Goal: Answer question/provide support

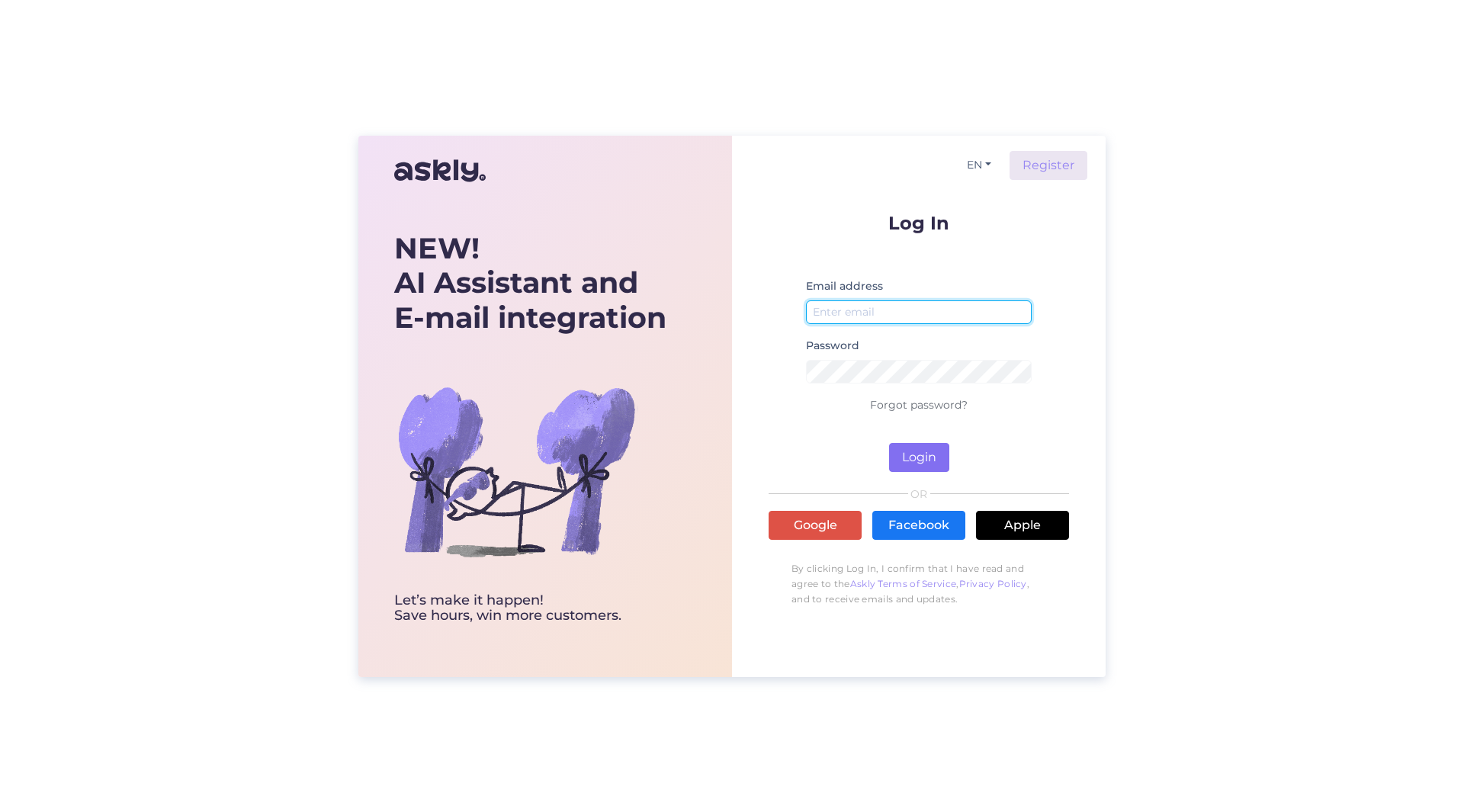
type input "[PERSON_NAME][EMAIL_ADDRESS][PERSON_NAME][DOMAIN_NAME]"
click at [900, 448] on button "Login" at bounding box center [919, 457] width 60 height 29
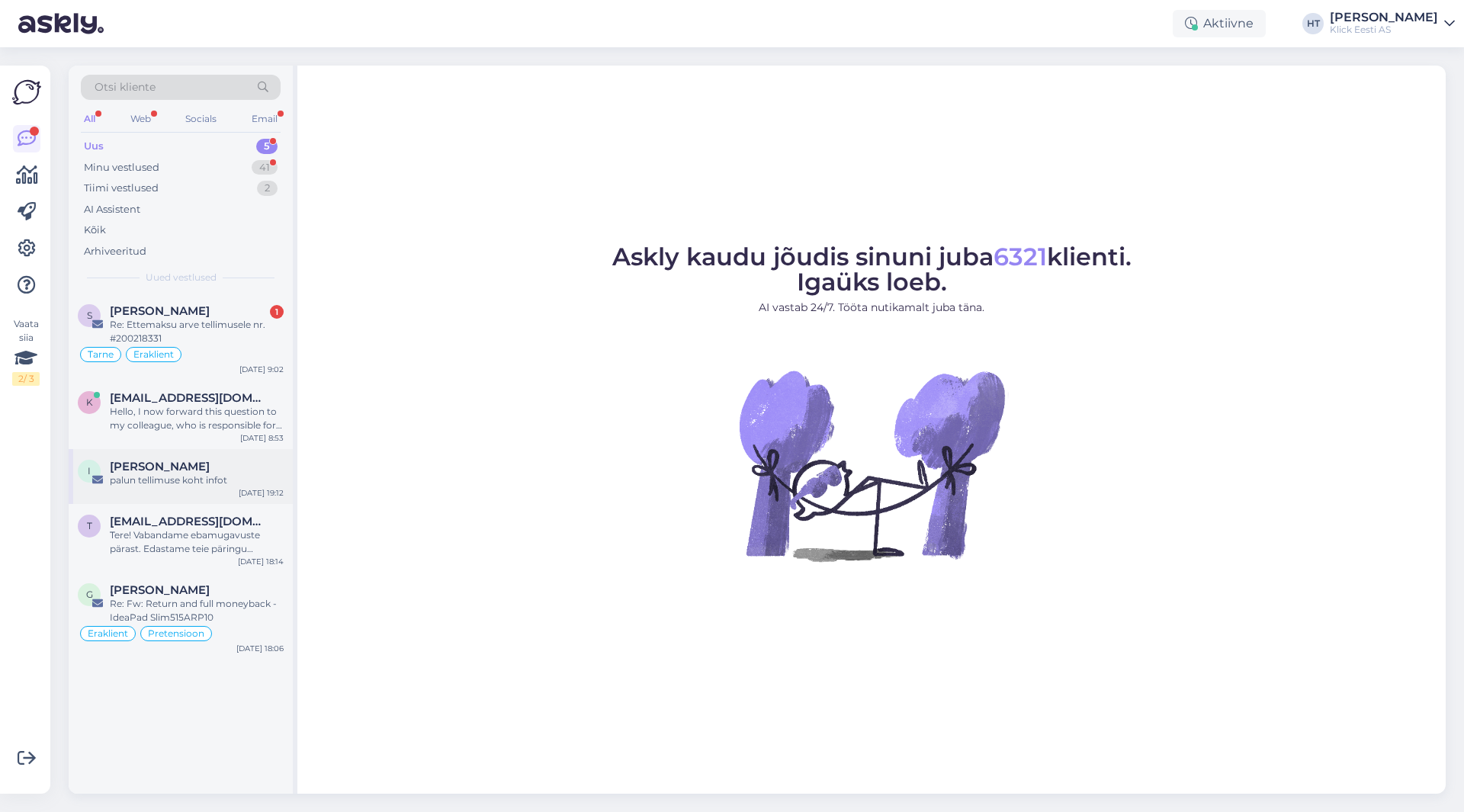
click at [215, 481] on div "palun tellimuse koht infot" at bounding box center [196, 481] width 174 height 14
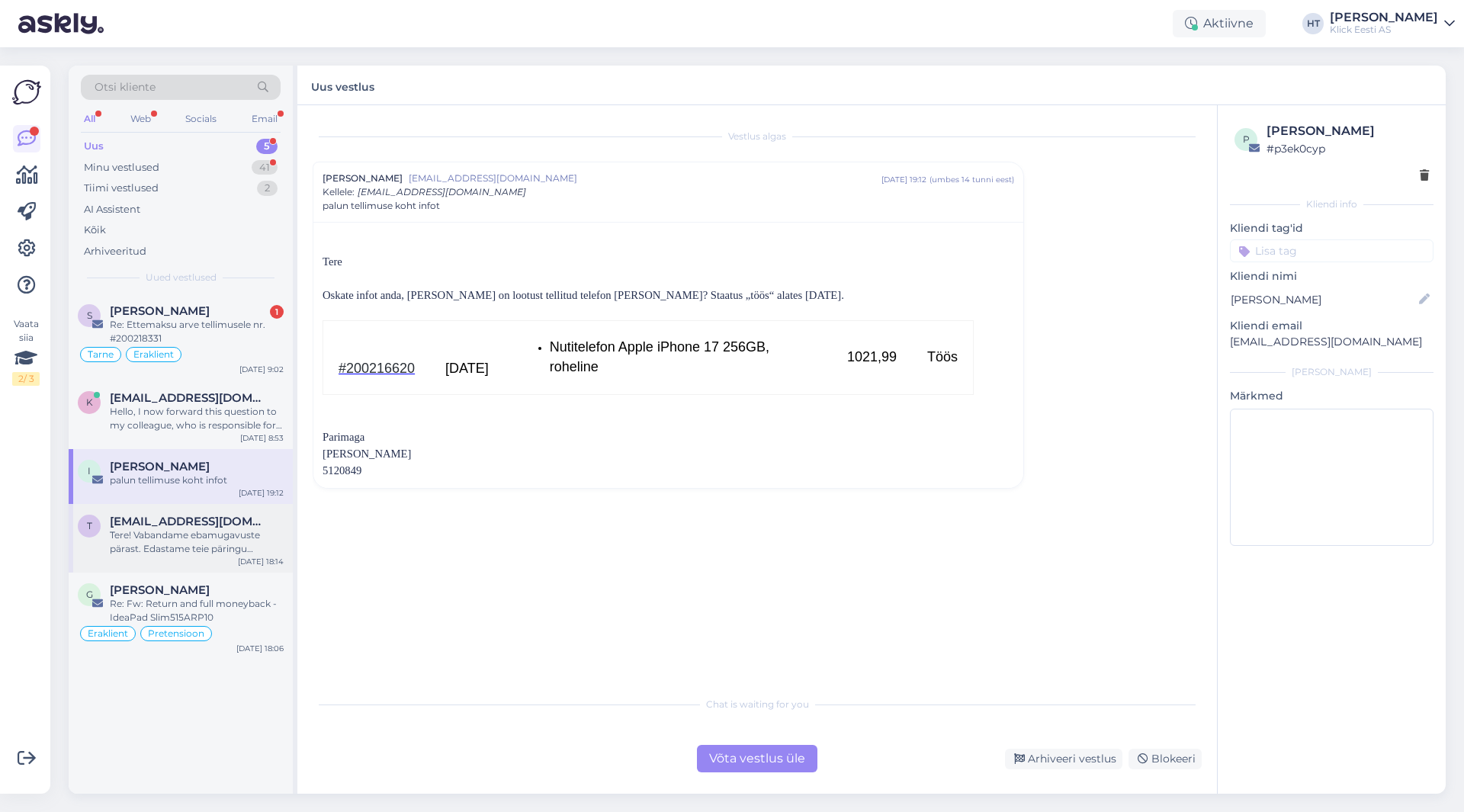
click at [278, 537] on div "Tere! Vabandame ebamugavuste pärast. Edastame teie päringu spetsialistile, kes …" at bounding box center [196, 542] width 174 height 27
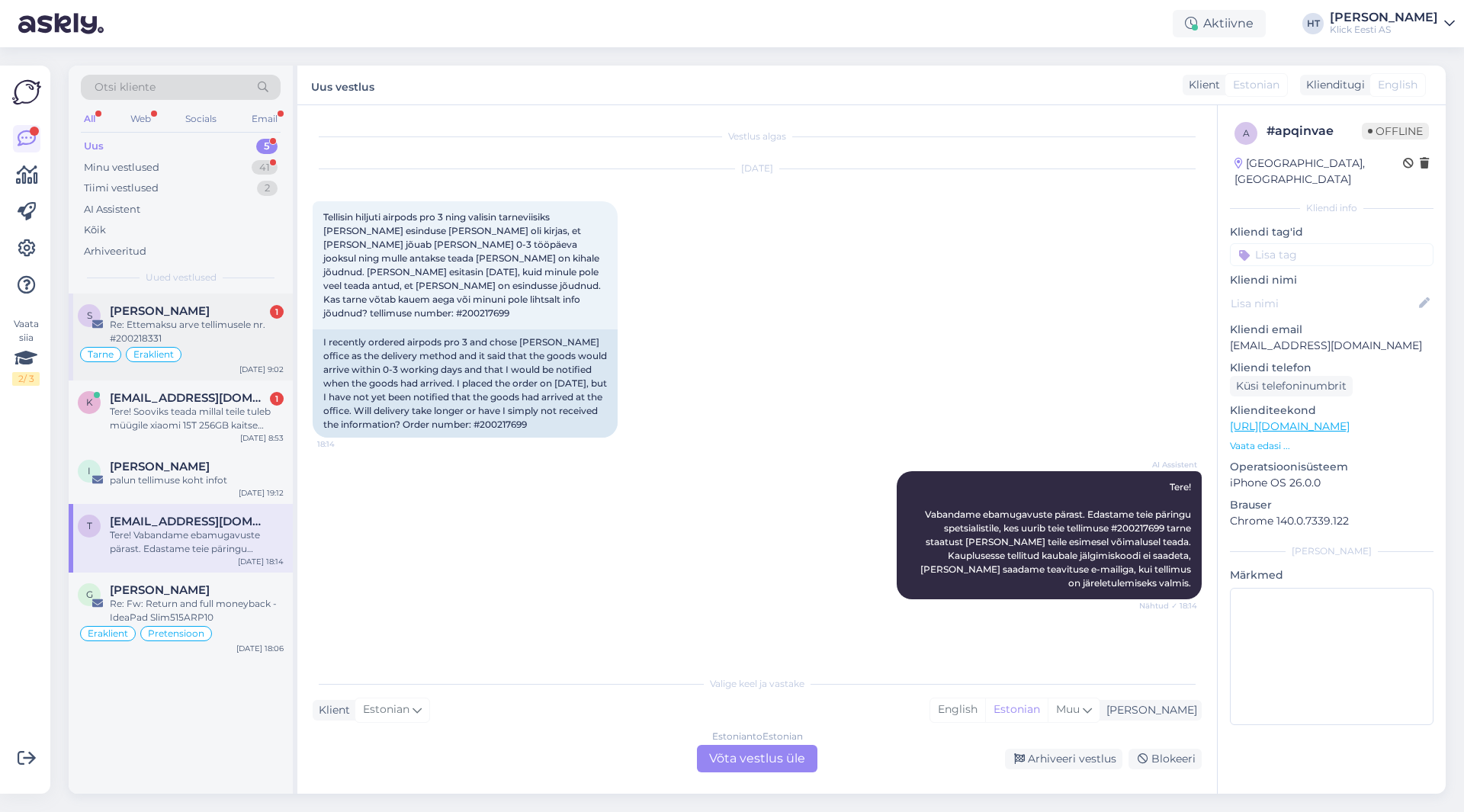
click at [242, 338] on div "Re: Ettemaksu arve tellimusele nr. #200218331" at bounding box center [196, 331] width 174 height 27
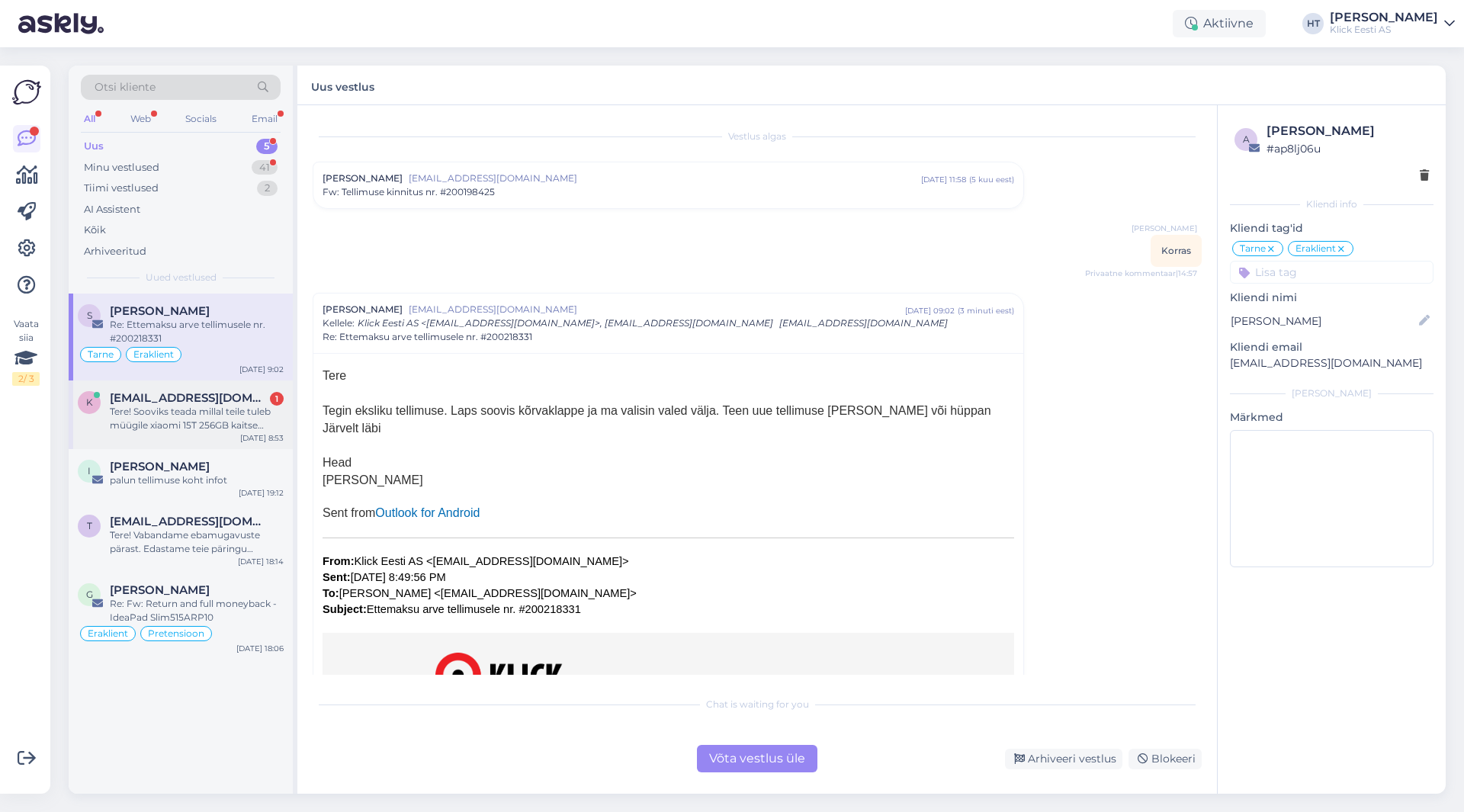
click at [253, 419] on div "Tere! Sooviks teada millal teile tuleb müügile xiaomi 15T 256GB kaitse kaaned/ü…" at bounding box center [196, 418] width 174 height 27
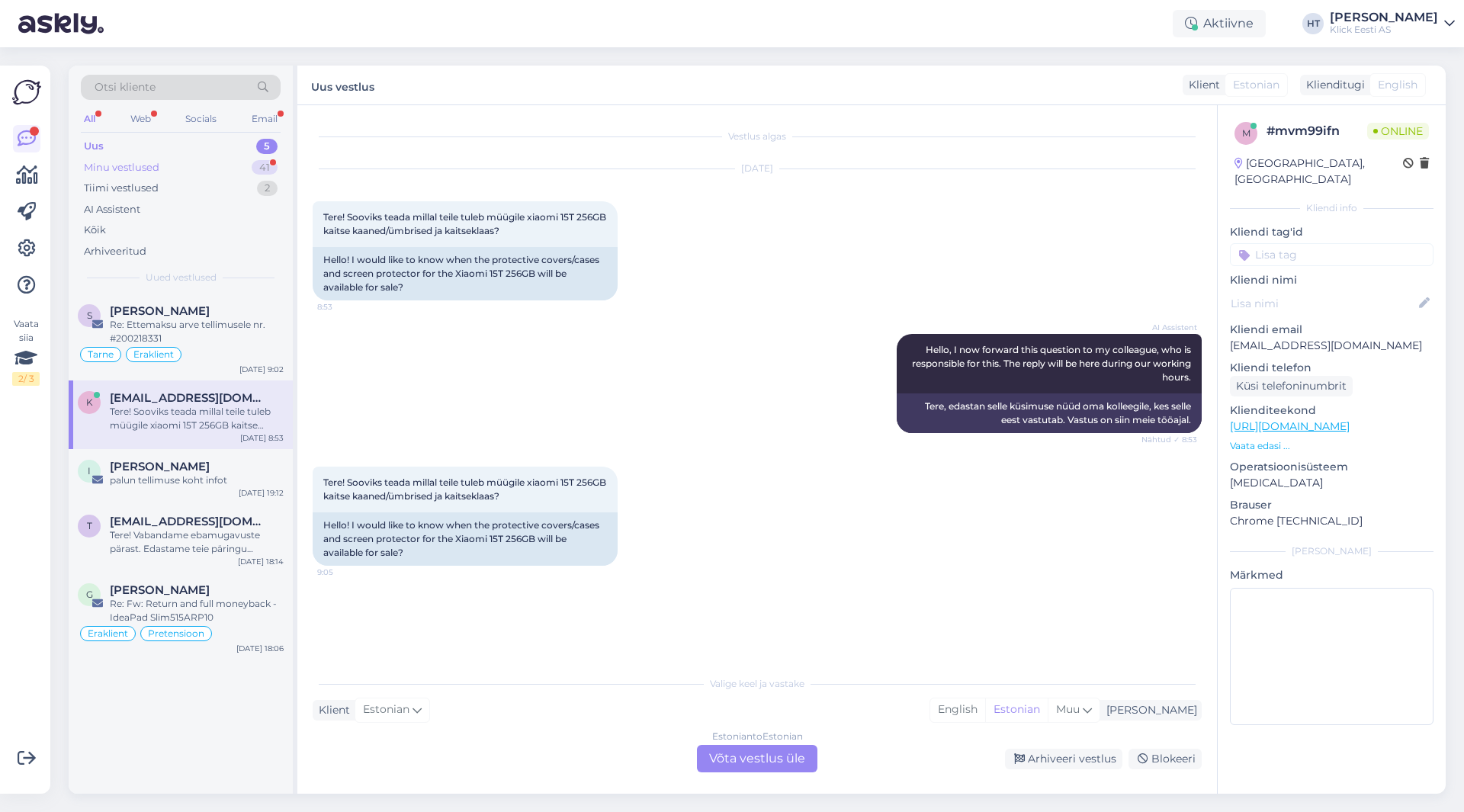
click at [260, 172] on div "41" at bounding box center [264, 168] width 26 height 16
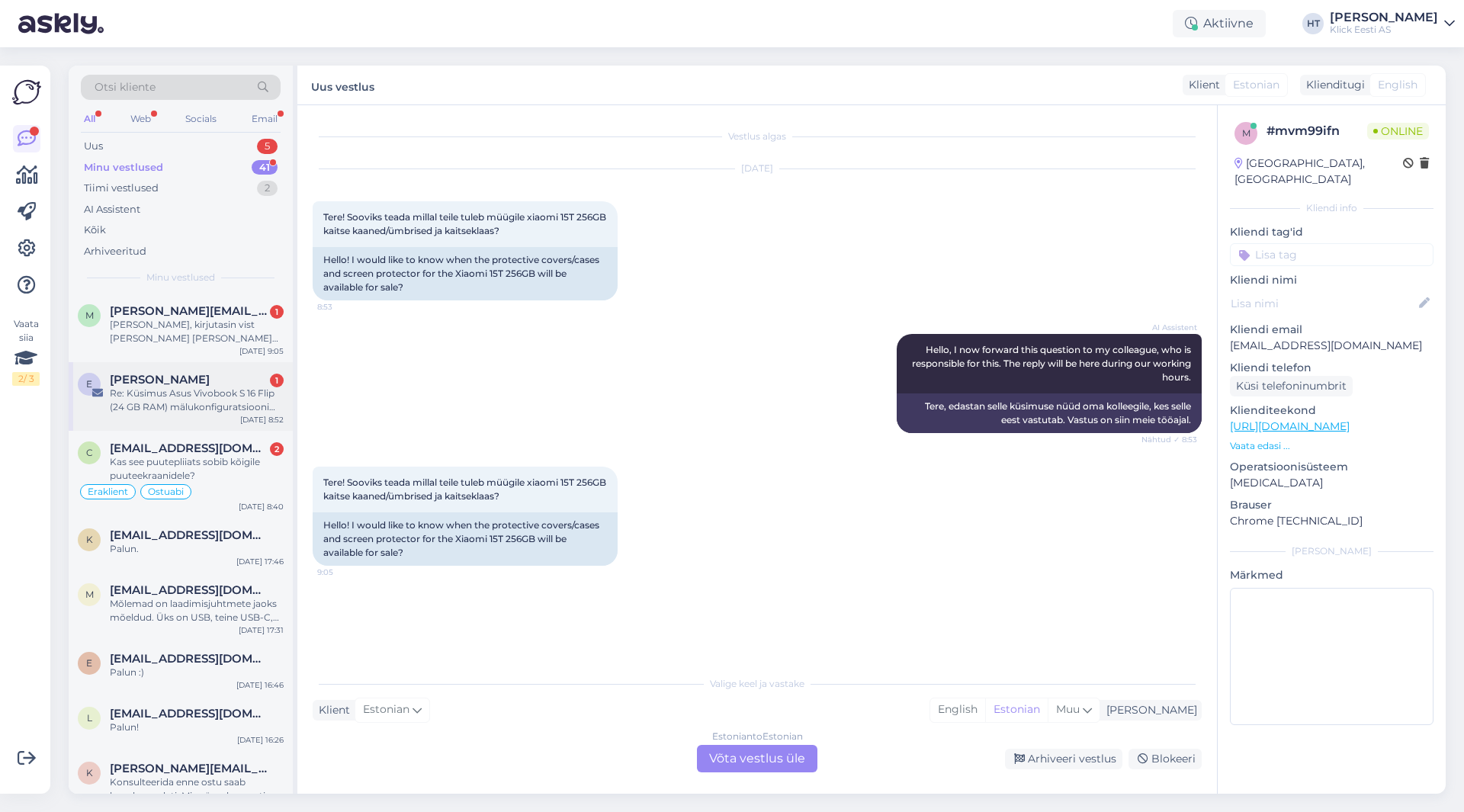
click at [216, 402] on div "Re: Küsimus Asus Vivobook S 16 Flip (24 GB RAM) mälukonfiguratsiooni kohta" at bounding box center [196, 400] width 174 height 27
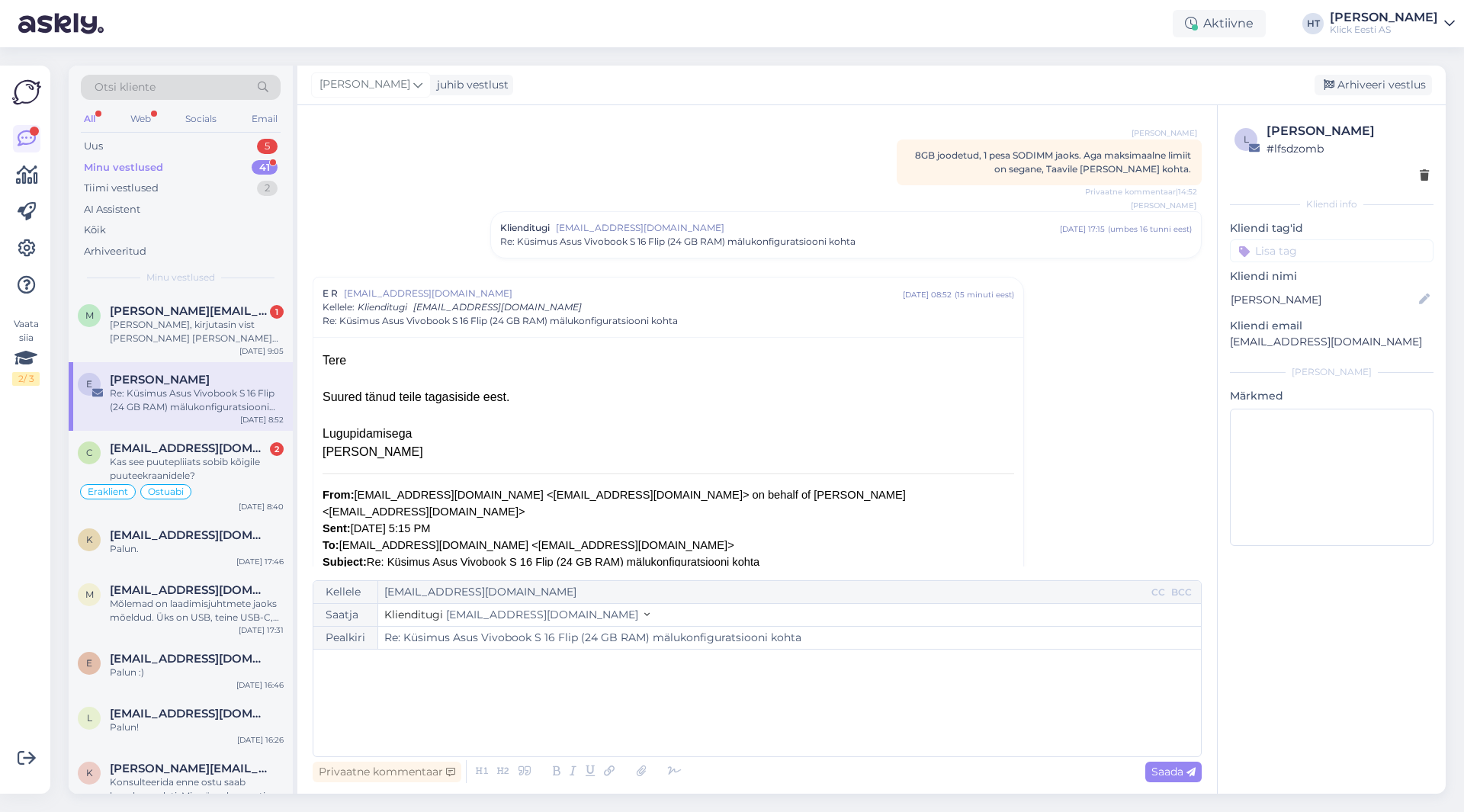
scroll to position [211, 0]
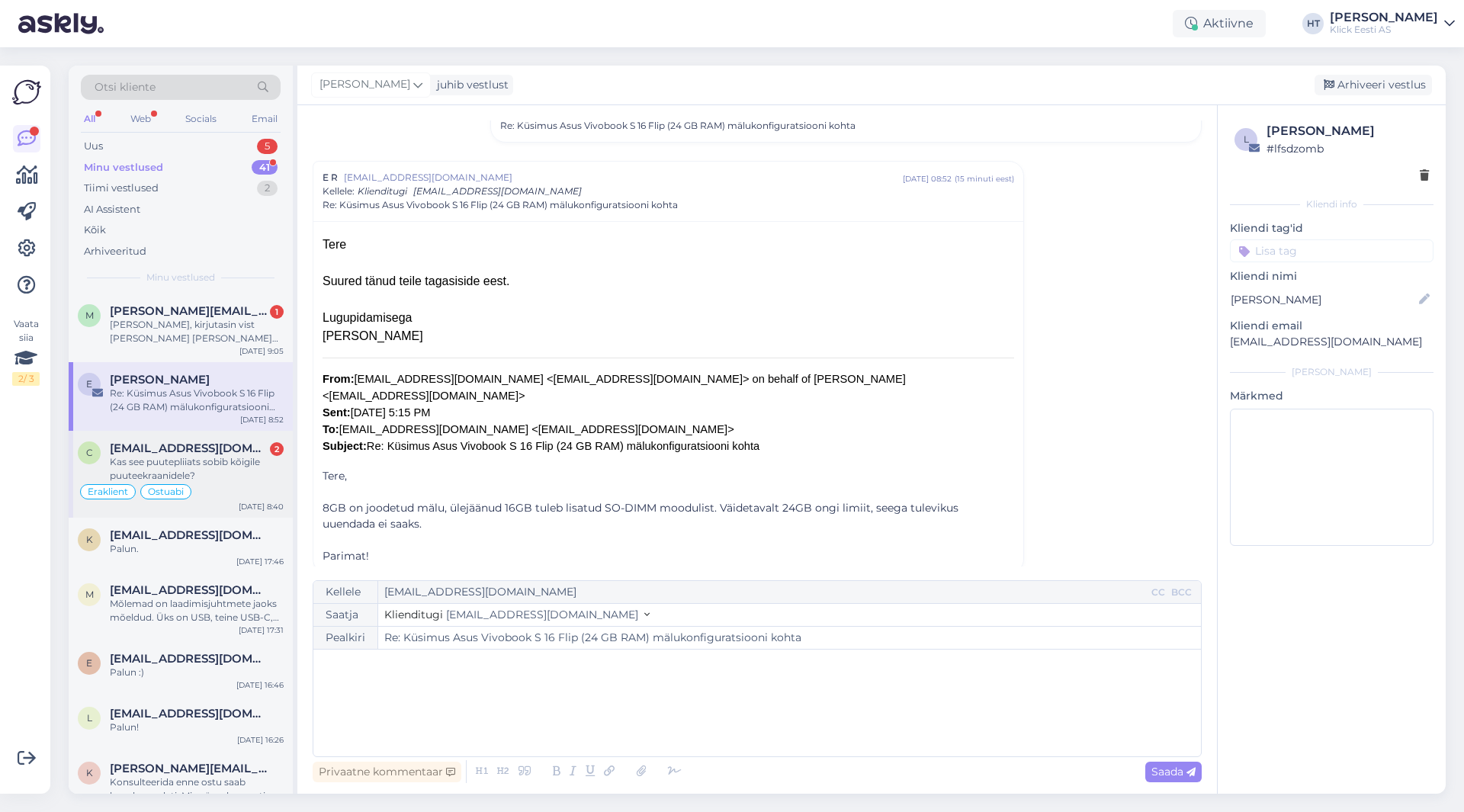
click at [271, 460] on div "Kas see puutepliiats sobib kõigile puuteekraanidele?" at bounding box center [196, 468] width 174 height 27
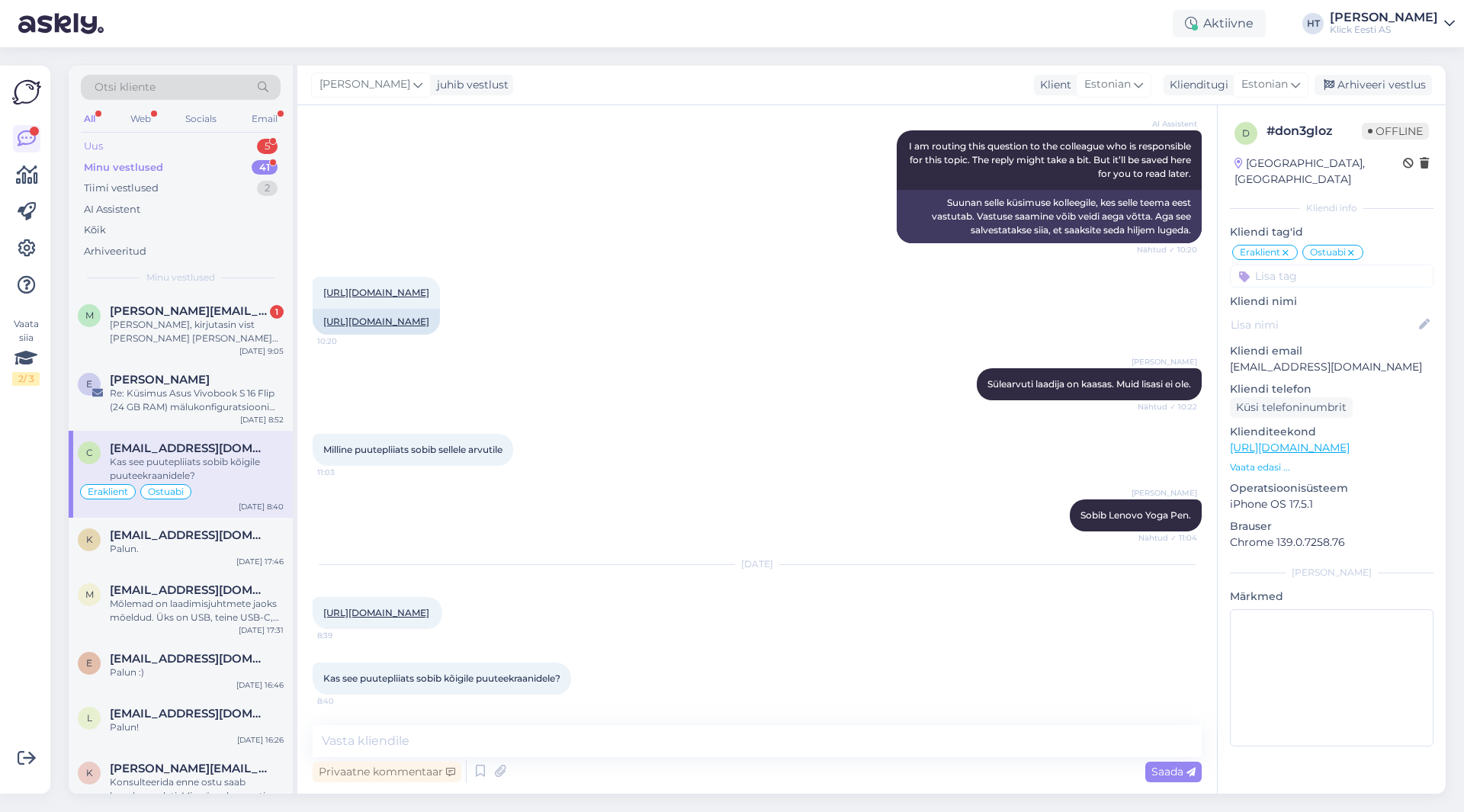
click at [237, 147] on div "Uus 5" at bounding box center [181, 146] width 200 height 21
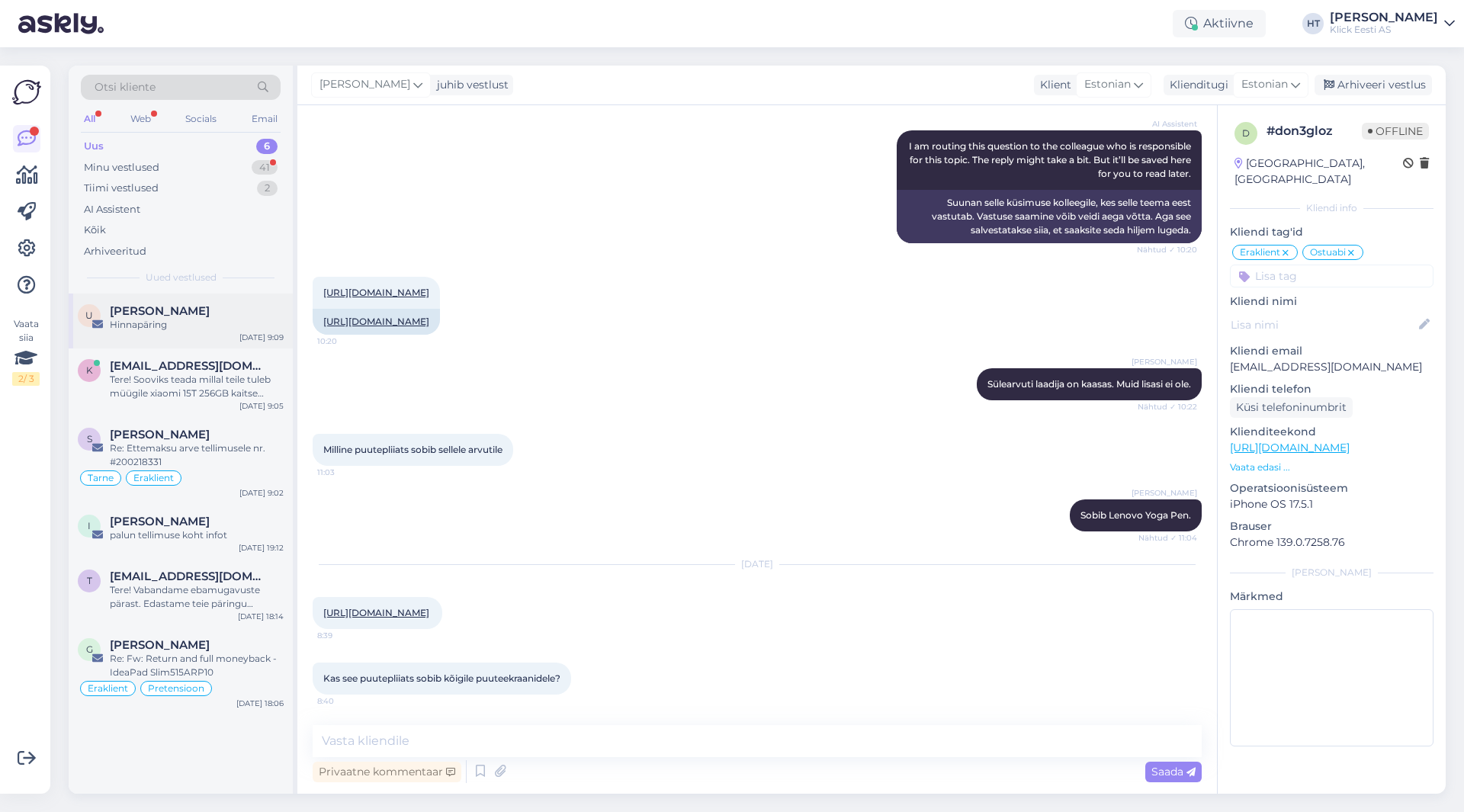
click at [224, 327] on div "Hinnapäring" at bounding box center [196, 325] width 174 height 14
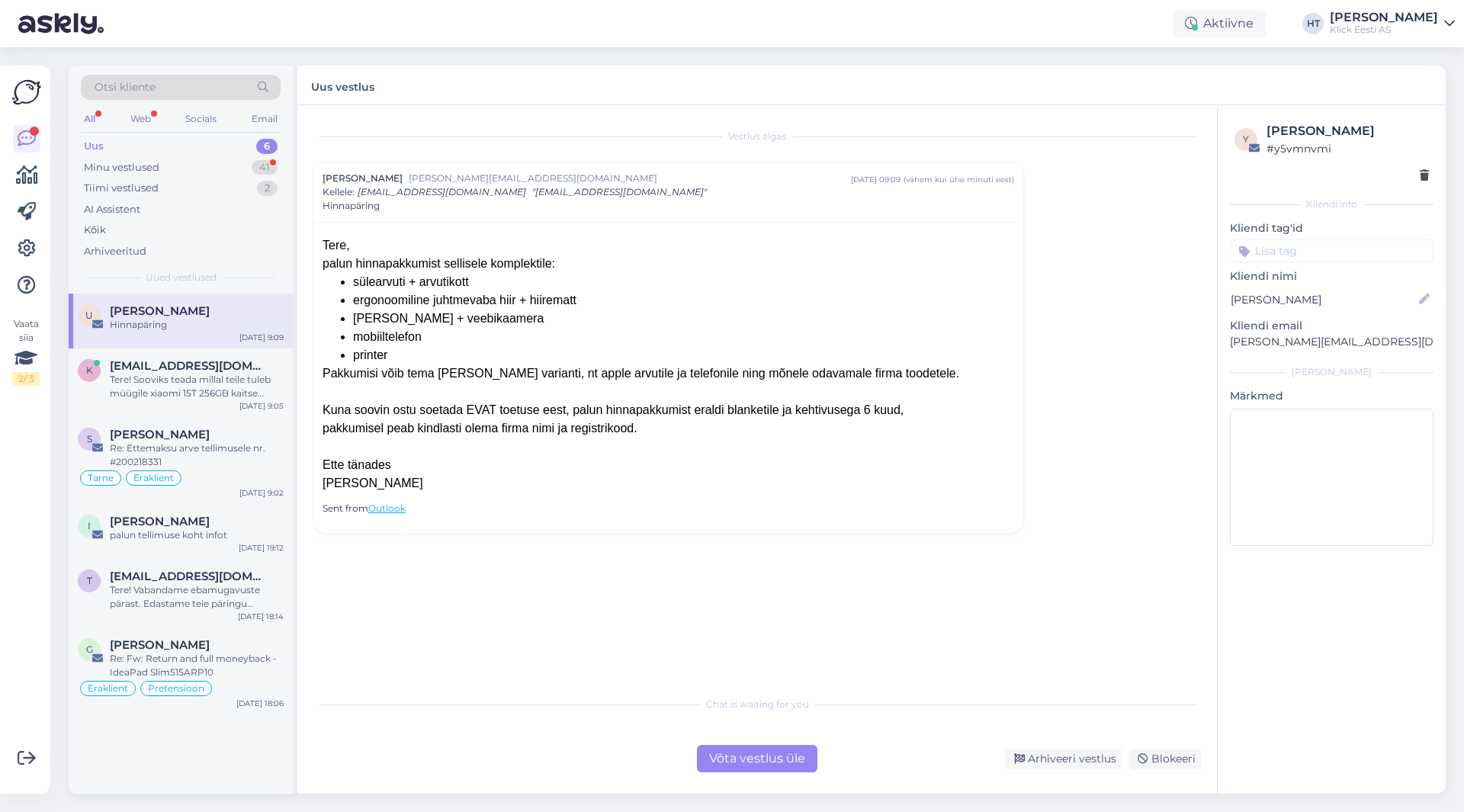
click at [591, 643] on div "Vestlus algas [PERSON_NAME] [EMAIL_ADDRESS][DOMAIN_NAME] [DATE] 09:09 ( vähem […" at bounding box center [764, 397] width 903 height 554
click at [205, 388] on div "Tere! Sooviks teada millal teile tuleb müügile xiaomi 15T 256GB kaitse kaaned/ü…" at bounding box center [196, 386] width 174 height 27
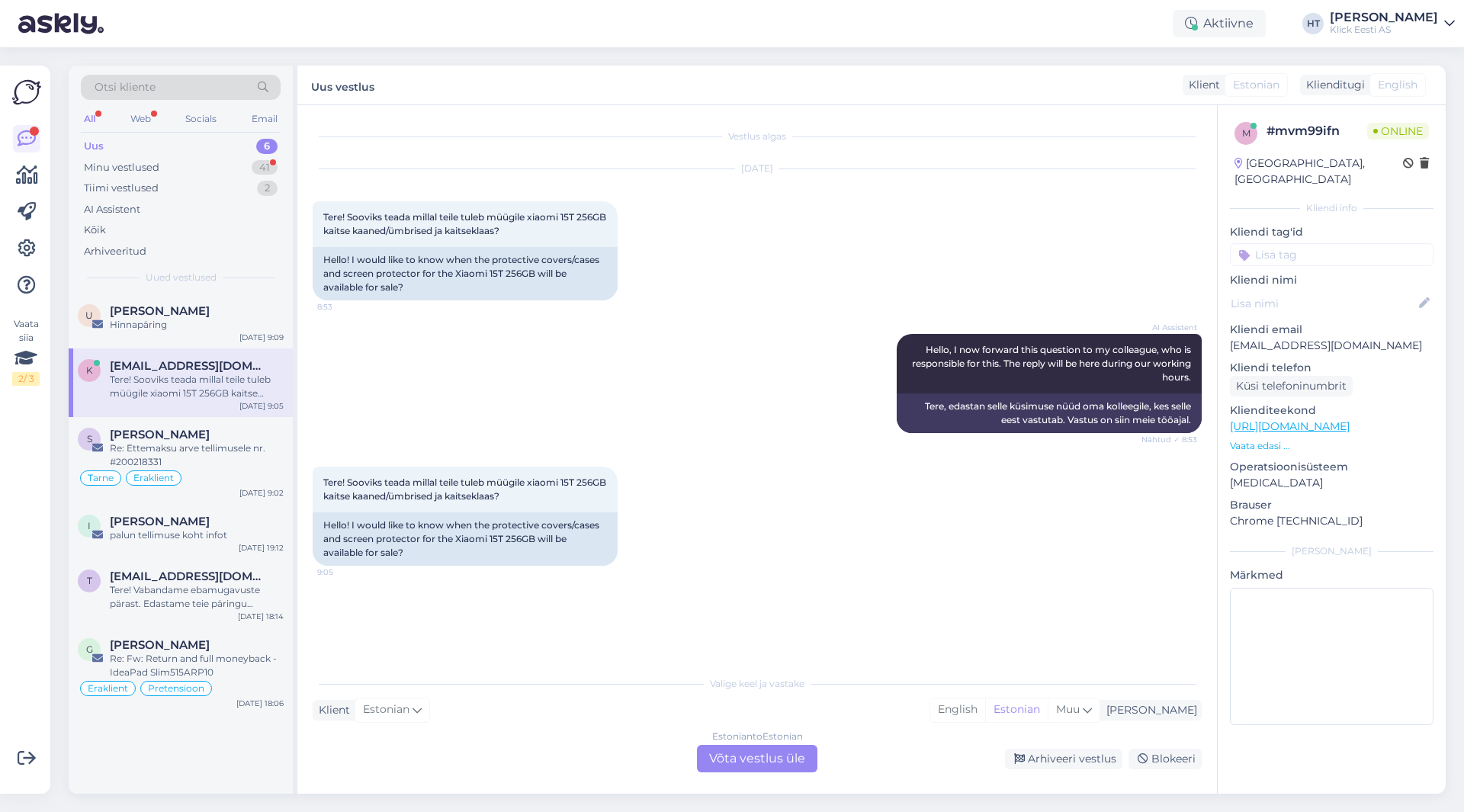
click at [751, 762] on div "Estonian to Estonian Võta vestlus üle" at bounding box center [757, 758] width 121 height 27
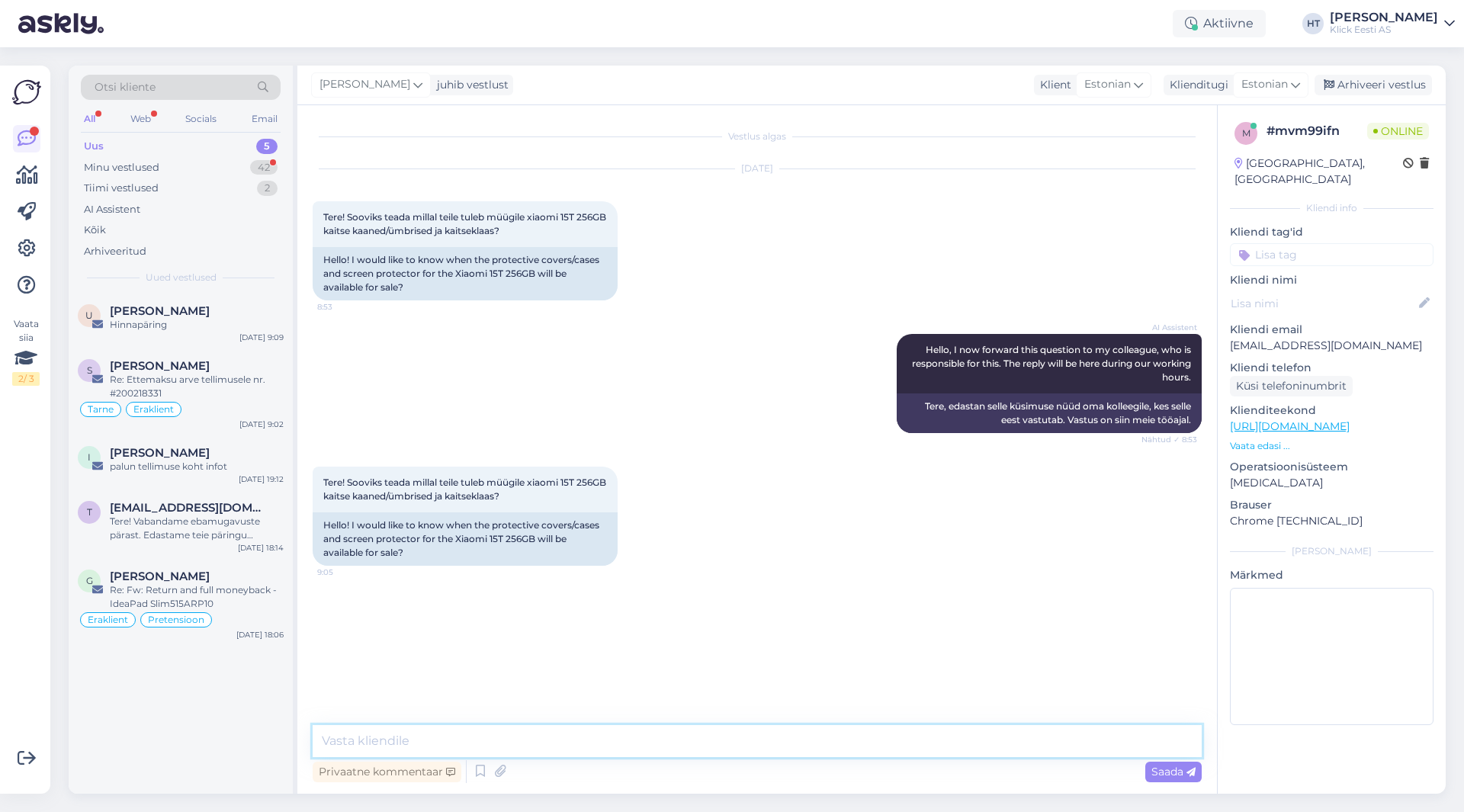
click at [745, 757] on textarea at bounding box center [757, 740] width 889 height 32
type textarea "[PERSON_NAME] oota hetkel valikusse."
click at [189, 343] on div "U [PERSON_NAME] Hinnapäring [DATE] 9:09" at bounding box center [181, 321] width 225 height 55
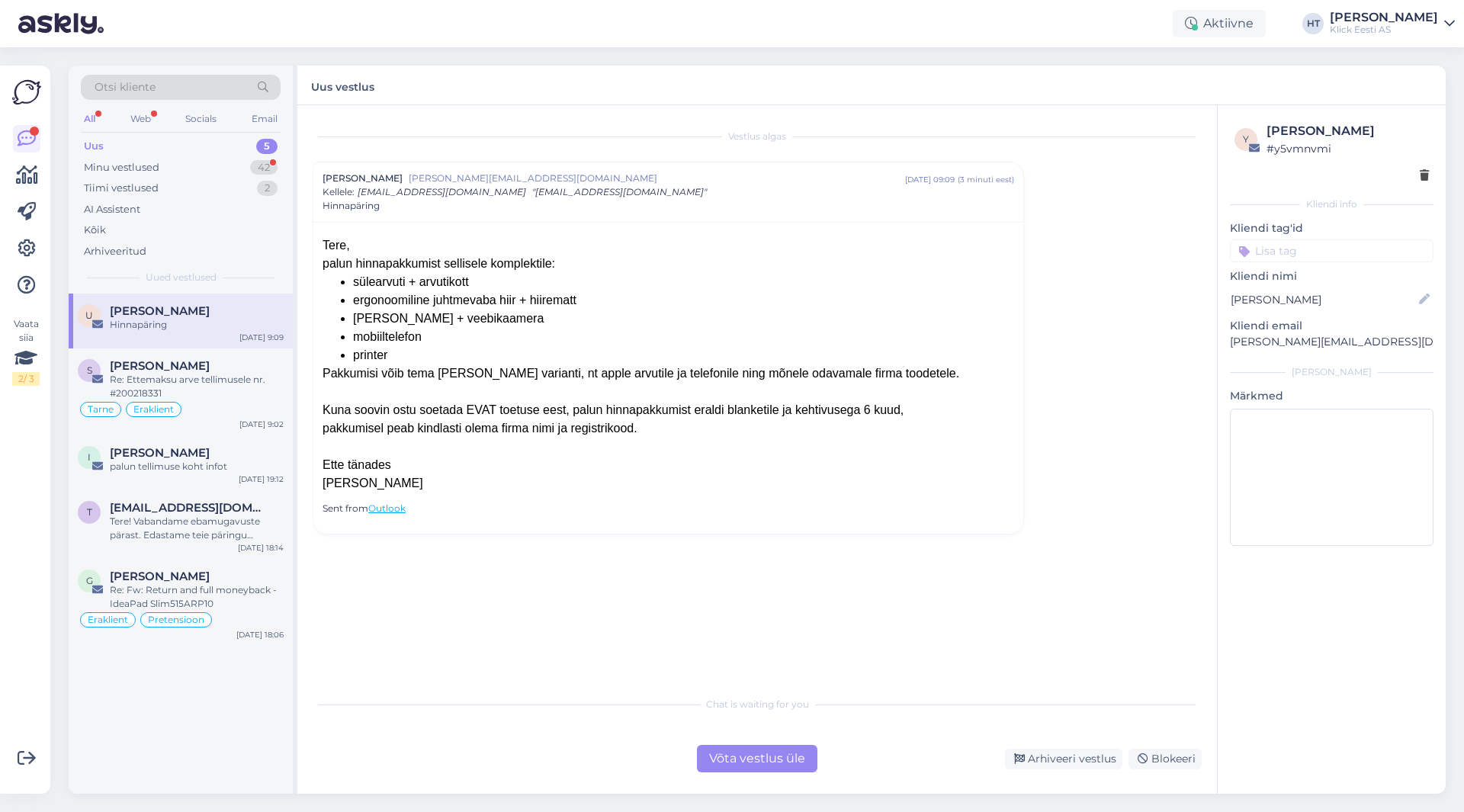
click at [523, 477] on div "[PERSON_NAME]" at bounding box center [668, 483] width 691 height 18
click at [227, 454] on div "[PERSON_NAME]" at bounding box center [196, 453] width 174 height 14
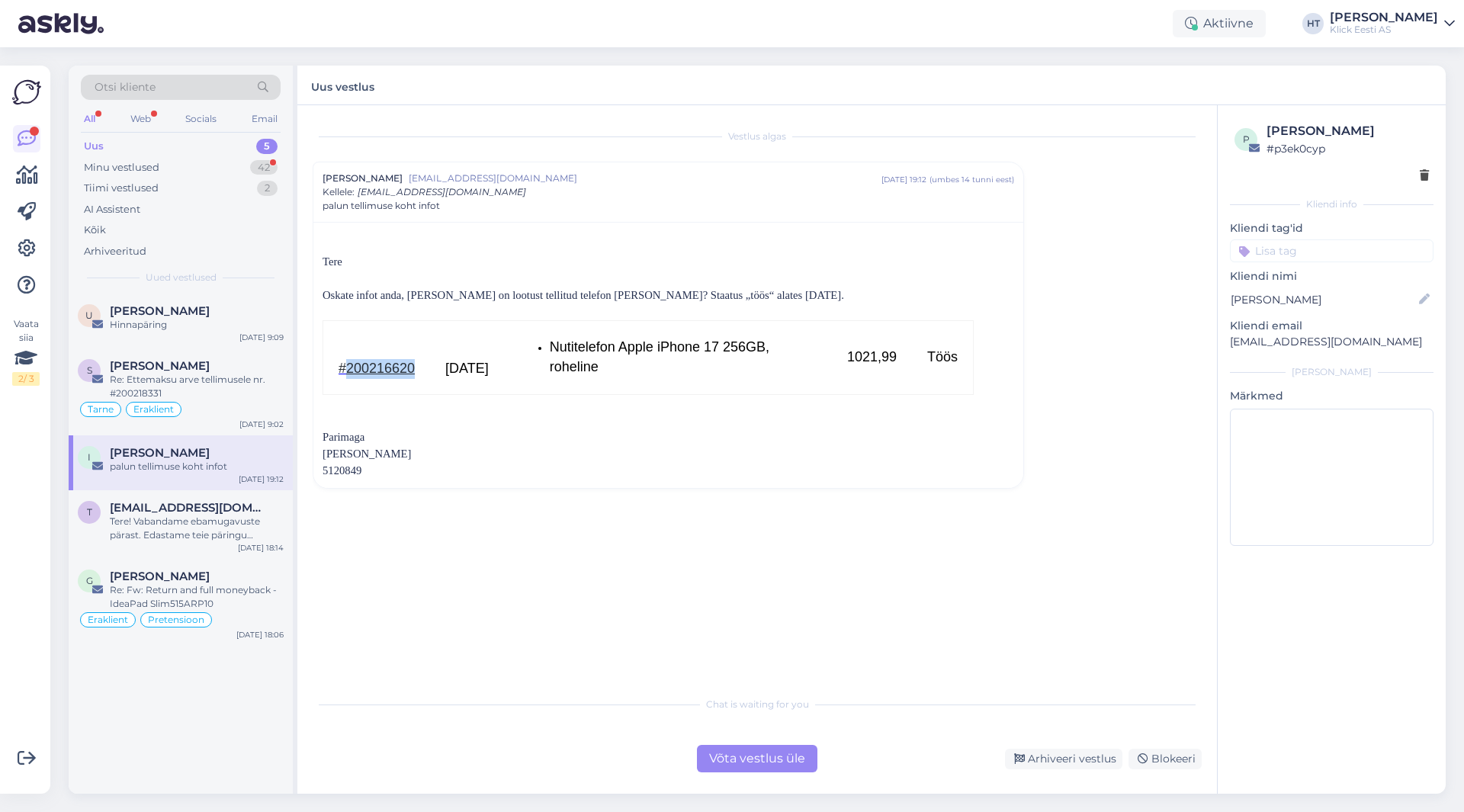
drag, startPoint x: 419, startPoint y: 368, endPoint x: 348, endPoint y: 367, distance: 71.0
click at [348, 367] on td "#200216620" at bounding box center [377, 358] width 108 height 74
copy span "200216620"
click at [244, 172] on div "Minu vestlused 42" at bounding box center [181, 168] width 200 height 21
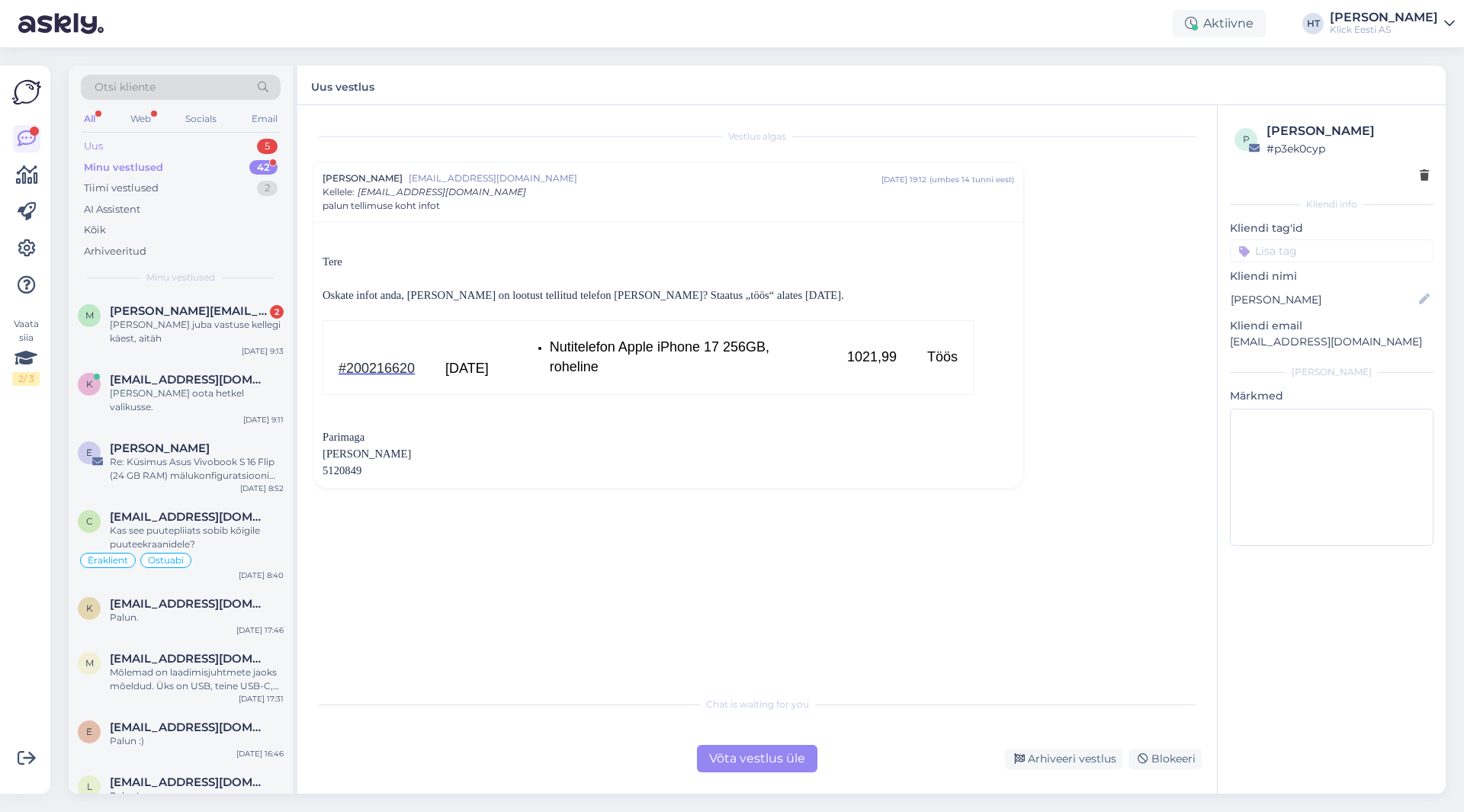
click at [256, 145] on div "Uus 5" at bounding box center [181, 146] width 200 height 21
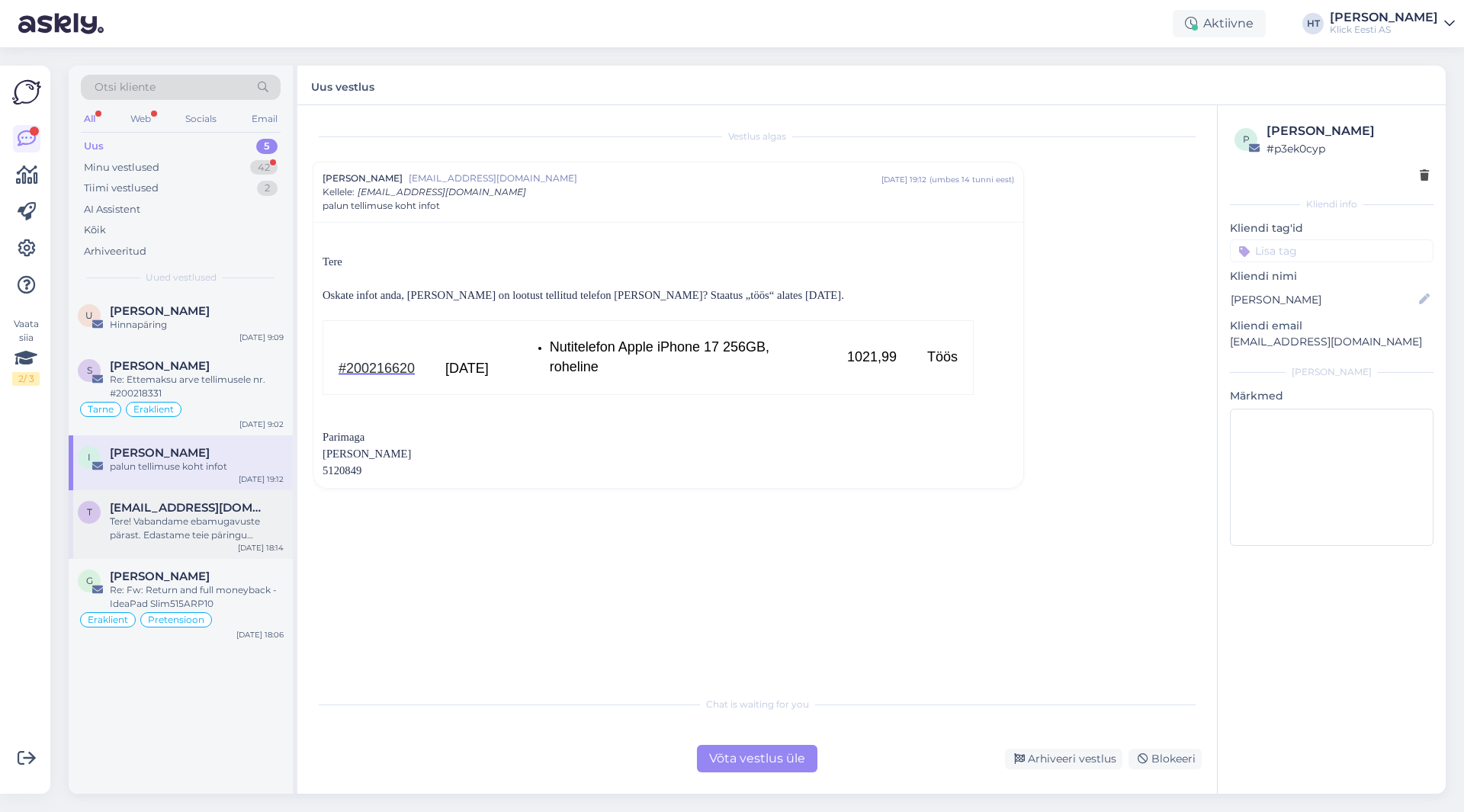
click at [227, 507] on span "[EMAIL_ADDRESS][DOMAIN_NAME]" at bounding box center [189, 508] width 159 height 14
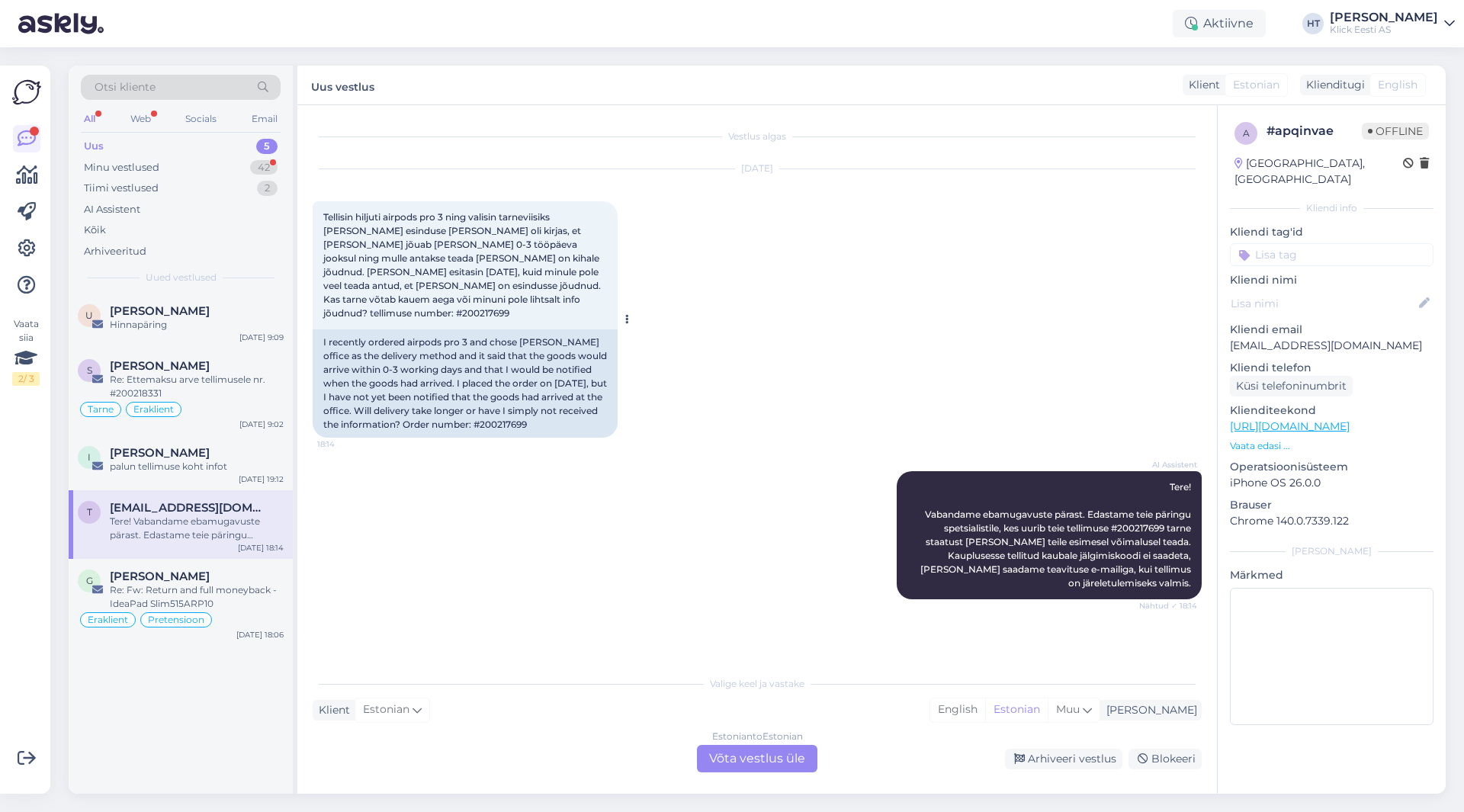
click at [485, 301] on span "Tellisin hiljuti airpods pro 3 ning valisin tarneviisiks [PERSON_NAME] esinduse…" at bounding box center [463, 265] width 280 height 108
copy div "200217699 18:14"
click at [681, 292] on div "[DATE] Tellisin hiljuti airpods pro 3 ning valisin tarneviisiks [PERSON_NAME] e…" at bounding box center [757, 303] width 889 height 302
click at [419, 529] on div "AI Assistent Tere! Vabandame ebamugavuste pärast. Edastame teie päringu spetsia…" at bounding box center [757, 535] width 889 height 161
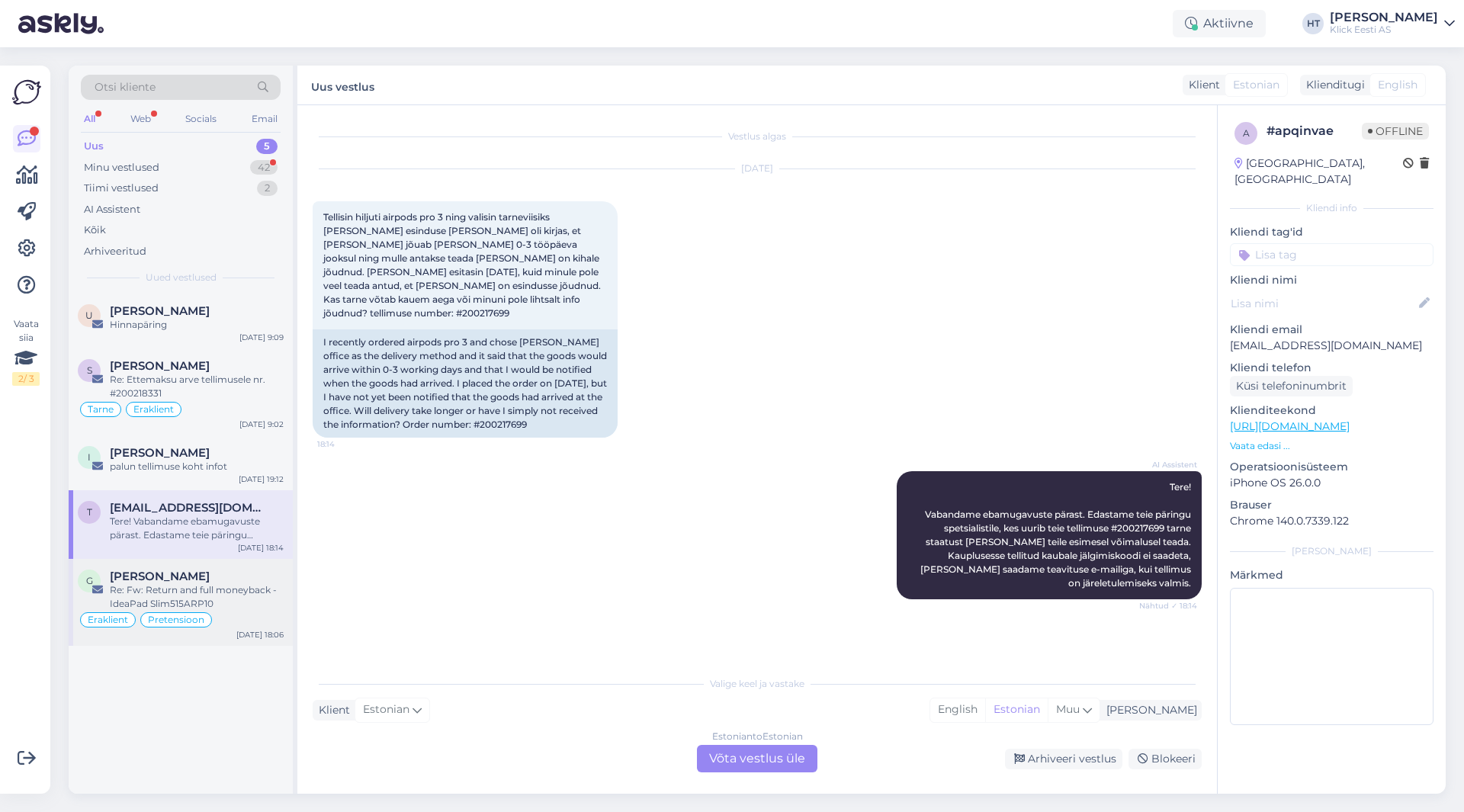
click at [254, 577] on div "[PERSON_NAME]" at bounding box center [196, 577] width 174 height 14
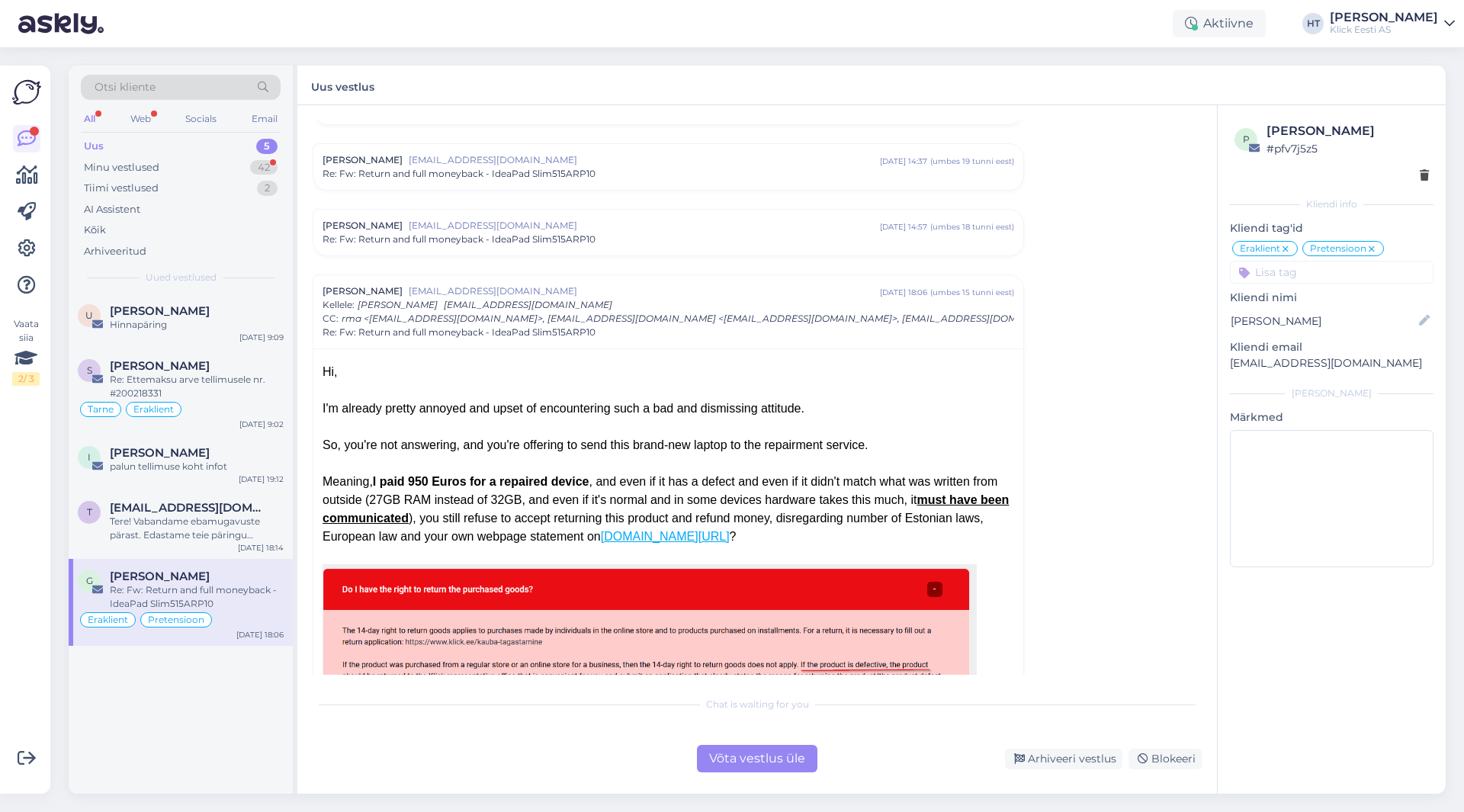
scroll to position [246, 0]
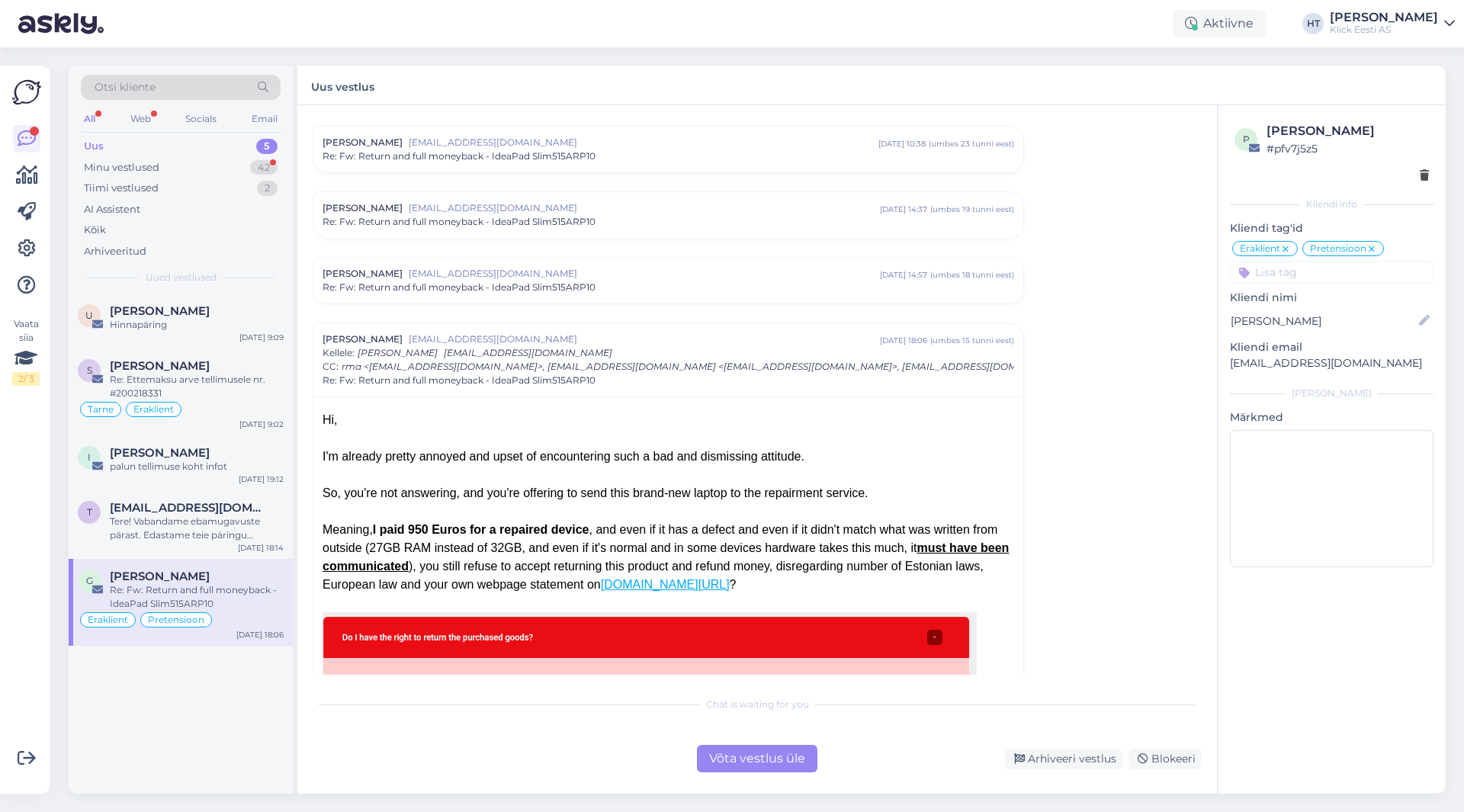
click at [656, 278] on span "[EMAIL_ADDRESS][DOMAIN_NAME]" at bounding box center [644, 274] width 472 height 14
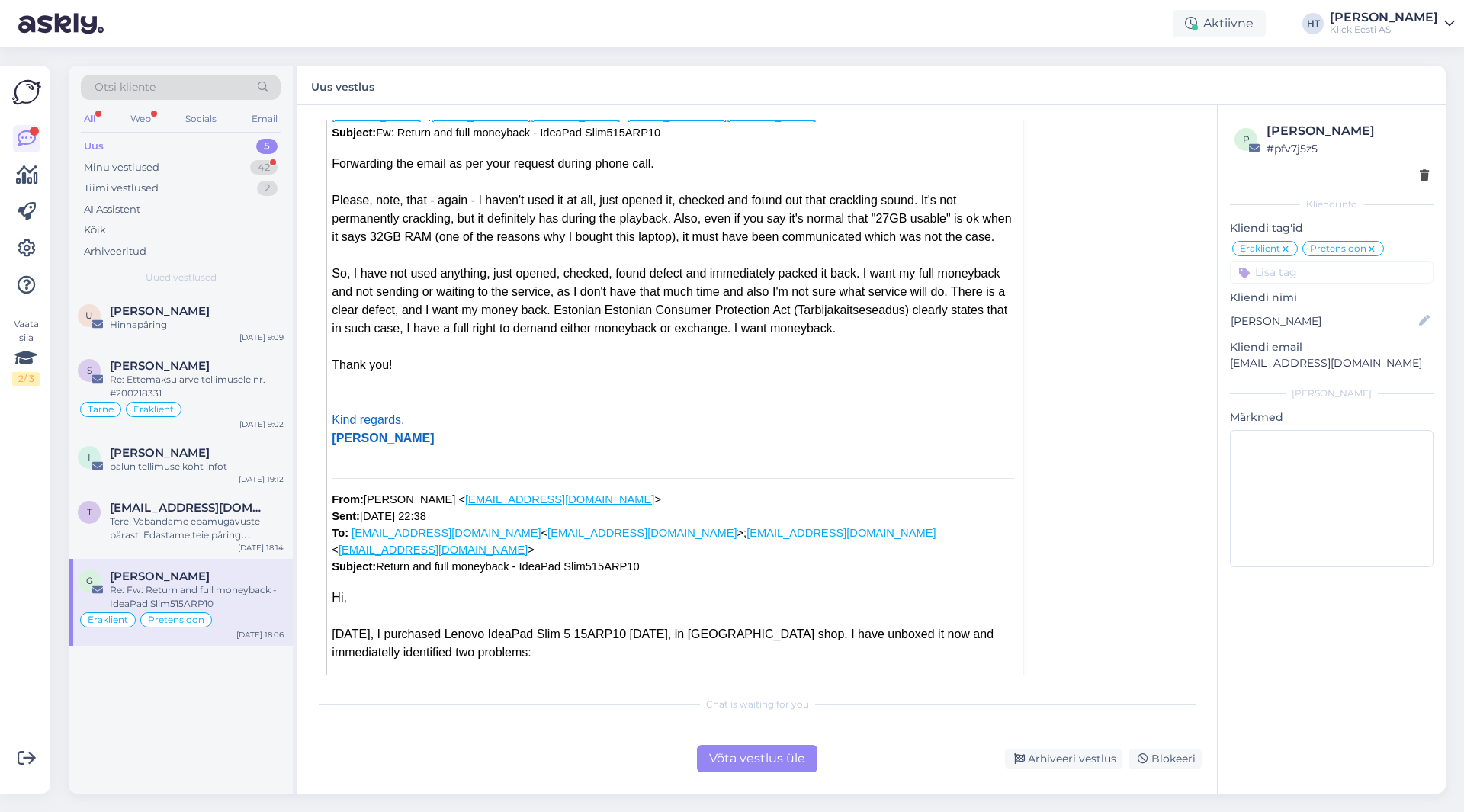
scroll to position [6368, 0]
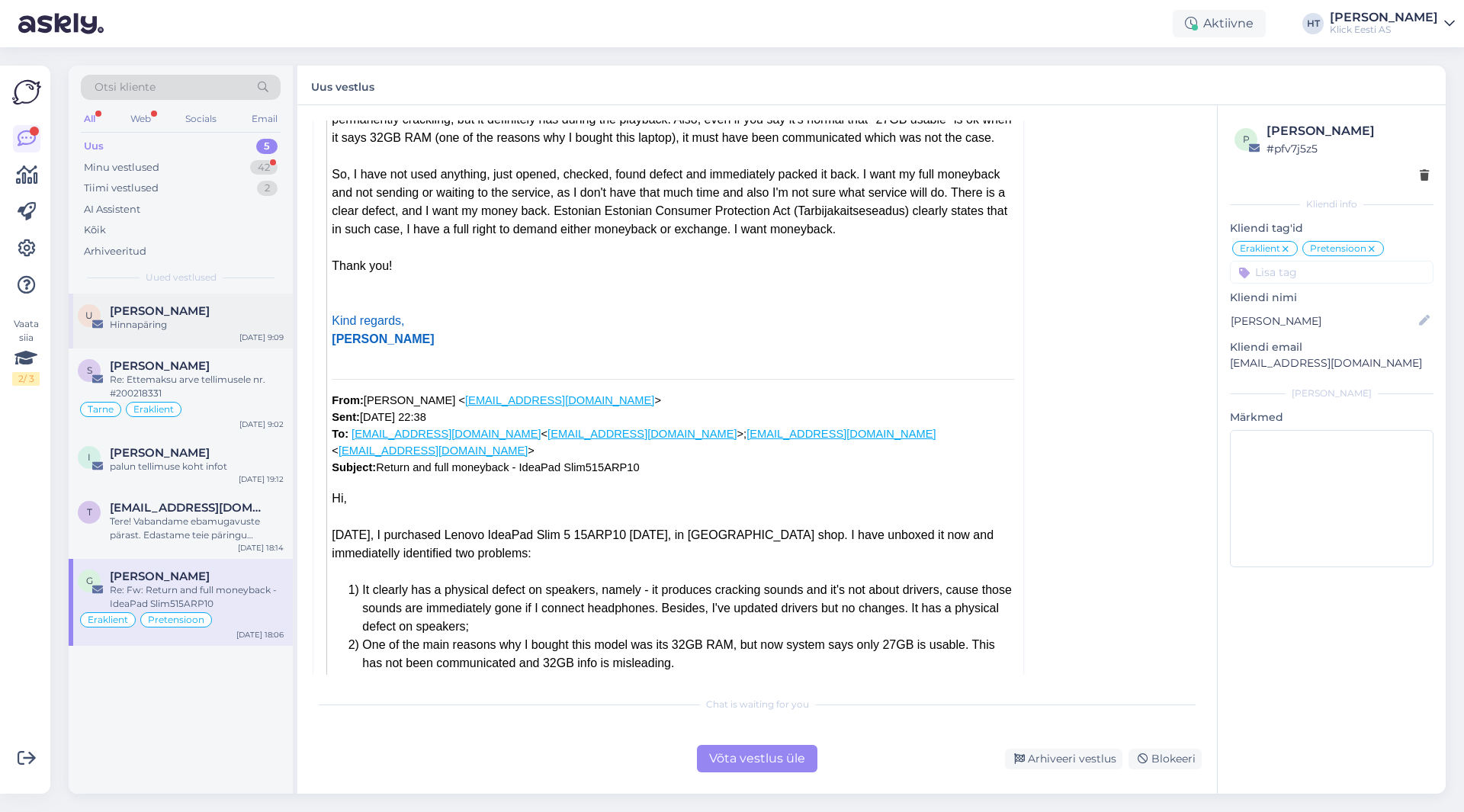
click at [246, 305] on div "[PERSON_NAME]" at bounding box center [196, 311] width 174 height 14
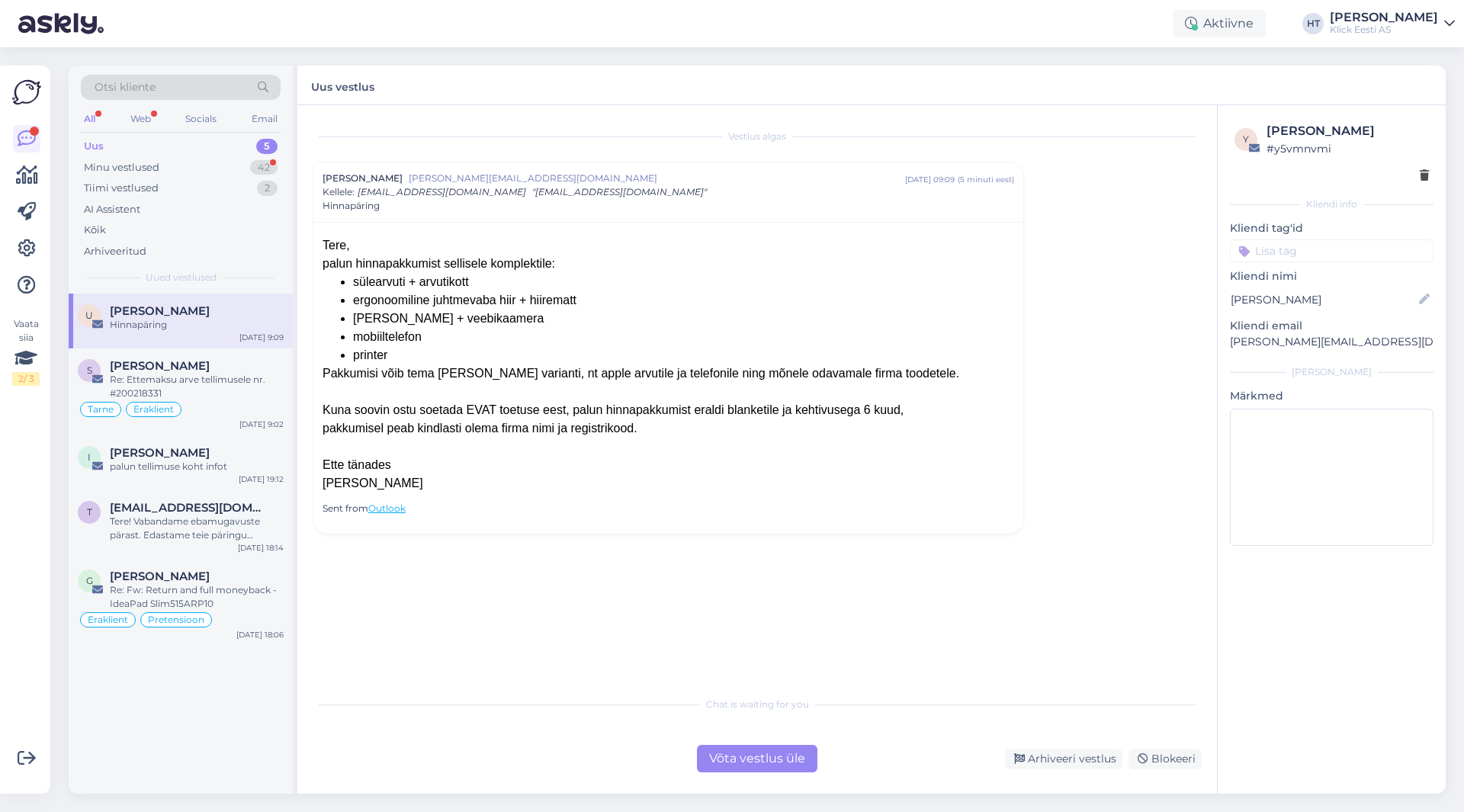
click at [176, 742] on div "U [PERSON_NAME] Hinnapäring [DATE] 9:09 S [PERSON_NAME] Re: Ettemaksu arve tell…" at bounding box center [181, 544] width 225 height 500
click at [227, 175] on div "Minu vestlused 42" at bounding box center [181, 168] width 200 height 21
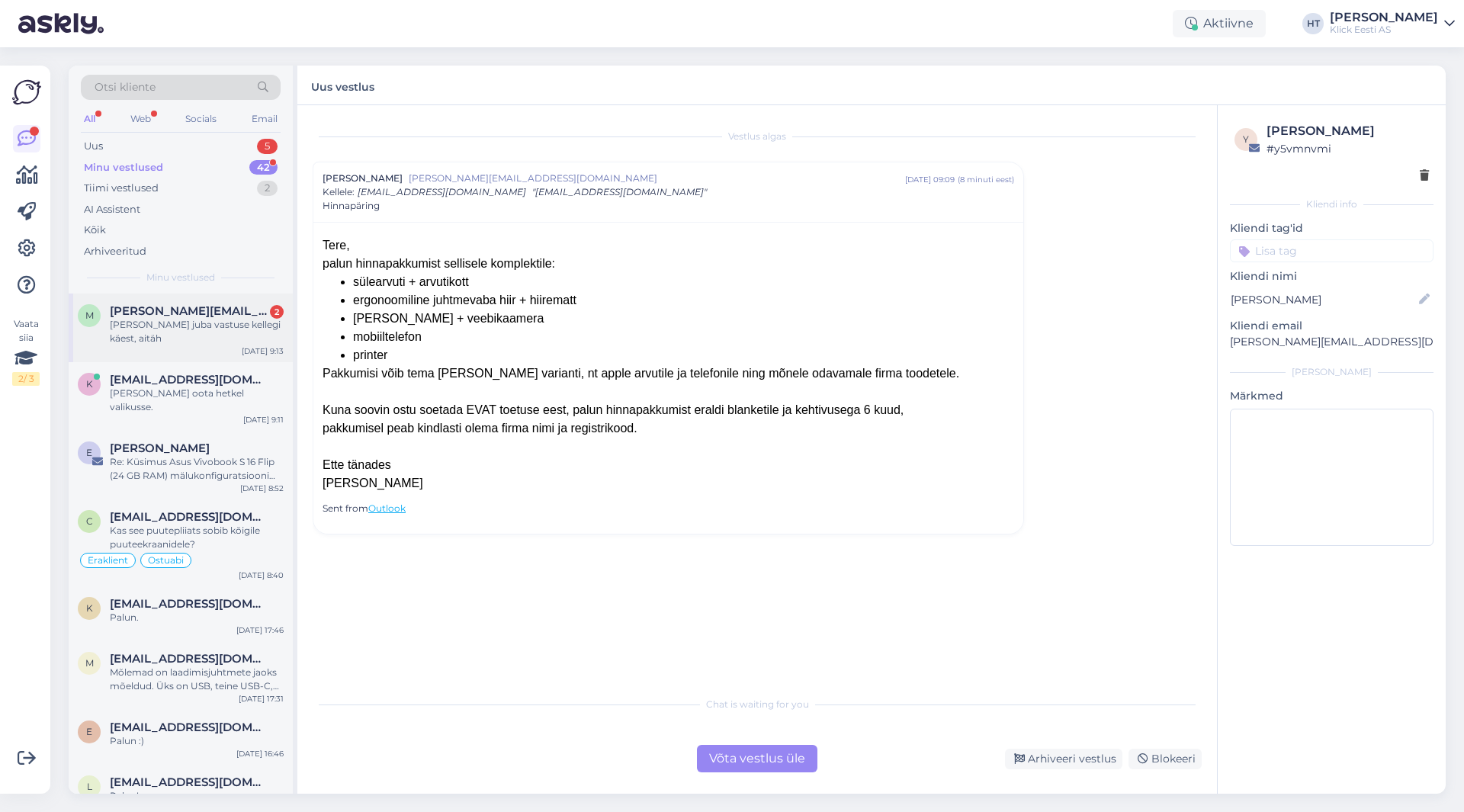
click at [258, 313] on span "[PERSON_NAME][EMAIL_ADDRESS][DOMAIN_NAME]" at bounding box center [189, 311] width 159 height 14
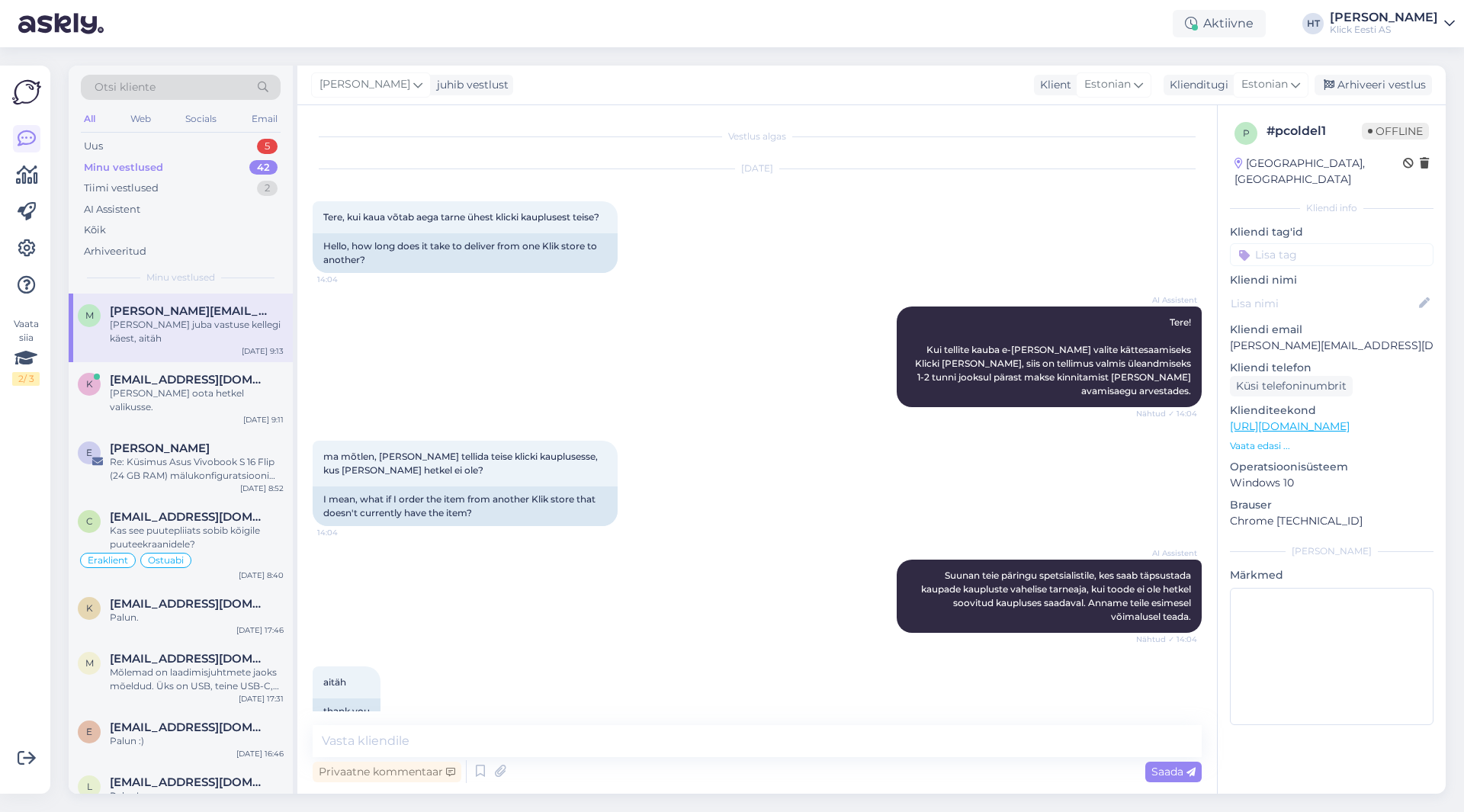
scroll to position [513, 0]
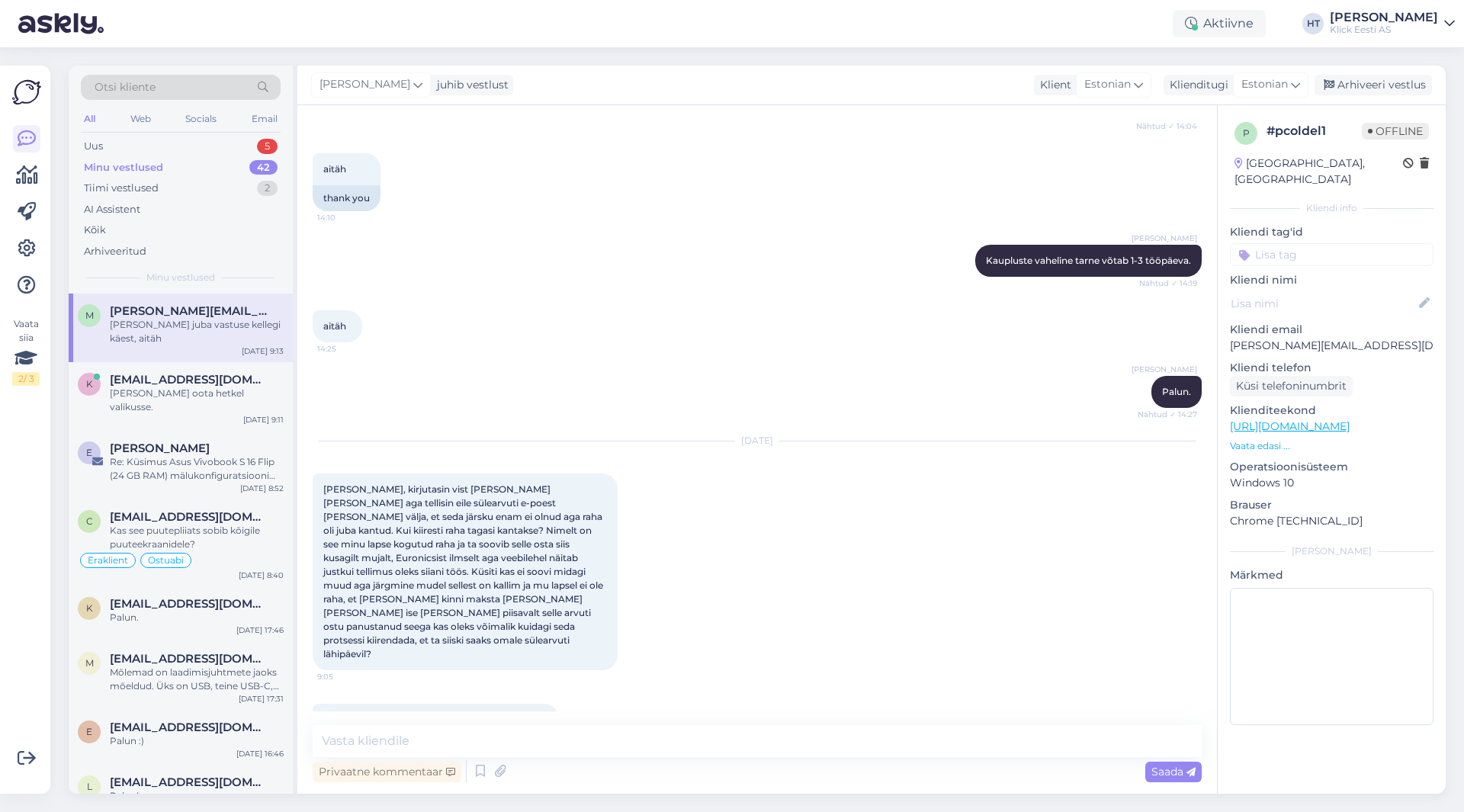
click at [1294, 337] on p "[PERSON_NAME][EMAIL_ADDRESS][DOMAIN_NAME]" at bounding box center [1331, 345] width 203 height 16
copy p "[PERSON_NAME][EMAIL_ADDRESS][DOMAIN_NAME]"
click at [176, 387] on div "k [EMAIL_ADDRESS][DOMAIN_NAME] [PERSON_NAME] oota hetkel valikusse. [DATE] 9:11" at bounding box center [181, 397] width 225 height 69
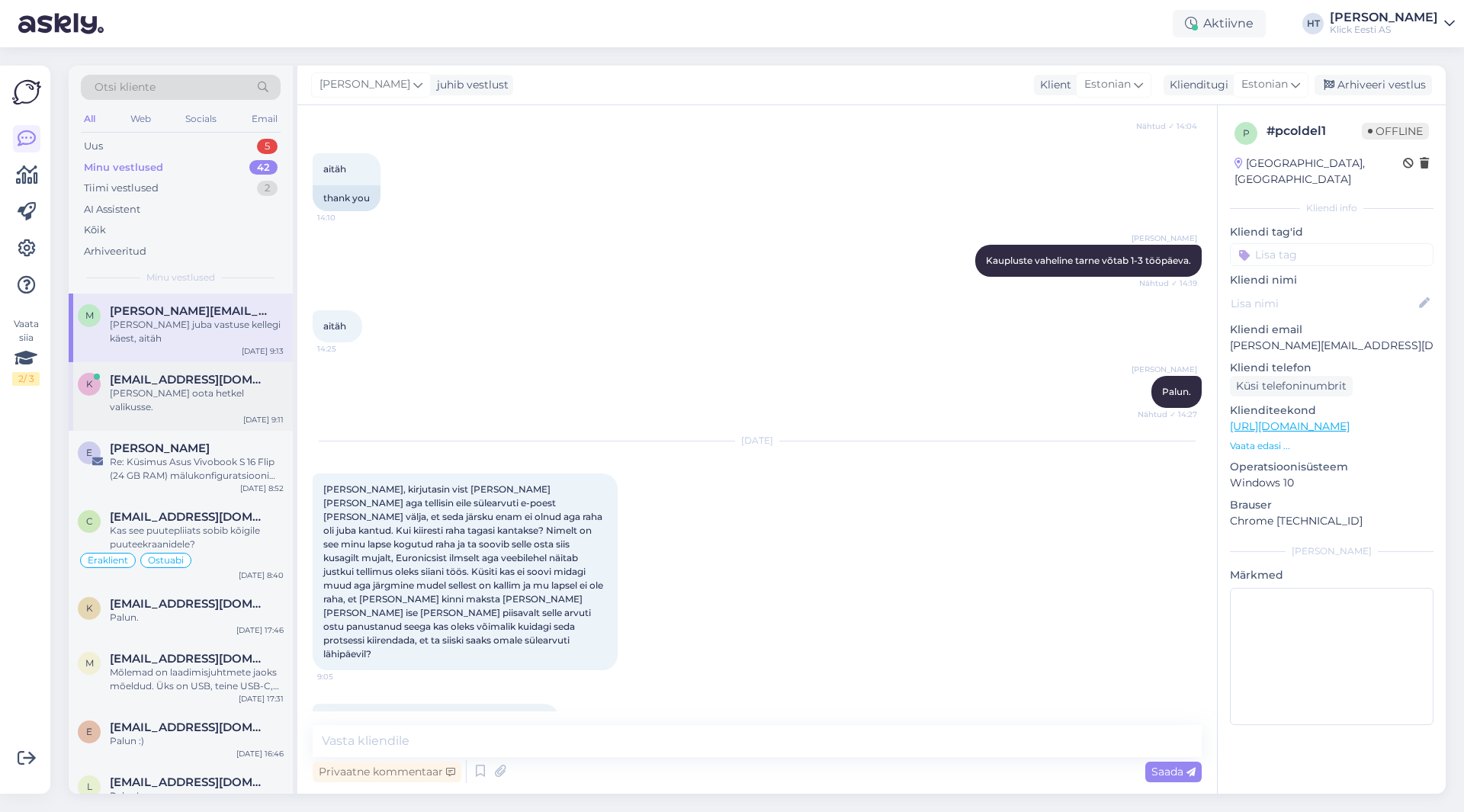
scroll to position [0, 0]
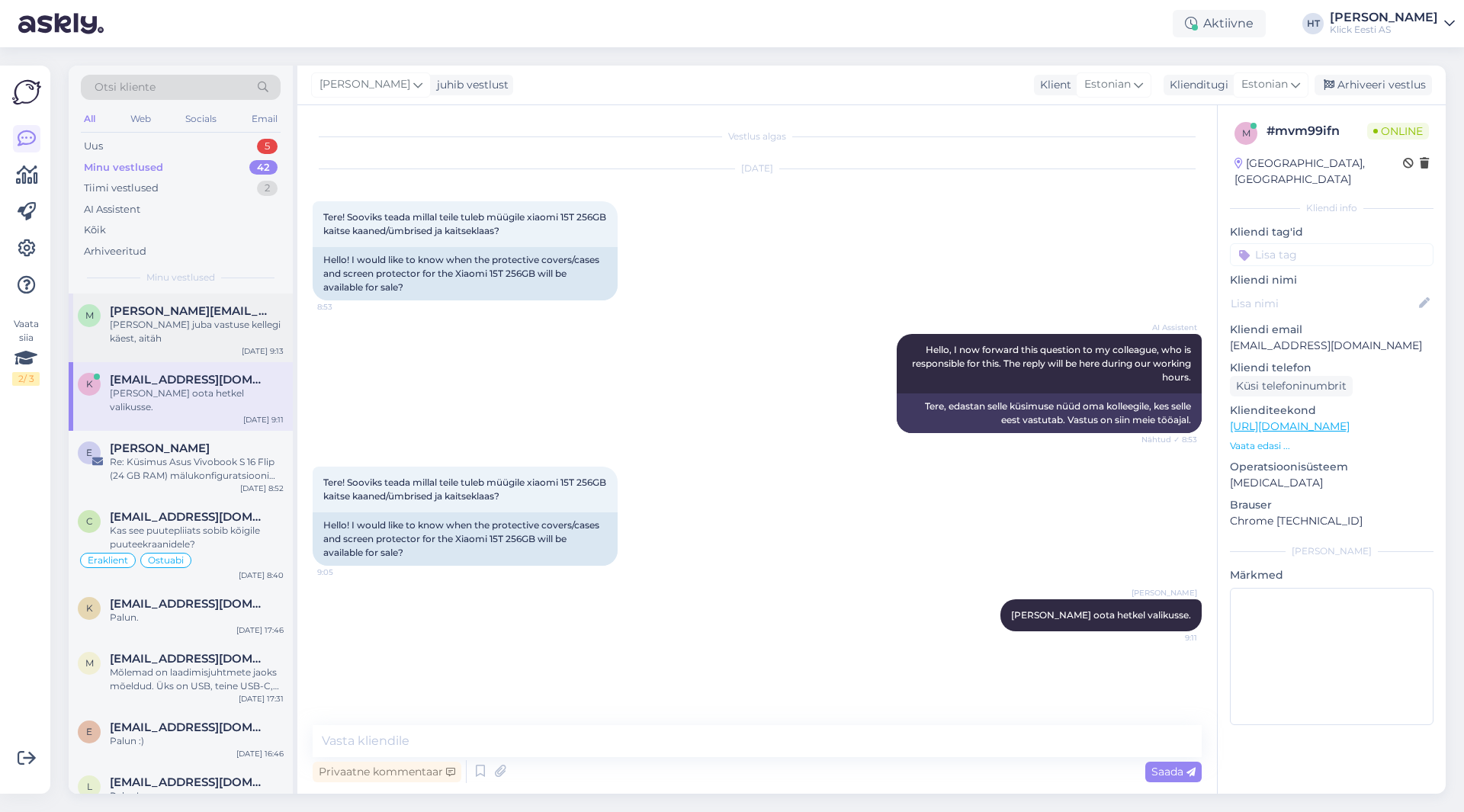
click at [207, 317] on span "[PERSON_NAME][EMAIL_ADDRESS][DOMAIN_NAME]" at bounding box center [189, 311] width 159 height 14
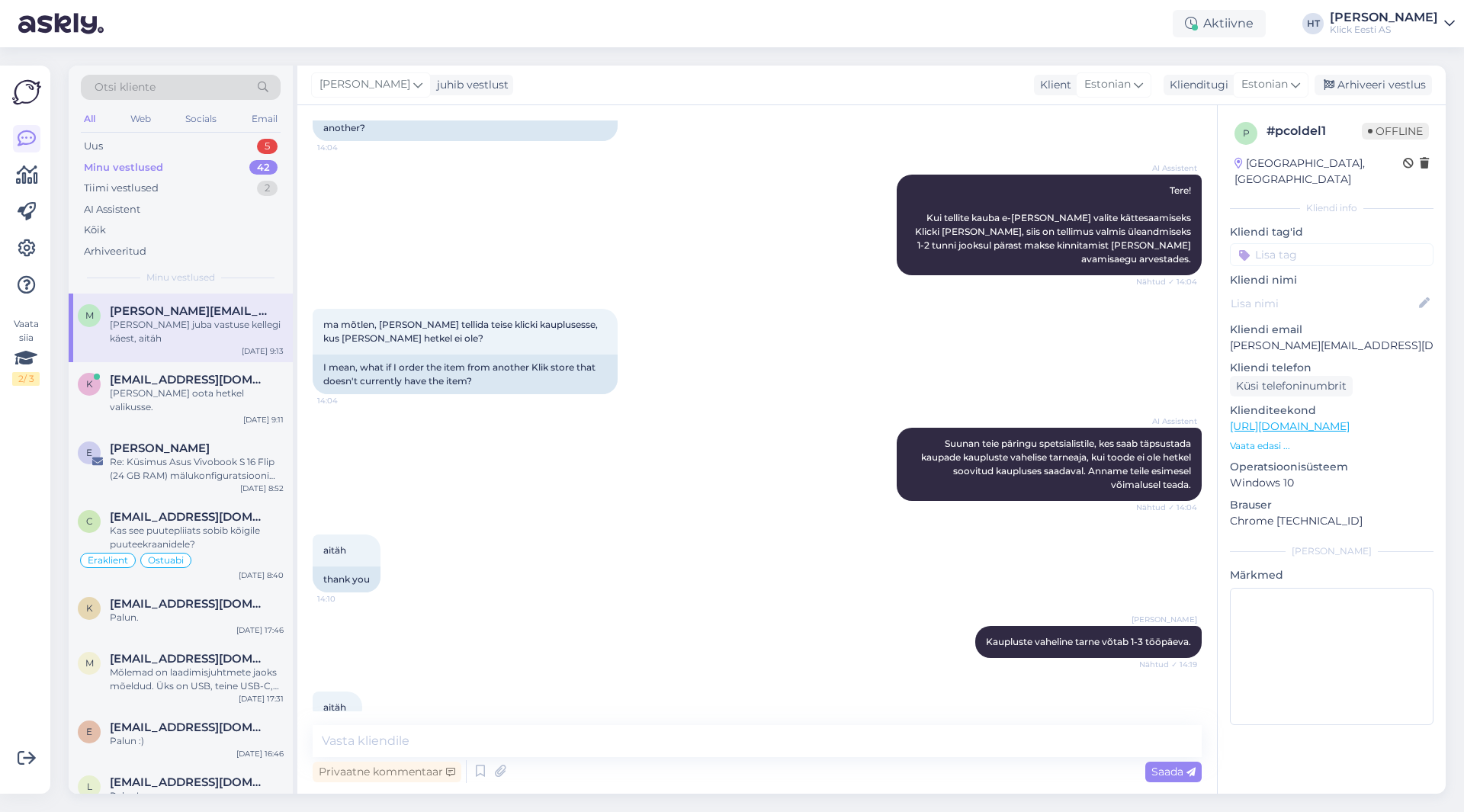
scroll to position [513, 0]
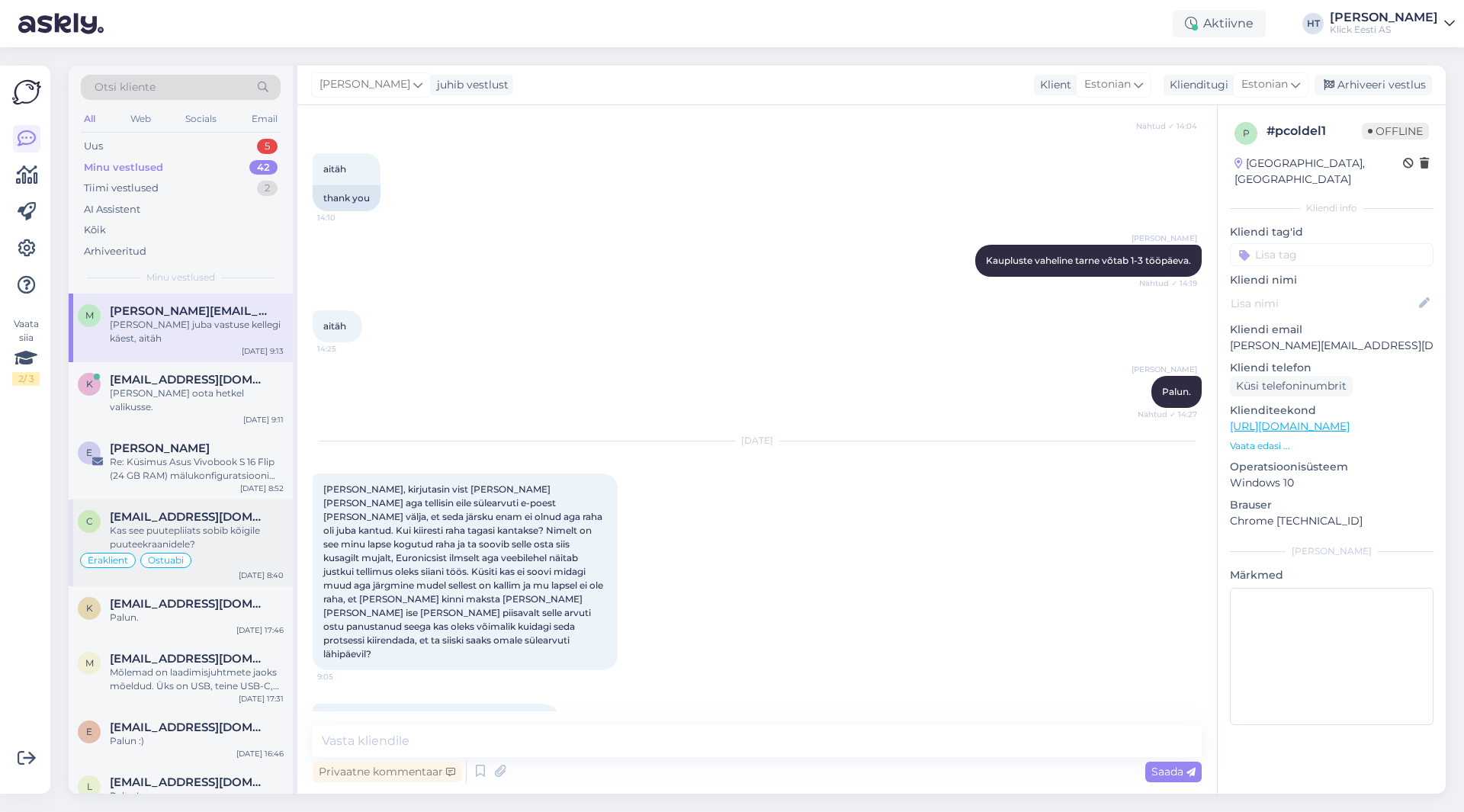
click at [163, 524] on div "Kas see puutepliiats sobib kõigile puuteekraanidele?" at bounding box center [196, 537] width 174 height 27
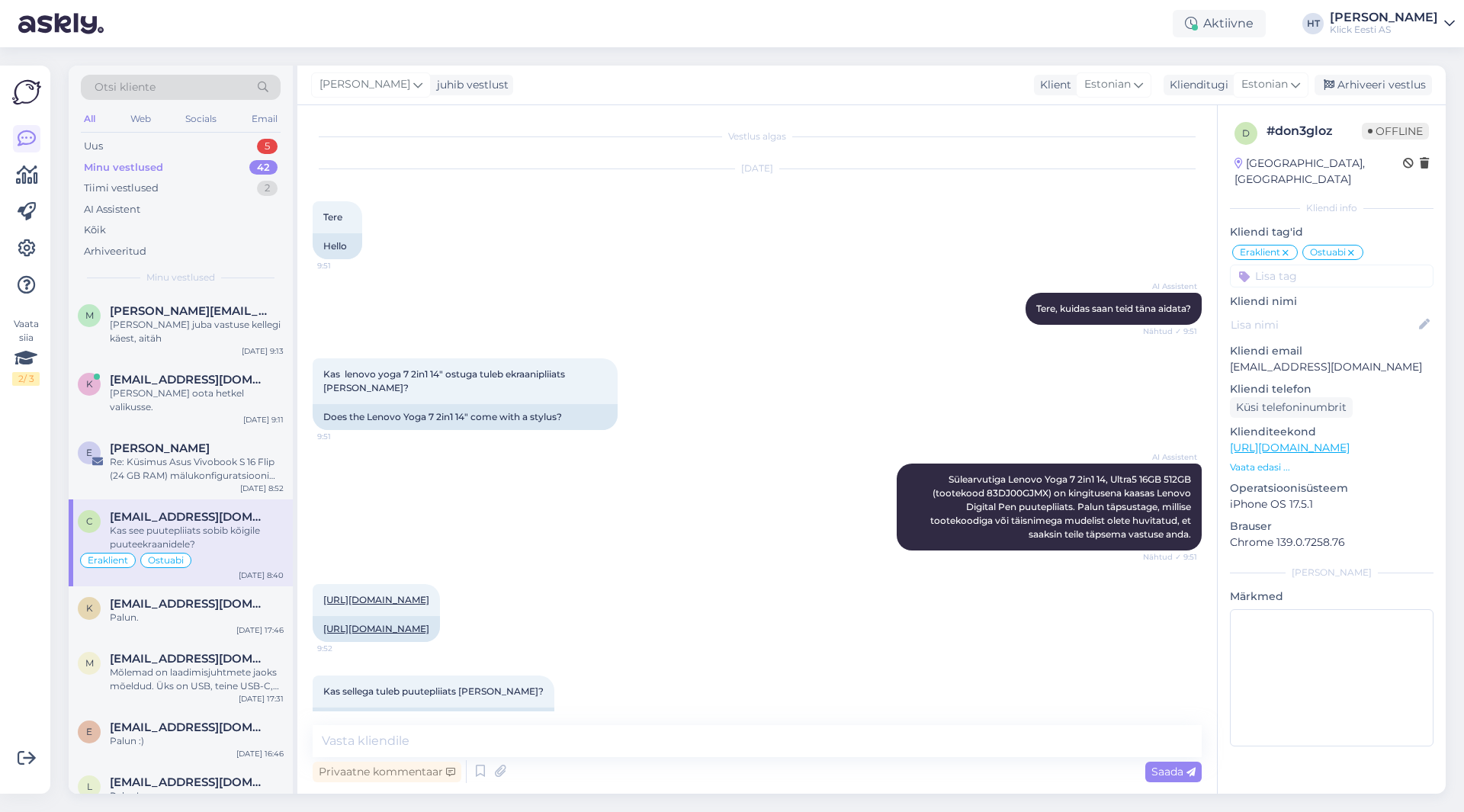
scroll to position [1231, 0]
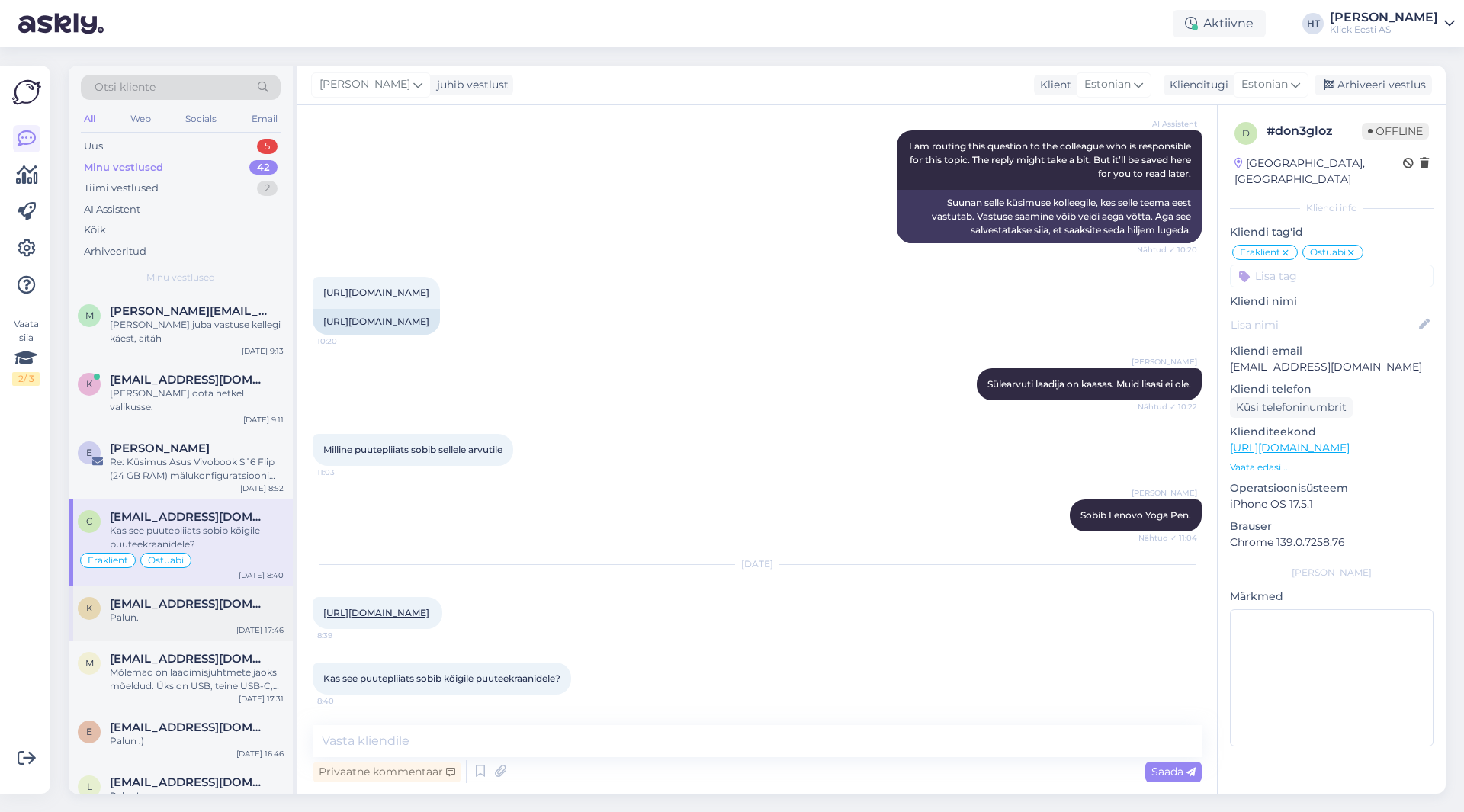
click at [186, 611] on div "Palun." at bounding box center [196, 618] width 174 height 14
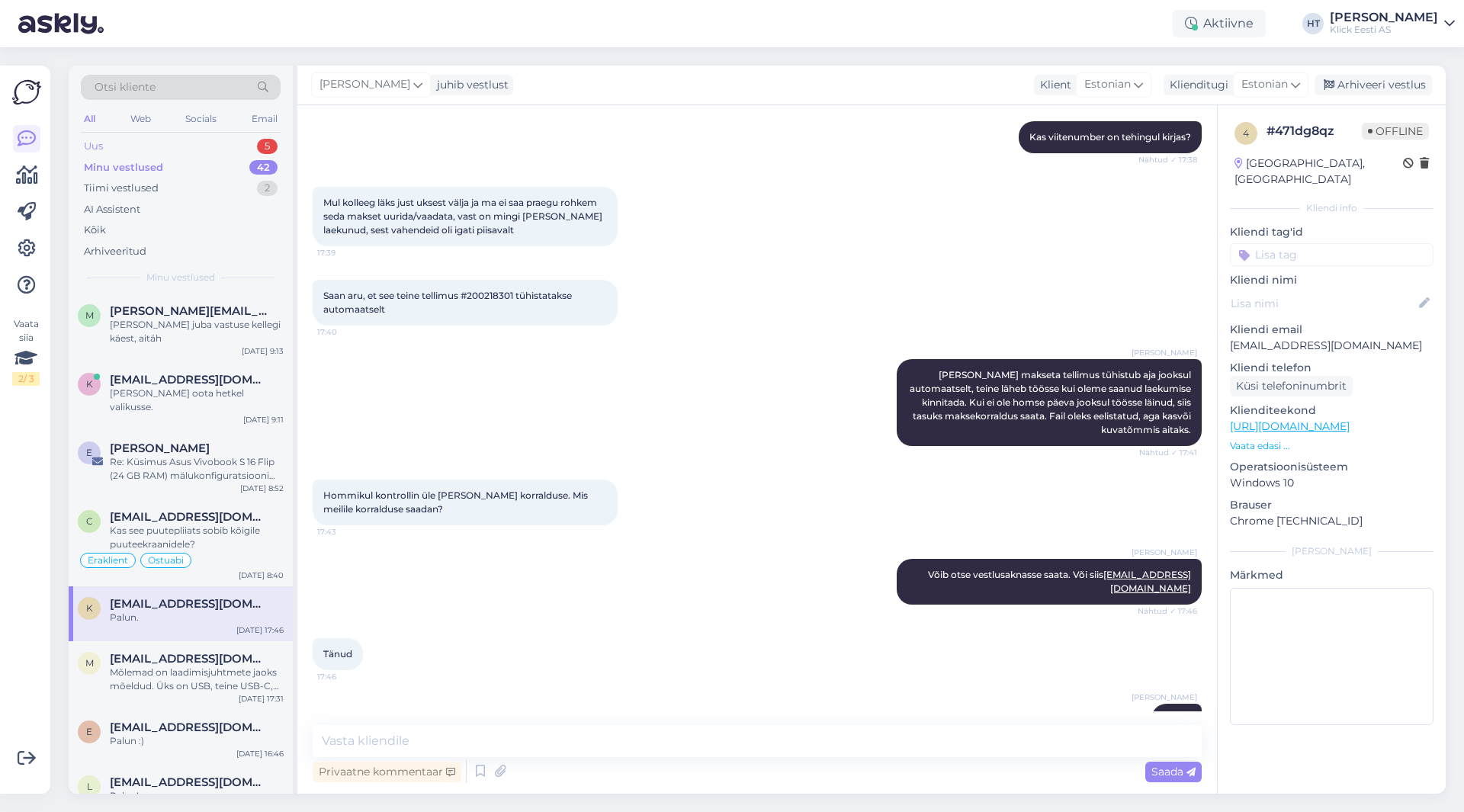
click at [264, 144] on div "5" at bounding box center [267, 147] width 20 height 16
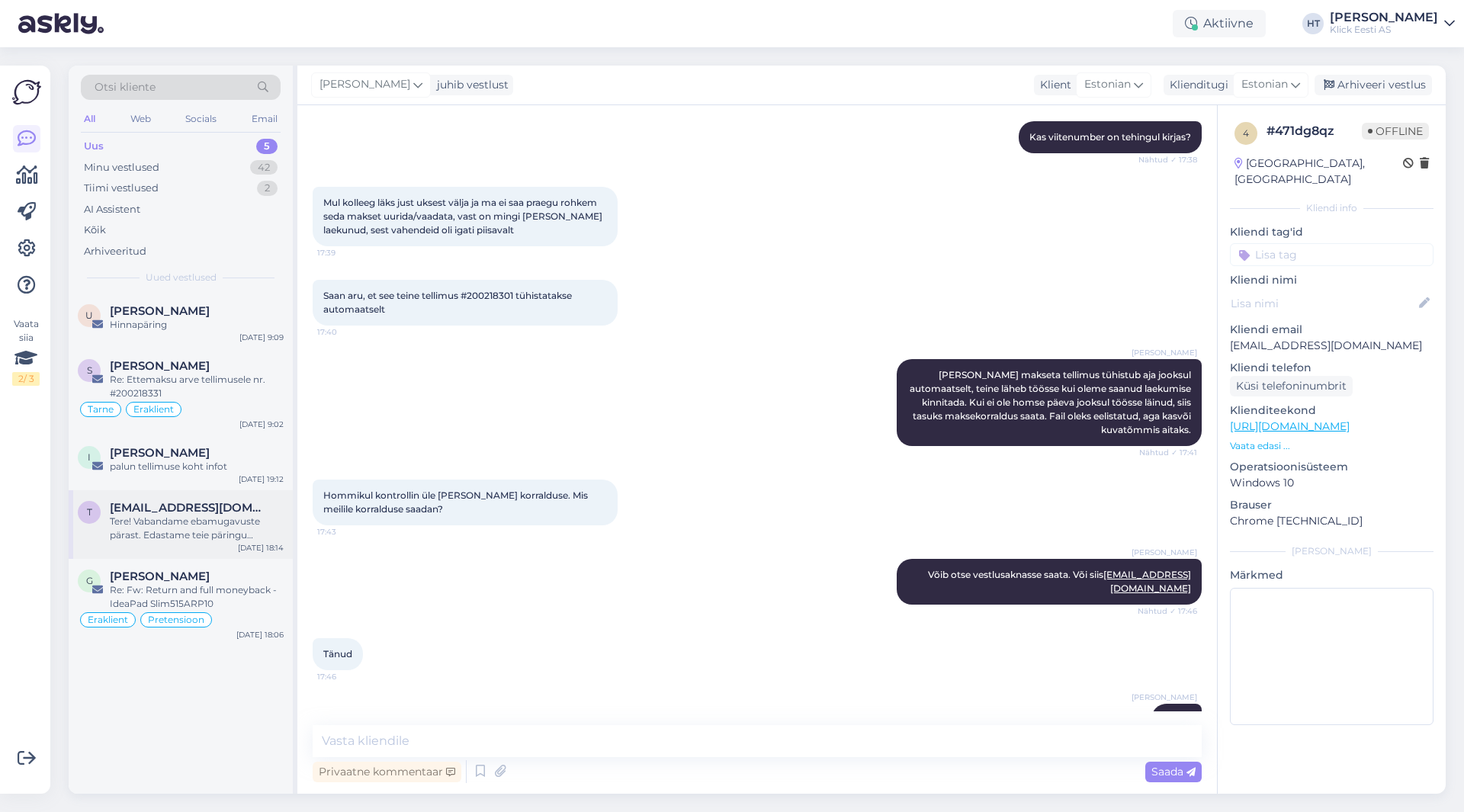
click at [239, 519] on div "Tere! Vabandame ebamugavuste pärast. Edastame teie päringu spetsialistile, kes …" at bounding box center [196, 528] width 174 height 27
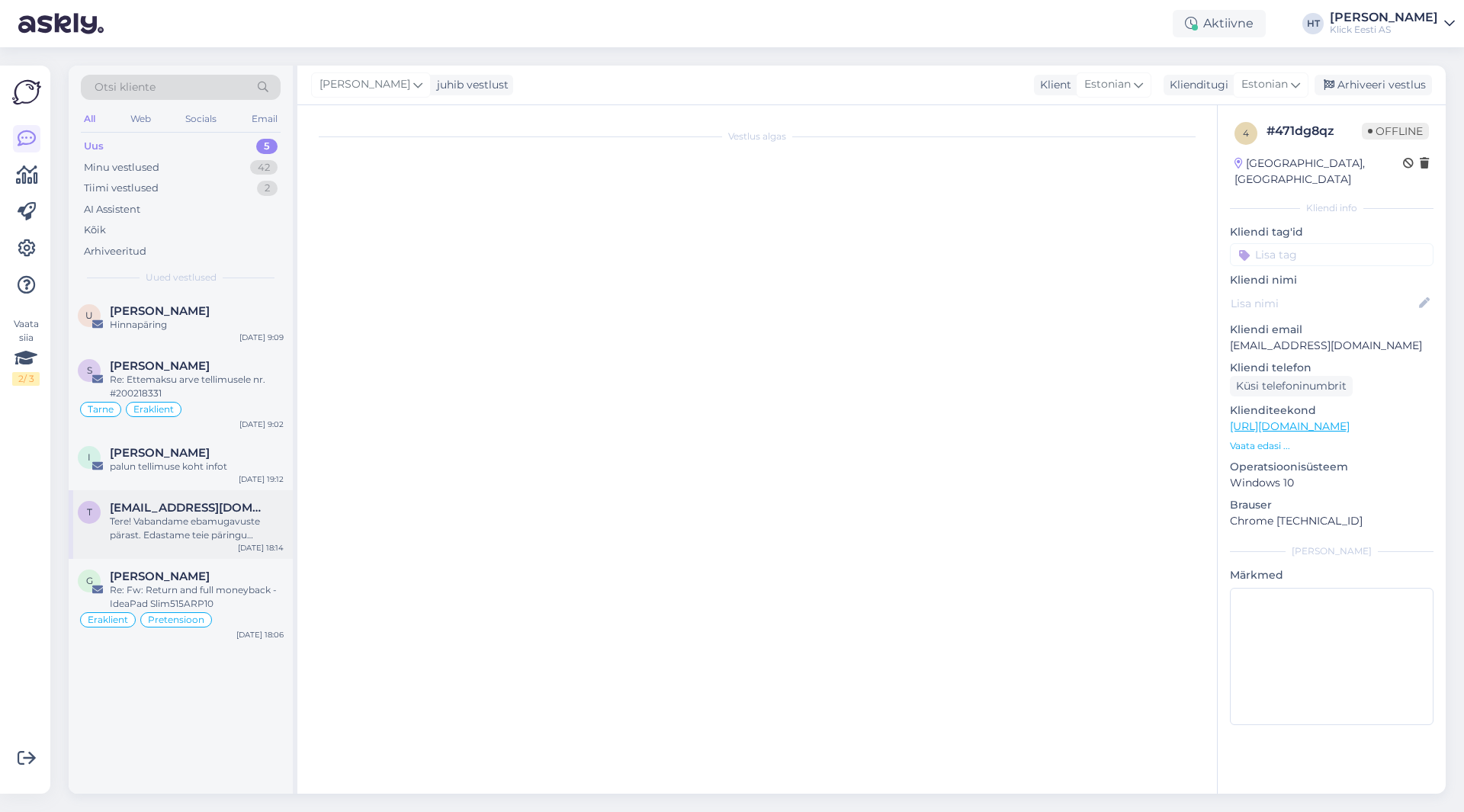
scroll to position [0, 0]
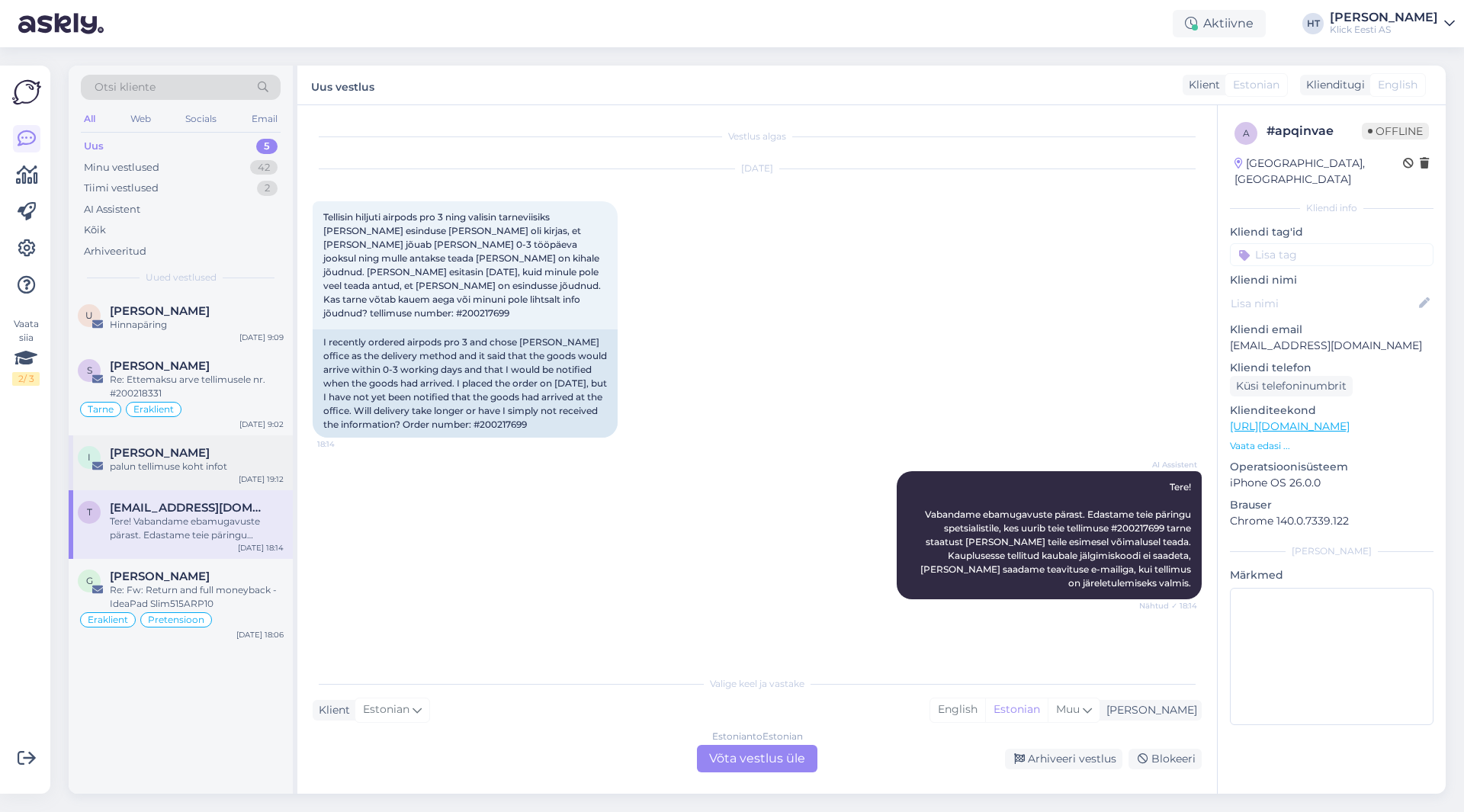
click at [222, 460] on div "palun tellimuse koht infot" at bounding box center [196, 467] width 174 height 14
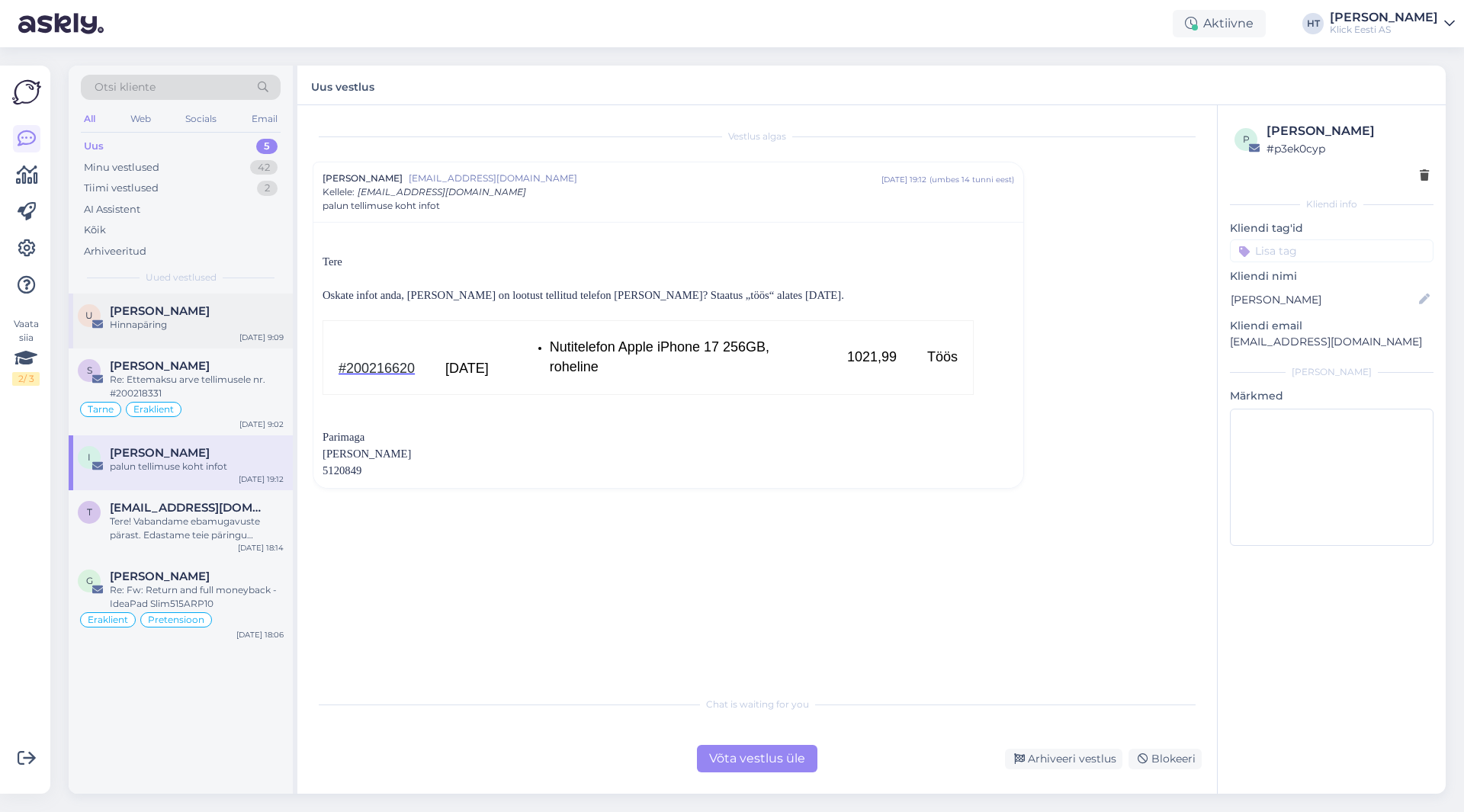
click at [232, 330] on div "Hinnapäring" at bounding box center [196, 325] width 174 height 14
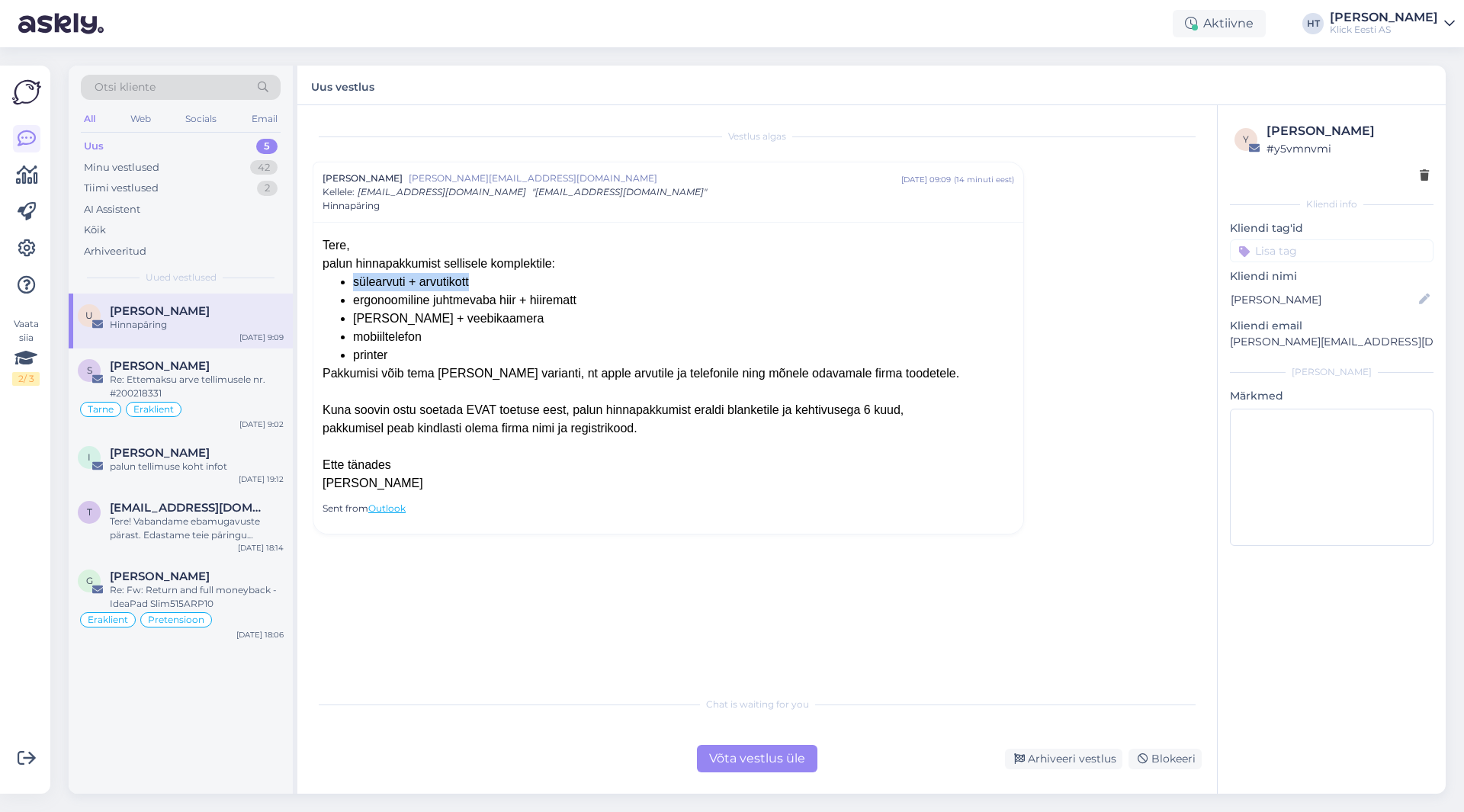
drag, startPoint x: 353, startPoint y: 283, endPoint x: 480, endPoint y: 284, distance: 127.0
click at [480, 284] on div "sülearvuti + arvutikott" at bounding box center [684, 281] width 661 height 18
click at [252, 387] on div "Re: Ettemaksu arve tellimusele nr. #200218331" at bounding box center [196, 386] width 174 height 27
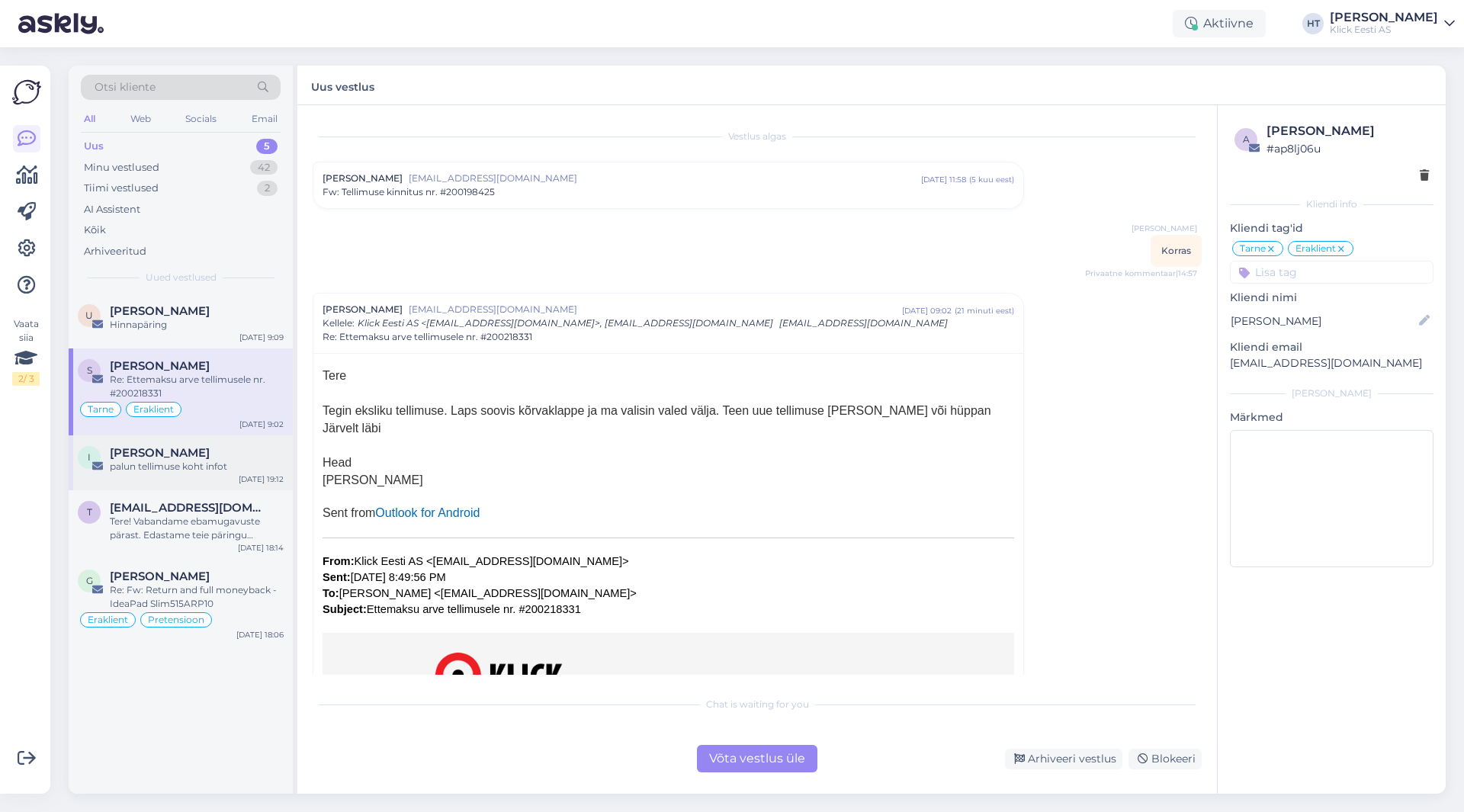
click at [246, 449] on div "[PERSON_NAME]" at bounding box center [196, 453] width 174 height 14
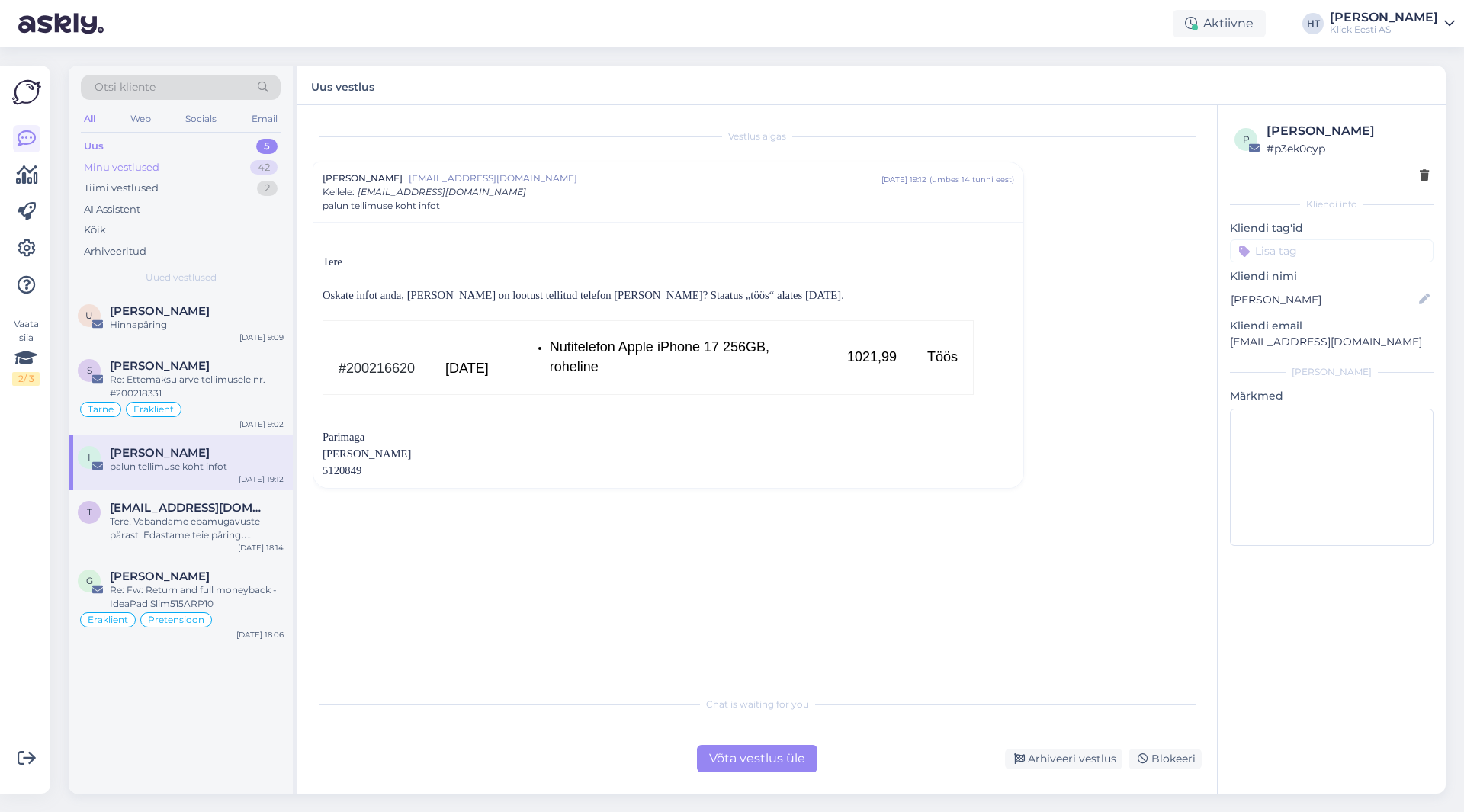
click at [267, 157] on div "Minu vestlused 42" at bounding box center [181, 168] width 200 height 21
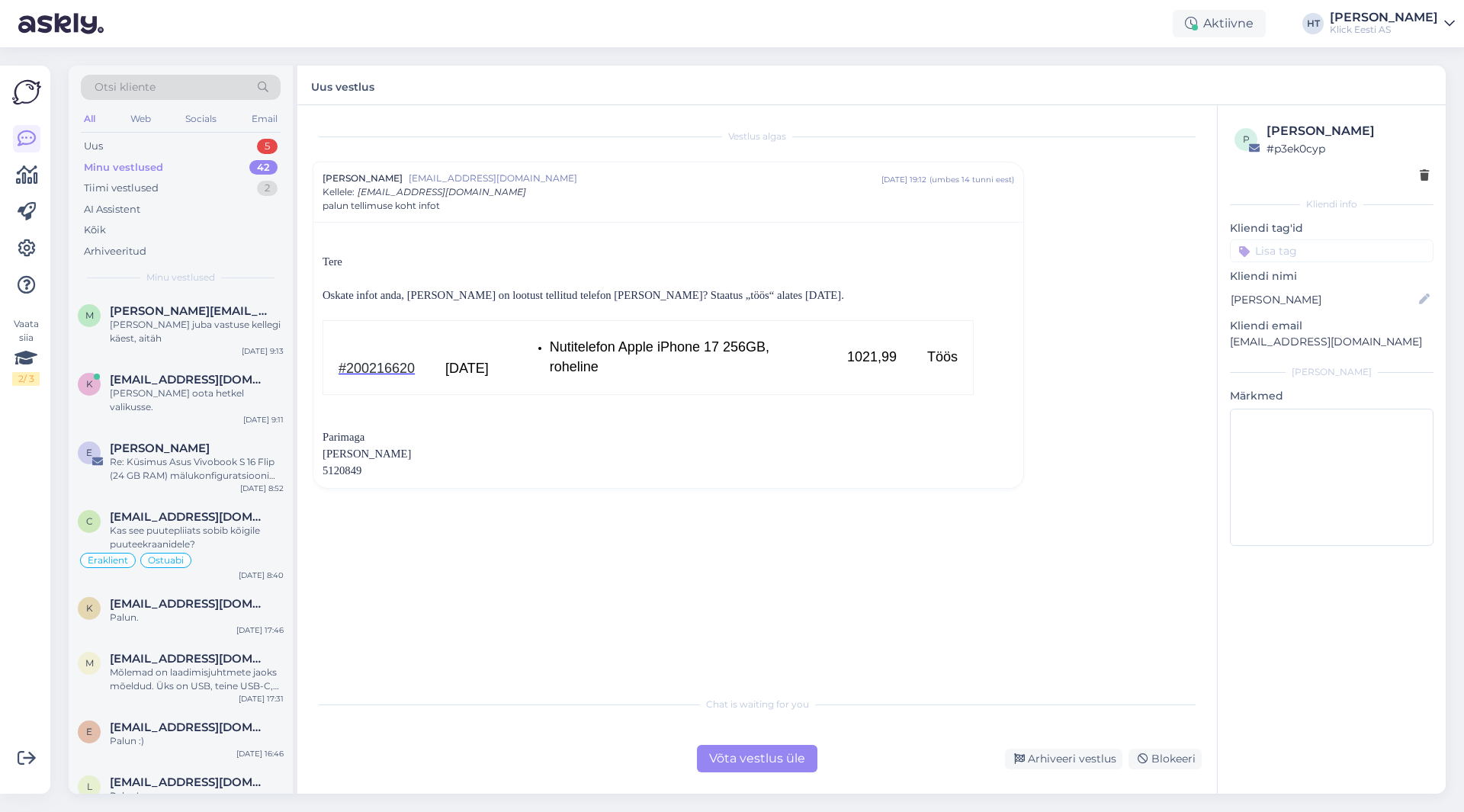
click at [90, 120] on div "All" at bounding box center [90, 118] width 18 height 19
click at [249, 146] on div "Uus 5" at bounding box center [181, 146] width 200 height 21
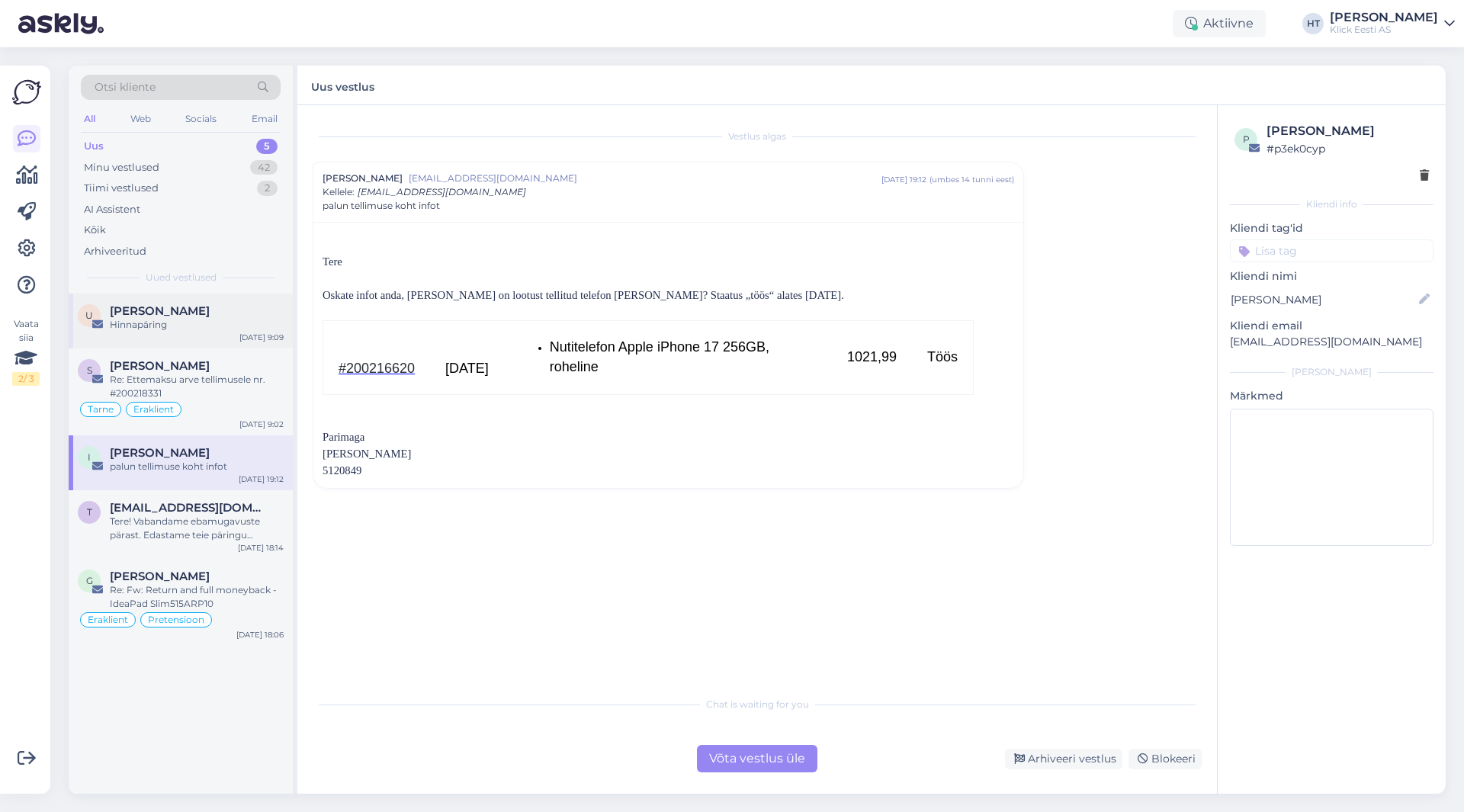
click at [209, 316] on div "[PERSON_NAME]" at bounding box center [196, 311] width 174 height 14
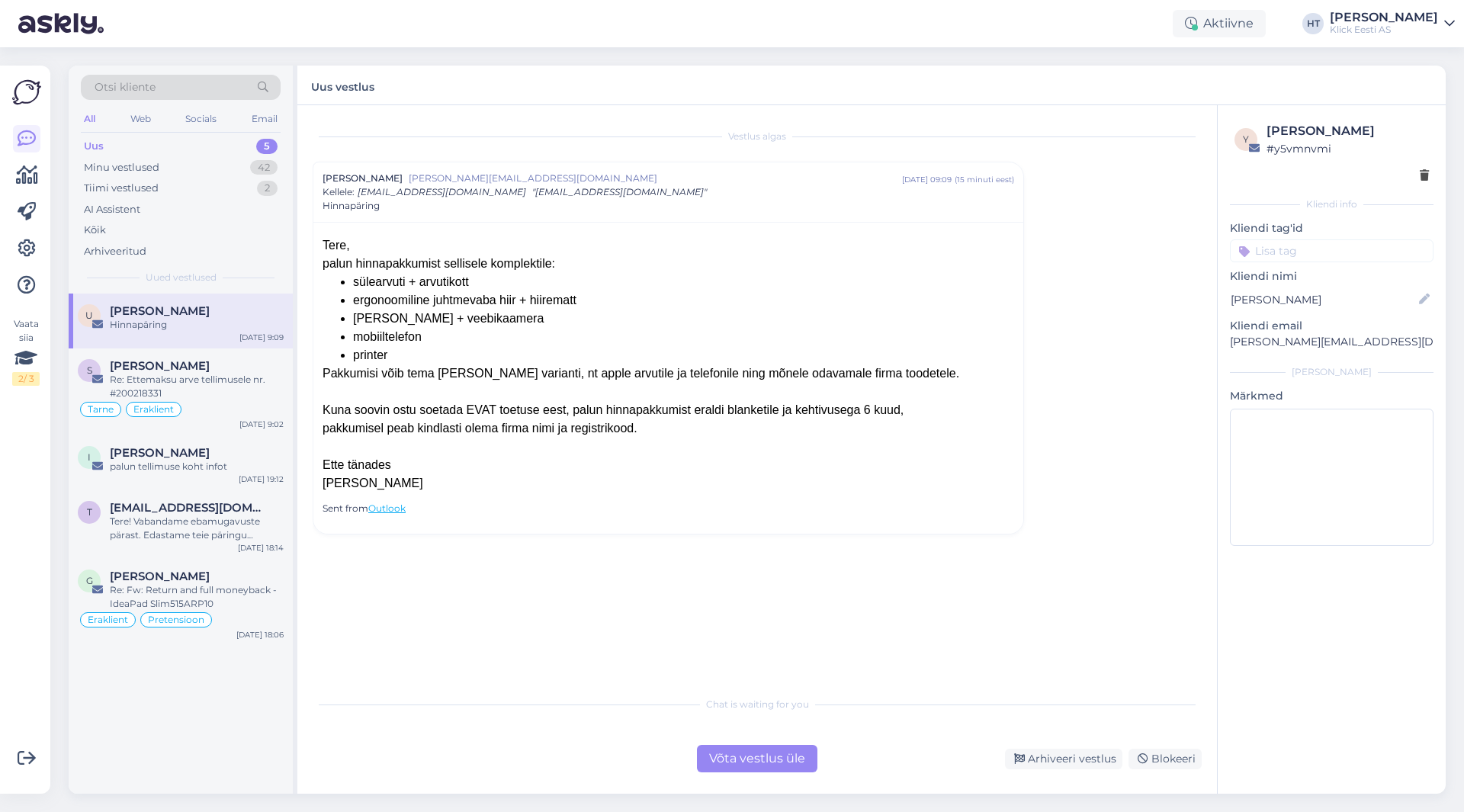
click at [750, 757] on div "Võta vestlus üle" at bounding box center [757, 758] width 121 height 27
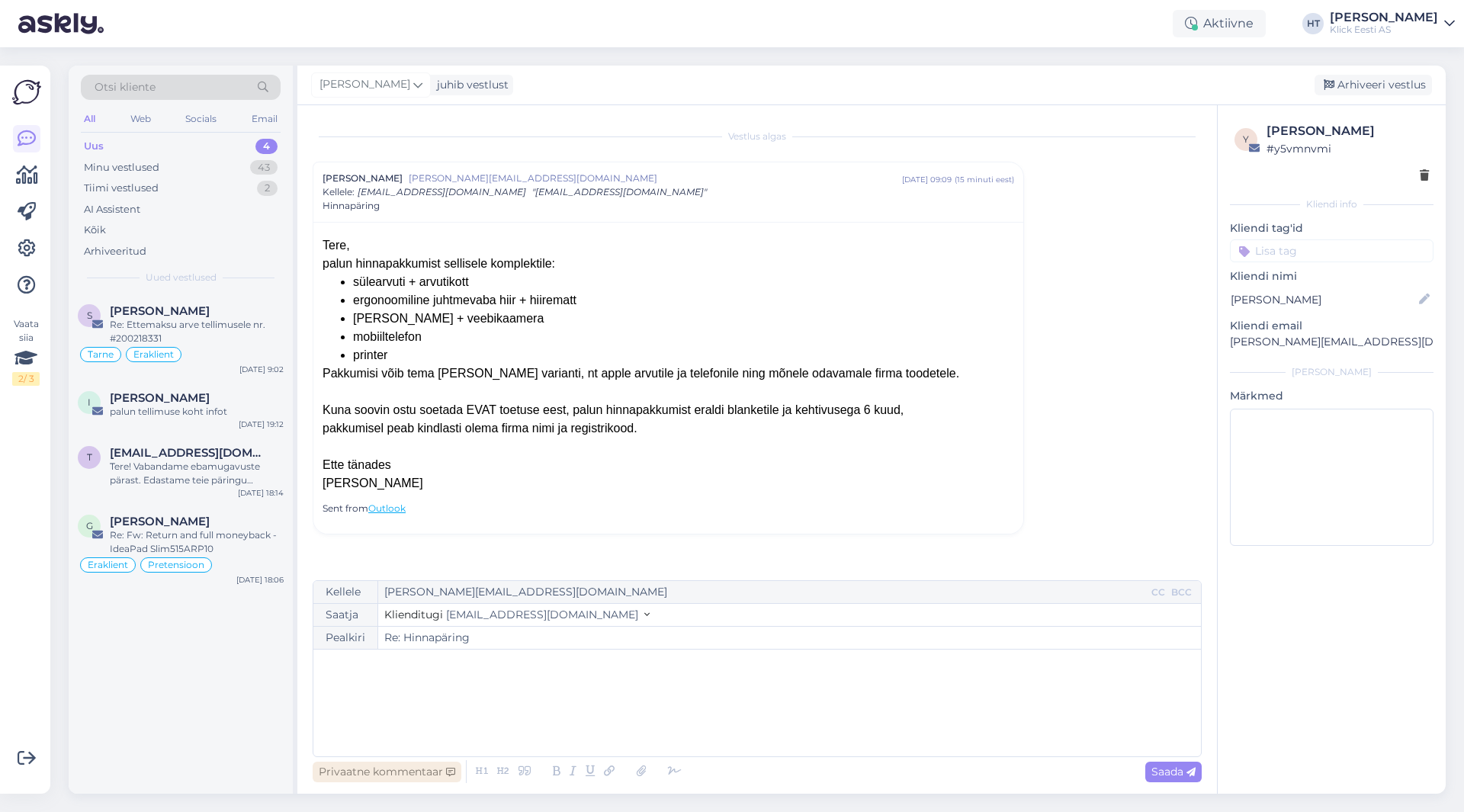
click at [406, 776] on div "Privaatne kommentaar" at bounding box center [387, 771] width 149 height 20
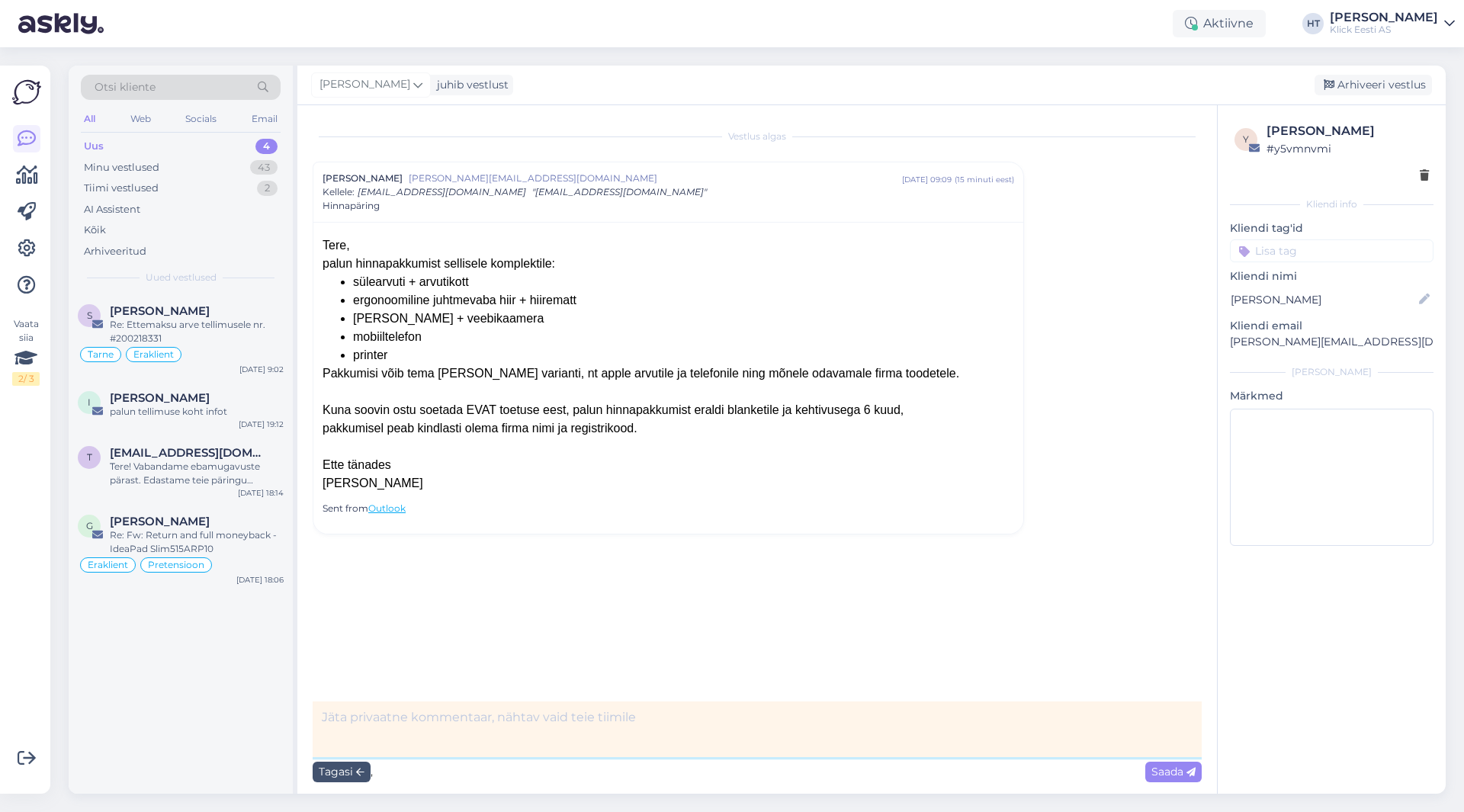
click at [446, 726] on textarea at bounding box center [757, 729] width 889 height 55
type textarea "fwd ärile"
click at [1162, 775] on span "Saada" at bounding box center [1173, 771] width 44 height 14
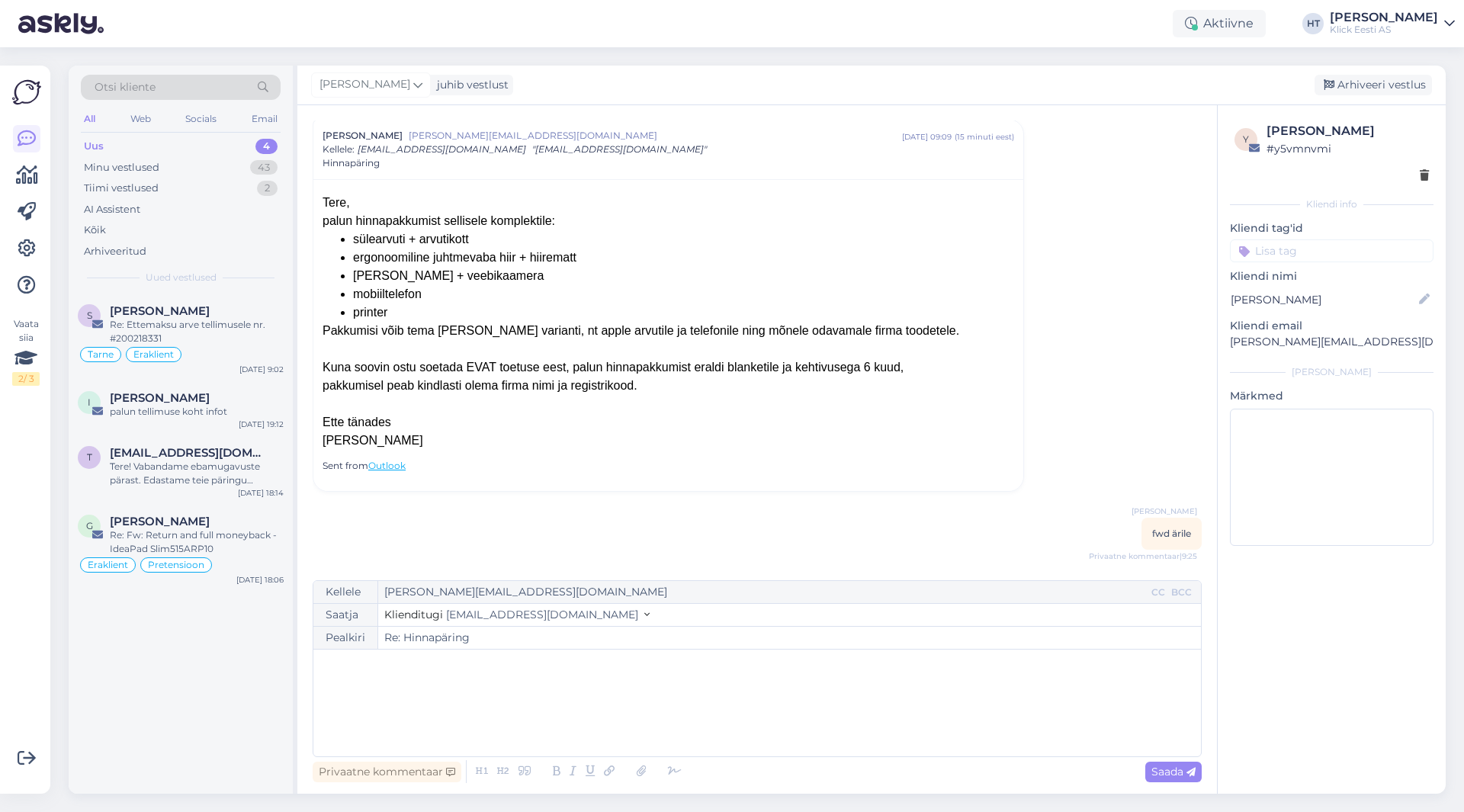
click at [1301, 253] on input at bounding box center [1331, 250] width 203 height 23
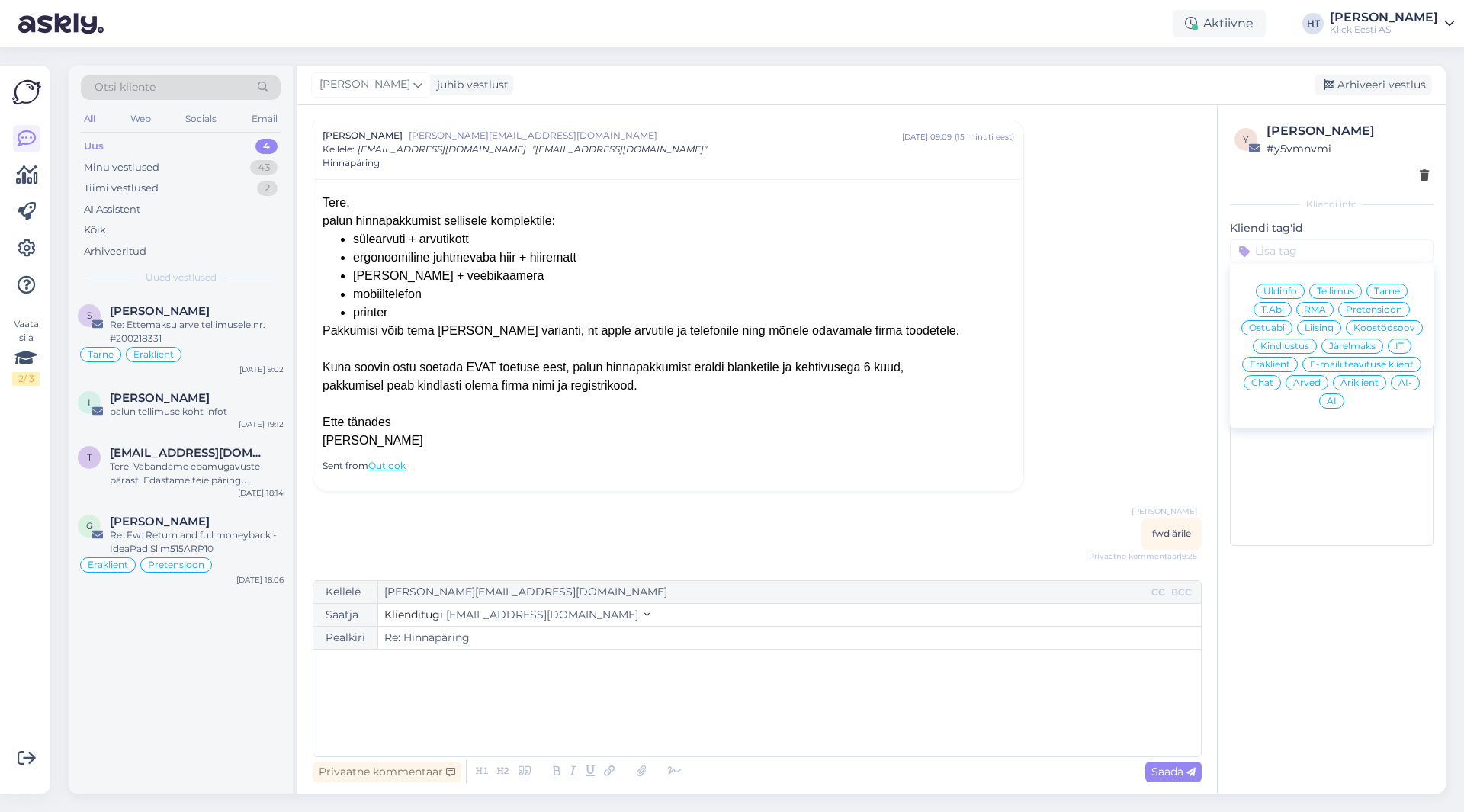
click at [1279, 325] on span "Ostuabi" at bounding box center [1268, 328] width 36 height 9
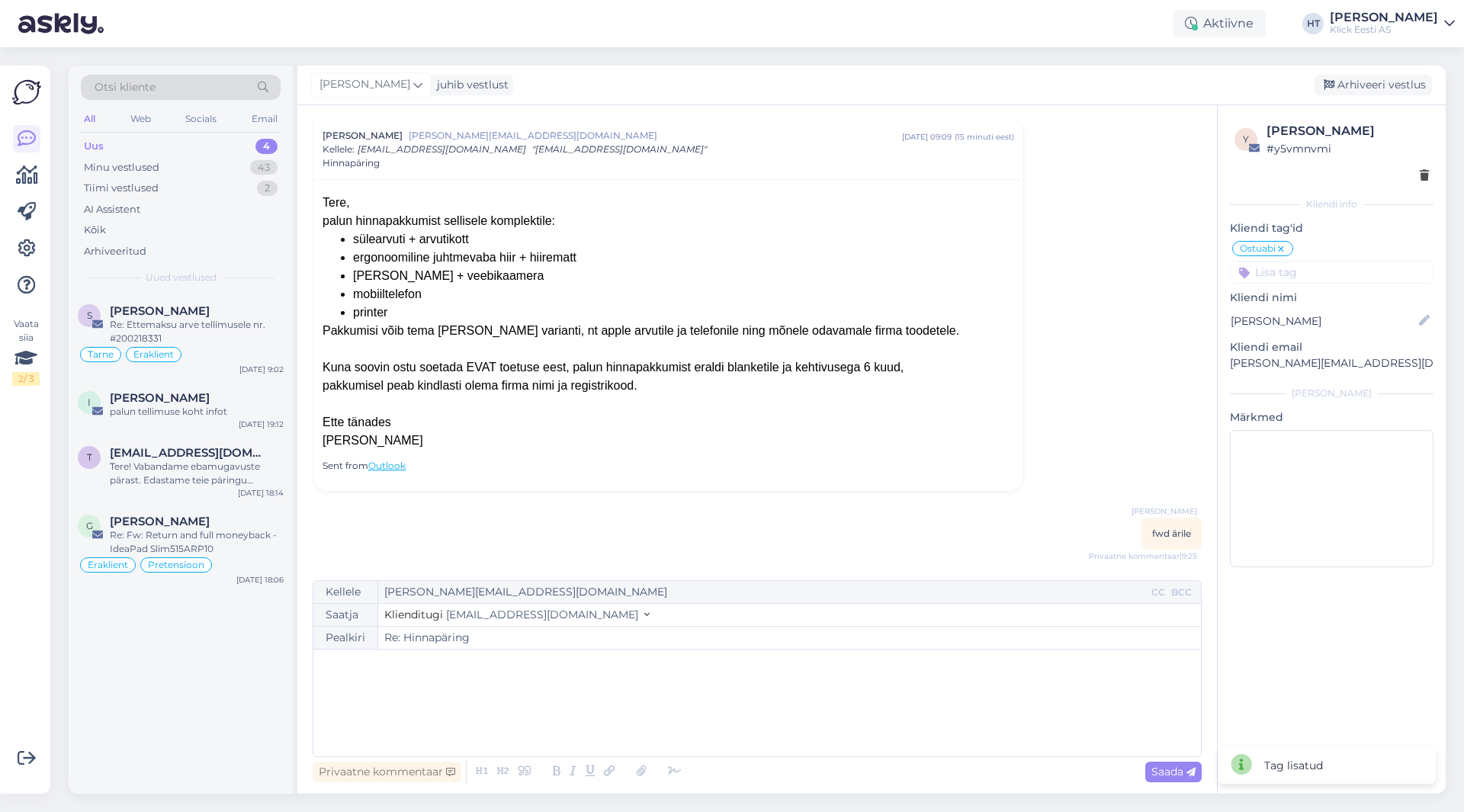
click at [1298, 277] on input at bounding box center [1331, 272] width 203 height 23
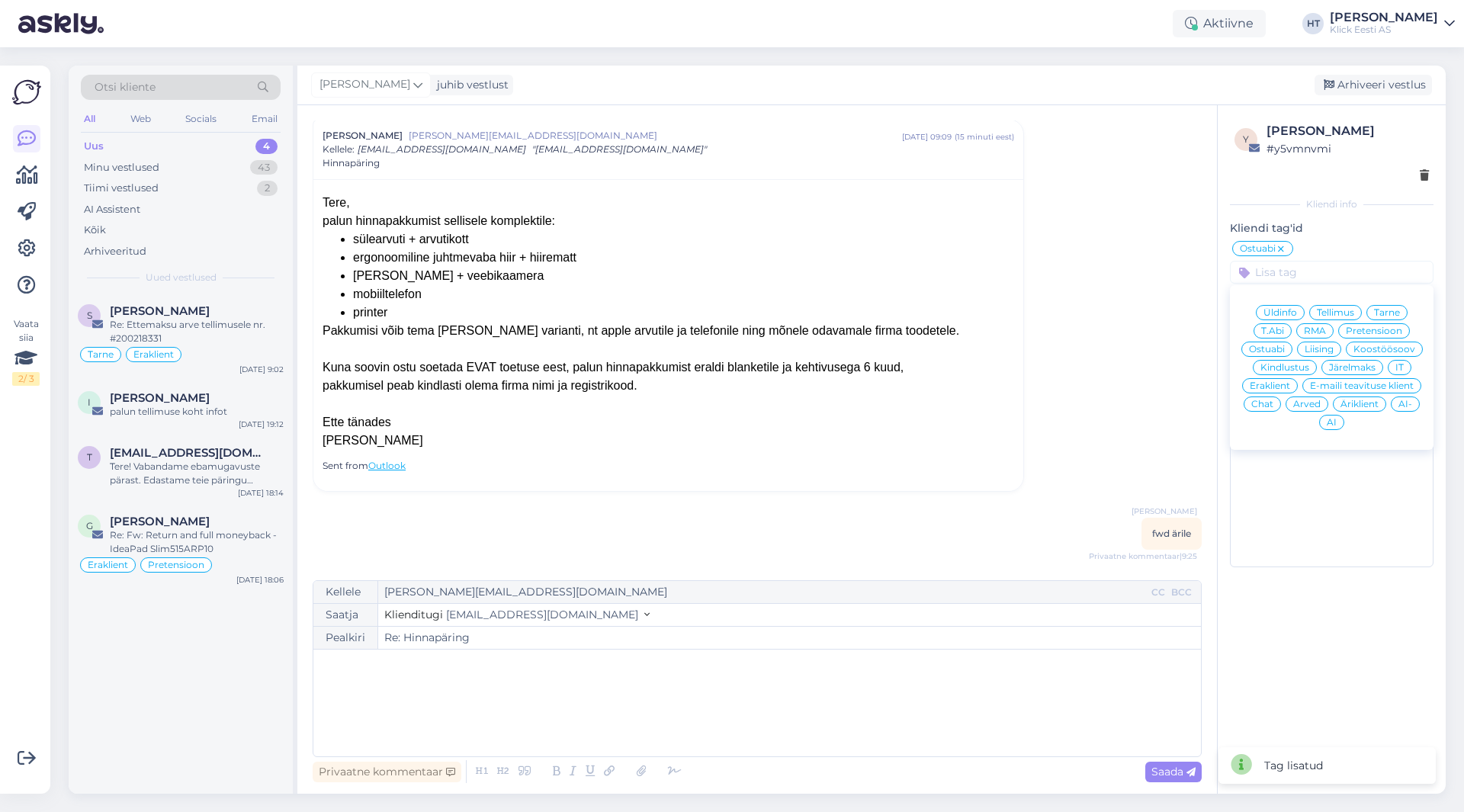
click at [1282, 381] on span "Eraklient" at bounding box center [1271, 386] width 41 height 9
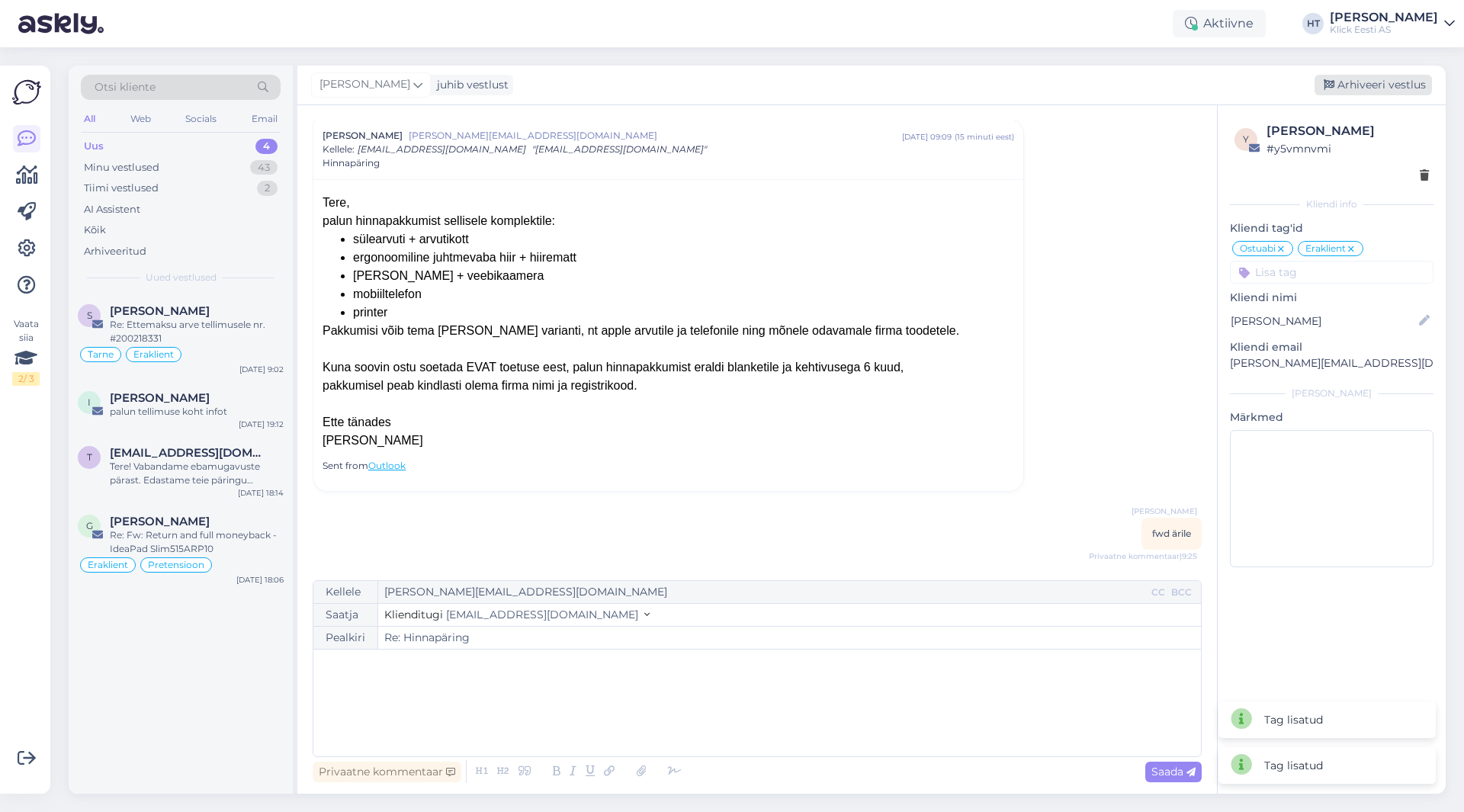
click at [1370, 93] on div "Arhiveeri vestlus" at bounding box center [1374, 85] width 118 height 20
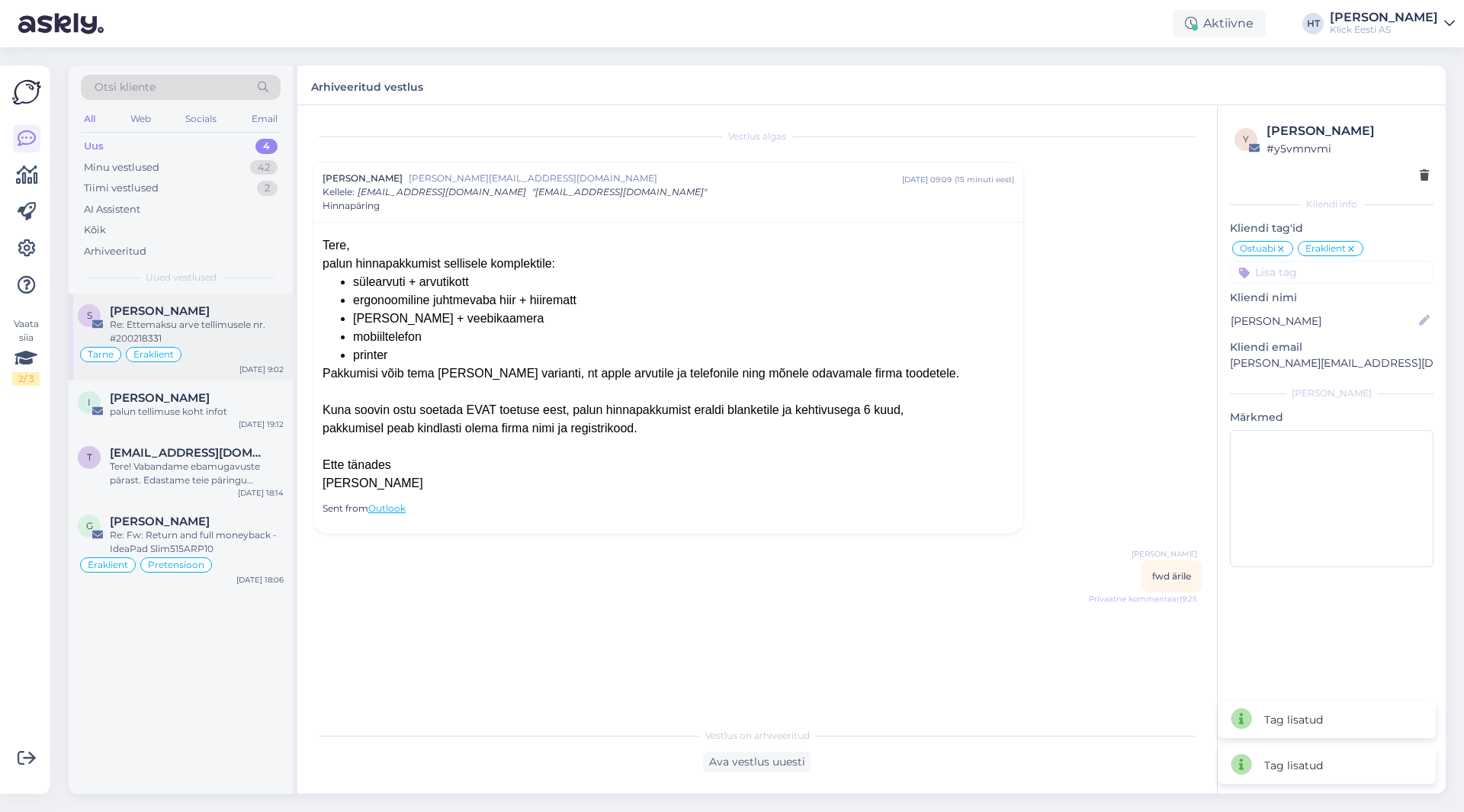
click at [264, 317] on div "[PERSON_NAME]" at bounding box center [196, 311] width 174 height 14
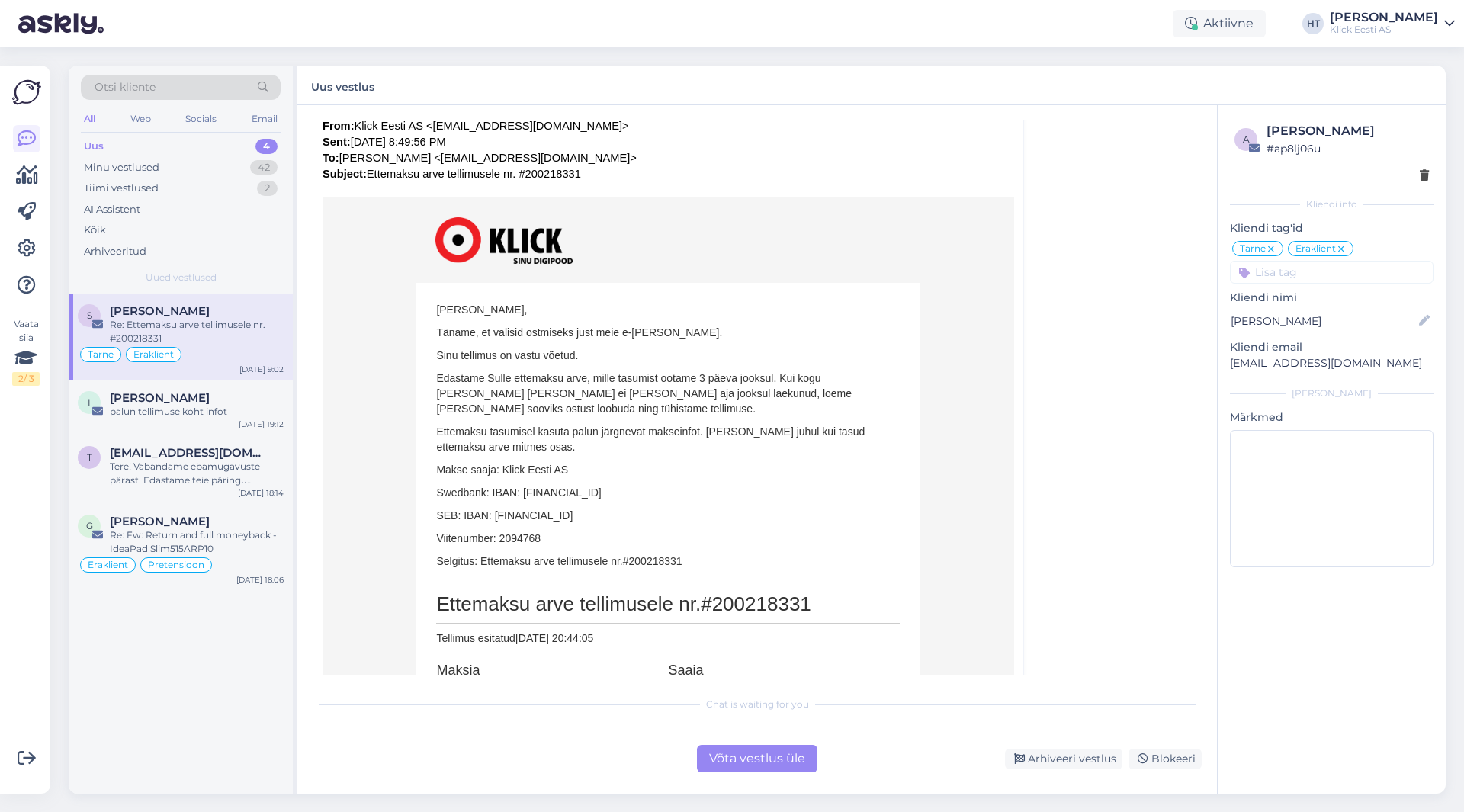
scroll to position [457, 0]
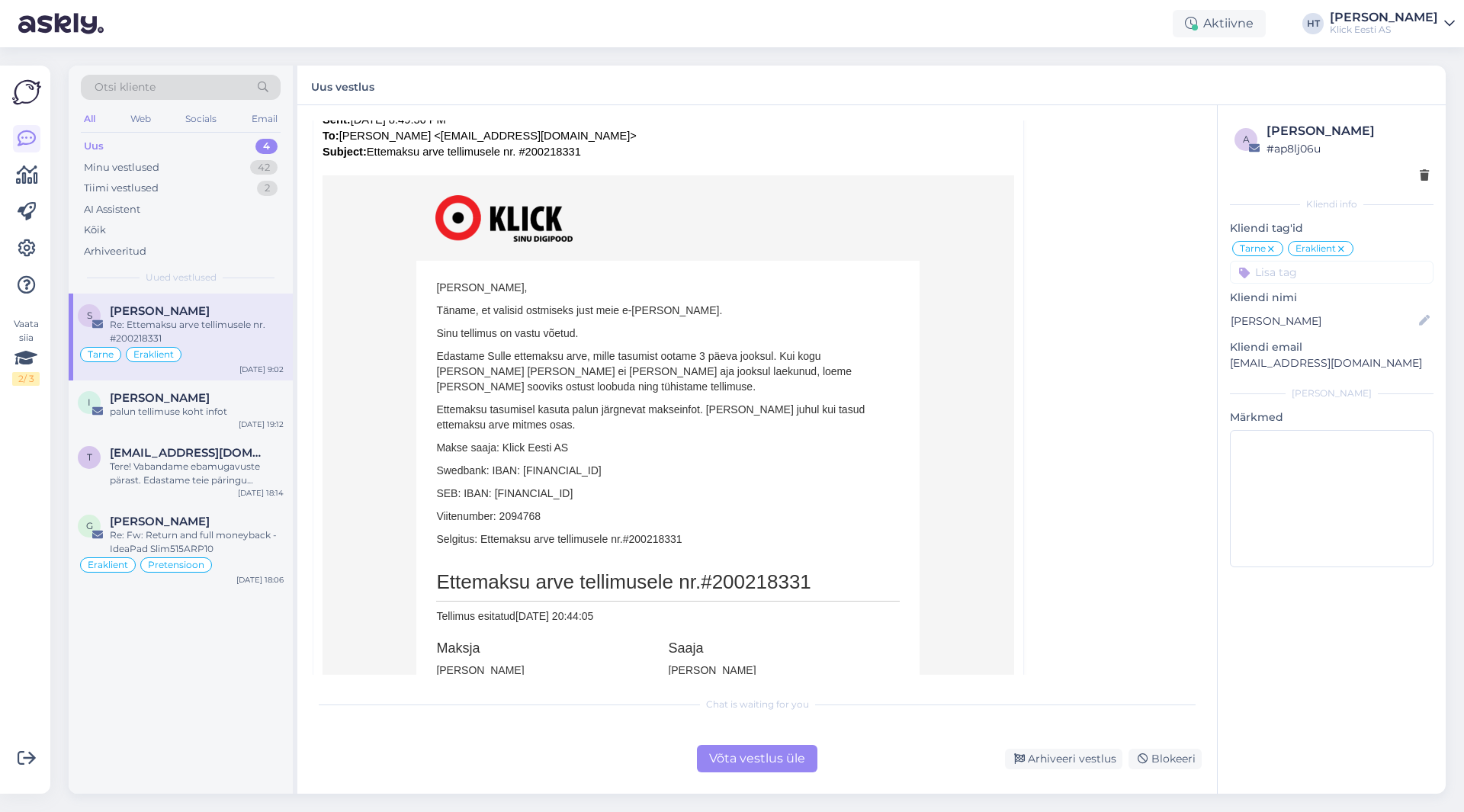
click at [742, 577] on span "#200218331" at bounding box center [756, 581] width 111 height 23
copy span "200218331"
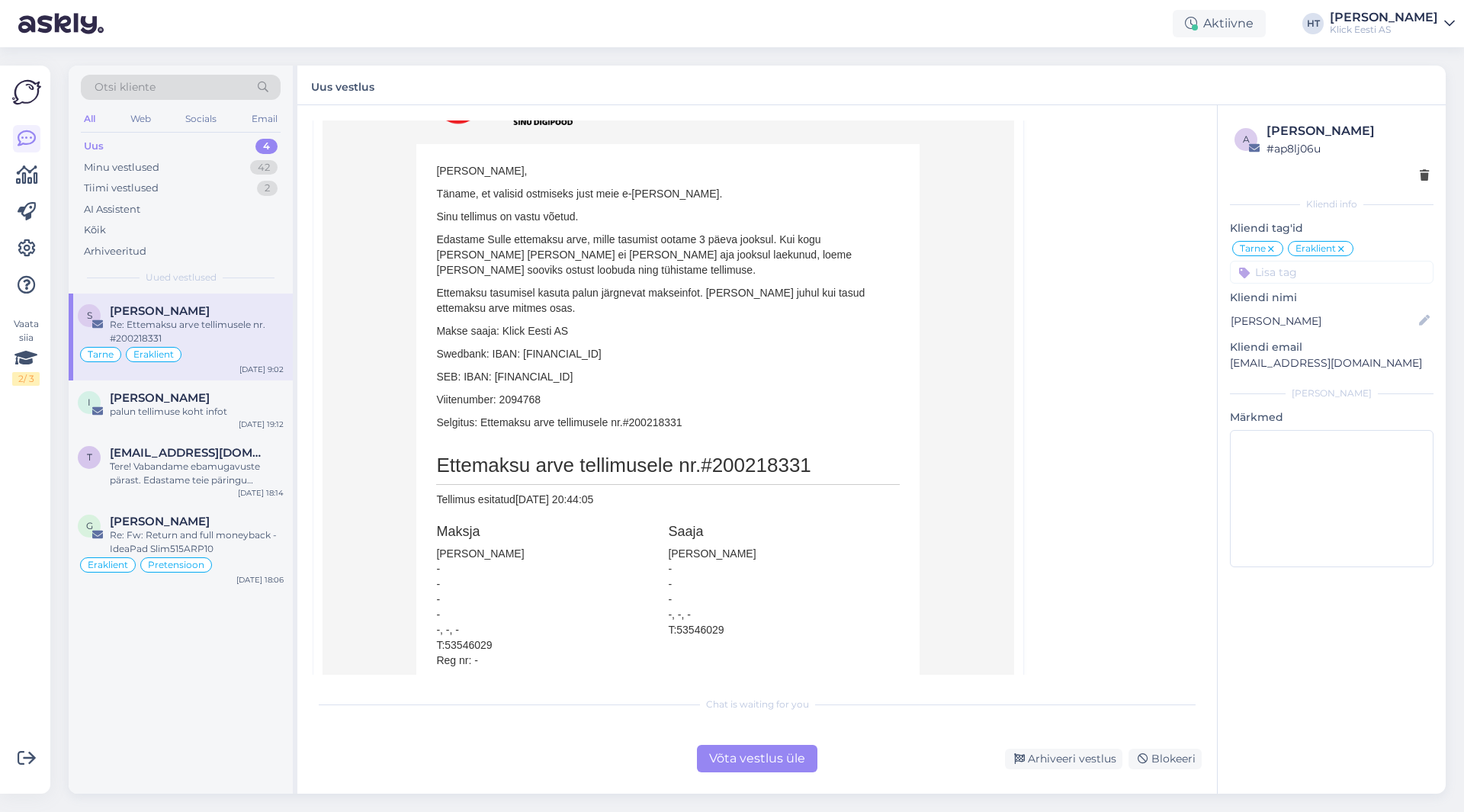
scroll to position [610, 0]
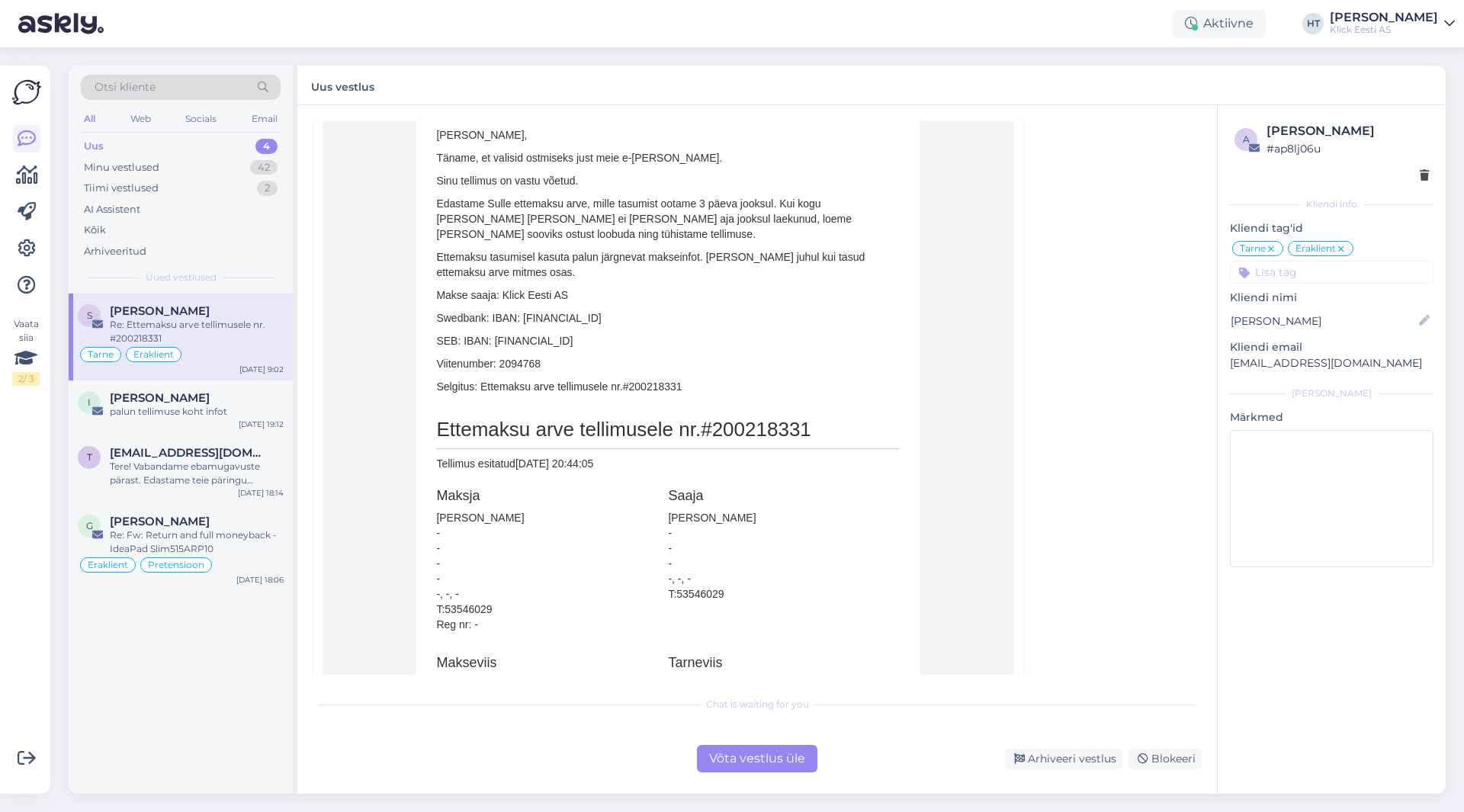
click at [771, 428] on span "#200218331" at bounding box center [756, 429] width 111 height 23
copy span "200218331"
click at [1080, 419] on div "Vestlus algas [PERSON_NAME] [EMAIL_ADDRESS][DOMAIN_NAME] [DATE] 11:58 ( 5 kuu e…" at bounding box center [764, 397] width 903 height 554
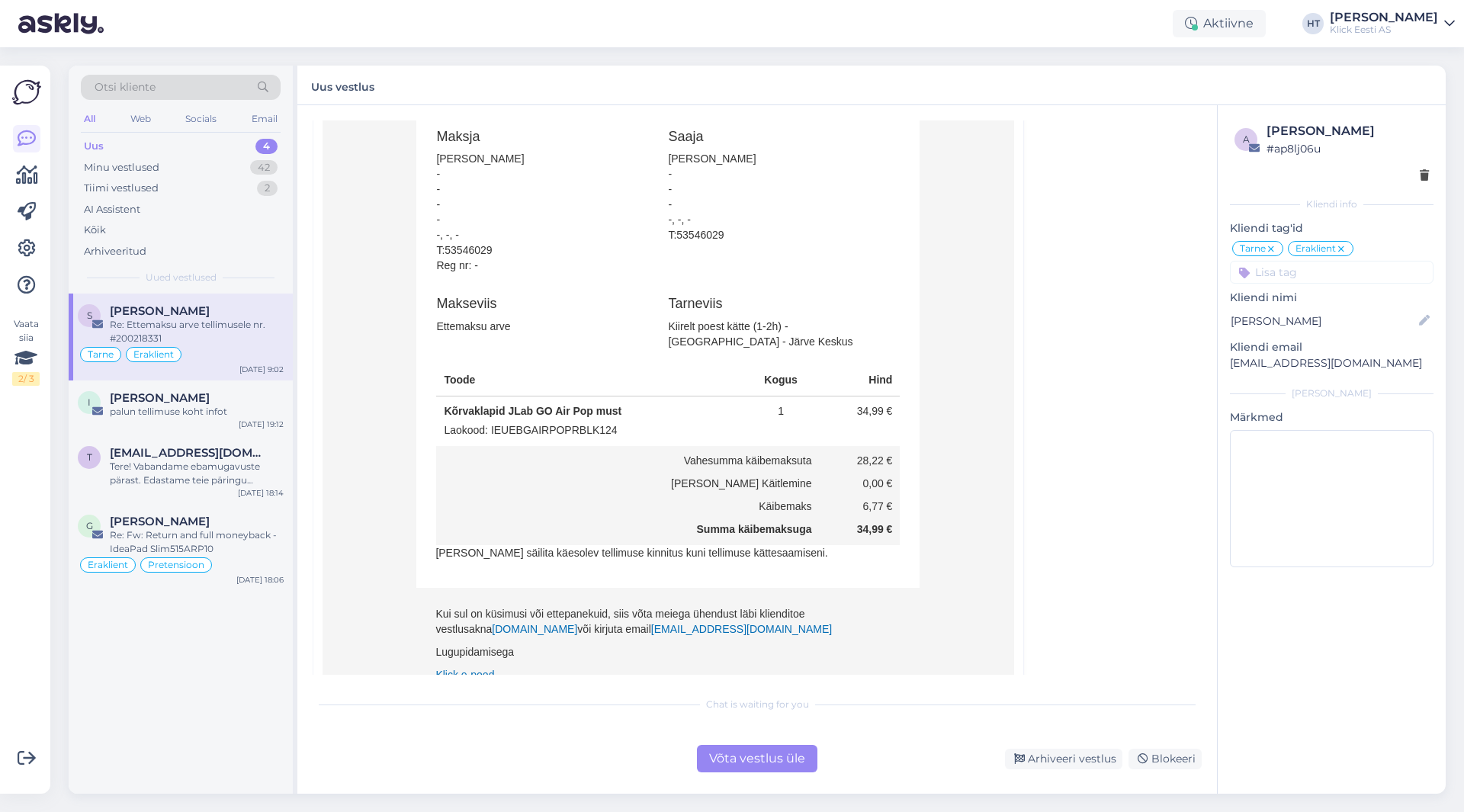
scroll to position [1046, 0]
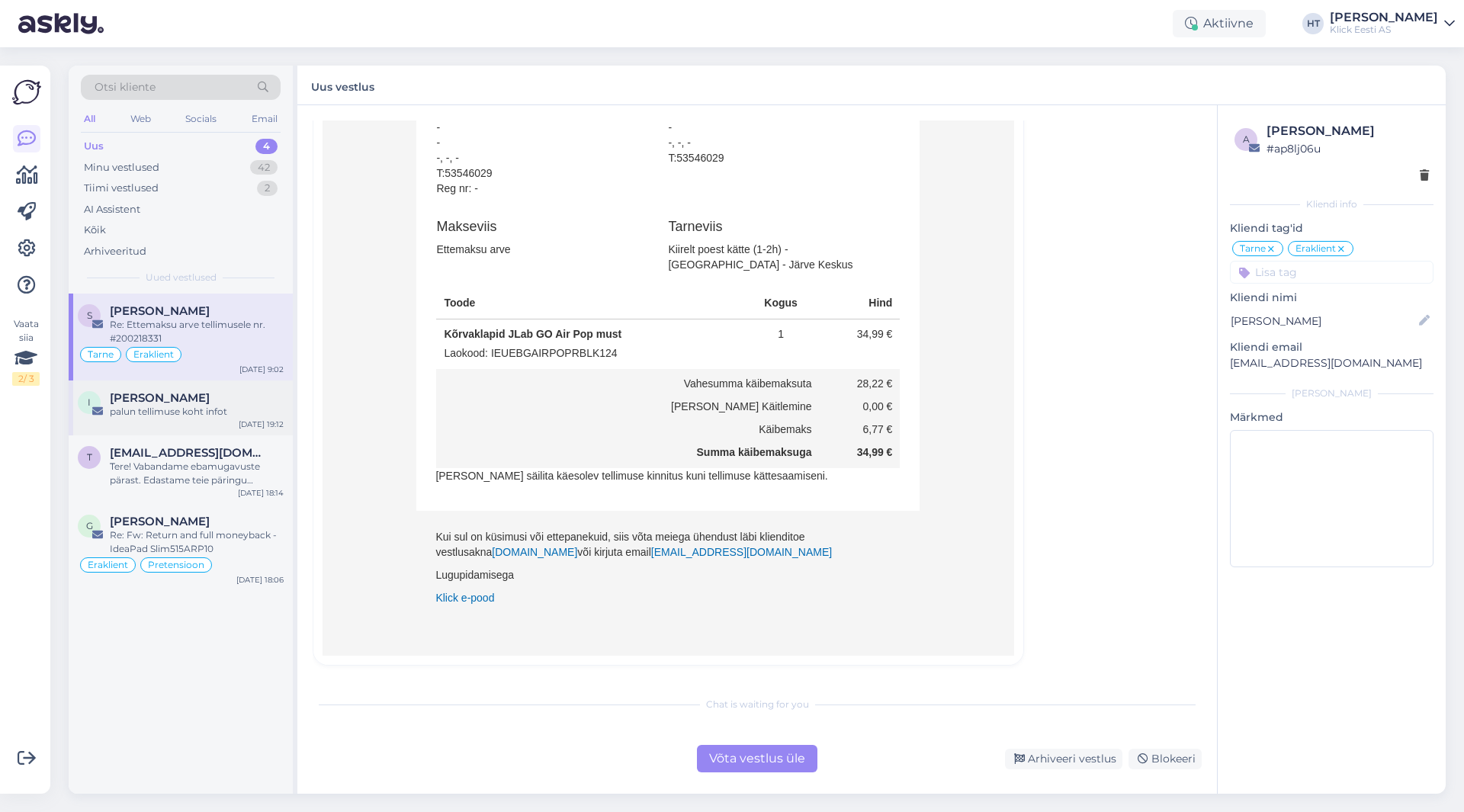
click at [240, 413] on div "palun tellimuse koht infot" at bounding box center [196, 412] width 174 height 14
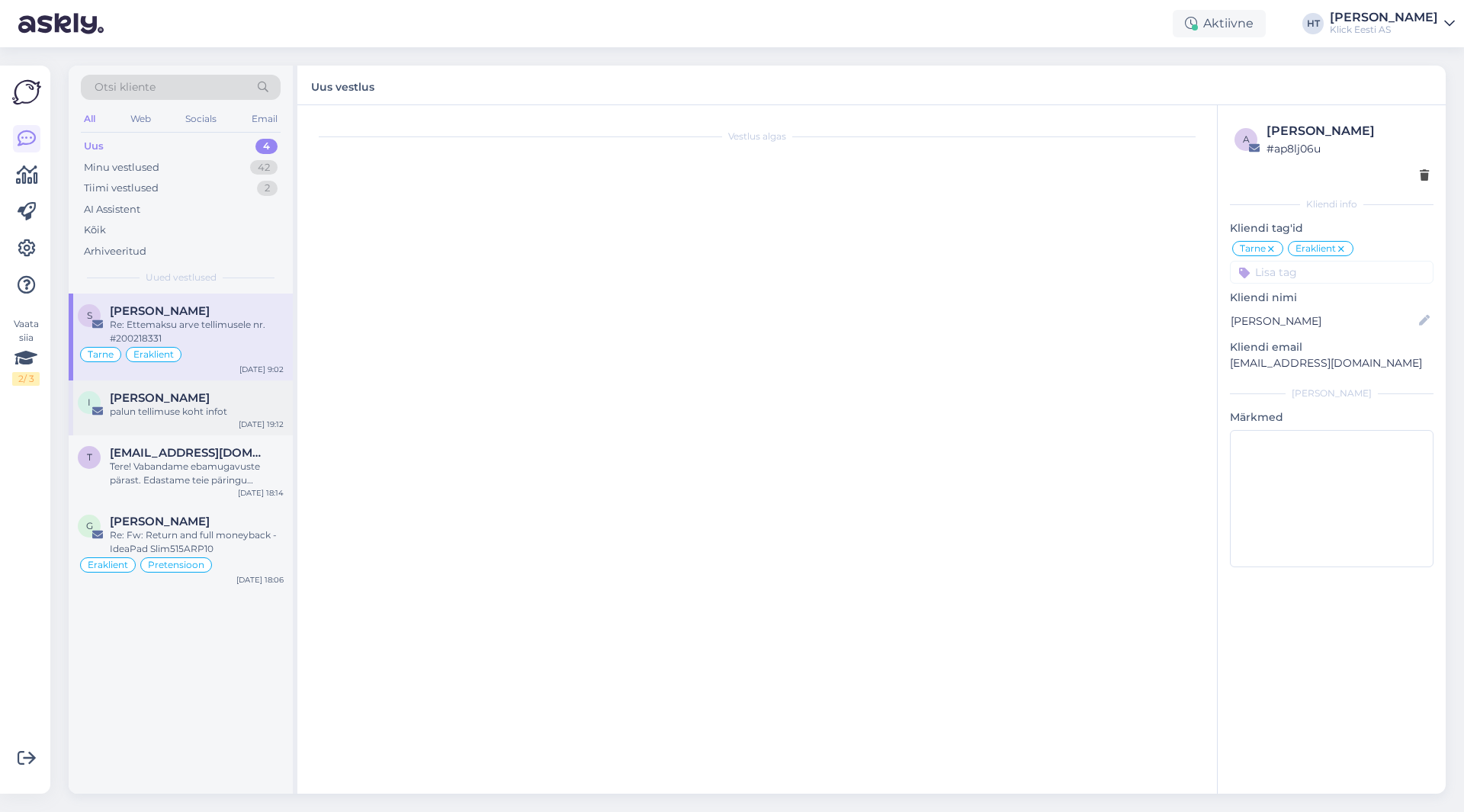
scroll to position [0, 0]
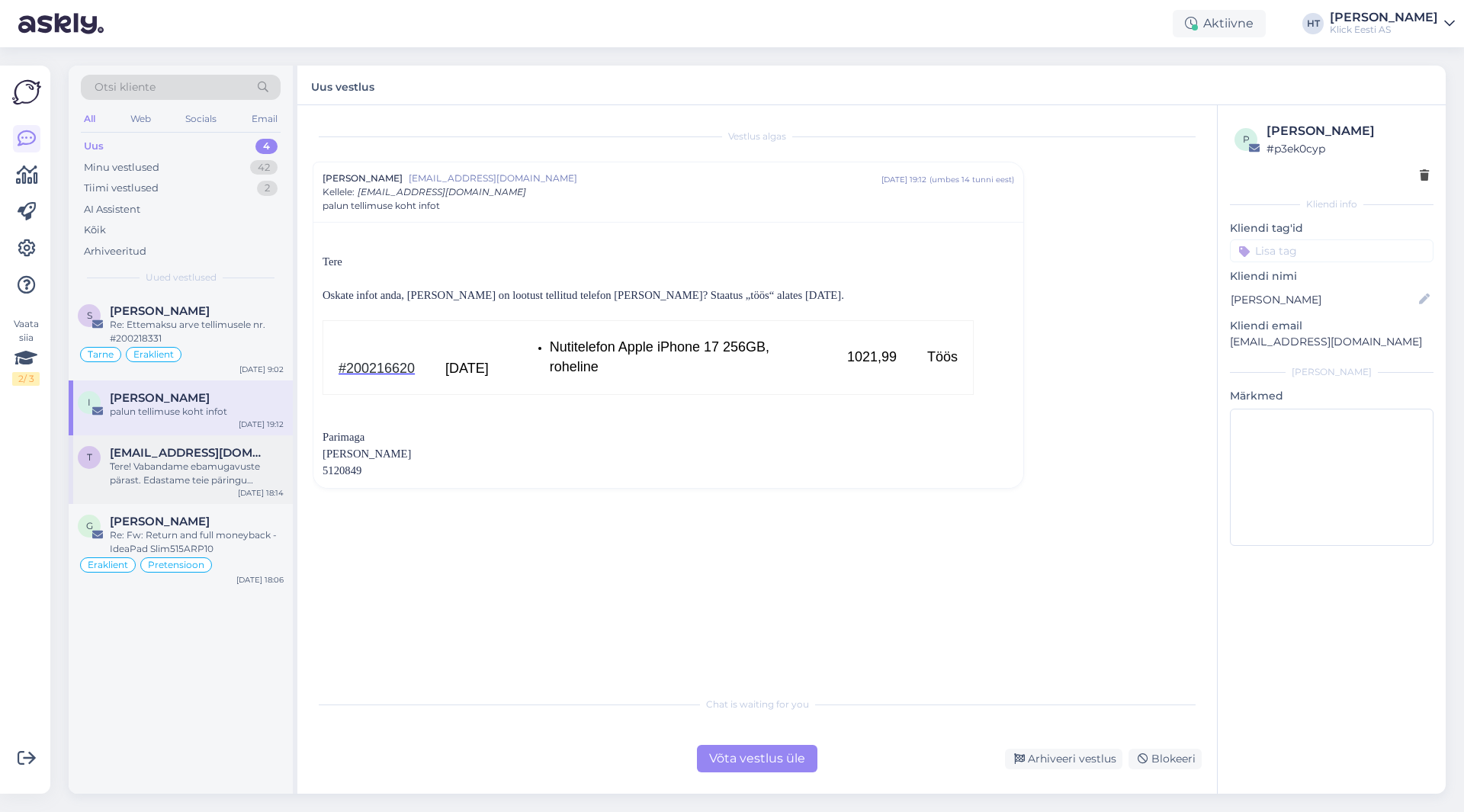
click at [196, 464] on div "Tere! Vabandame ebamugavuste pärast. Edastame teie päringu spetsialistile, kes …" at bounding box center [196, 473] width 174 height 27
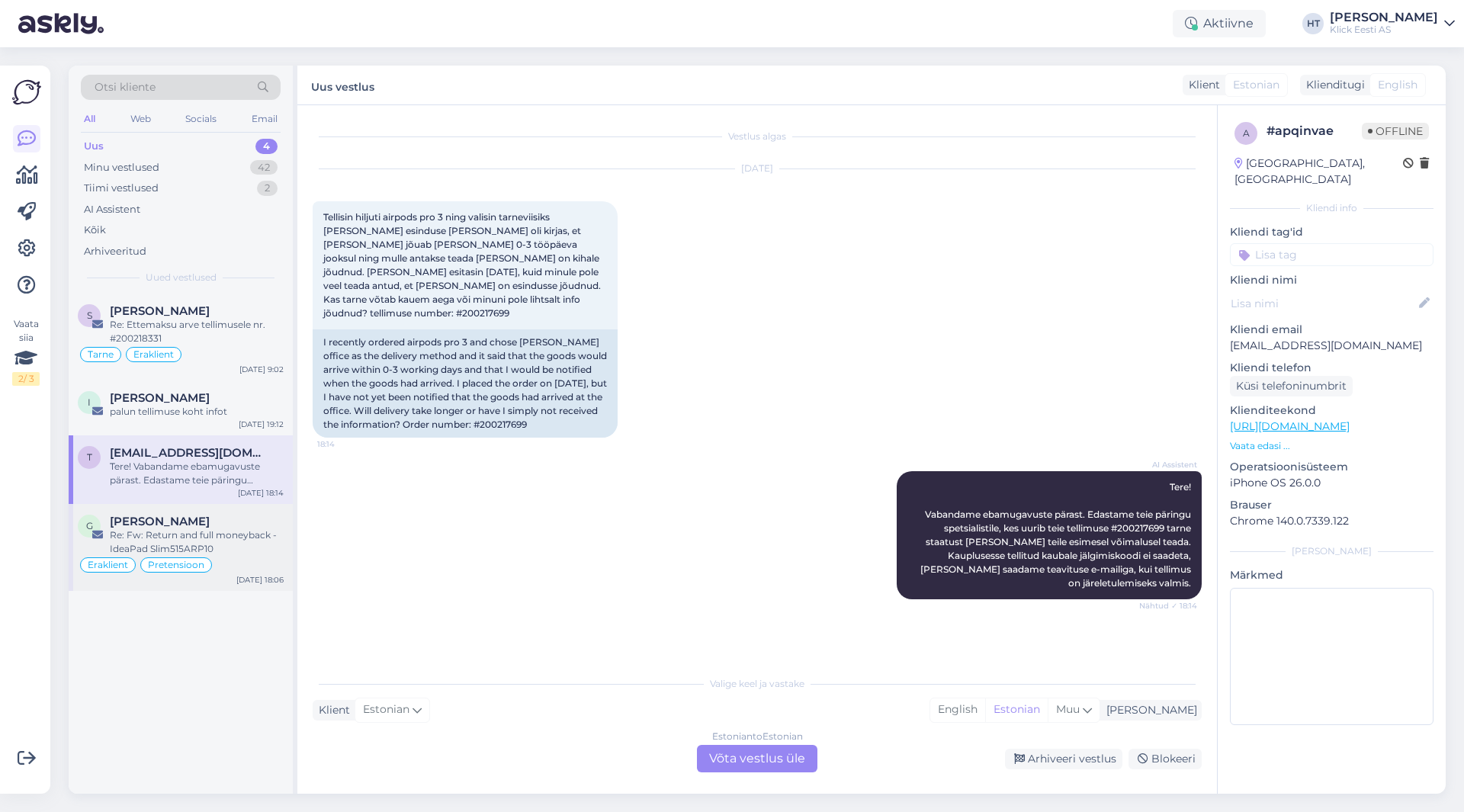
click at [239, 529] on div "Re: Fw: Return and full moneyback - IdeaPad Slim515ARP10" at bounding box center [196, 542] width 174 height 27
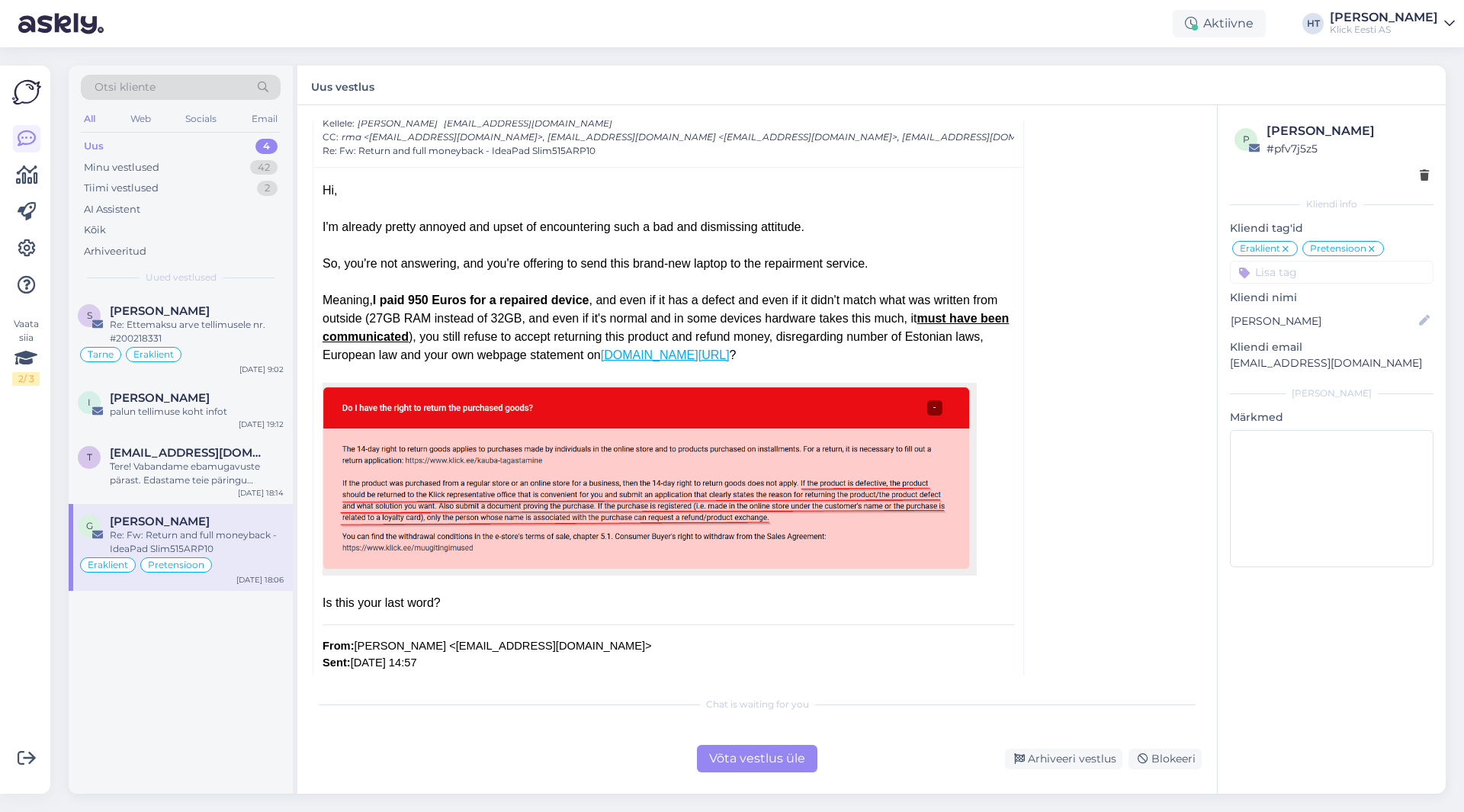
scroll to position [475, 0]
drag, startPoint x: 800, startPoint y: 337, endPoint x: 995, endPoint y: 350, distance: 195.4
click at [995, 350] on div "Meaning, I paid 950 Euros for a repaired device , and even if it has a defect a…" at bounding box center [668, 329] width 691 height 73
click at [751, 356] on div "Meaning, I paid 950 Euros for a repaired device , and even if it has a defect a…" at bounding box center [668, 329] width 691 height 73
drag, startPoint x: 530, startPoint y: 356, endPoint x: 325, endPoint y: 192, distance: 262.5
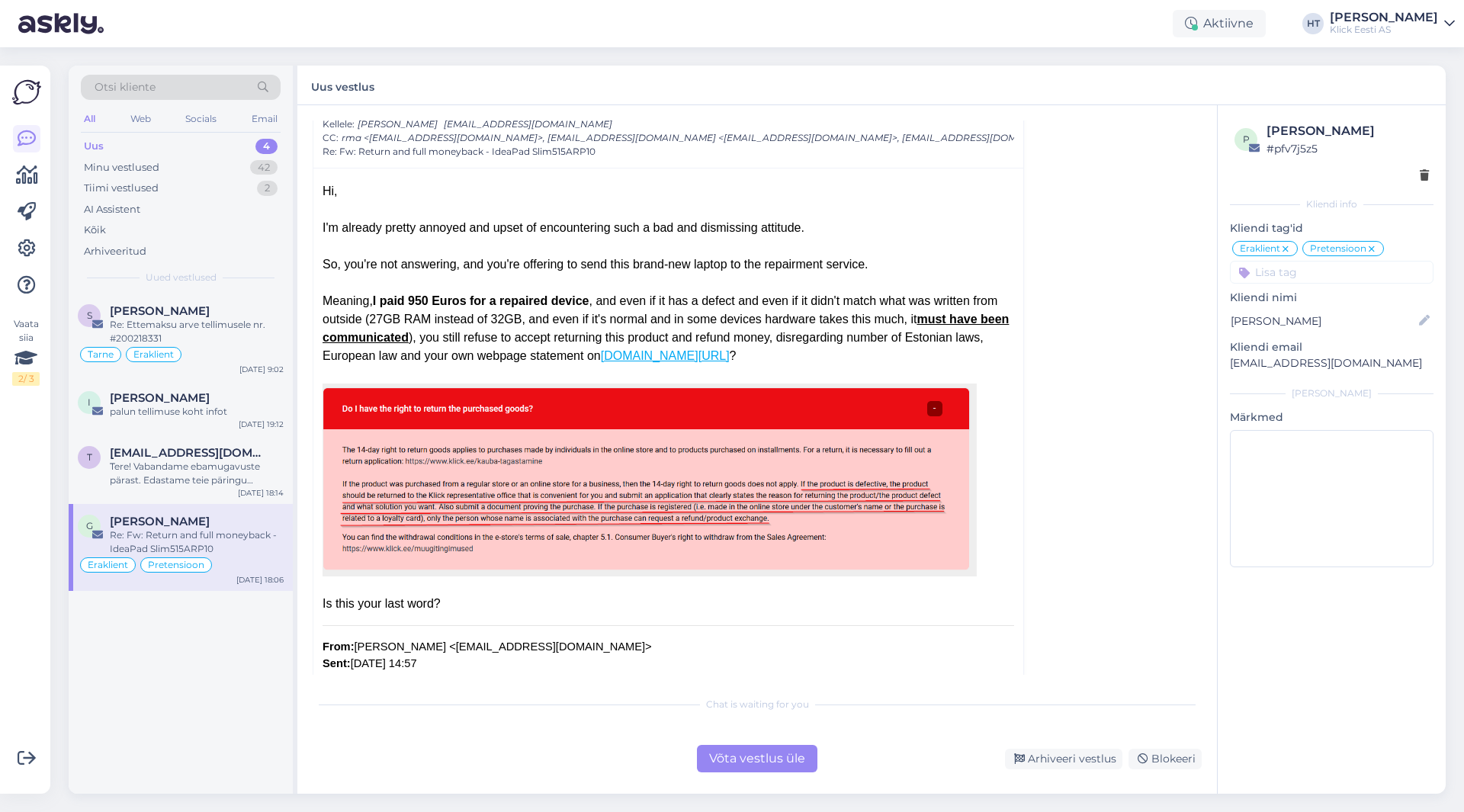
click at [325, 192] on div "Hi," at bounding box center [668, 200] width 691 height 37
drag, startPoint x: 324, startPoint y: 192, endPoint x: 875, endPoint y: 358, distance: 575.5
click at [875, 358] on div "Meaning, I paid 950 Euros for a repaired device , and even if it has a defect a…" at bounding box center [668, 329] width 691 height 73
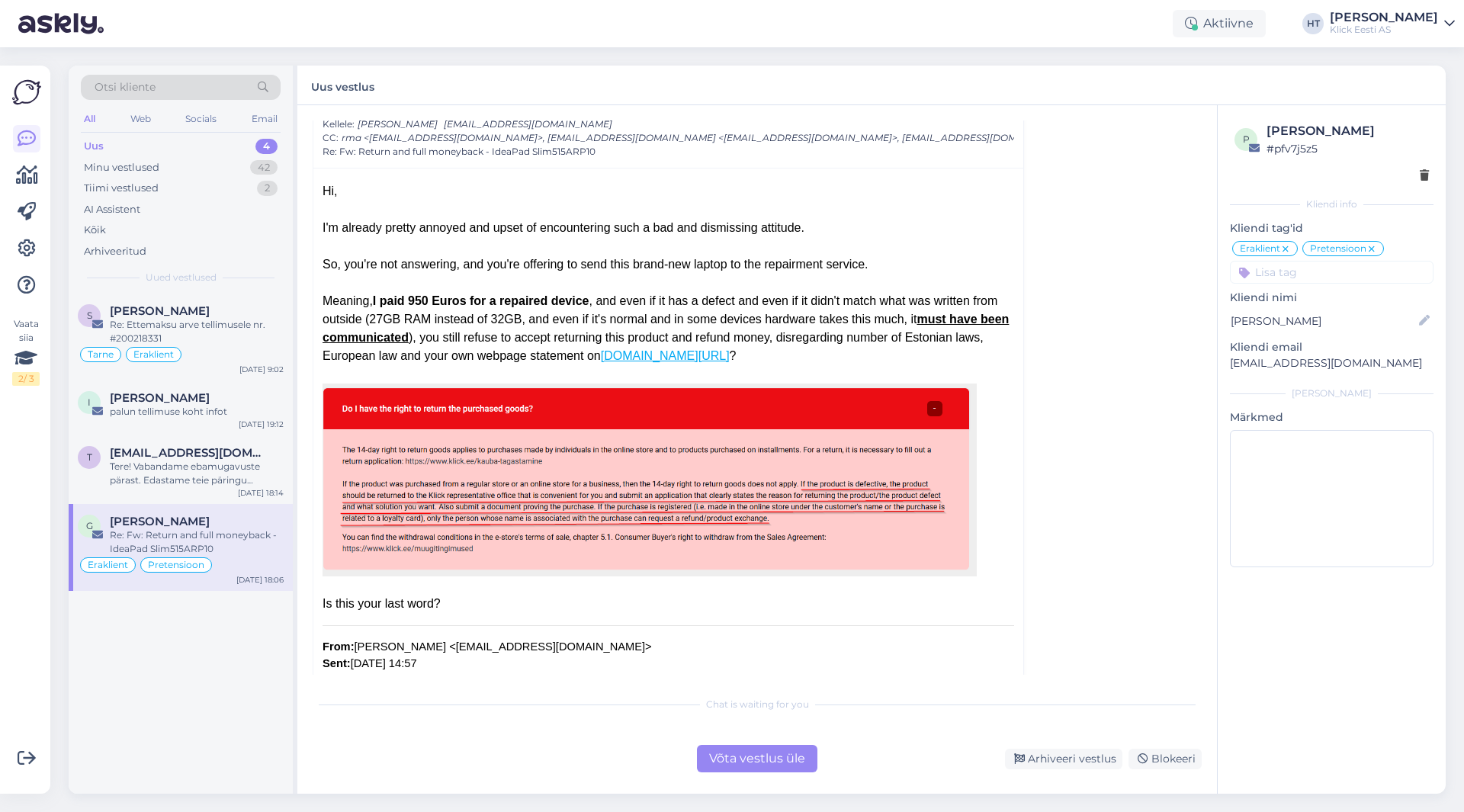
drag, startPoint x: 529, startPoint y: 359, endPoint x: 321, endPoint y: 189, distance: 268.6
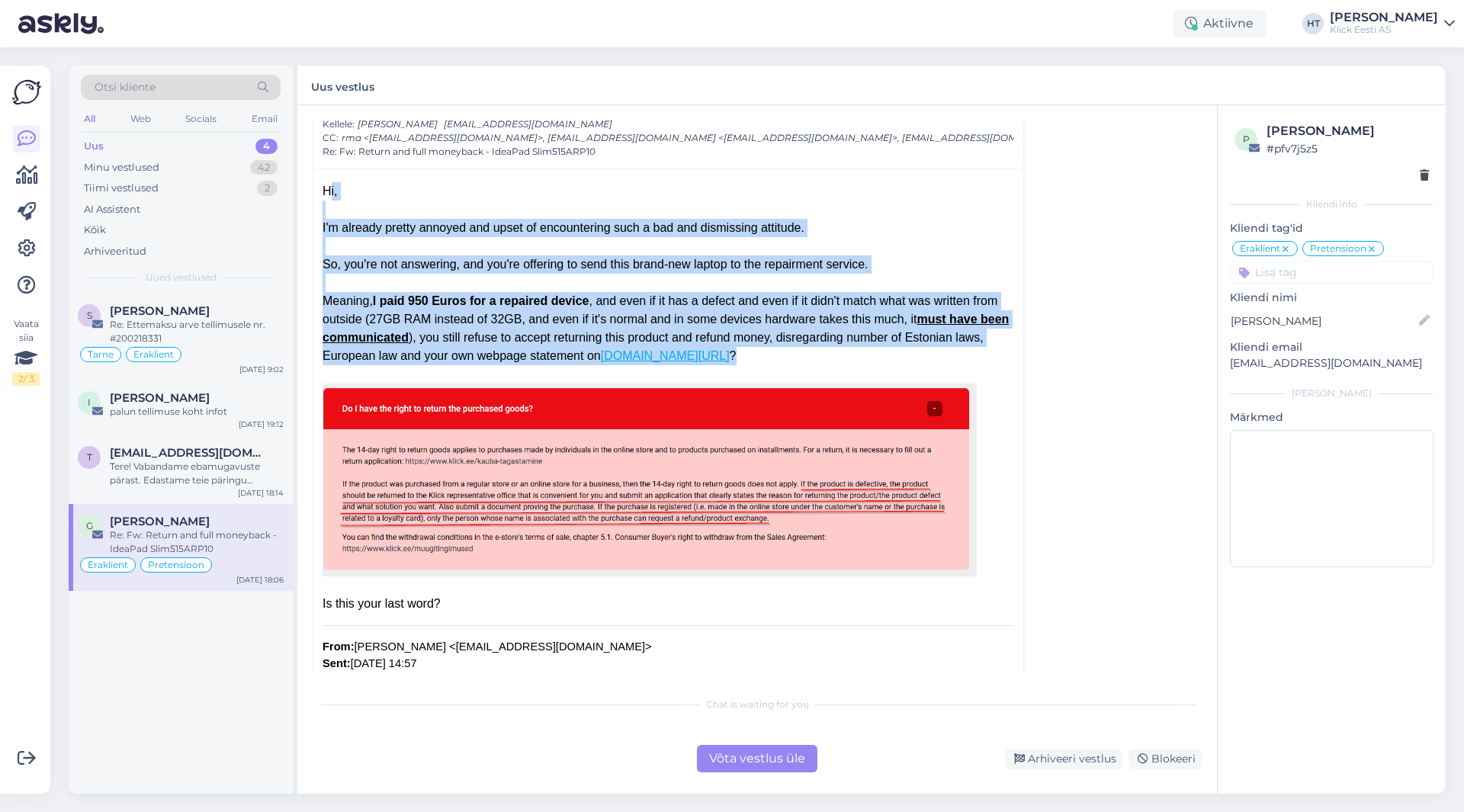
drag, startPoint x: 321, startPoint y: 189, endPoint x: 590, endPoint y: 363, distance: 320.4
click at [590, 363] on div "Meaning, I paid 950 Euros for a repaired device , and even if it has a defect a…" at bounding box center [668, 329] width 691 height 73
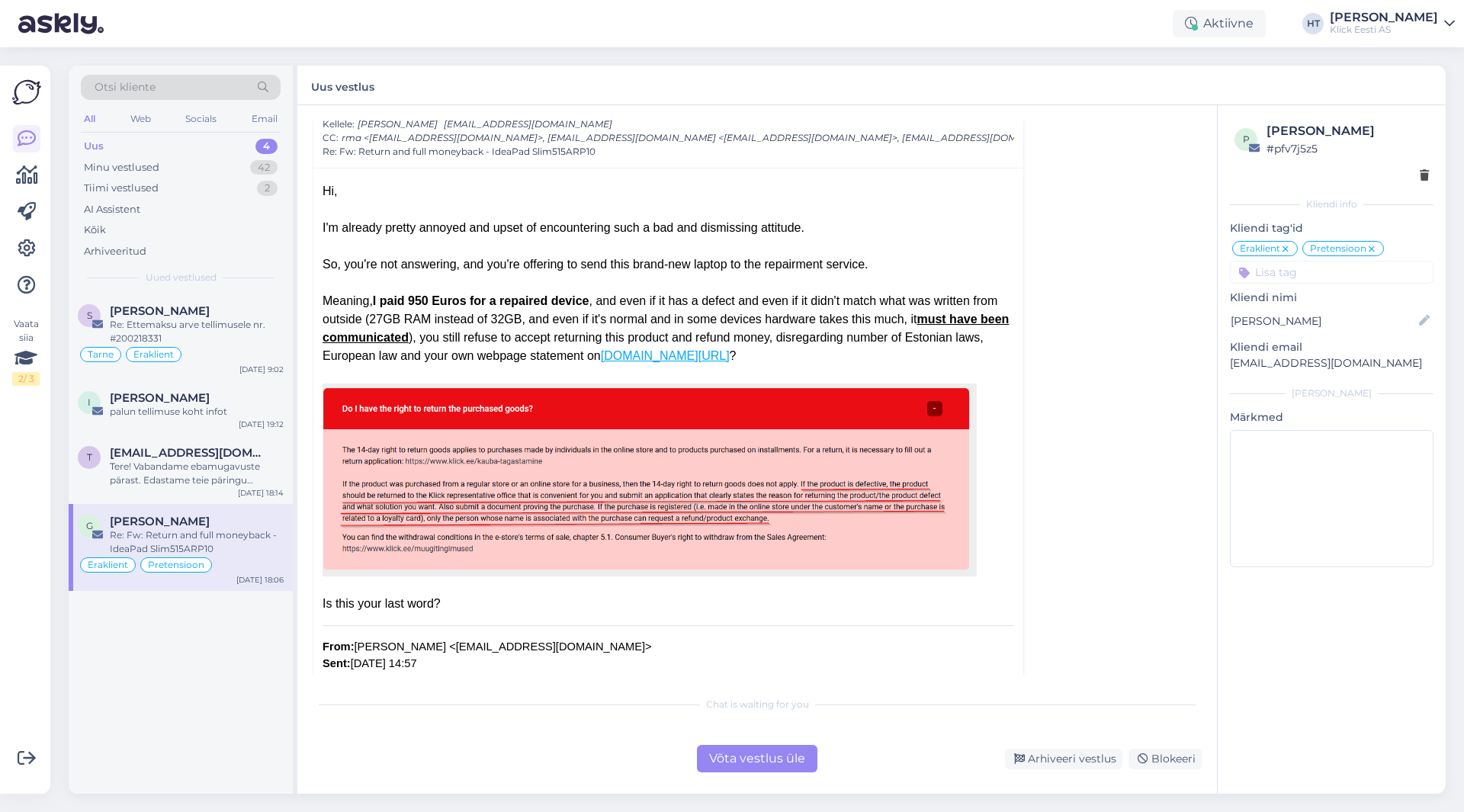
drag, startPoint x: 447, startPoint y: 332, endPoint x: 321, endPoint y: 188, distance: 191.3
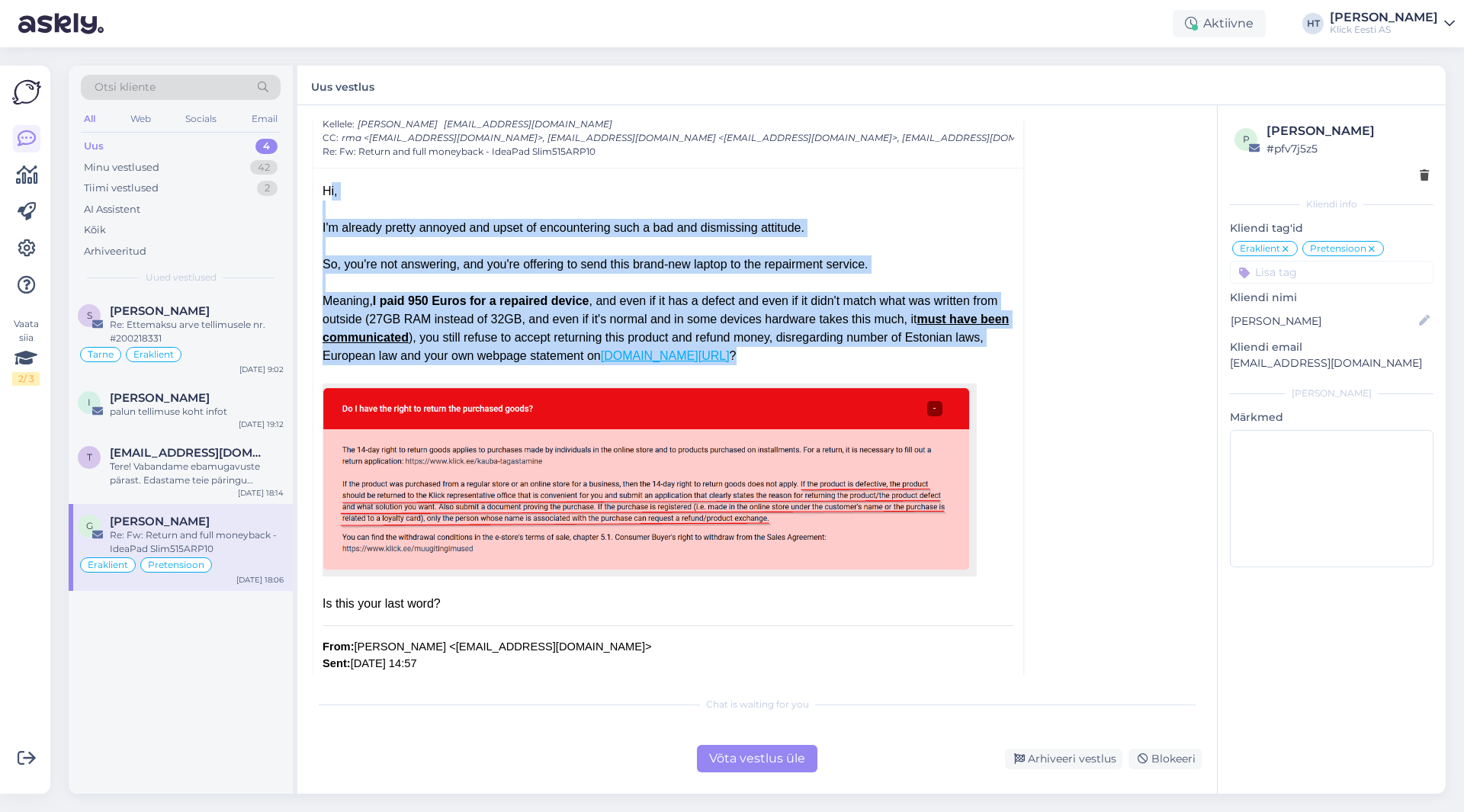
drag, startPoint x: 321, startPoint y: 188, endPoint x: 530, endPoint y: 362, distance: 272.0
click at [530, 362] on div "Meaning, I paid 950 Euros for a repaired device , and even if it has a defect a…" at bounding box center [668, 329] width 691 height 73
drag, startPoint x: 476, startPoint y: 345, endPoint x: 317, endPoint y: 190, distance: 222.0
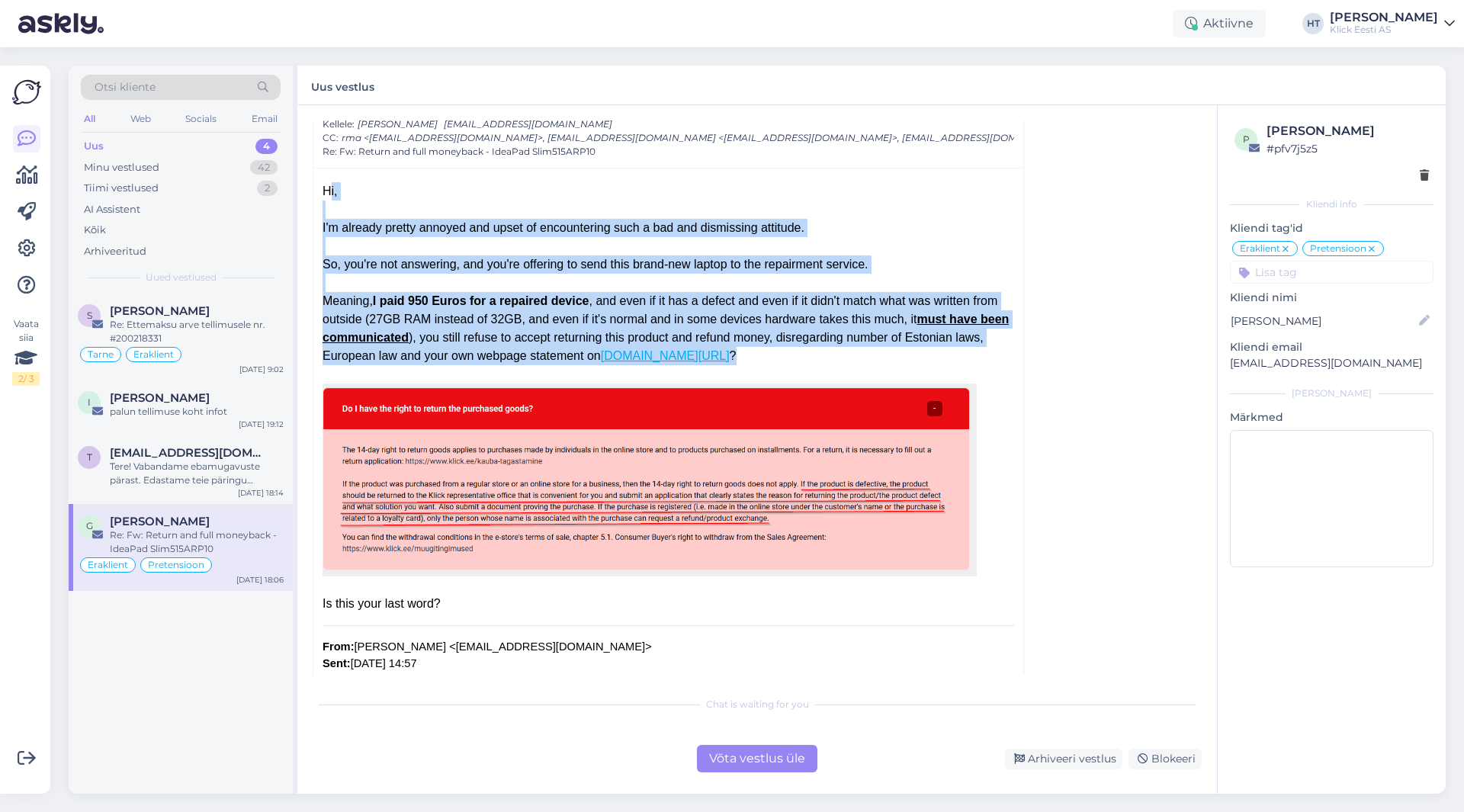
drag, startPoint x: 322, startPoint y: 189, endPoint x: 568, endPoint y: 376, distance: 309.0
click at [568, 369] on div at bounding box center [668, 471] width 691 height 211
drag, startPoint x: 505, startPoint y: 351, endPoint x: 324, endPoint y: 182, distance: 247.6
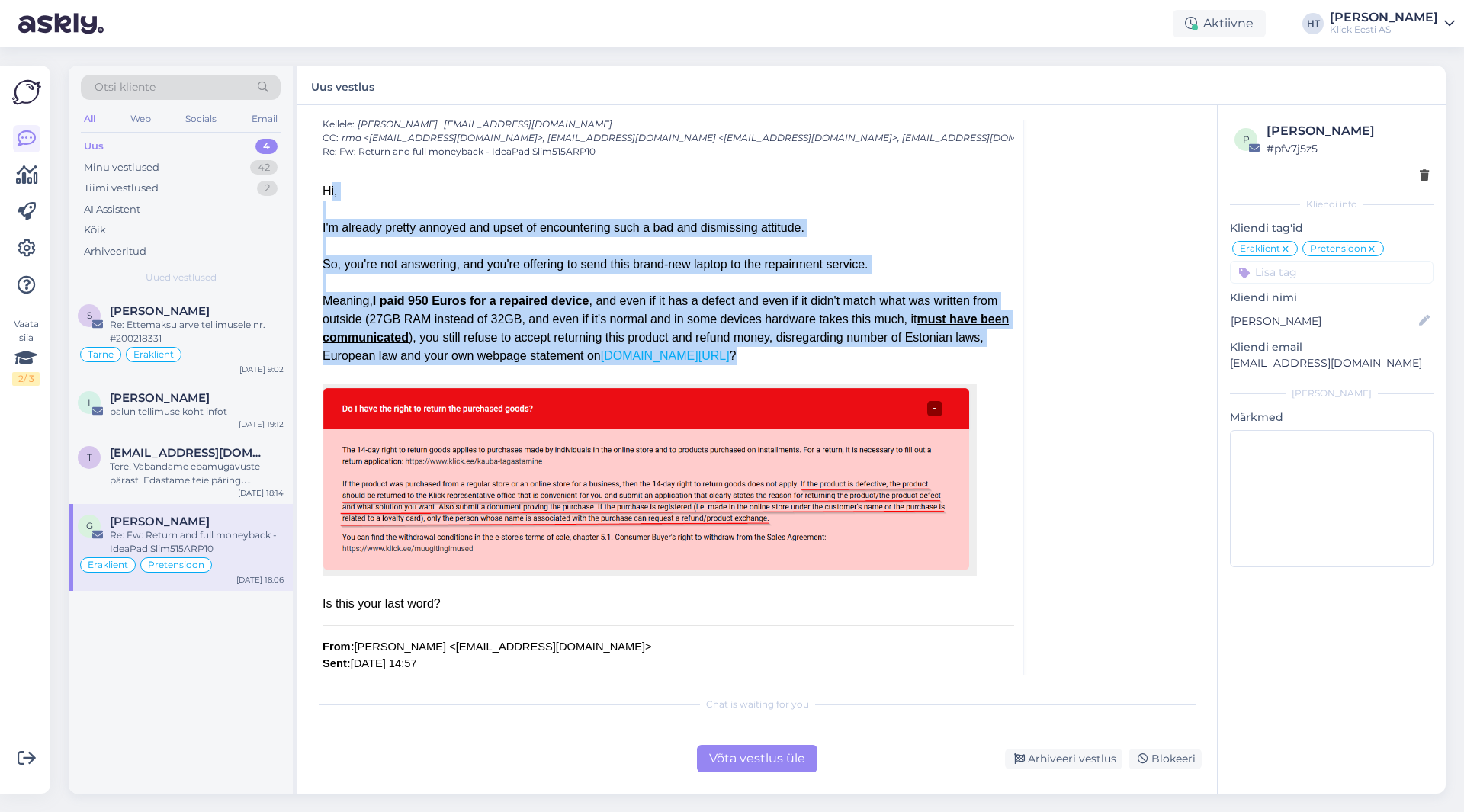
click at [324, 183] on div "Hi," at bounding box center [668, 200] width 691 height 37
drag, startPoint x: 323, startPoint y: 185, endPoint x: 547, endPoint y: 369, distance: 289.9
click at [547, 364] on div "Meaning, I paid 950 Euros for a repaired device , and even if it has a defect a…" at bounding box center [668, 329] width 691 height 73
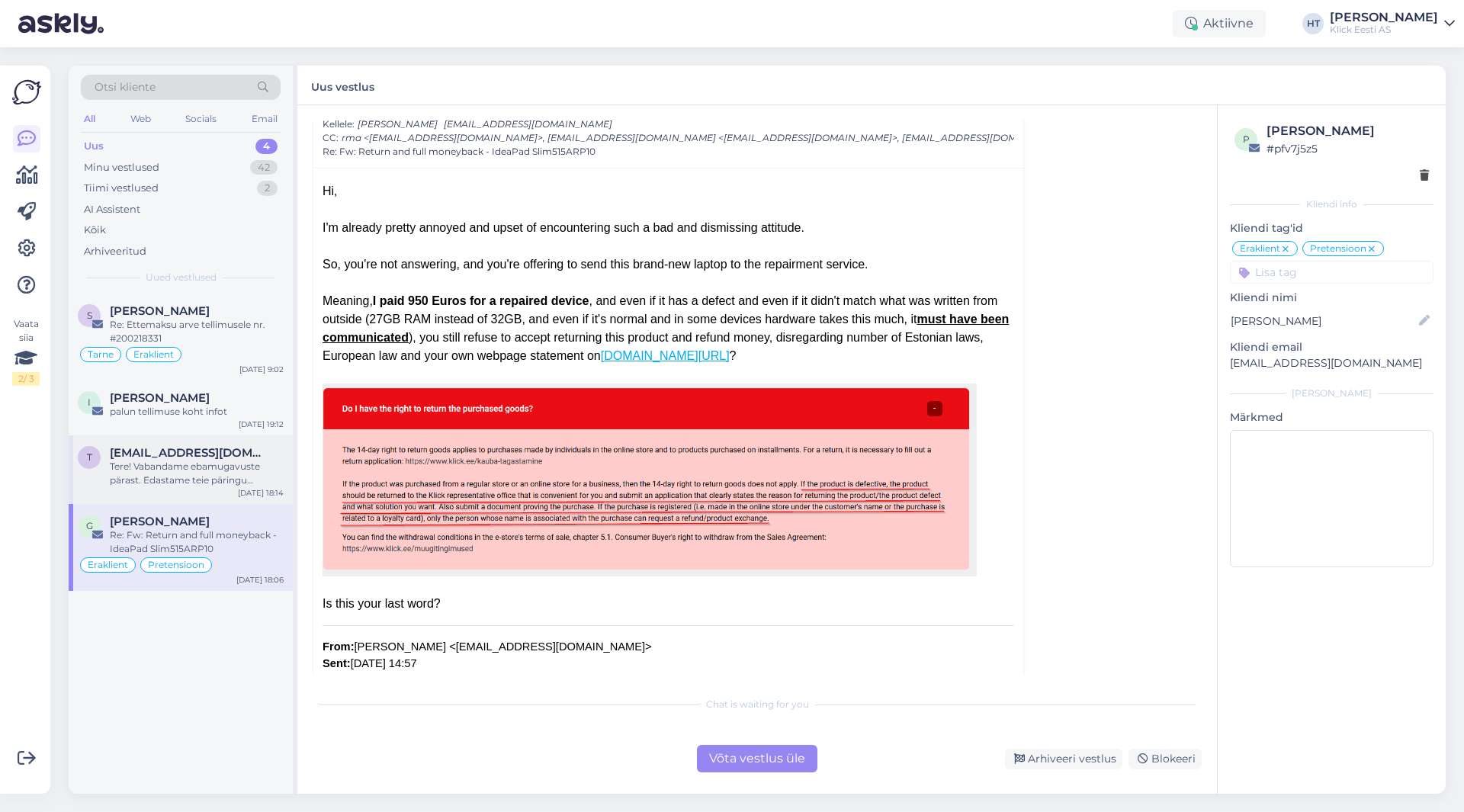
click at [265, 437] on div "t [EMAIL_ADDRESS][DOMAIN_NAME] Tere! Vabandame ebamugavuste pärast. Edastame te…" at bounding box center [181, 470] width 225 height 69
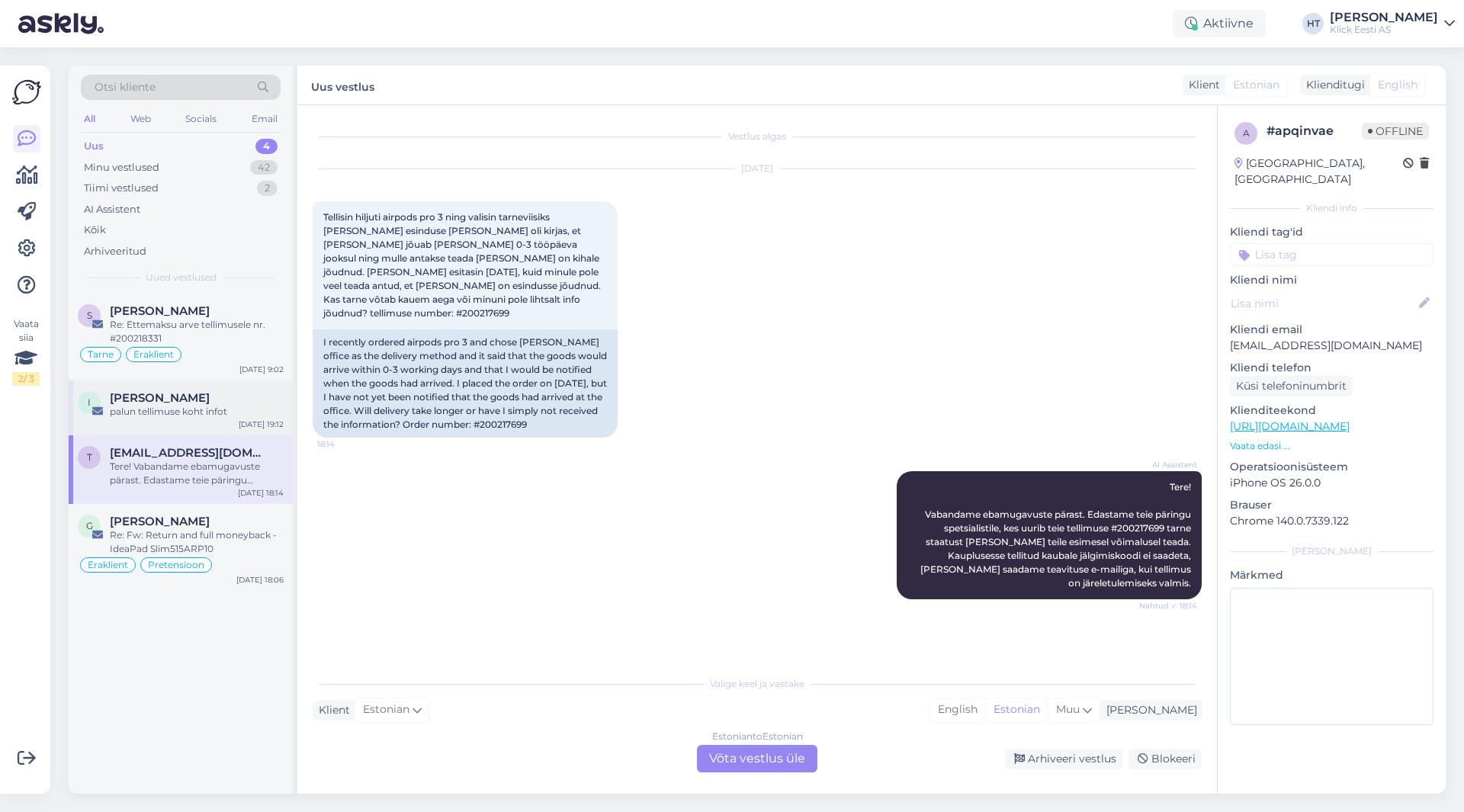
click at [251, 411] on div "palun tellimuse koht infot" at bounding box center [196, 412] width 174 height 14
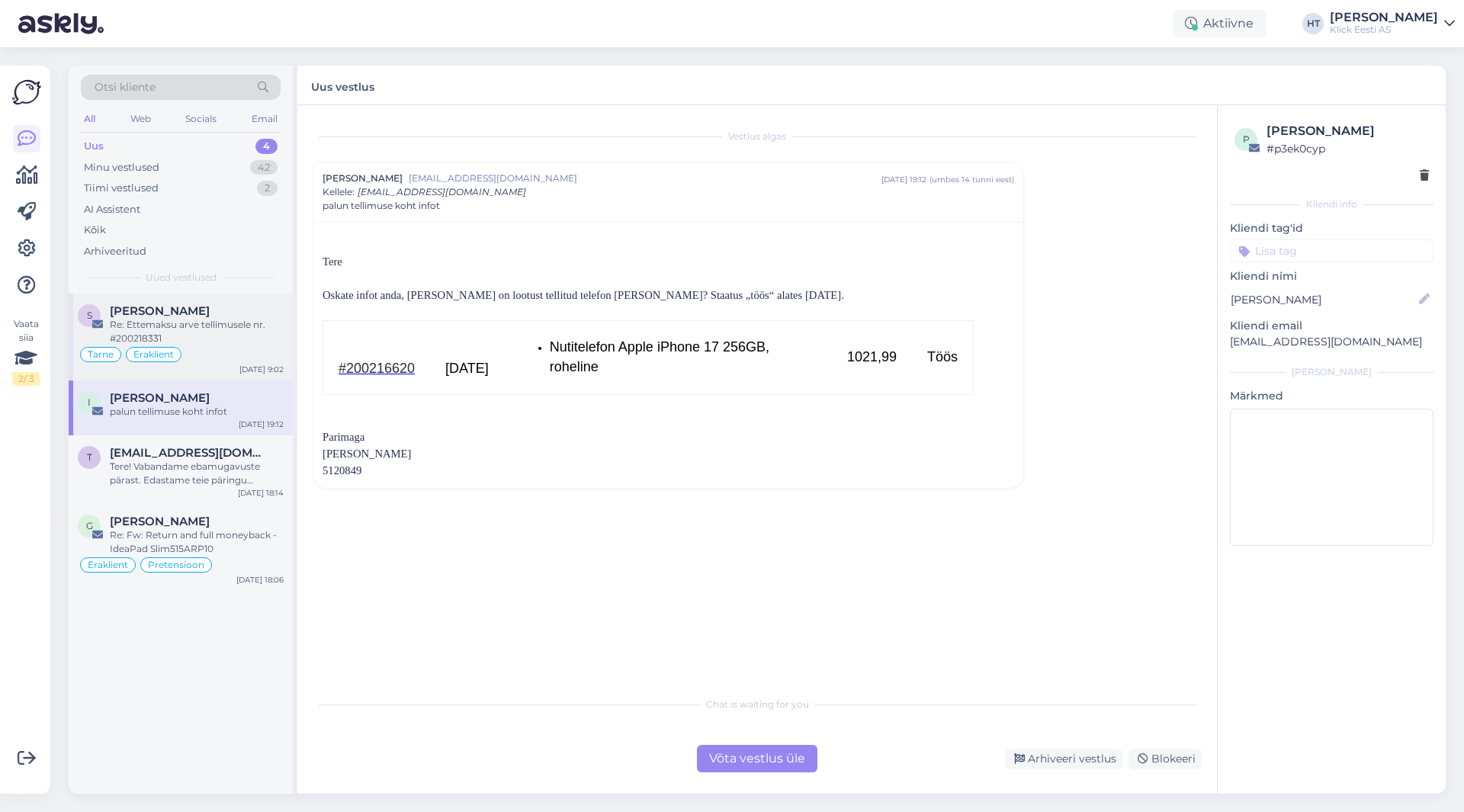
click at [247, 342] on div "Re: Ettemaksu arve tellimusele nr. #200218331" at bounding box center [196, 331] width 174 height 27
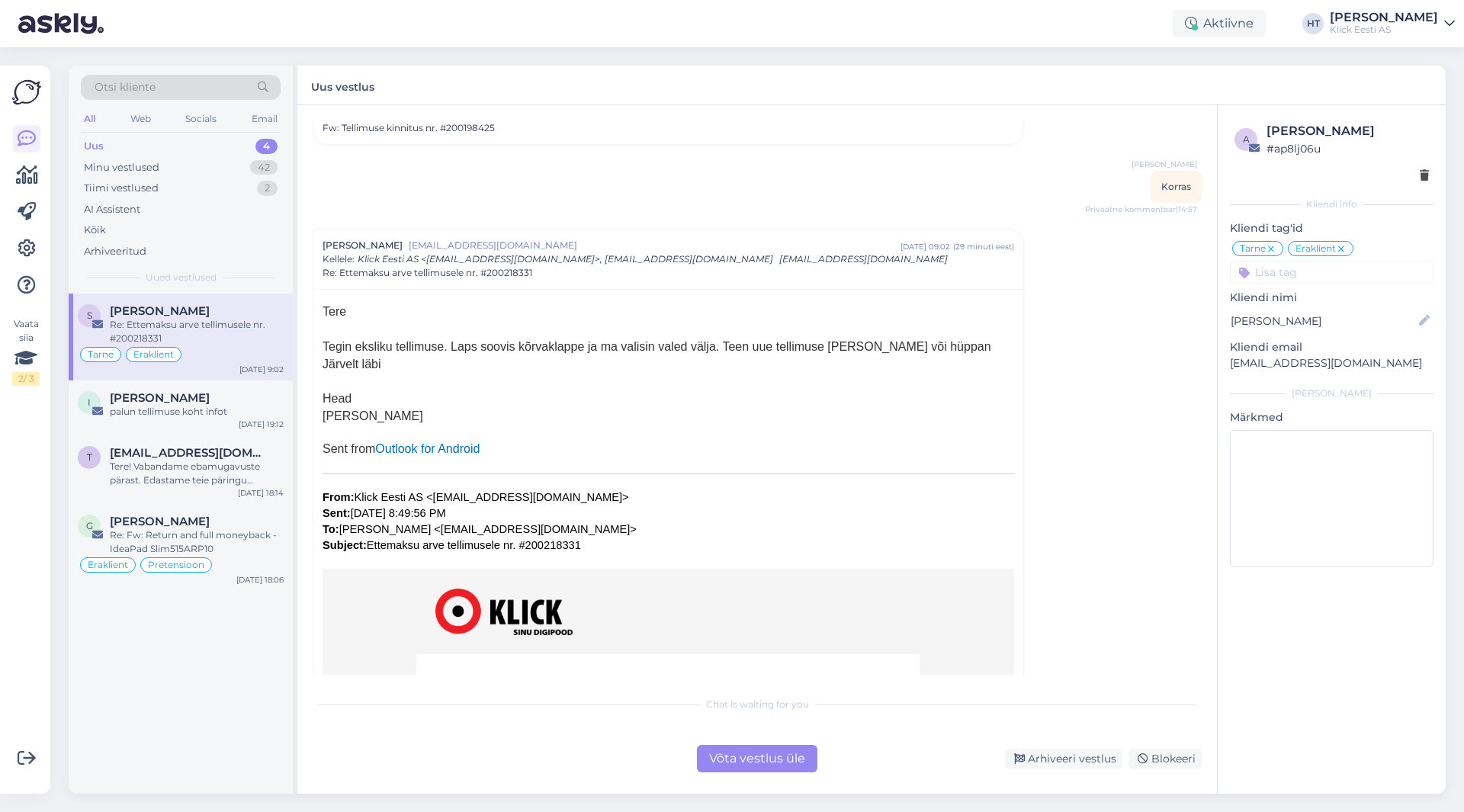
scroll to position [153, 0]
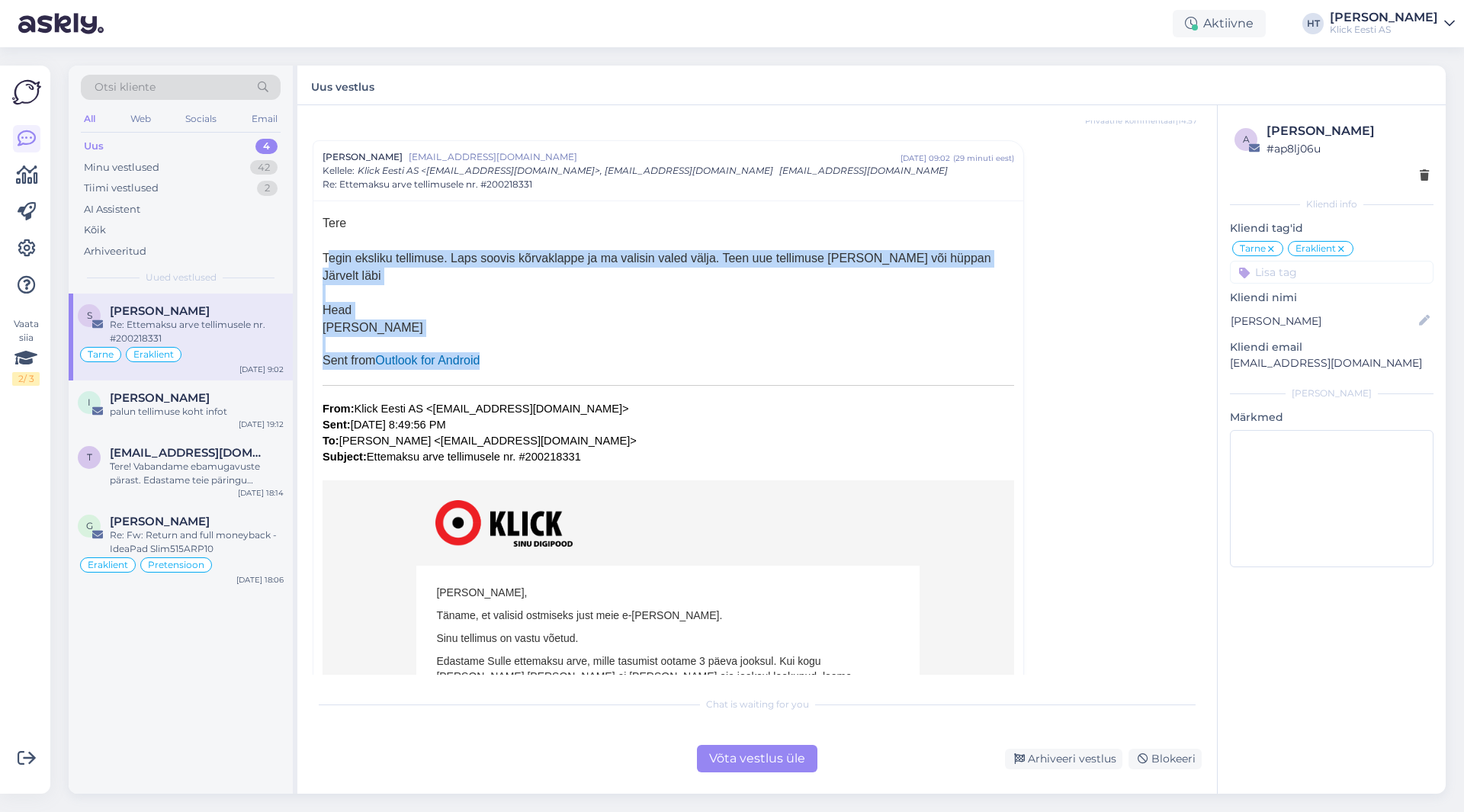
drag, startPoint x: 323, startPoint y: 256, endPoint x: 658, endPoint y: 370, distance: 353.9
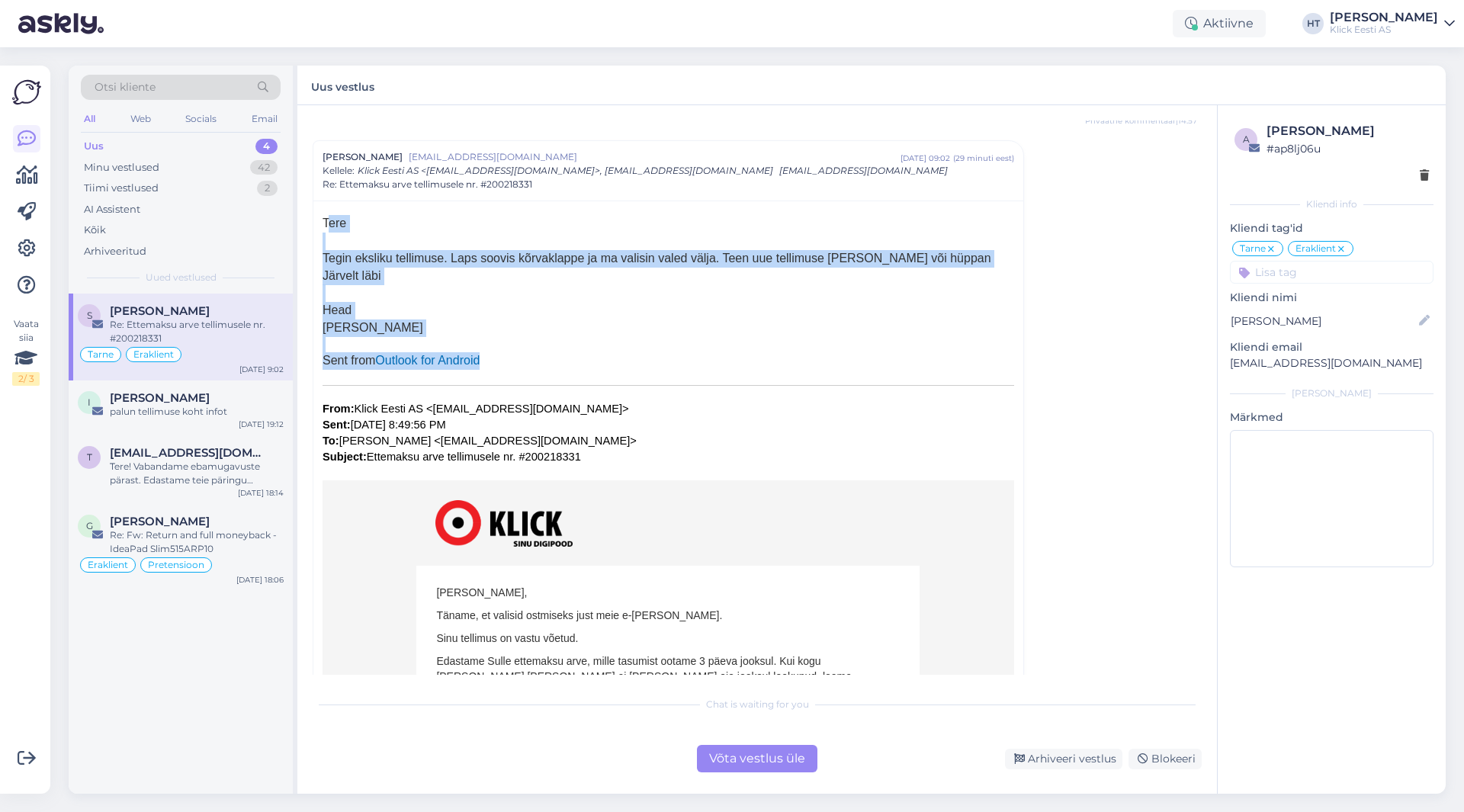
drag, startPoint x: 617, startPoint y: 359, endPoint x: 316, endPoint y: 214, distance: 334.1
drag, startPoint x: 320, startPoint y: 217, endPoint x: 575, endPoint y: 365, distance: 294.8
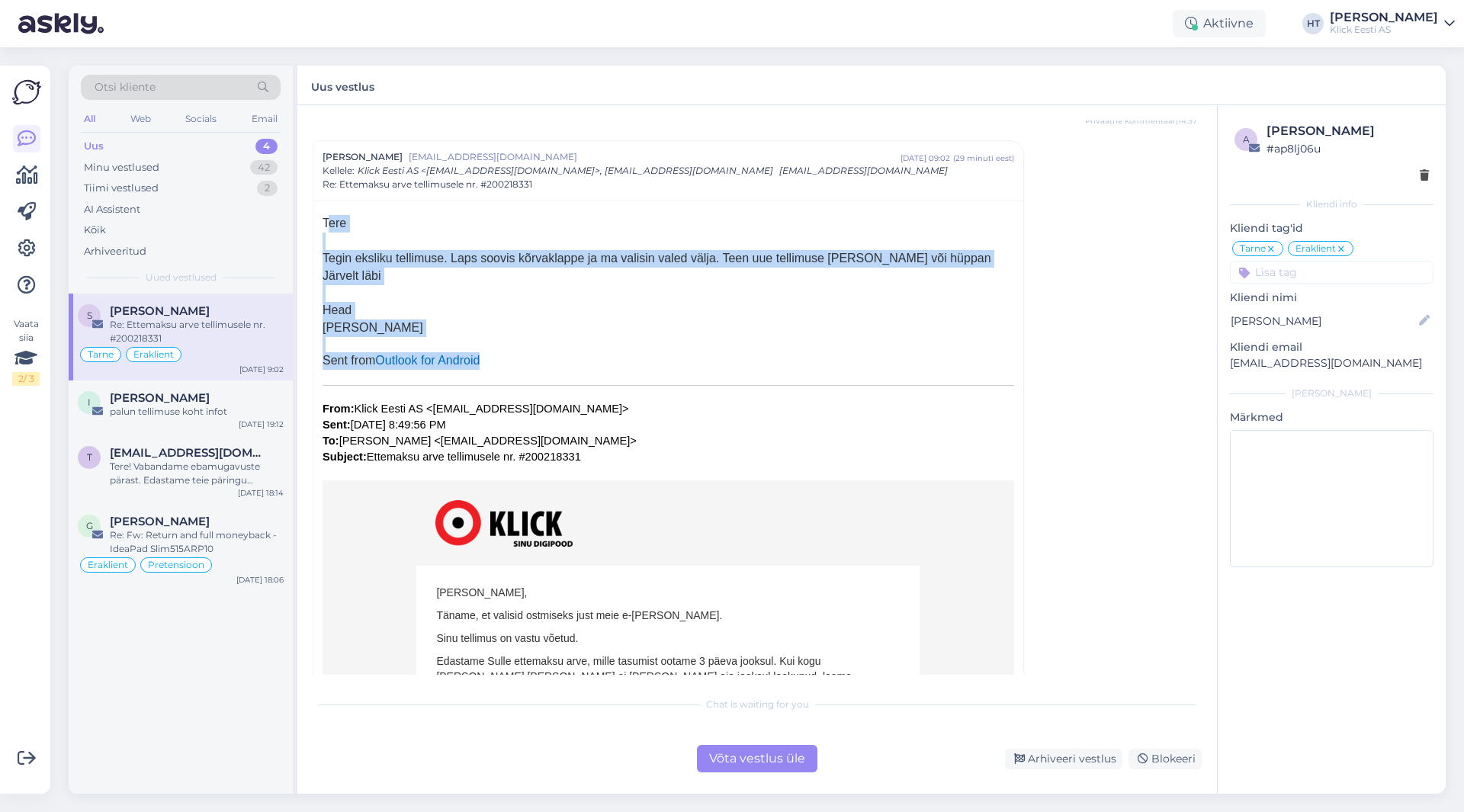
click at [575, 365] on div "Sent from Outlook for Android" at bounding box center [668, 361] width 691 height 18
drag, startPoint x: 534, startPoint y: 358, endPoint x: 324, endPoint y: 219, distance: 251.8
click at [324, 219] on div "Tere" at bounding box center [668, 224] width 691 height 18
drag, startPoint x: 324, startPoint y: 219, endPoint x: 522, endPoint y: 359, distance: 242.5
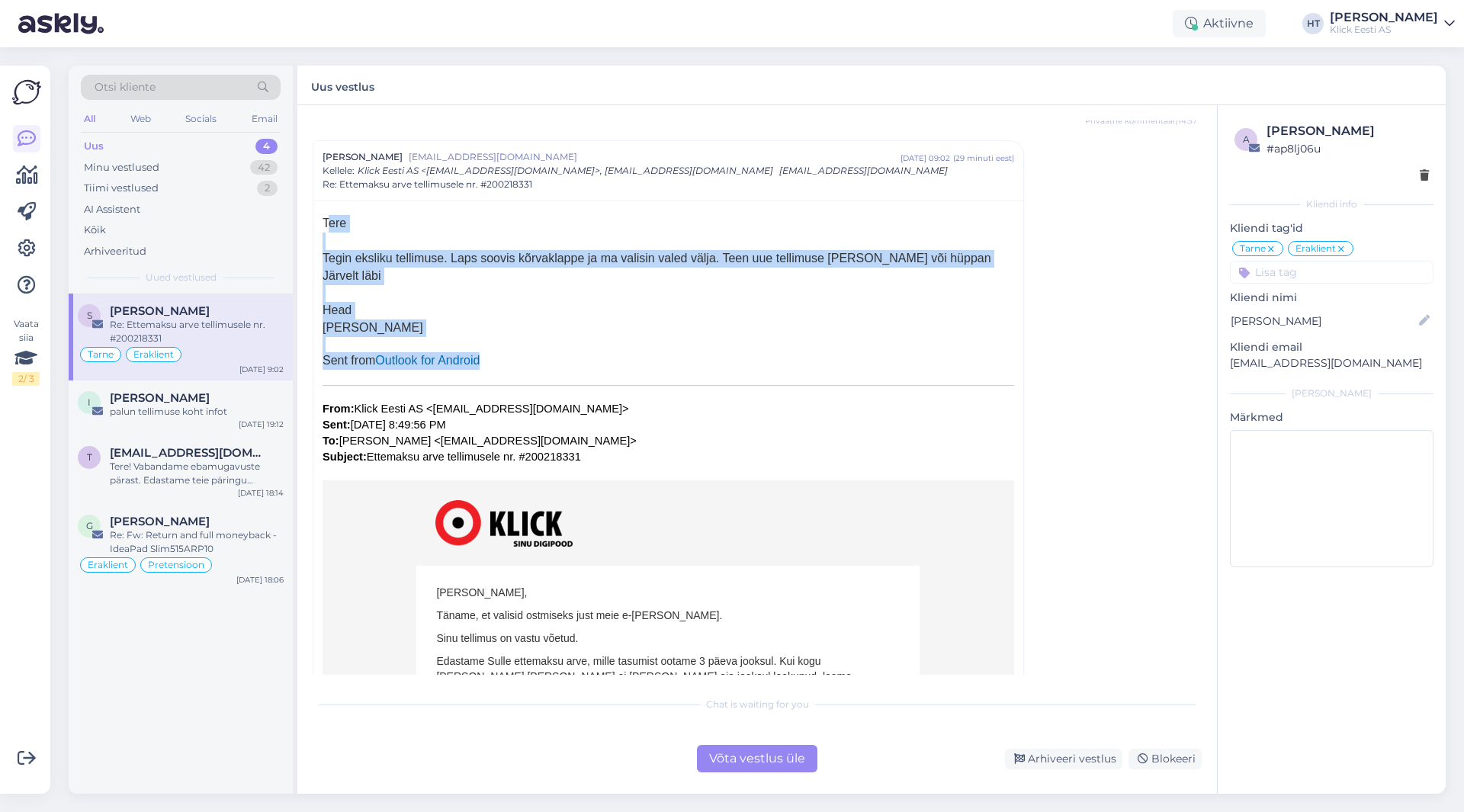
click at [522, 359] on div "Sent from Outlook for Android" at bounding box center [668, 361] width 691 height 18
drag, startPoint x: 522, startPoint y: 359, endPoint x: 321, endPoint y: 218, distance: 245.5
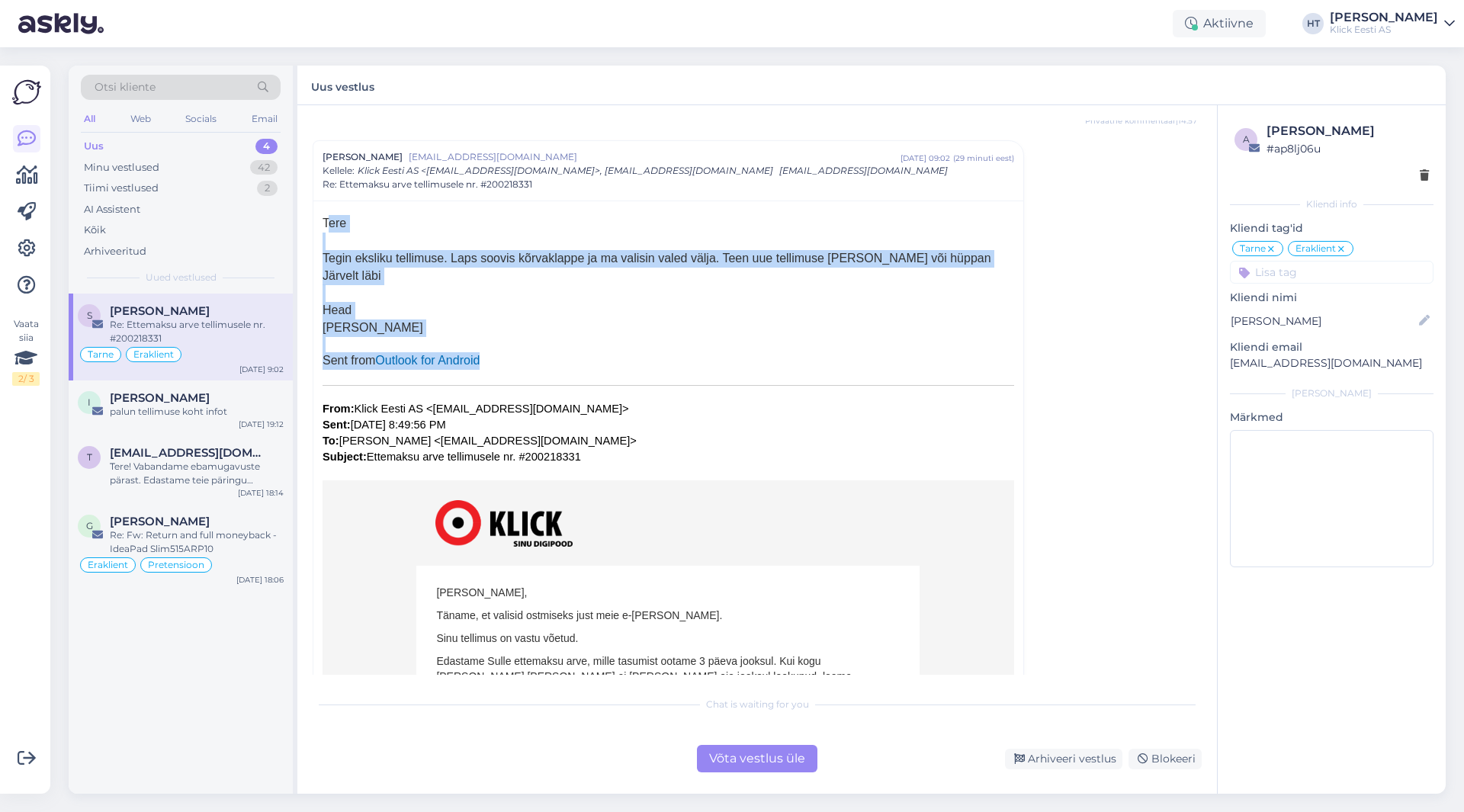
drag, startPoint x: 321, startPoint y: 218, endPoint x: 585, endPoint y: 367, distance: 303.1
click at [585, 367] on div "Sent from Outlook for Android" at bounding box center [668, 361] width 691 height 18
drag, startPoint x: 545, startPoint y: 360, endPoint x: 320, endPoint y: 212, distance: 269.3
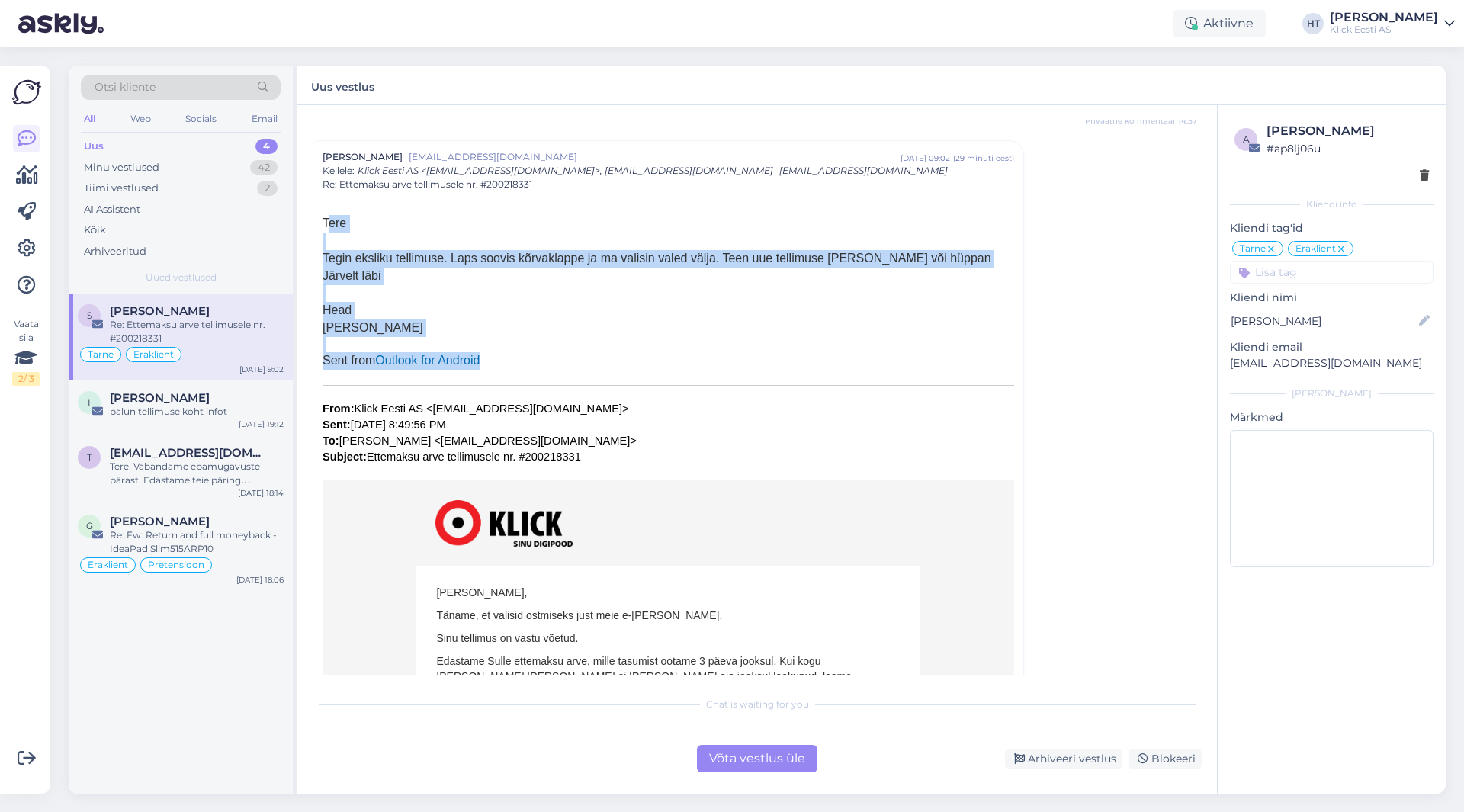
drag, startPoint x: 322, startPoint y: 219, endPoint x: 529, endPoint y: 362, distance: 251.6
click at [529, 362] on div "Sent from Outlook for Android" at bounding box center [668, 361] width 691 height 18
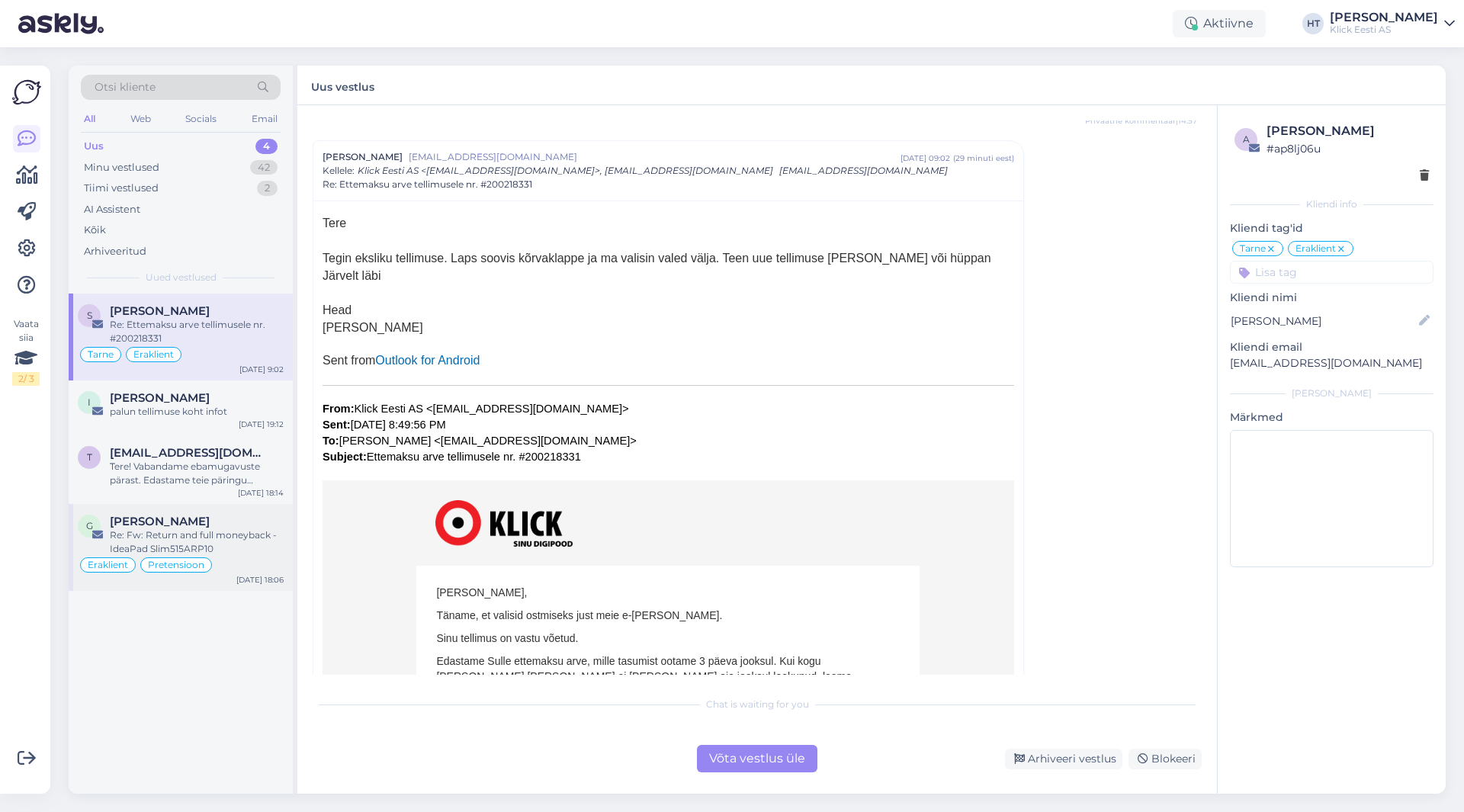
click at [242, 529] on div "Re: Fw: Return and full moneyback - IdeaPad Slim515ARP10" at bounding box center [196, 542] width 174 height 27
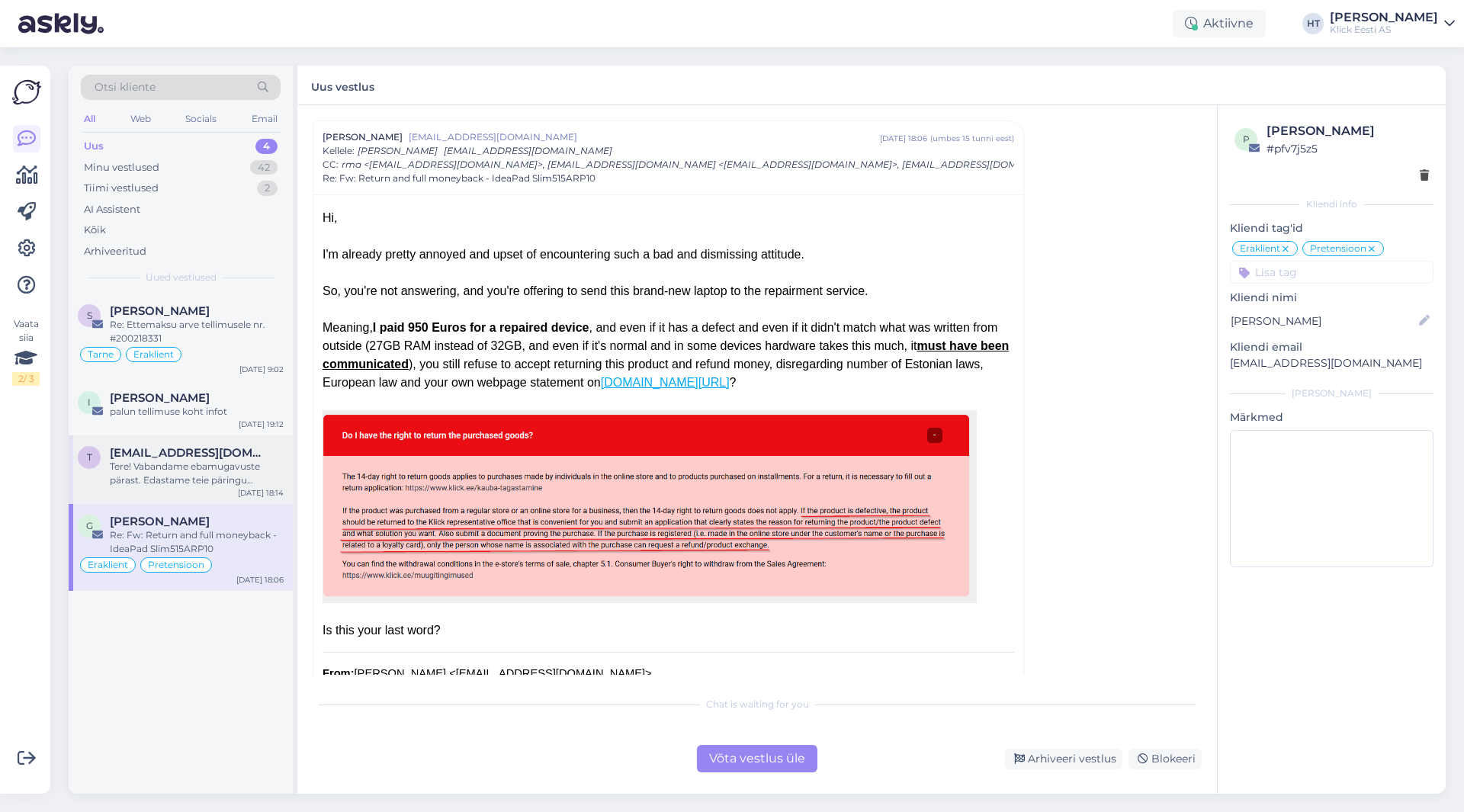
click at [284, 462] on div "t [EMAIL_ADDRESS][DOMAIN_NAME] Tere! Vabandame ebamugavuste pärast. Edastame te…" at bounding box center [181, 470] width 225 height 69
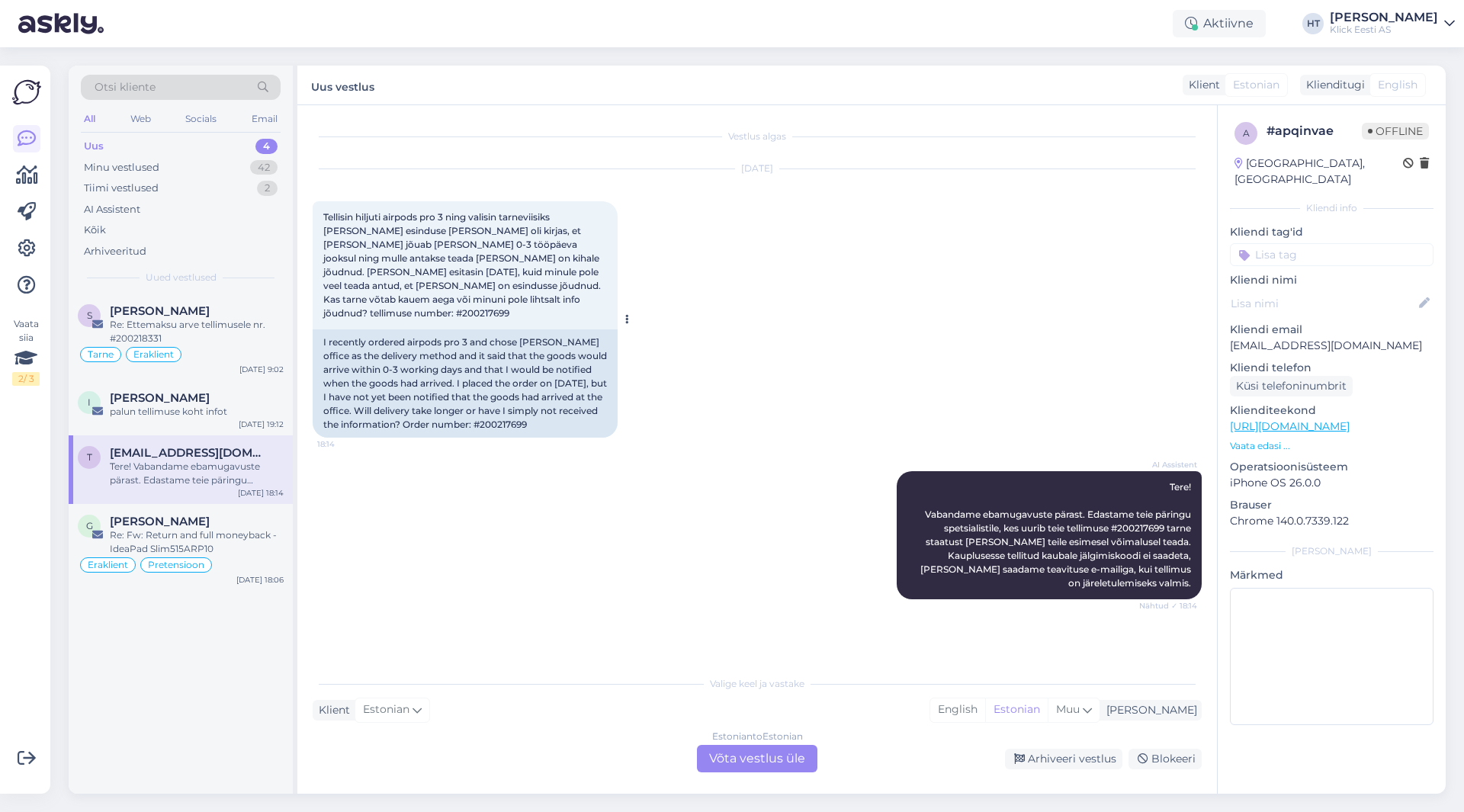
drag, startPoint x: 384, startPoint y: 429, endPoint x: 316, endPoint y: 207, distance: 232.2
click at [316, 207] on div "Tellisin hiljuti airpods pro 3 ning valisin tarneviisiks [PERSON_NAME] esinduse…" at bounding box center [465, 319] width 305 height 236
click at [321, 212] on div "Tellisin hiljuti airpods pro 3 ning valisin tarneviisiks [PERSON_NAME] esinduse…" at bounding box center [465, 265] width 305 height 128
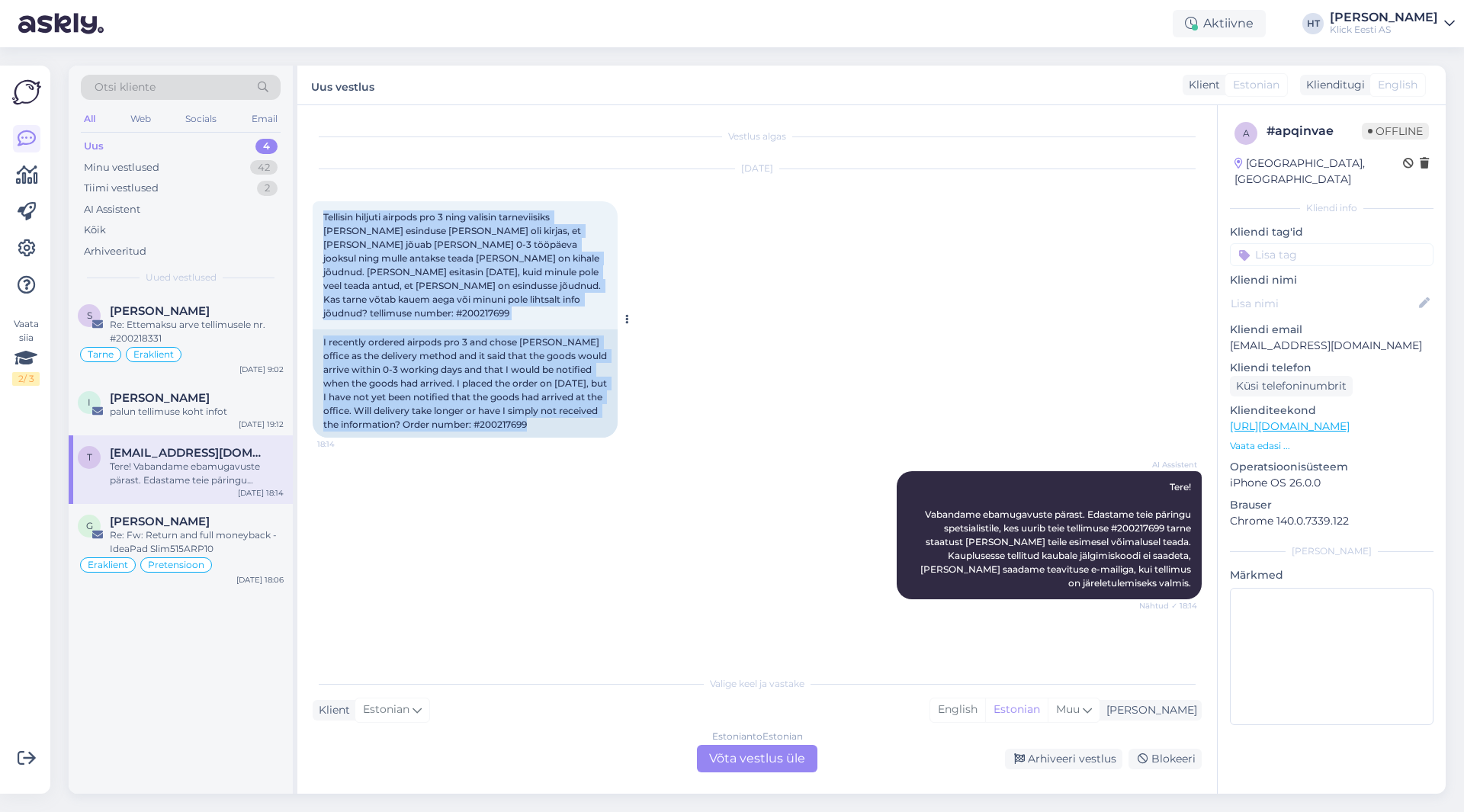
drag, startPoint x: 321, startPoint y: 212, endPoint x: 498, endPoint y: 426, distance: 277.7
click at [498, 426] on div "Tellisin hiljuti airpods pro 3 ning valisin tarneviisiks [PERSON_NAME] esinduse…" at bounding box center [465, 319] width 305 height 236
click at [498, 426] on div "I recently ordered airpods pro 3 and chose [PERSON_NAME] office as the delivery…" at bounding box center [465, 383] width 305 height 108
drag, startPoint x: 382, startPoint y: 427, endPoint x: 331, endPoint y: 213, distance: 220.0
click at [331, 213] on div "Tellisin hiljuti airpods pro 3 ning valisin tarneviisiks [PERSON_NAME] esinduse…" at bounding box center [465, 319] width 305 height 236
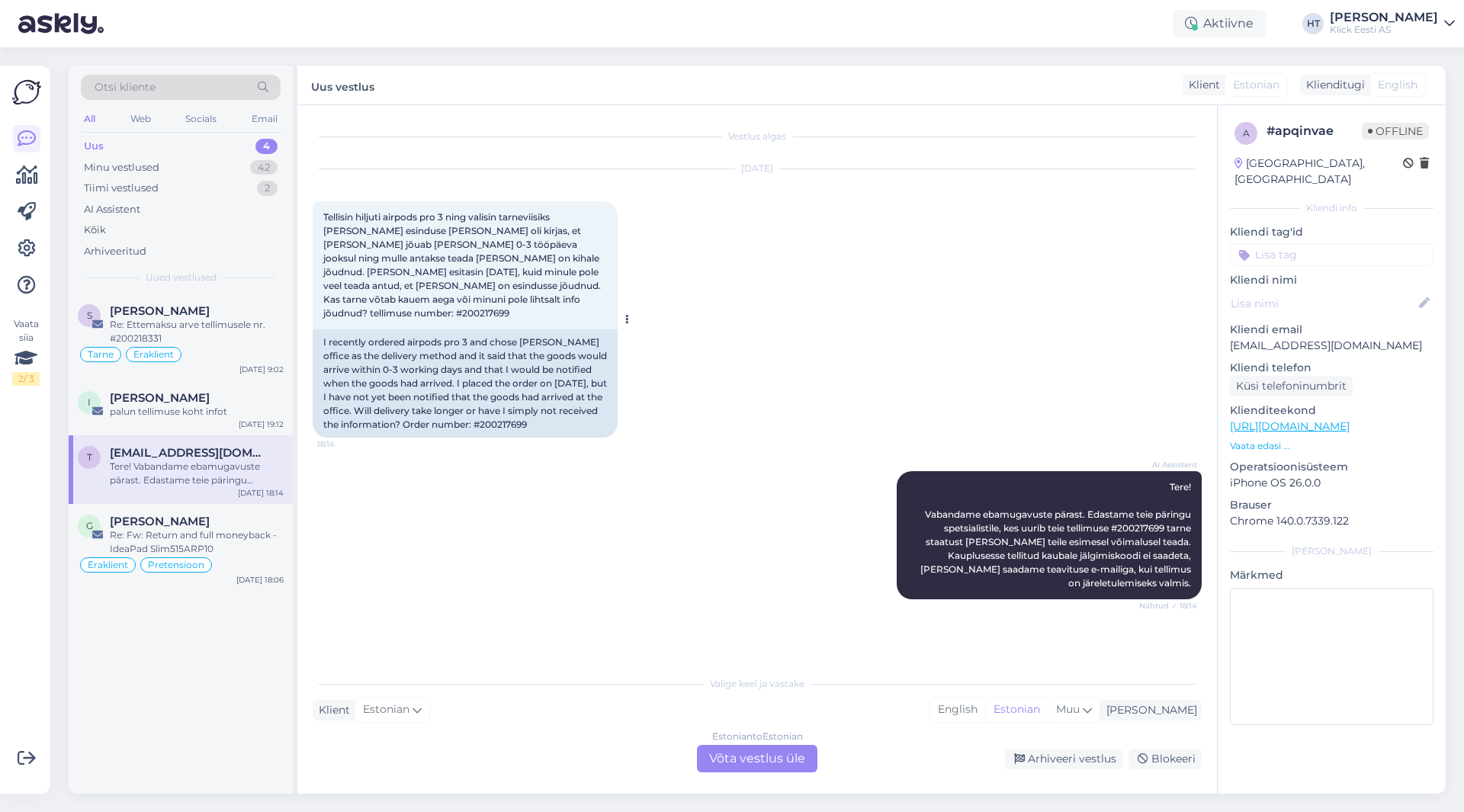
click at [324, 215] on span "Tellisin hiljuti airpods pro 3 ning valisin tarneviisiks [PERSON_NAME] esinduse…" at bounding box center [463, 265] width 280 height 108
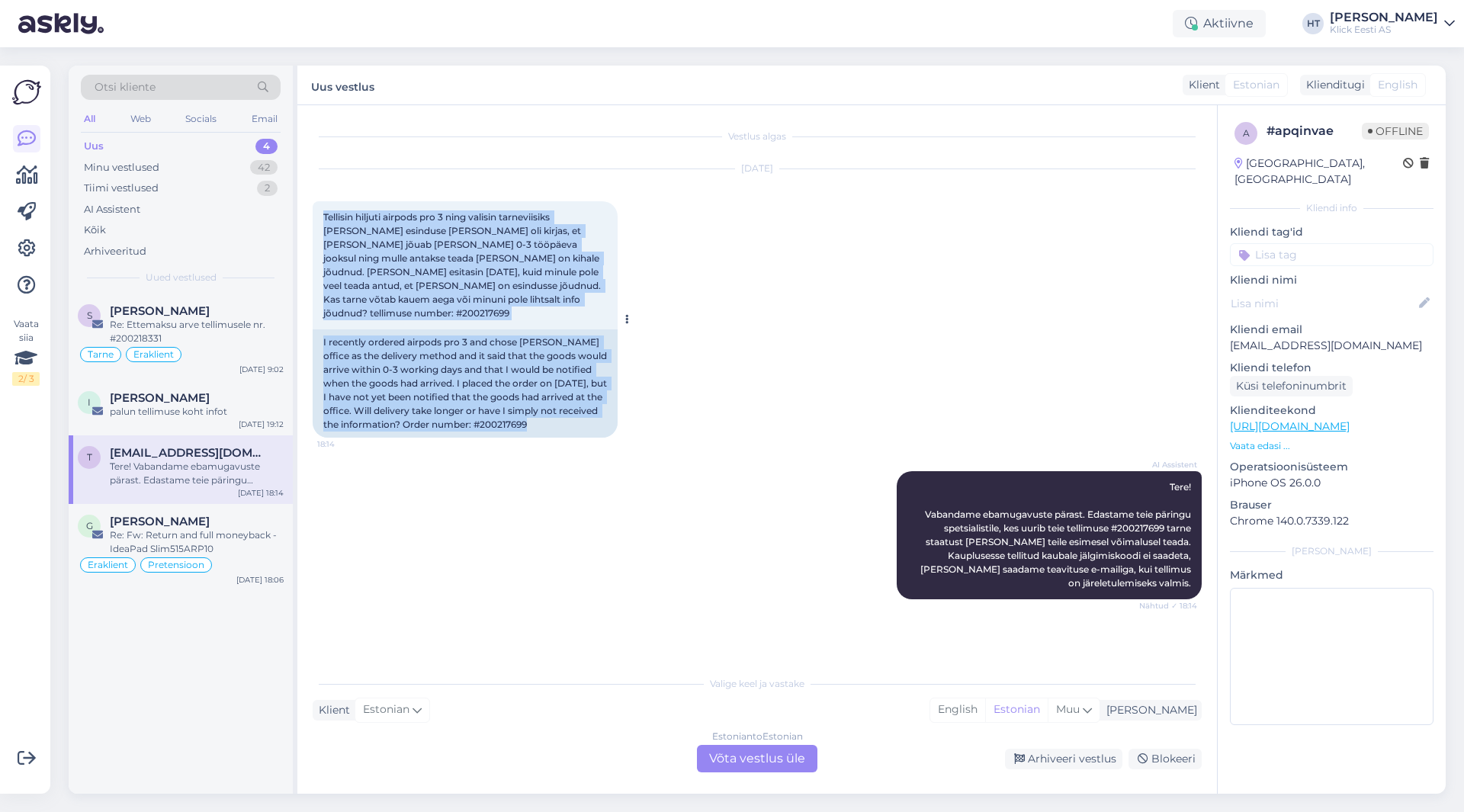
drag, startPoint x: 323, startPoint y: 214, endPoint x: 461, endPoint y: 431, distance: 257.2
click at [461, 431] on div "Tellisin hiljuti airpods pro 3 ning valisin tarneviisiks [PERSON_NAME] esinduse…" at bounding box center [465, 319] width 305 height 236
click at [461, 431] on div "I recently ordered airpods pro 3 and chose [PERSON_NAME] office as the delivery…" at bounding box center [465, 383] width 305 height 108
drag, startPoint x: 433, startPoint y: 428, endPoint x: 316, endPoint y: 209, distance: 248.3
click at [316, 209] on div "Tellisin hiljuti airpods pro 3 ning valisin tarneviisiks [PERSON_NAME] esinduse…" at bounding box center [465, 319] width 305 height 236
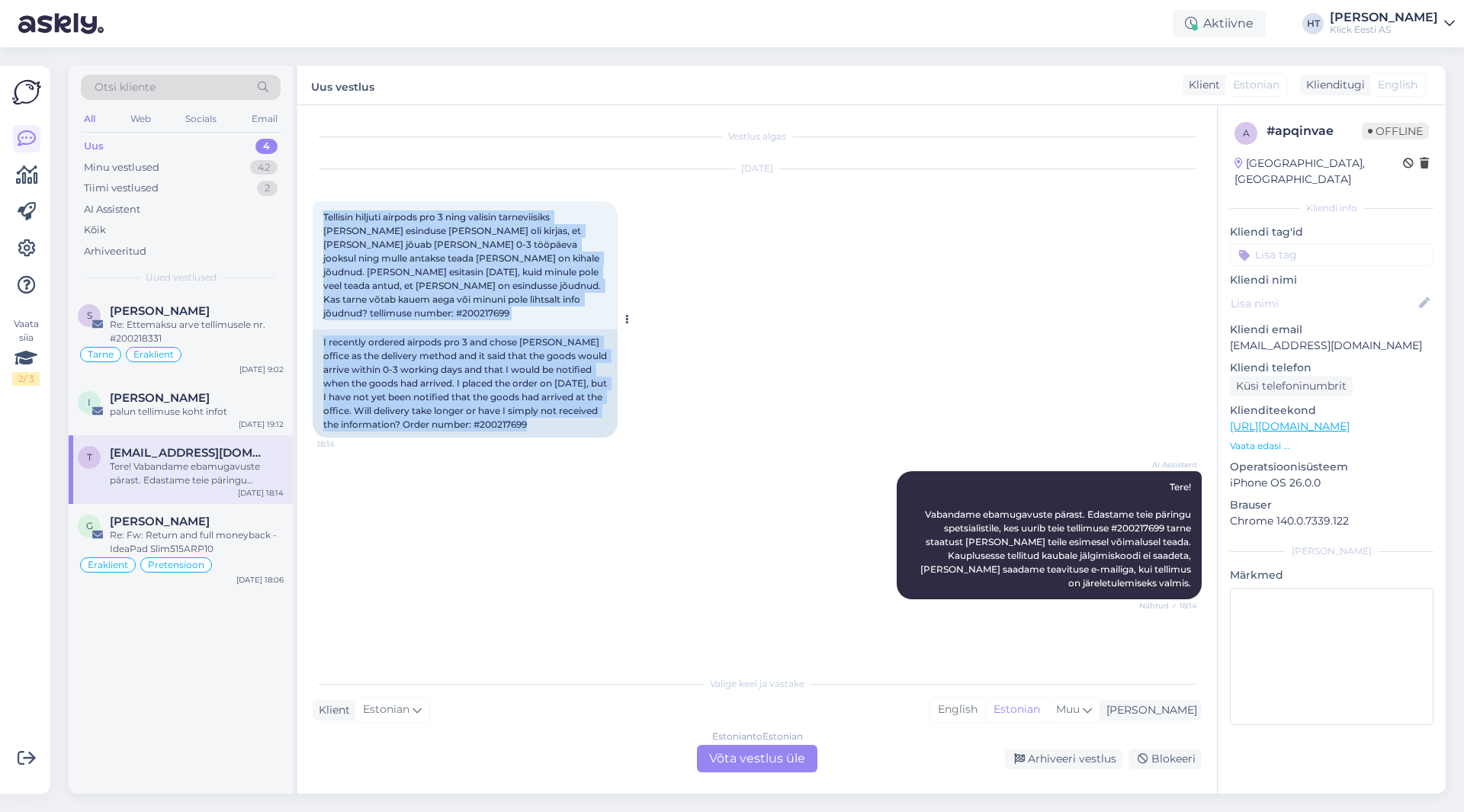
click at [318, 210] on div "Tellisin hiljuti airpods pro 3 ning valisin tarneviisiks [PERSON_NAME] esinduse…" at bounding box center [465, 265] width 305 height 128
drag, startPoint x: 319, startPoint y: 211, endPoint x: 488, endPoint y: 437, distance: 282.2
click at [488, 437] on div "Tellisin hiljuti airpods pro 3 ning valisin tarneviisiks [PERSON_NAME] esinduse…" at bounding box center [465, 319] width 305 height 236
click at [477, 429] on div "I recently ordered airpods pro 3 and chose [PERSON_NAME] office as the delivery…" at bounding box center [465, 383] width 305 height 108
drag, startPoint x: 396, startPoint y: 424, endPoint x: 324, endPoint y: 211, distance: 224.8
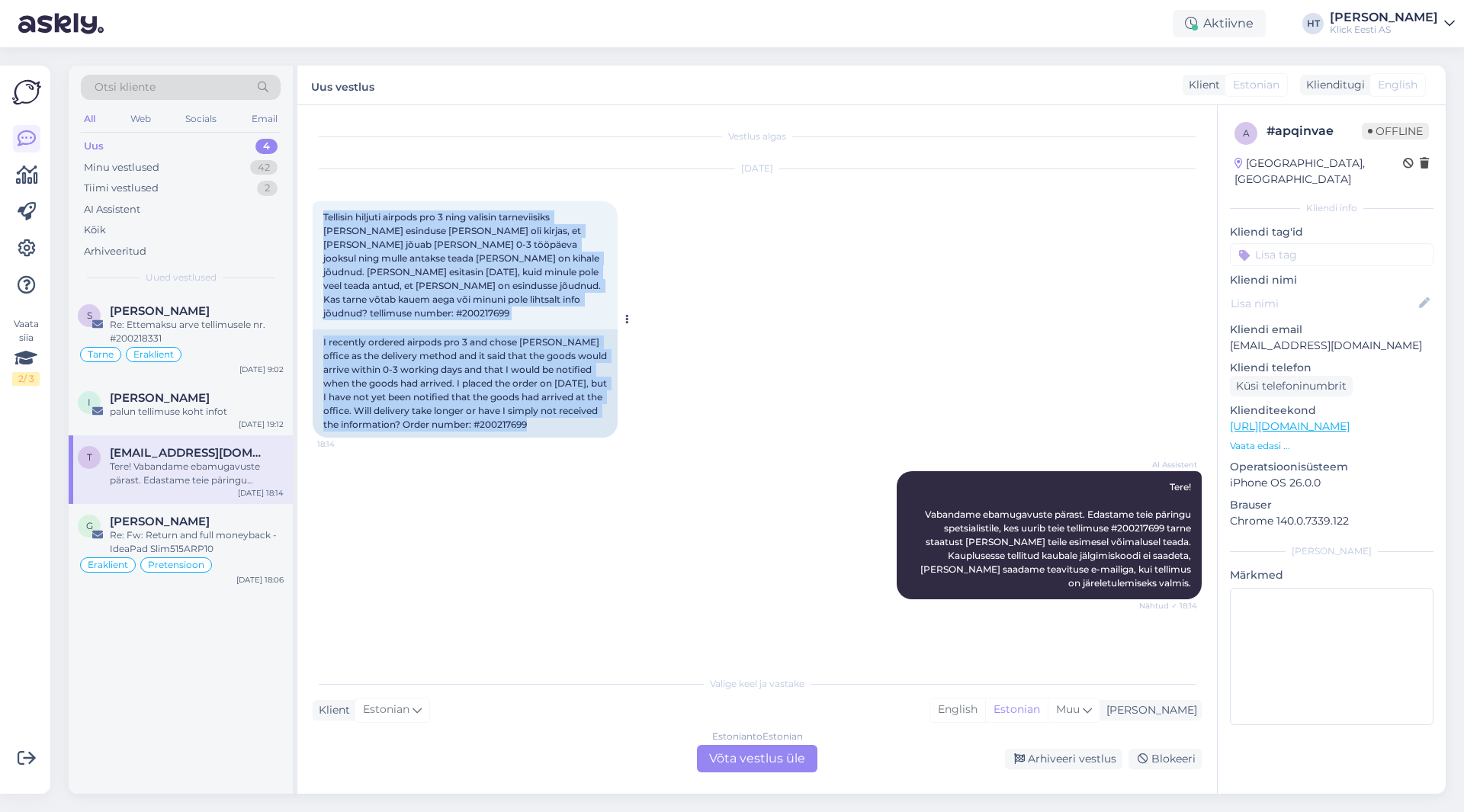
click at [324, 211] on div "Tellisin hiljuti airpods pro 3 ning valisin tarneviisiks [PERSON_NAME] esinduse…" at bounding box center [465, 319] width 305 height 236
click at [324, 212] on span "Tellisin hiljuti airpods pro 3 ning valisin tarneviisiks [PERSON_NAME] esinduse…" at bounding box center [463, 265] width 280 height 108
drag, startPoint x: 324, startPoint y: 212, endPoint x: 445, endPoint y: 441, distance: 259.0
click at [445, 441] on div "[DATE] Tellisin hiljuti airpods pro 3 ning valisin tarneviisiks [PERSON_NAME] e…" at bounding box center [757, 303] width 889 height 302
click at [442, 430] on div "I recently ordered airpods pro 3 and chose [PERSON_NAME] office as the delivery…" at bounding box center [465, 383] width 305 height 108
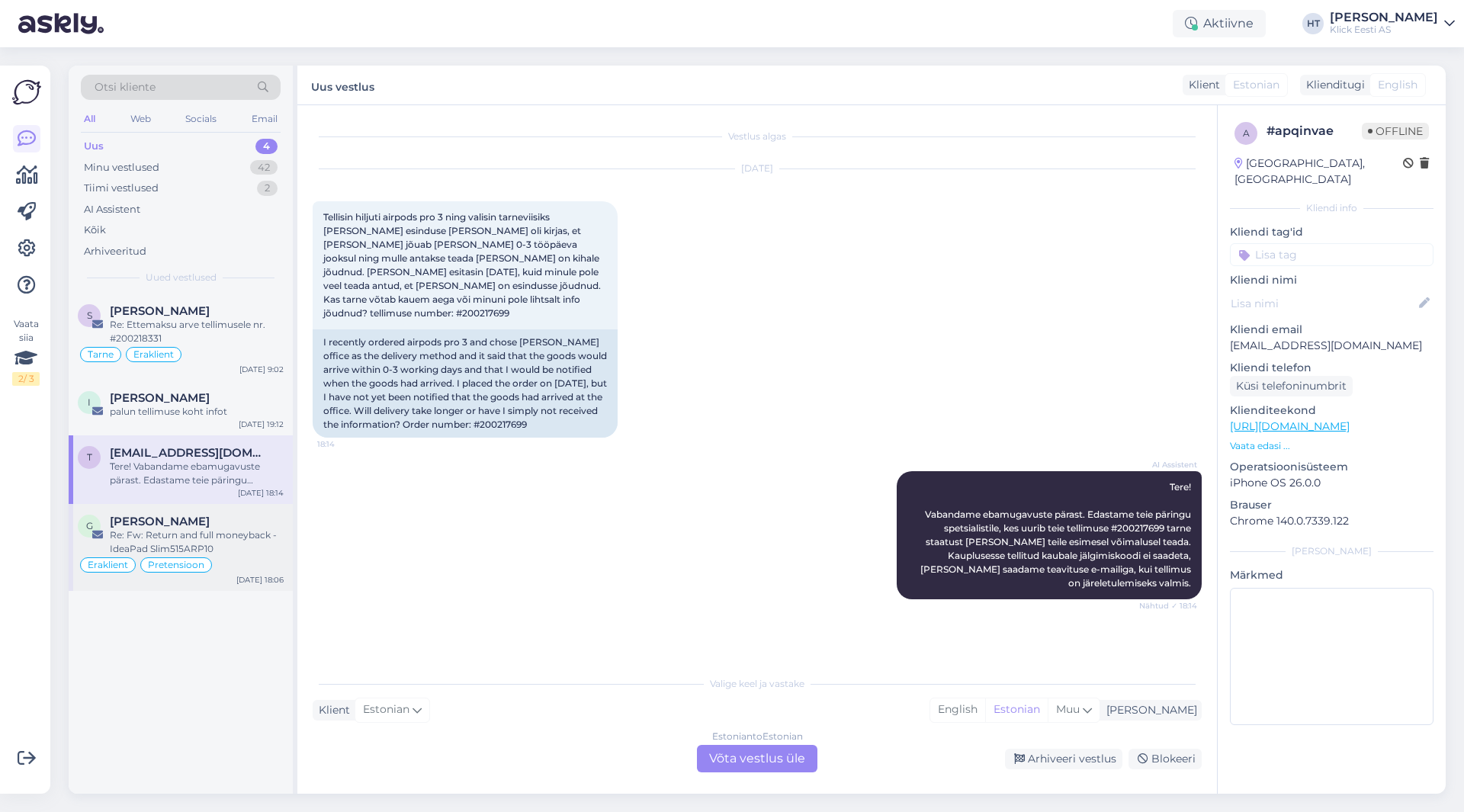
click at [257, 517] on div "[PERSON_NAME]" at bounding box center [196, 521] width 174 height 14
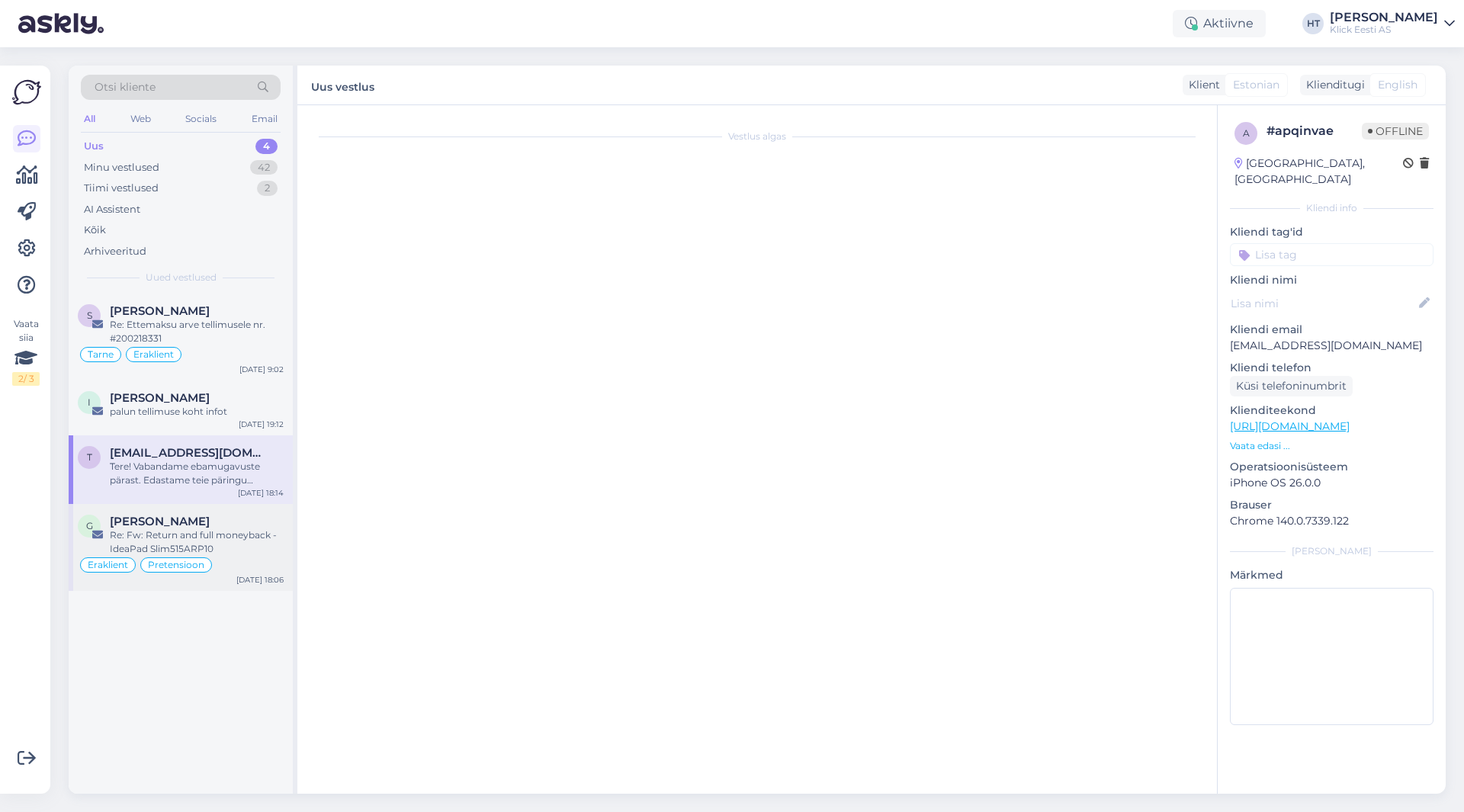
scroll to position [448, 0]
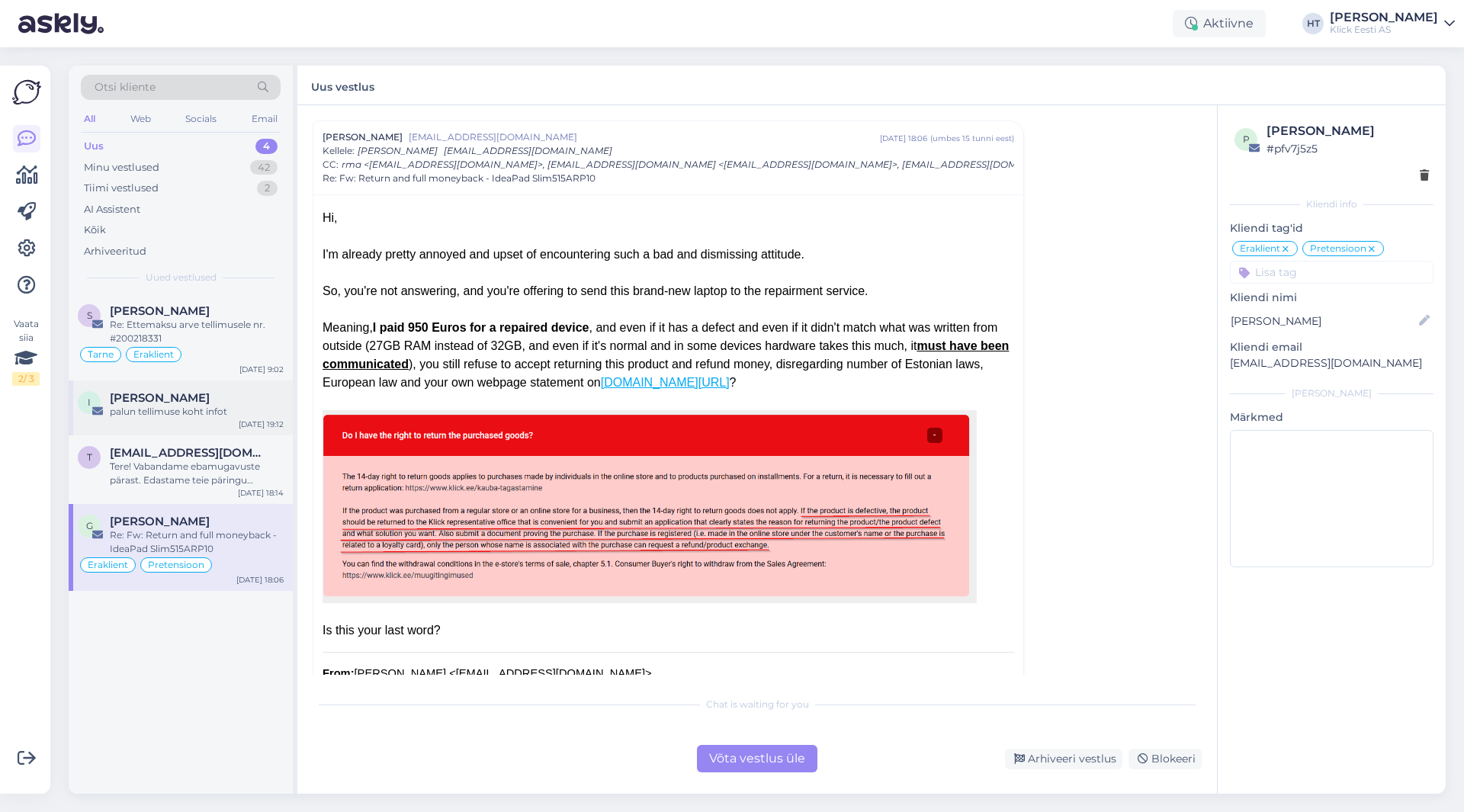
click at [253, 405] on div "palun tellimuse koht infot" at bounding box center [196, 412] width 174 height 14
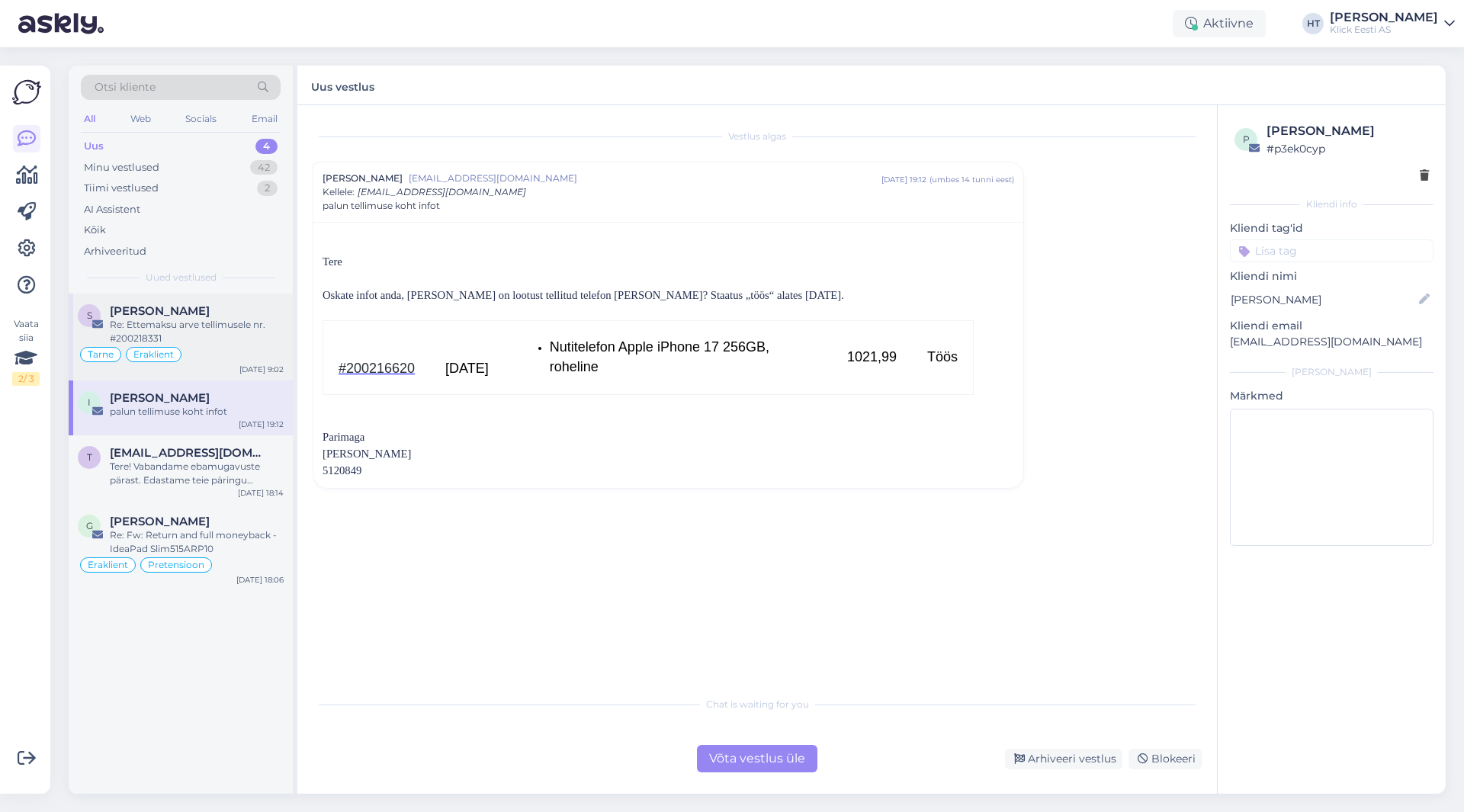
click at [246, 337] on div "Re: Ettemaksu arve tellimusele nr. #200218331" at bounding box center [196, 331] width 174 height 27
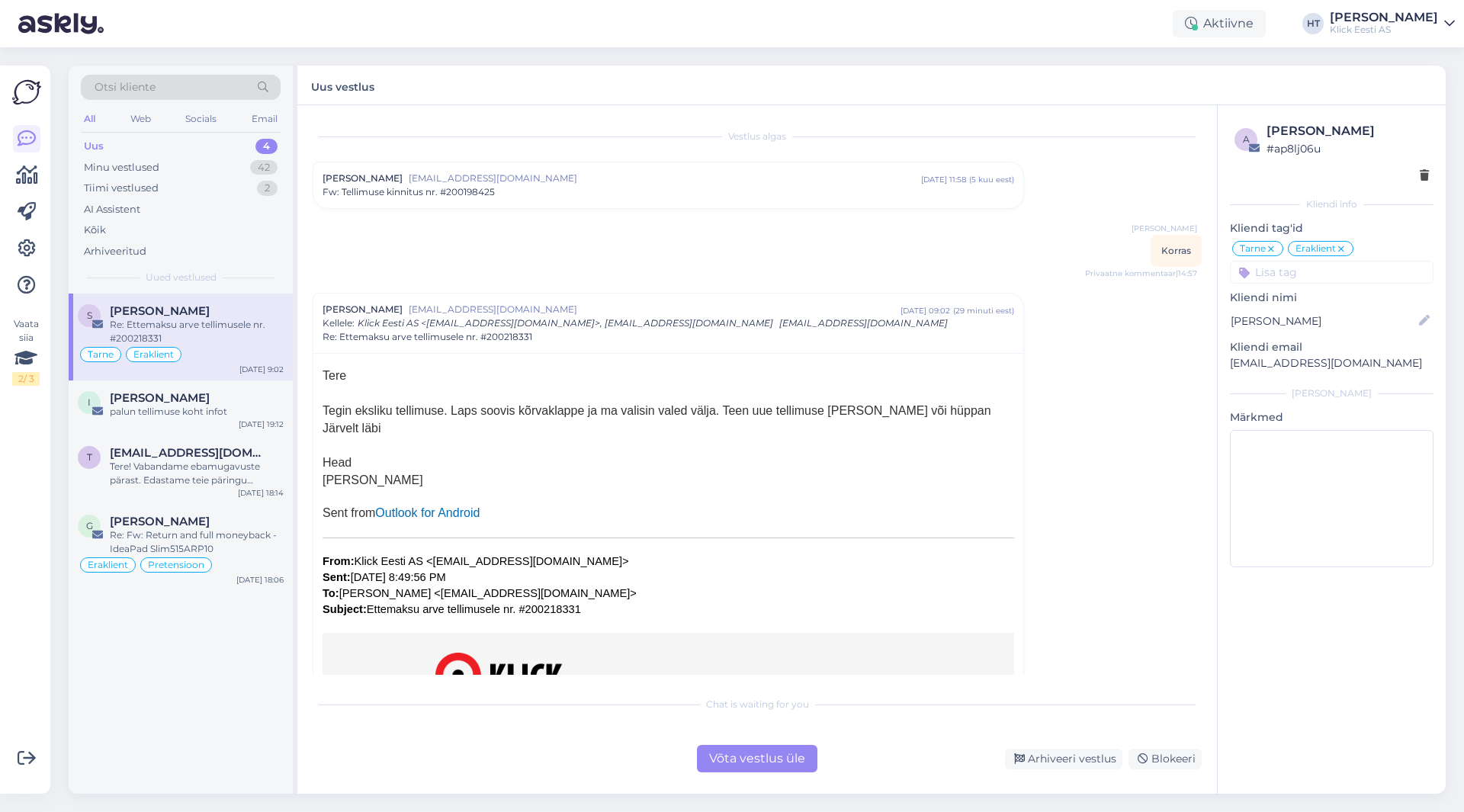
scroll to position [172, 0]
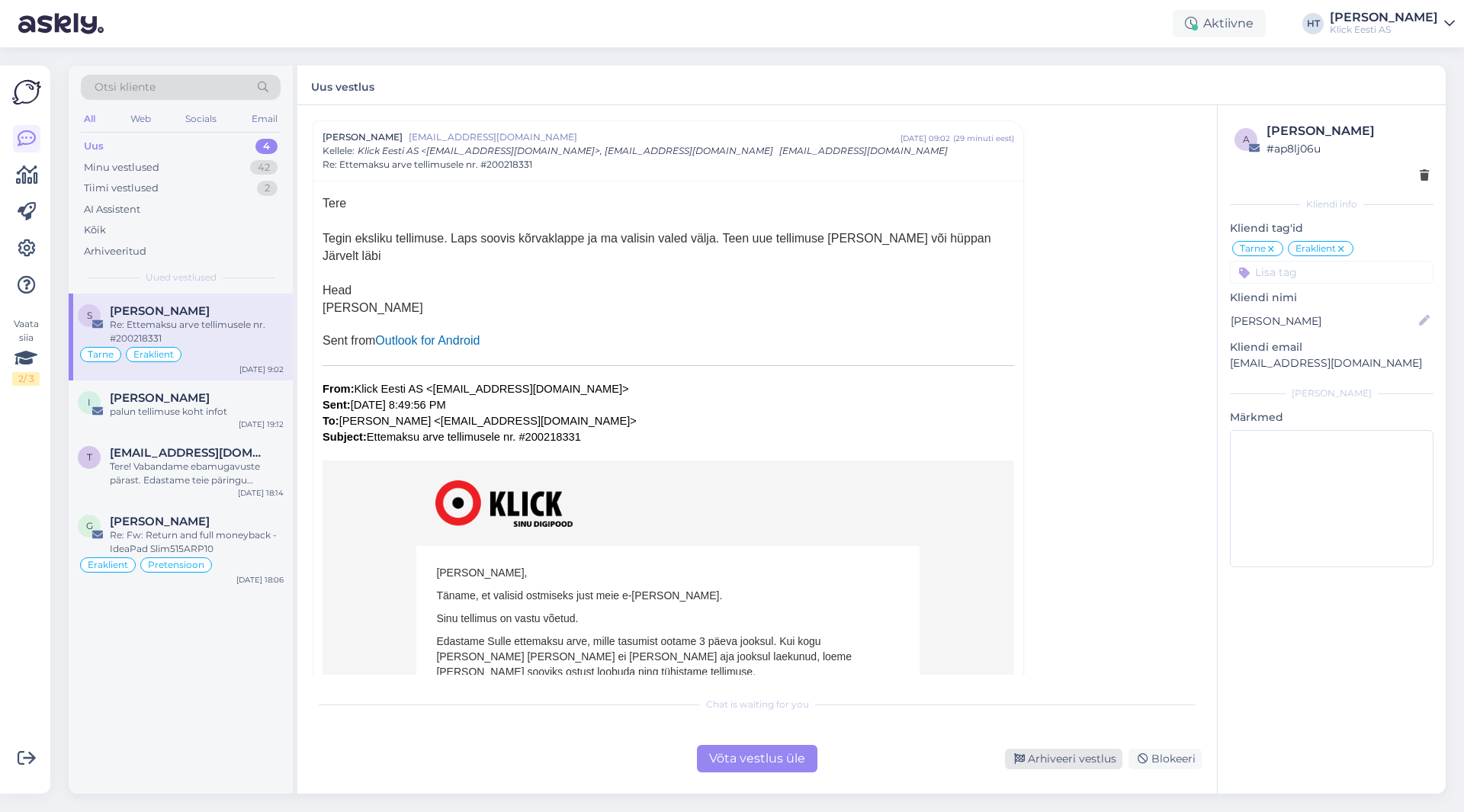
click at [1047, 760] on div "Arhiveeri vestlus" at bounding box center [1064, 759] width 118 height 20
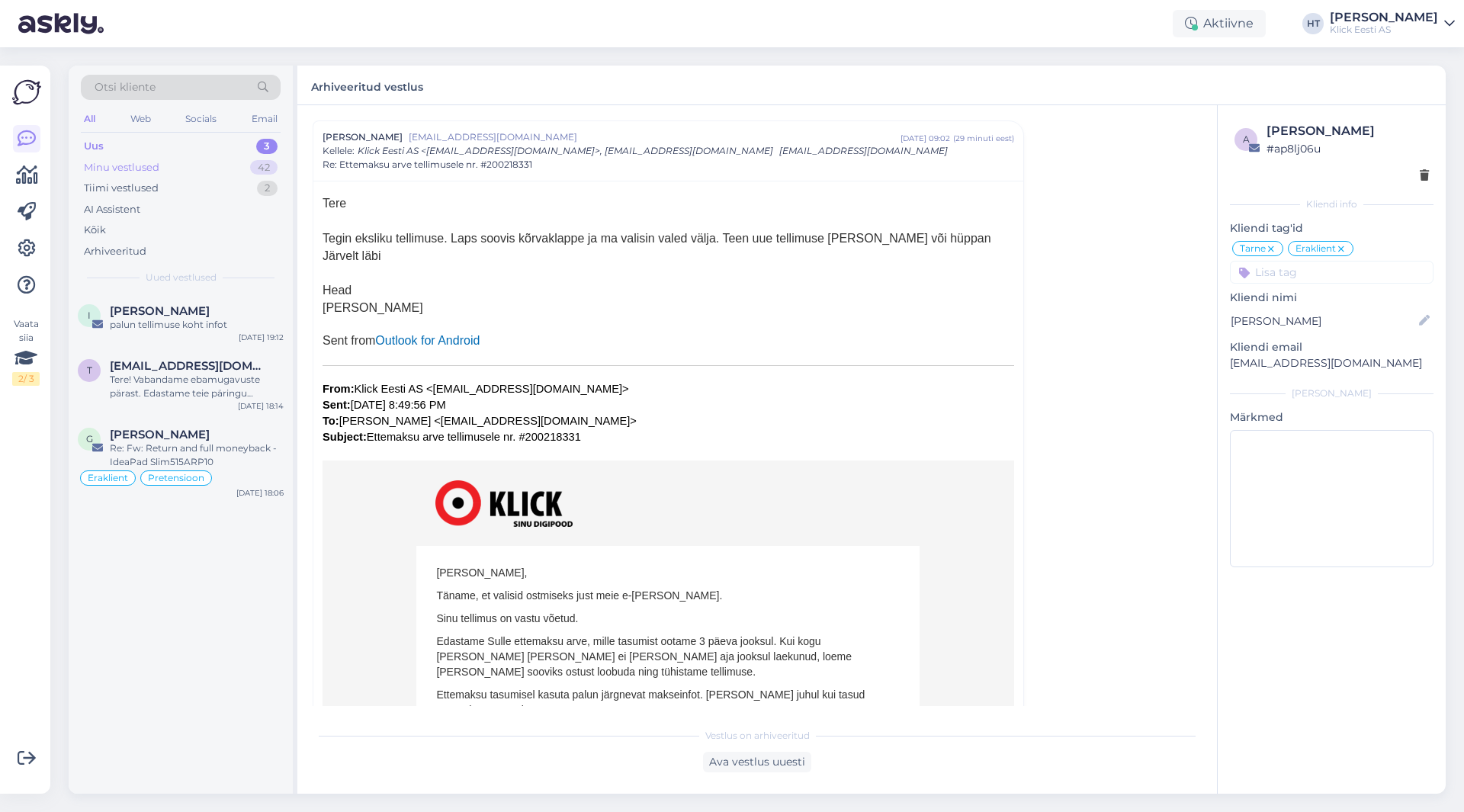
click at [267, 160] on div "42" at bounding box center [263, 168] width 27 height 16
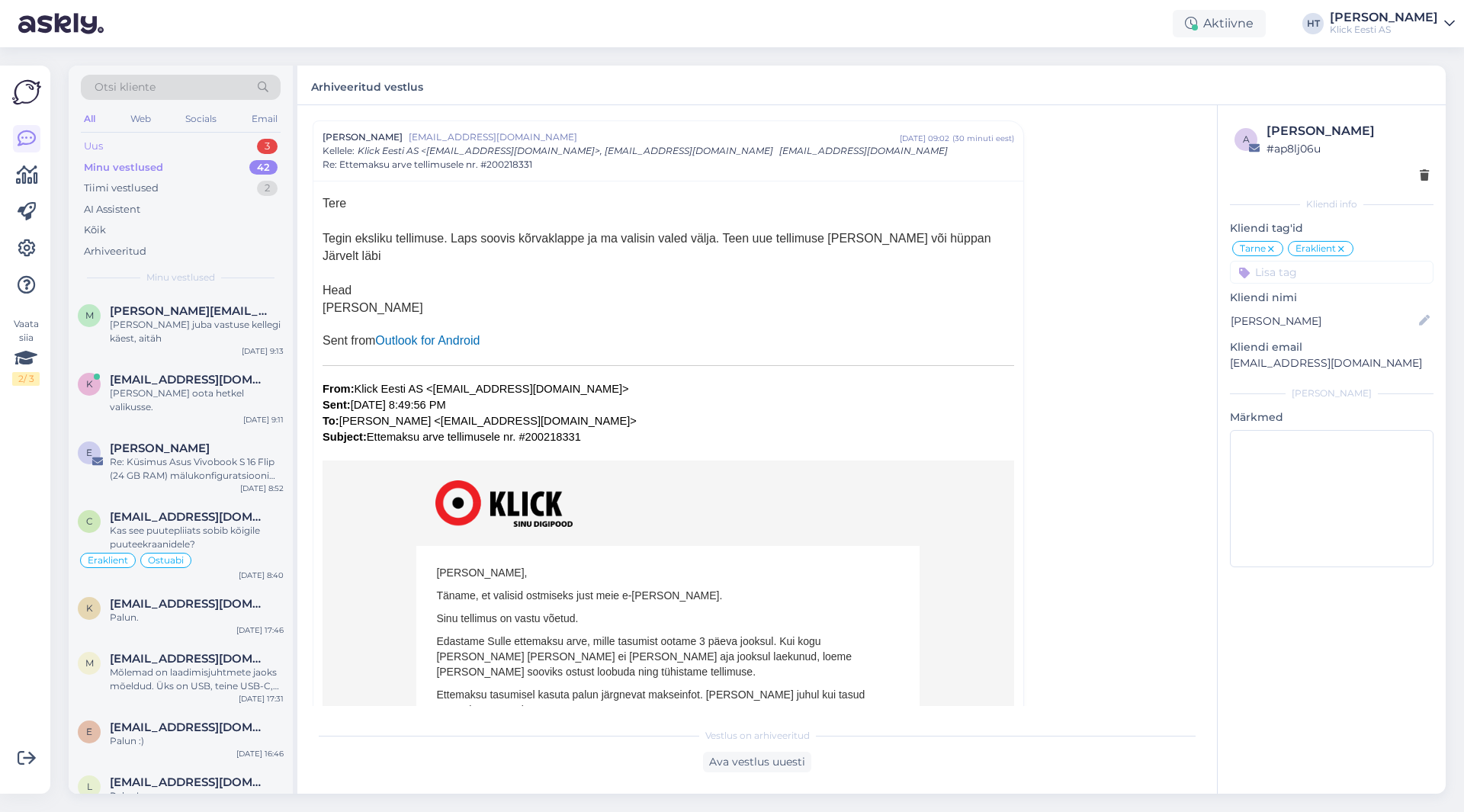
click at [241, 143] on div "Uus 3" at bounding box center [181, 146] width 200 height 21
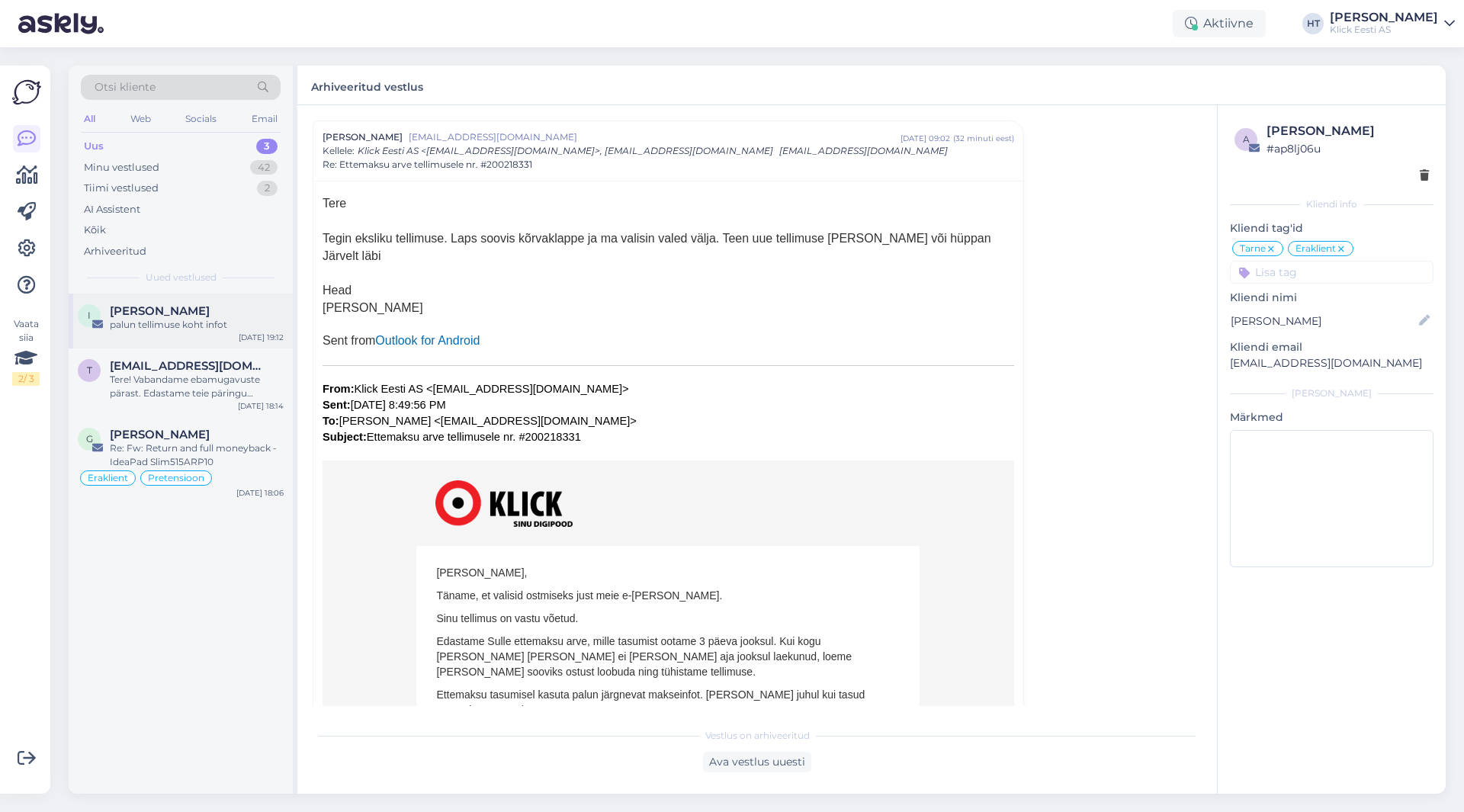
click at [232, 325] on div "palun tellimuse koht infot" at bounding box center [196, 325] width 174 height 14
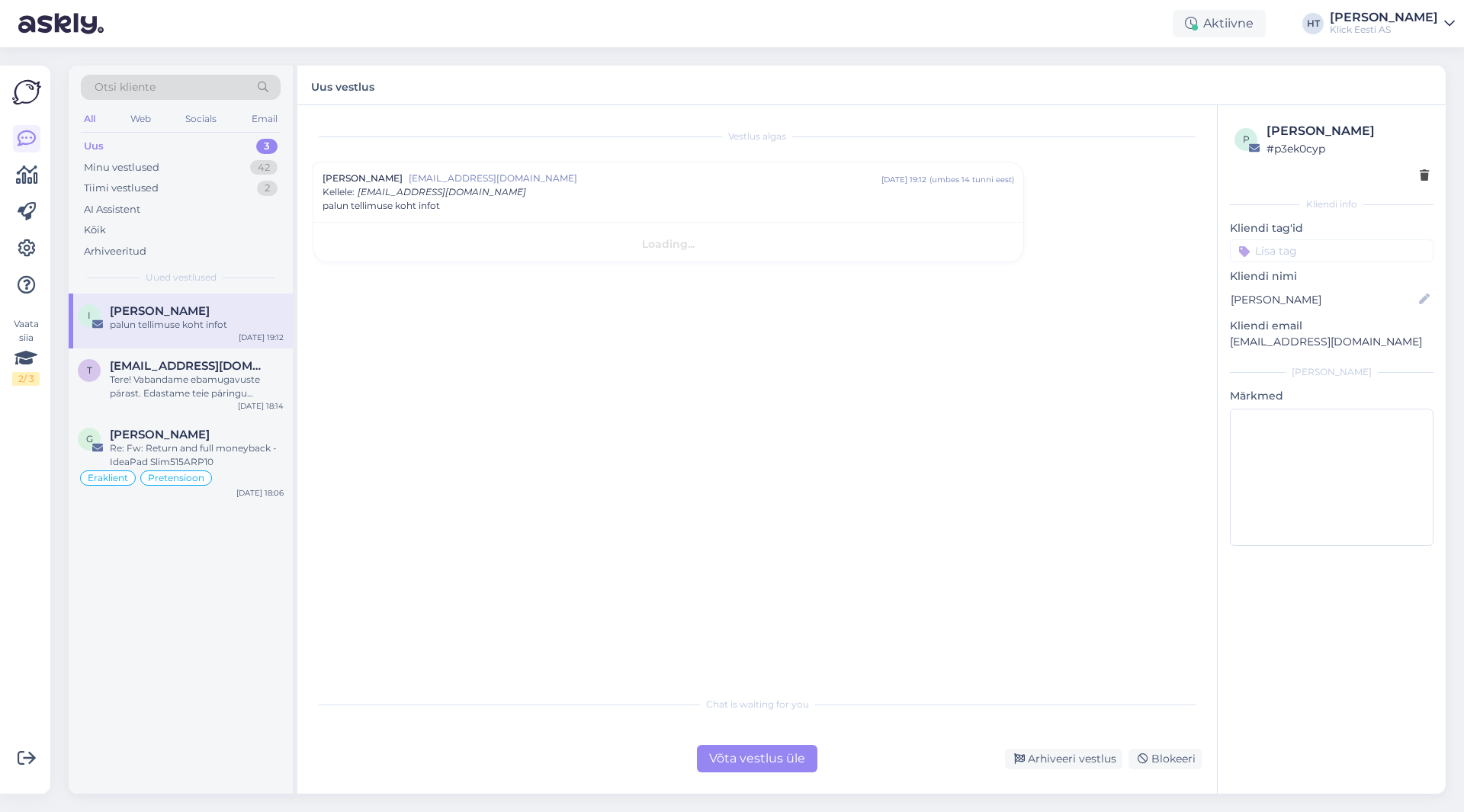
scroll to position [0, 0]
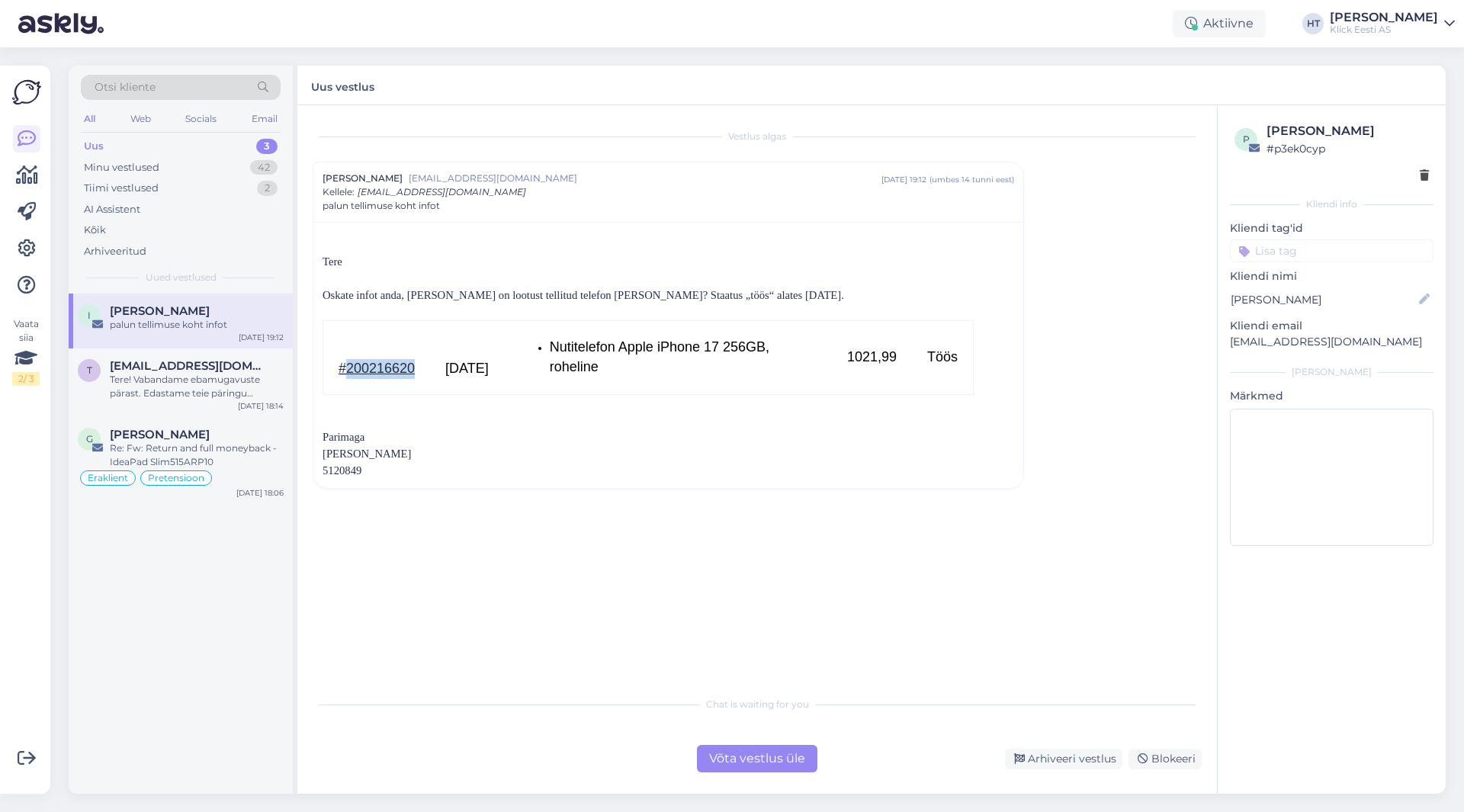
drag, startPoint x: 421, startPoint y: 370, endPoint x: 346, endPoint y: 375, distance: 75.2
click at [346, 375] on td "#200216620" at bounding box center [377, 358] width 108 height 74
copy span "200216620"
drag, startPoint x: 565, startPoint y: 486, endPoint x: 658, endPoint y: 480, distance: 93.2
click at [565, 486] on div "Tere Oskate infot anda, millal on lootust tellitud telefon [PERSON_NAME]? Staat…" at bounding box center [668, 355] width 710 height 266
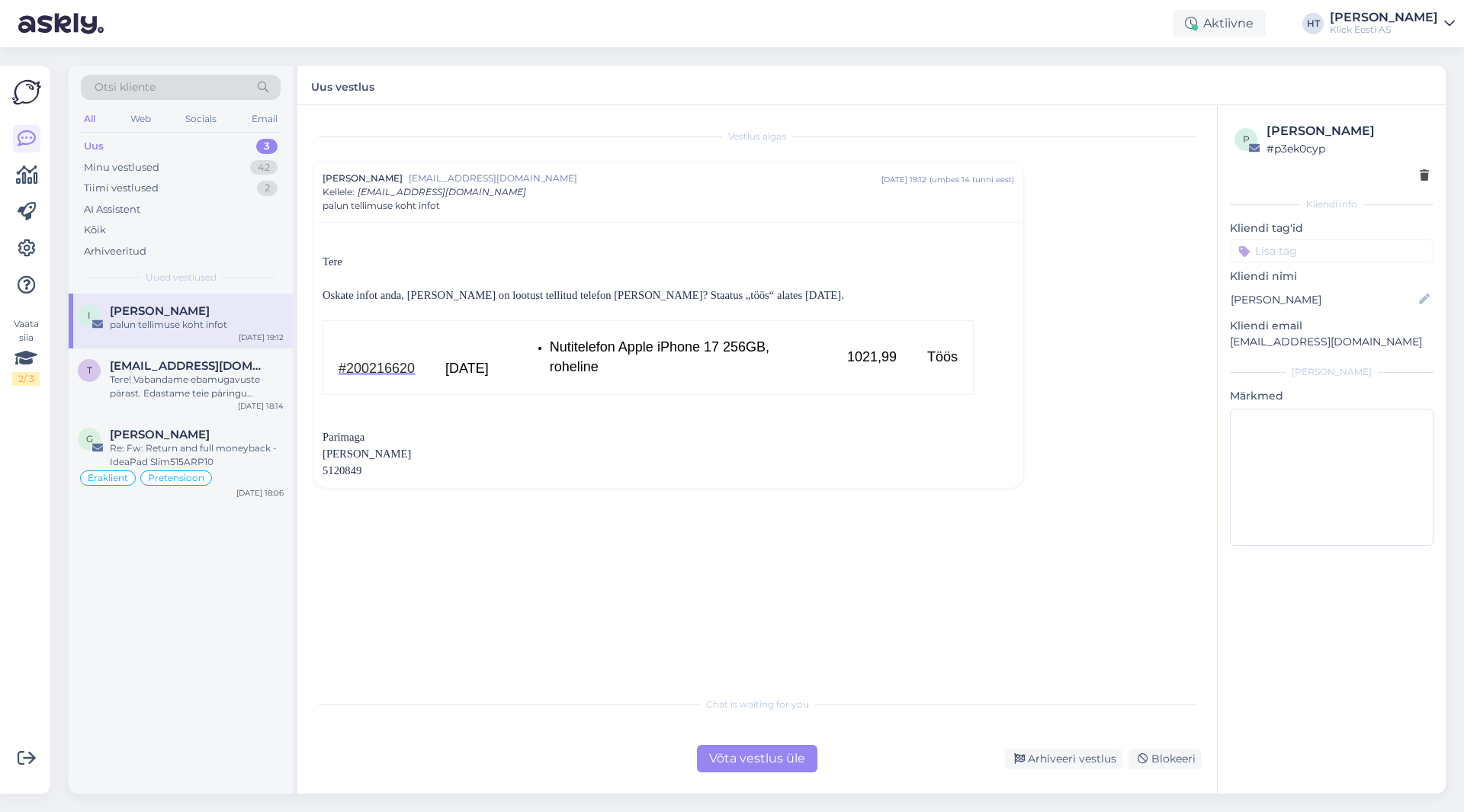
click at [740, 757] on div "Võta vestlus üle" at bounding box center [757, 758] width 121 height 27
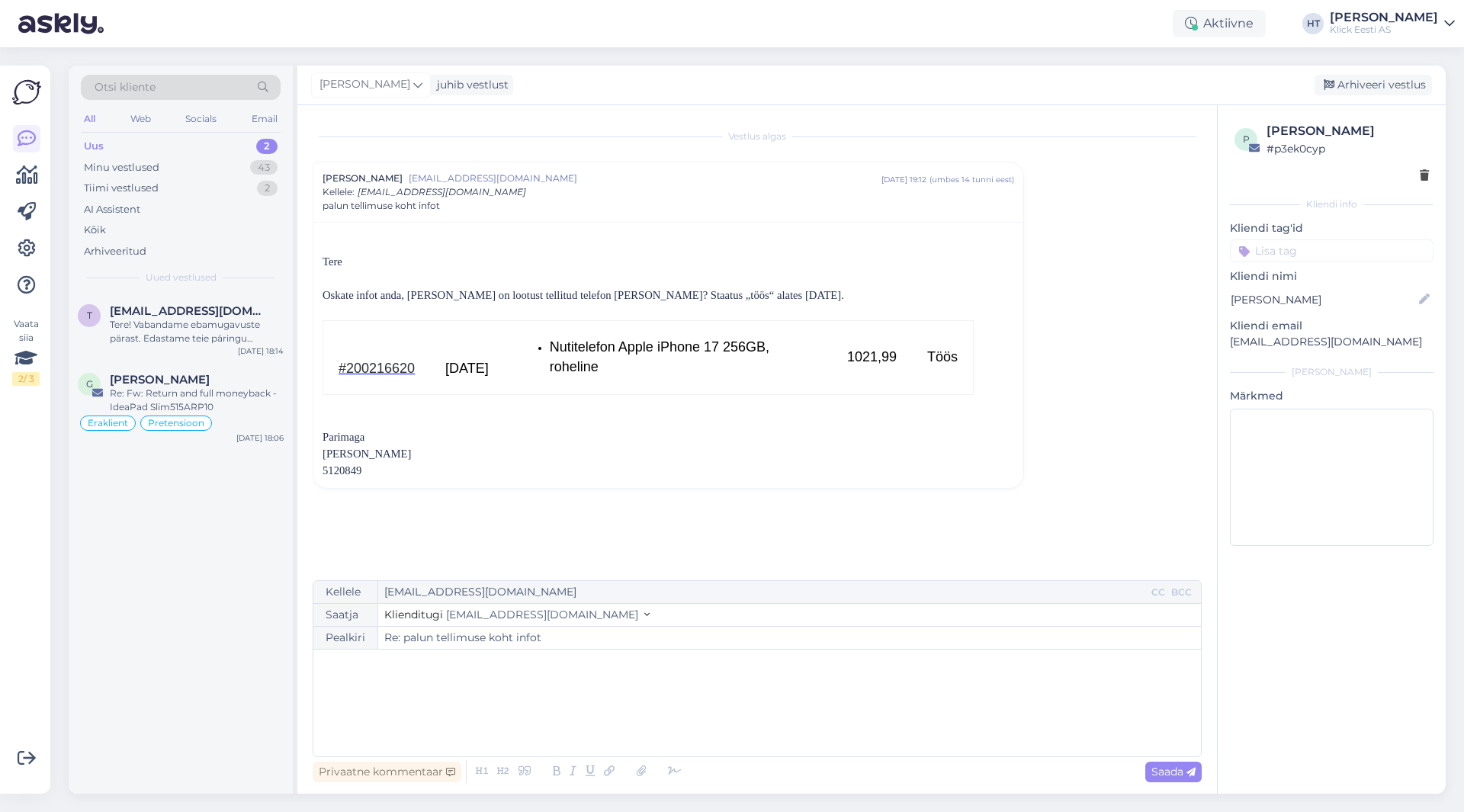
click at [563, 677] on div "﻿" at bounding box center [757, 702] width 872 height 91
click at [526, 712] on p "Meil algselt ei jagunud piisavalt palju varusi tellimuse täitmiseks. [PERSON_NA…" at bounding box center [757, 704] width 872 height 32
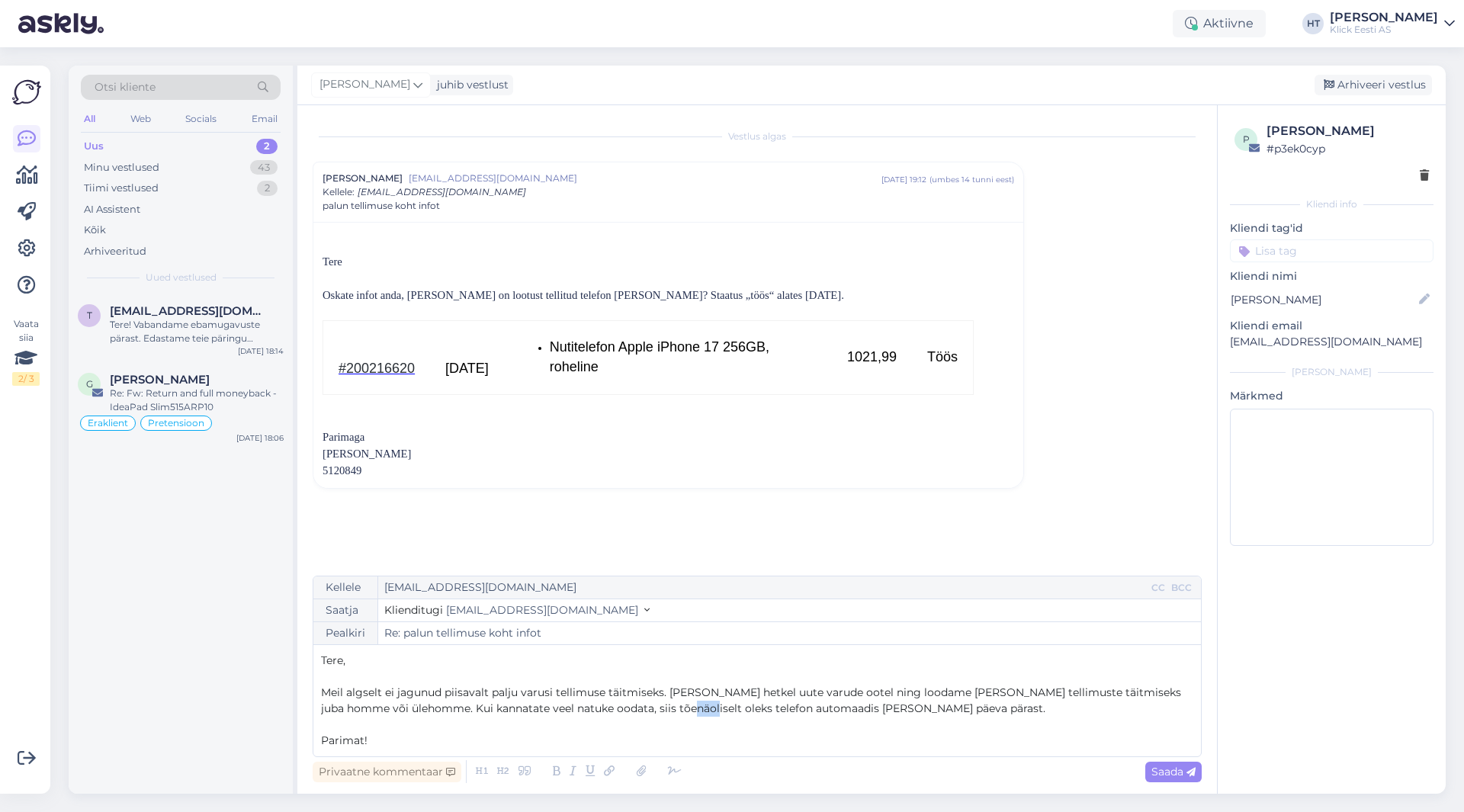
drag, startPoint x: 681, startPoint y: 708, endPoint x: 660, endPoint y: 709, distance: 21.0
click at [660, 709] on span "Meil algselt ei jagunud piisavalt palju varusi tellimuse täitmiseks. [PERSON_NA…" at bounding box center [753, 701] width 864 height 30
click at [681, 709] on span "Meil algselt ei jagunud piisavalt palju varusi tellimuse täitmiseks. [PERSON_NA…" at bounding box center [753, 701] width 864 height 30
click at [924, 715] on p "Meil algselt ei jagunud piisavalt palju varusi tellimuse täitmiseks. [PERSON_NA…" at bounding box center [757, 701] width 872 height 32
click at [1164, 768] on span "Saada" at bounding box center [1173, 771] width 44 height 14
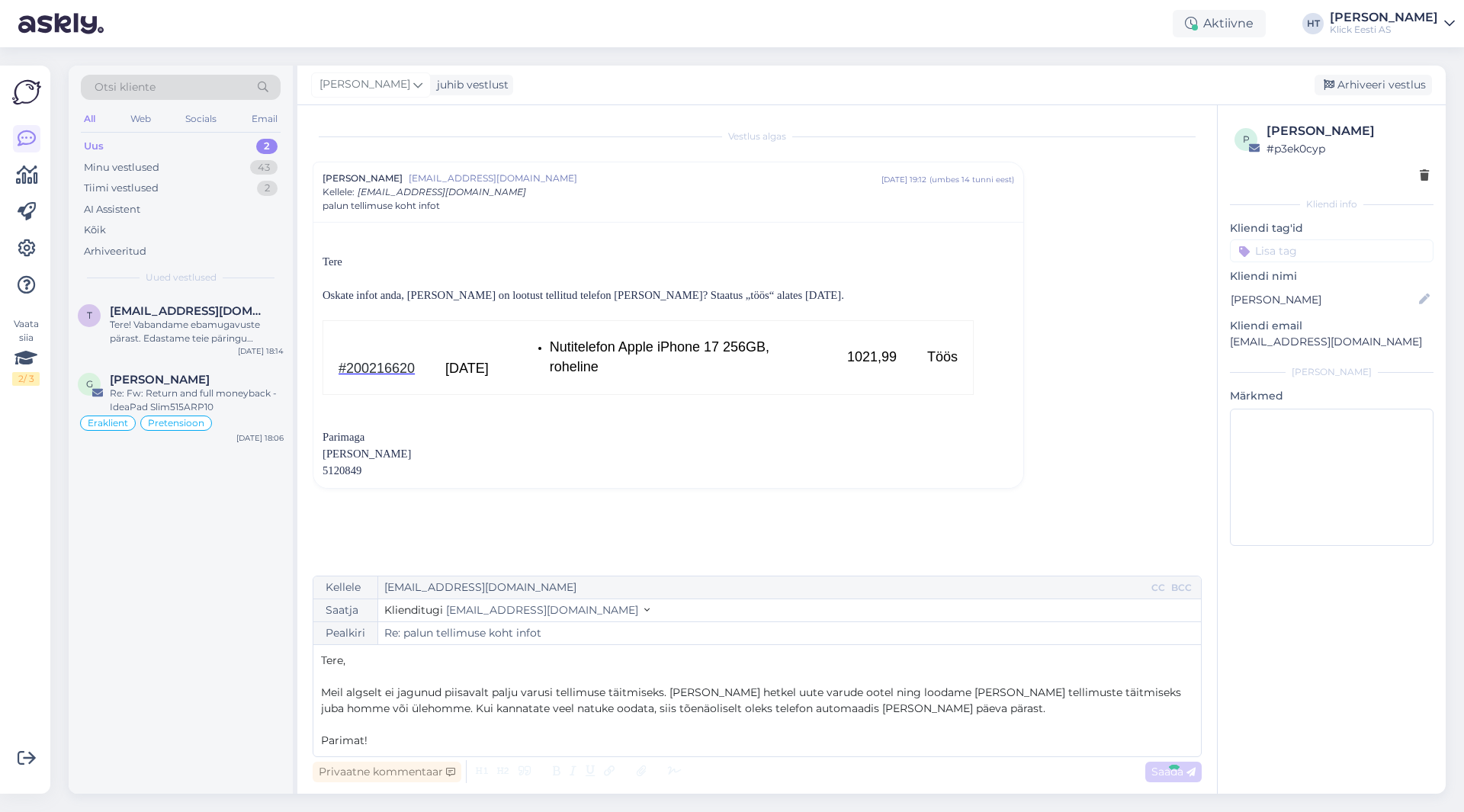
type input "Re: Re: palun tellimuse koht infot"
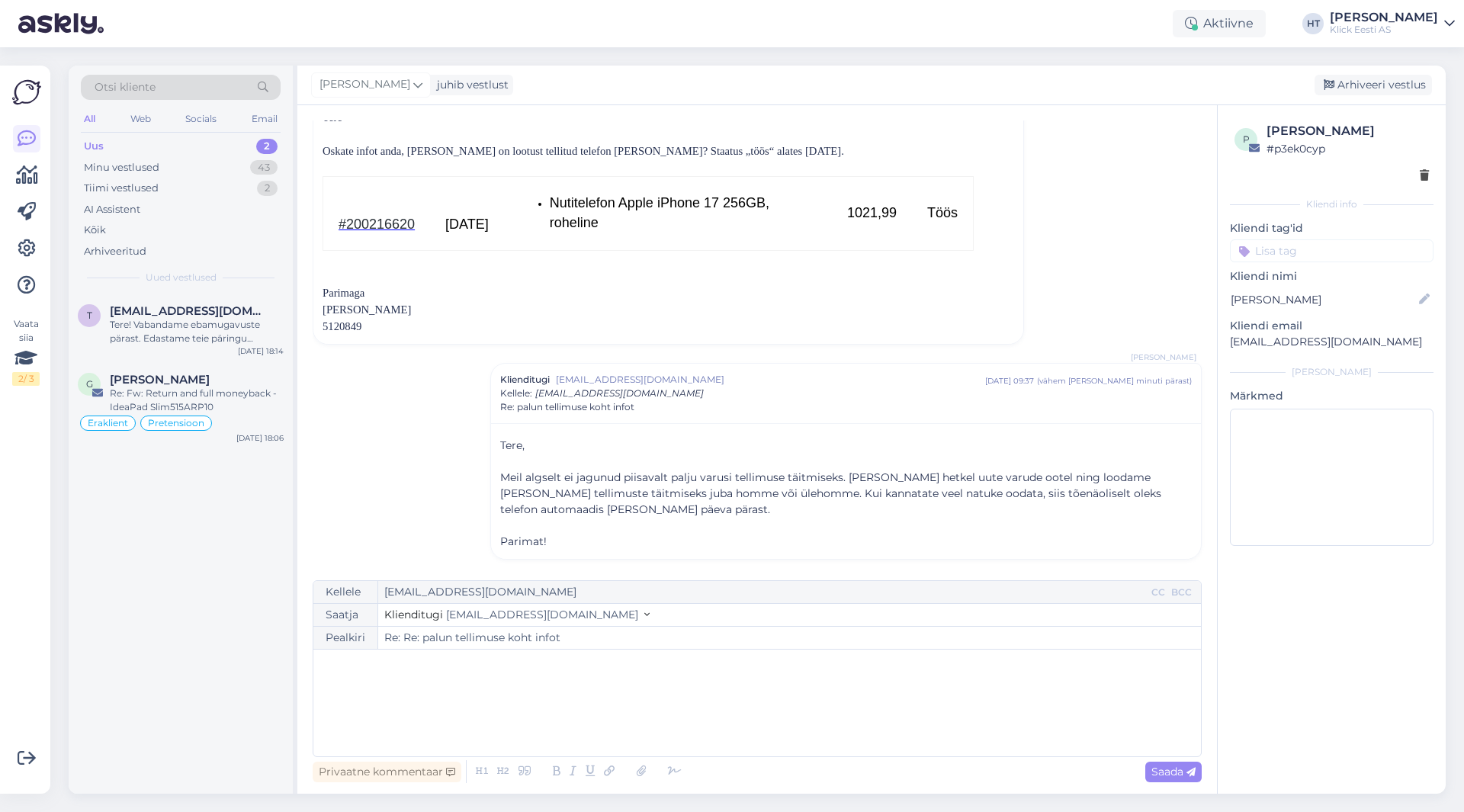
scroll to position [147, 0]
click at [272, 320] on div "Tere! Vabandame ebamugavuste pärast. Edastame teie päringu spetsialistile, kes …" at bounding box center [196, 331] width 174 height 27
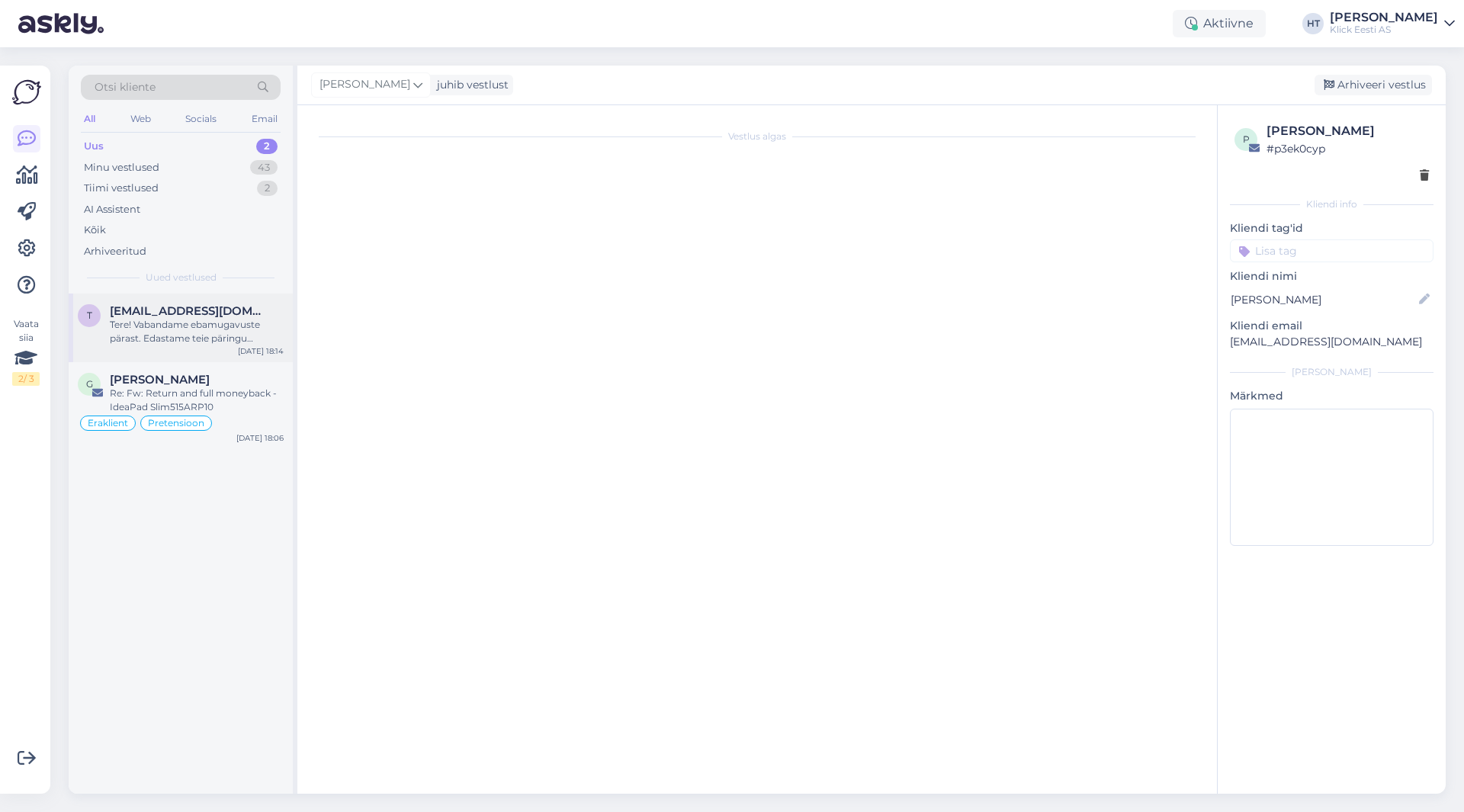
scroll to position [0, 0]
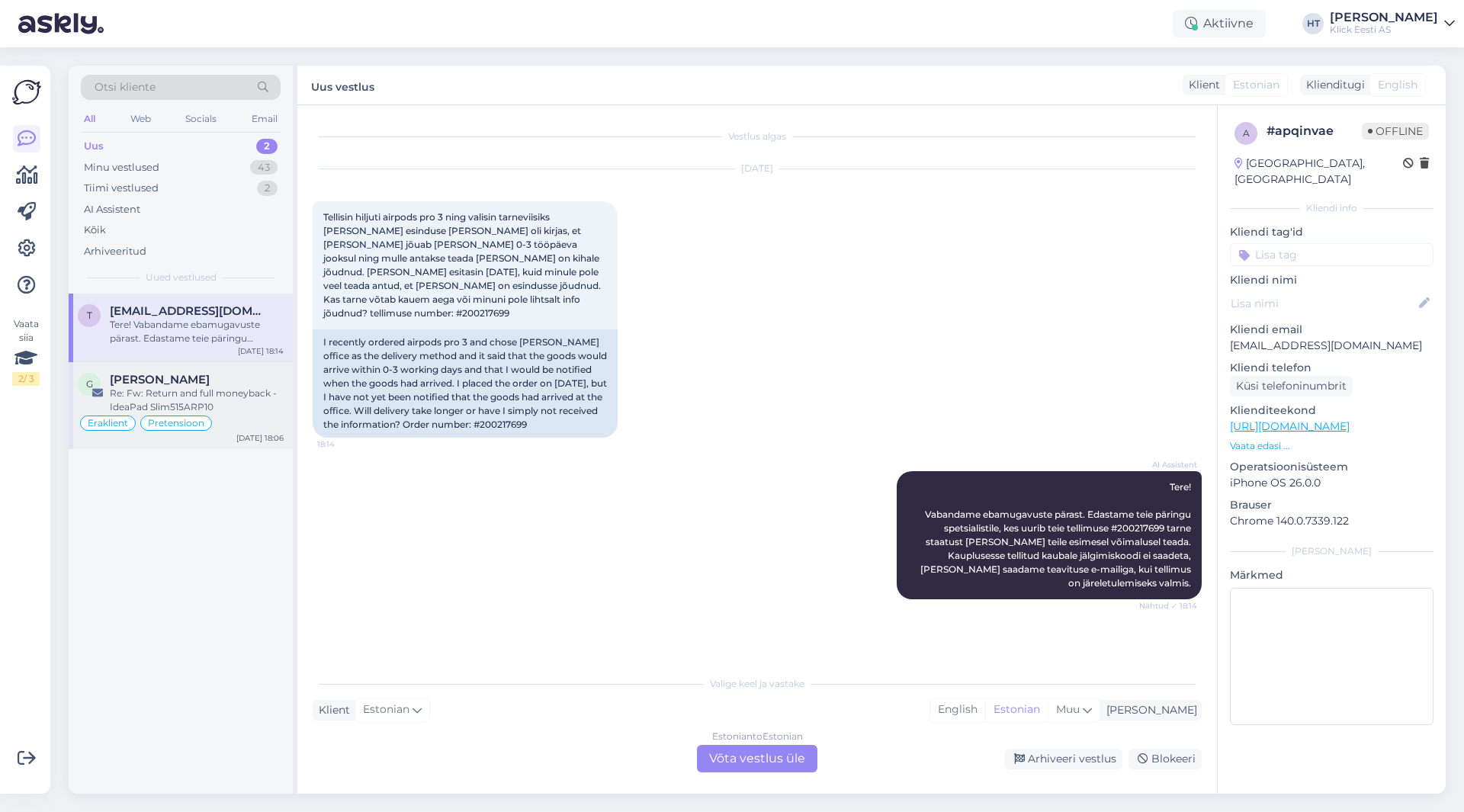
click at [248, 400] on div "Re: Fw: Return and full moneyback - IdeaPad Slim515ARP10" at bounding box center [196, 400] width 174 height 27
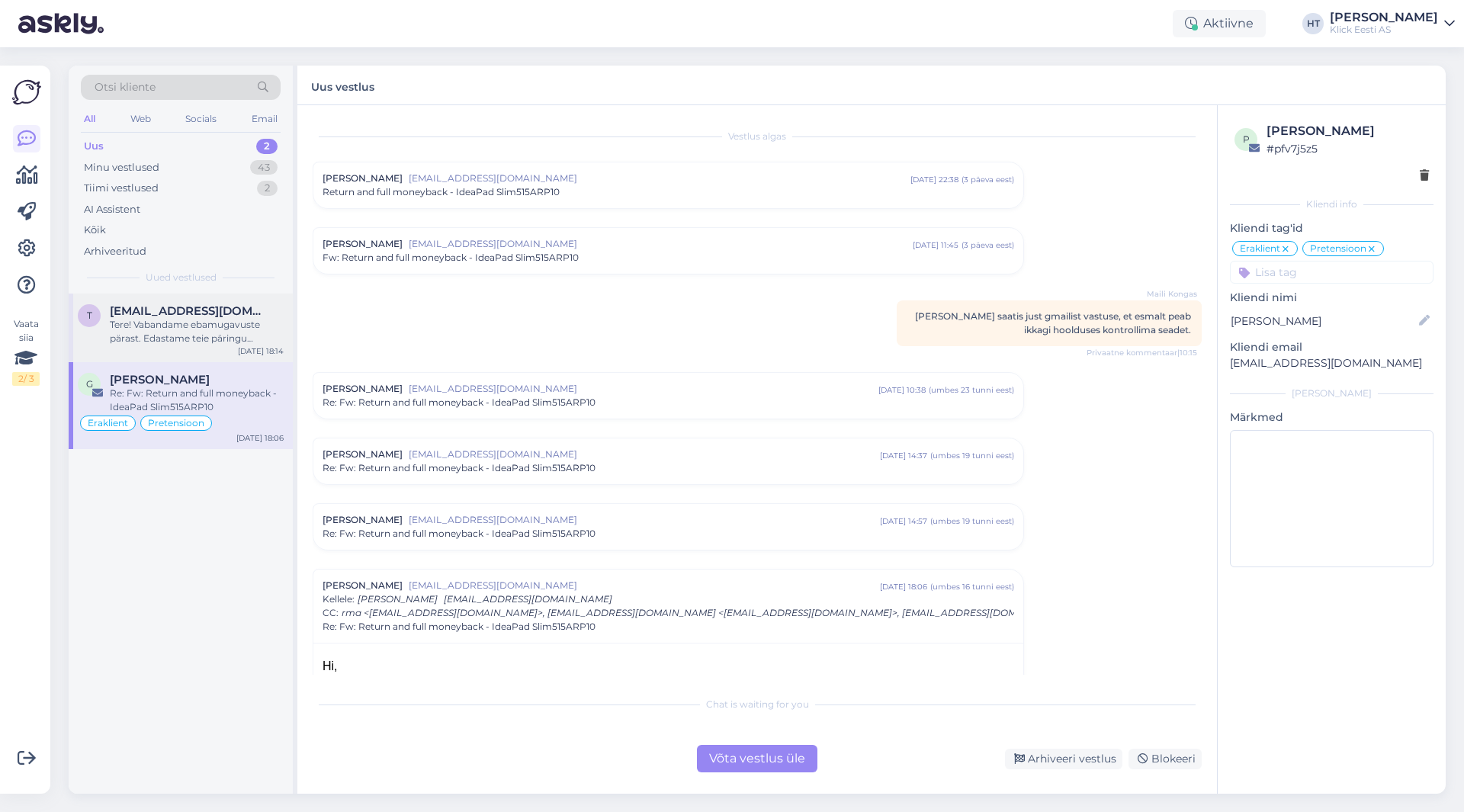
scroll to position [18, 0]
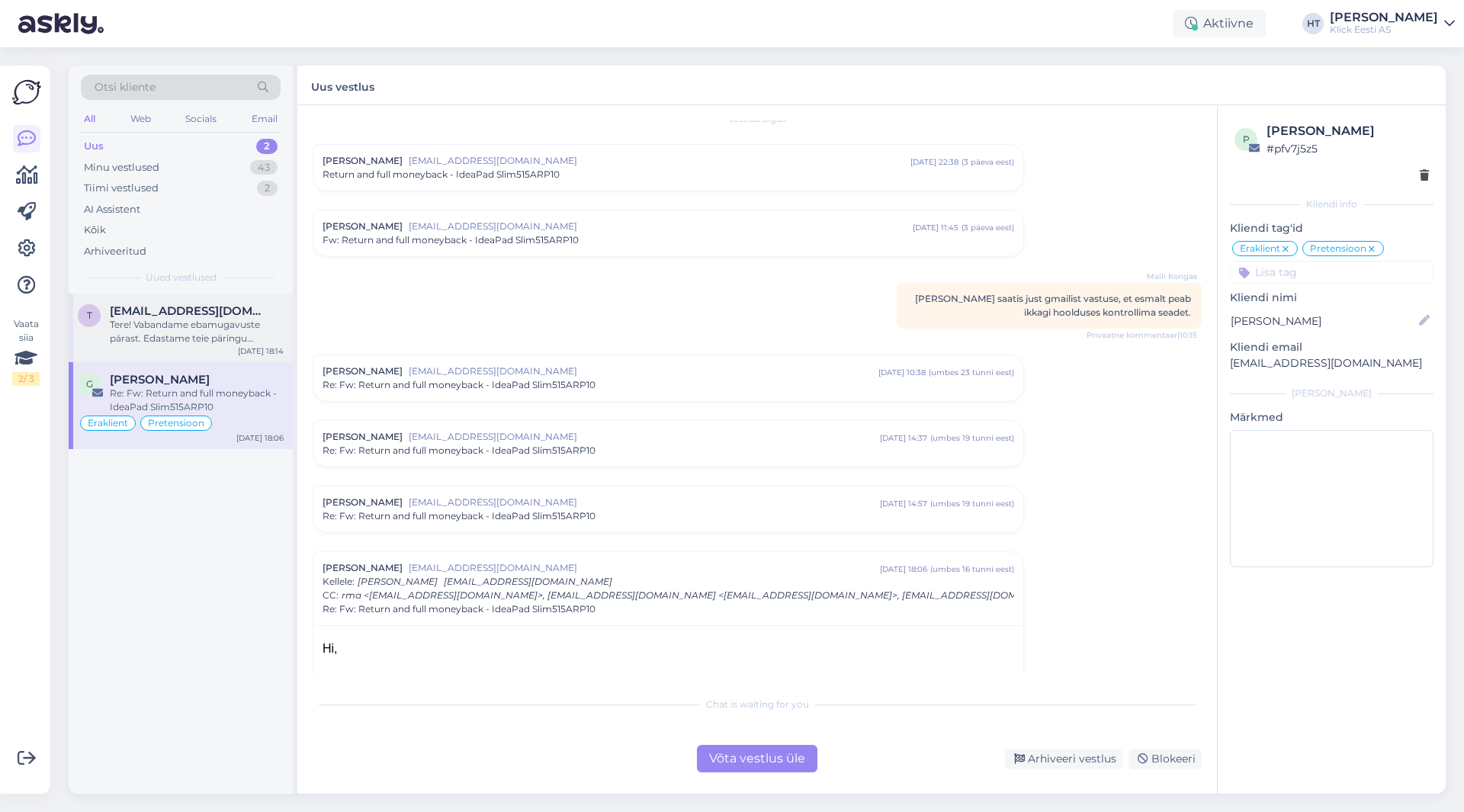
click at [247, 337] on div "Tere! Vabandame ebamugavuste pärast. Edastame teie päringu spetsialistile, kes …" at bounding box center [196, 331] width 174 height 27
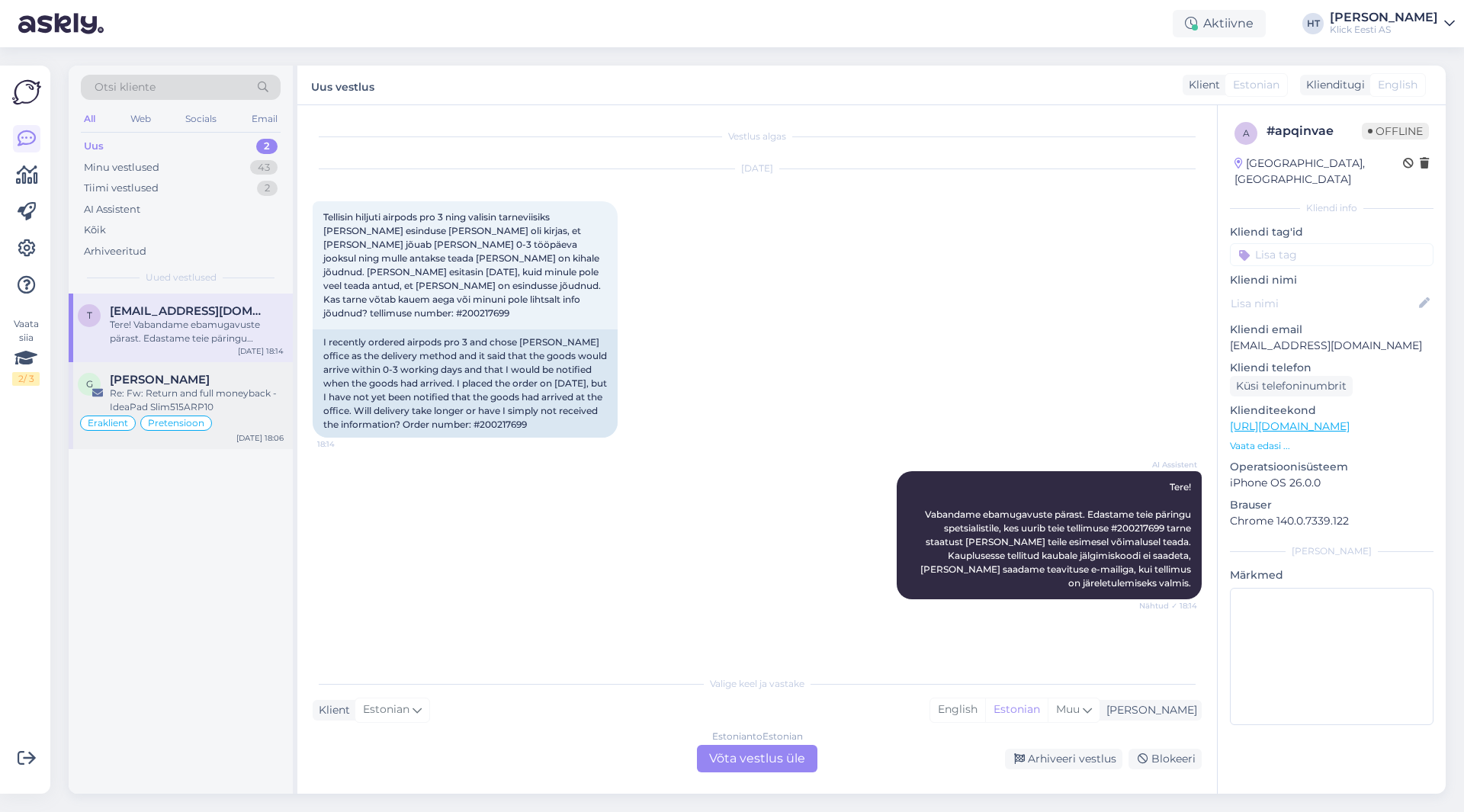
click at [261, 386] on div "[PERSON_NAME]" at bounding box center [196, 380] width 174 height 14
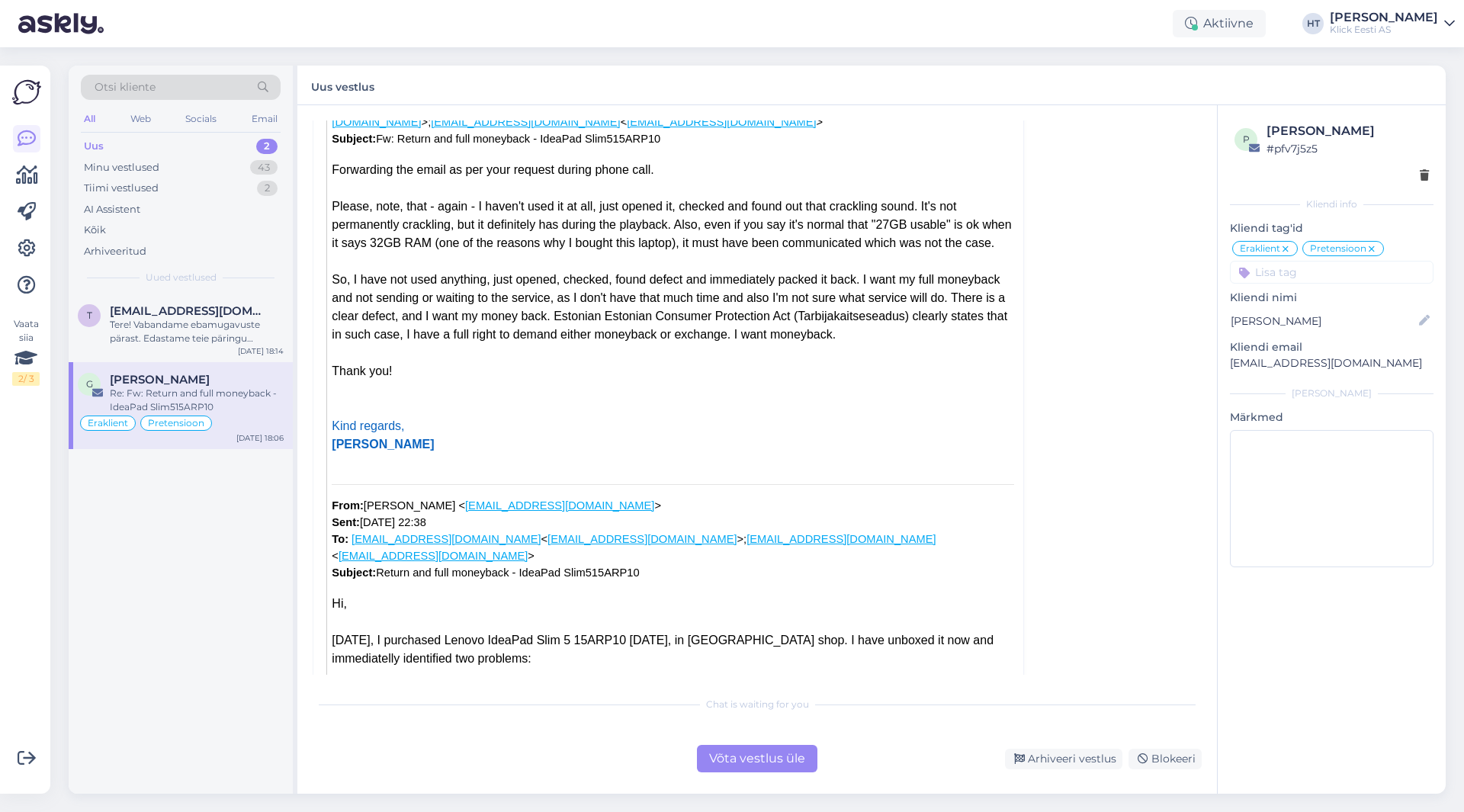
scroll to position [3437, 0]
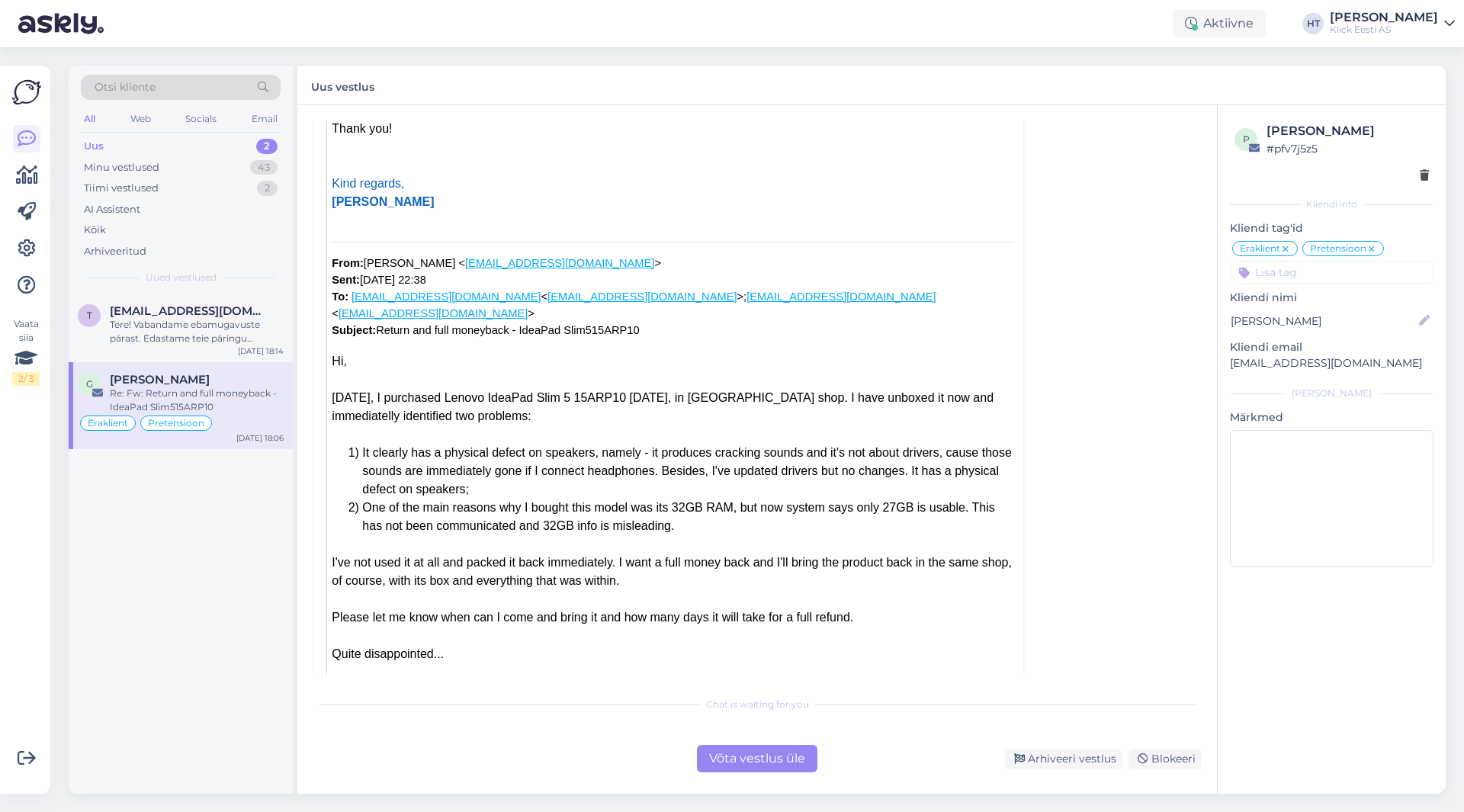
click at [254, 293] on div "Otsi kliente All Web Socials Email Uus 2 Minu vestlused 43 Tiimi vestlused 2 AI…" at bounding box center [181, 179] width 225 height 228
click at [253, 304] on span "[EMAIL_ADDRESS][DOMAIN_NAME]" at bounding box center [189, 311] width 159 height 14
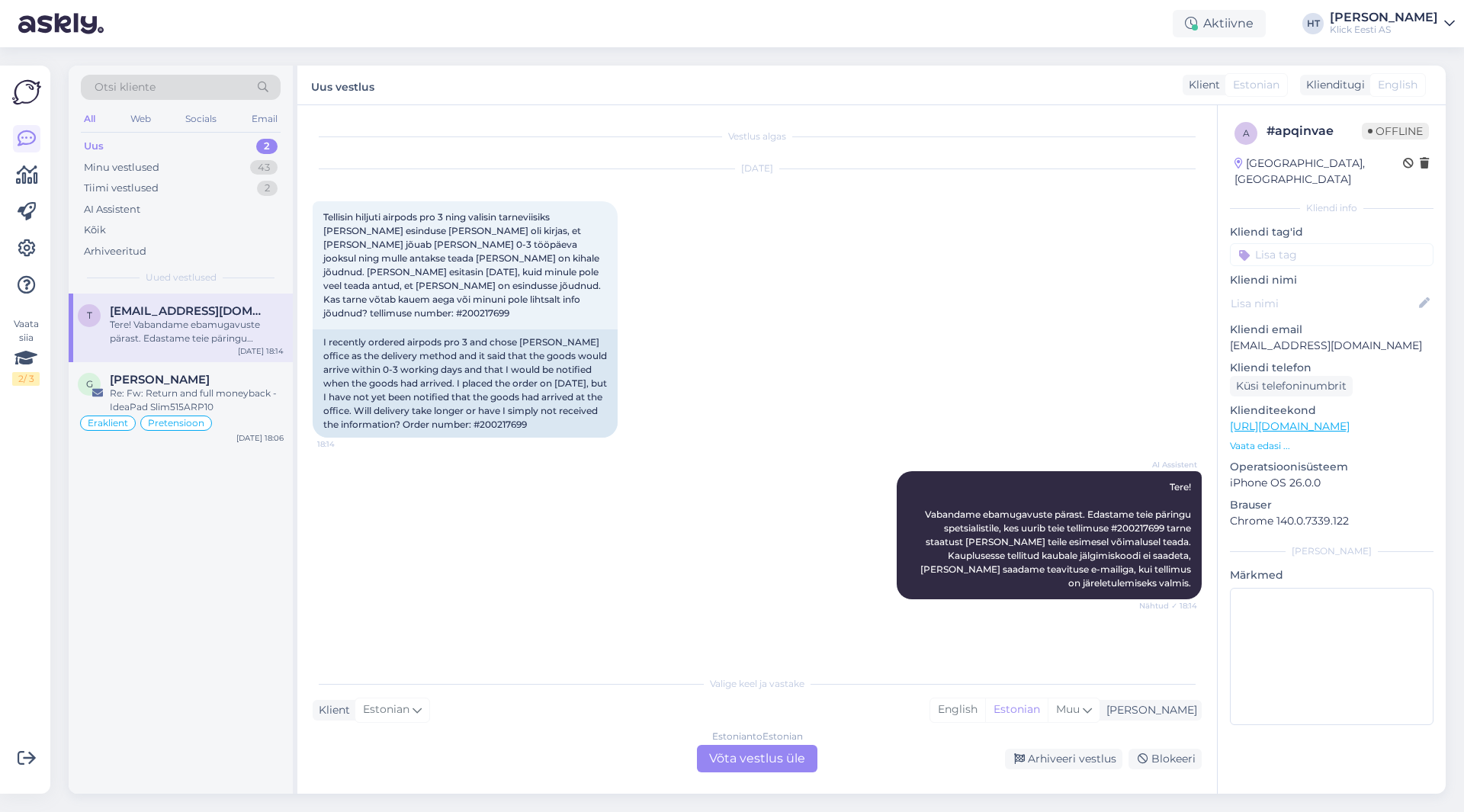
click at [267, 581] on div "t [EMAIL_ADDRESS][DOMAIN_NAME] Tere! Vabandame ebamugavuste pärast. Edastame te…" at bounding box center [181, 544] width 225 height 500
click at [169, 585] on div "t [EMAIL_ADDRESS][DOMAIN_NAME] Tere! Vabandame ebamugavuste pärast. Edastame te…" at bounding box center [181, 544] width 225 height 500
click at [171, 584] on div "t [EMAIL_ADDRESS][DOMAIN_NAME] Tere! Vabandame ebamugavuste pärast. Edastame te…" at bounding box center [181, 544] width 225 height 500
click at [174, 585] on div "t [EMAIL_ADDRESS][DOMAIN_NAME] Tere! Vabandame ebamugavuste pärast. Edastame te…" at bounding box center [181, 544] width 225 height 500
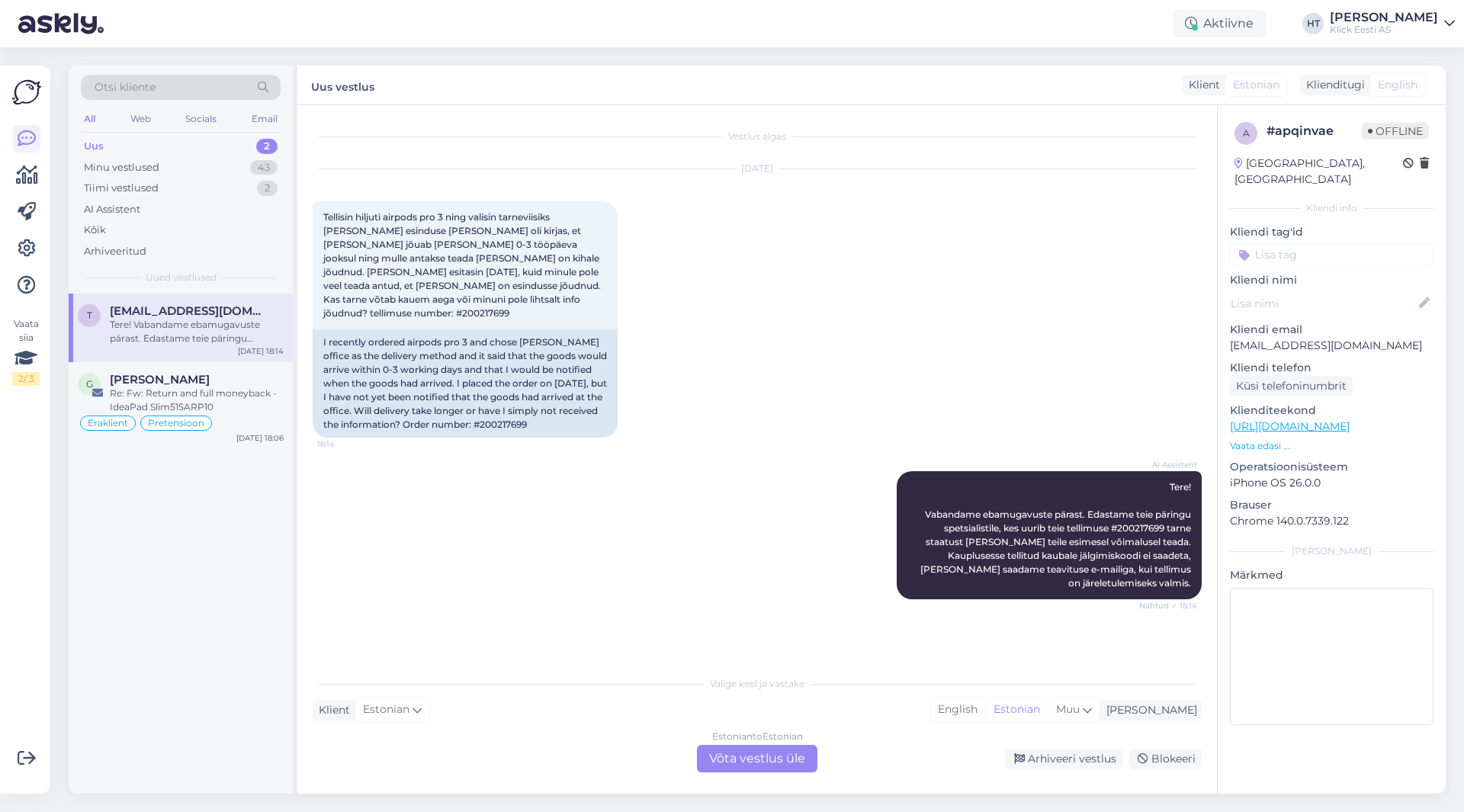
click at [174, 585] on div "t [EMAIL_ADDRESS][DOMAIN_NAME] Tere! Vabandame ebamugavuste pärast. Edastame te…" at bounding box center [181, 544] width 225 height 500
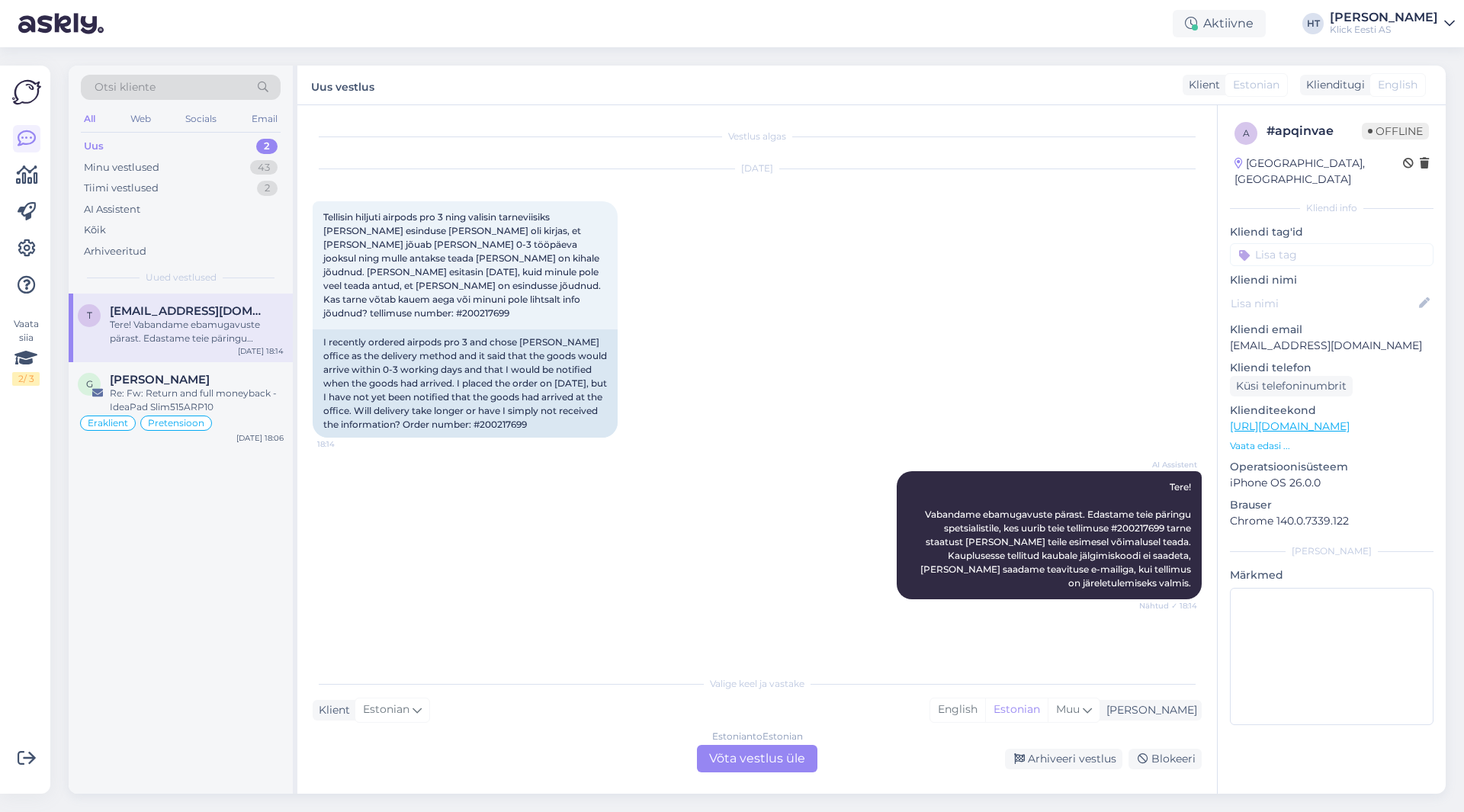
click at [174, 585] on div "t [EMAIL_ADDRESS][DOMAIN_NAME] Tere! Vabandame ebamugavuste pärast. Edastame te…" at bounding box center [181, 544] width 225 height 500
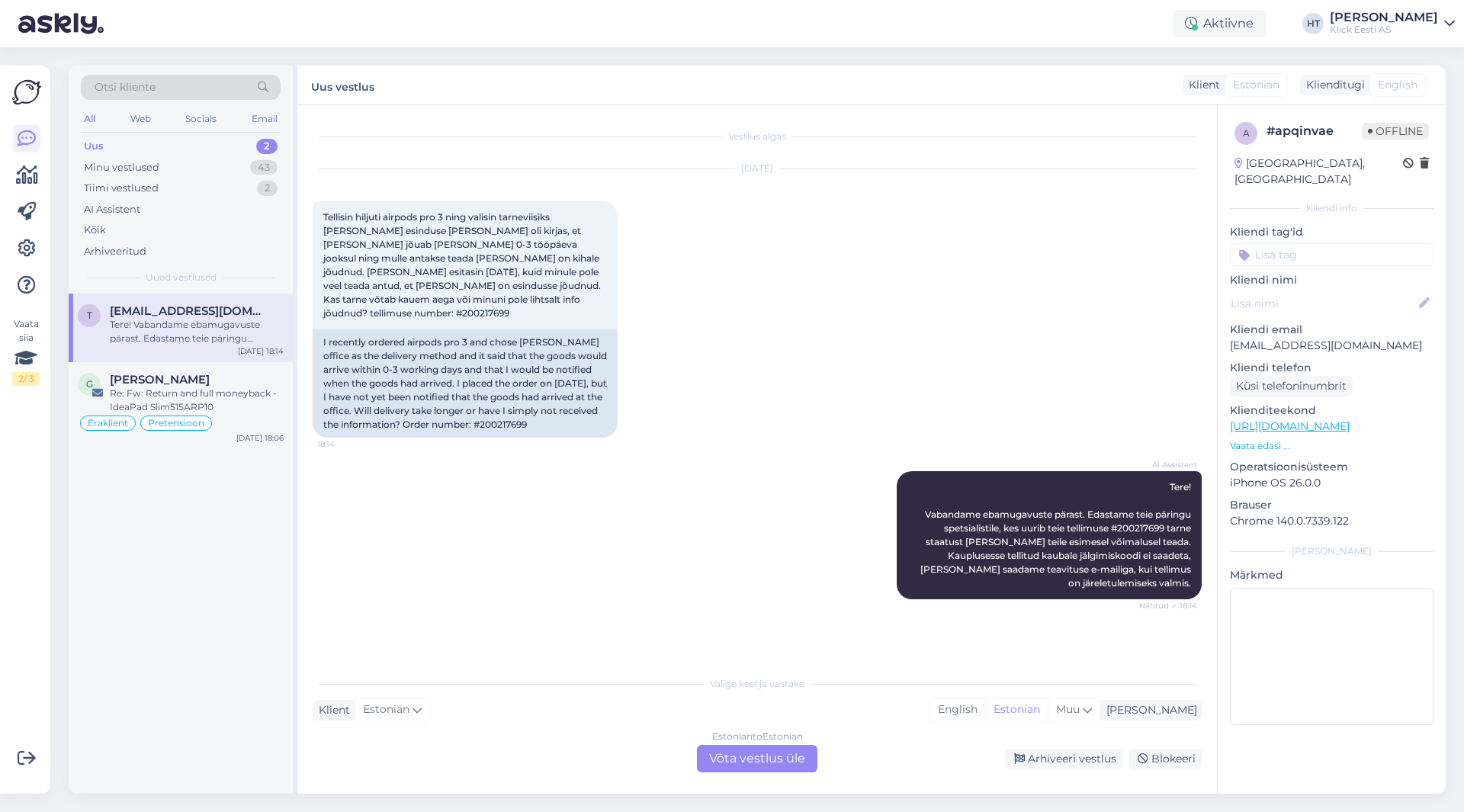
click at [174, 585] on div "t [EMAIL_ADDRESS][DOMAIN_NAME] Tere! Vabandame ebamugavuste pärast. Edastame te…" at bounding box center [181, 544] width 225 height 500
click at [178, 584] on div "t [EMAIL_ADDRESS][DOMAIN_NAME] Tere! Vabandame ebamugavuste pärast. Edastame te…" at bounding box center [181, 544] width 225 height 500
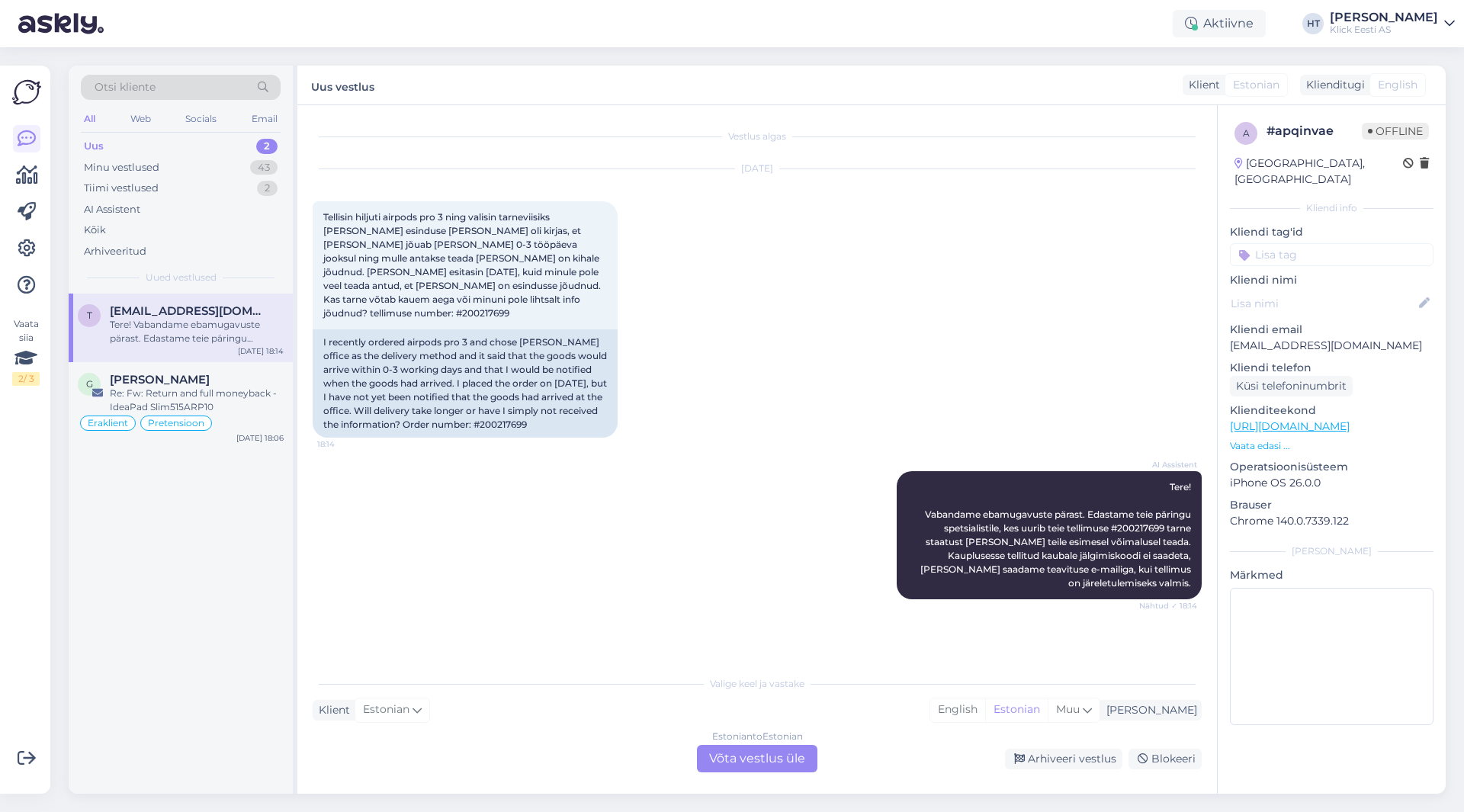
click at [178, 584] on div "t [EMAIL_ADDRESS][DOMAIN_NAME] Tere! Vabandame ebamugavuste pärast. Edastame te…" at bounding box center [181, 544] width 225 height 500
click at [178, 581] on div "t [EMAIL_ADDRESS][DOMAIN_NAME] Tere! Vabandame ebamugavuste pärast. Edastame te…" at bounding box center [181, 544] width 225 height 500
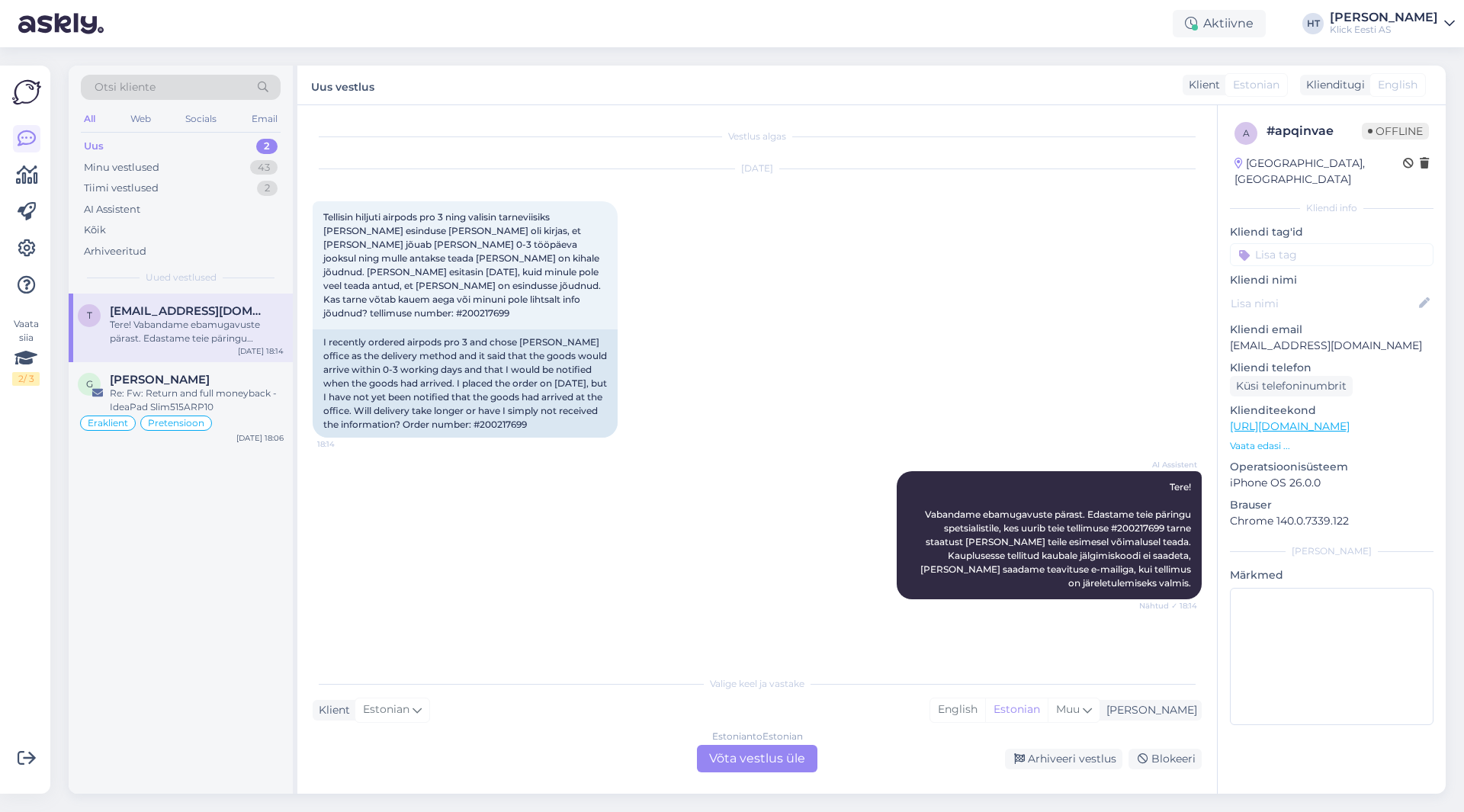
click at [176, 581] on div "t [EMAIL_ADDRESS][DOMAIN_NAME] Tere! Vabandame ebamugavuste pärast. Edastame te…" at bounding box center [181, 544] width 225 height 500
click at [118, 616] on div "t [EMAIL_ADDRESS][DOMAIN_NAME] Tere! Vabandame ebamugavuste pärast. Edastame te…" at bounding box center [181, 544] width 225 height 500
click at [737, 755] on div "Estonian to Estonian Võta vestlus üle" at bounding box center [757, 758] width 121 height 27
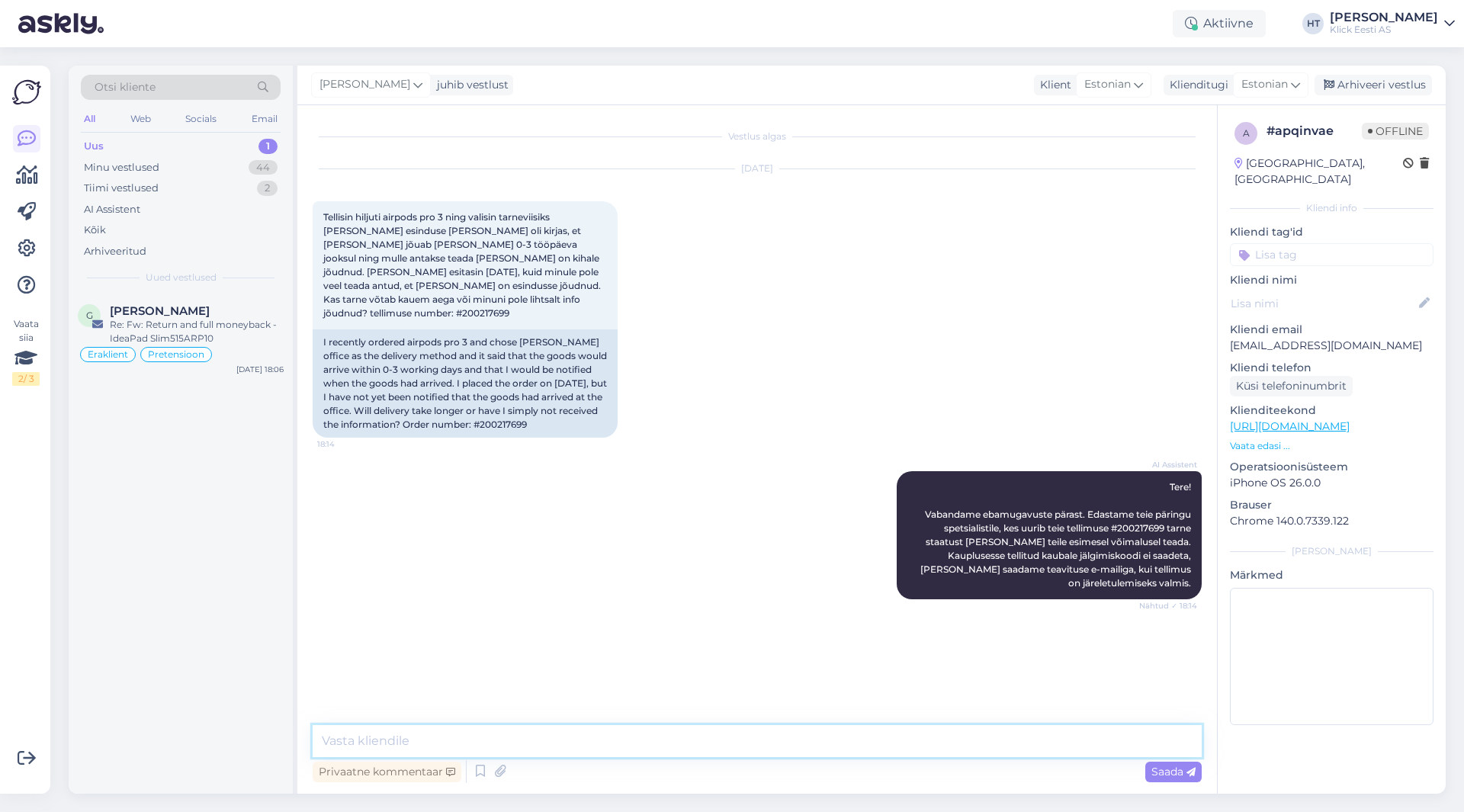
click at [745, 746] on textarea at bounding box center [757, 740] width 889 height 32
type textarea "T"
type textarea "O"
click at [490, 295] on span "Tellisin hiljuti airpods pro 3 ning valisin tarneviisiks [PERSON_NAME] esinduse…" at bounding box center [463, 265] width 280 height 108
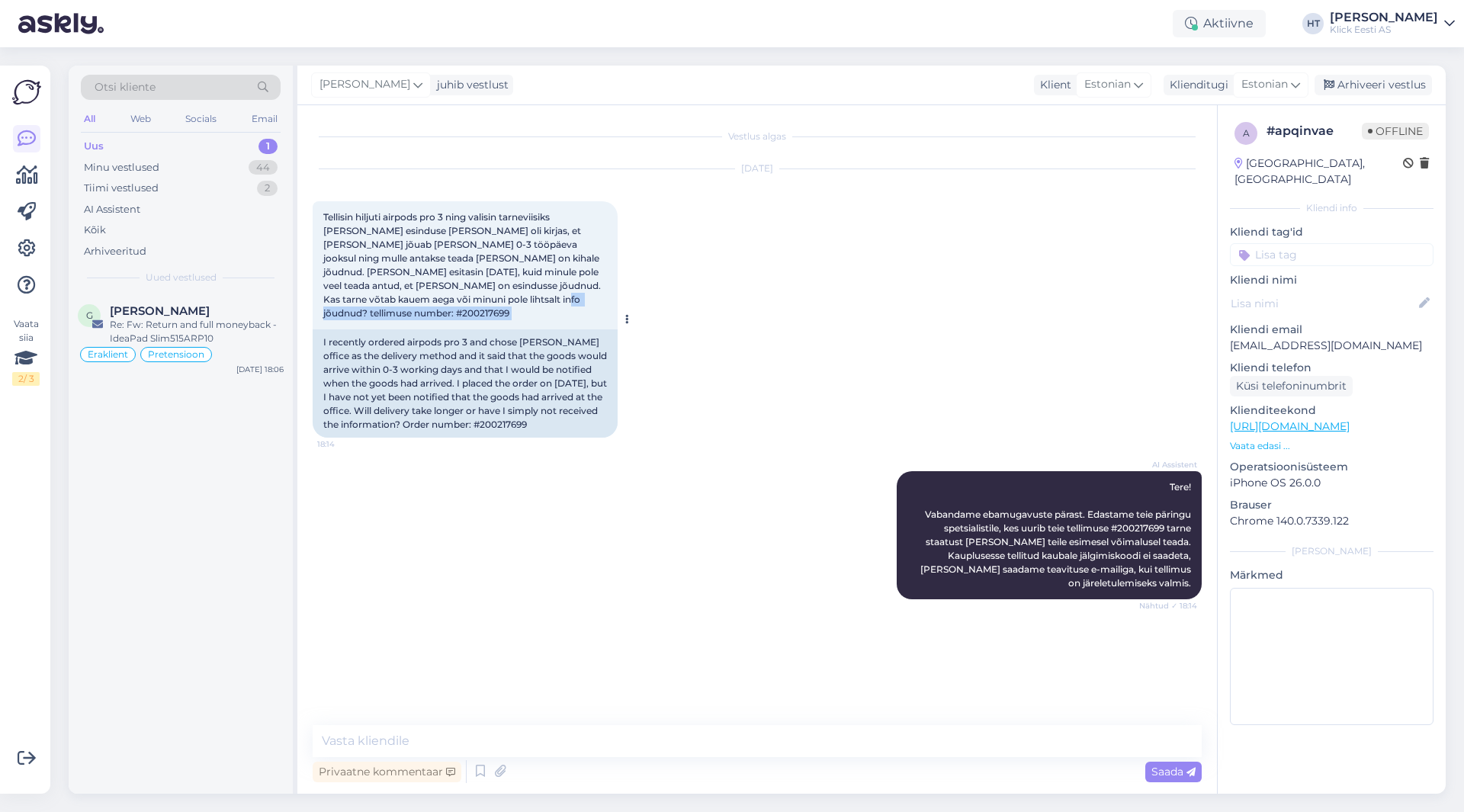
copy div "200217699 18:14"
click at [522, 743] on textarea at bounding box center [757, 740] width 889 height 32
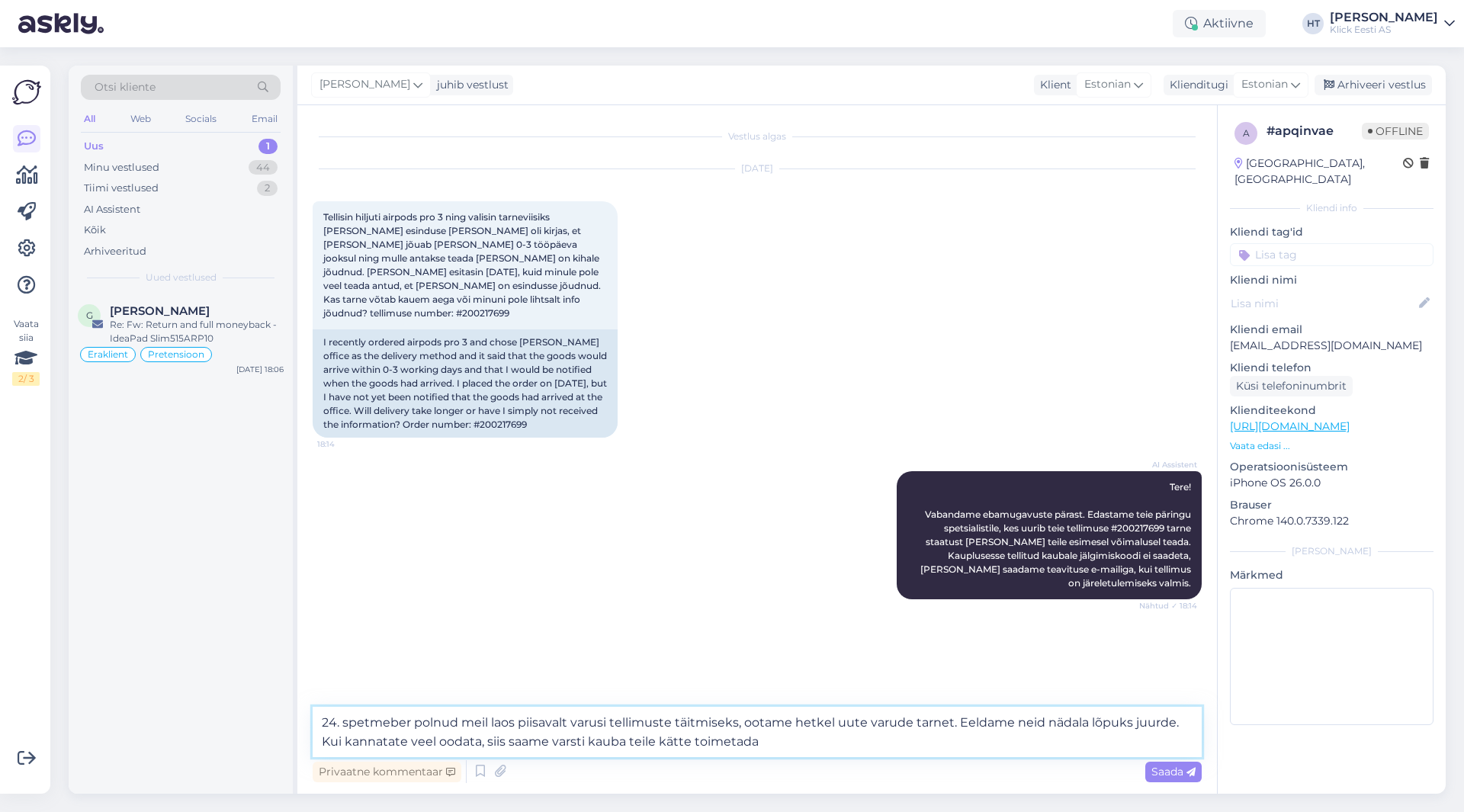
type textarea "24. spetmeber polnud meil laos piisavalt varusi tellimuste täitmiseks, ootame h…"
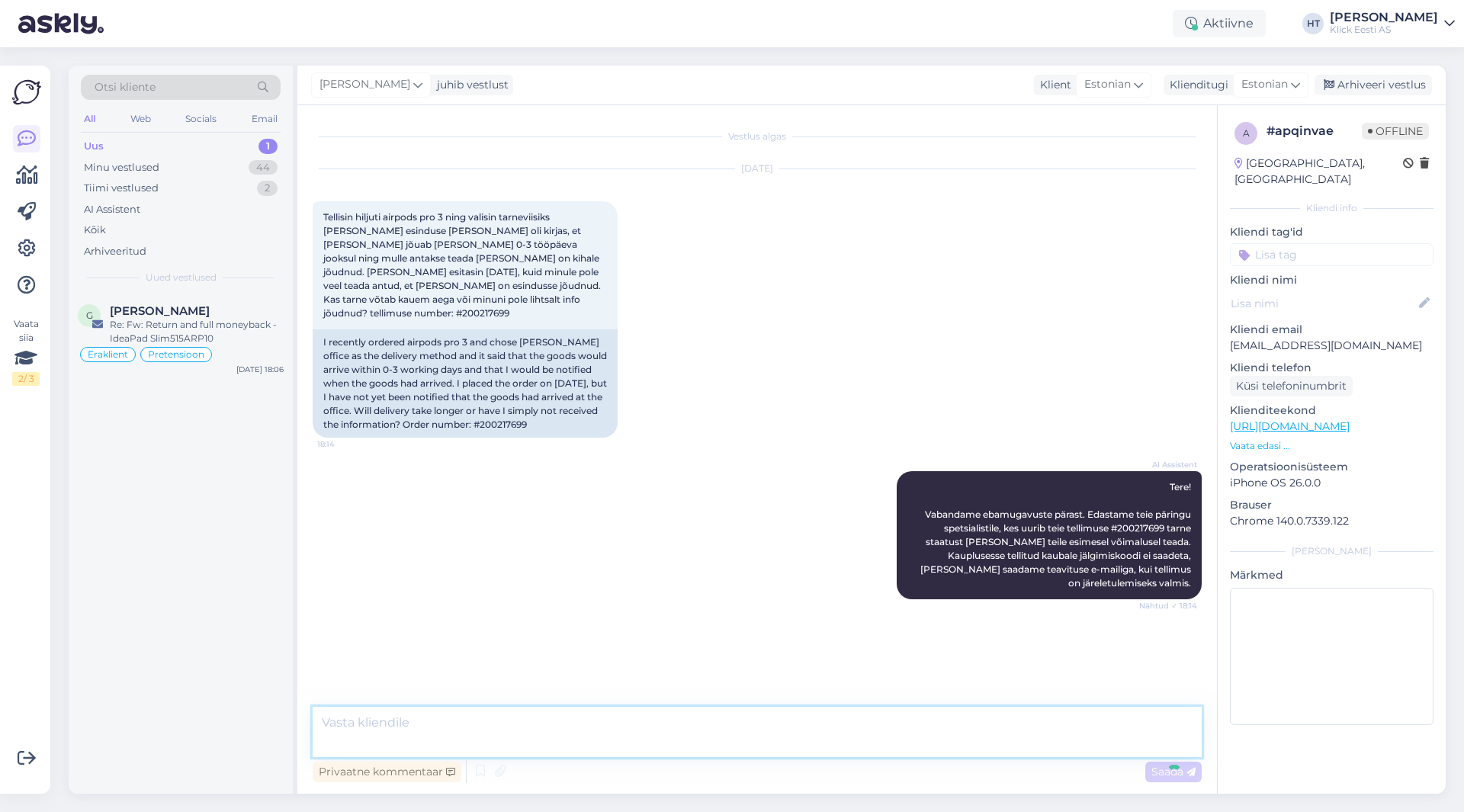
scroll to position [44, 0]
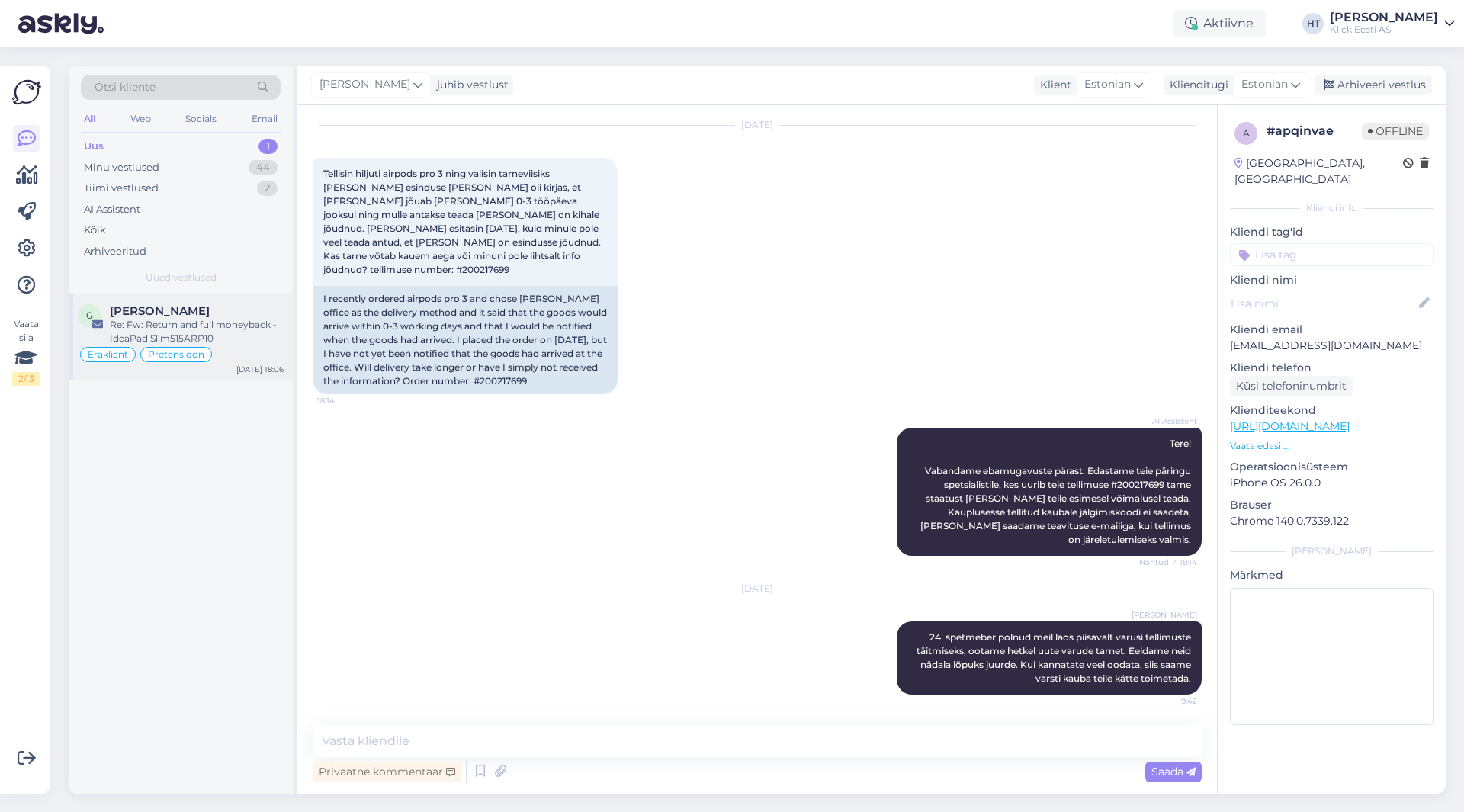
click at [256, 323] on div "Re: Fw: Return and full moneyback - IdeaPad Slim515ARP10" at bounding box center [196, 331] width 174 height 27
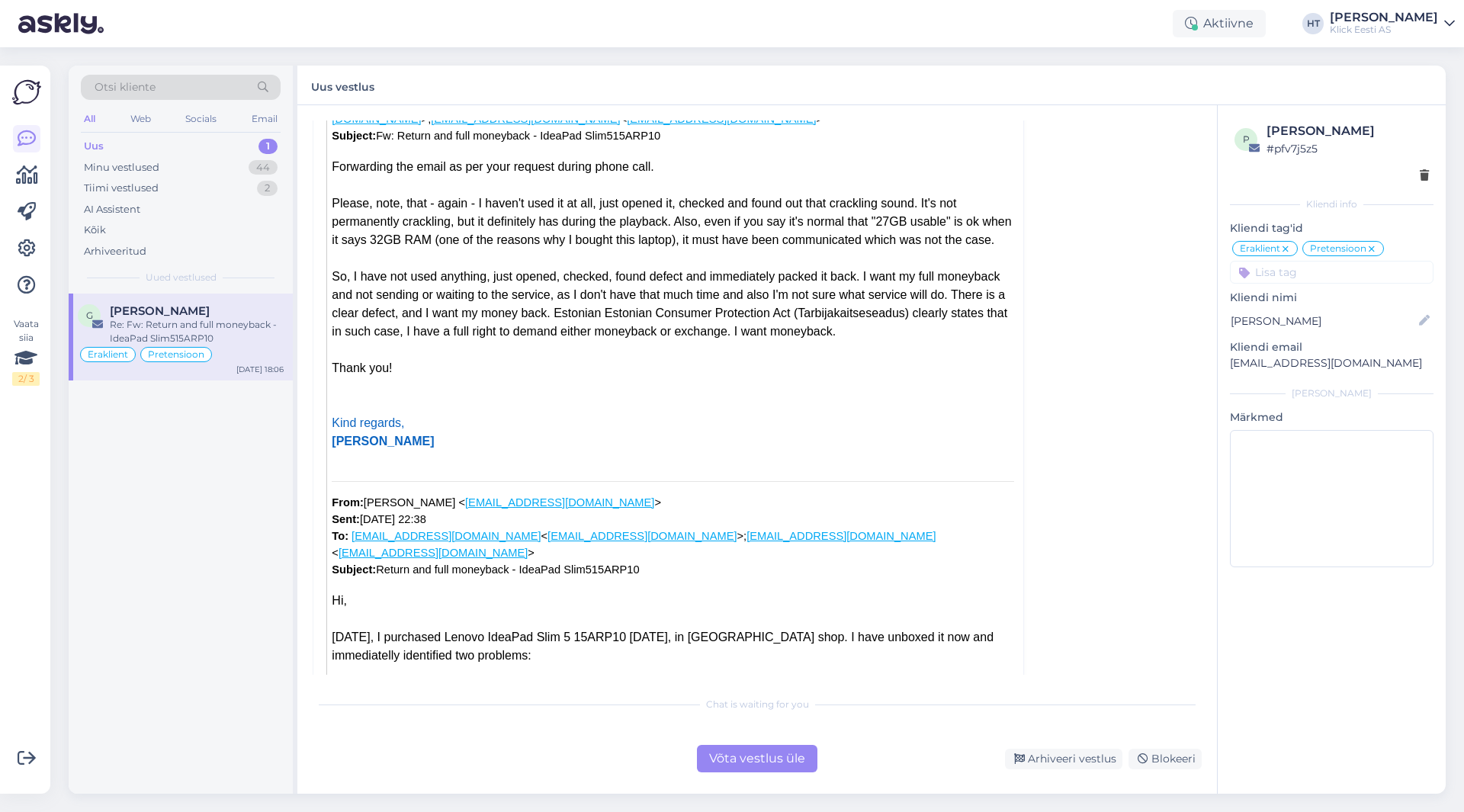
scroll to position [3437, 0]
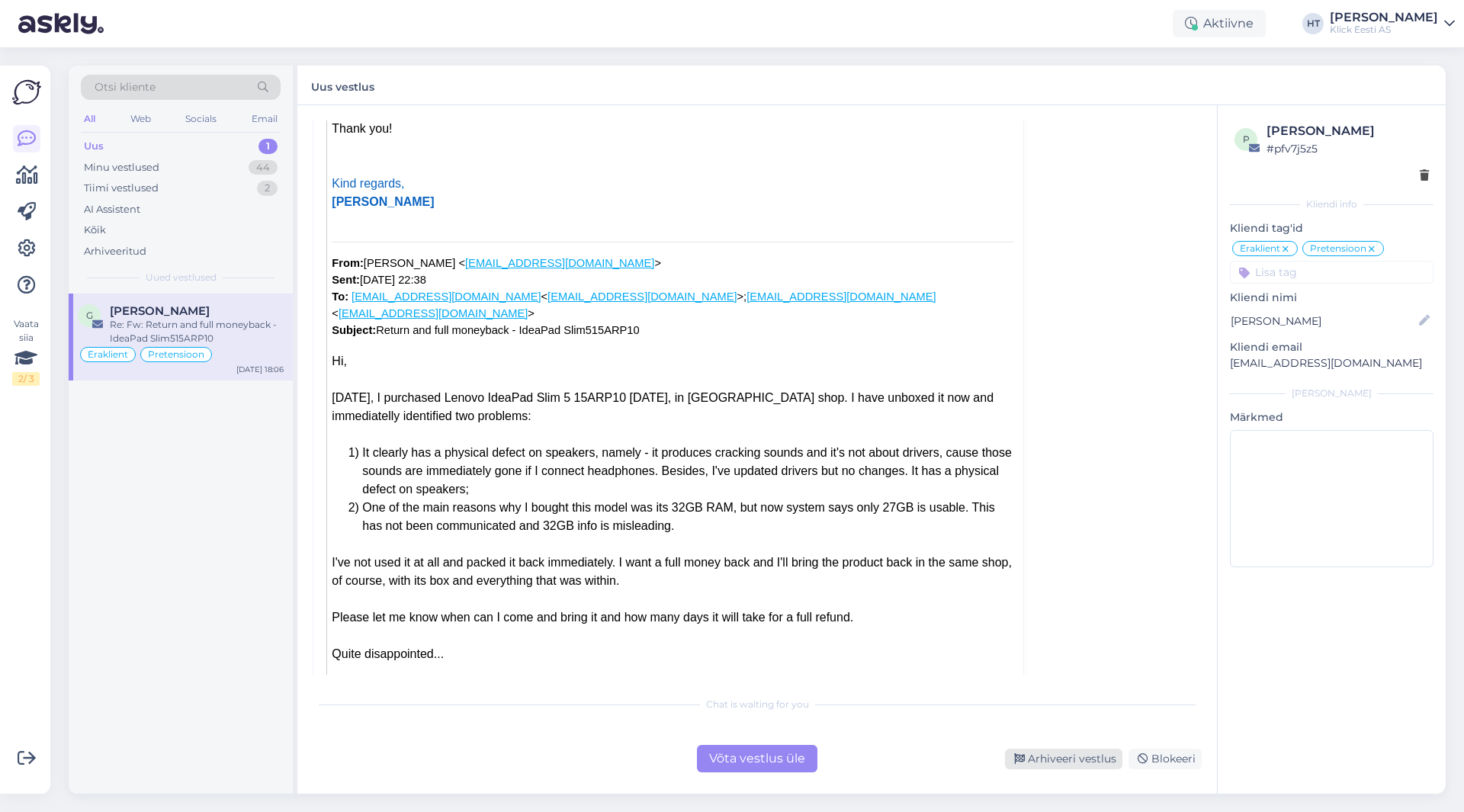
click at [1064, 750] on div "Arhiveeri vestlus" at bounding box center [1064, 759] width 118 height 20
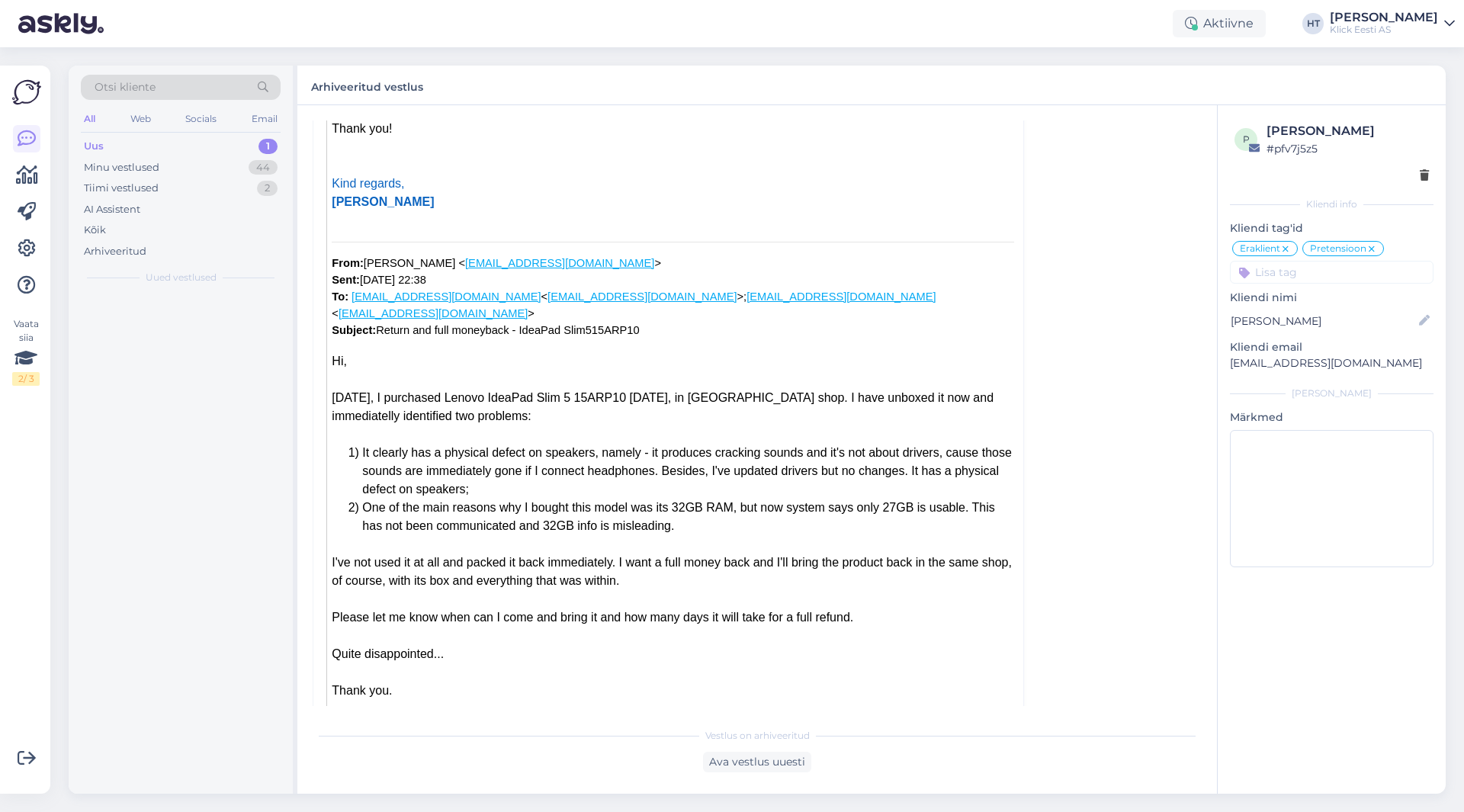
scroll to position [448, 0]
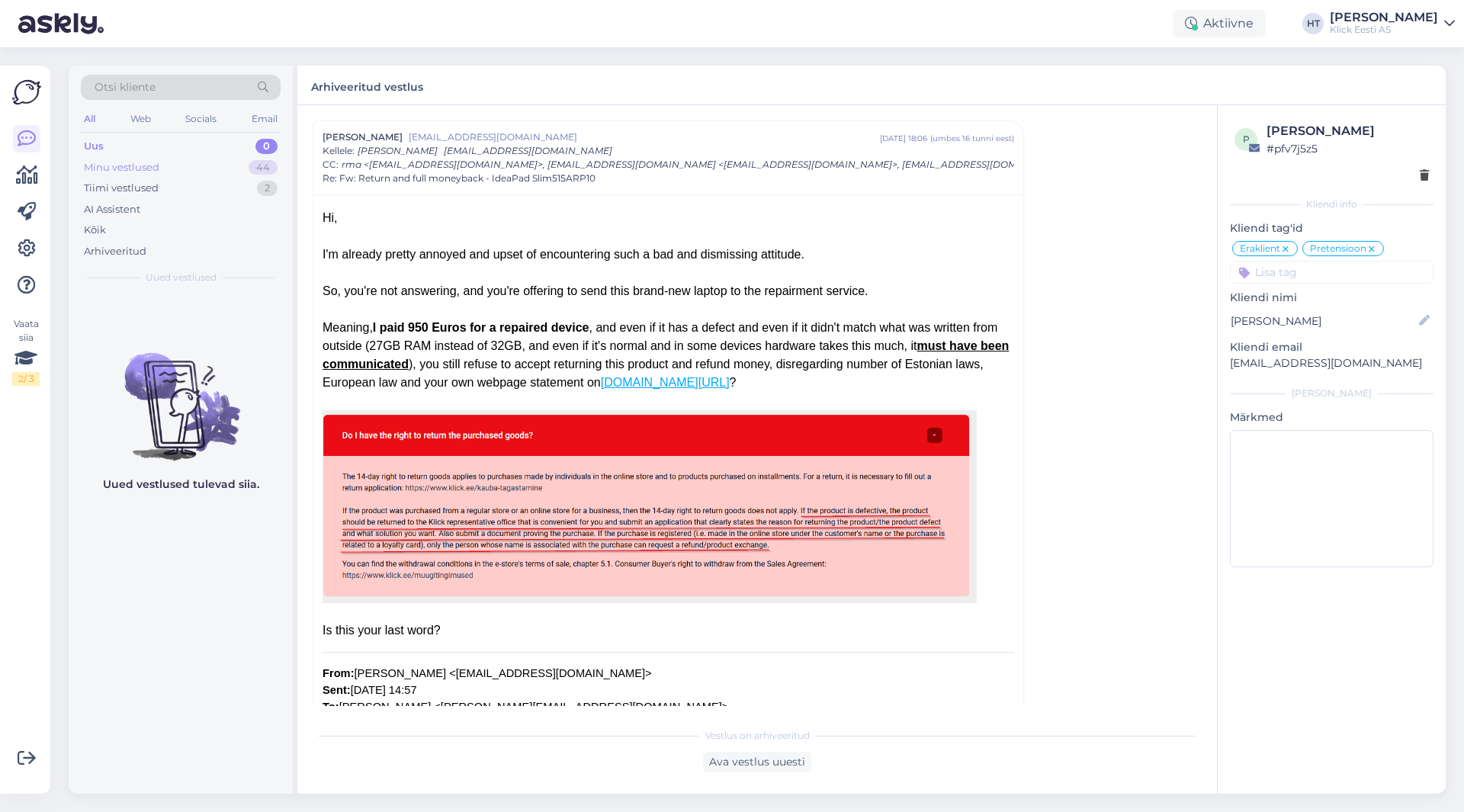
click at [251, 165] on div "44" at bounding box center [263, 168] width 29 height 16
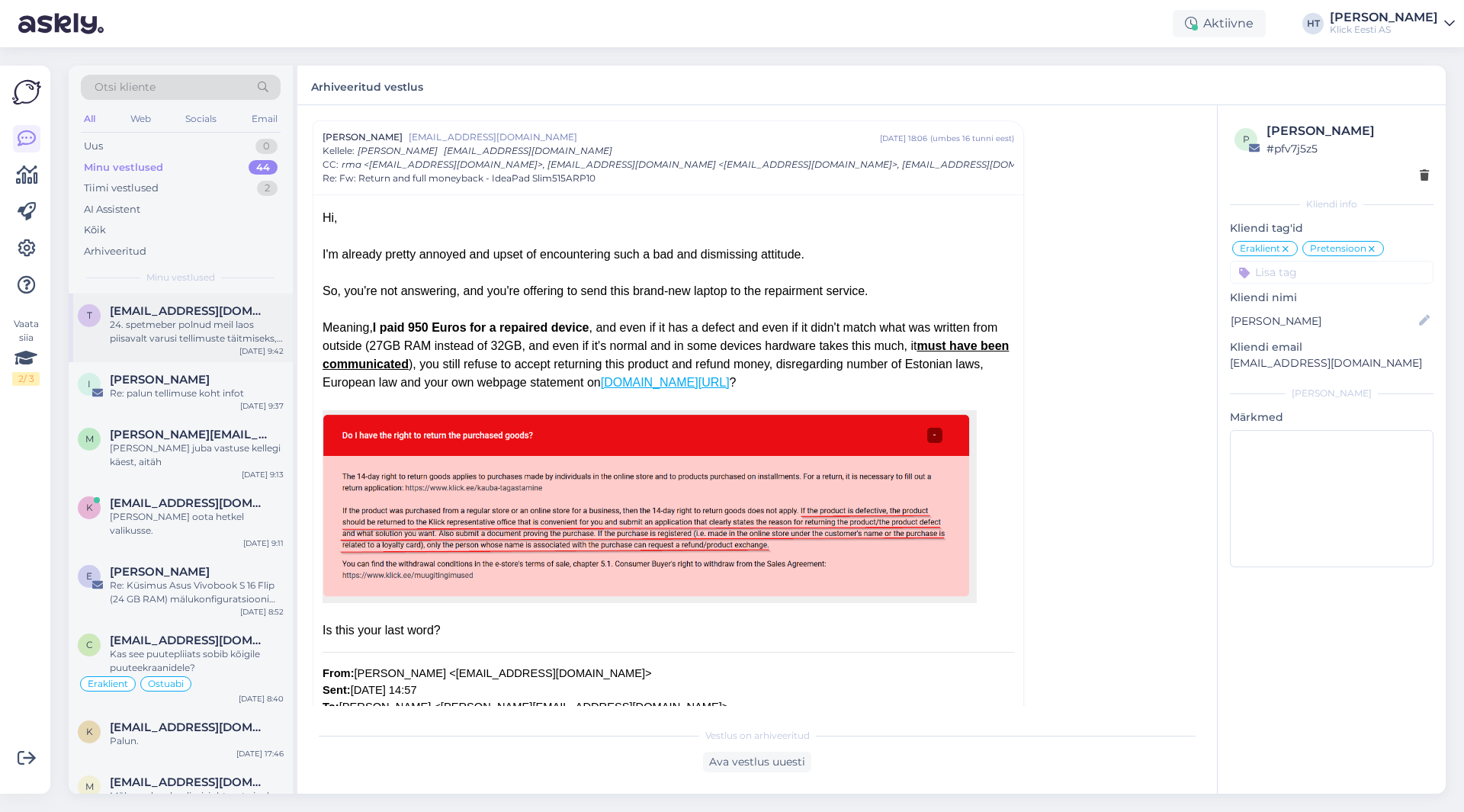
click at [246, 322] on div "24. spetmeber polnud meil laos piisavalt varusi tellimuste täitmiseks, ootame h…" at bounding box center [196, 331] width 174 height 27
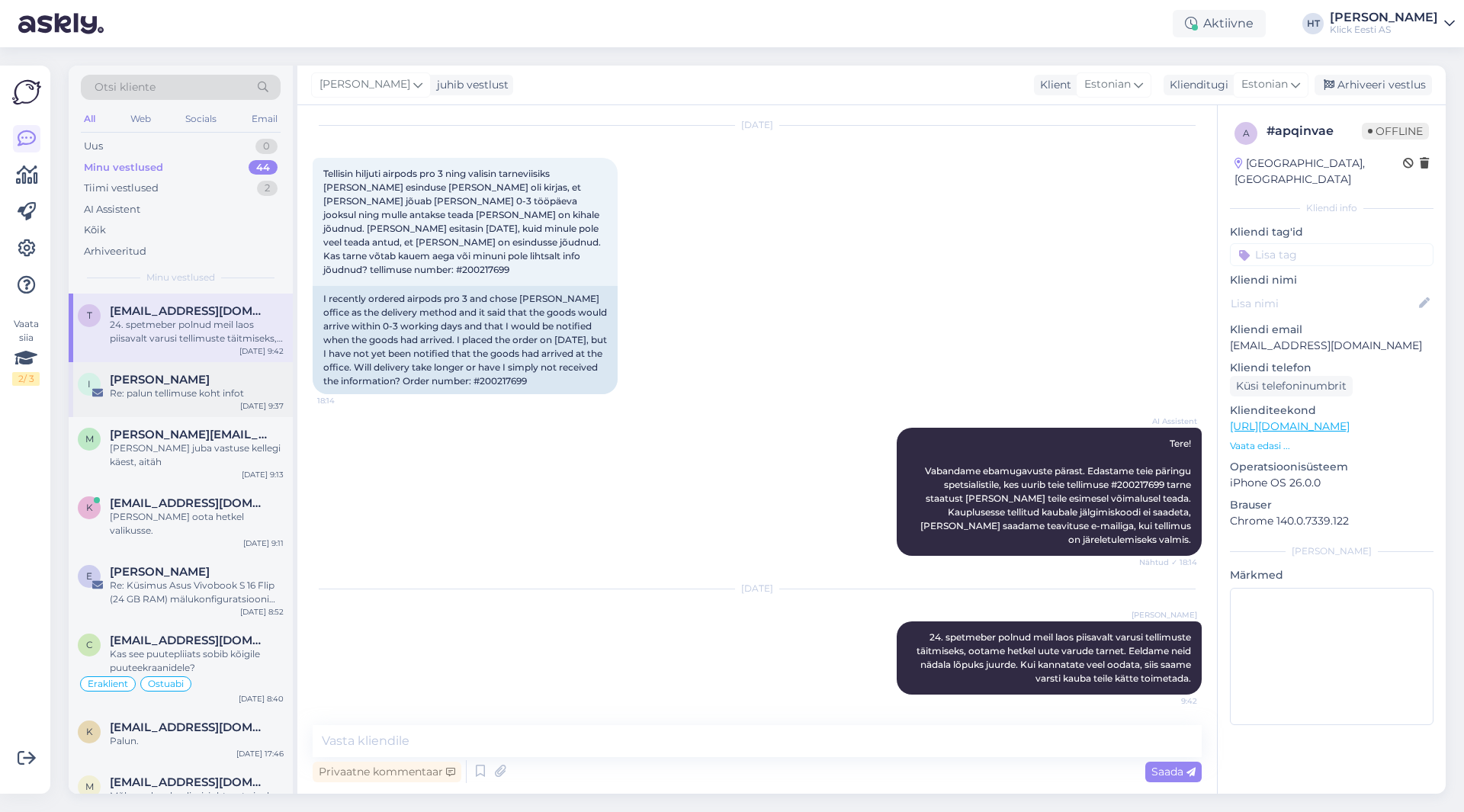
click at [221, 372] on div "I [PERSON_NAME] Re: palun tellimuse koht infot [DATE] 9:37" at bounding box center [181, 390] width 225 height 55
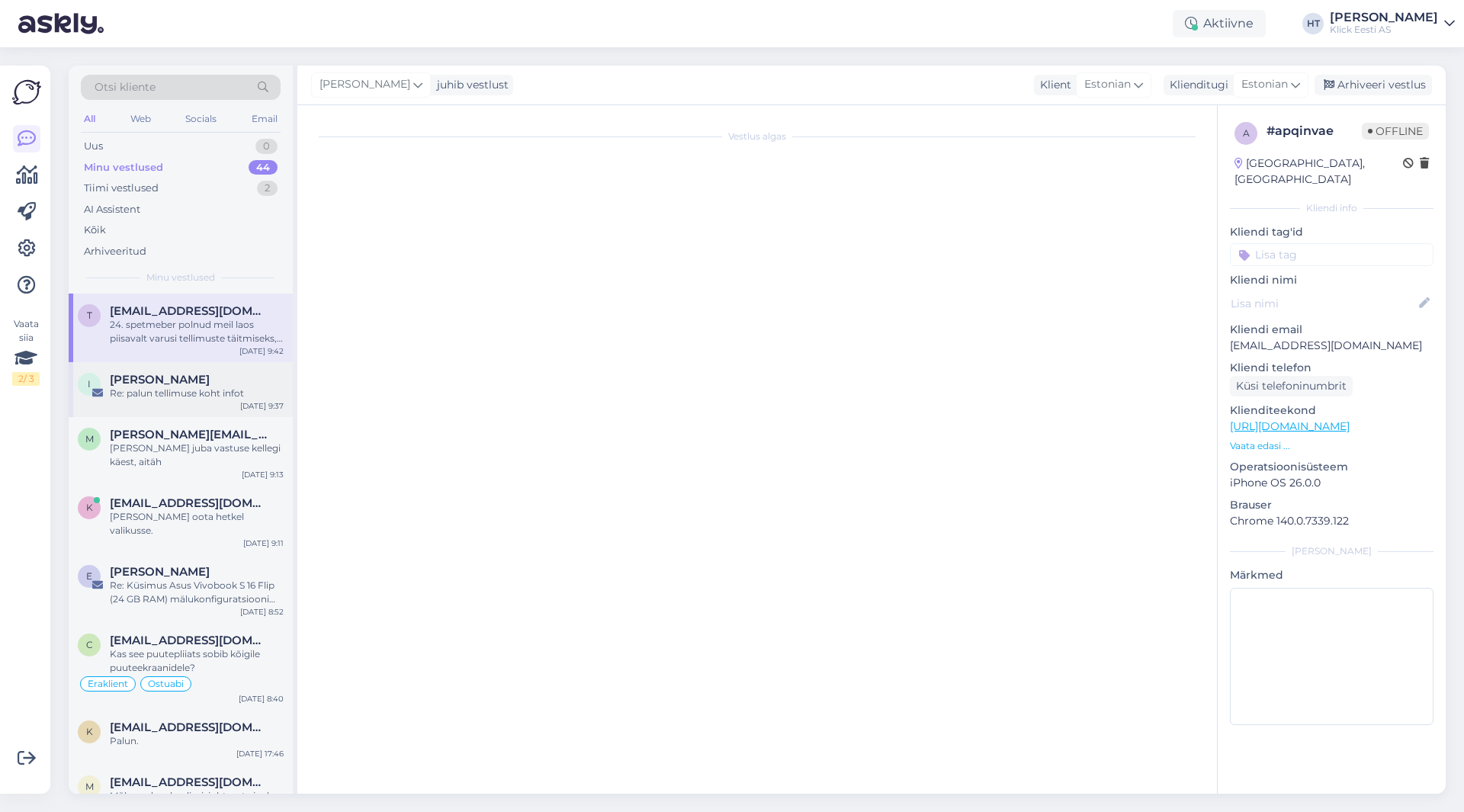
scroll to position [0, 0]
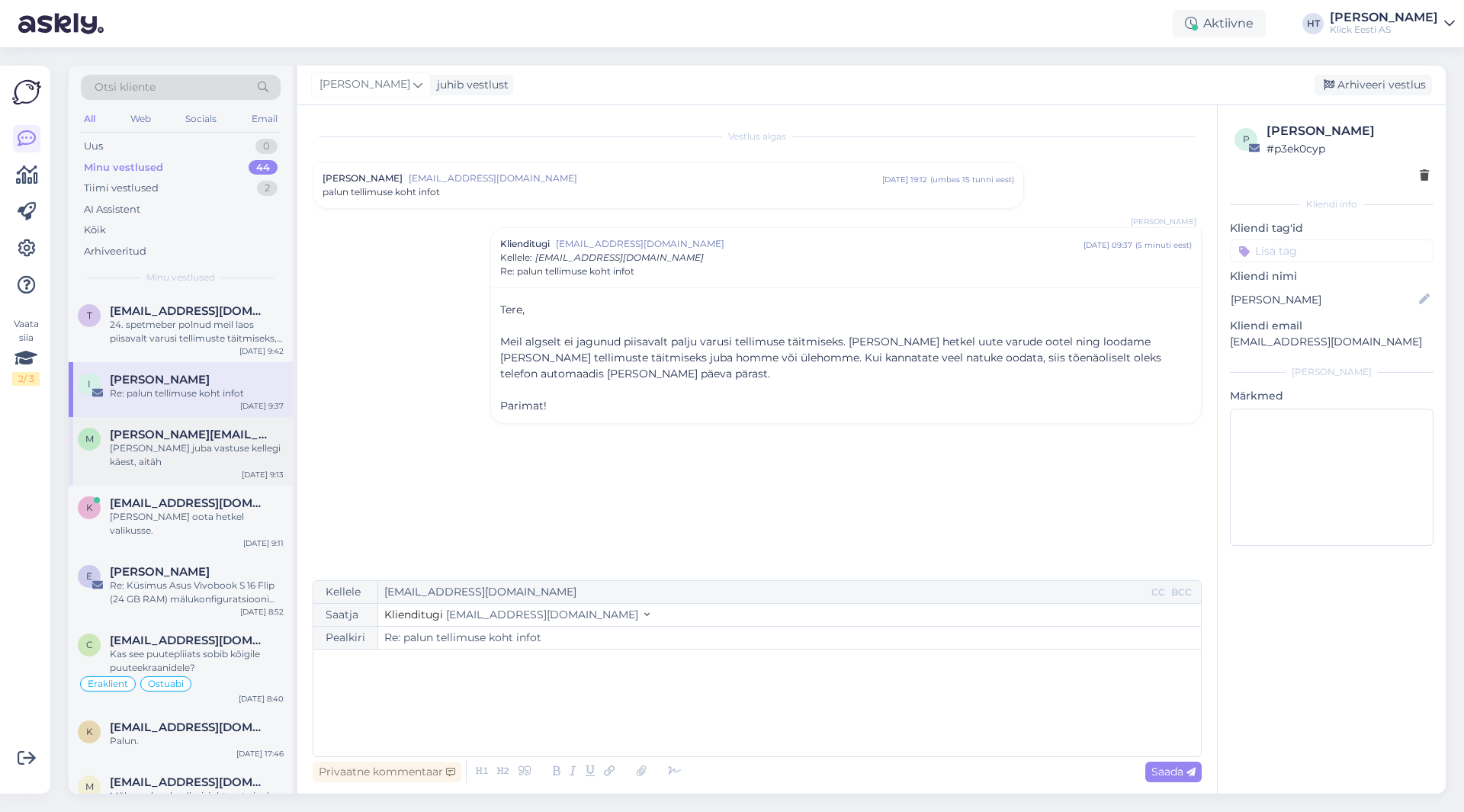
click at [201, 433] on span "[PERSON_NAME][EMAIL_ADDRESS][DOMAIN_NAME]" at bounding box center [189, 435] width 159 height 14
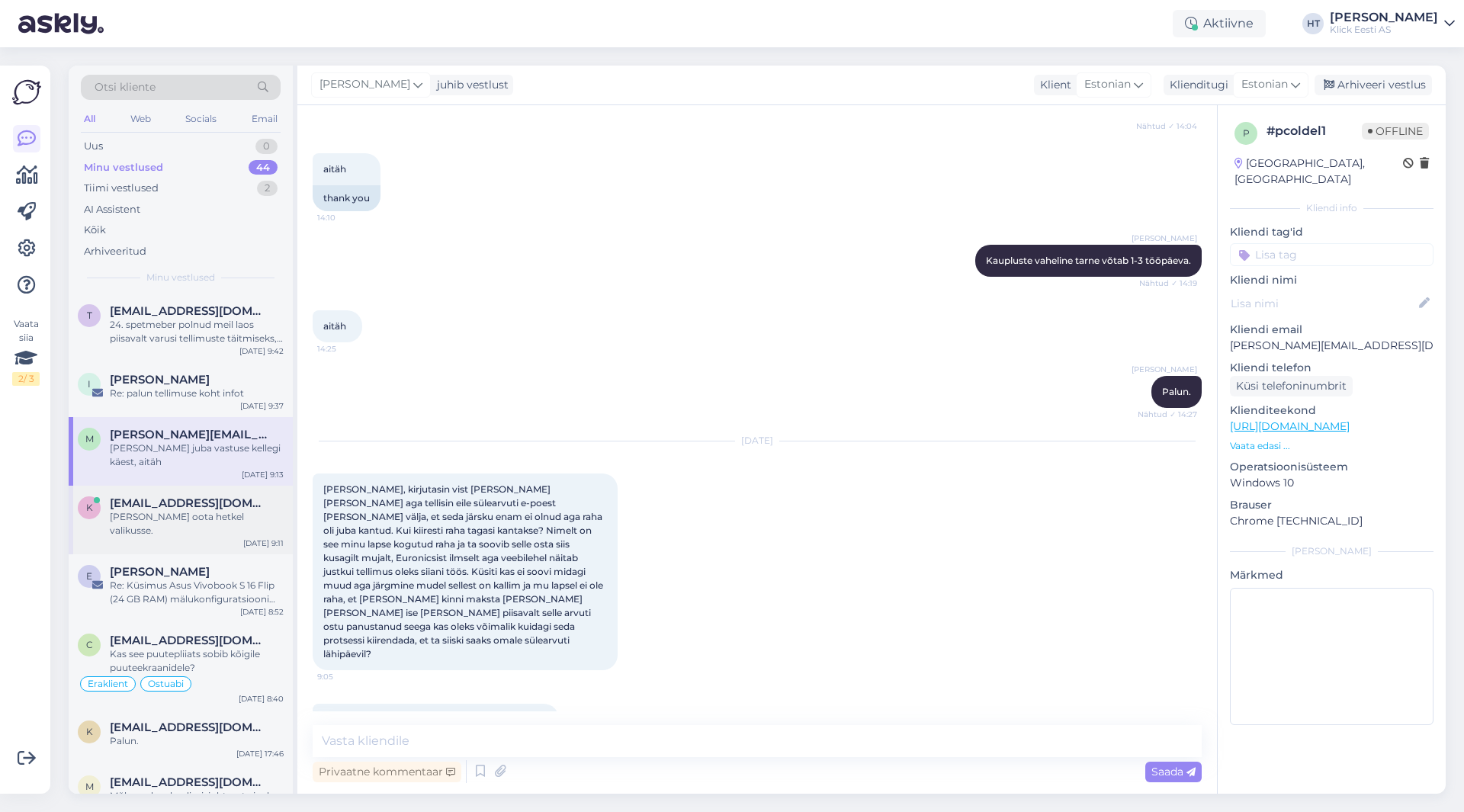
click at [210, 485] on div "k [EMAIL_ADDRESS][DOMAIN_NAME] [PERSON_NAME] oota hetkel valikusse. [DATE] 9:11" at bounding box center [181, 520] width 225 height 69
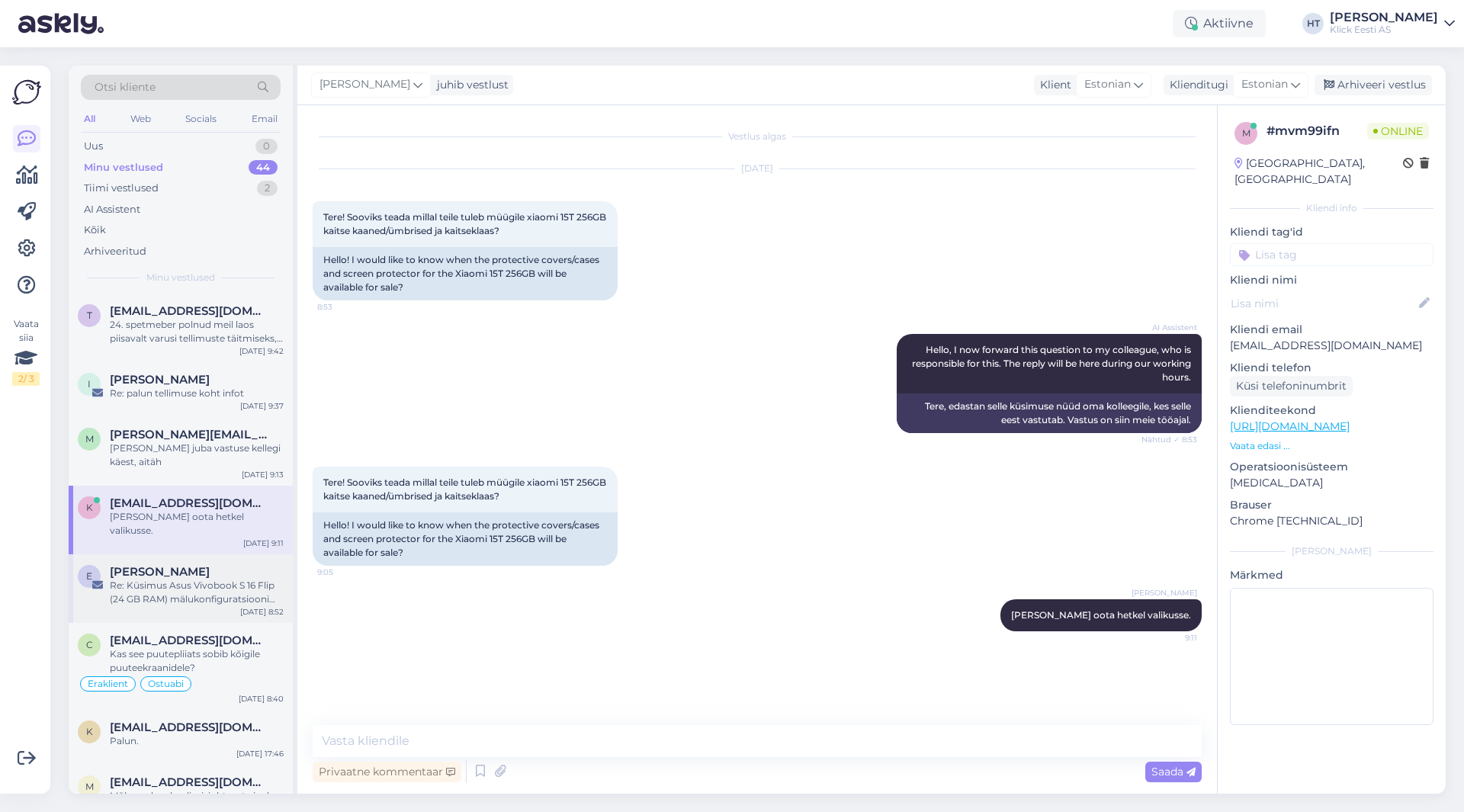
click at [223, 579] on div "Re: Küsimus Asus Vivobook S 16 Flip (24 GB RAM) mälukonfiguratsiooni kohta" at bounding box center [196, 592] width 174 height 27
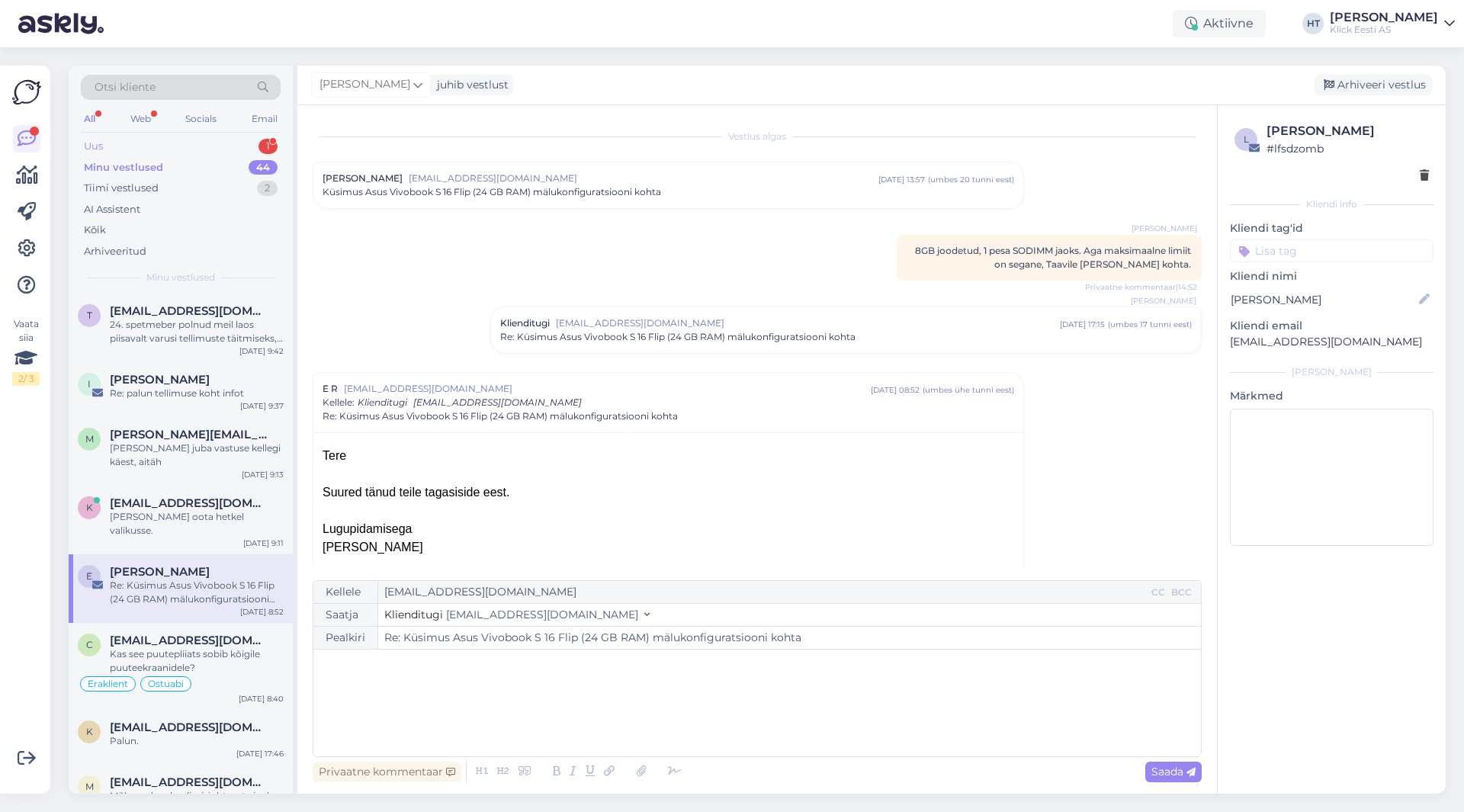
click at [227, 143] on div "Uus 1" at bounding box center [181, 146] width 200 height 21
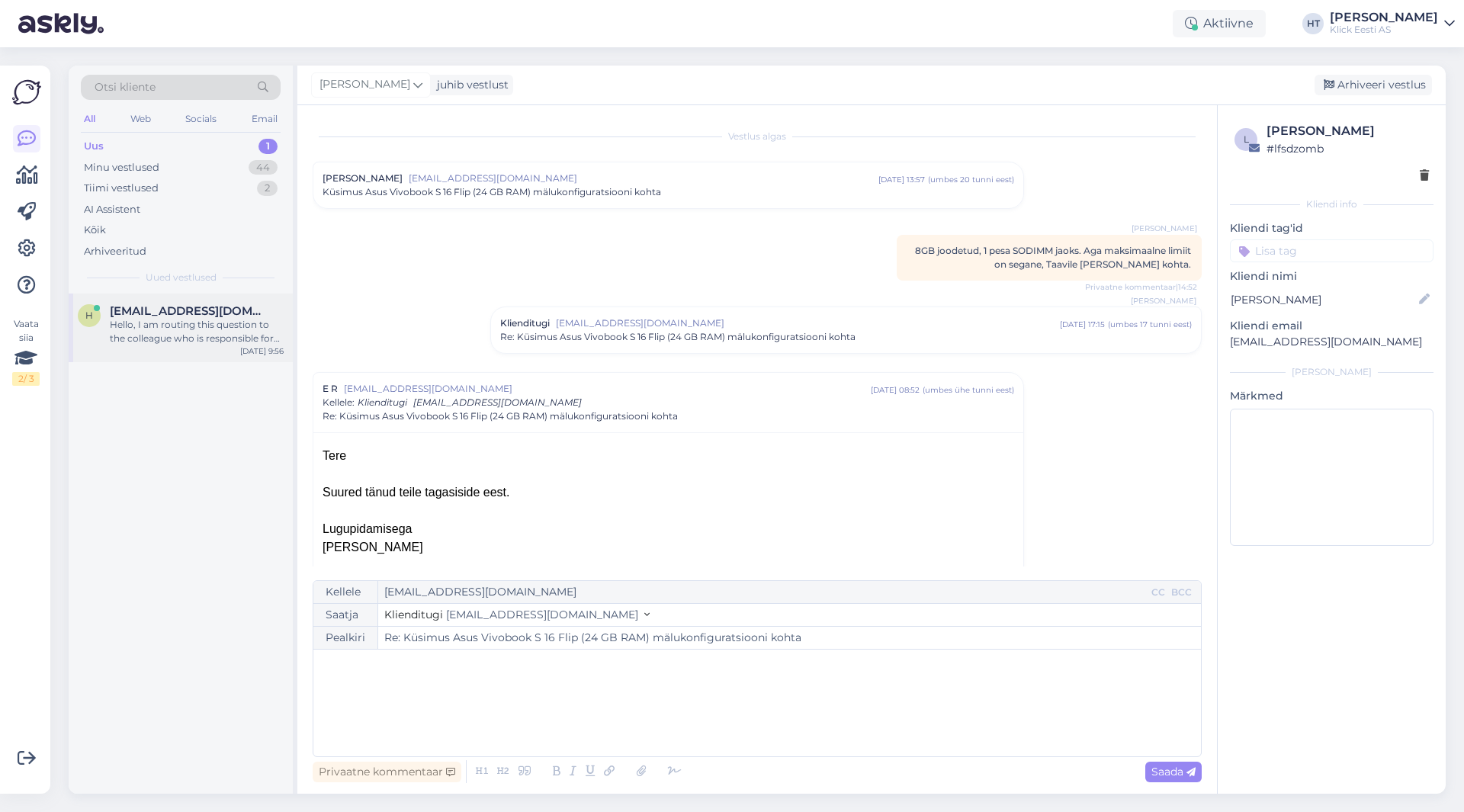
click at [214, 316] on span "[EMAIL_ADDRESS][DOMAIN_NAME]" at bounding box center [189, 311] width 159 height 14
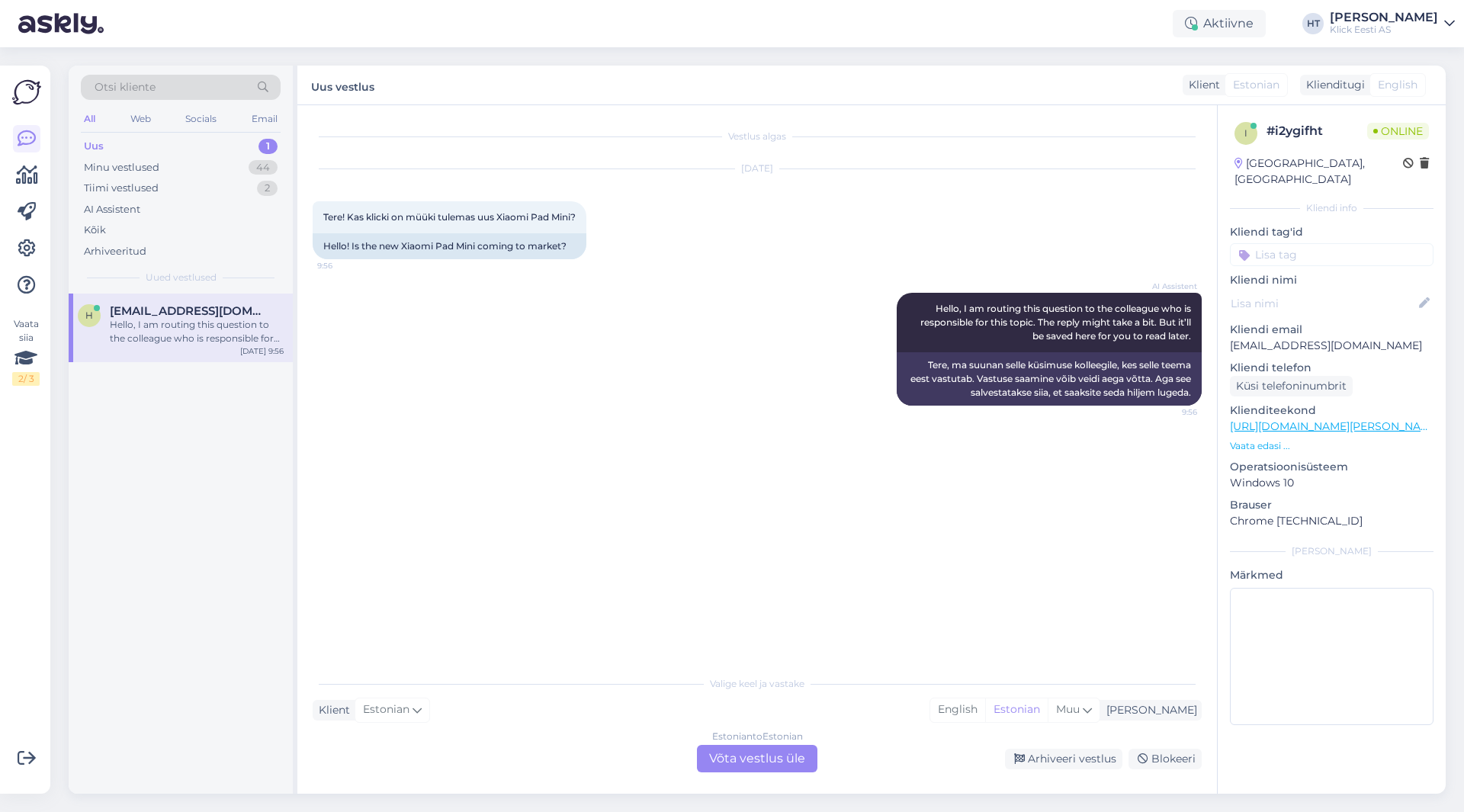
click at [507, 492] on div "Vestlus algas [DATE] Tere! Kas klicki on müüki tulemas uus Xiaomi Pad Mini? 9:5…" at bounding box center [764, 387] width 903 height 534
click at [755, 756] on div "Estonian to Estonian Võta vestlus üle" at bounding box center [757, 758] width 121 height 27
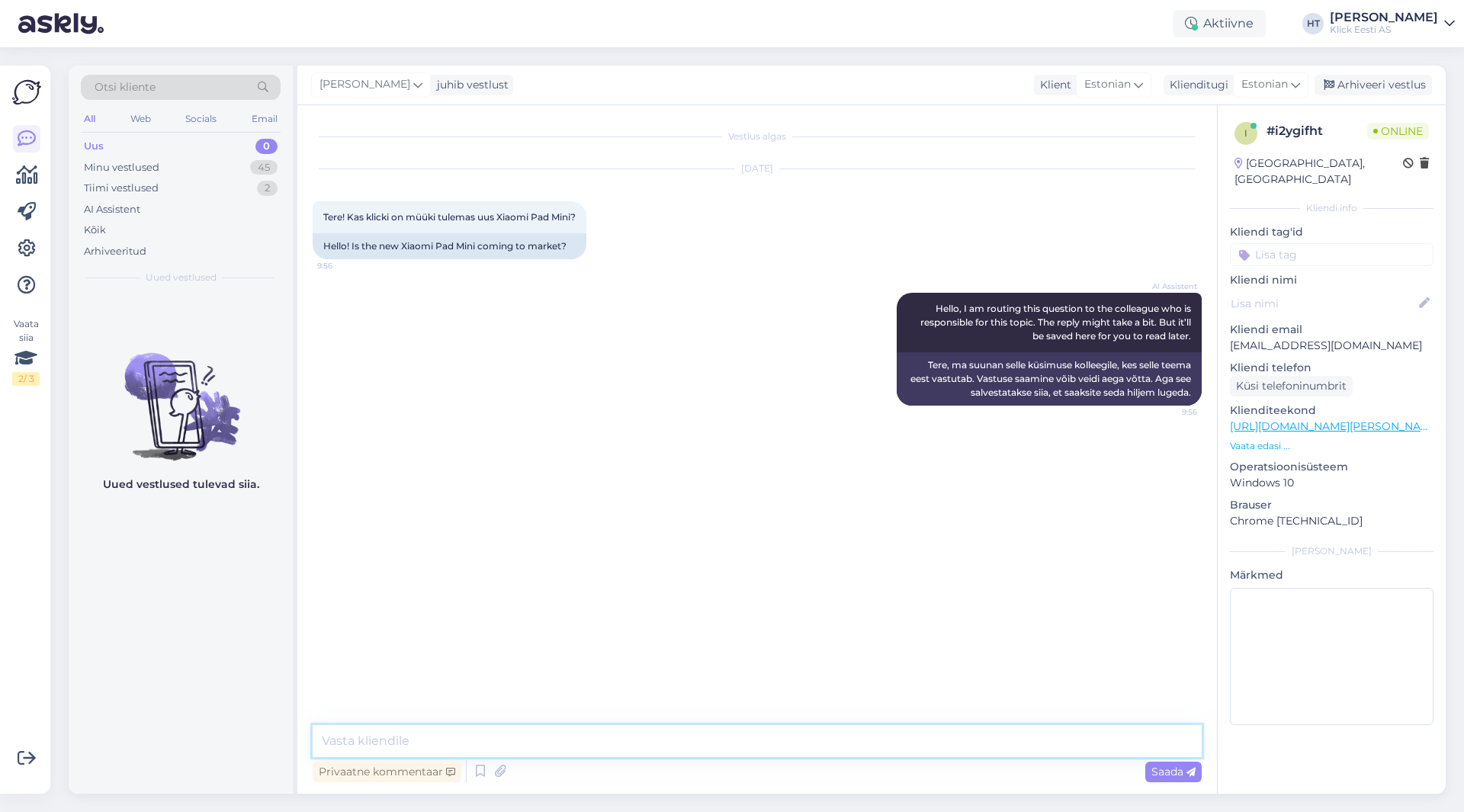
click at [751, 753] on textarea at bounding box center [757, 740] width 889 height 32
type textarea "Hetkel ei [PERSON_NAME] kohta kahjuks infot."
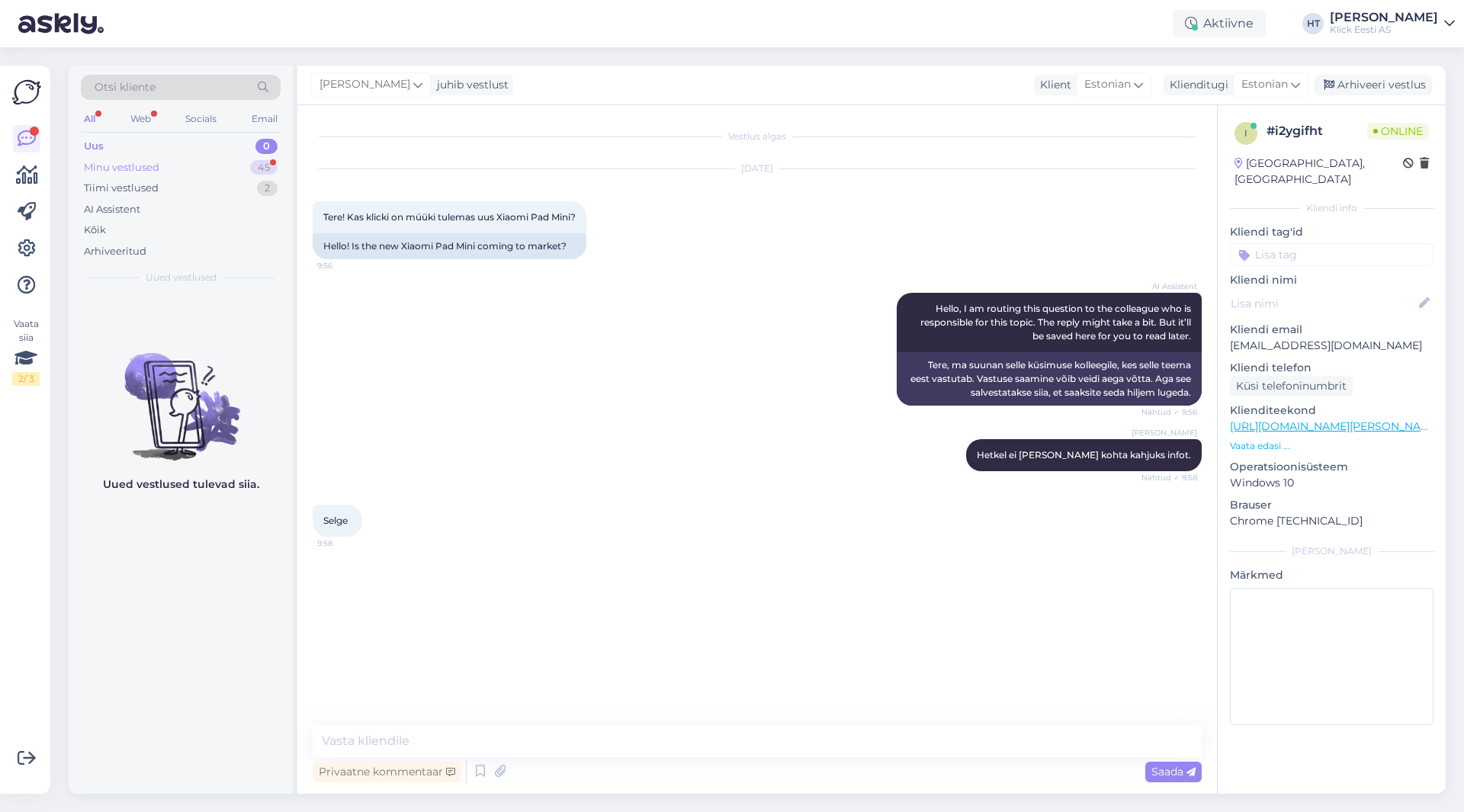
click at [209, 161] on div "Minu vestlused 45" at bounding box center [181, 168] width 200 height 21
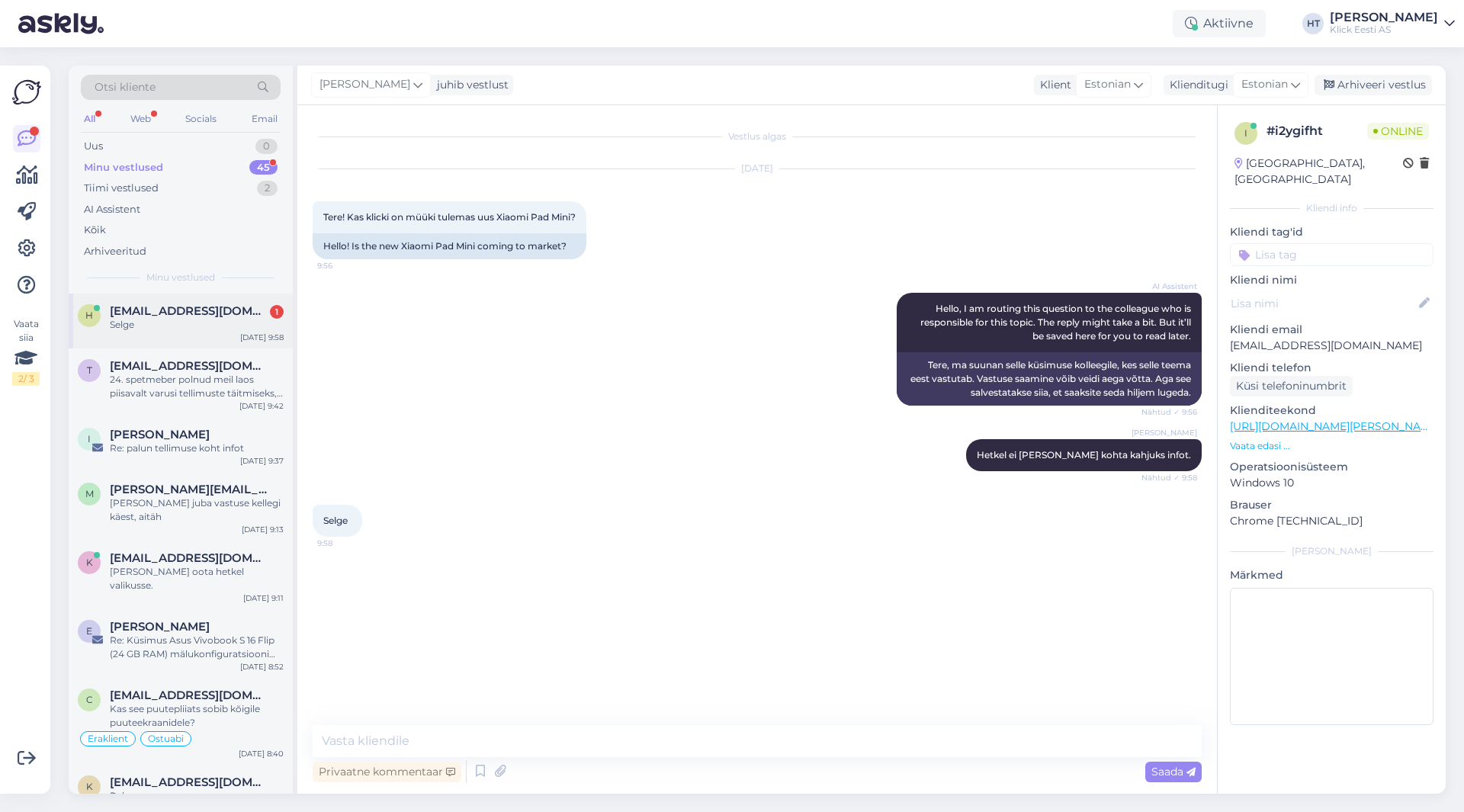
click at [222, 309] on span "[EMAIL_ADDRESS][DOMAIN_NAME]" at bounding box center [189, 311] width 159 height 14
click at [214, 383] on div "24. spetmeber polnud meil laos piisavalt varusi tellimuste täitmiseks, ootame h…" at bounding box center [196, 386] width 174 height 27
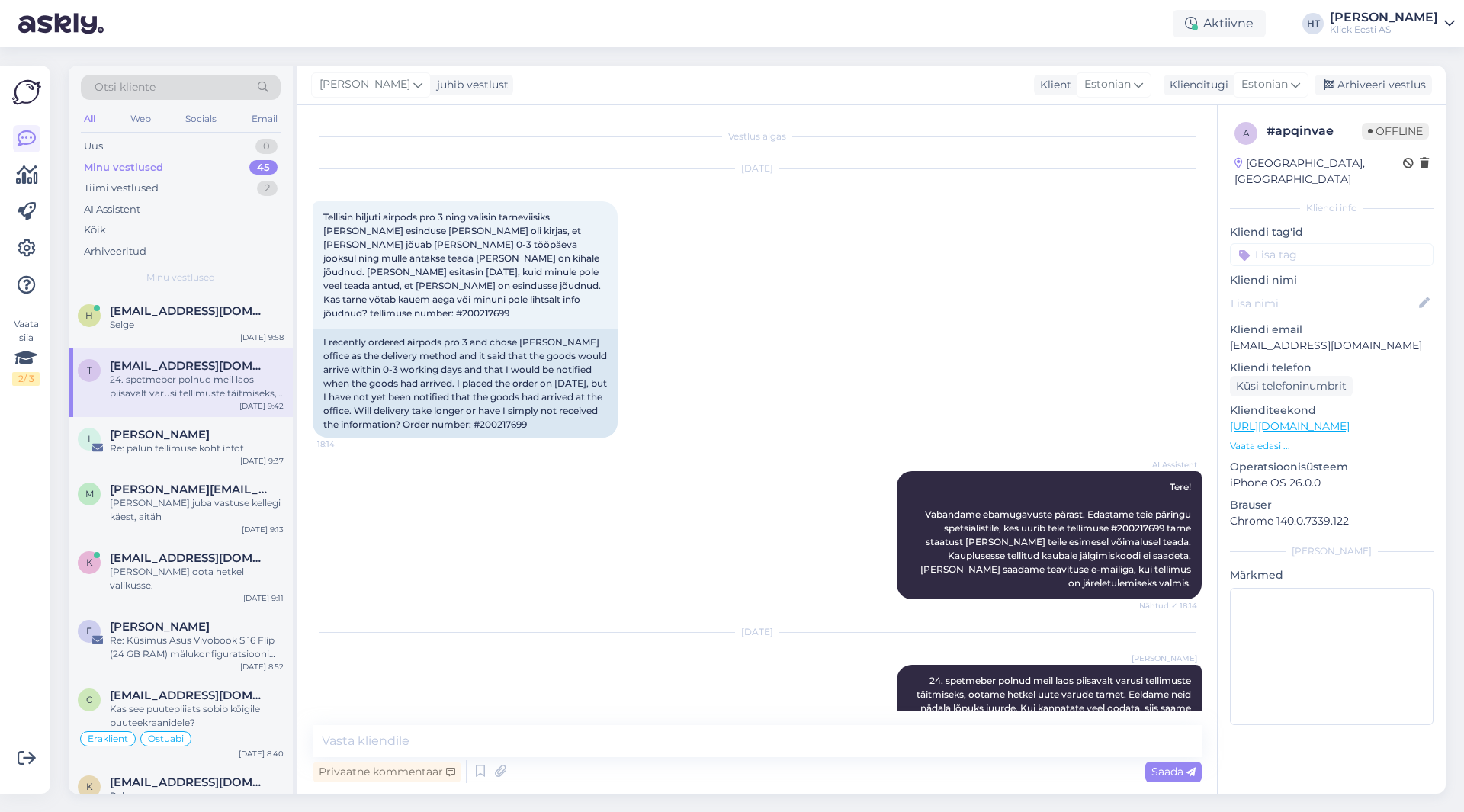
scroll to position [44, 0]
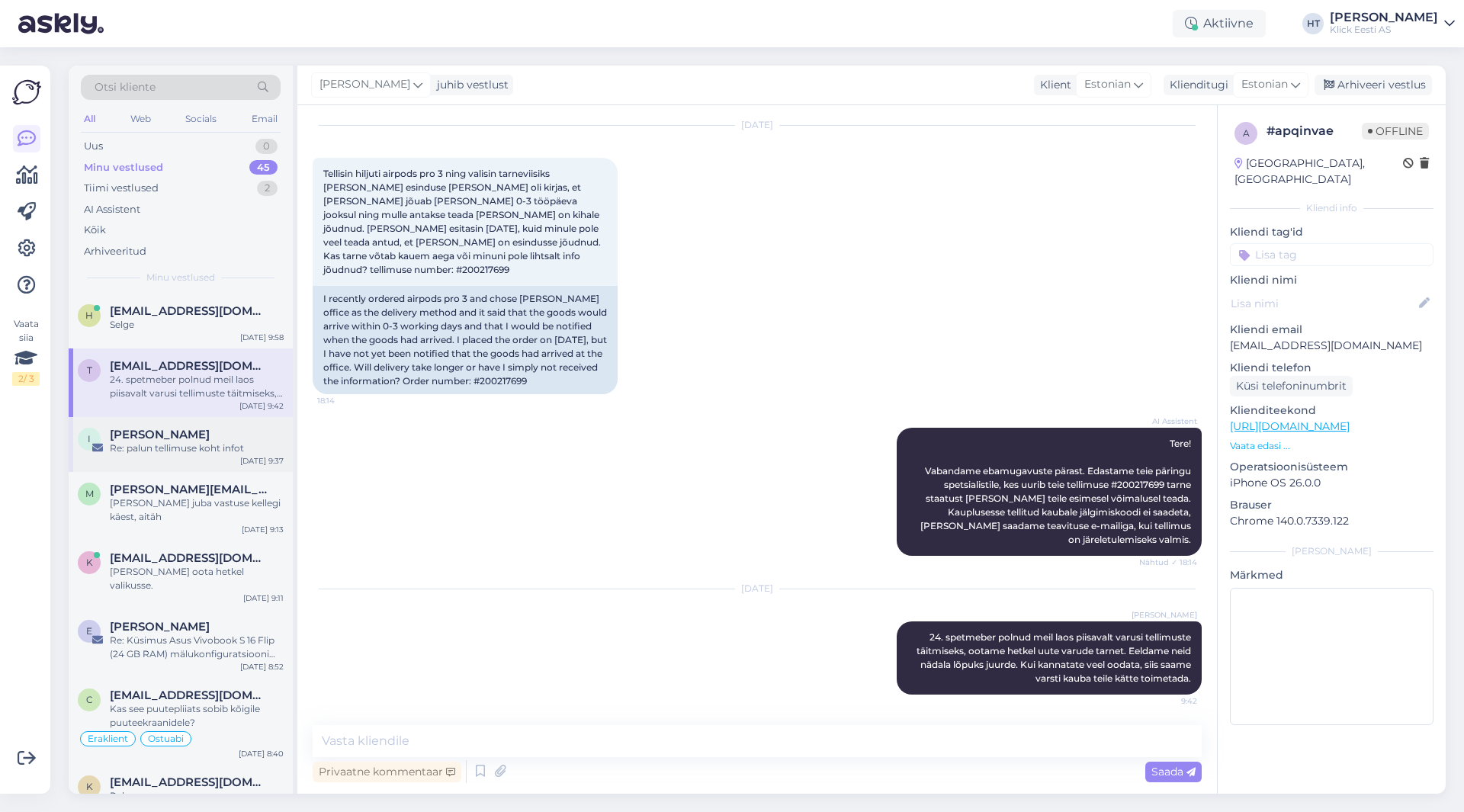
click at [217, 437] on div "[PERSON_NAME]" at bounding box center [196, 435] width 174 height 14
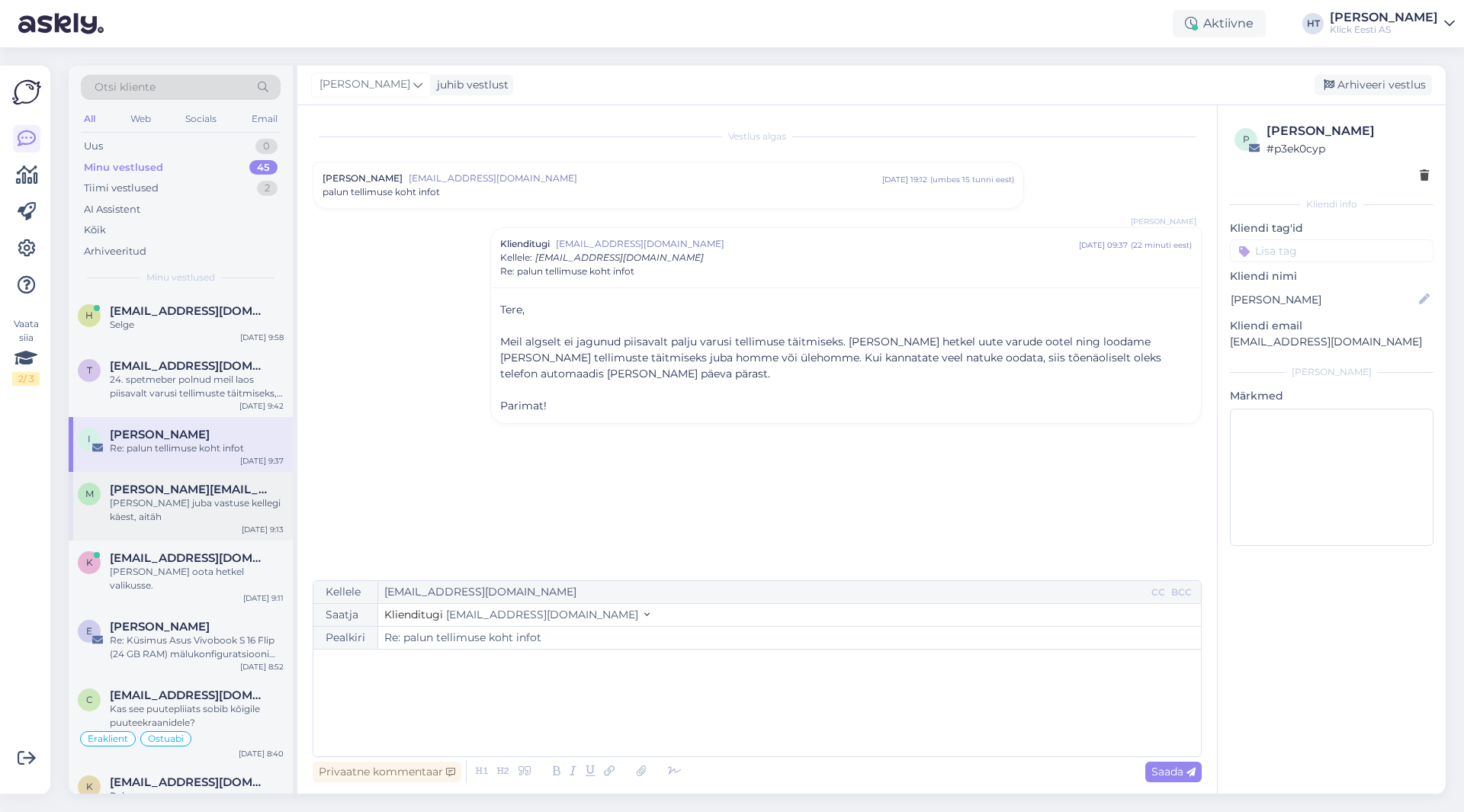
click at [226, 500] on div "[PERSON_NAME] juba vastuse kellegi käest, aitäh" at bounding box center [196, 510] width 174 height 27
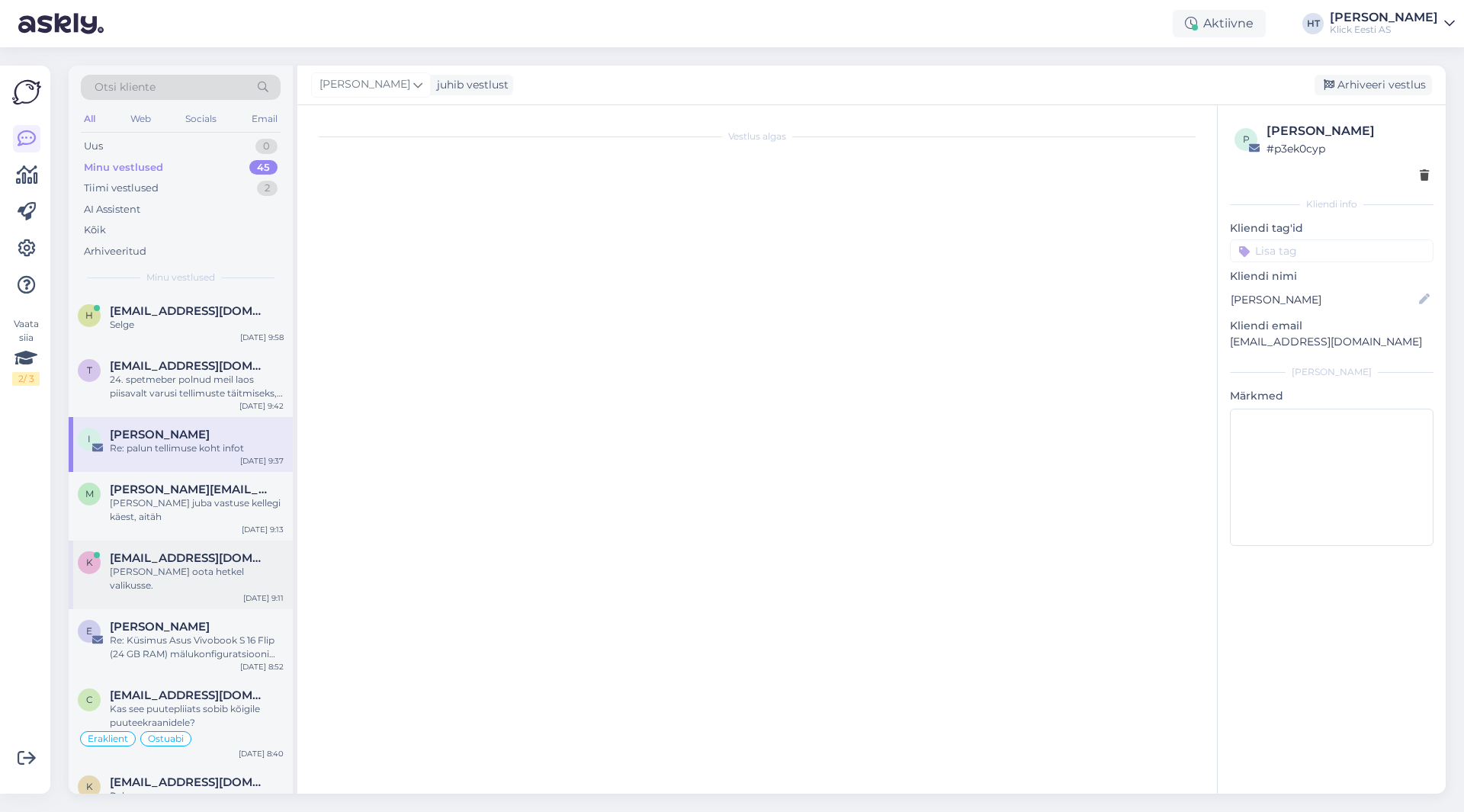
scroll to position [513, 0]
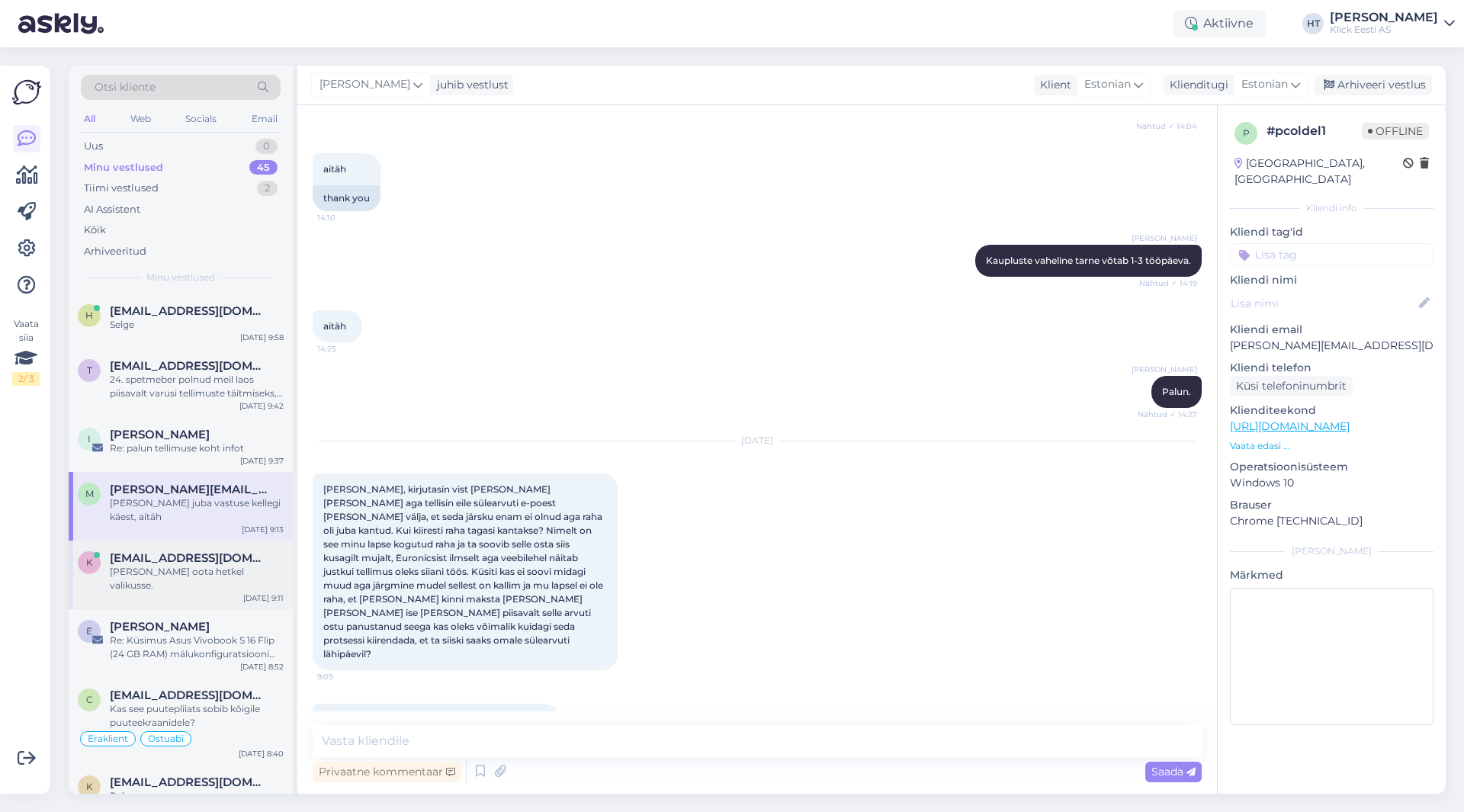
click at [230, 565] on div "[PERSON_NAME] oota hetkel valikusse." at bounding box center [196, 578] width 174 height 27
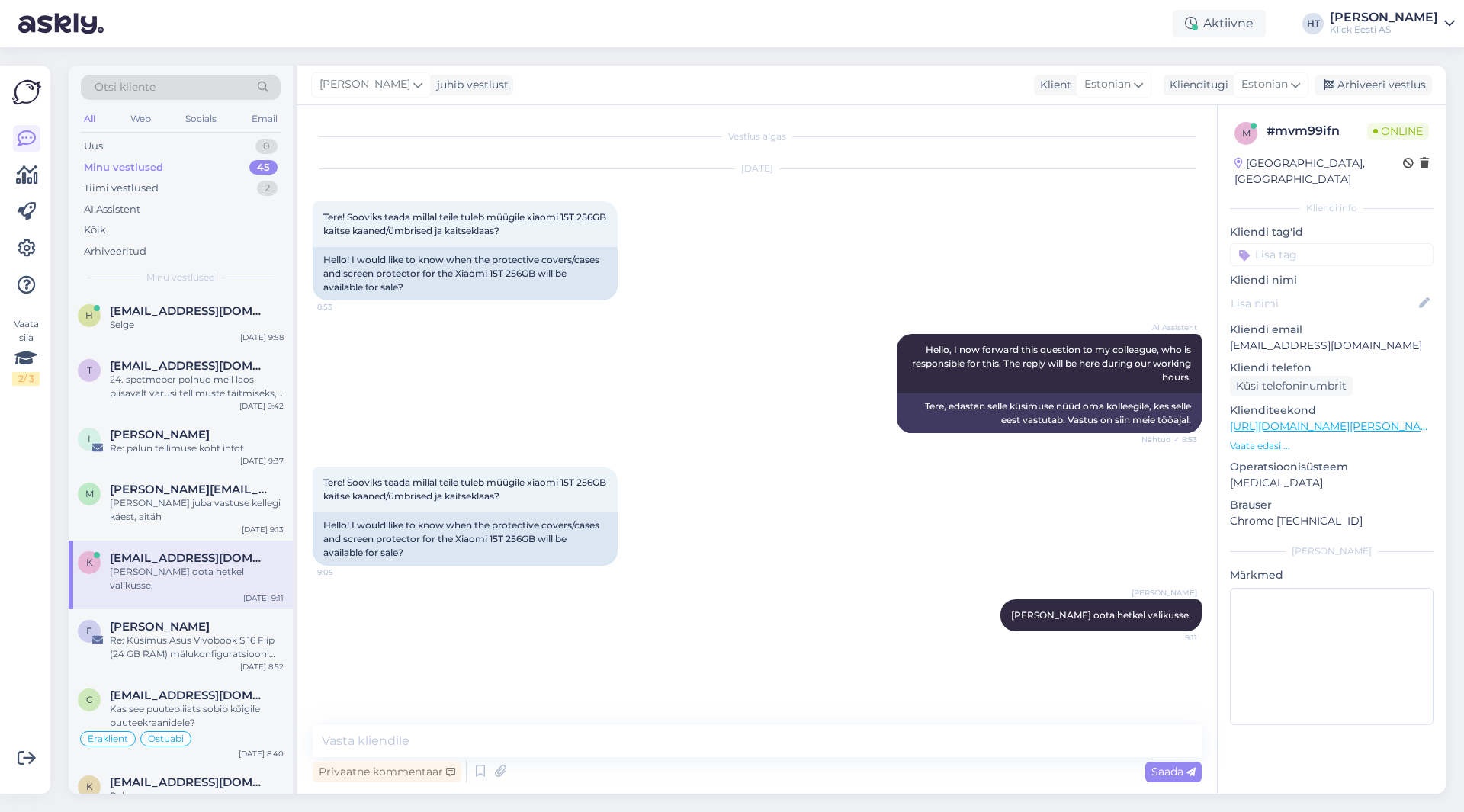
scroll to position [0, 0]
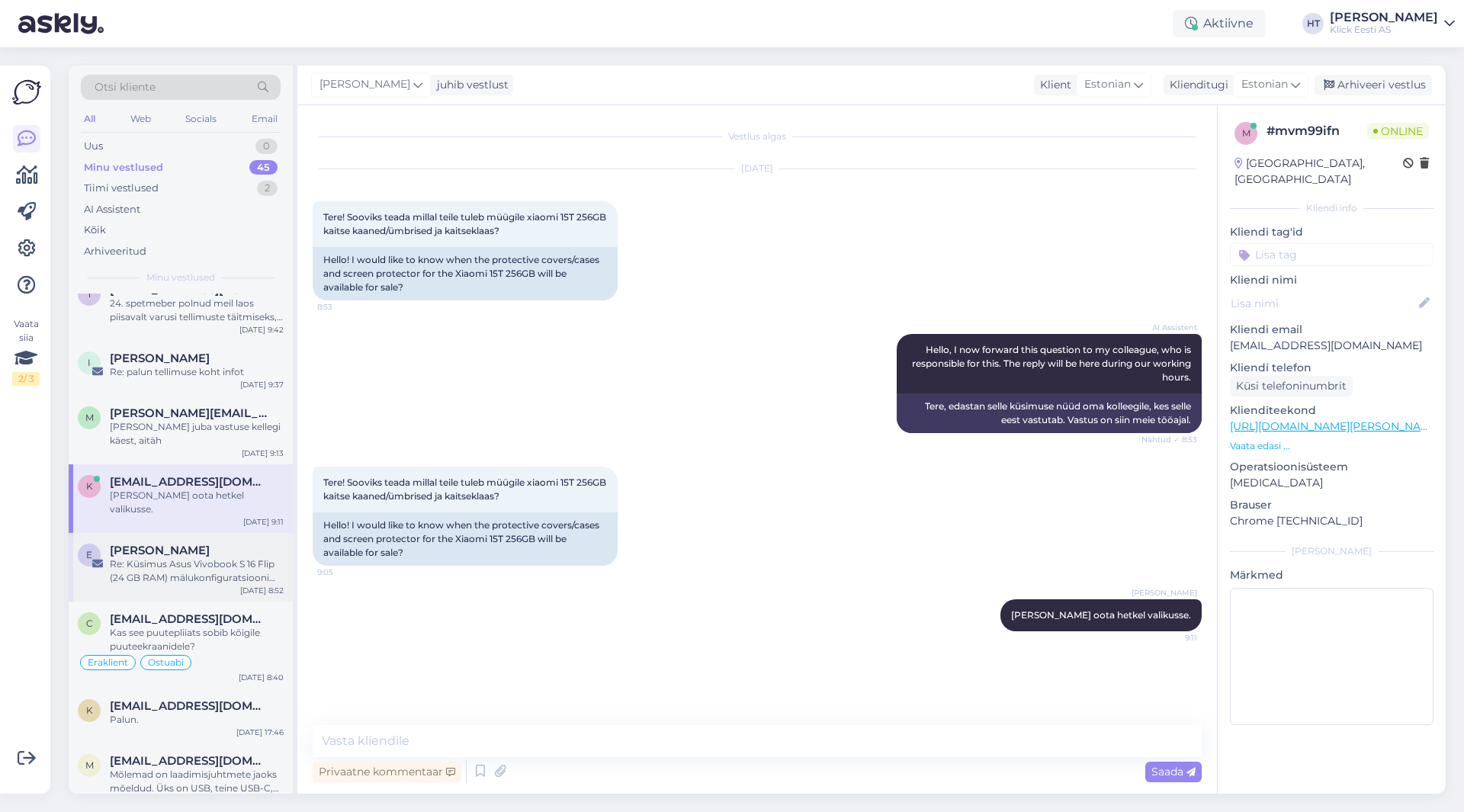
click at [220, 557] on div "Re: Küsimus Asus Vivobook S 16 Flip (24 GB RAM) mälukonfiguratsiooni kohta" at bounding box center [196, 570] width 174 height 27
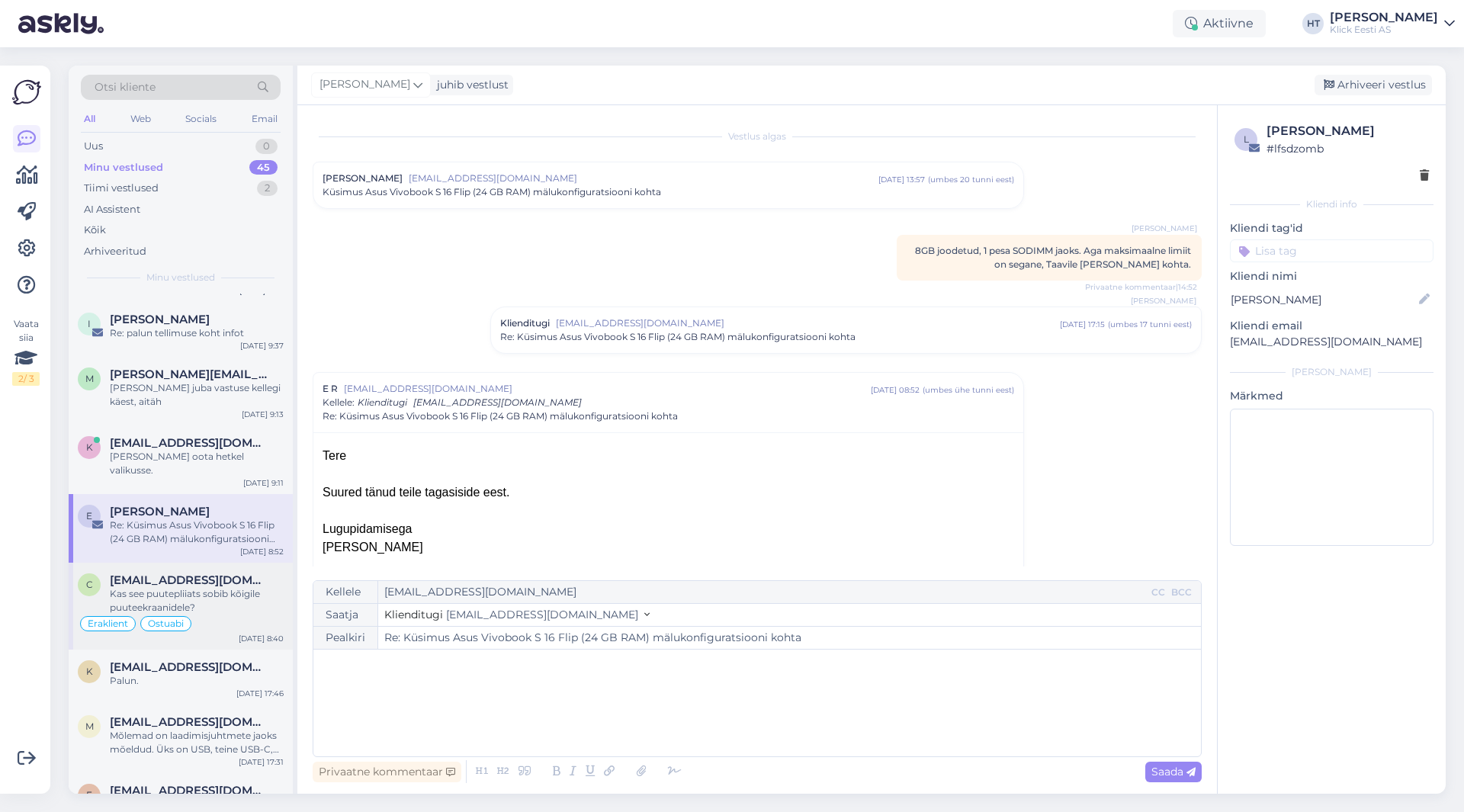
scroll to position [153, 0]
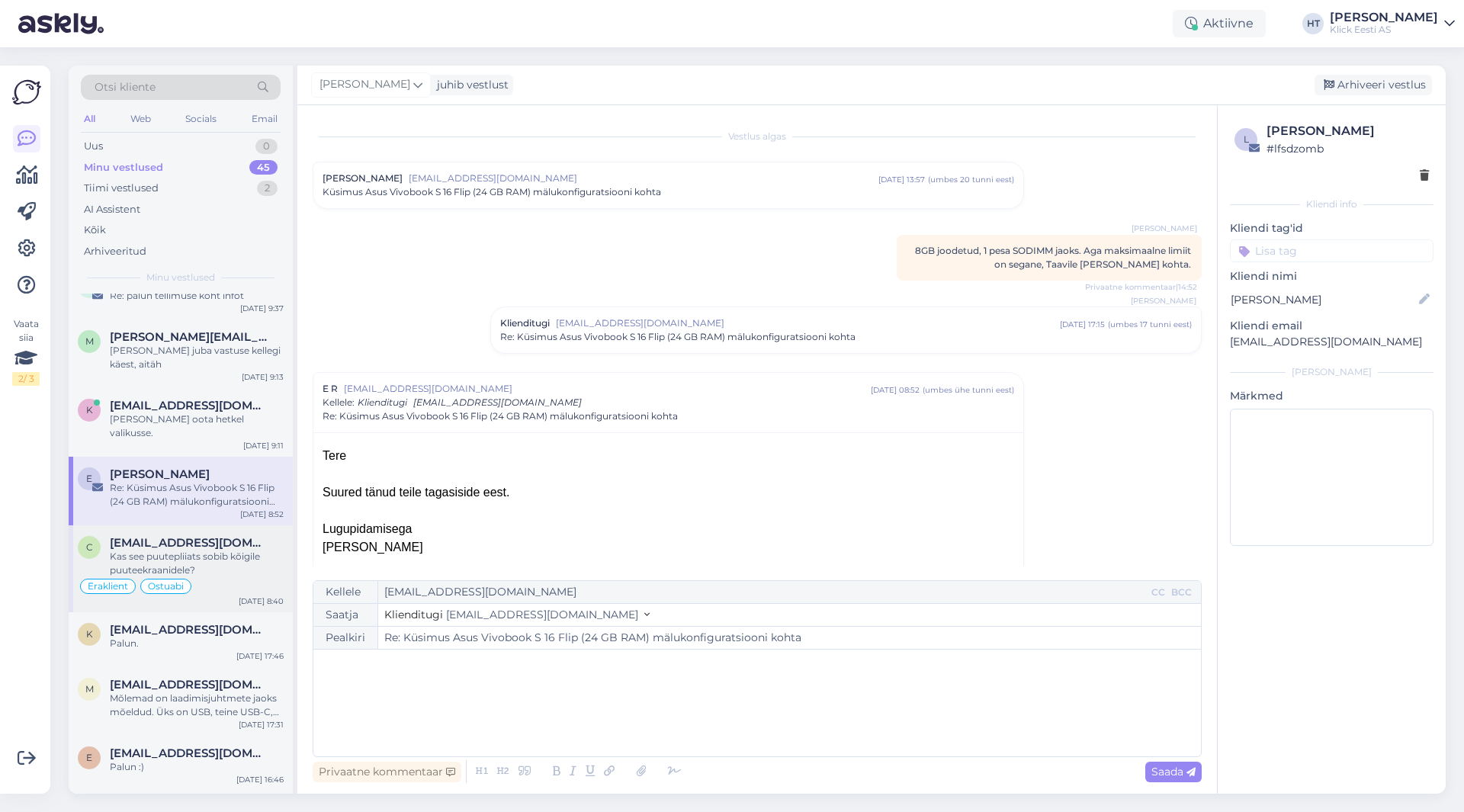
click at [219, 536] on span "[EMAIL_ADDRESS][DOMAIN_NAME]" at bounding box center [189, 543] width 159 height 14
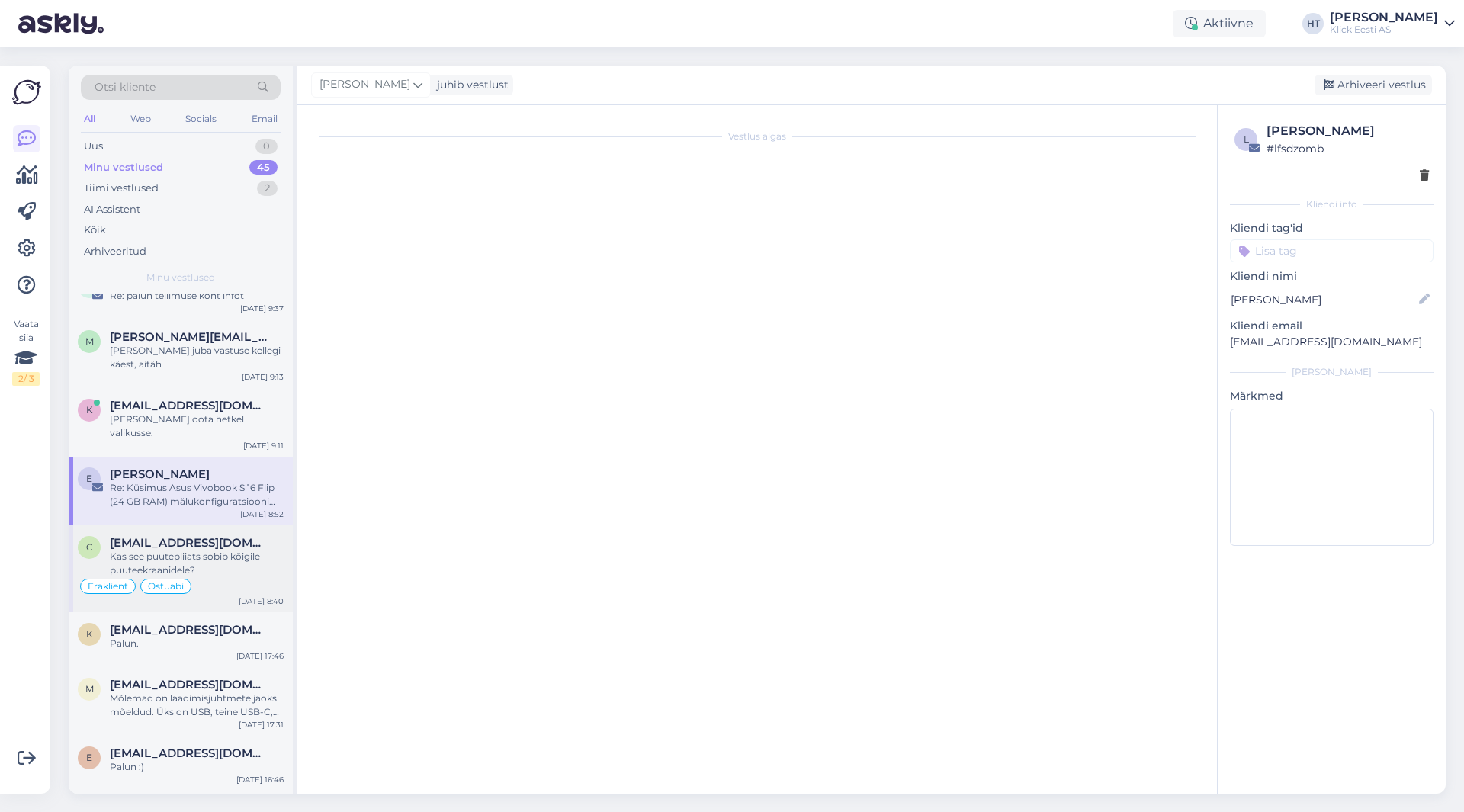
scroll to position [1231, 0]
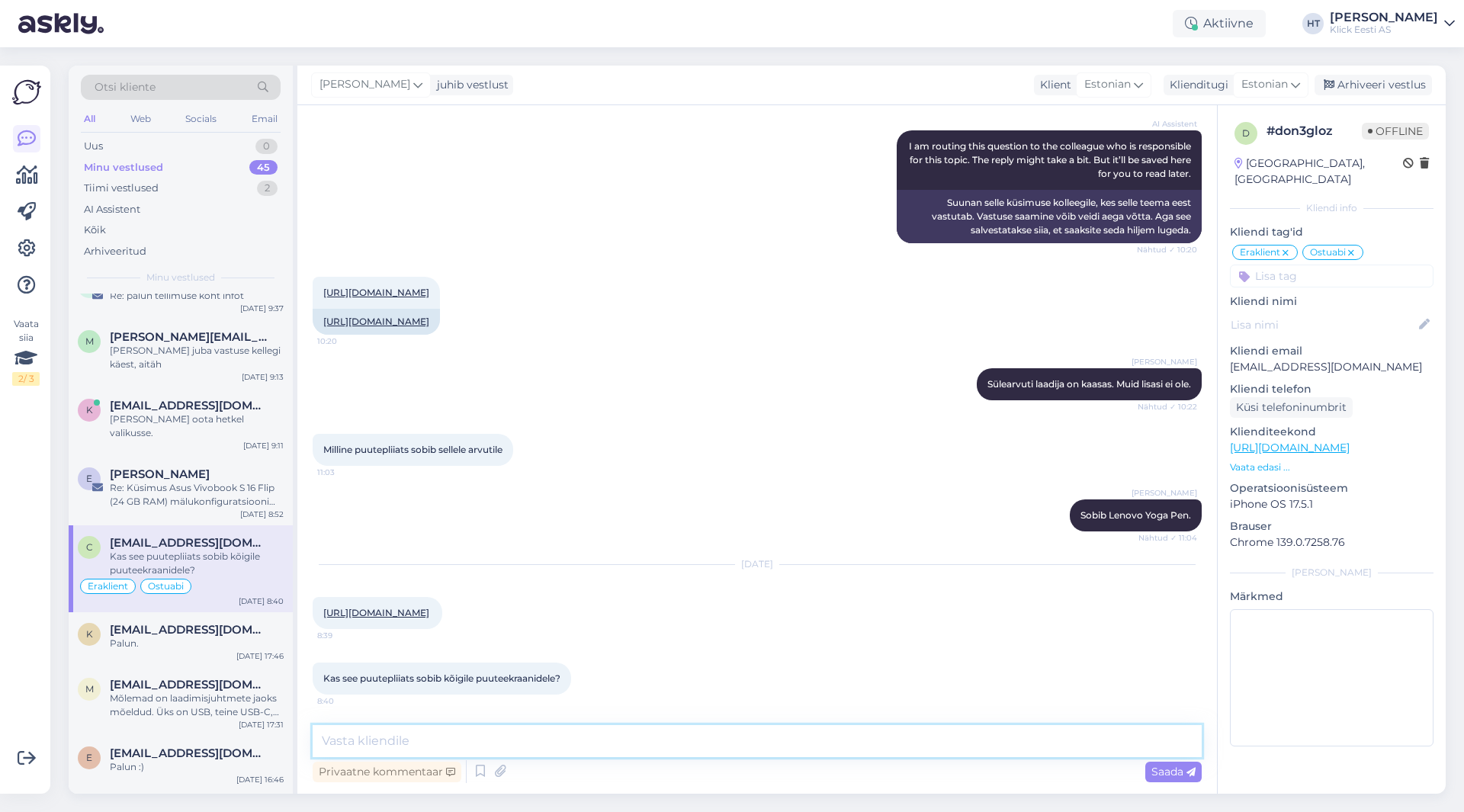
click at [665, 744] on textarea at bounding box center [757, 740] width 889 height 32
type textarea "Kõikidele ekraanidele ei sobi. Yoga jaoks pigem soovitaks Yoga jaoks mõeldud pl…"
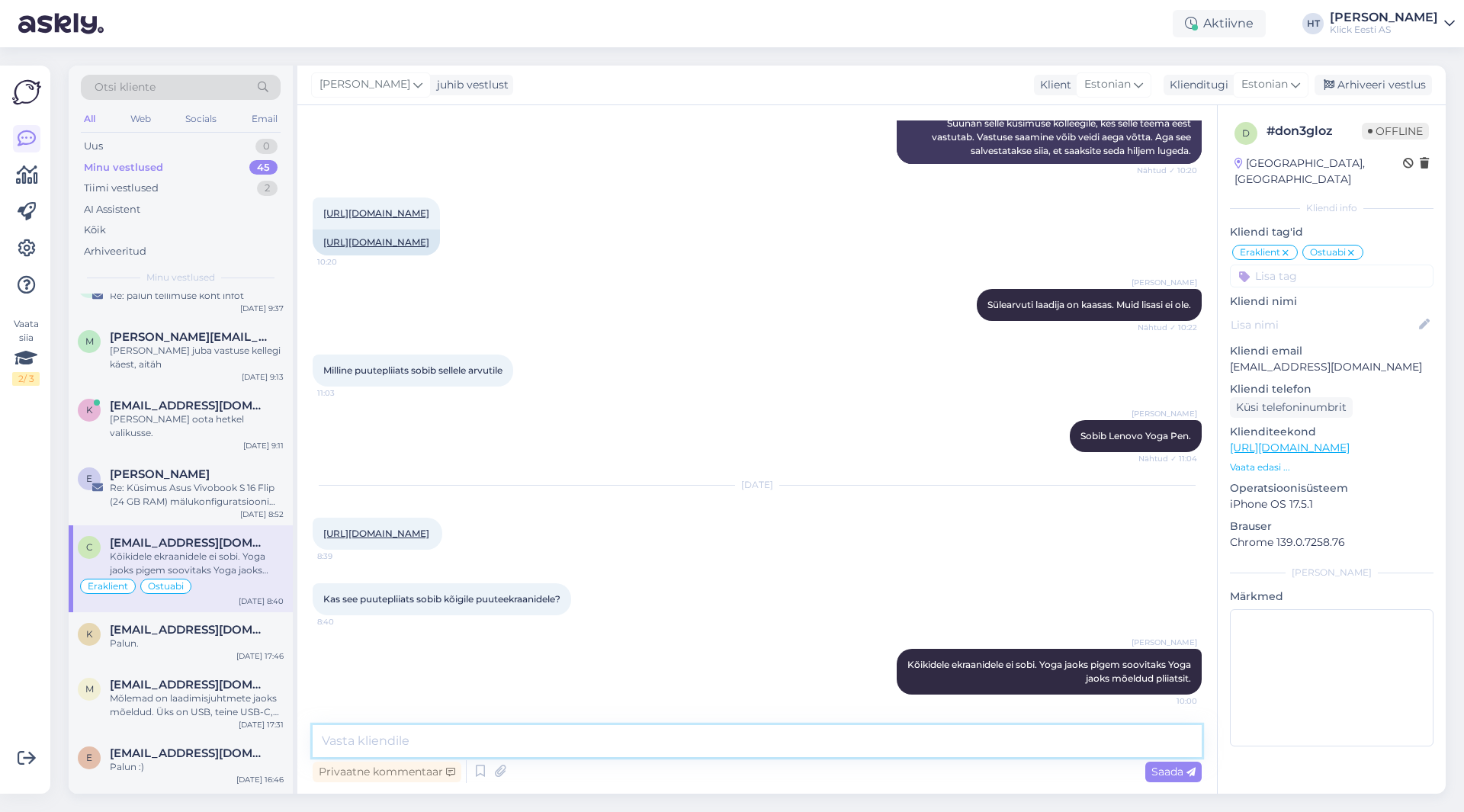
scroll to position [1311, 0]
click at [115, 637] on div "Palun." at bounding box center [196, 644] width 174 height 14
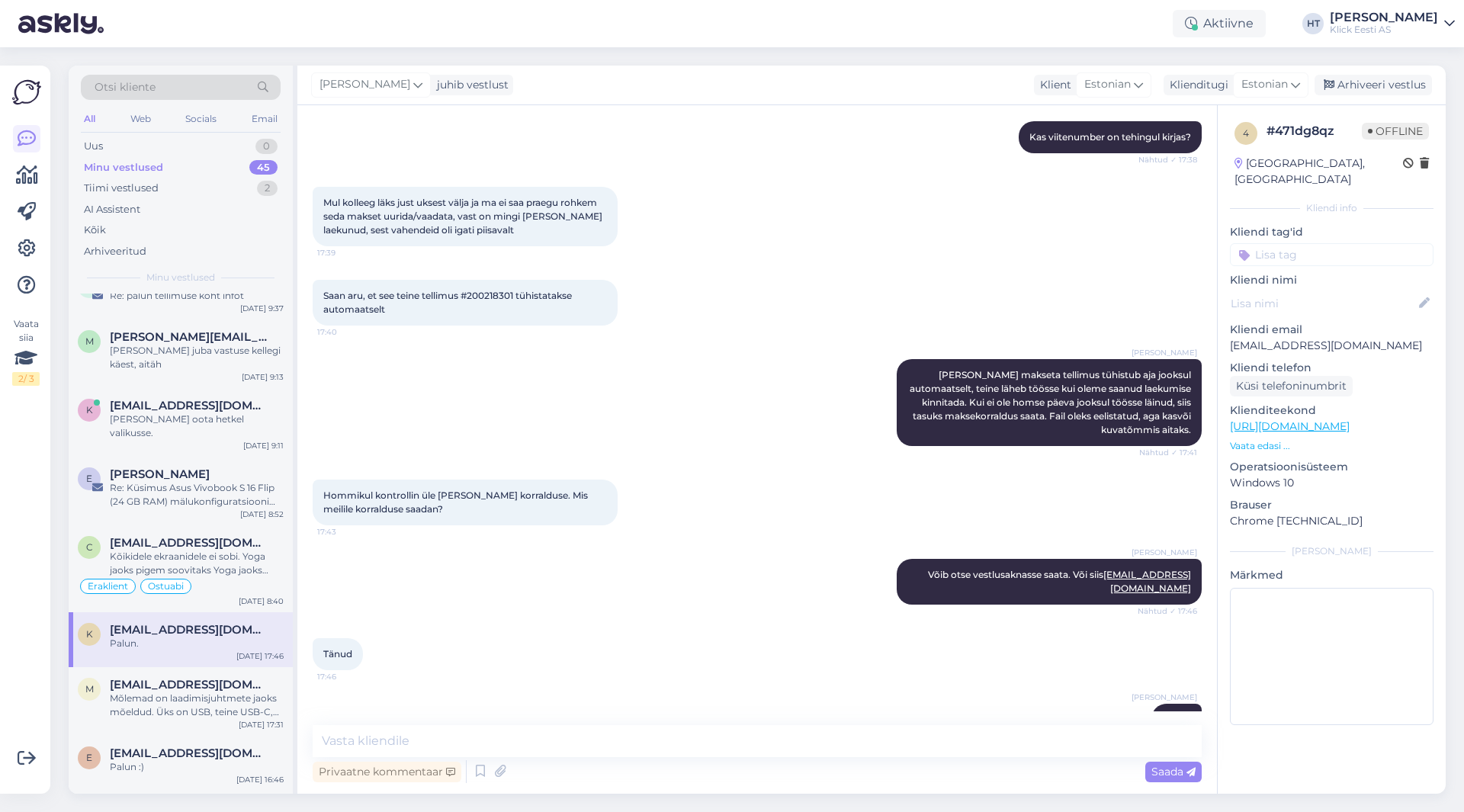
click at [0, 650] on div "Vaata siia 2 / 3 Võimalused Veendu, et Askly loob sulle väärtust. Sulge Ühenda …" at bounding box center [25, 429] width 51 height 728
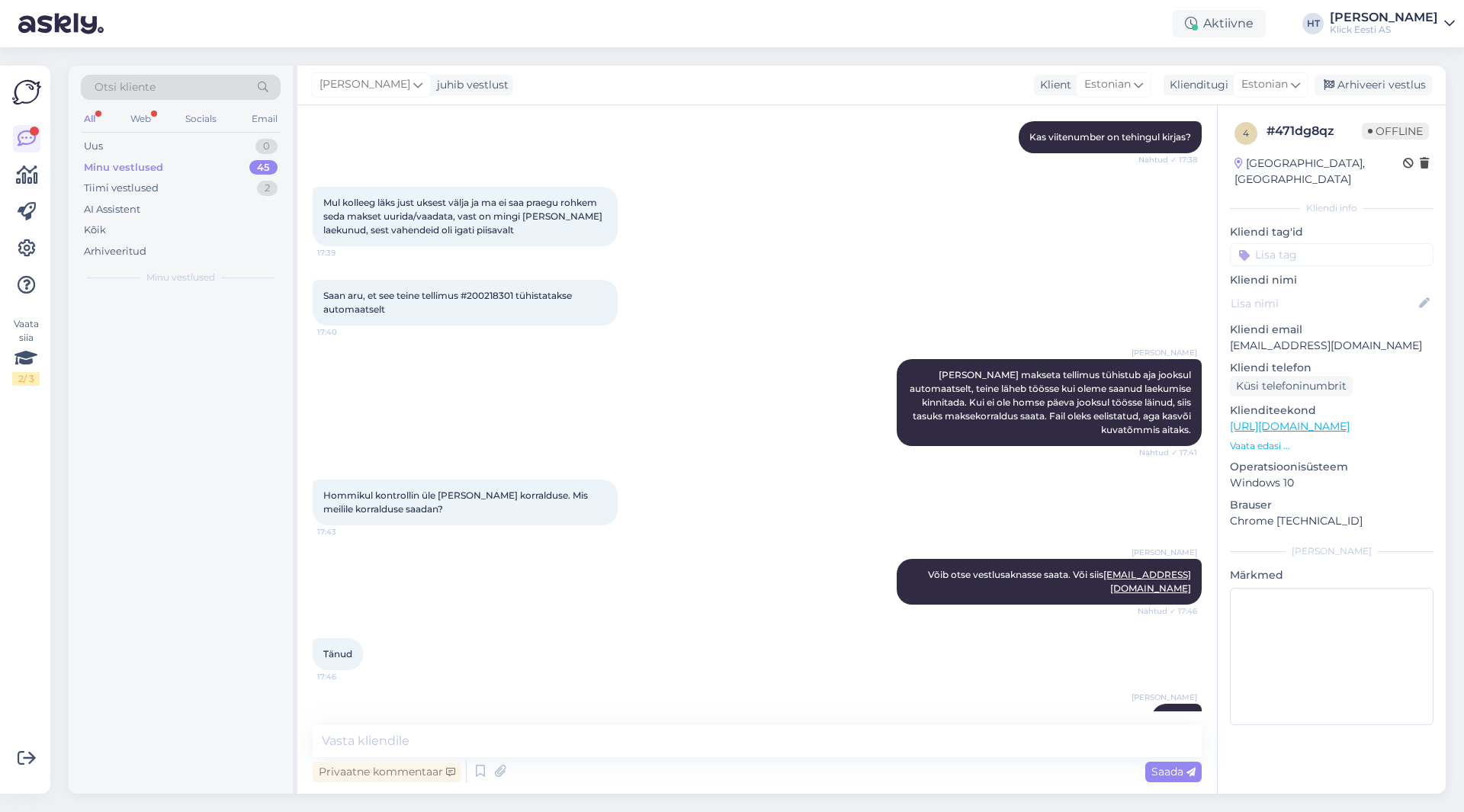
scroll to position [0, 0]
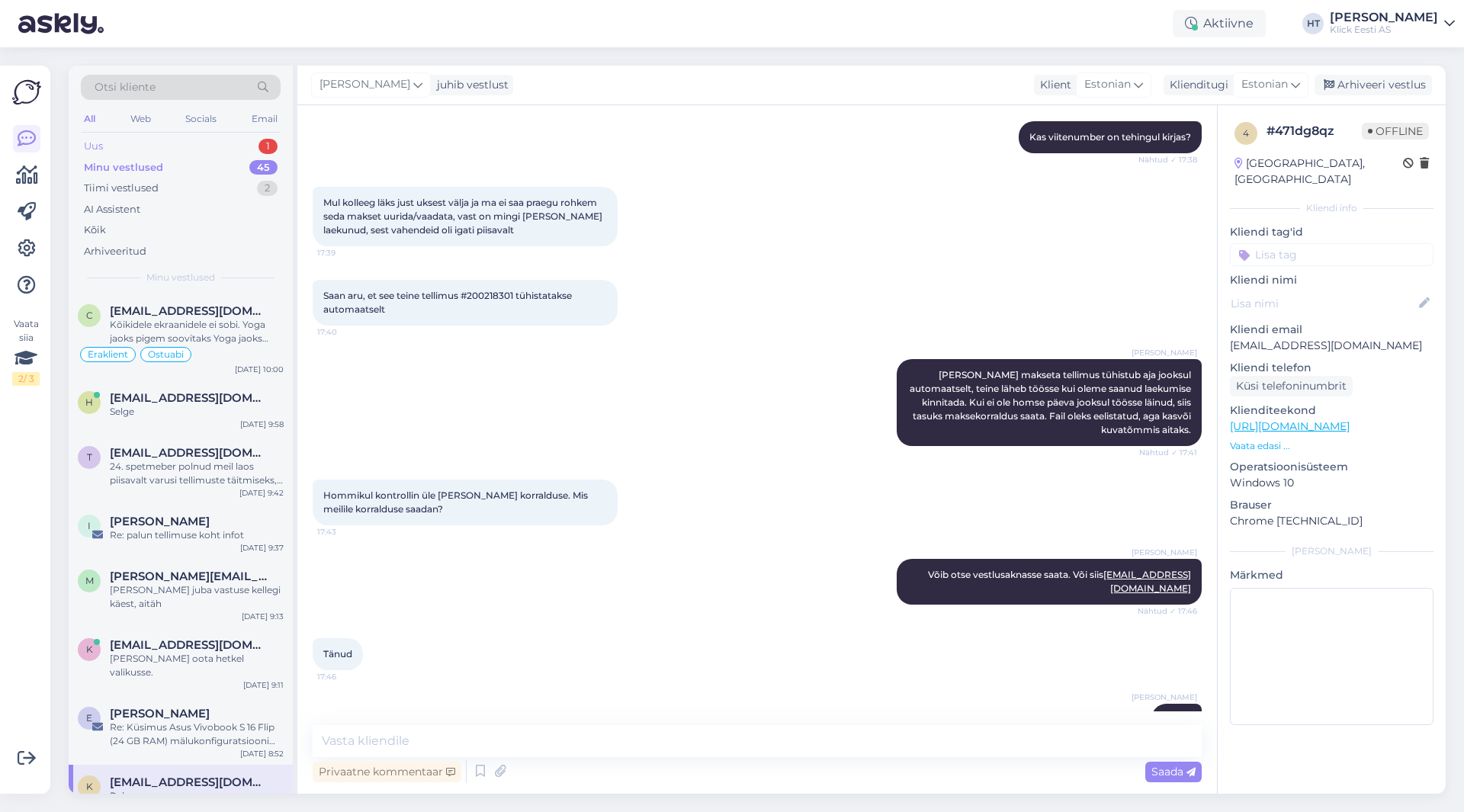
click at [183, 147] on div "Uus 1" at bounding box center [181, 146] width 200 height 21
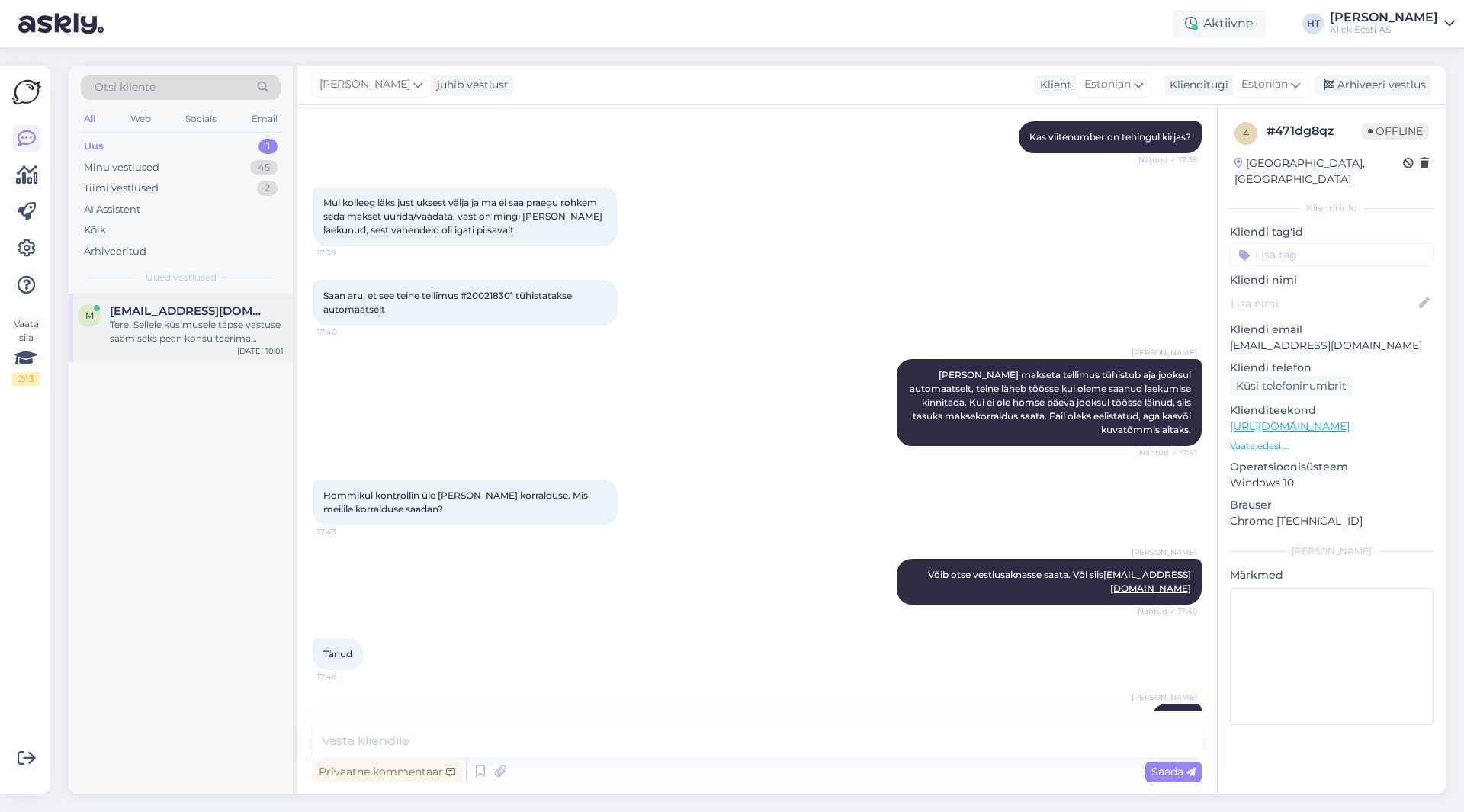
click at [221, 306] on span "[EMAIL_ADDRESS][DOMAIN_NAME]" at bounding box center [189, 311] width 159 height 14
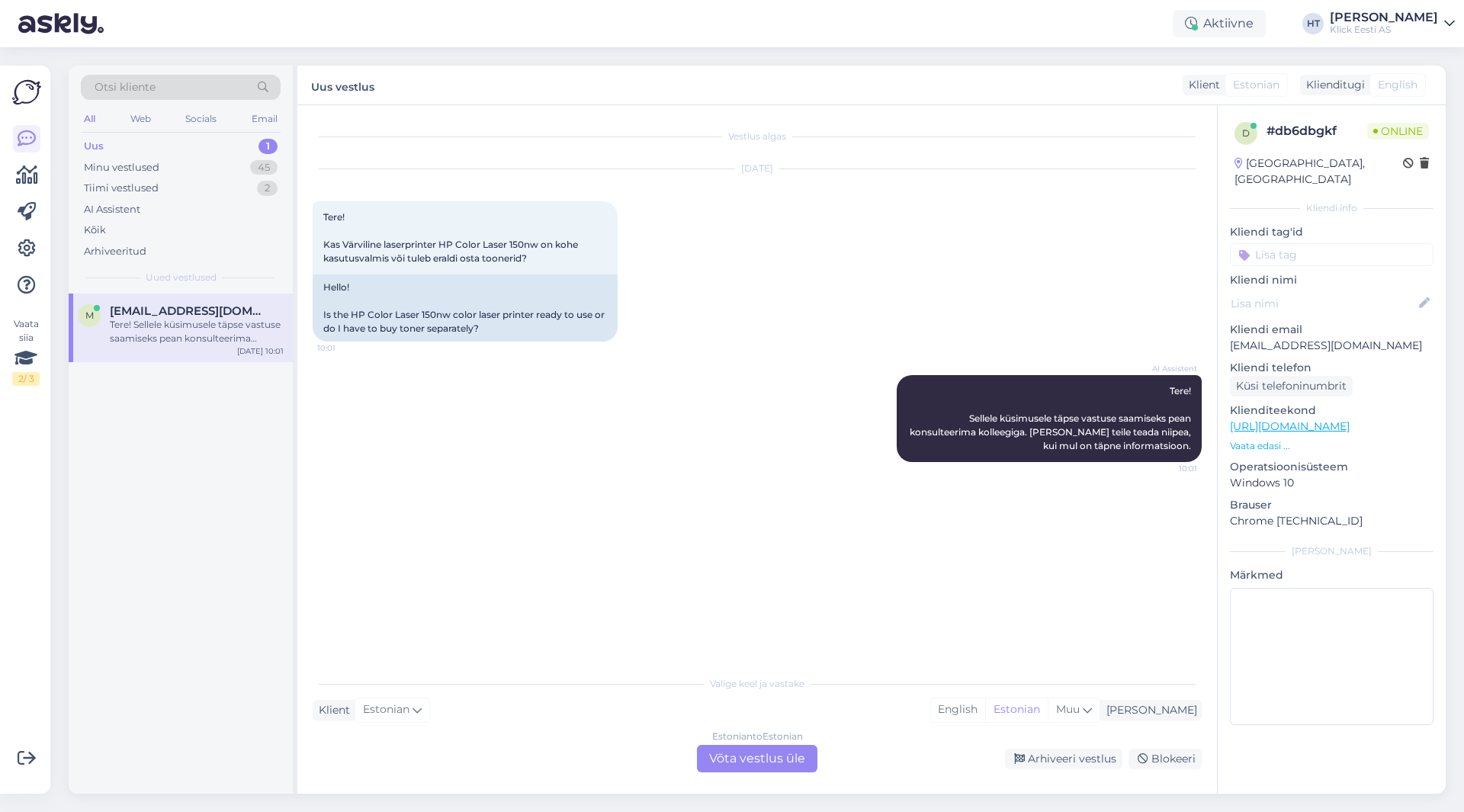
click at [729, 753] on div "Estonian to Estonian Võta vestlus üle" at bounding box center [757, 758] width 121 height 27
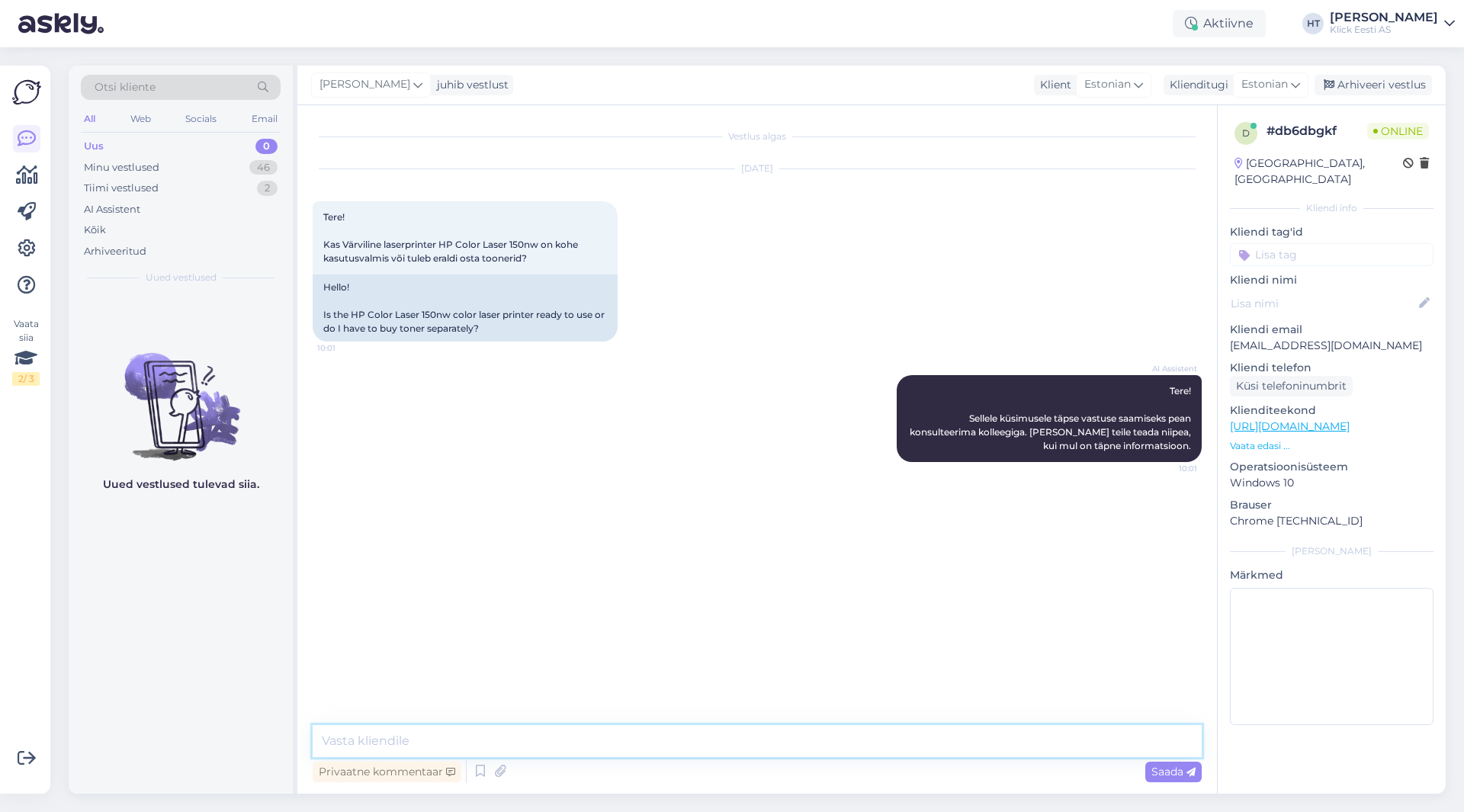
click at [728, 748] on textarea at bounding box center [757, 740] width 889 height 32
type textarea "Starter tooner on olemas."
click at [119, 206] on div "AI Assistent" at bounding box center [112, 210] width 56 height 16
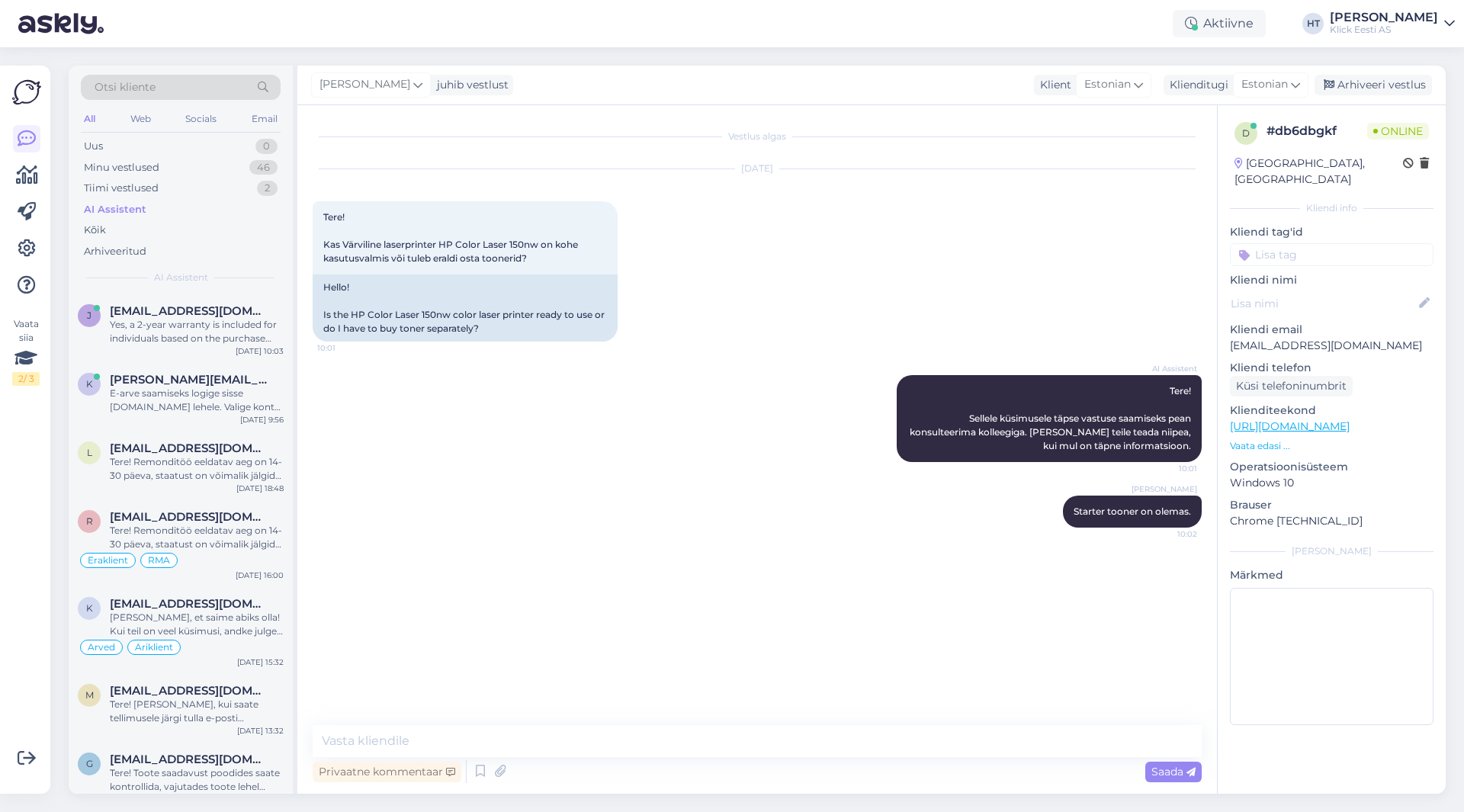
click at [196, 291] on div "Otsi kliente All Web Socials Email Uus 0 Minu vestlused 46 Tiimi vestlused 2 AI…" at bounding box center [181, 179] width 225 height 228
click at [198, 296] on div "j [EMAIL_ADDRESS][DOMAIN_NAME] Yes, a 2-year warranty is included for individua…" at bounding box center [181, 328] width 225 height 69
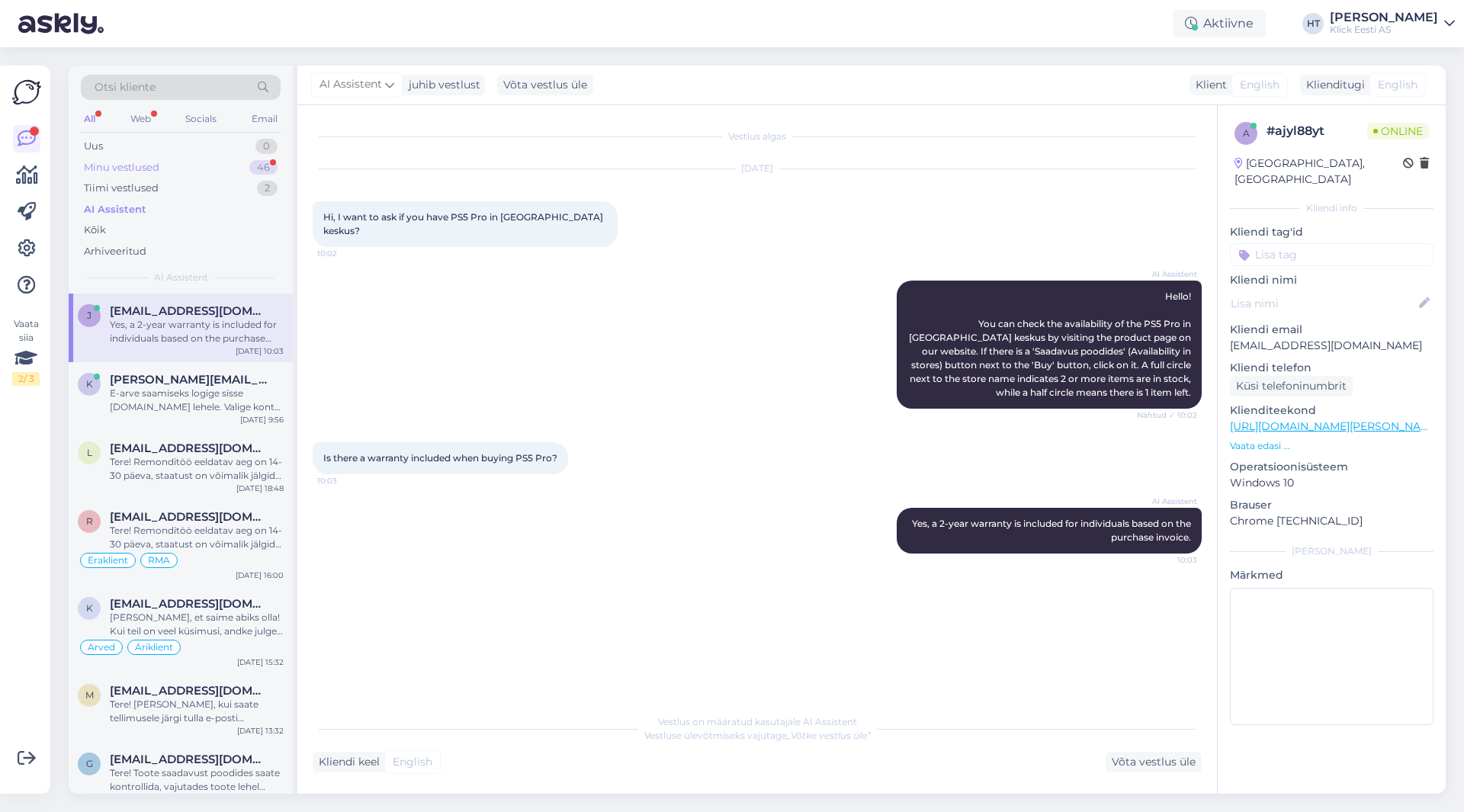
click at [261, 164] on div "46" at bounding box center [263, 168] width 28 height 16
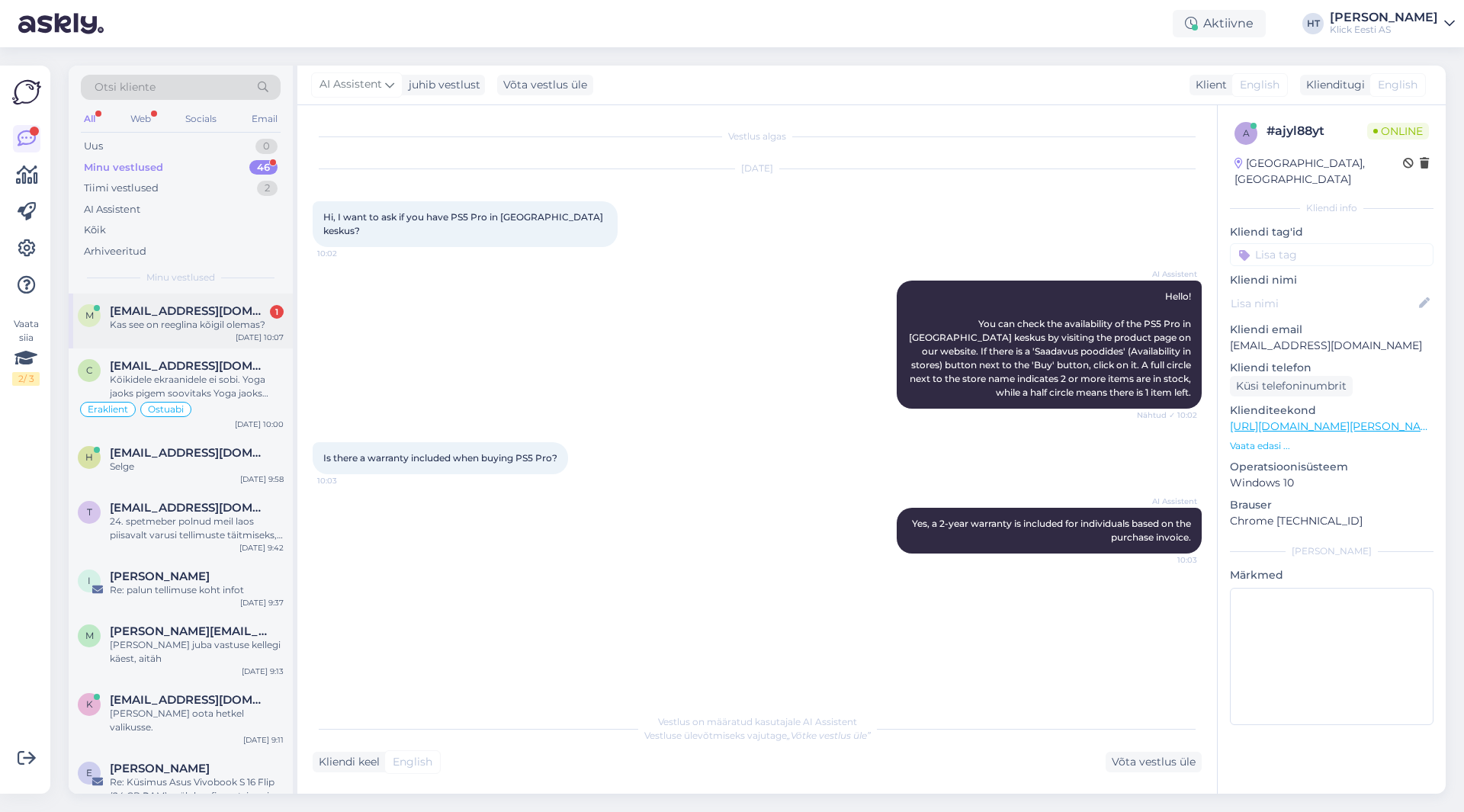
click at [256, 318] on div "Kas see on reeglina kõigil olemas?" at bounding box center [196, 325] width 174 height 14
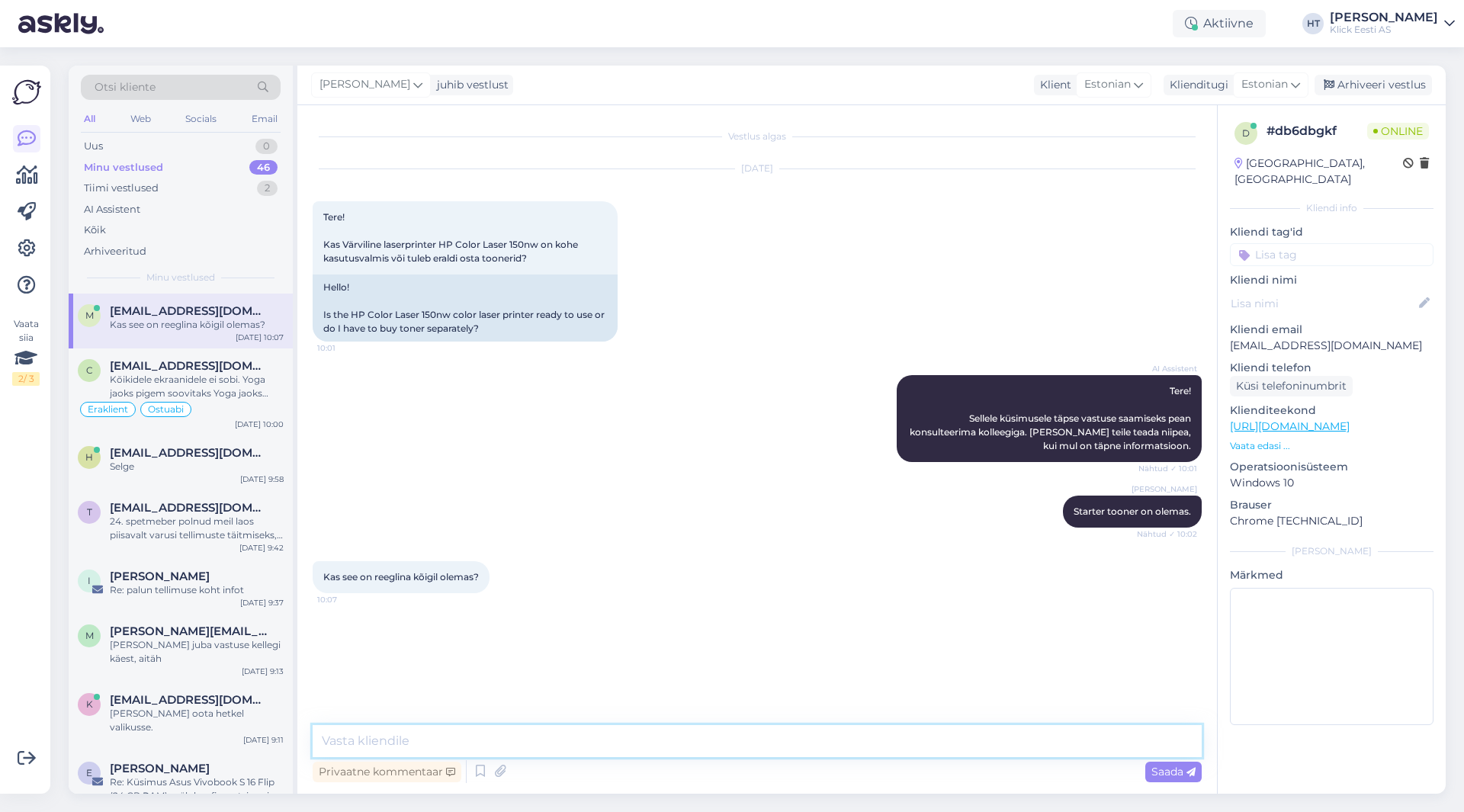
click at [444, 726] on textarea at bounding box center [757, 740] width 889 height 32
type textarea "Üldjuhul on kõigil kaasas."
click at [224, 418] on div "C [EMAIL_ADDRESS][DOMAIN_NAME] Kõikidele ekraanidele ei sobi. Yoga jaoks pigem …" at bounding box center [181, 392] width 225 height 87
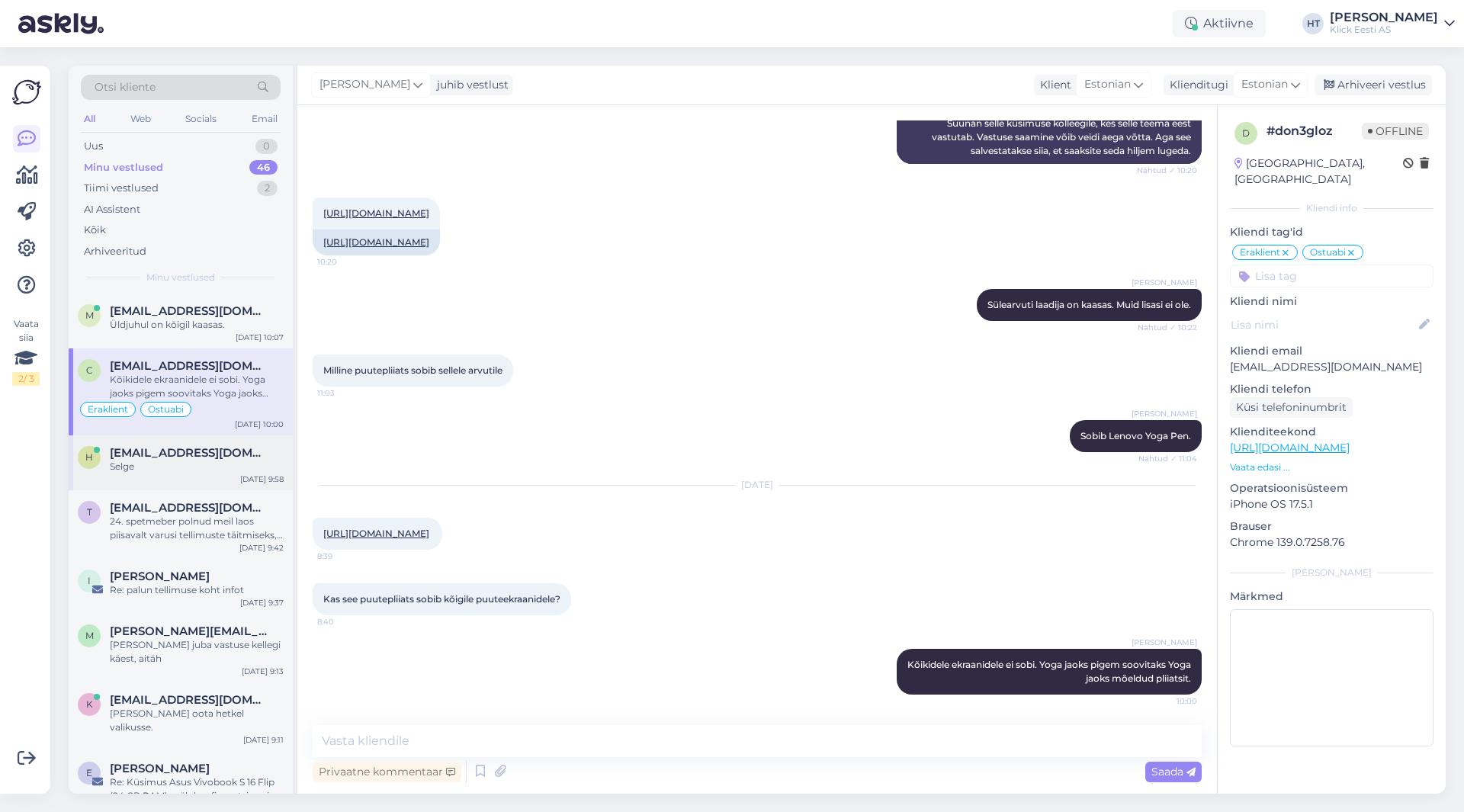
click at [237, 450] on span "[EMAIL_ADDRESS][DOMAIN_NAME]" at bounding box center [189, 453] width 159 height 14
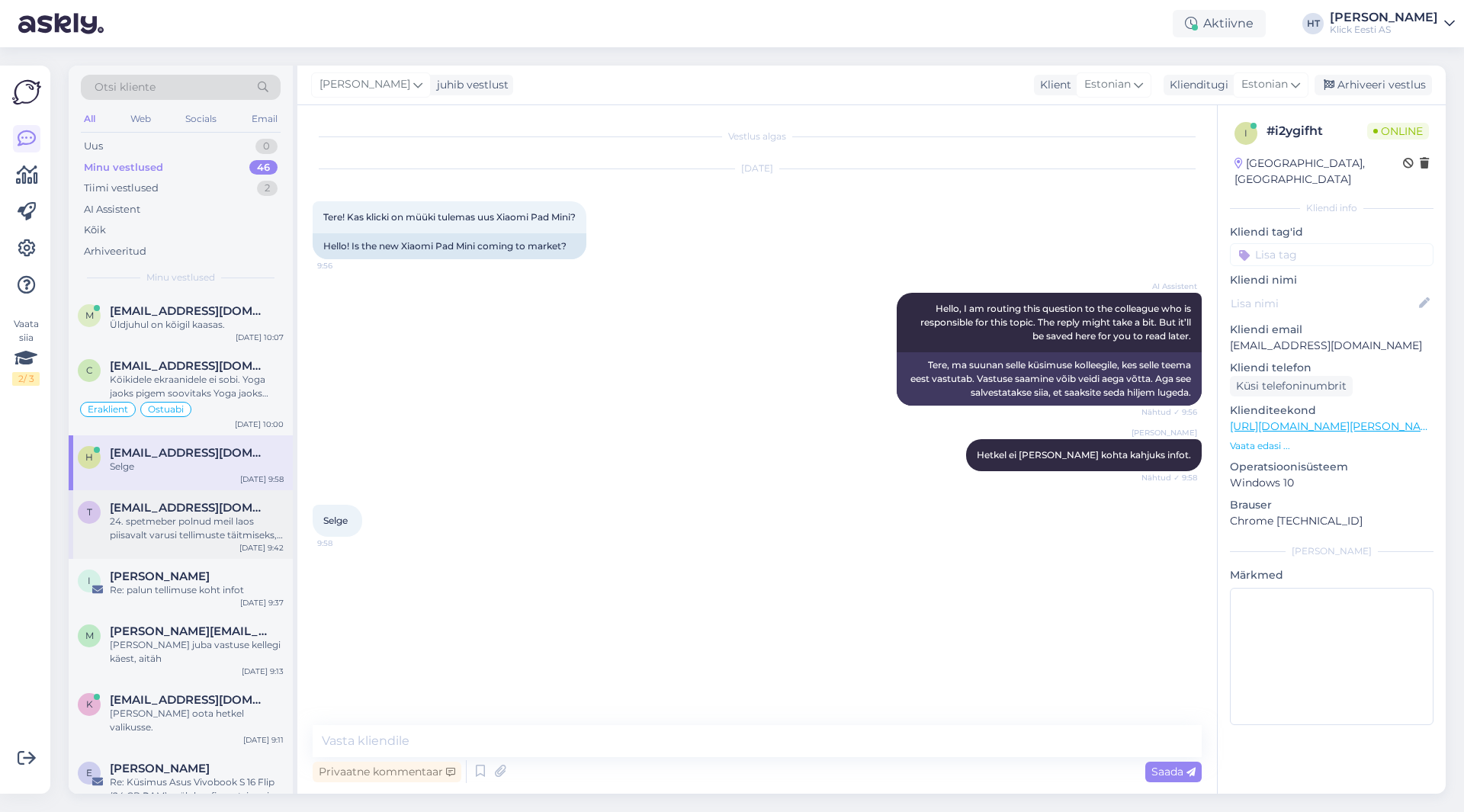
click at [221, 522] on div "24. spetmeber polnud meil laos piisavalt varusi tellimuste täitmiseks, ootame h…" at bounding box center [196, 528] width 174 height 27
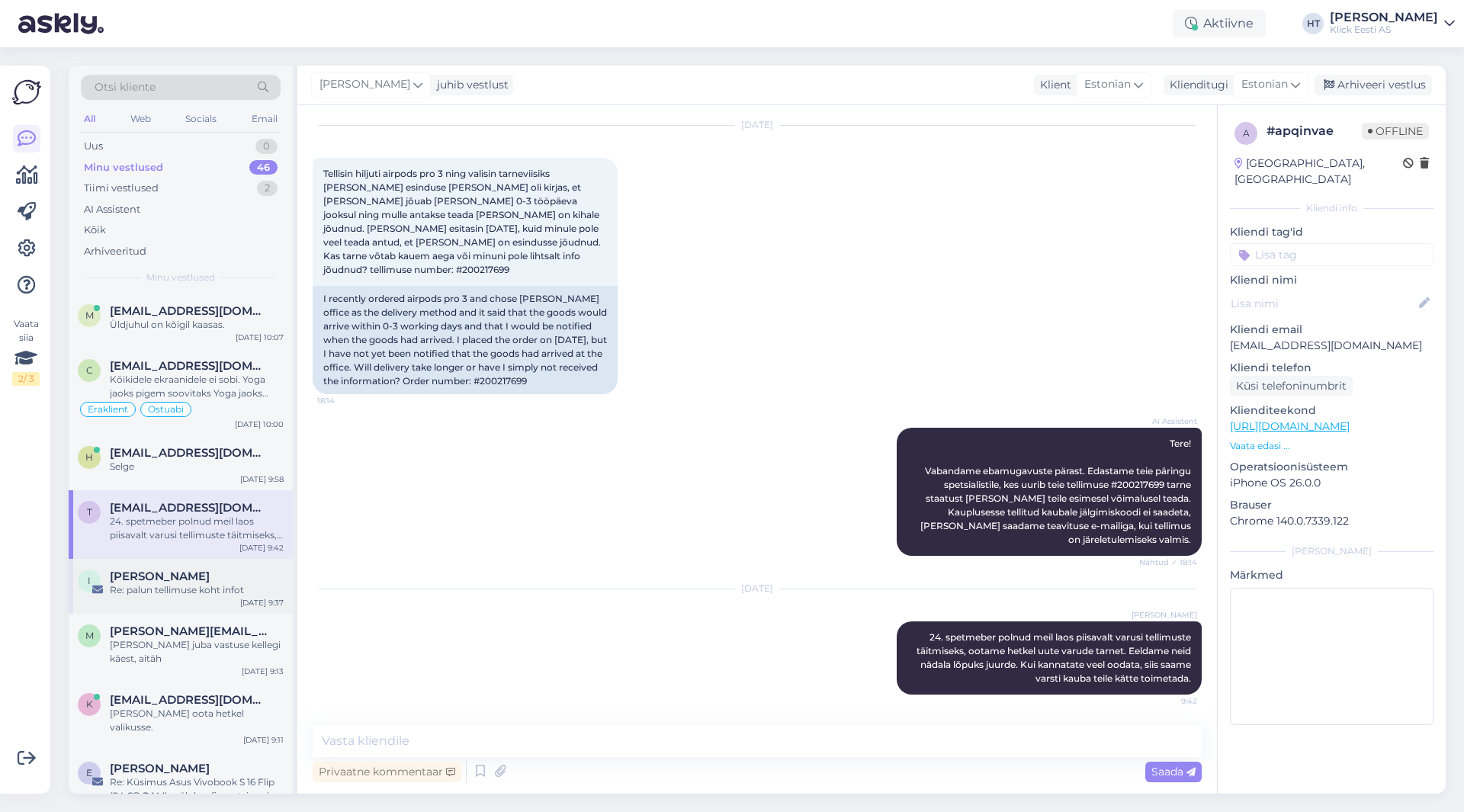
click at [217, 581] on div "[PERSON_NAME]" at bounding box center [196, 577] width 174 height 14
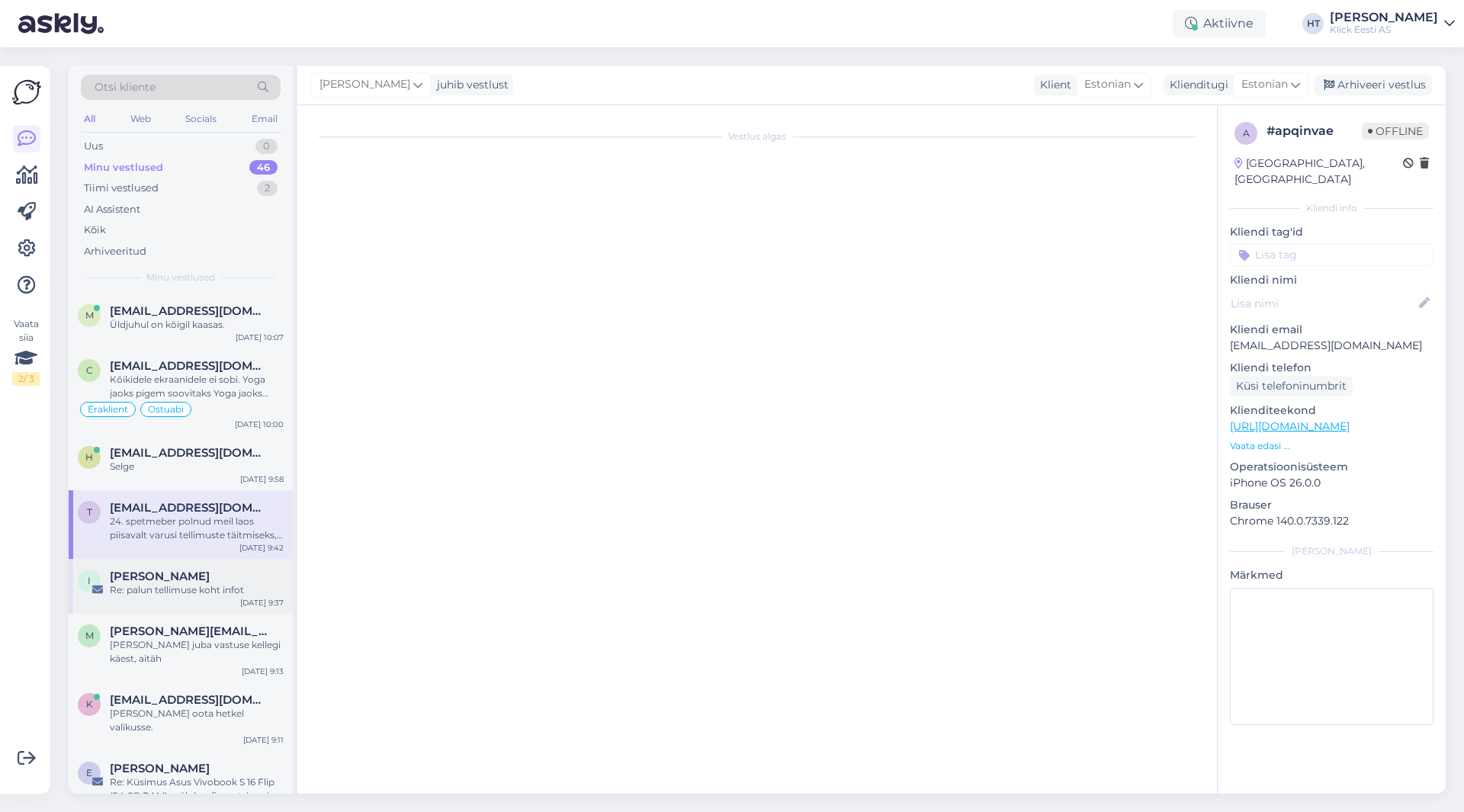
scroll to position [0, 0]
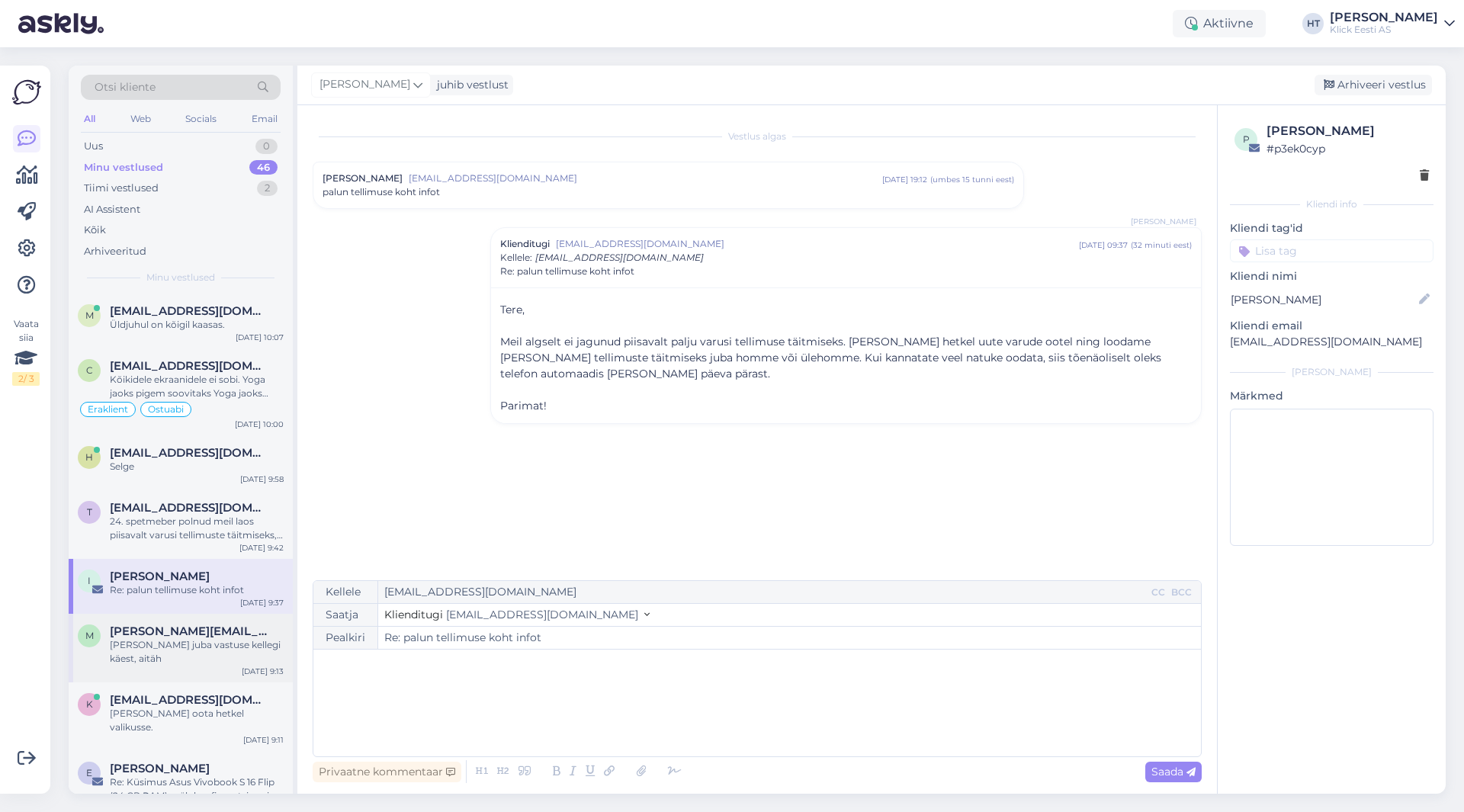
click at [198, 641] on div "[PERSON_NAME] juba vastuse kellegi käest, aitäh" at bounding box center [196, 651] width 174 height 27
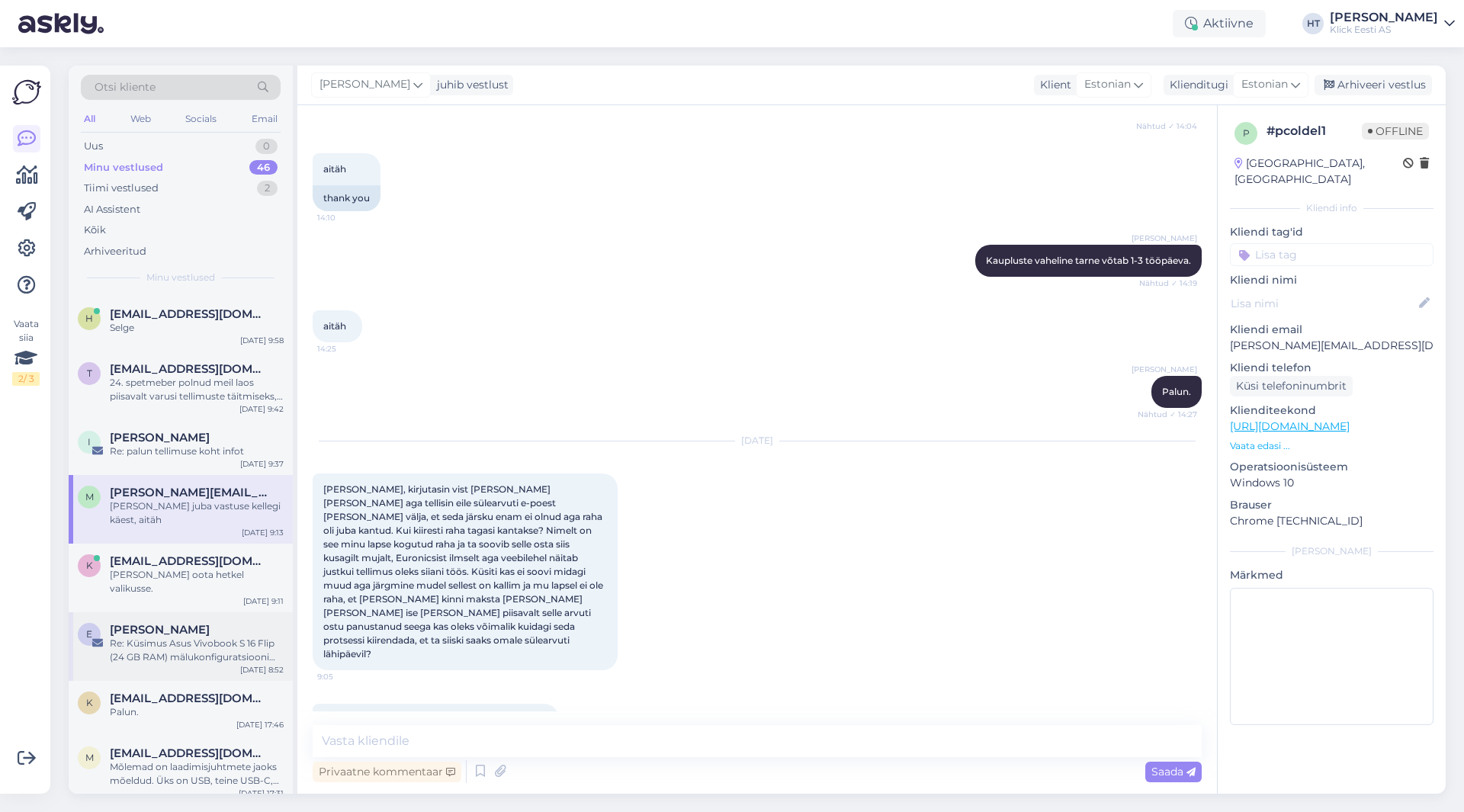
scroll to position [153, 0]
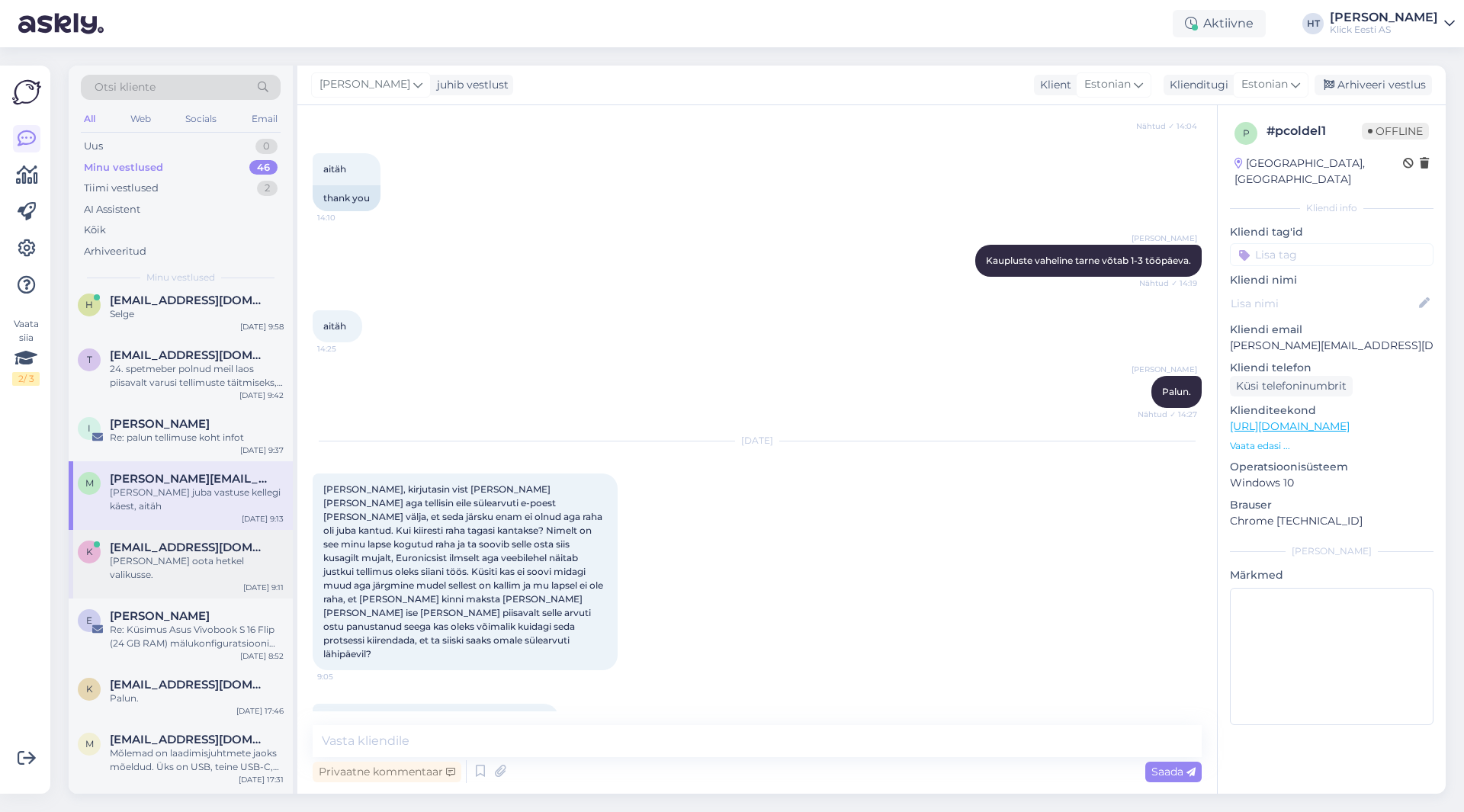
click at [220, 554] on div "[PERSON_NAME] oota hetkel valikusse." at bounding box center [196, 567] width 174 height 27
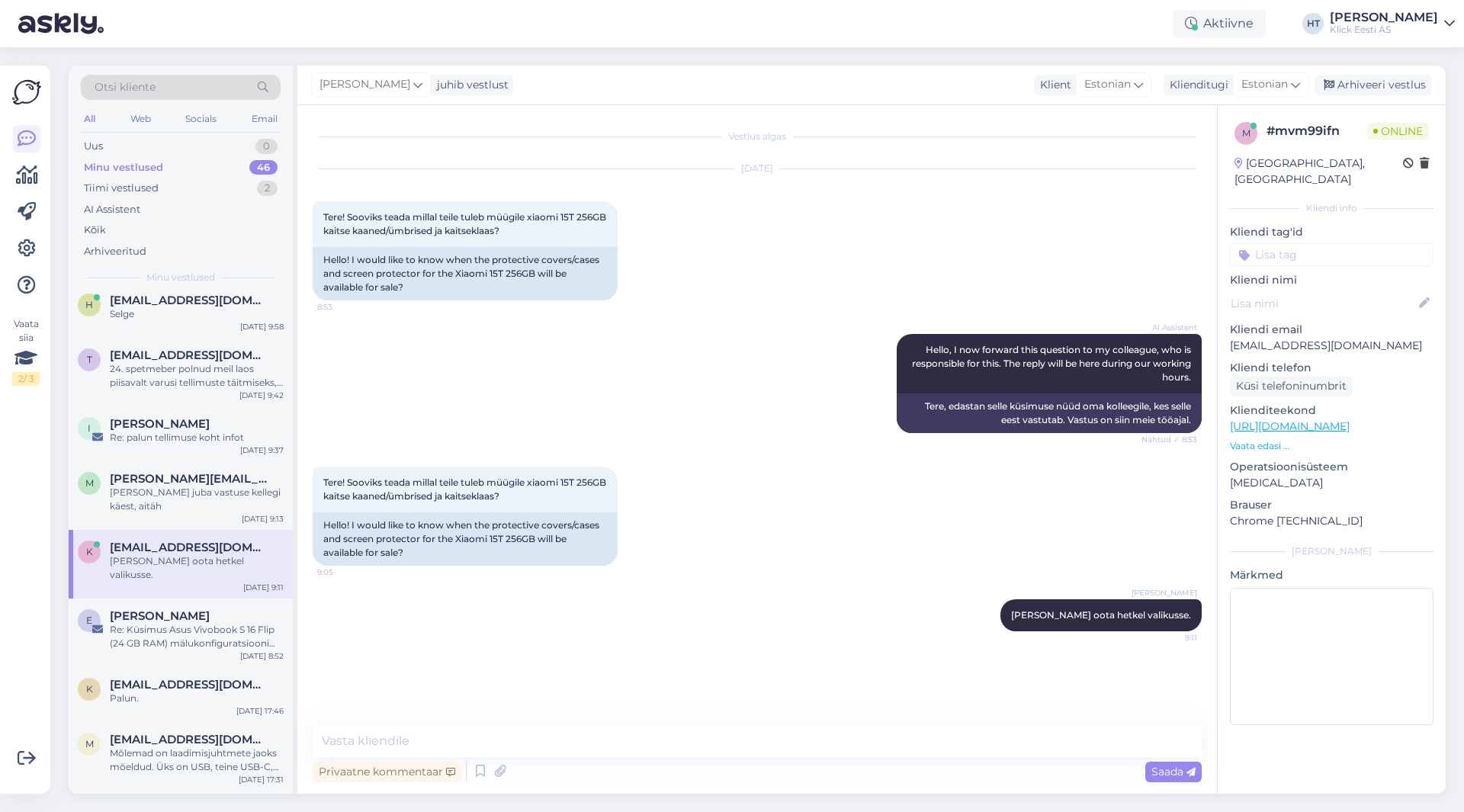
scroll to position [0, 0]
click at [239, 194] on div "Tiimi vestlused 2" at bounding box center [181, 188] width 200 height 21
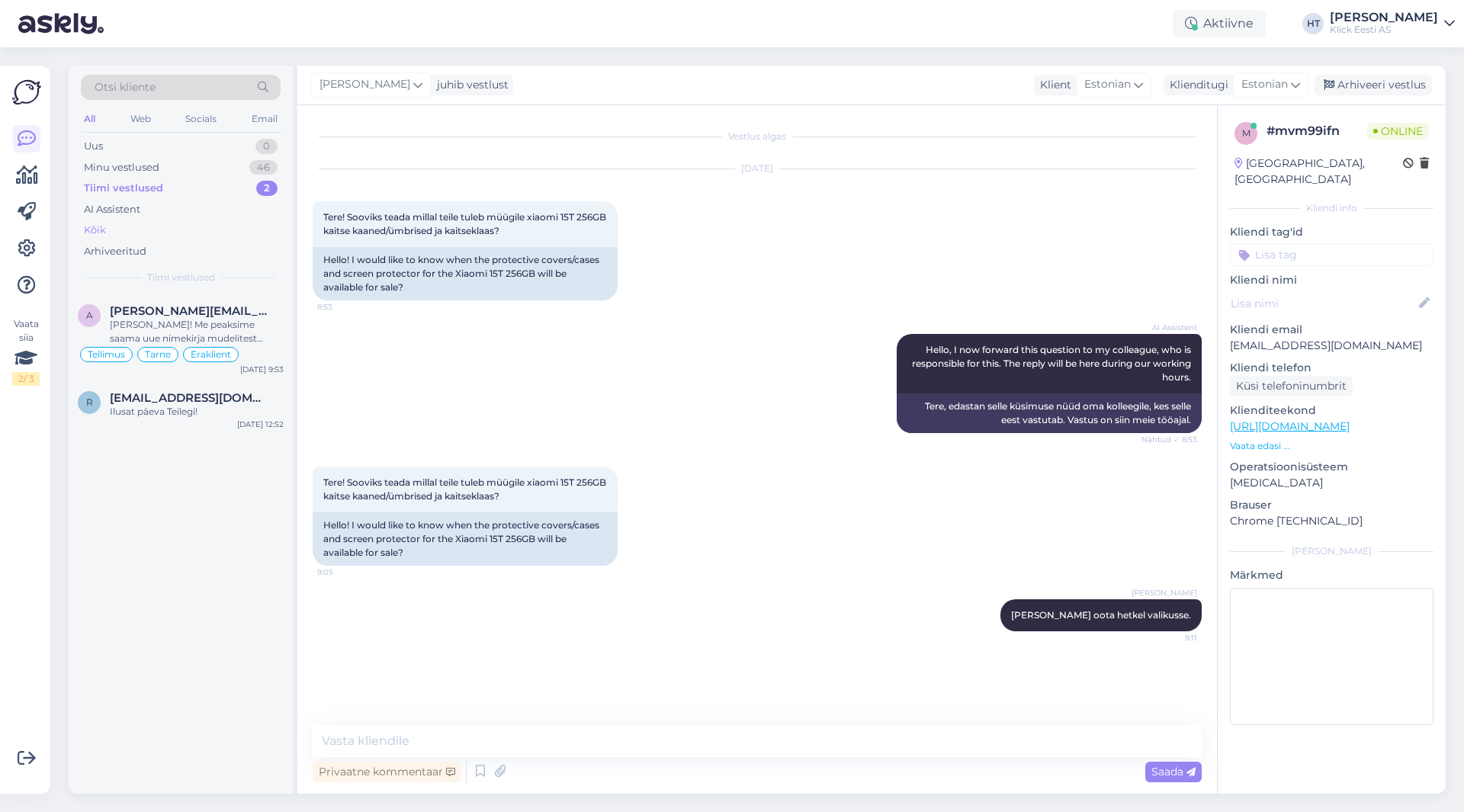
click at [222, 222] on div "Kõik" at bounding box center [181, 230] width 200 height 21
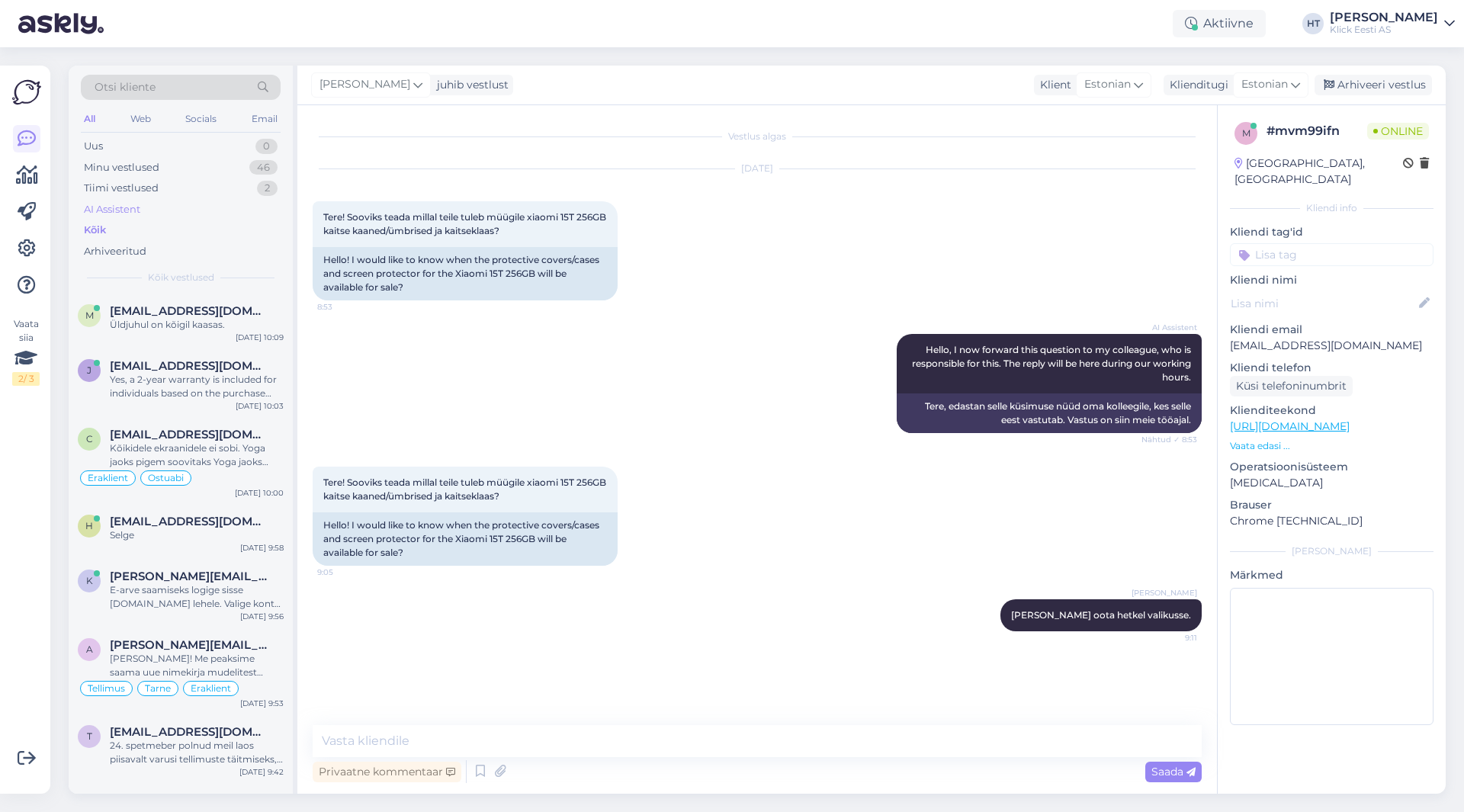
click at [222, 214] on div "AI Assistent" at bounding box center [181, 209] width 200 height 21
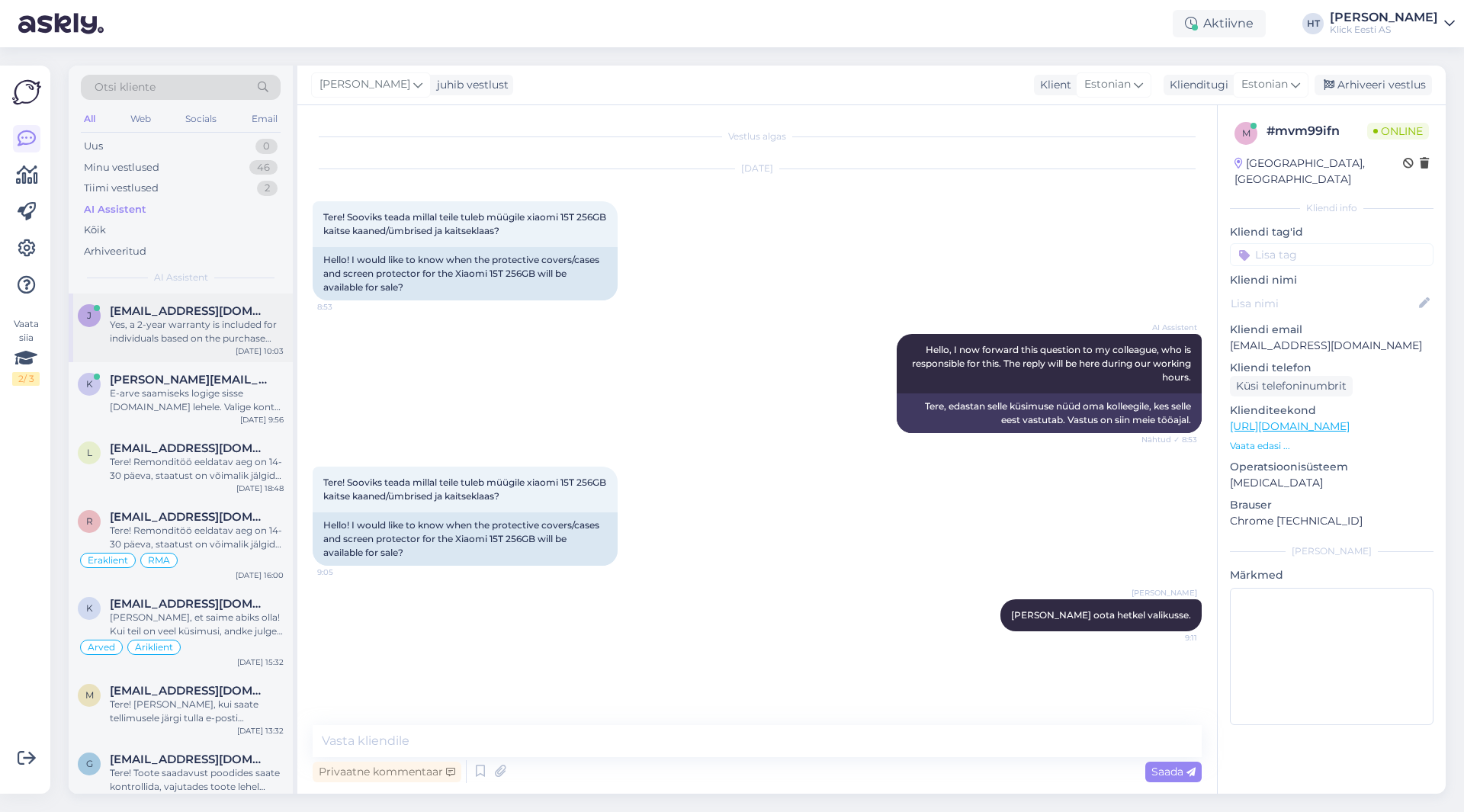
click at [239, 336] on div "Yes, a 2-year warranty is included for individuals based on the purchase invoic…" at bounding box center [196, 331] width 174 height 27
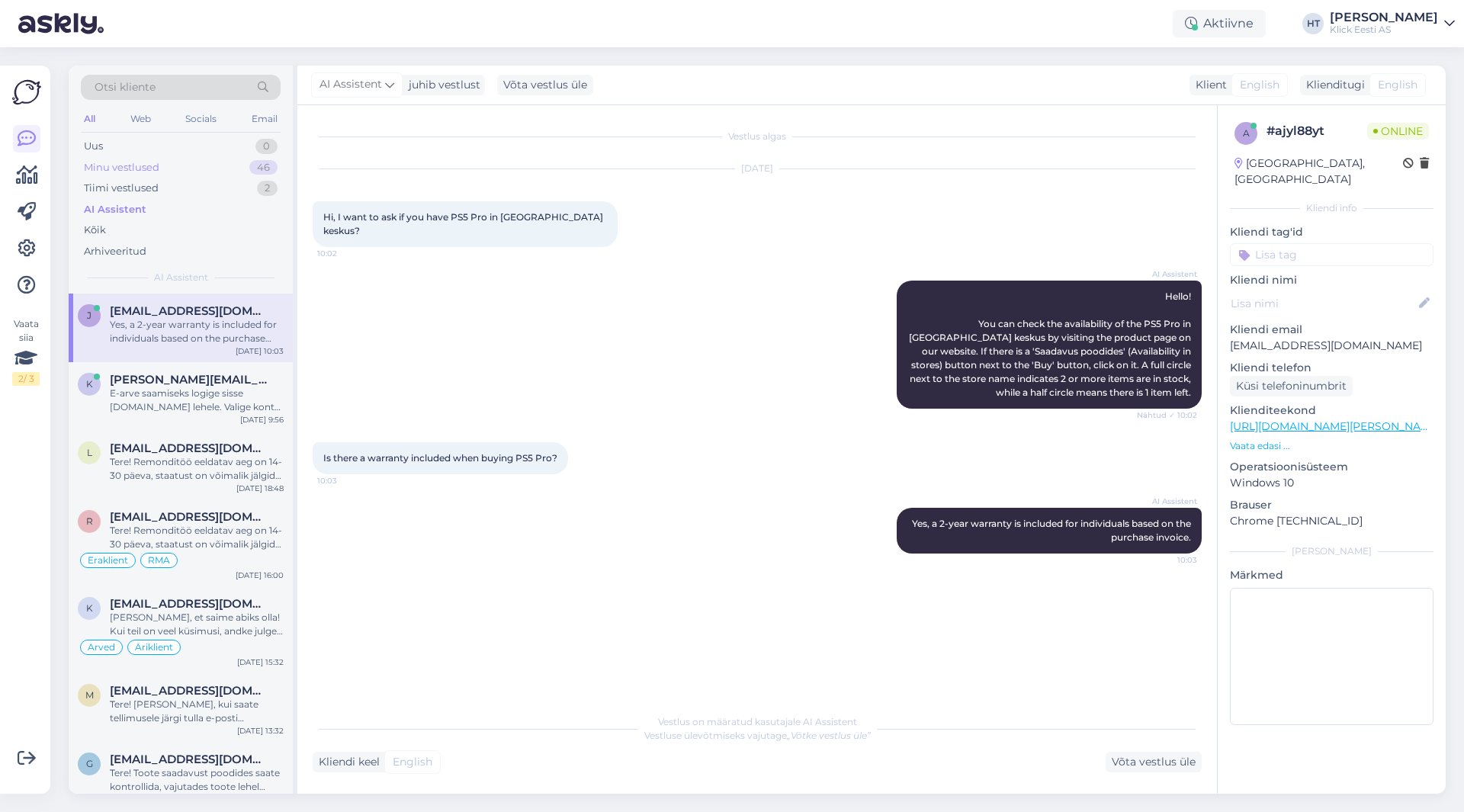
click at [210, 176] on div "Minu vestlused 46" at bounding box center [181, 168] width 200 height 21
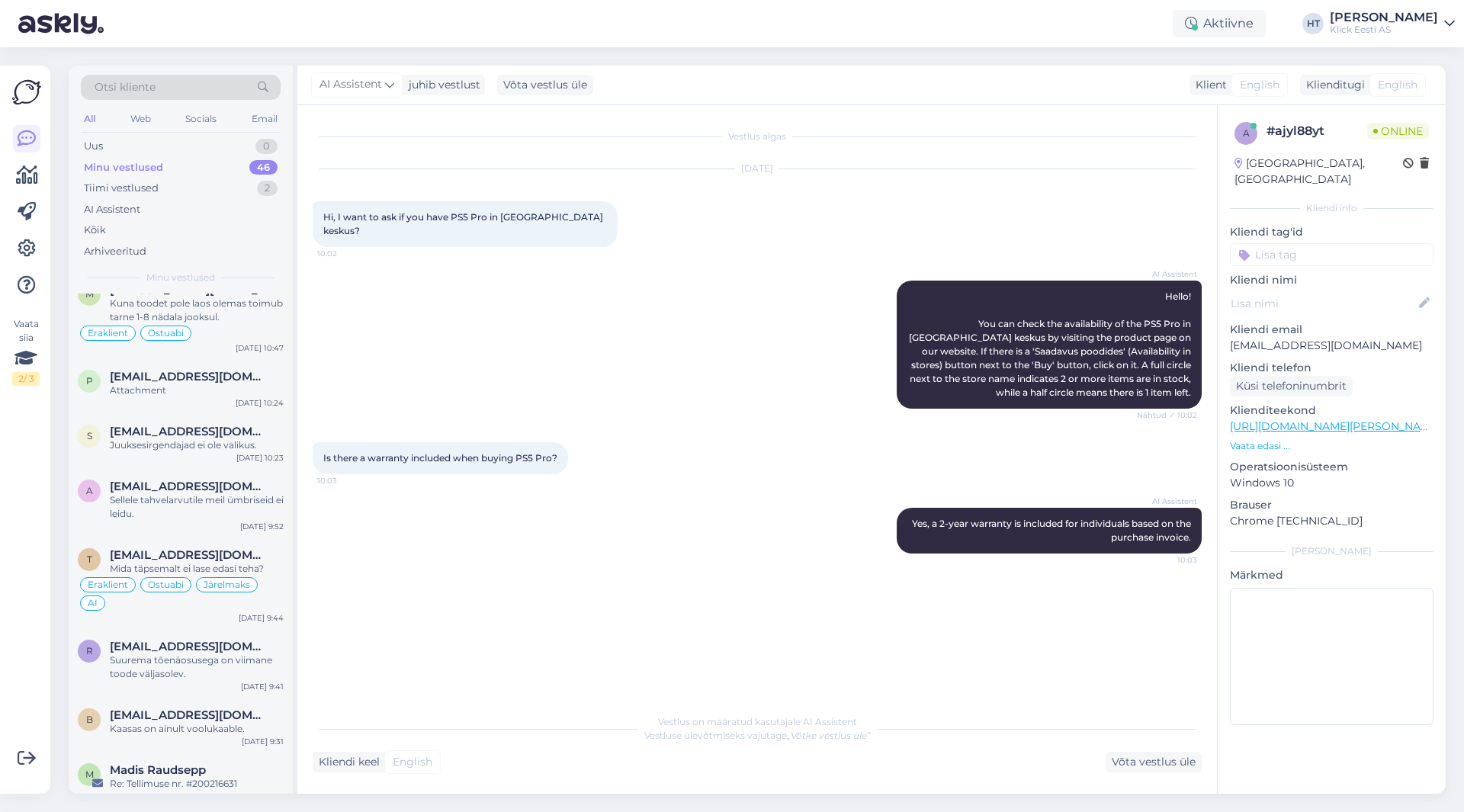
scroll to position [2633, 0]
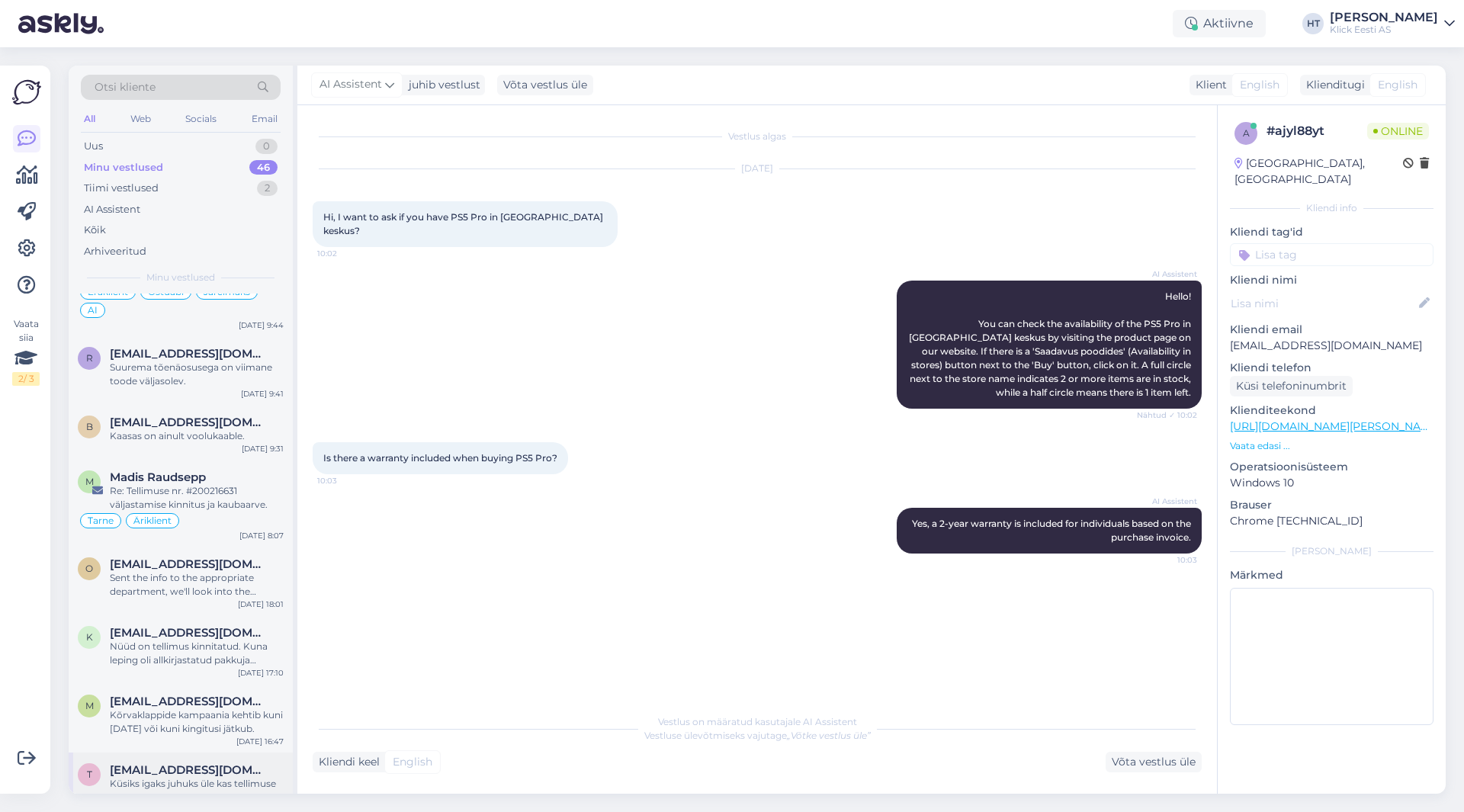
click at [190, 763] on span "[EMAIL_ADDRESS][DOMAIN_NAME]" at bounding box center [189, 770] width 159 height 14
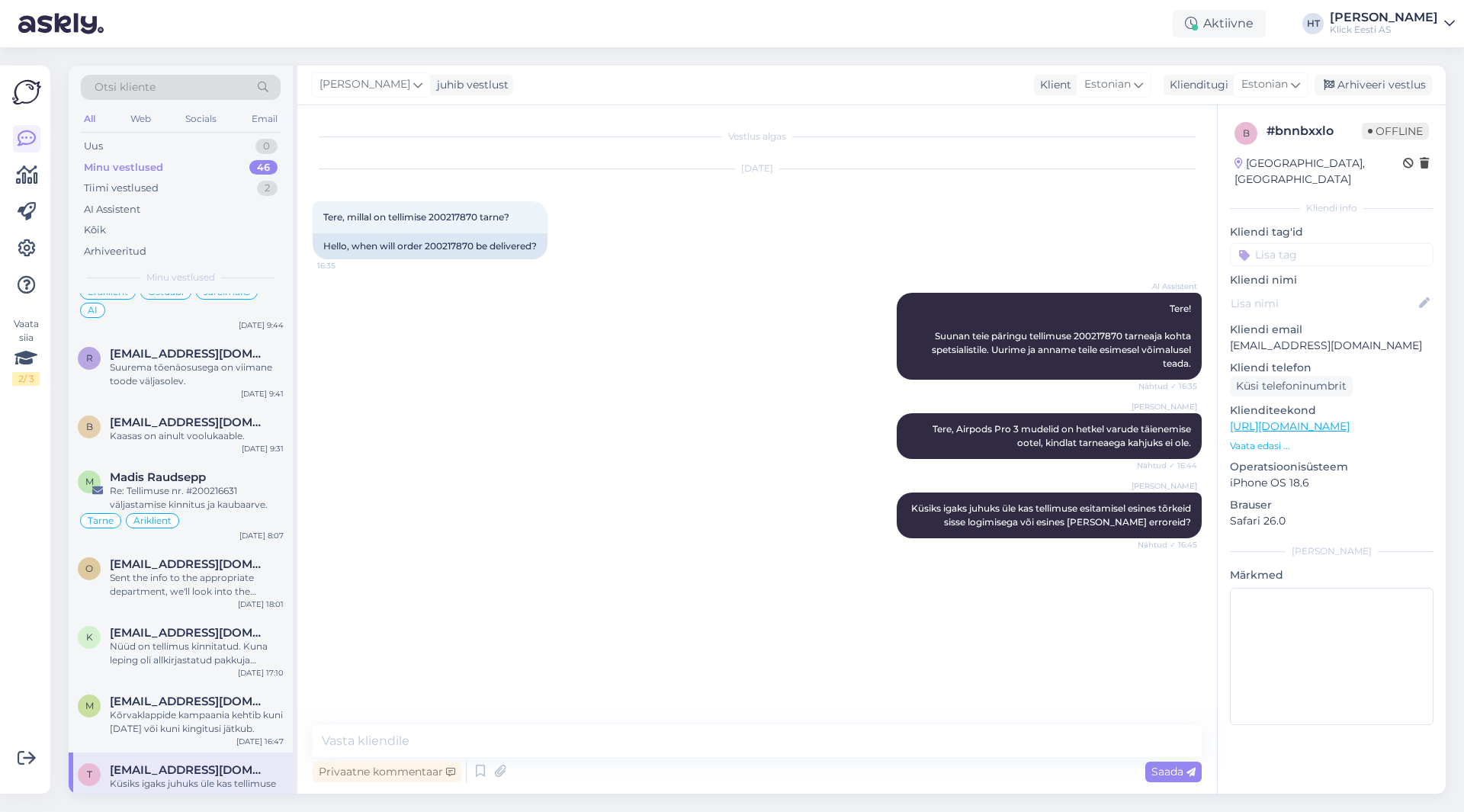
click at [1281, 243] on input at bounding box center [1331, 254] width 203 height 23
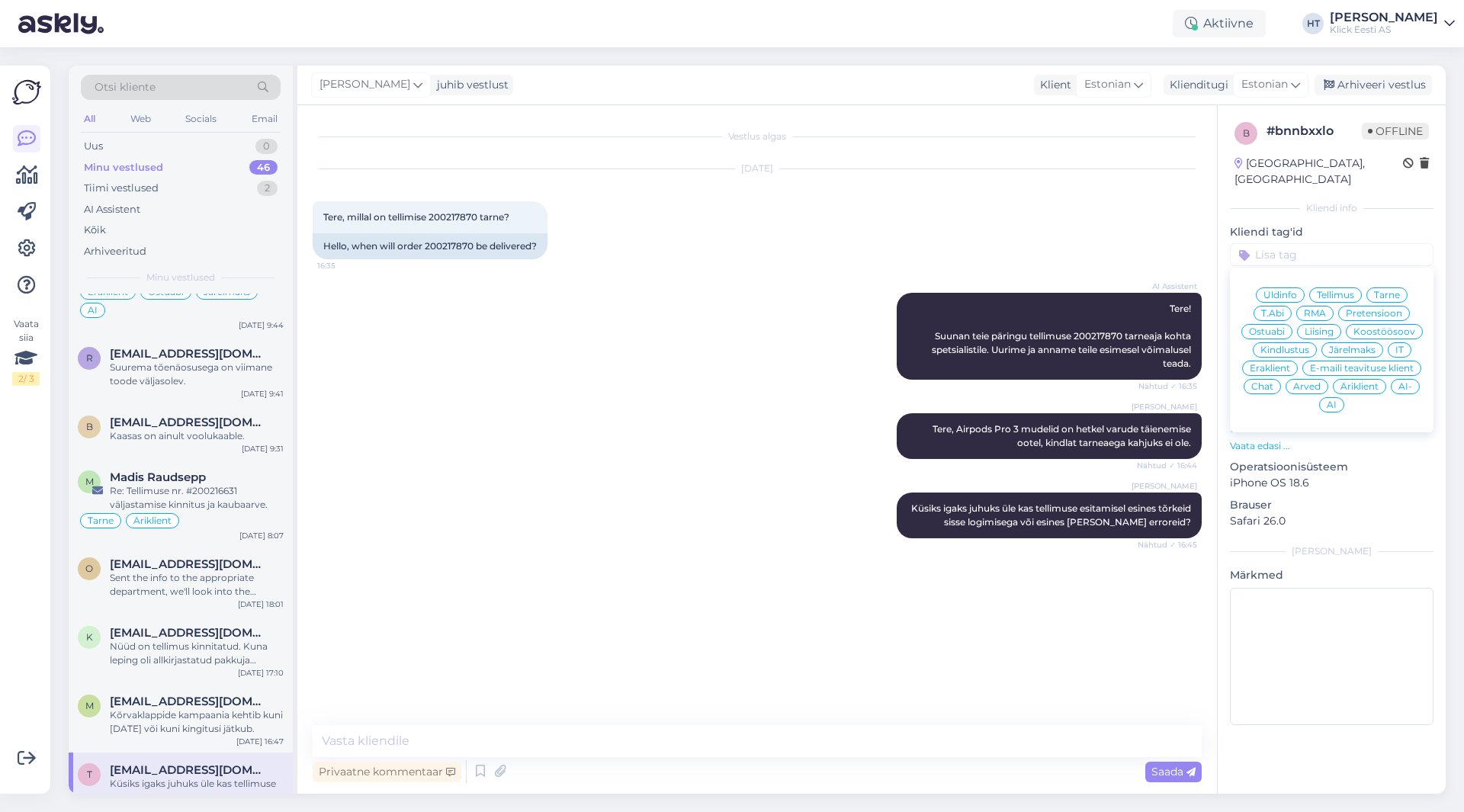
click at [1275, 364] on span "Eraklient" at bounding box center [1271, 369] width 41 height 9
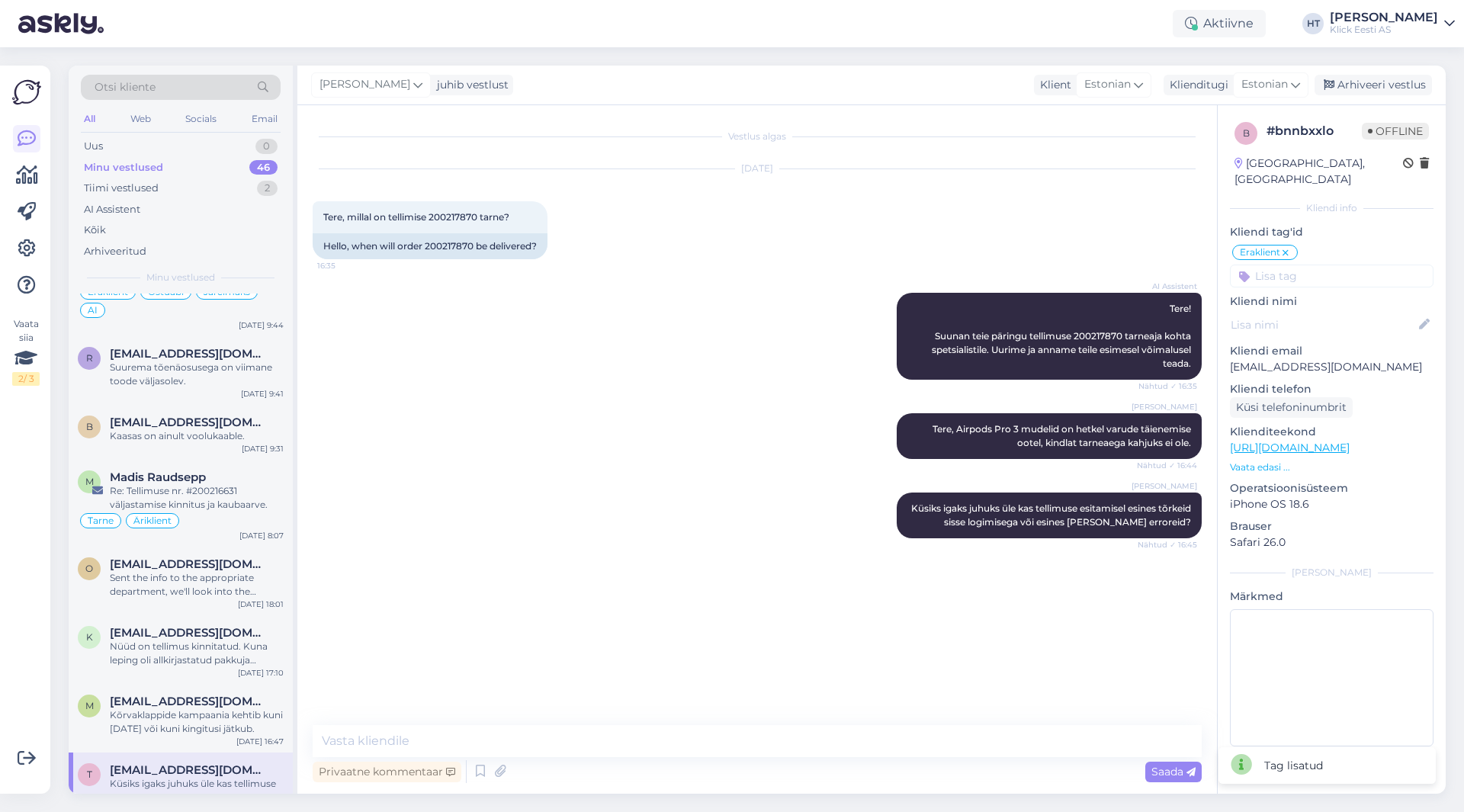
click at [1302, 270] on input at bounding box center [1331, 275] width 203 height 23
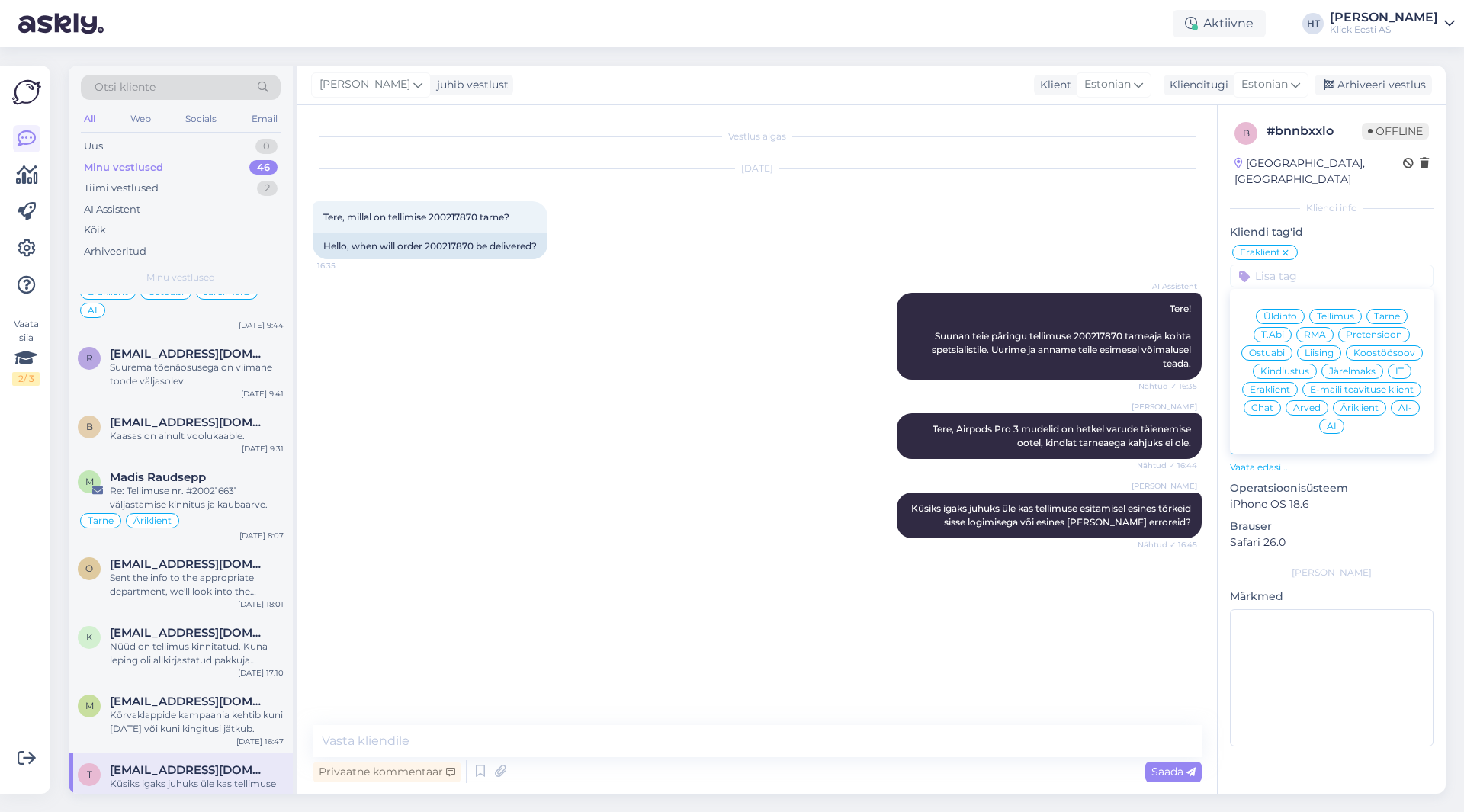
click at [1289, 247] on icon at bounding box center [1286, 253] width 9 height 12
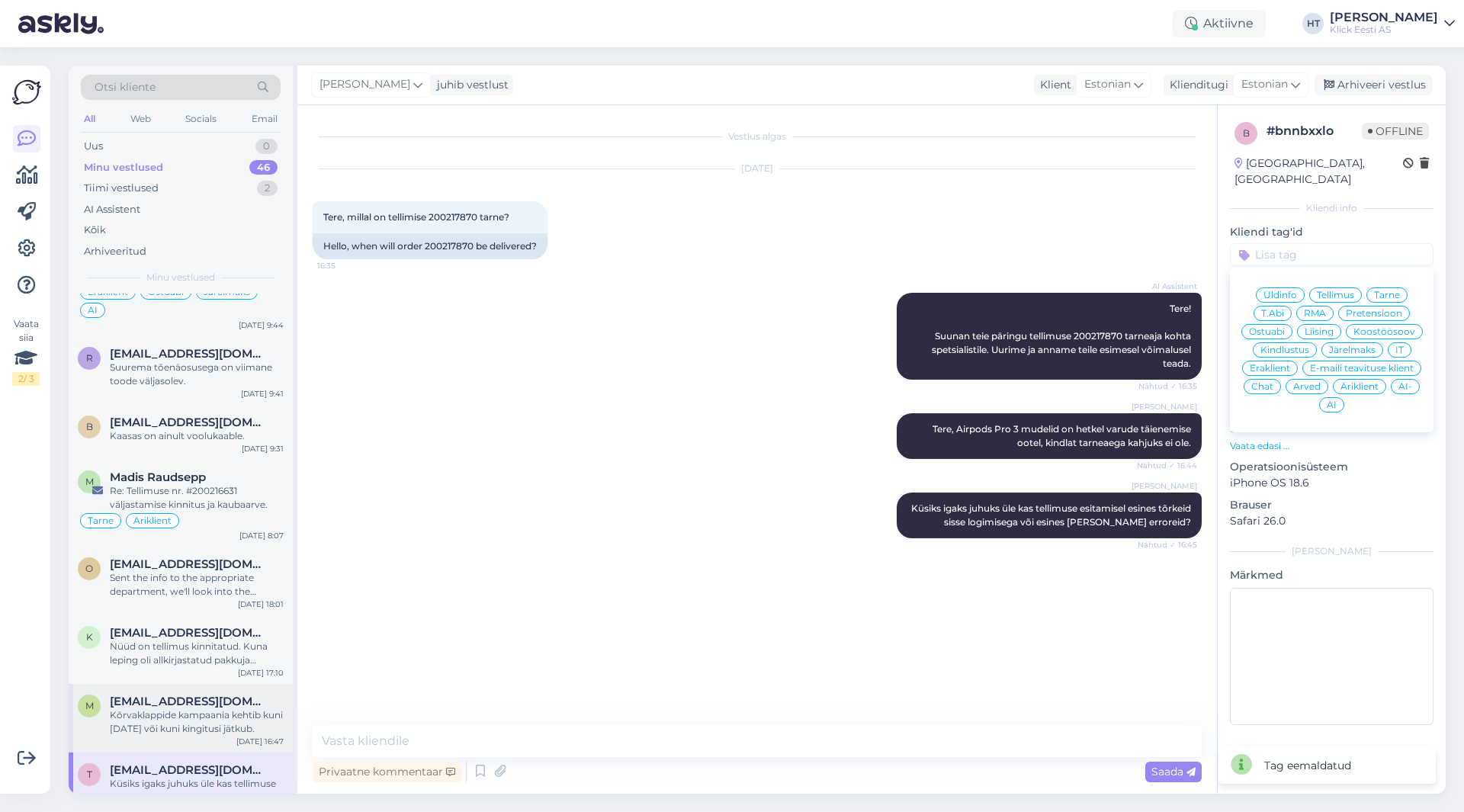
click at [188, 708] on div "Kõrvaklappide kampaania kehtib kuni [DATE] või kuni kingitusi jätkub." at bounding box center [196, 722] width 174 height 27
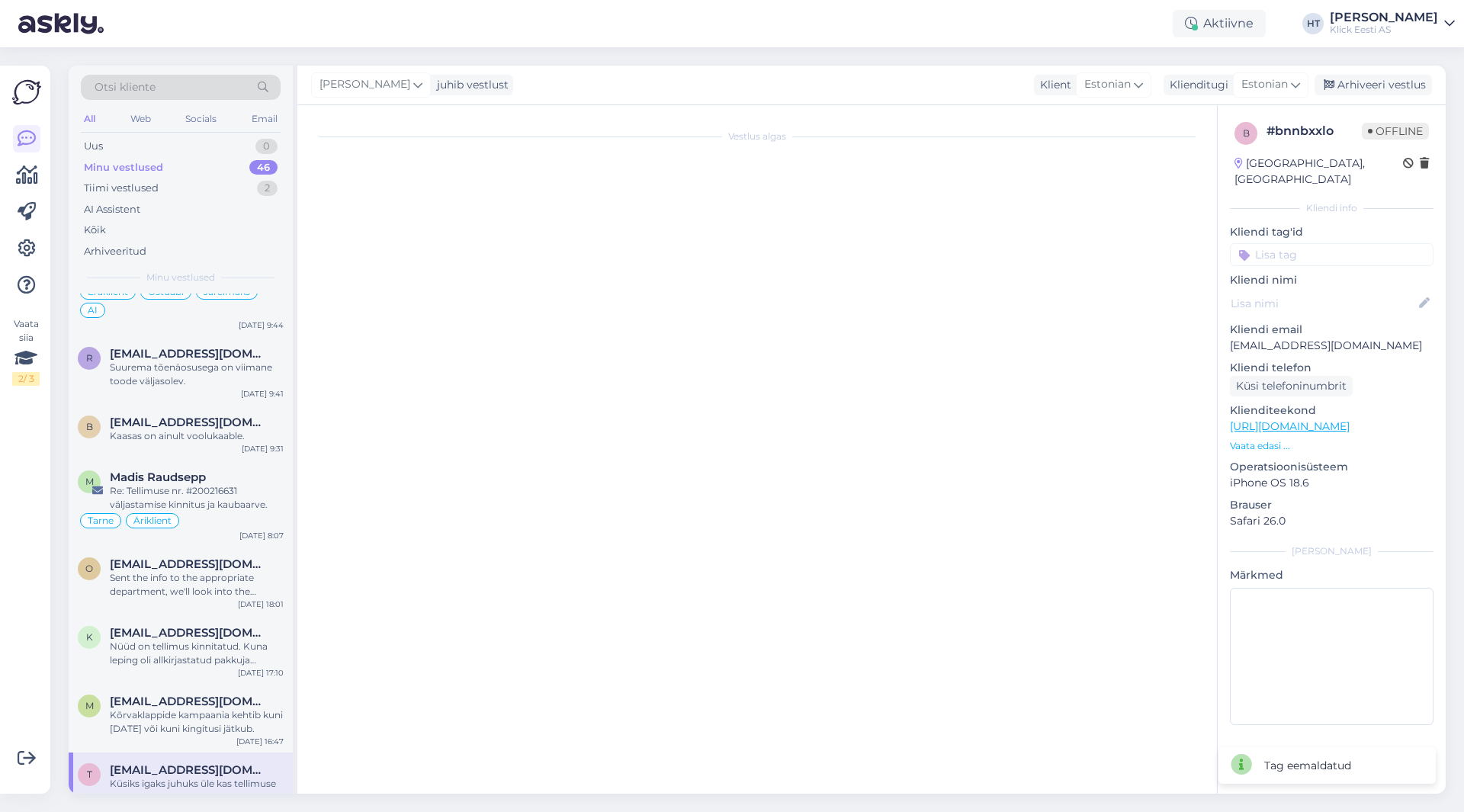
scroll to position [80, 0]
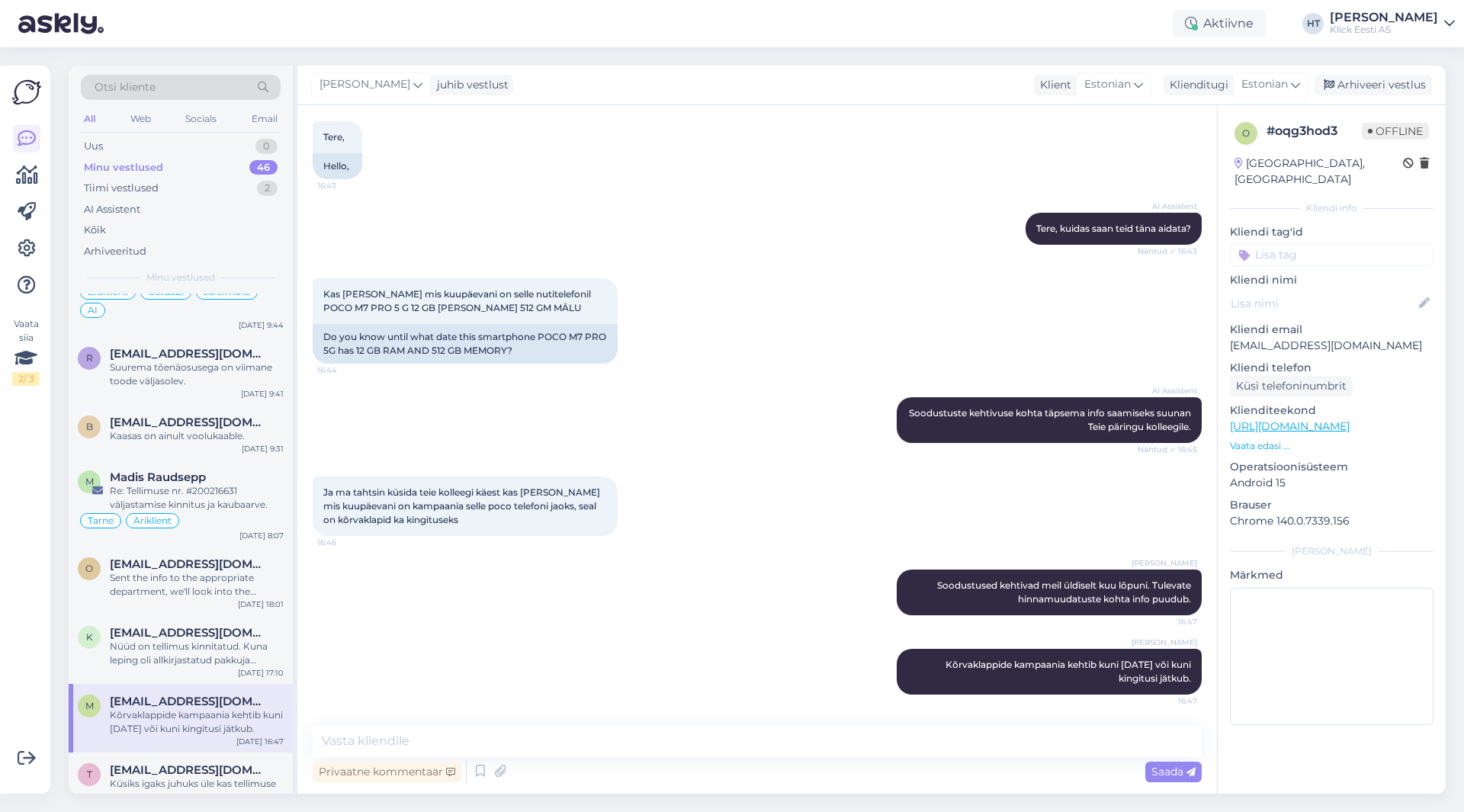
click at [1285, 243] on input at bounding box center [1331, 254] width 203 height 23
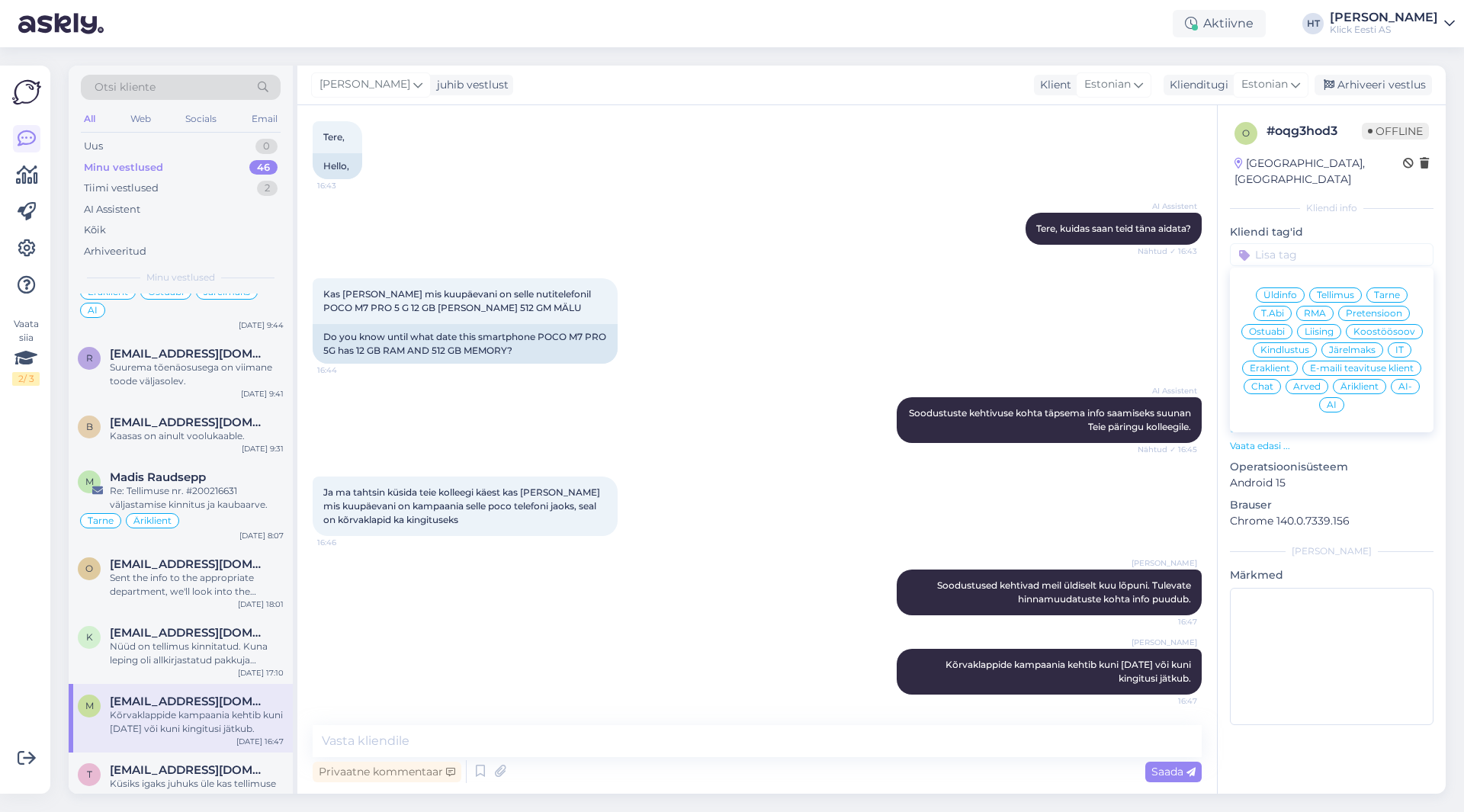
click at [1290, 288] on div "Üldinfo" at bounding box center [1280, 295] width 49 height 16
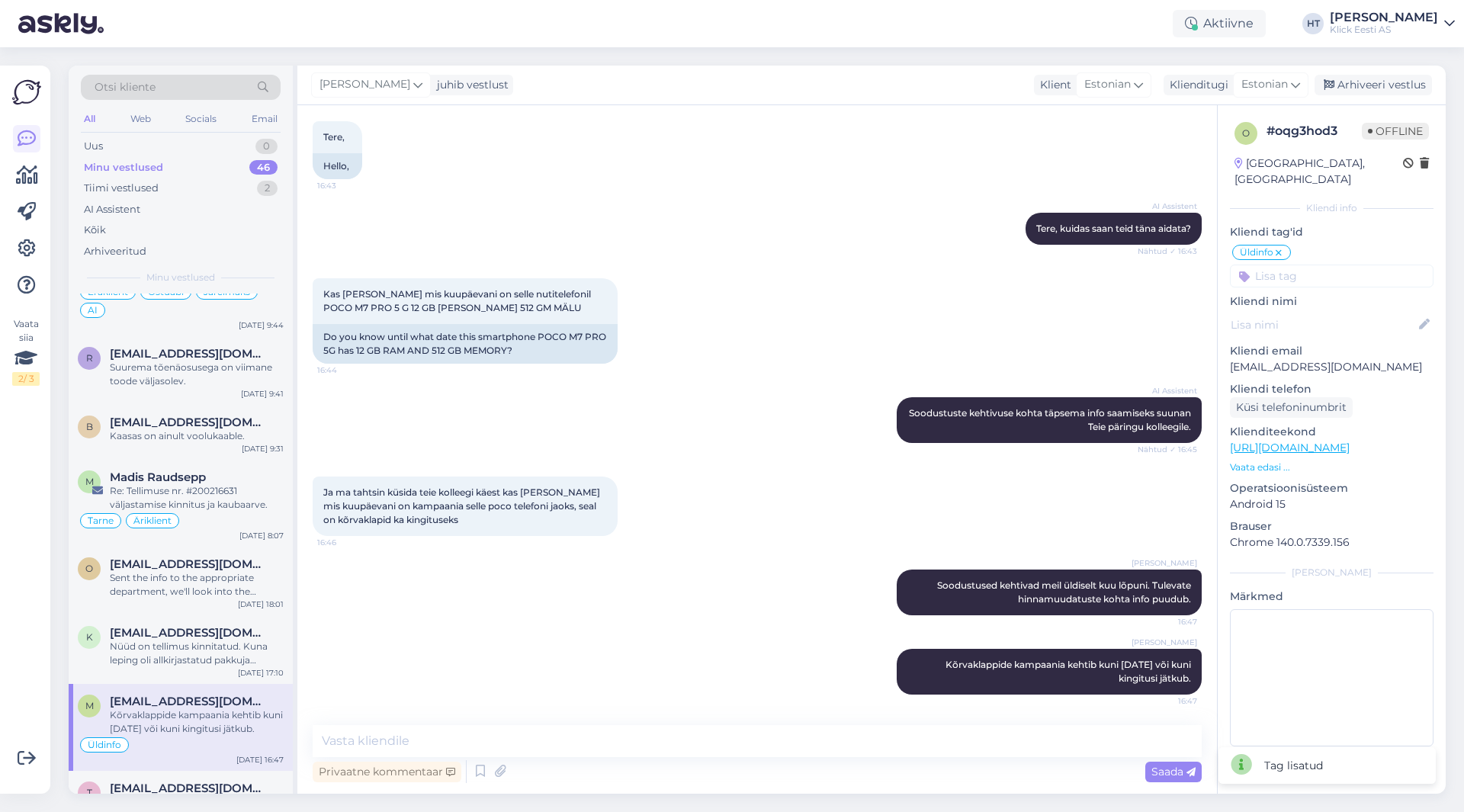
click at [1299, 264] on input at bounding box center [1331, 275] width 203 height 23
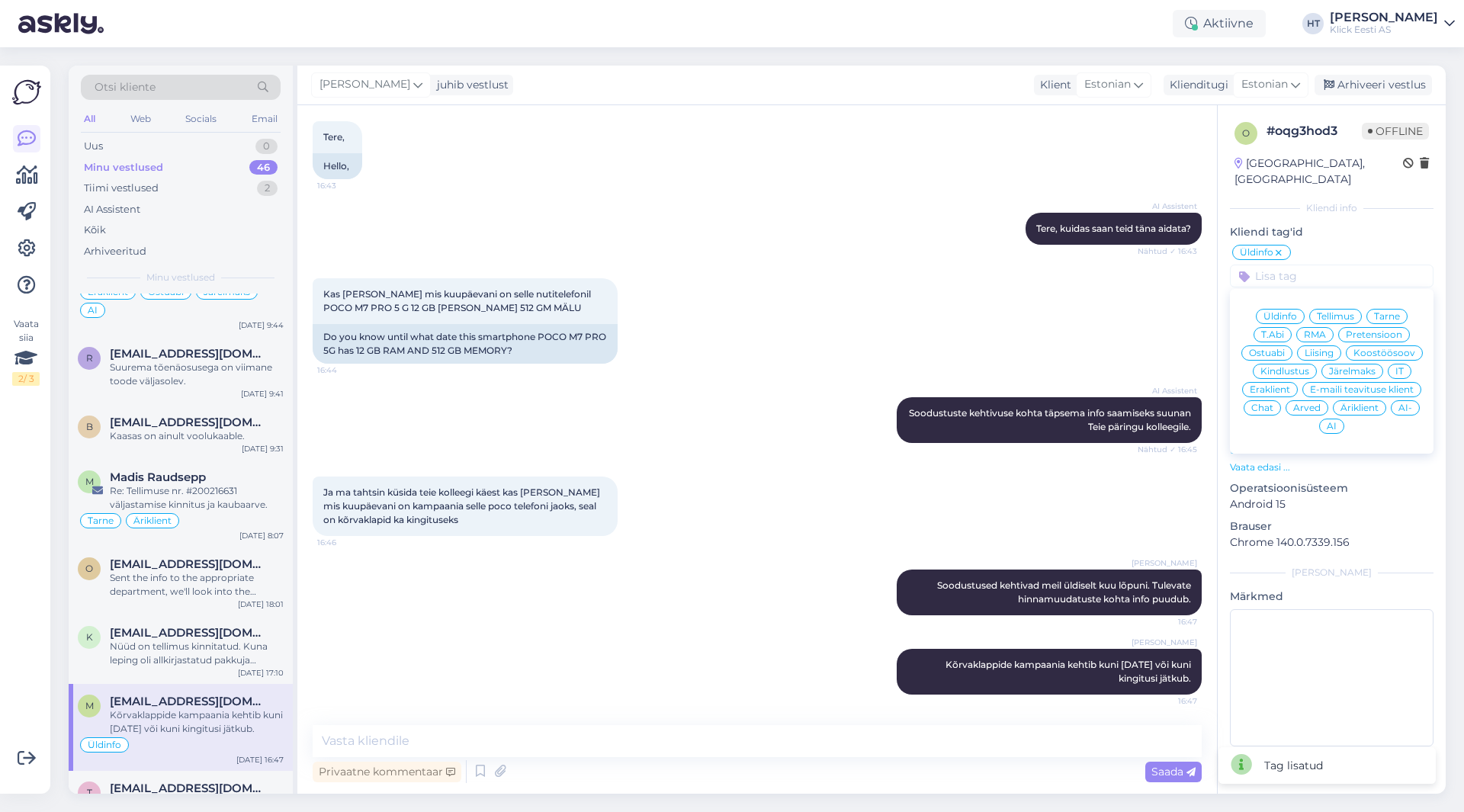
click at [1285, 348] on span "Ostuabi" at bounding box center [1268, 353] width 36 height 9
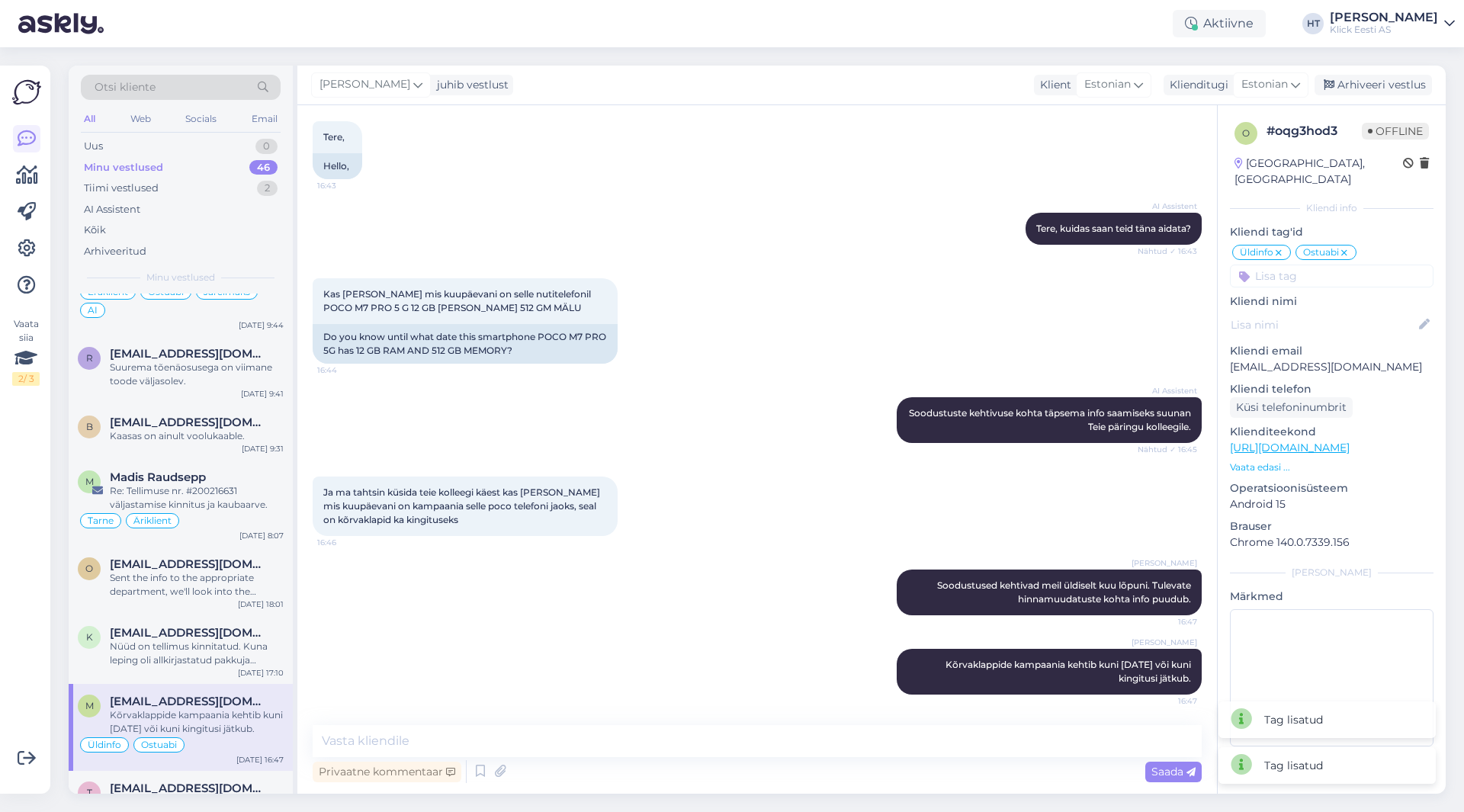
click at [1320, 264] on input at bounding box center [1331, 275] width 203 height 23
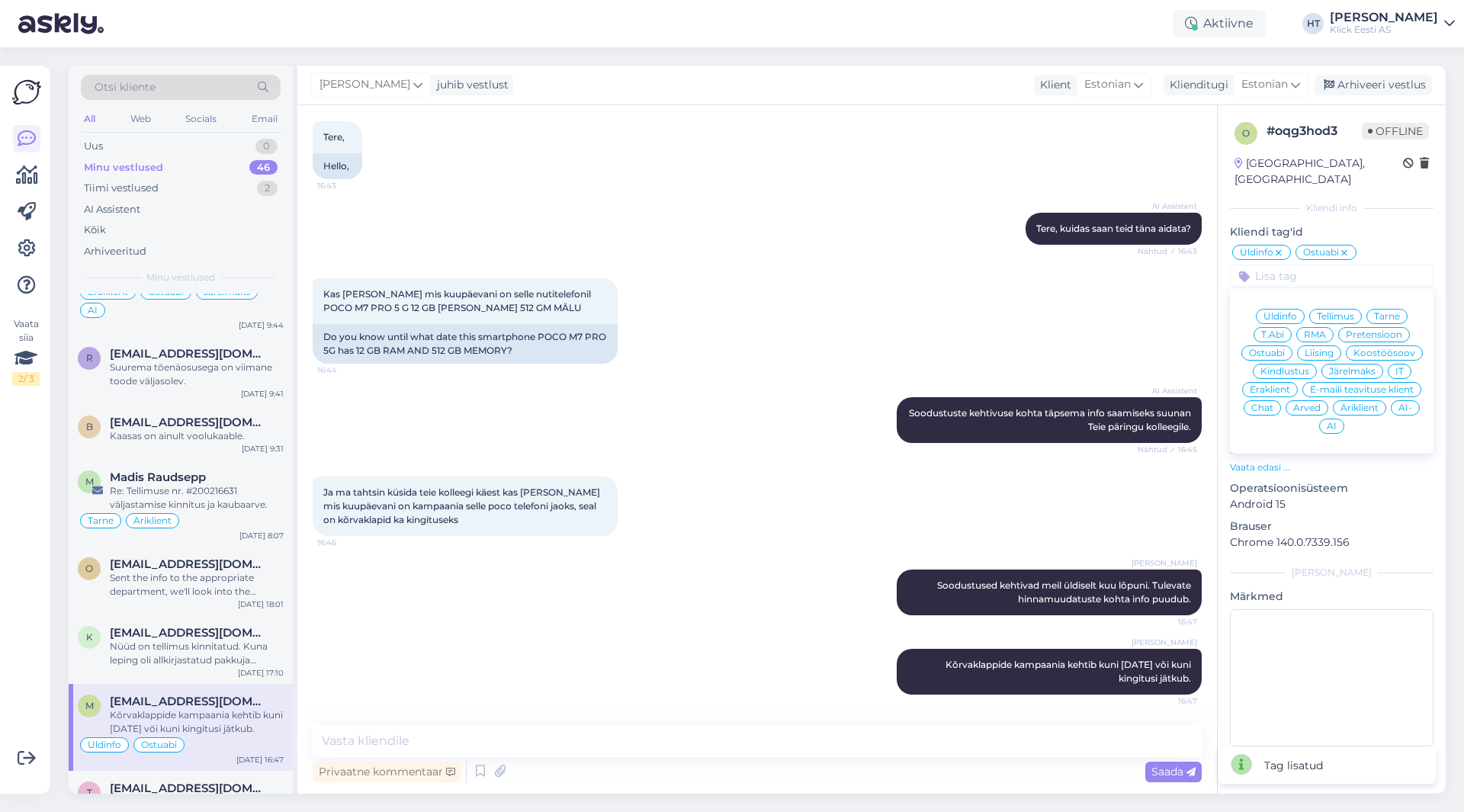
click at [1277, 385] on span "Eraklient" at bounding box center [1271, 390] width 41 height 9
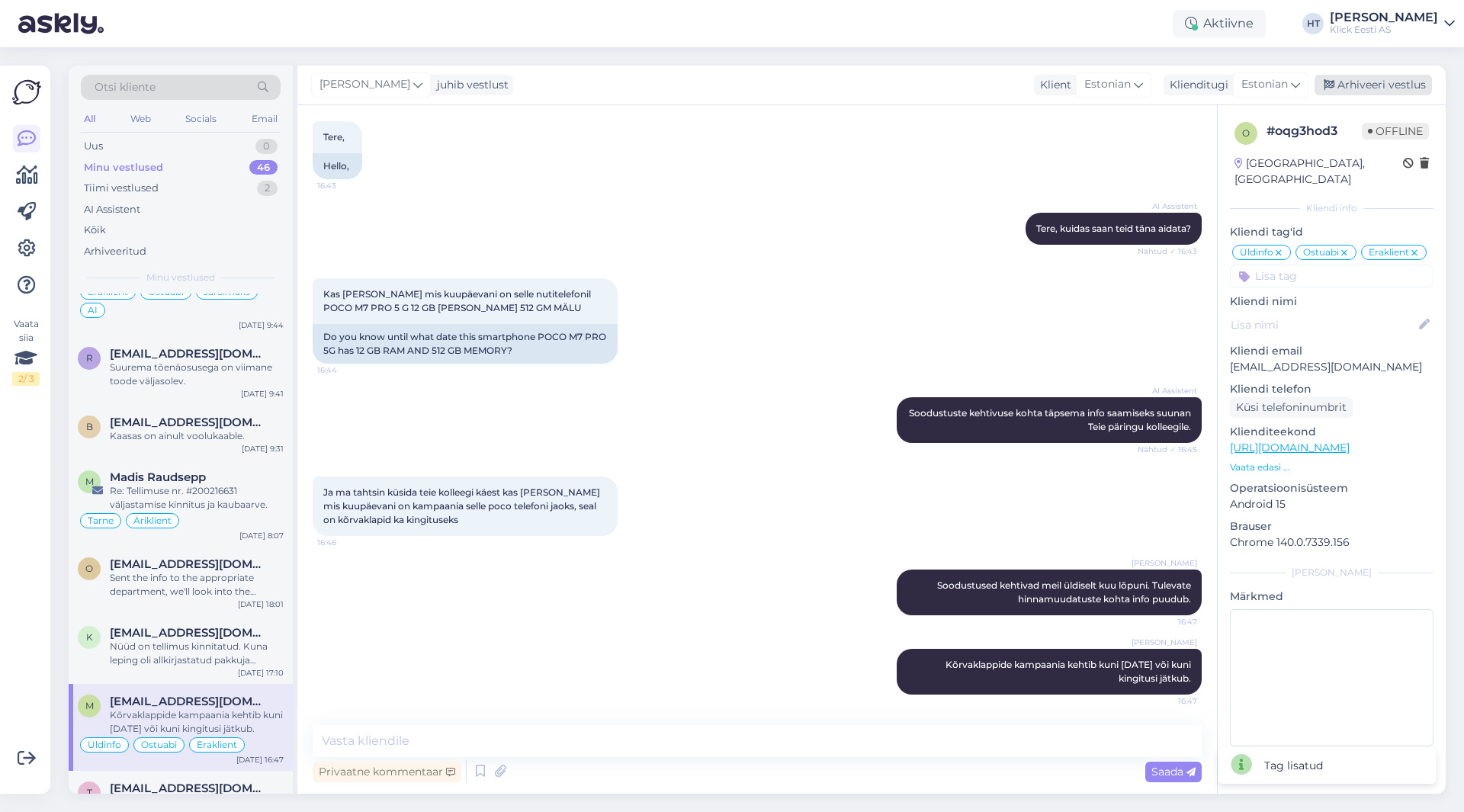
click at [1369, 86] on div "Arhiveeri vestlus" at bounding box center [1374, 85] width 118 height 20
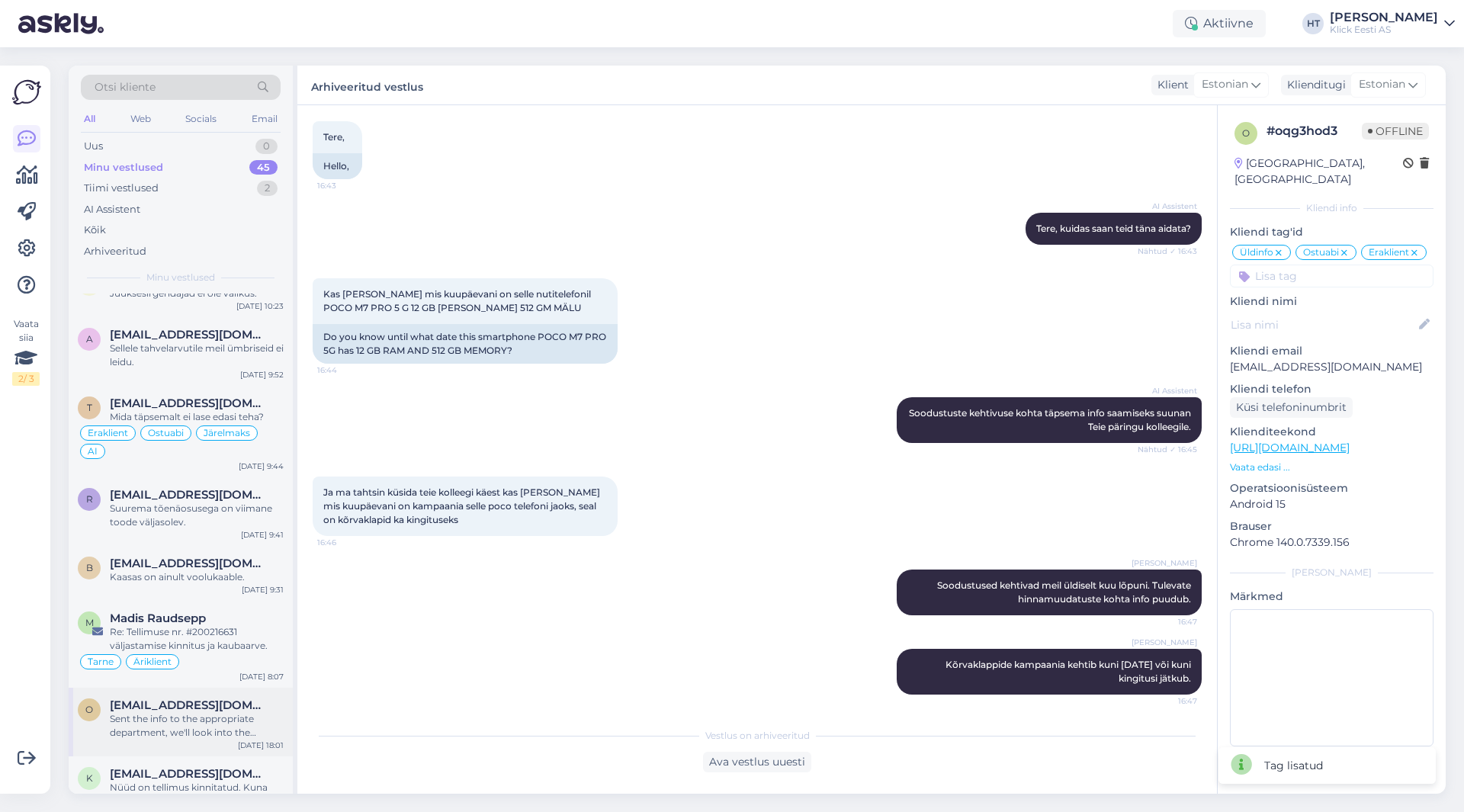
scroll to position [2565, 0]
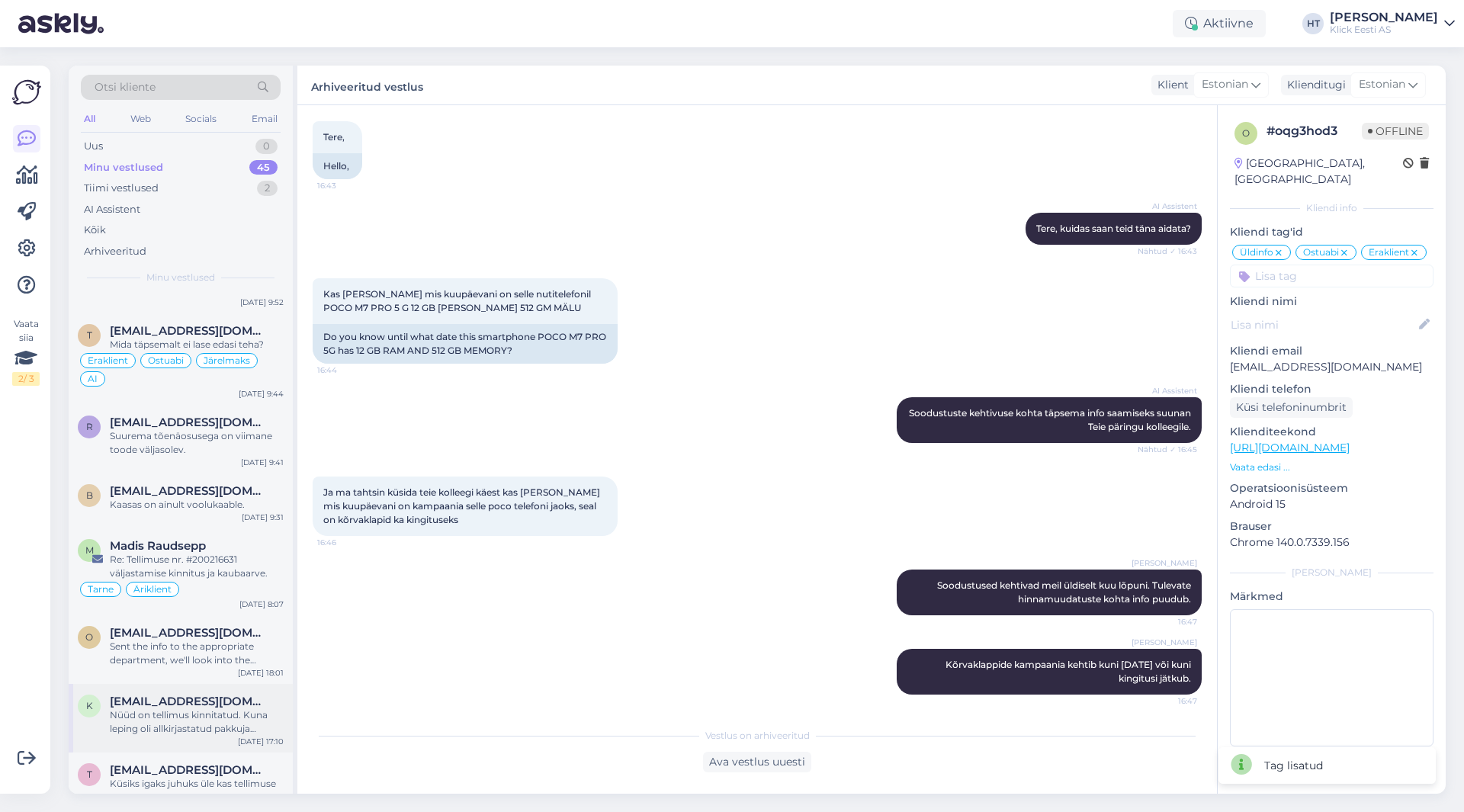
click at [201, 694] on span "[EMAIL_ADDRESS][DOMAIN_NAME]" at bounding box center [189, 701] width 159 height 14
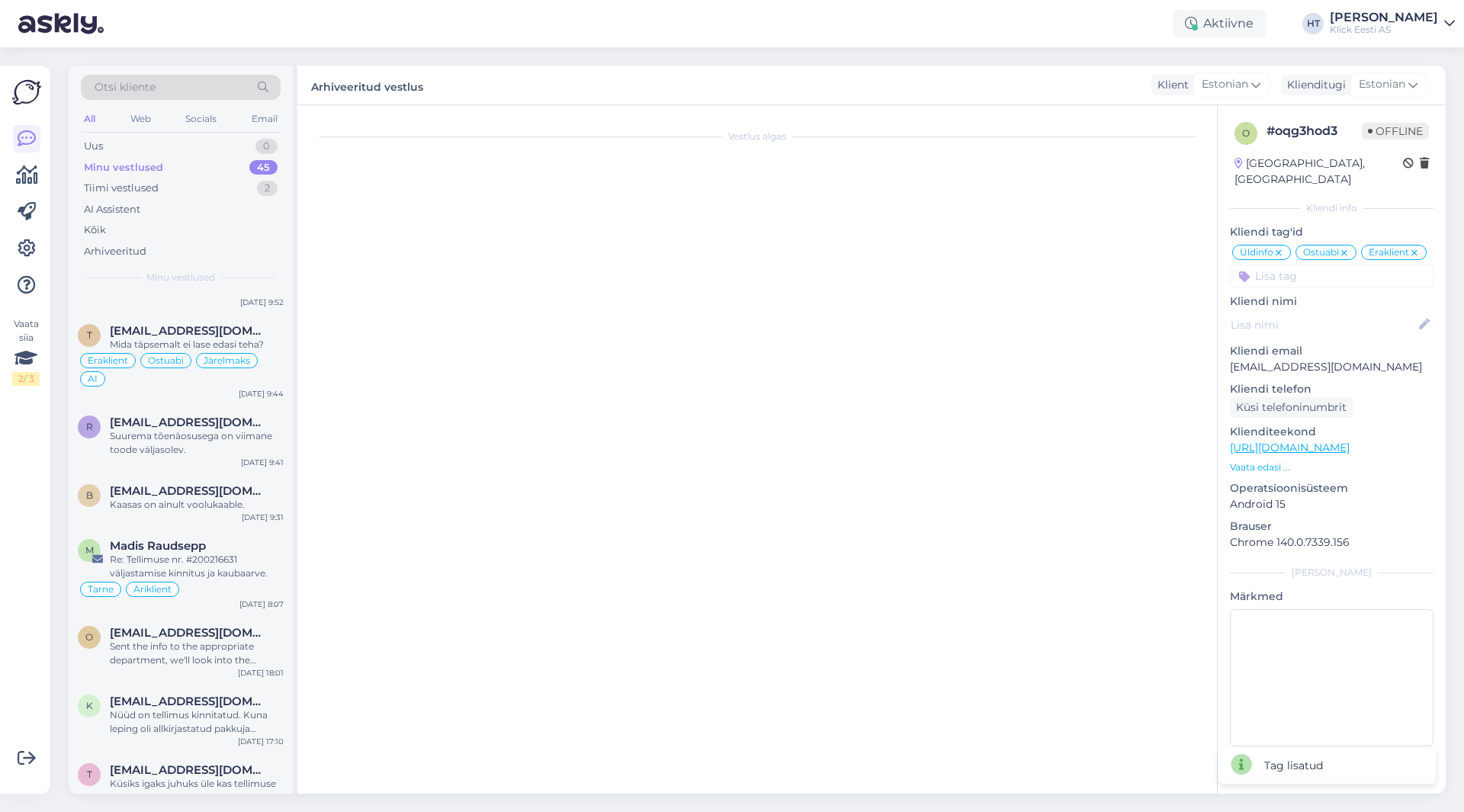
scroll to position [347, 0]
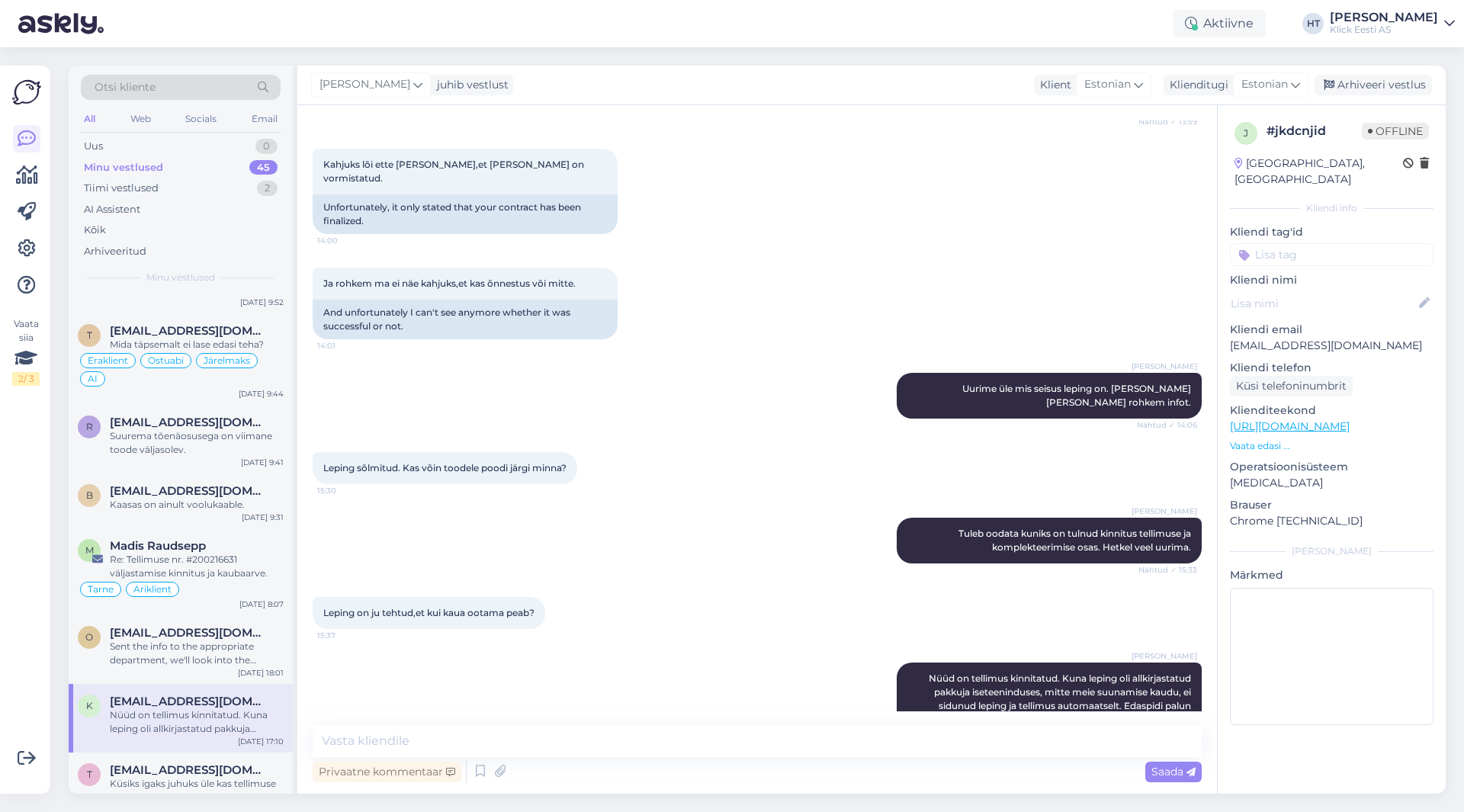
click at [1307, 243] on input at bounding box center [1331, 254] width 203 height 23
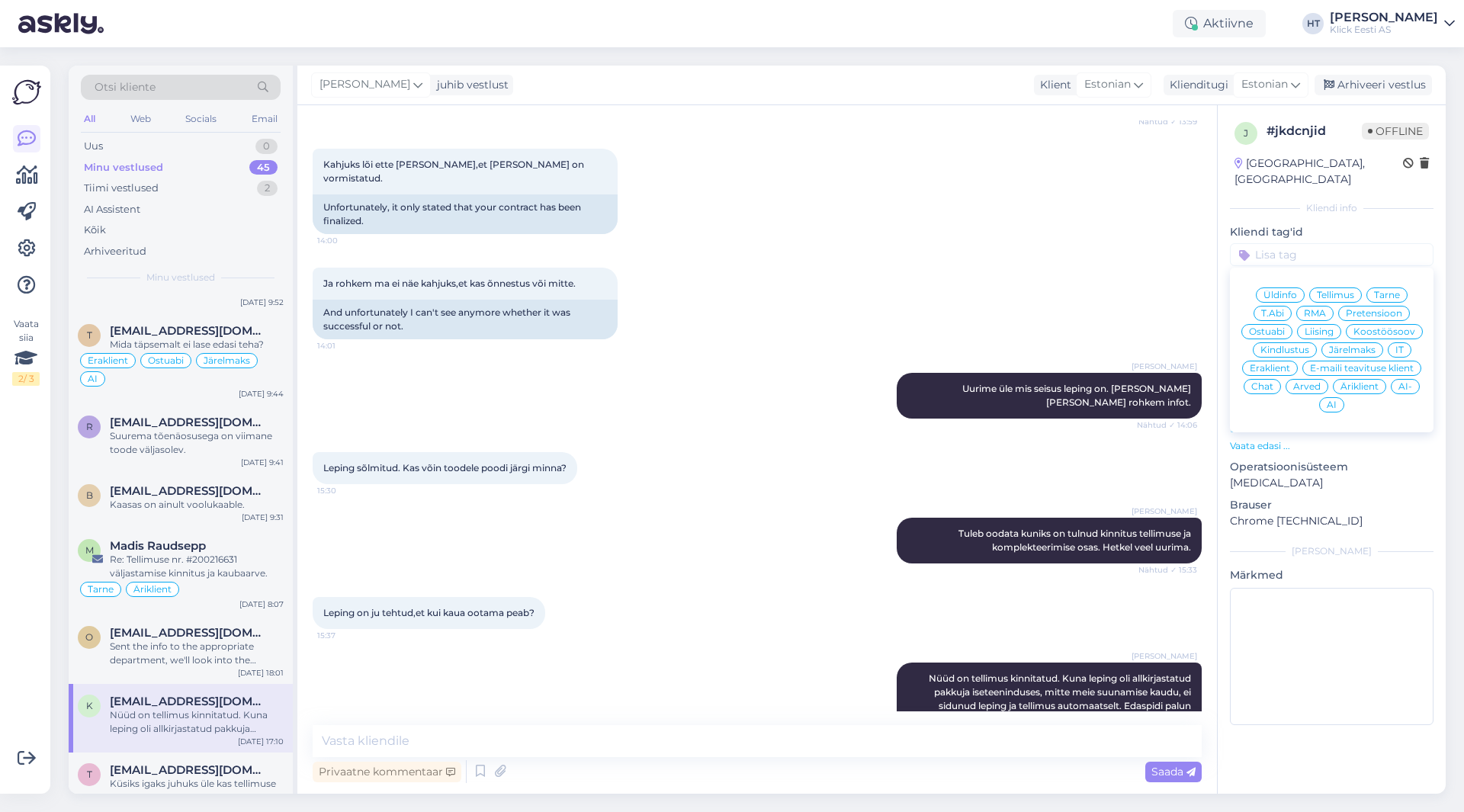
click at [1356, 345] on span "Järelmaks" at bounding box center [1353, 350] width 47 height 9
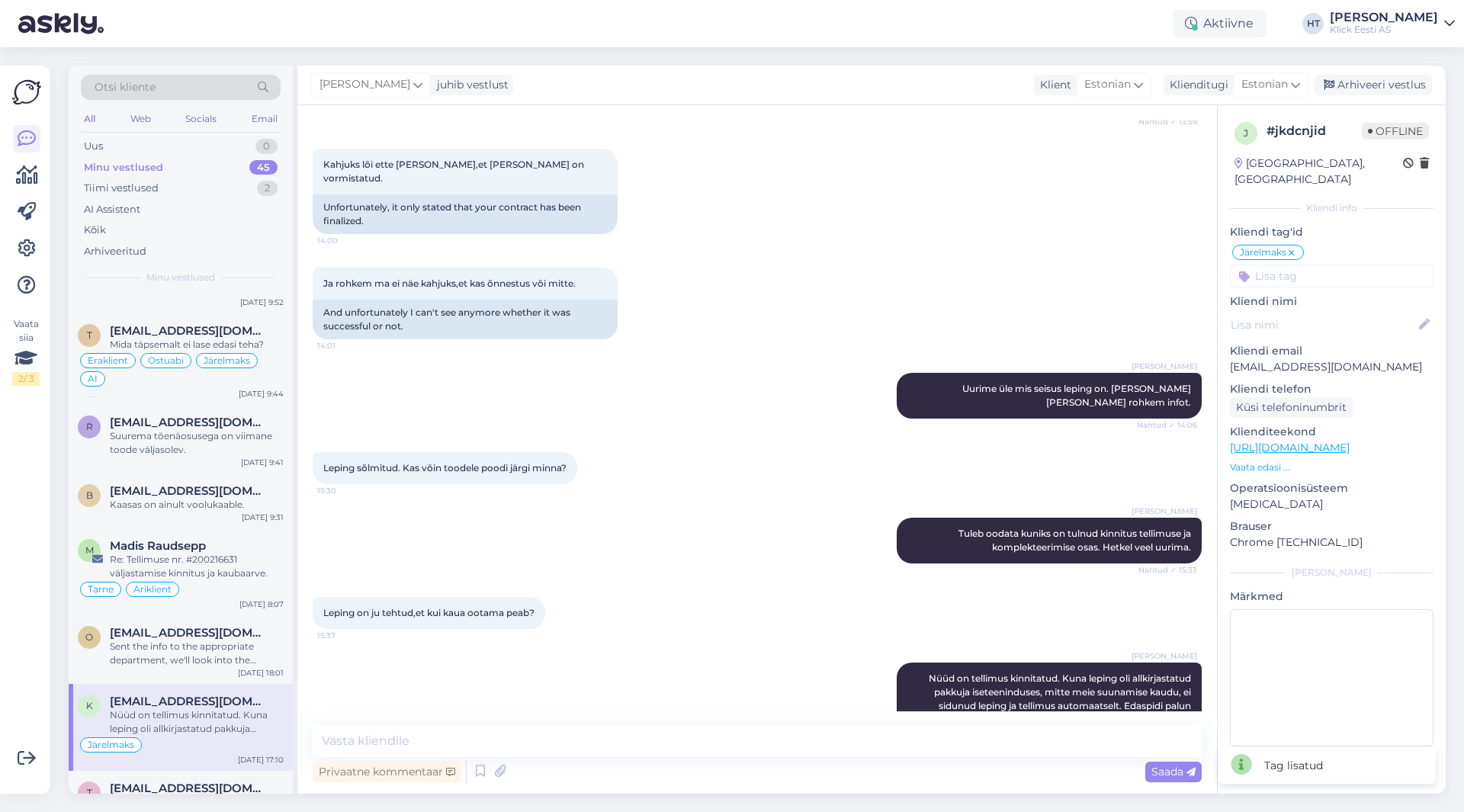
click at [1334, 269] on input at bounding box center [1331, 275] width 203 height 23
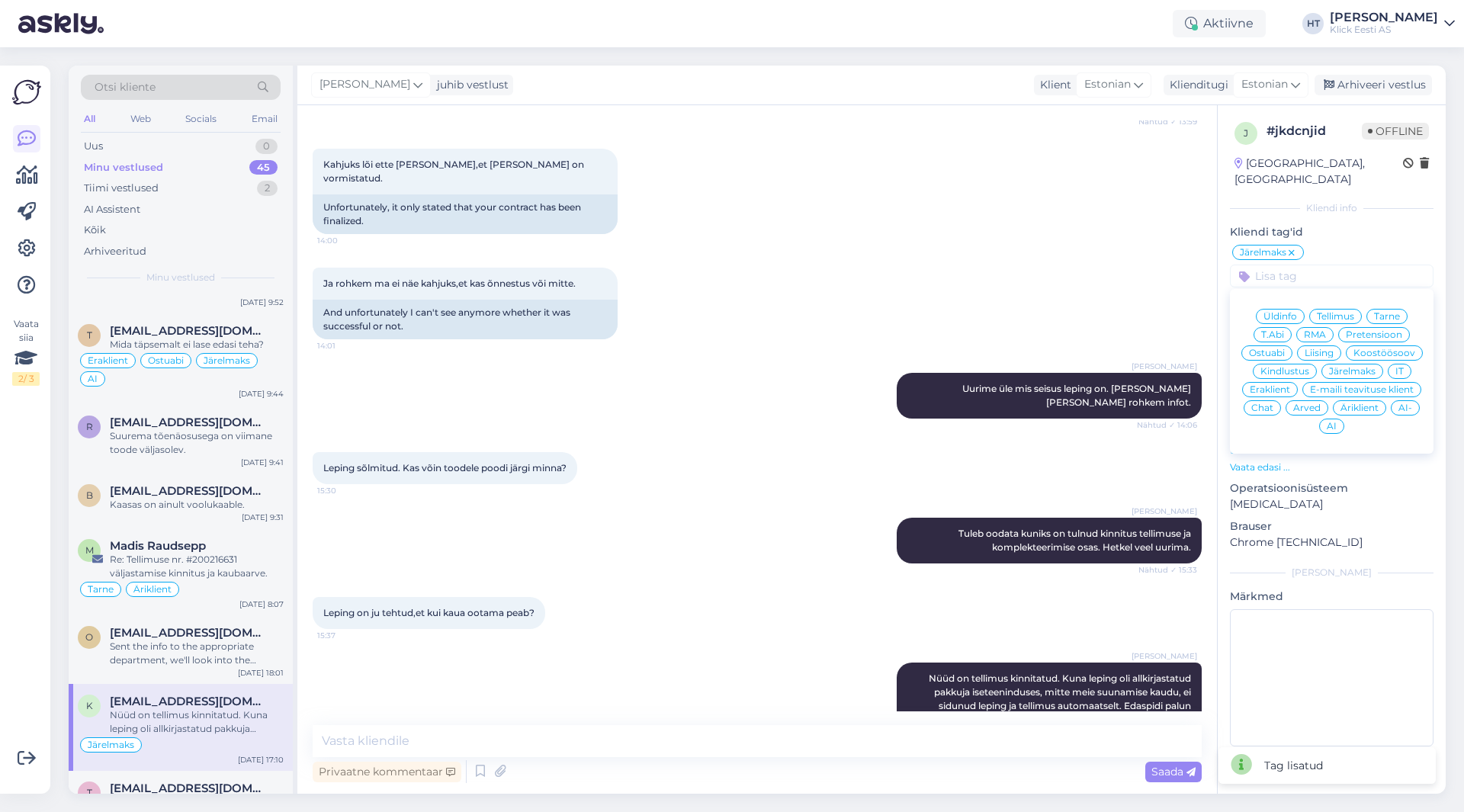
click at [1279, 385] on span "Eraklient" at bounding box center [1271, 390] width 41 height 9
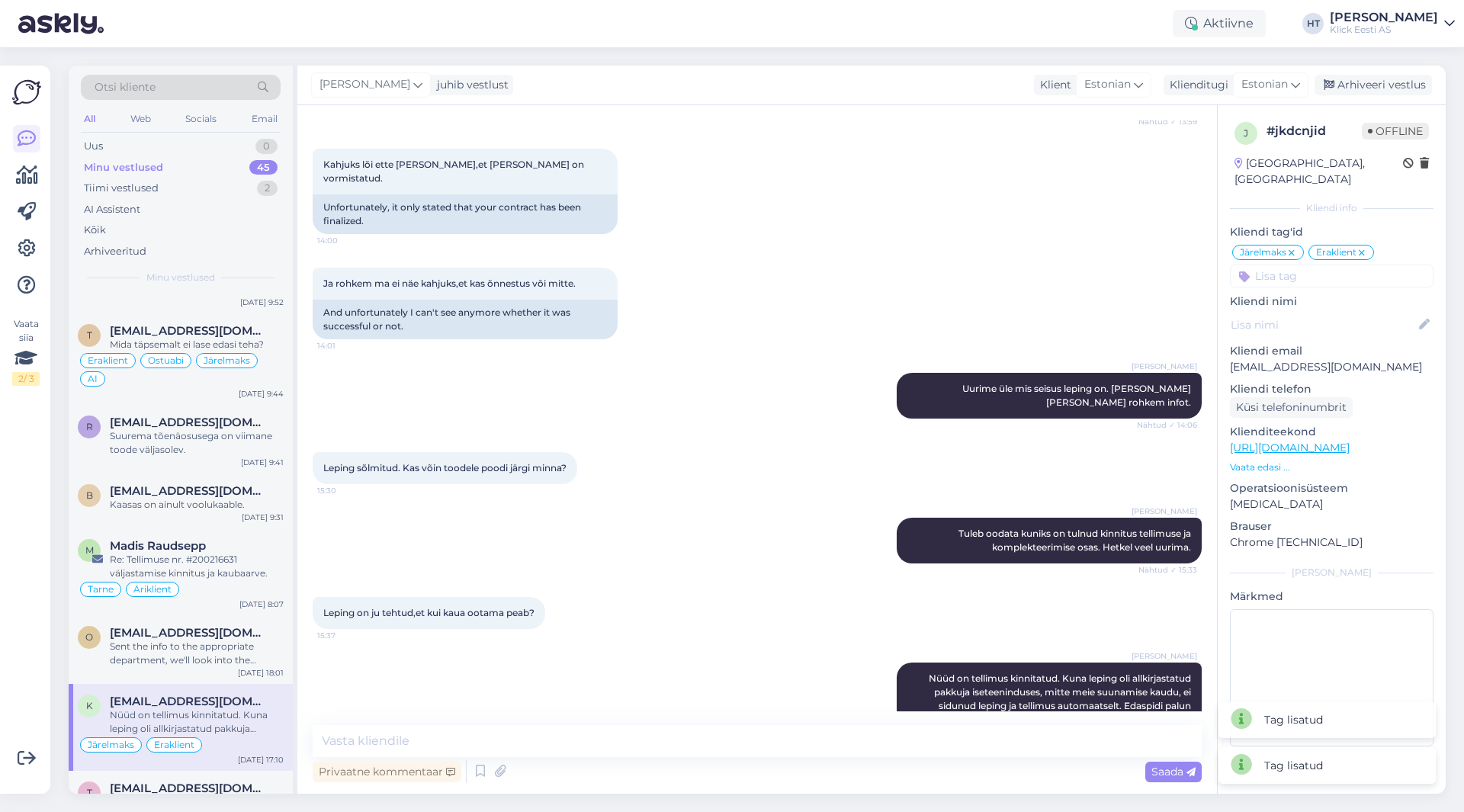
click at [1334, 266] on input at bounding box center [1331, 275] width 203 height 23
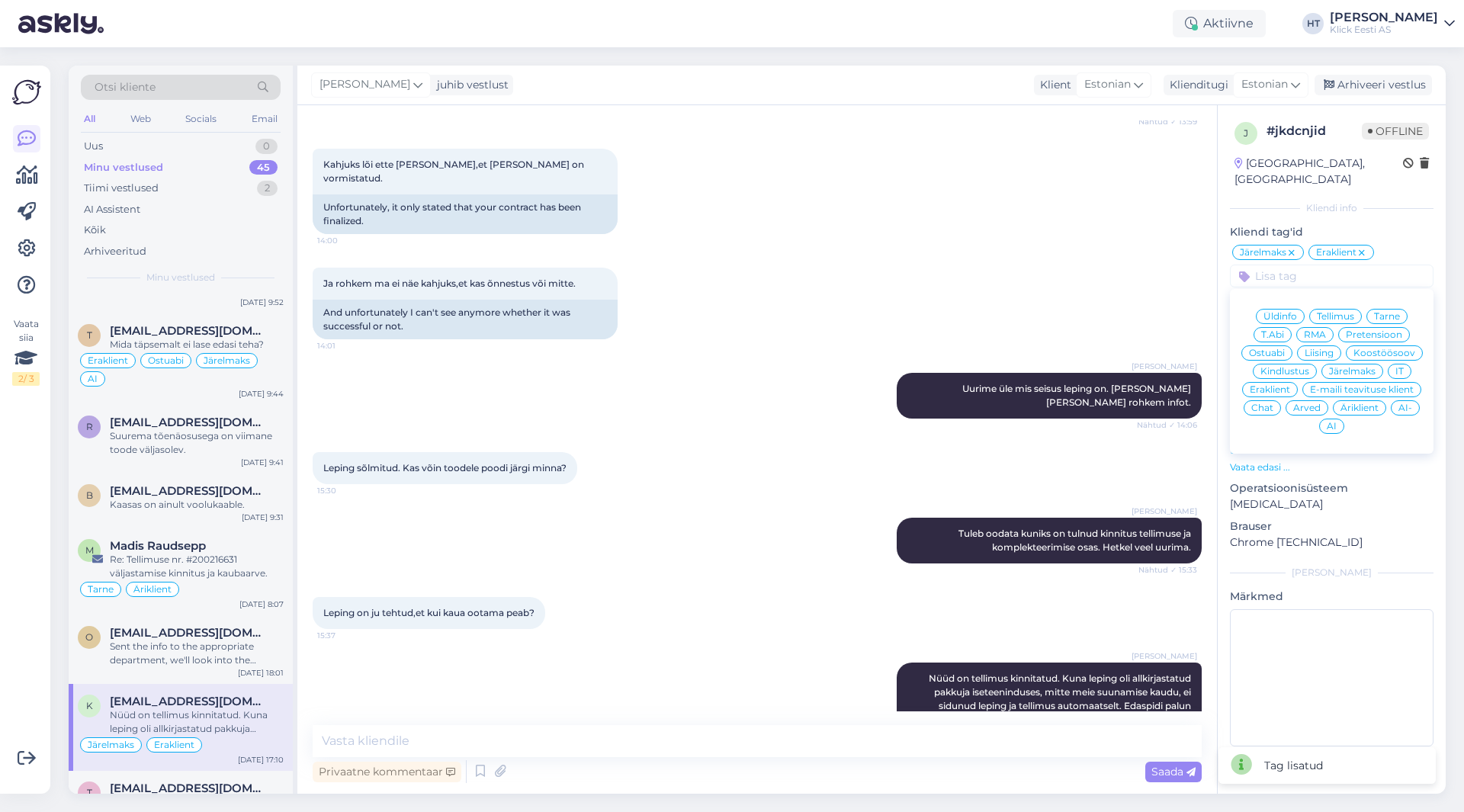
click at [1351, 312] on span "Tellimus" at bounding box center [1336, 316] width 37 height 9
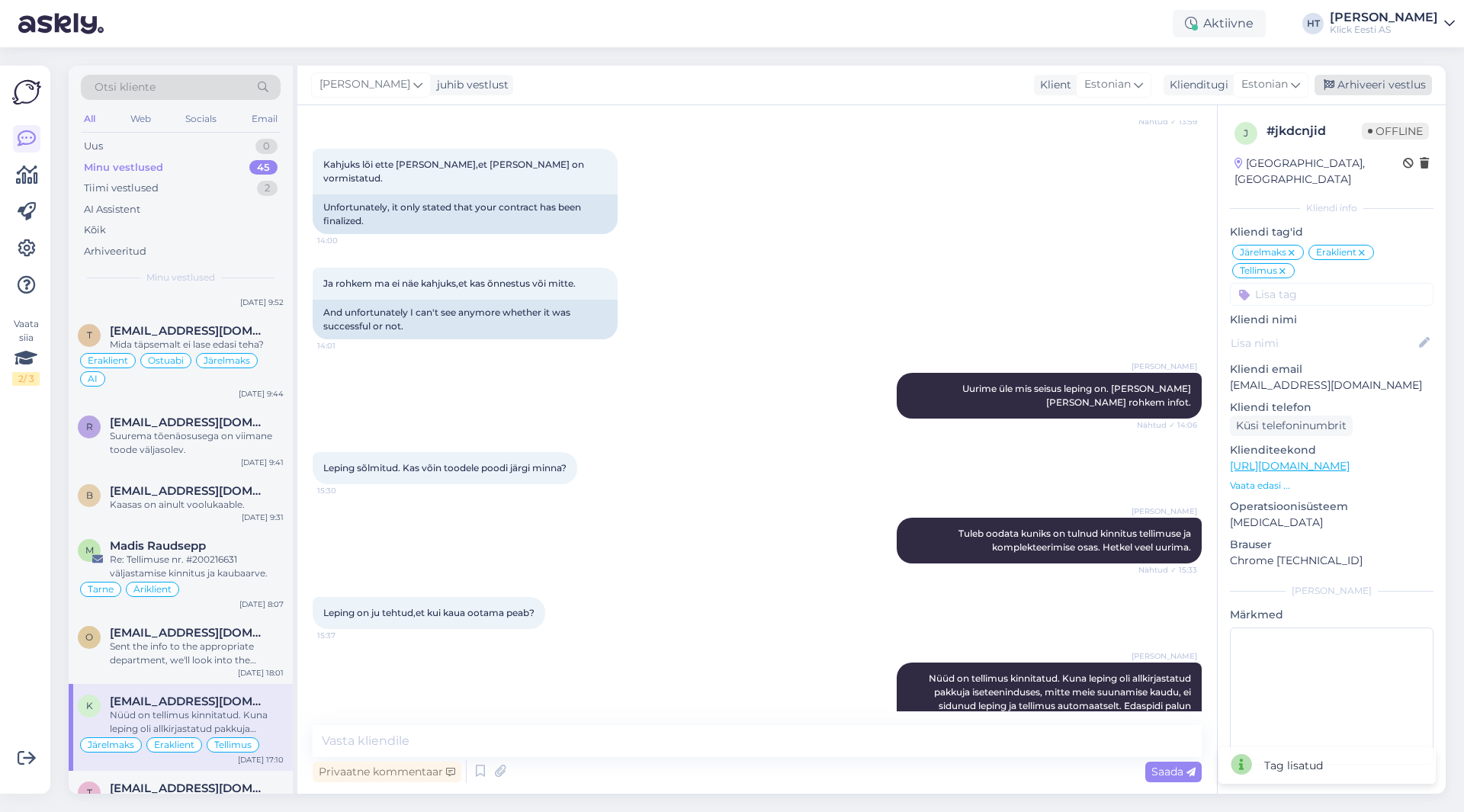
click at [1373, 83] on div "Arhiveeri vestlus" at bounding box center [1374, 85] width 118 height 20
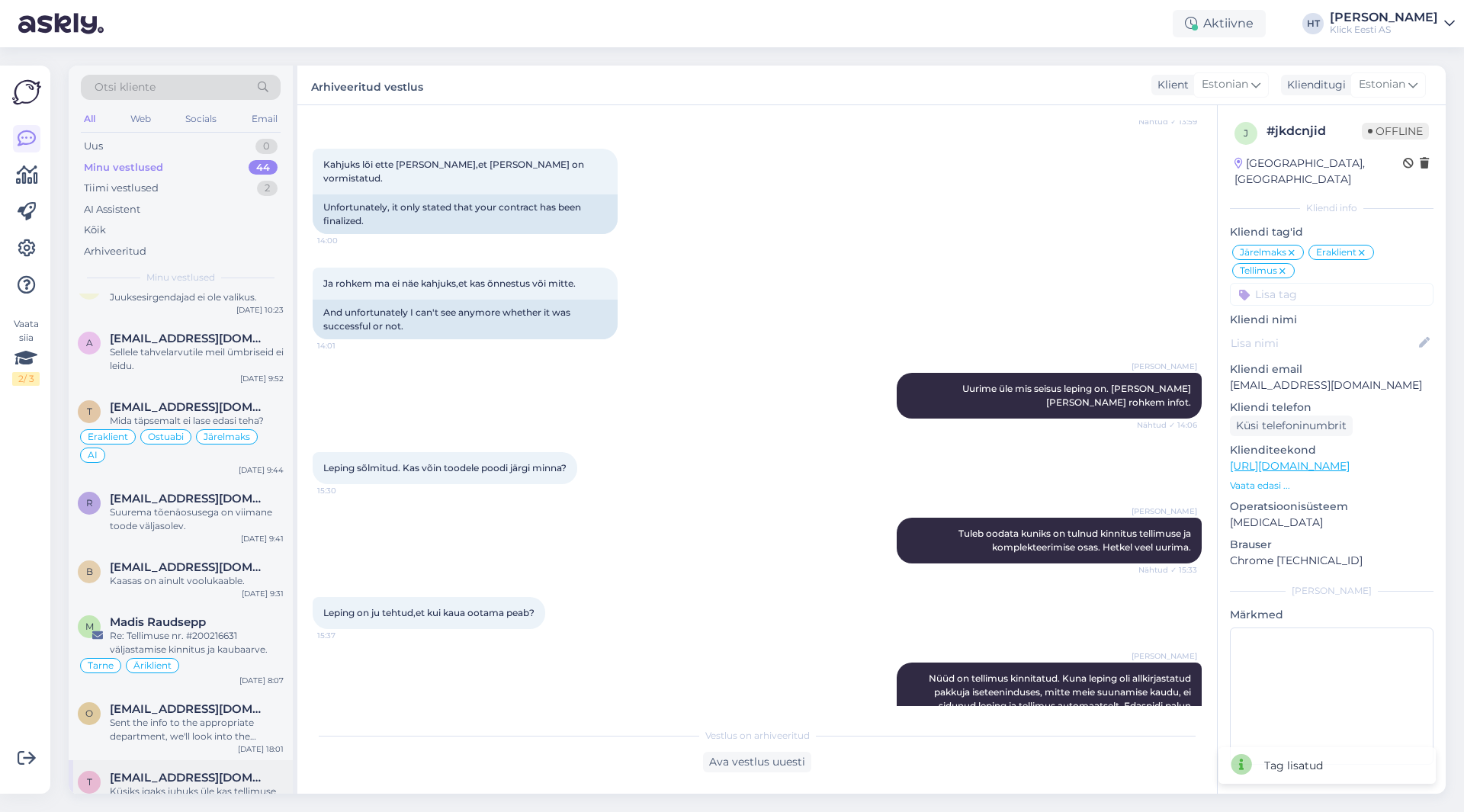
scroll to position [2496, 0]
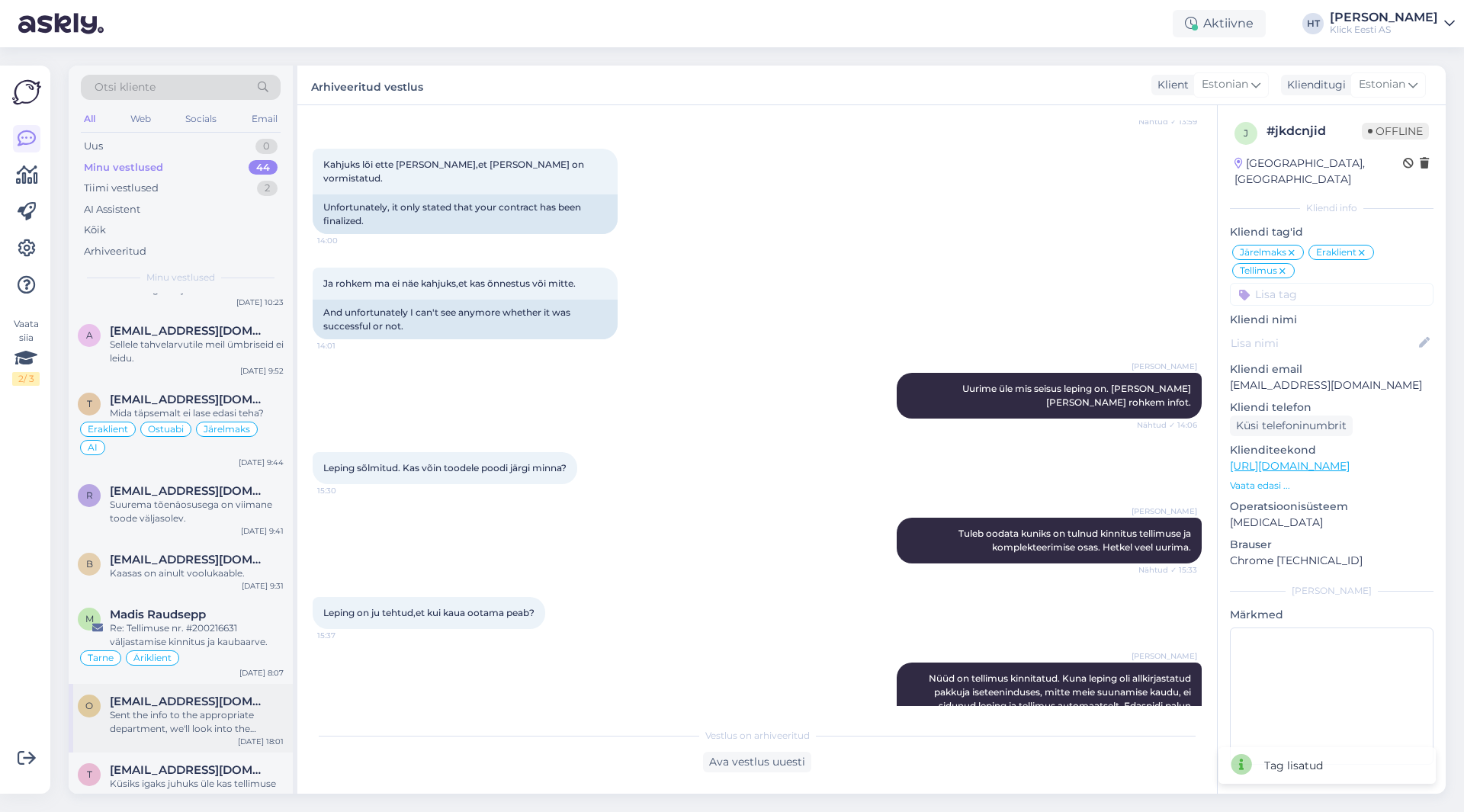
click at [206, 708] on div "Sent the info to the appropriate department, we'll look into the matter and res…" at bounding box center [196, 722] width 174 height 27
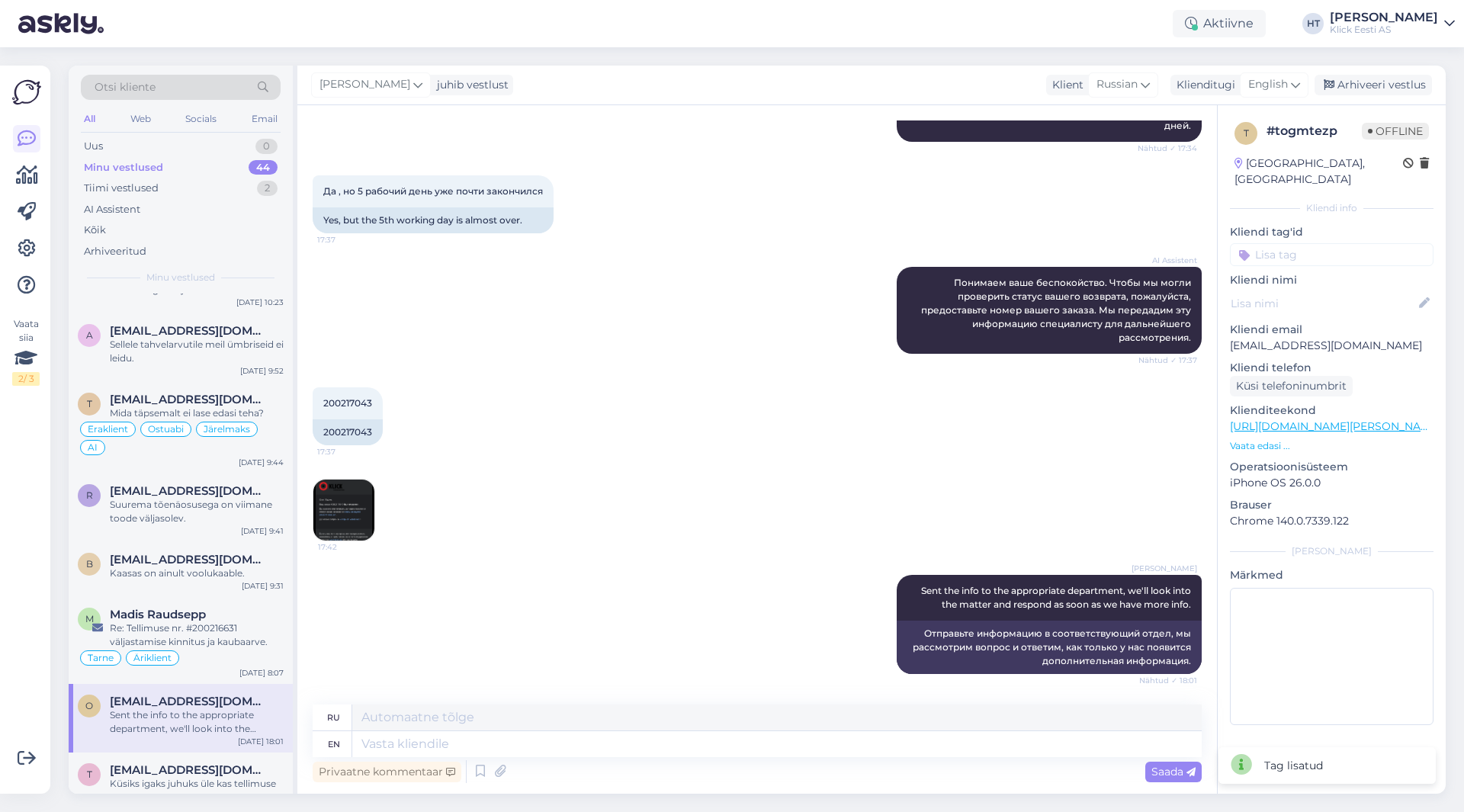
scroll to position [279, 0]
click at [361, 510] on img at bounding box center [344, 510] width 61 height 61
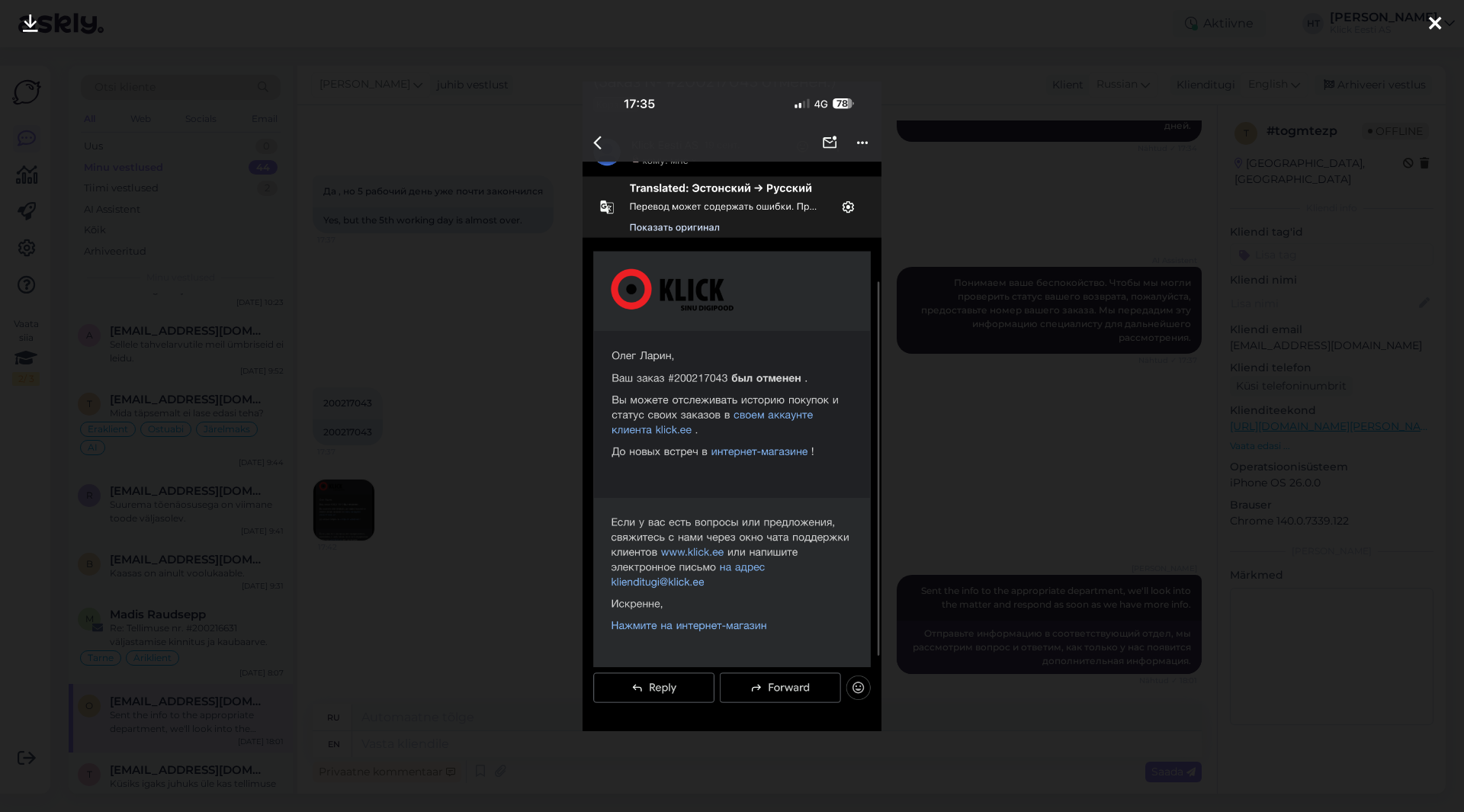
click at [542, 561] on div at bounding box center [732, 406] width 1464 height 812
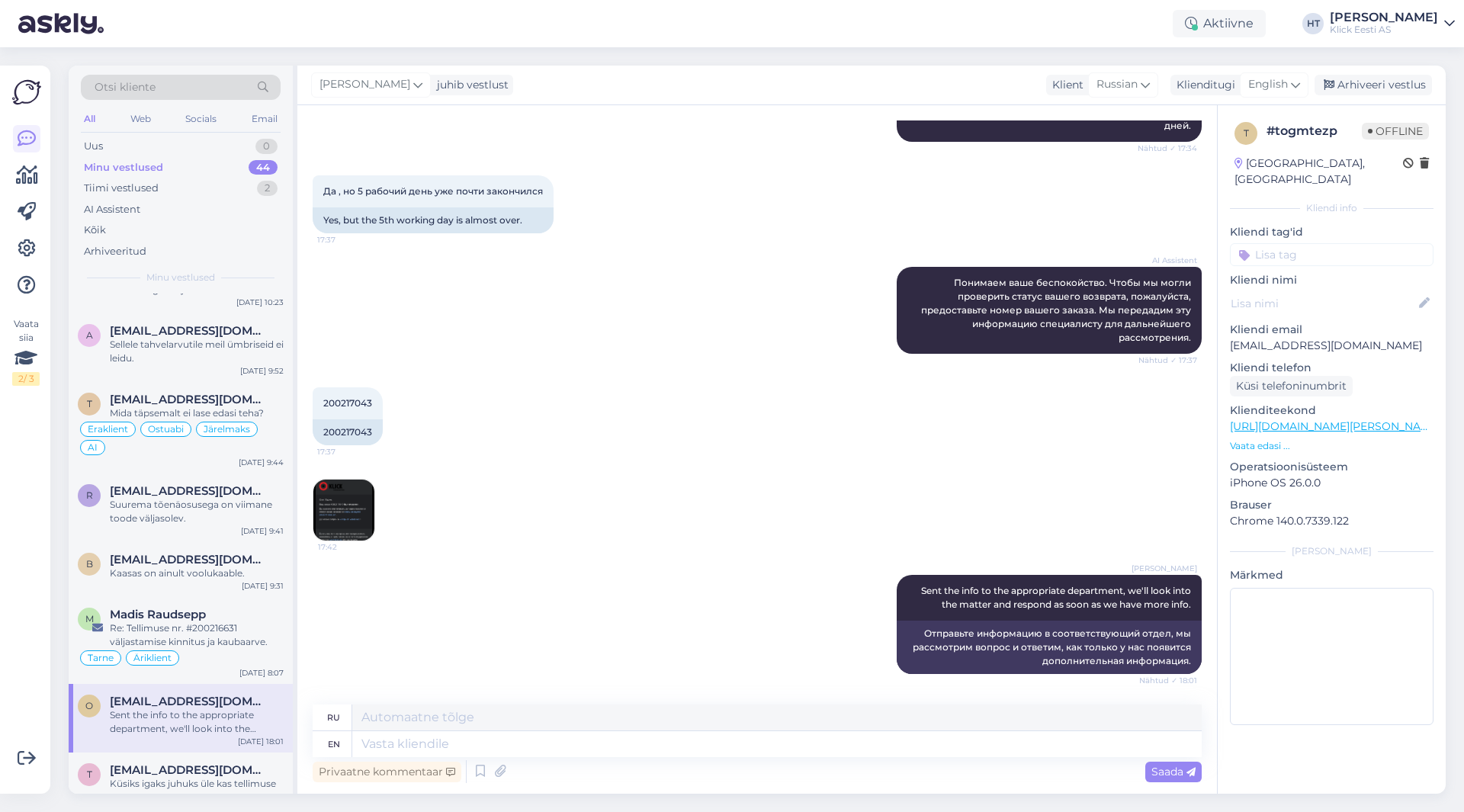
click at [1296, 243] on input at bounding box center [1331, 254] width 203 height 23
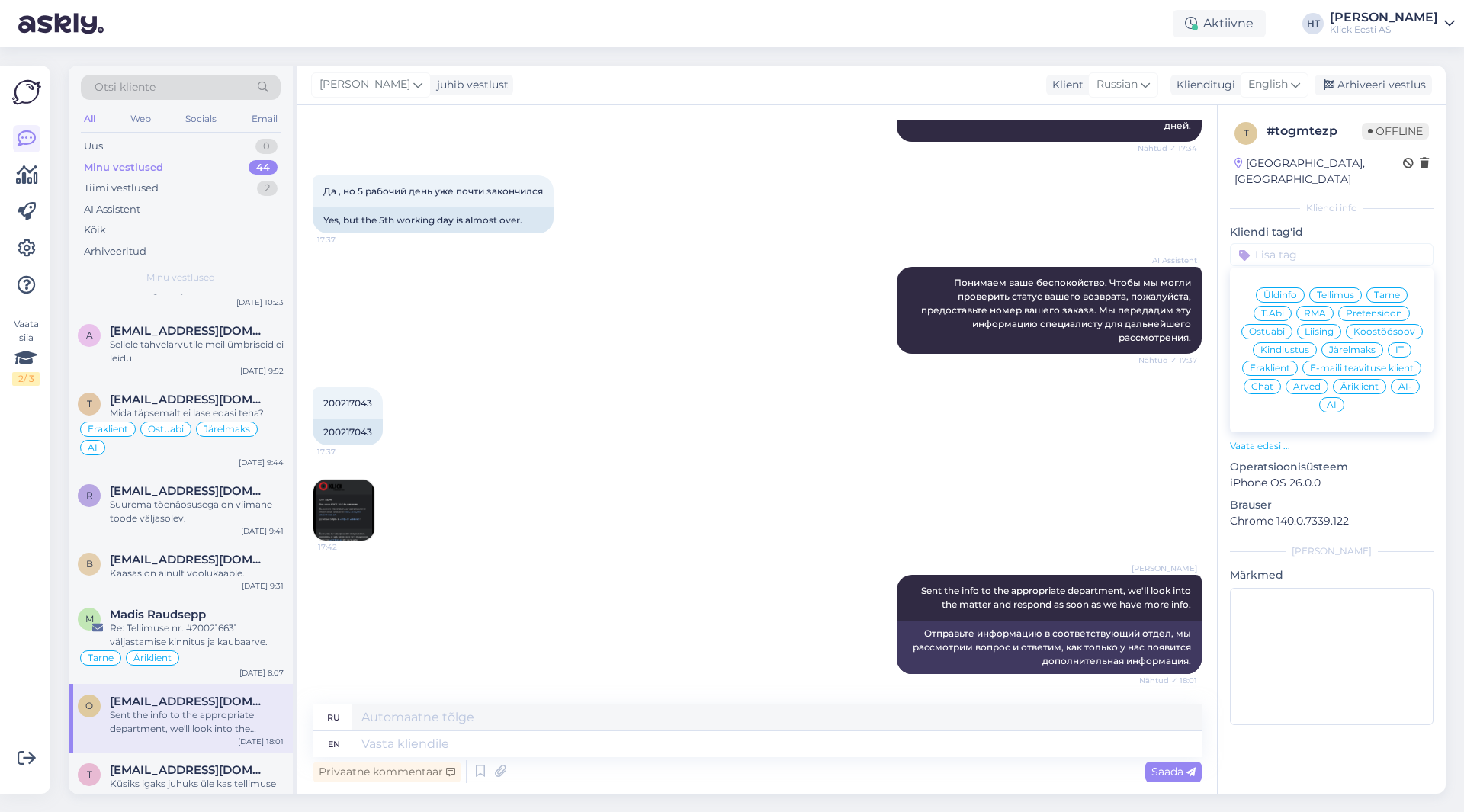
click at [1345, 291] on span "Tellimus" at bounding box center [1336, 295] width 37 height 9
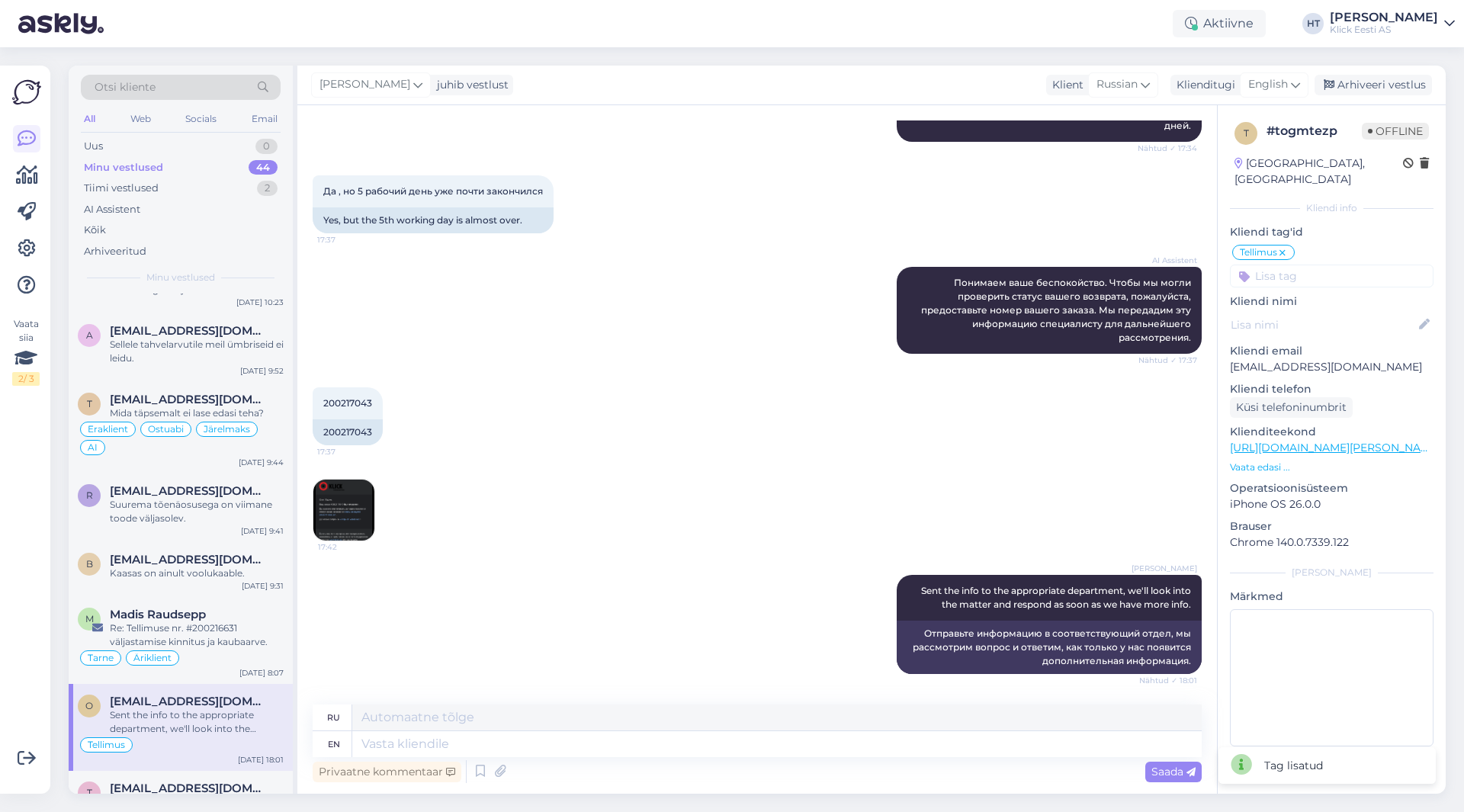
click at [1344, 264] on input at bounding box center [1331, 275] width 203 height 23
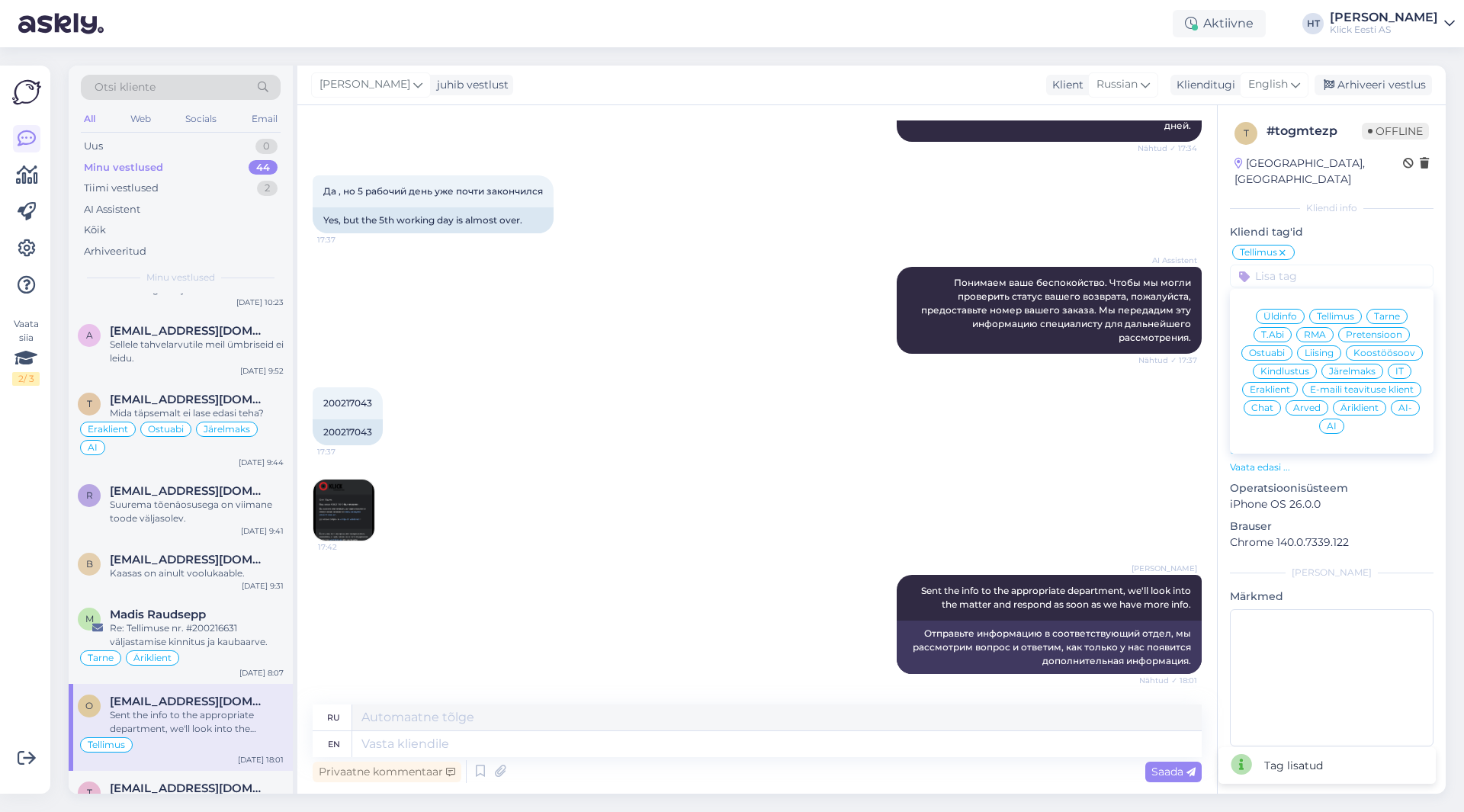
click at [1288, 385] on span "Eraklient" at bounding box center [1271, 390] width 41 height 9
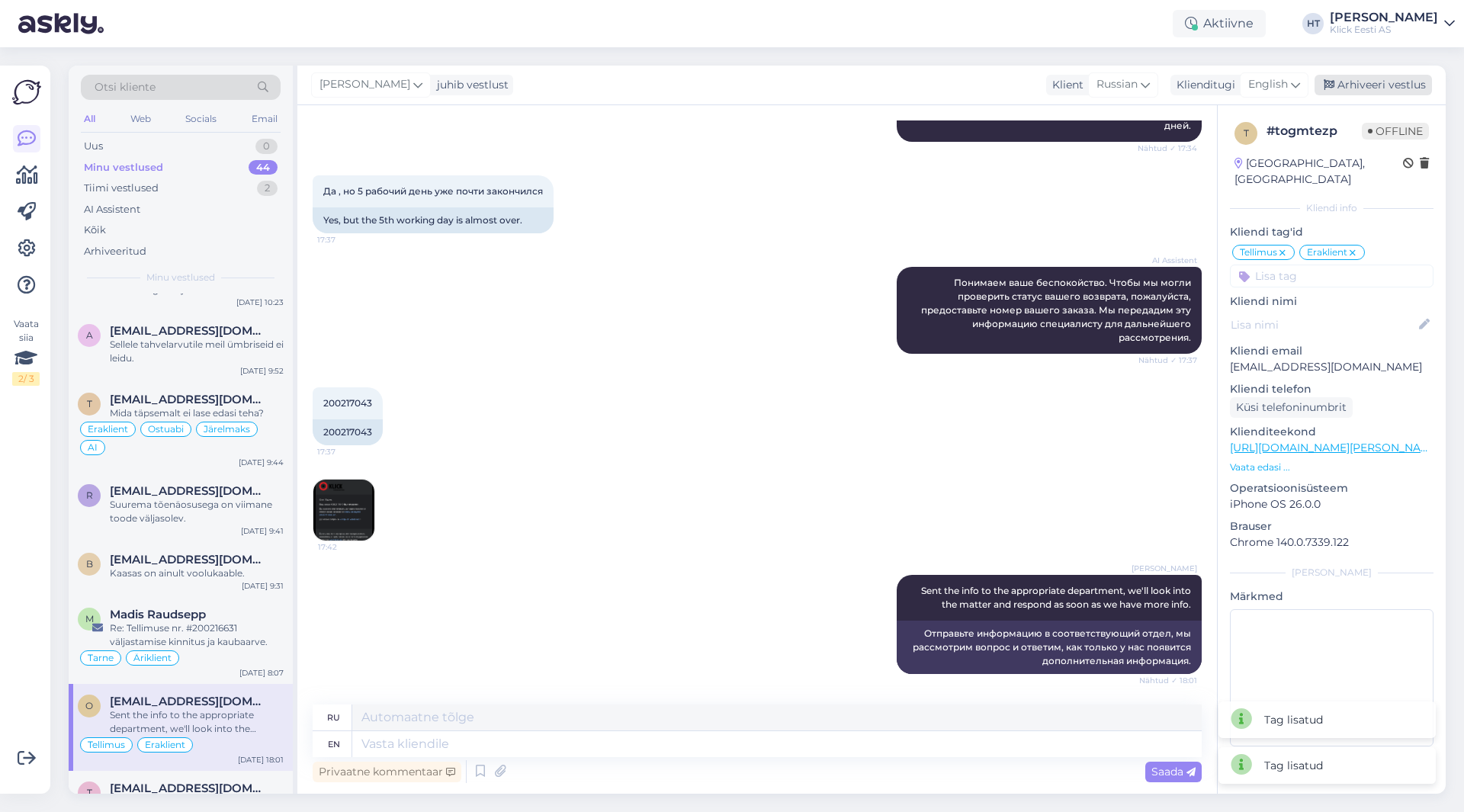
click at [1372, 83] on div "Arhiveeri vestlus" at bounding box center [1374, 85] width 118 height 20
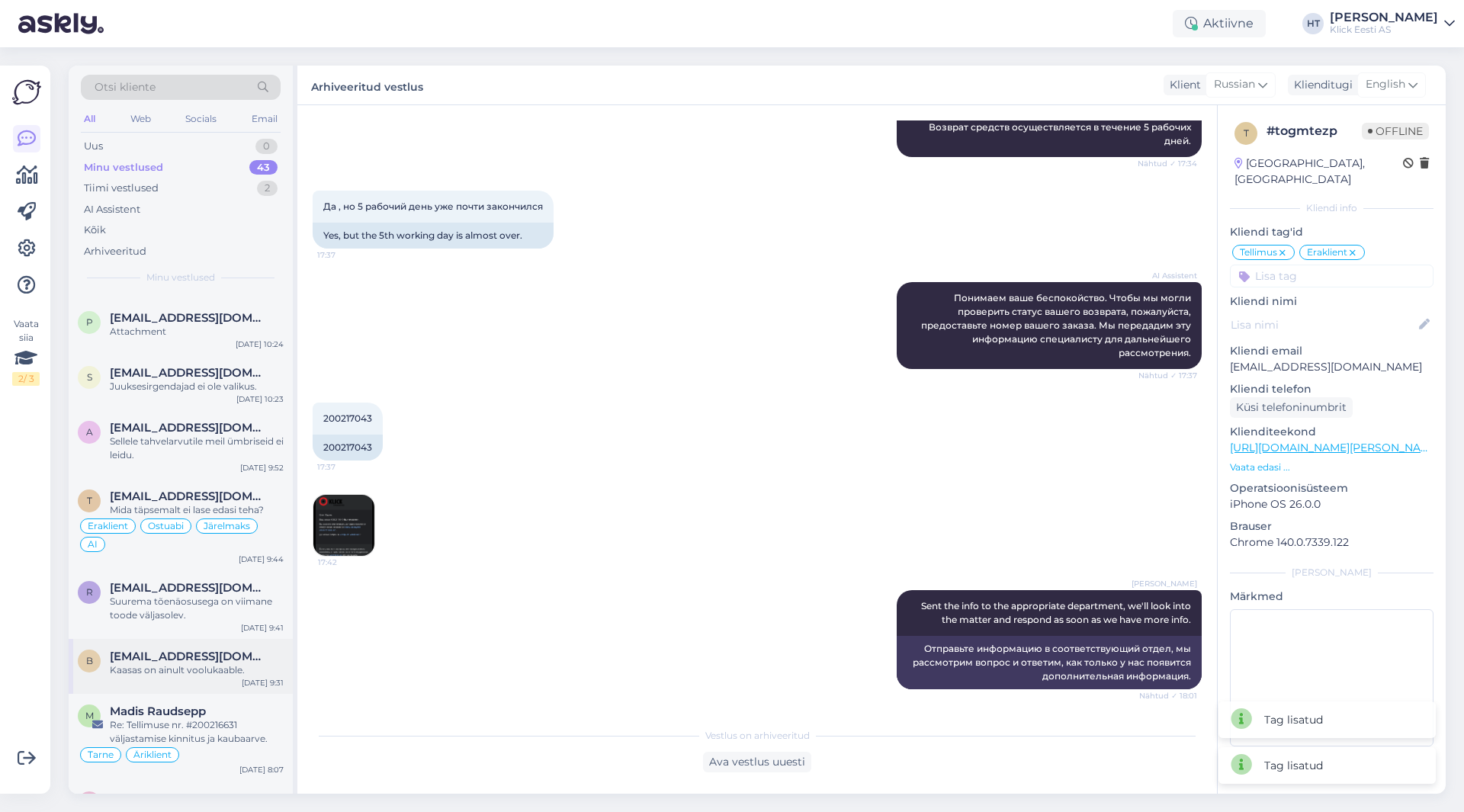
scroll to position [2427, 0]
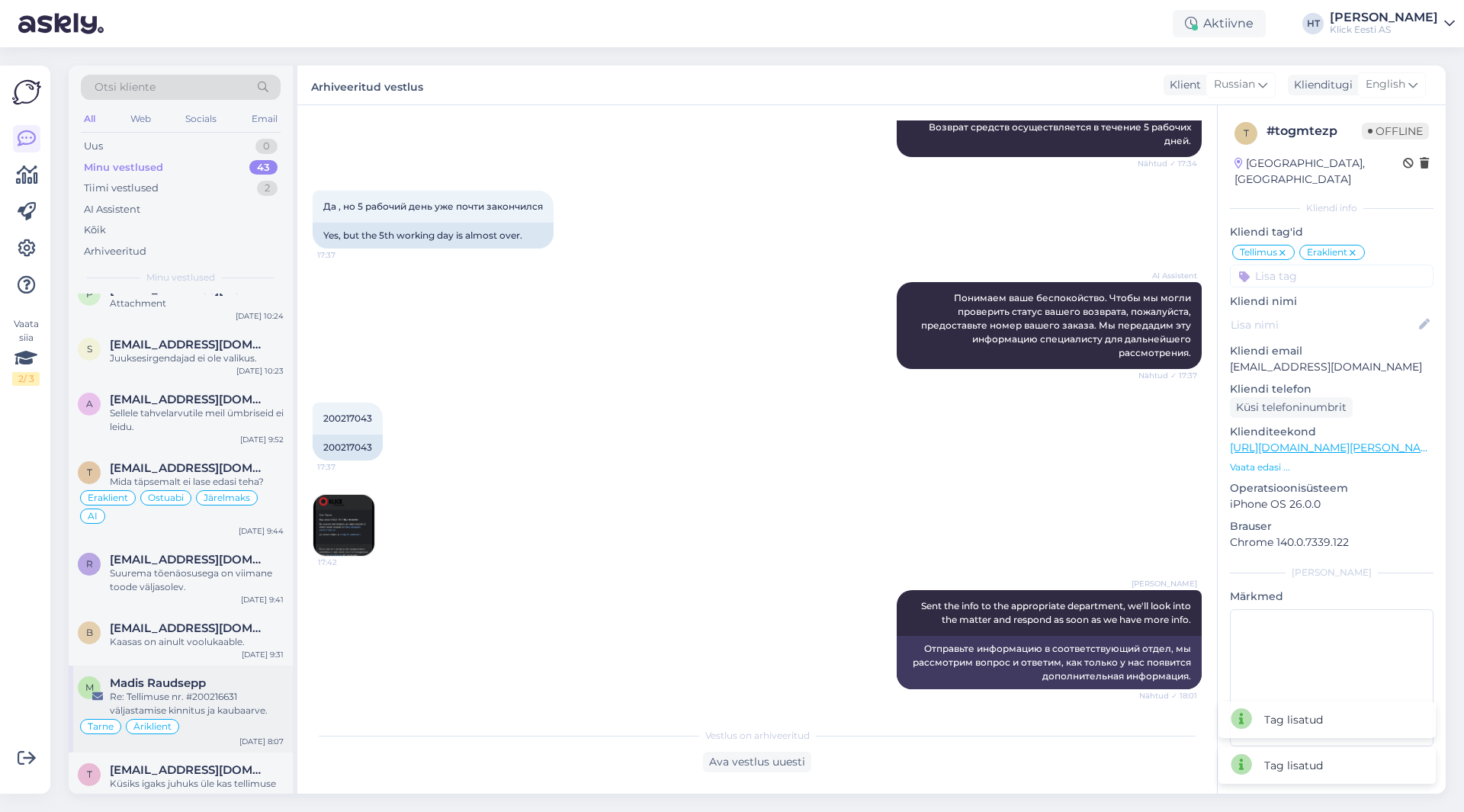
click at [235, 665] on div "M Madis Raudsepp Re: Tellimuse nr. #200216631 väljastamise kinnitus ja kaubaarv…" at bounding box center [181, 709] width 225 height 87
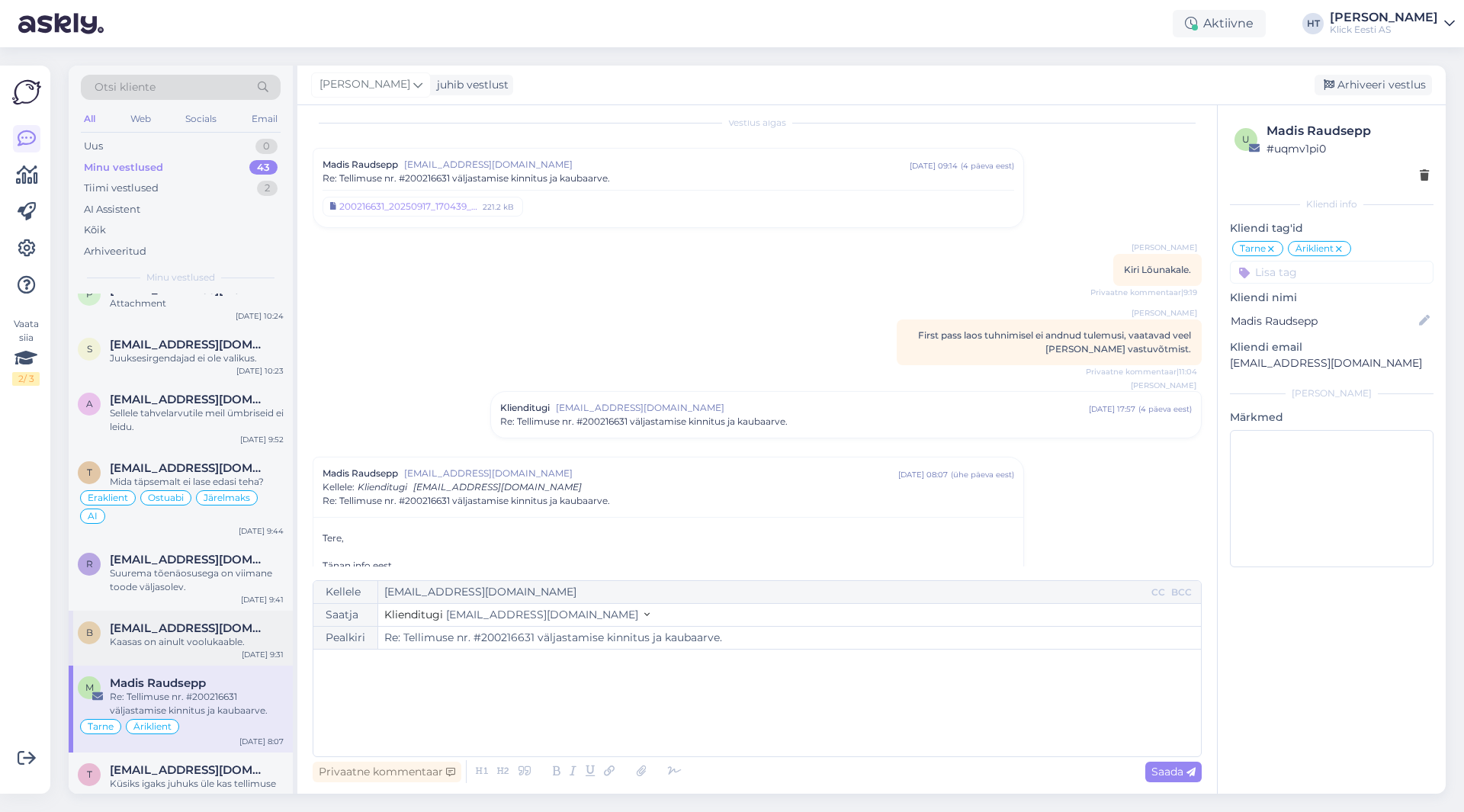
click at [182, 611] on div "B [EMAIL_ADDRESS][DOMAIN_NAME] Kaasas on ainult voolukaable. [DATE] 9:31" at bounding box center [181, 638] width 225 height 55
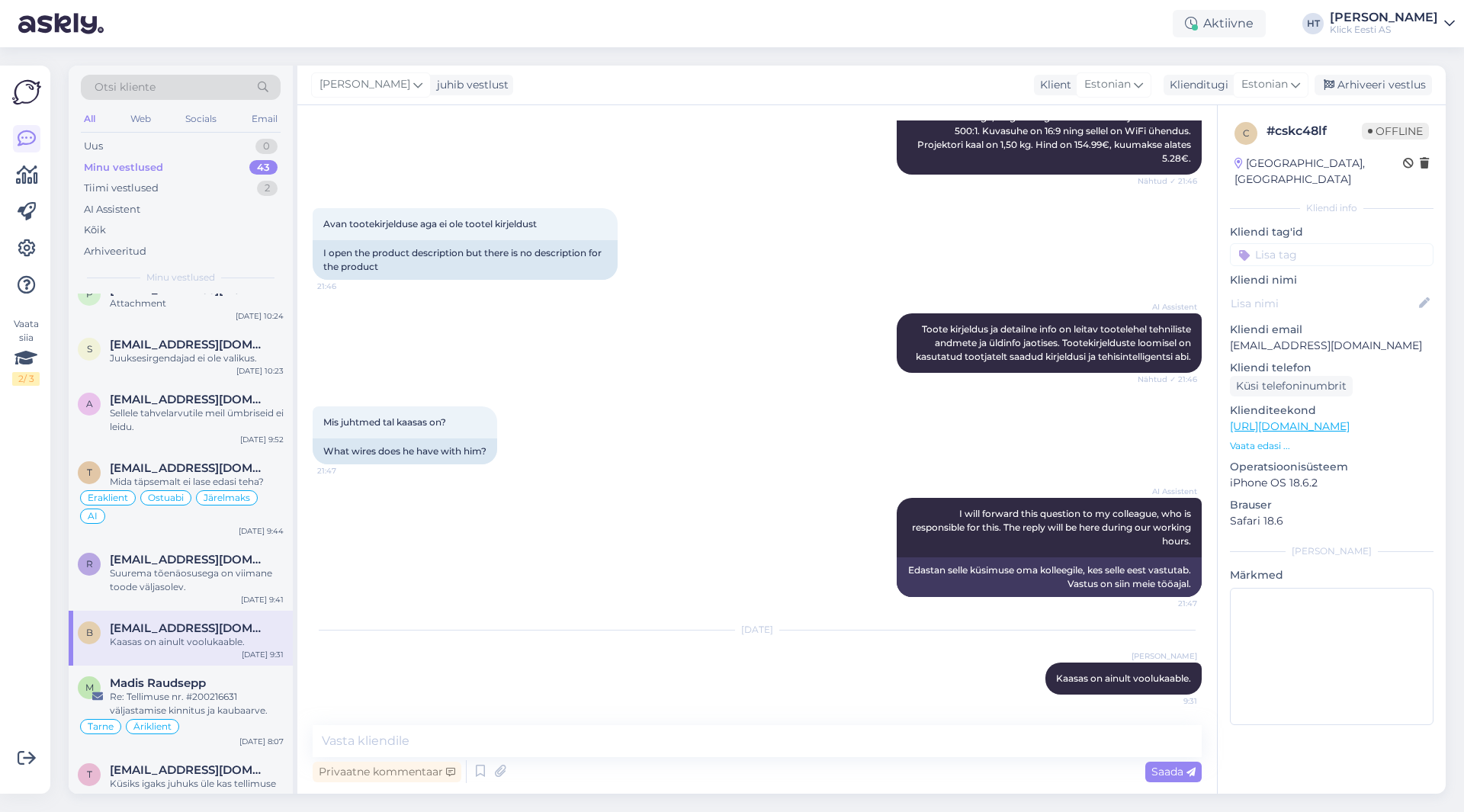
click at [1299, 243] on input at bounding box center [1331, 254] width 203 height 23
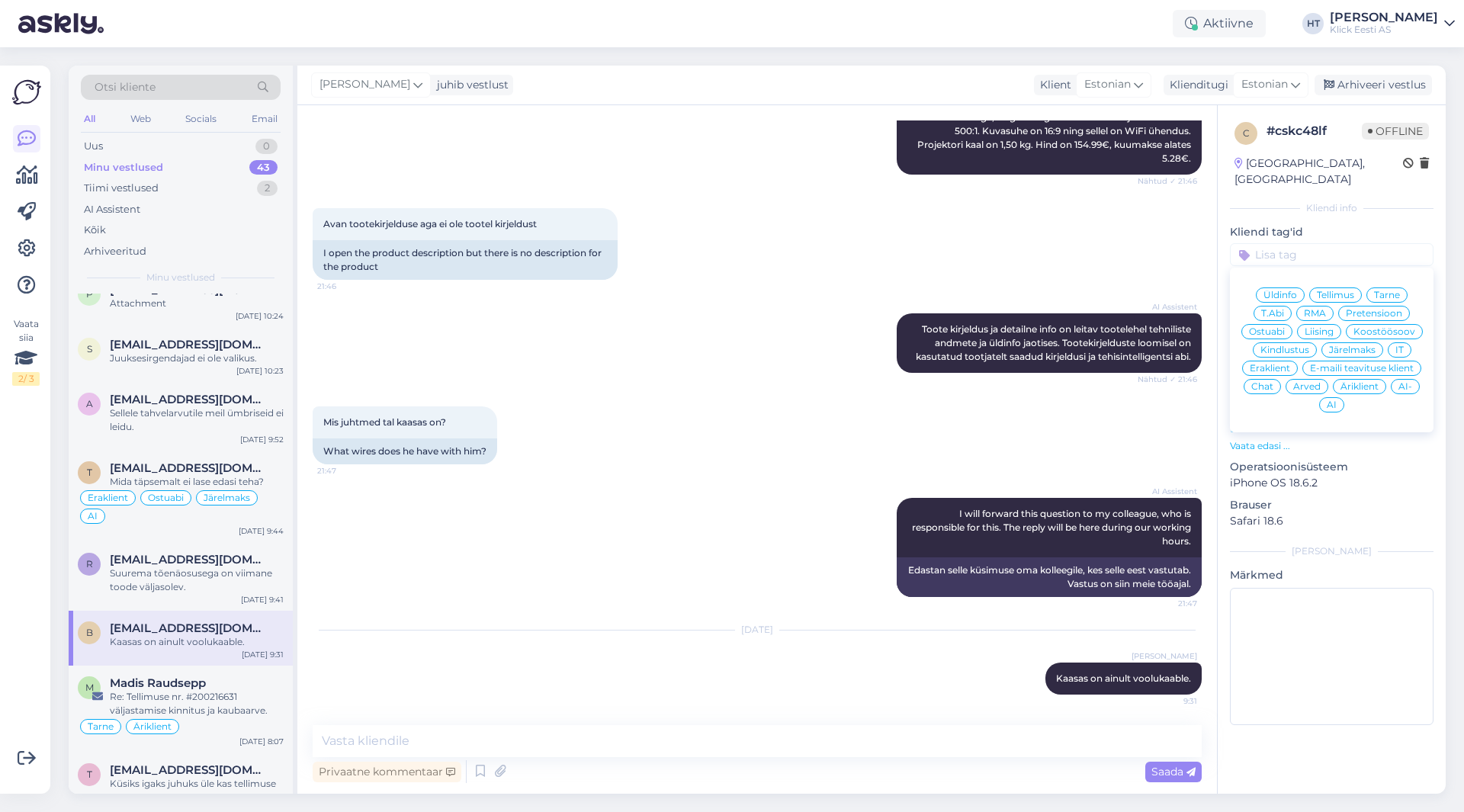
click at [1273, 327] on span "Ostuabi" at bounding box center [1268, 332] width 36 height 9
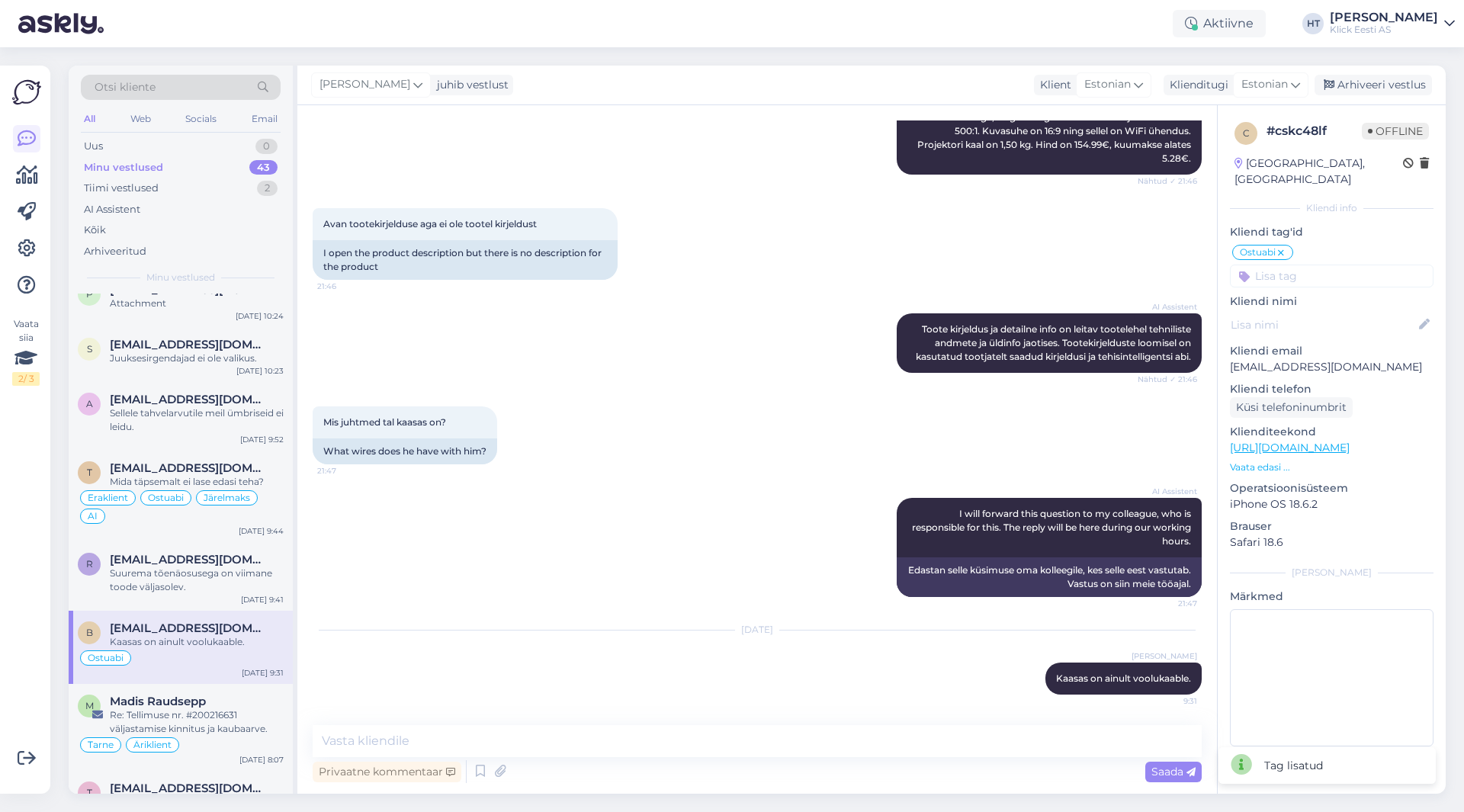
click at [1332, 264] on input at bounding box center [1331, 275] width 203 height 23
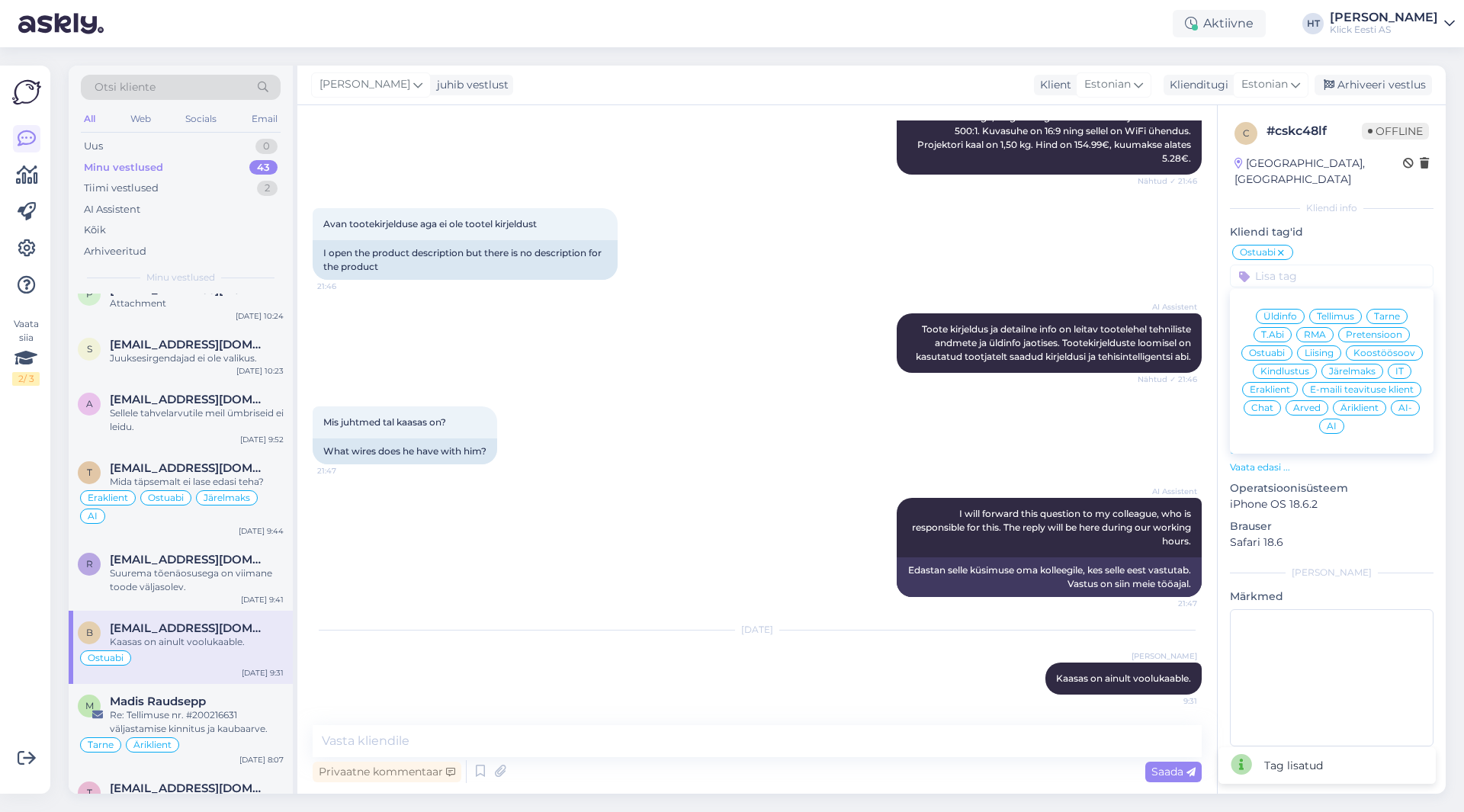
click at [1285, 382] on div "Eraklient" at bounding box center [1270, 390] width 55 height 16
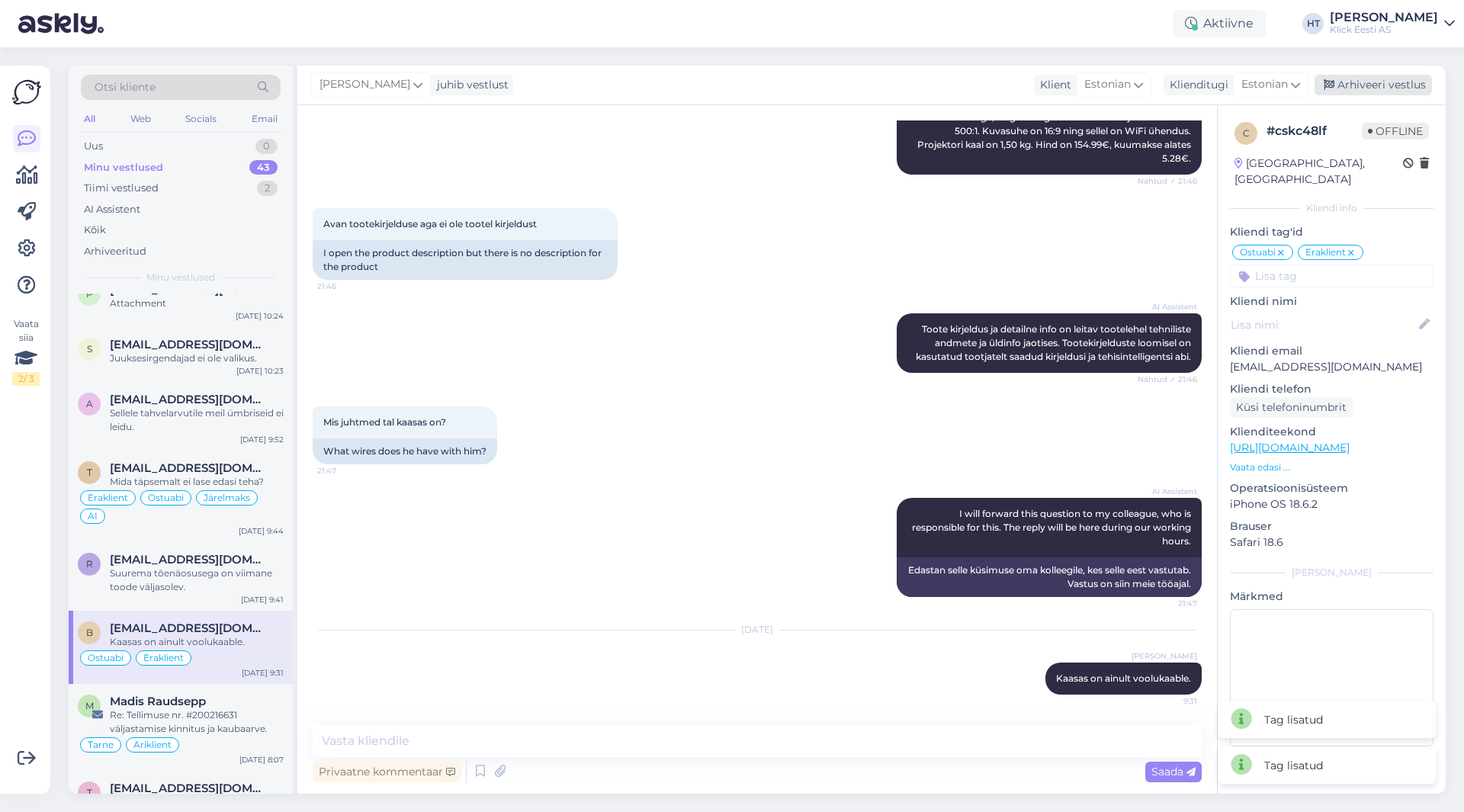
click at [1374, 92] on div "Arhiveeri vestlus" at bounding box center [1374, 85] width 118 height 20
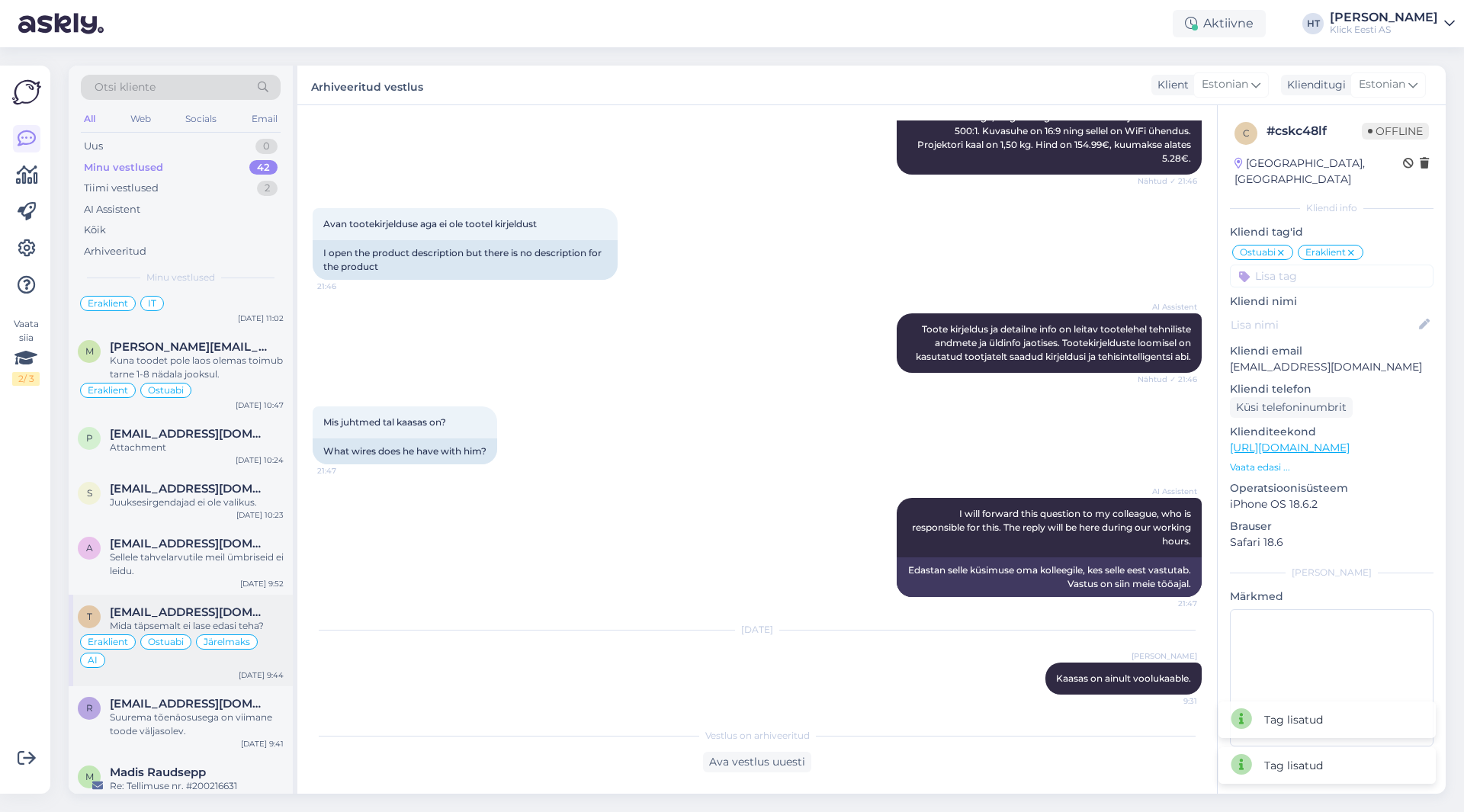
scroll to position [2373, 0]
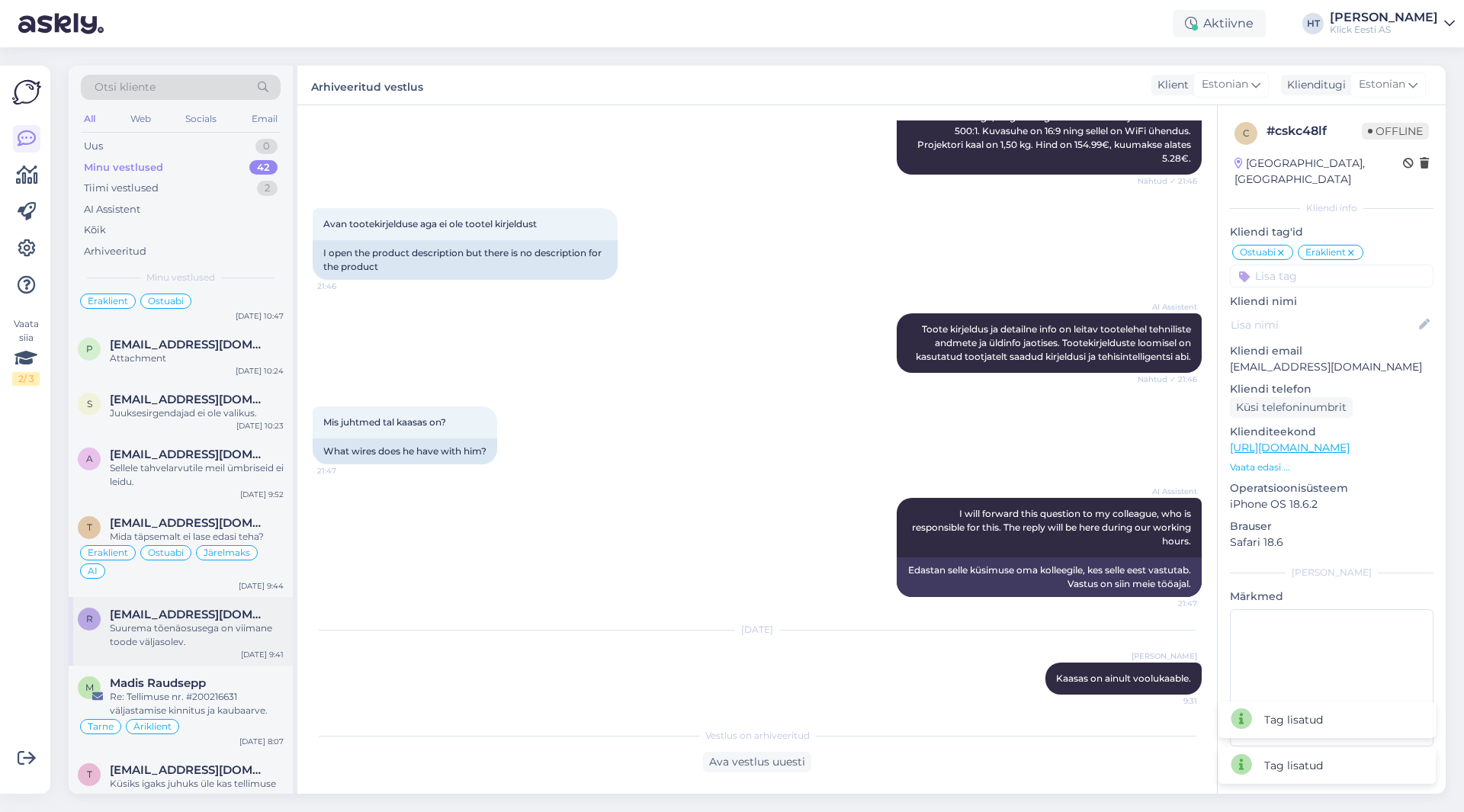
click at [199, 608] on span "[EMAIL_ADDRESS][DOMAIN_NAME]" at bounding box center [189, 615] width 159 height 14
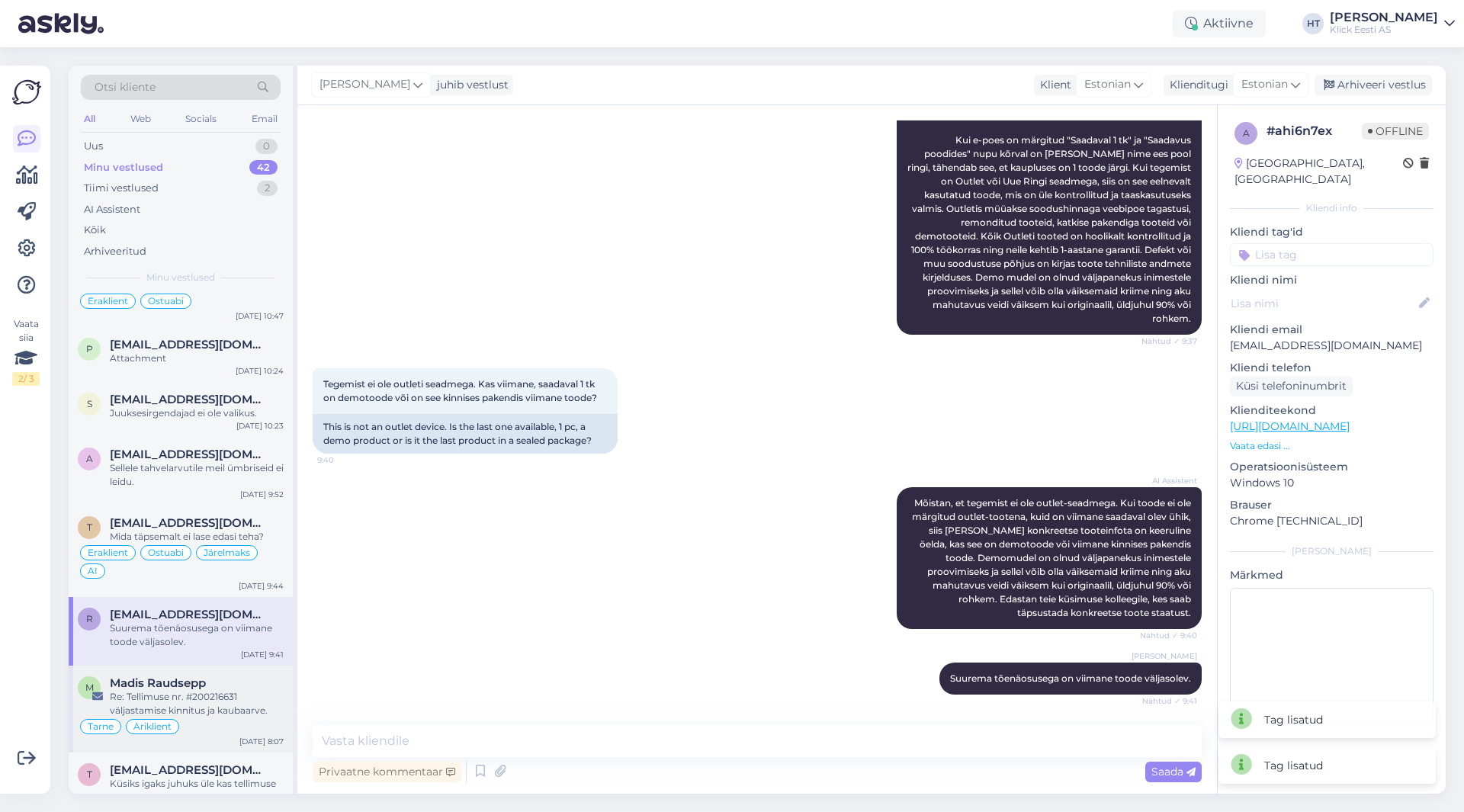
click at [196, 676] on span "Madis Raudsepp" at bounding box center [157, 683] width 96 height 14
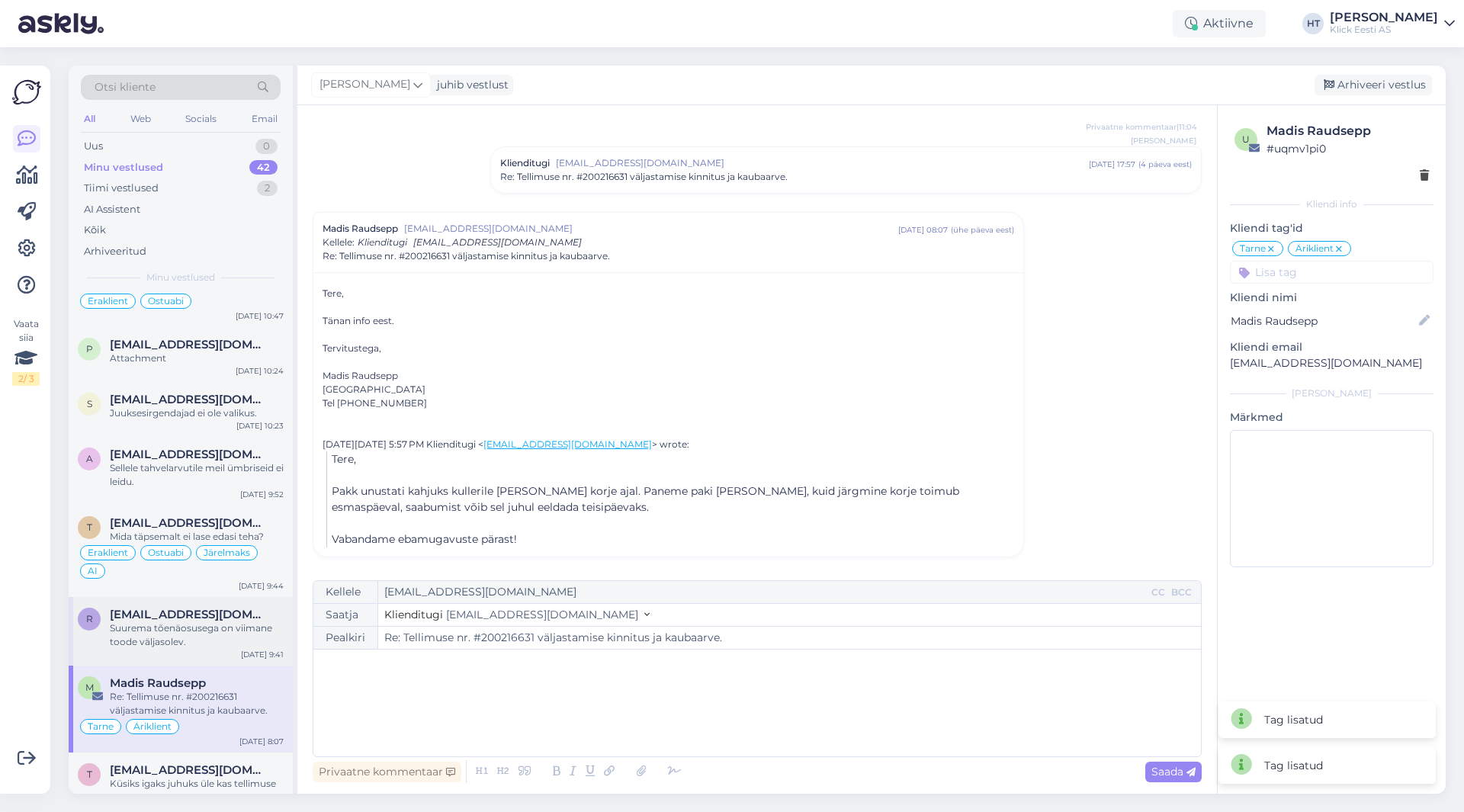
click at [217, 621] on div "Suurema tõenäosusega on viimane toode väljasolev." at bounding box center [196, 634] width 174 height 27
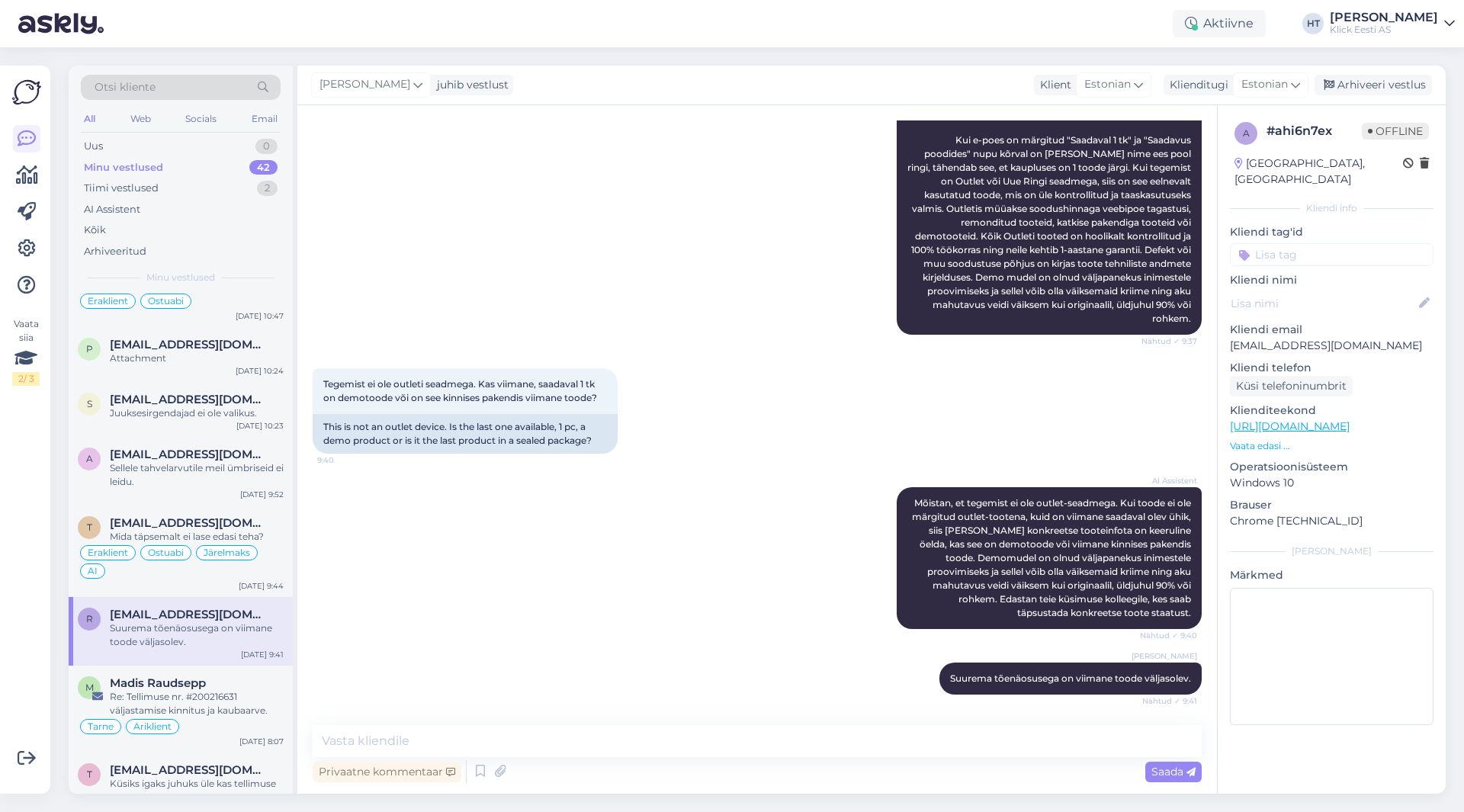
click at [1324, 243] on input at bounding box center [1331, 254] width 203 height 23
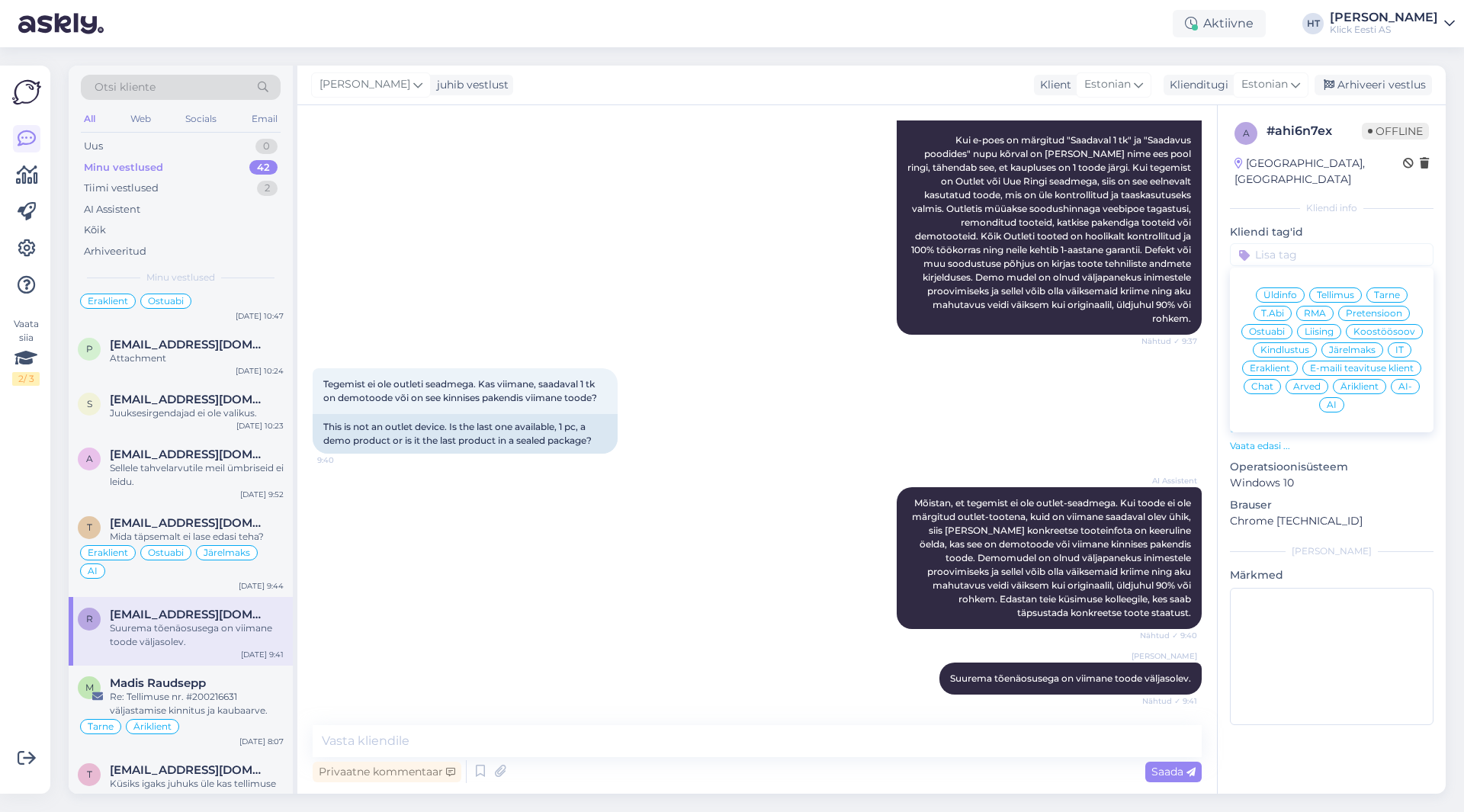
click at [1399, 382] on span "AI-" at bounding box center [1406, 387] width 14 height 9
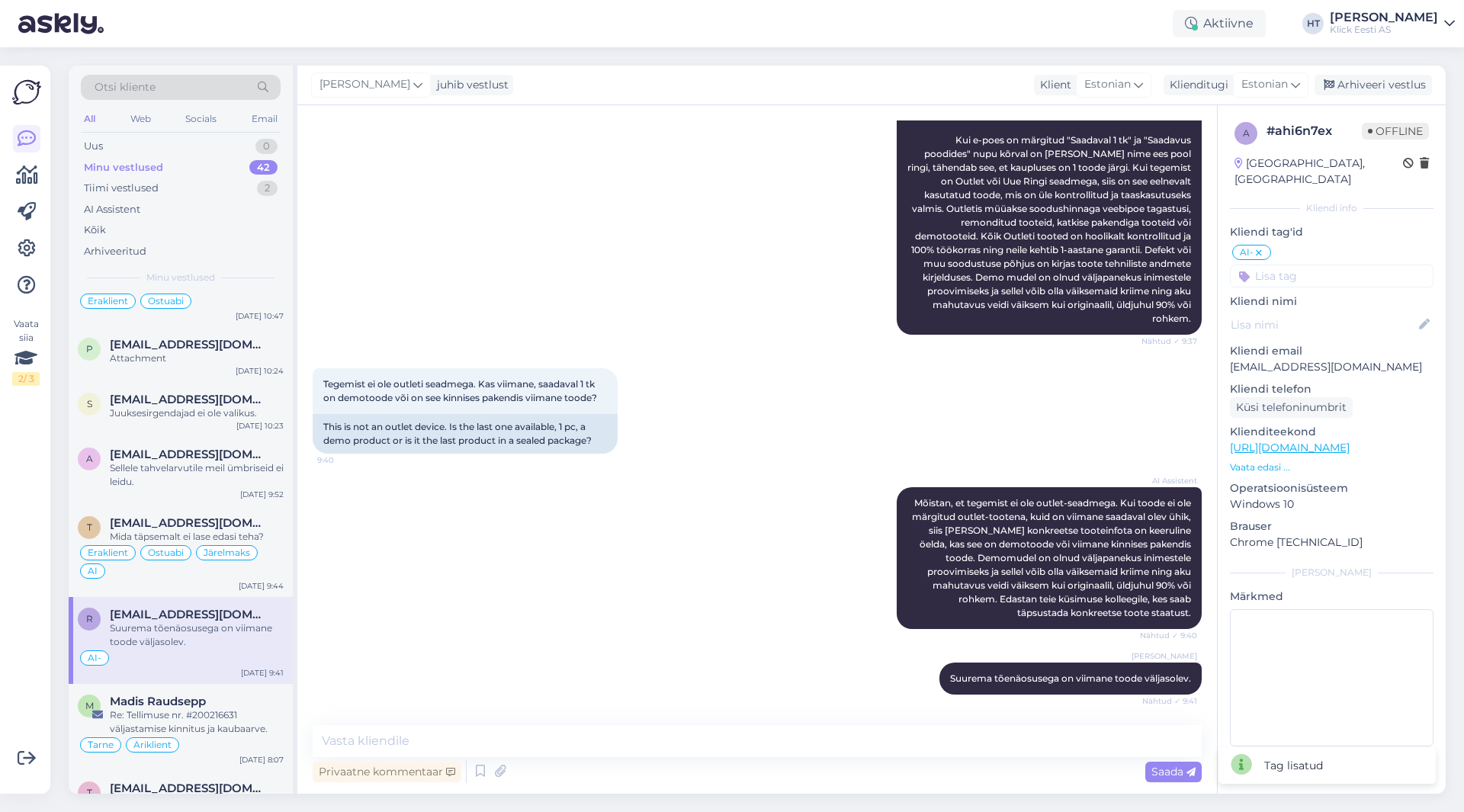
click at [1319, 264] on input at bounding box center [1331, 275] width 203 height 23
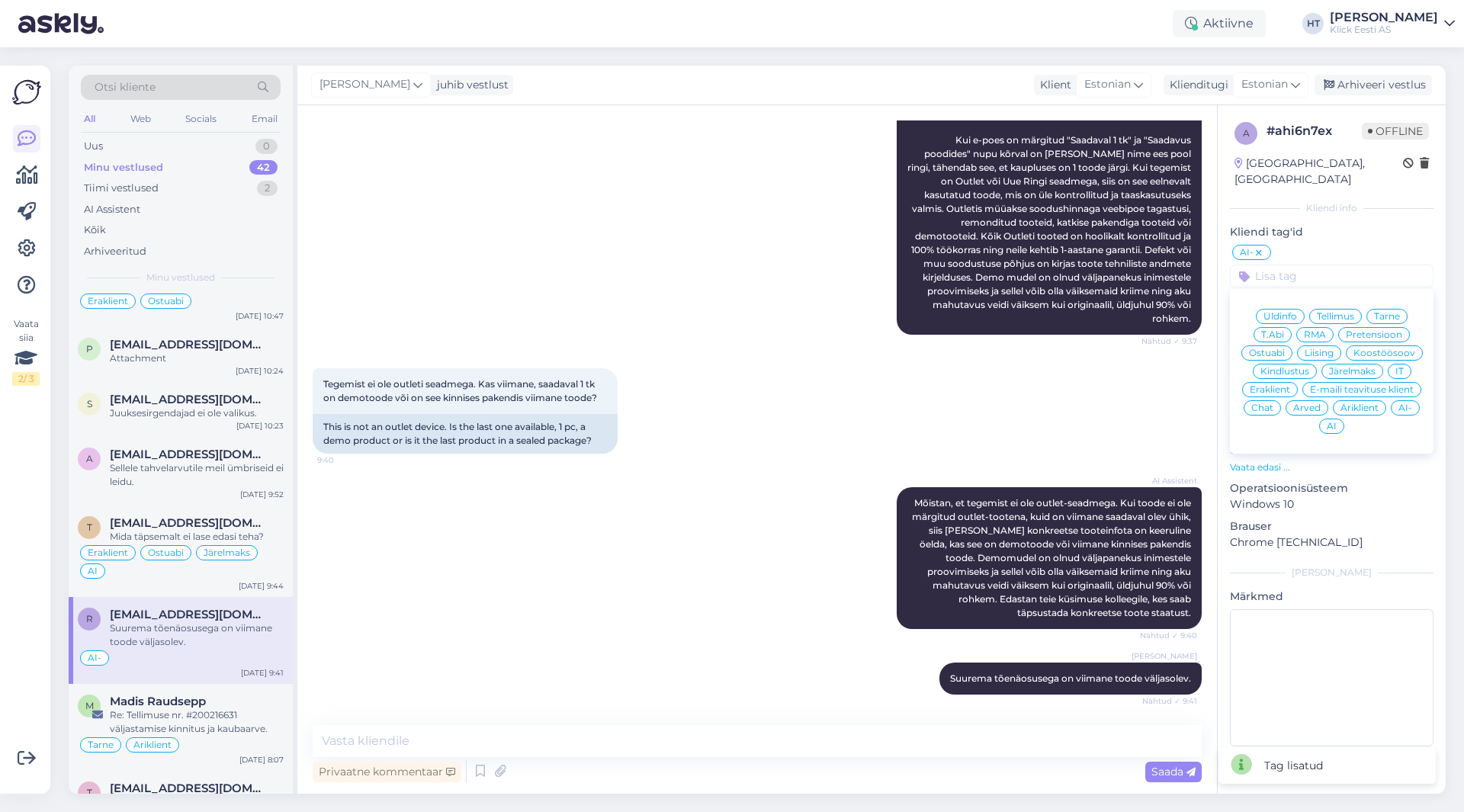
click at [1276, 348] on span "Ostuabi" at bounding box center [1268, 353] width 36 height 9
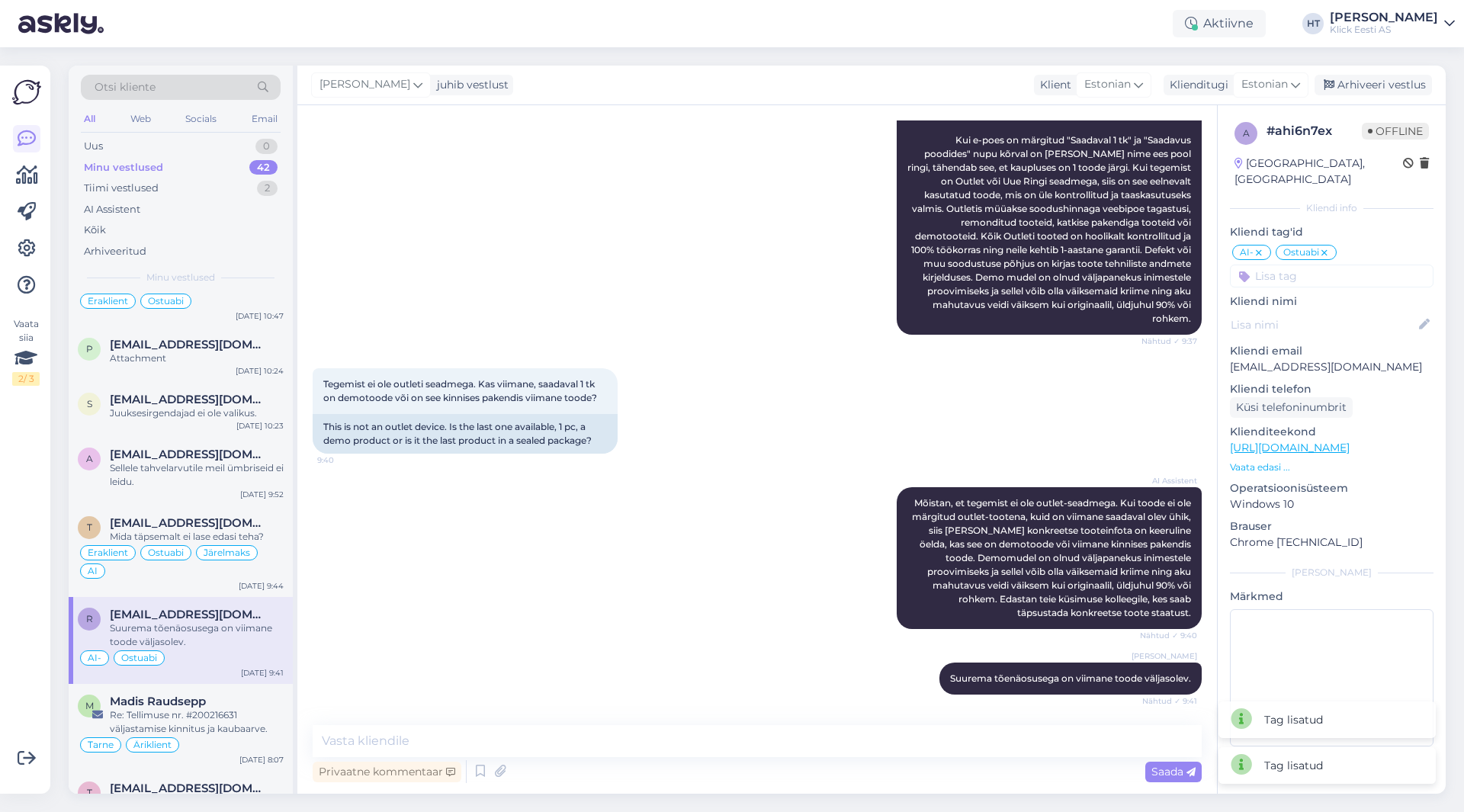
click at [1321, 264] on input at bounding box center [1331, 275] width 203 height 23
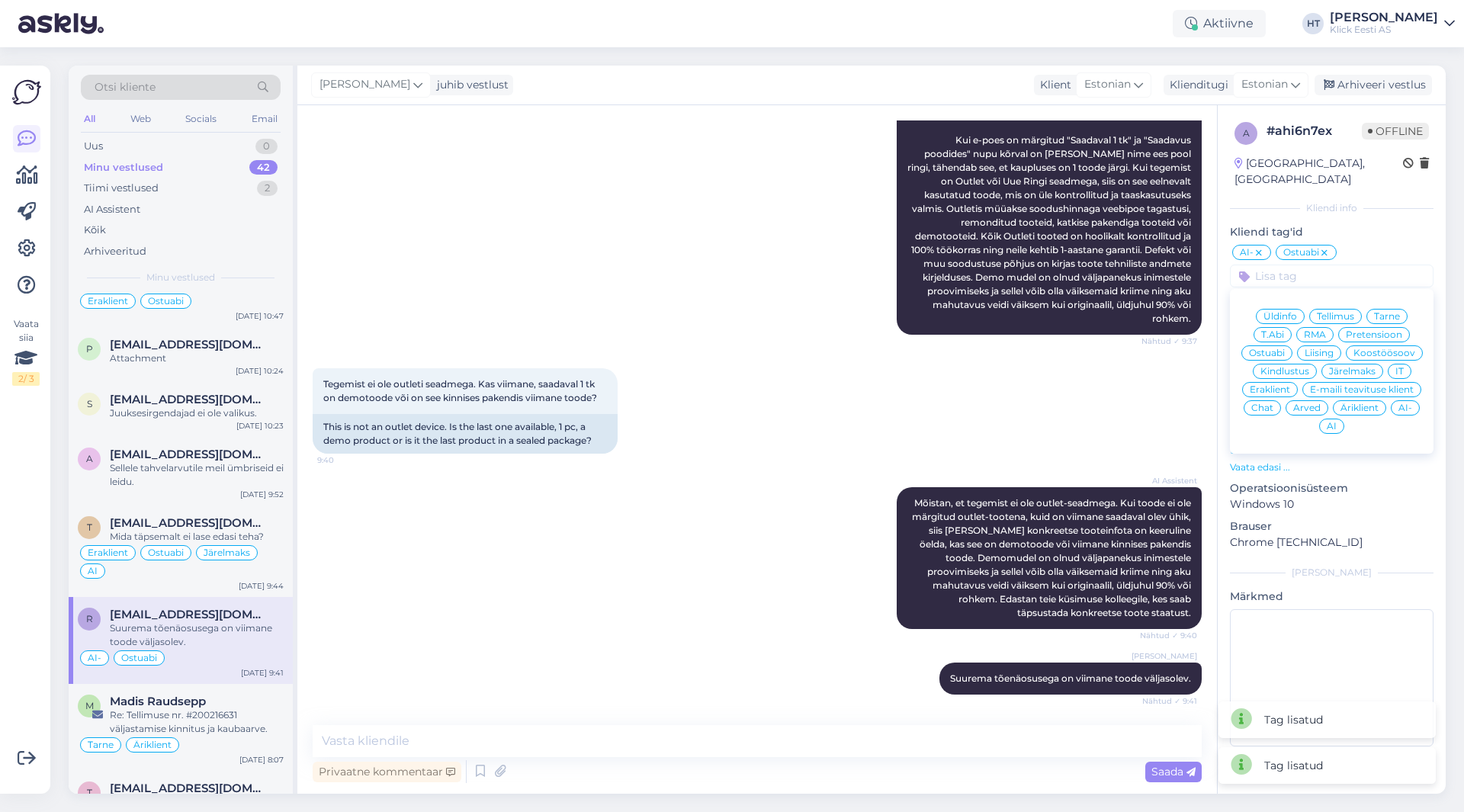
click at [1288, 385] on span "Eraklient" at bounding box center [1271, 390] width 41 height 9
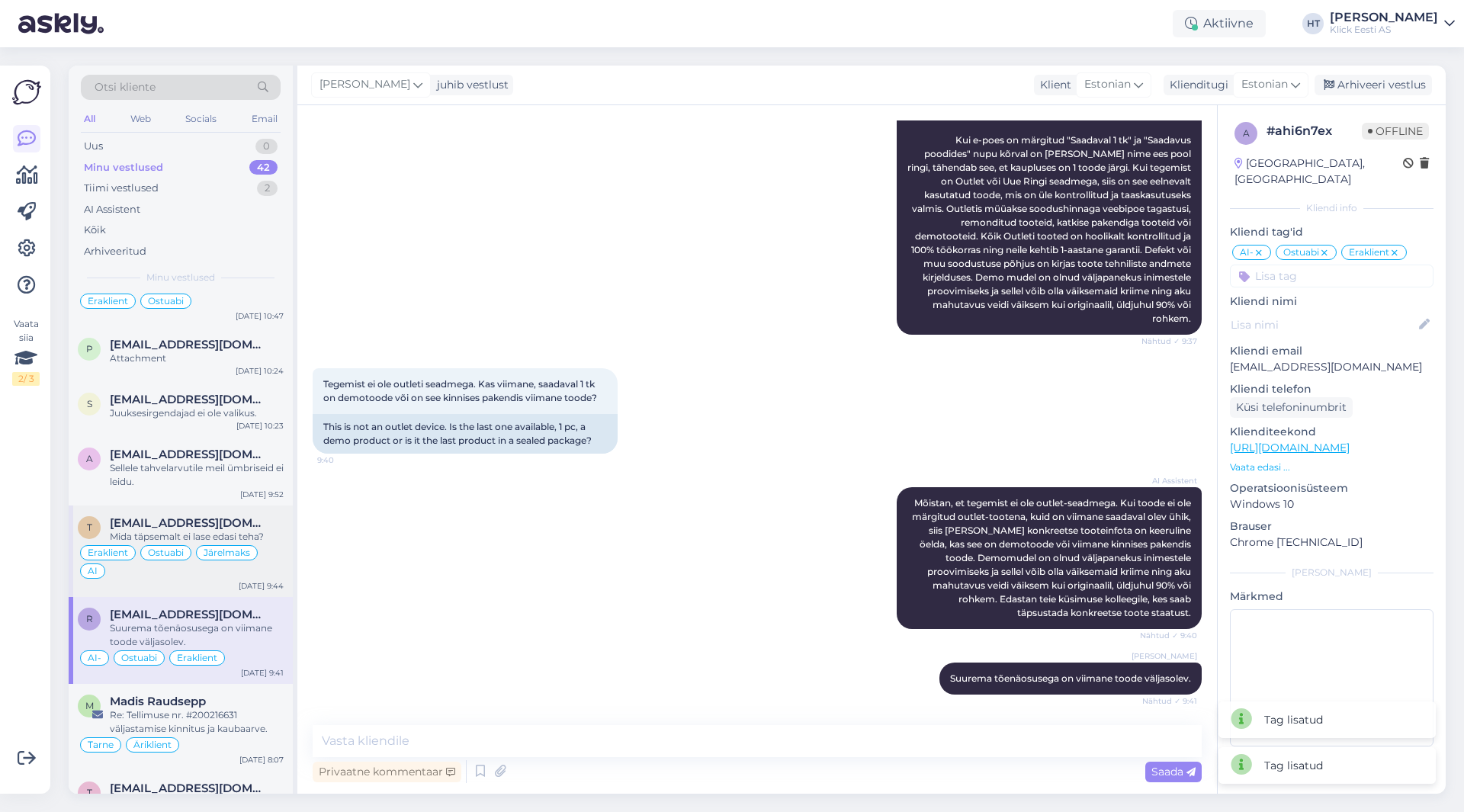
click at [197, 530] on div "Mida täpsemalt ei lase edasi teha?" at bounding box center [196, 537] width 174 height 14
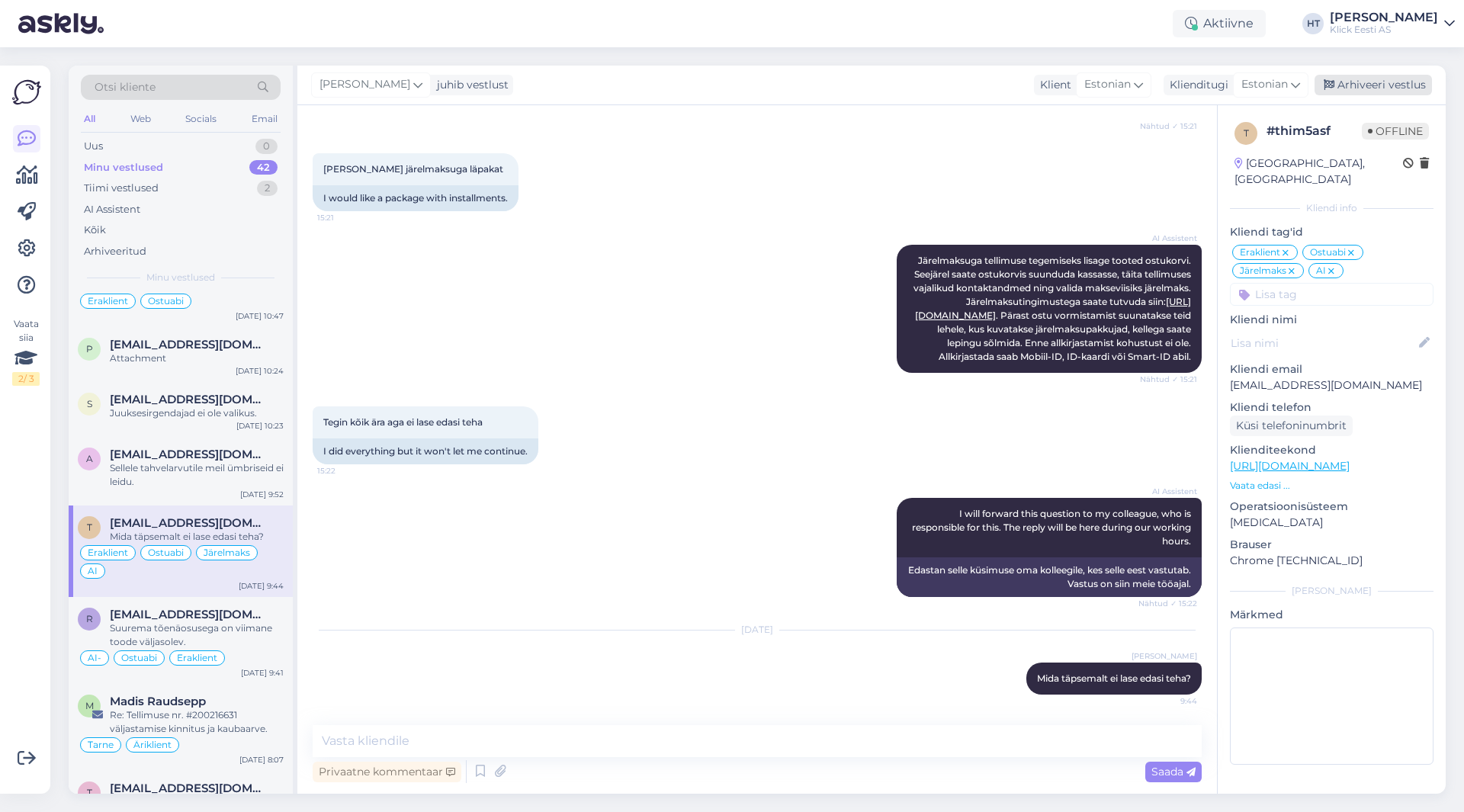
click at [1395, 88] on div "Arhiveeri vestlus" at bounding box center [1374, 85] width 118 height 20
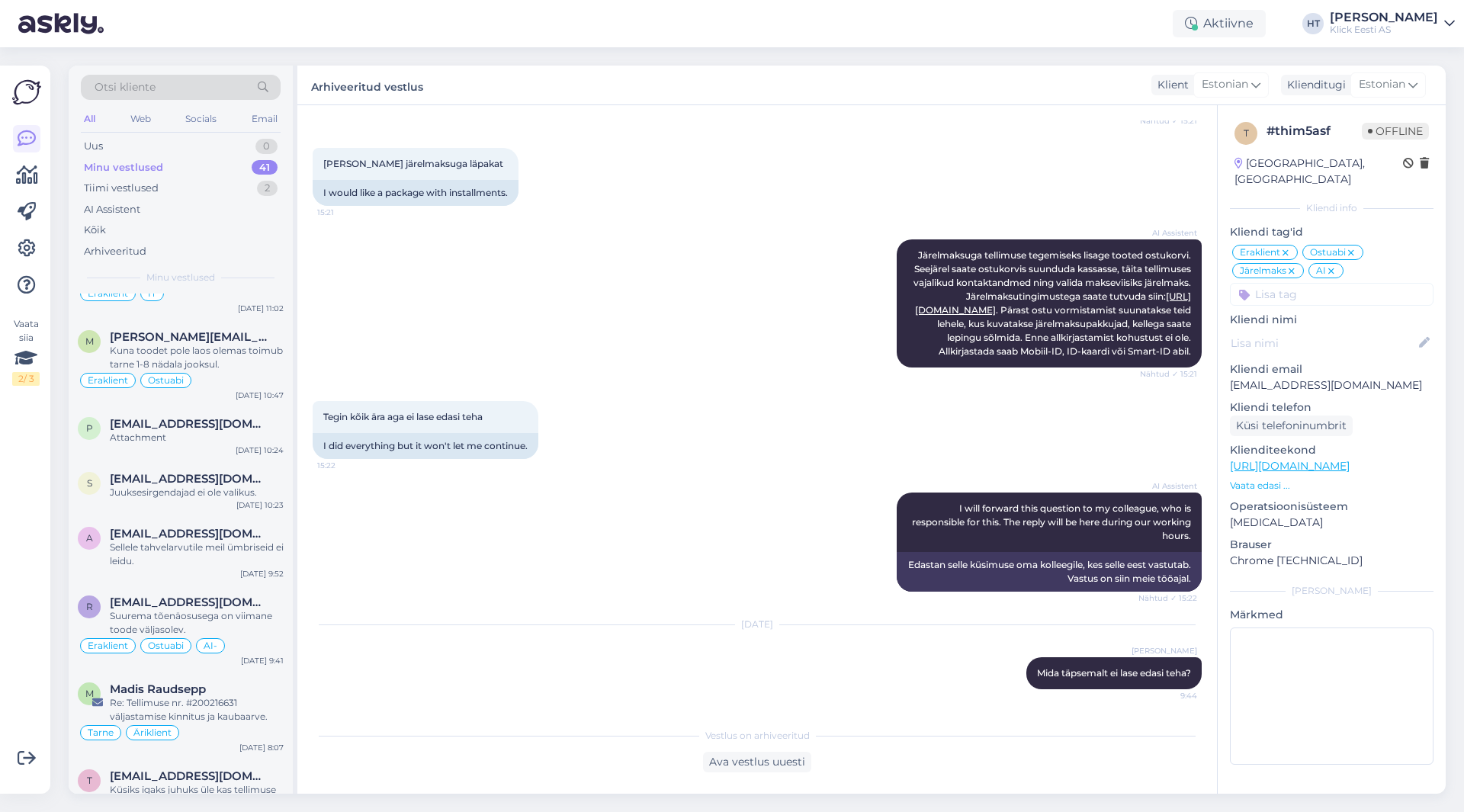
scroll to position [2300, 0]
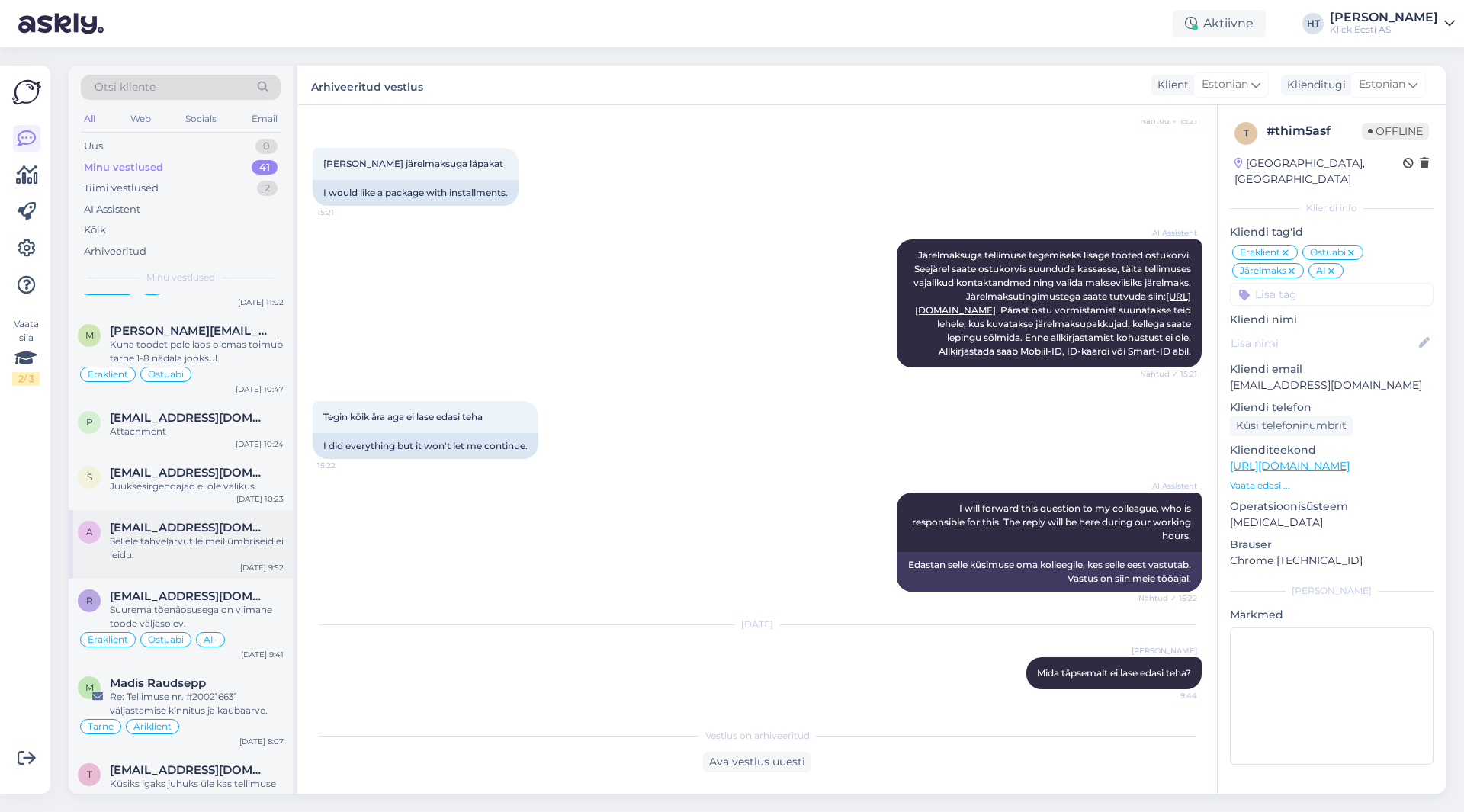
click at [195, 535] on div "Sellele tahvelarvutile meil ümbriseid ei leidu." at bounding box center [196, 548] width 174 height 27
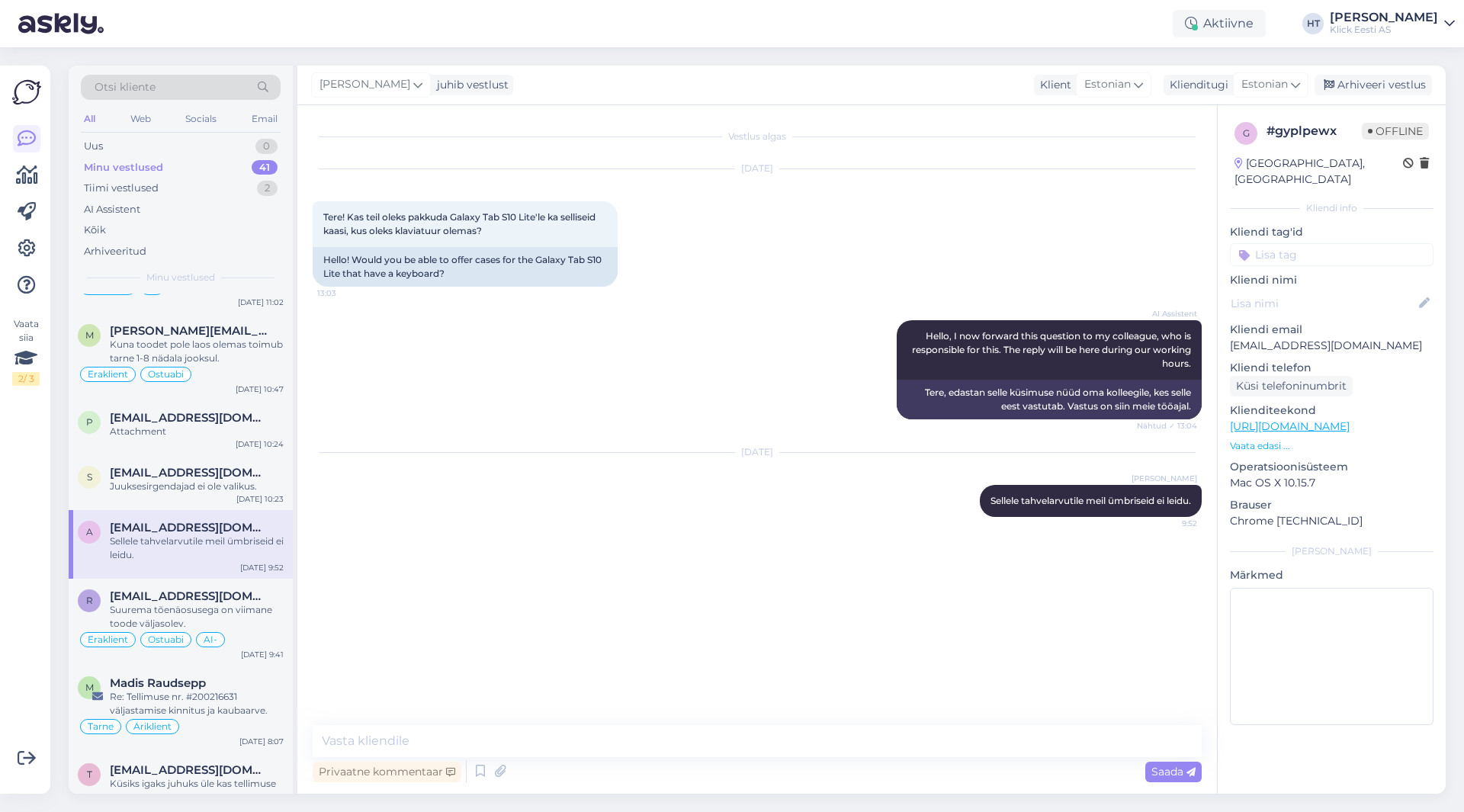
click at [1339, 243] on input at bounding box center [1331, 254] width 203 height 23
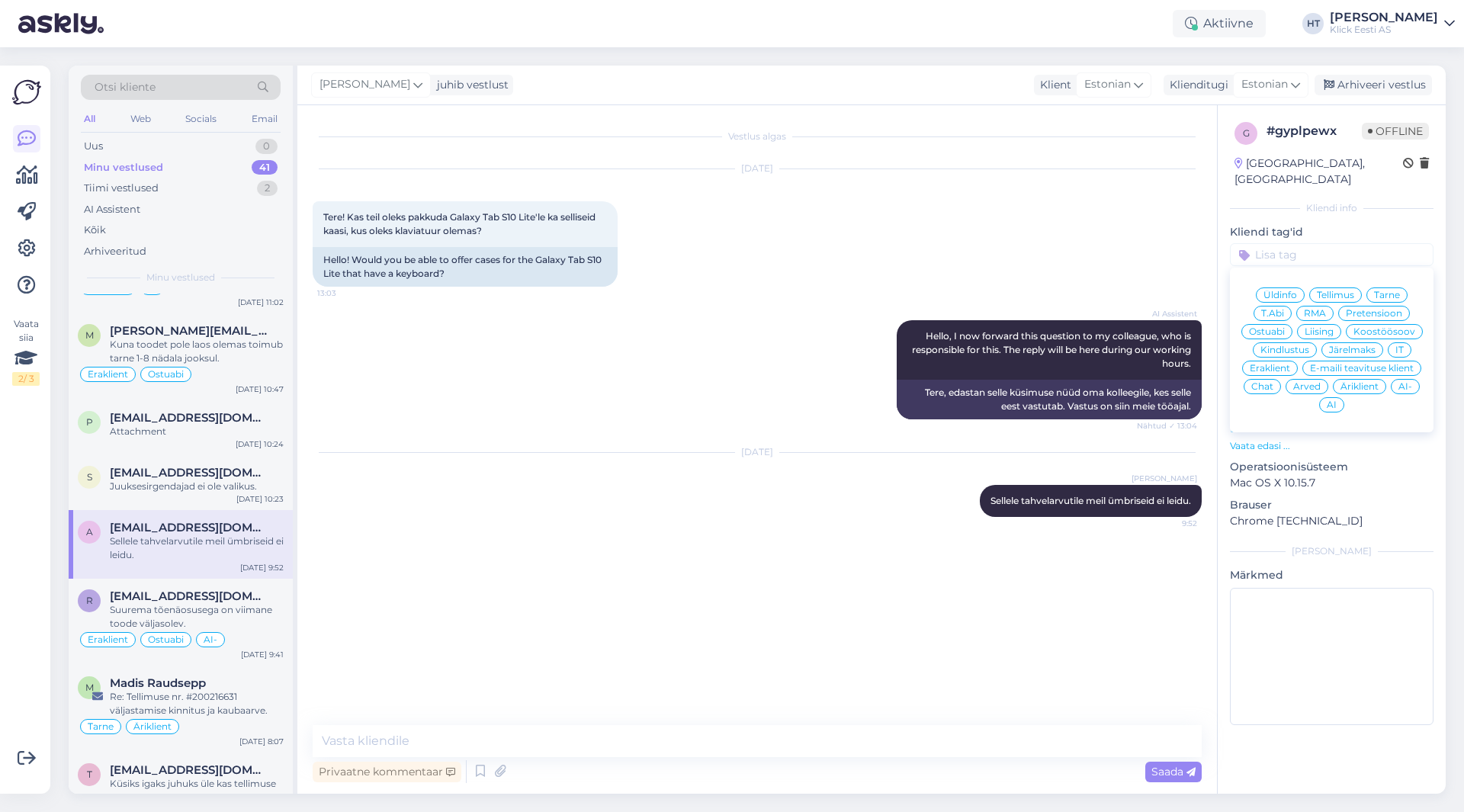
click at [1279, 324] on div "Ostuabi" at bounding box center [1268, 332] width 51 height 16
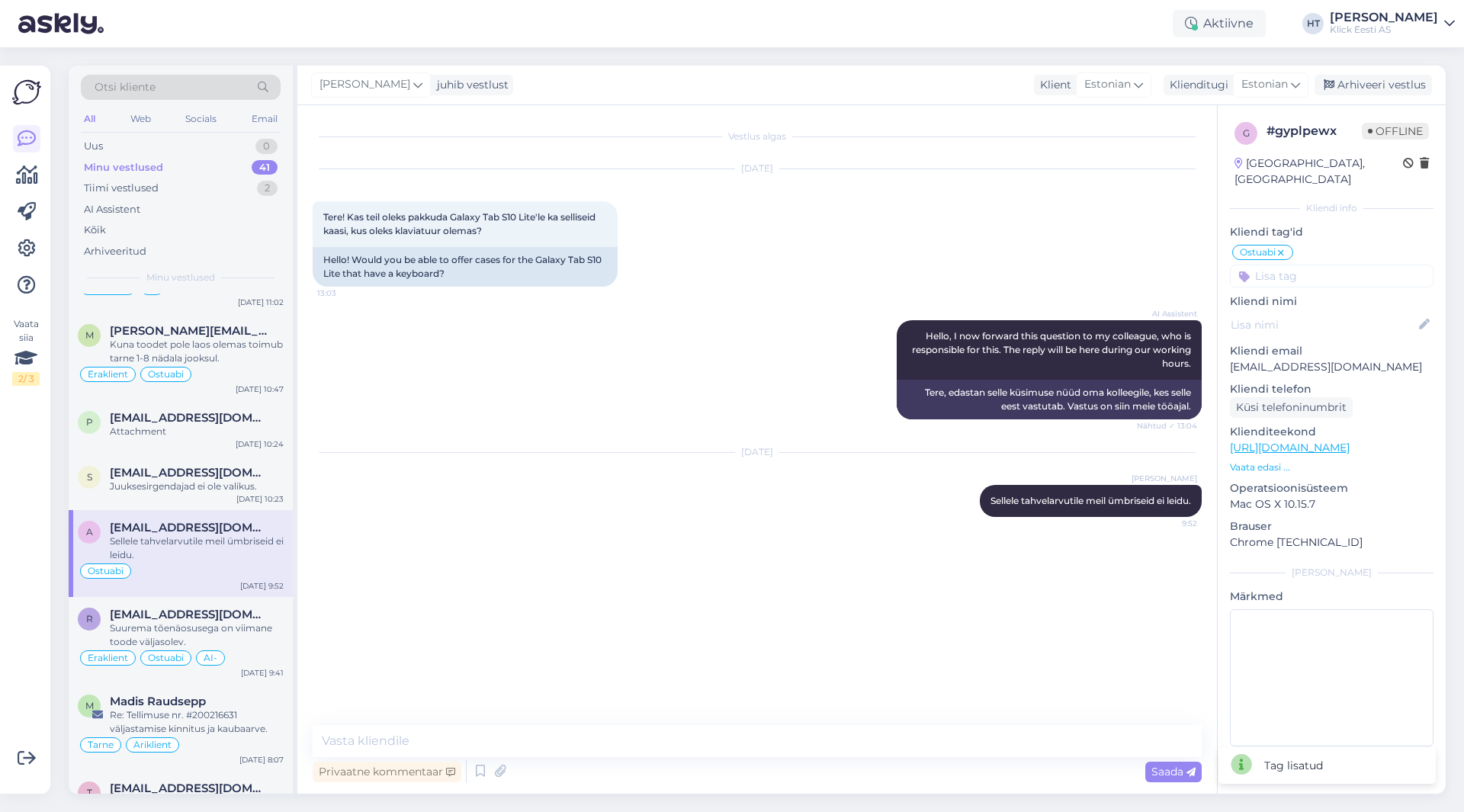
click at [1342, 264] on input at bounding box center [1331, 275] width 203 height 23
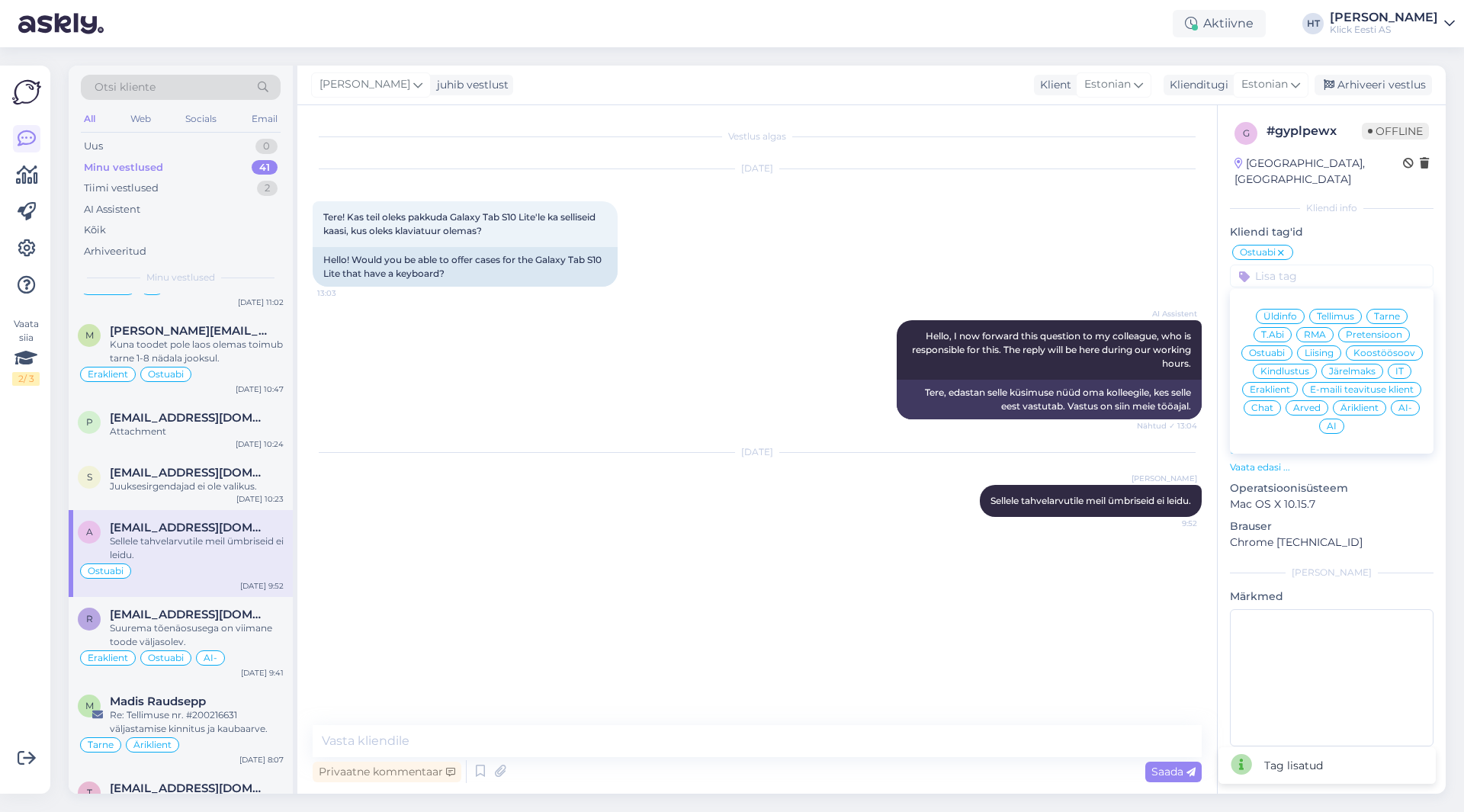
click at [1280, 385] on span "Eraklient" at bounding box center [1271, 390] width 41 height 9
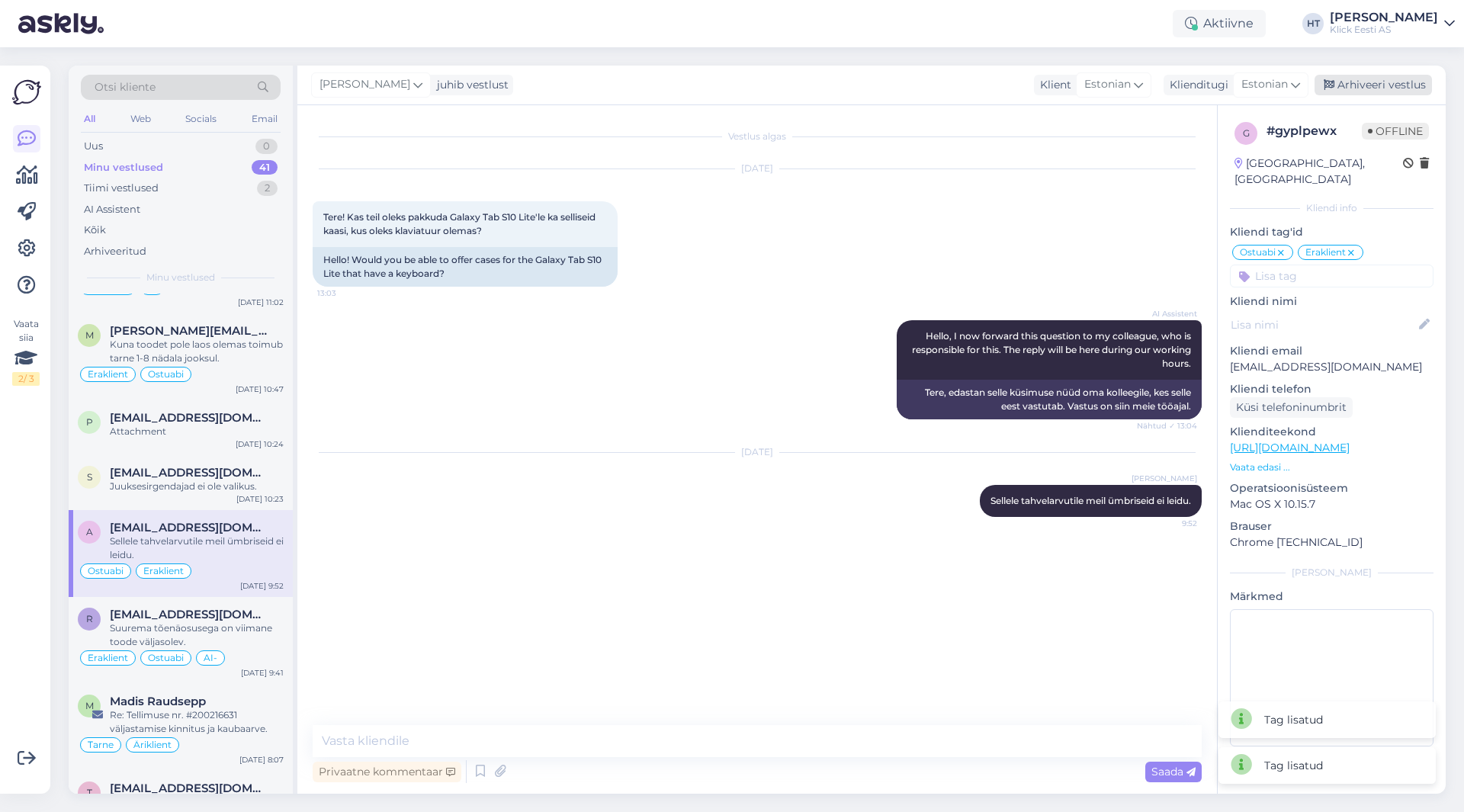
click at [1388, 88] on div "Arhiveeri vestlus" at bounding box center [1374, 85] width 118 height 20
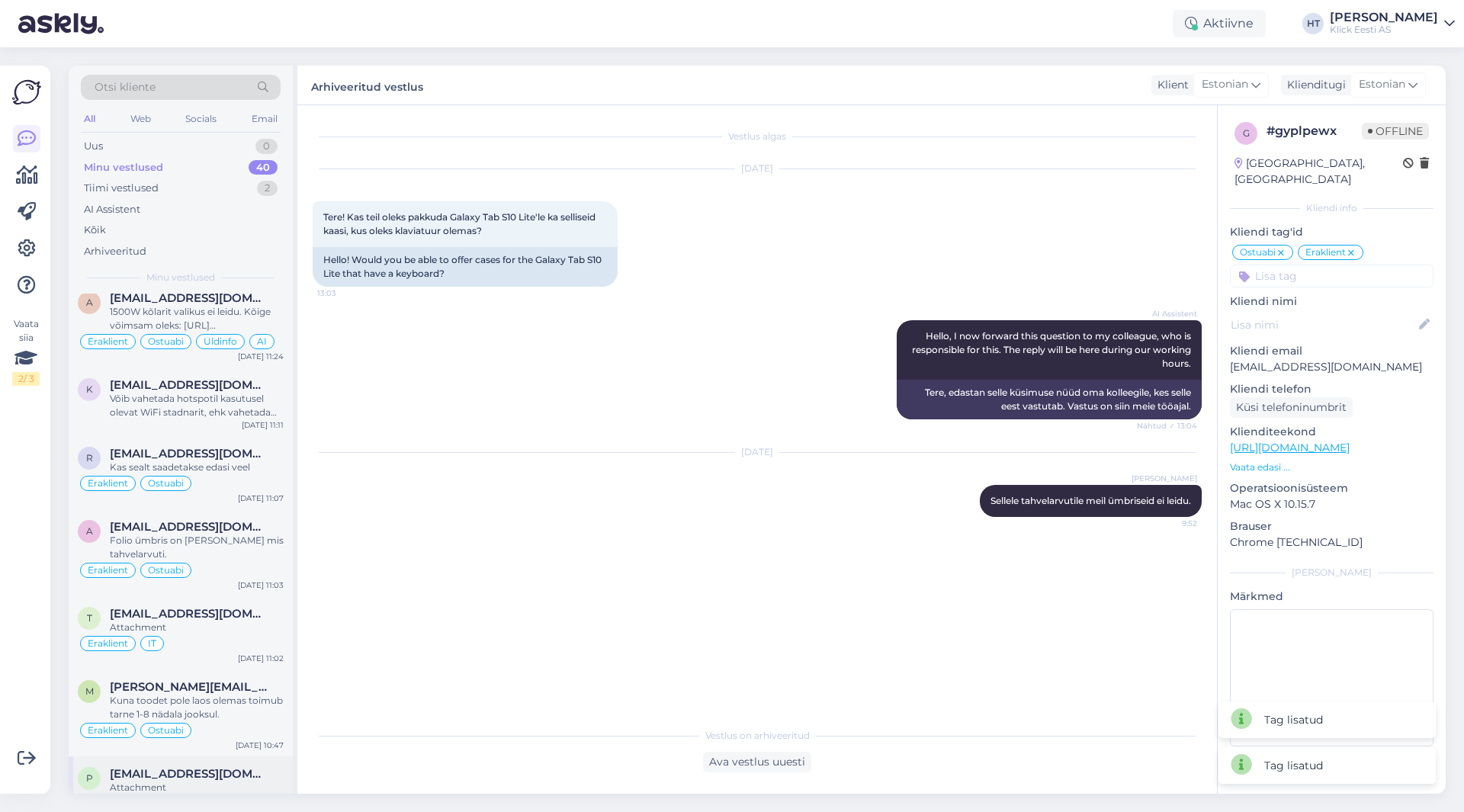
scroll to position [2231, 0]
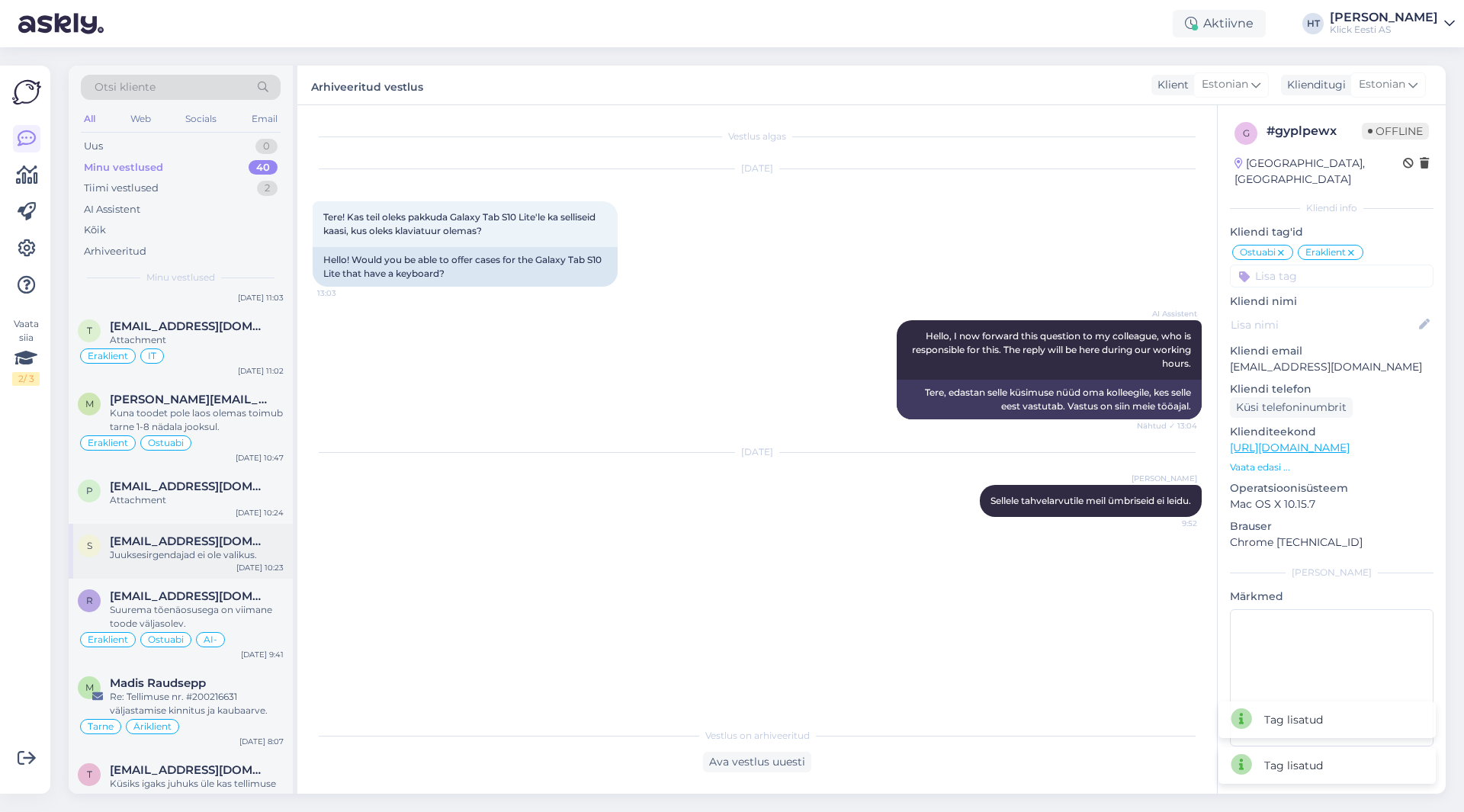
click at [209, 548] on div "Juuksesirgendajad ei ole valikus." at bounding box center [196, 555] width 174 height 14
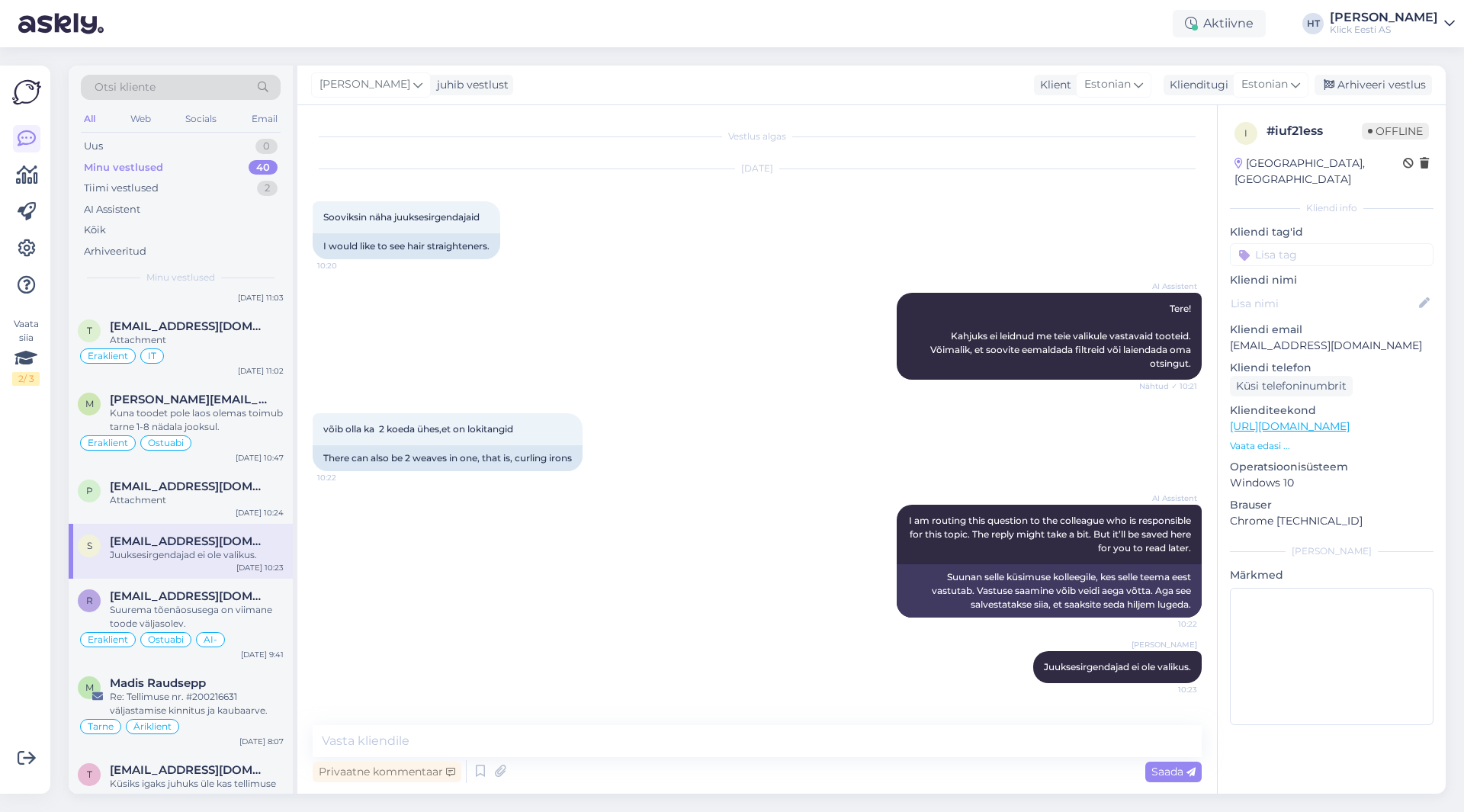
click at [1332, 243] on input at bounding box center [1331, 254] width 203 height 23
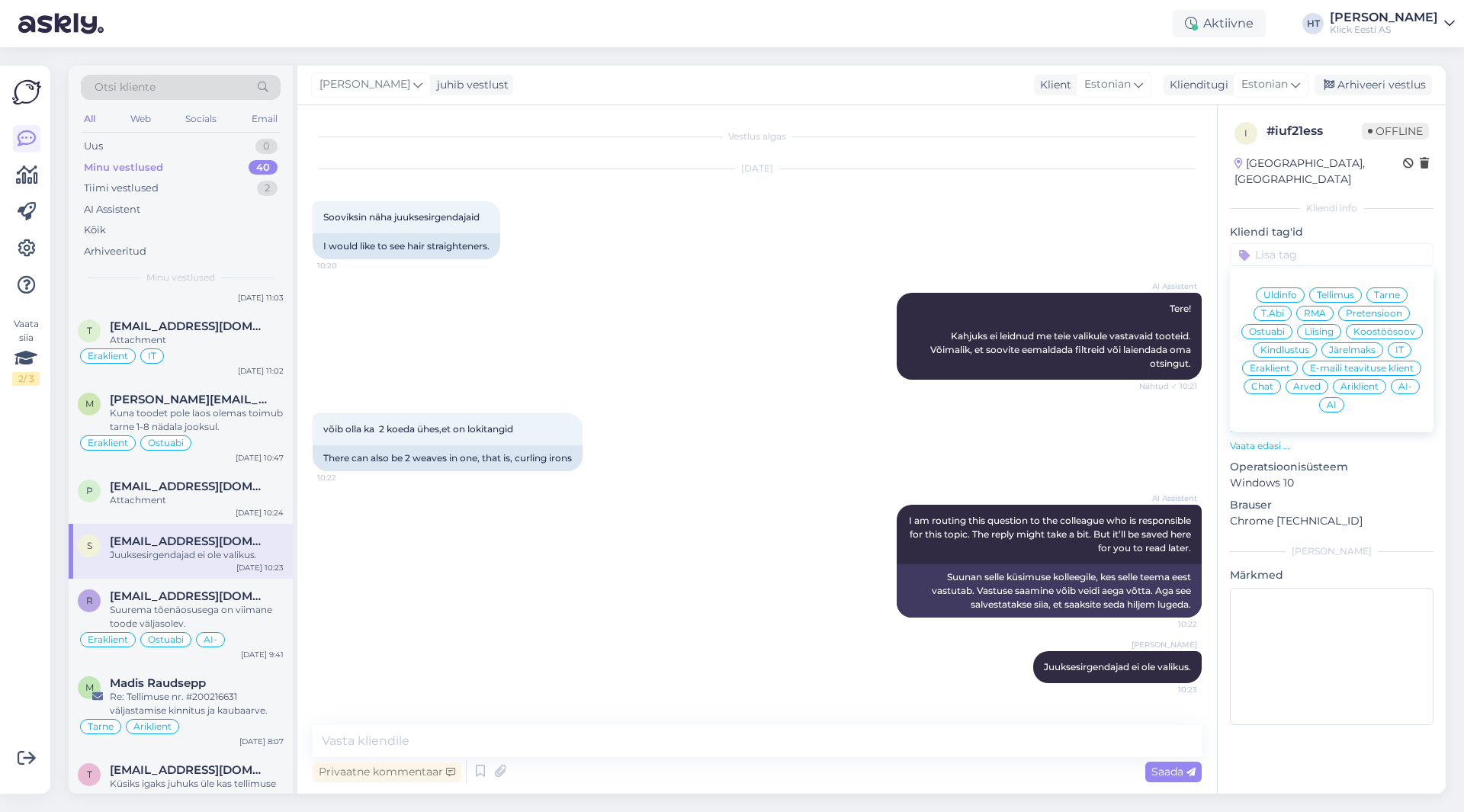
click at [1275, 327] on span "Ostuabi" at bounding box center [1268, 332] width 36 height 9
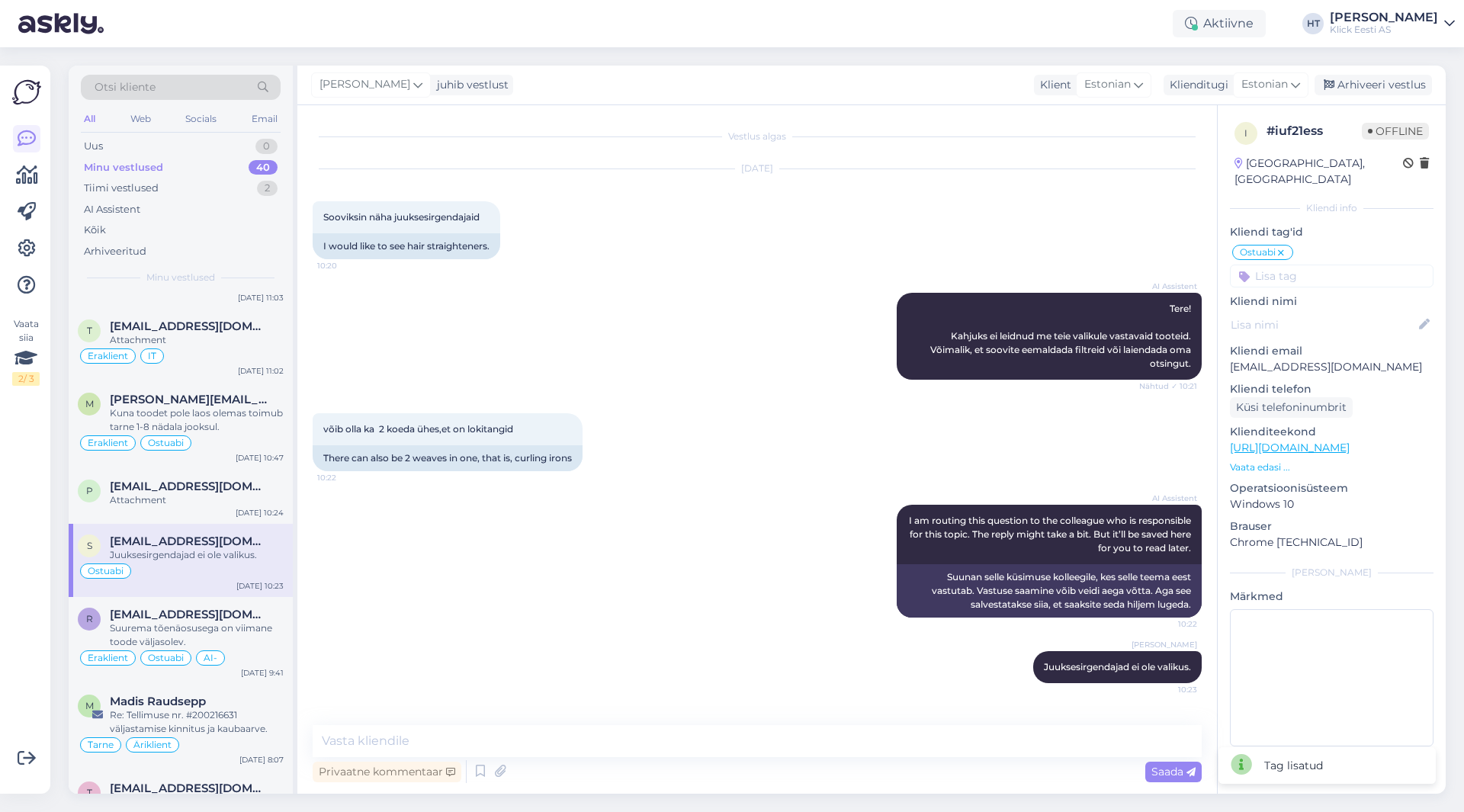
click at [1329, 264] on input at bounding box center [1331, 275] width 203 height 23
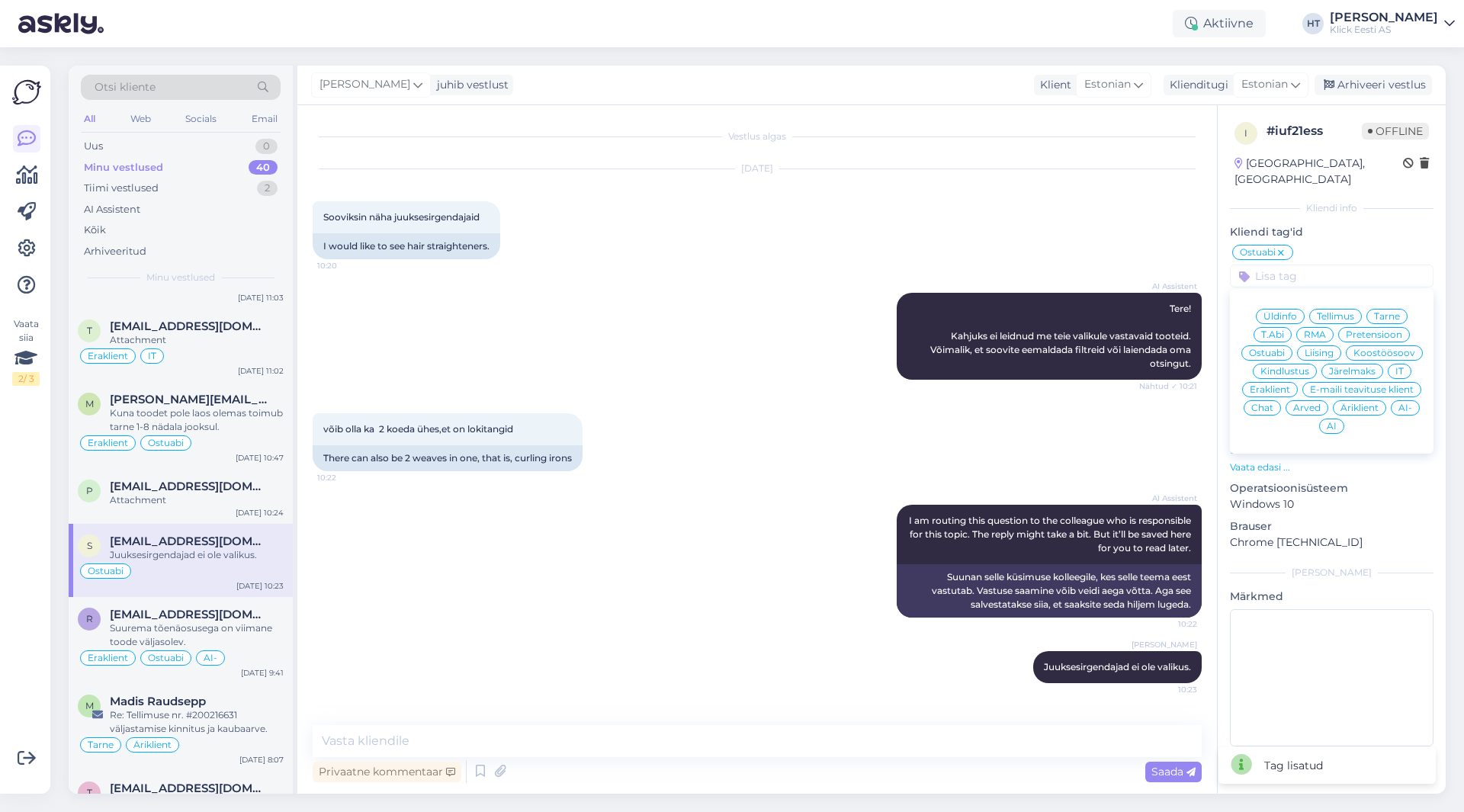
click at [1279, 385] on span "Eraklient" at bounding box center [1271, 390] width 41 height 9
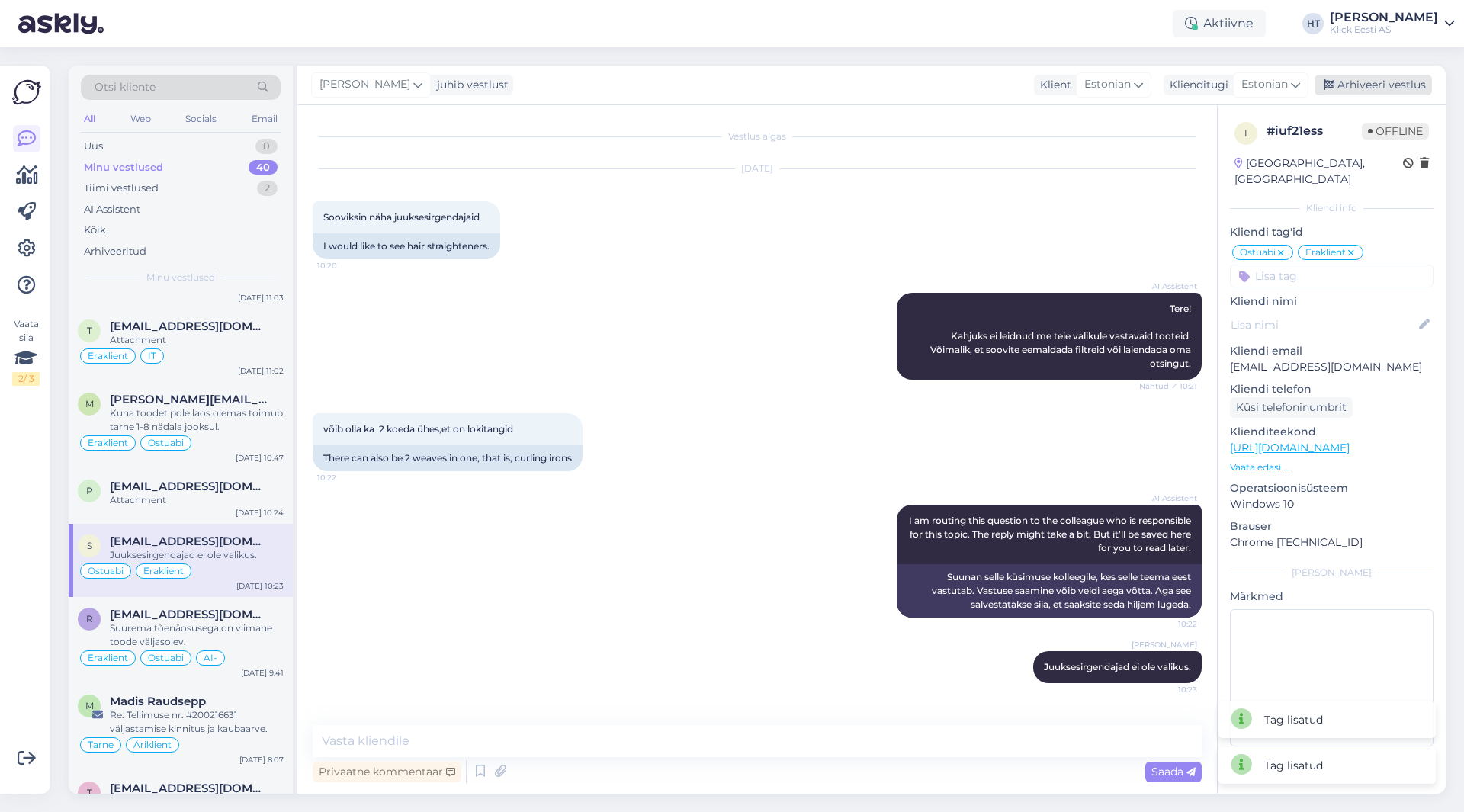
click at [1381, 83] on div "Arhiveeri vestlus" at bounding box center [1374, 85] width 118 height 20
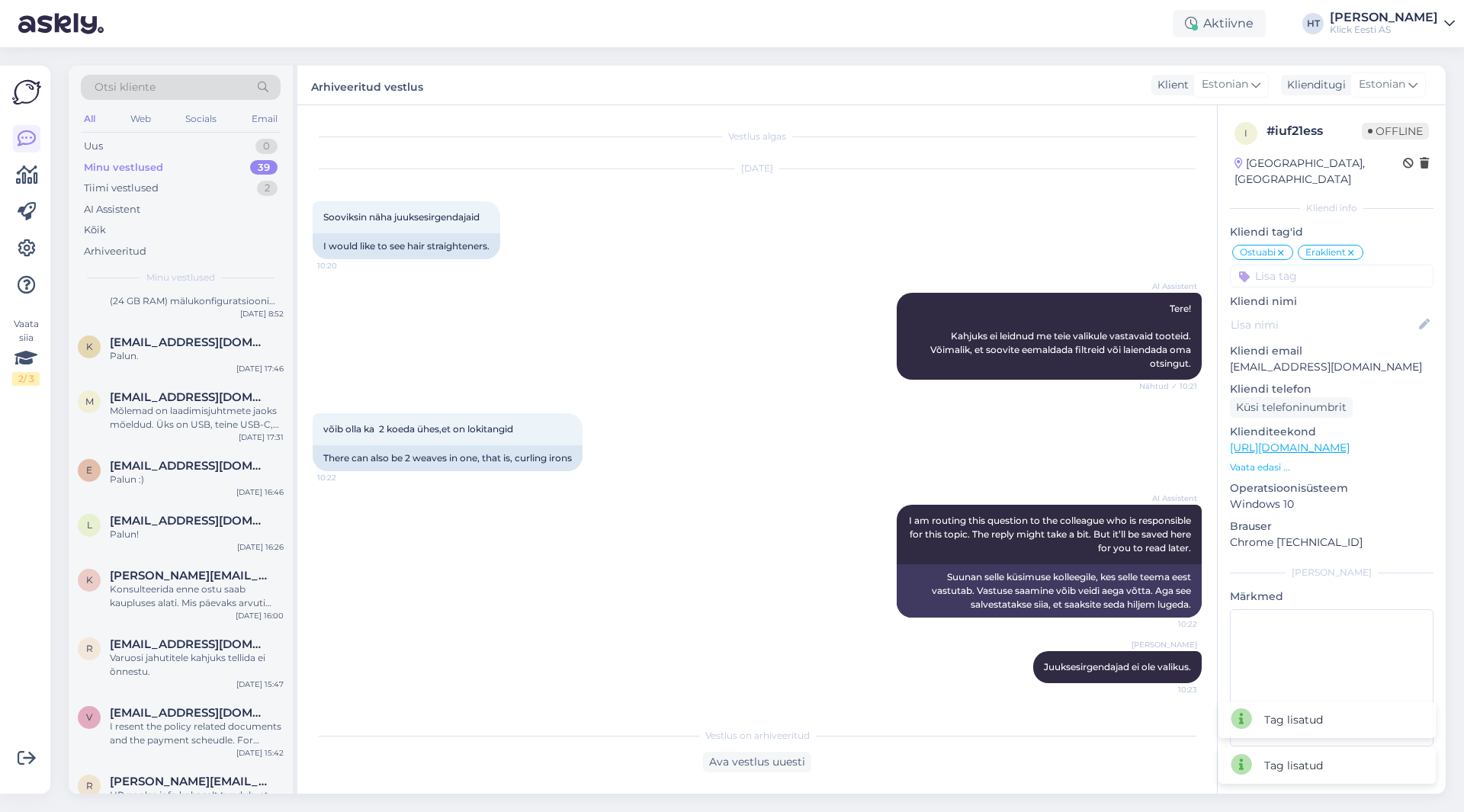
scroll to position [2176, 0]
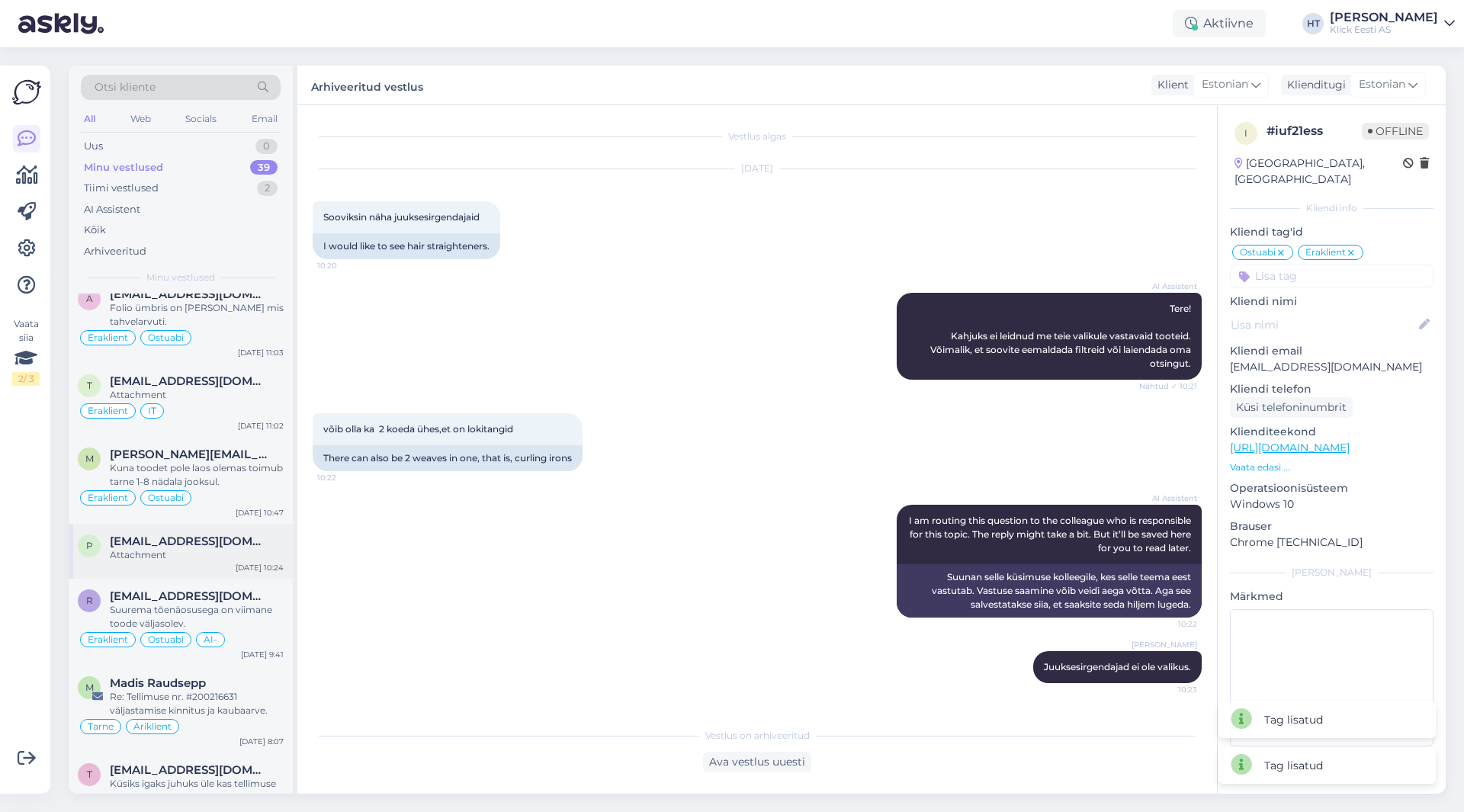
click at [221, 548] on div "Attachment" at bounding box center [196, 555] width 174 height 14
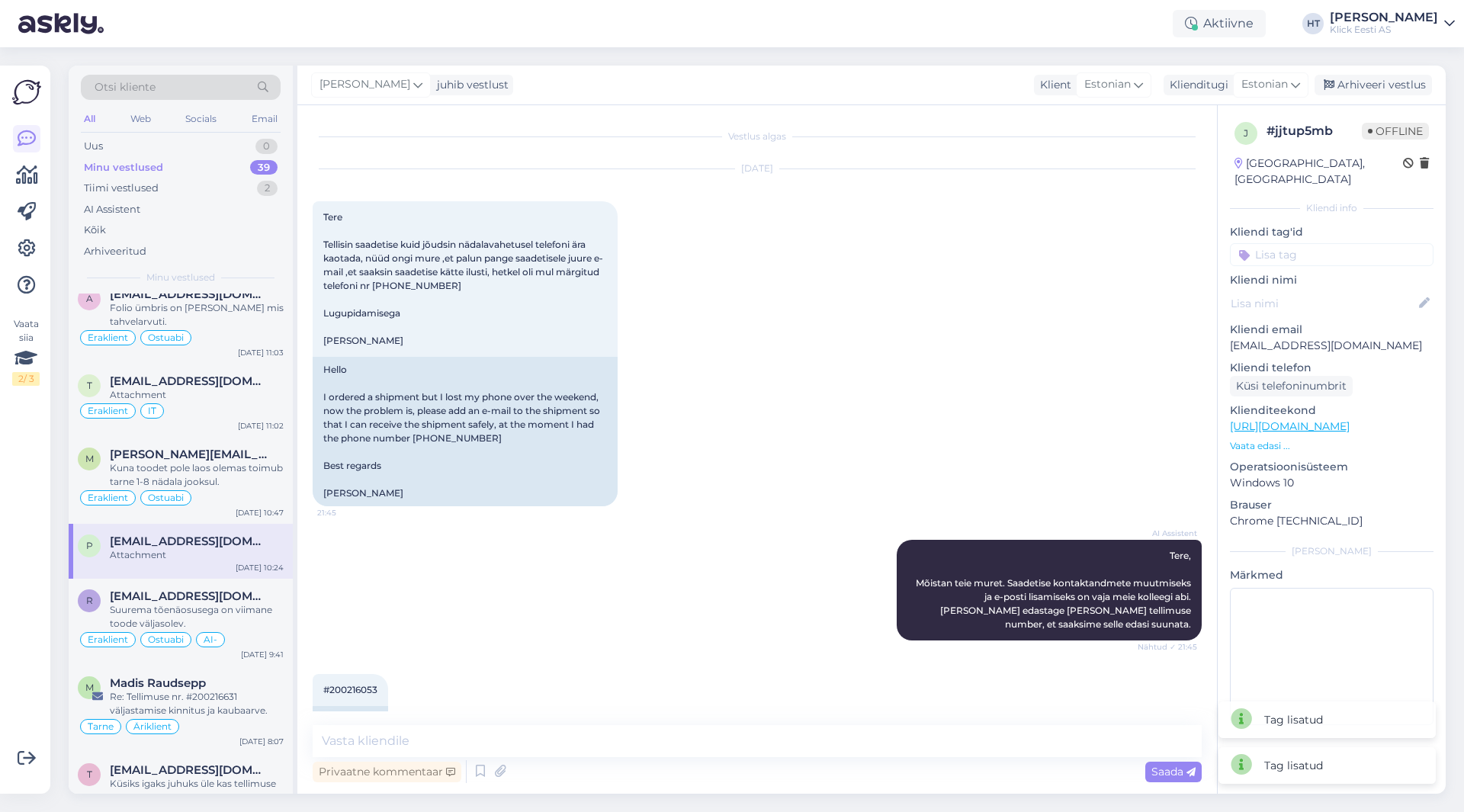
scroll to position [169, 0]
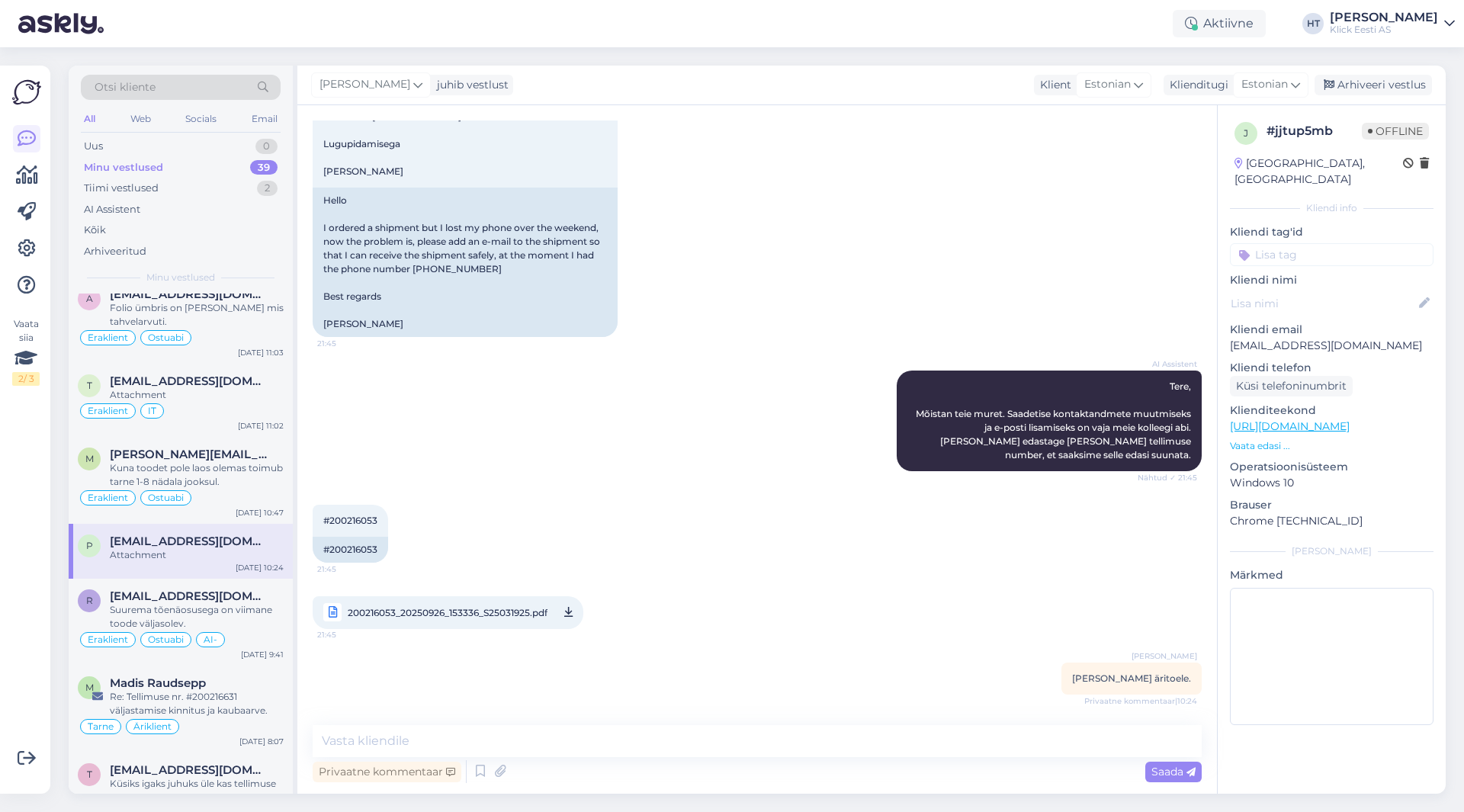
click at [1316, 225] on div "Kliendi tag'id Üldinfo Tellimus Tarne T.Abi RMA Pretensioon Ostuabi Liising Koo…" at bounding box center [1331, 245] width 203 height 42
click at [1312, 243] on input at bounding box center [1331, 254] width 203 height 23
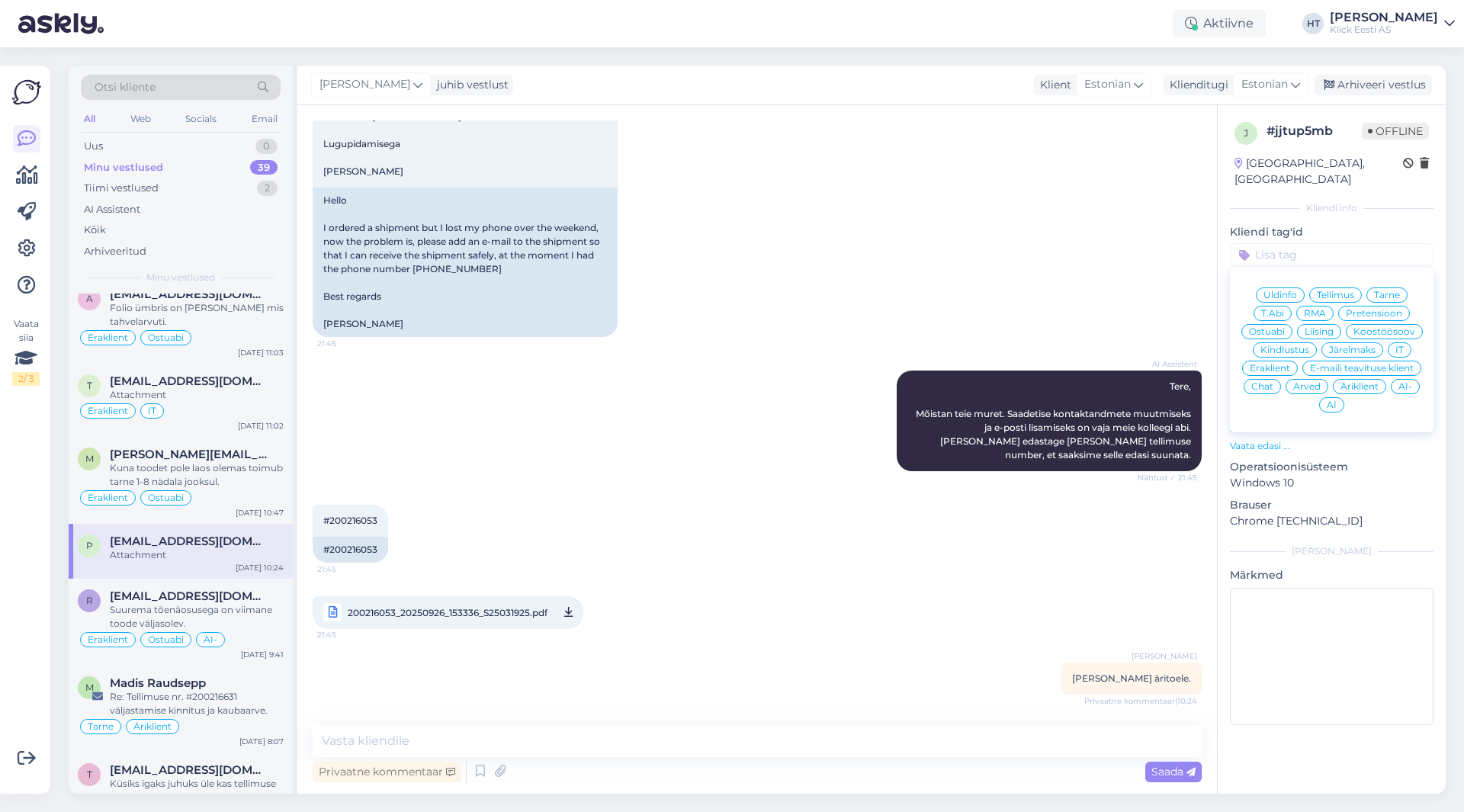
click at [1379, 291] on span "Tarne" at bounding box center [1387, 295] width 26 height 9
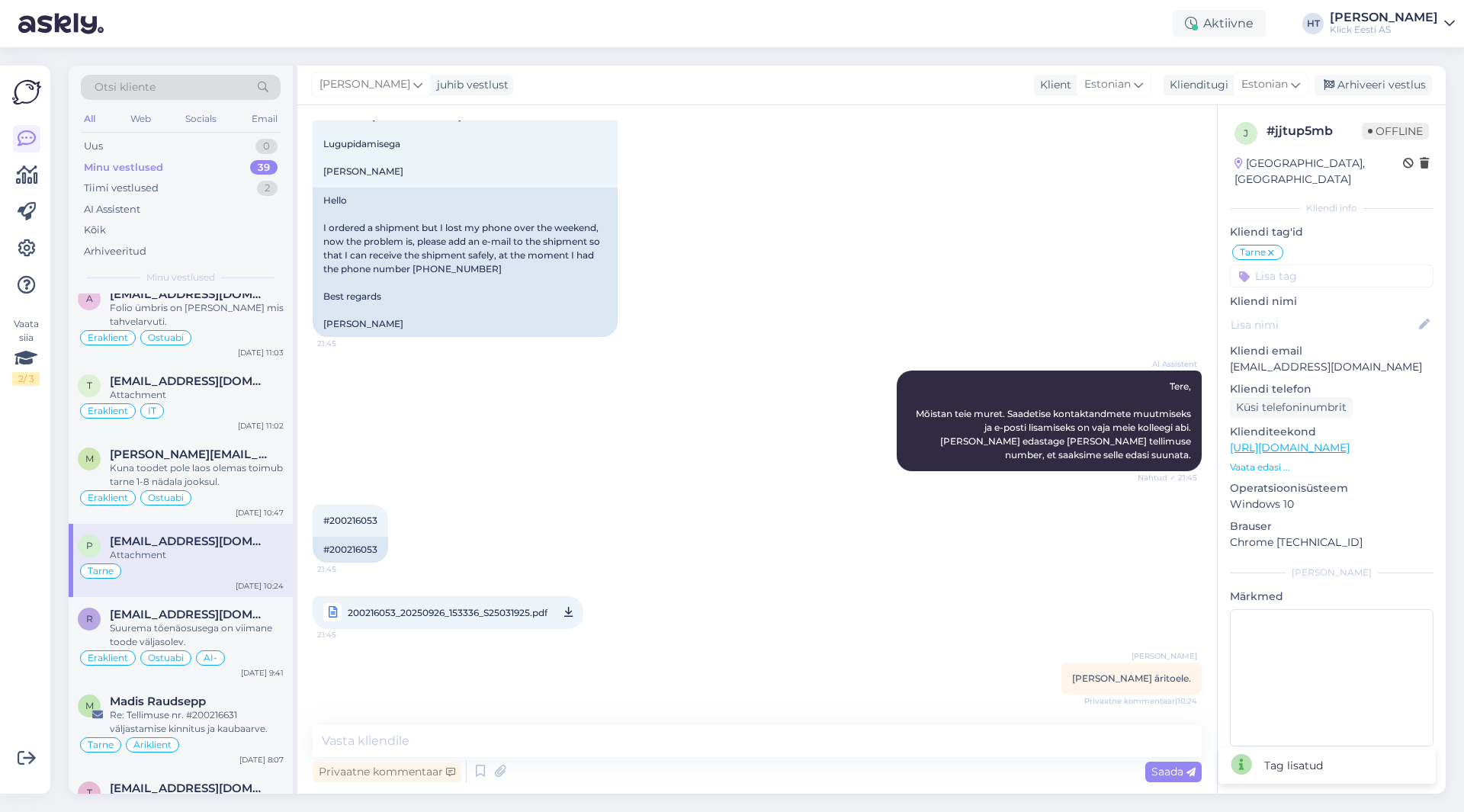
click at [1367, 264] on input at bounding box center [1331, 275] width 203 height 23
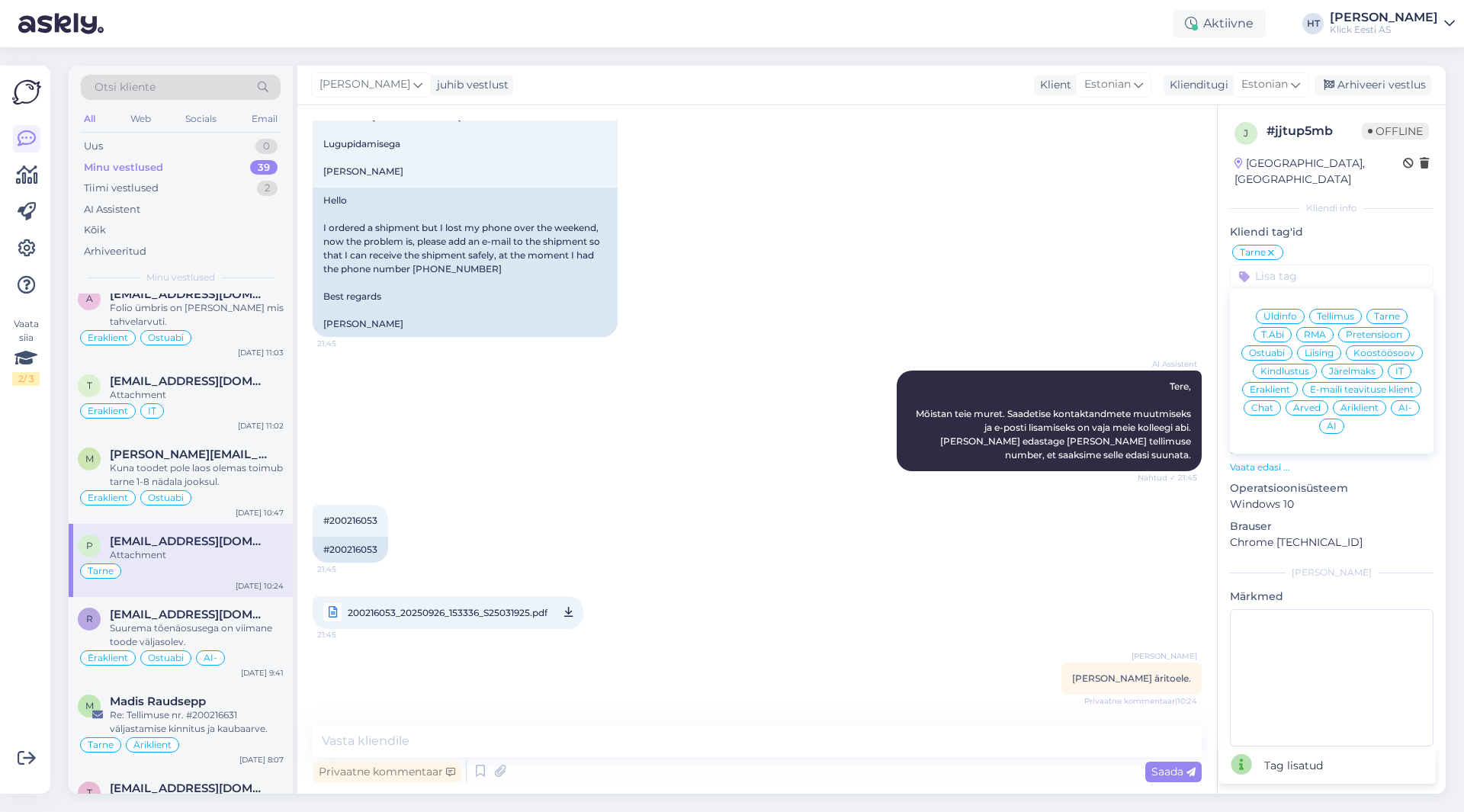
click at [1284, 385] on span "Eraklient" at bounding box center [1271, 390] width 41 height 9
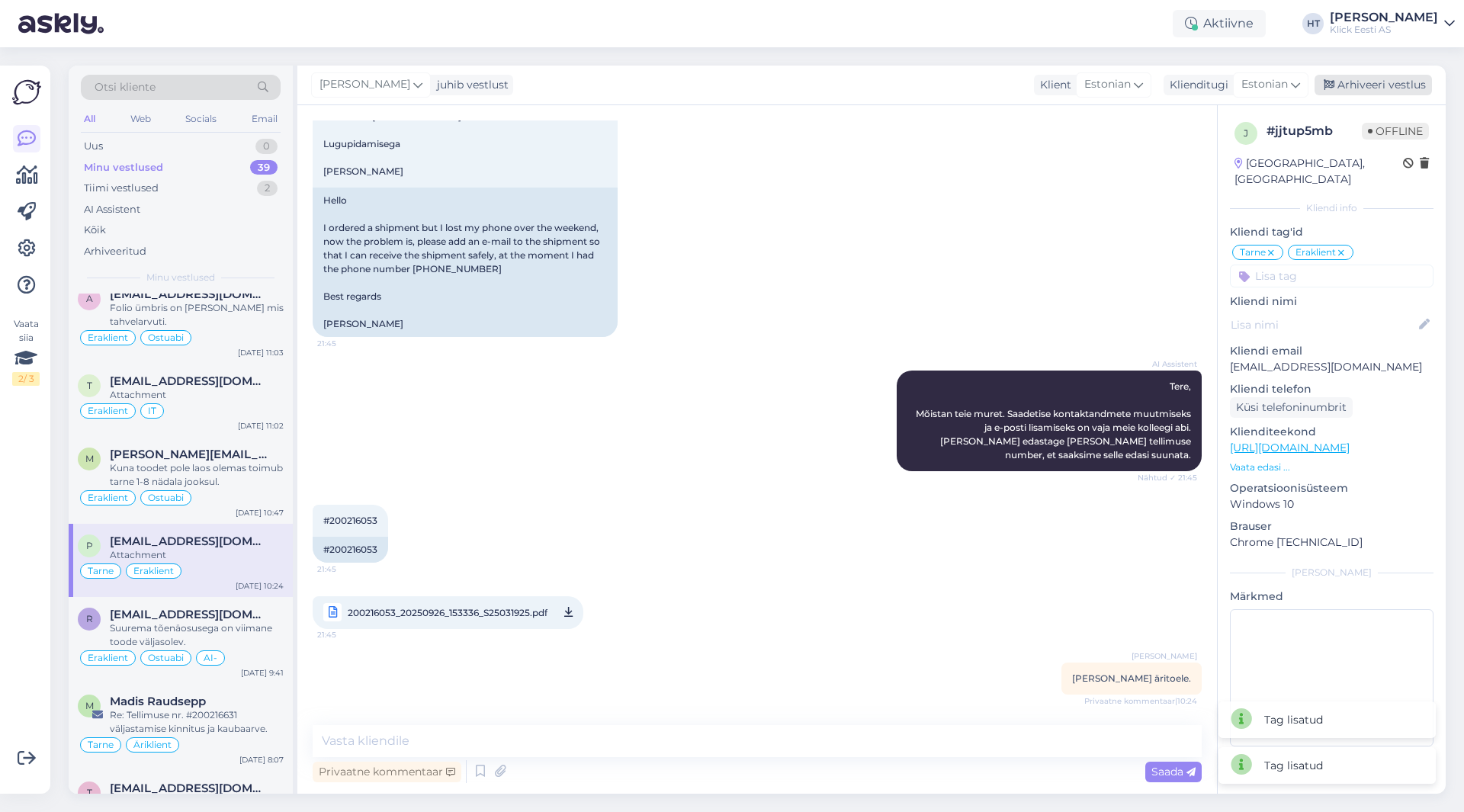
click at [1383, 86] on div "Arhiveeri vestlus" at bounding box center [1374, 85] width 118 height 20
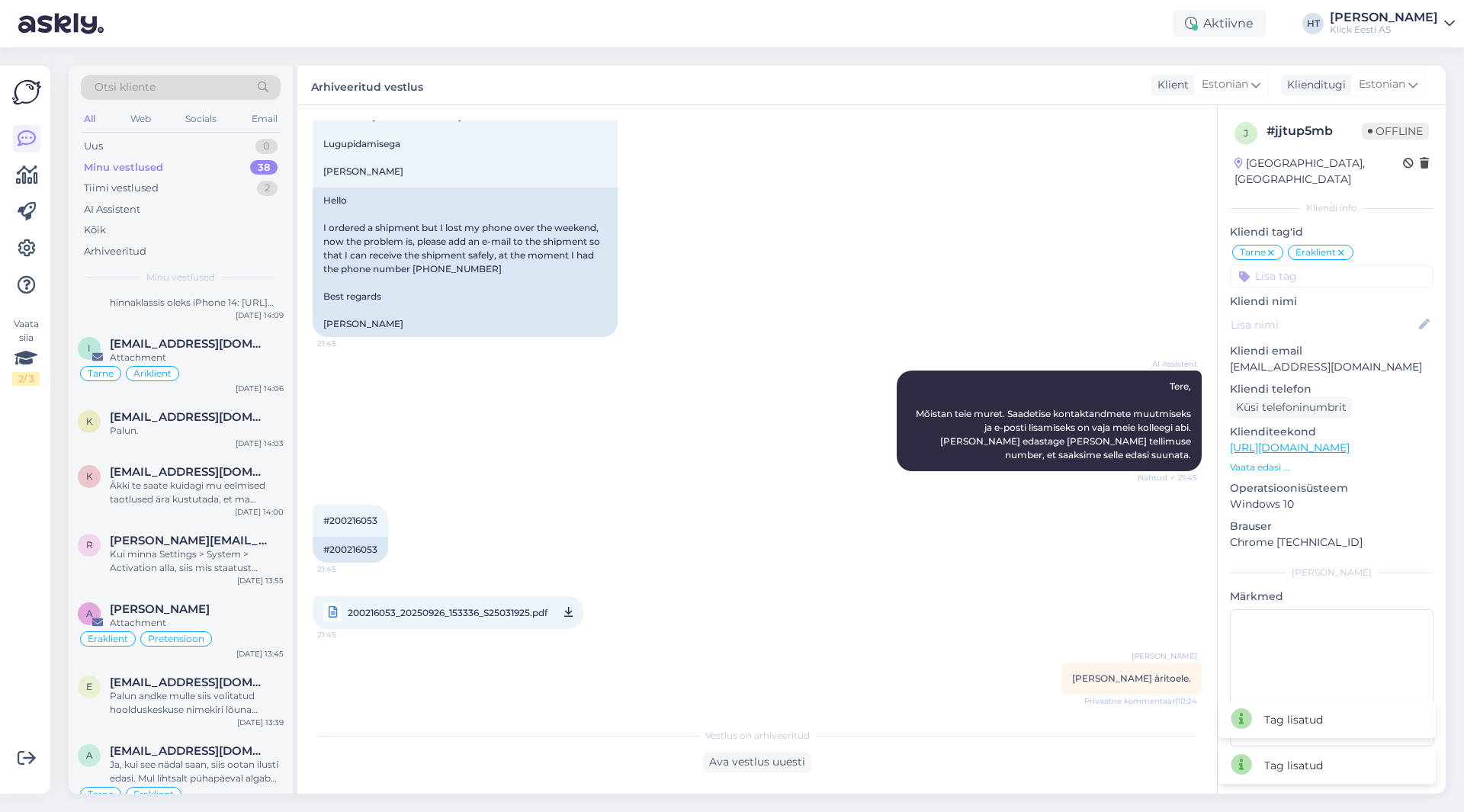
scroll to position [2121, 0]
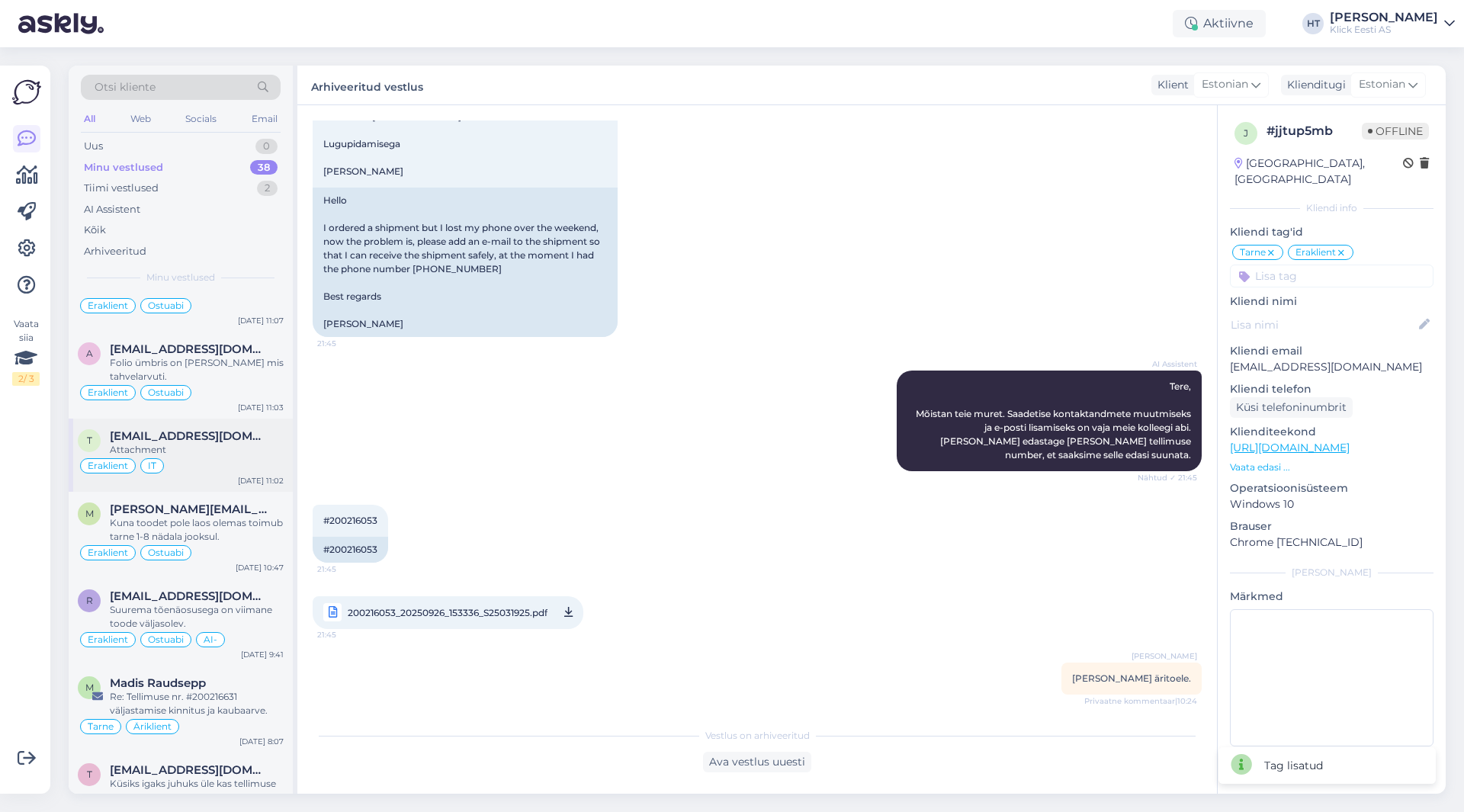
click at [223, 443] on div "Attachment" at bounding box center [196, 450] width 174 height 14
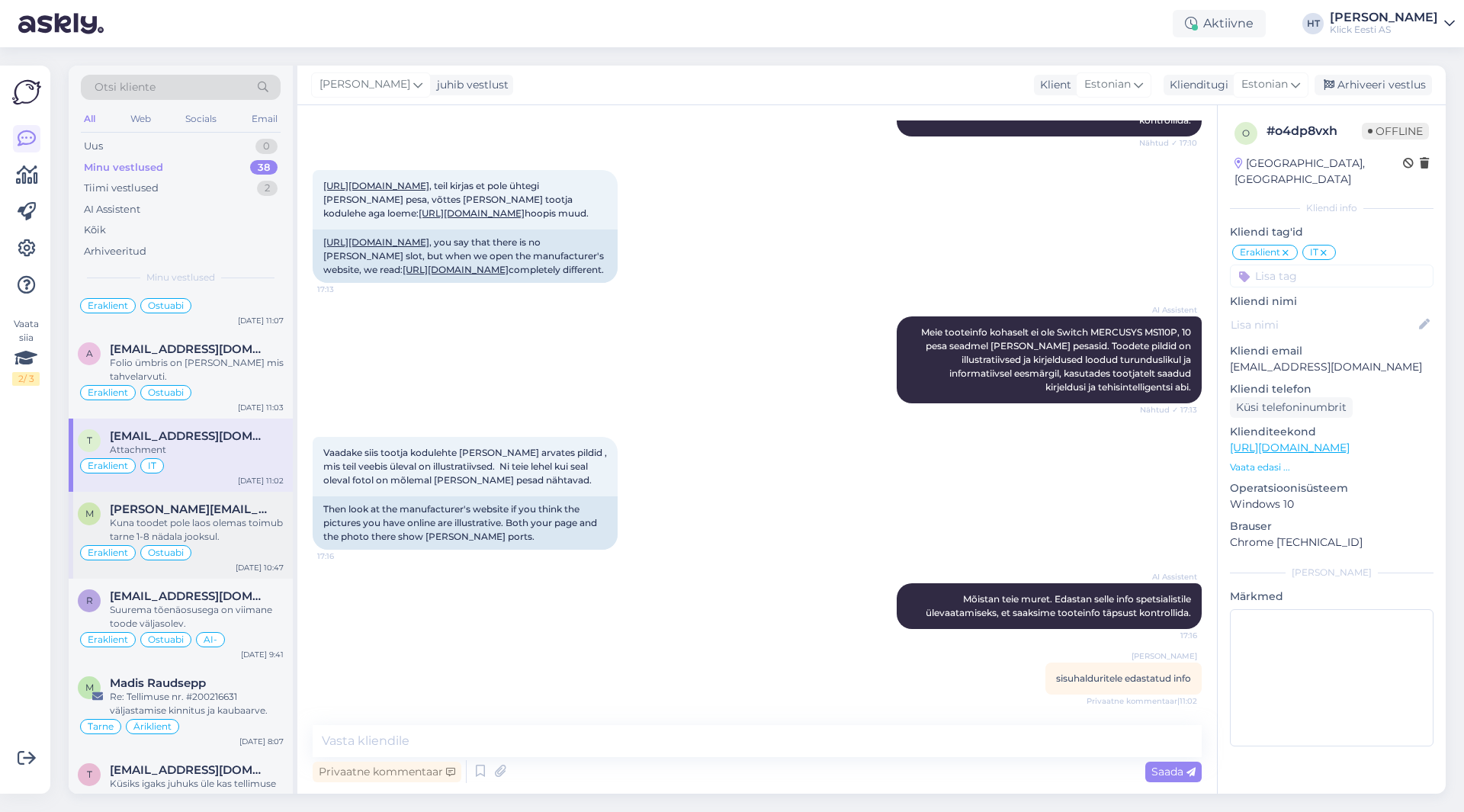
click at [216, 492] on div "M [PERSON_NAME][EMAIL_ADDRESS][PERSON_NAME][DOMAIN_NAME] Kuna toodet pole laos …" at bounding box center [181, 535] width 225 height 87
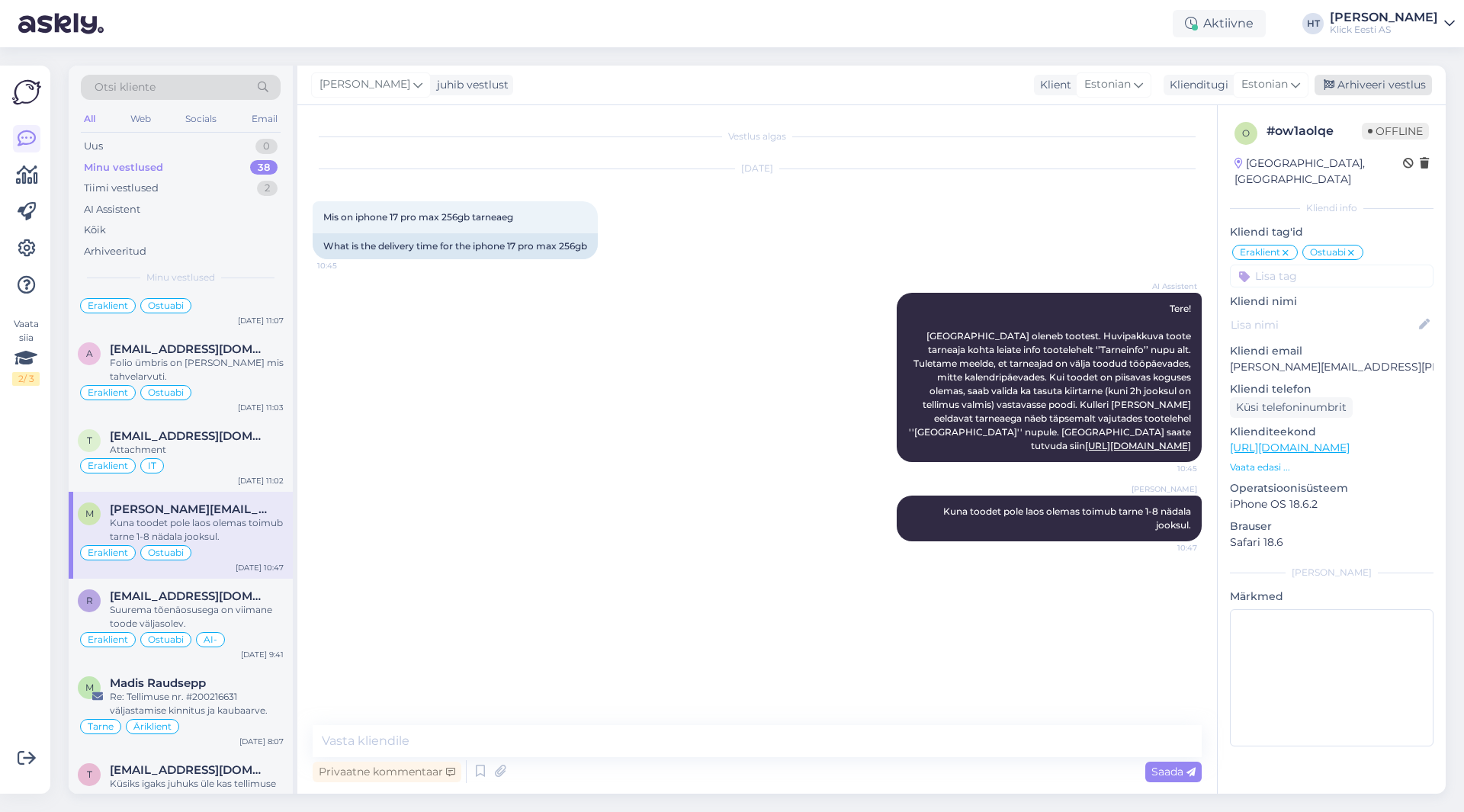
click at [1381, 81] on div "Arhiveeri vestlus" at bounding box center [1374, 85] width 118 height 20
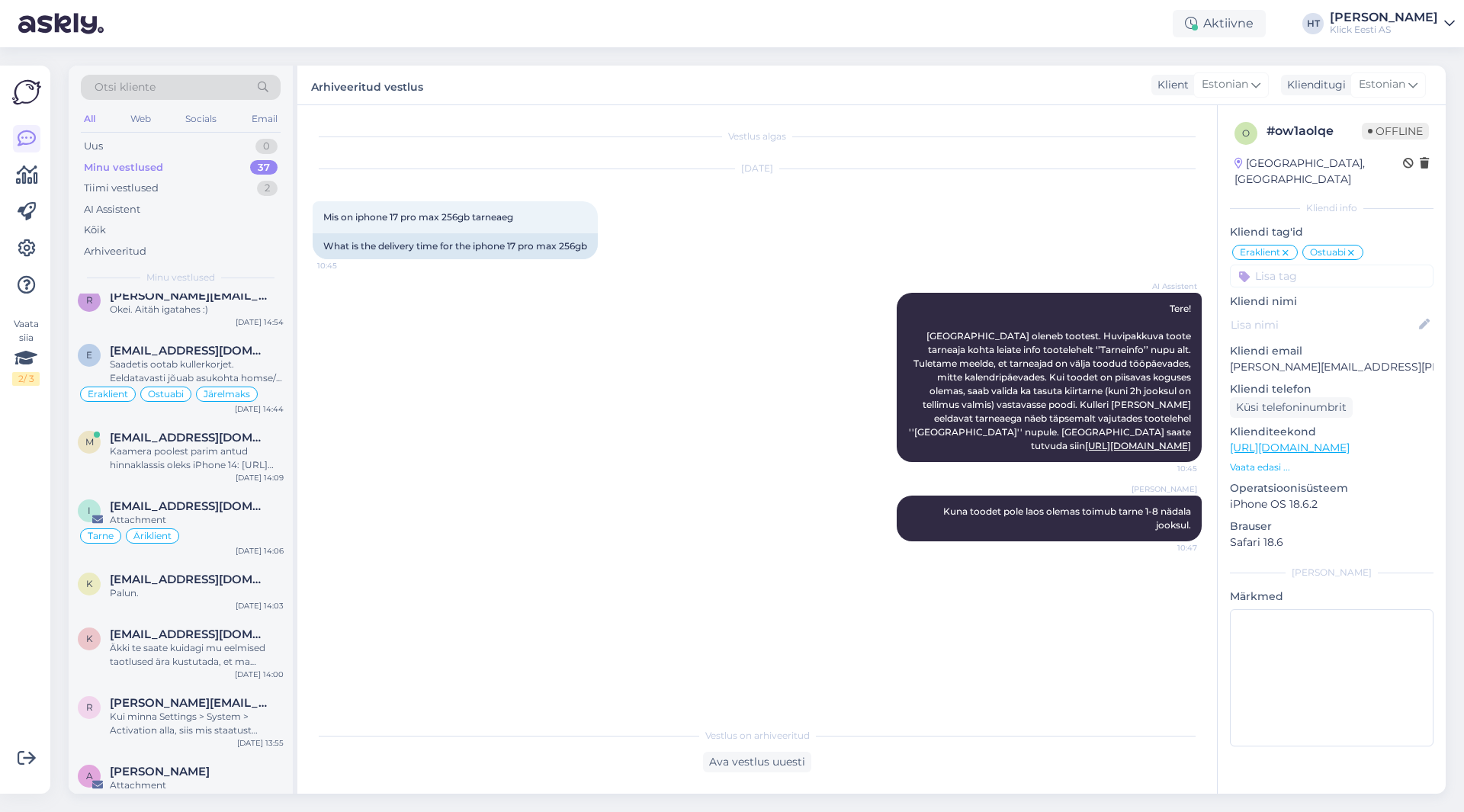
scroll to position [2034, 0]
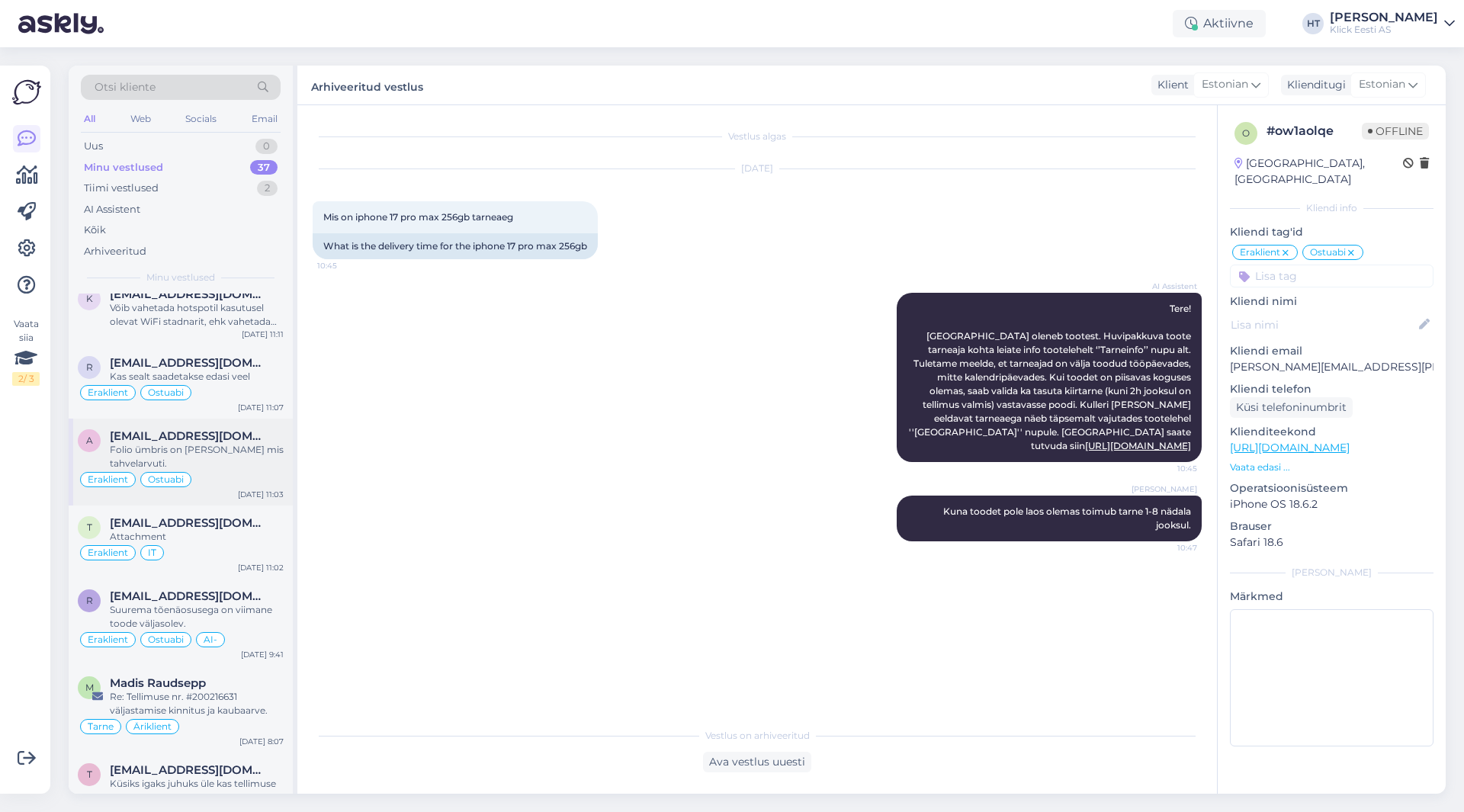
click at [227, 443] on div "Folio ümbris on [PERSON_NAME] mis tahvelarvuti." at bounding box center [196, 456] width 174 height 27
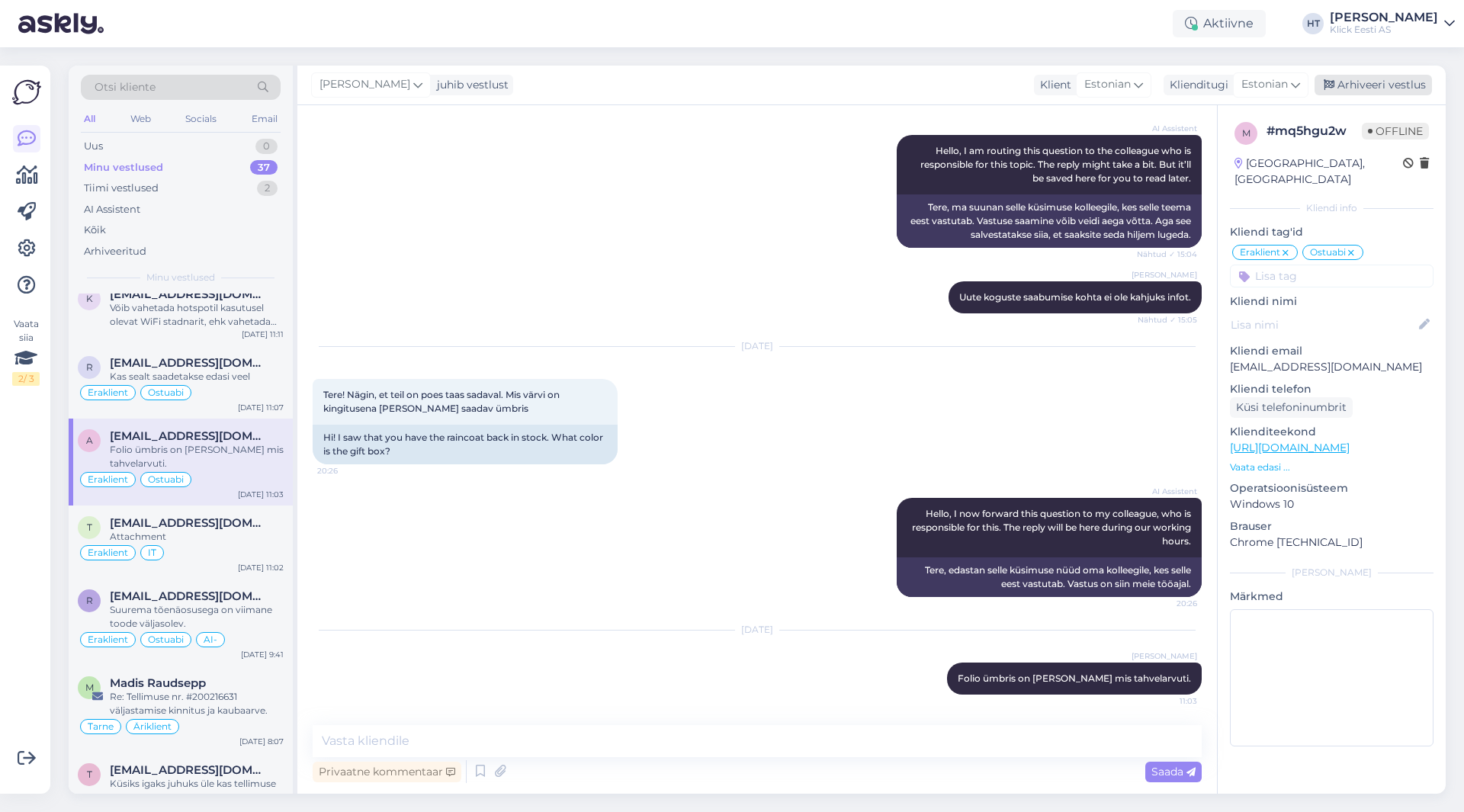
click at [1384, 91] on div "Arhiveeri vestlus" at bounding box center [1374, 85] width 118 height 20
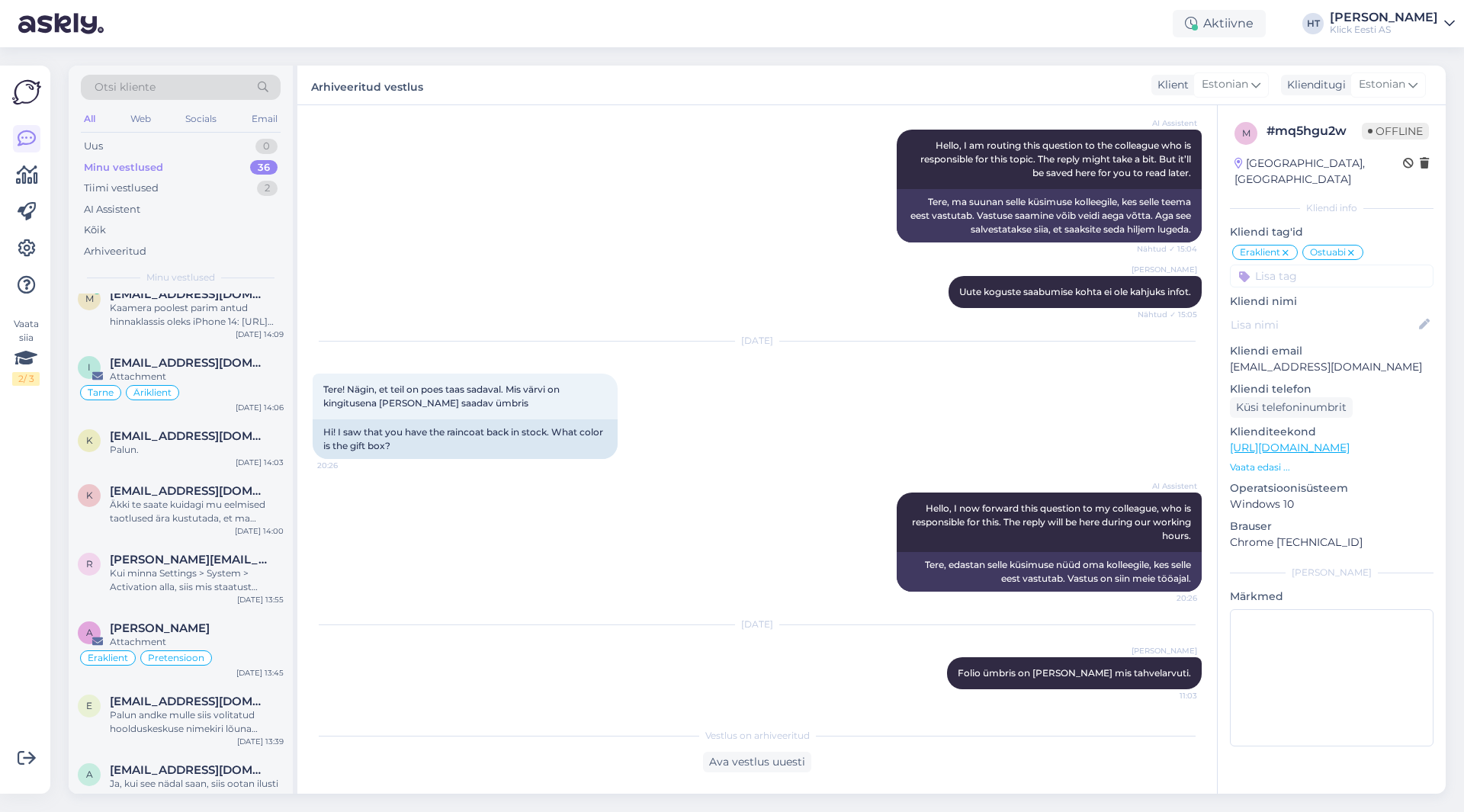
scroll to position [1947, 0]
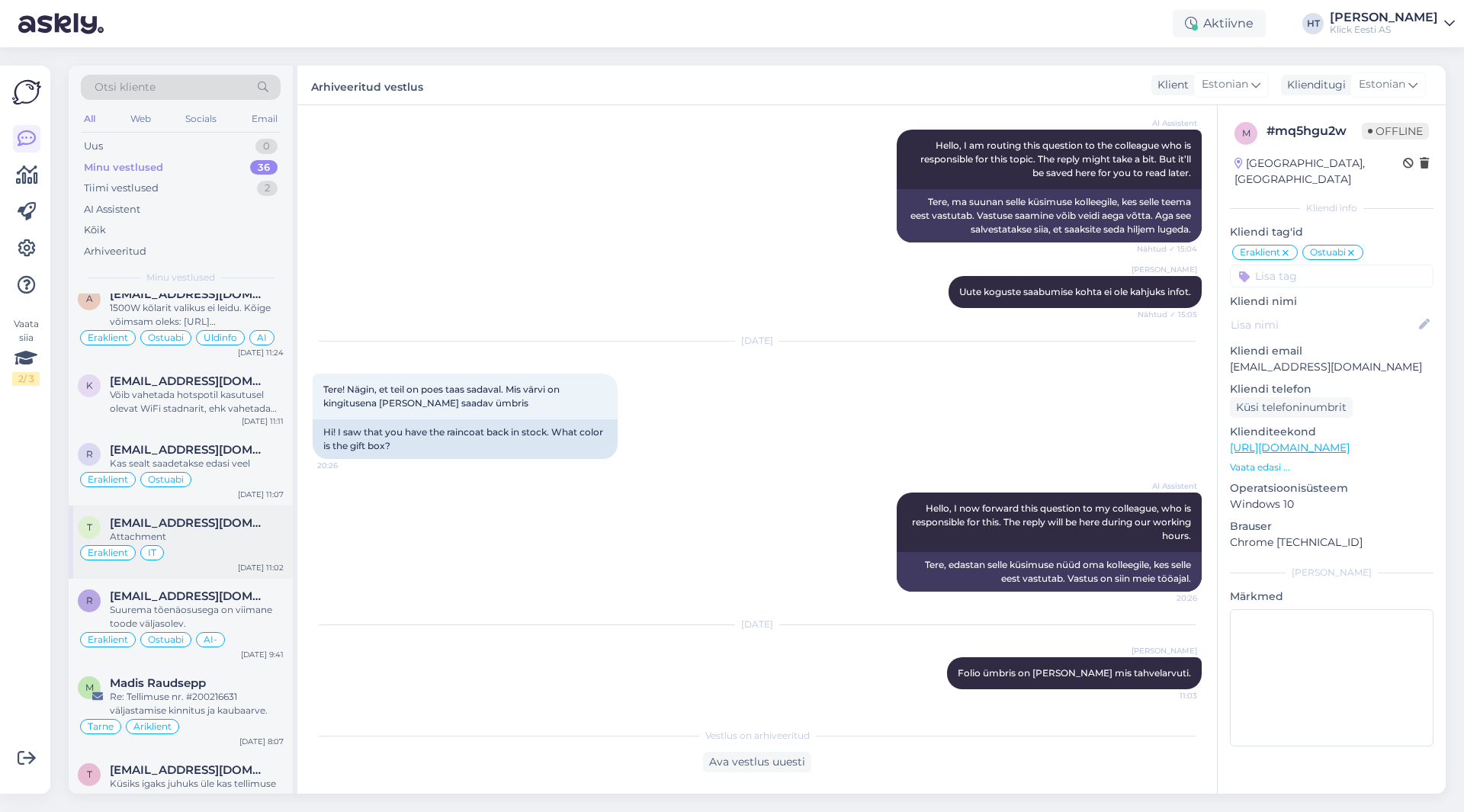
click at [232, 530] on div "Attachment" at bounding box center [196, 537] width 174 height 14
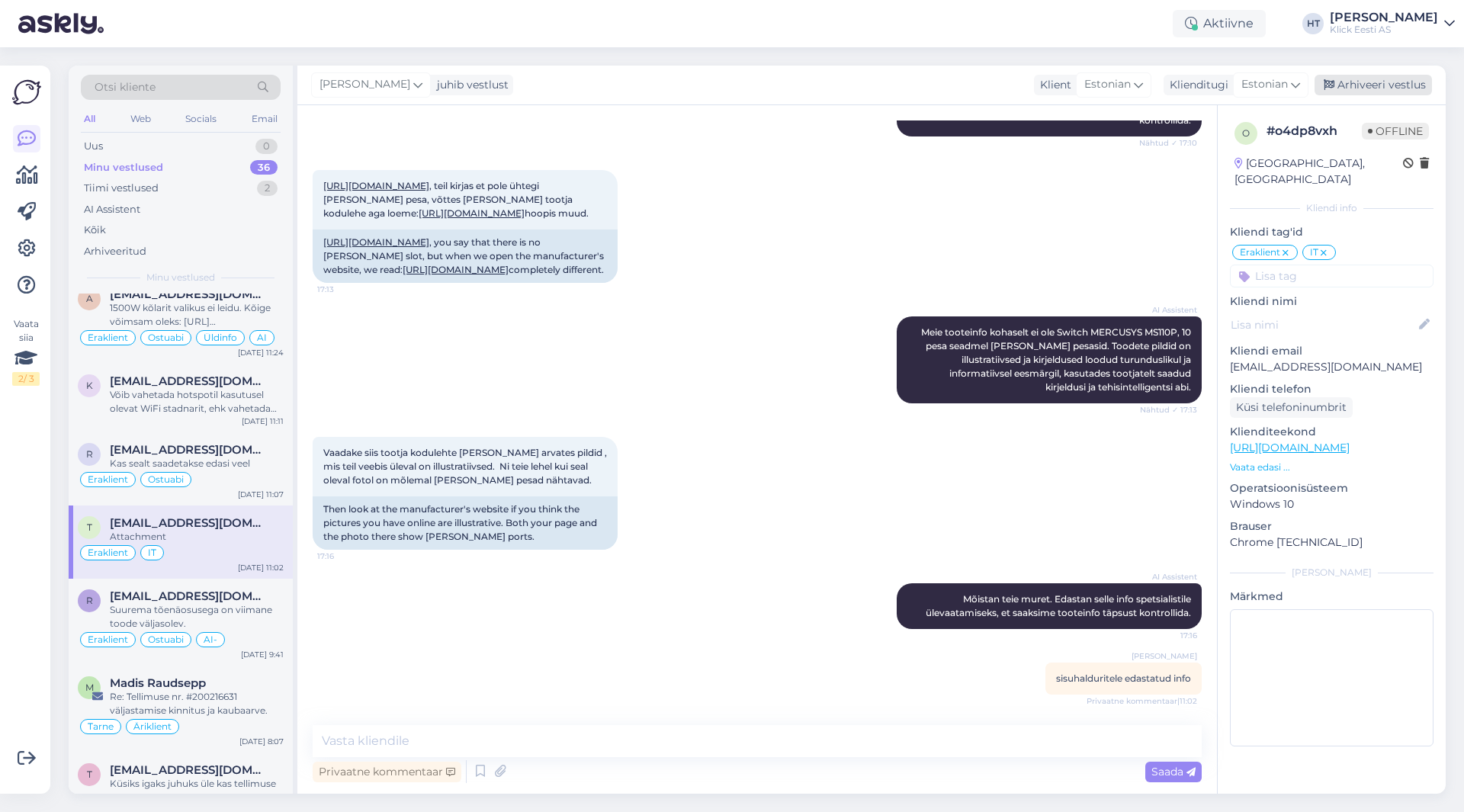
click at [1356, 89] on div "Arhiveeri vestlus" at bounding box center [1374, 85] width 118 height 20
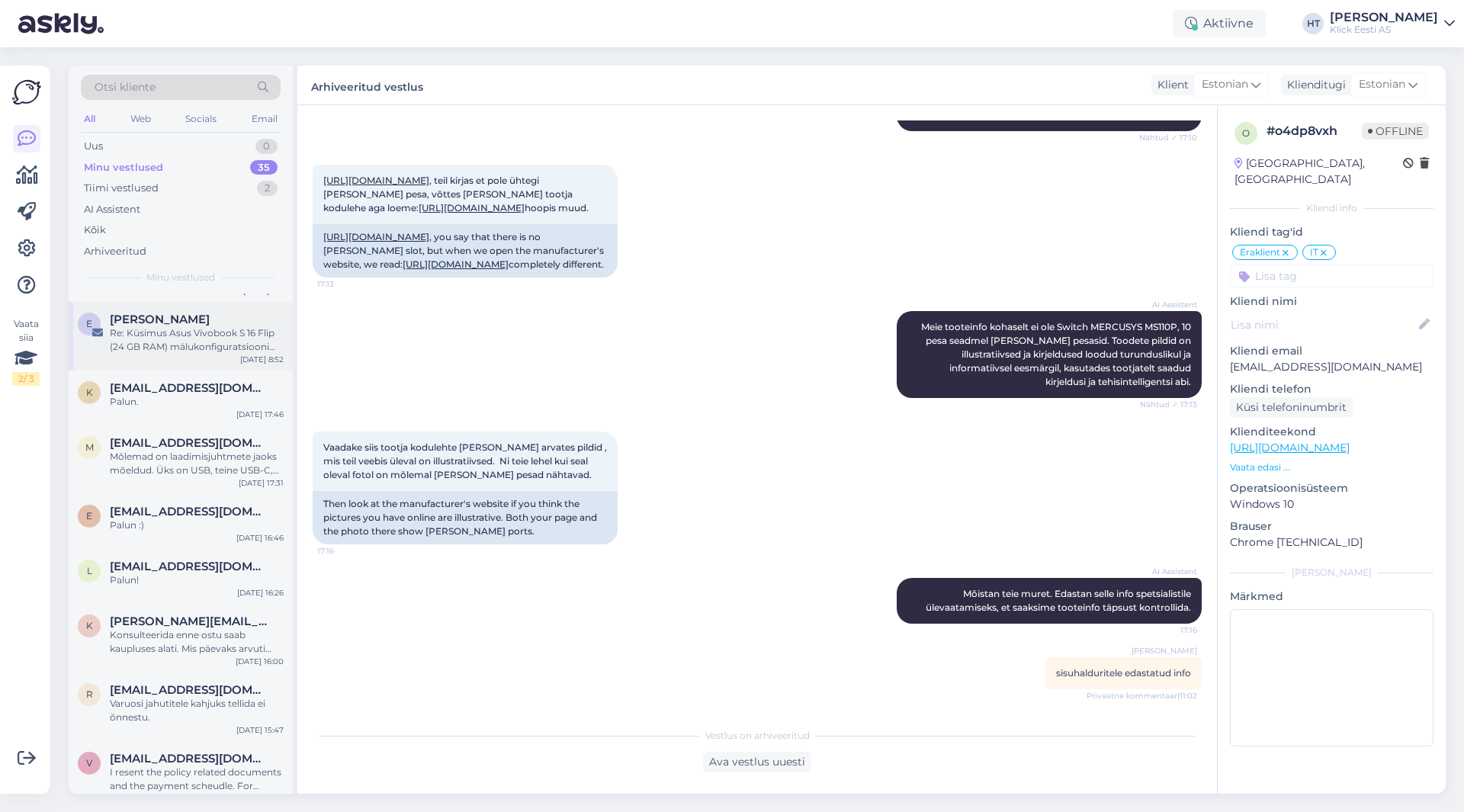
scroll to position [1874, 0]
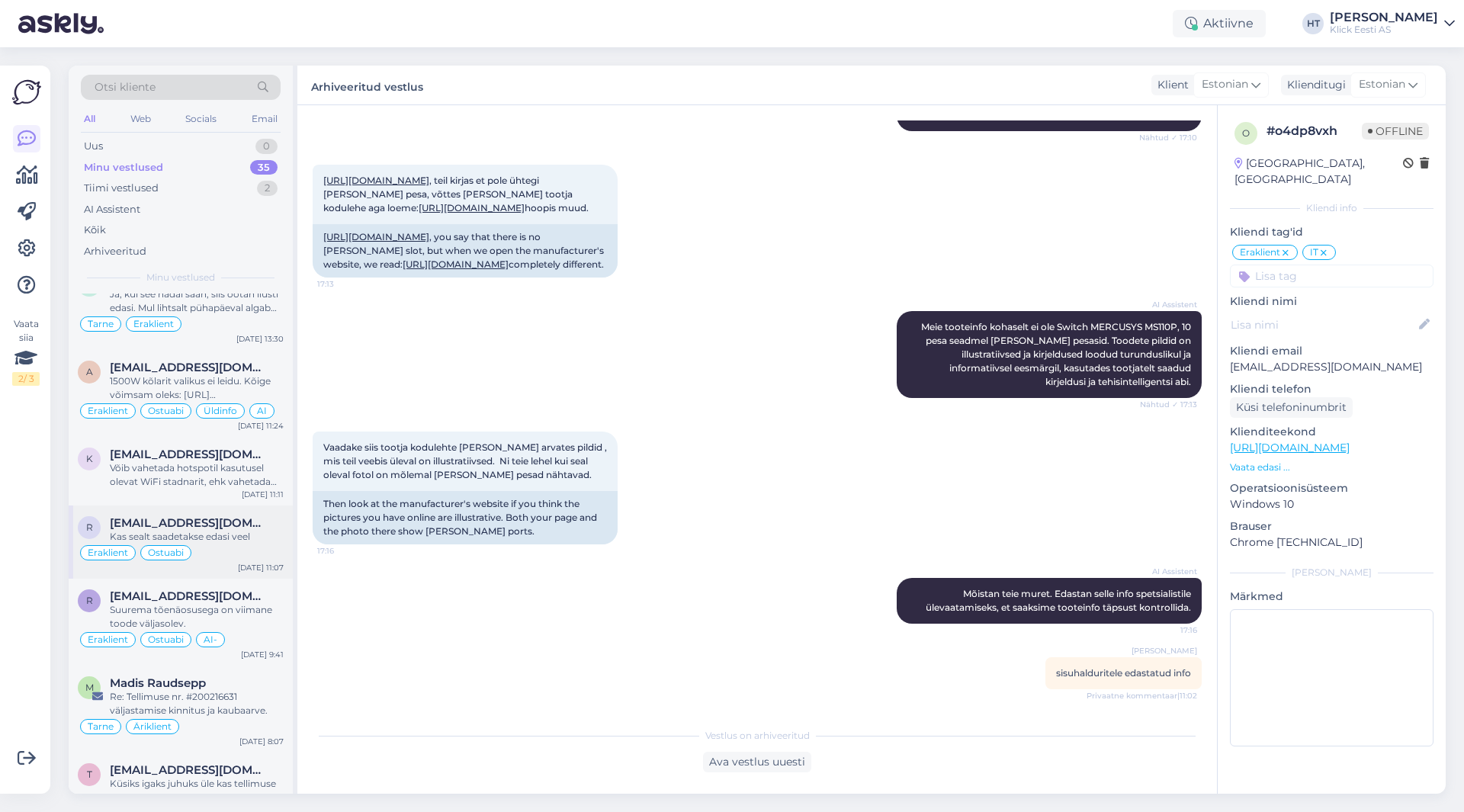
click at [217, 516] on span "[EMAIL_ADDRESS][DOMAIN_NAME]" at bounding box center [189, 523] width 159 height 14
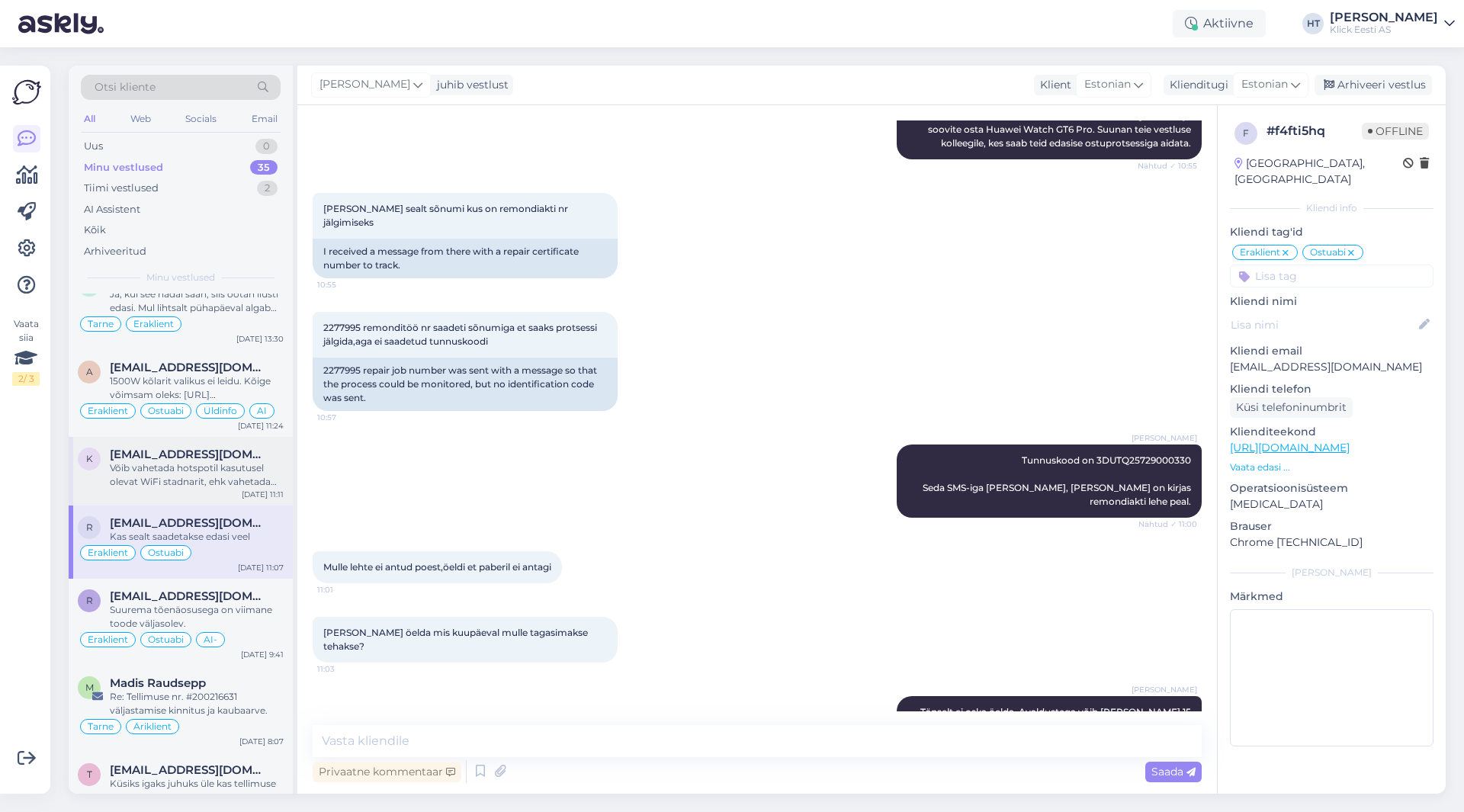
click at [203, 447] on span "[EMAIL_ADDRESS][DOMAIN_NAME]" at bounding box center [189, 454] width 159 height 14
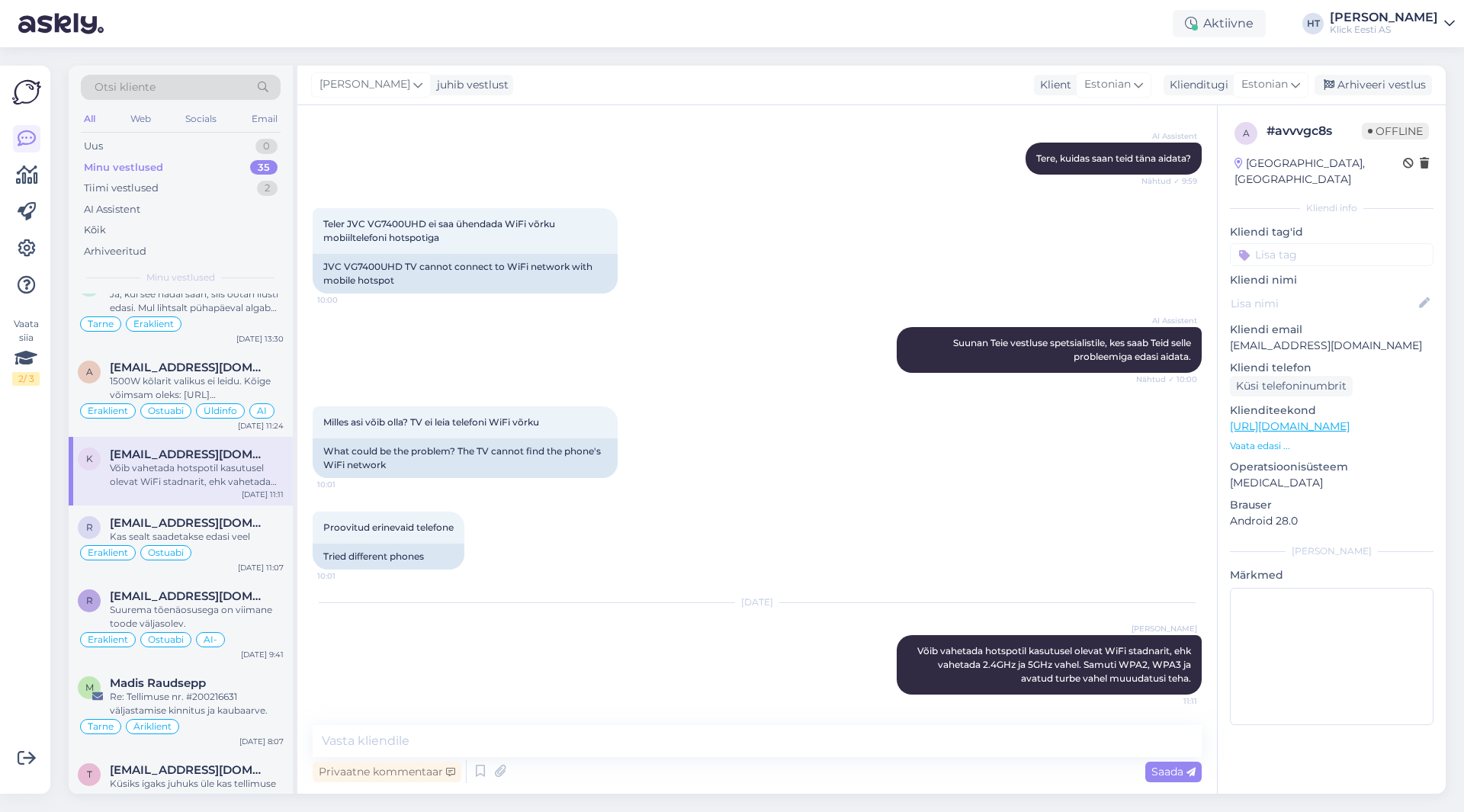
click at [1296, 243] on input at bounding box center [1331, 254] width 203 height 23
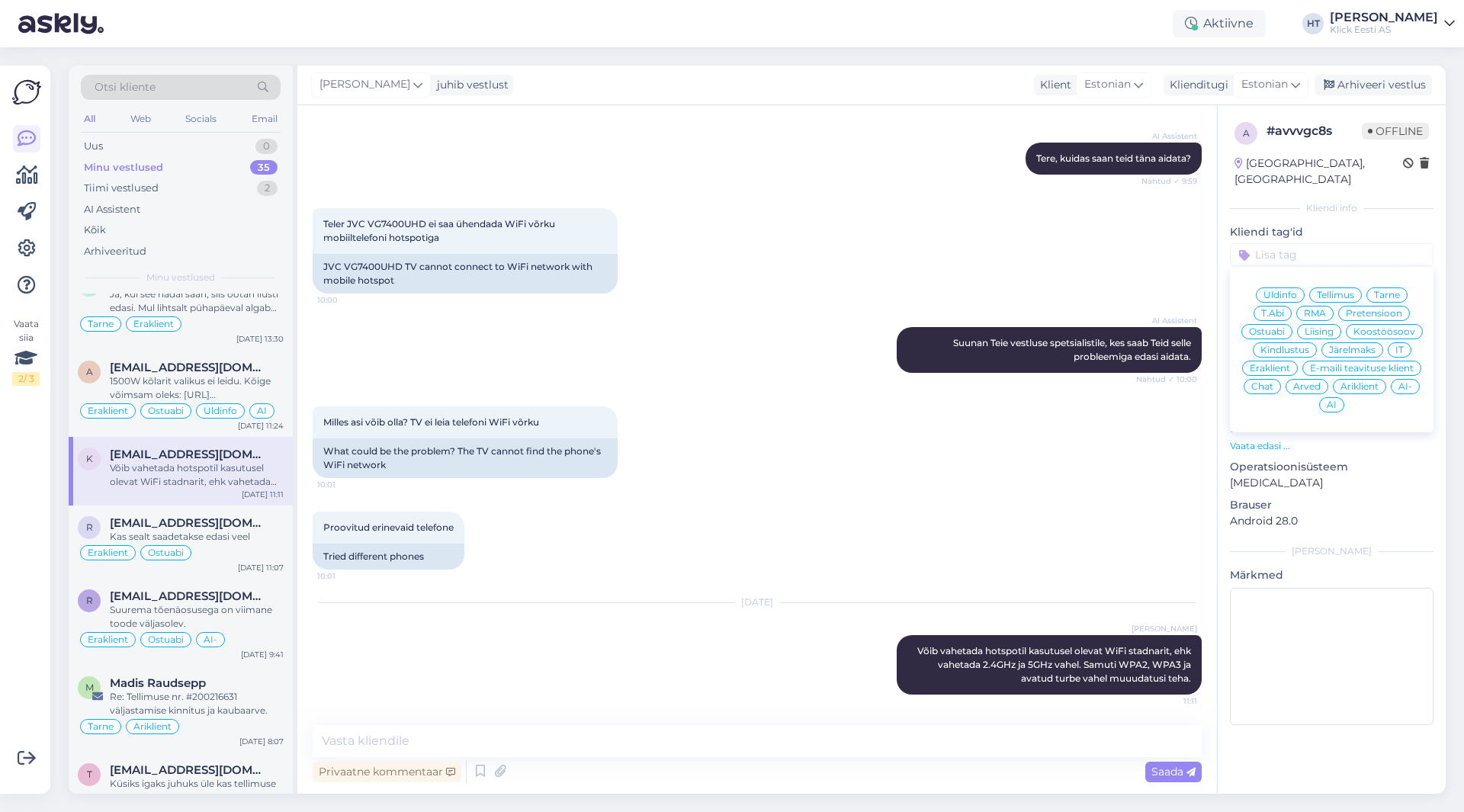
click at [1287, 305] on div "T.Abi" at bounding box center [1272, 313] width 38 height 16
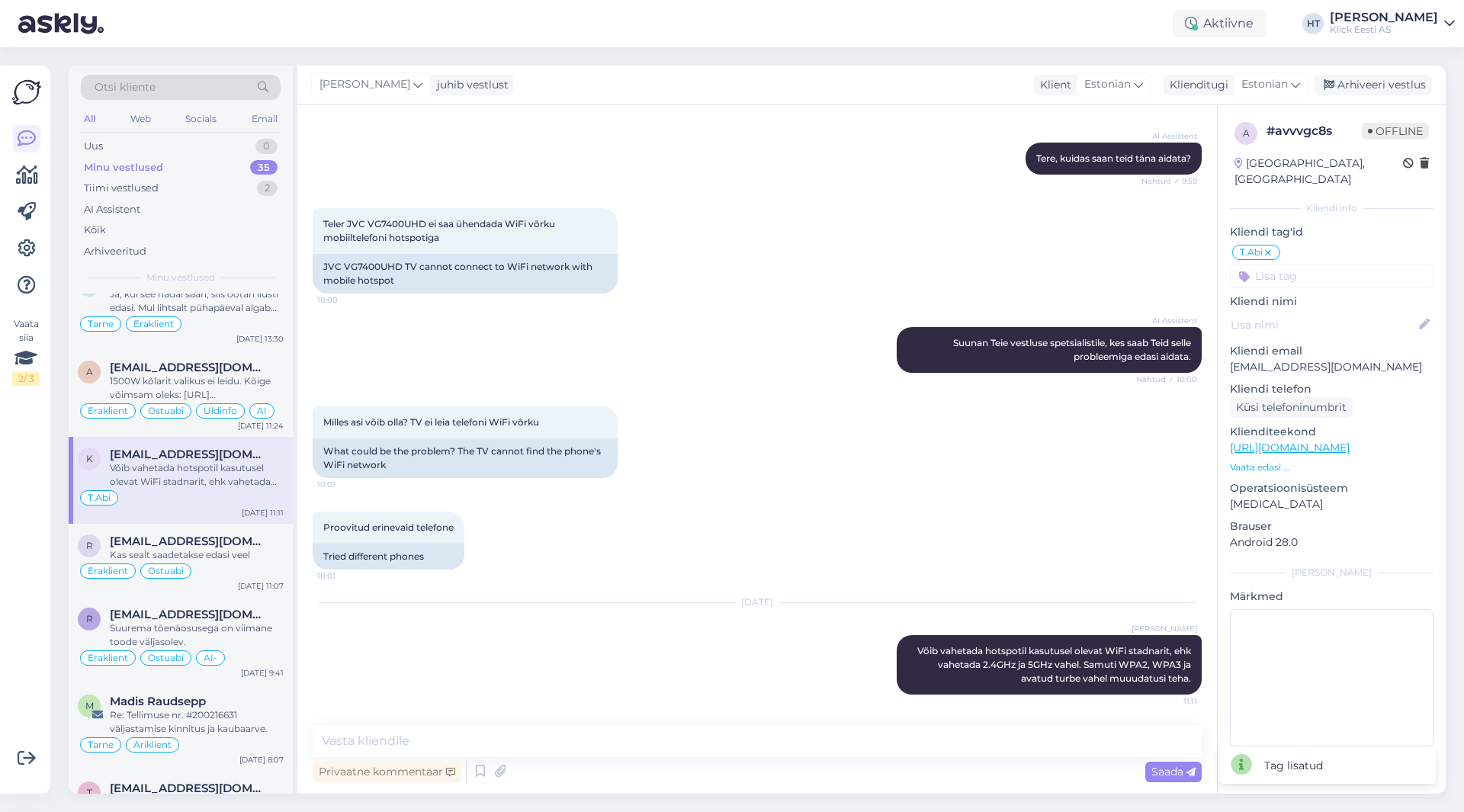
click at [1314, 267] on input at bounding box center [1331, 275] width 203 height 23
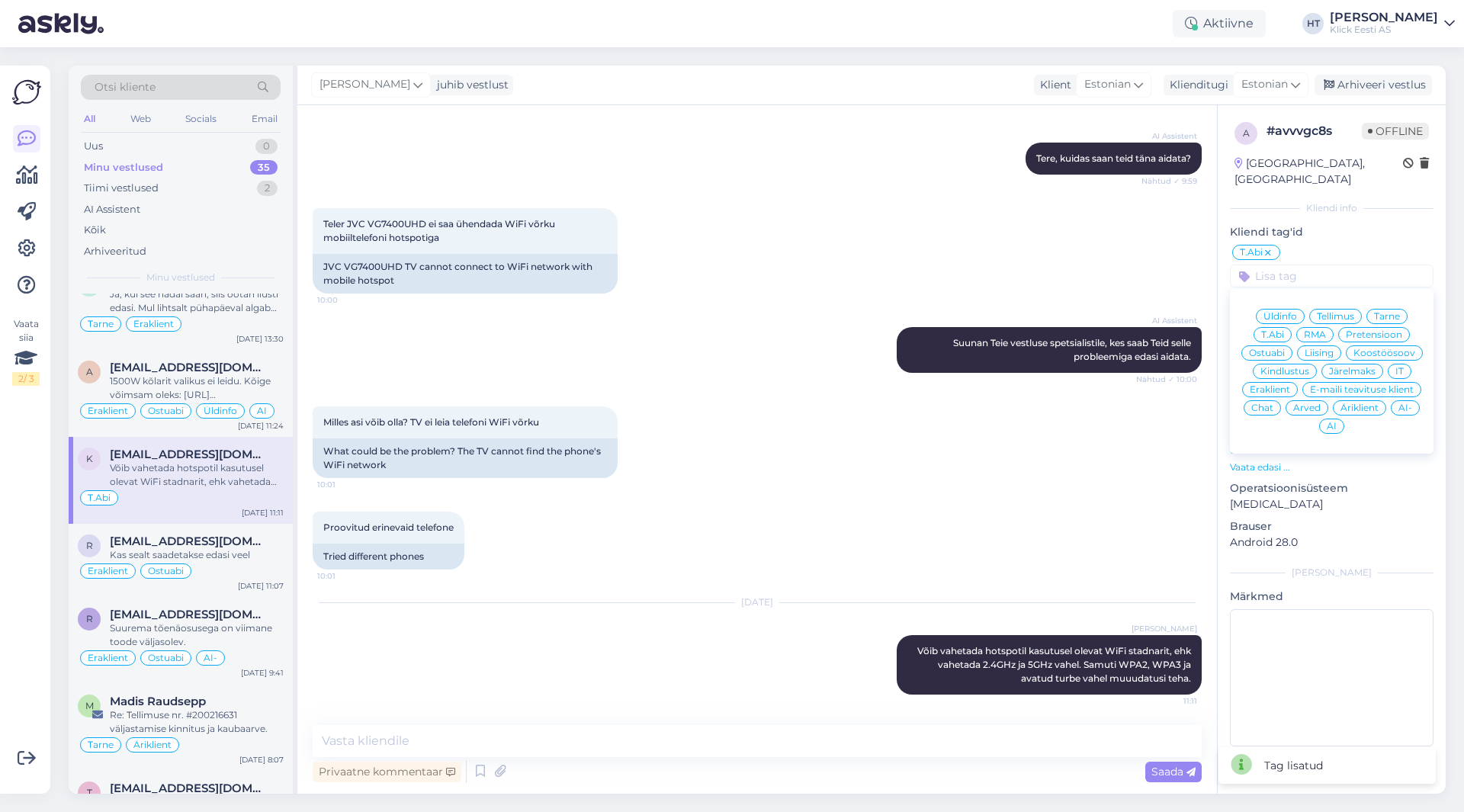
click at [1278, 385] on span "Eraklient" at bounding box center [1271, 390] width 41 height 9
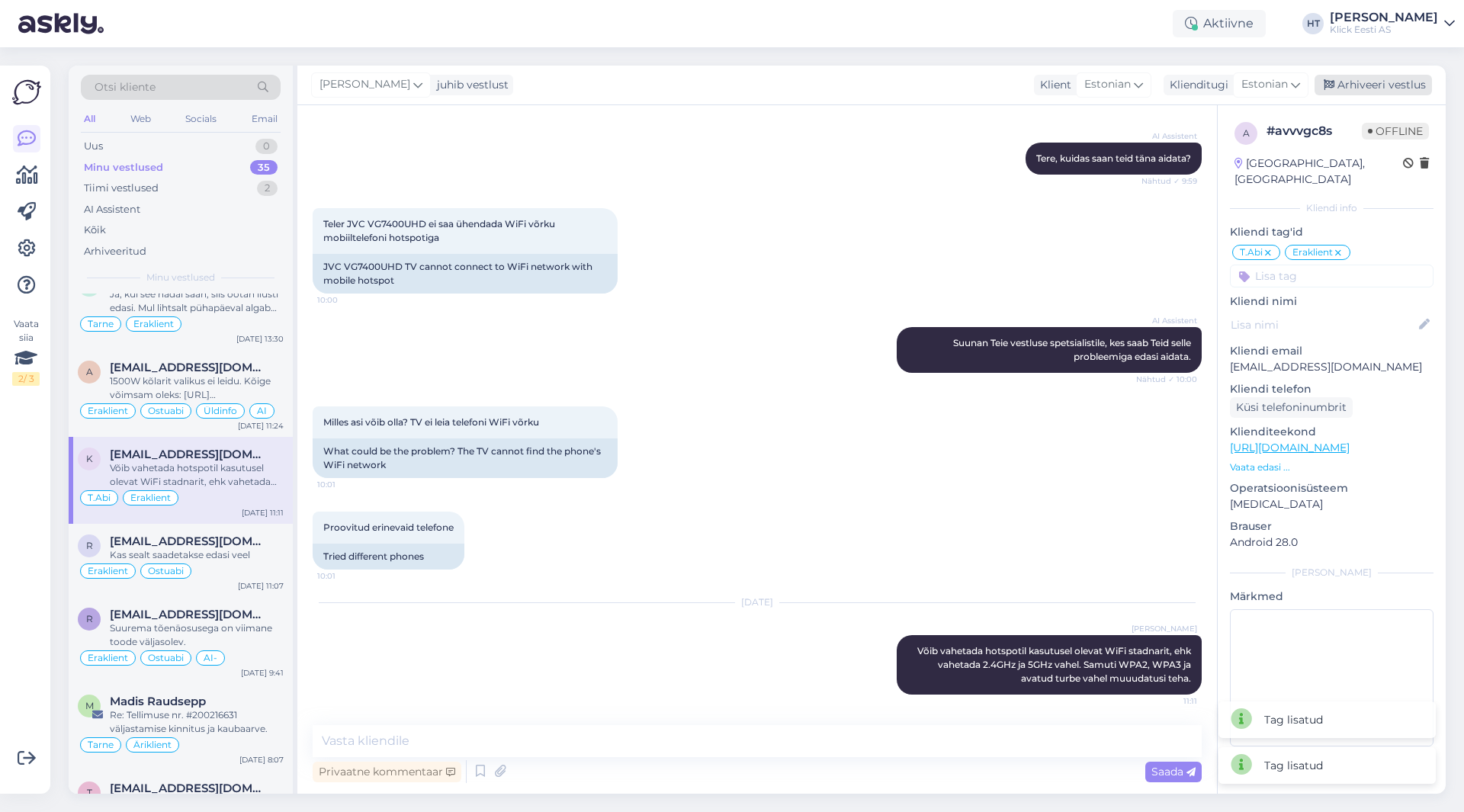
click at [1378, 88] on div "Arhiveeri vestlus" at bounding box center [1374, 85] width 118 height 20
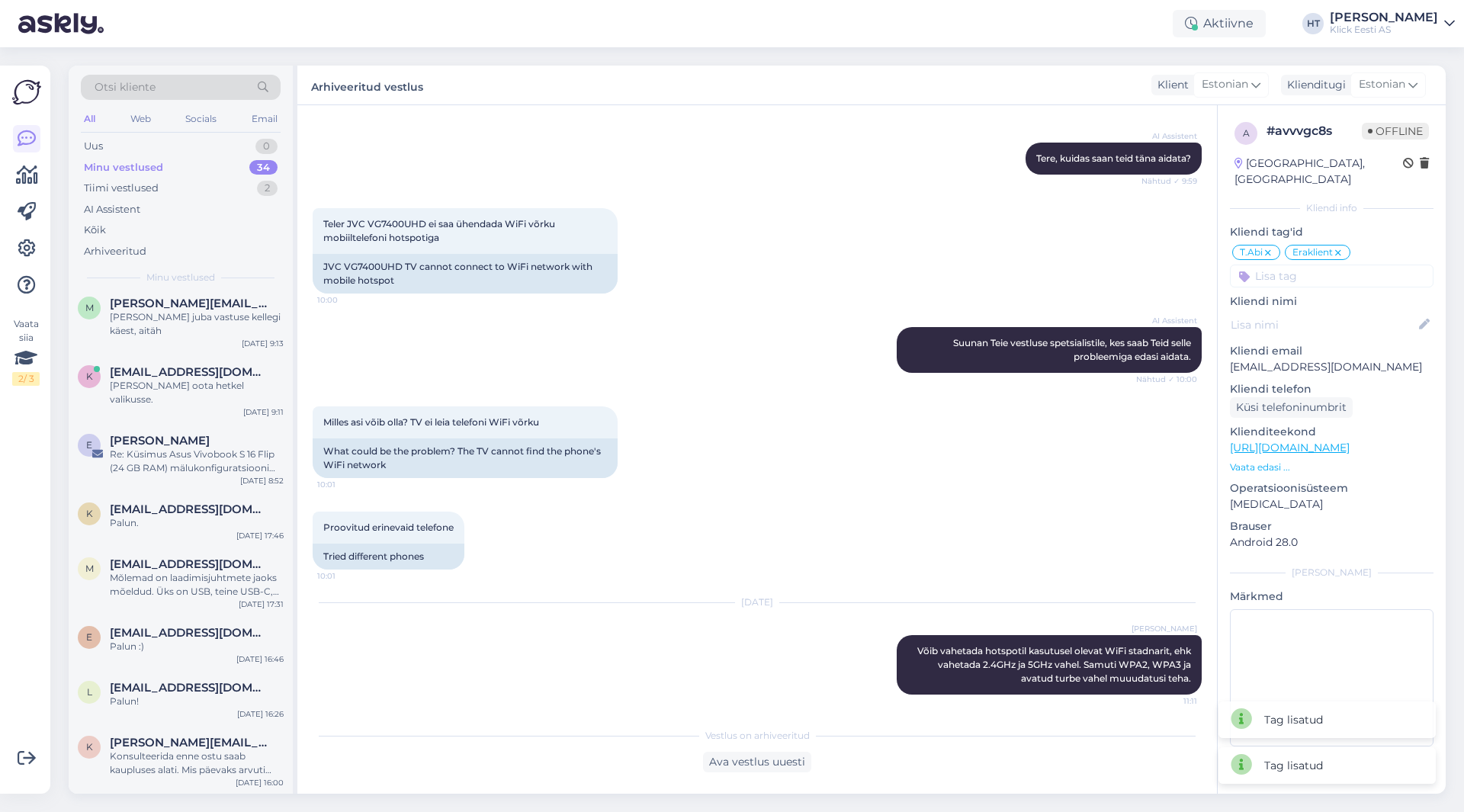
scroll to position [1806, 0]
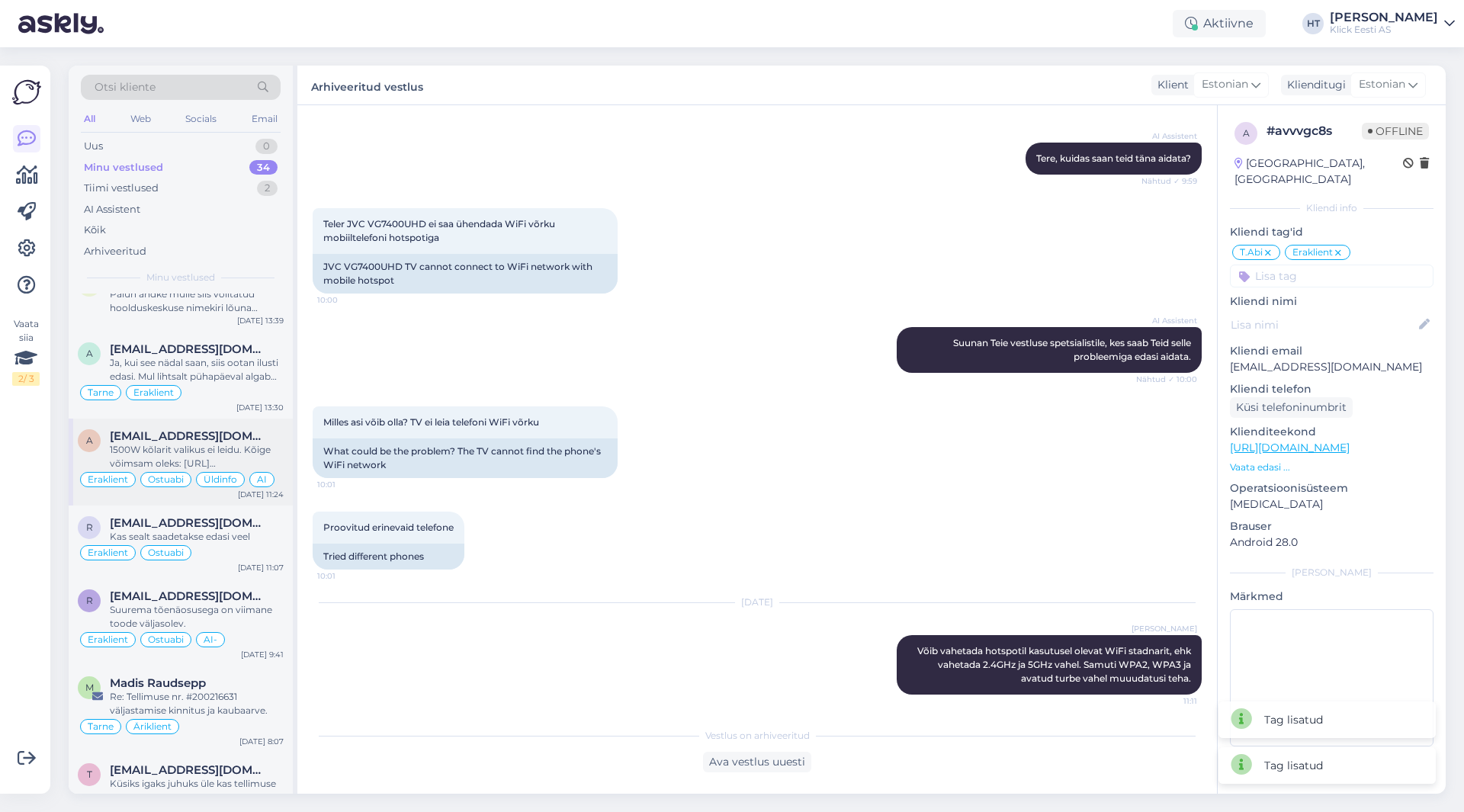
click at [237, 443] on div "1500W kõlarit valikus ei leidu. Kõige võimsam oleks: [URL][DOMAIN_NAME][PERSON_…" at bounding box center [196, 456] width 174 height 27
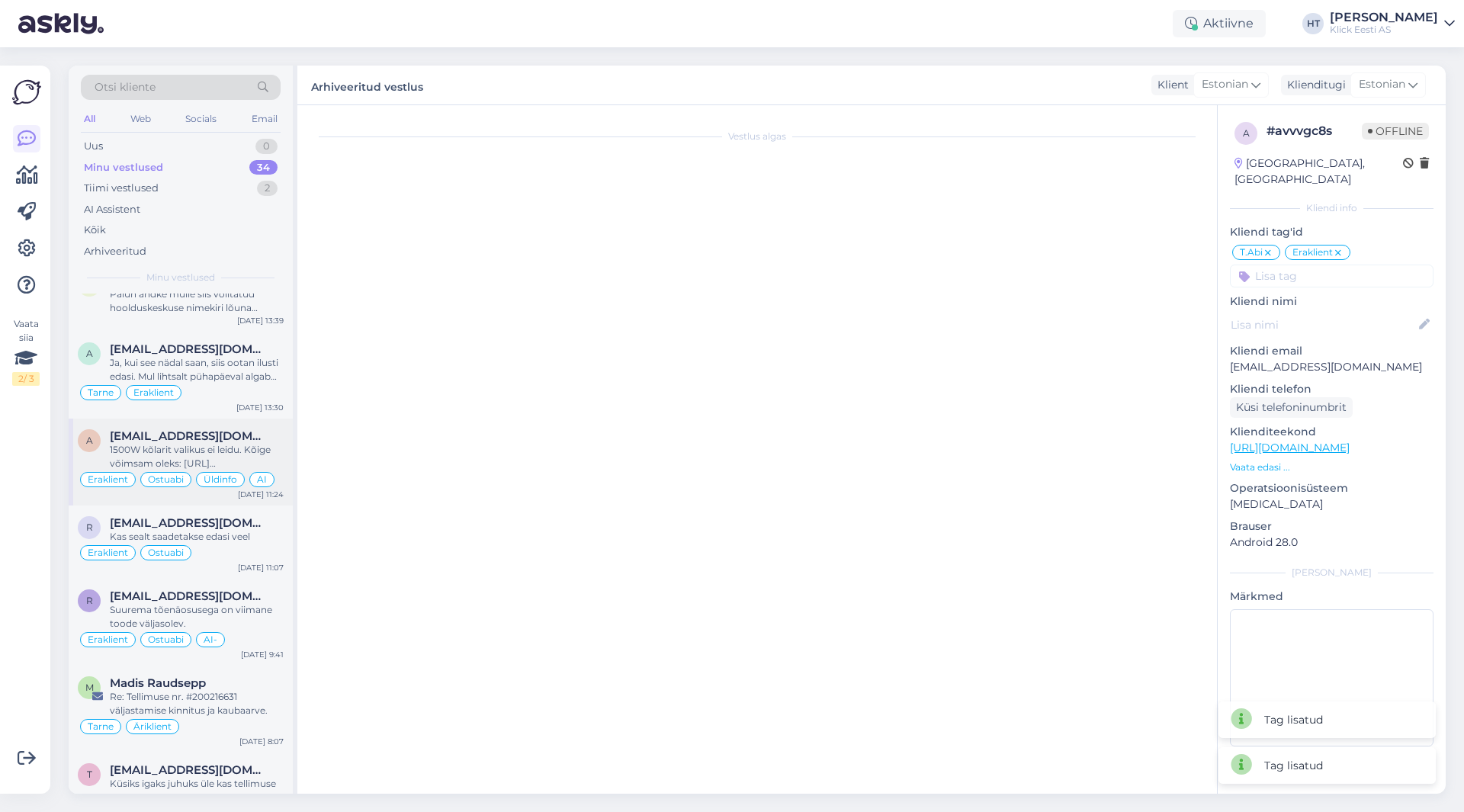
scroll to position [740, 0]
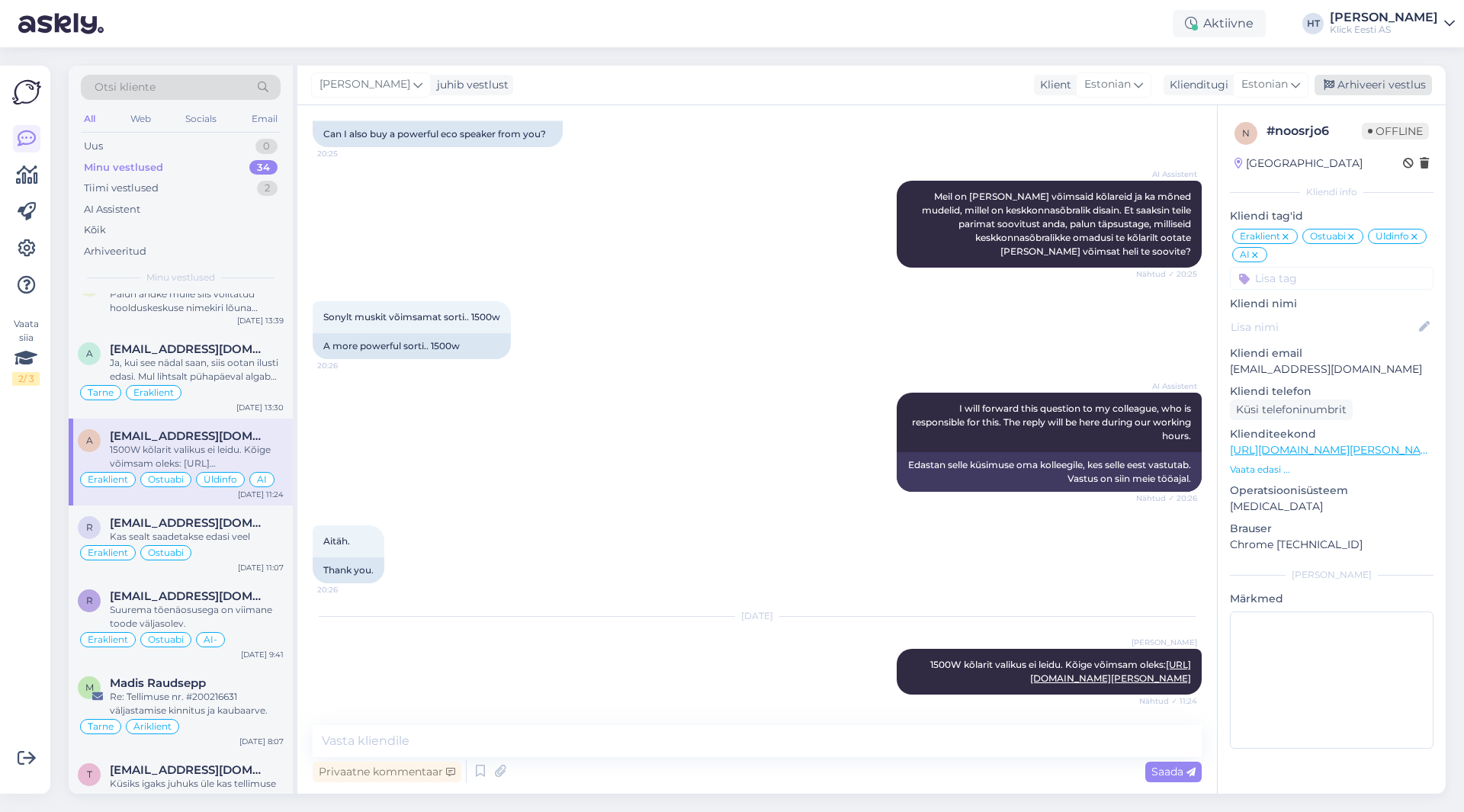
click at [1398, 85] on div "Arhiveeri vestlus" at bounding box center [1374, 85] width 118 height 20
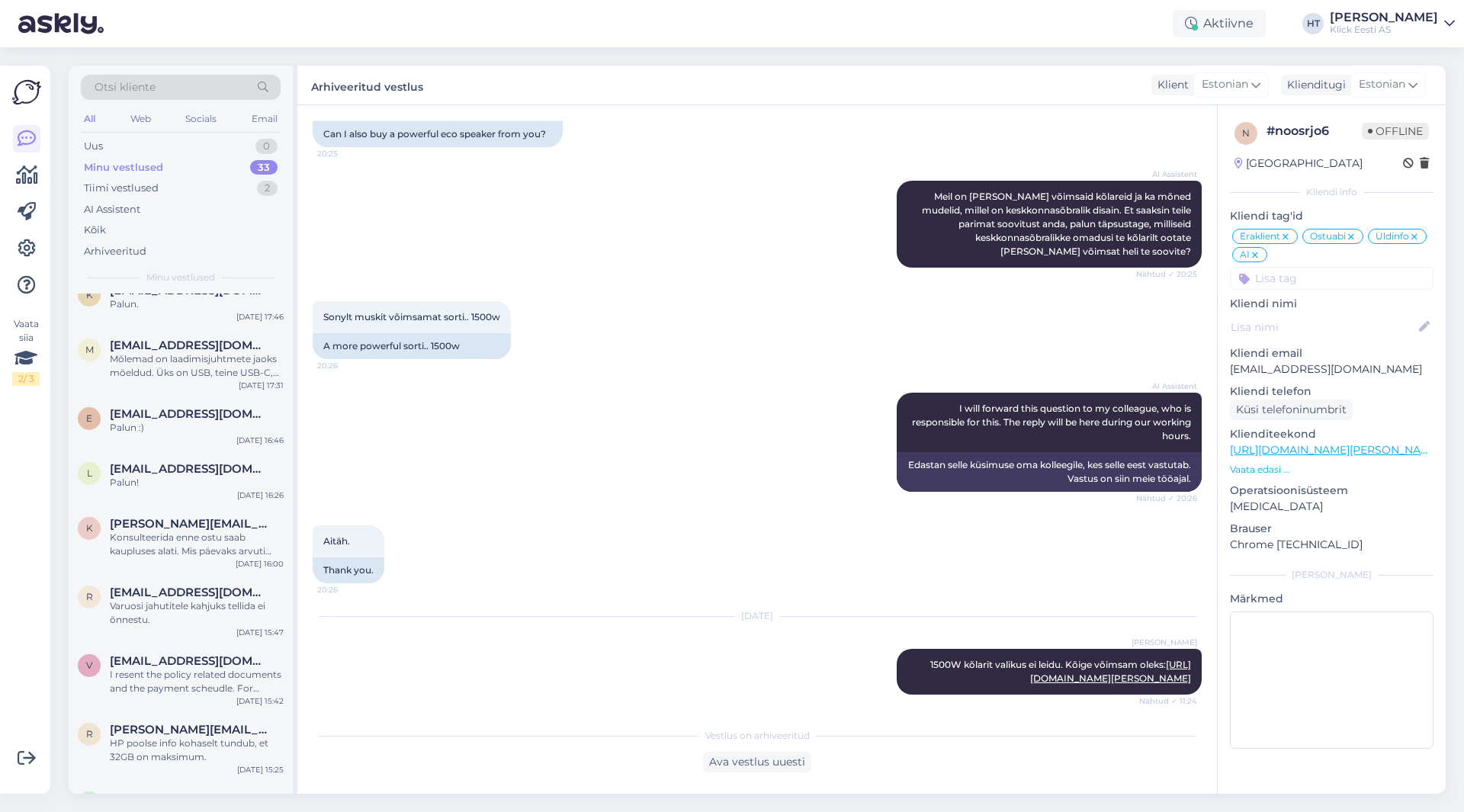
scroll to position [1718, 0]
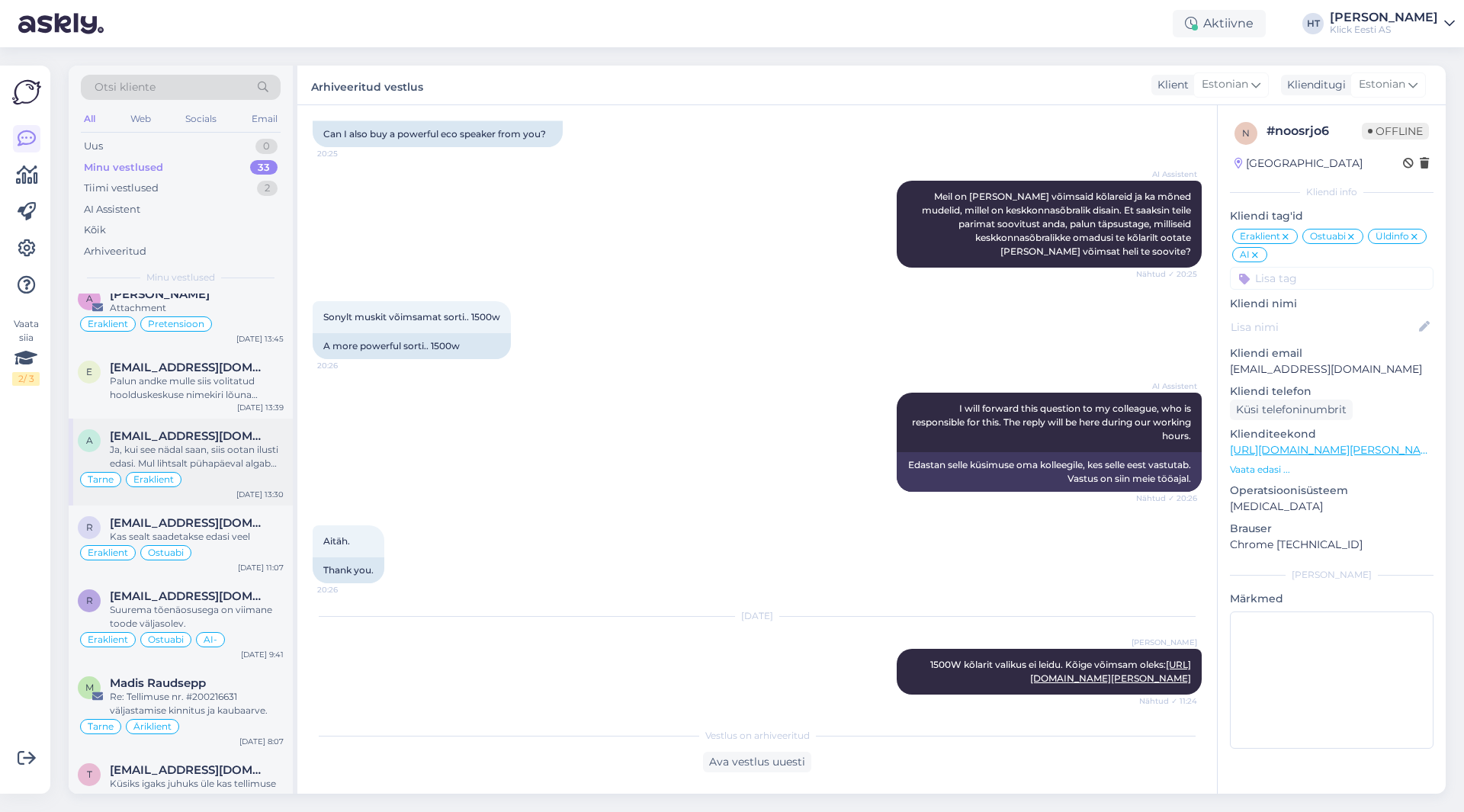
click at [216, 429] on span "[EMAIL_ADDRESS][DOMAIN_NAME]" at bounding box center [189, 436] width 159 height 14
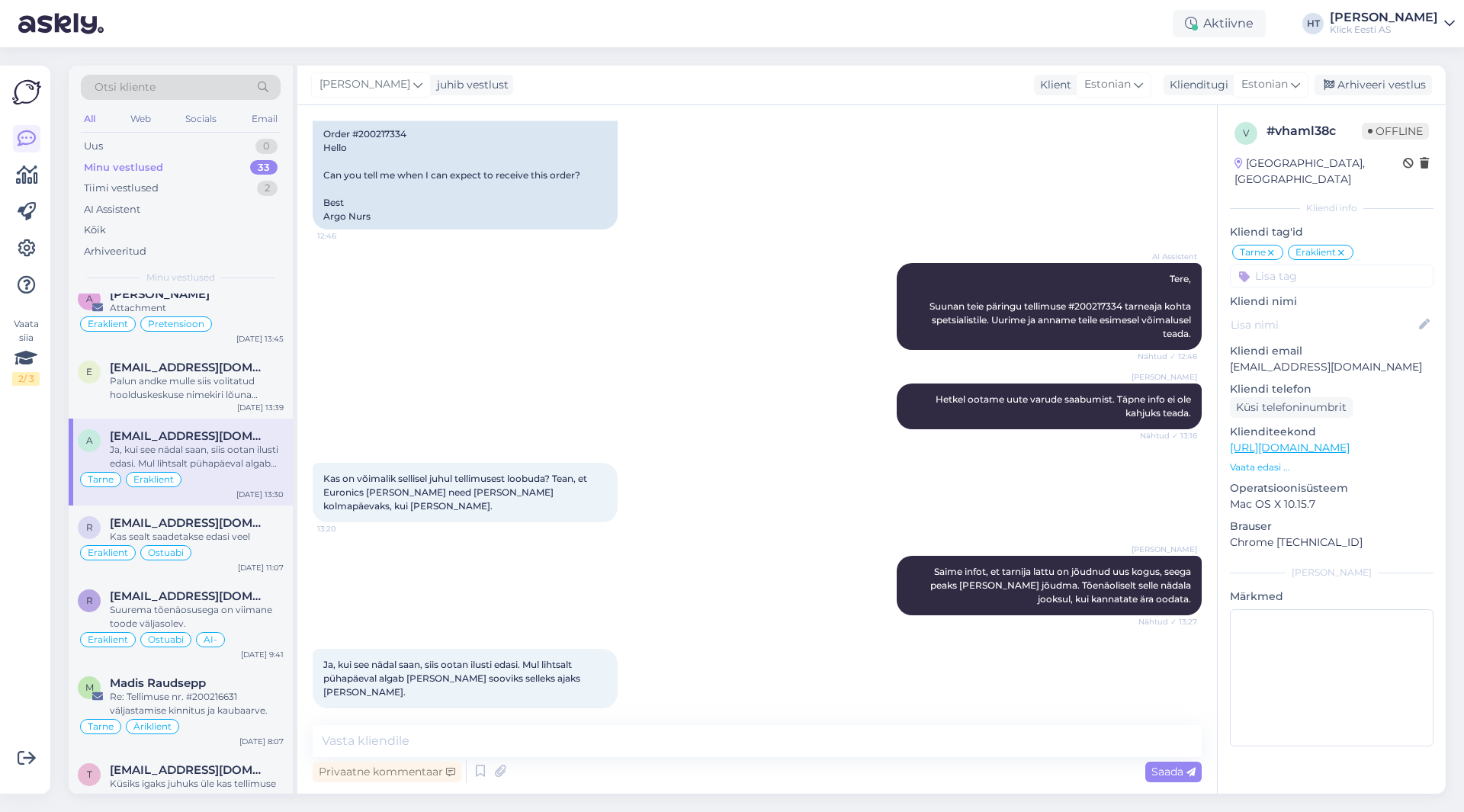
scroll to position [1642, 0]
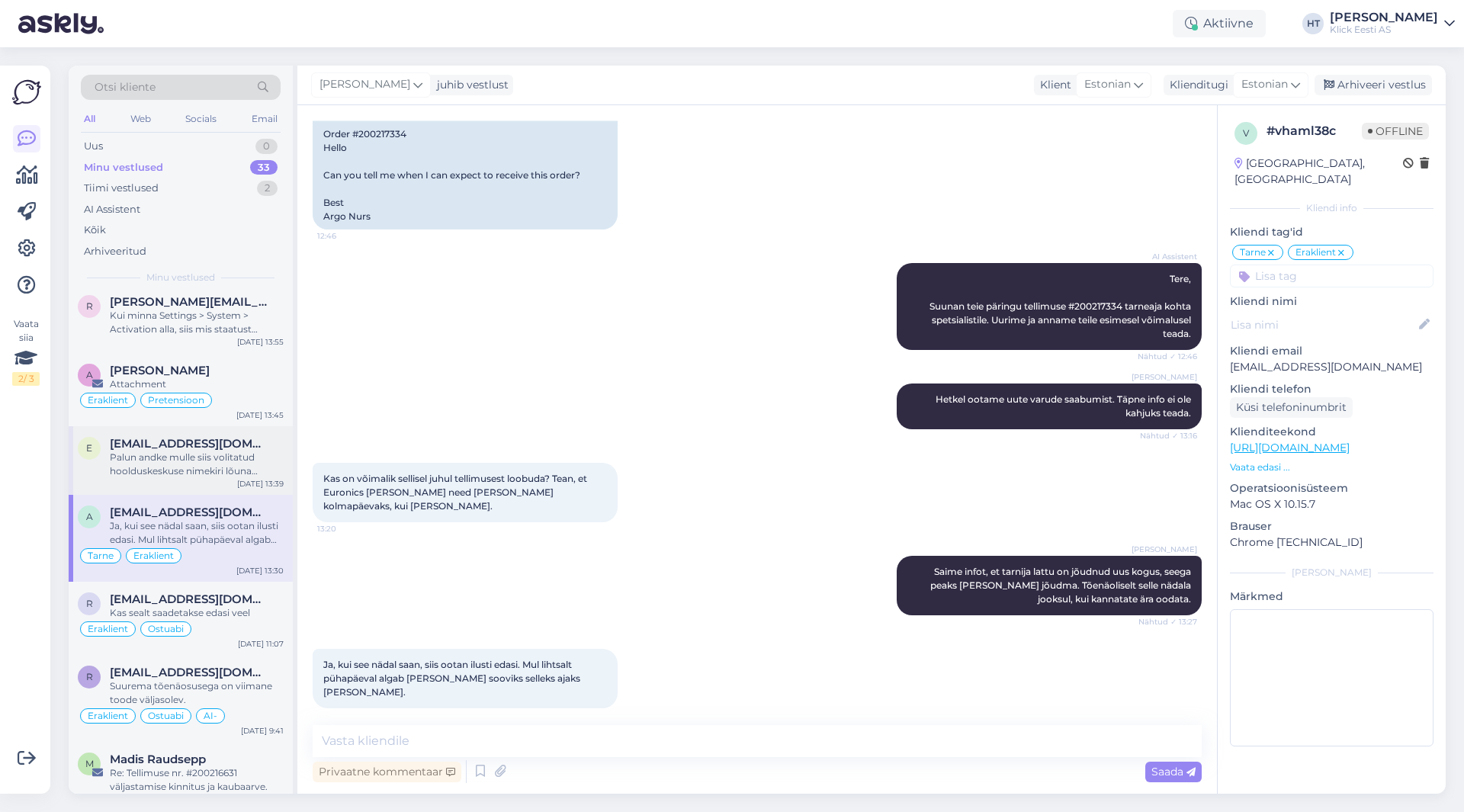
click at [235, 450] on div "Palun andke mulle siis volitatud hoolduskeskuse nimekiri lõuna [GEOGRAPHIC_DATA]" at bounding box center [196, 464] width 174 height 27
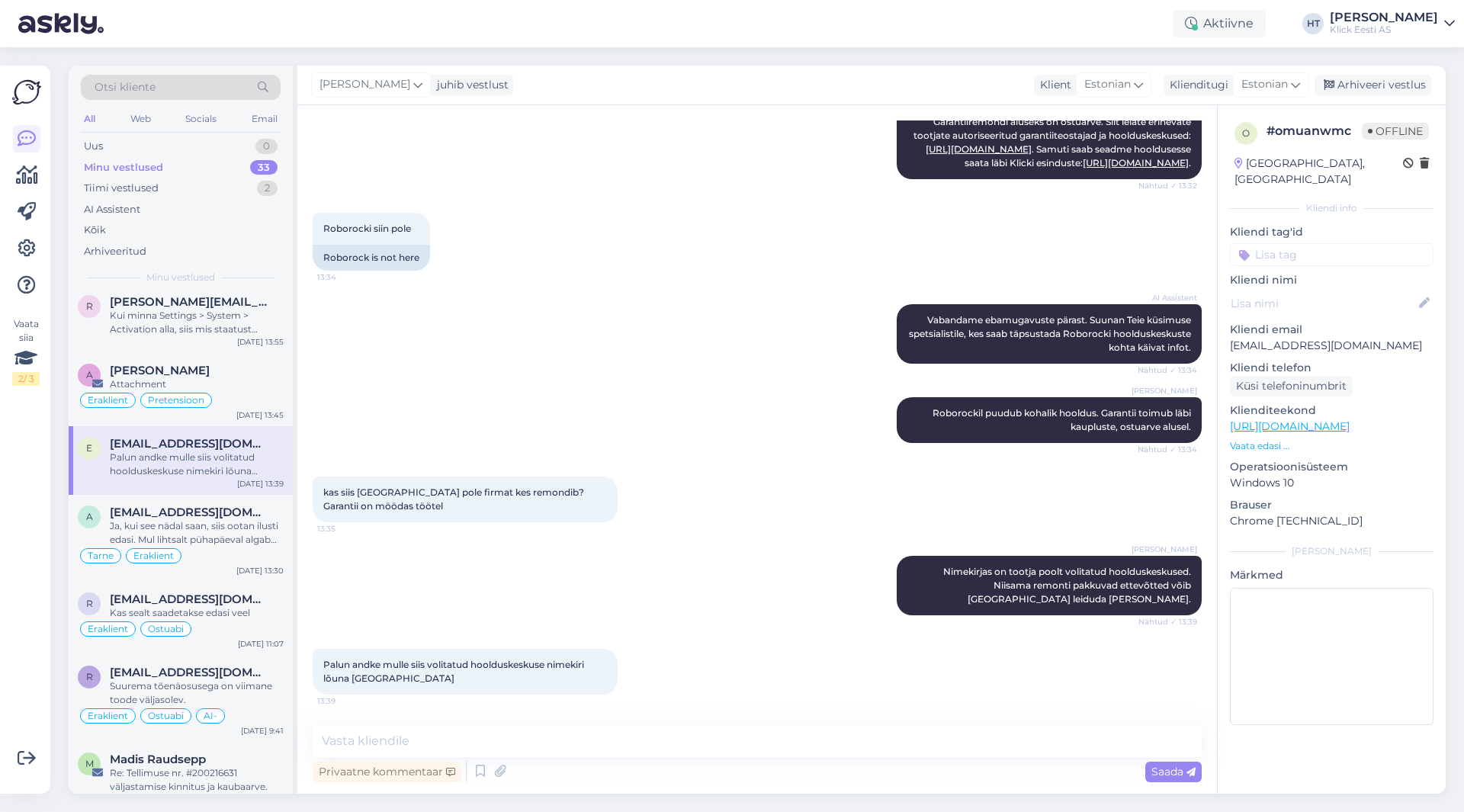
scroll to position [1566, 0]
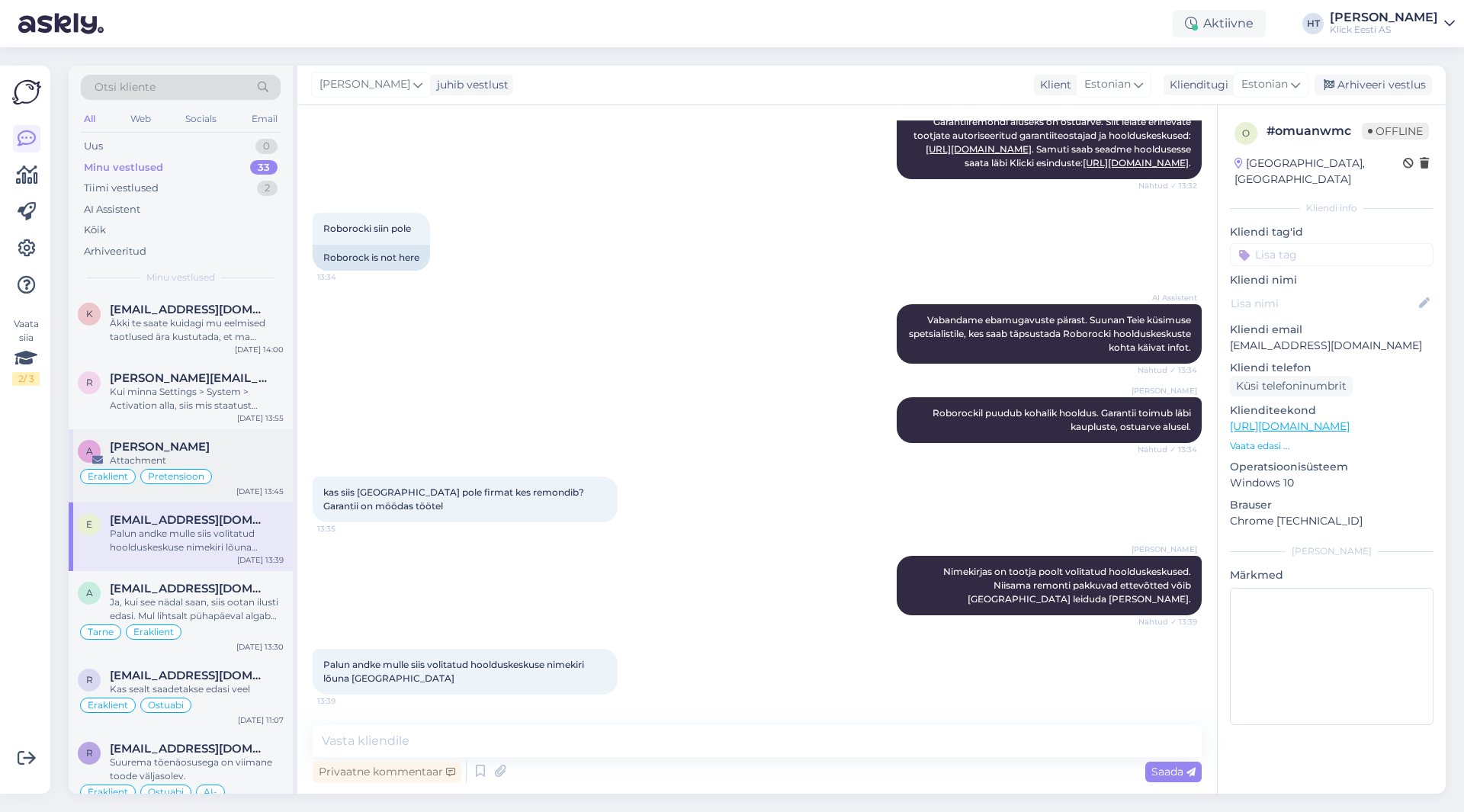
click at [204, 454] on div "Attachment" at bounding box center [196, 461] width 174 height 14
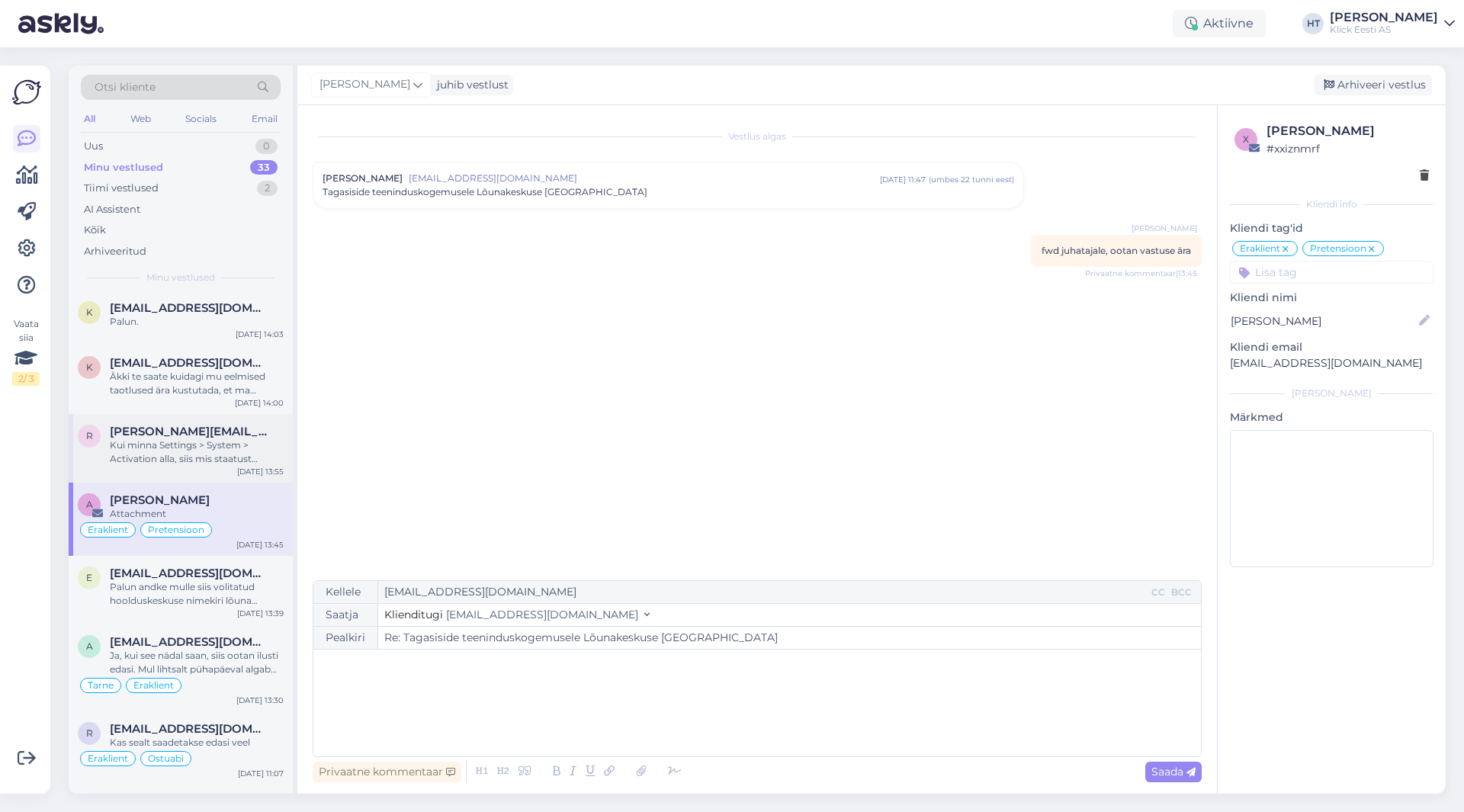
scroll to position [1490, 0]
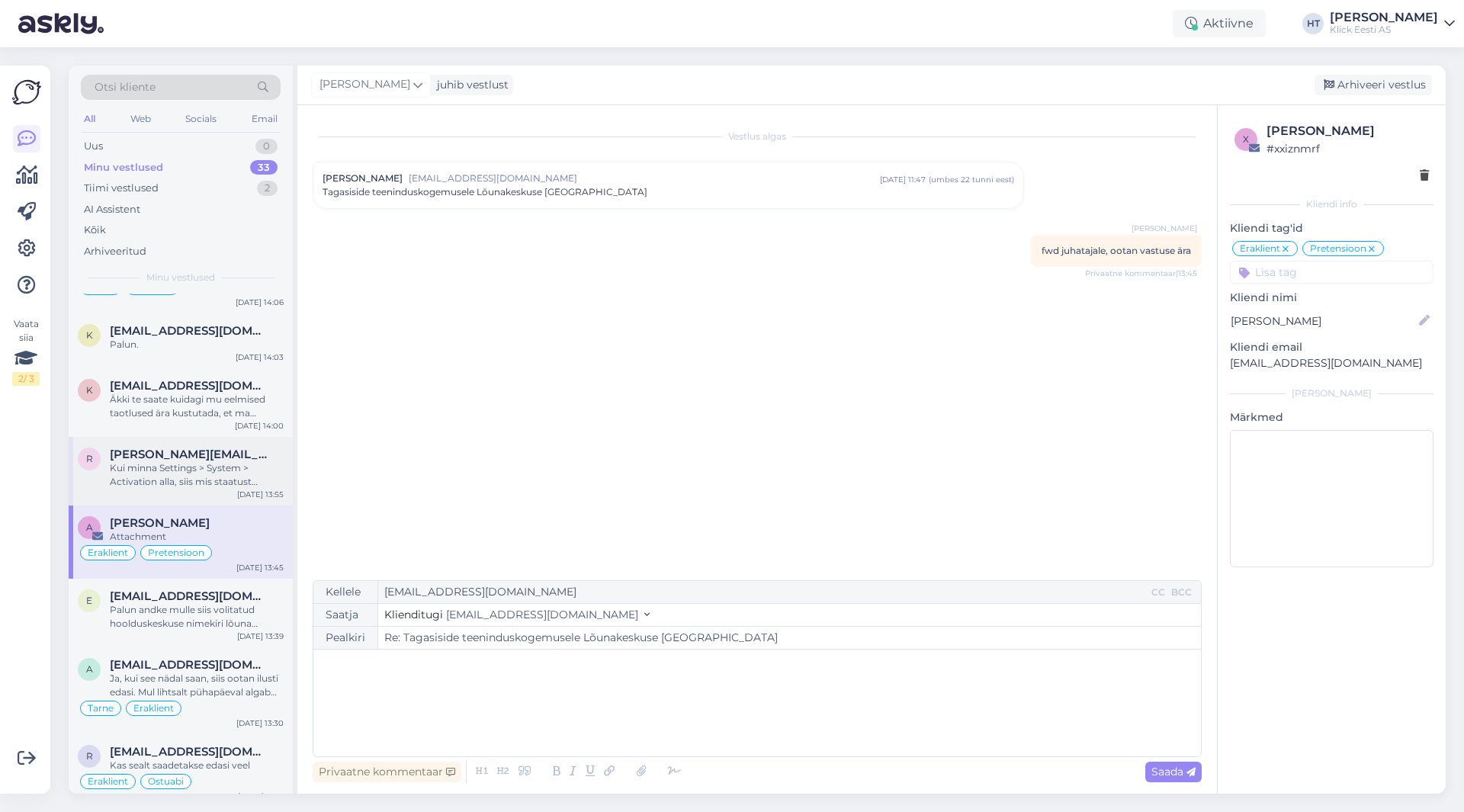
click at [257, 447] on div "[PERSON_NAME][EMAIL_ADDRESS][PERSON_NAME][DOMAIN_NAME]" at bounding box center [196, 454] width 174 height 14
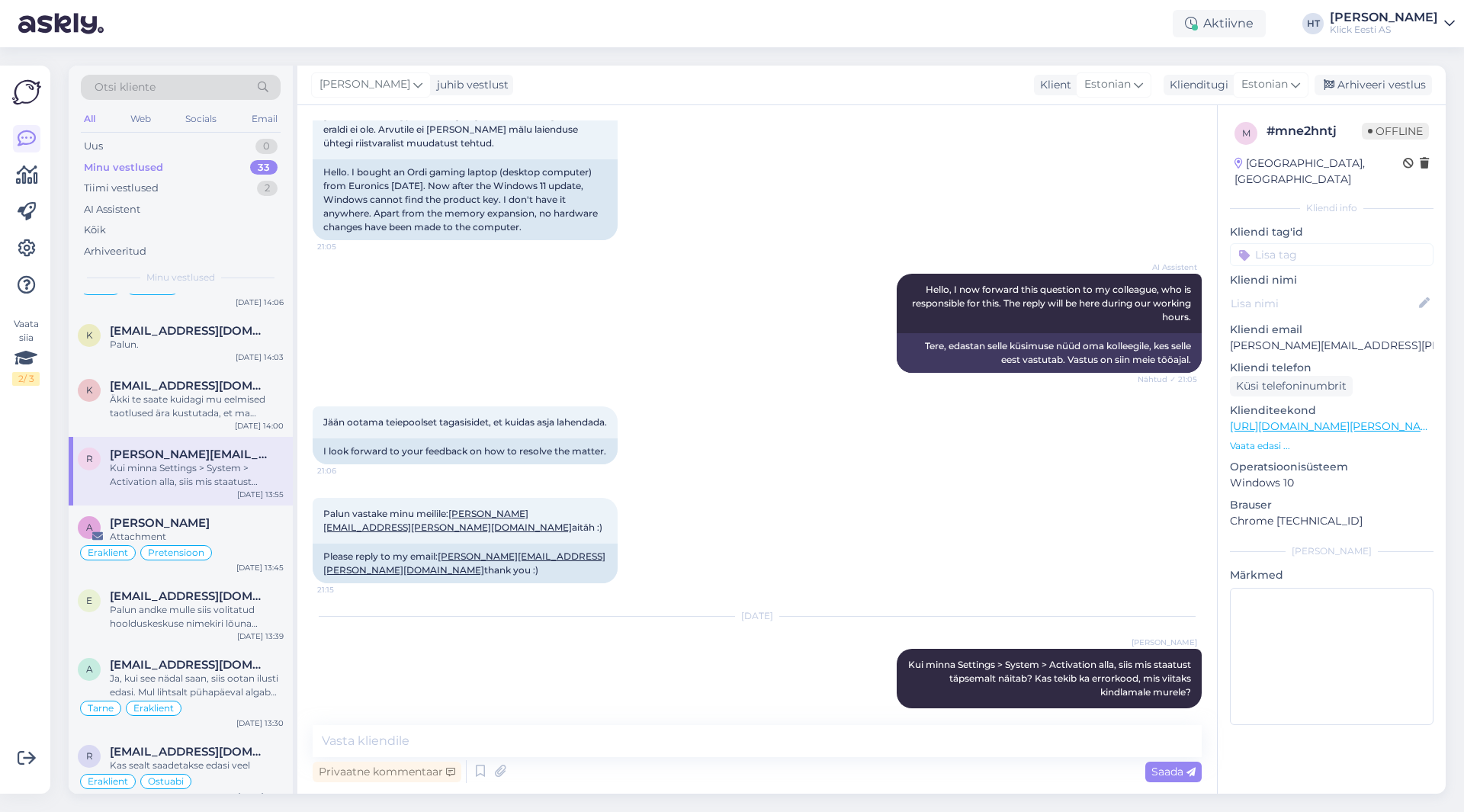
click at [1303, 243] on input at bounding box center [1331, 254] width 203 height 23
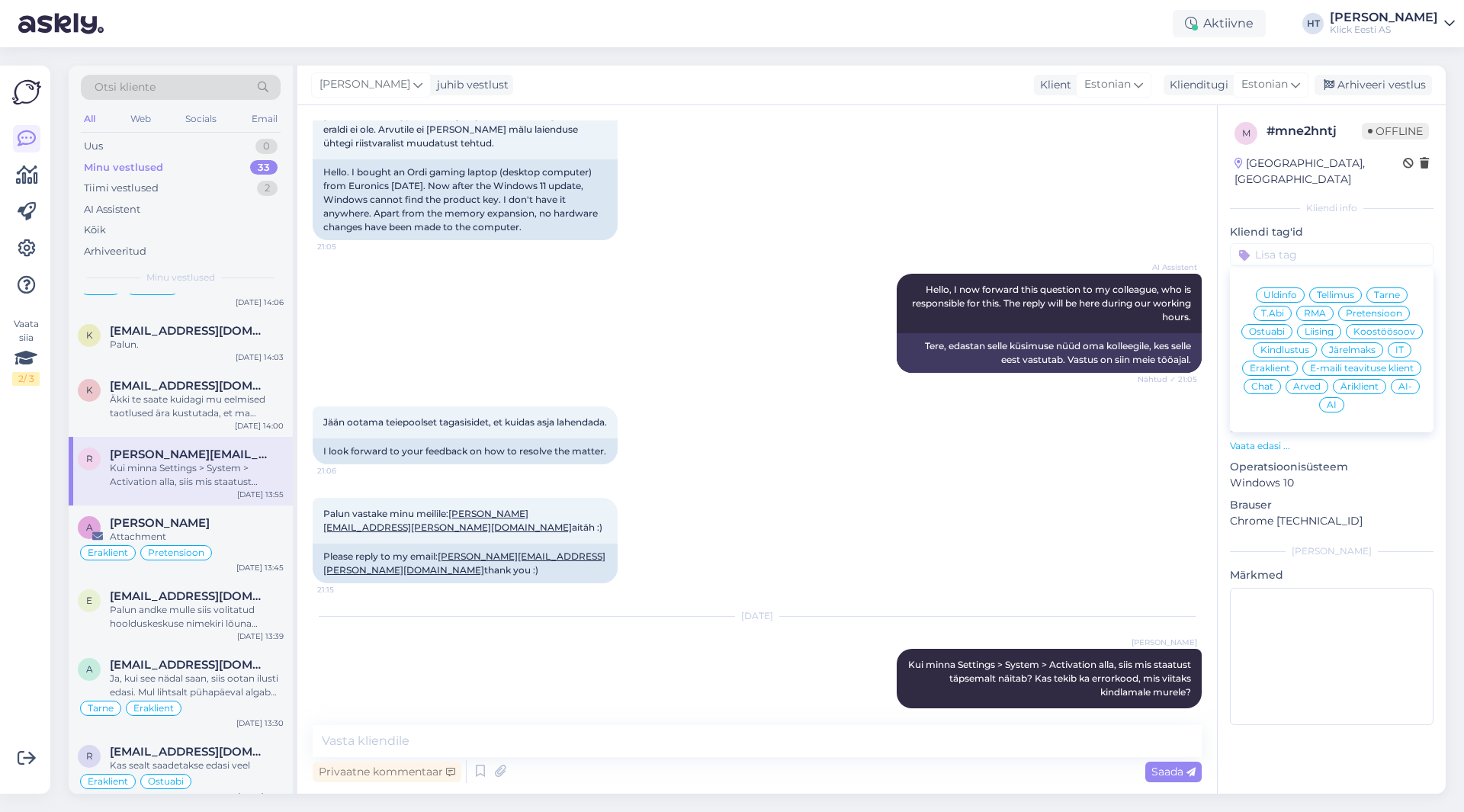
click at [1280, 309] on span "T.Abi" at bounding box center [1272, 313] width 23 height 9
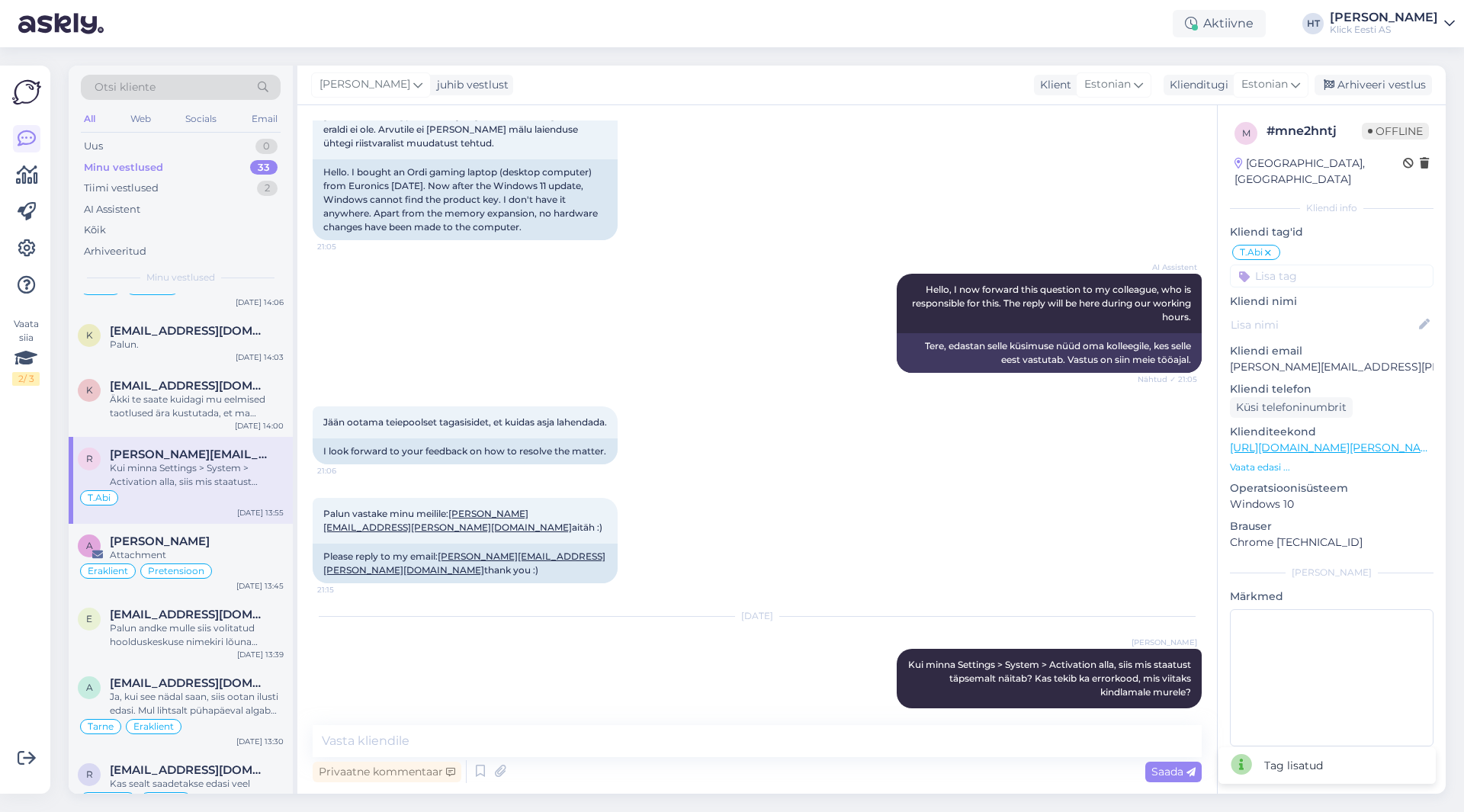
click at [1310, 264] on input at bounding box center [1331, 275] width 203 height 23
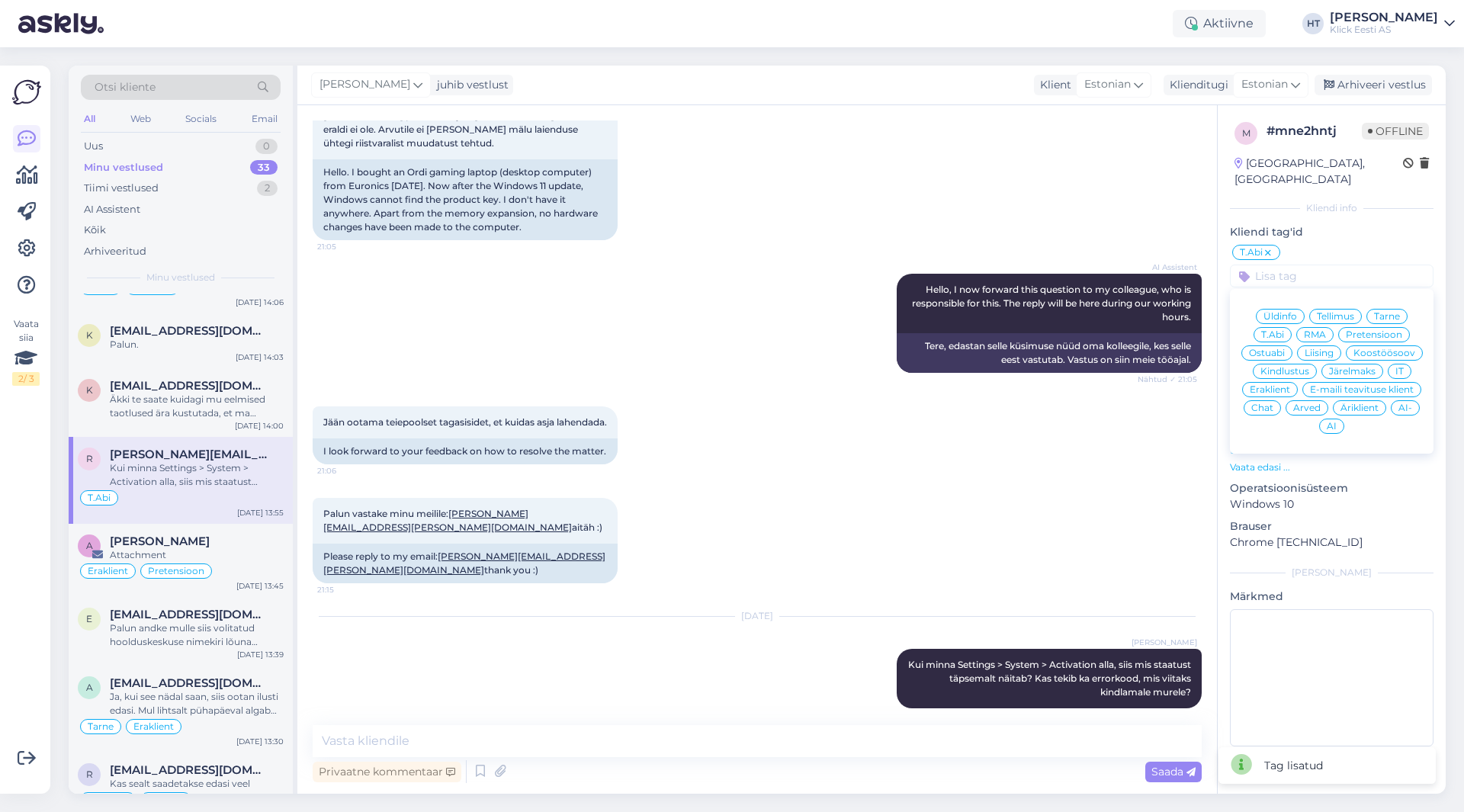
click at [1275, 385] on span "Eraklient" at bounding box center [1271, 390] width 41 height 9
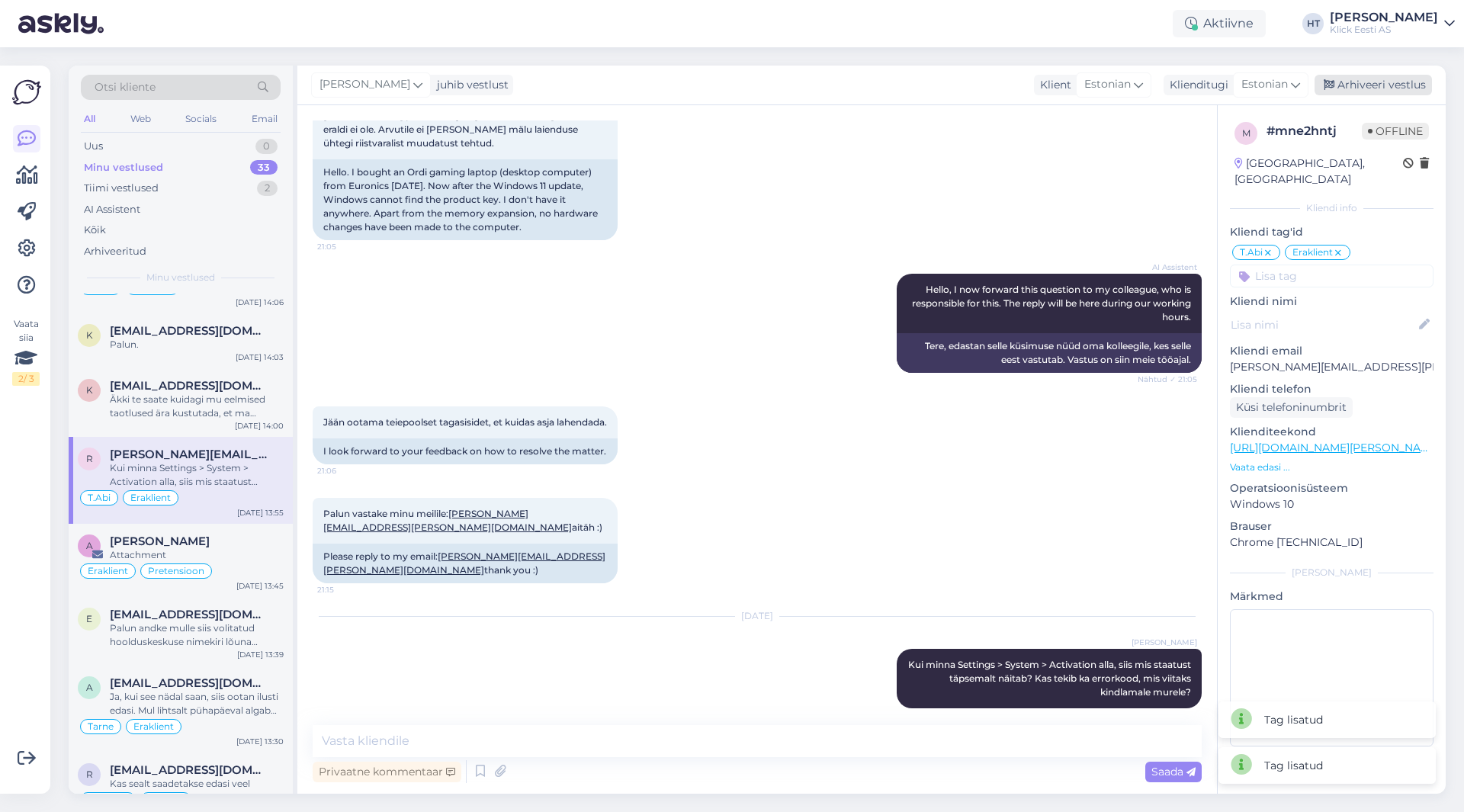
click at [1389, 86] on div "Arhiveeri vestlus" at bounding box center [1374, 85] width 118 height 20
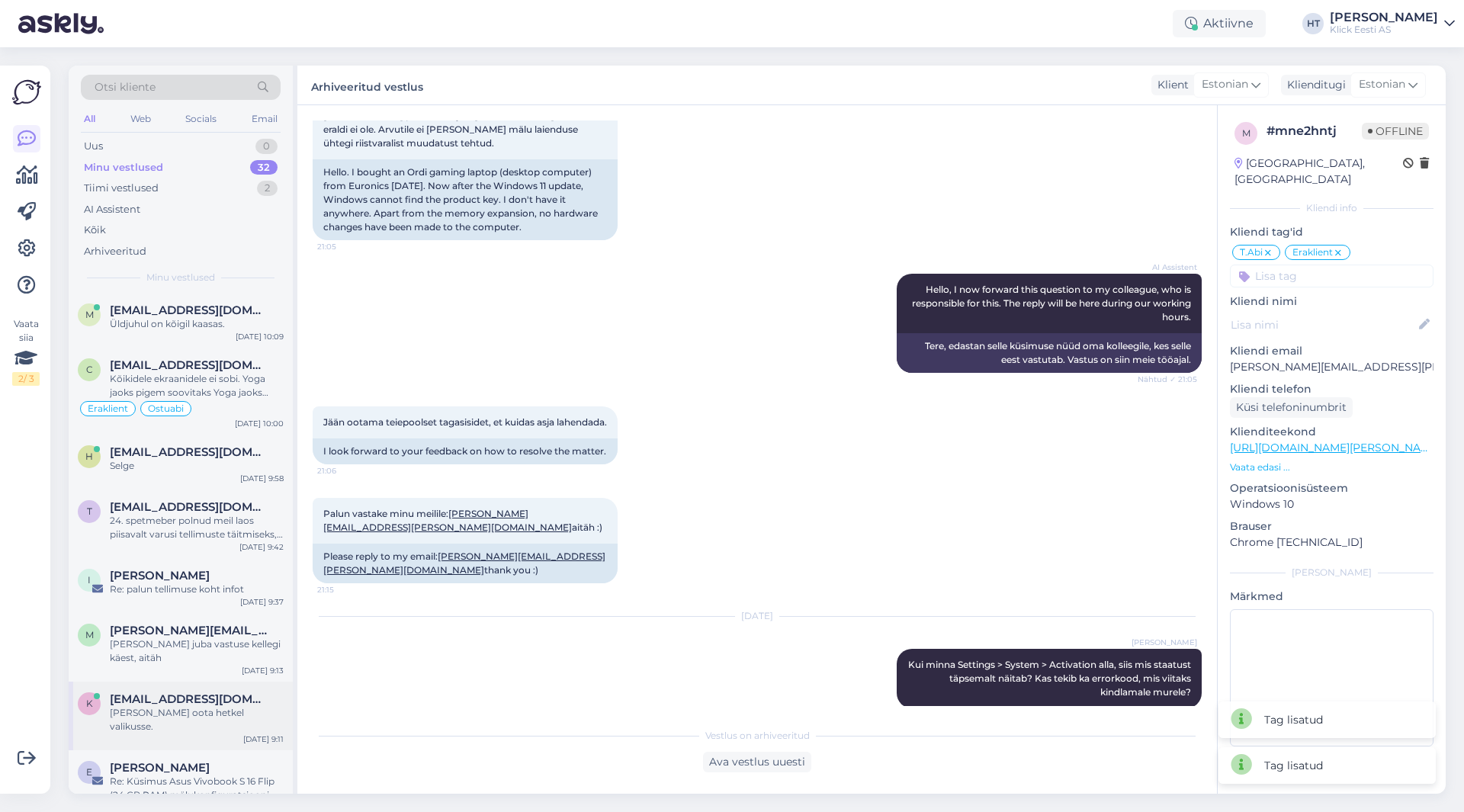
scroll to position [0, 0]
click at [193, 511] on span "[EMAIL_ADDRESS][DOMAIN_NAME]" at bounding box center [189, 508] width 159 height 14
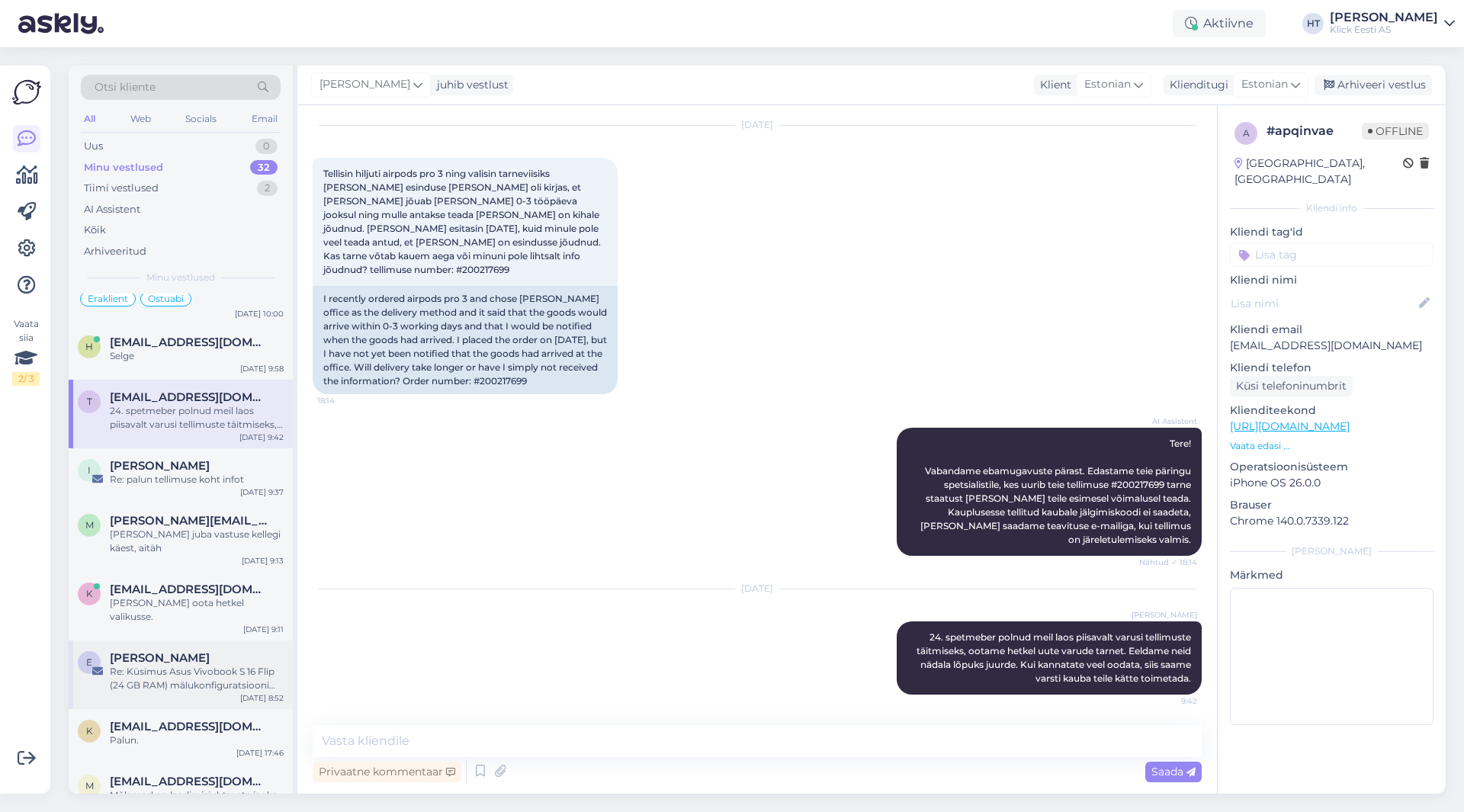
scroll to position [229, 0]
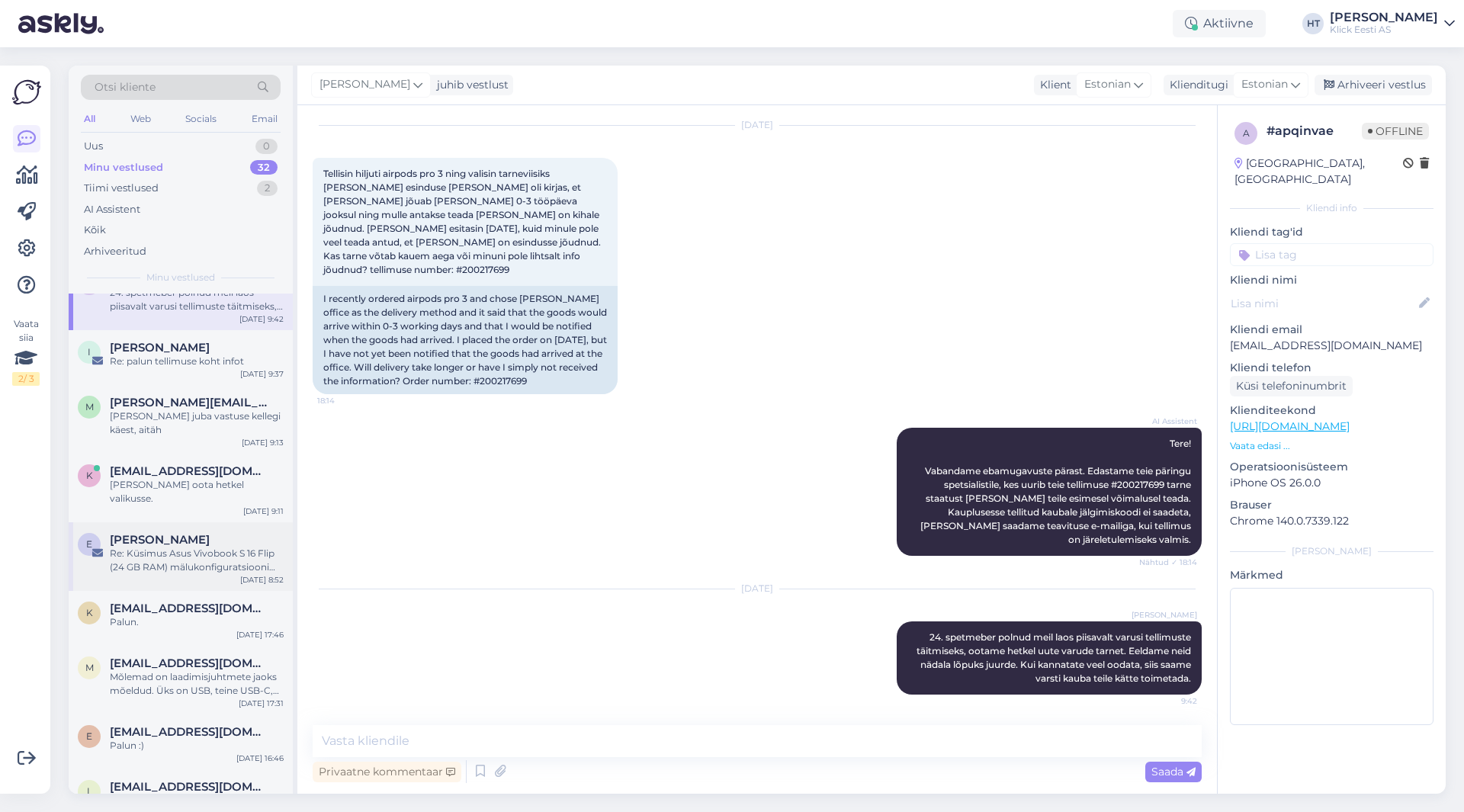
click at [210, 533] on div "[PERSON_NAME]" at bounding box center [196, 540] width 174 height 14
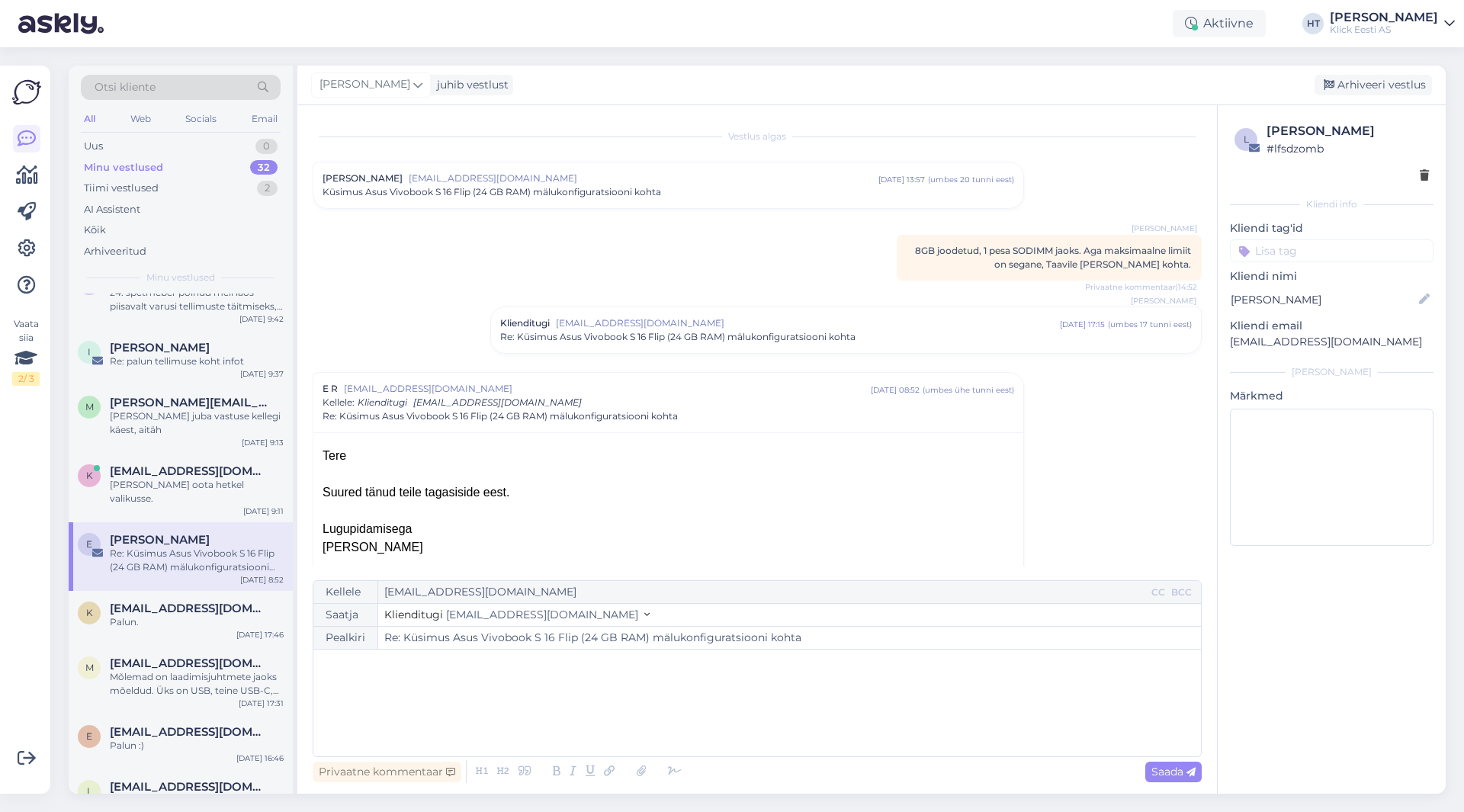
click at [1320, 244] on input at bounding box center [1331, 250] width 203 height 23
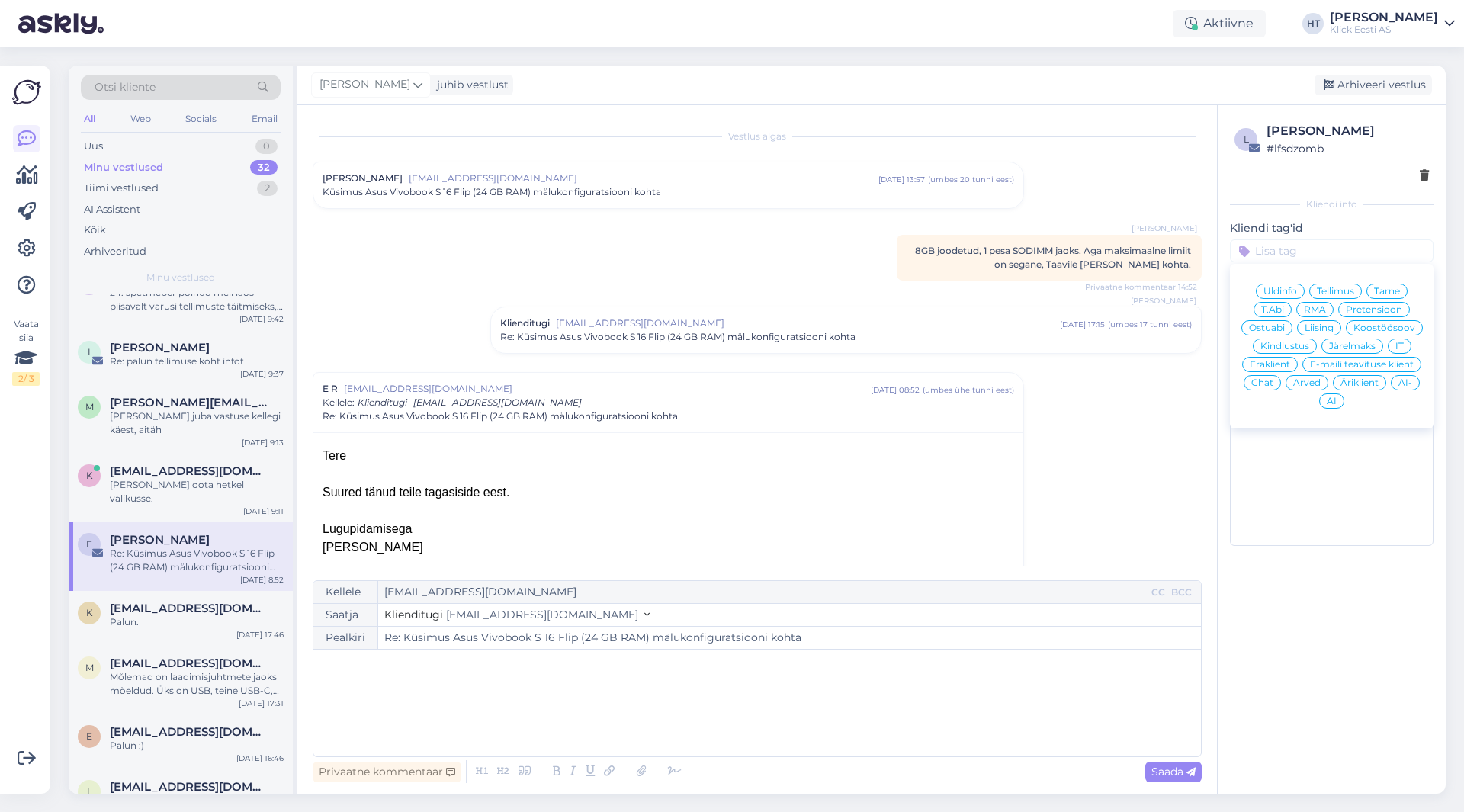
click at [1281, 330] on span "Ostuabi" at bounding box center [1268, 328] width 36 height 9
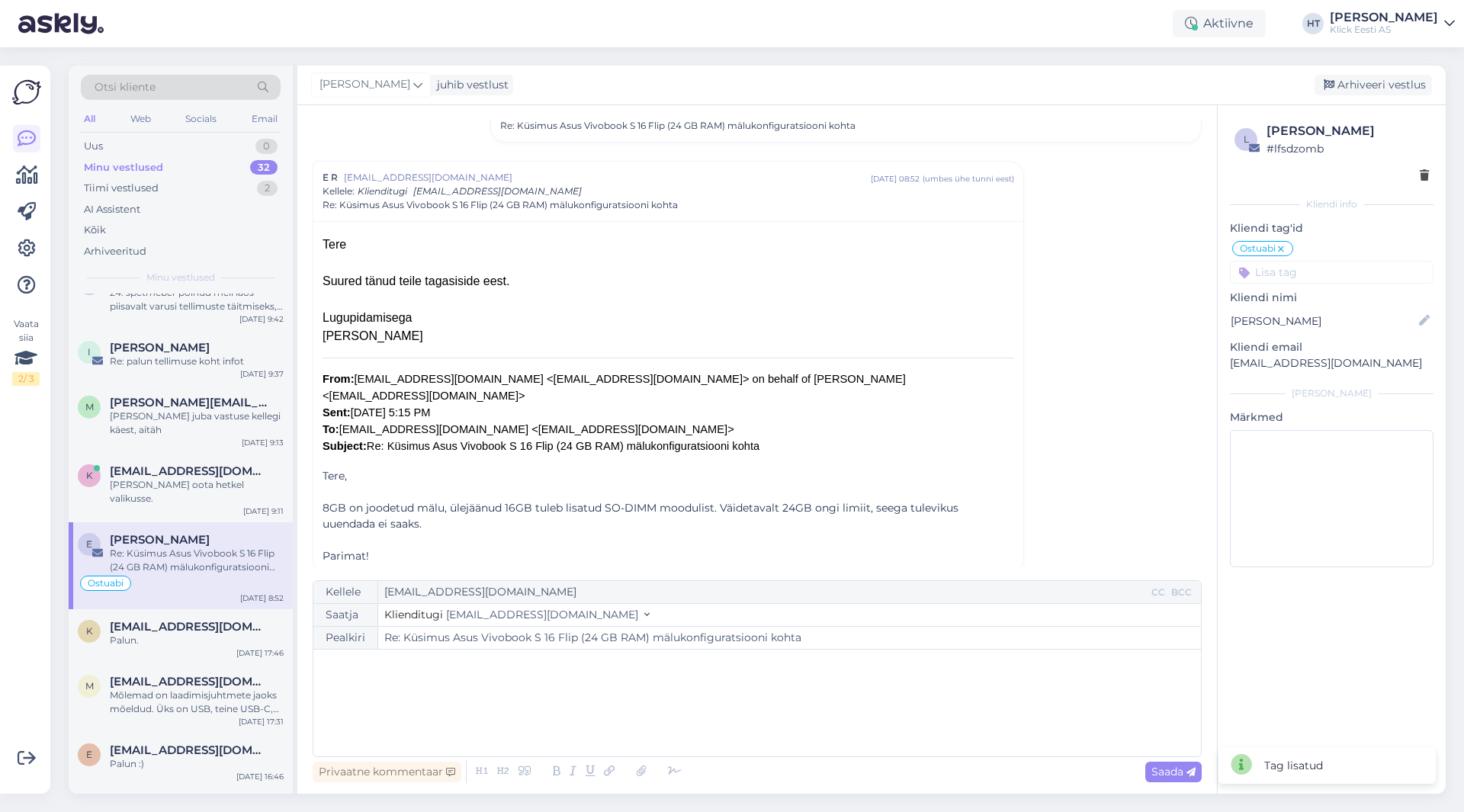
click at [1337, 276] on input at bounding box center [1331, 272] width 203 height 23
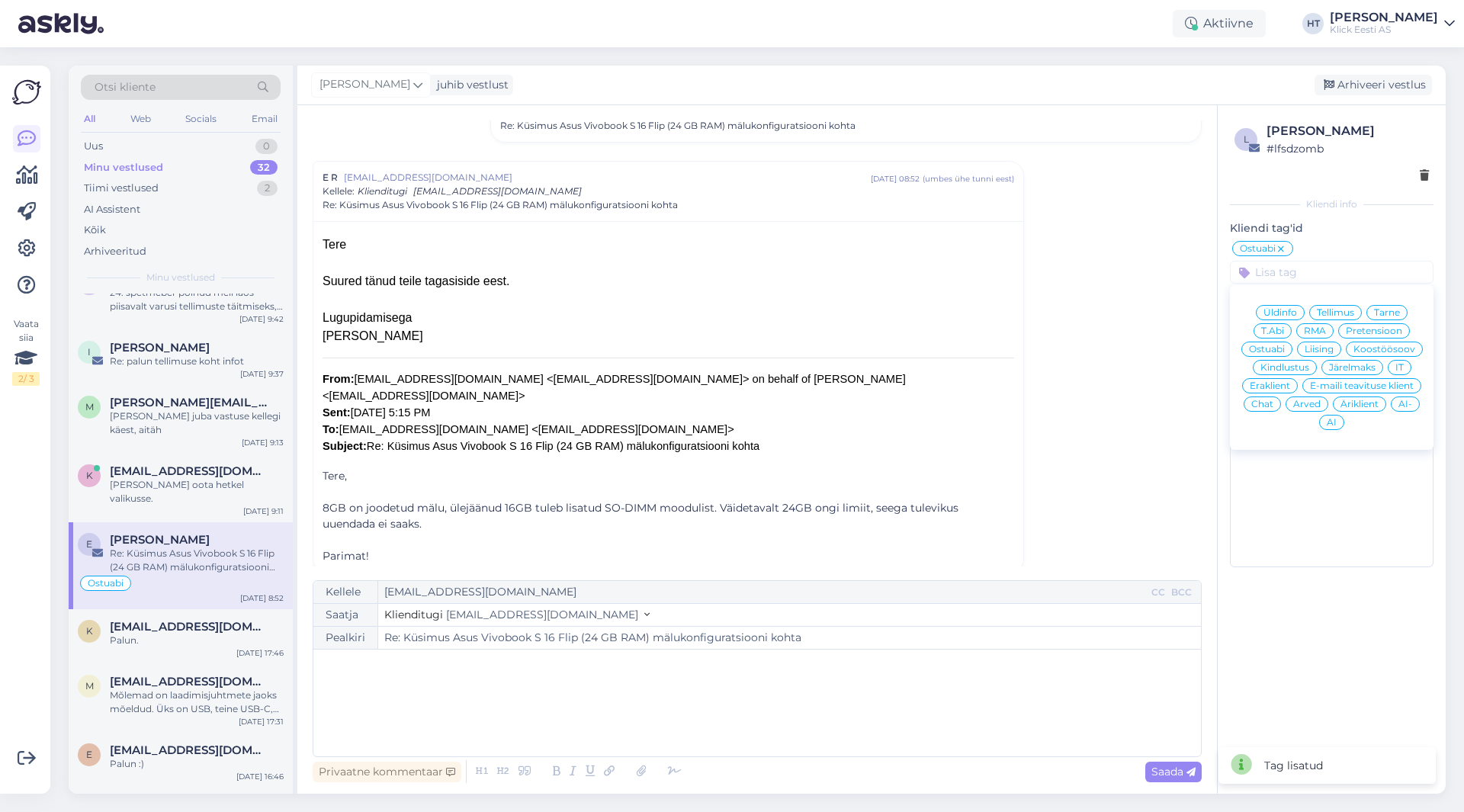
click at [1271, 381] on span "Eraklient" at bounding box center [1271, 386] width 41 height 9
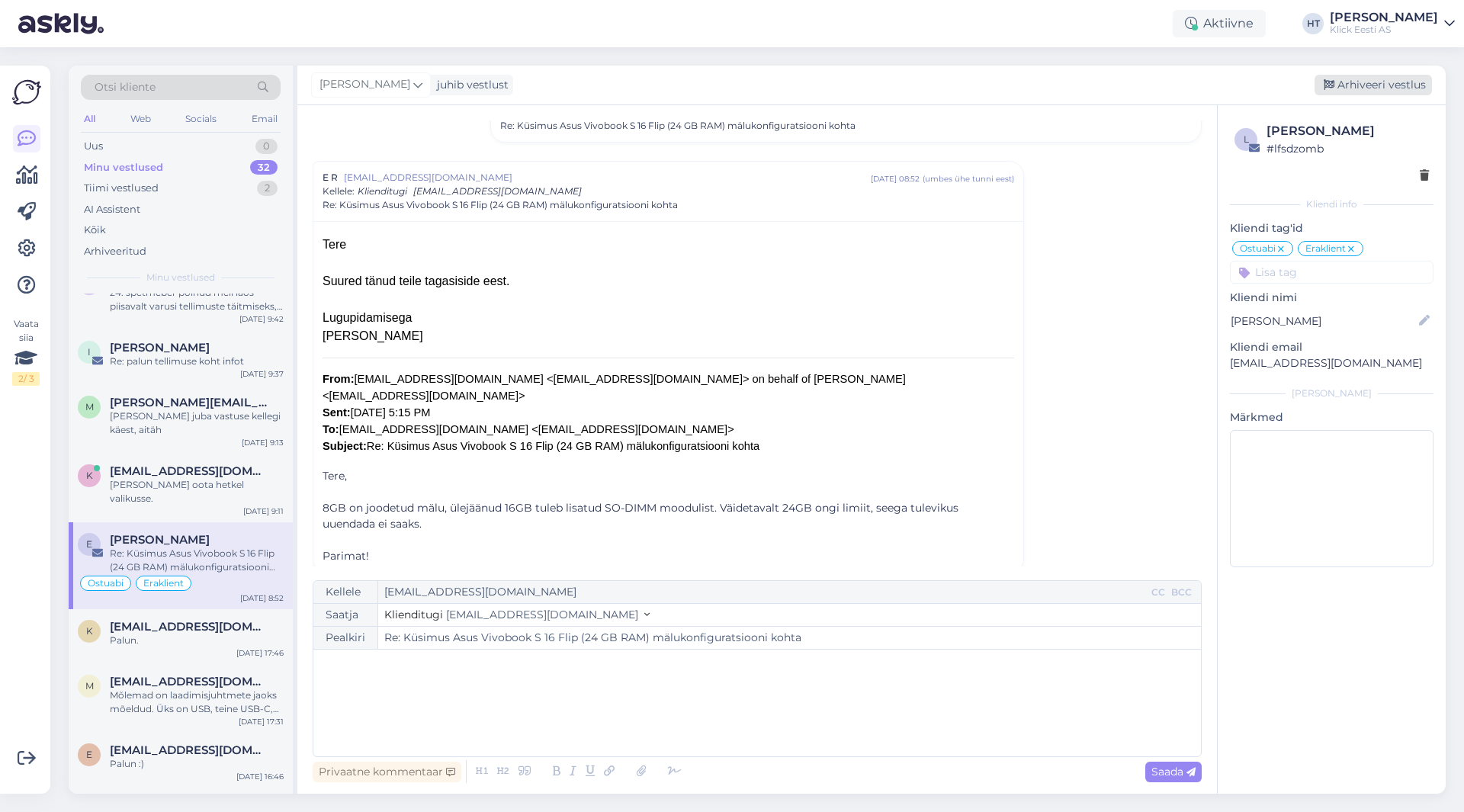
click at [1363, 88] on div "Arhiveeri vestlus" at bounding box center [1374, 85] width 118 height 20
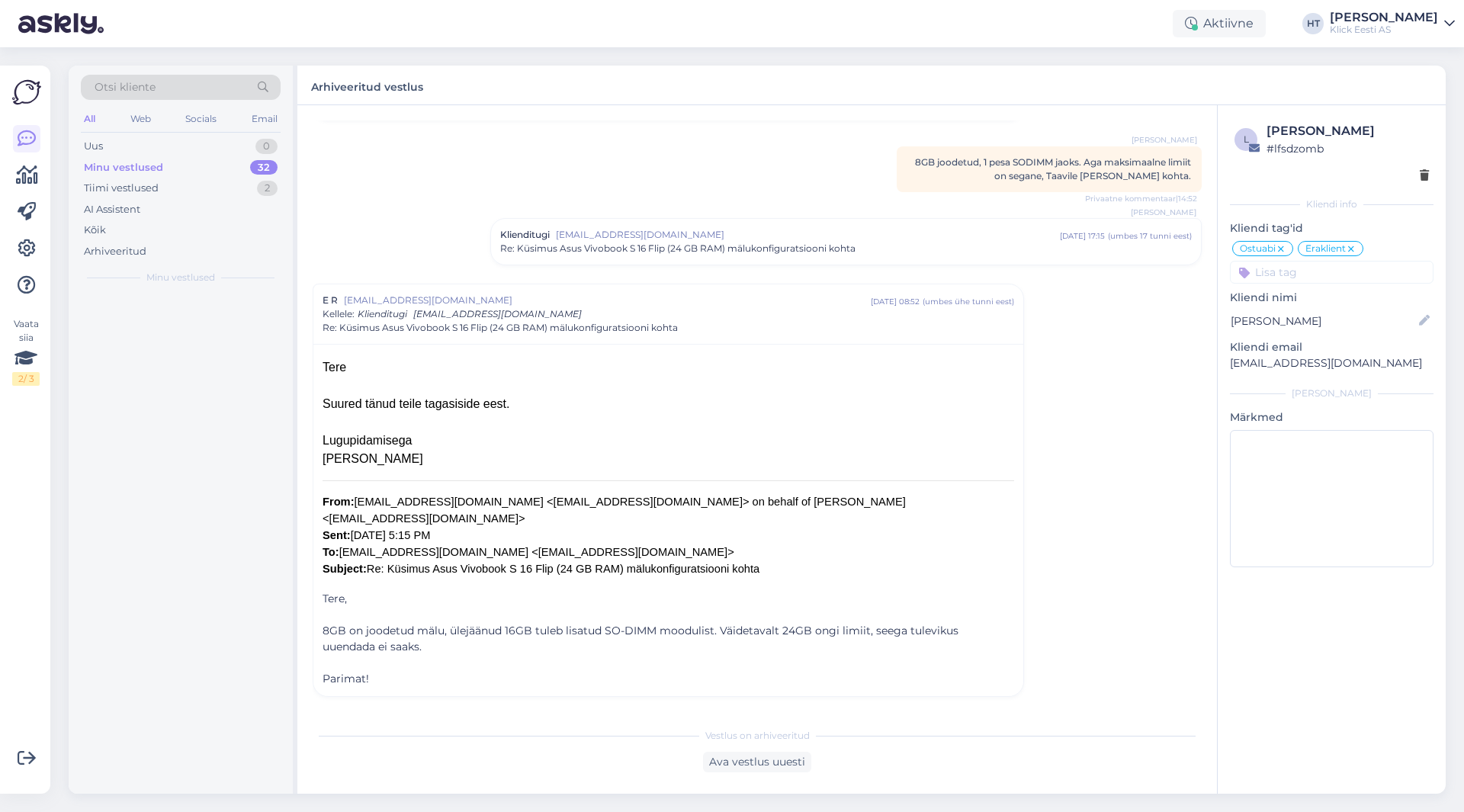
scroll to position [0, 0]
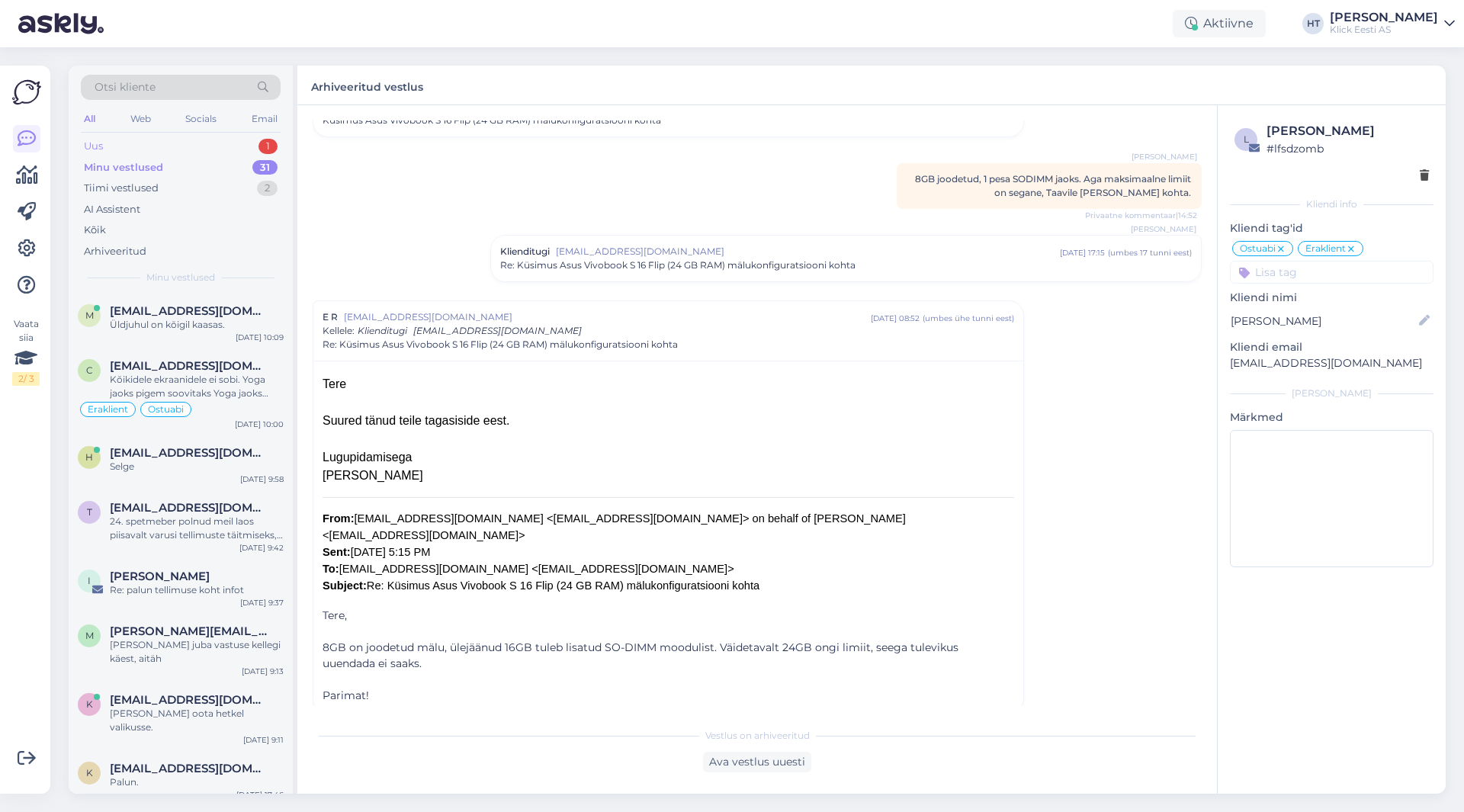
click at [245, 147] on div "Uus 1" at bounding box center [181, 146] width 200 height 21
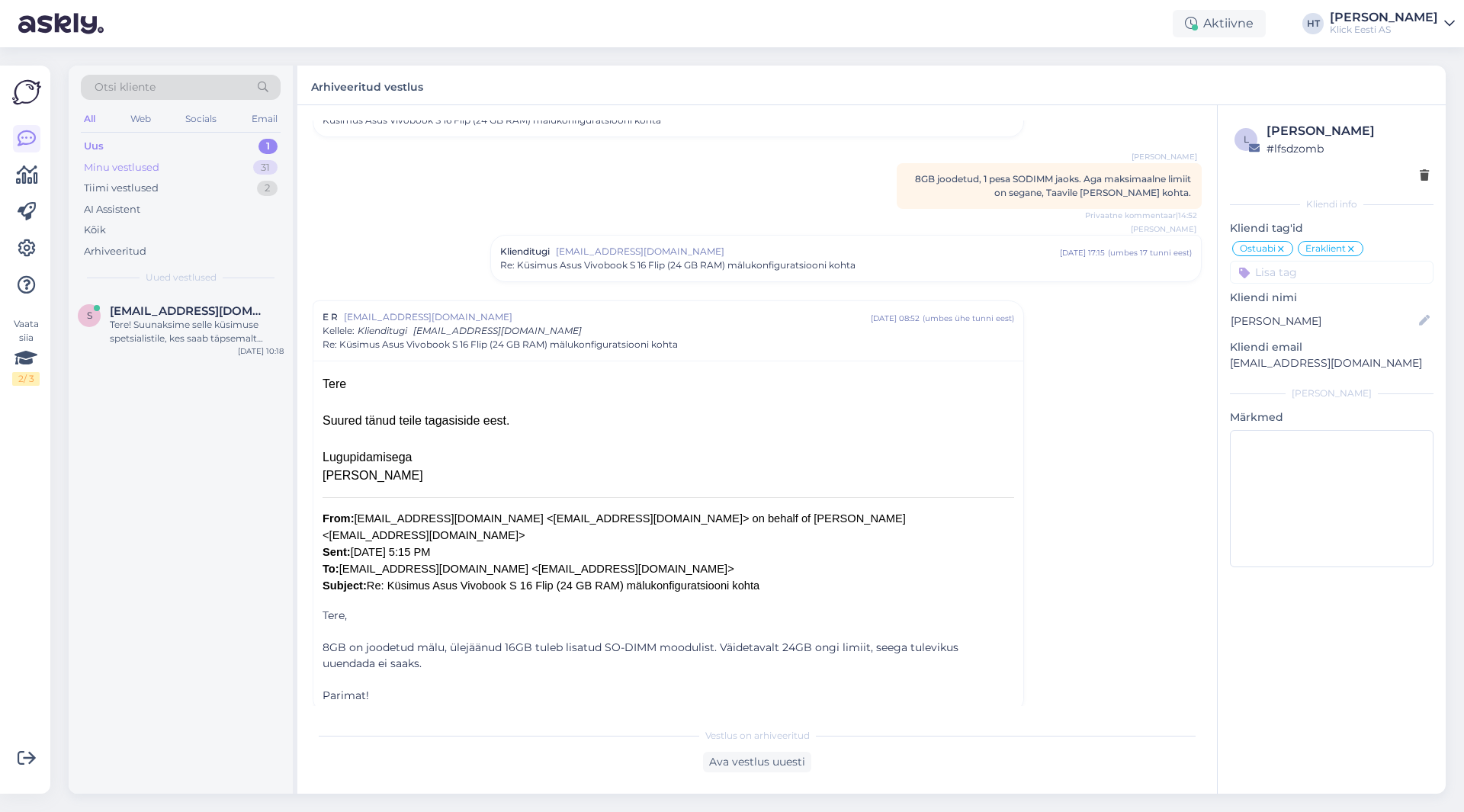
click at [254, 159] on div "Minu vestlused 31" at bounding box center [181, 168] width 200 height 21
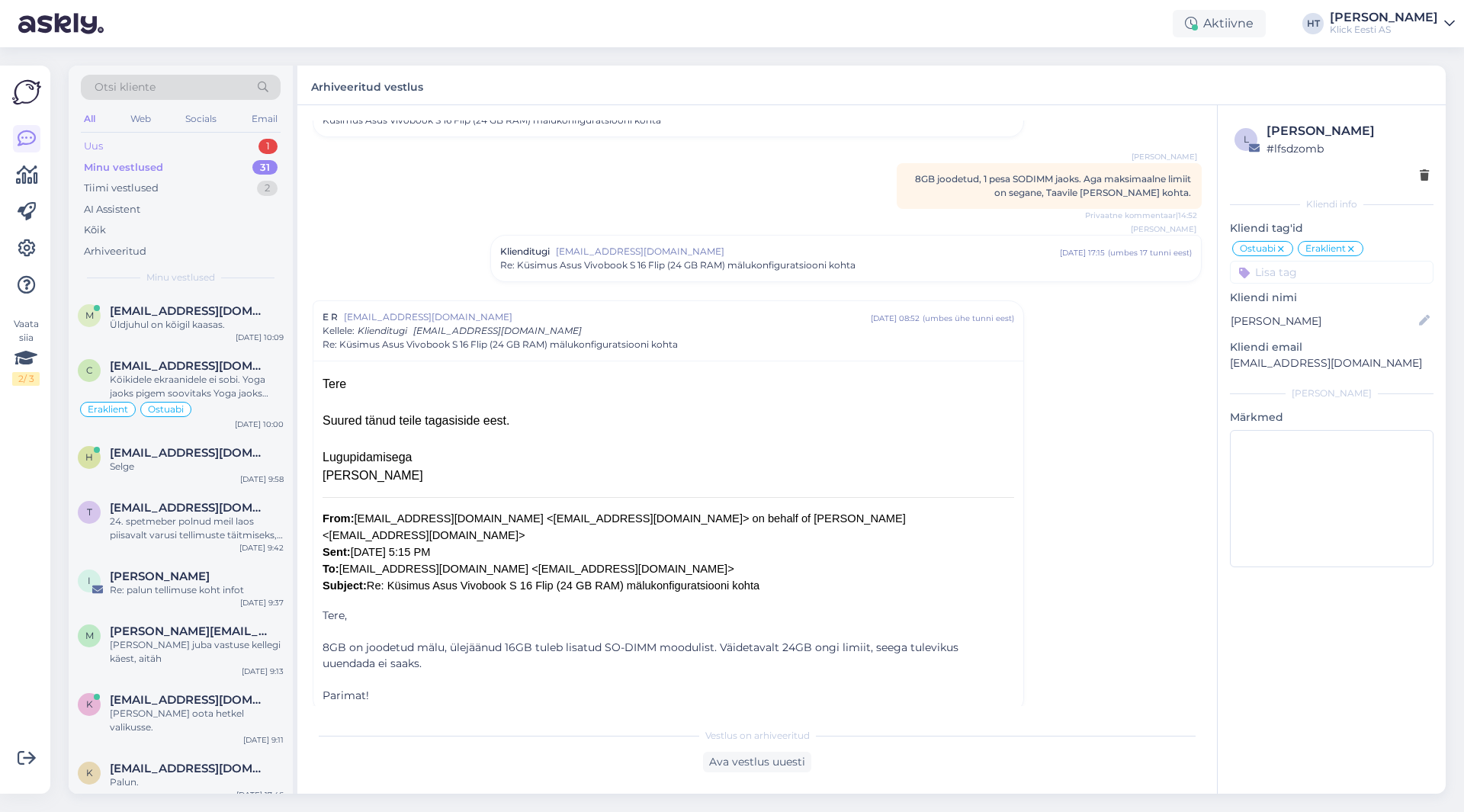
click at [254, 136] on div "Uus 1" at bounding box center [181, 146] width 200 height 21
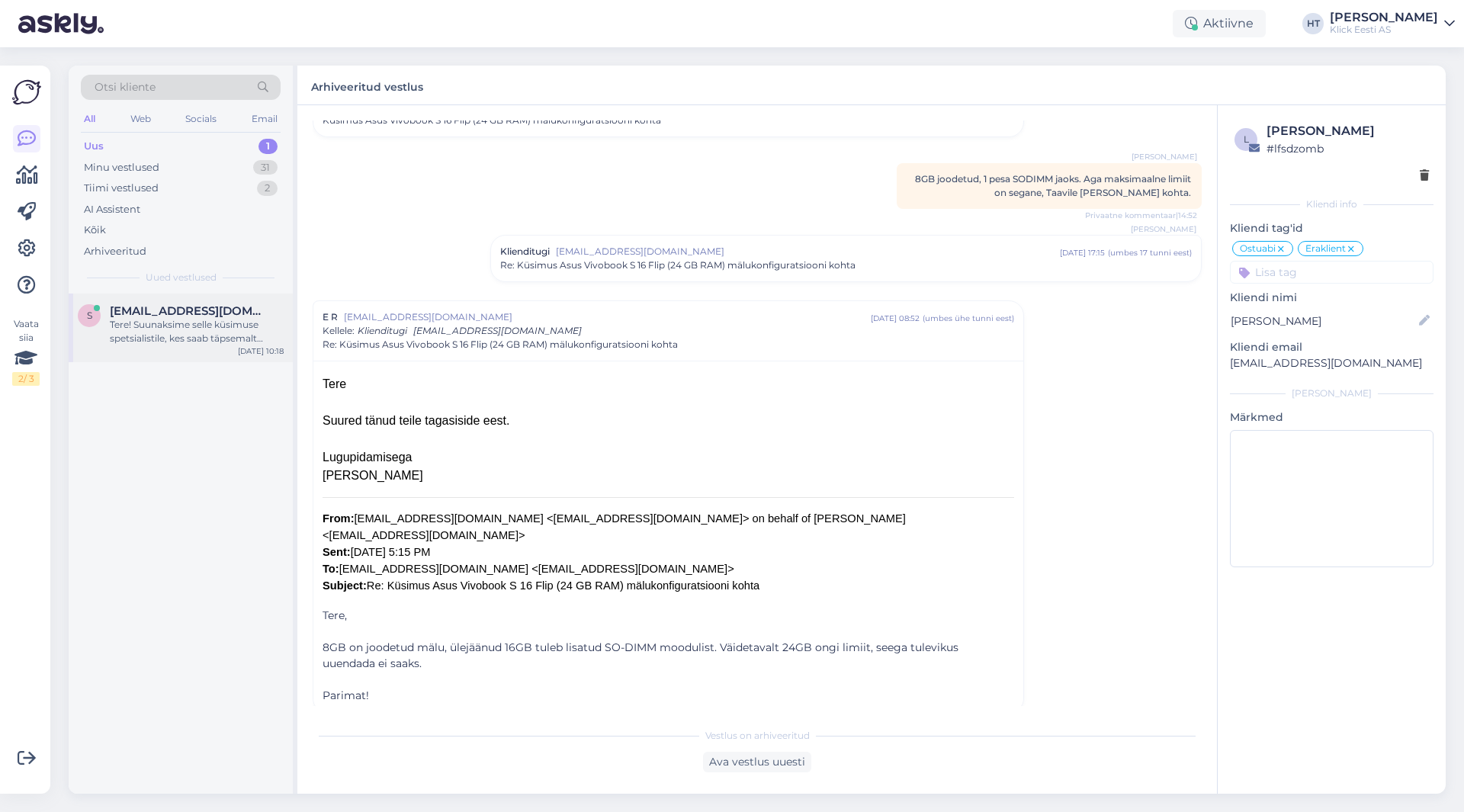
click at [230, 302] on div "s [EMAIL_ADDRESS][DOMAIN_NAME] Tere! Suunaksime selle küsimuse spetsialistile, …" at bounding box center [181, 328] width 225 height 69
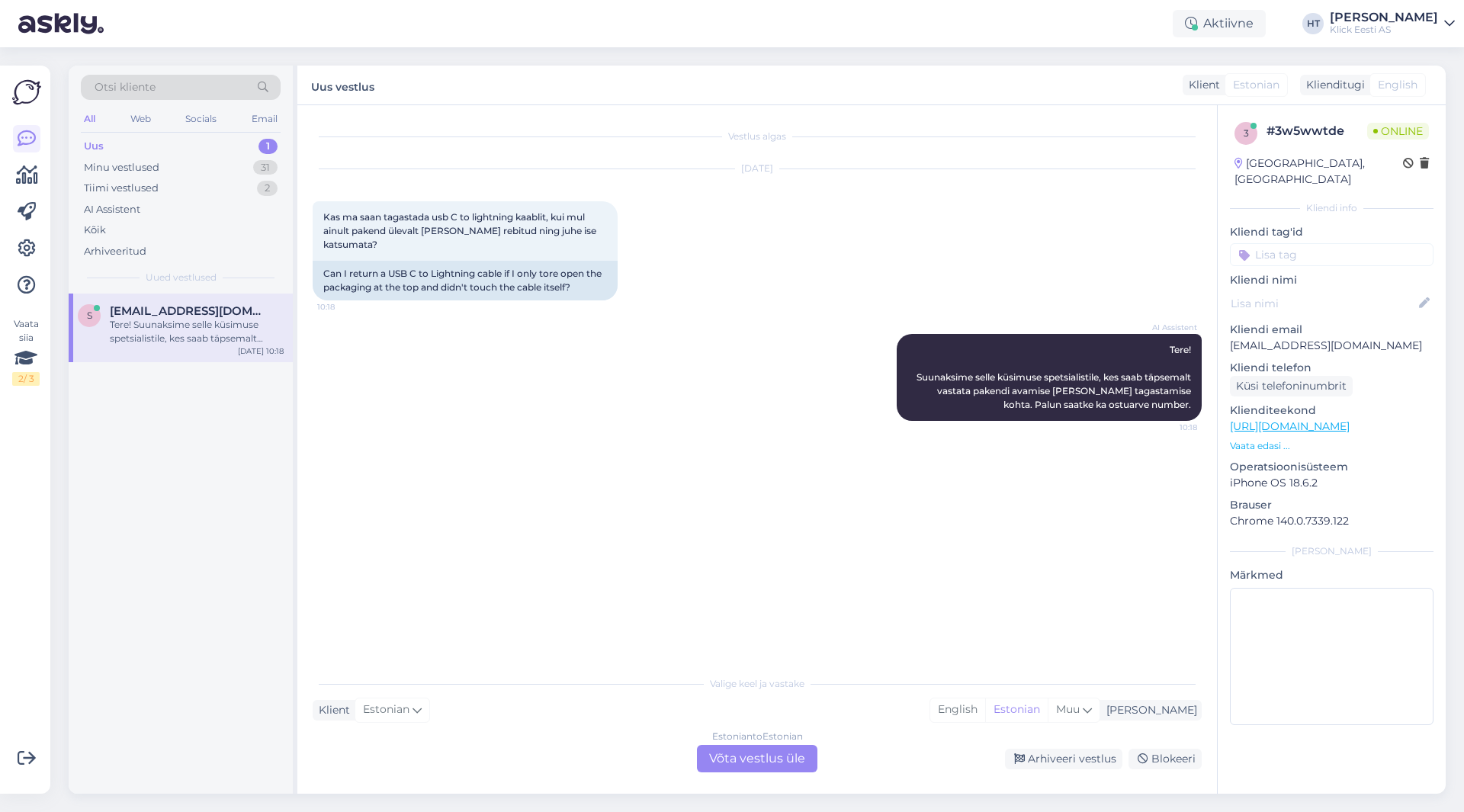
click at [753, 757] on div "Estonian to Estonian Võta vestlus üle" at bounding box center [757, 758] width 121 height 27
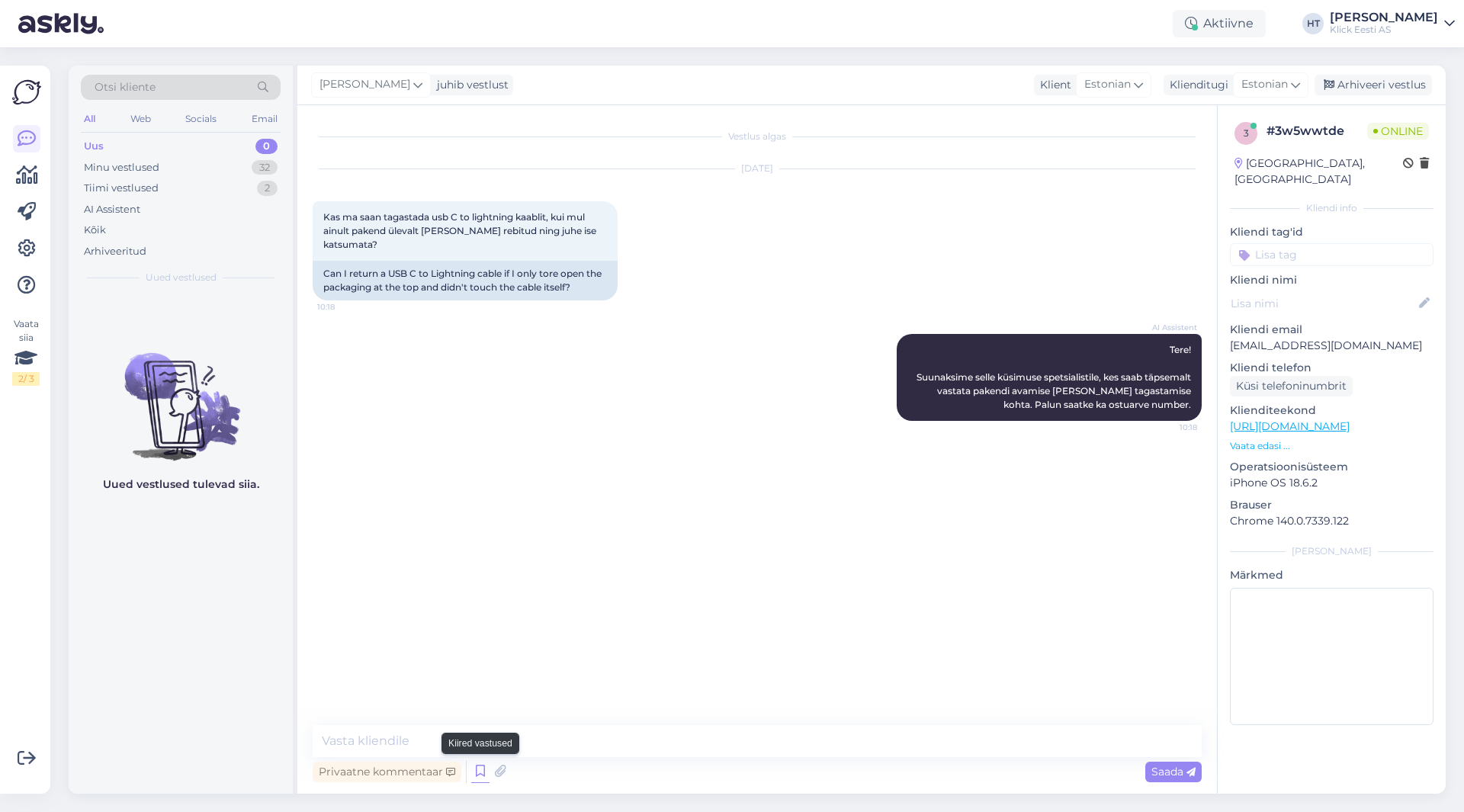
click at [484, 776] on icon at bounding box center [480, 771] width 18 height 23
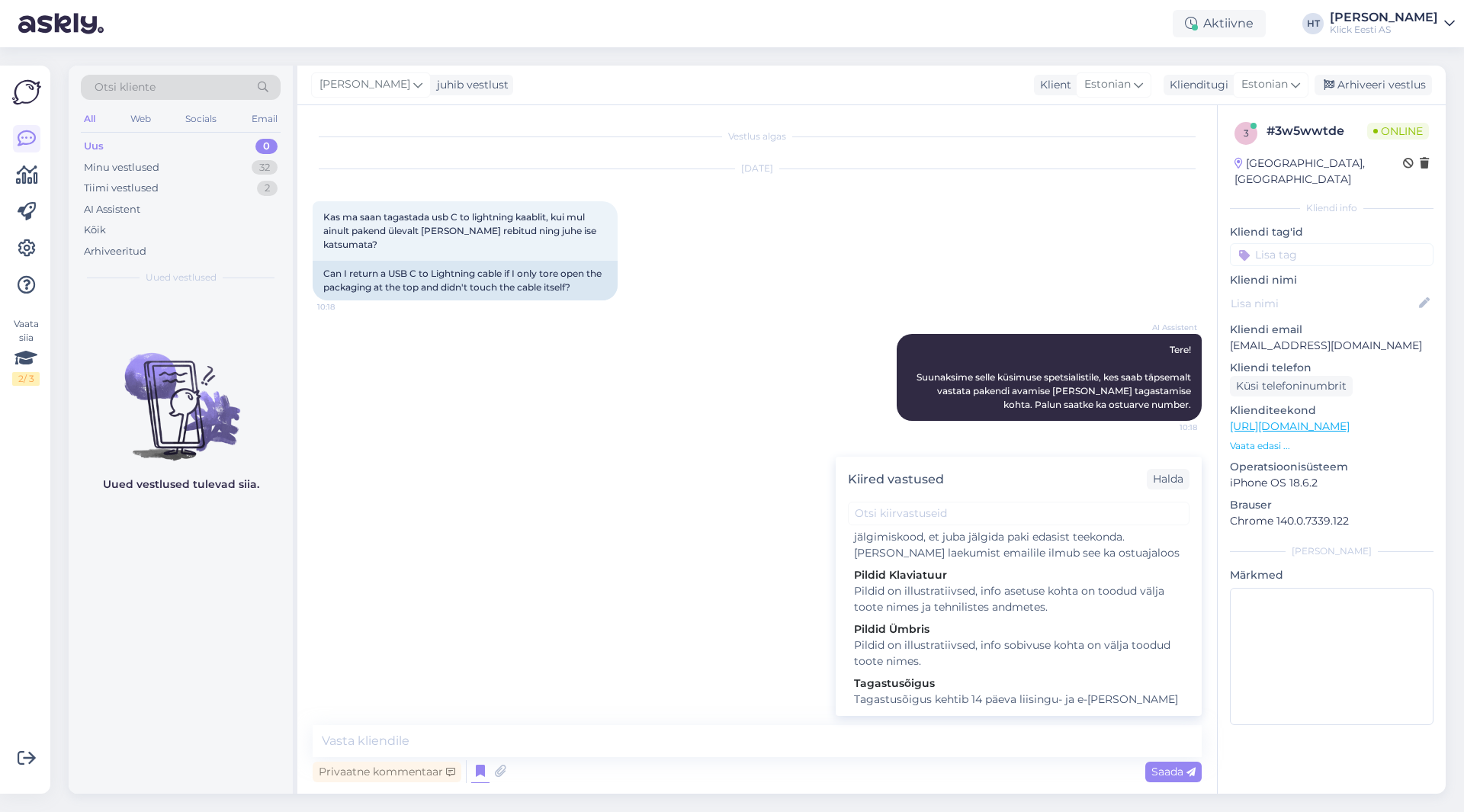
scroll to position [1619, 0]
click at [995, 690] on div "Tagastusõigus kehtib 14 päeva liisingu- ja e-[PERSON_NAME] ostudele, ja ainult …" at bounding box center [1019, 715] width 330 height 48
type textarea "Tagastusõigus kehtib 14 päeva liisingu- ja e-[PERSON_NAME] ostudele, ja ainult …"
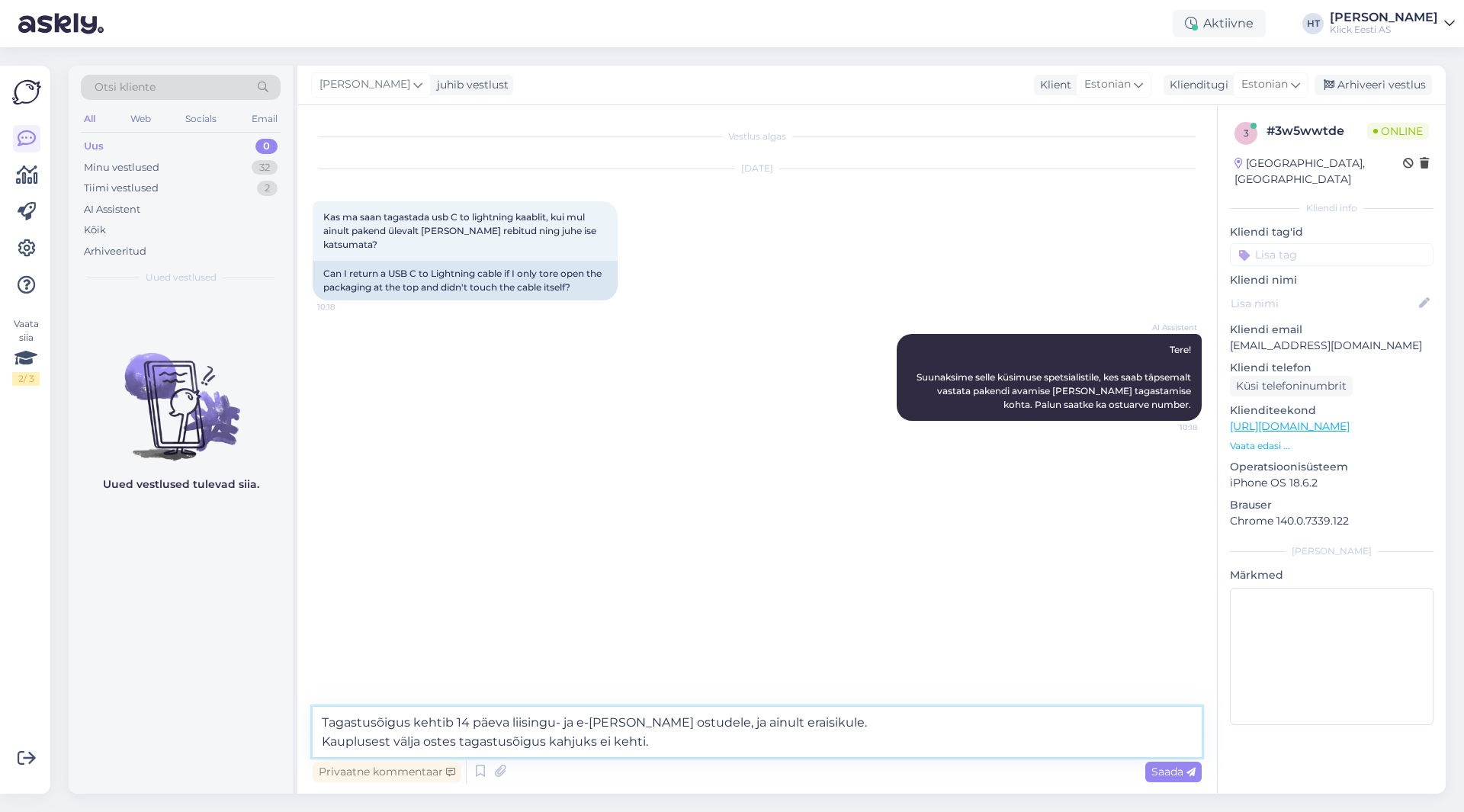
click at [751, 747] on textarea "Tagastusõigus kehtib 14 päeva liisingu- ja e-[PERSON_NAME] ostudele, ja ainult …" at bounding box center [757, 732] width 889 height 51
click at [1163, 771] on span "Saada" at bounding box center [1173, 771] width 44 height 14
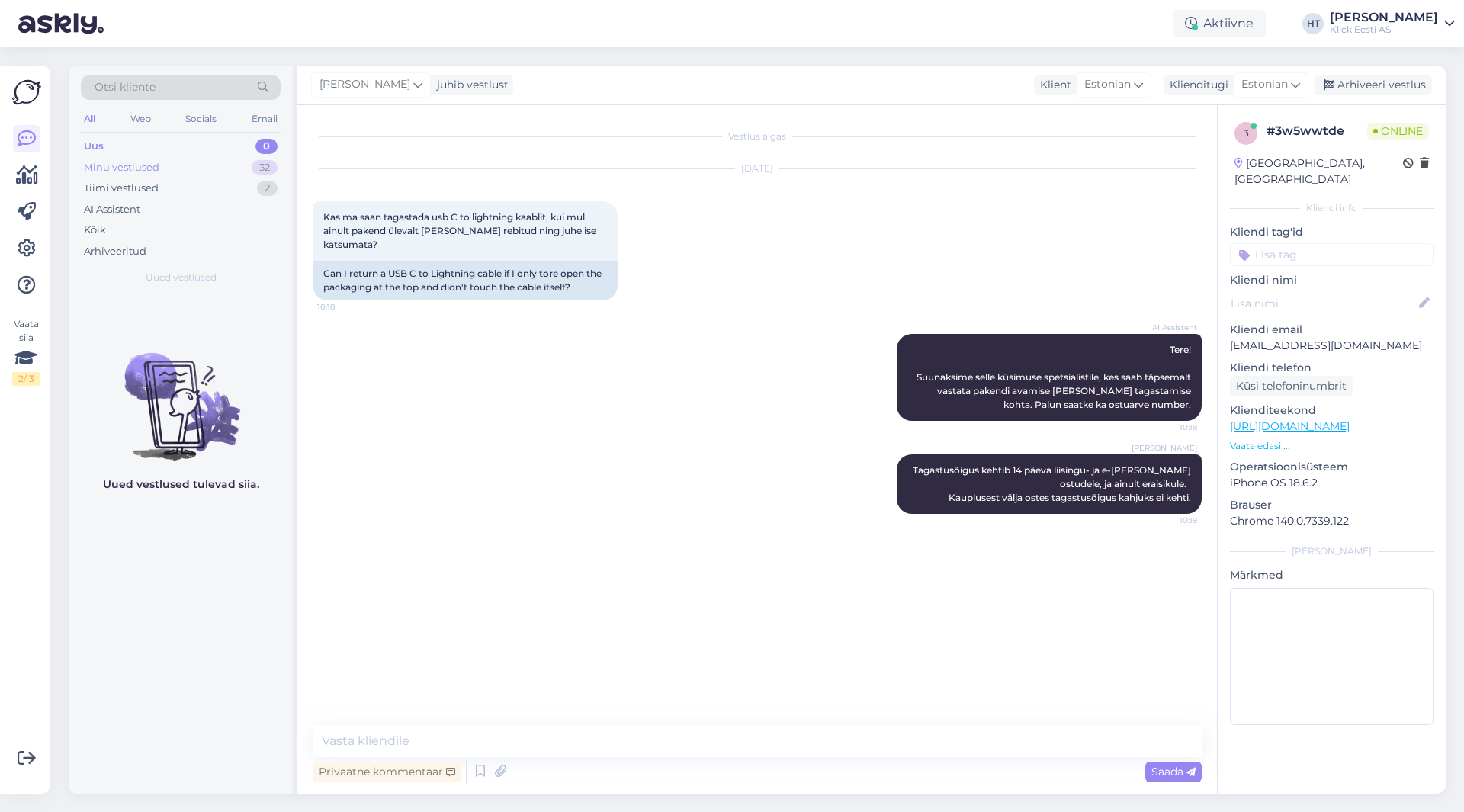
click at [259, 168] on div "32" at bounding box center [264, 168] width 26 height 16
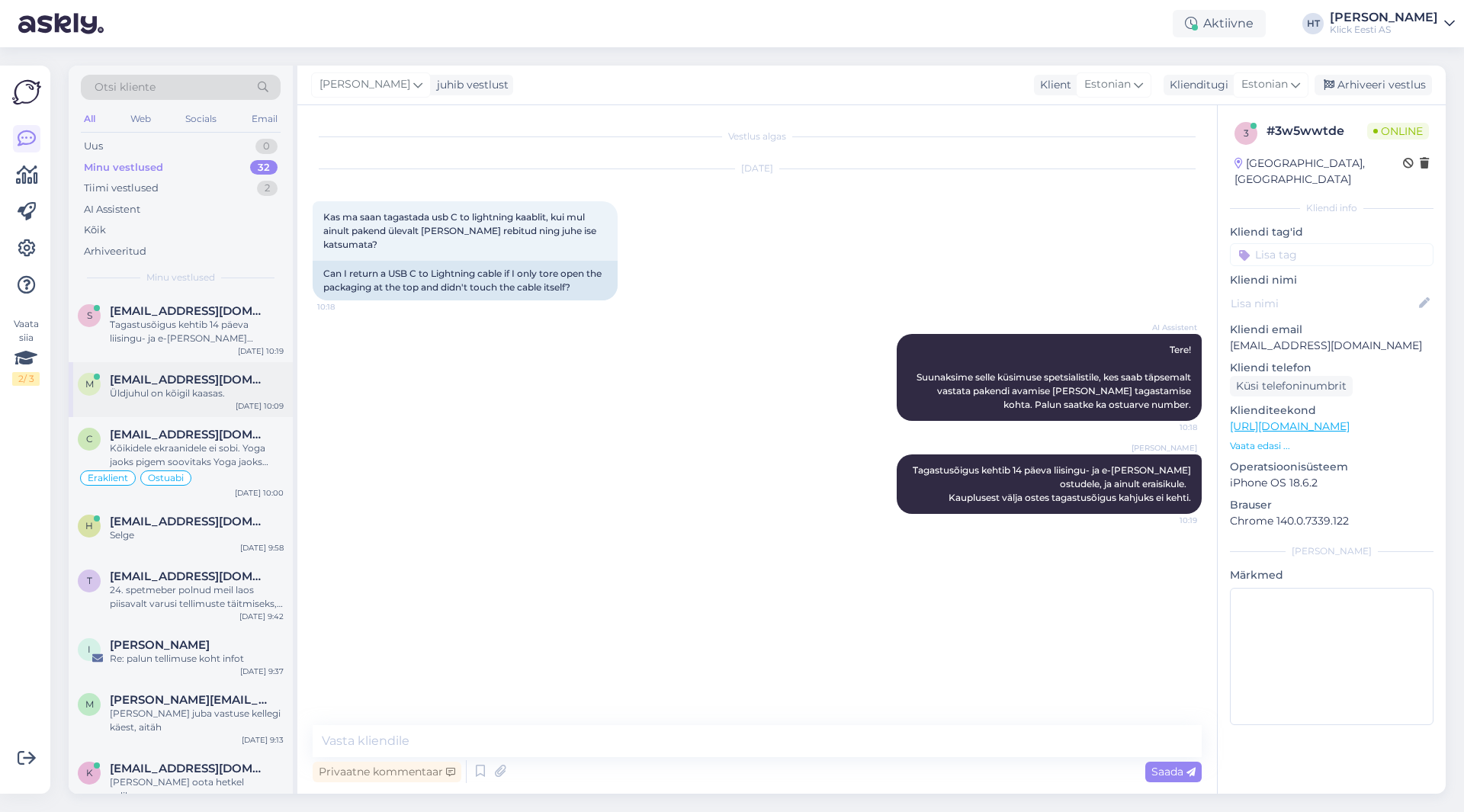
click at [217, 373] on span "[EMAIL_ADDRESS][DOMAIN_NAME]" at bounding box center [189, 380] width 159 height 14
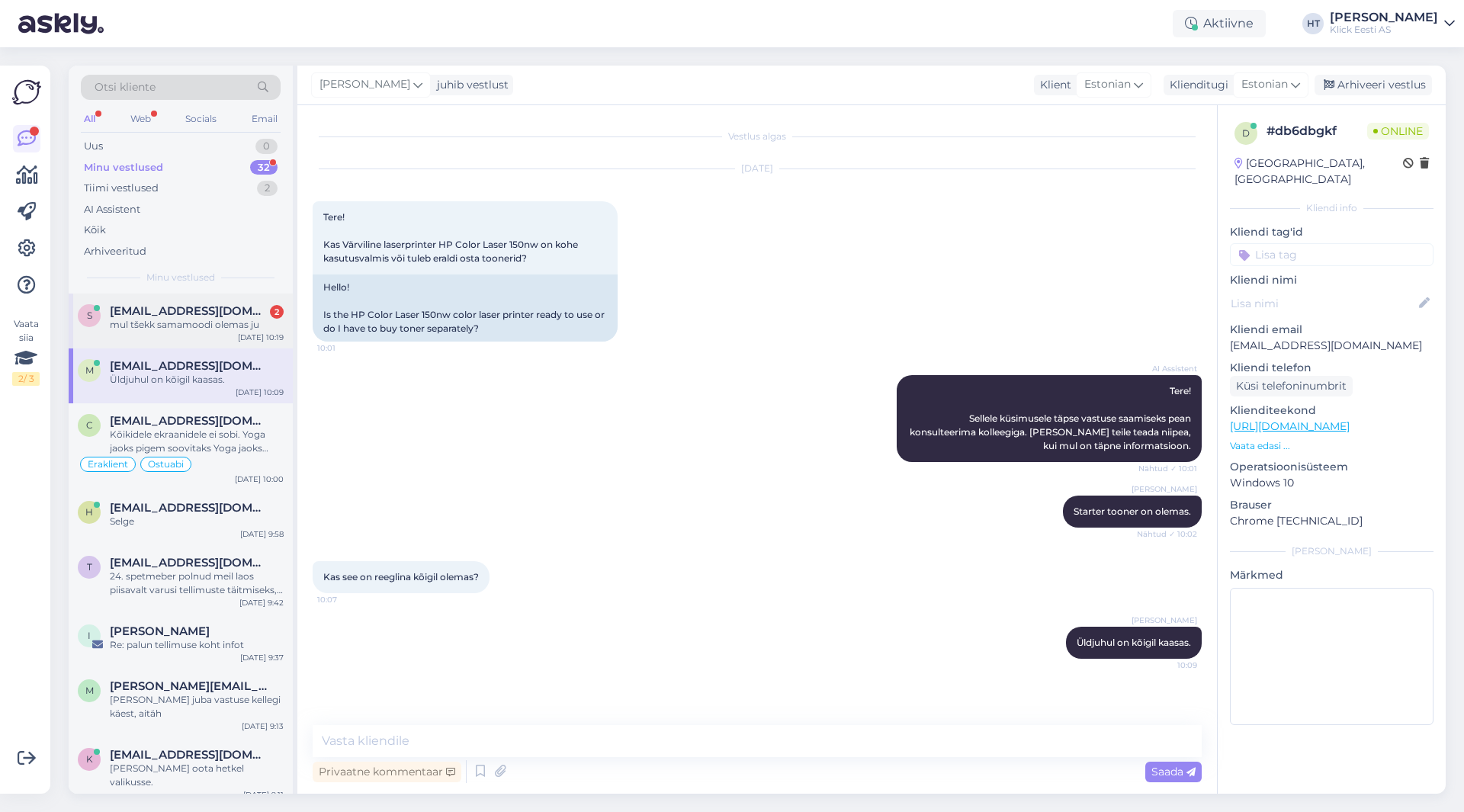
click at [245, 321] on div "mul tšekk samamoodi olemas ju" at bounding box center [196, 325] width 174 height 14
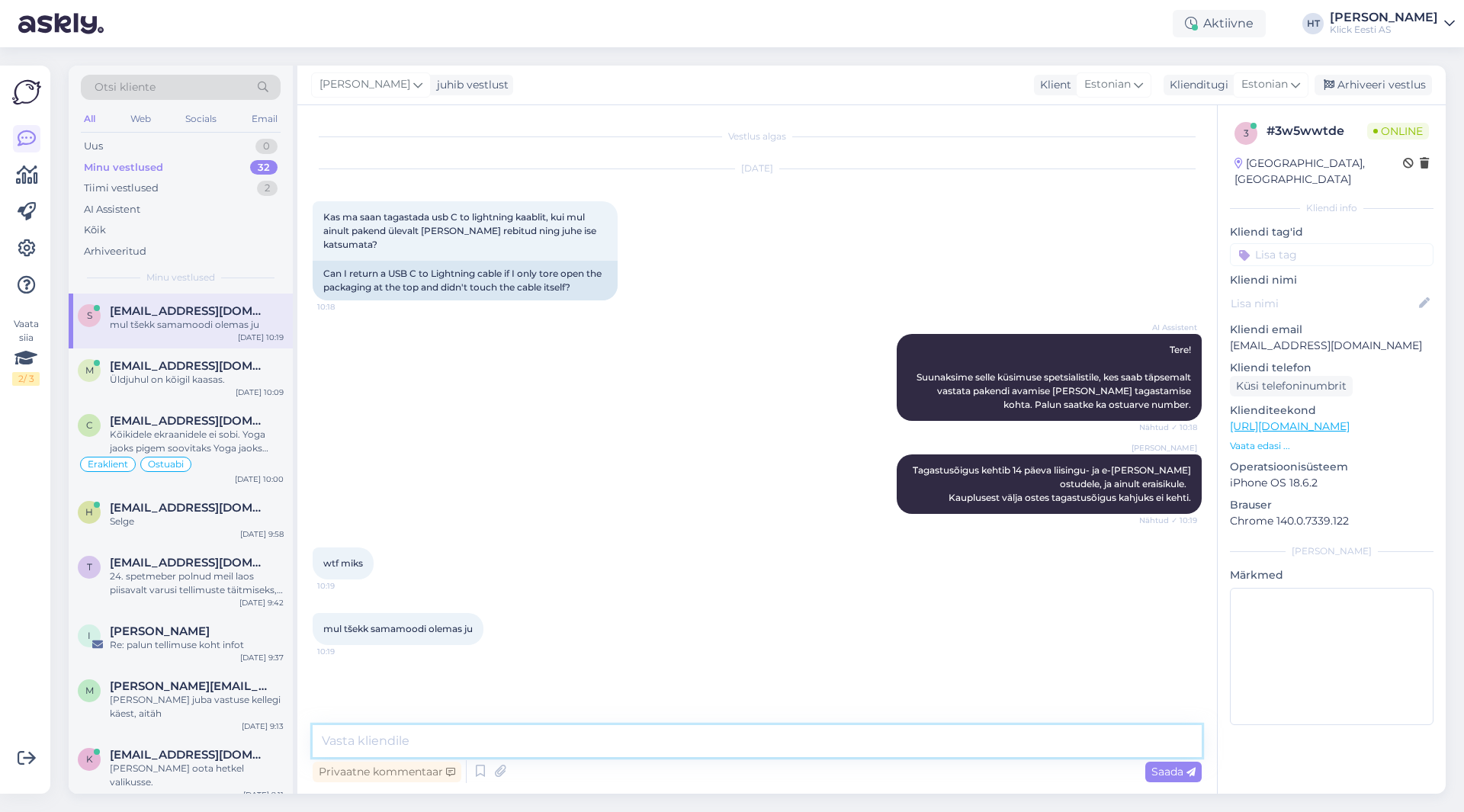
click at [523, 738] on textarea at bounding box center [757, 740] width 889 height 32
type textarea "Tšeki olemasolu ei muuda asjaolu. Kauplusest välja ostes tagastusõigus puudub."
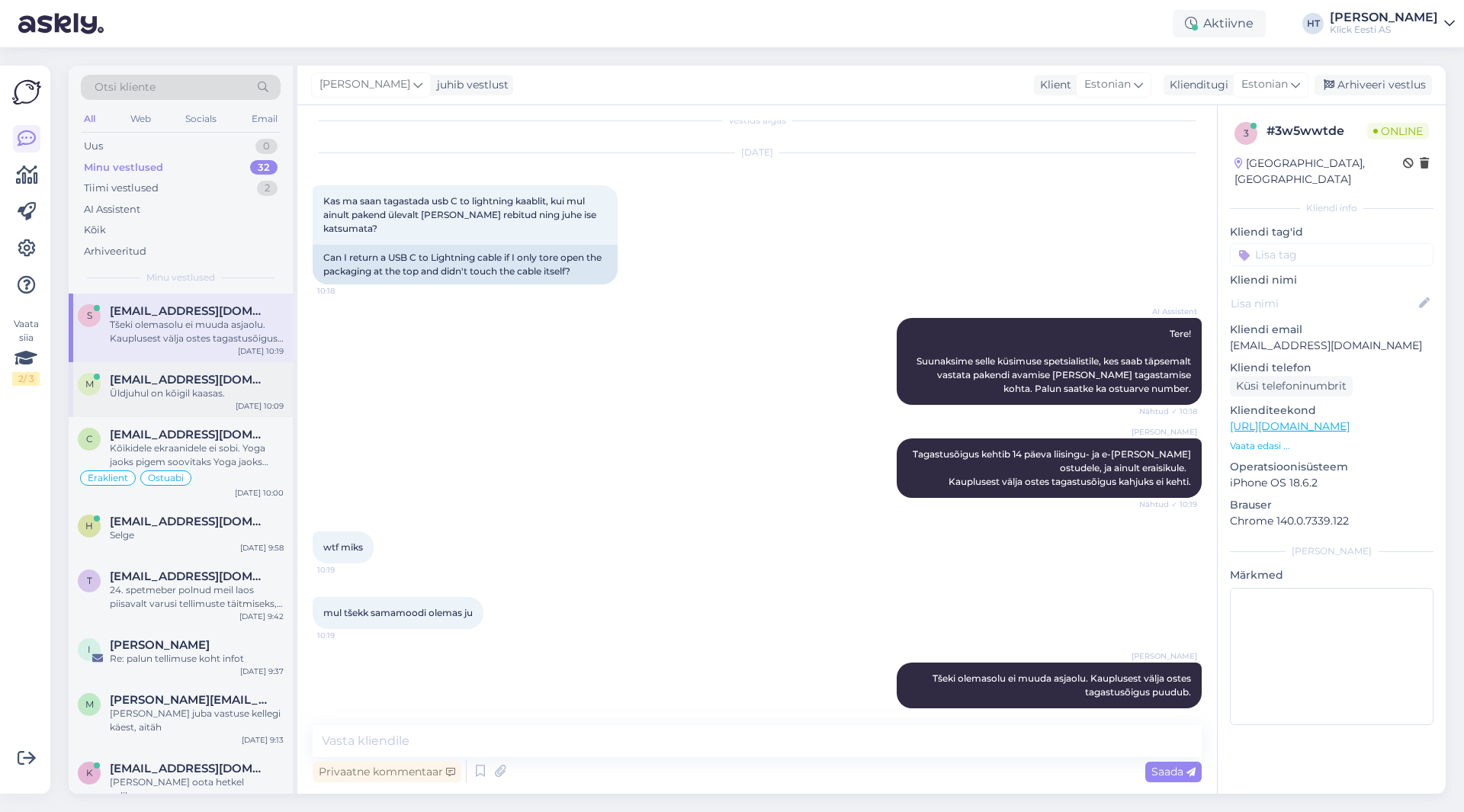
click at [203, 374] on span "[EMAIL_ADDRESS][DOMAIN_NAME]" at bounding box center [189, 380] width 159 height 14
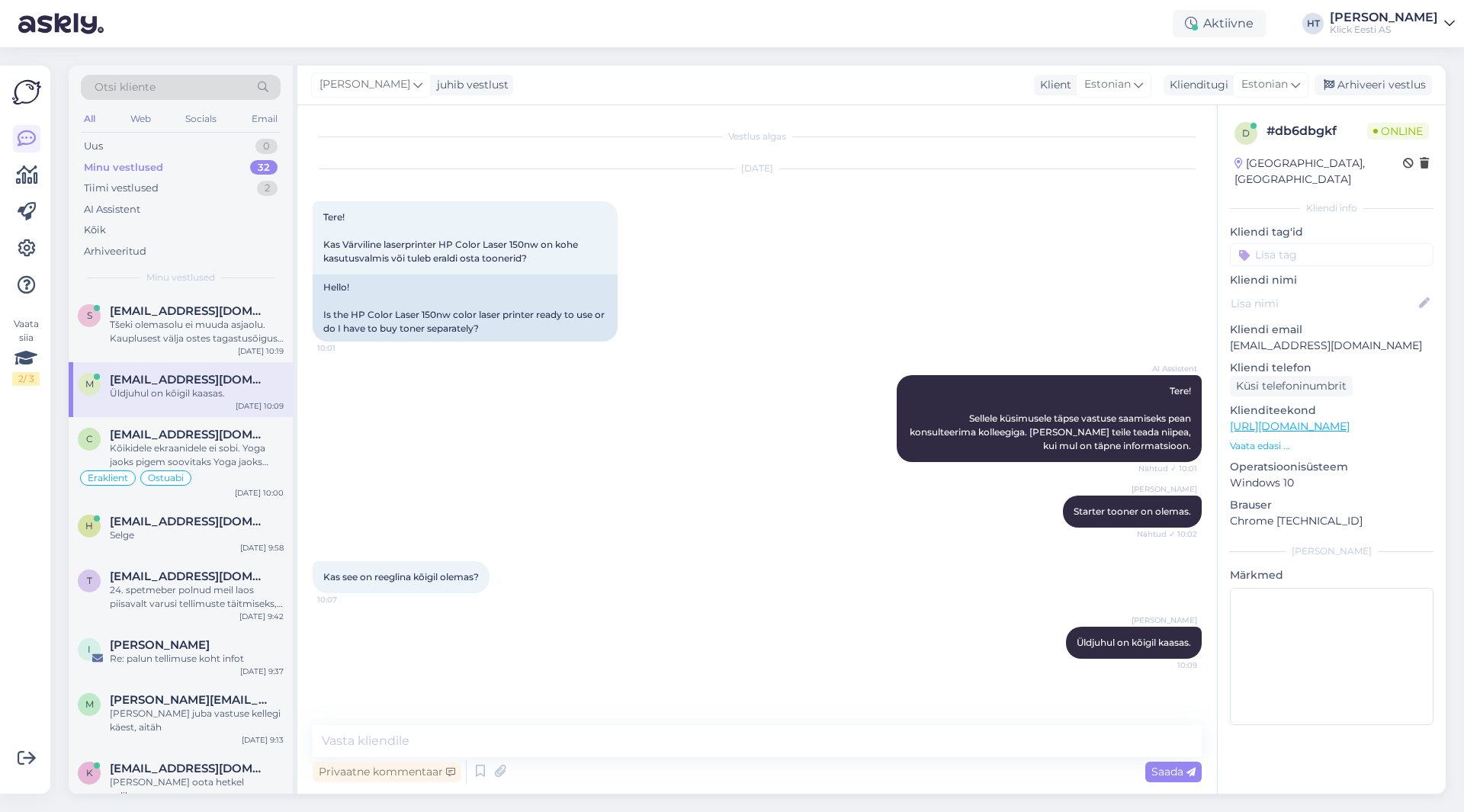
click at [16, 542] on div "Vaata siia 2 / 3" at bounding box center [27, 429] width 29 height 704
click at [22, 512] on div "Vaata siia 2 / 3" at bounding box center [27, 429] width 29 height 704
click at [30, 542] on div "Vaata siia 2 / 3" at bounding box center [27, 429] width 29 height 704
click at [28, 545] on div "Vaata siia 2 / 3" at bounding box center [27, 429] width 29 height 704
click at [488, 438] on div "AI Assistent Tere! Sellele küsimusele täpse vastuse saamiseks pean konsulteerim…" at bounding box center [757, 418] width 889 height 121
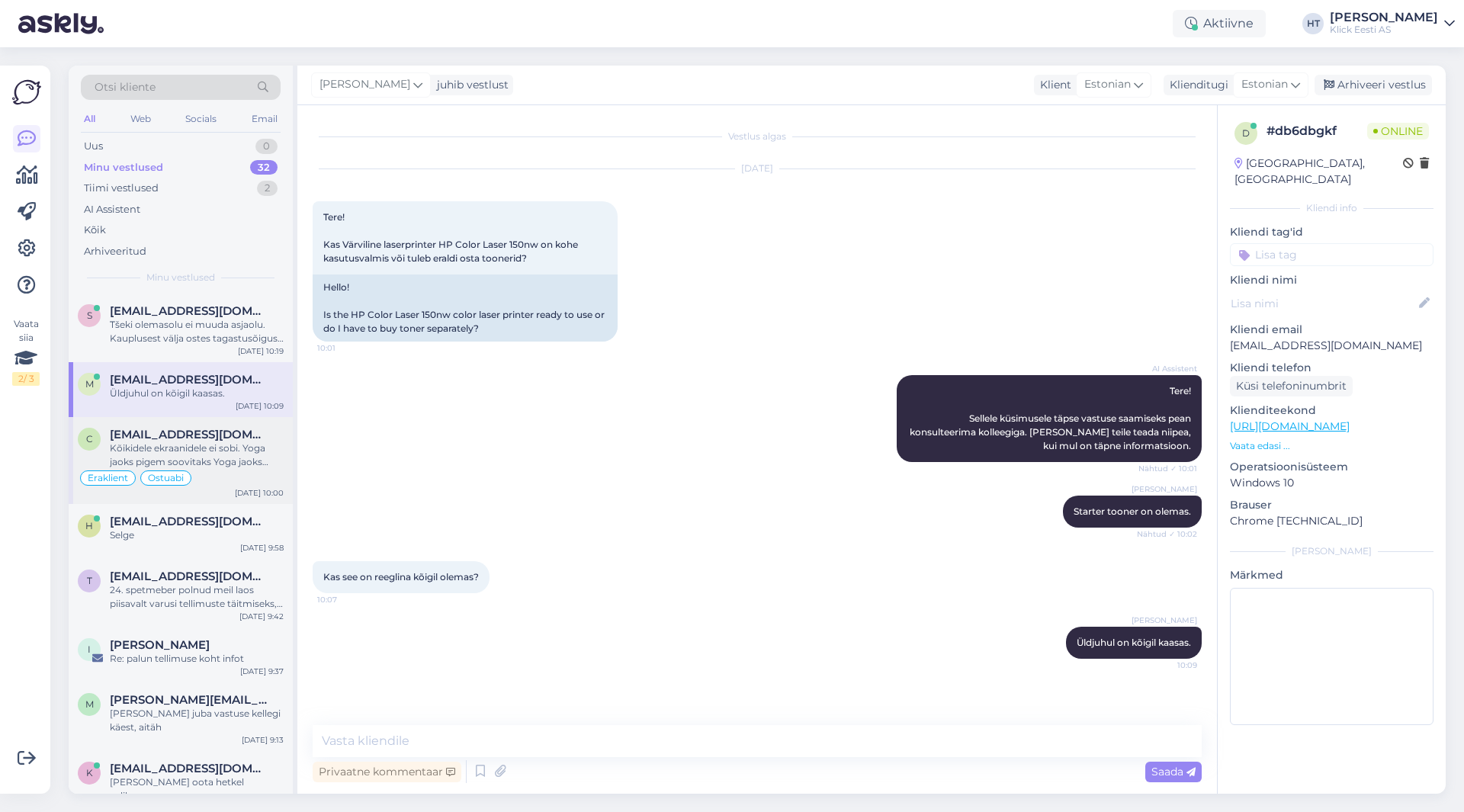
click at [212, 448] on div "Kõikidele ekraanidele ei sobi. Yoga jaoks pigem soovitaks Yoga jaoks mõeldud pl…" at bounding box center [196, 454] width 174 height 27
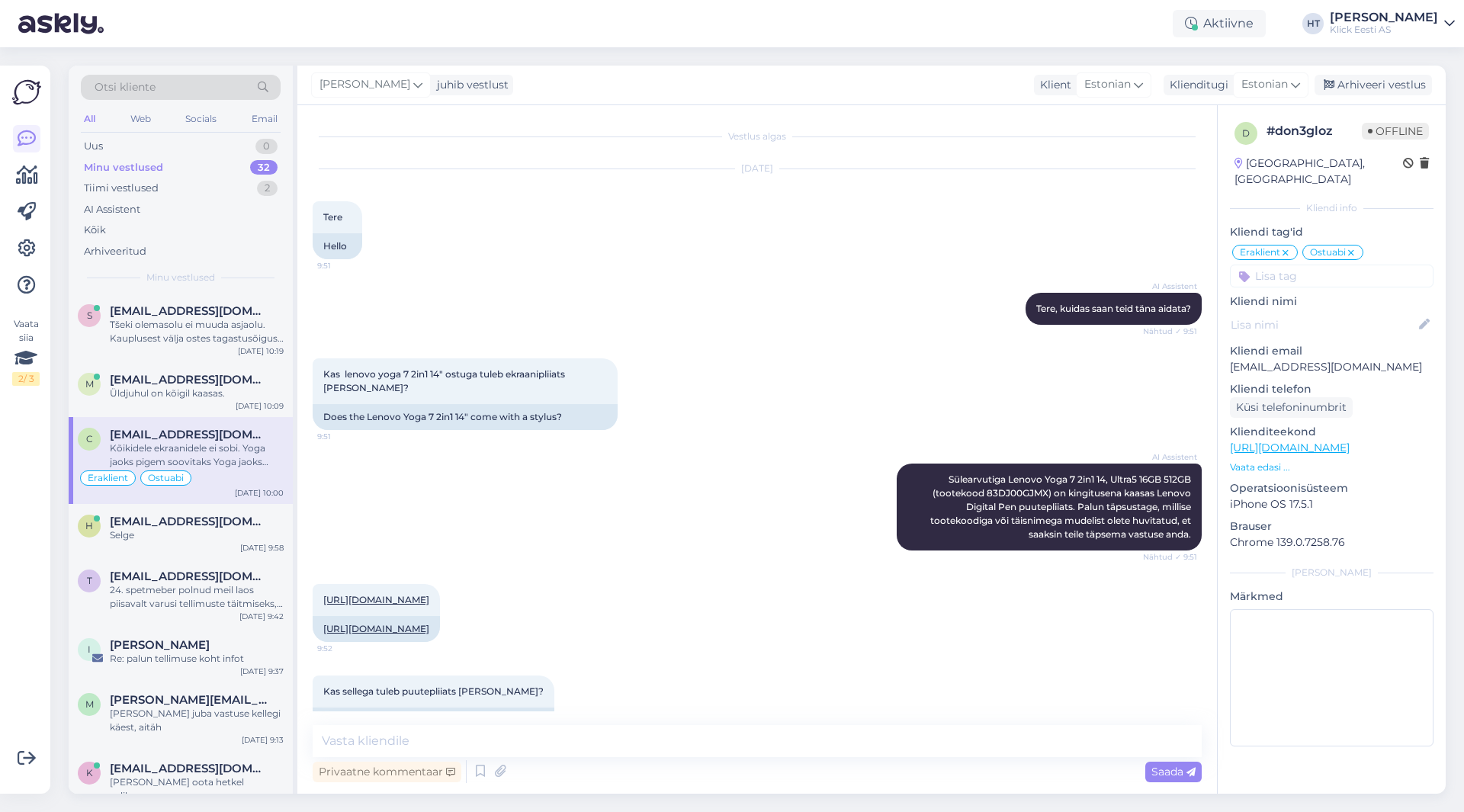
scroll to position [1311, 0]
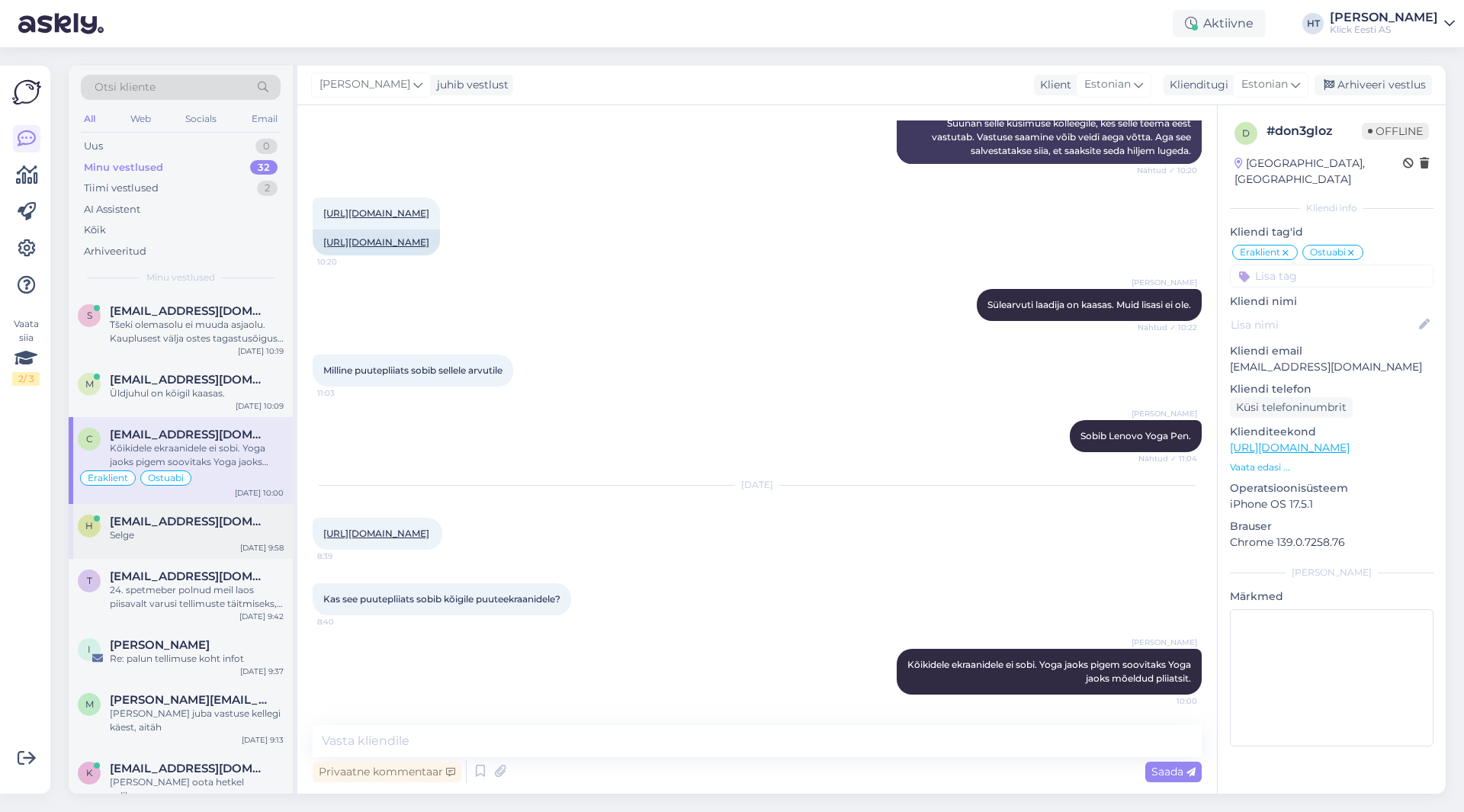
click at [246, 527] on span "[EMAIL_ADDRESS][DOMAIN_NAME]" at bounding box center [189, 521] width 159 height 14
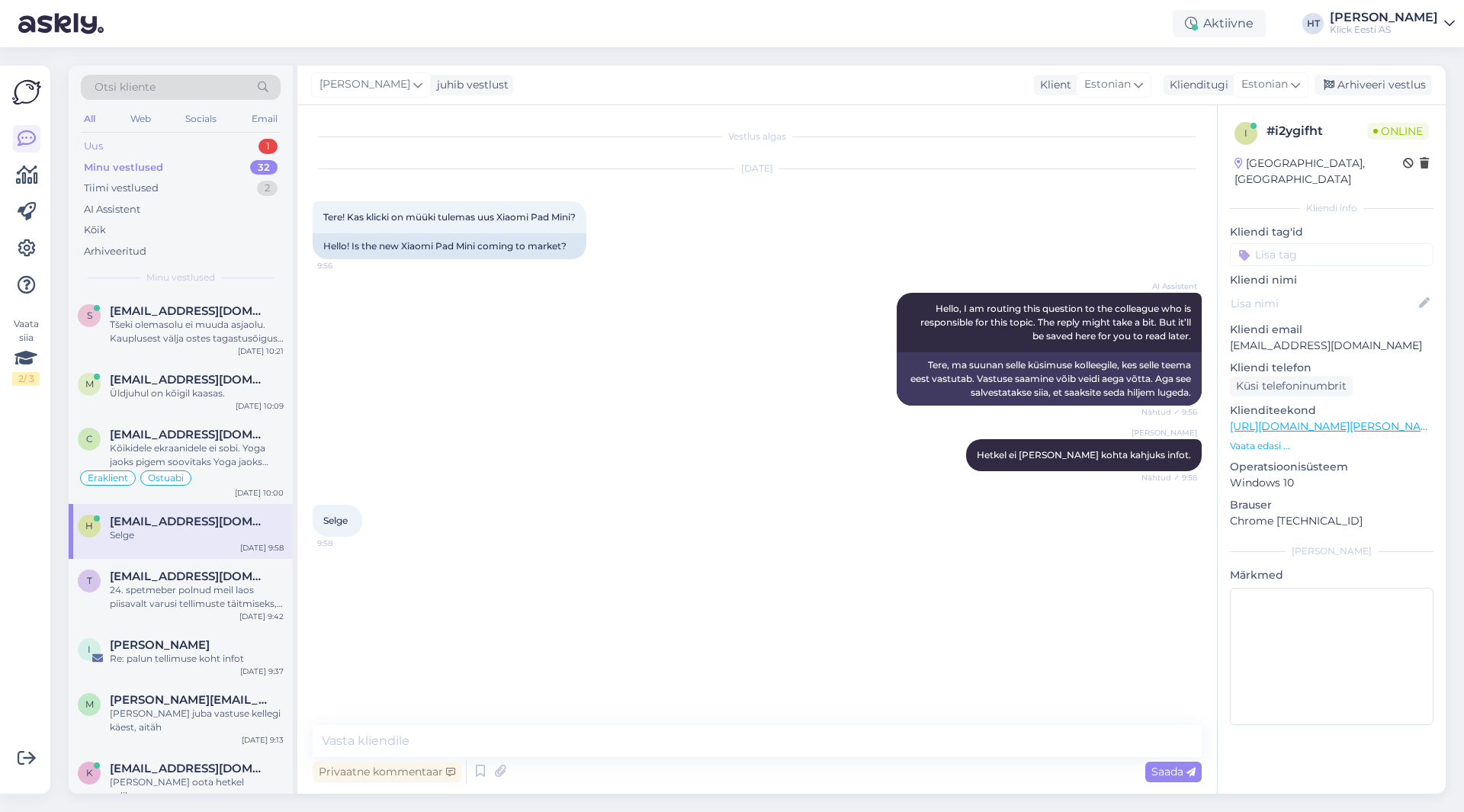
click at [209, 145] on div "Uus 1" at bounding box center [181, 146] width 200 height 21
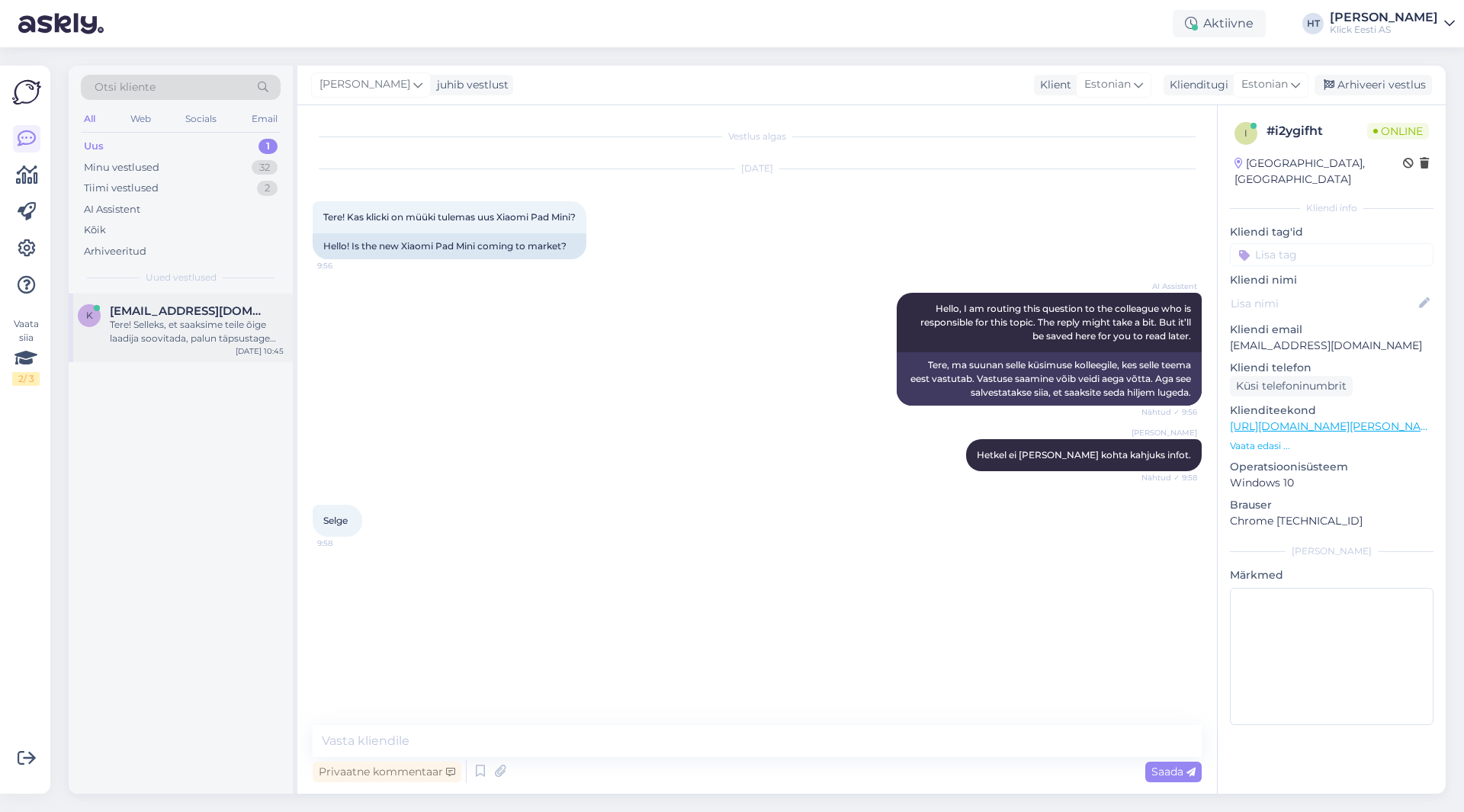
click at [248, 327] on div "Tere! Selleks, et saaksime teile õige laadija soovitada, palun täpsustage oma L…" at bounding box center [196, 331] width 174 height 27
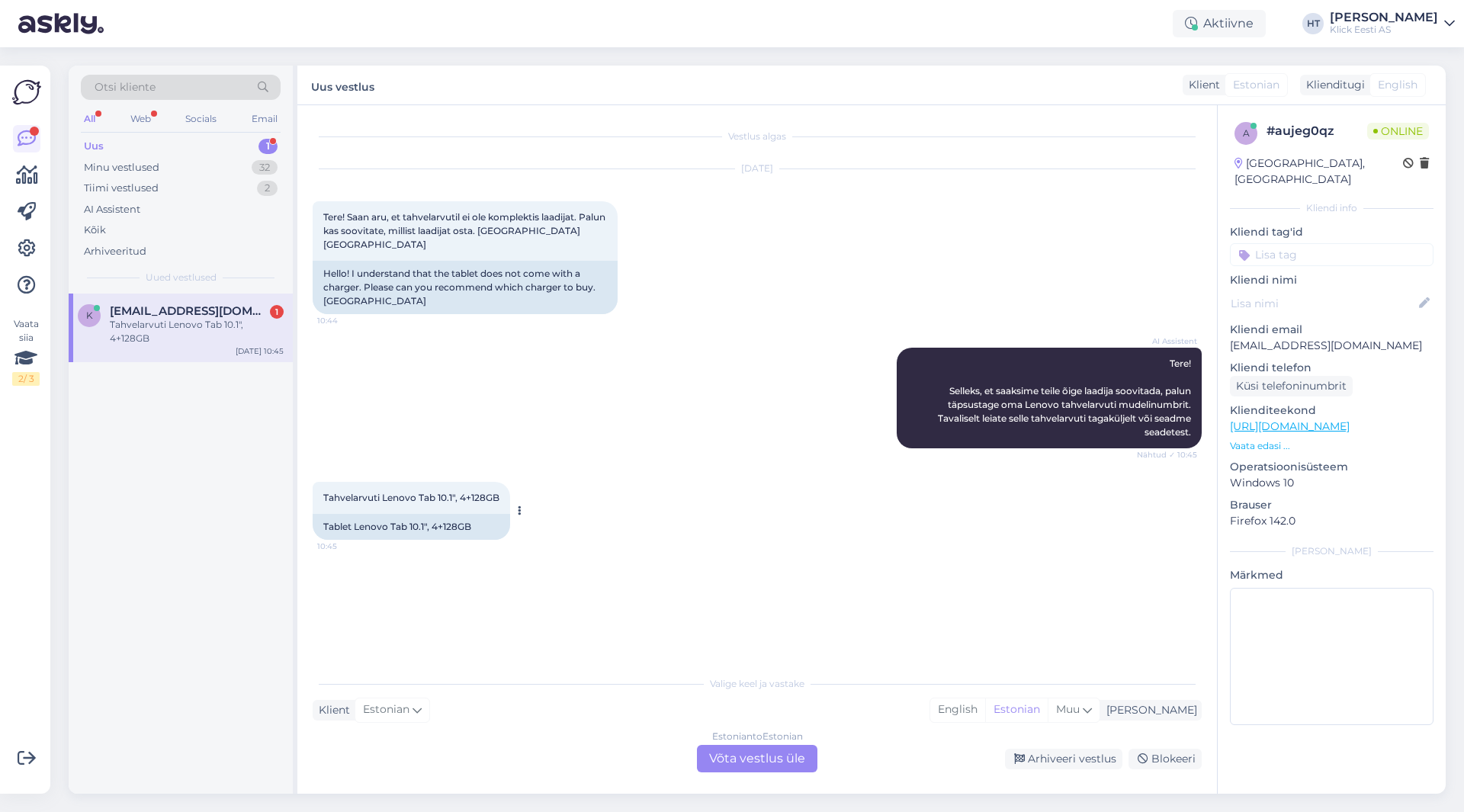
drag, startPoint x: 326, startPoint y: 495, endPoint x: 507, endPoint y: 497, distance: 181.0
click at [507, 497] on div "Tahvelarvuti Lenovo Tab 10.1", 4+128GB 10:45" at bounding box center [411, 497] width 197 height 32
copy span "Tahvelarvuti Lenovo Tab 10.1", 4+128GB"
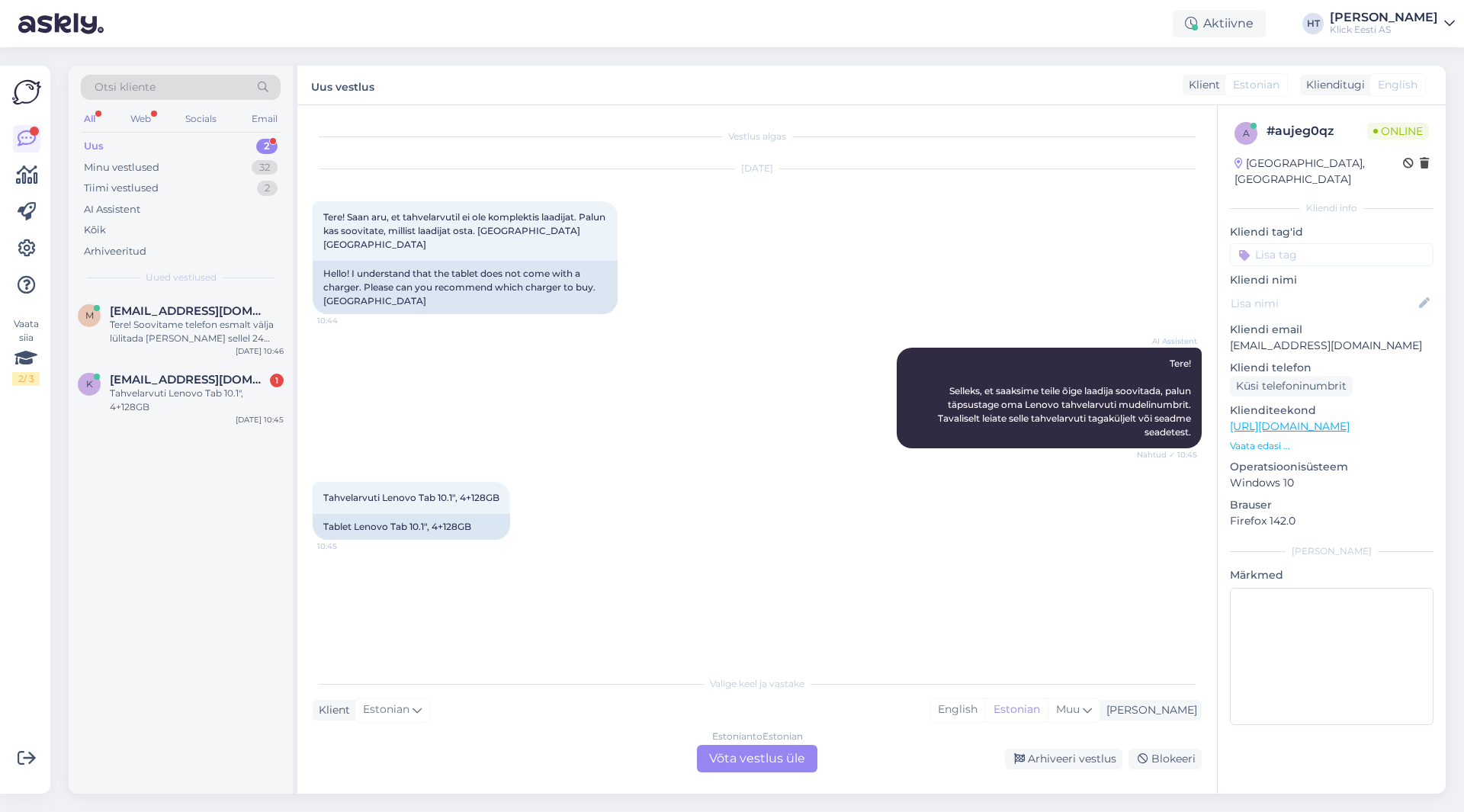
click at [426, 363] on div "AI Assistent Tere! Selleks, et saaksime teile õige laadija soovitada, palun täp…" at bounding box center [757, 398] width 889 height 134
click at [649, 573] on div "Vestlus algas [DATE] Tere! Saan aru, et tahvelarvutil ei ole komplektis laadija…" at bounding box center [764, 387] width 903 height 534
click at [751, 757] on div "Estonian to Estonian Võta vestlus üle" at bounding box center [757, 758] width 121 height 27
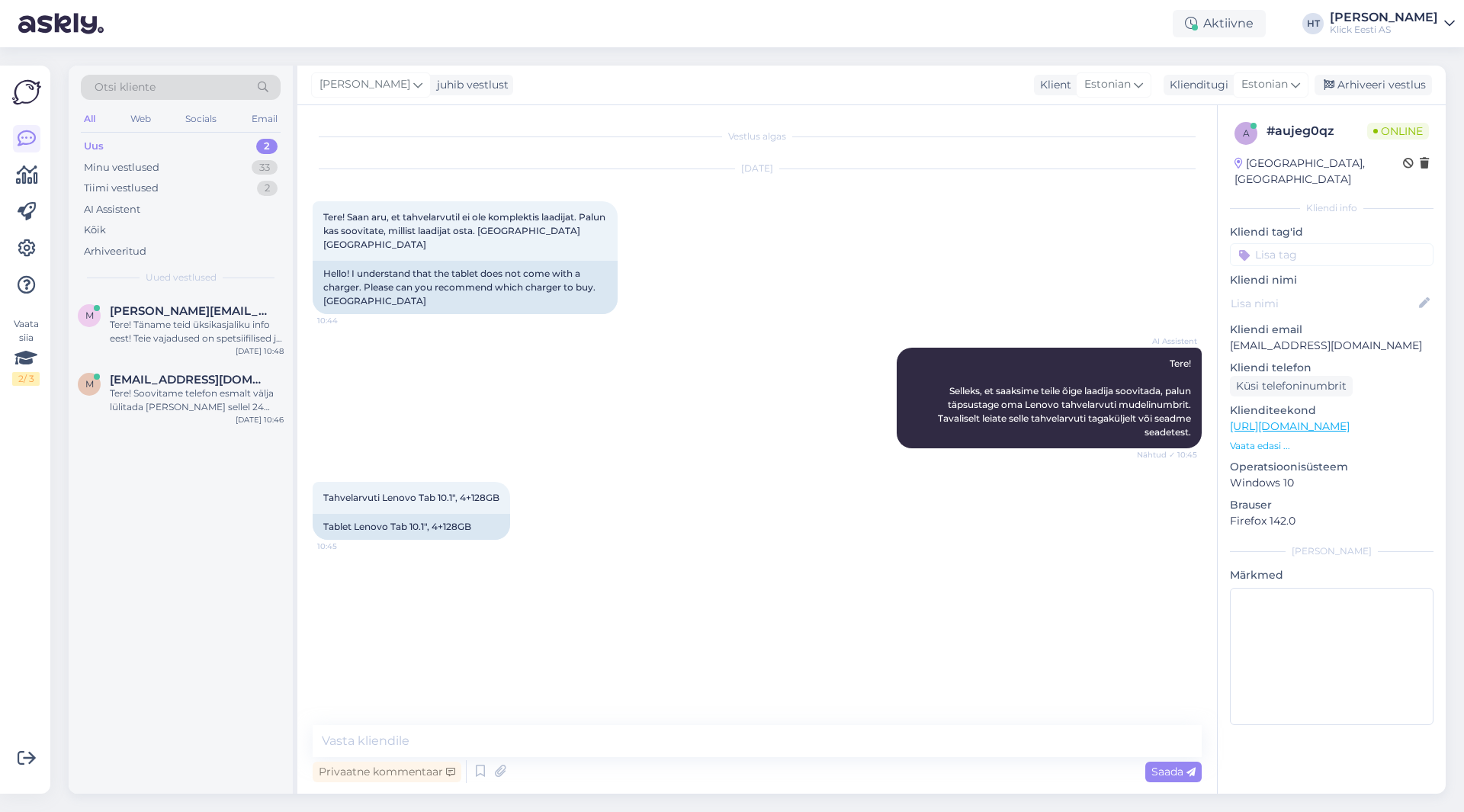
click at [741, 723] on div "Vestlus algas [DATE] Tere! Saan aru, et tahvelarvutil ei ole komplektis laadija…" at bounding box center [758, 449] width 920 height 688
click at [743, 733] on textarea at bounding box center [757, 740] width 889 height 32
paste textarea "[URL][DOMAIN_NAME]"
type textarea "Järgnev laadija sobiks: [URL][DOMAIN_NAME]"
click at [163, 406] on div "Tere! Soovitame telefon esmalt välja lülitada [PERSON_NAME] sellel 24 kuni 72 t…" at bounding box center [196, 400] width 174 height 27
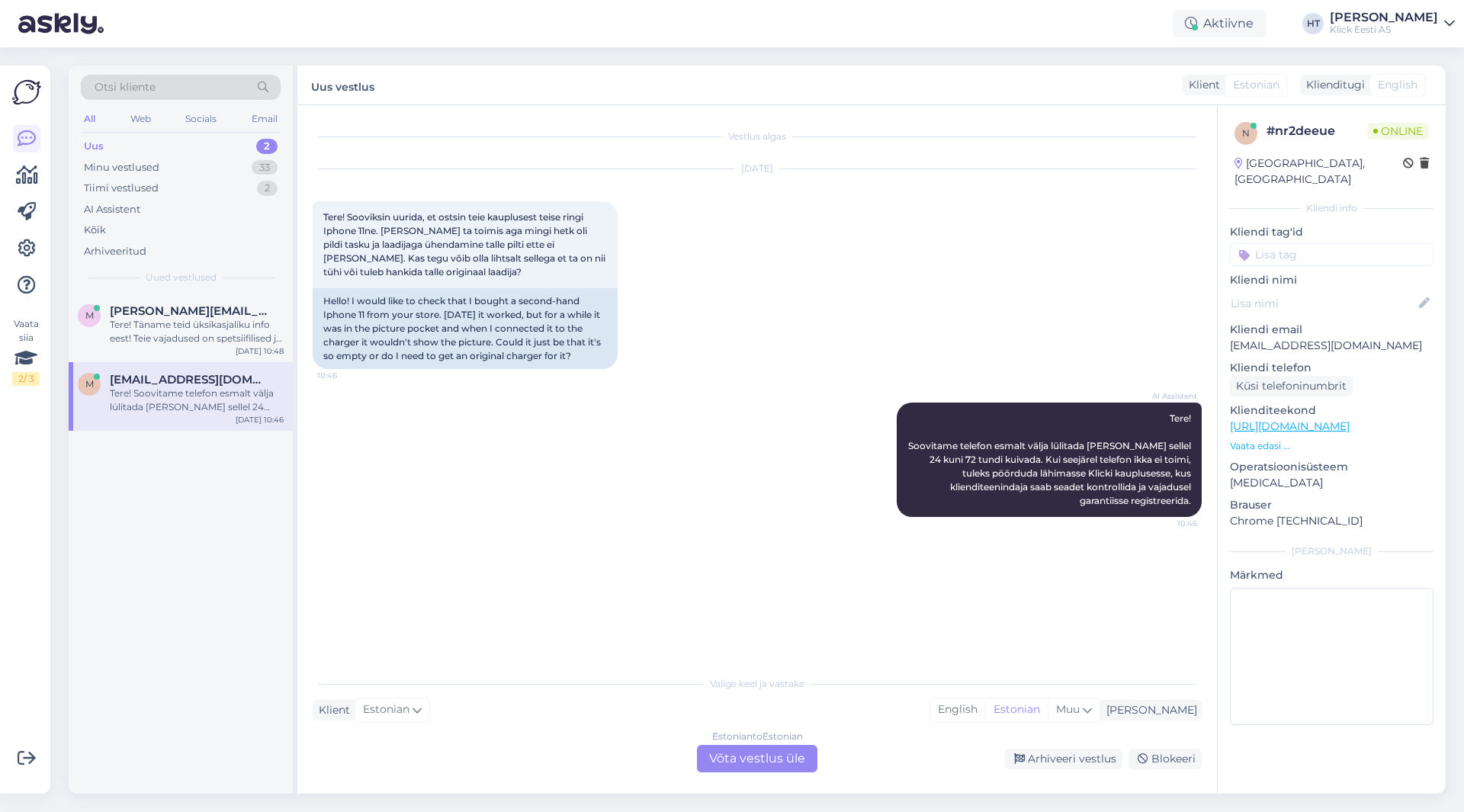
click at [744, 236] on div "[DATE] Tere! Sooviksin uurida, et ostsin teie kauplusest teise ringi Iphone 11n…" at bounding box center [757, 269] width 889 height 233
click at [1271, 243] on input at bounding box center [1331, 254] width 203 height 23
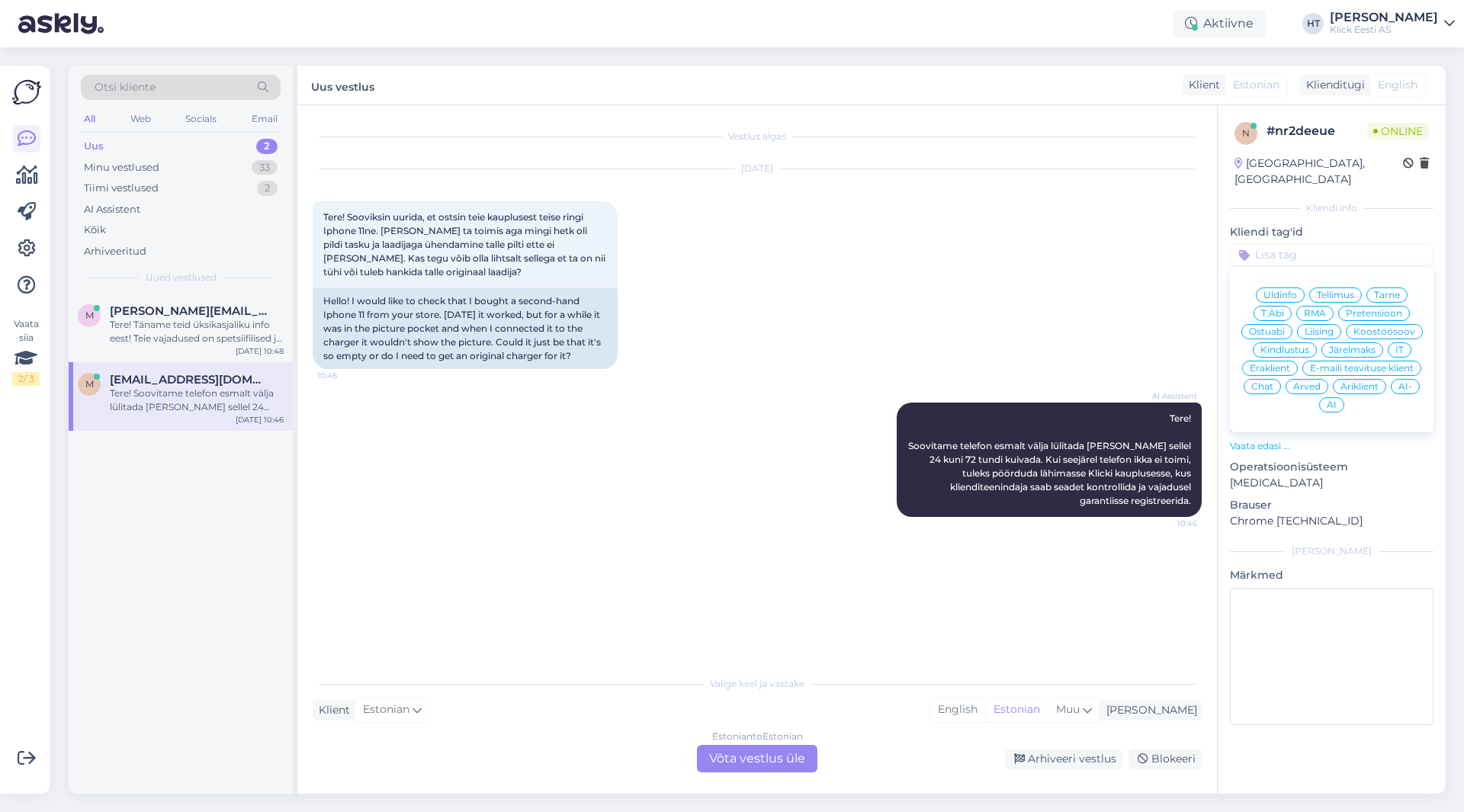
click at [1397, 379] on div "AI-" at bounding box center [1406, 387] width 29 height 16
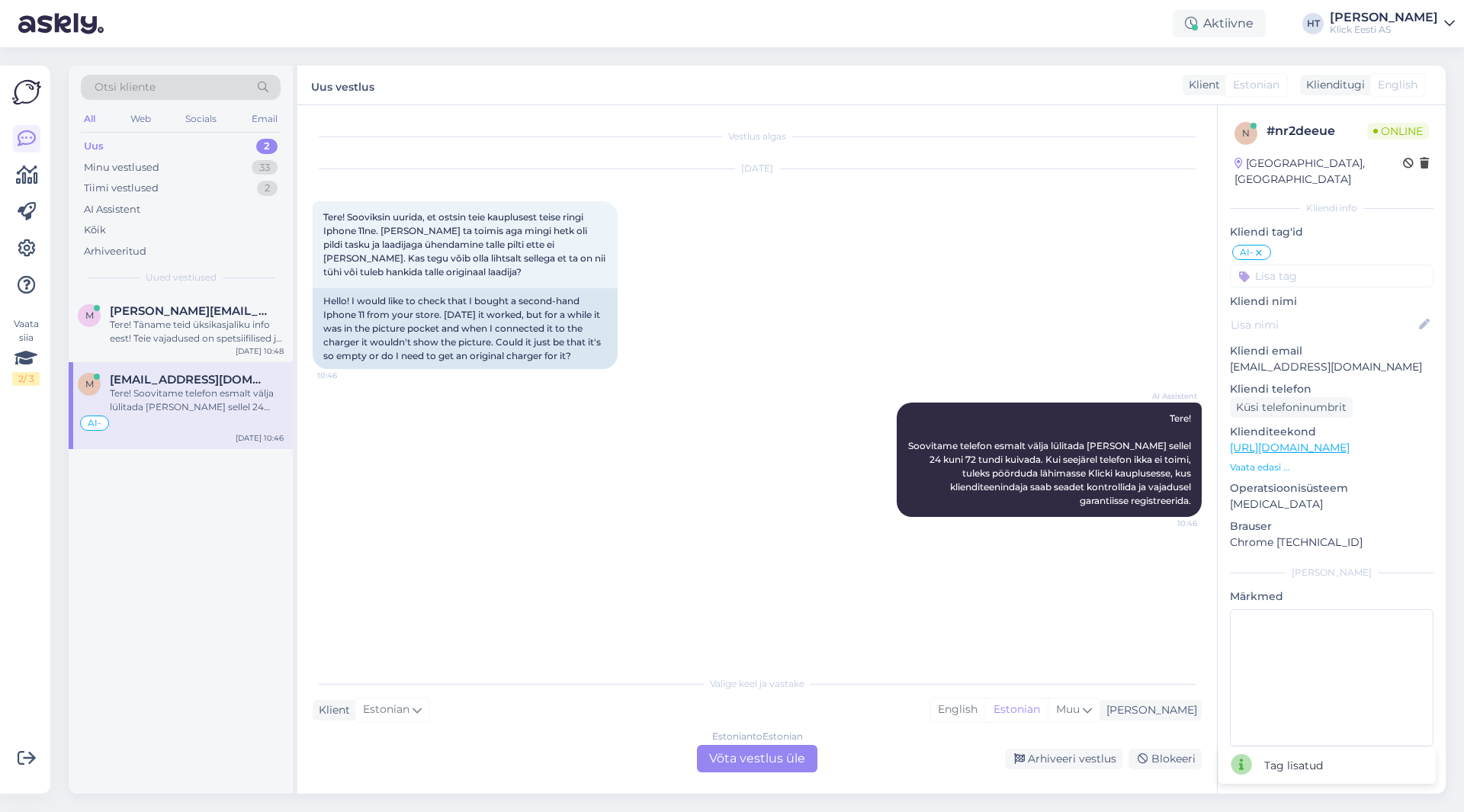
click at [823, 315] on div "[DATE] Tere! Sooviksin uurida, et ostsin teie kauplusest teise ringi Iphone 11n…" at bounding box center [757, 269] width 889 height 233
click at [759, 763] on div "Estonian to Estonian Võta vestlus üle" at bounding box center [757, 758] width 121 height 27
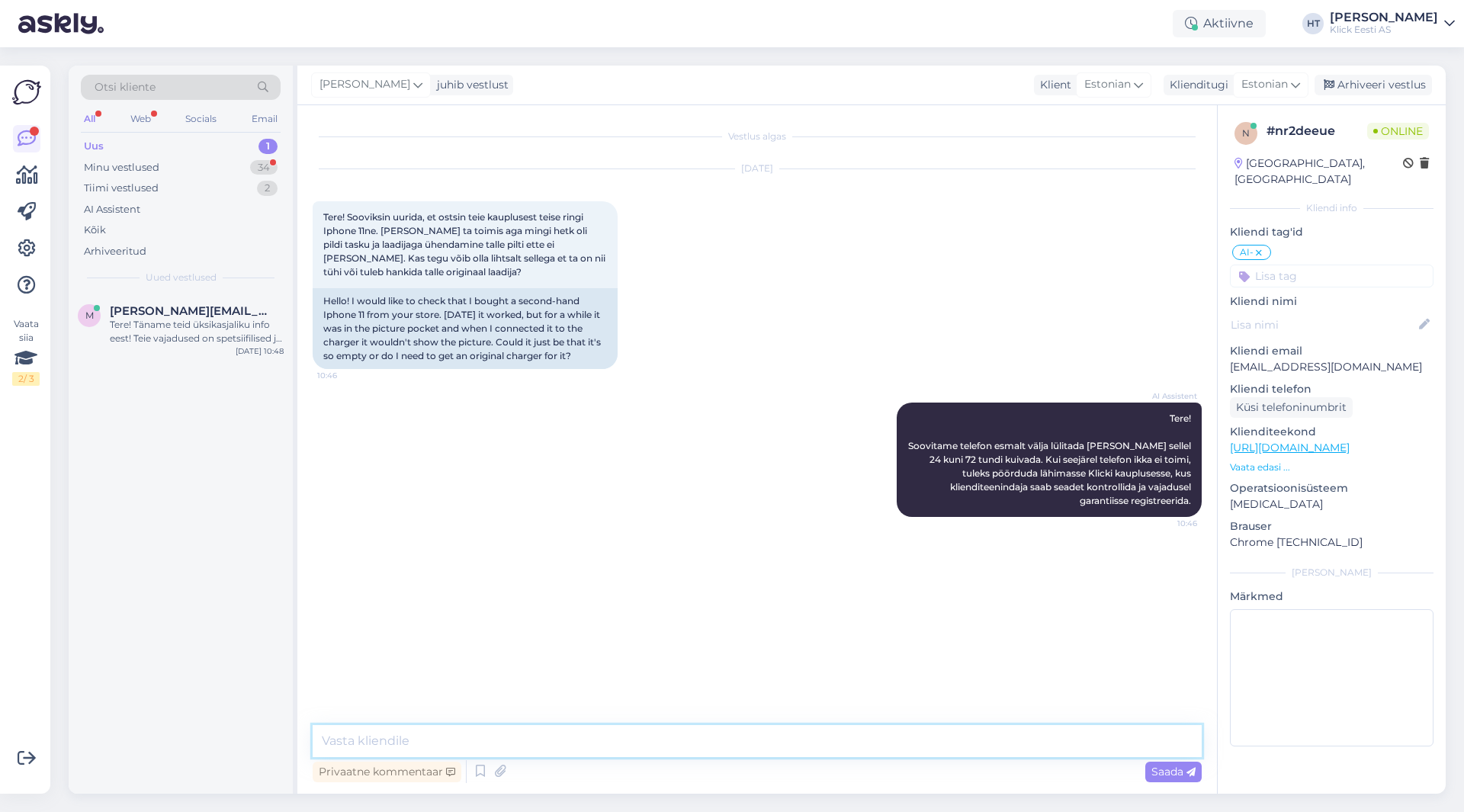
click at [744, 749] on textarea at bounding box center [757, 740] width 889 height 32
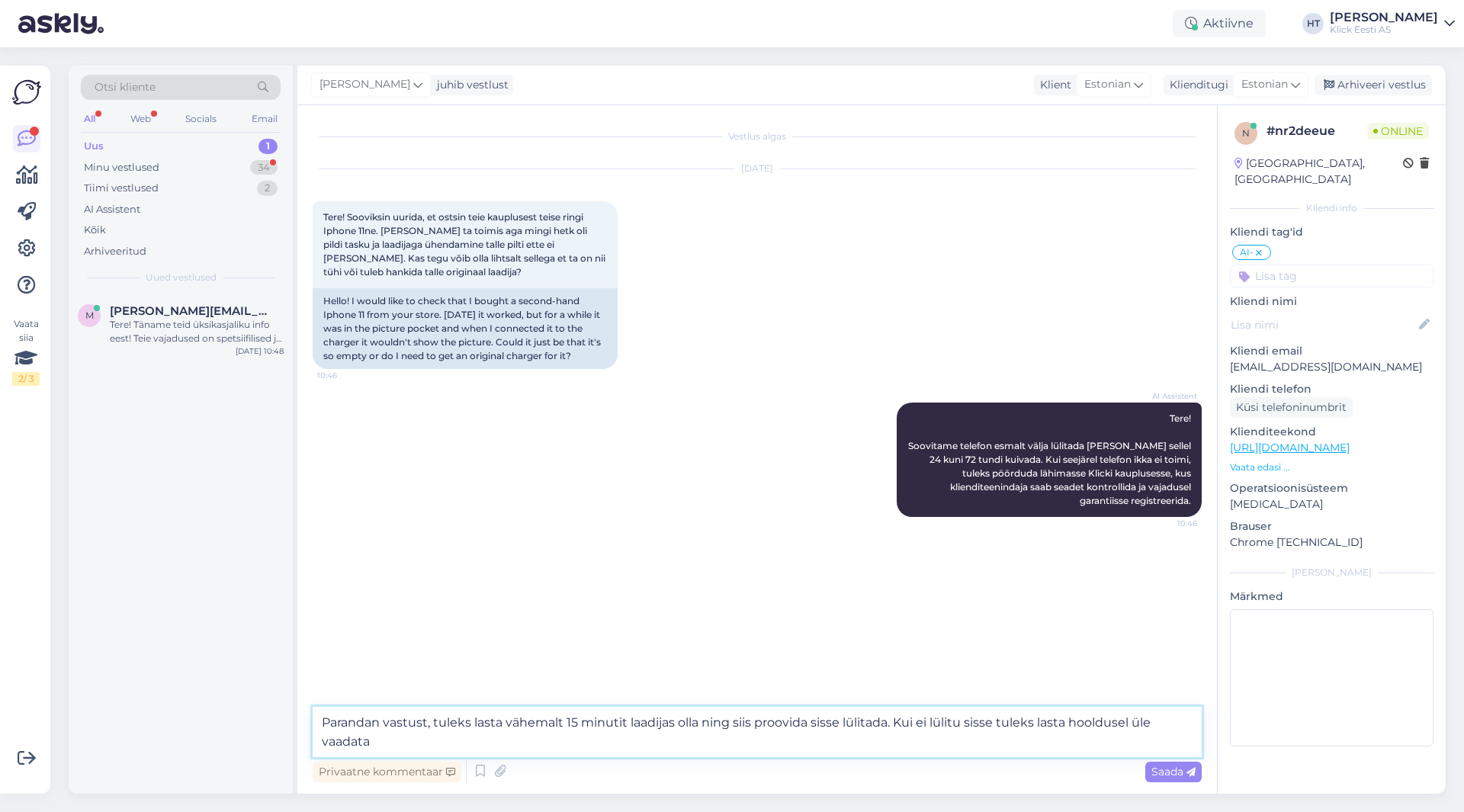
type textarea "Parandan vastust, tuleks lasta vähemalt 15 minutit laadijas olla ning siis proo…"
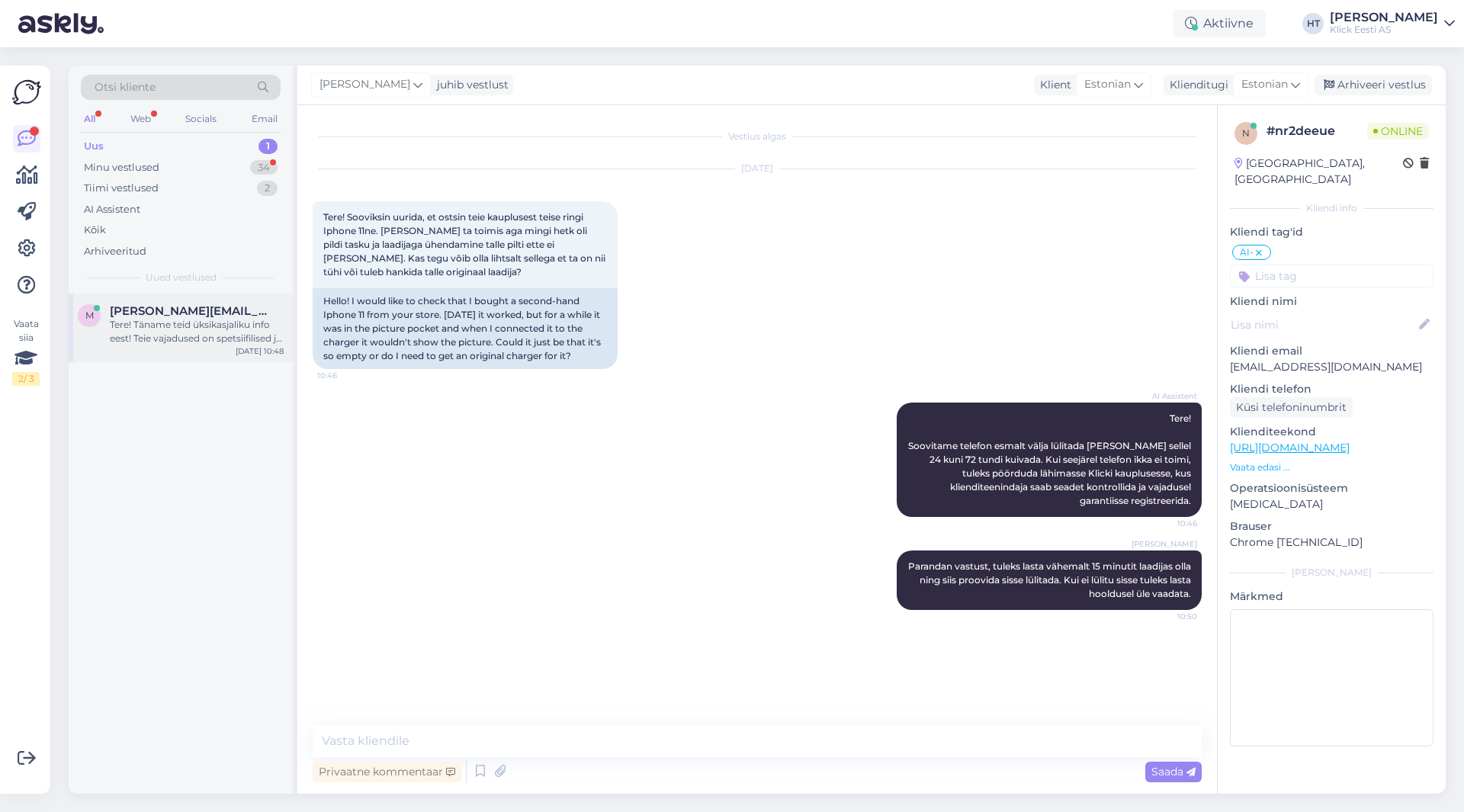
click at [214, 320] on div "Tere! Täname teid üksikasjaliku info eest! Teie vajadused on spetsiifilised ja …" at bounding box center [196, 331] width 174 height 27
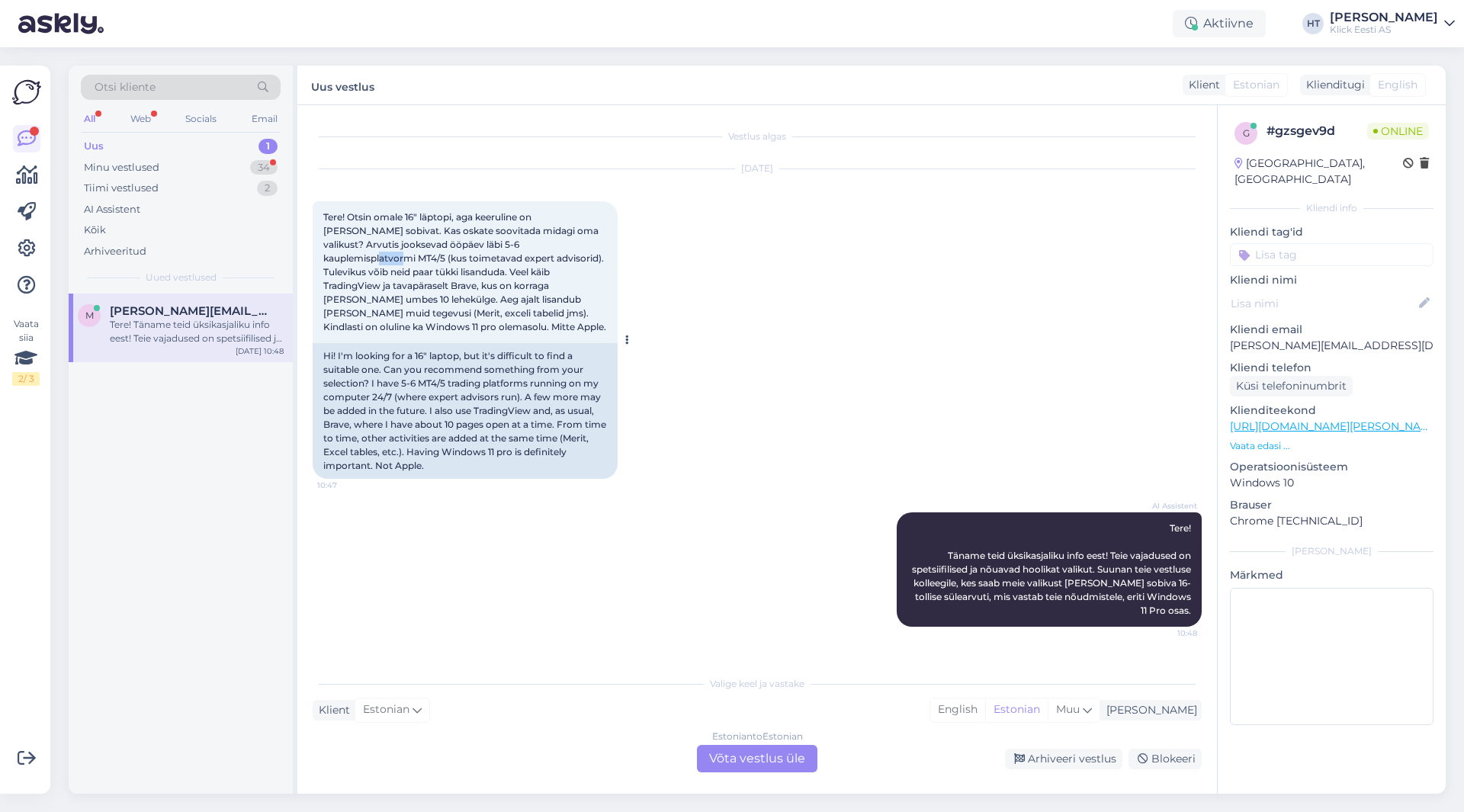
drag, startPoint x: 491, startPoint y: 243, endPoint x: 519, endPoint y: 242, distance: 28.0
click at [519, 242] on span "Tere! Otsin omale 16" läptopi, aga keeruline on [PERSON_NAME] sobivat. Kas oska…" at bounding box center [465, 272] width 283 height 122
copy span "MT4/5"
click at [546, 281] on span "Tere! Otsin omale 16" läptopi, aga keeruline on [PERSON_NAME] sobivat. Kas oska…" at bounding box center [465, 272] width 283 height 122
drag, startPoint x: 444, startPoint y: 287, endPoint x: 596, endPoint y: 309, distance: 153.6
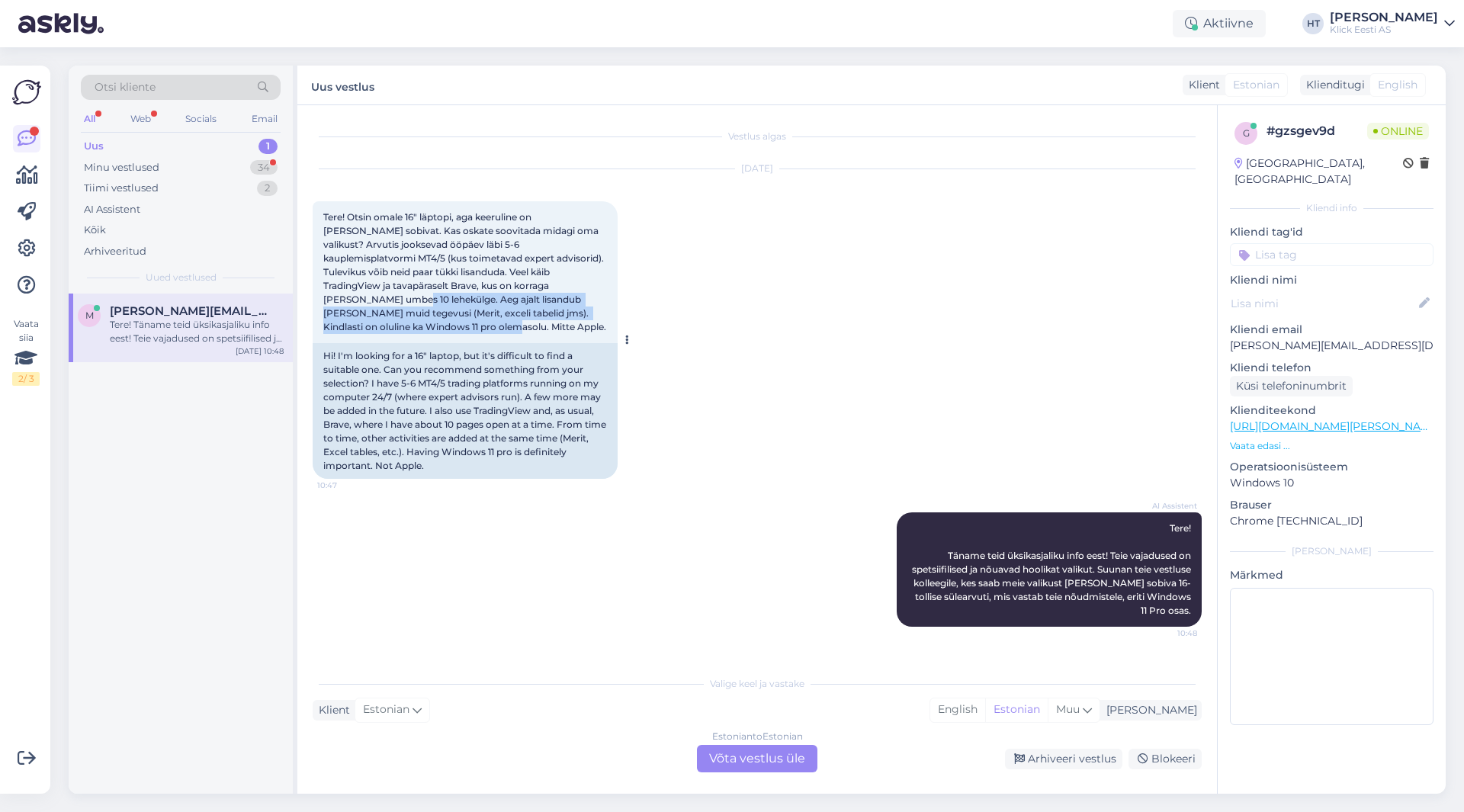
click at [596, 309] on div "Tere! Otsin omale 16" läptopi, aga keeruline on [PERSON_NAME] sobivat. Kas oska…" at bounding box center [465, 272] width 305 height 142
click at [523, 315] on div "Tere! Otsin omale 16" läptopi, aga keeruline on [PERSON_NAME] sobivat. Kas oska…" at bounding box center [465, 272] width 305 height 142
drag, startPoint x: 405, startPoint y: 257, endPoint x: 426, endPoint y: 274, distance: 27.0
click at [426, 274] on span "Tere! Otsin omale 16" läptopi, aga keeruline on [PERSON_NAME] sobivat. Kas oska…" at bounding box center [465, 272] width 283 height 122
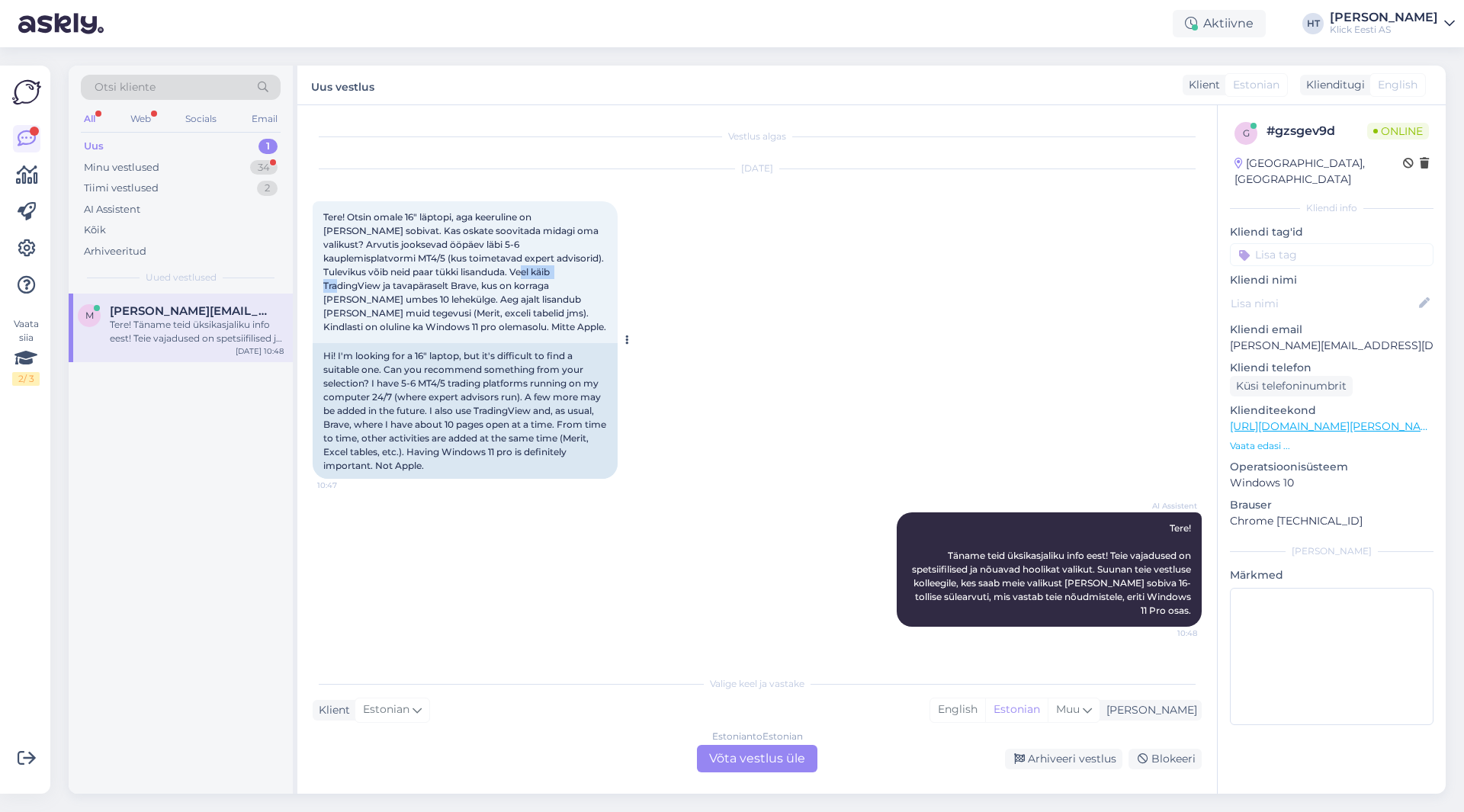
drag, startPoint x: 370, startPoint y: 270, endPoint x: 426, endPoint y: 272, distance: 56.0
click at [426, 272] on span "Tere! Otsin omale 16" läptopi, aga keeruline on [PERSON_NAME] sobivat. Kas oska…" at bounding box center [465, 272] width 283 height 122
copy span "TradingView"
click at [697, 324] on div "[DATE] Tere! Otsin omale 16" läptopi, aga keeruline on [PERSON_NAME] sobivat. K…" at bounding box center [757, 324] width 889 height 343
click at [706, 409] on div "[DATE] Tere! Otsin omale 16" läptopi, aga keeruline on [PERSON_NAME] sobivat. K…" at bounding box center [757, 324] width 889 height 343
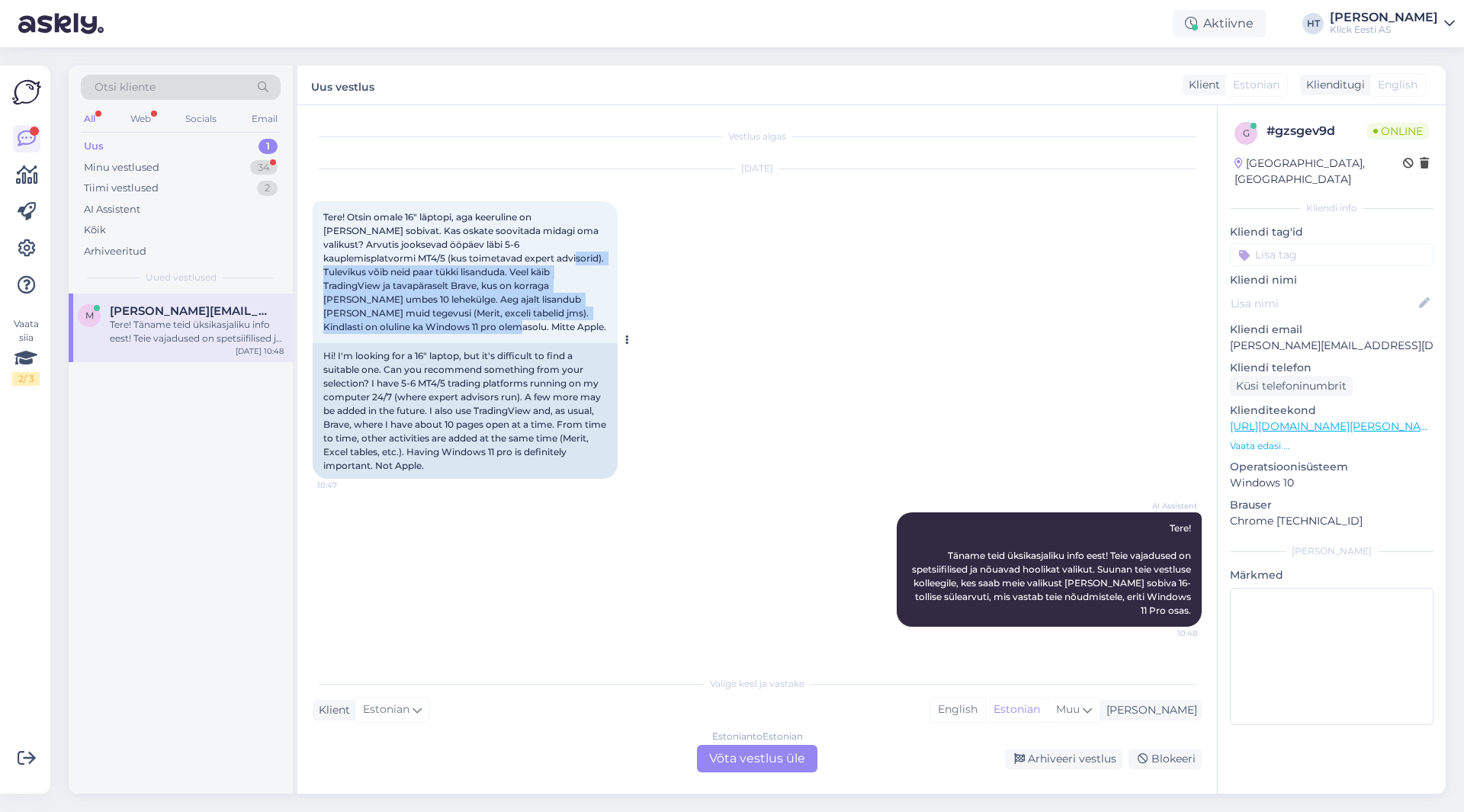
drag, startPoint x: 405, startPoint y: 258, endPoint x: 606, endPoint y: 309, distance: 207.4
click at [606, 309] on div "Tere! Otsin omale 16" läptopi, aga keeruline on [PERSON_NAME] sobivat. Kas oska…" at bounding box center [465, 272] width 305 height 142
click at [562, 315] on div "Tere! Otsin omale 16" läptopi, aga keeruline on [PERSON_NAME] sobivat. Kas oska…" at bounding box center [465, 272] width 305 height 142
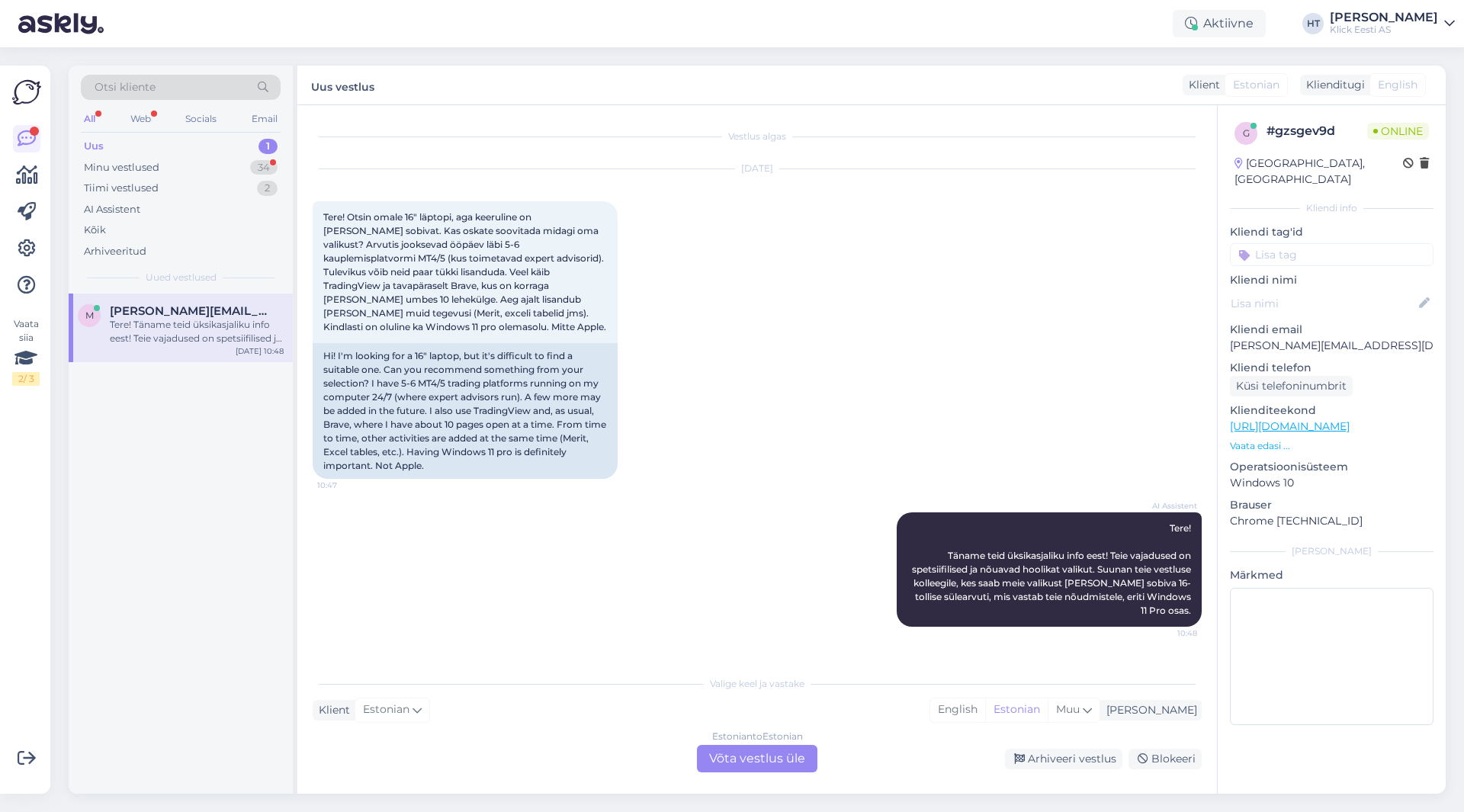
click at [733, 757] on div "Estonian to Estonian Võta vestlus üle" at bounding box center [757, 758] width 121 height 27
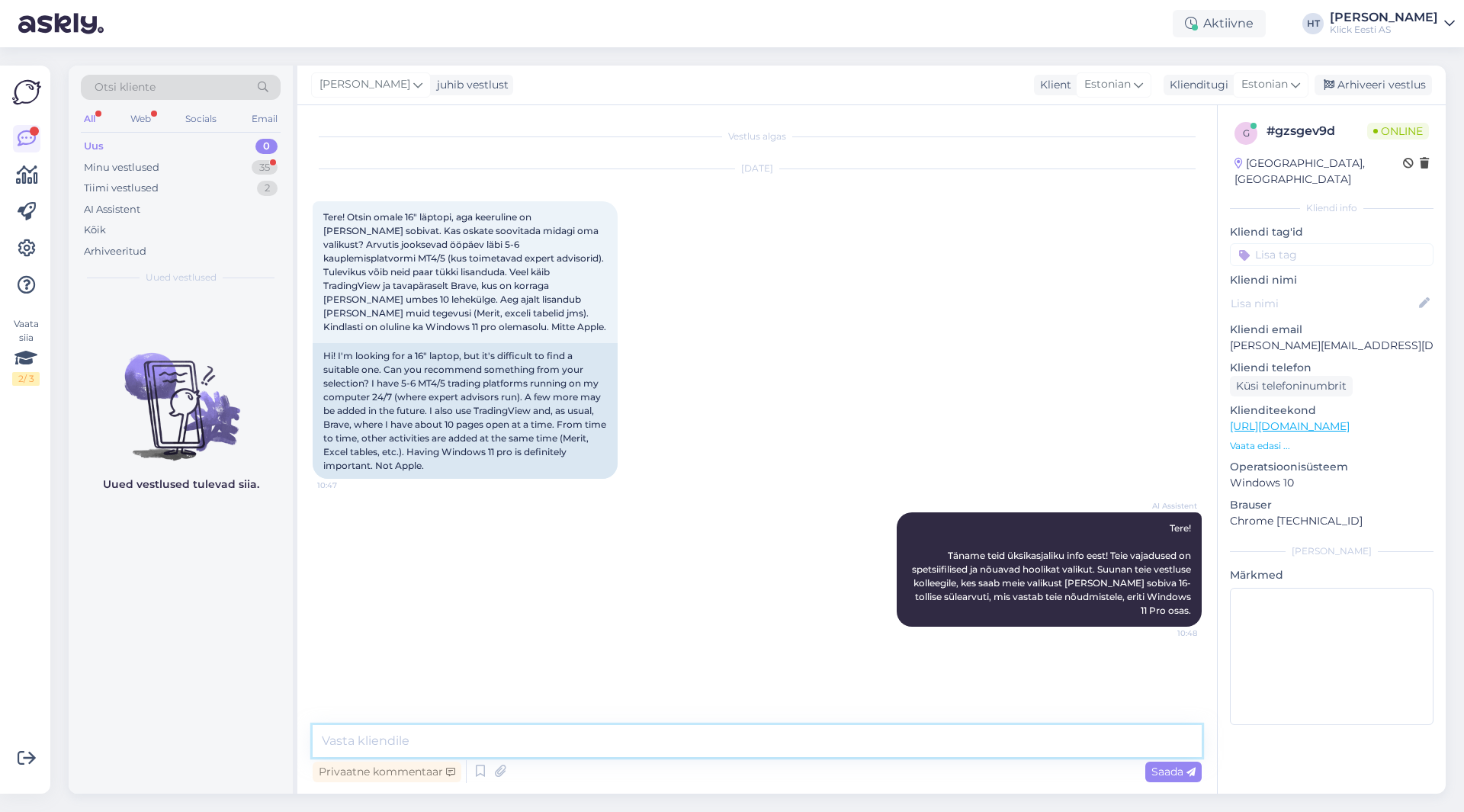
click at [733, 747] on textarea at bounding box center [757, 740] width 889 height 32
paste textarea "[URL][DOMAIN_NAME]"
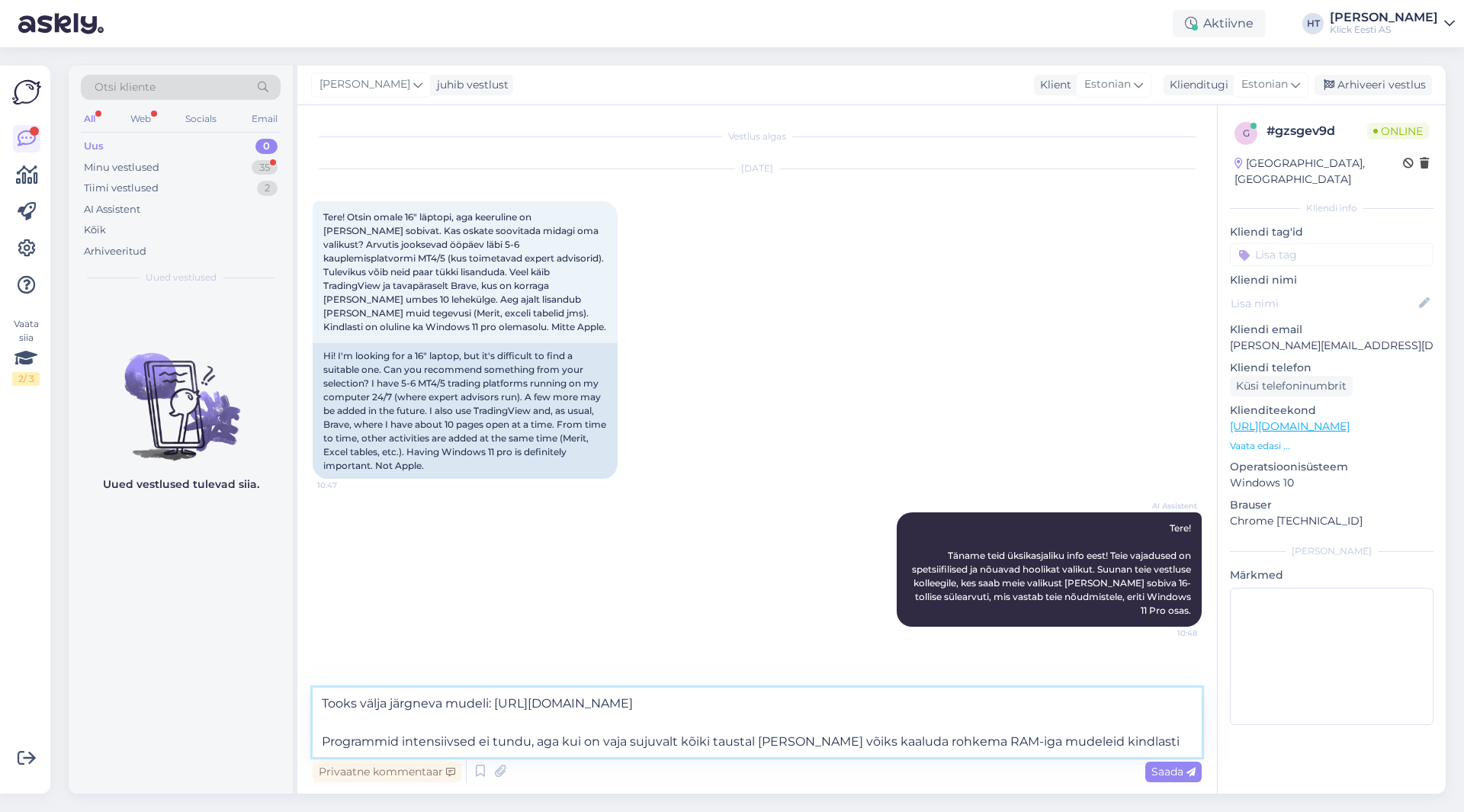
type textarea "Tooks välja järgneva mudeli: [URL][DOMAIN_NAME] Programmid intensiivsed ei tund…"
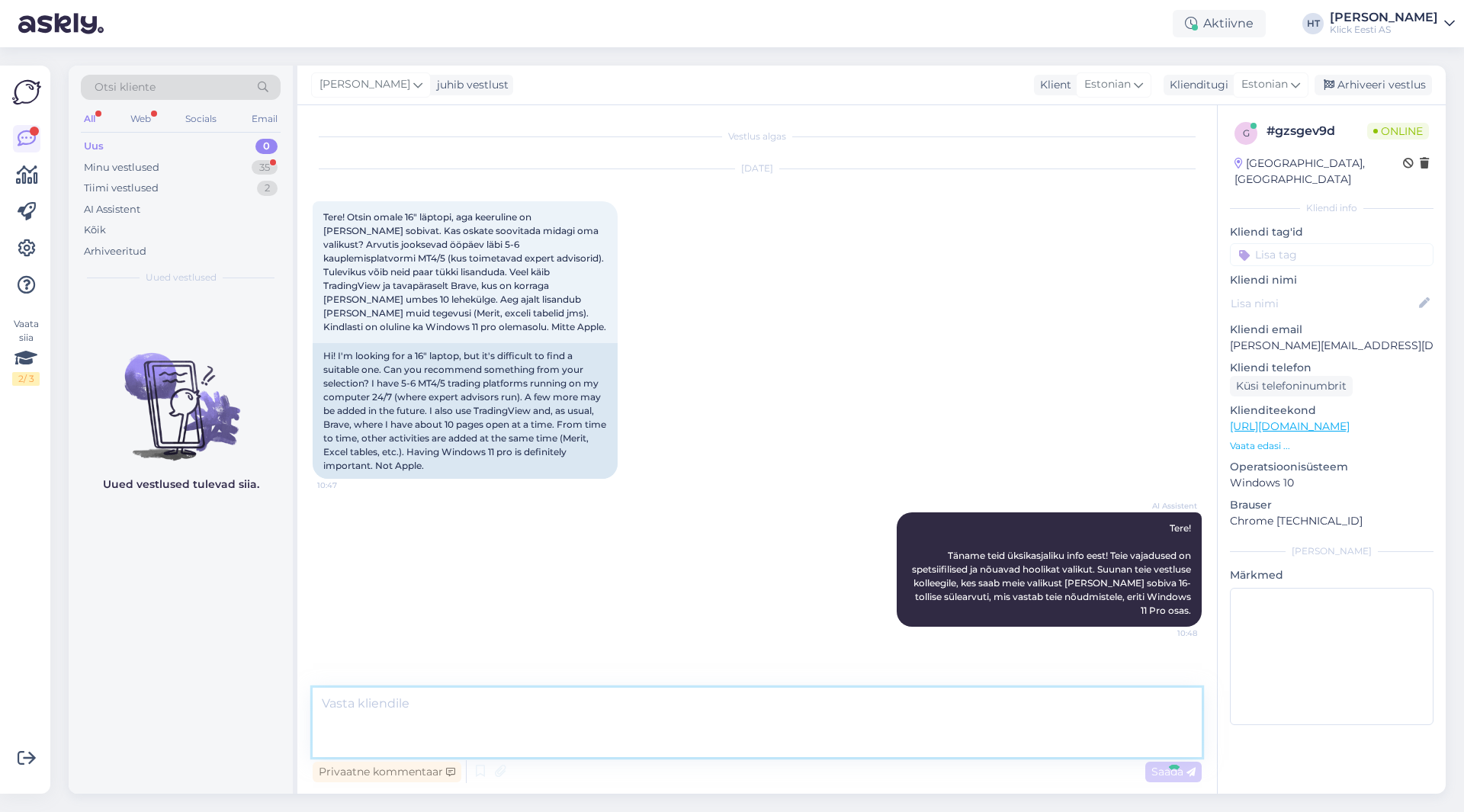
scroll to position [53, 0]
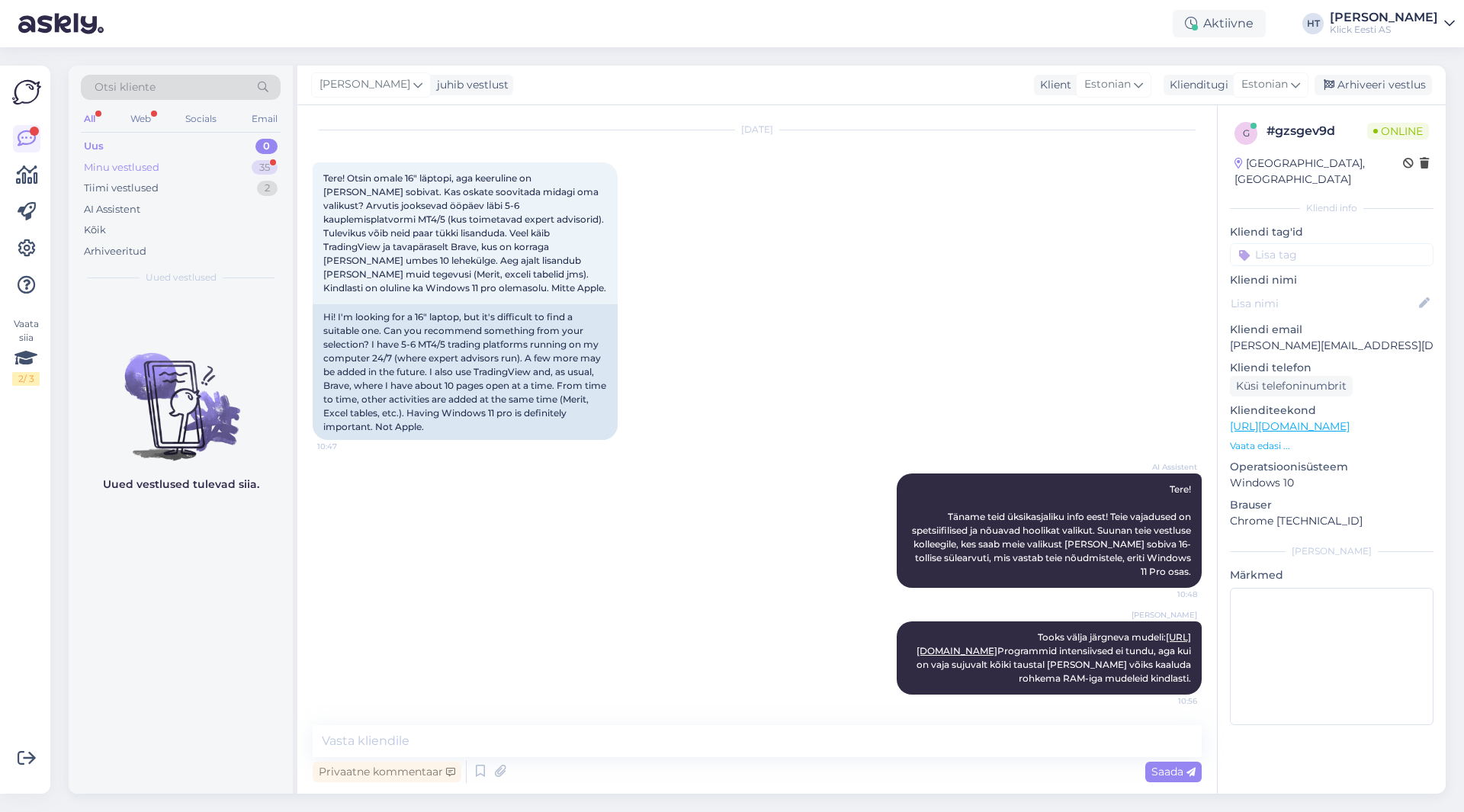
click at [263, 164] on div "35" at bounding box center [264, 168] width 26 height 16
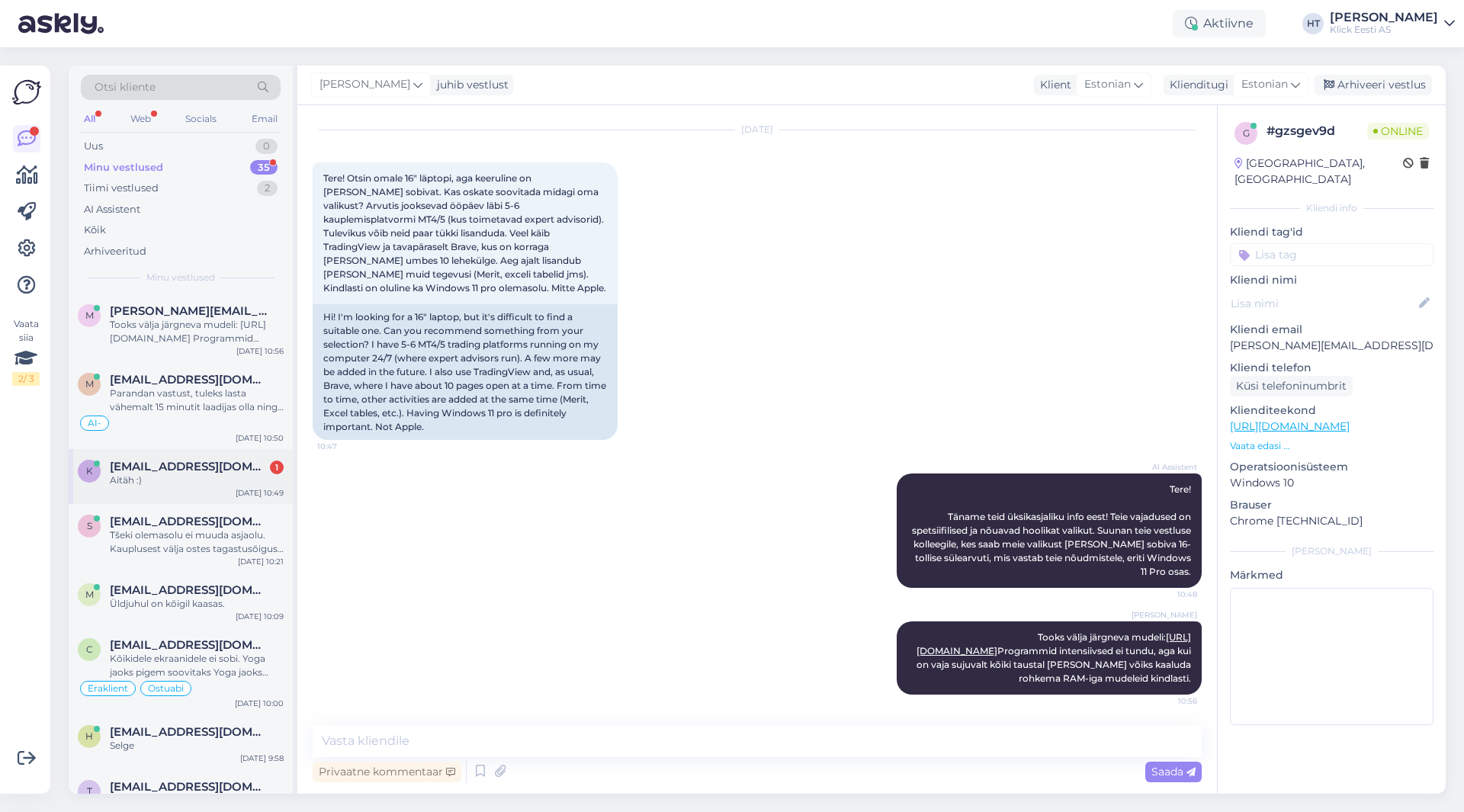
click at [212, 484] on div "Aitäh :)" at bounding box center [196, 481] width 174 height 14
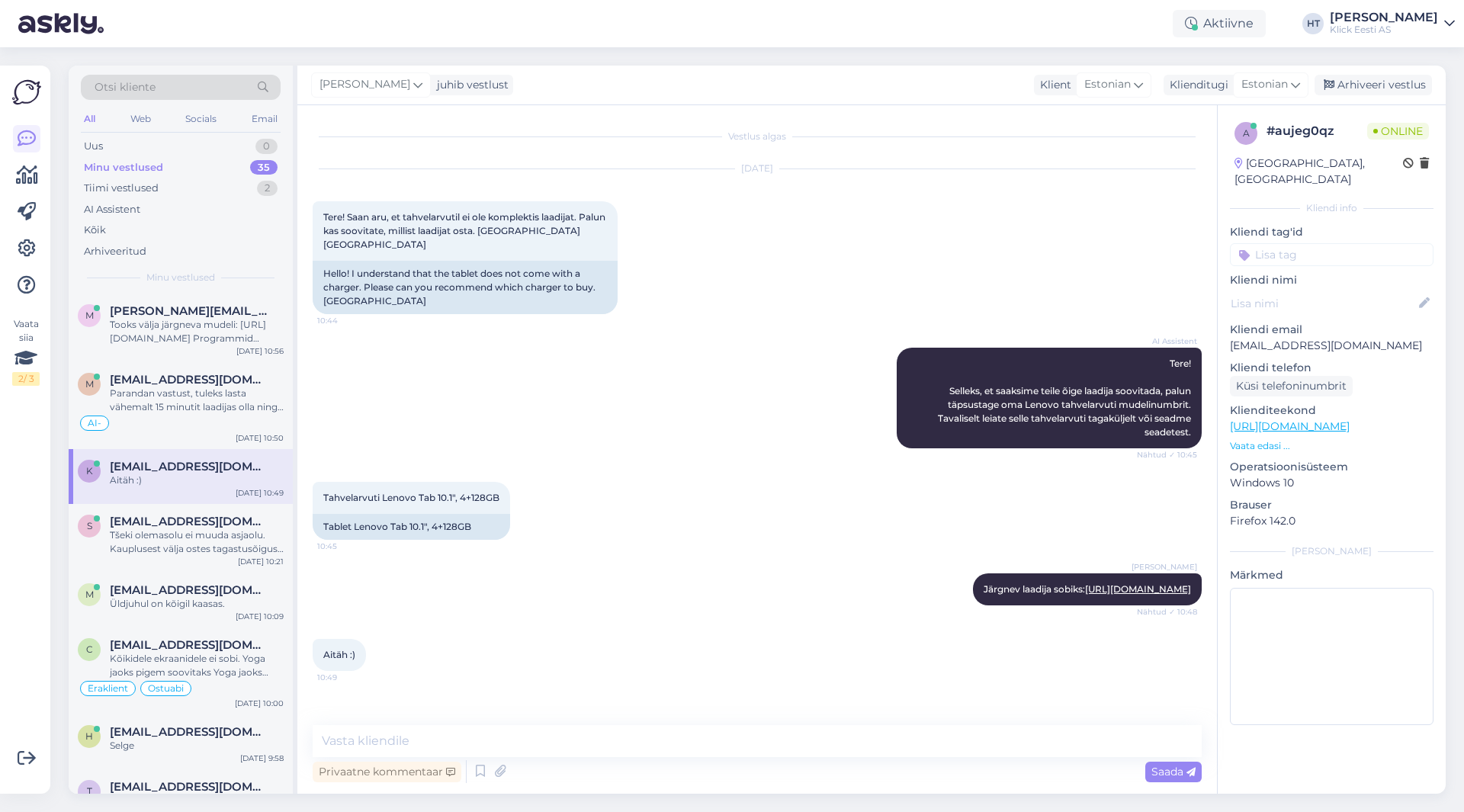
scroll to position [0, 0]
click at [539, 745] on textarea at bounding box center [757, 740] width 889 height 32
type textarea "Palun :)"
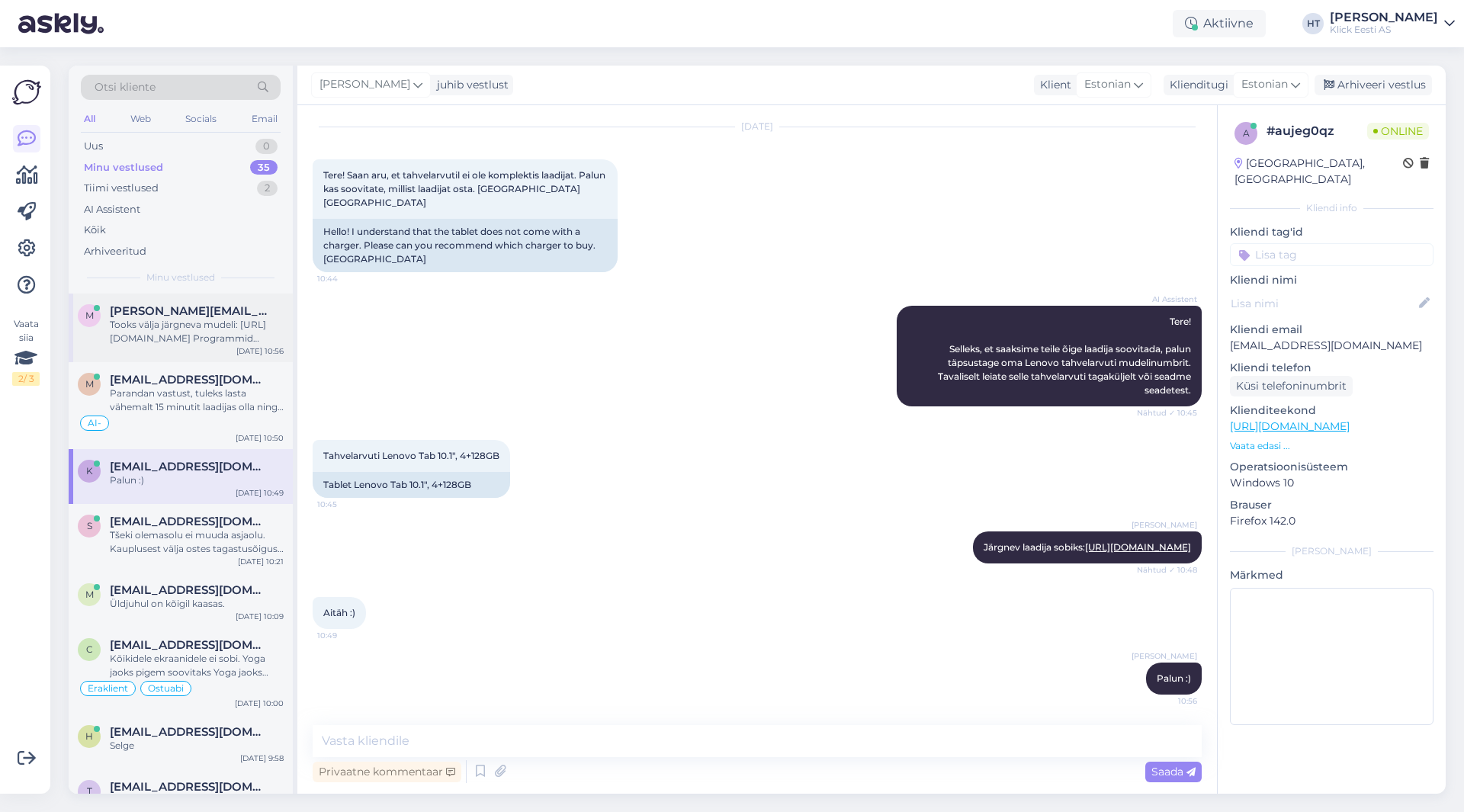
click at [211, 347] on div "m [PERSON_NAME][EMAIL_ADDRESS][DOMAIN_NAME] Tooks välja järgneva mudeli: [URL][…" at bounding box center [181, 328] width 225 height 69
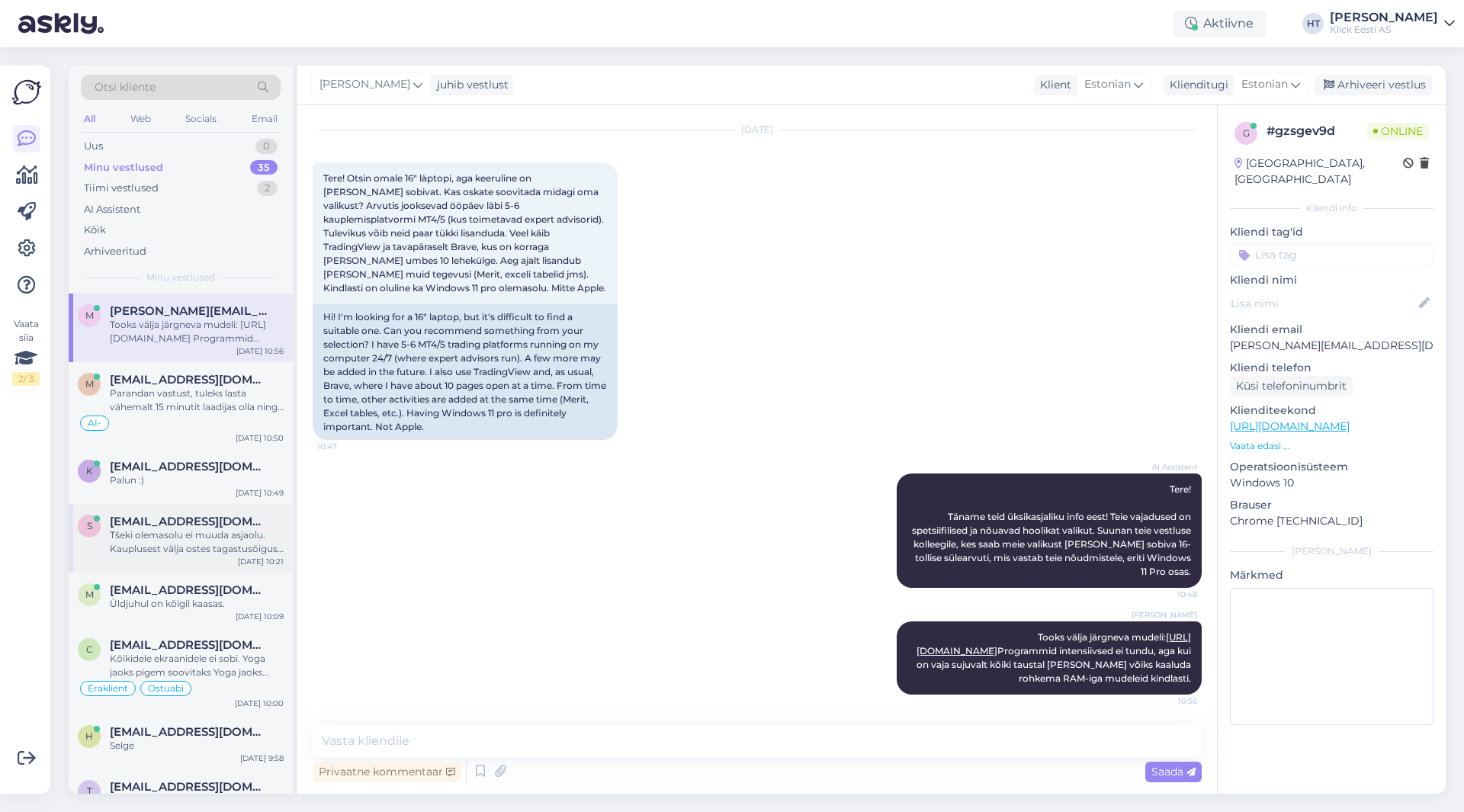
click at [137, 547] on div "Tšeki olemasolu ei muuda asjaolu. Kauplusest välja ostes tagastusõigus puudub." at bounding box center [196, 542] width 174 height 27
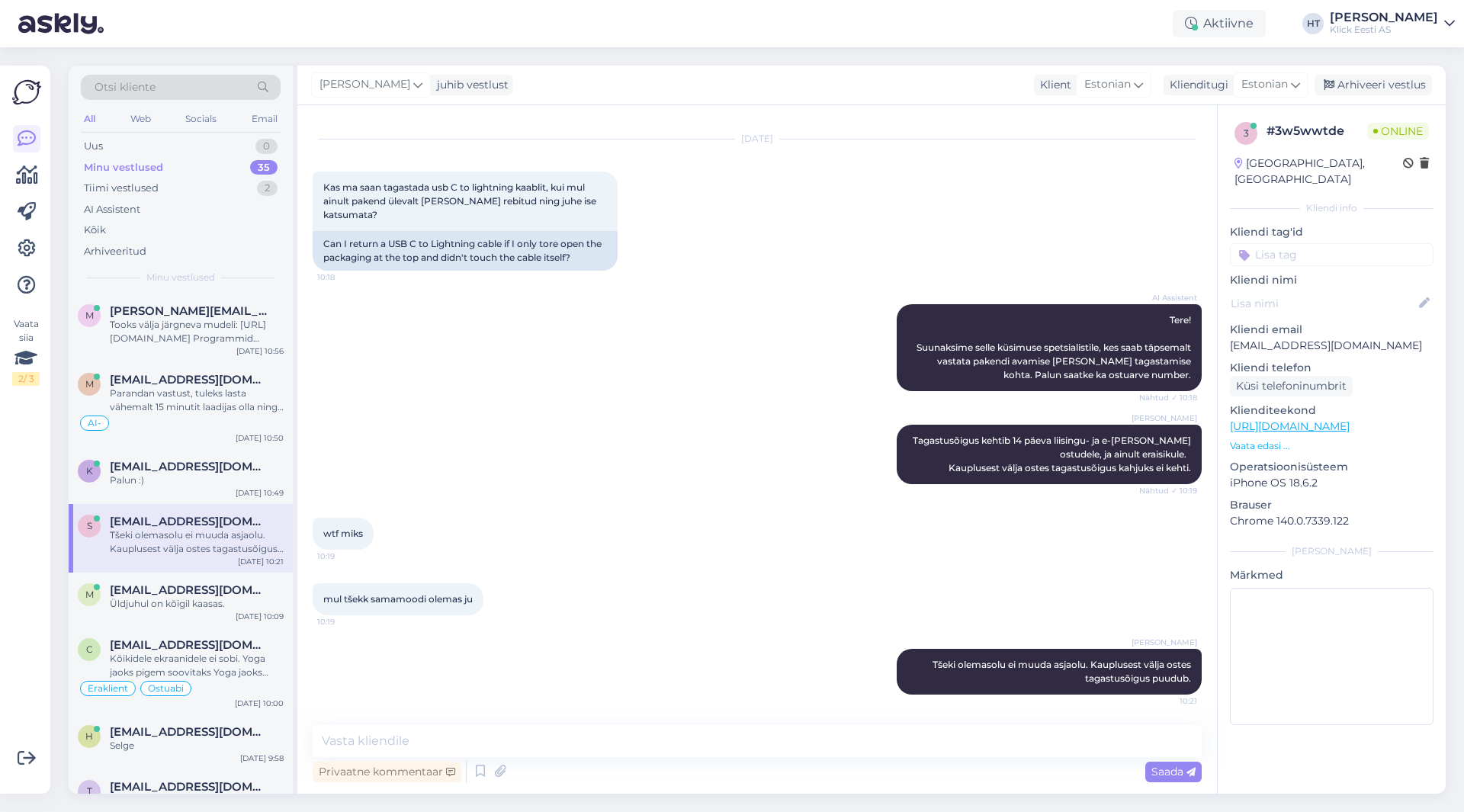
scroll to position [16, 0]
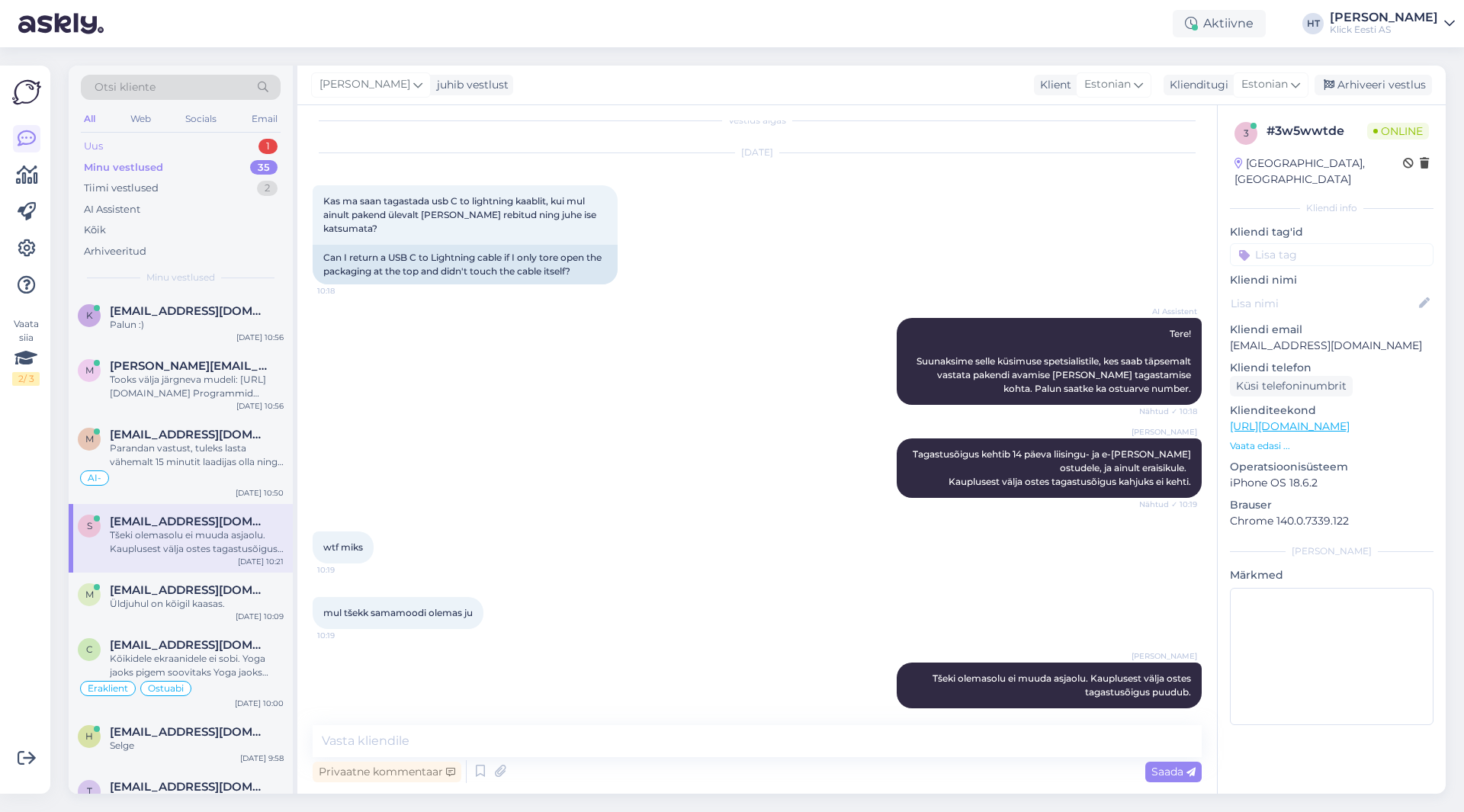
click at [245, 154] on div "Uus 1" at bounding box center [181, 146] width 200 height 21
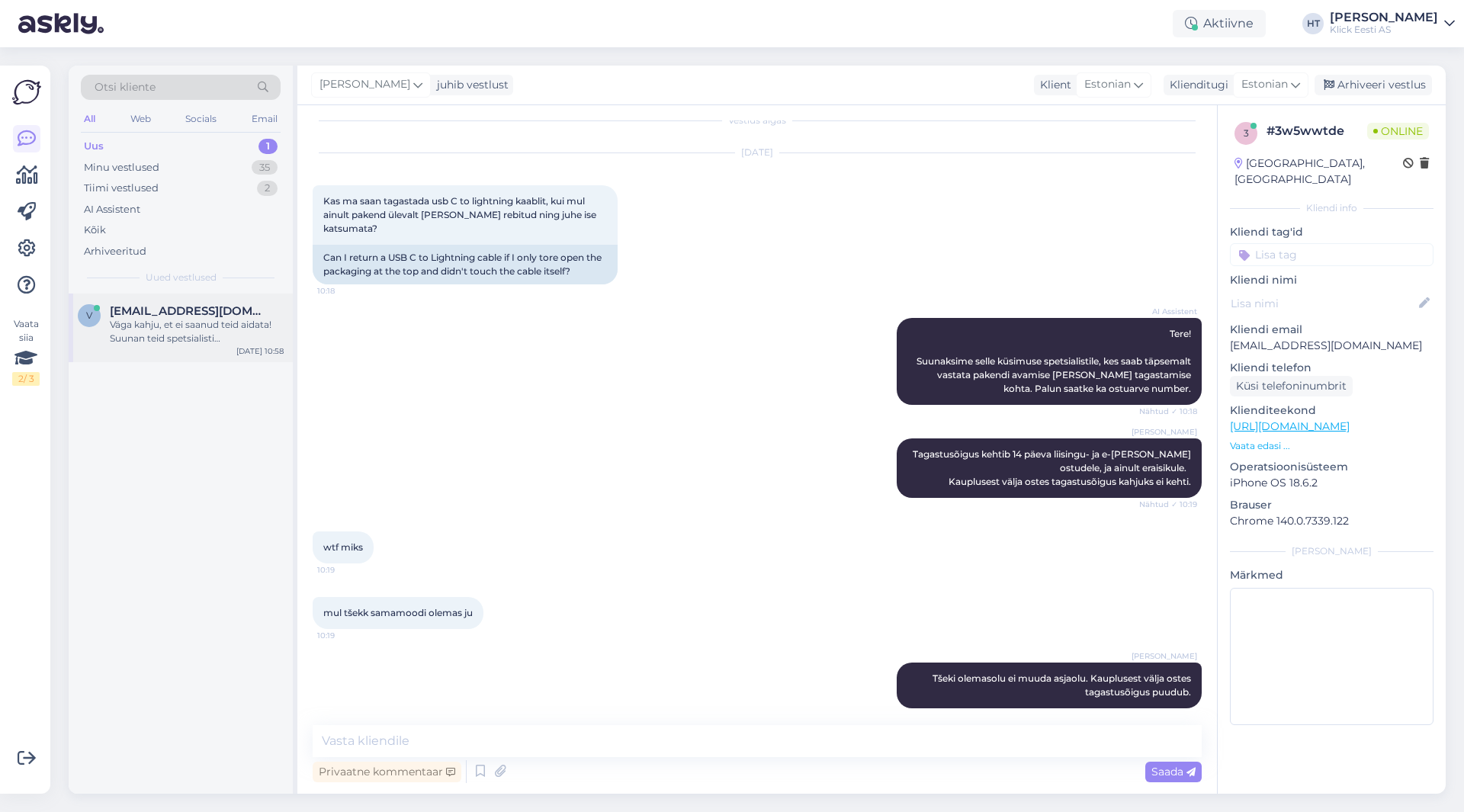
click at [217, 310] on span "[EMAIL_ADDRESS][DOMAIN_NAME]" at bounding box center [189, 311] width 159 height 14
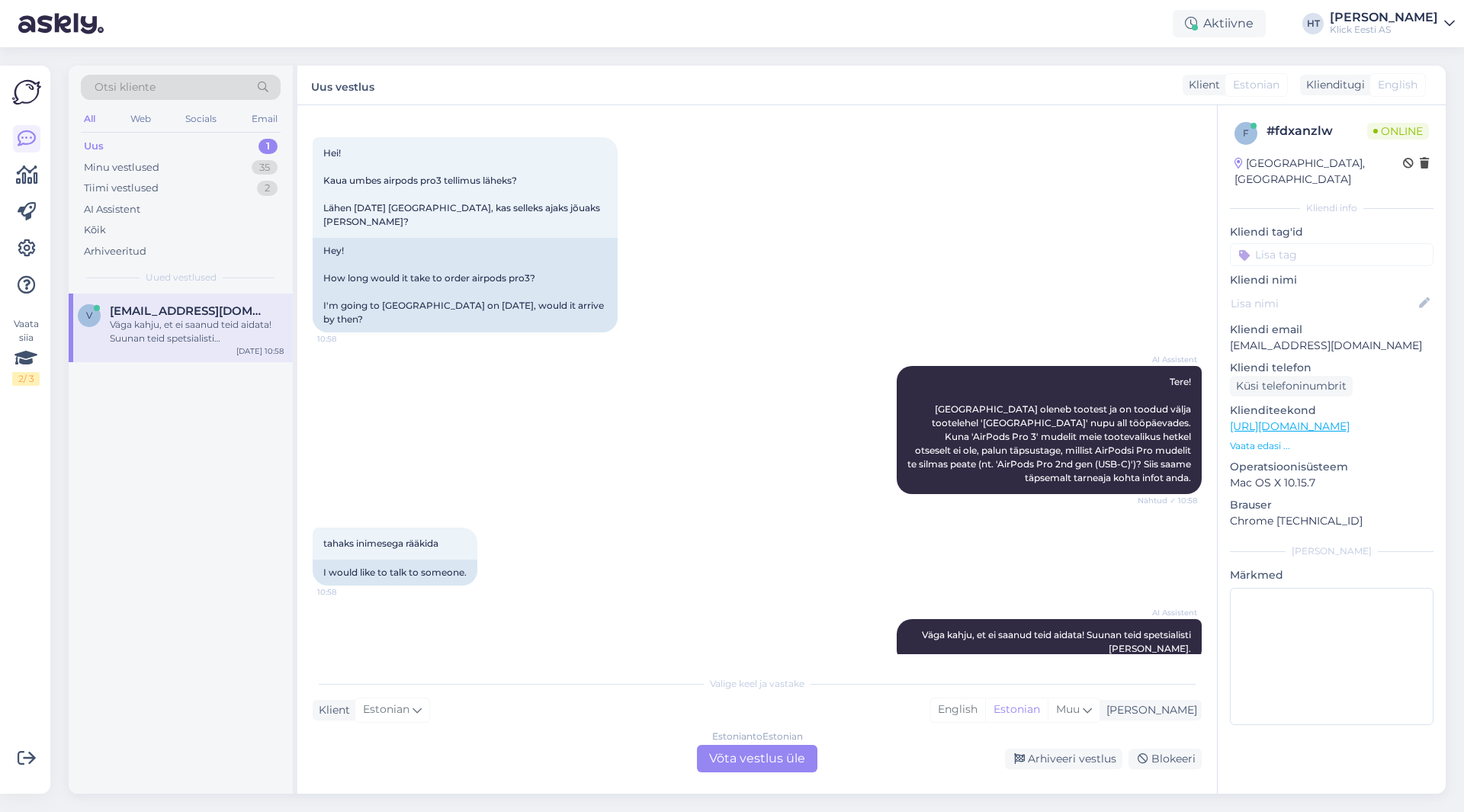
scroll to position [0, 0]
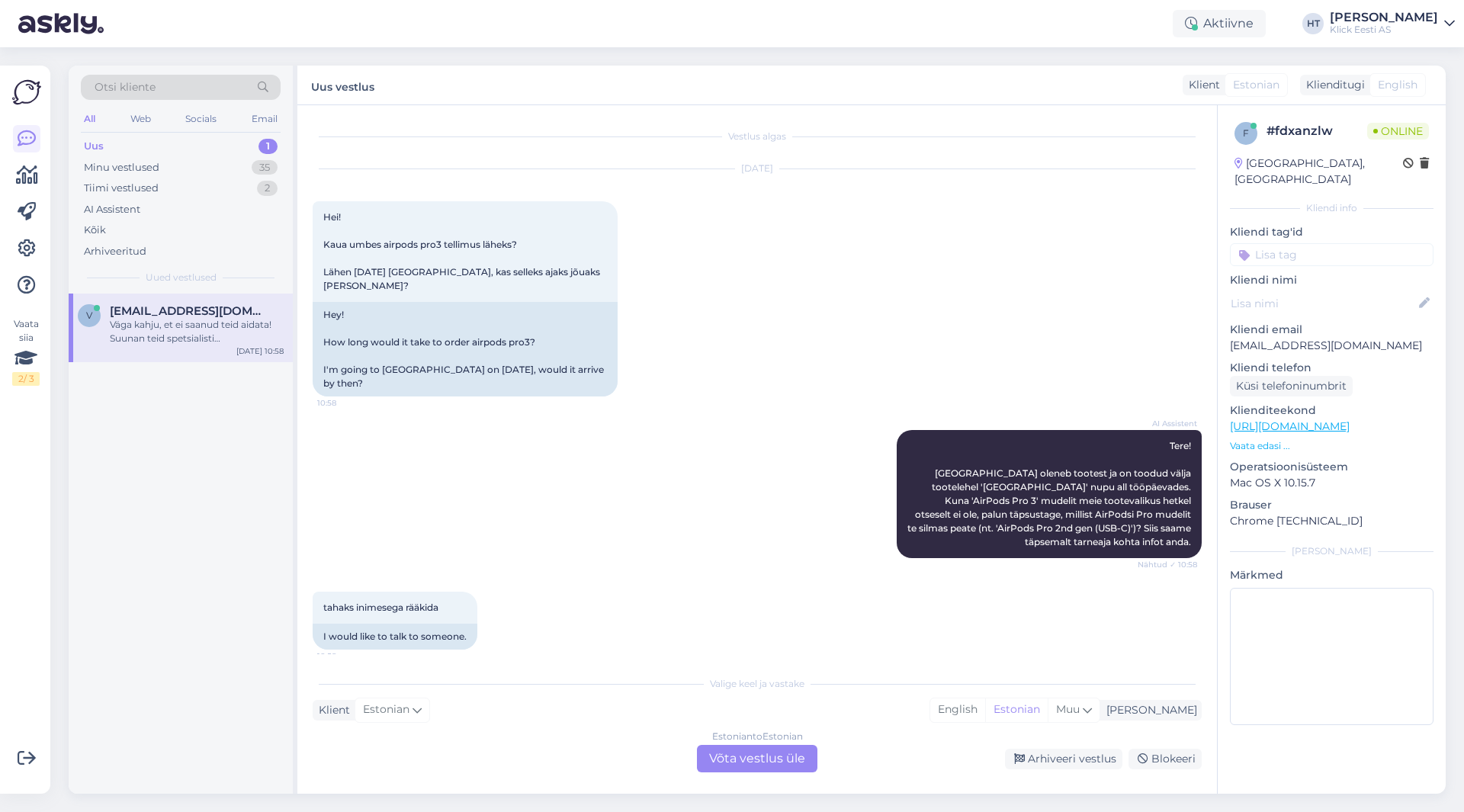
click at [868, 603] on div "tahaks inimesega rääkida 10:58 I would like to talk to someone." at bounding box center [757, 620] width 889 height 91
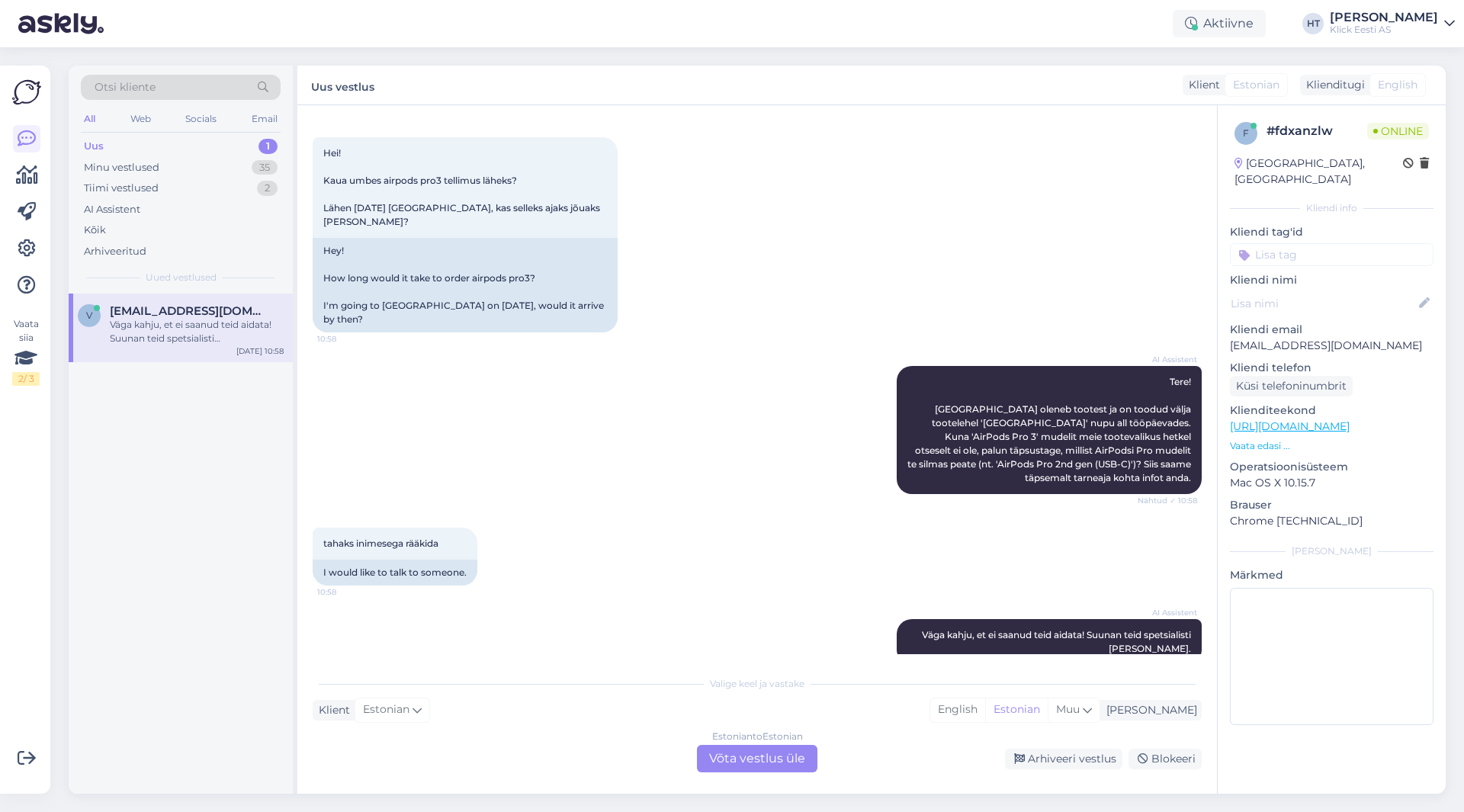
click at [750, 757] on div "Estonian to Estonian Võta vestlus üle" at bounding box center [757, 758] width 121 height 27
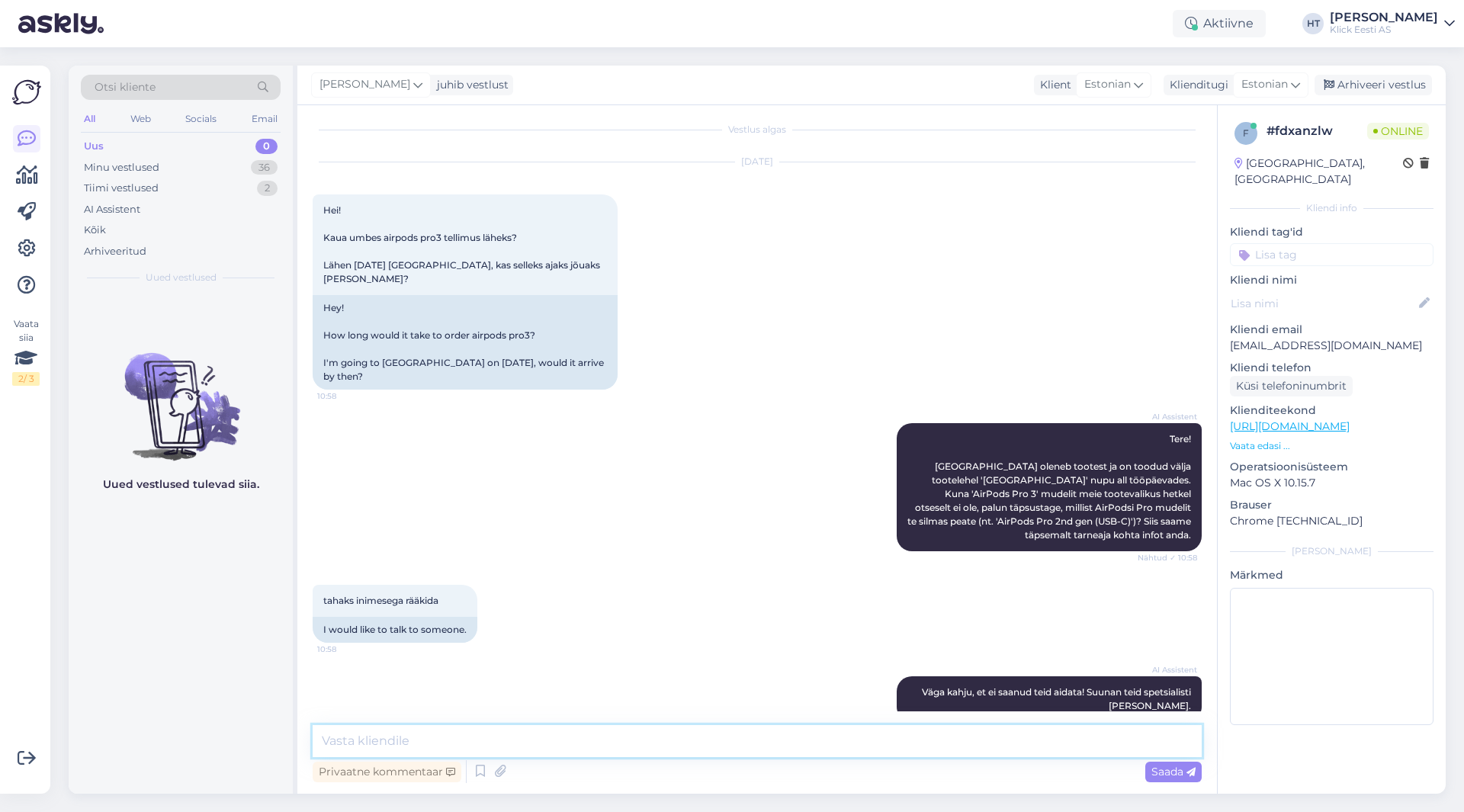
click at [750, 743] on textarea at bounding box center [757, 740] width 889 height 32
type textarea "Loodame selle nädala jooksul varusi juurde saada."
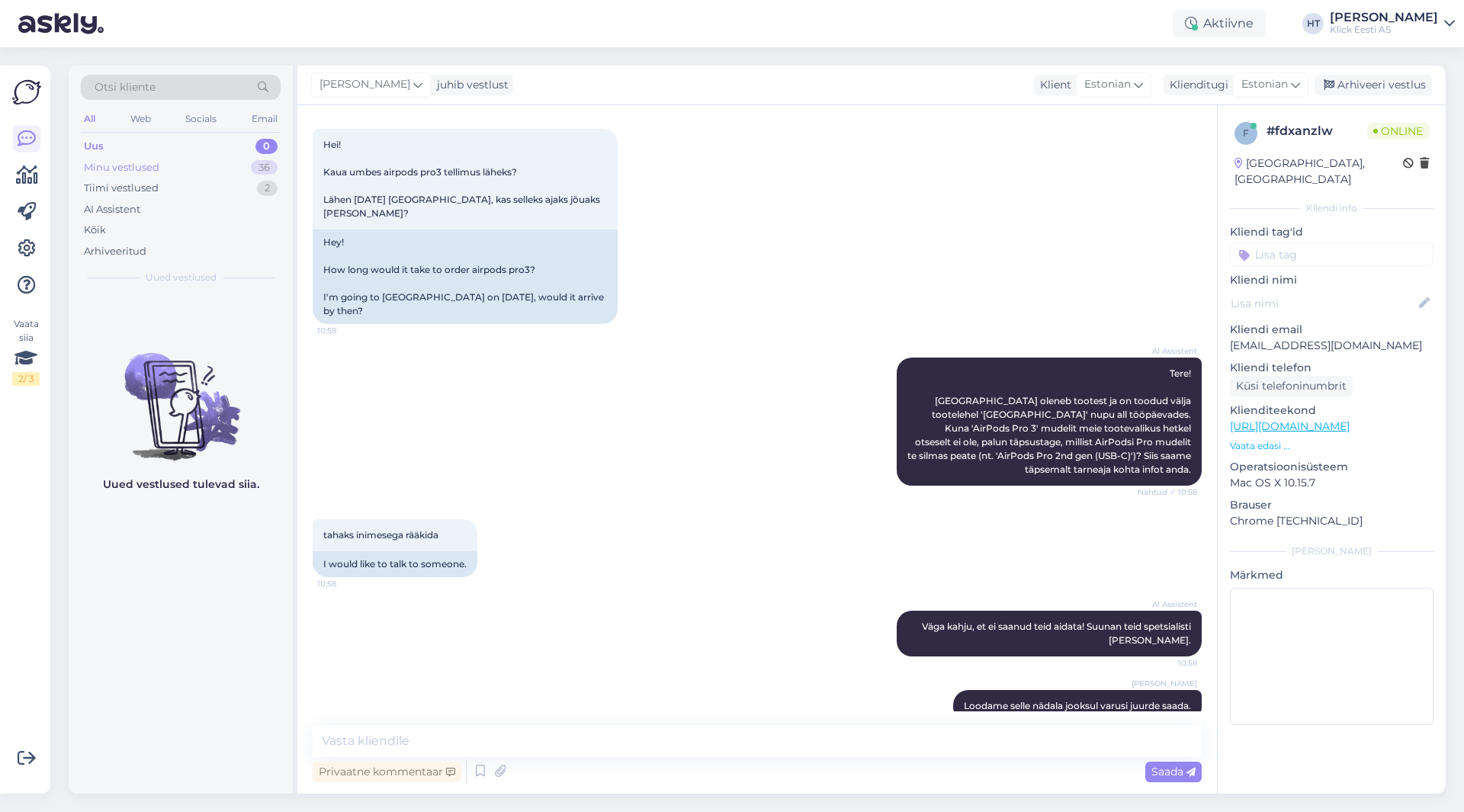
click at [196, 165] on div "Minu vestlused 36" at bounding box center [181, 168] width 200 height 21
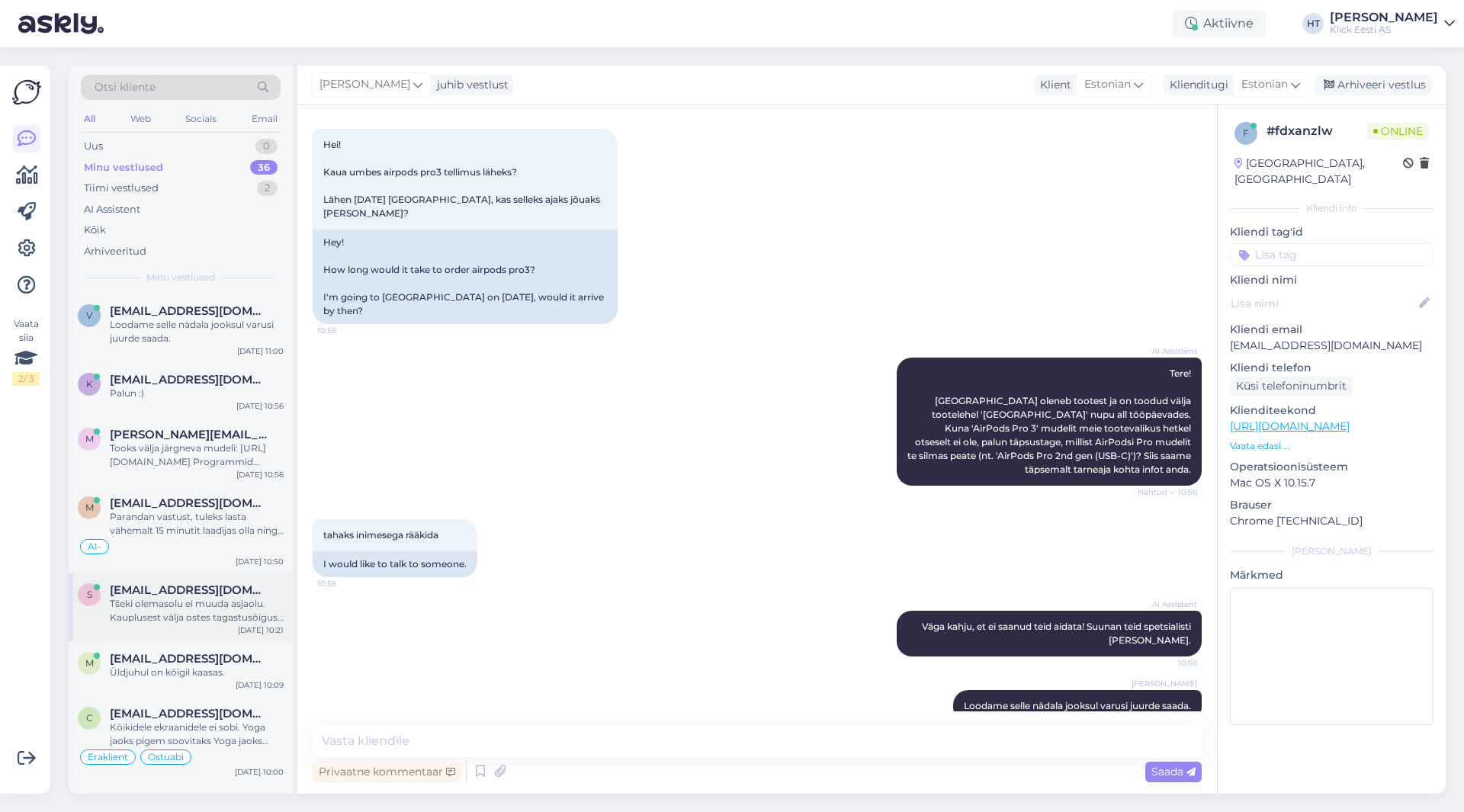
click at [167, 619] on div "Tšeki olemasolu ei muuda asjaolu. Kauplusest välja ostes tagastusõigus puudub." at bounding box center [196, 610] width 174 height 27
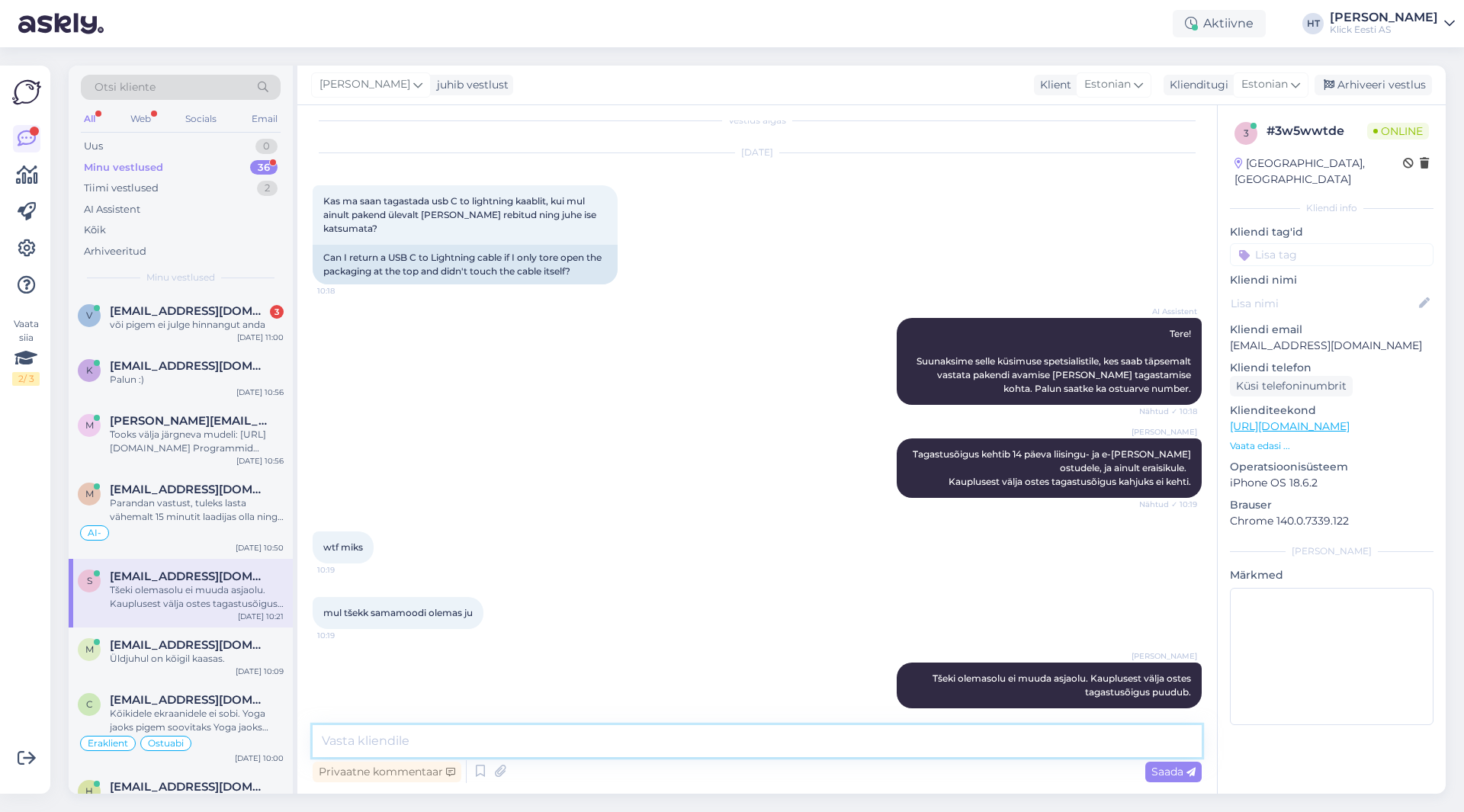
click at [573, 733] on textarea at bounding box center [757, 740] width 889 height 32
click at [255, 316] on div "[EMAIL_ADDRESS][DOMAIN_NAME] 3" at bounding box center [196, 311] width 174 height 14
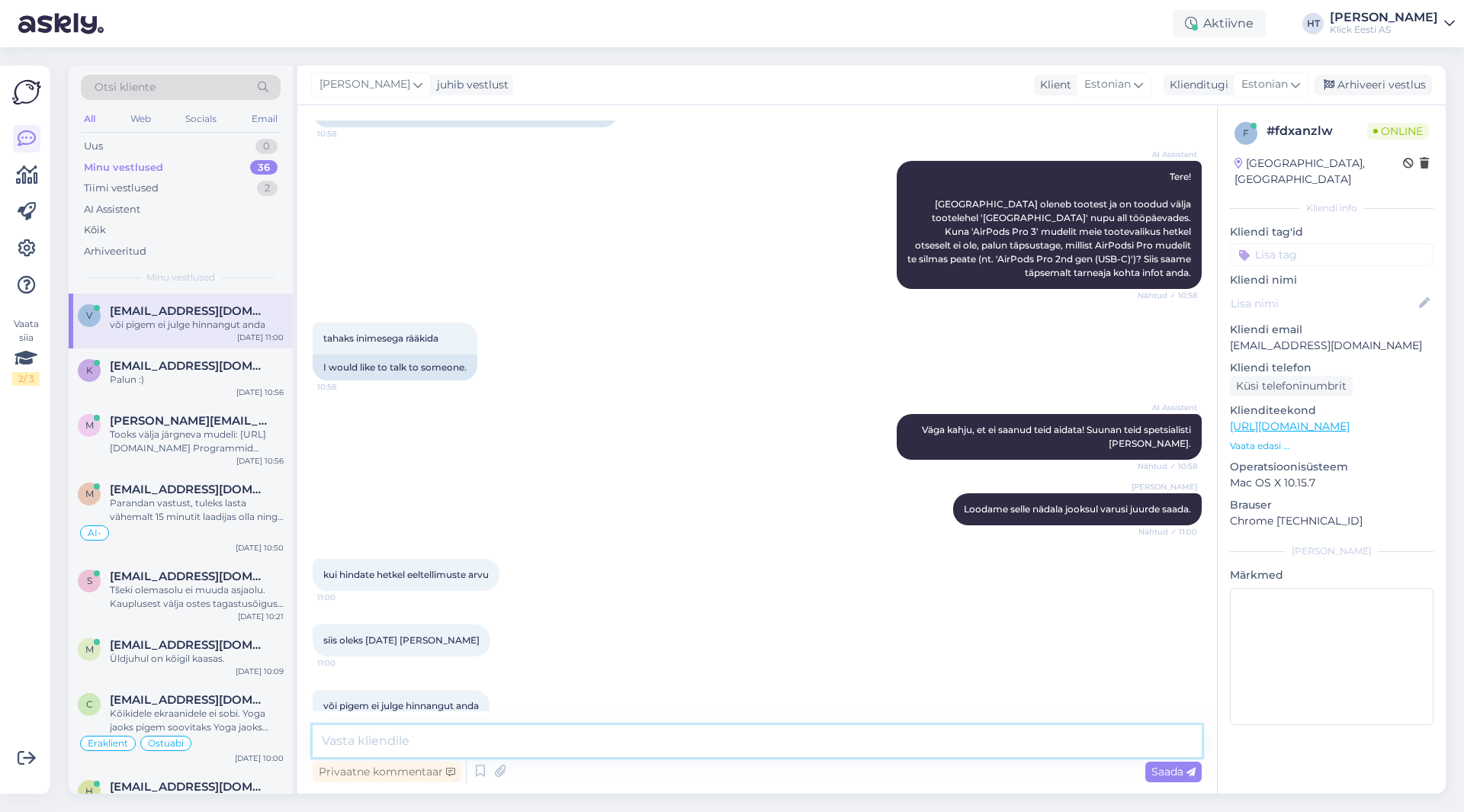
click at [635, 749] on textarea at bounding box center [757, 740] width 889 height 32
type textarea "Kuna [PERSON_NAME] ole 100% [PERSON_NAME], siis pigem tasuks oodata [PERSON_NAM…"
drag, startPoint x: 1023, startPoint y: 747, endPoint x: 302, endPoint y: 736, distance: 721.1
click at [302, 736] on div "Vestlus algas [DATE] Hei! Kaua umbes airpods pro3 tellimus läheks? Lähen [DATE]…" at bounding box center [758, 449] width 920 height 688
click at [828, 730] on textarea "Just vaatan, et osadesse poodidesse on [PERSON_NAME] juurde jõudnud." at bounding box center [757, 740] width 889 height 32
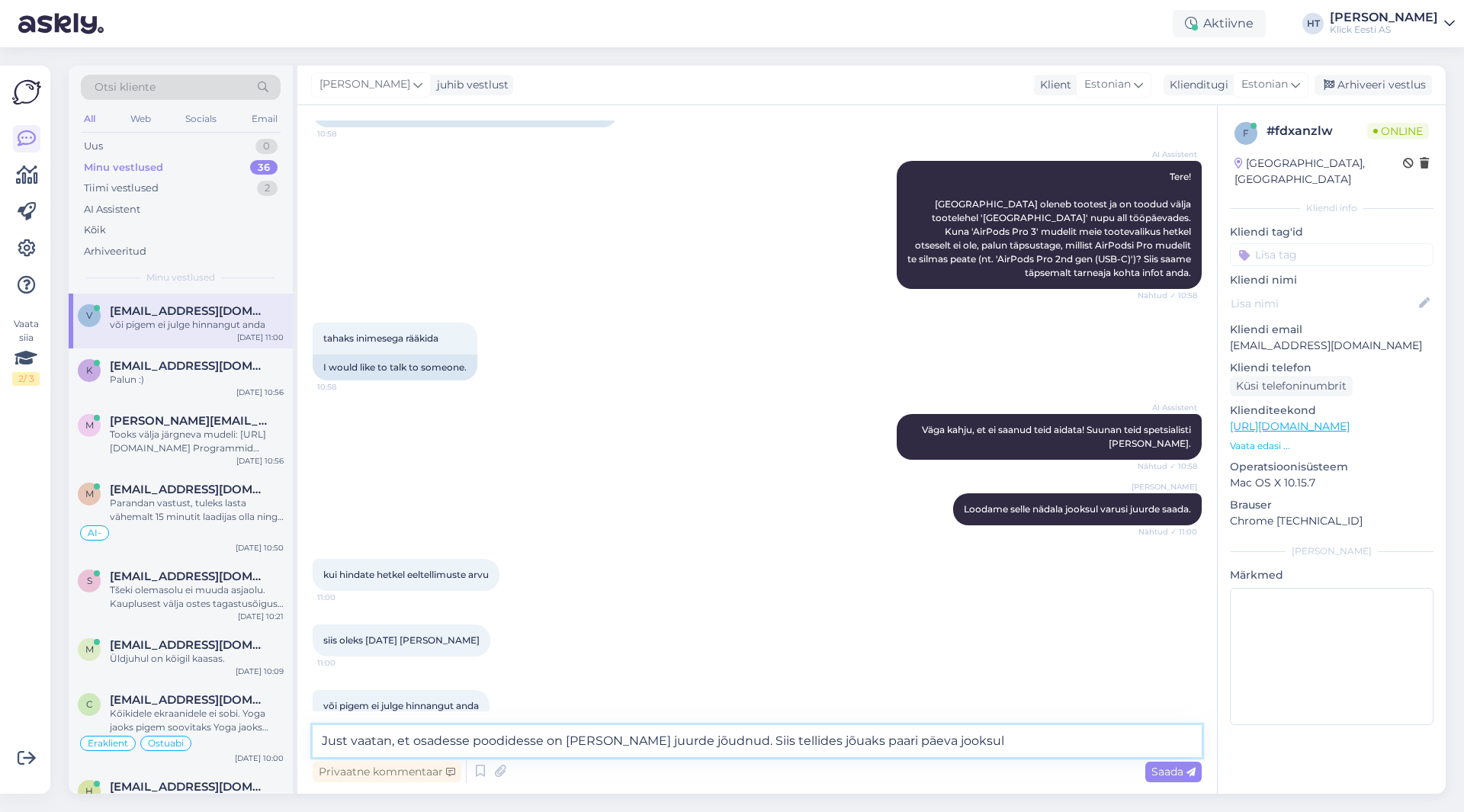
type textarea "Just vaatan, et osadesse poodidesse on [PERSON_NAME] juurde jõudnud. Siis telli…"
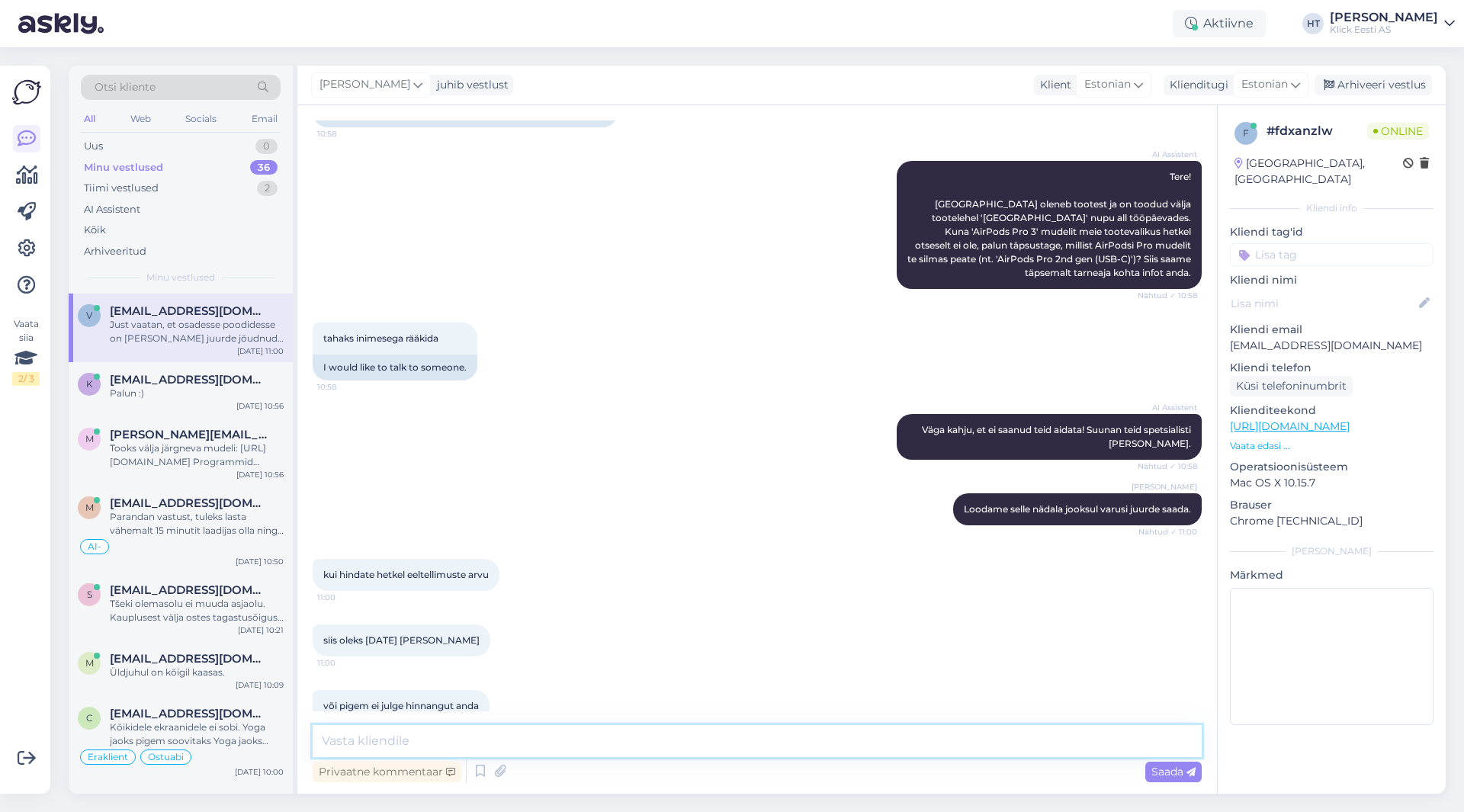
scroll to position [348, 0]
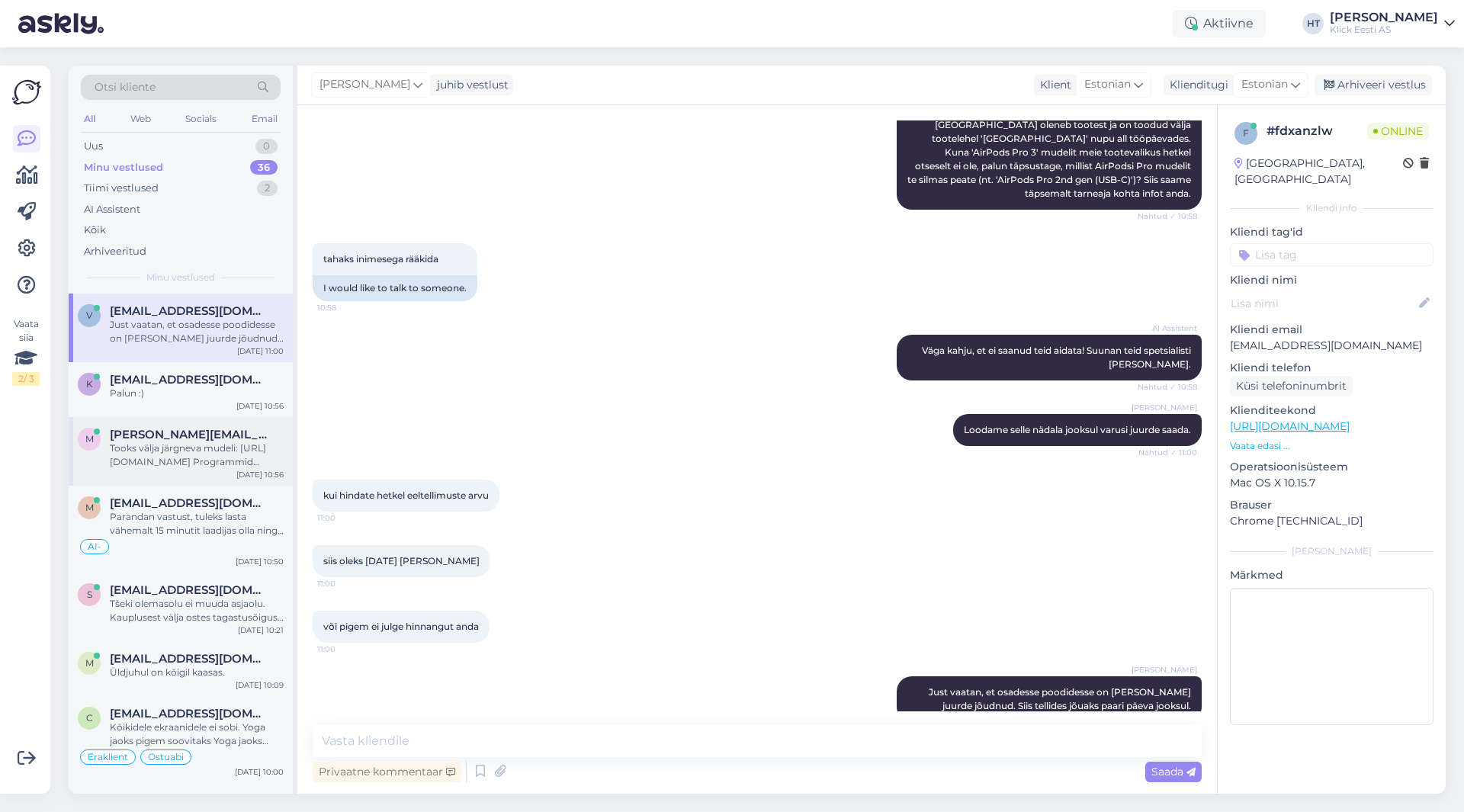
click at [185, 450] on div "Tooks välja järgneva mudeli: [URL][DOMAIN_NAME] Programmid intensiivsed ei tund…" at bounding box center [196, 454] width 174 height 27
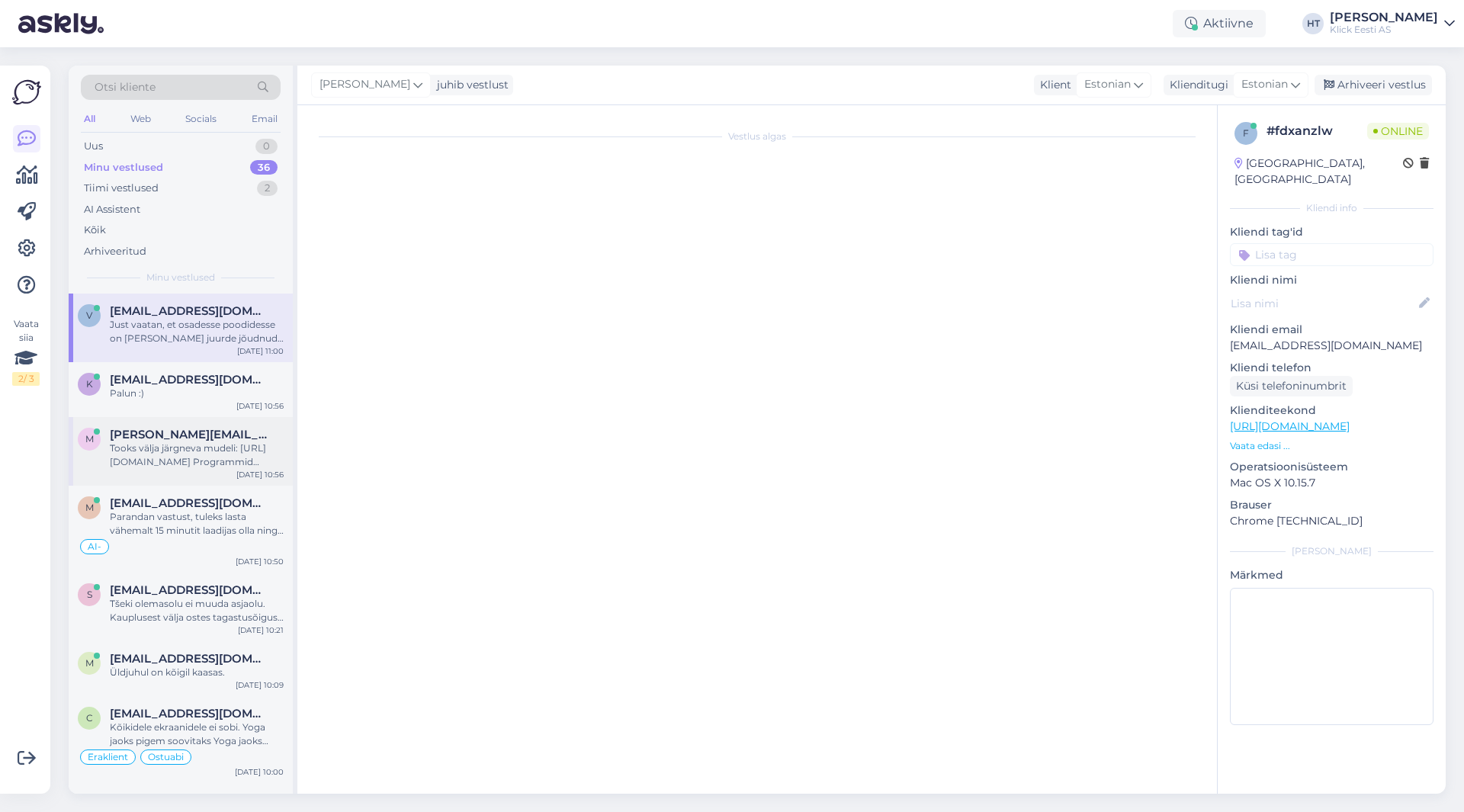
scroll to position [53, 0]
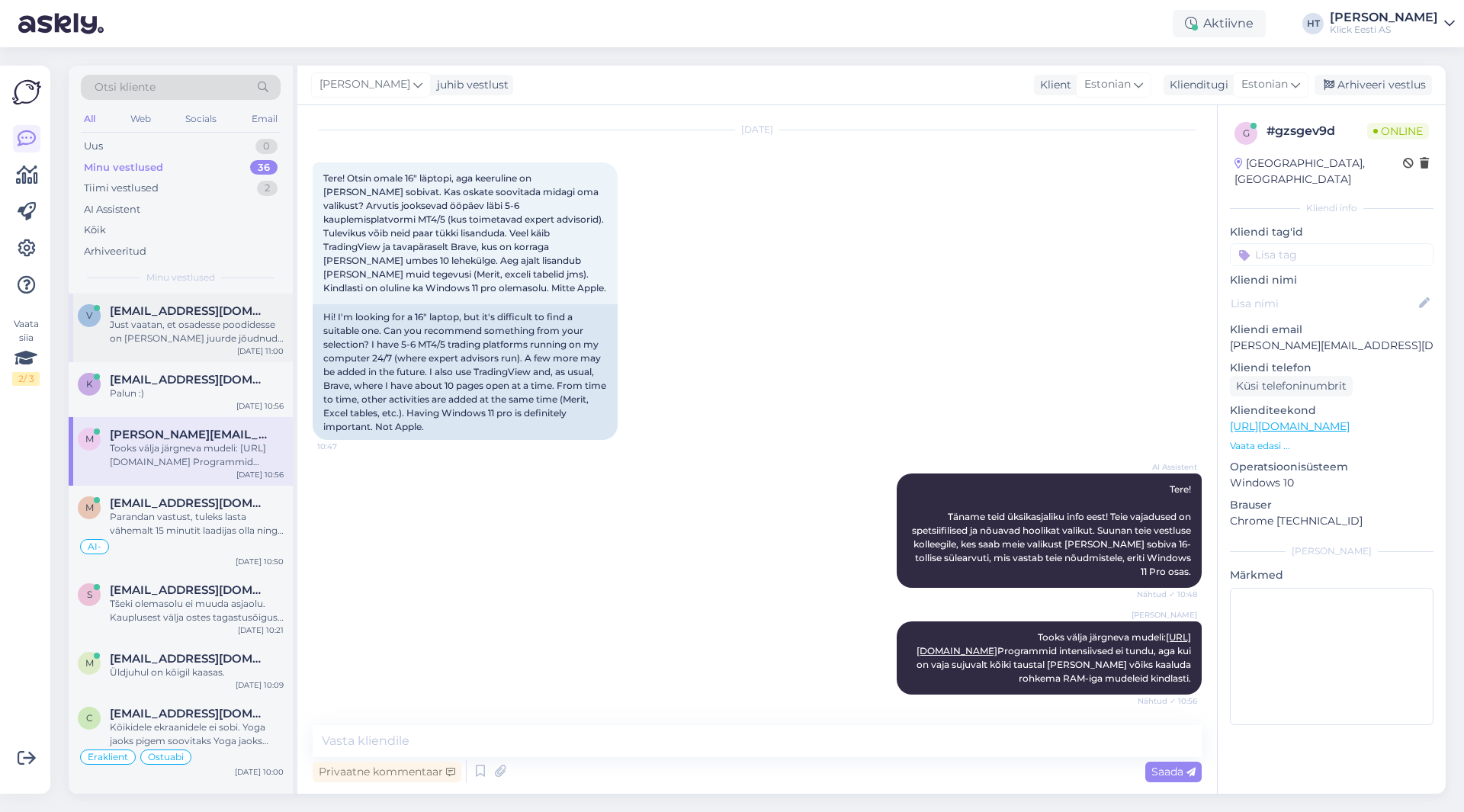
click at [155, 312] on span "[EMAIL_ADDRESS][DOMAIN_NAME]" at bounding box center [189, 311] width 159 height 14
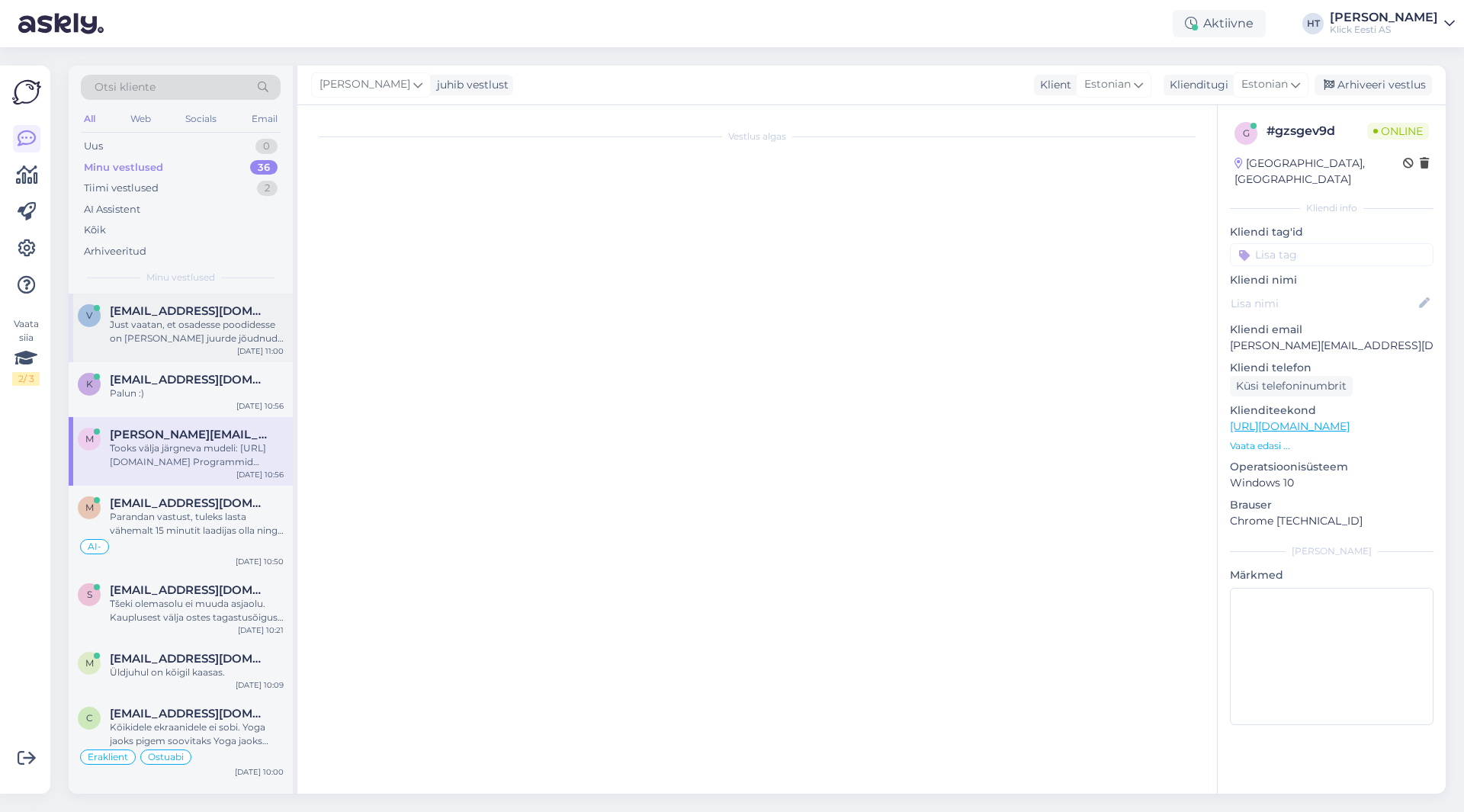
scroll to position [348, 0]
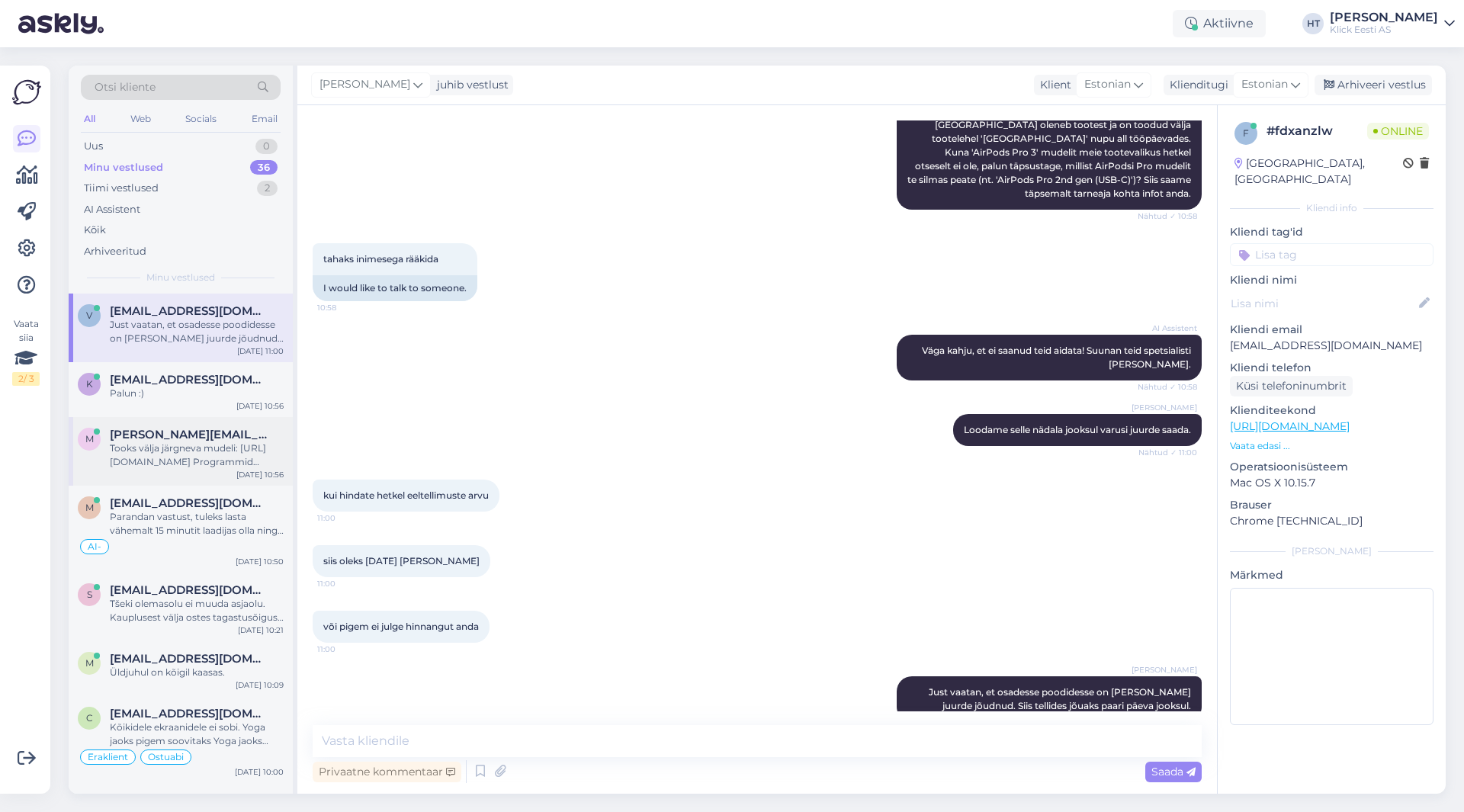
click at [166, 454] on div "Tooks välja järgneva mudeli: [URL][DOMAIN_NAME] Programmid intensiivsed ei tund…" at bounding box center [196, 454] width 174 height 27
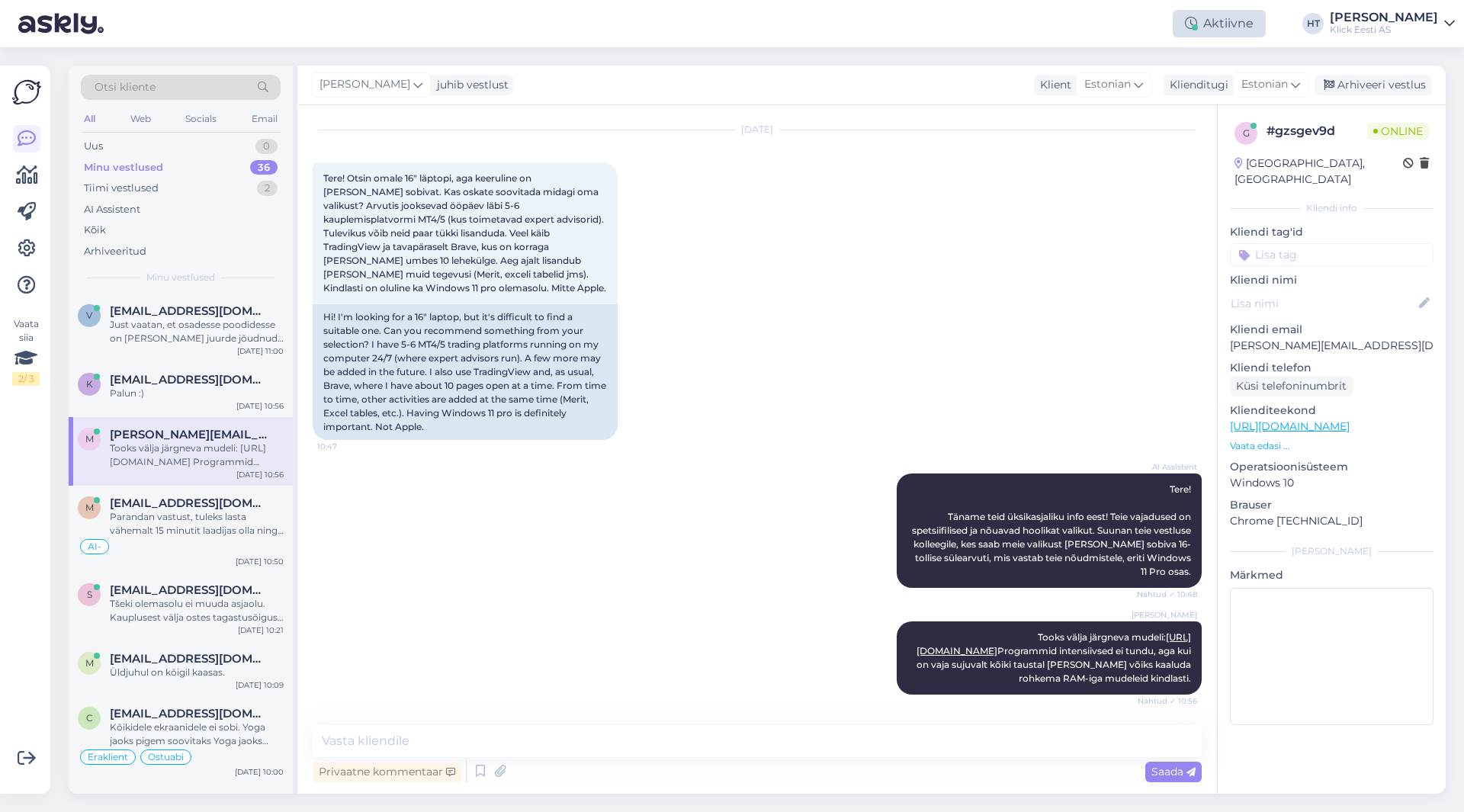
click at [1266, 29] on div "Aktiivne" at bounding box center [1219, 23] width 93 height 27
click at [1161, 94] on button "15 minutit" at bounding box center [1128, 95] width 65 height 17
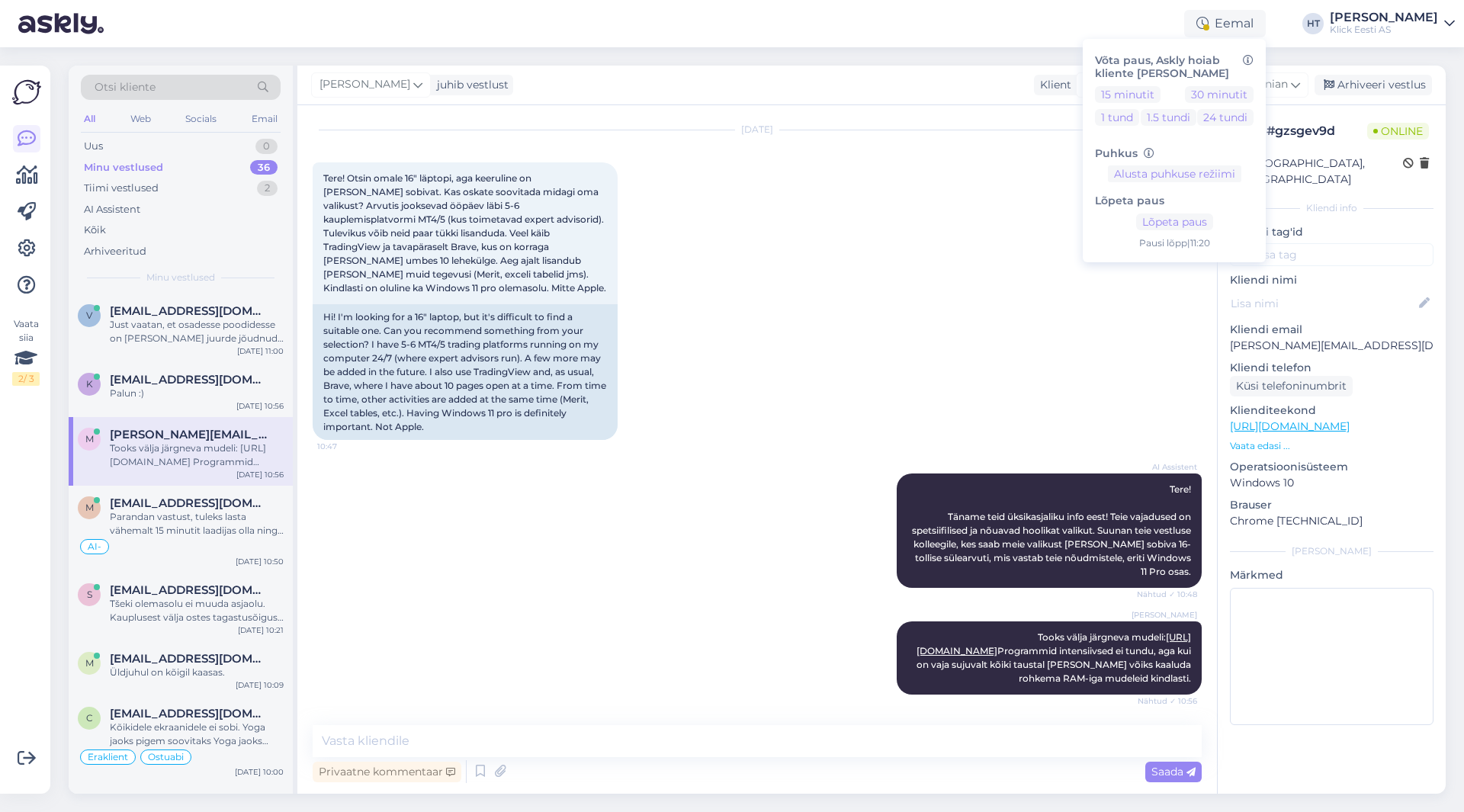
click at [1070, 36] on div "Eemal Võta paus, Askly hoiab kliente [PERSON_NAME] 15 minutit 30 minutit 1 tund…" at bounding box center [732, 23] width 1464 height 48
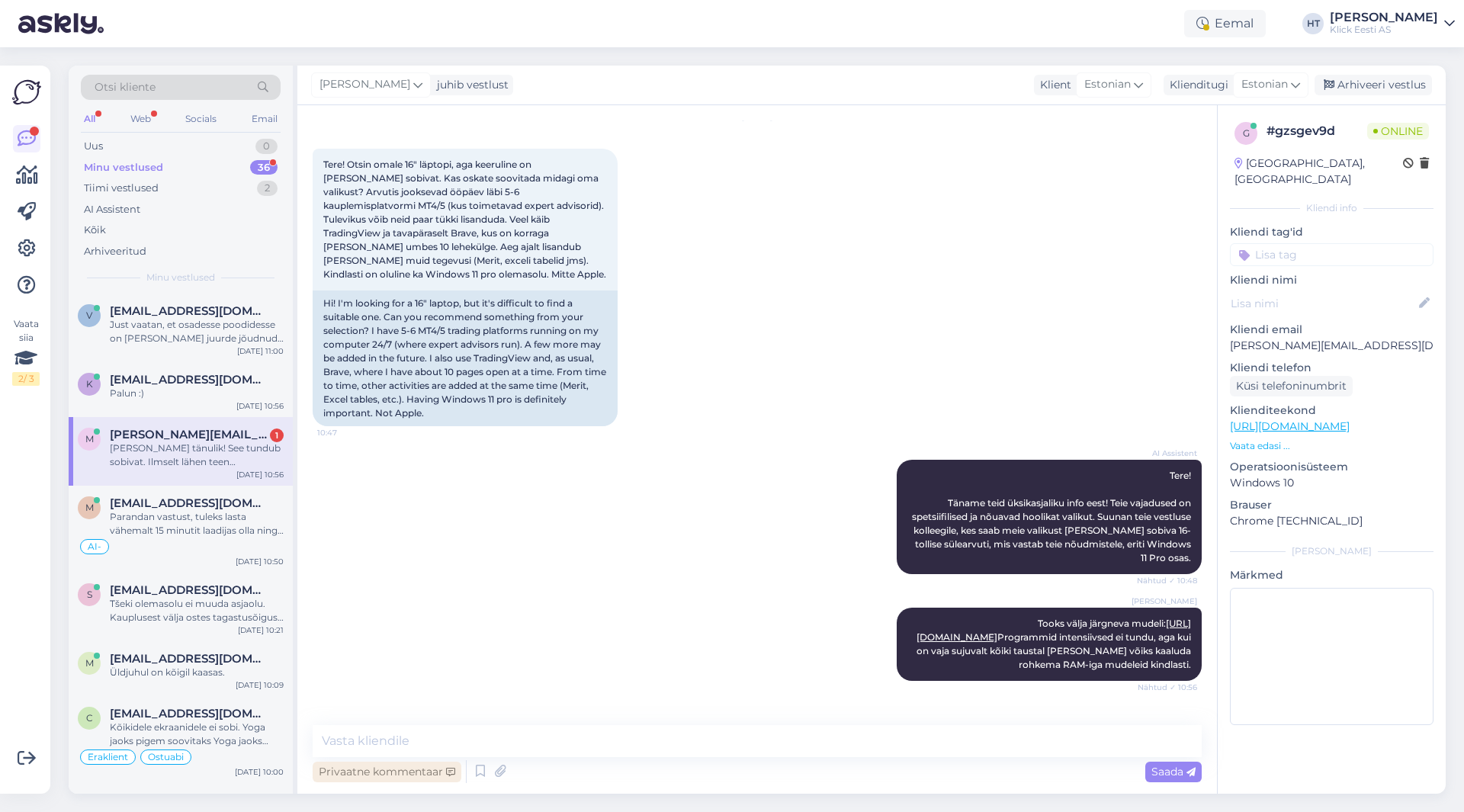
scroll to position [132, 0]
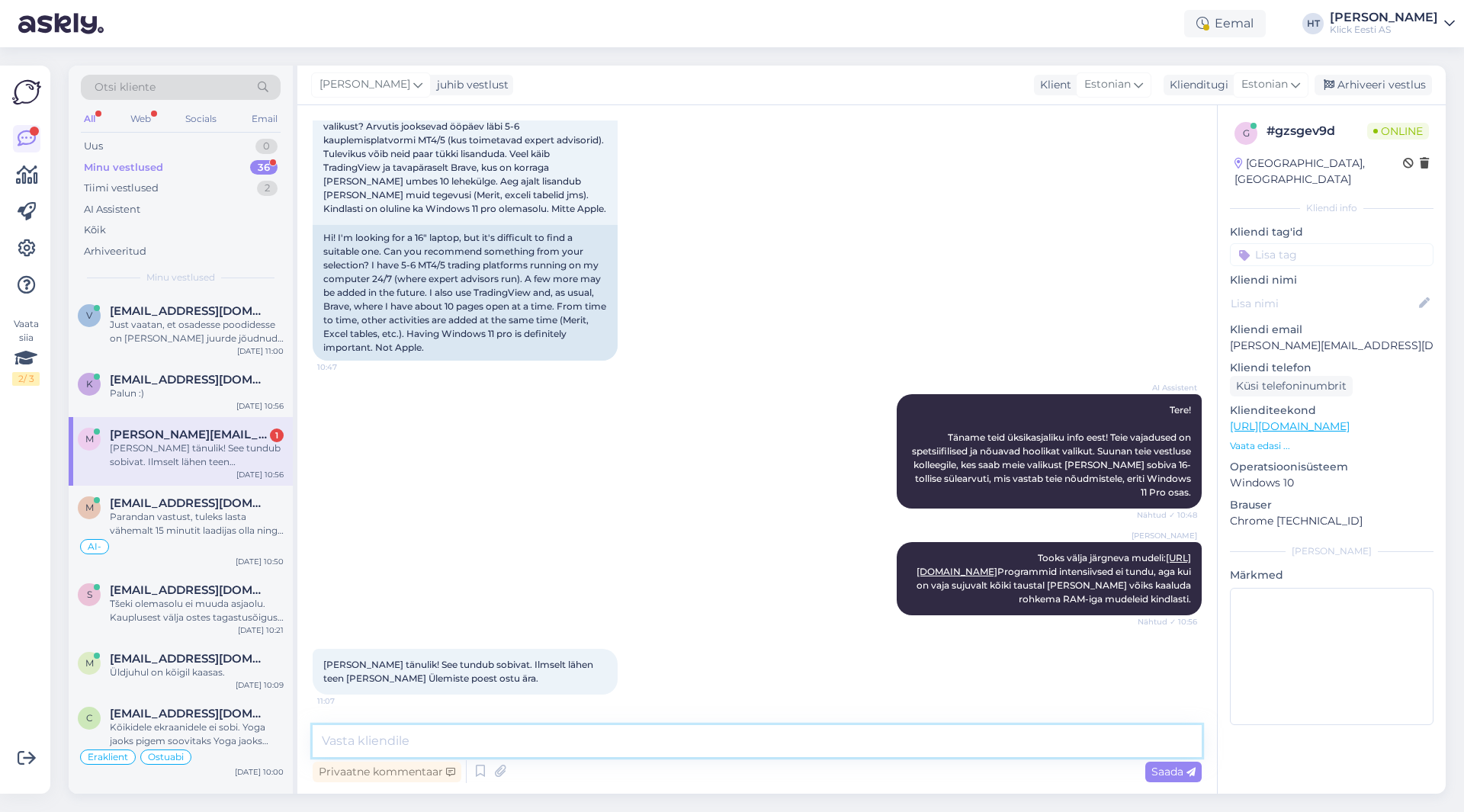
click at [603, 728] on textarea at bounding box center [757, 740] width 889 height 32
type textarea "Palun :)"
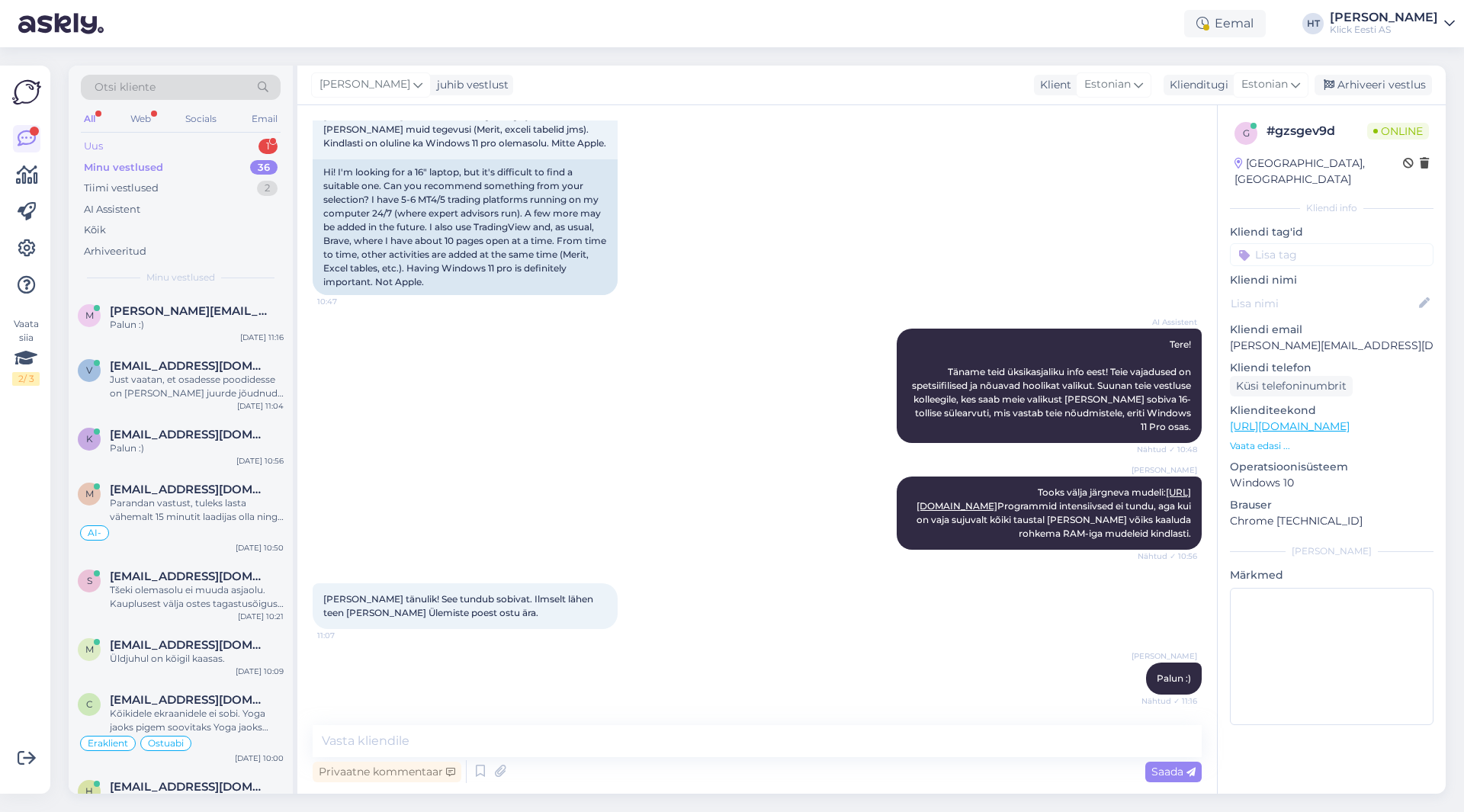
click at [246, 150] on div "Uus 1" at bounding box center [181, 146] width 200 height 21
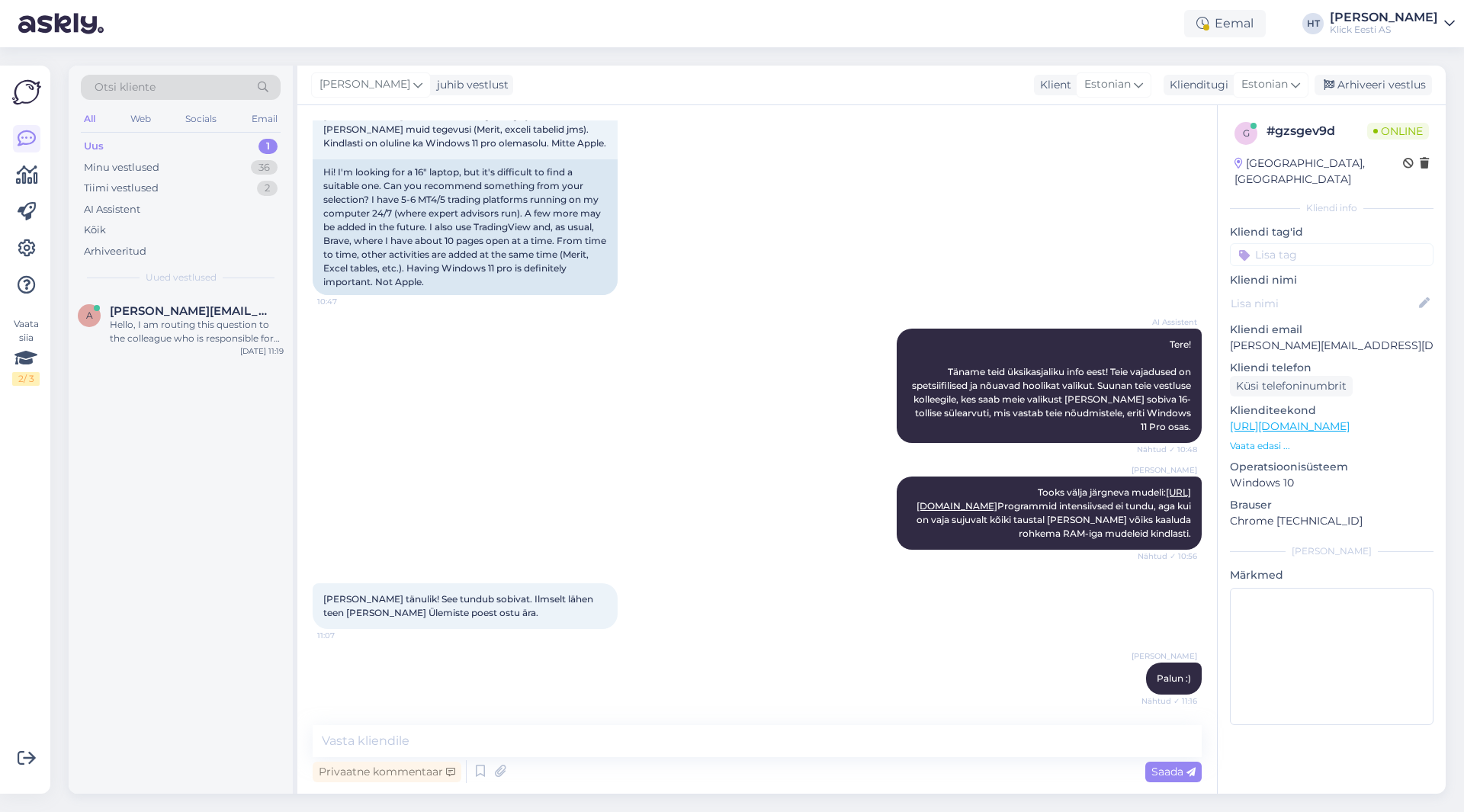
click at [236, 293] on div "Otsi kliente All Web Socials Email Uus 1 Minu vestlused 36 Tiimi vestlused 2 AI…" at bounding box center [181, 179] width 225 height 228
click at [237, 300] on div "a [PERSON_NAME][EMAIL_ADDRESS][DOMAIN_NAME] Hello, I am routing this question t…" at bounding box center [181, 328] width 225 height 69
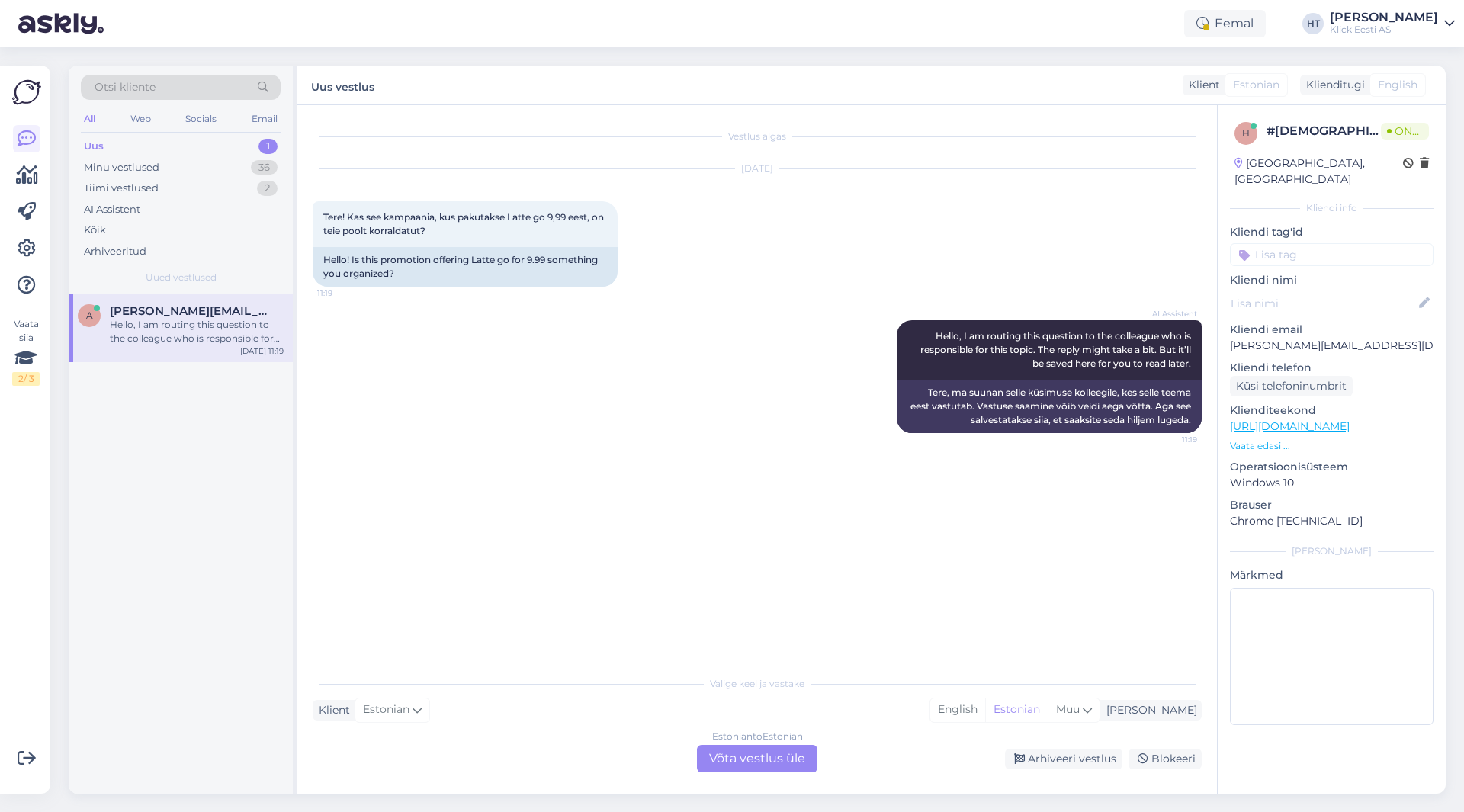
click at [609, 353] on div "AI Assistent Hello, I am routing this question to the colleague who is responsi…" at bounding box center [757, 376] width 889 height 147
click at [681, 500] on div "Vestlus algas [DATE] Tere! Kas see kampaania, kus pakutakse Latte go 9,99 eest,…" at bounding box center [764, 387] width 903 height 534
click at [740, 761] on div "Estonian to Estonian Võta vestlus üle" at bounding box center [757, 758] width 121 height 27
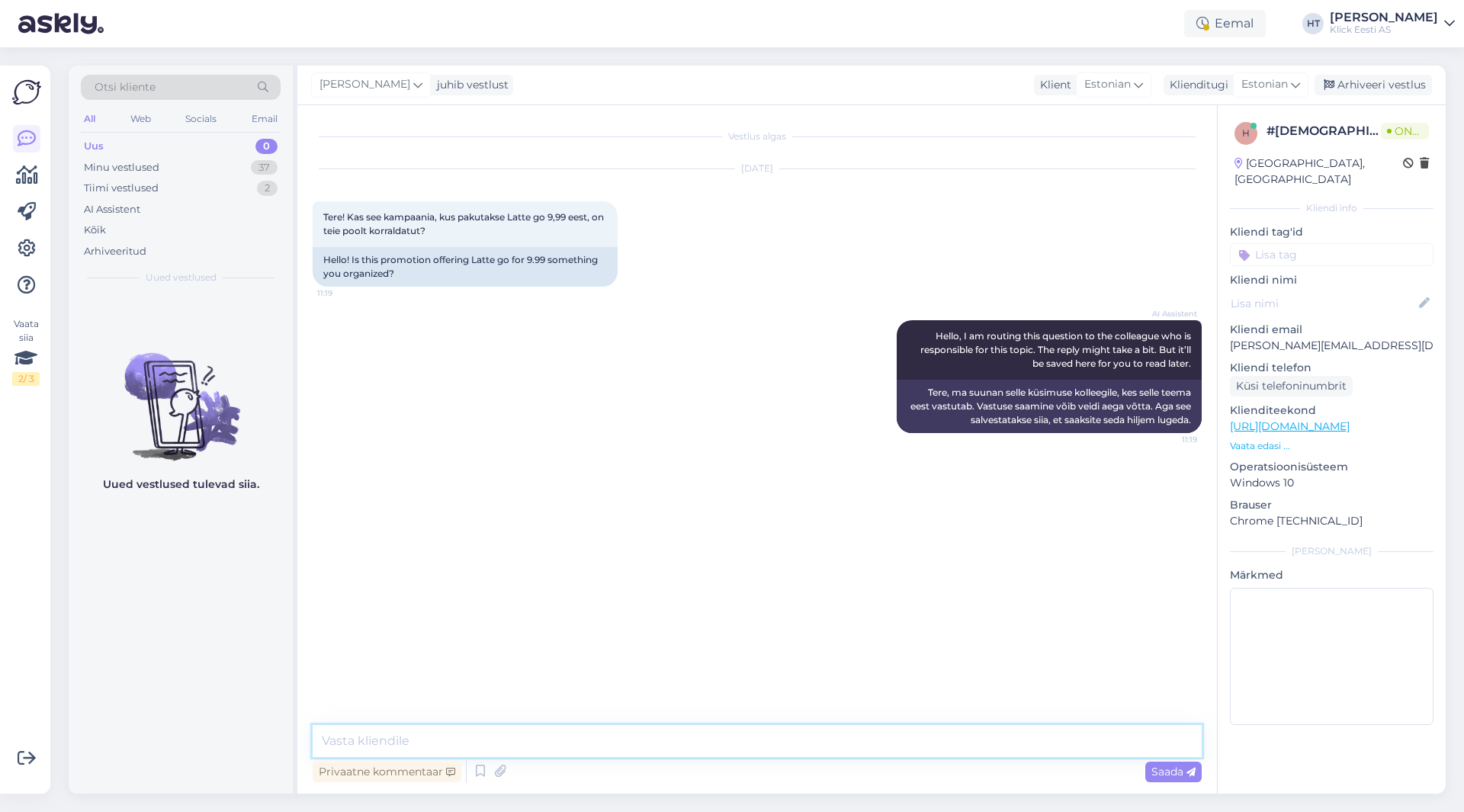
click at [742, 741] on textarea at bounding box center [757, 740] width 889 height 32
type textarea "Pole teadlik sellisest kampaaniast. Kas saaksite infoallika edastada?"
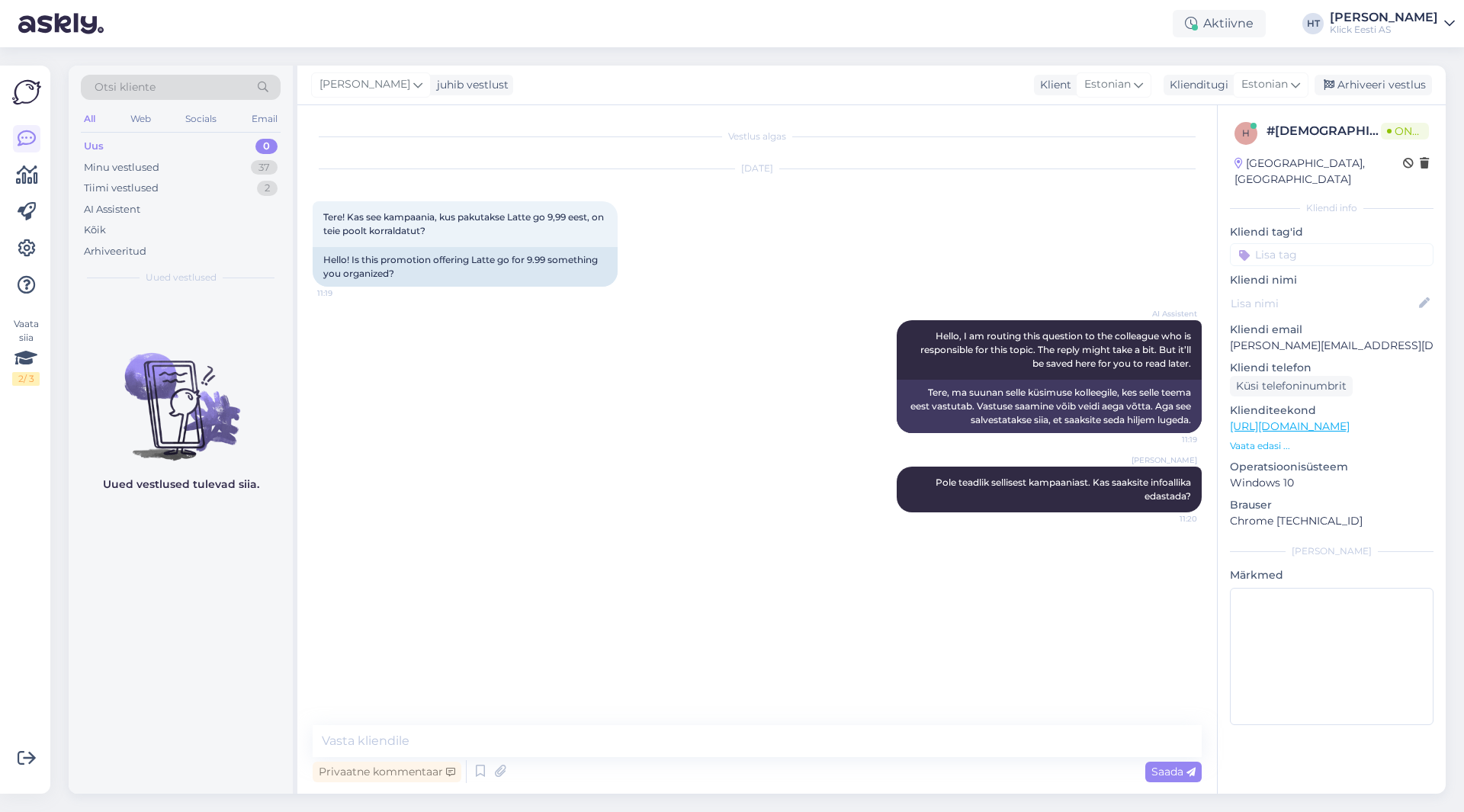
click at [385, 376] on div "AI Assistent Hello, I am routing this question to the colleague who is responsi…" at bounding box center [757, 376] width 889 height 147
click at [230, 163] on div "Minu vestlused 37" at bounding box center [181, 168] width 200 height 21
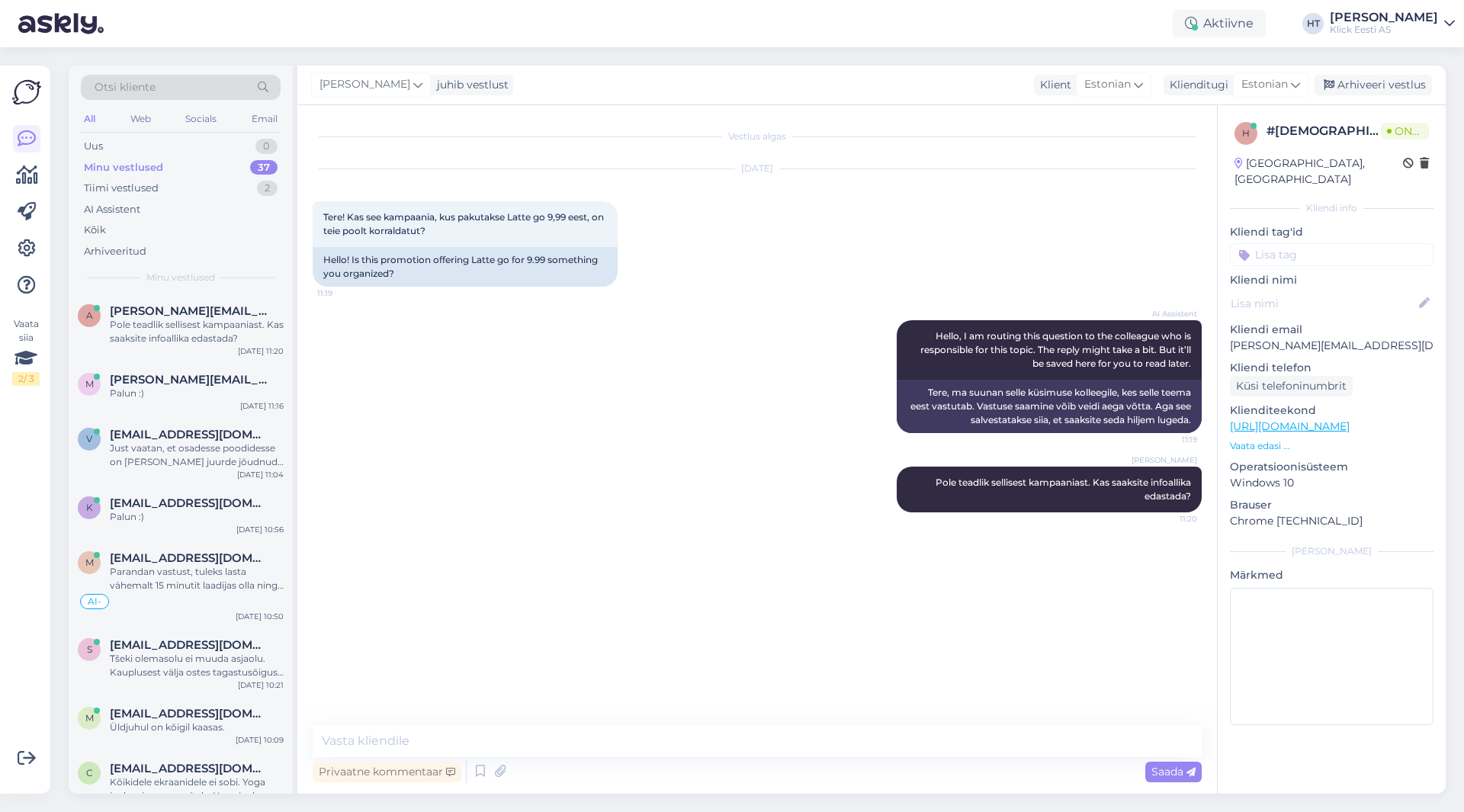
click at [503, 435] on div "AI Assistent Hello, I am routing this question to the colleague who is responsi…" at bounding box center [757, 376] width 889 height 147
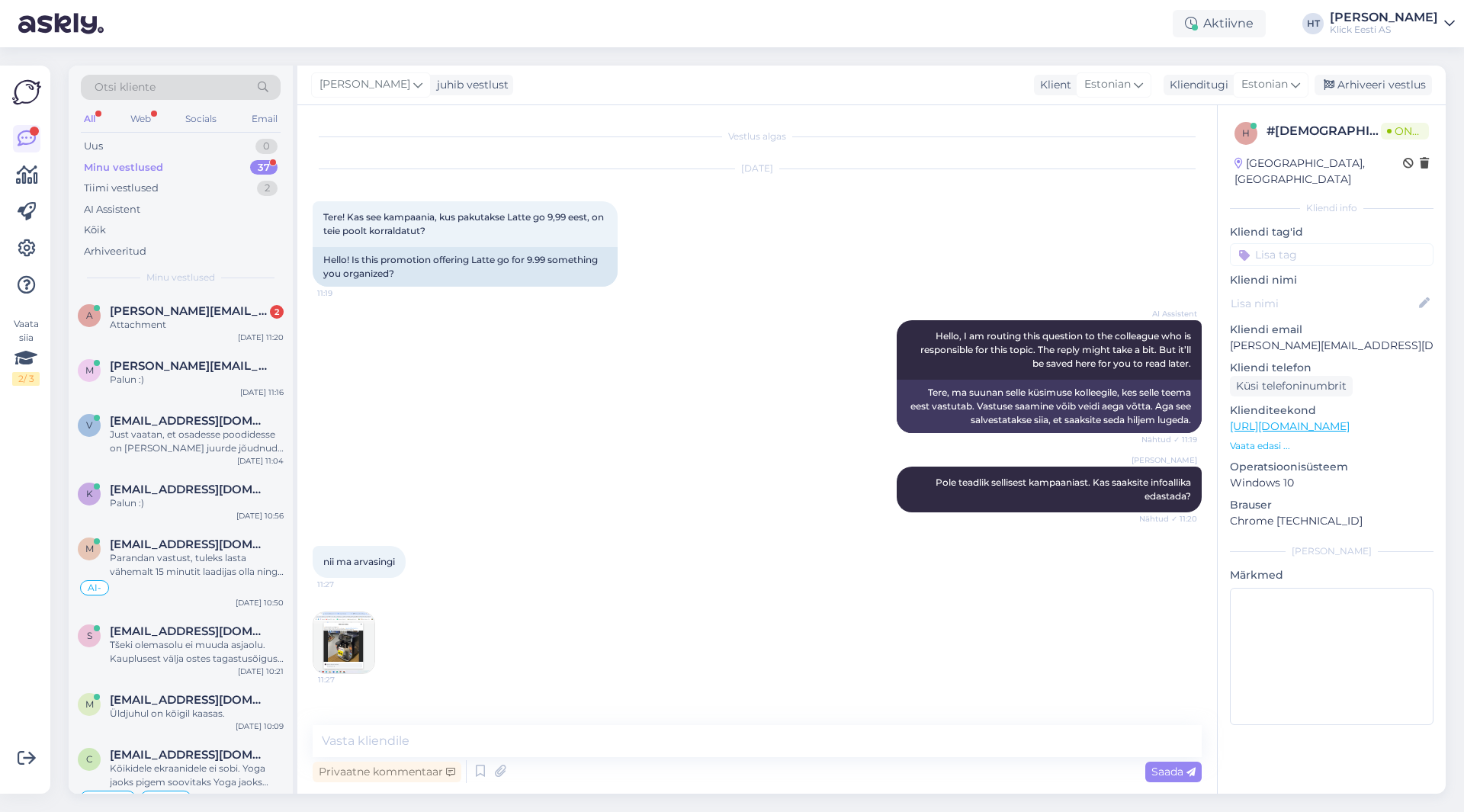
click at [344, 665] on img at bounding box center [344, 643] width 61 height 61
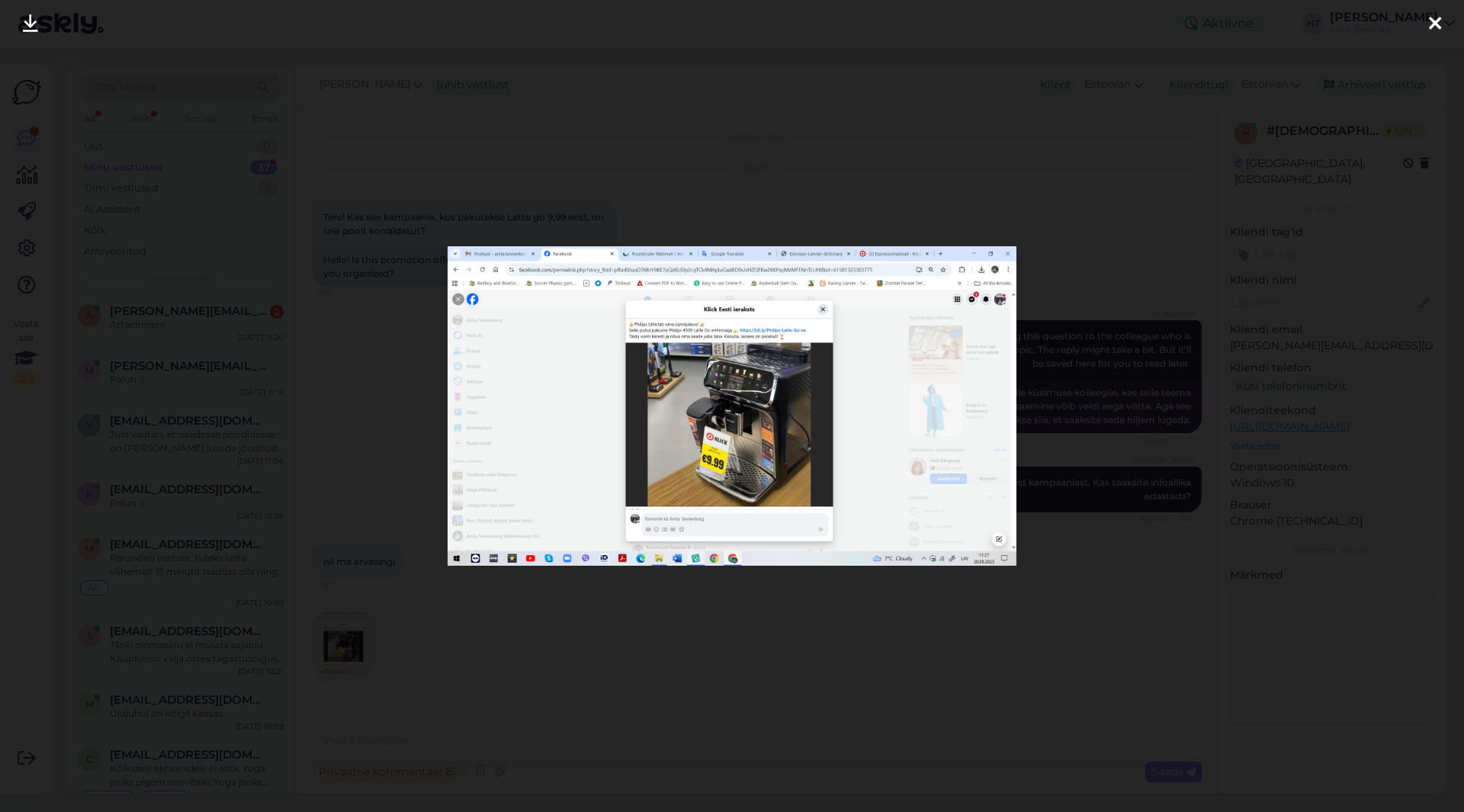
click at [107, 756] on div at bounding box center [732, 406] width 1464 height 812
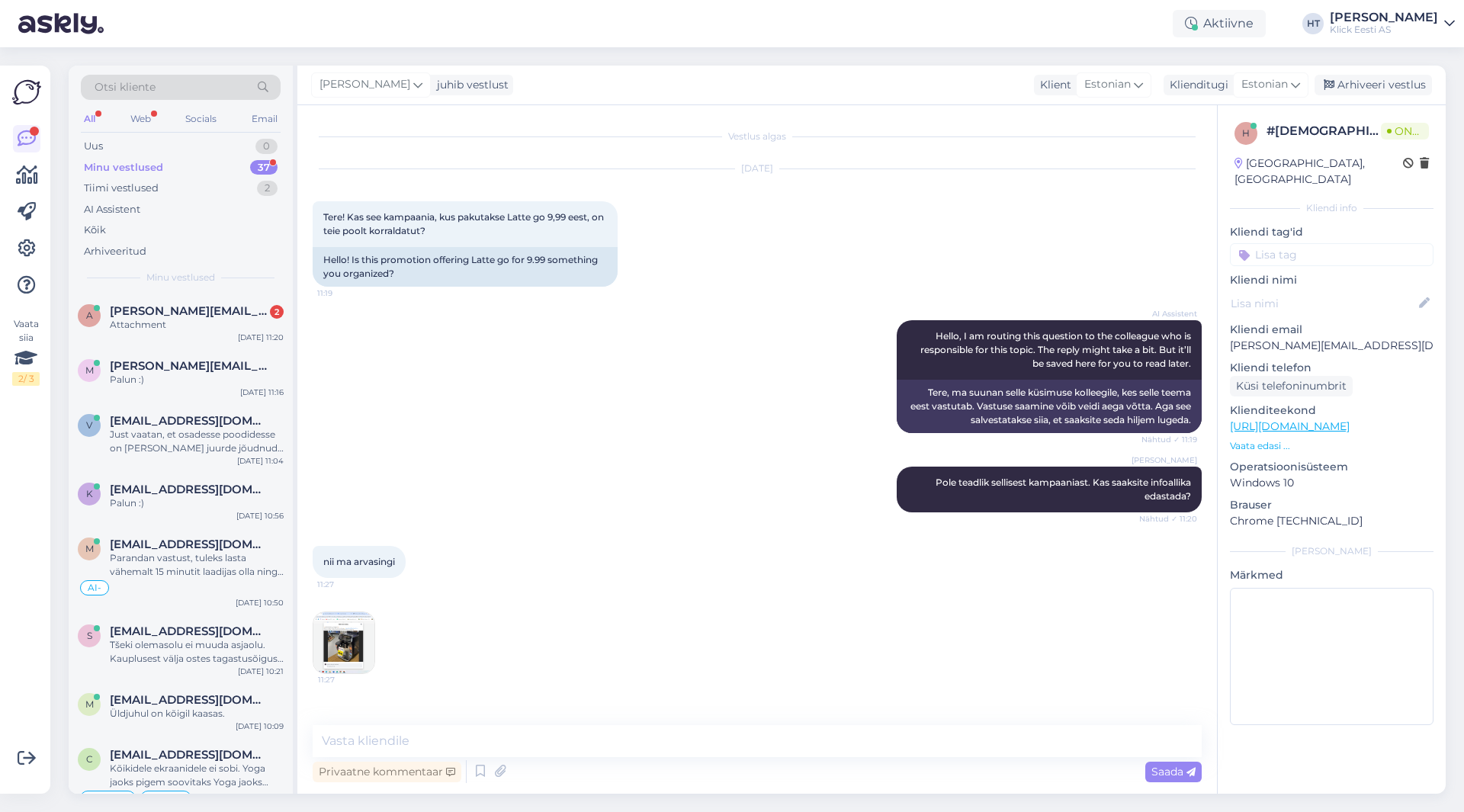
click at [329, 649] on img at bounding box center [344, 643] width 61 height 61
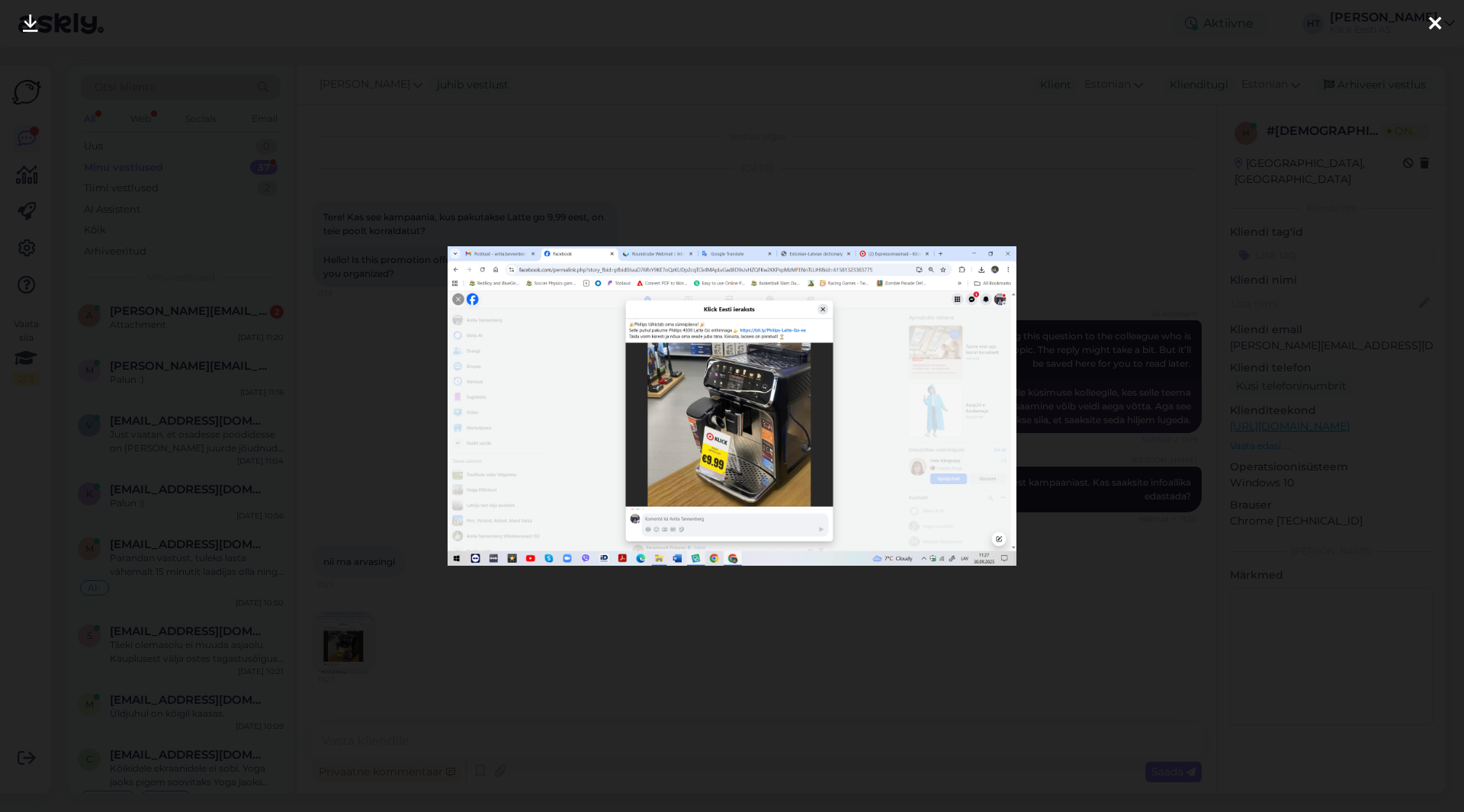
click at [774, 431] on img at bounding box center [732, 406] width 569 height 320
click at [702, 634] on div at bounding box center [732, 406] width 1464 height 812
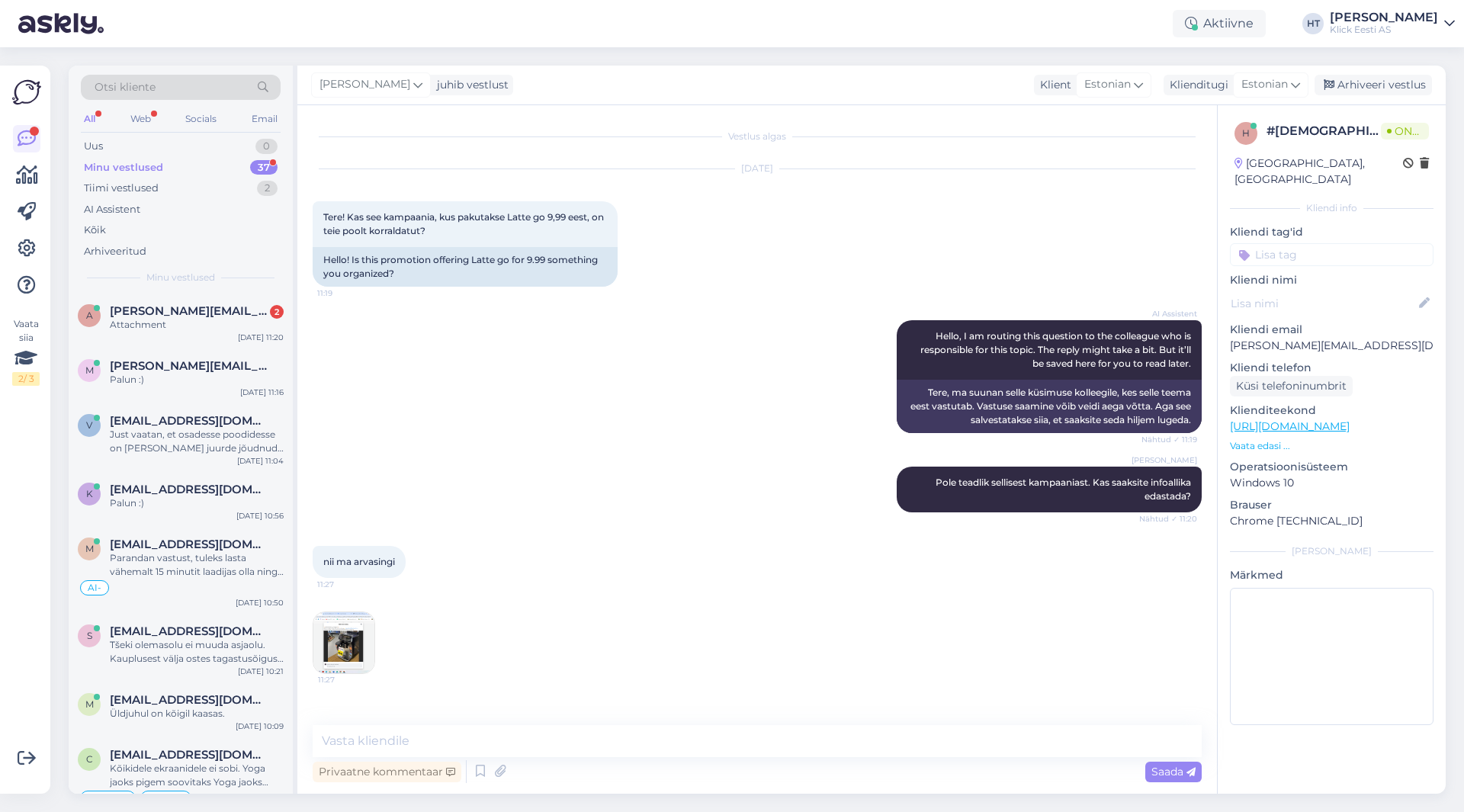
click at [526, 621] on div "11:27" at bounding box center [757, 642] width 889 height 96
click at [277, 327] on div "Attachment" at bounding box center [196, 325] width 174 height 14
click at [366, 634] on img at bounding box center [344, 643] width 61 height 61
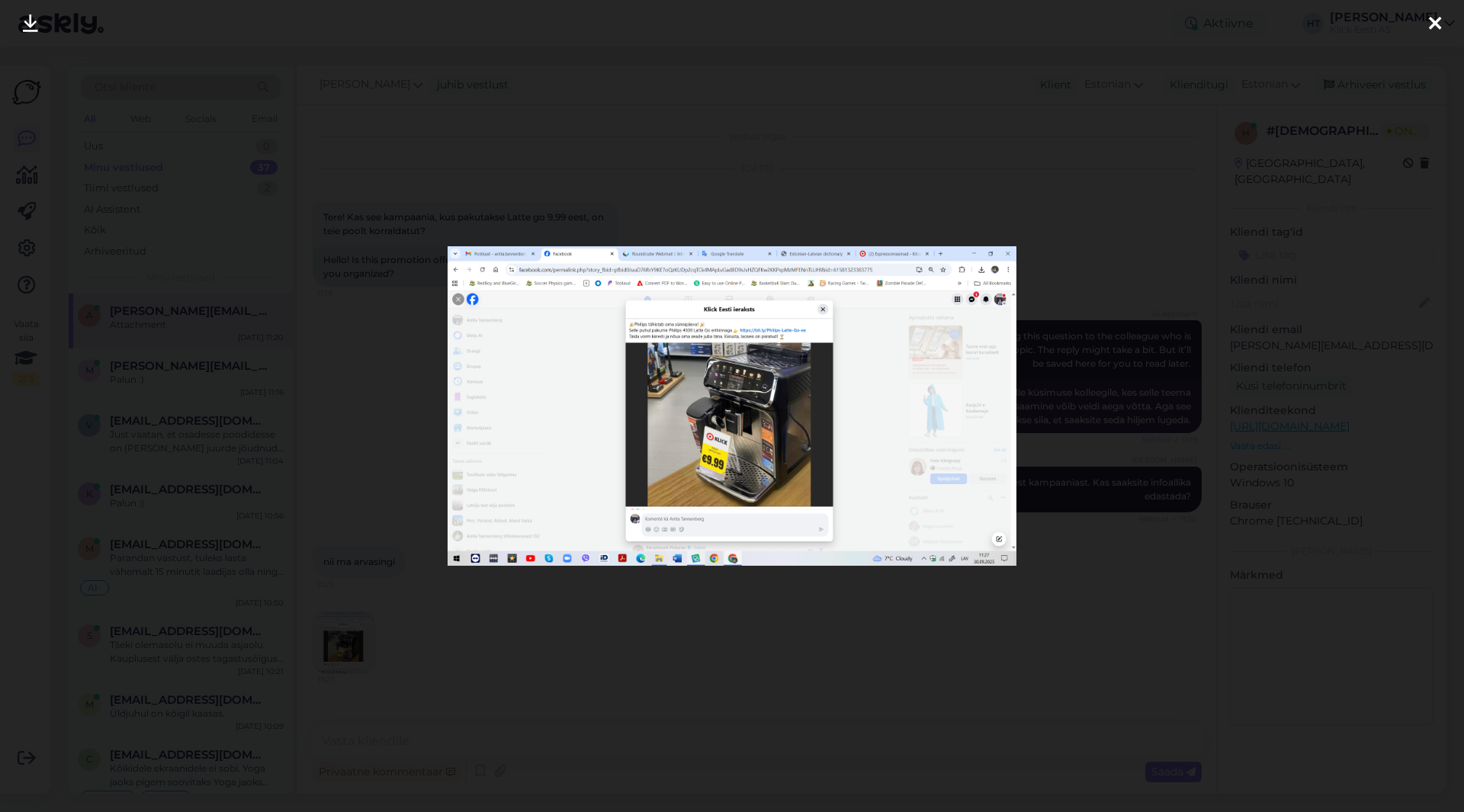
click at [721, 627] on div at bounding box center [732, 406] width 1464 height 812
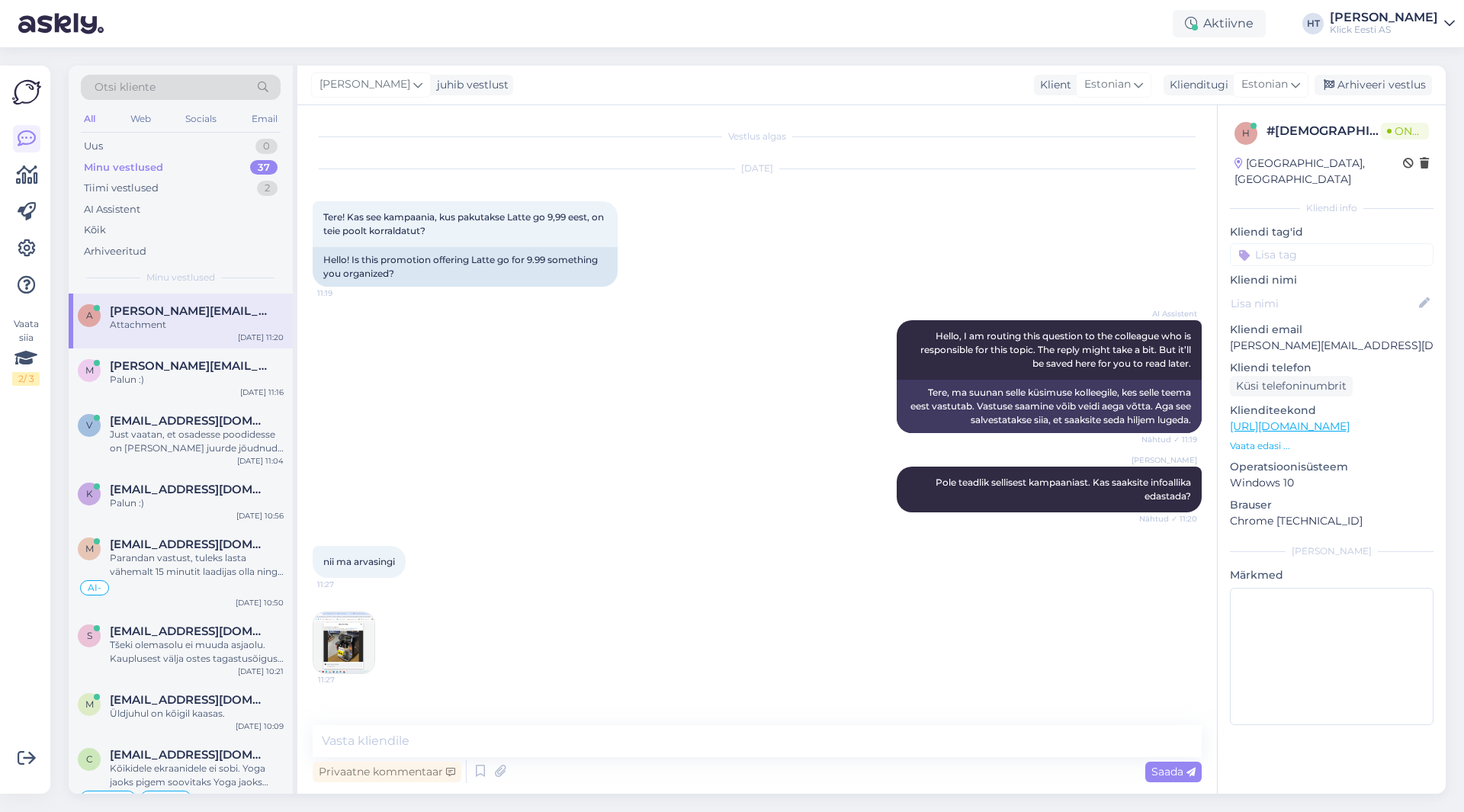
click at [355, 630] on img at bounding box center [344, 643] width 61 height 61
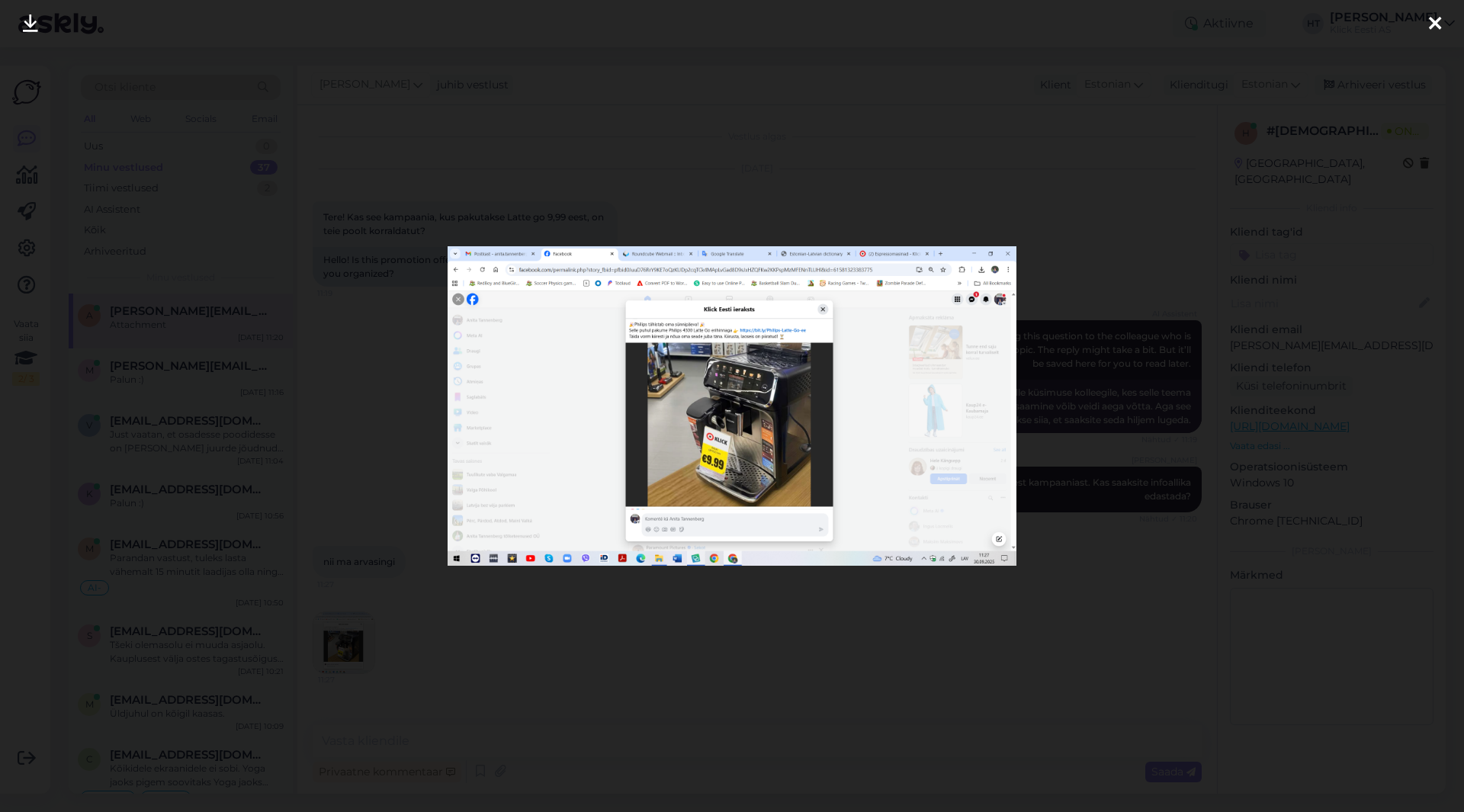
drag, startPoint x: 735, startPoint y: 669, endPoint x: 476, endPoint y: 736, distance: 267.5
click at [734, 669] on div at bounding box center [732, 406] width 1464 height 812
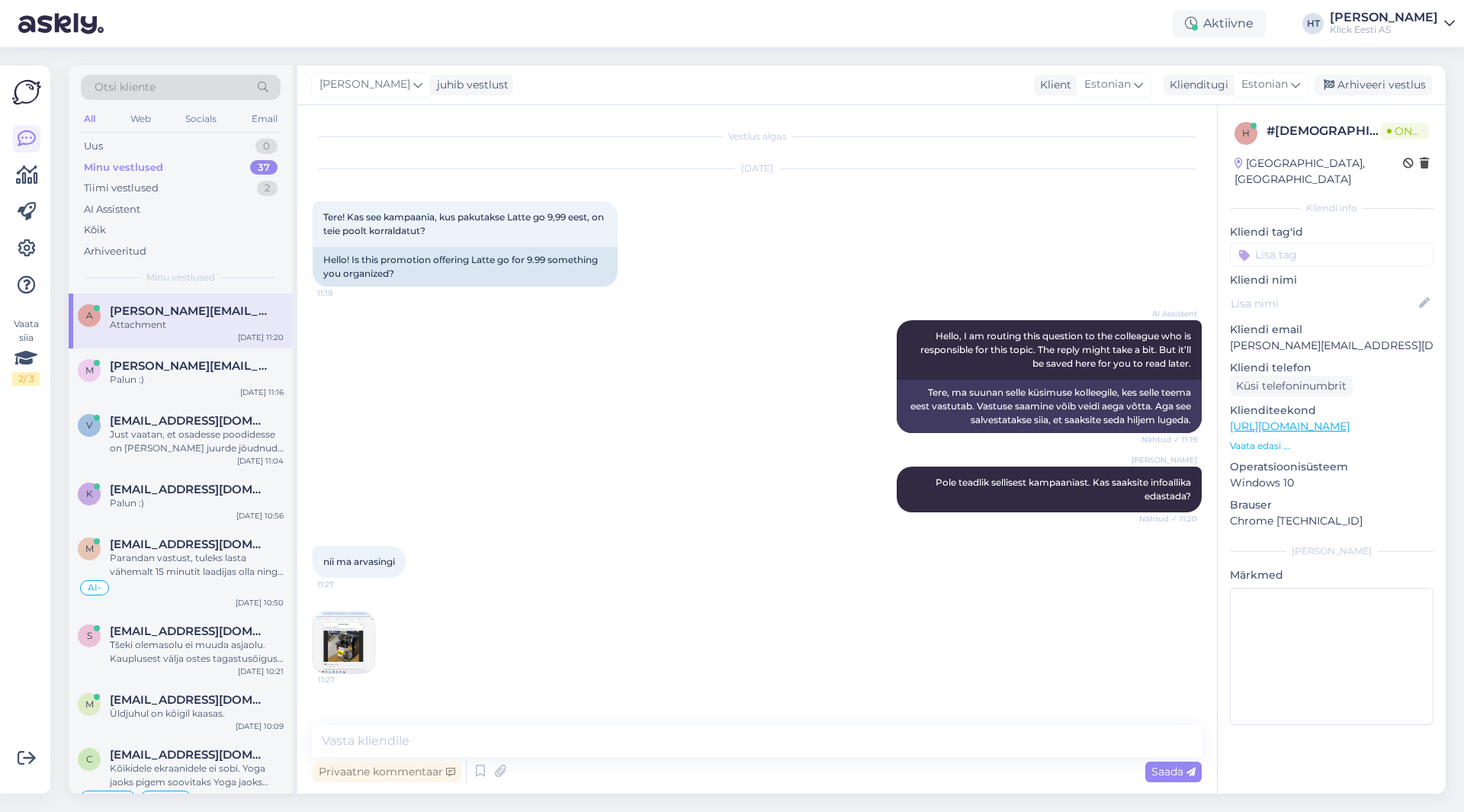
click at [1004, 249] on div "[DATE] Tere! Kas see kampaania, kus pakutakse Latte go 9,99 eest, on teie poolt…" at bounding box center [757, 228] width 889 height 151
click at [544, 750] on textarea at bounding box center [757, 740] width 889 height 32
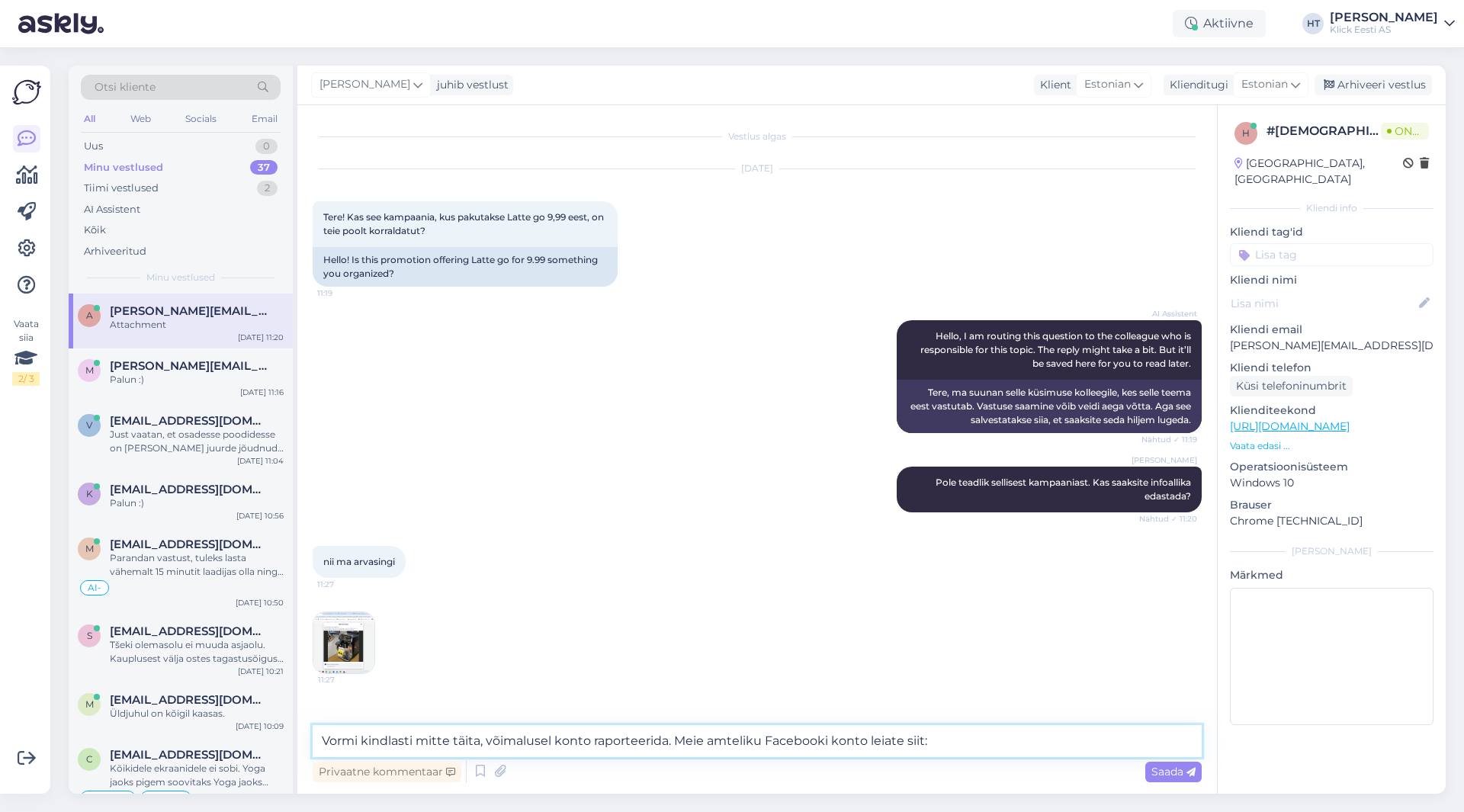
paste textarea "[URL][DOMAIN_NAME]"
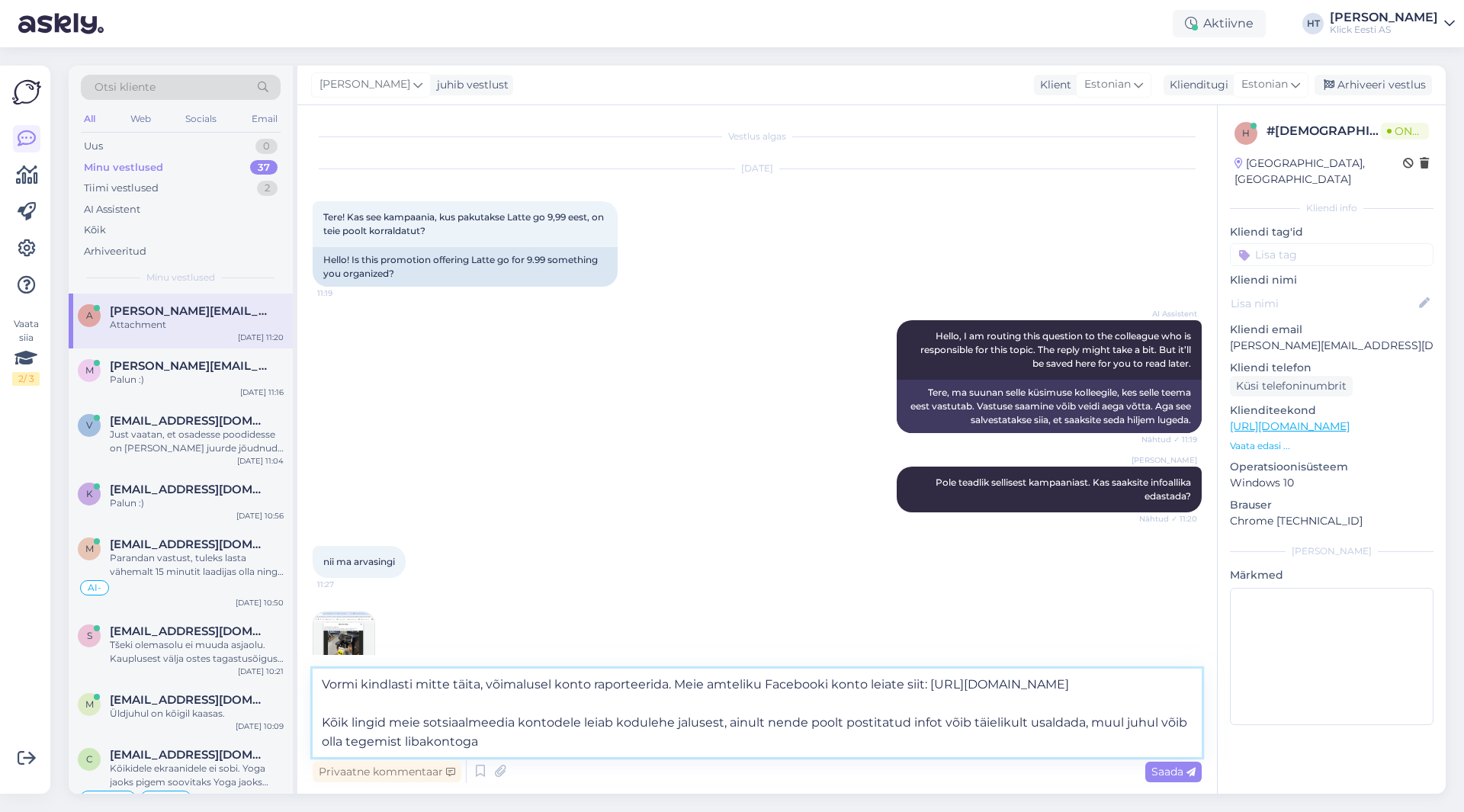
type textarea "Vormi kindlasti mitte täita, võimalusel konto raporteerida. Meie amteliku Faceb…"
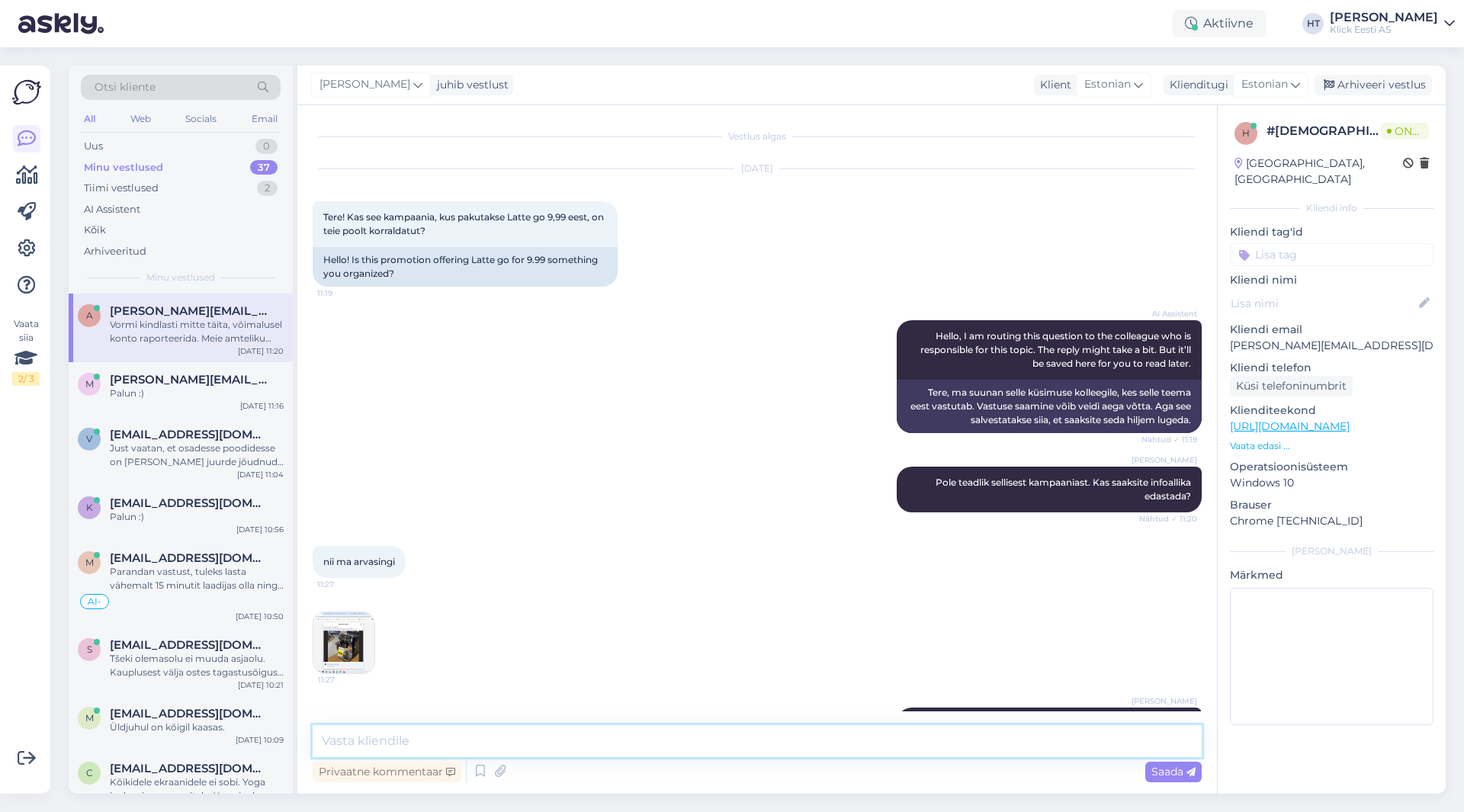
scroll to position [127, 0]
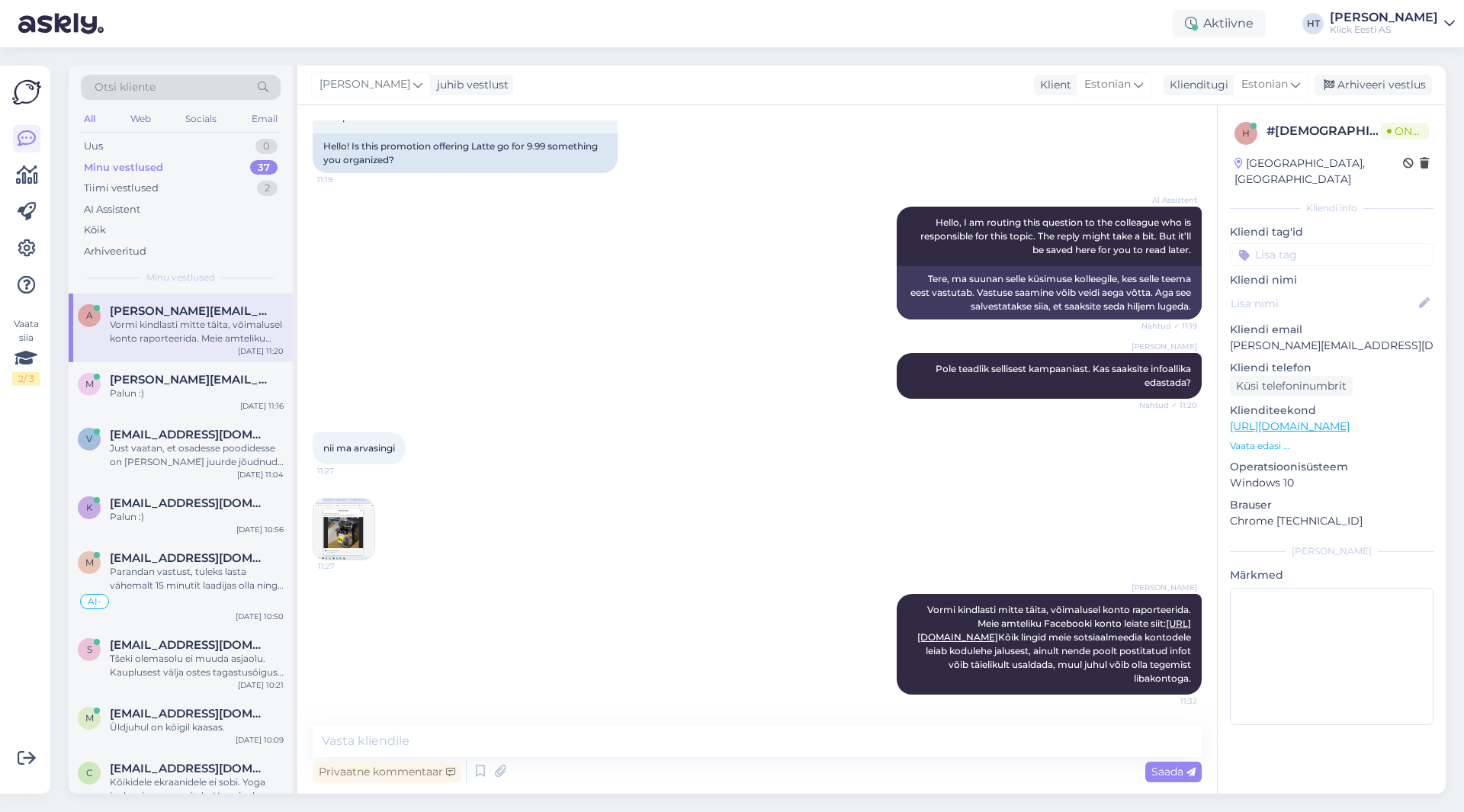
click at [346, 507] on img at bounding box center [344, 529] width 61 height 61
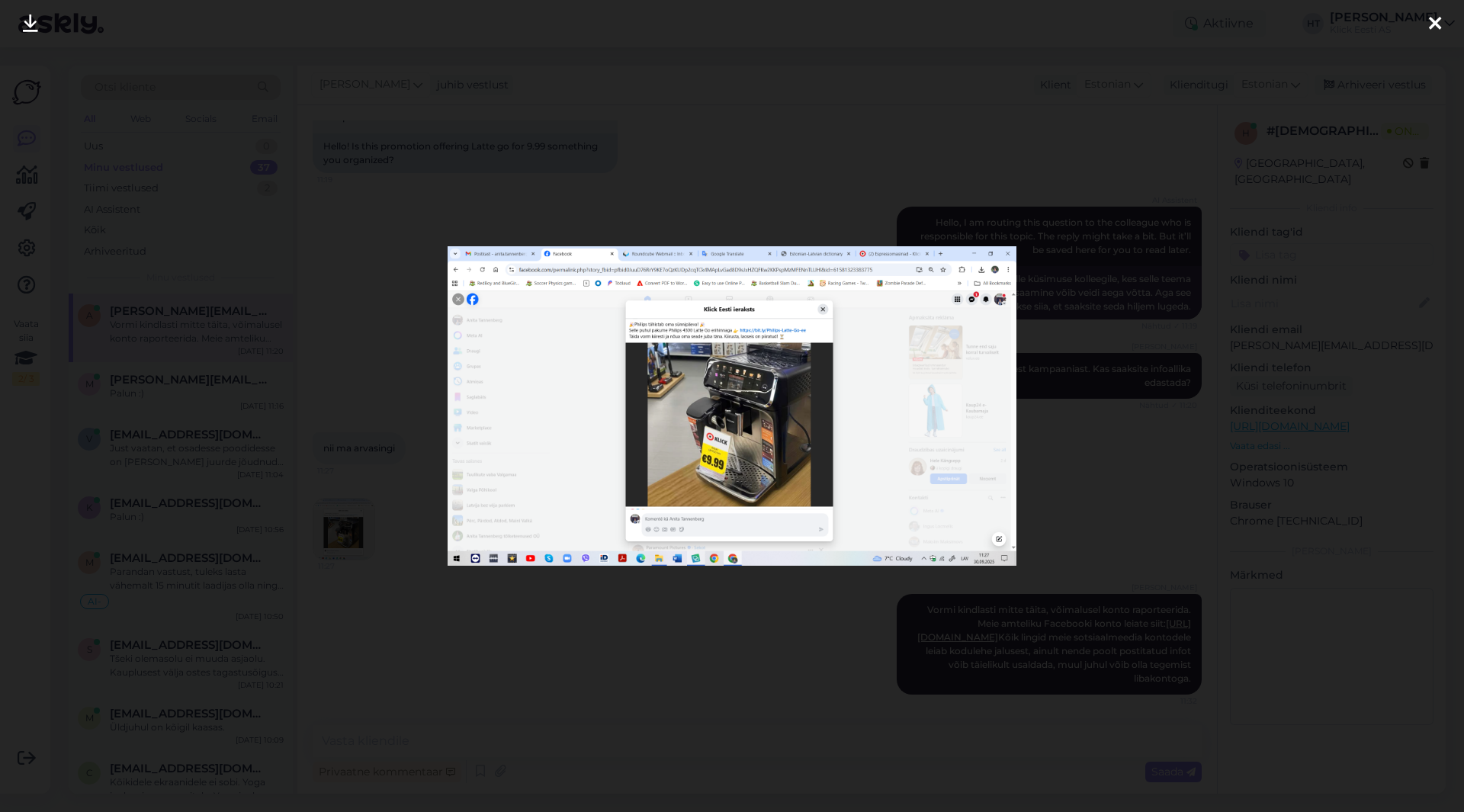
click at [508, 620] on div at bounding box center [732, 406] width 1464 height 812
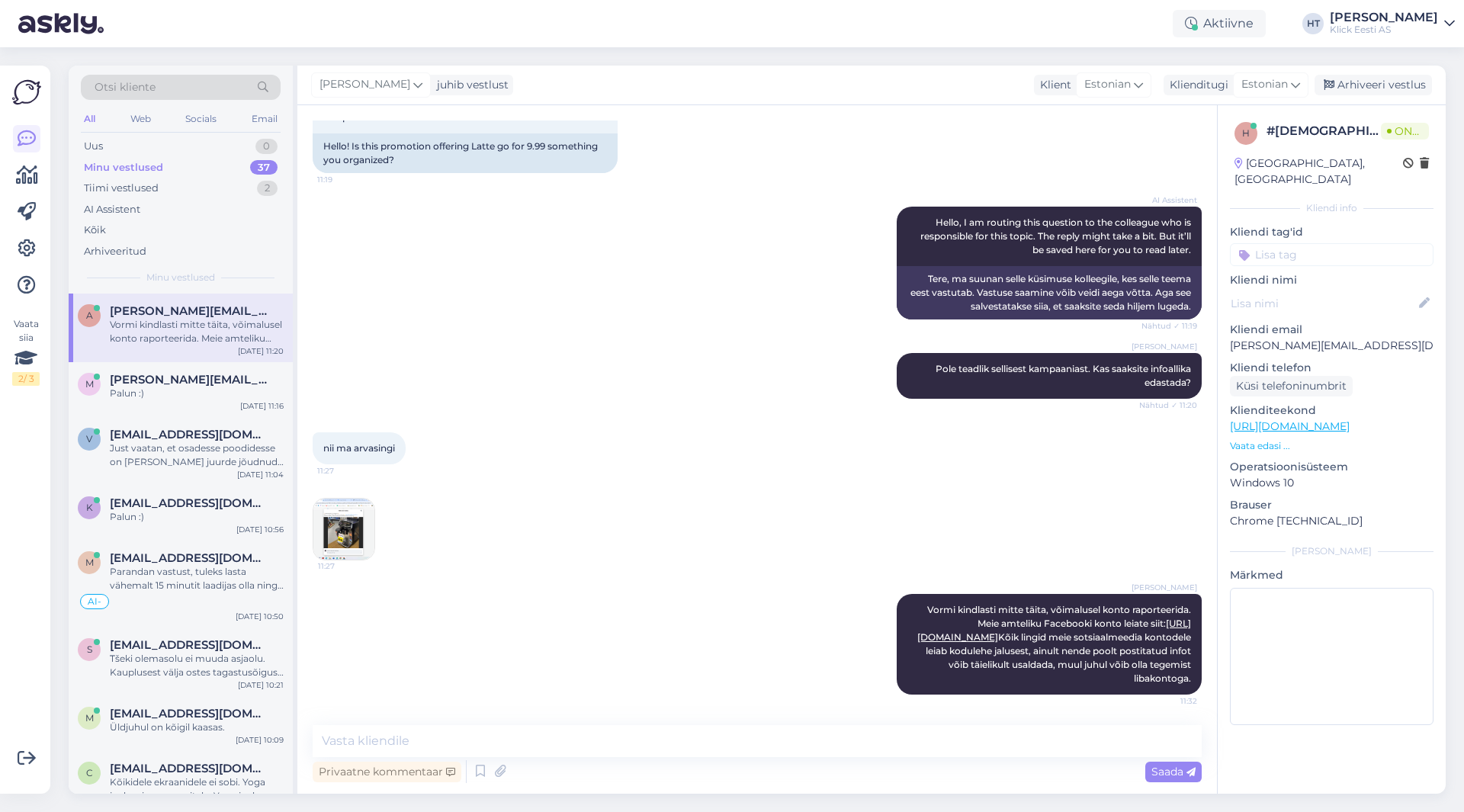
click at [358, 511] on img at bounding box center [344, 529] width 61 height 61
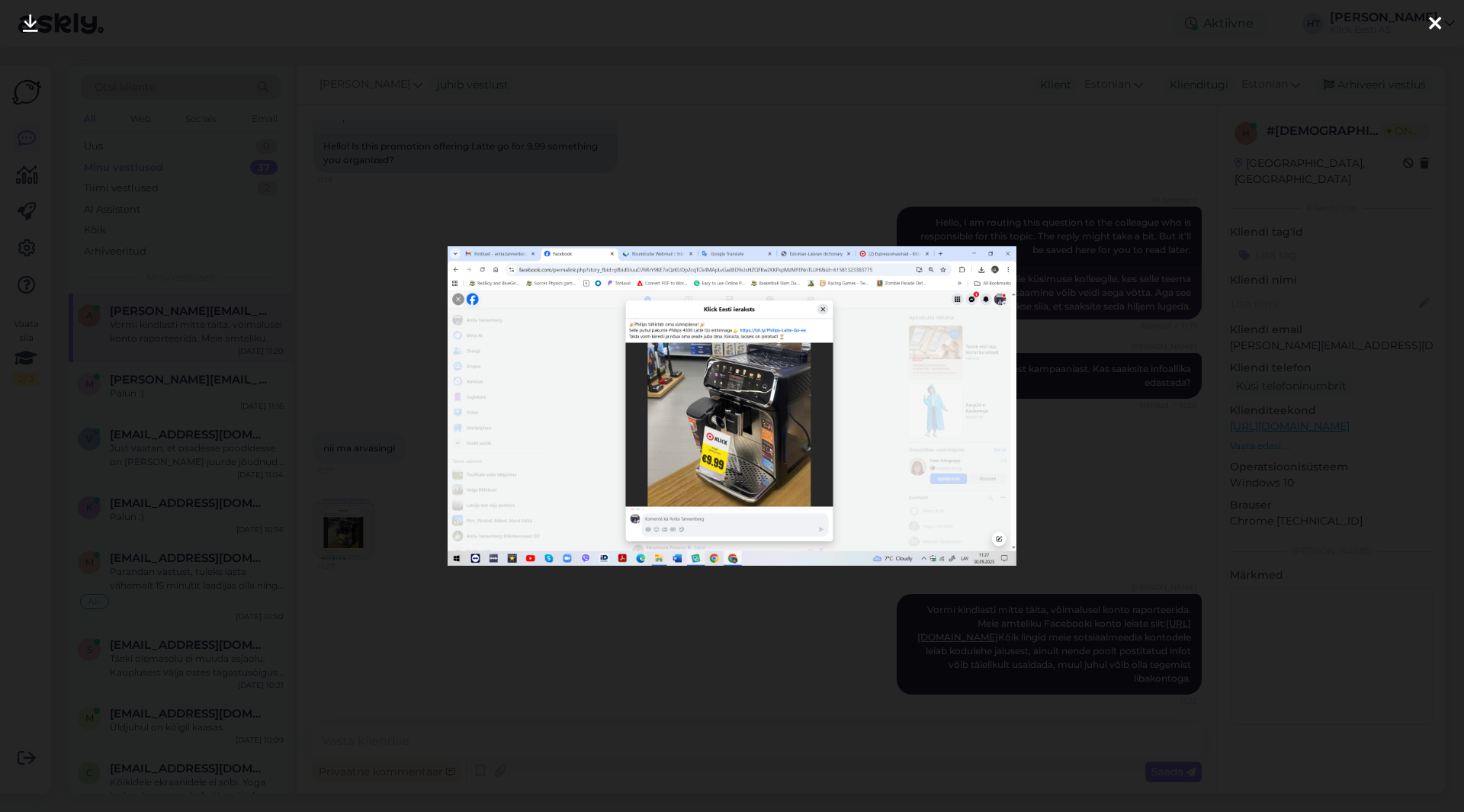
click at [688, 641] on div at bounding box center [732, 406] width 1464 height 812
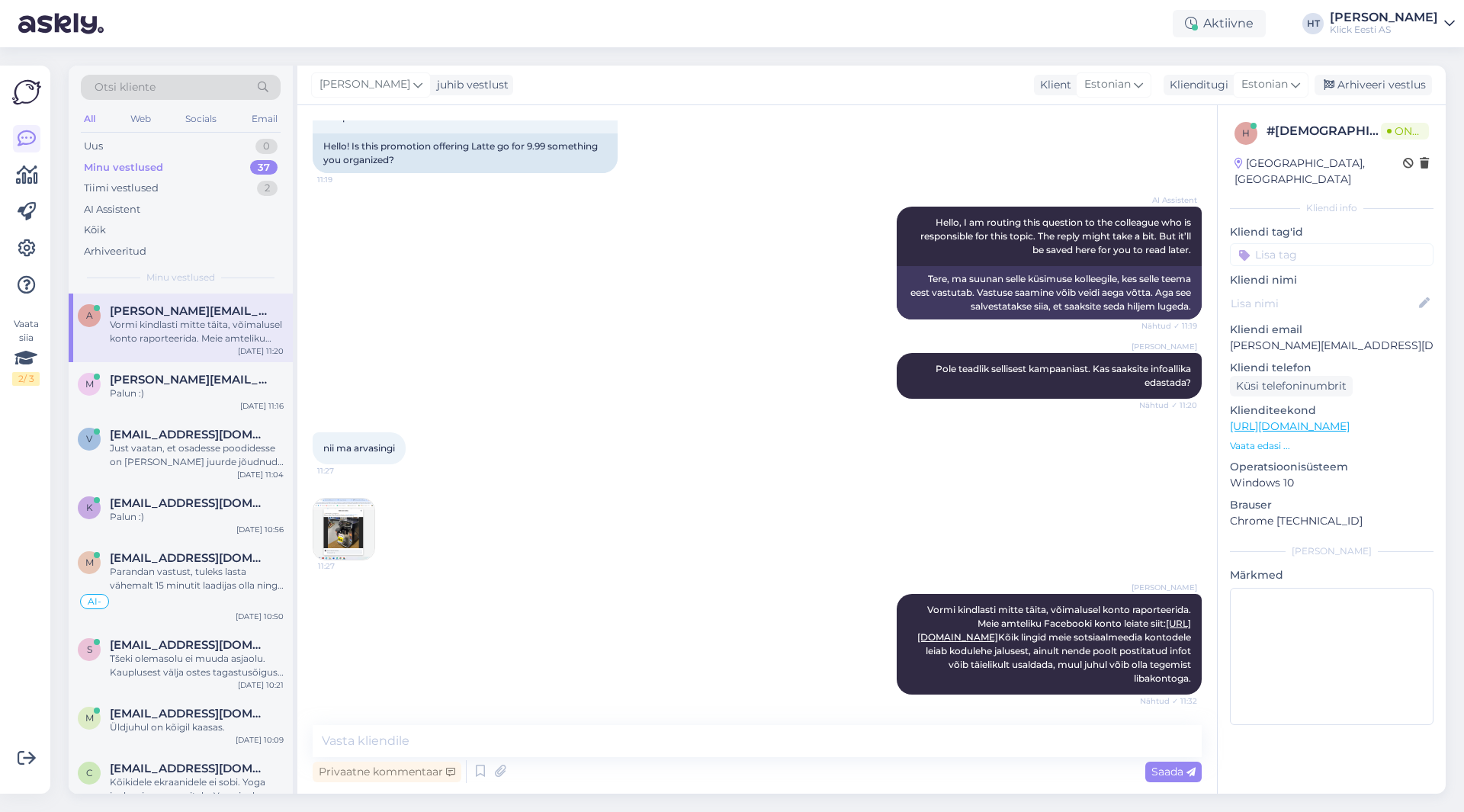
scroll to position [143, 0]
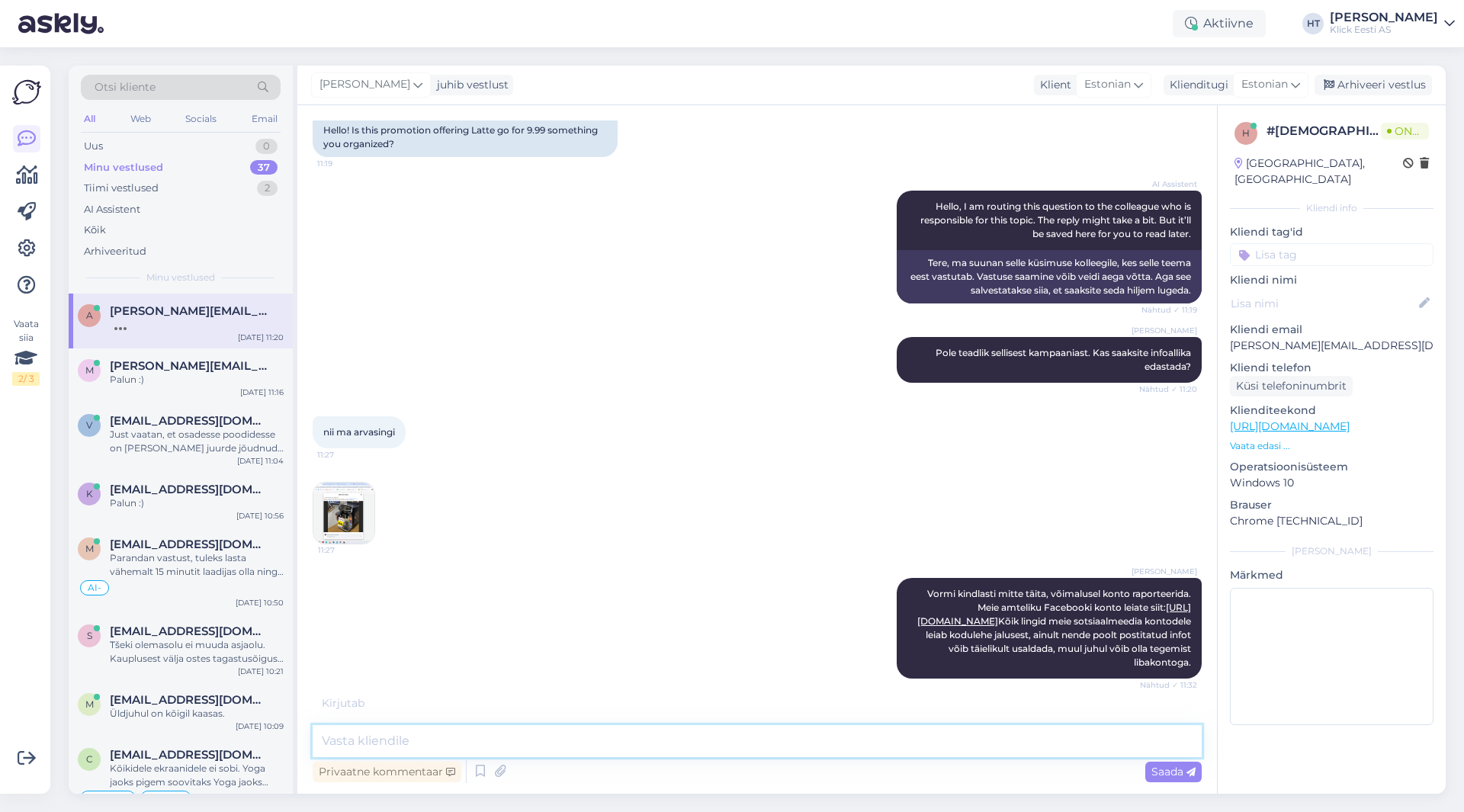
click at [609, 739] on textarea at bounding box center [757, 740] width 889 height 32
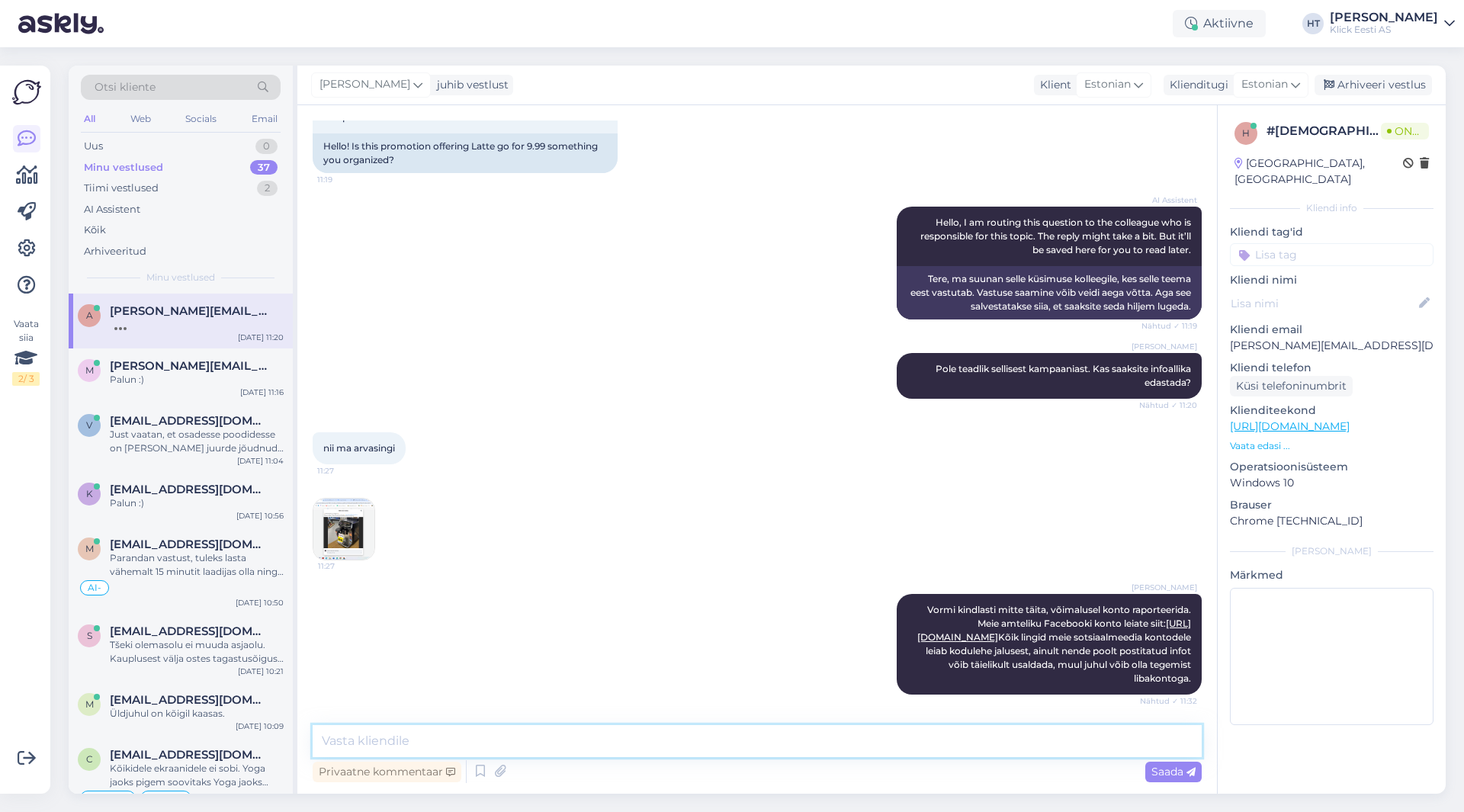
scroll to position [127, 0]
click at [347, 503] on img at bounding box center [344, 529] width 61 height 61
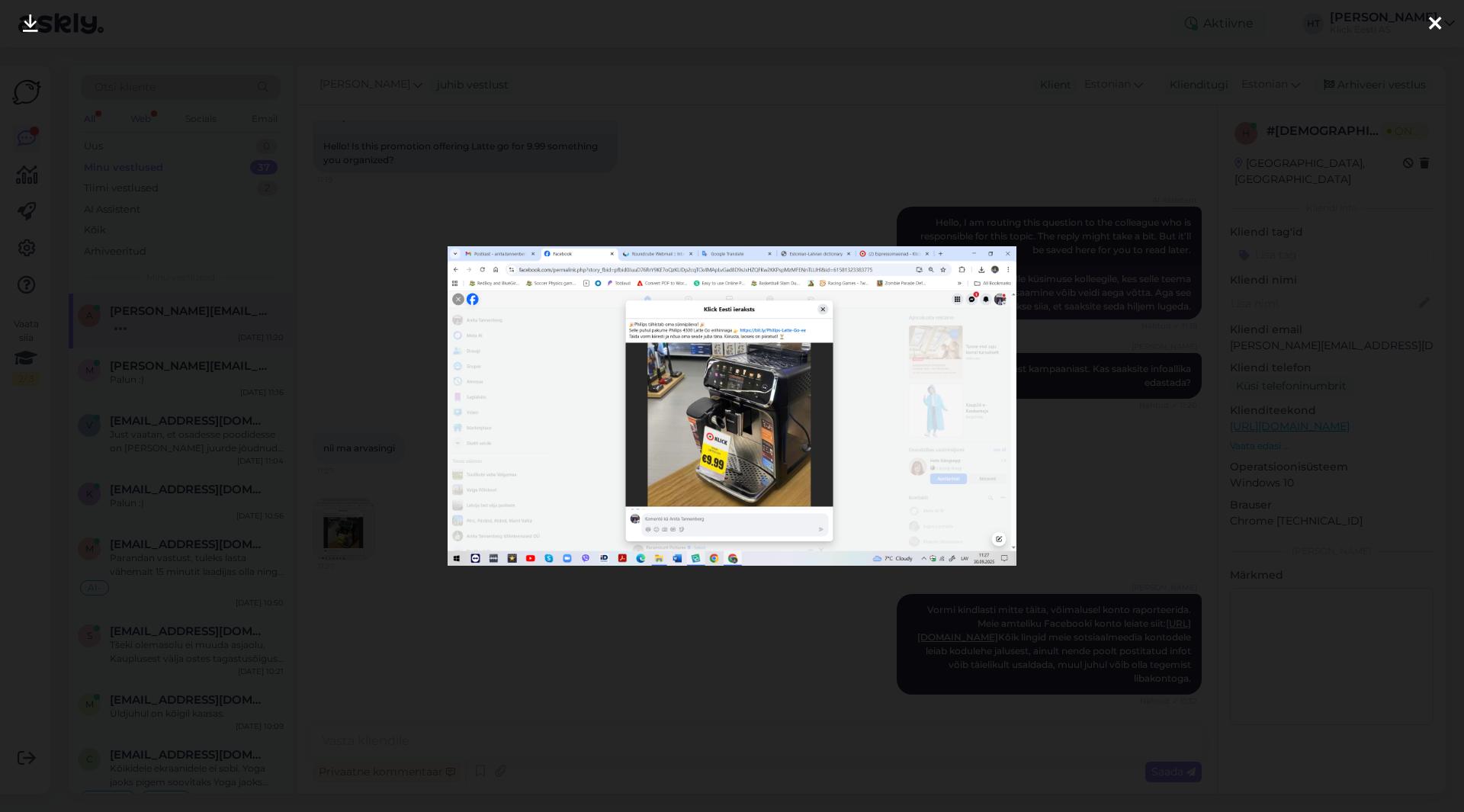
click at [645, 641] on div at bounding box center [732, 406] width 1464 height 812
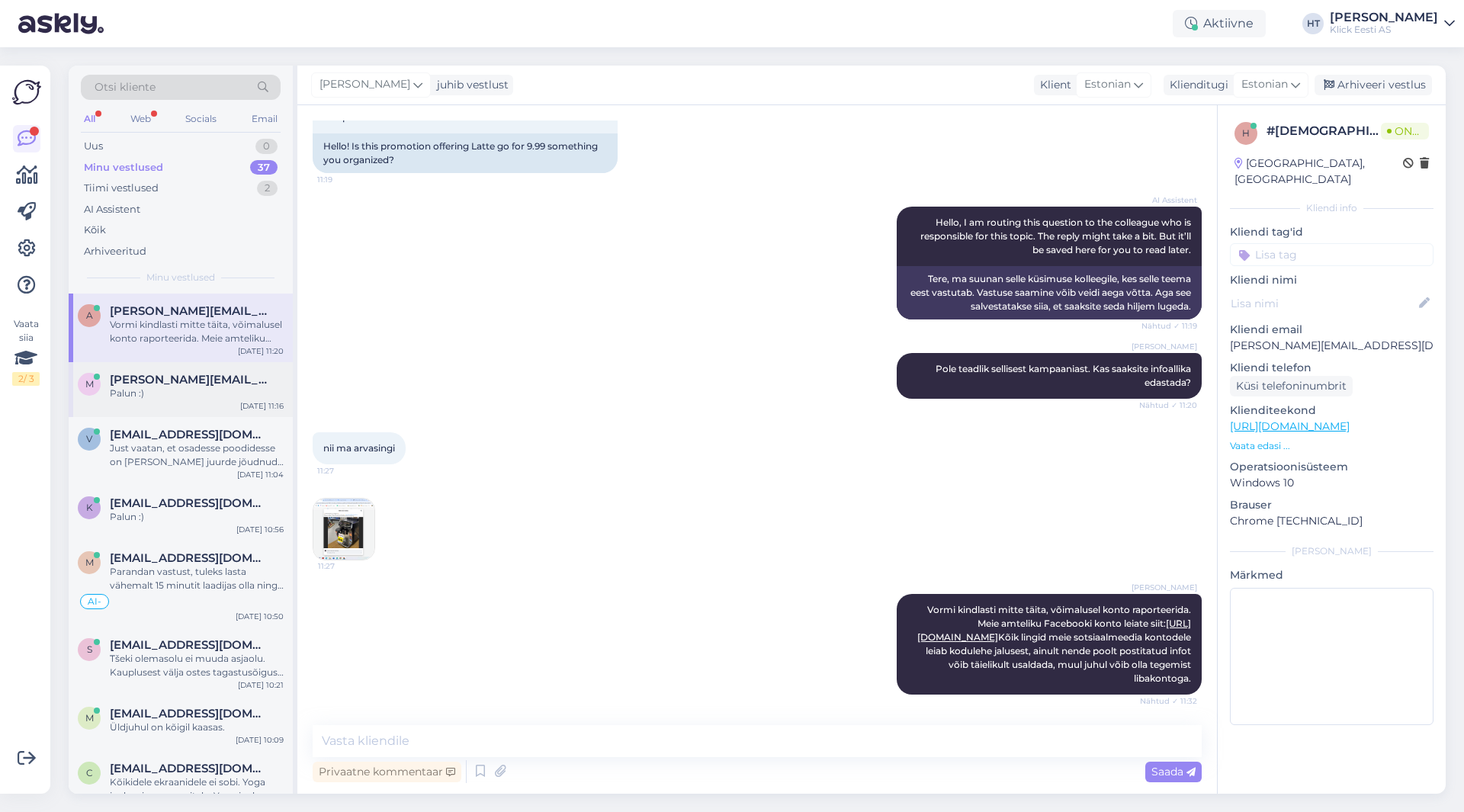
click at [224, 372] on span "[PERSON_NAME][EMAIL_ADDRESS][DOMAIN_NAME]" at bounding box center [189, 380] width 159 height 14
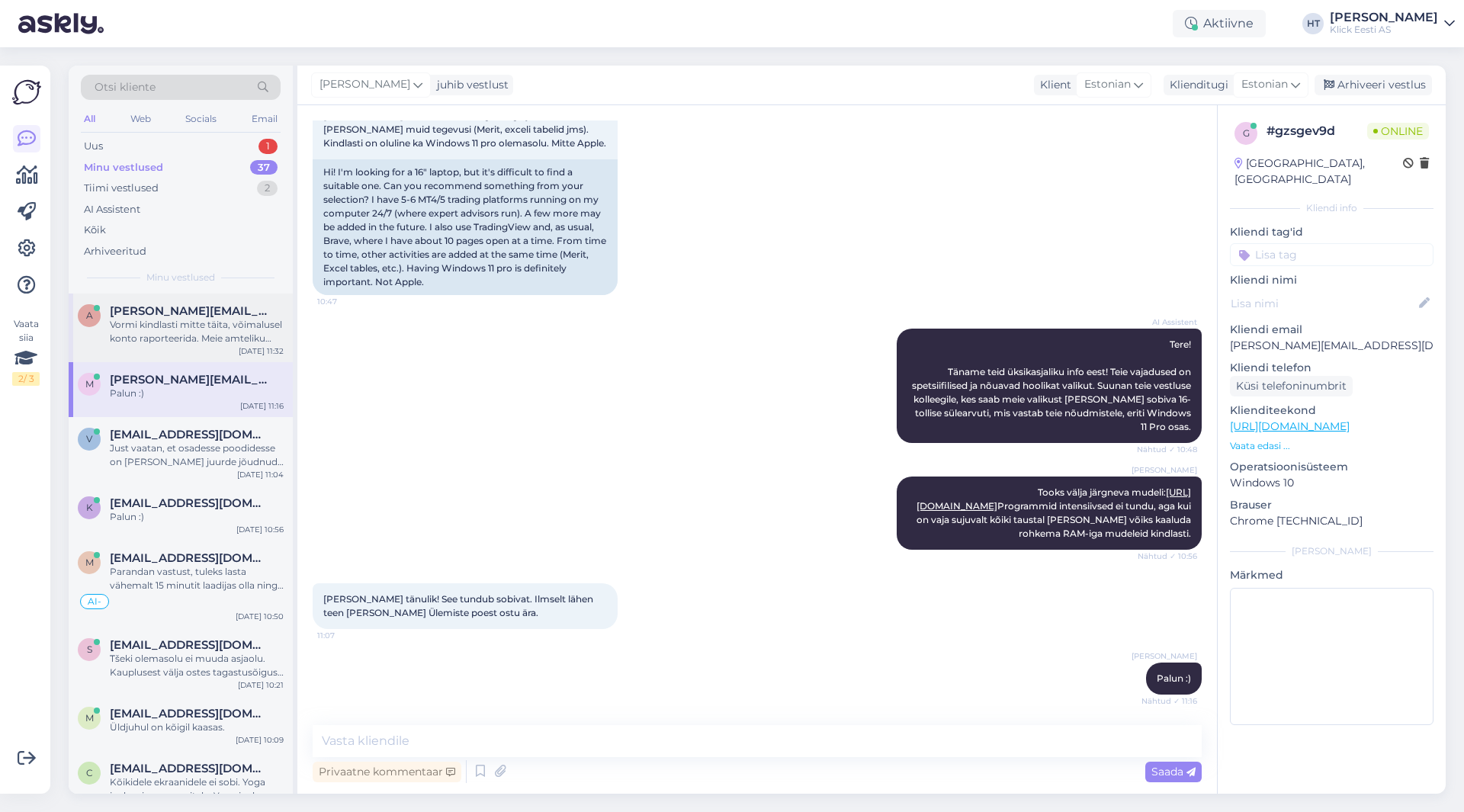
click at [238, 310] on span "[PERSON_NAME][EMAIL_ADDRESS][DOMAIN_NAME]" at bounding box center [189, 311] width 159 height 14
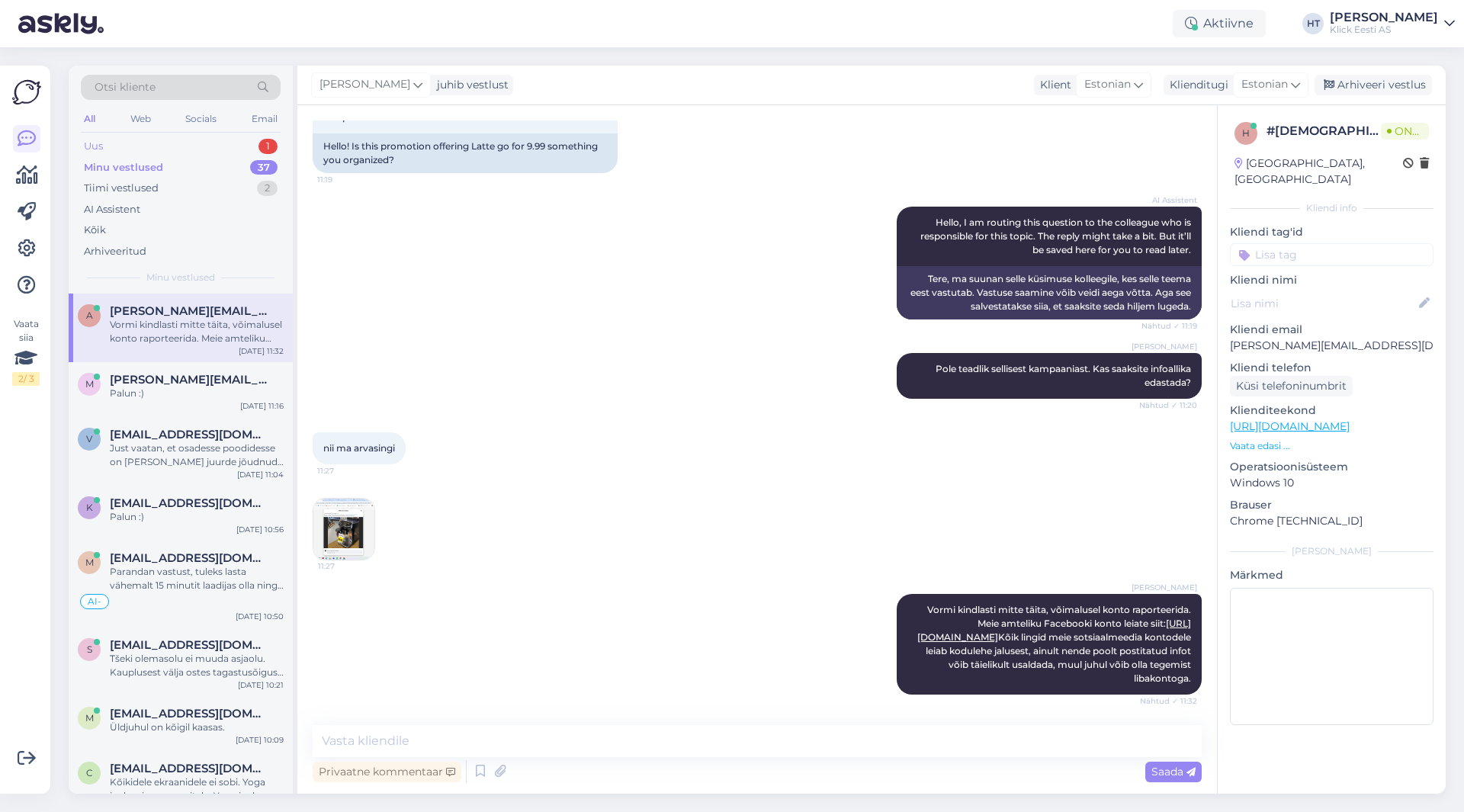
click at [229, 144] on div "Uus 1" at bounding box center [181, 146] width 200 height 21
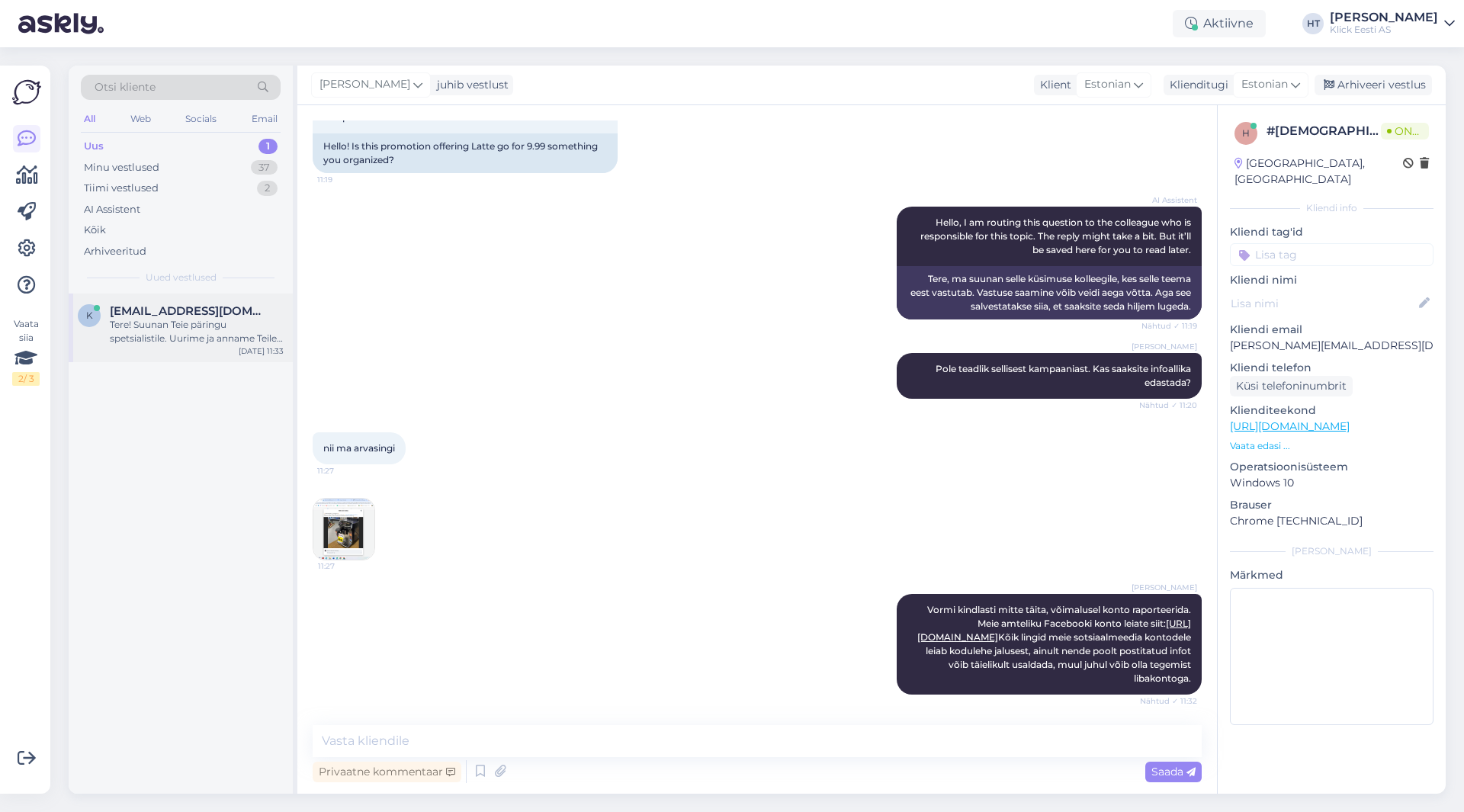
click at [234, 309] on span "[EMAIL_ADDRESS][DOMAIN_NAME]" at bounding box center [189, 311] width 159 height 14
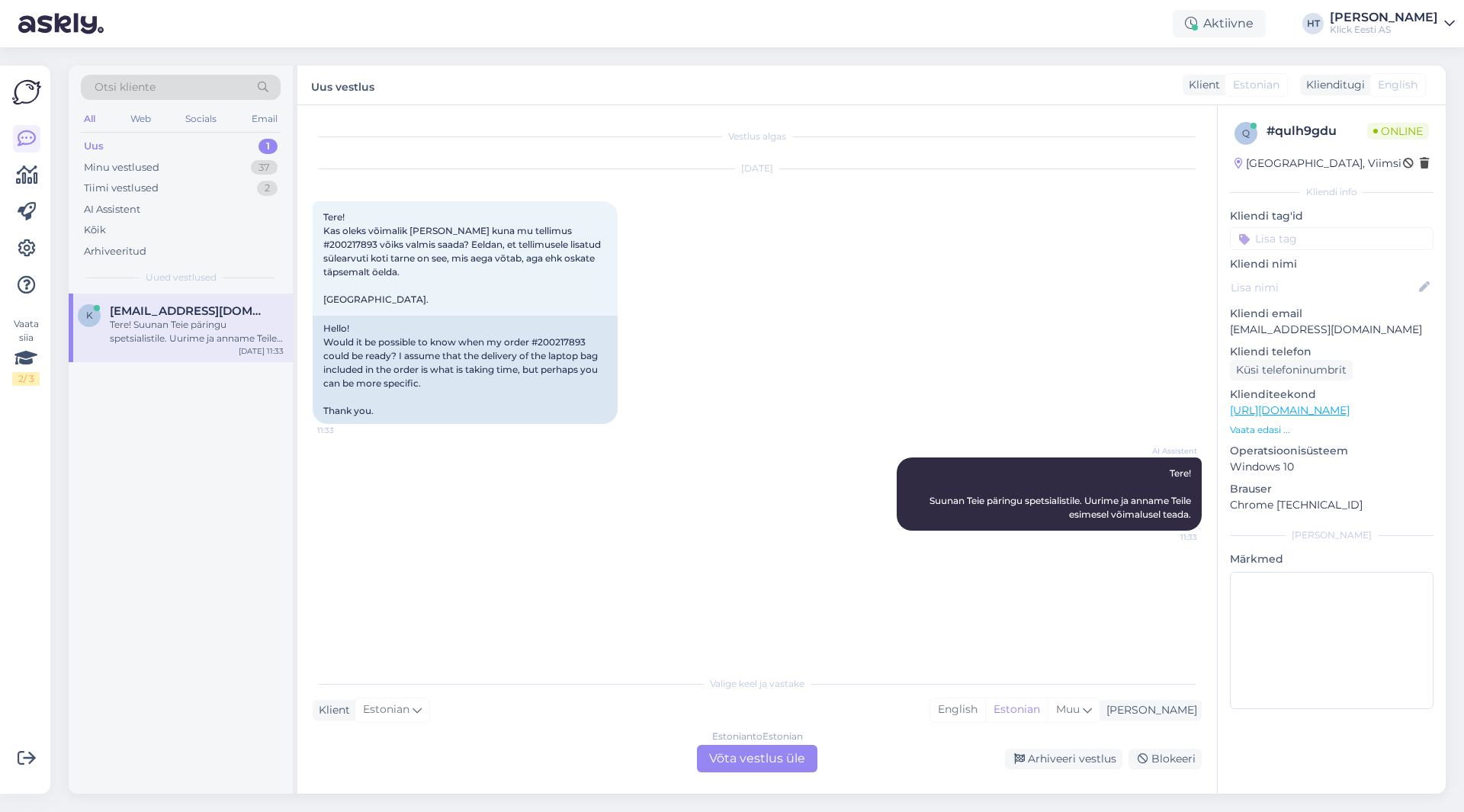
scroll to position [0, 0]
click at [345, 238] on div "Tere! Kas oleks võimalik [PERSON_NAME] kuna mu tellimus #200217893 võiks valmis…" at bounding box center [465, 258] width 305 height 115
click at [913, 287] on div "[DATE] Tere! Kas oleks võimalik [PERSON_NAME] kuna mu tellimus #200217893 võiks…" at bounding box center [757, 297] width 889 height 288
click at [745, 305] on div "[DATE] Tere! Kas oleks võimalik [PERSON_NAME] kuna mu tellimus #200217893 võiks…" at bounding box center [757, 297] width 889 height 288
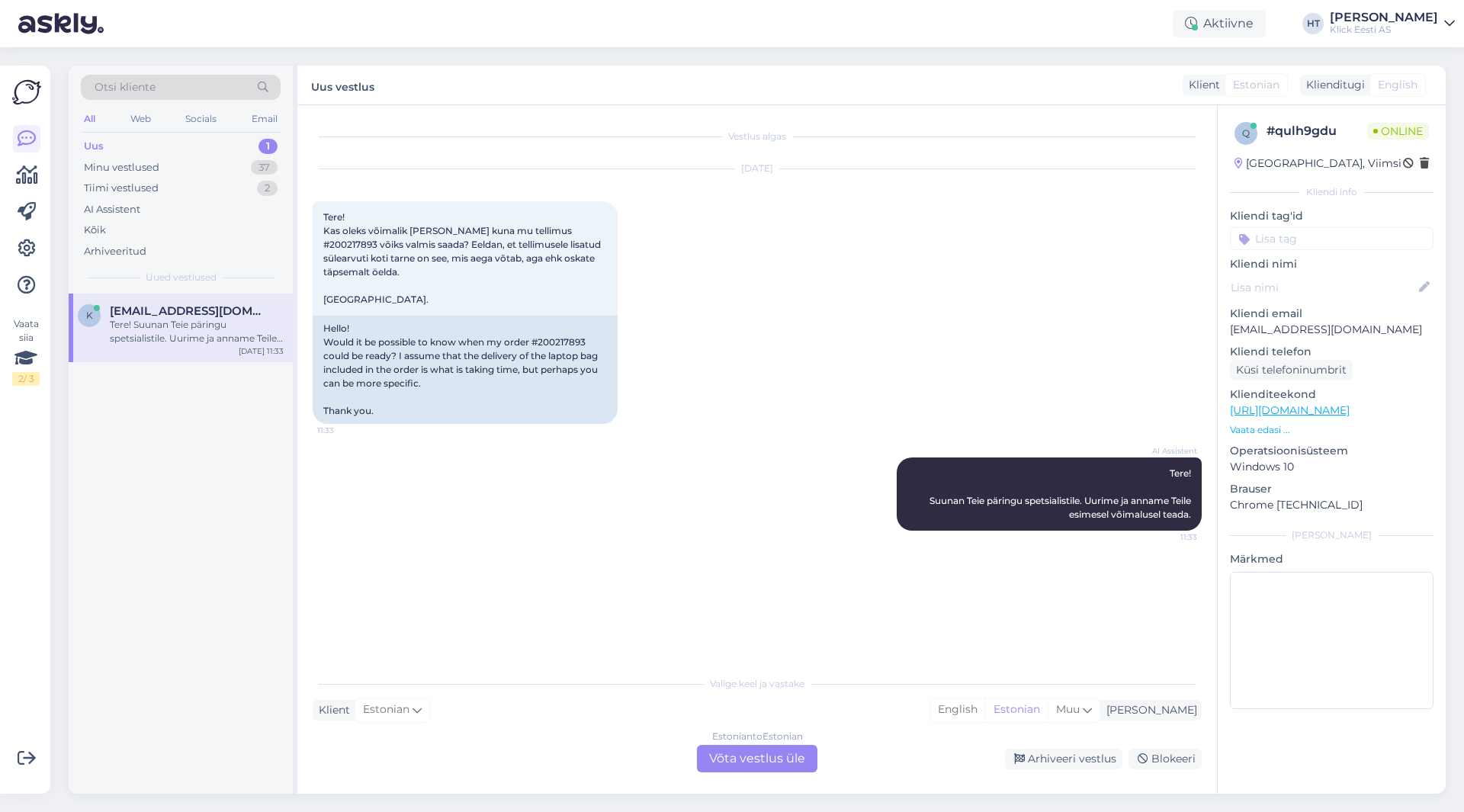
click at [171, 86] on div "Otsi kliente" at bounding box center [181, 87] width 200 height 25
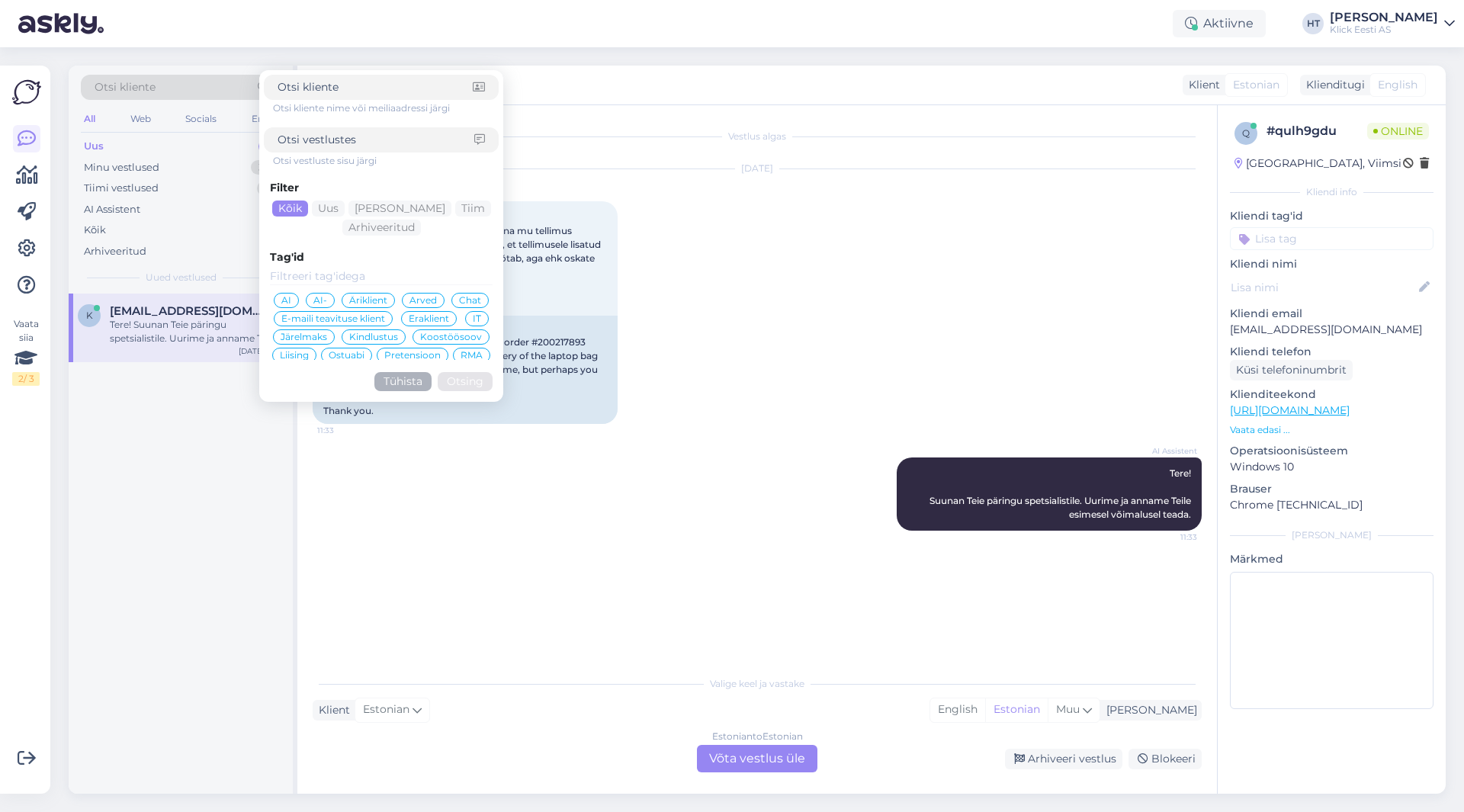
click at [309, 143] on input at bounding box center [376, 139] width 196 height 16
paste input "200217893"
type input "200217893"
click button "Otsing" at bounding box center [465, 381] width 55 height 19
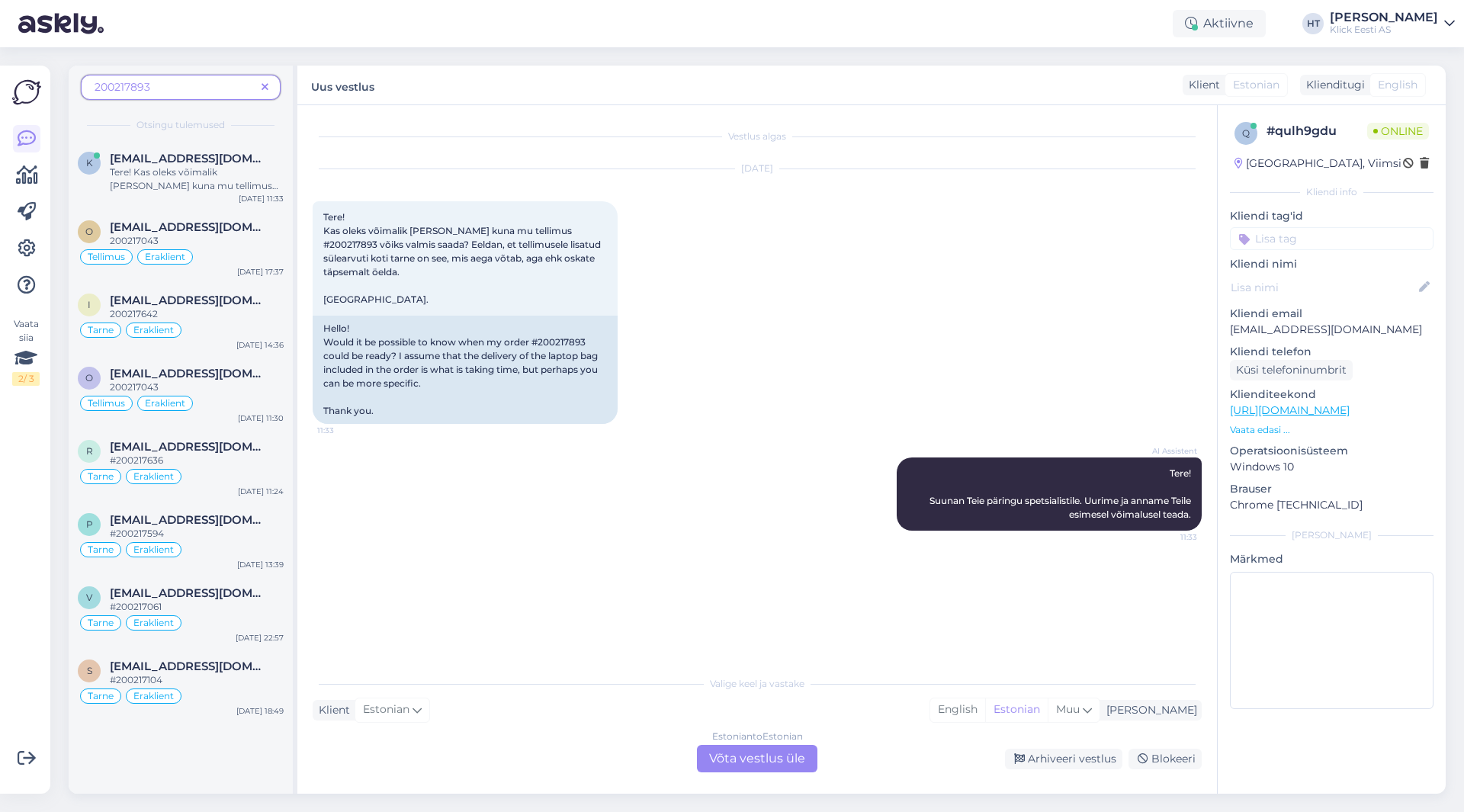
click at [268, 86] on span at bounding box center [265, 87] width 19 height 16
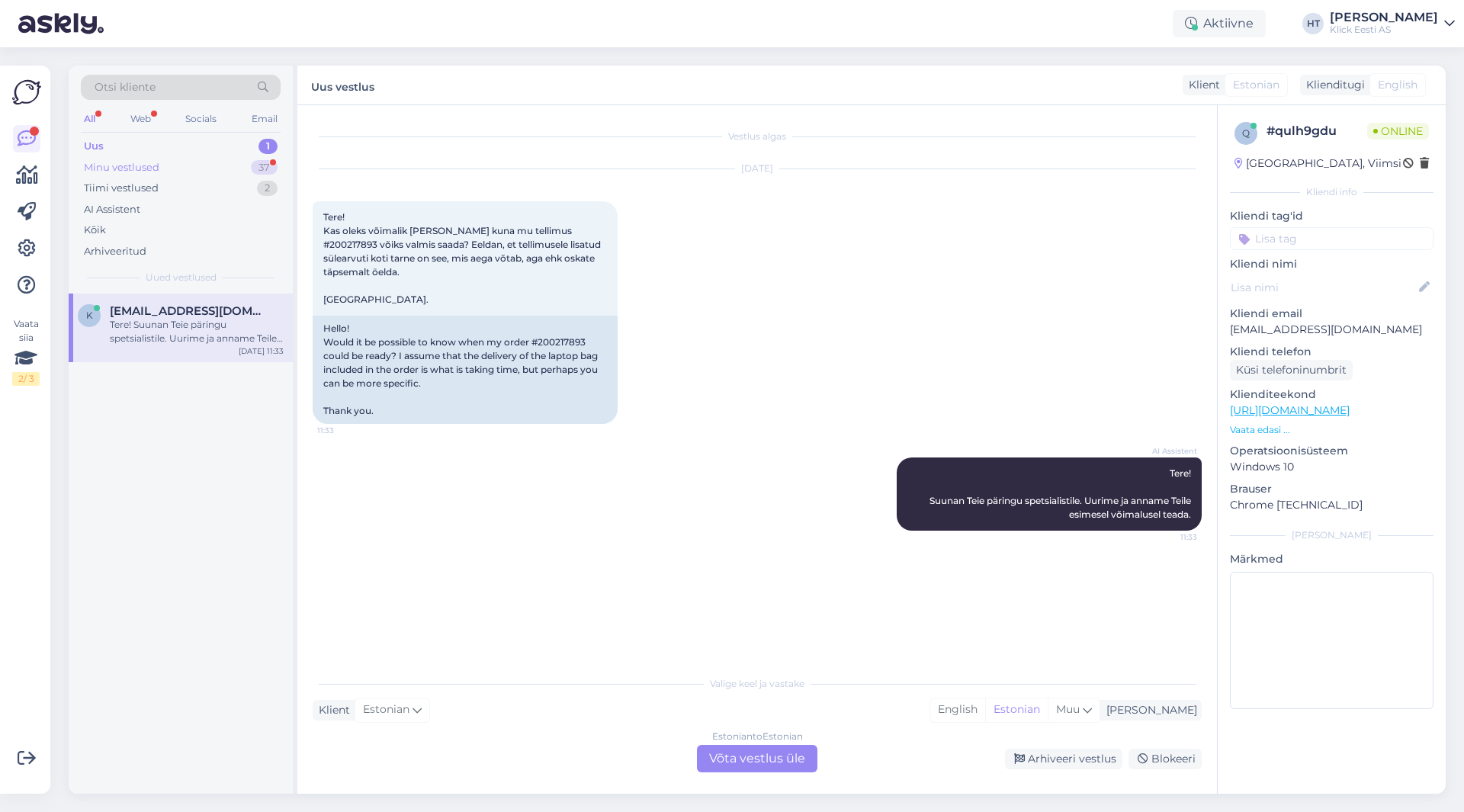
click at [257, 171] on div "37" at bounding box center [264, 168] width 27 height 16
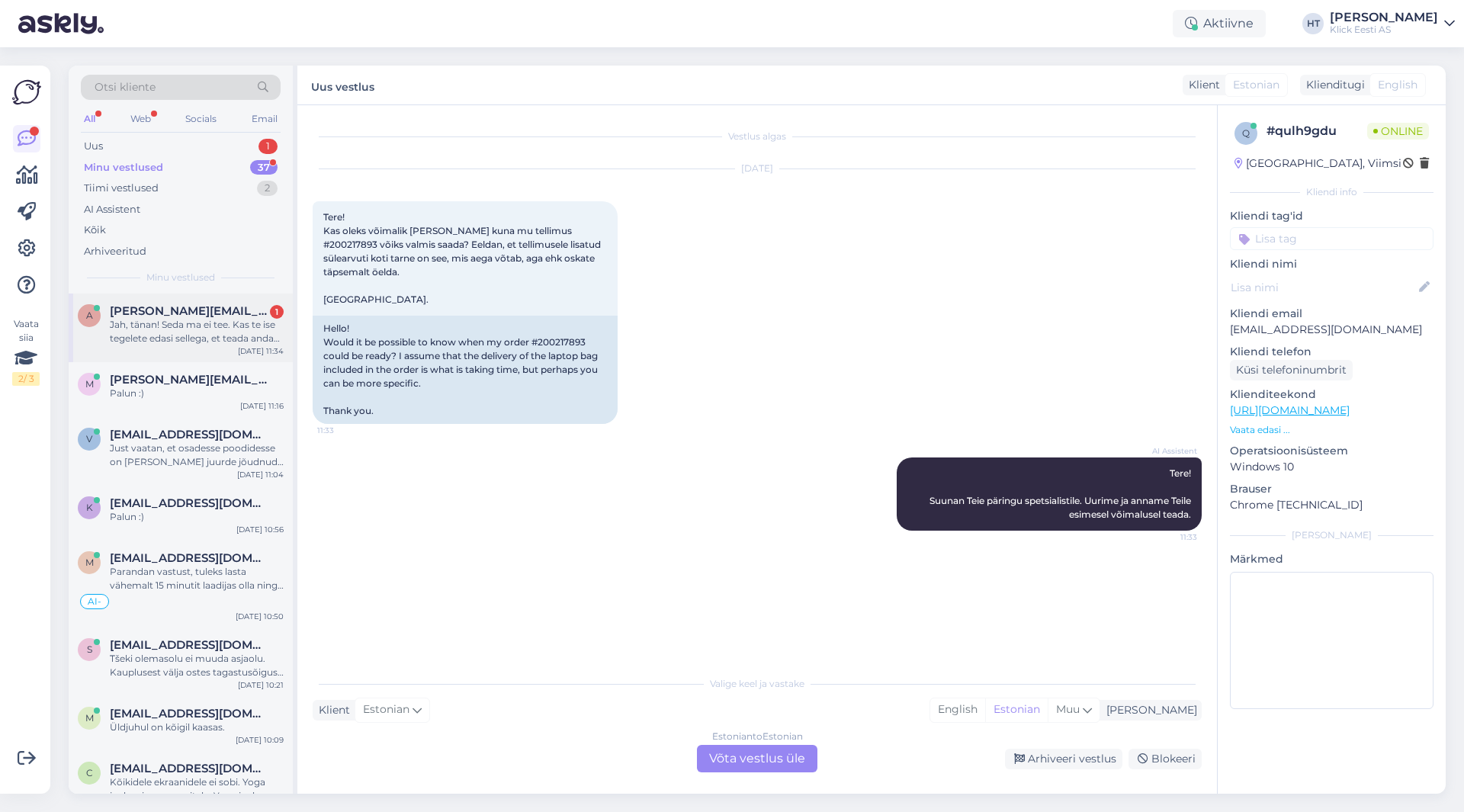
click at [210, 312] on span "[PERSON_NAME][EMAIL_ADDRESS][DOMAIN_NAME]" at bounding box center [189, 311] width 159 height 14
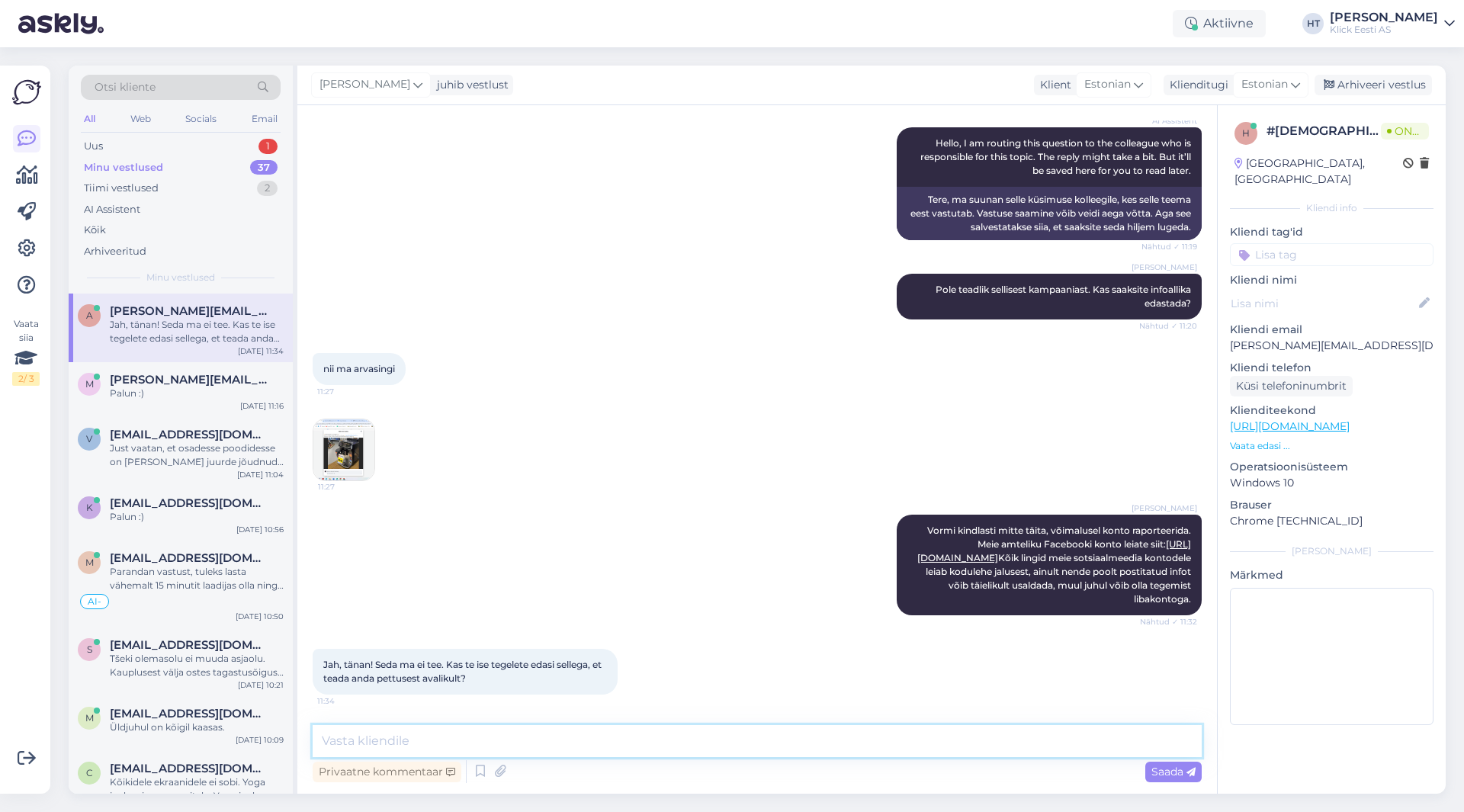
click at [627, 731] on textarea at bounding box center [757, 740] width 889 height 32
type textarea "Kui võimalik, siis linkige palun konto kes postituse esitas. Siis [PERSON_NAME]…"
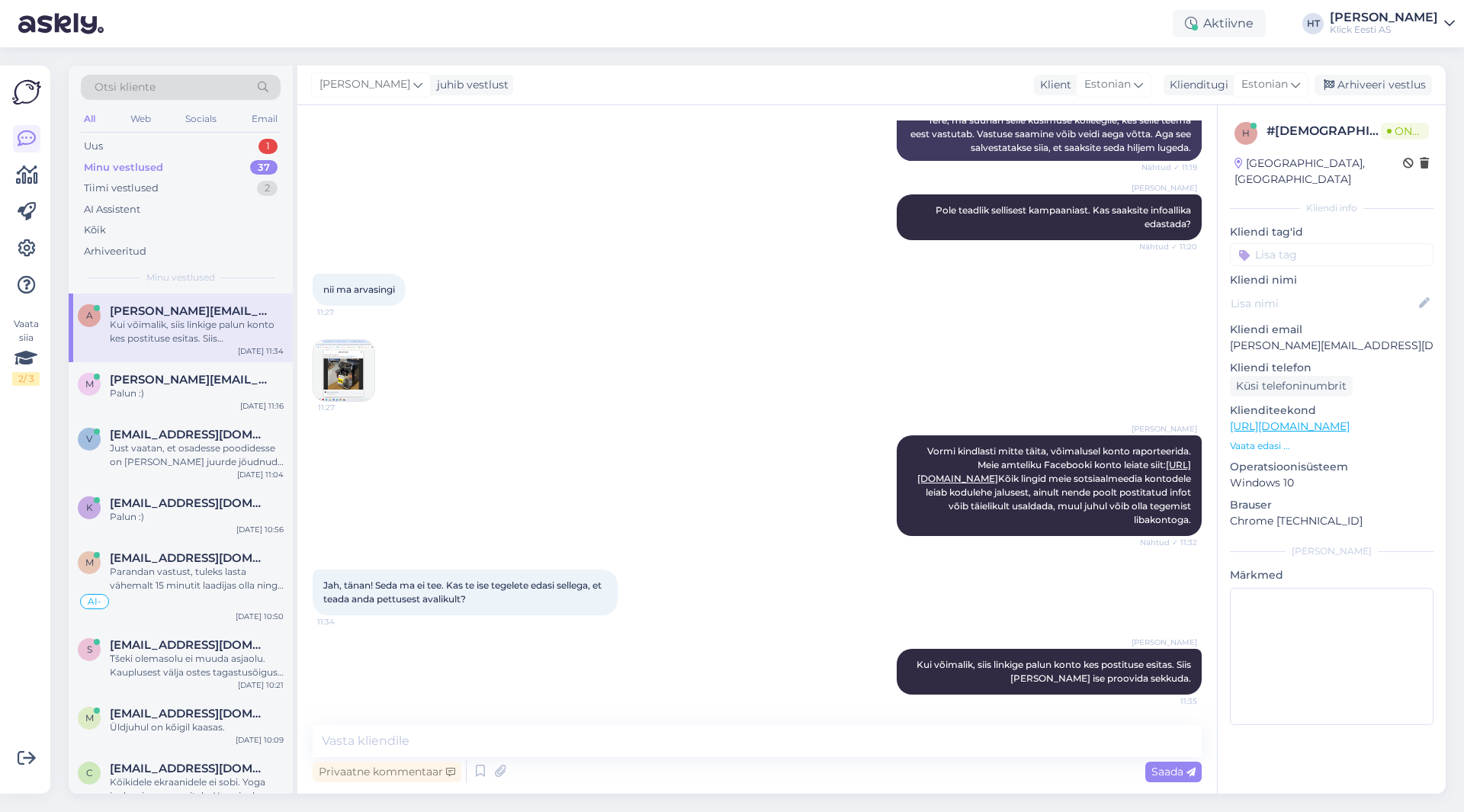
click at [516, 323] on div "11:27" at bounding box center [757, 370] width 889 height 96
click at [249, 137] on div "Uus 1" at bounding box center [181, 146] width 200 height 21
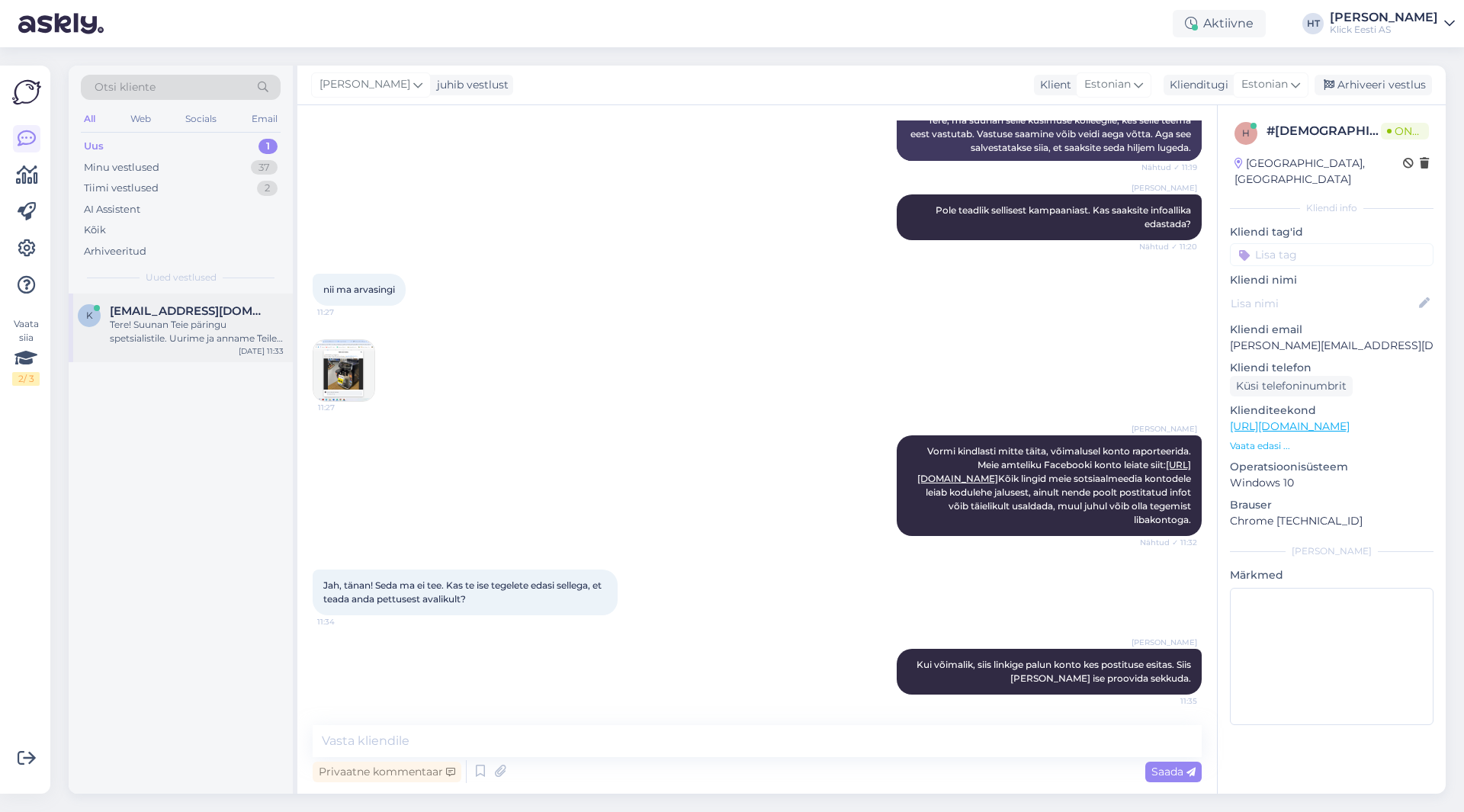
click at [225, 302] on div "k [EMAIL_ADDRESS][DOMAIN_NAME] Tere! Suunan Teie päringu spetsialistile. Uurime…" at bounding box center [181, 328] width 225 height 69
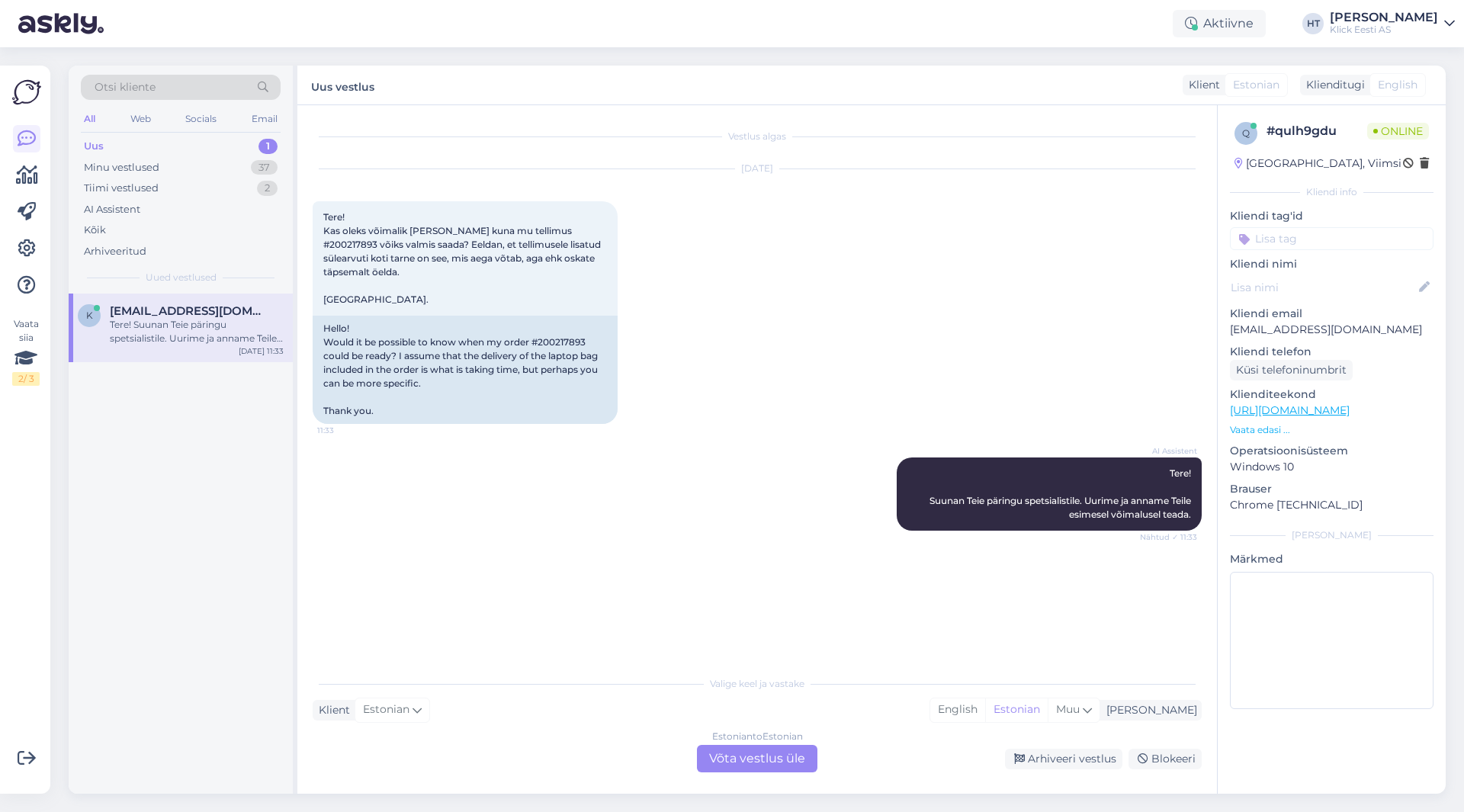
click at [560, 545] on div "AI Assistent Tere! Suunan Teie päringu spetsialistile. Uurime ja anname Teile e…" at bounding box center [757, 494] width 889 height 107
click at [265, 170] on div "37" at bounding box center [264, 168] width 27 height 16
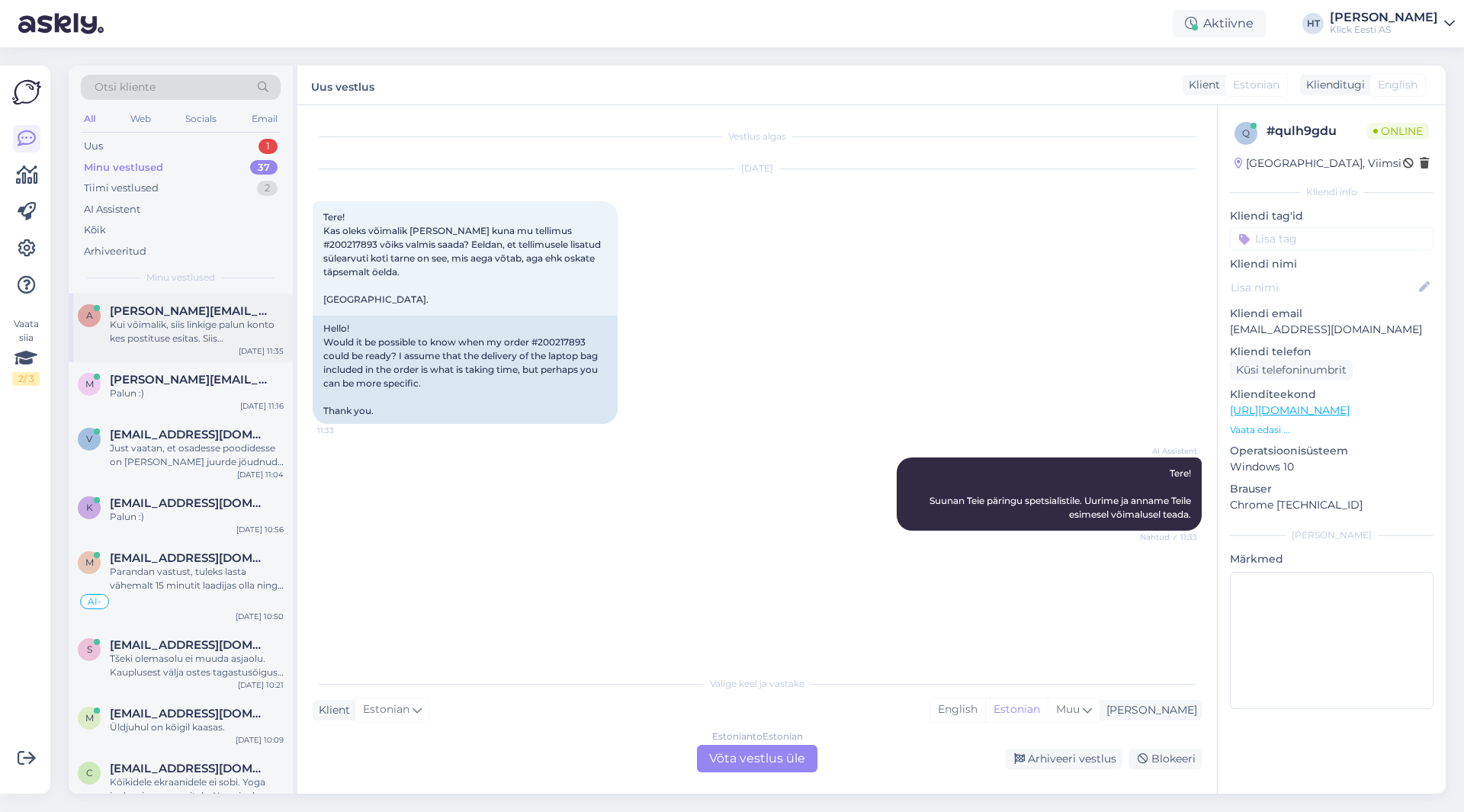
click at [265, 311] on span "[PERSON_NAME][EMAIL_ADDRESS][DOMAIN_NAME]" at bounding box center [189, 311] width 159 height 14
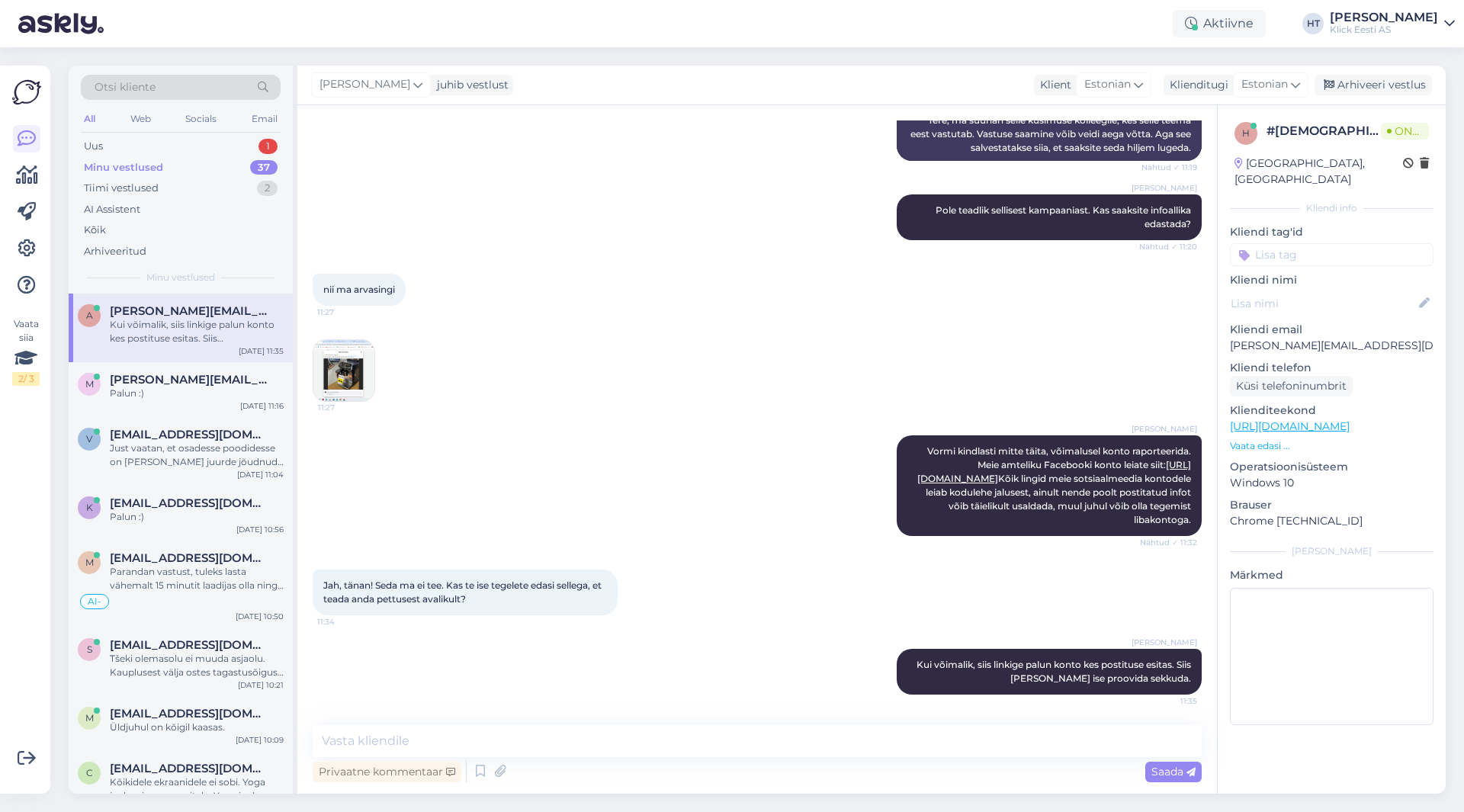
click at [364, 356] on img at bounding box center [344, 370] width 61 height 61
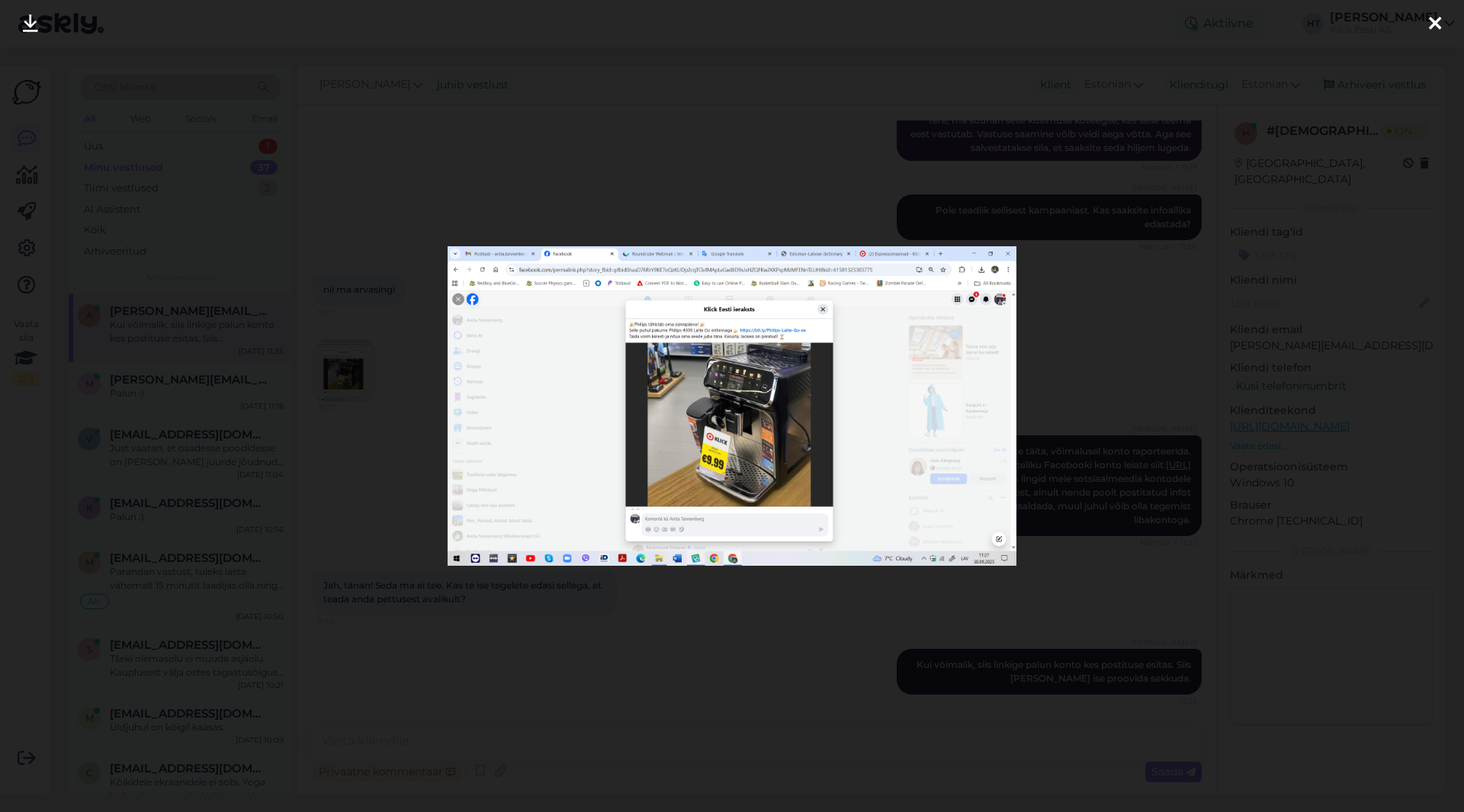
click at [682, 621] on div at bounding box center [732, 406] width 1464 height 812
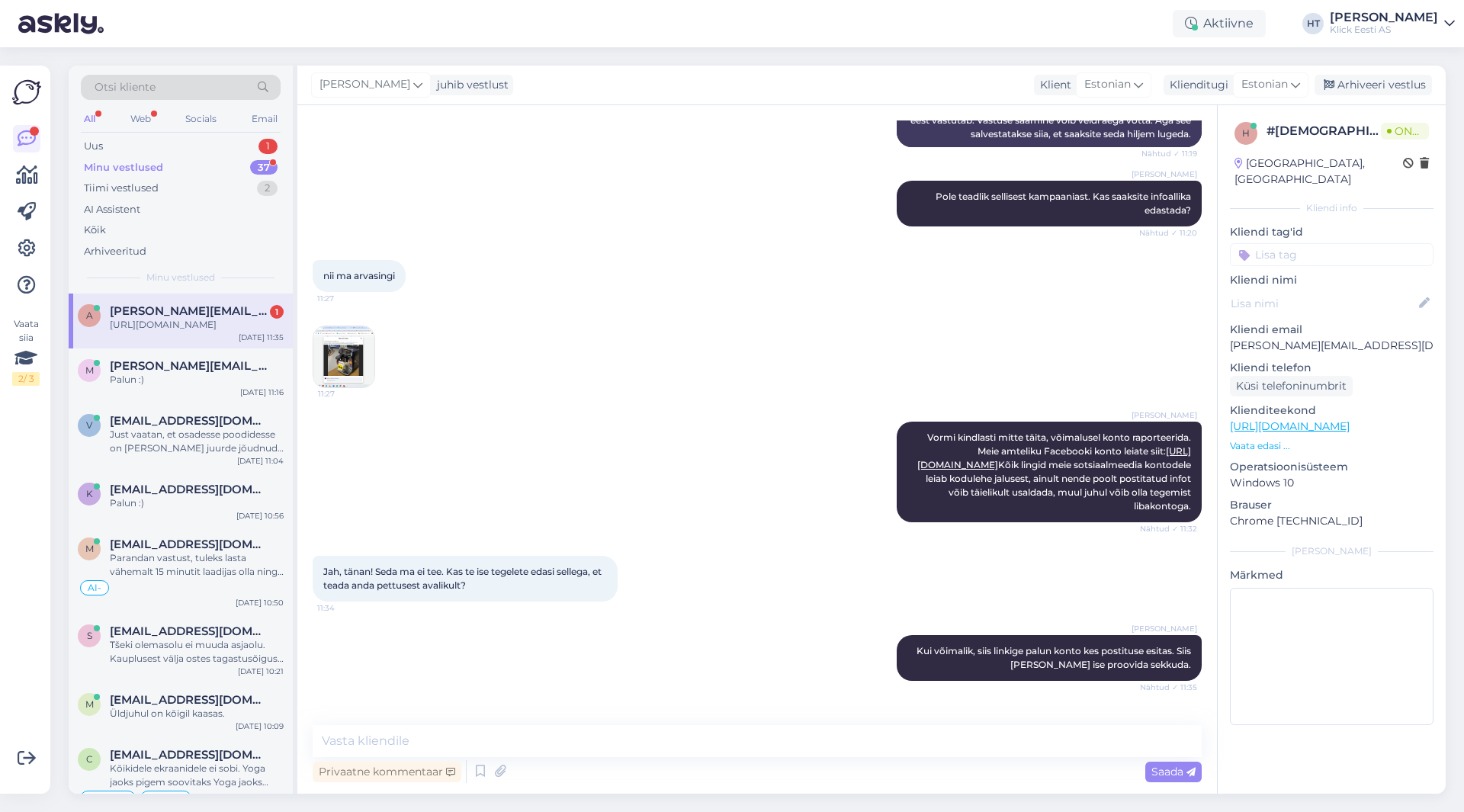
scroll to position [351, 0]
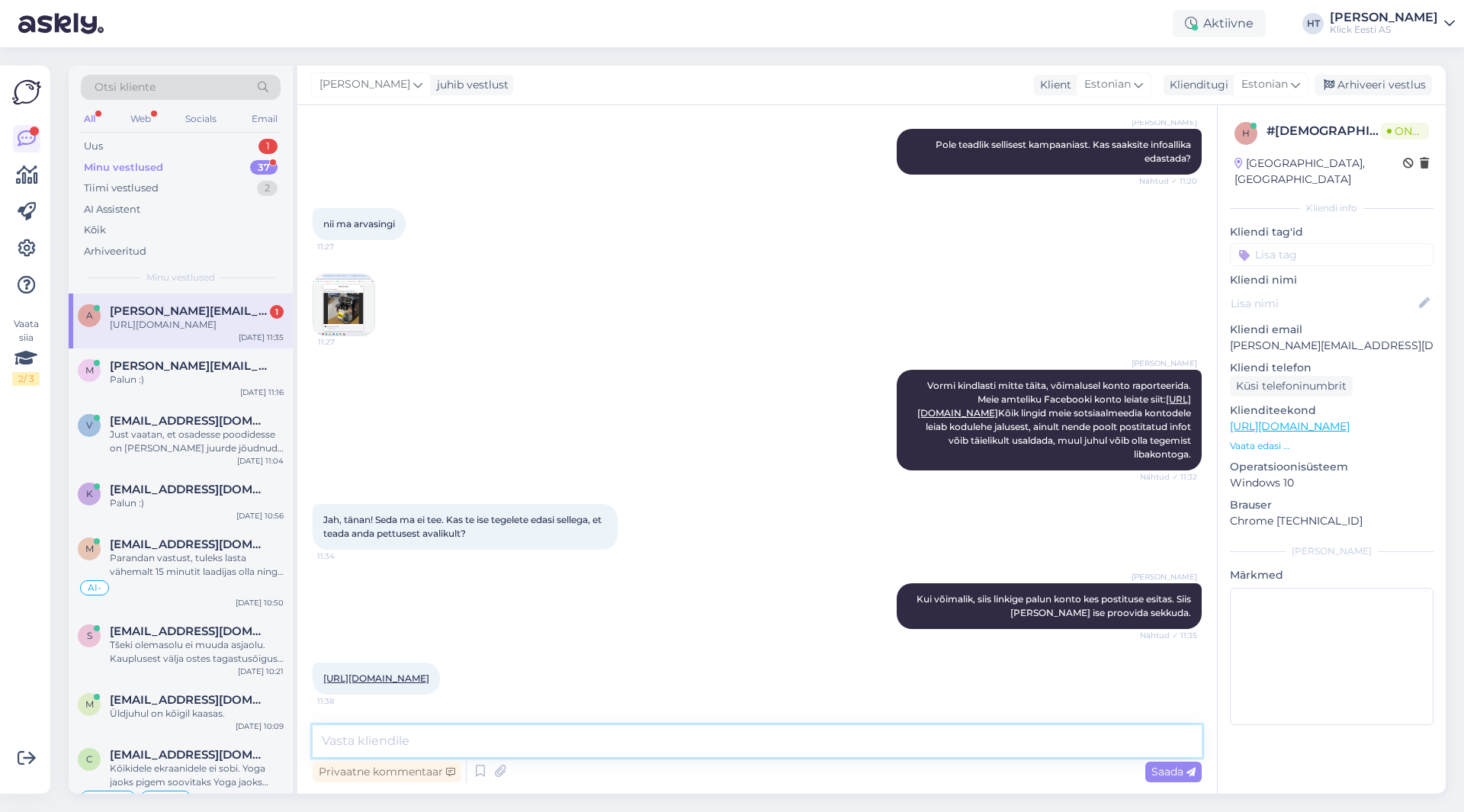
click at [730, 738] on textarea at bounding box center [757, 740] width 889 height 32
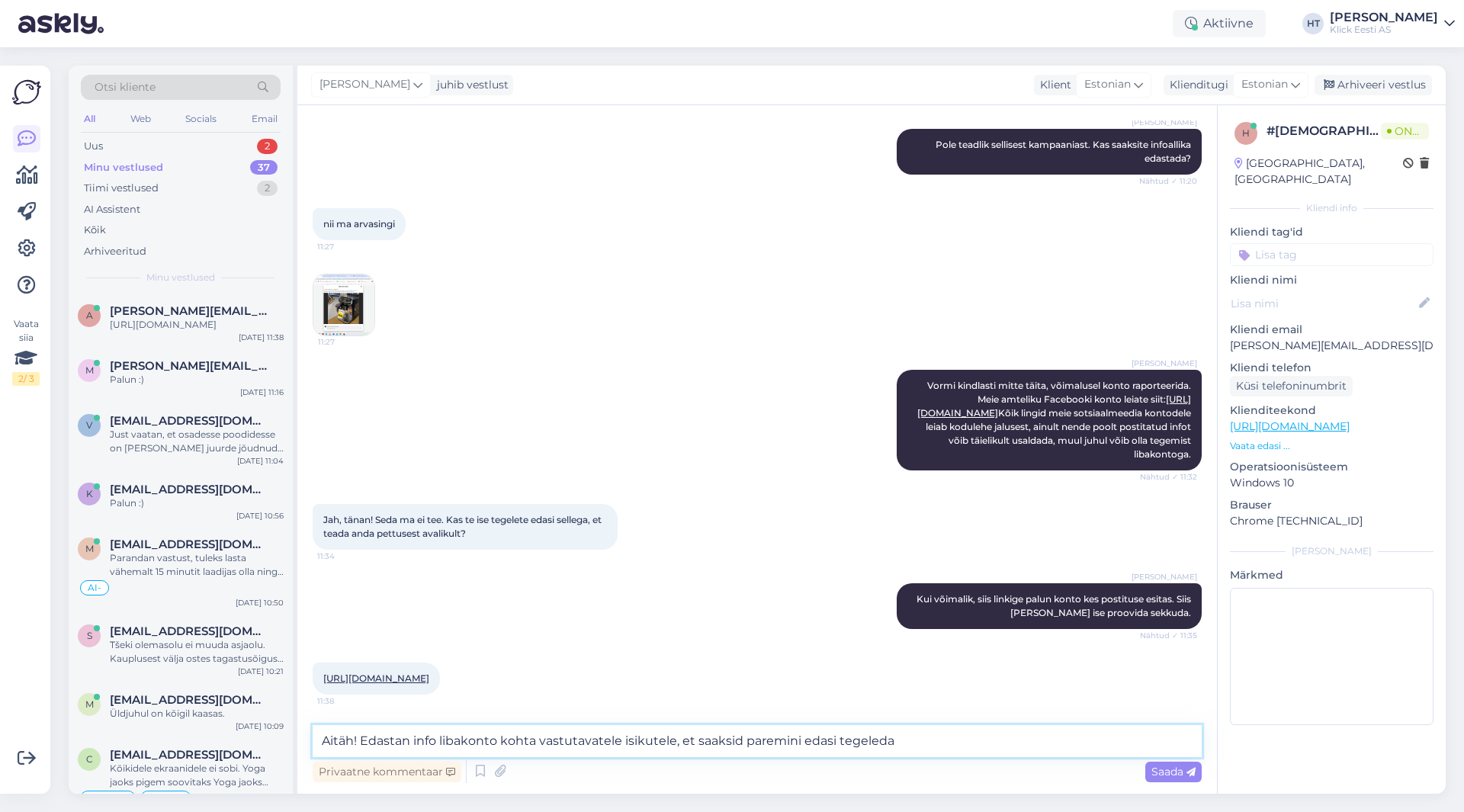
type textarea "Aitäh! Edastan info libakonto kohta vastutavatele isikutele, et saaksid paremin…"
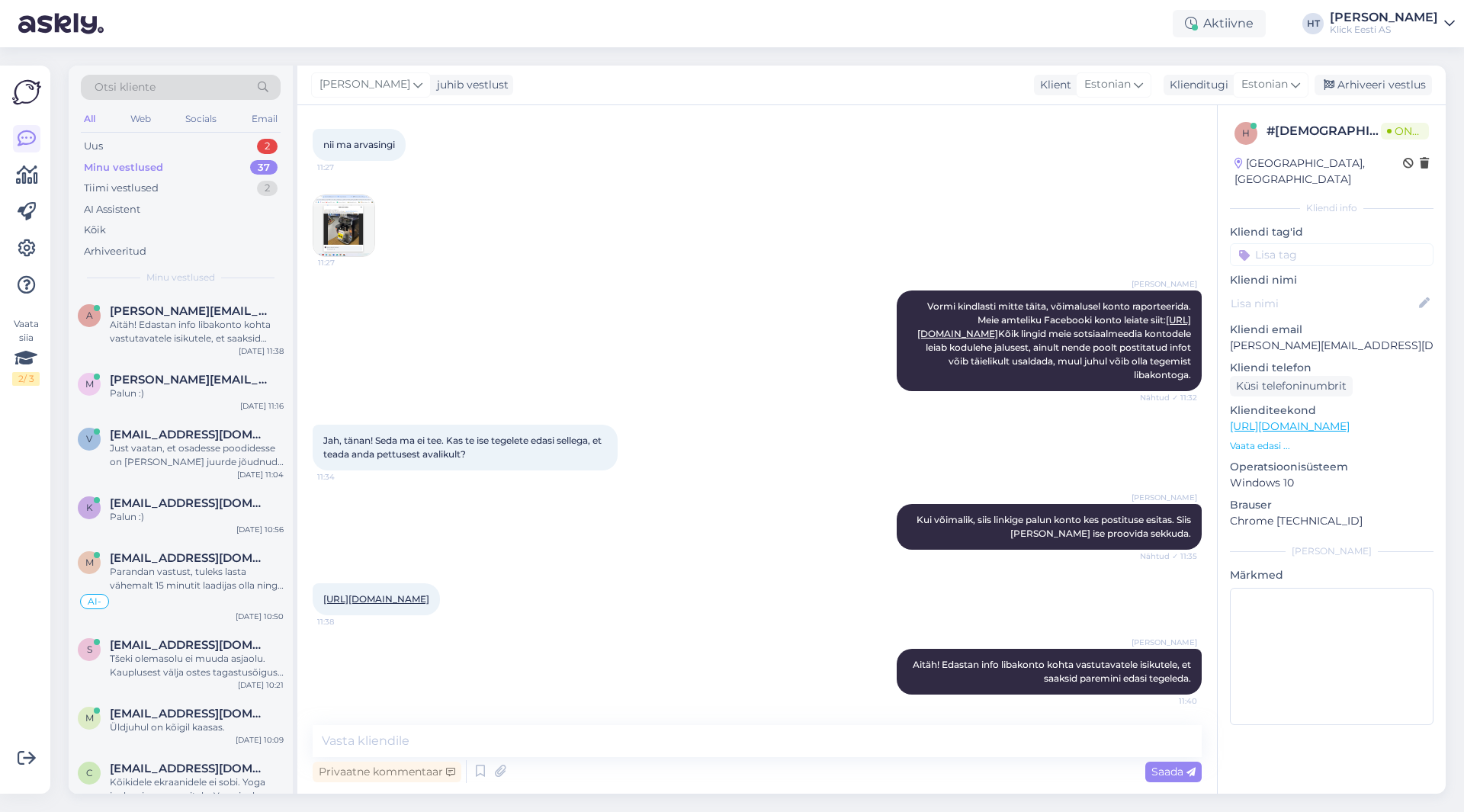
click at [1324, 245] on input at bounding box center [1331, 254] width 203 height 23
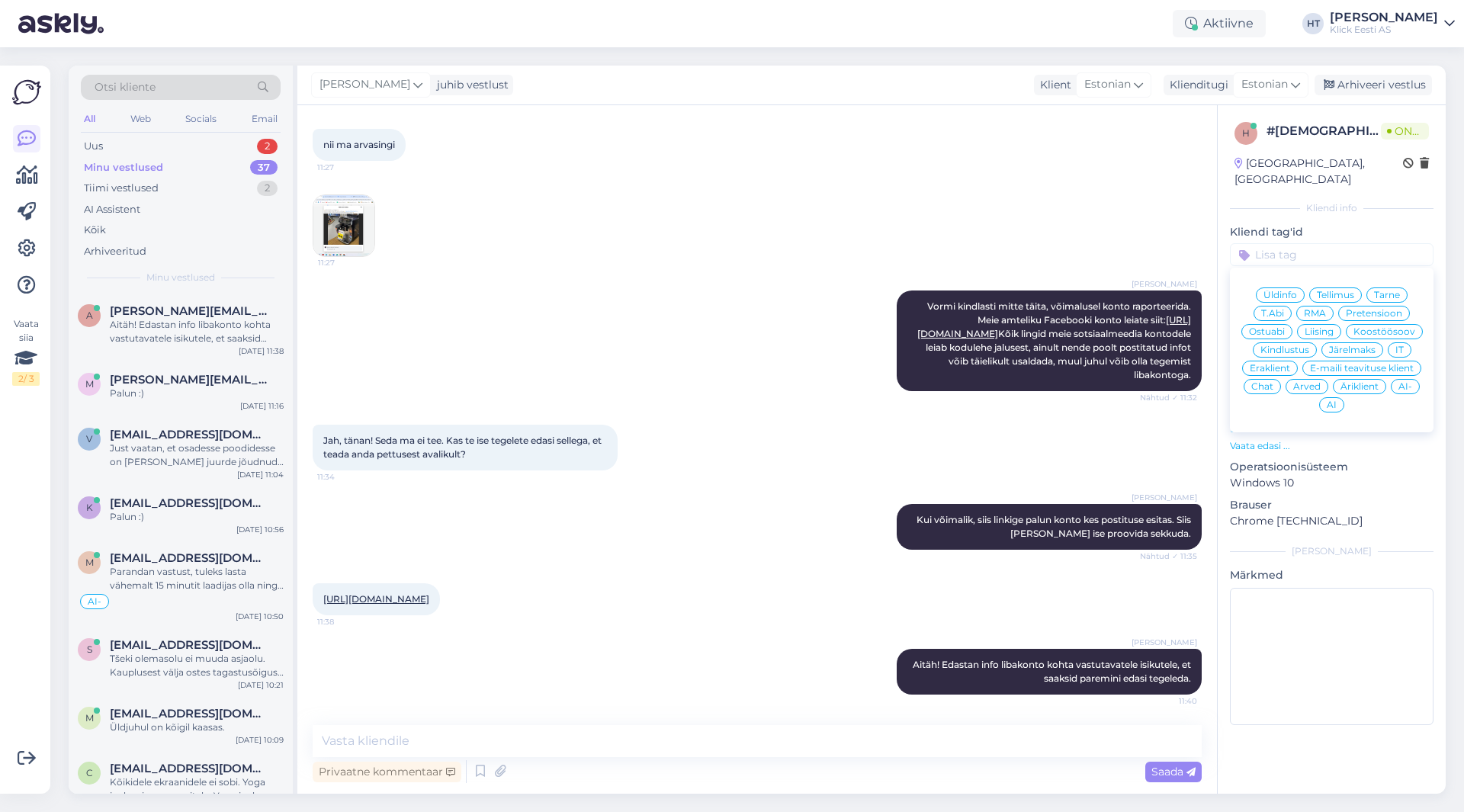
click at [1406, 342] on div "IT" at bounding box center [1400, 350] width 23 height 16
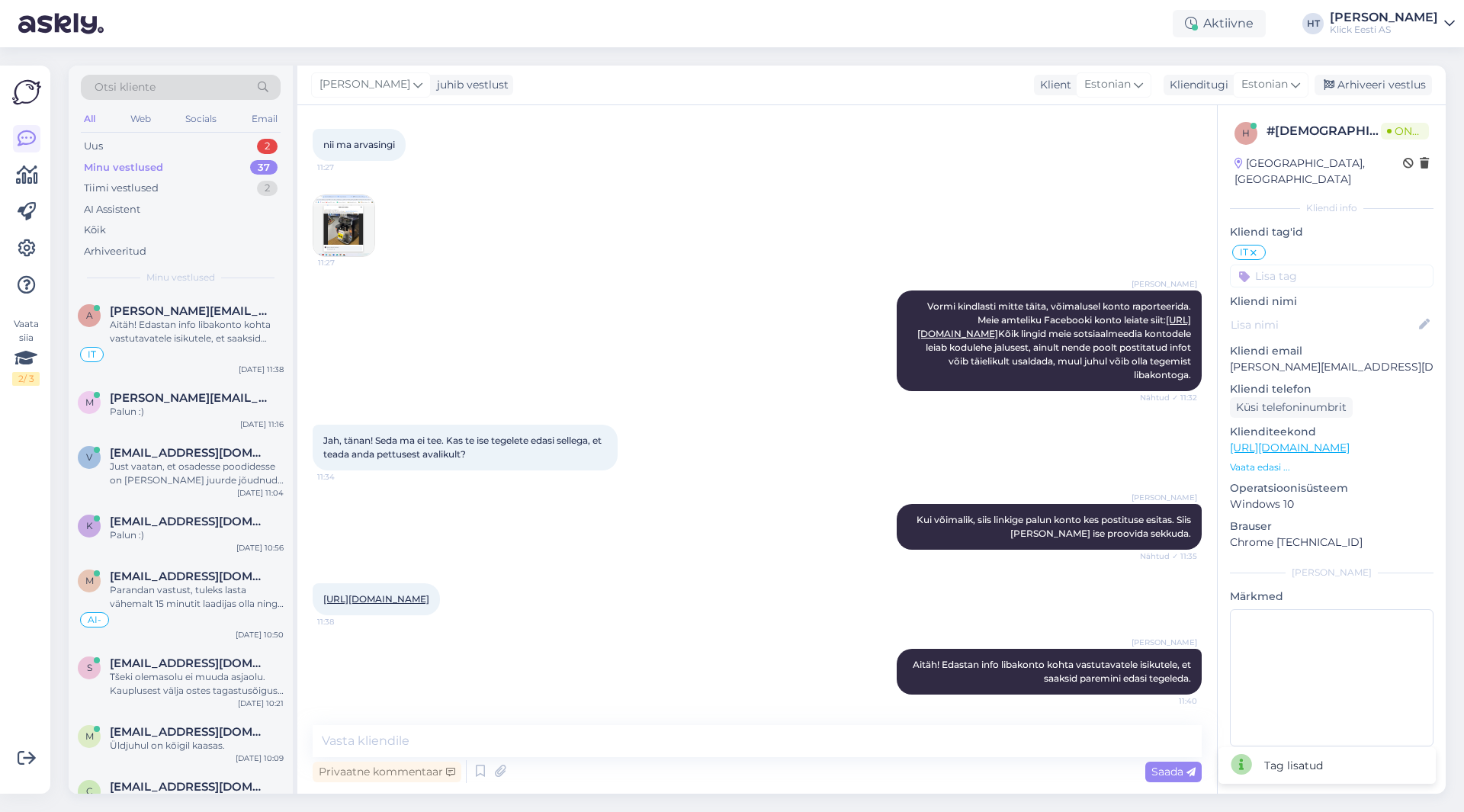
click at [1330, 264] on input at bounding box center [1331, 275] width 203 height 23
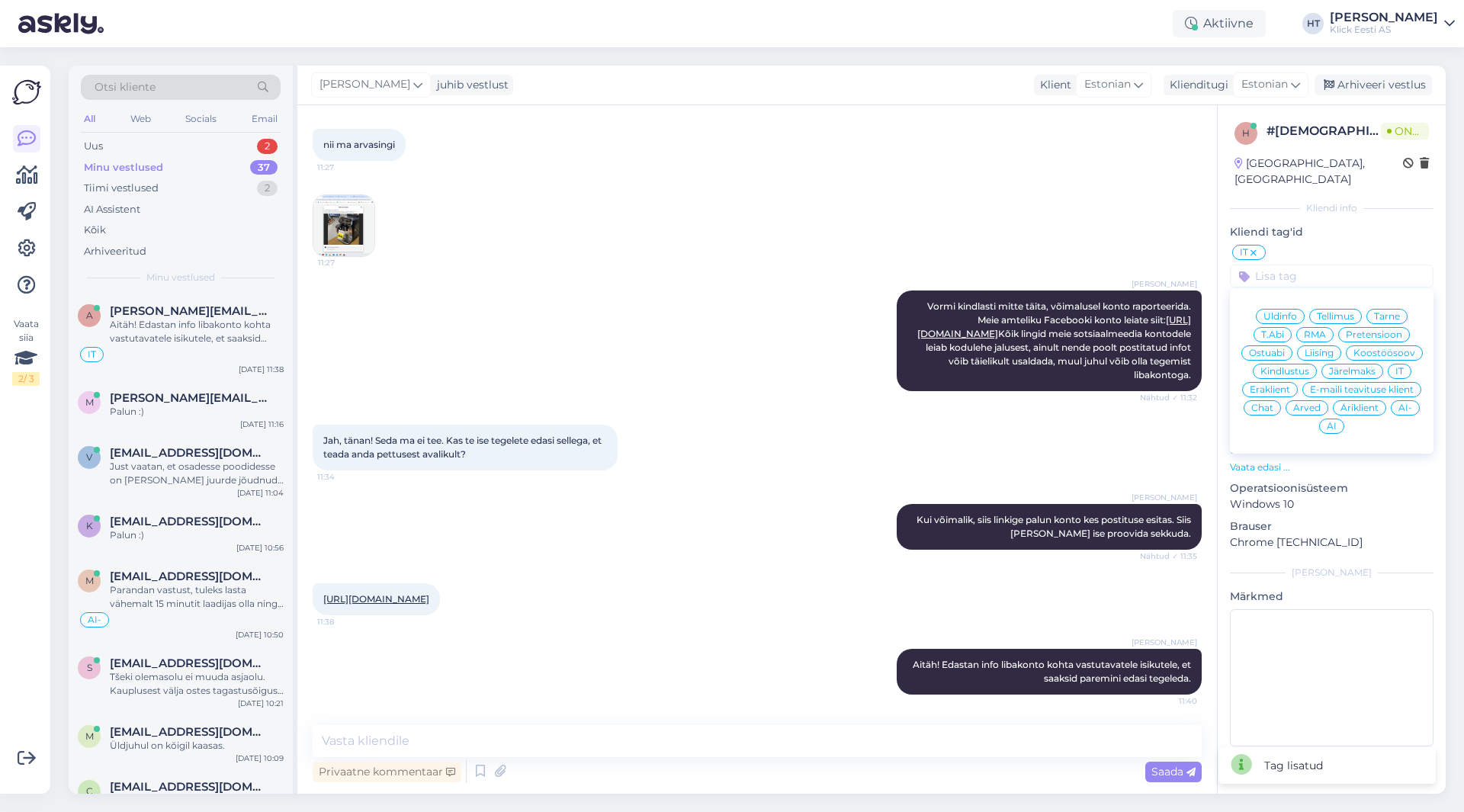
click at [1281, 385] on span "Eraklient" at bounding box center [1271, 390] width 41 height 9
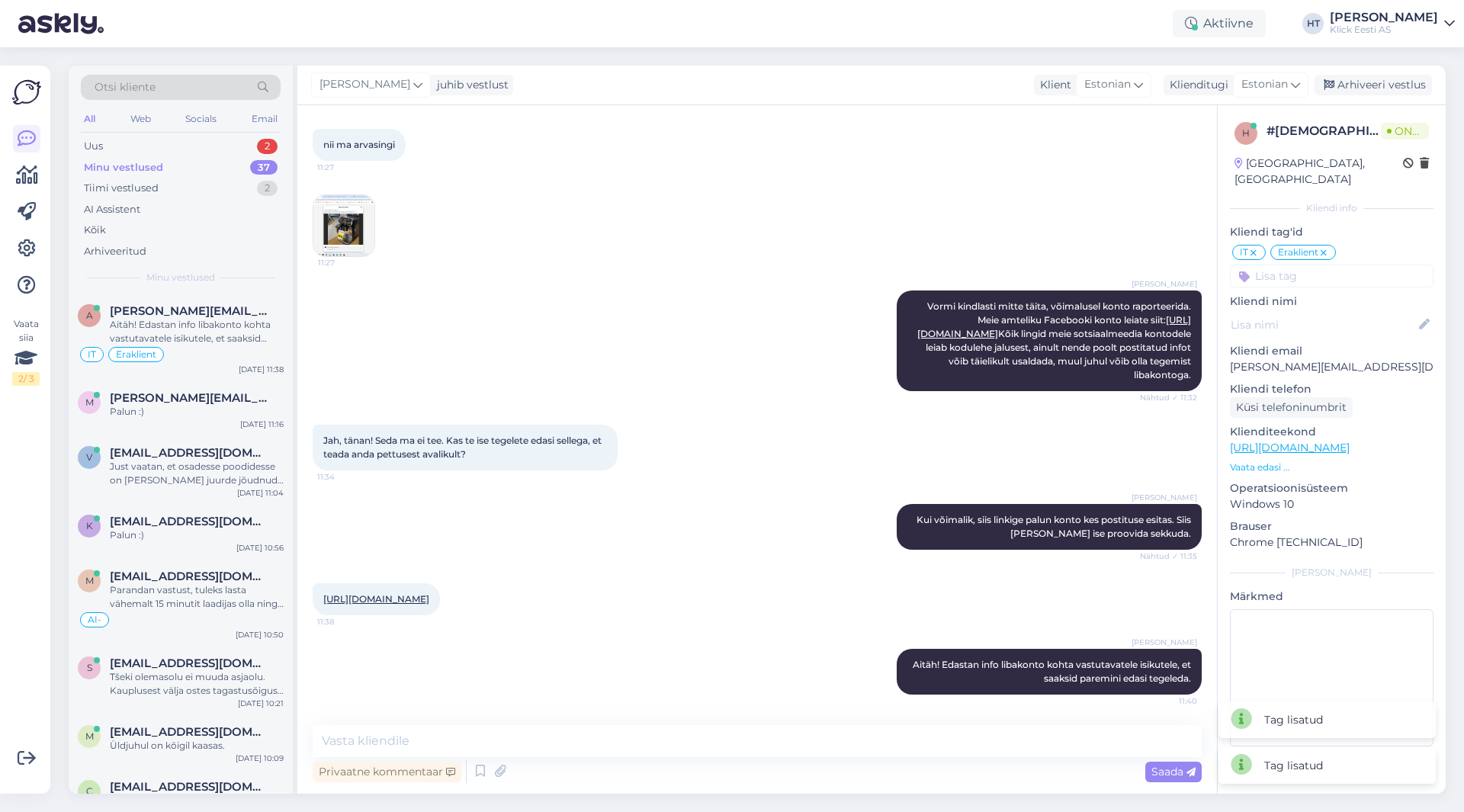
click at [857, 411] on div "Jah, tänan! Seda ma ei tee. Kas te ise tegelete edasi sellega, et teada anda pe…" at bounding box center [757, 447] width 889 height 79
click at [258, 146] on div "2" at bounding box center [267, 147] width 20 height 16
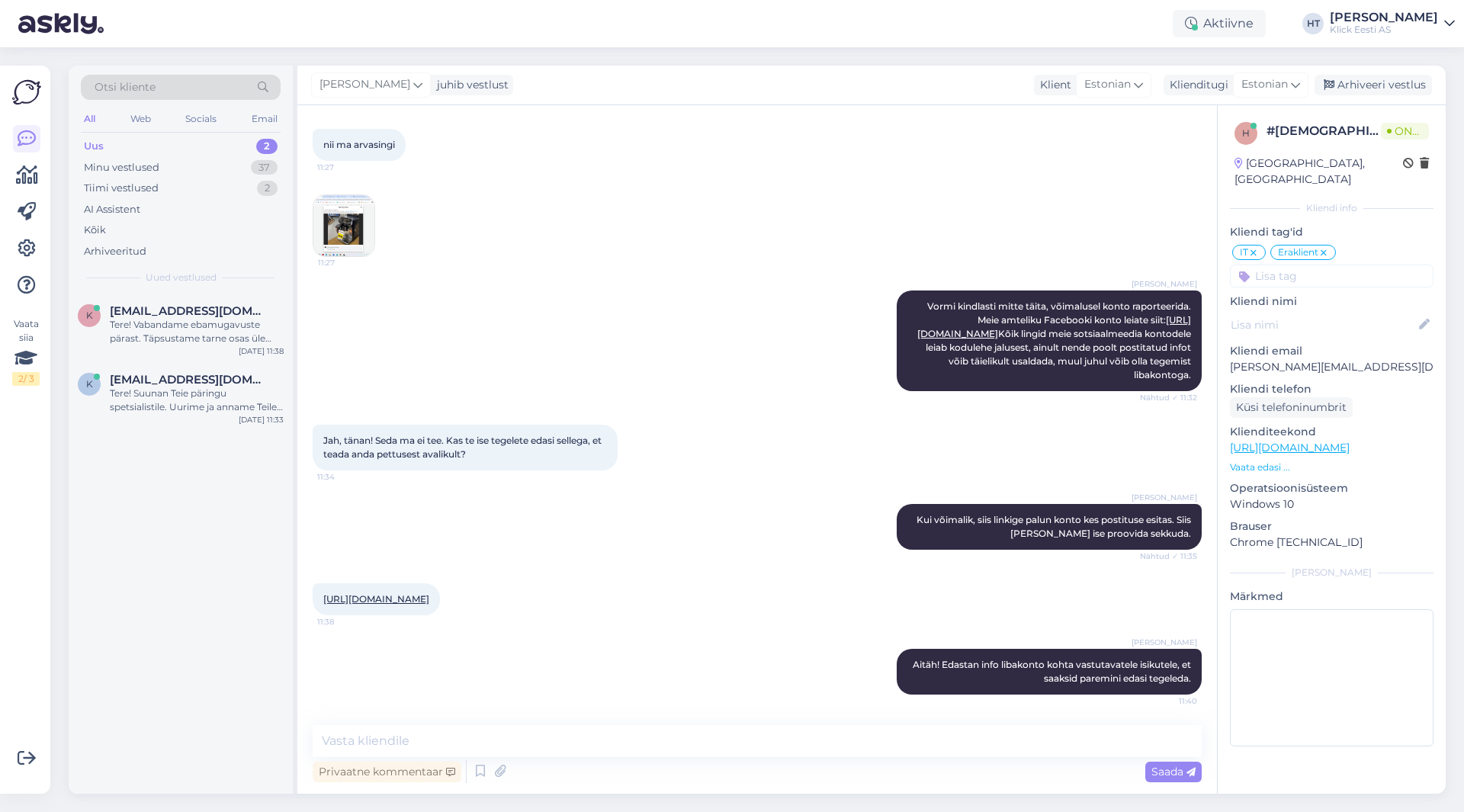
click at [202, 84] on div "Otsi kliente" at bounding box center [181, 87] width 200 height 25
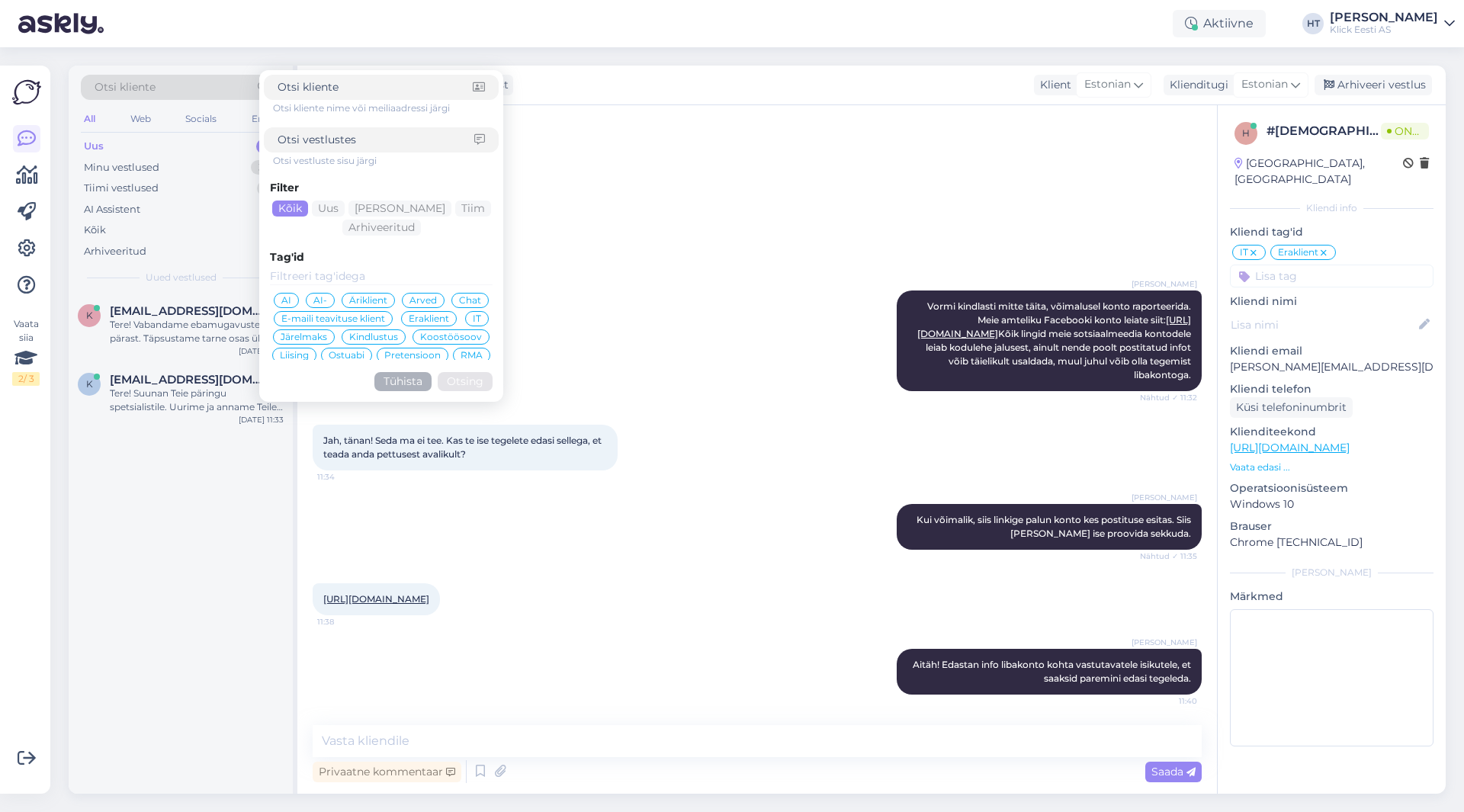
click at [729, 178] on div "11:27" at bounding box center [757, 225] width 889 height 96
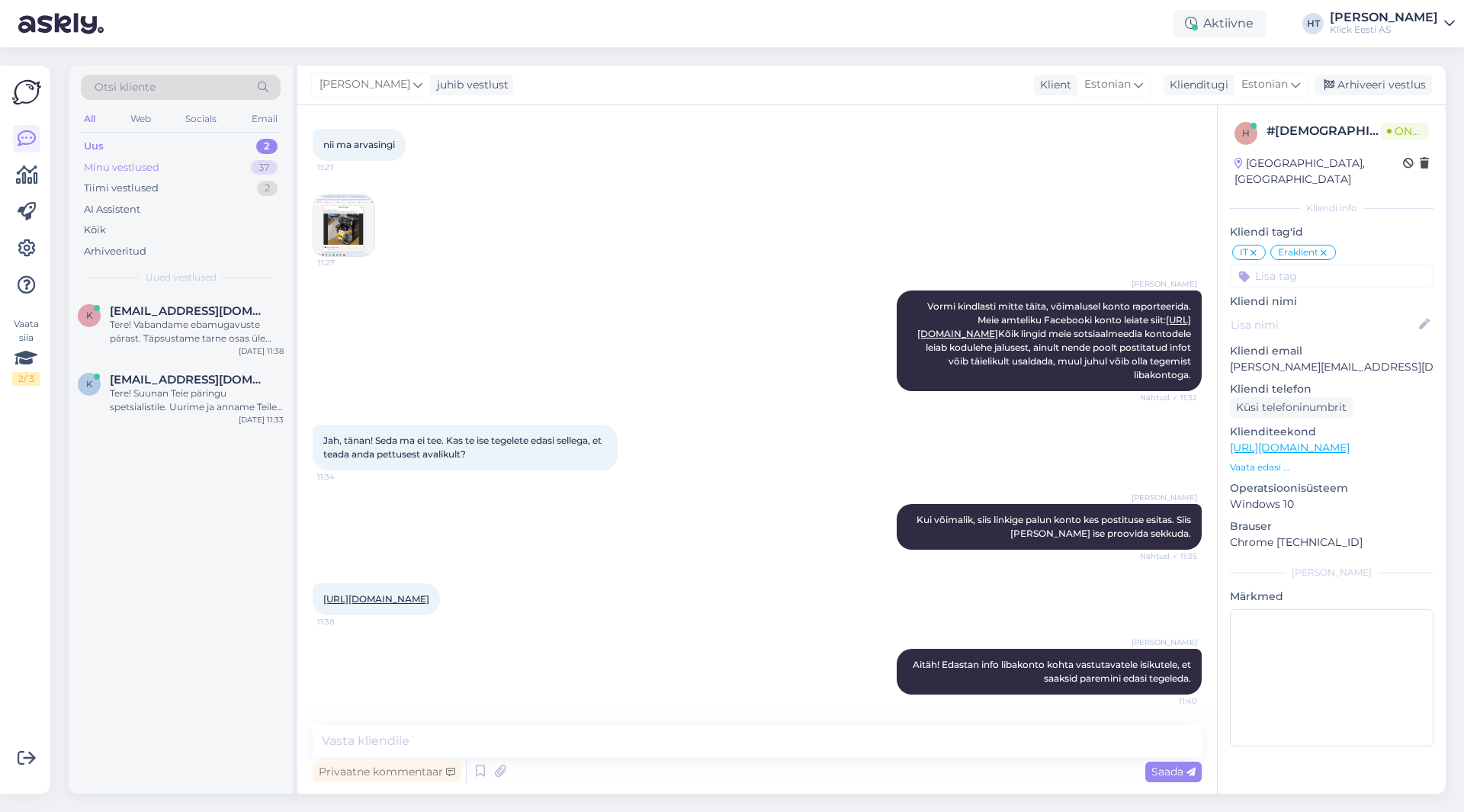
click at [227, 160] on div "Minu vestlused 37" at bounding box center [181, 168] width 200 height 21
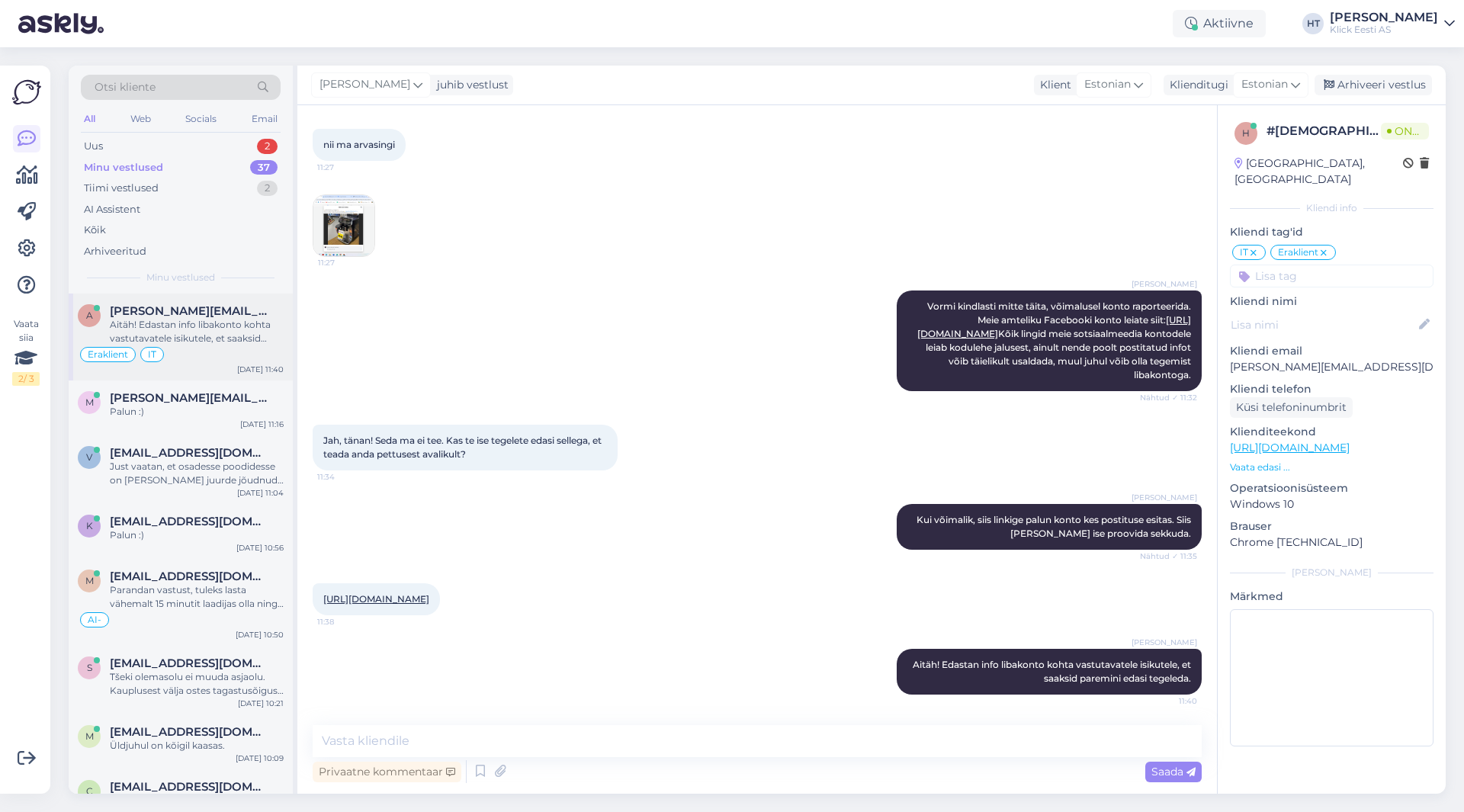
click at [235, 336] on div "Aitäh! Edastan info libakonto kohta vastutavatele isikutele, et saaksid paremin…" at bounding box center [196, 331] width 174 height 27
click at [345, 83] on span "[PERSON_NAME]" at bounding box center [365, 85] width 90 height 17
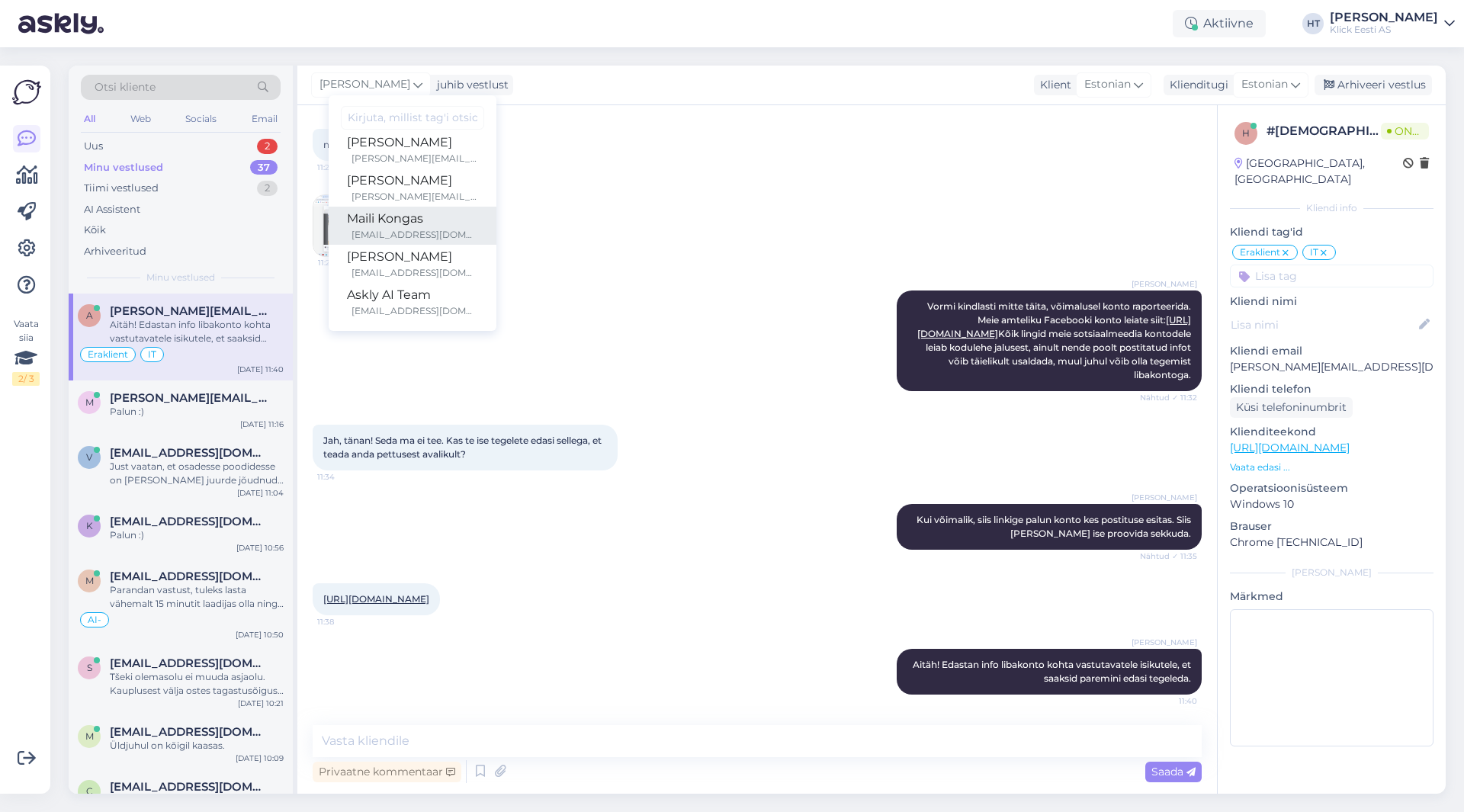
scroll to position [88, 0]
click at [412, 231] on div "[EMAIL_ADDRESS][DOMAIN_NAME]" at bounding box center [415, 233] width 126 height 14
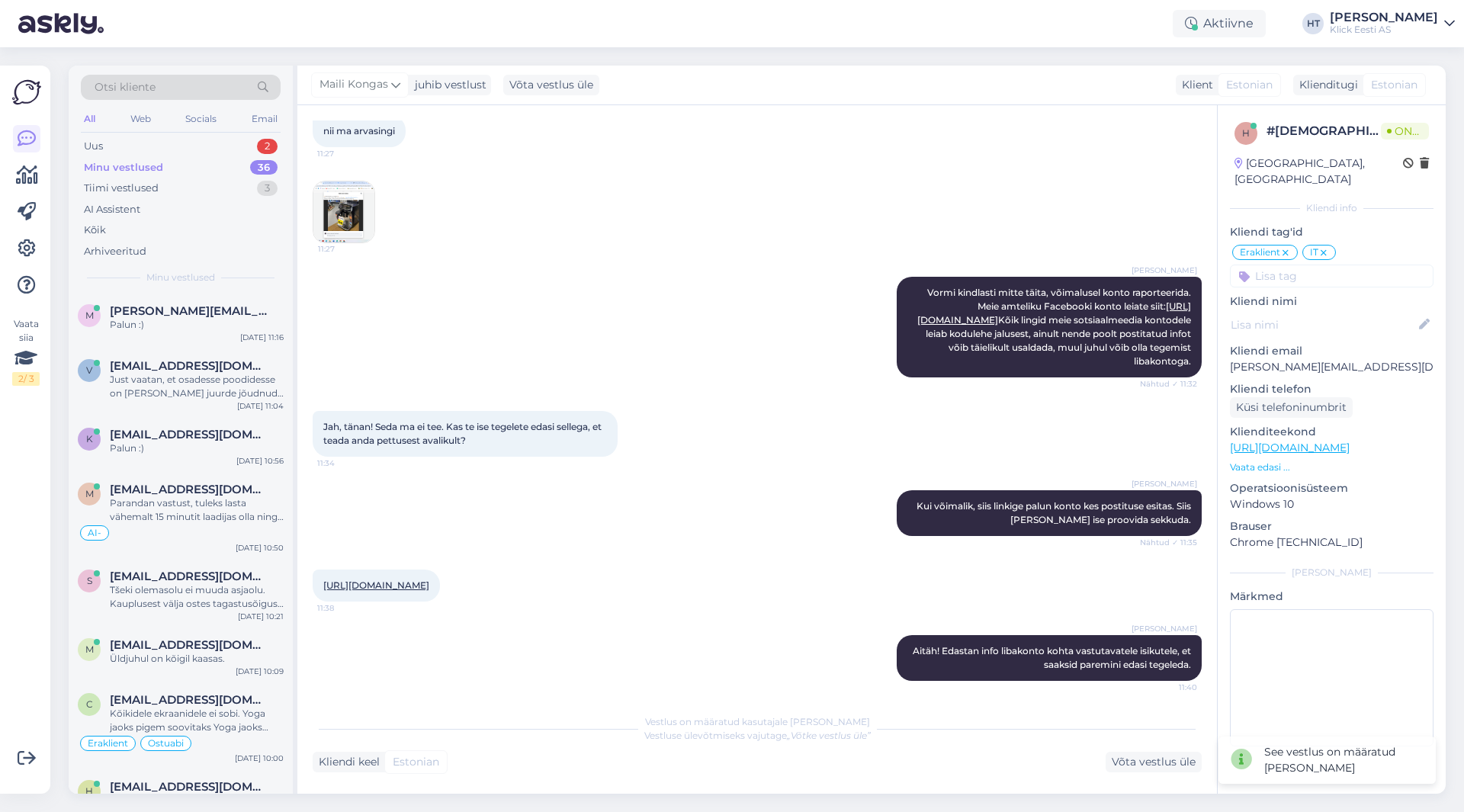
click at [556, 302] on div "[PERSON_NAME] Vormi kindlasti mitte täita, võimalusel konto raporteerida. Meie …" at bounding box center [757, 327] width 889 height 134
click at [234, 144] on div "Uus 2" at bounding box center [181, 146] width 200 height 21
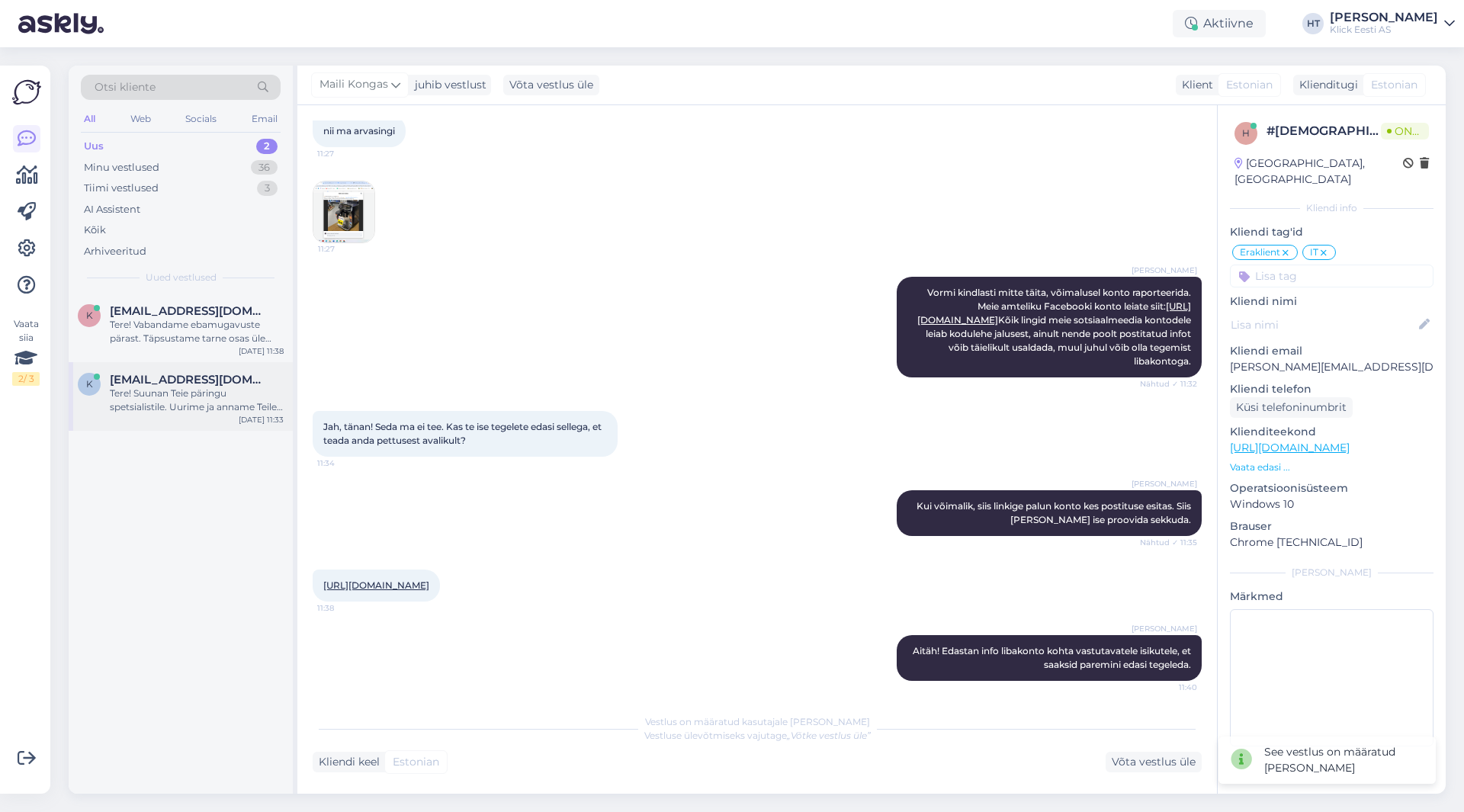
click at [219, 384] on span "[EMAIL_ADDRESS][DOMAIN_NAME]" at bounding box center [189, 380] width 159 height 14
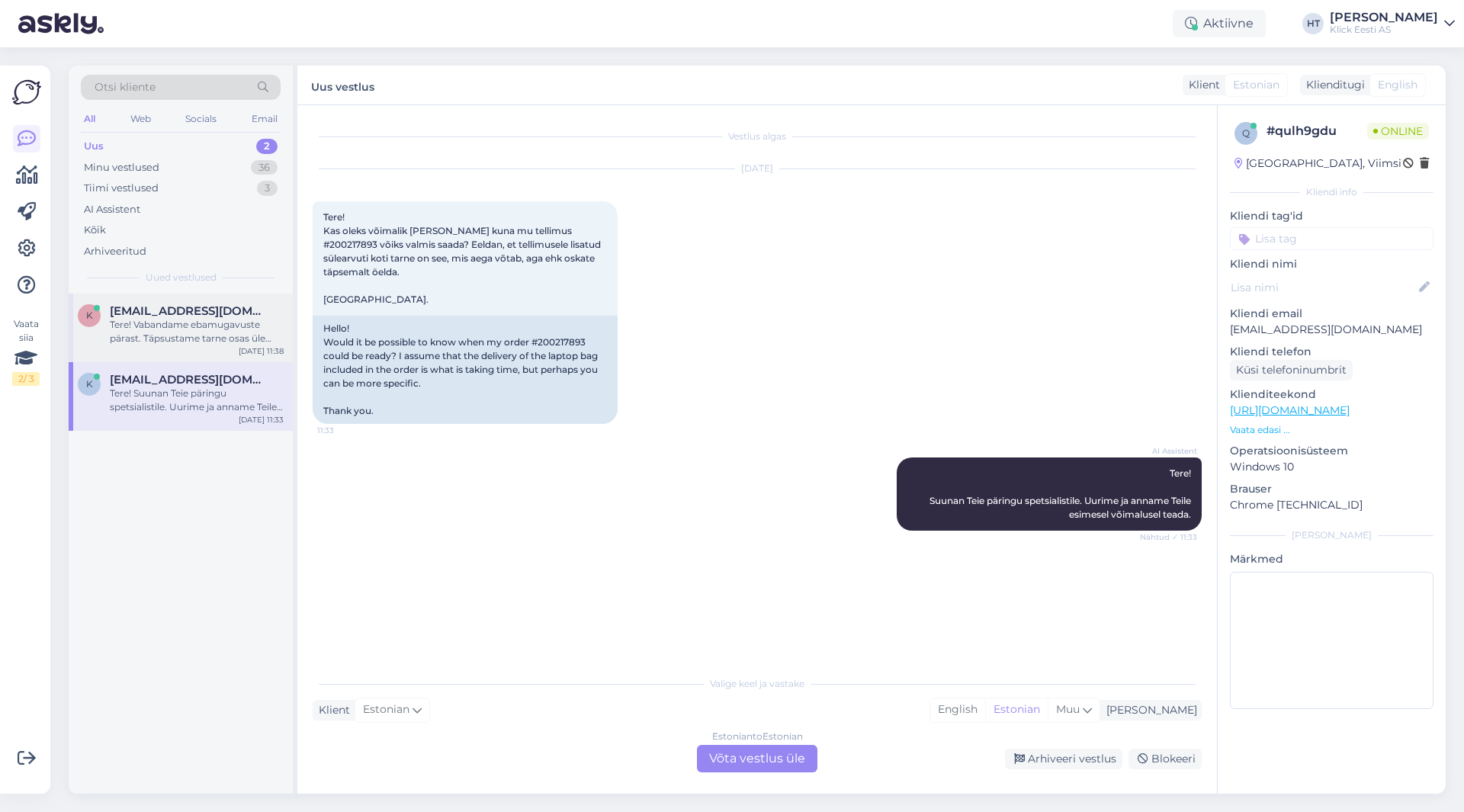
click at [285, 323] on div "k [EMAIL_ADDRESS][DOMAIN_NAME] Tere! Vabandame ebamugavuste pärast. Täpsustame …" at bounding box center [181, 328] width 225 height 69
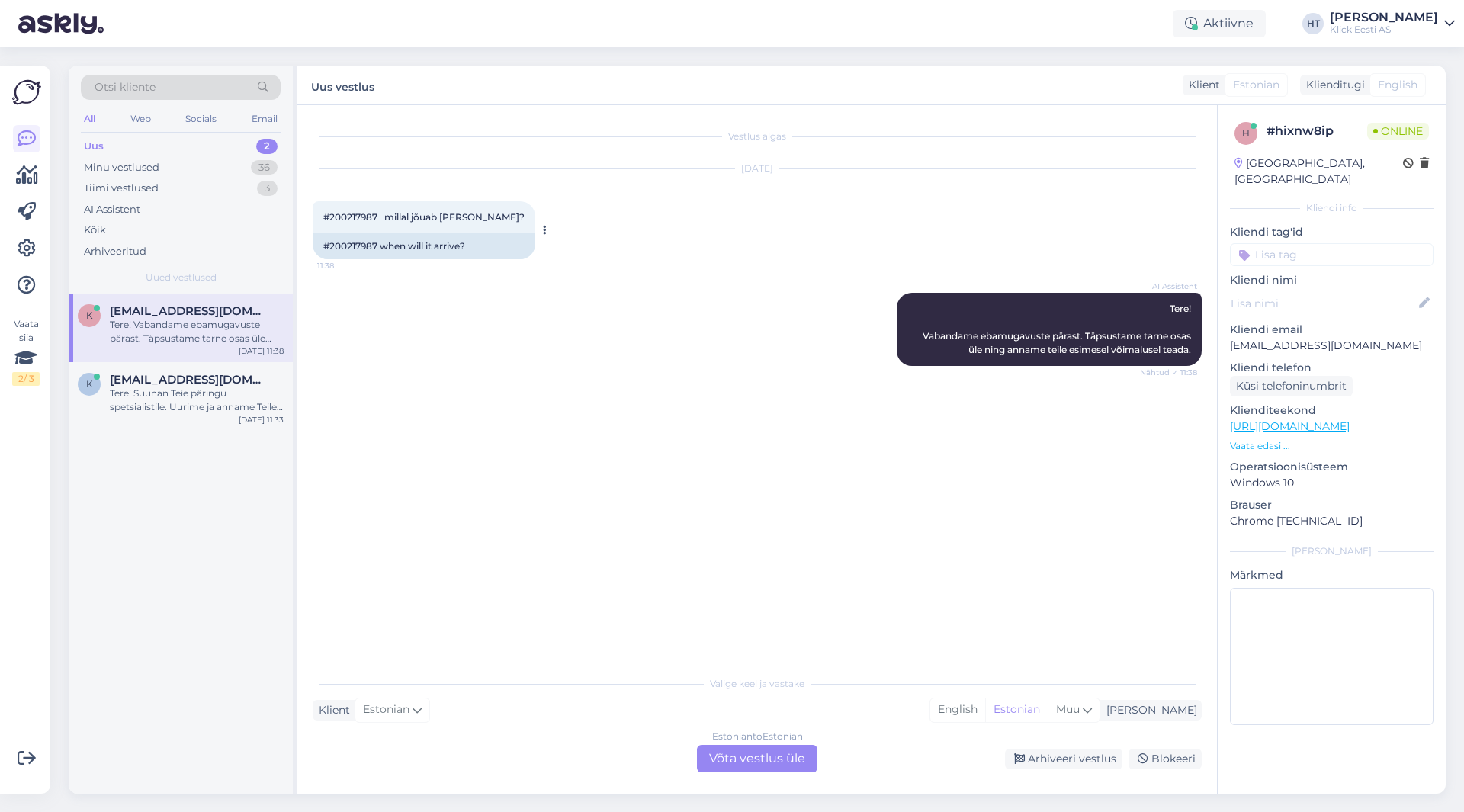
click at [357, 216] on span "#200217987 millal jõuab [PERSON_NAME]?" at bounding box center [424, 217] width 201 height 12
click at [707, 277] on div "AI Assistent Tere! Vabandame ebamugavuste pärast. Täpsustame tarne osas üle nin…" at bounding box center [757, 329] width 889 height 107
click at [256, 401] on div "Tere! Suunan Teie päringu spetsialistile. Uurime ja anname Teile esimesel võima…" at bounding box center [196, 400] width 174 height 27
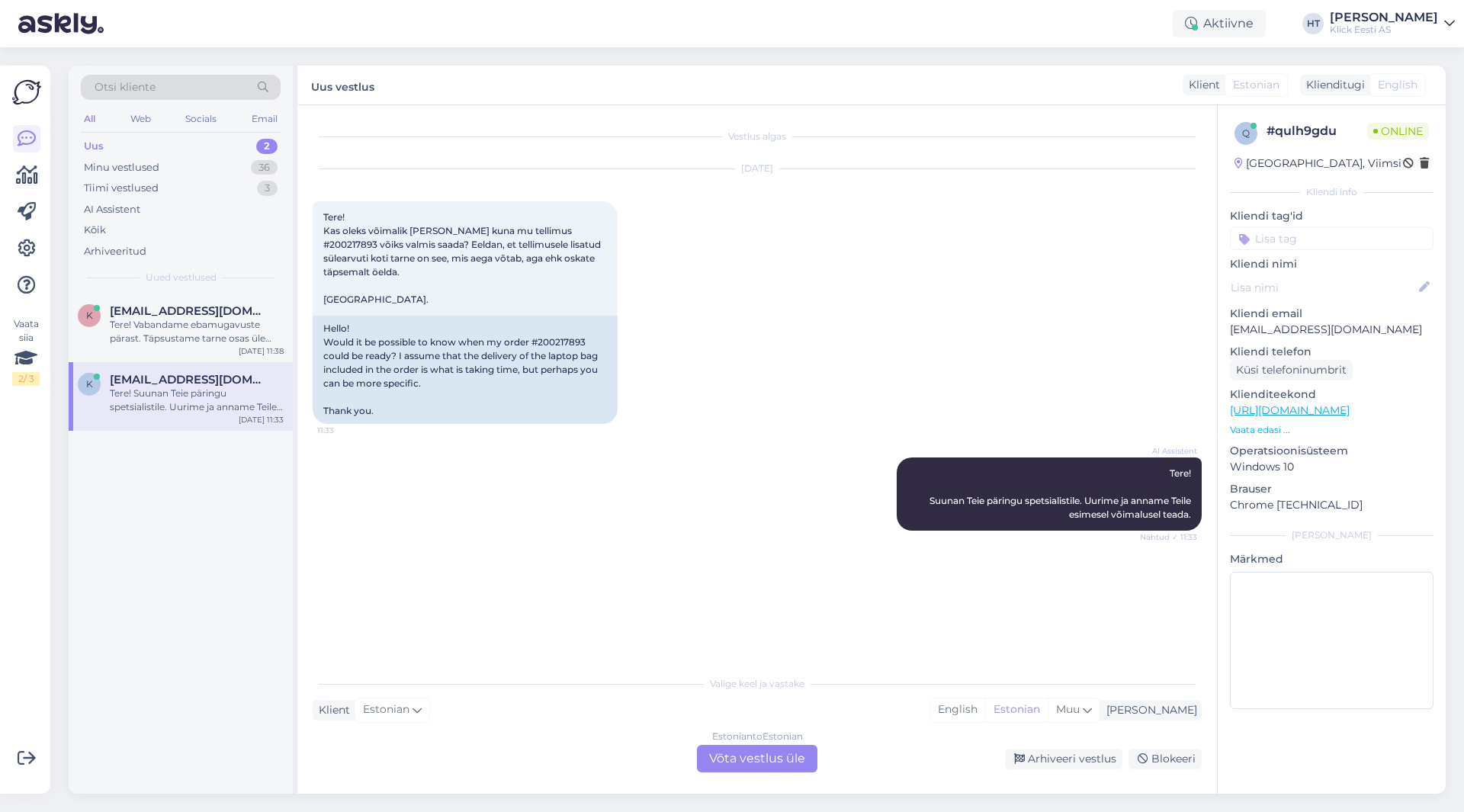
click at [523, 498] on div "AI Assistent Tere! Suunan Teie päringu spetsialistile. Uurime ja anname Teile e…" at bounding box center [757, 494] width 889 height 107
click at [748, 762] on div "Estonian to Estonian Võta vestlus üle" at bounding box center [757, 758] width 121 height 27
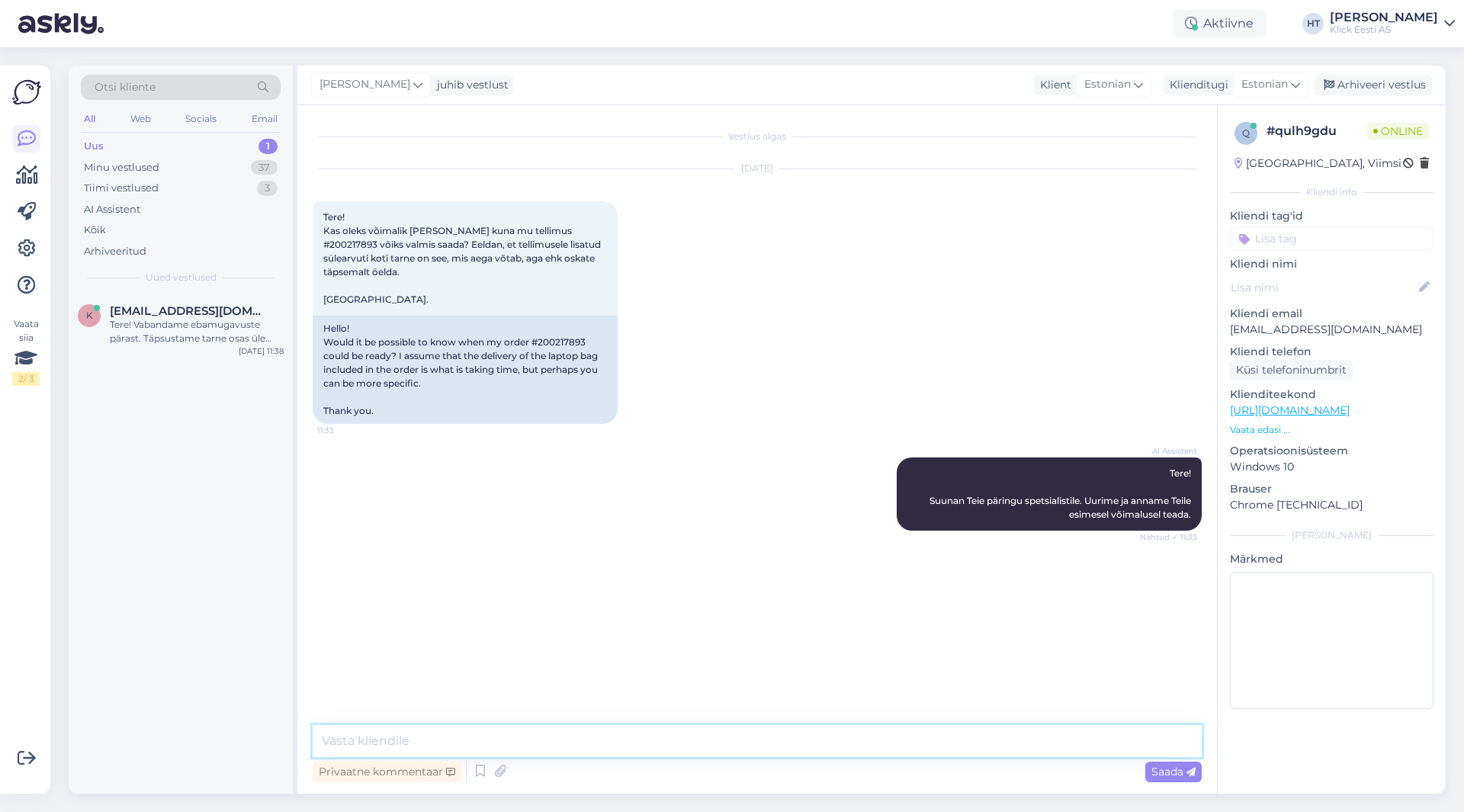
click at [767, 744] on textarea at bounding box center [757, 740] width 889 height 32
type textarea "Ootame veel koti tarnet, eelduste kohaselt jõuab tänase/homse jooksul kaupluses…"
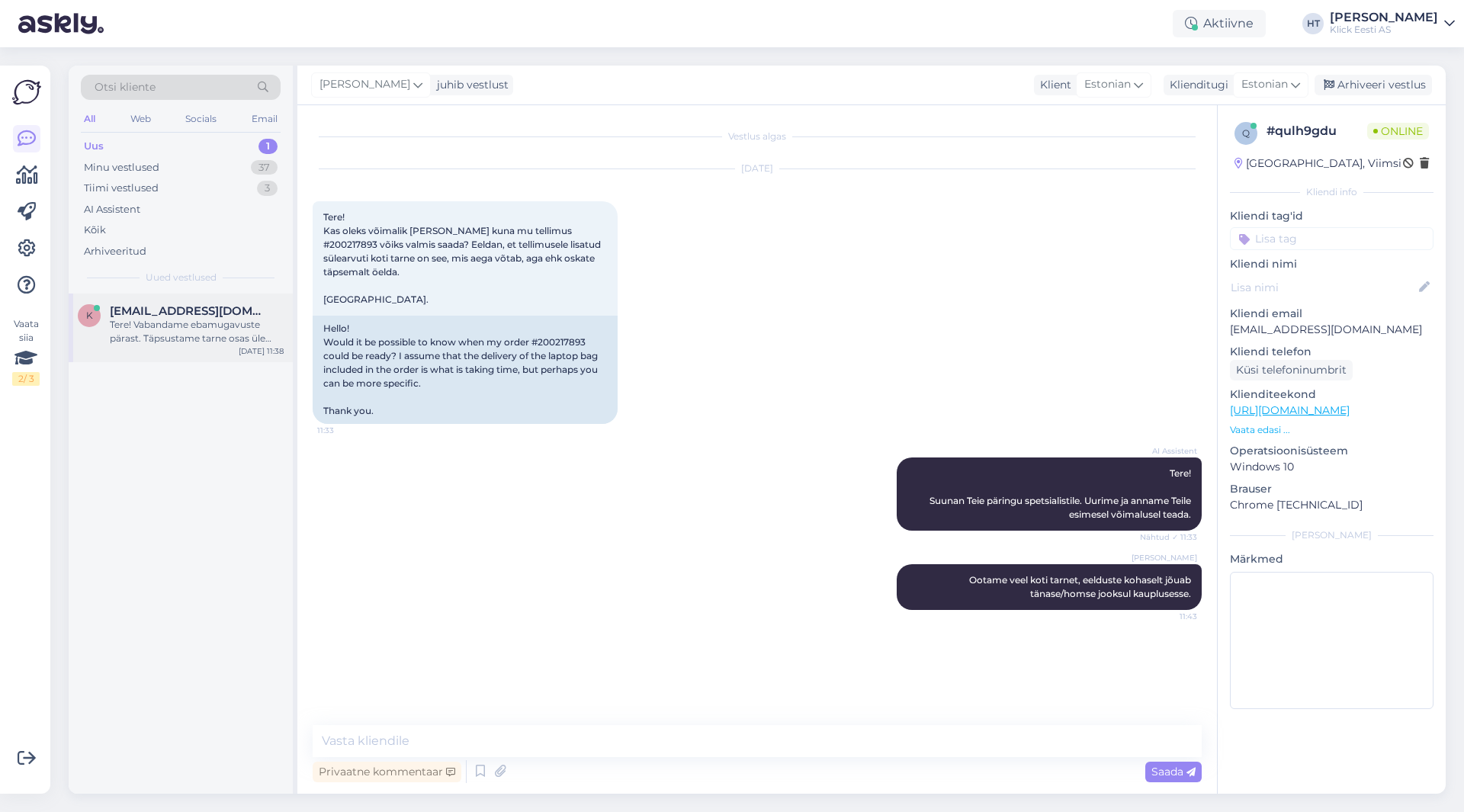
click at [229, 334] on div "Tere! Vabandame ebamugavuste pärast. Täpsustame tarne osas üle ning anname teil…" at bounding box center [196, 331] width 174 height 27
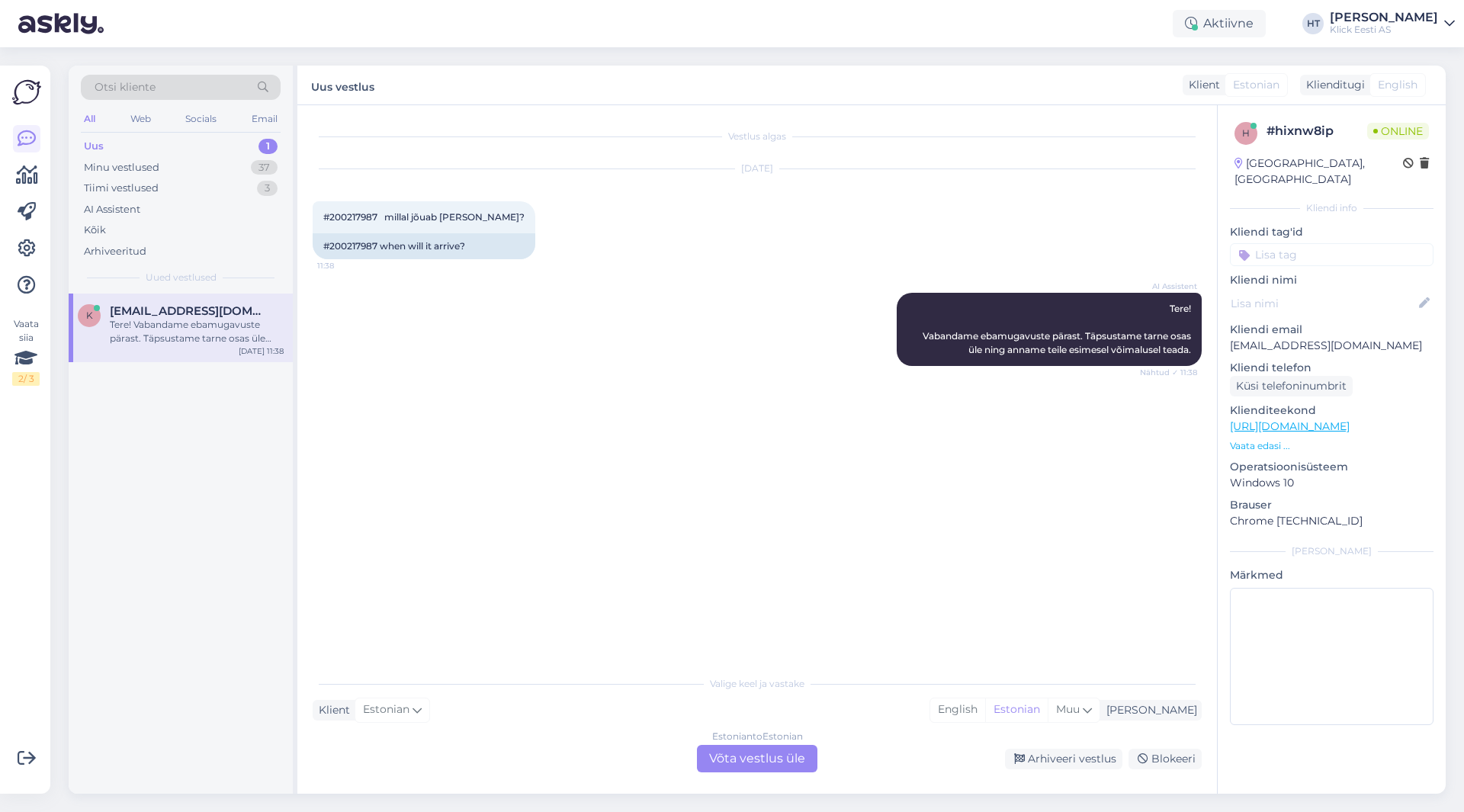
click at [749, 764] on div "Estonian to Estonian Võta vestlus üle" at bounding box center [757, 758] width 121 height 27
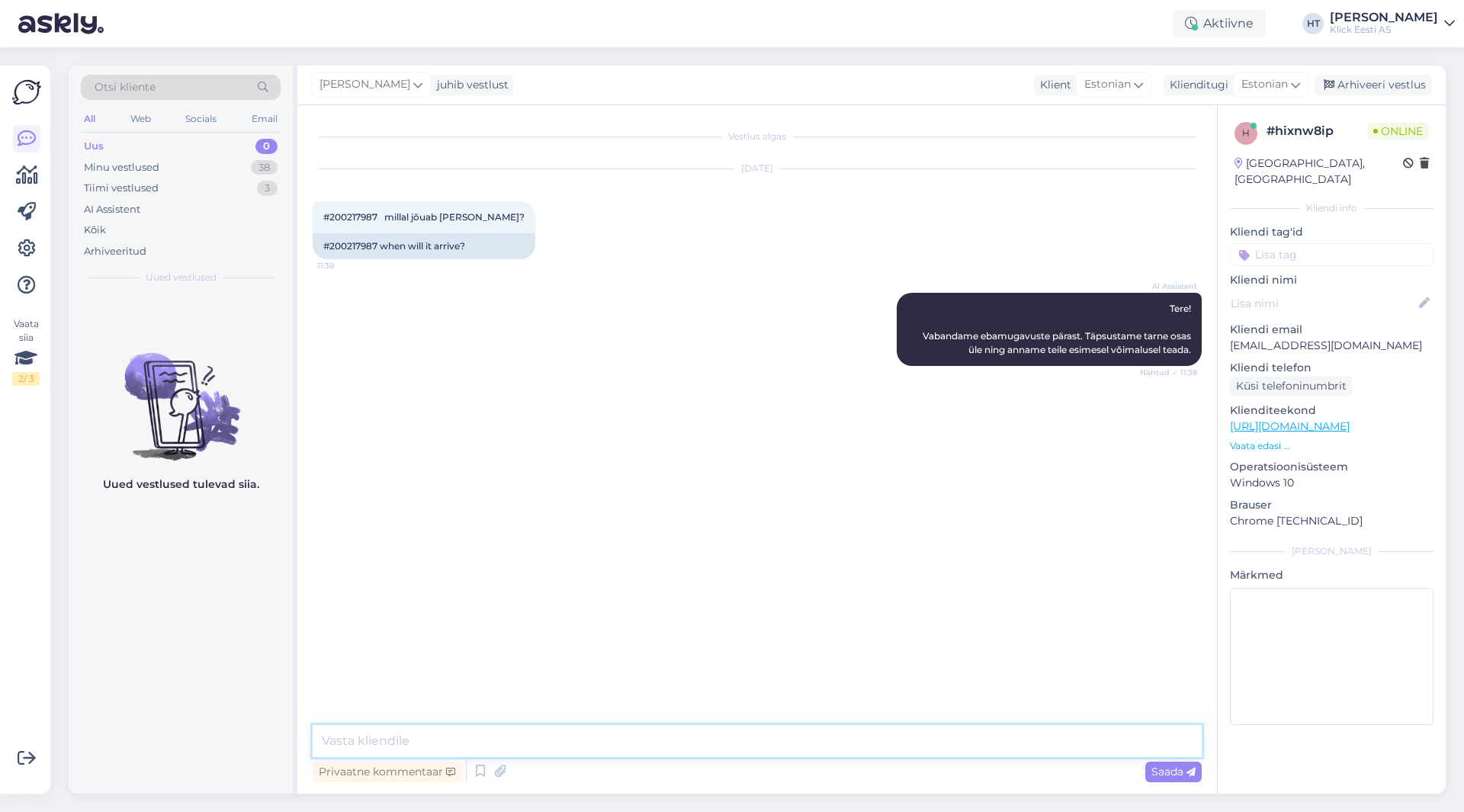
click at [737, 740] on textarea at bounding box center [757, 740] width 889 height 32
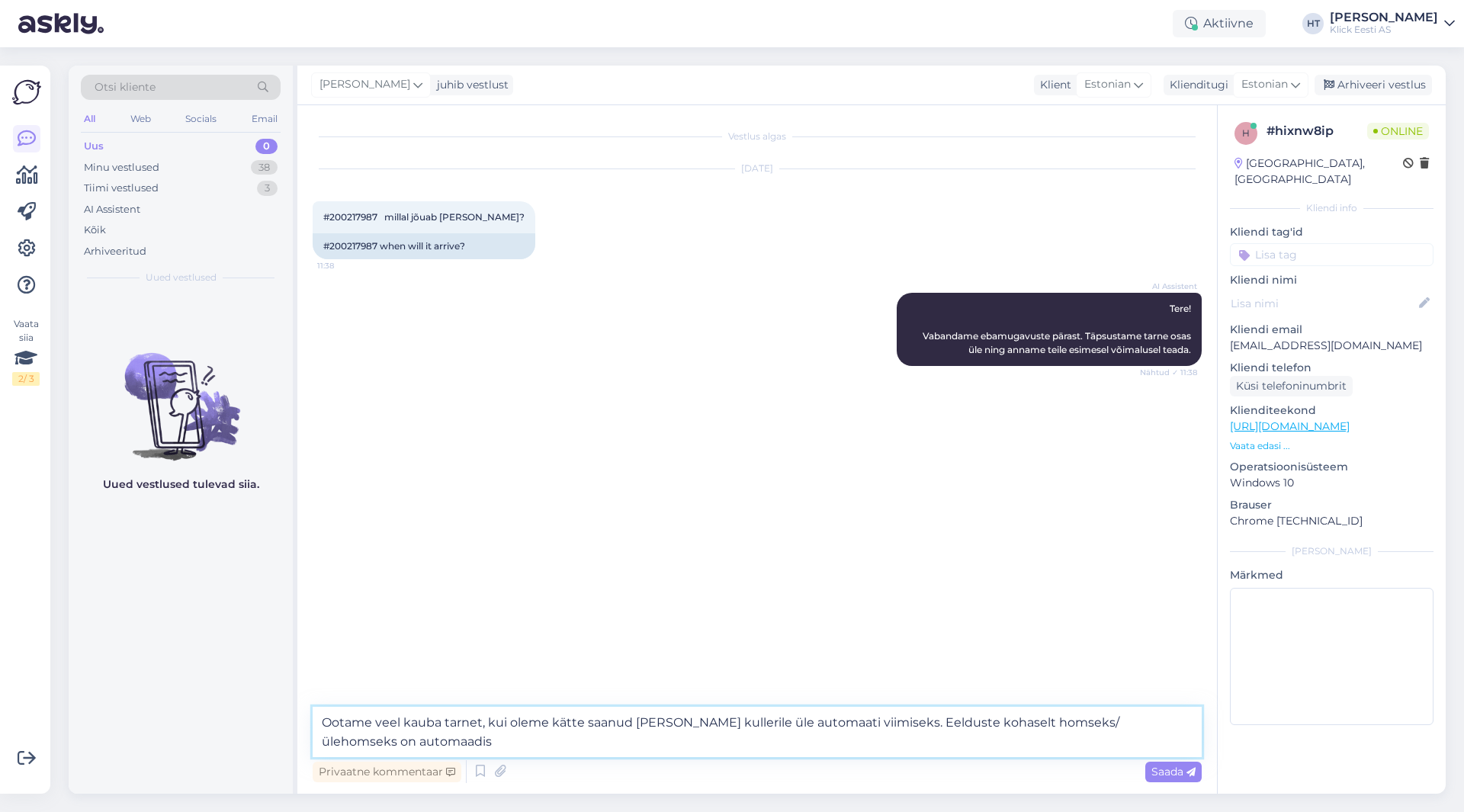
type textarea "Ootame veel kauba tarnet, kui oleme kätte saanud [PERSON_NAME] kullerile üle au…"
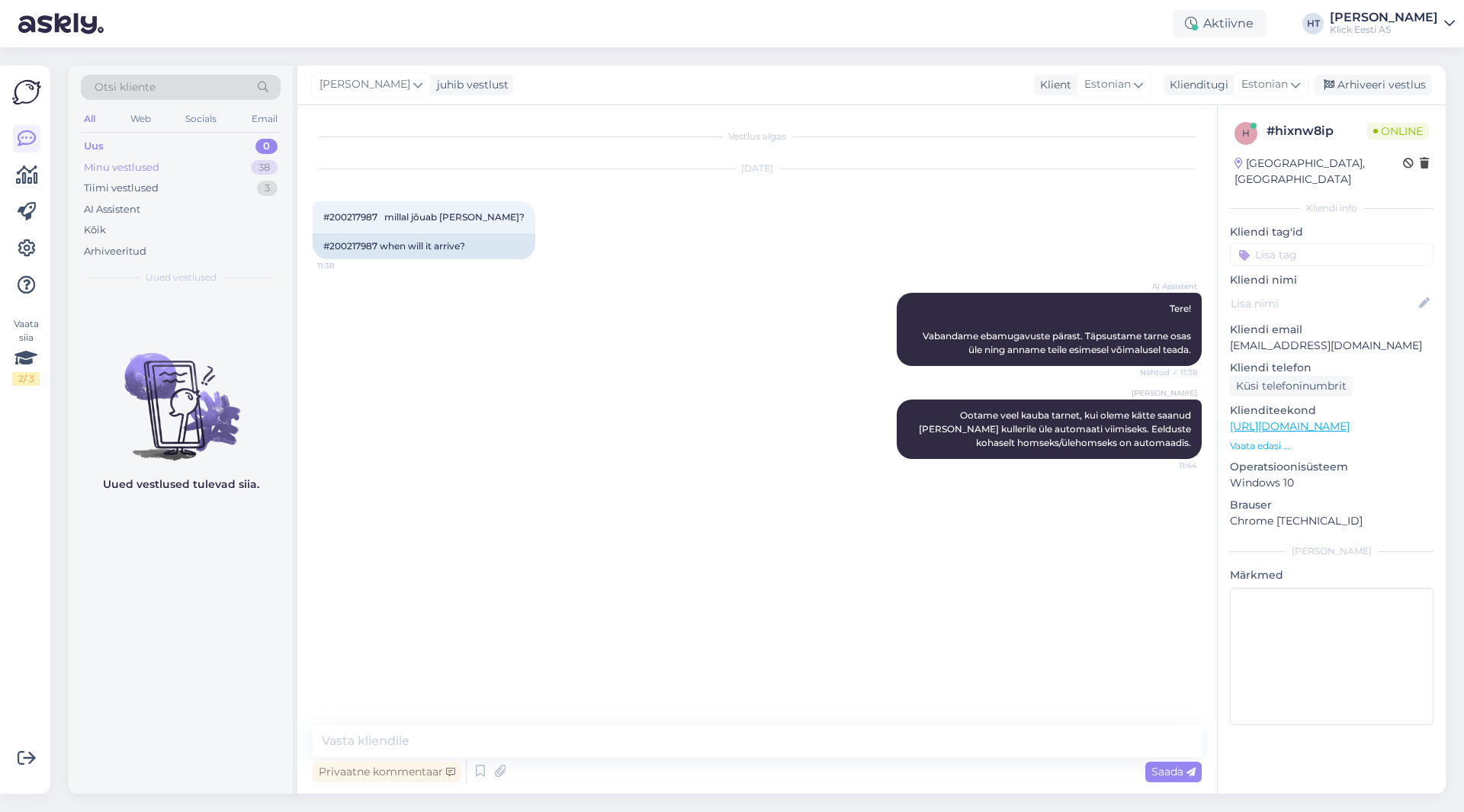
click at [263, 168] on div "38" at bounding box center [264, 168] width 27 height 16
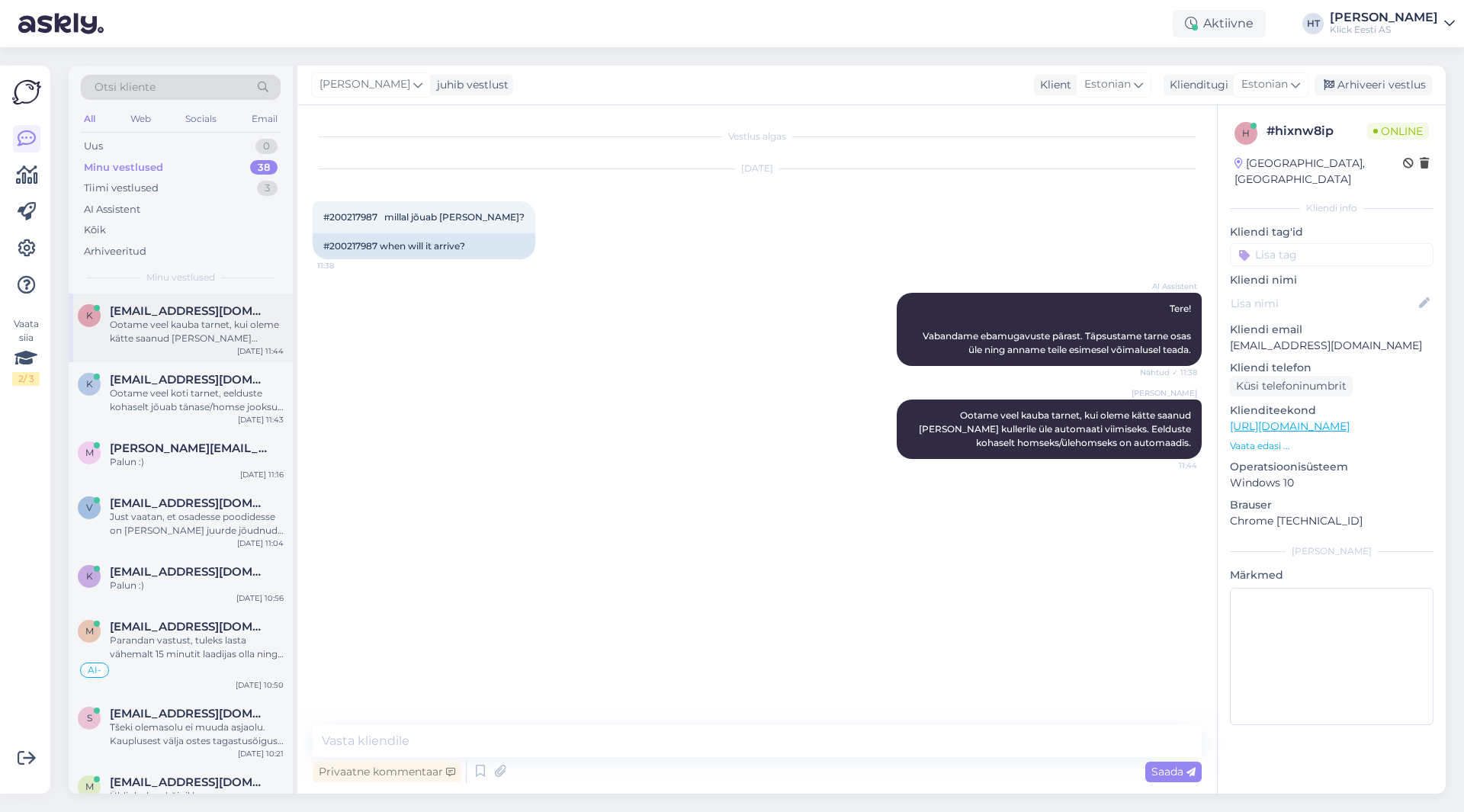
click at [231, 327] on div "Ootame veel kauba tarnet, kui oleme kätte saanud [PERSON_NAME] kullerile üle au…" at bounding box center [196, 331] width 174 height 27
click at [221, 383] on span "[EMAIL_ADDRESS][DOMAIN_NAME]" at bounding box center [189, 380] width 159 height 14
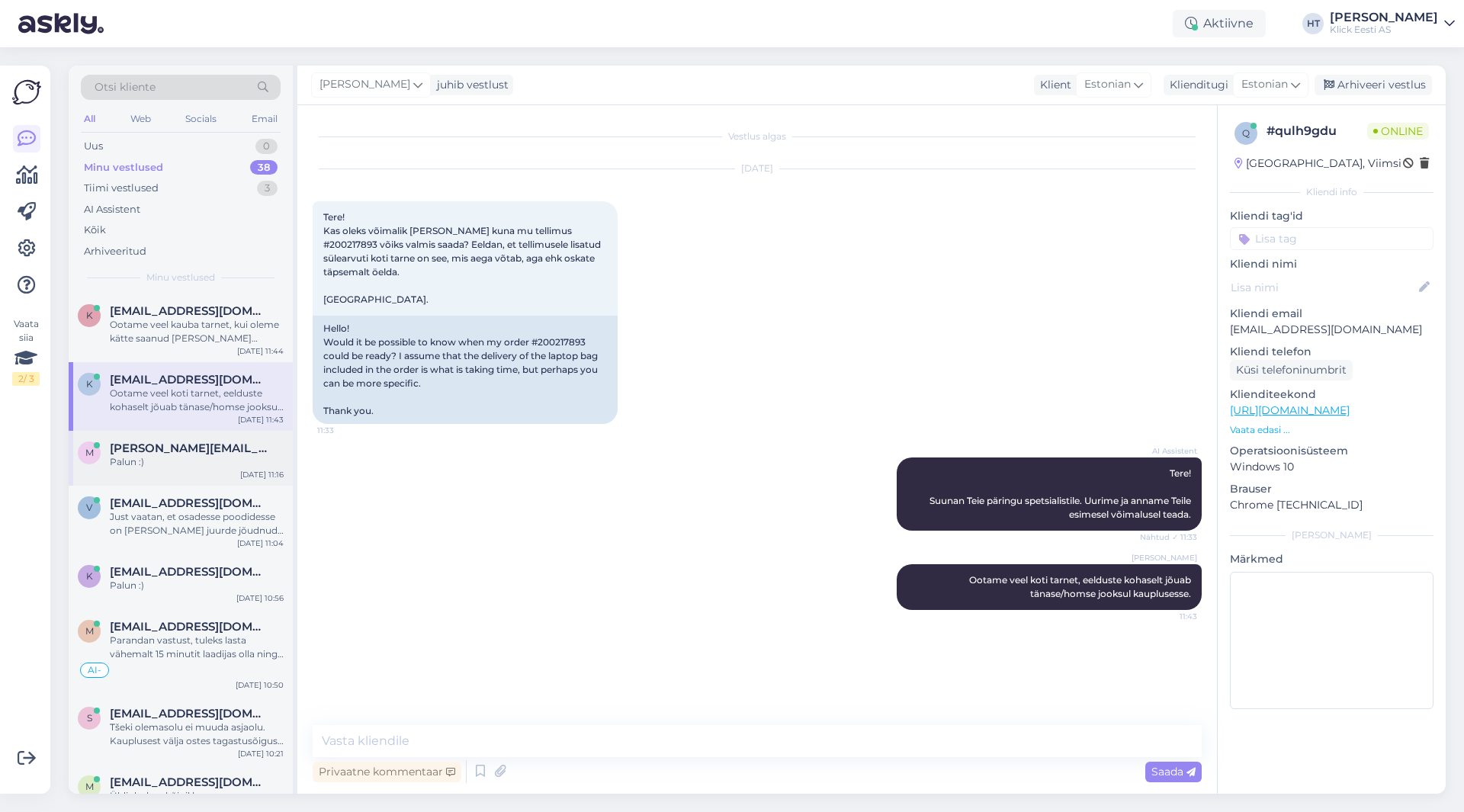
click at [203, 464] on div "Palun :)" at bounding box center [196, 462] width 174 height 14
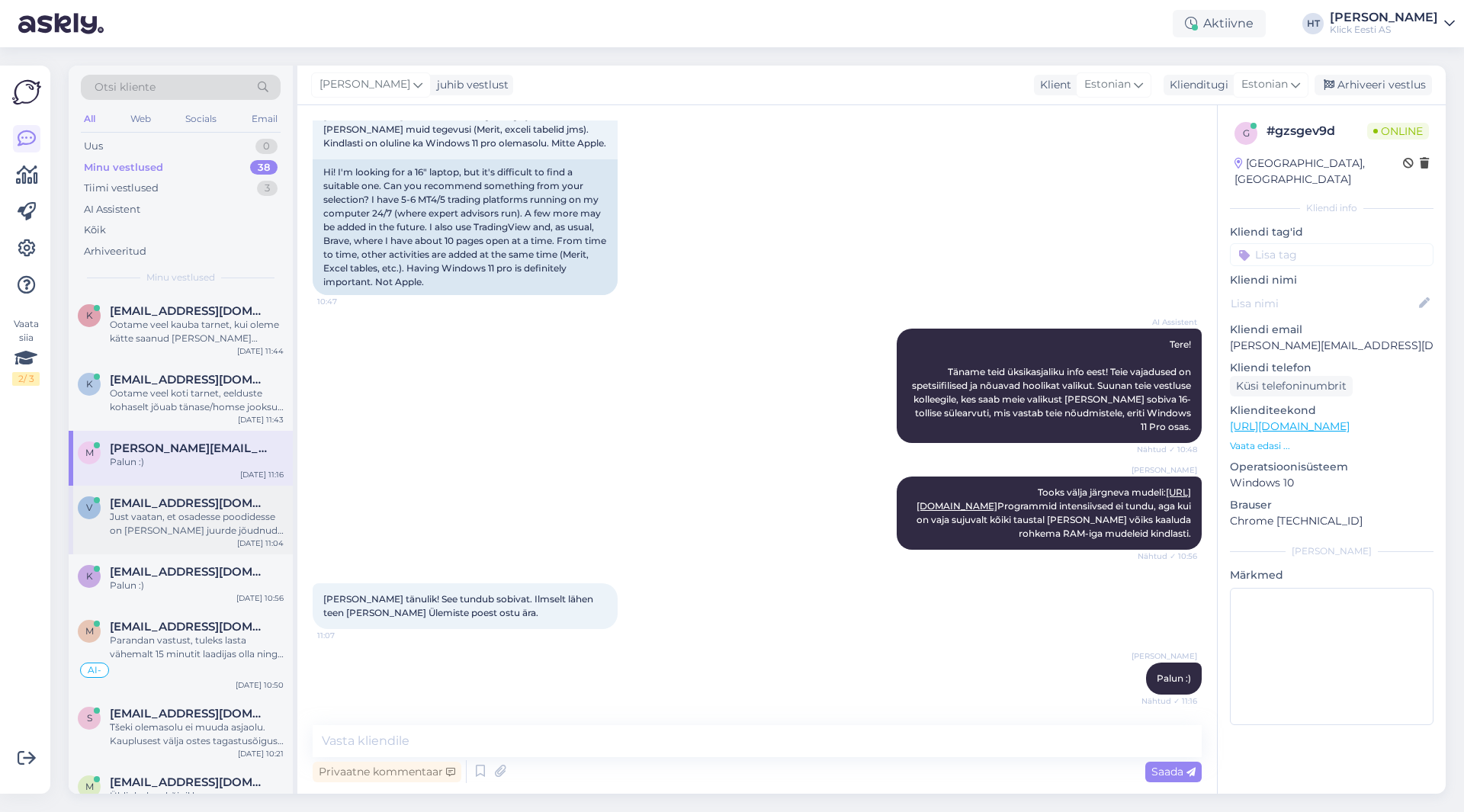
click at [191, 517] on div "Just vaatan, et osadesse poodidesse on [PERSON_NAME] juurde jõudnud. Siis telli…" at bounding box center [196, 524] width 174 height 27
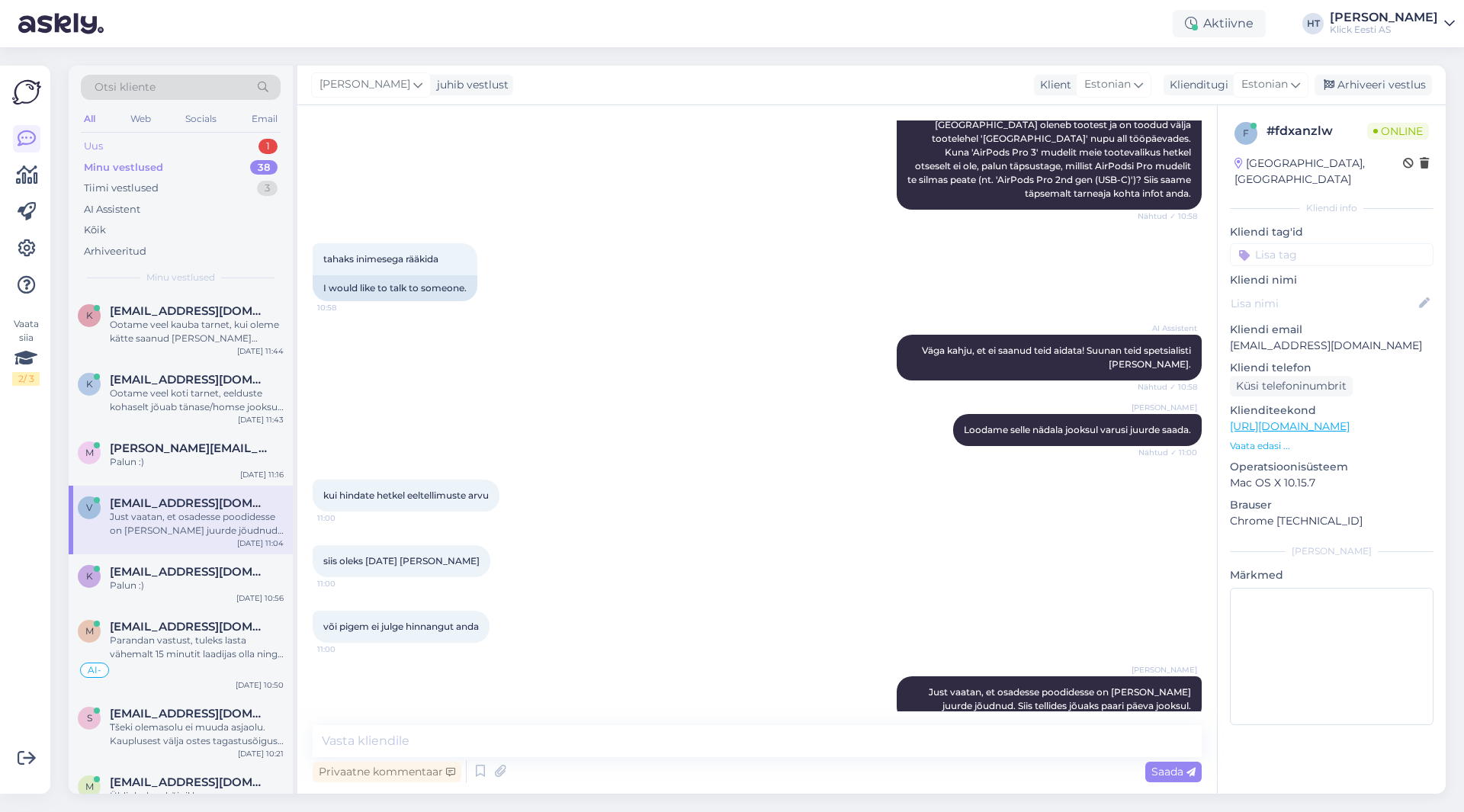
click at [218, 147] on div "Uus 1" at bounding box center [181, 146] width 200 height 21
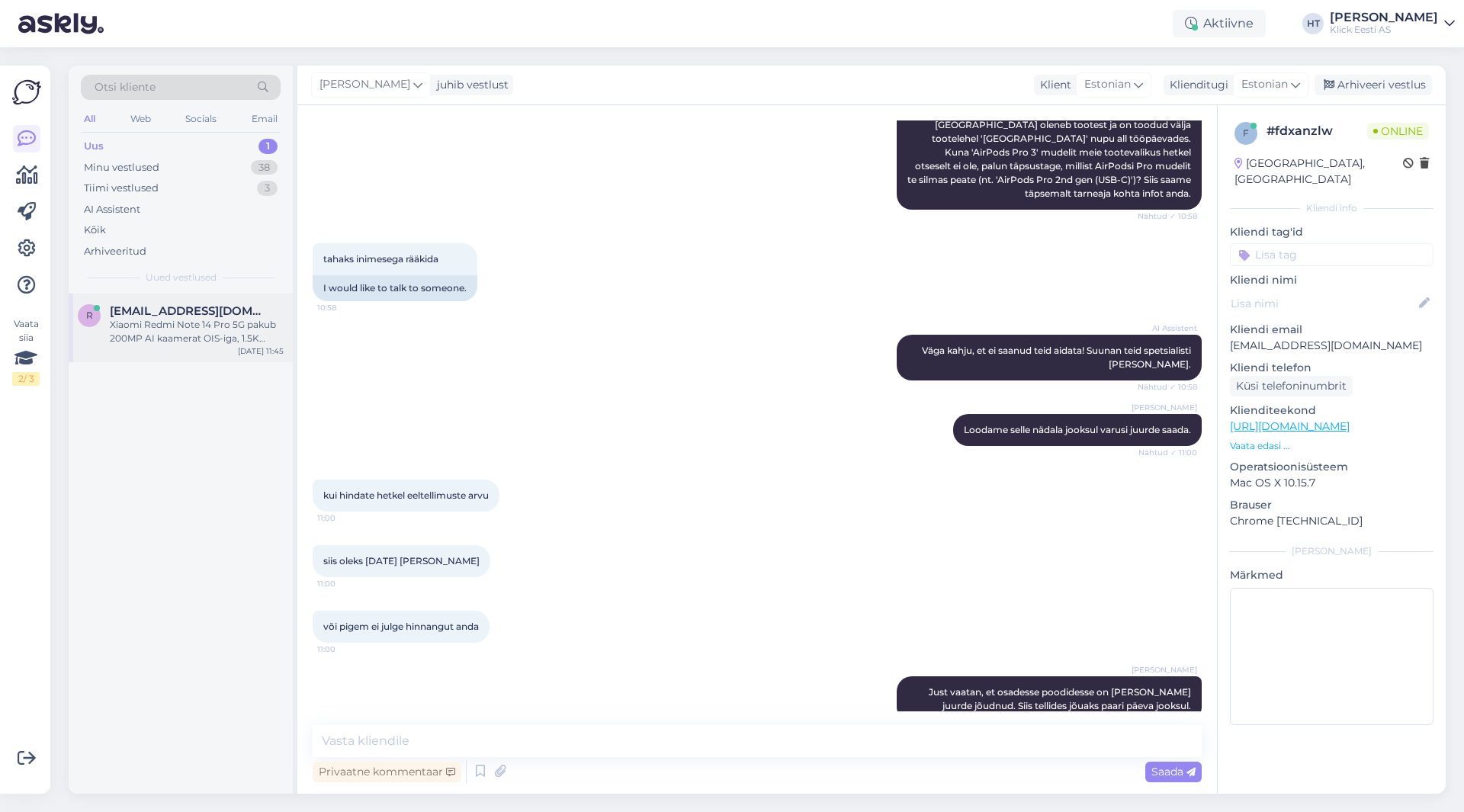
click at [214, 295] on div "r [EMAIL_ADDRESS][DOMAIN_NAME] [PERSON_NAME] Note 14 Pro 5G pakub 200MP AI kaam…" at bounding box center [181, 328] width 225 height 69
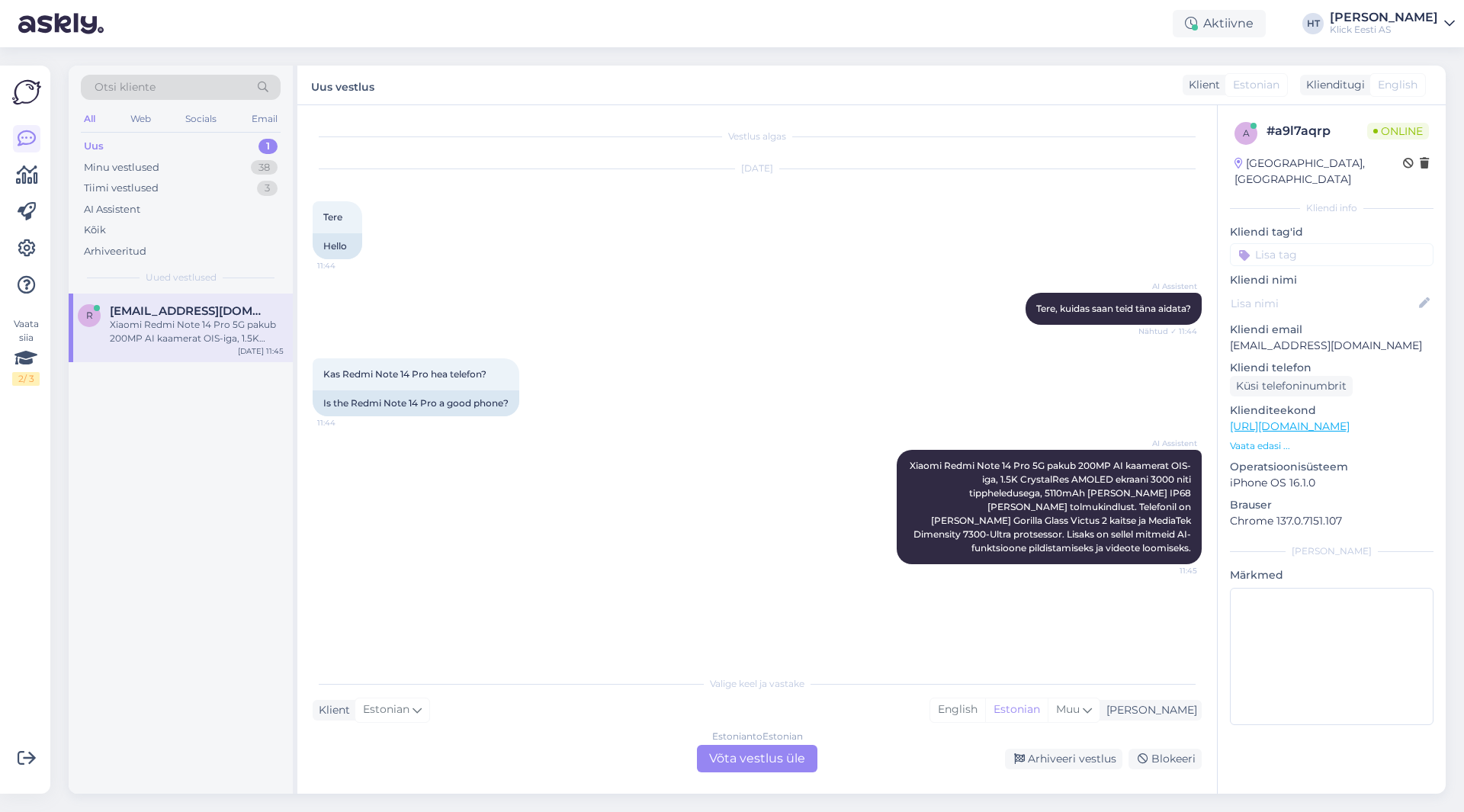
scroll to position [0, 0]
click at [1303, 337] on p "[EMAIL_ADDRESS][DOMAIN_NAME]" at bounding box center [1331, 345] width 203 height 16
click at [175, 101] on div "Otsi kliente" at bounding box center [181, 92] width 200 height 34
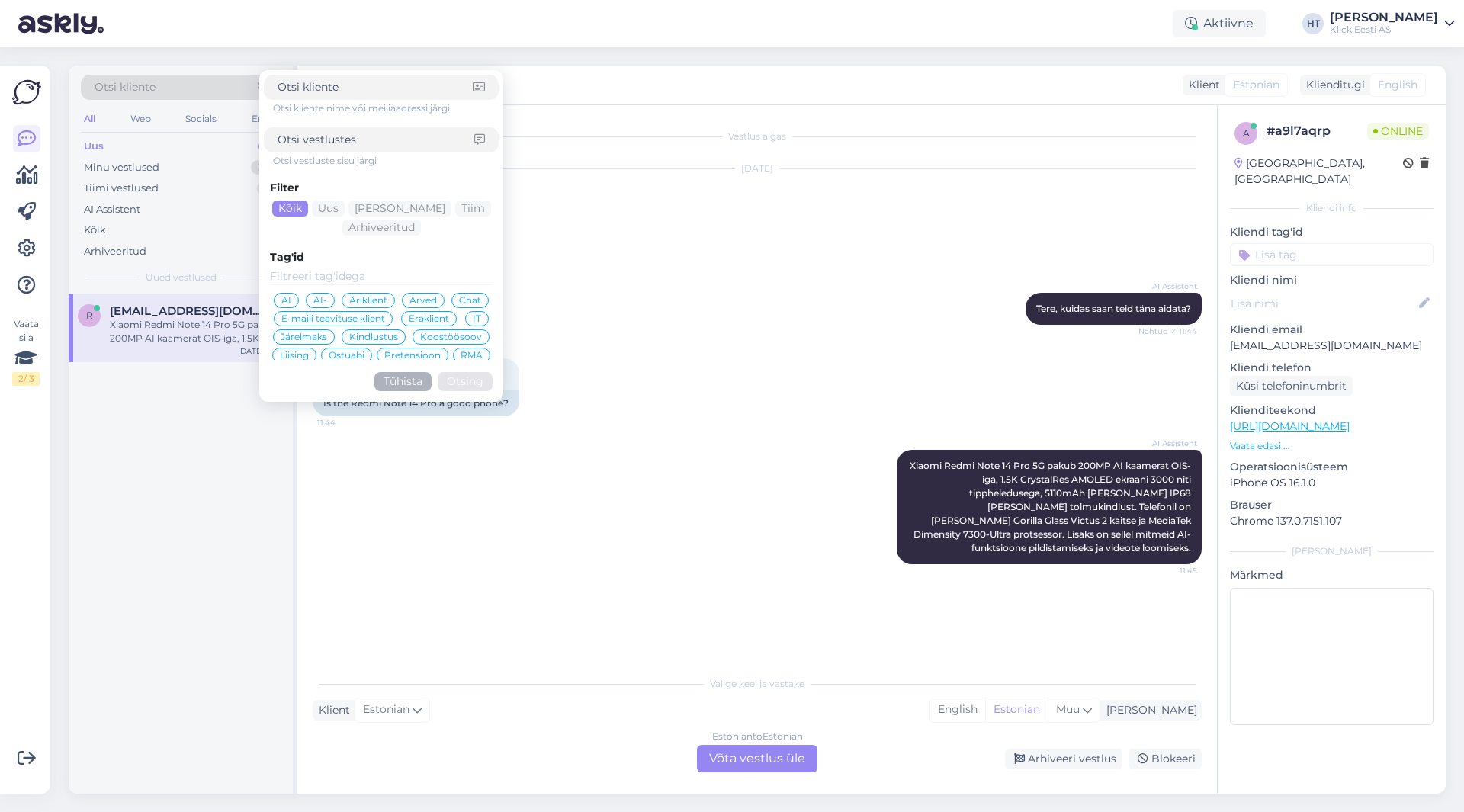
click at [172, 96] on div "Otsi kliente" at bounding box center [181, 87] width 200 height 25
click at [353, 86] on input at bounding box center [375, 87] width 195 height 16
click at [359, 141] on input at bounding box center [376, 139] width 196 height 16
paste input "[EMAIL_ADDRESS][DOMAIN_NAME]"
type input "[EMAIL_ADDRESS][DOMAIN_NAME]"
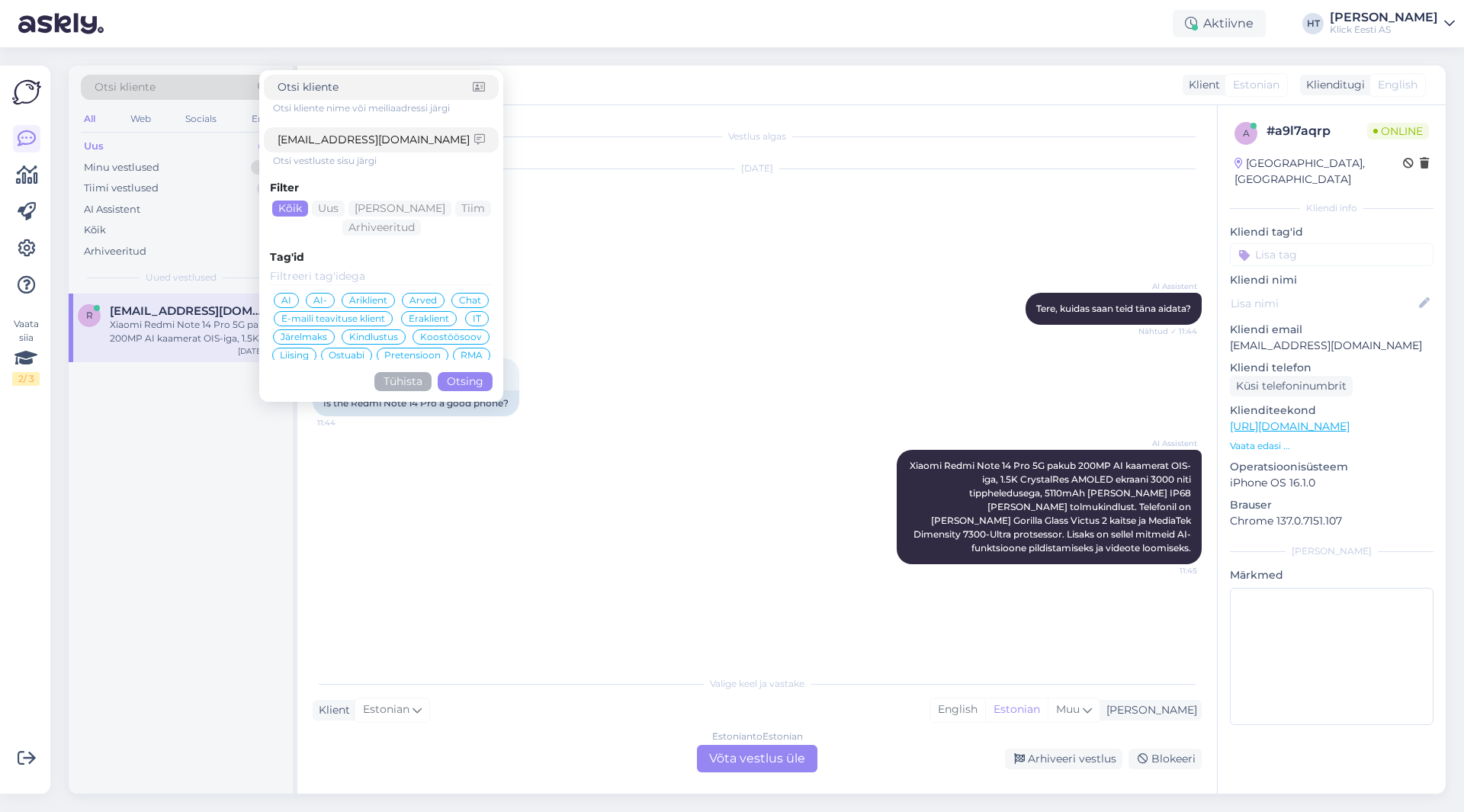
drag, startPoint x: 443, startPoint y: 143, endPoint x: 278, endPoint y: 132, distance: 165.4
click at [278, 132] on input "[EMAIL_ADDRESS][DOMAIN_NAME]" at bounding box center [376, 139] width 196 height 16
click at [336, 90] on input at bounding box center [375, 87] width 195 height 16
paste input "[EMAIL_ADDRESS][DOMAIN_NAME]"
type input "[EMAIL_ADDRESS][DOMAIN_NAME]"
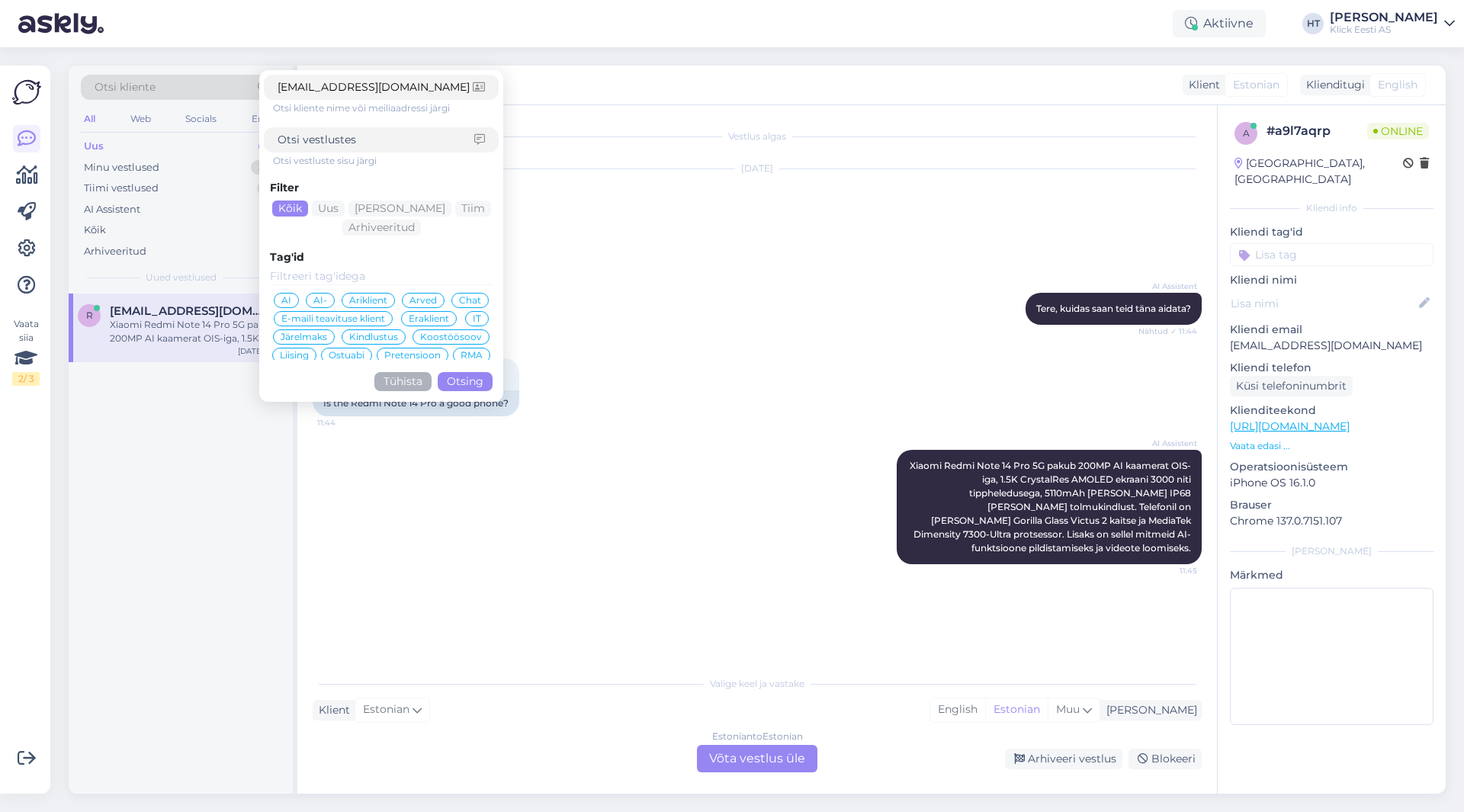
click button "Otsing" at bounding box center [465, 381] width 55 height 19
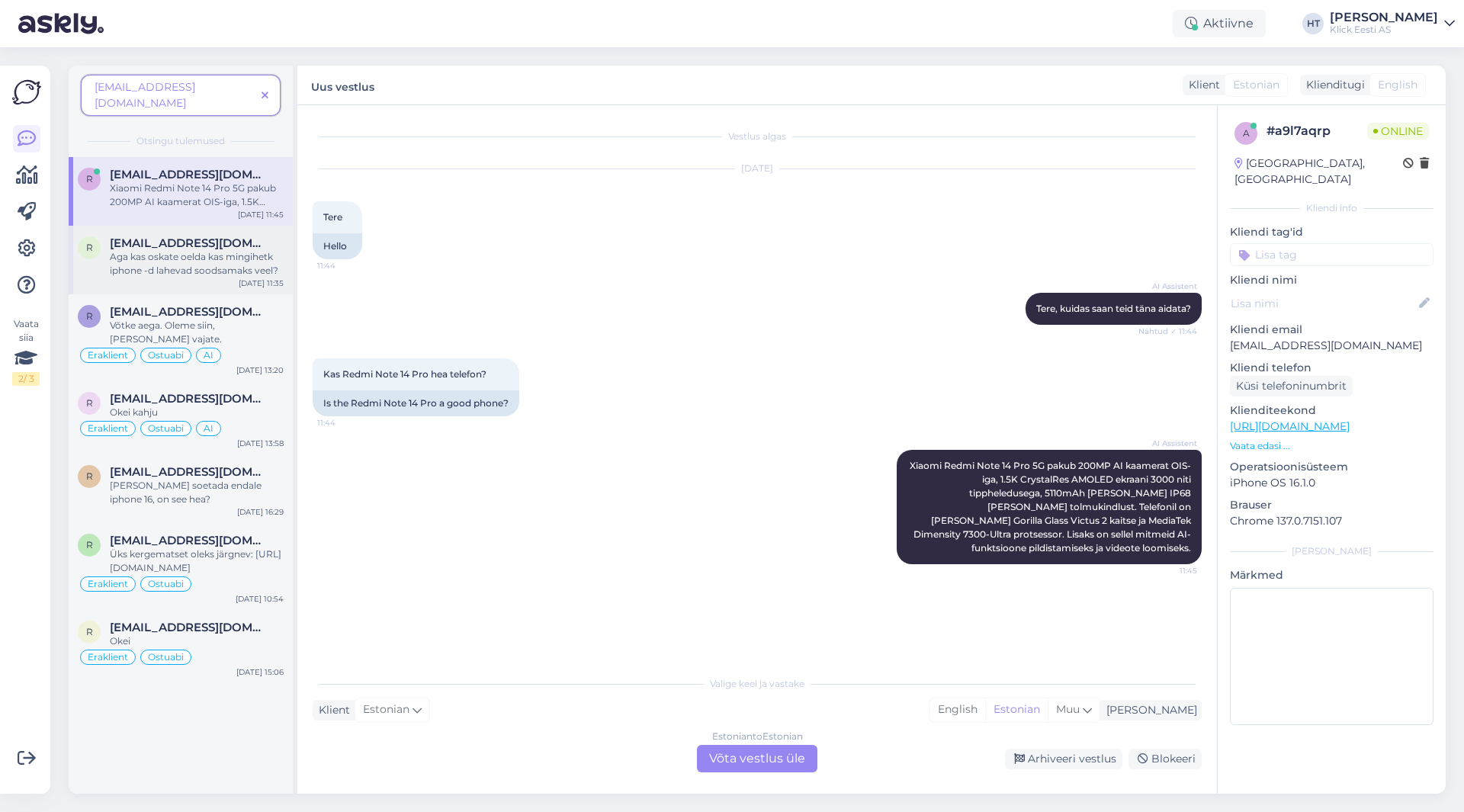
click at [216, 236] on span "[EMAIL_ADDRESS][DOMAIN_NAME]" at bounding box center [189, 243] width 159 height 14
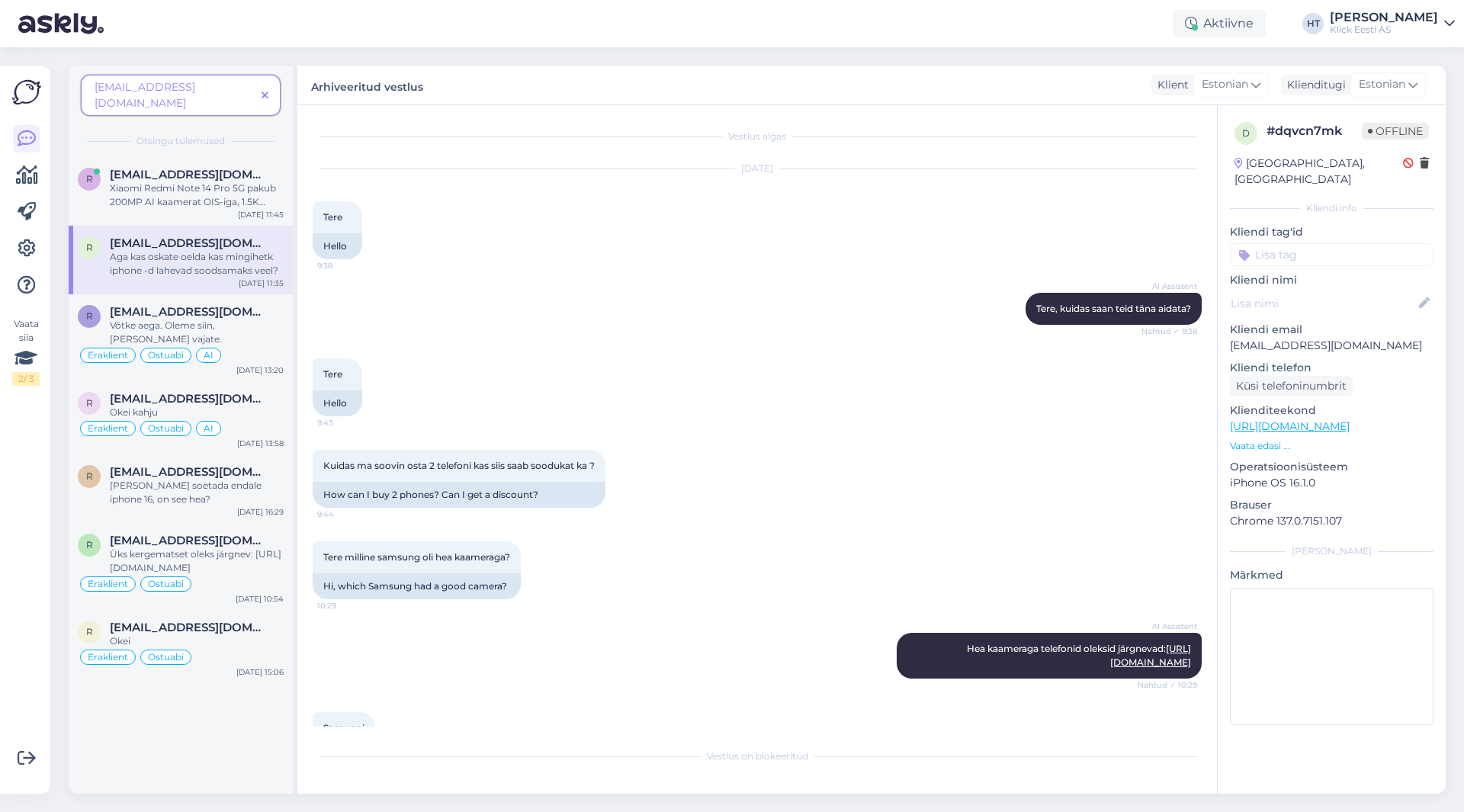
scroll to position [708, 0]
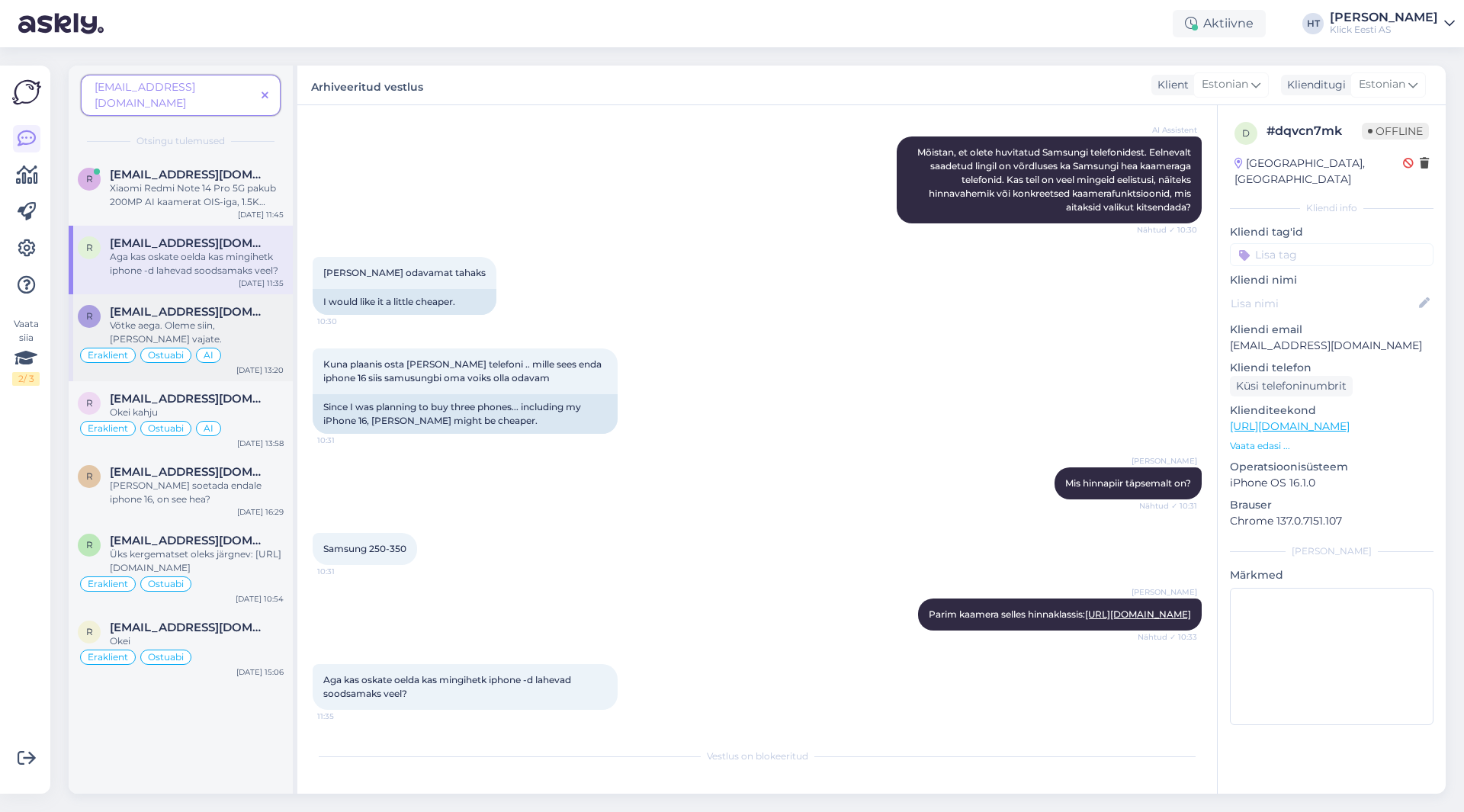
click at [250, 319] on div "Võtke aega. Oleme siin, [PERSON_NAME] vajate." at bounding box center [196, 332] width 174 height 27
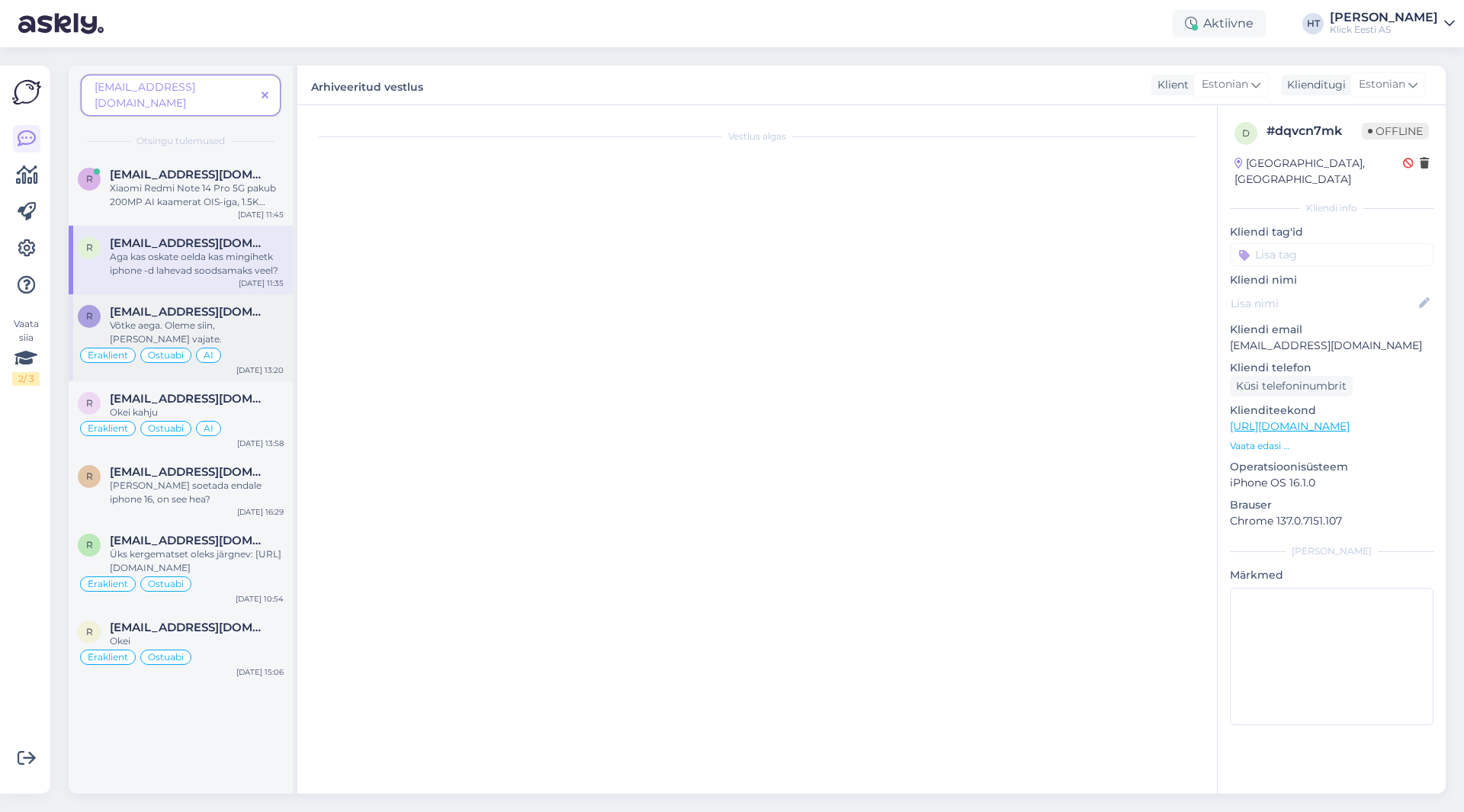
scroll to position [829, 0]
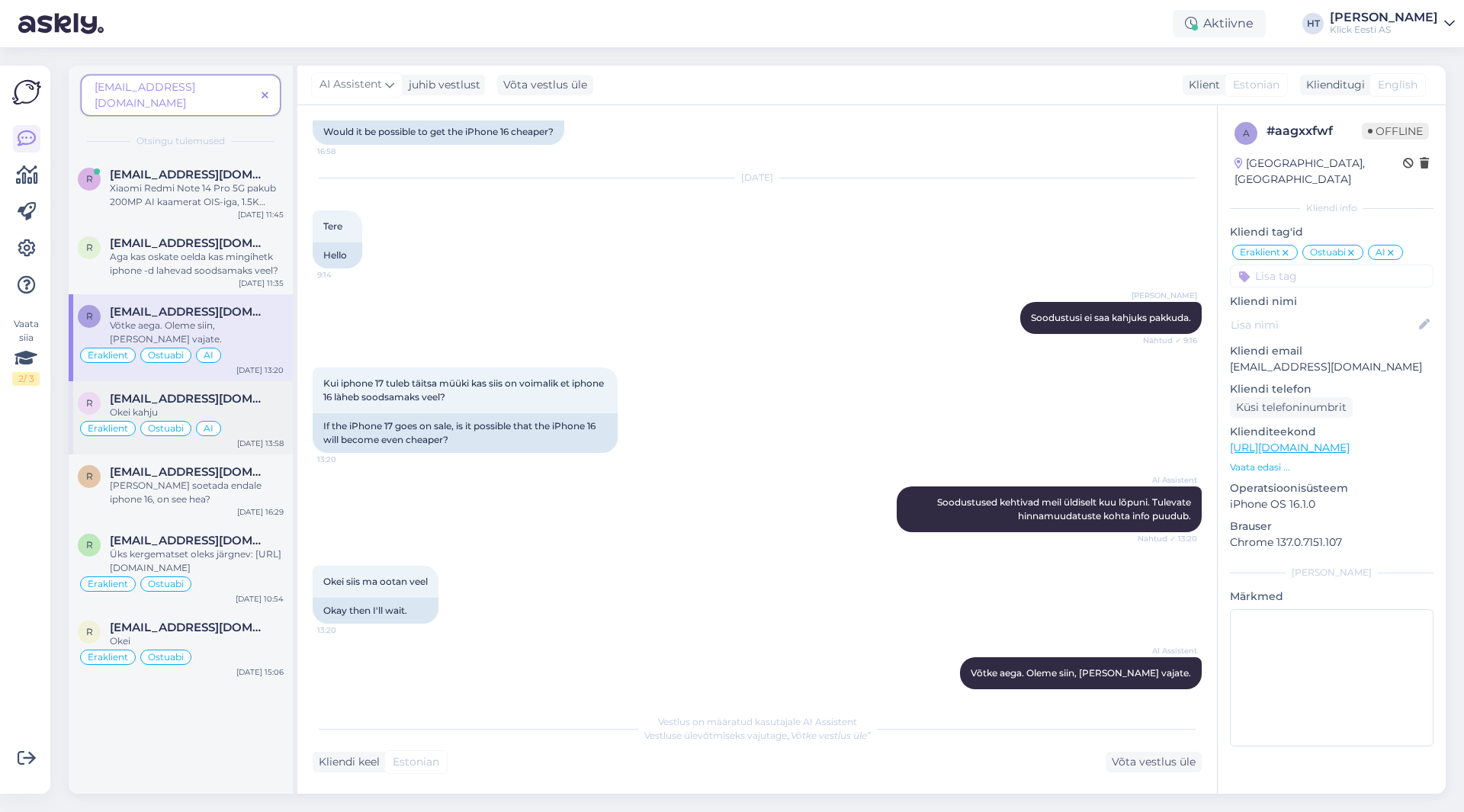
click at [253, 381] on div "r [EMAIL_ADDRESS][DOMAIN_NAME] Okei kahju Eraklient Ostuabi AI [DATE] 13:58" at bounding box center [181, 418] width 225 height 73
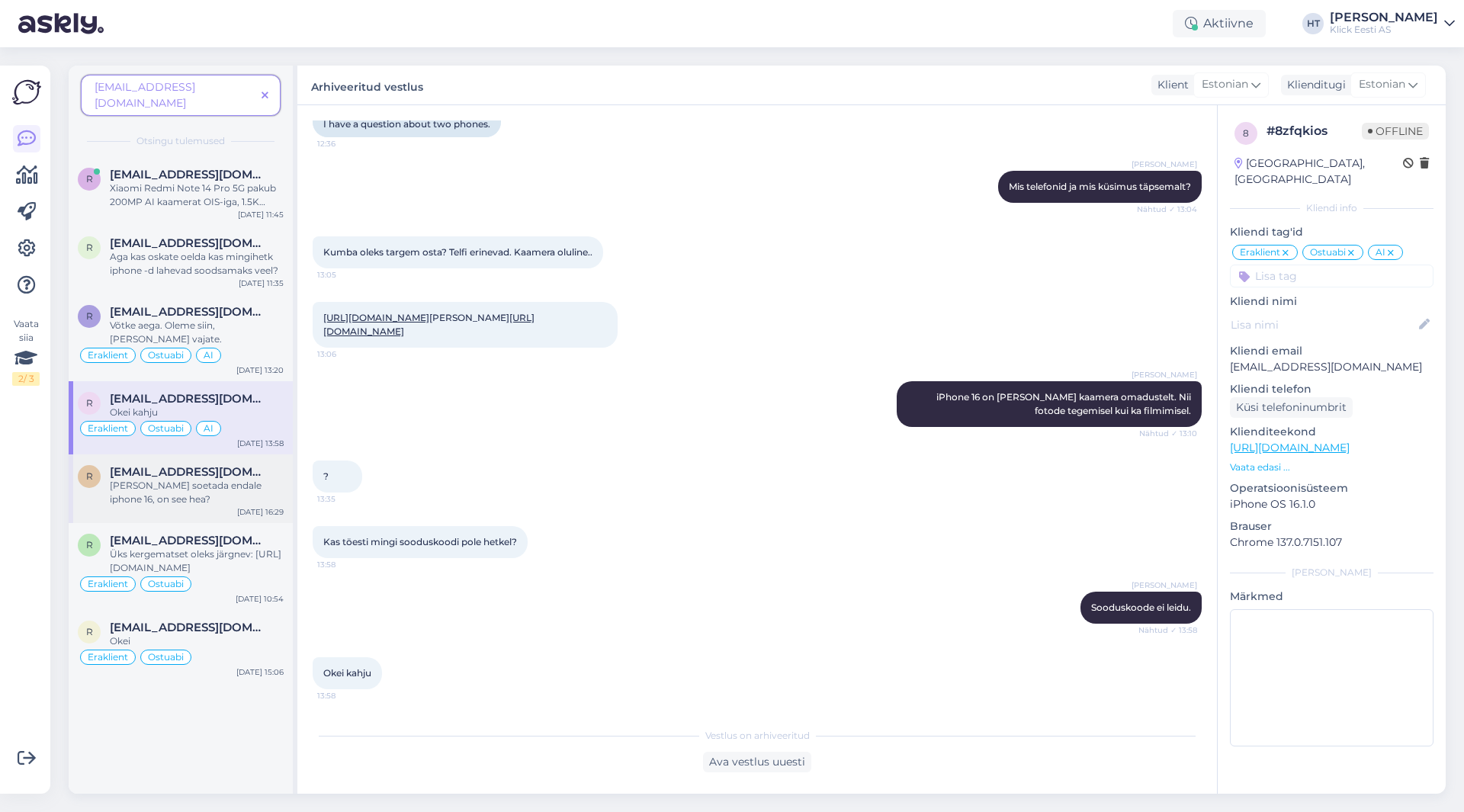
click at [250, 454] on div "r [EMAIL_ADDRESS][DOMAIN_NAME] [PERSON_NAME] endale iphone 16, on see hea? [DAT…" at bounding box center [181, 489] width 225 height 69
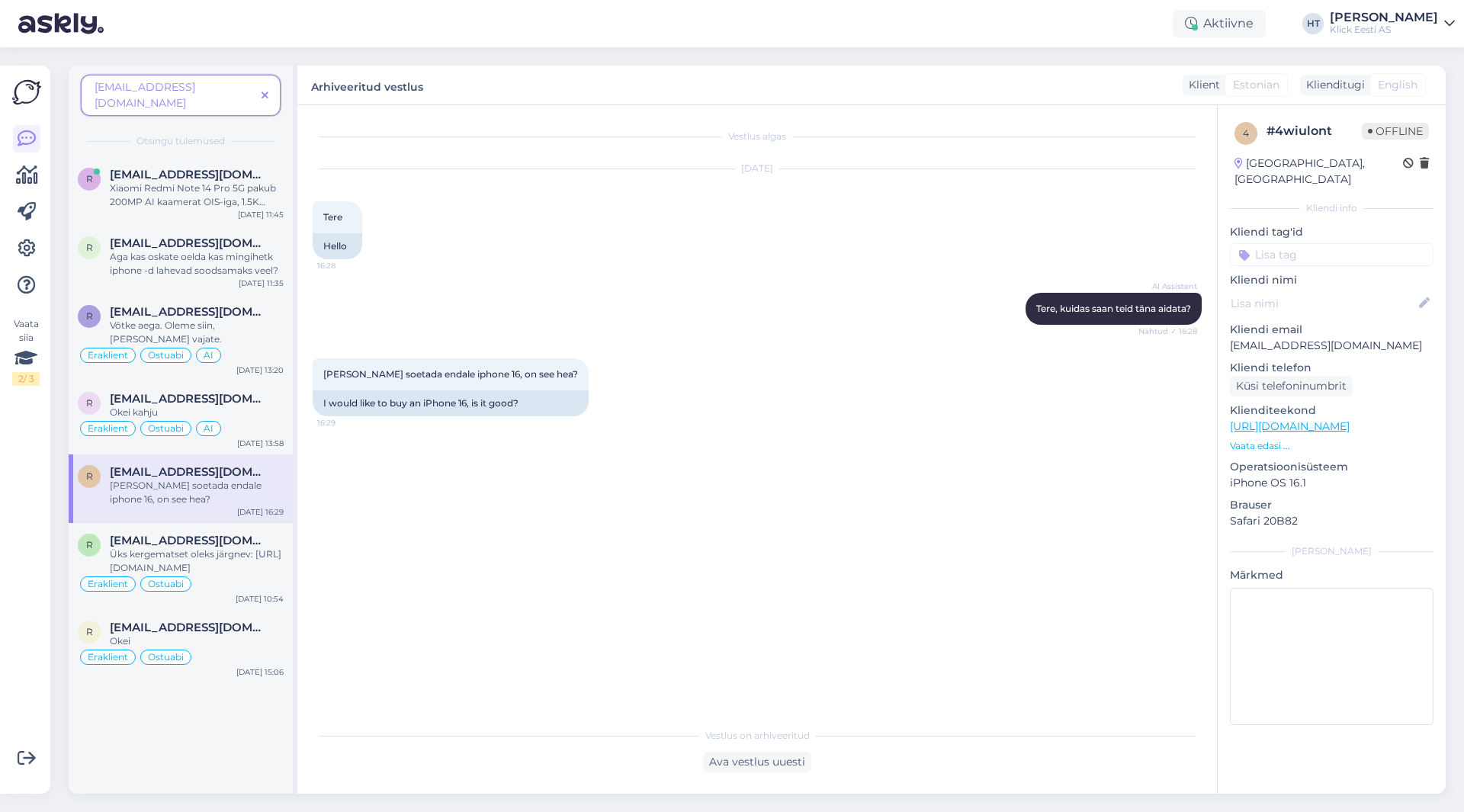
scroll to position [0, 0]
click at [237, 534] on span "[EMAIL_ADDRESS][DOMAIN_NAME]" at bounding box center [189, 541] width 159 height 14
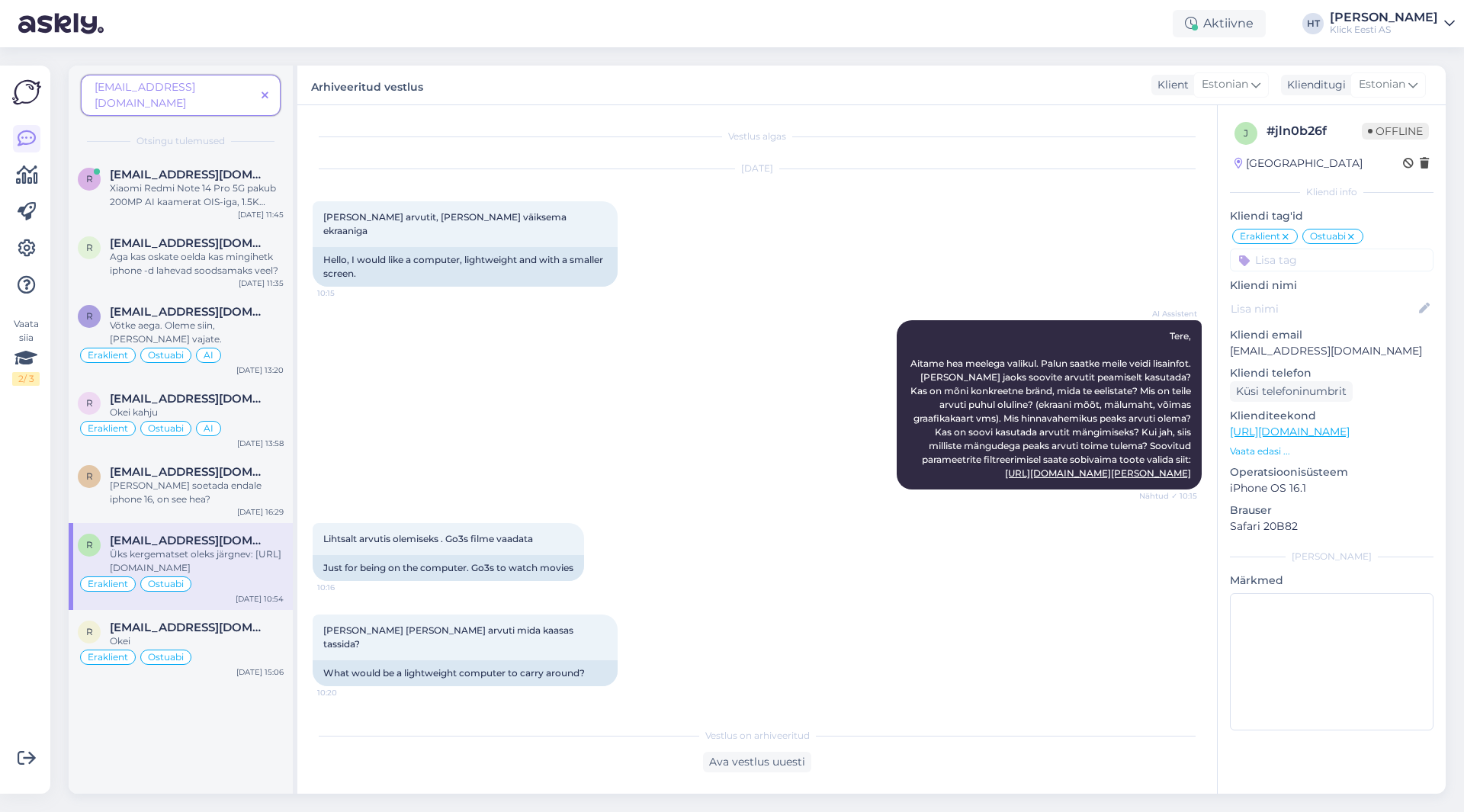
scroll to position [62, 0]
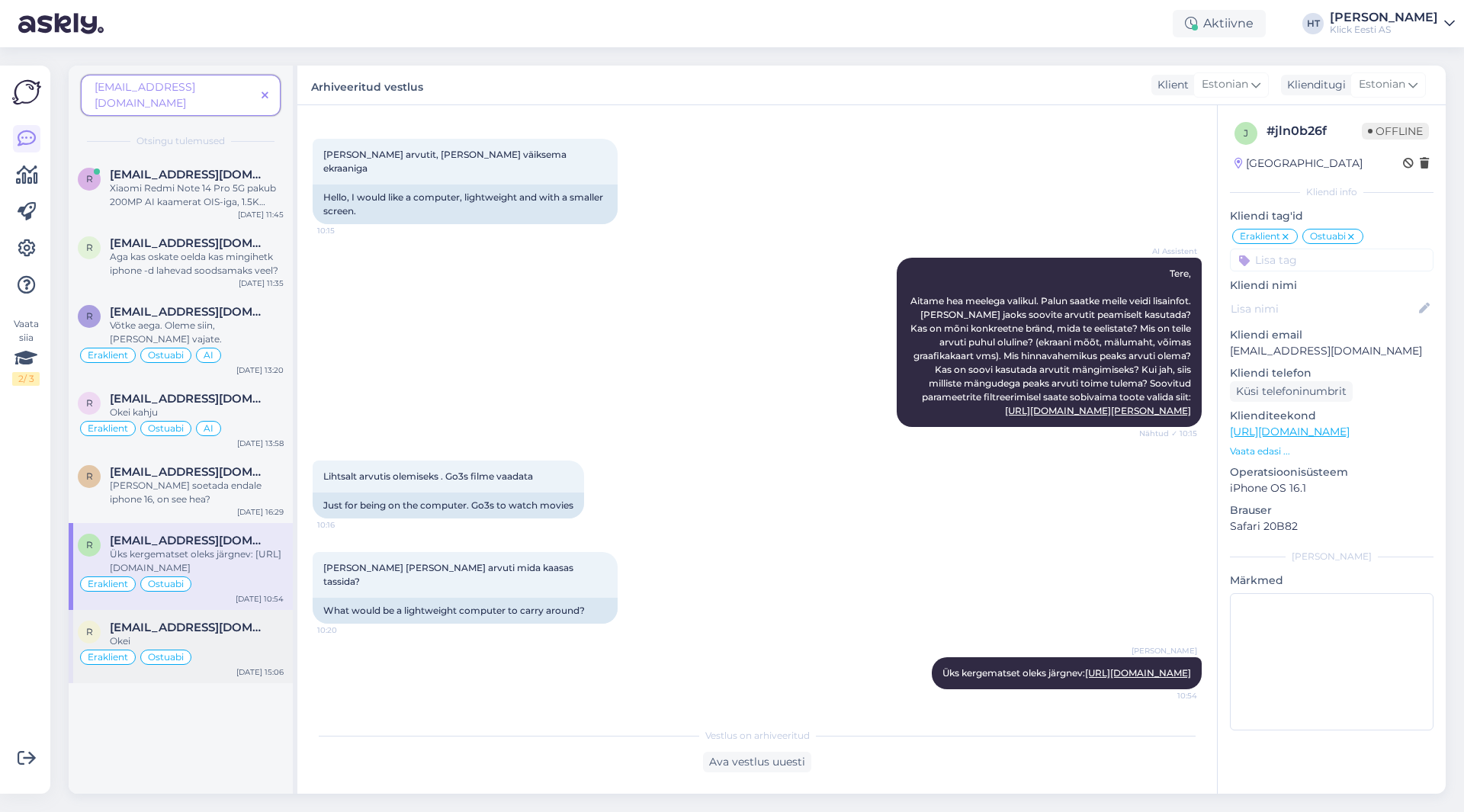
click at [239, 620] on span "[EMAIL_ADDRESS][DOMAIN_NAME]" at bounding box center [189, 627] width 159 height 14
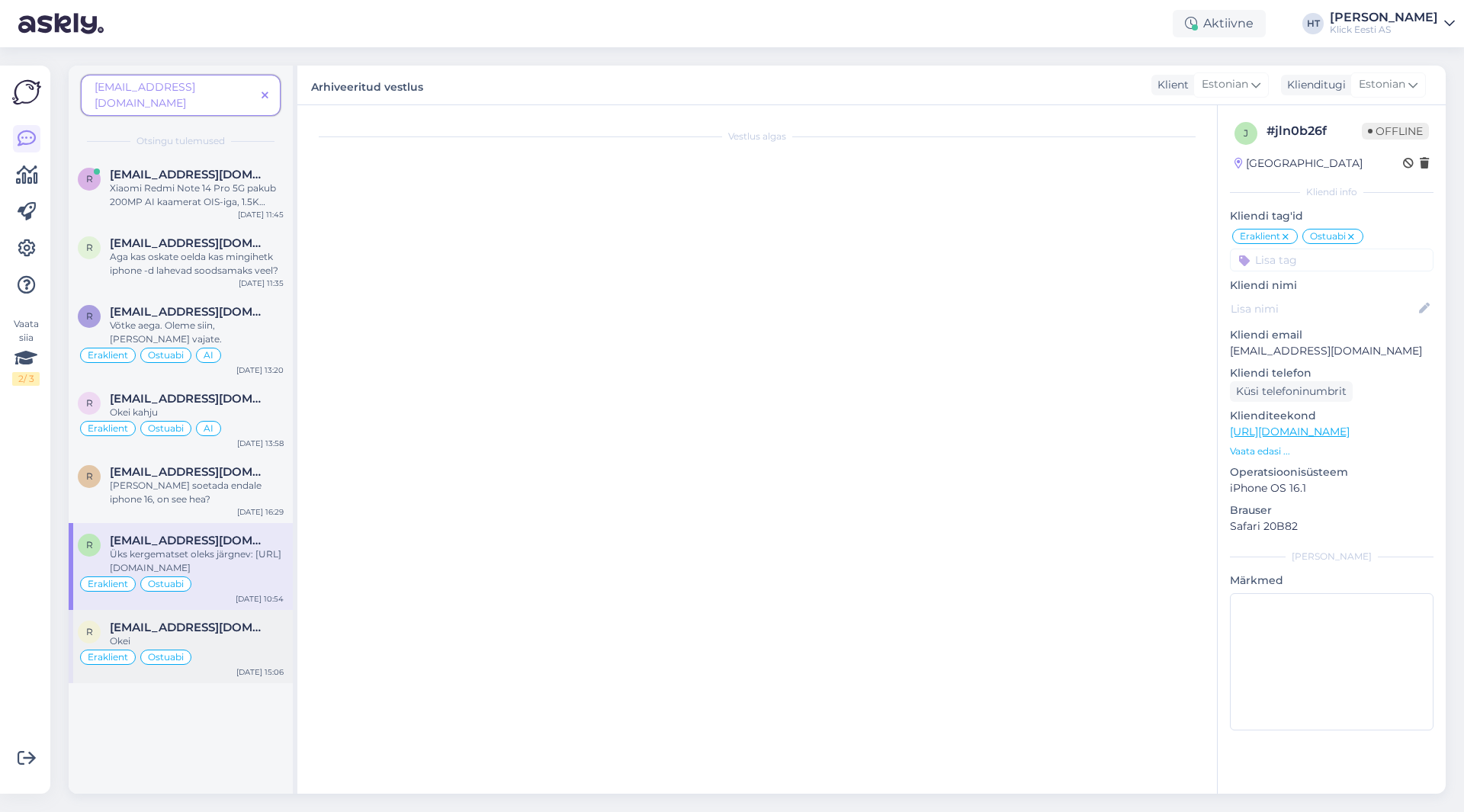
scroll to position [0, 0]
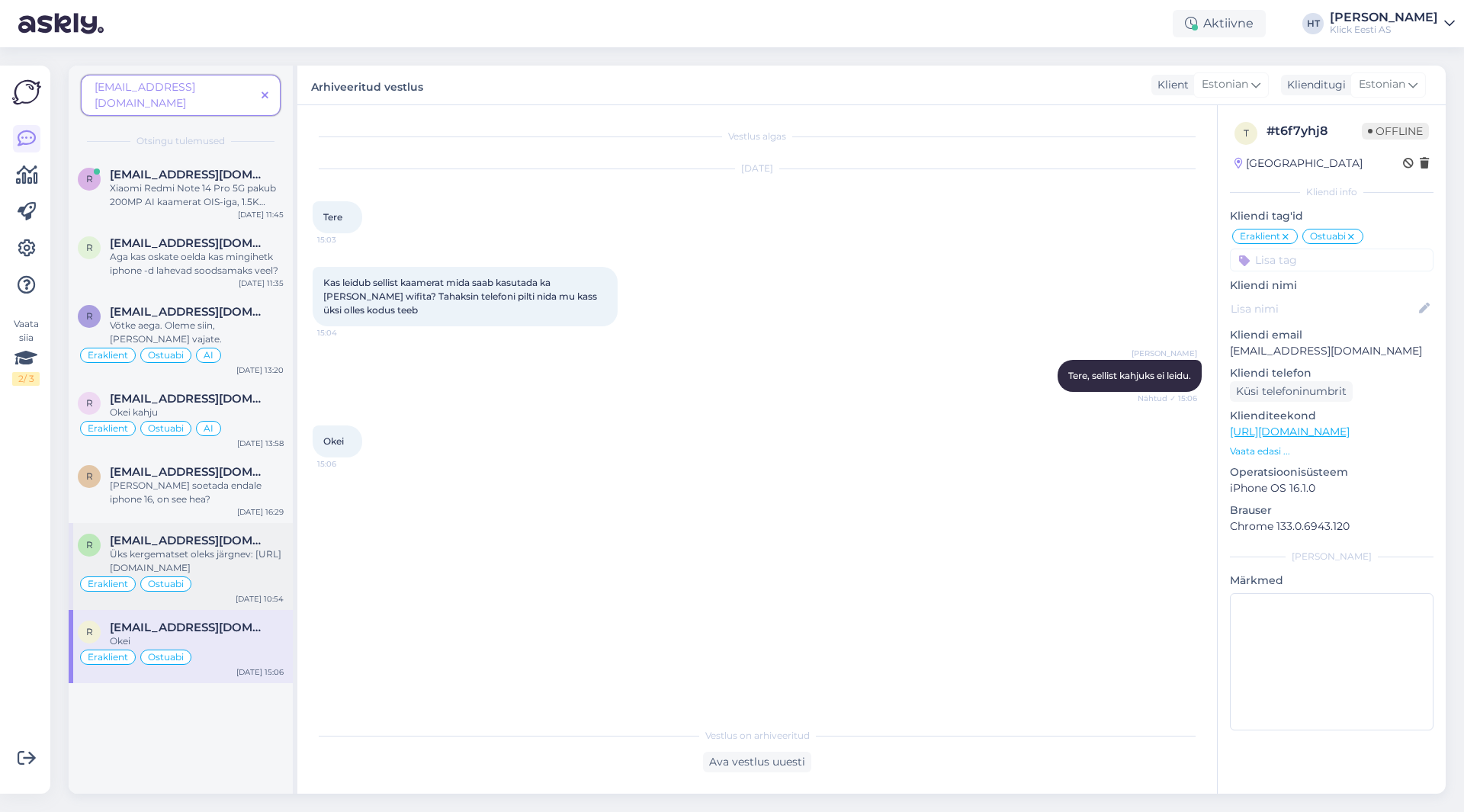
click at [257, 547] on div "Üks kergematset oleks järgnev: [URL][DOMAIN_NAME]" at bounding box center [196, 560] width 174 height 27
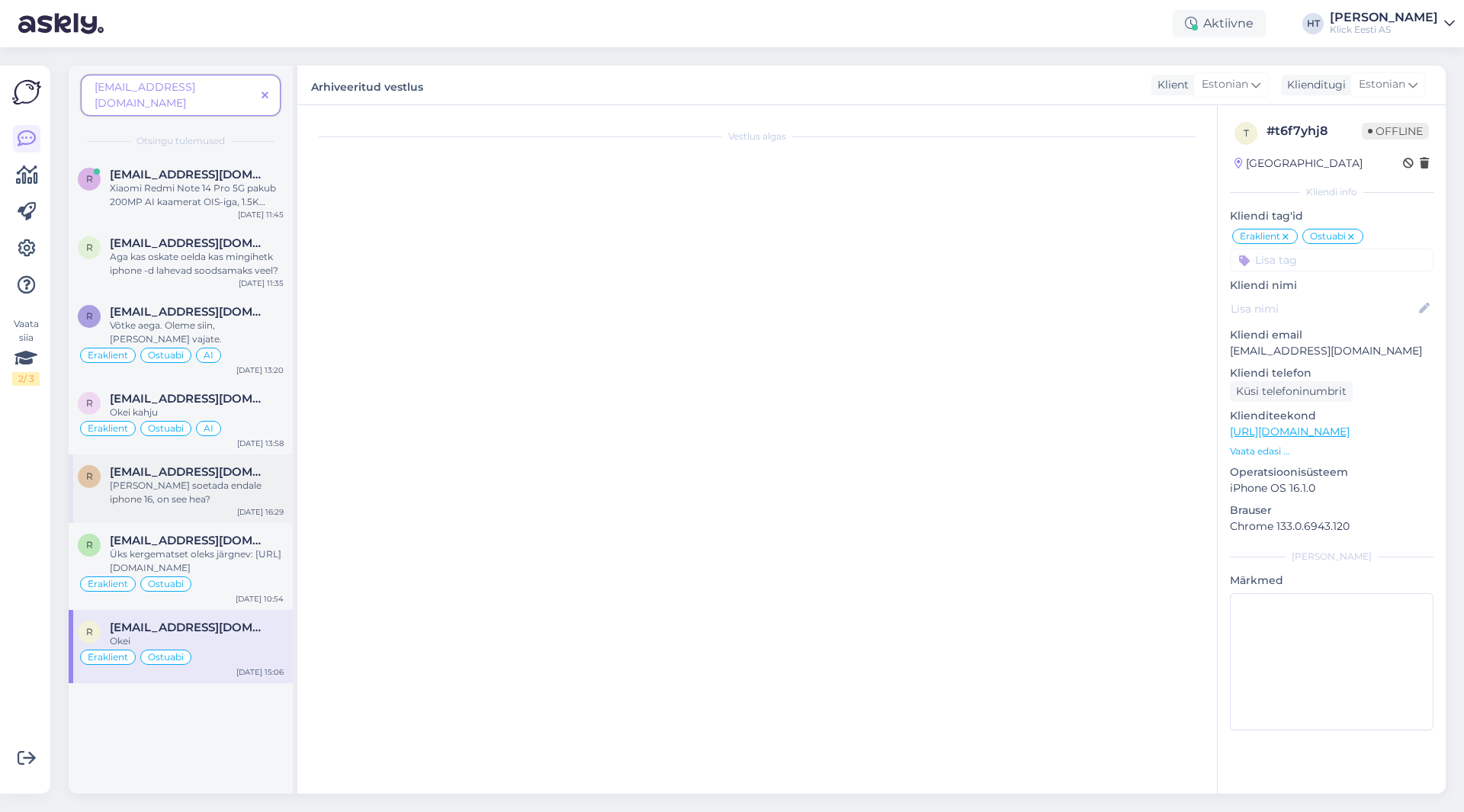
scroll to position [62, 0]
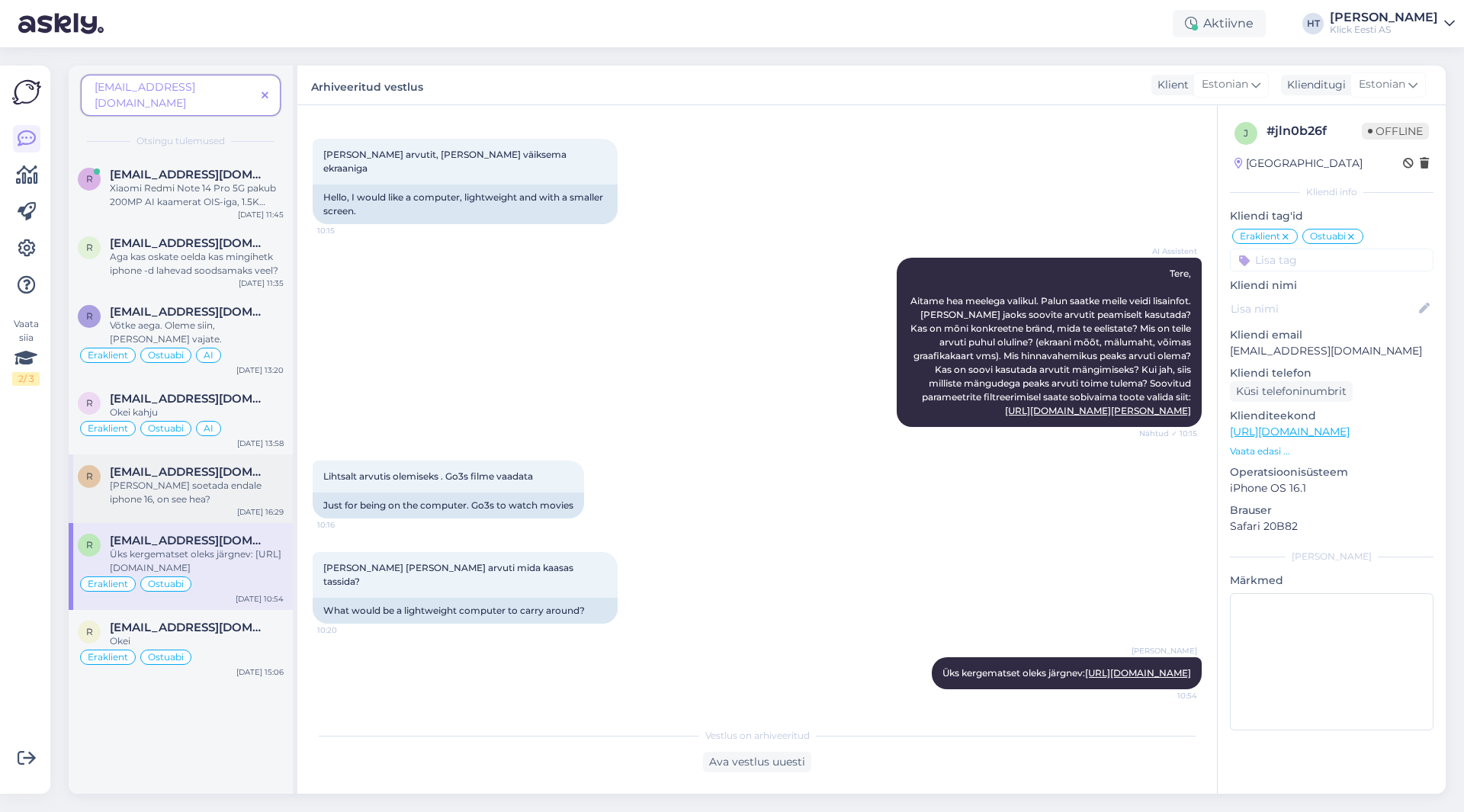
click at [238, 478] on div "[PERSON_NAME] soetada endale iphone 16, on see hea?" at bounding box center [196, 492] width 174 height 27
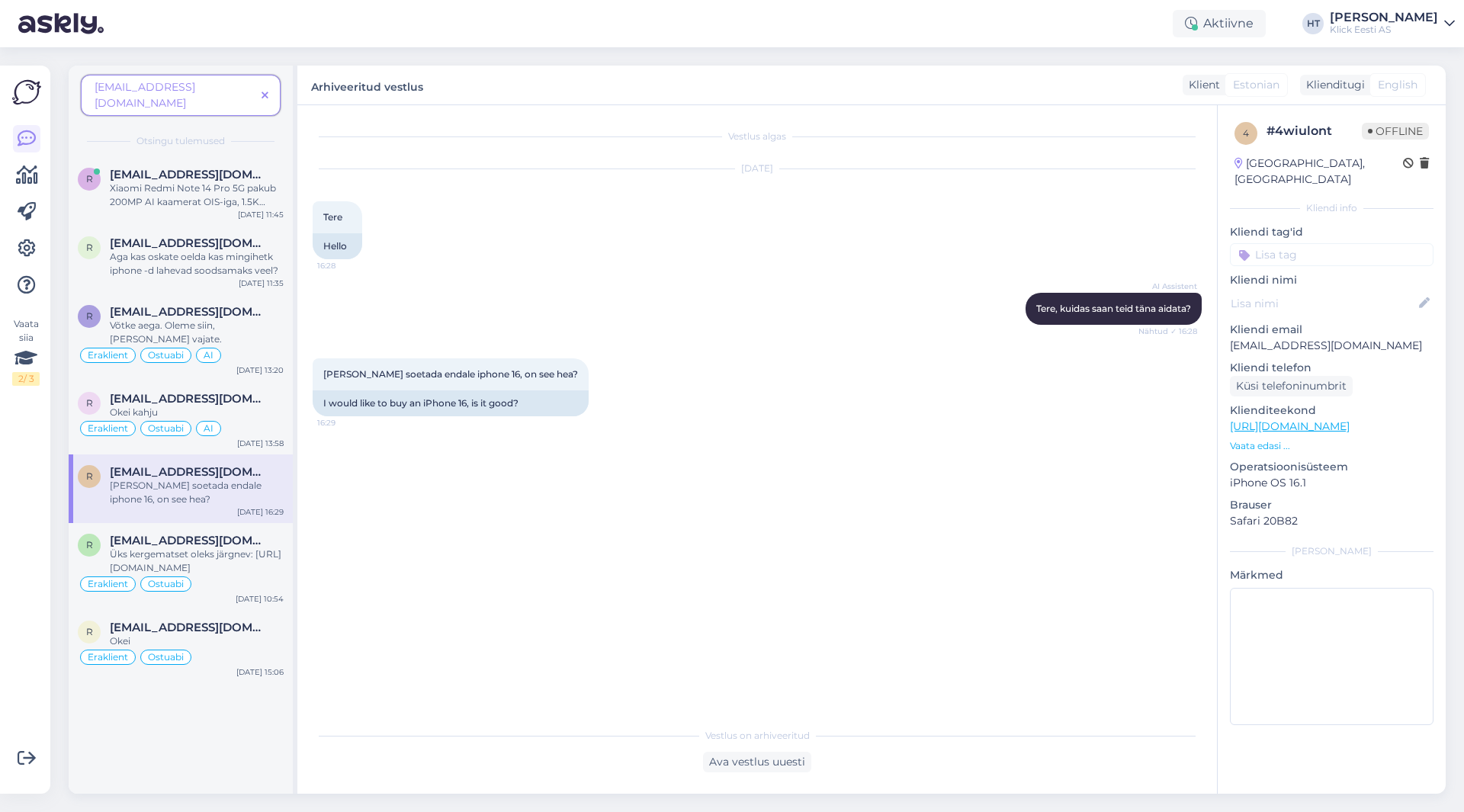
scroll to position [0, 0]
click at [263, 405] on div "Okei kahju" at bounding box center [196, 412] width 174 height 14
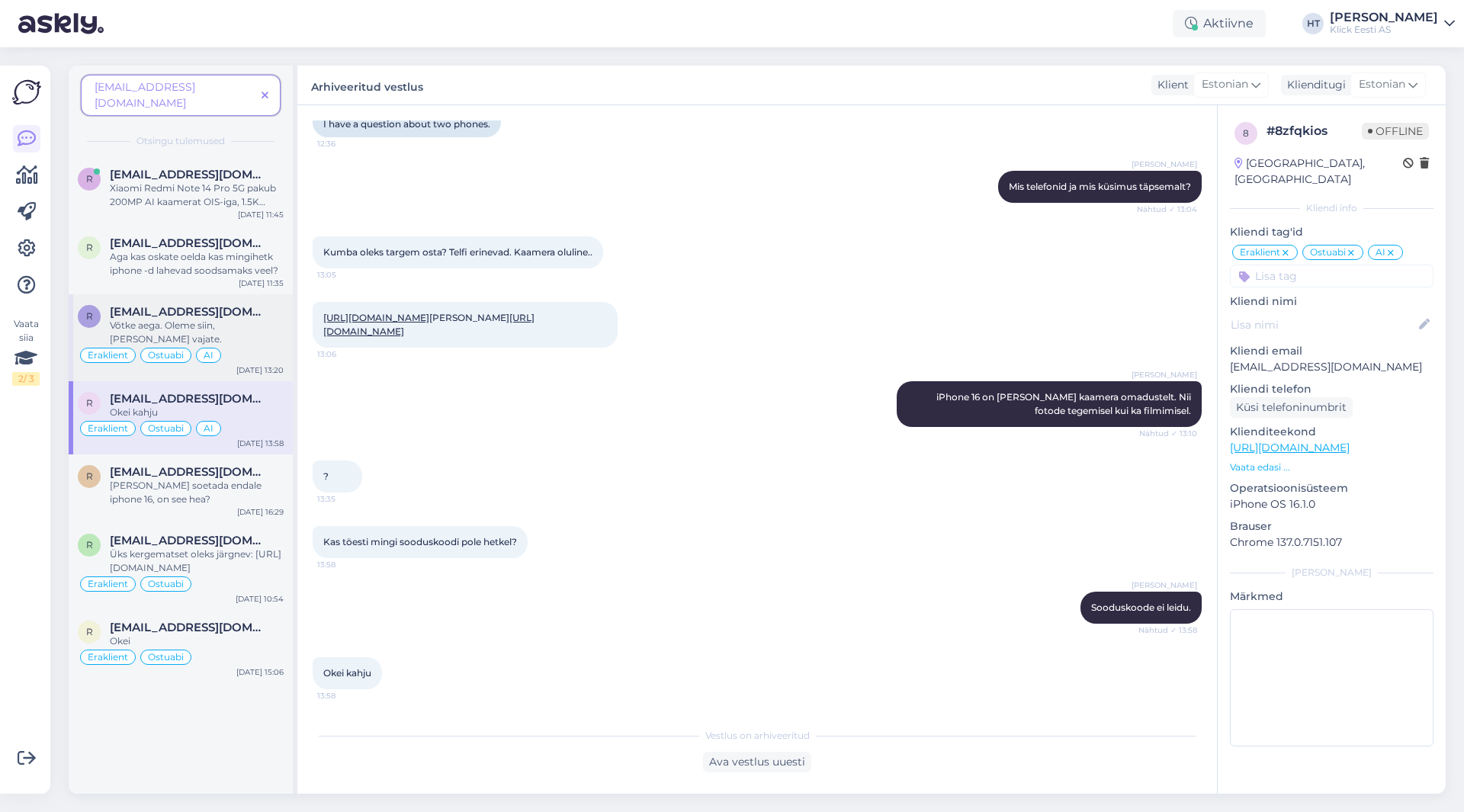
click at [256, 321] on div "Võtke aega. Oleme siin, [PERSON_NAME] vajate." at bounding box center [196, 332] width 174 height 27
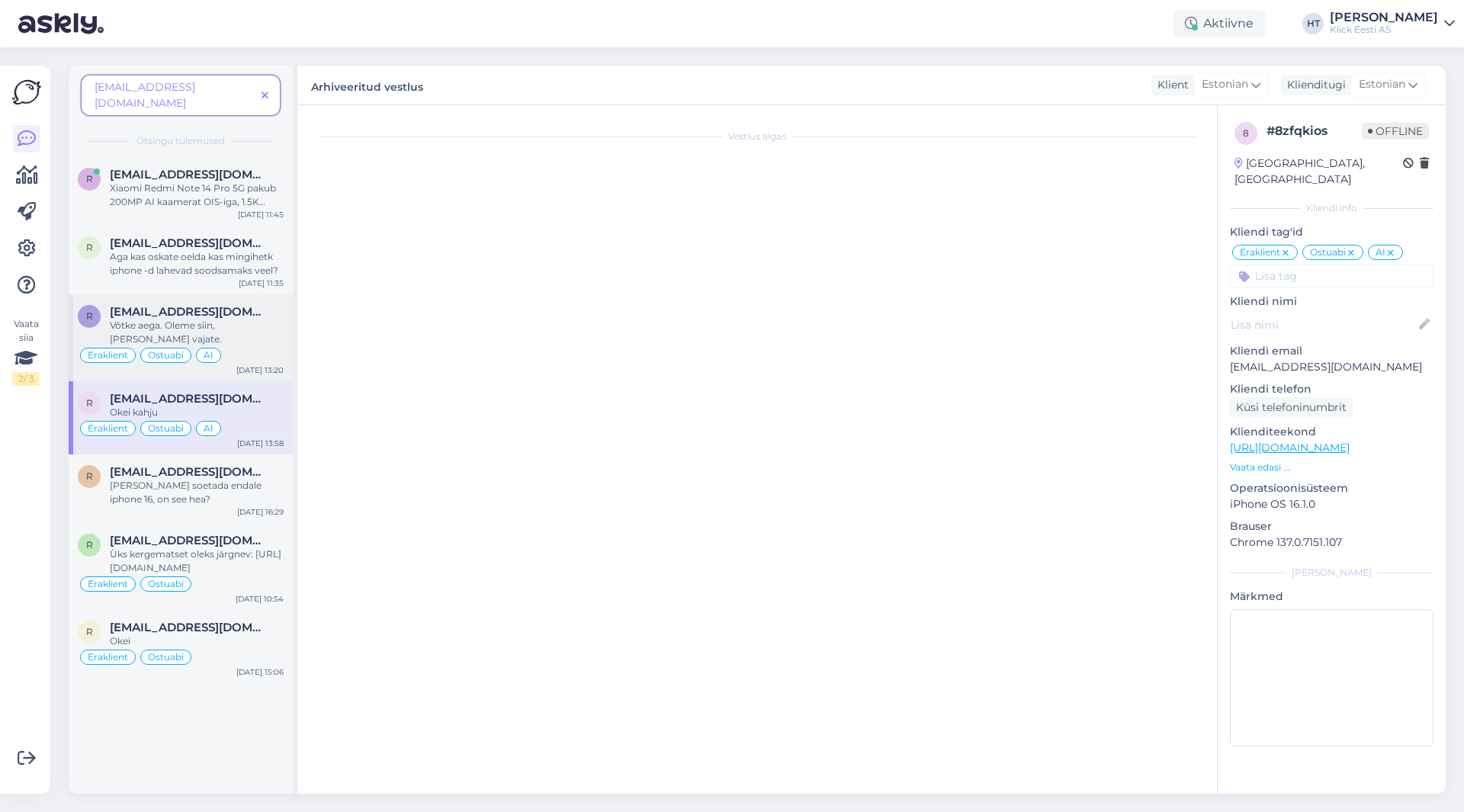
scroll to position [829, 0]
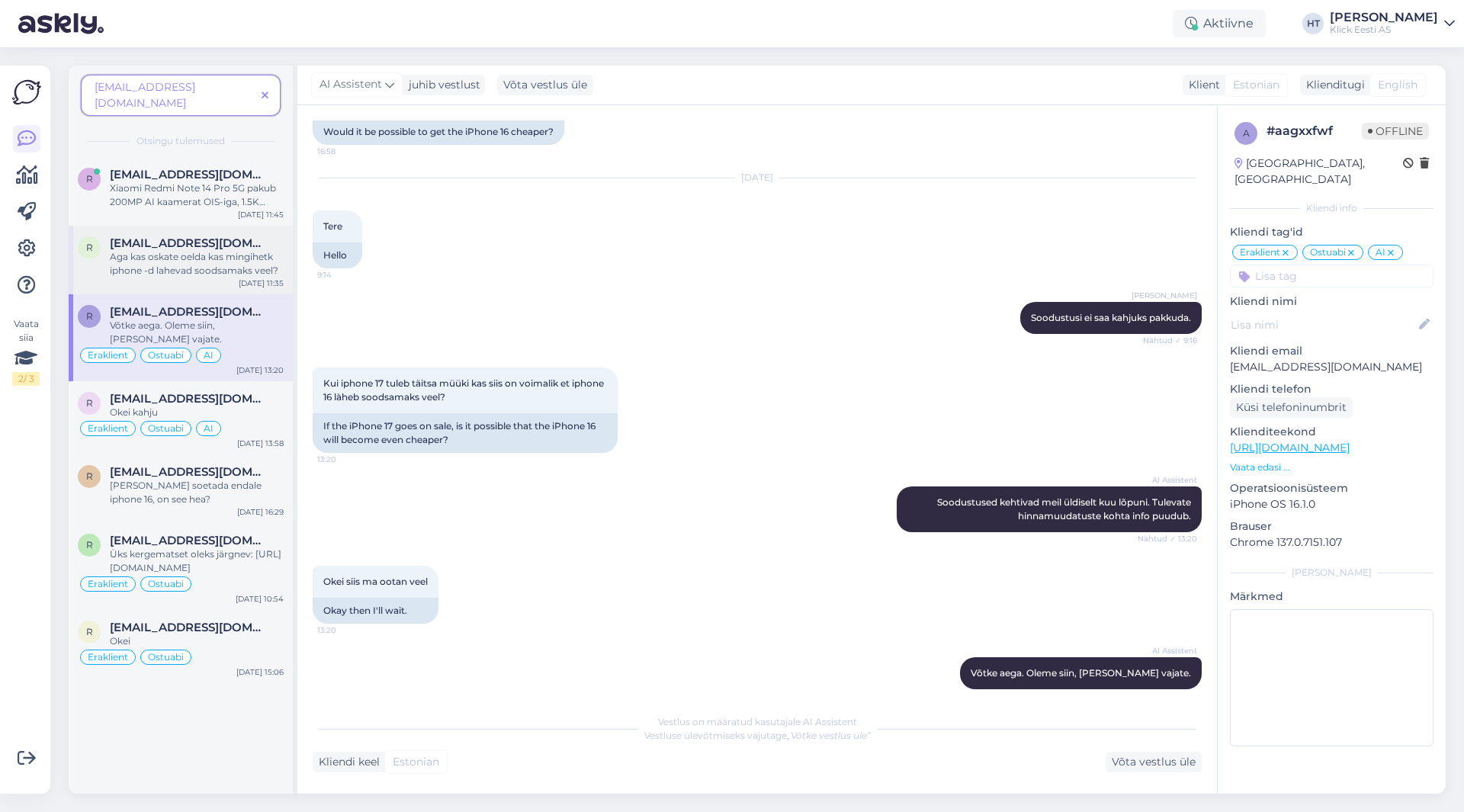
click at [256, 255] on div "Aga kas oskate oelda kas mingihetk iphone -d lahevad soodsamaks veel?" at bounding box center [196, 263] width 174 height 27
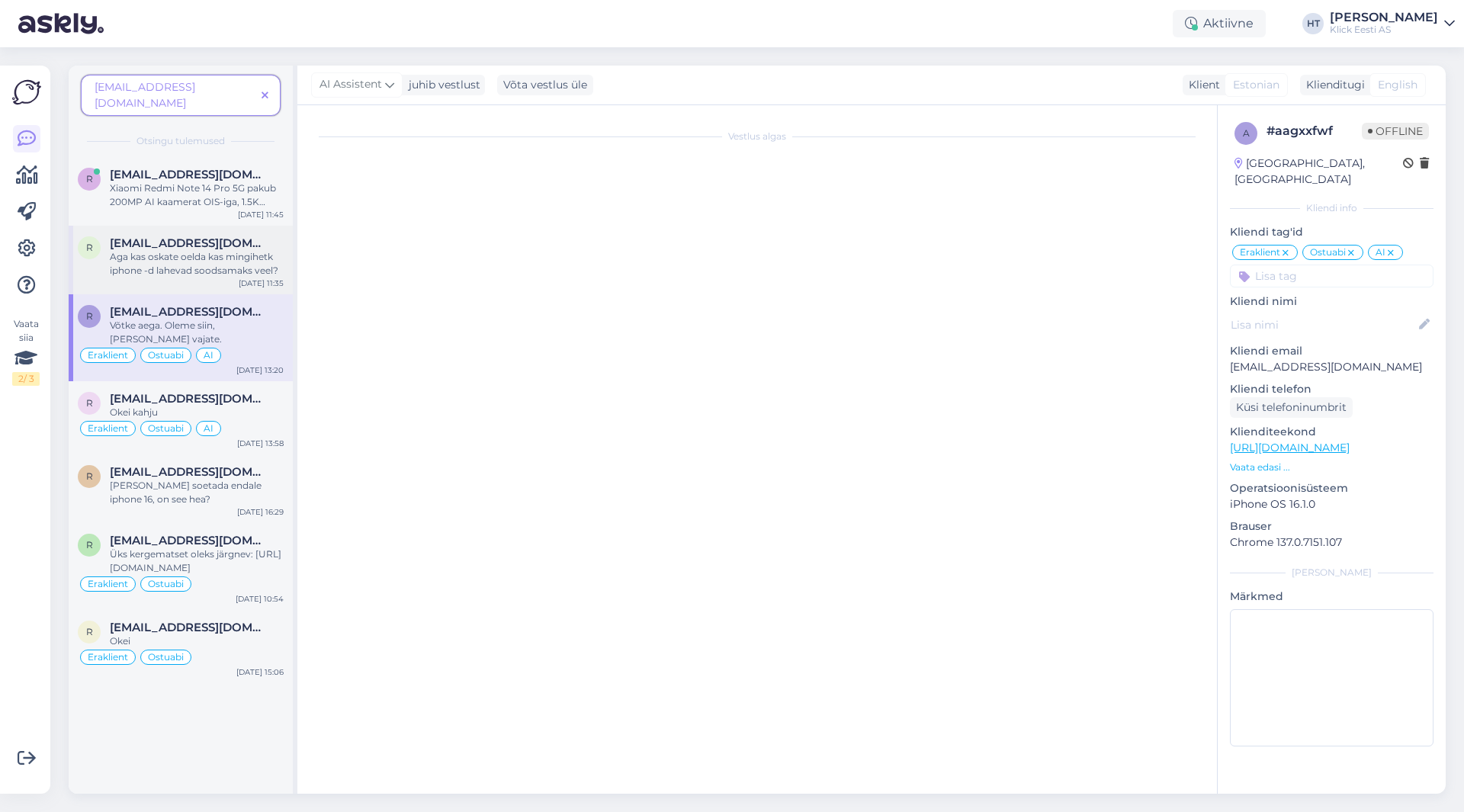
scroll to position [708, 0]
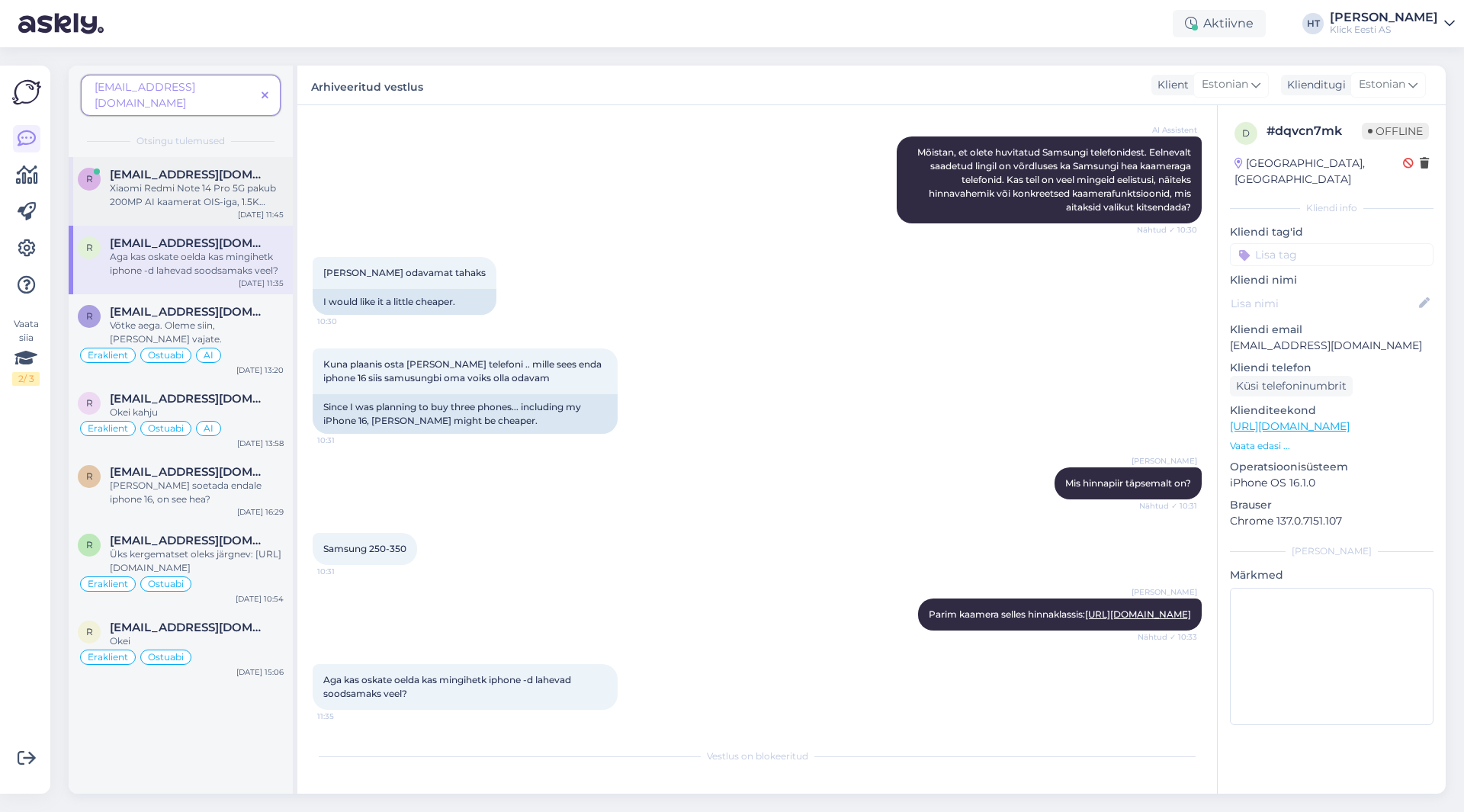
click at [252, 182] on div "Xiaomi Redmi Note 14 Pro 5G pakub 200MP AI kaamerat OIS-iga, 1.5K CrystalRes AM…" at bounding box center [196, 195] width 174 height 27
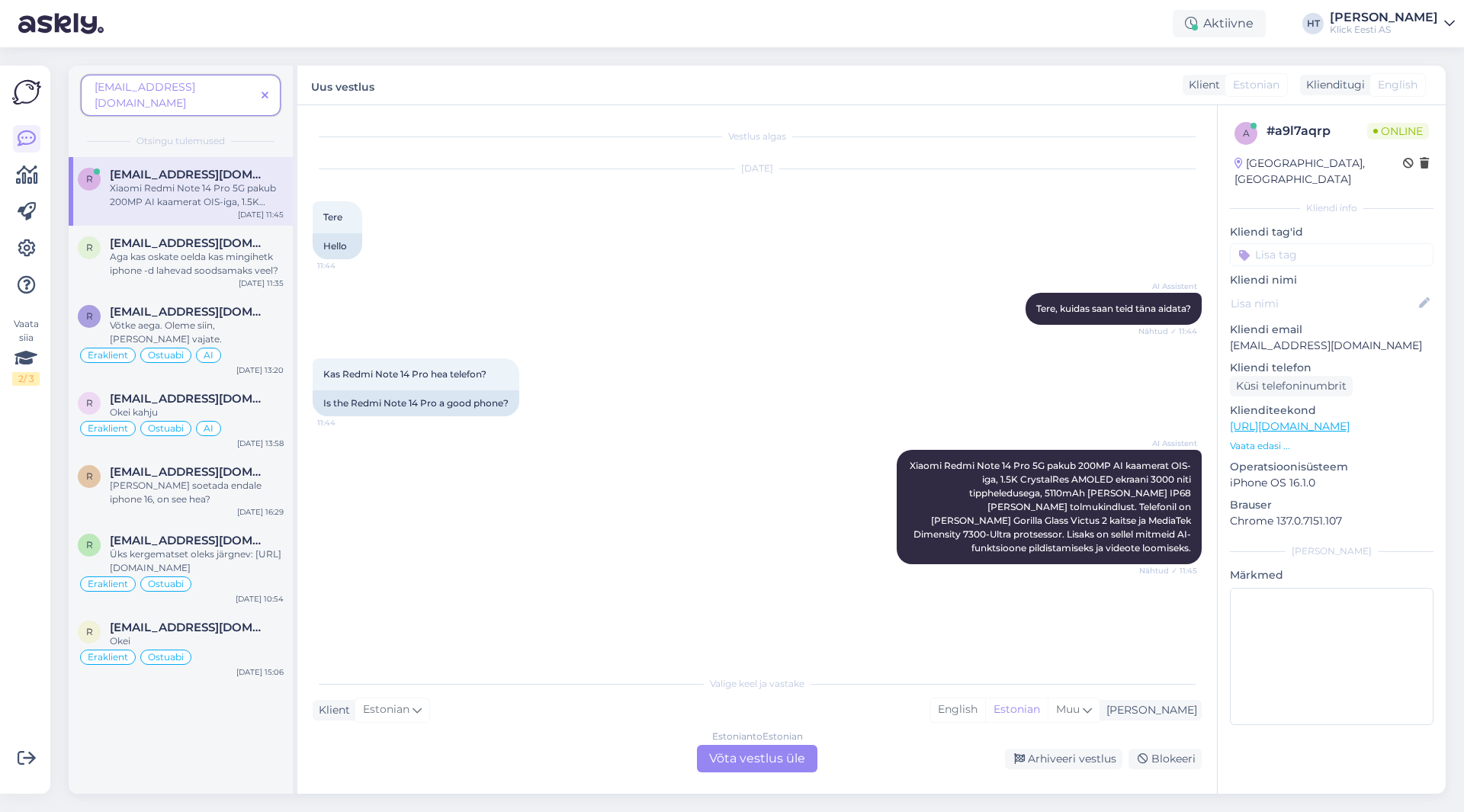
click at [264, 90] on icon at bounding box center [265, 96] width 7 height 11
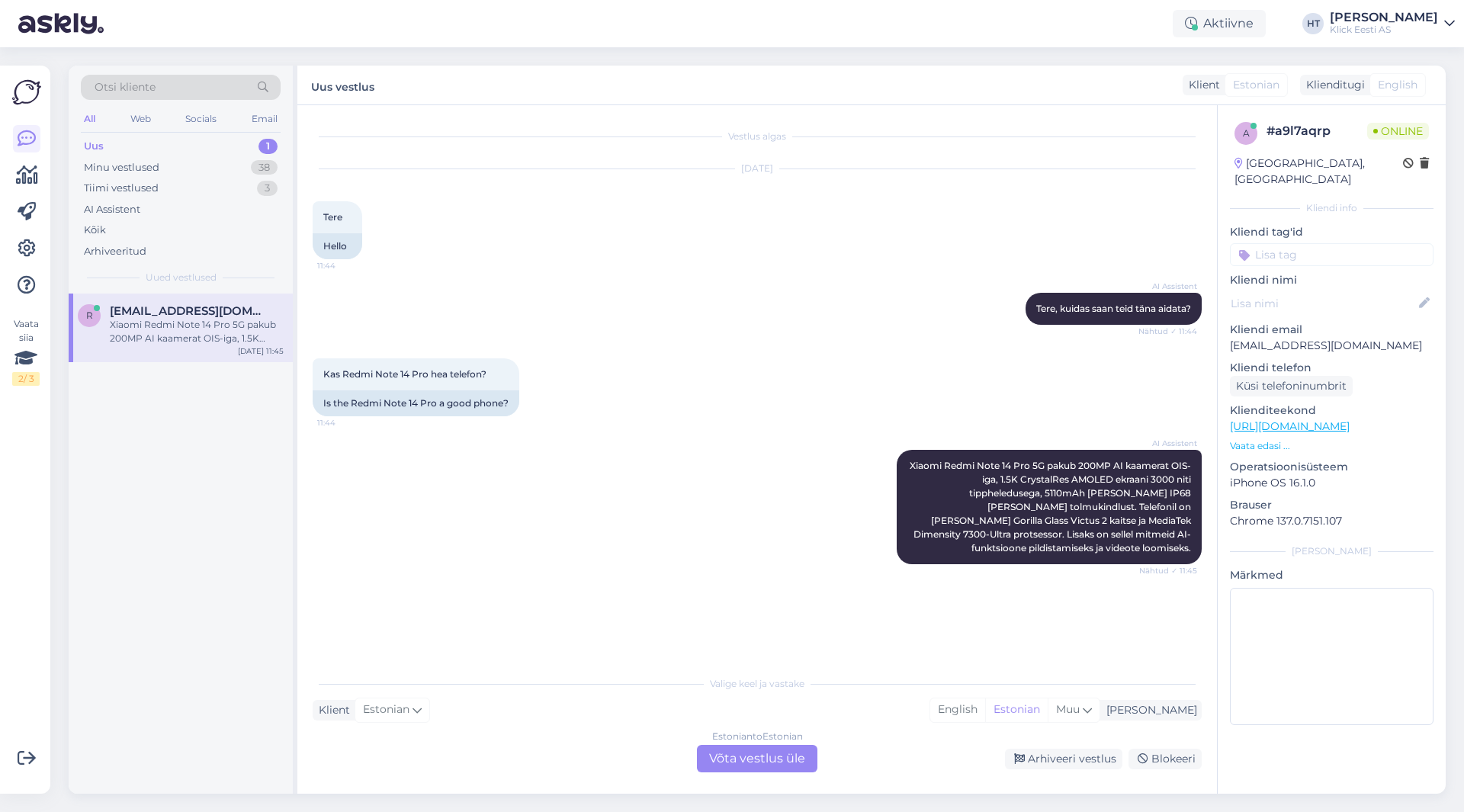
click at [1282, 244] on input at bounding box center [1331, 254] width 203 height 23
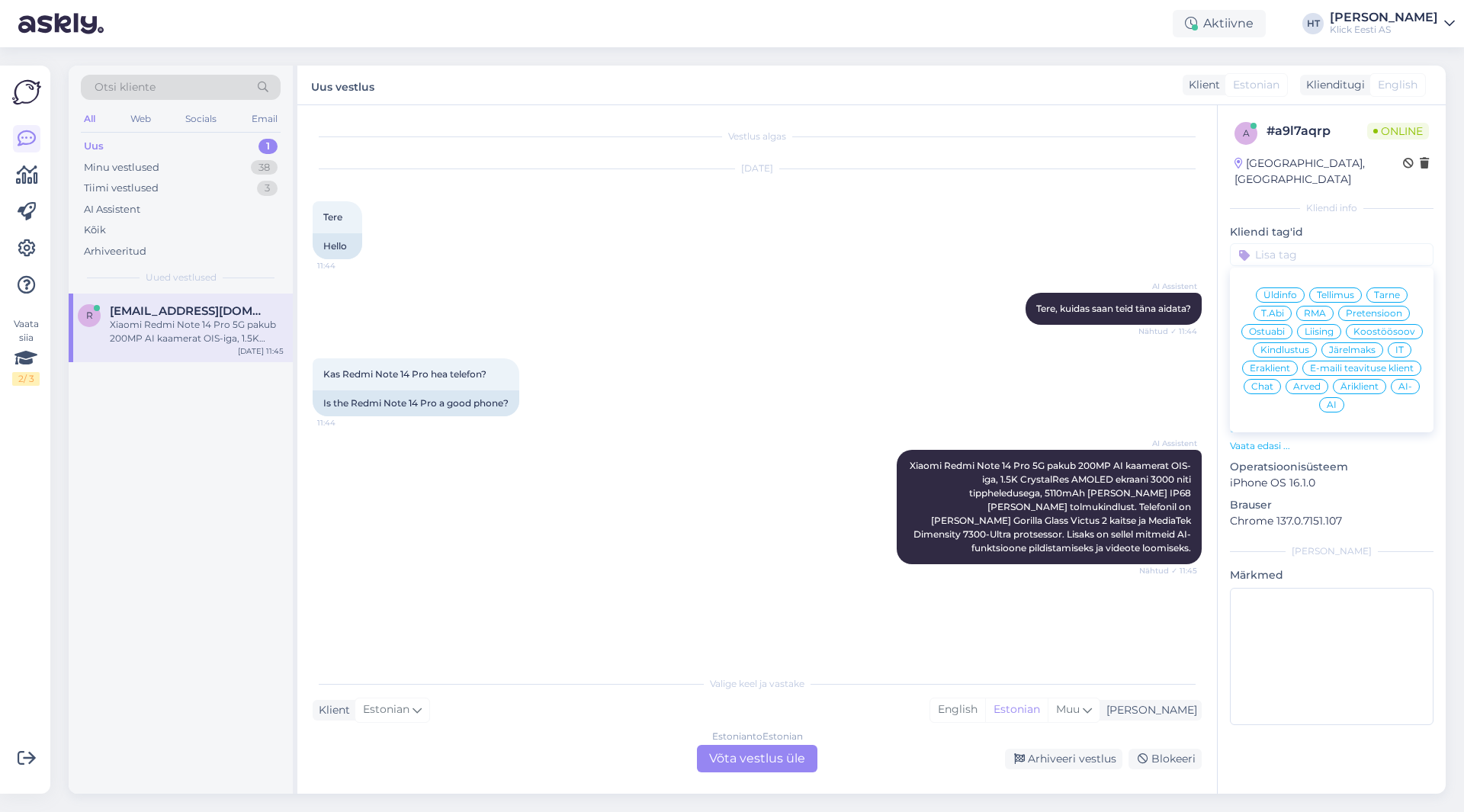
click at [1282, 364] on span "Eraklient" at bounding box center [1271, 369] width 41 height 9
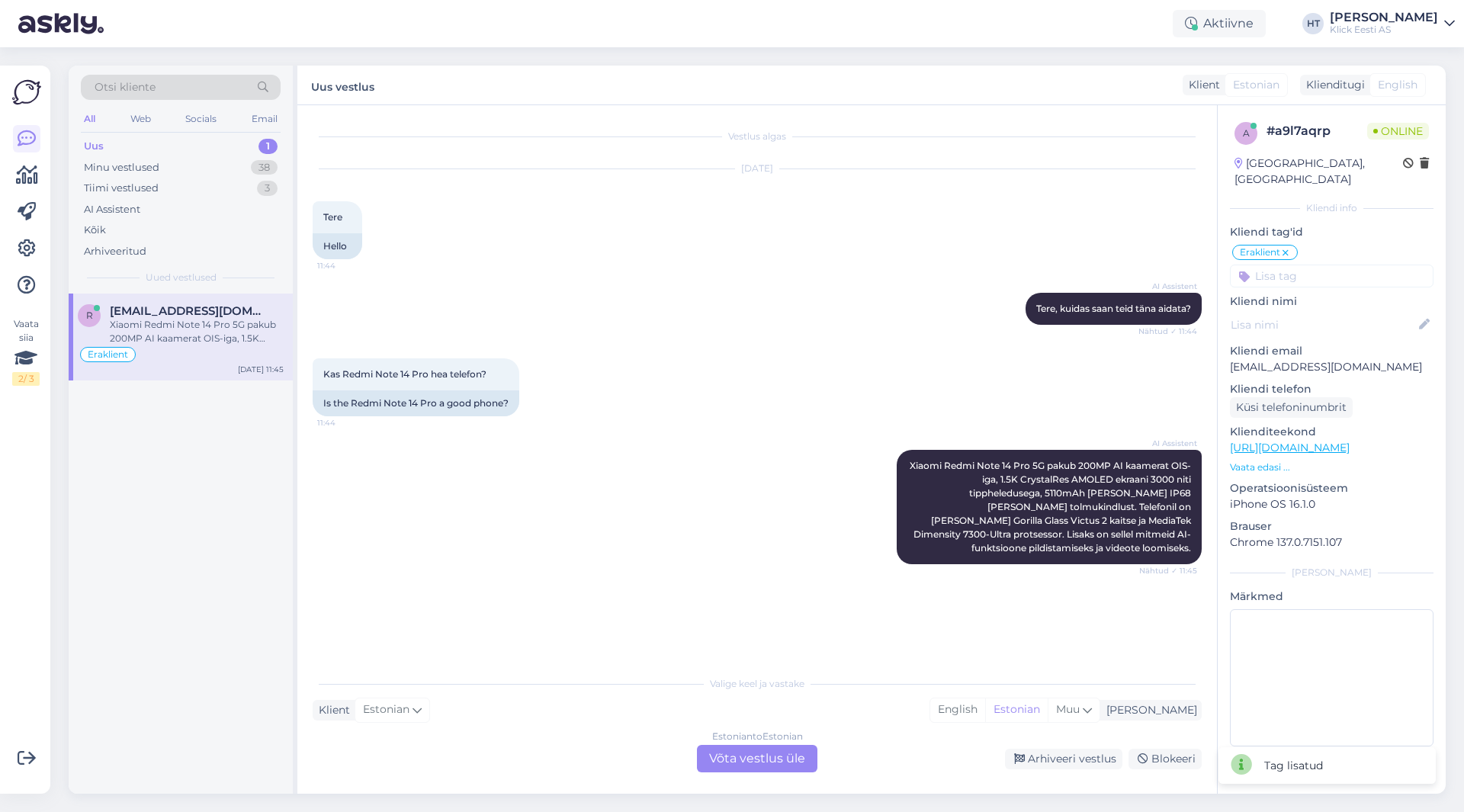
click at [1333, 264] on input at bounding box center [1331, 275] width 203 height 23
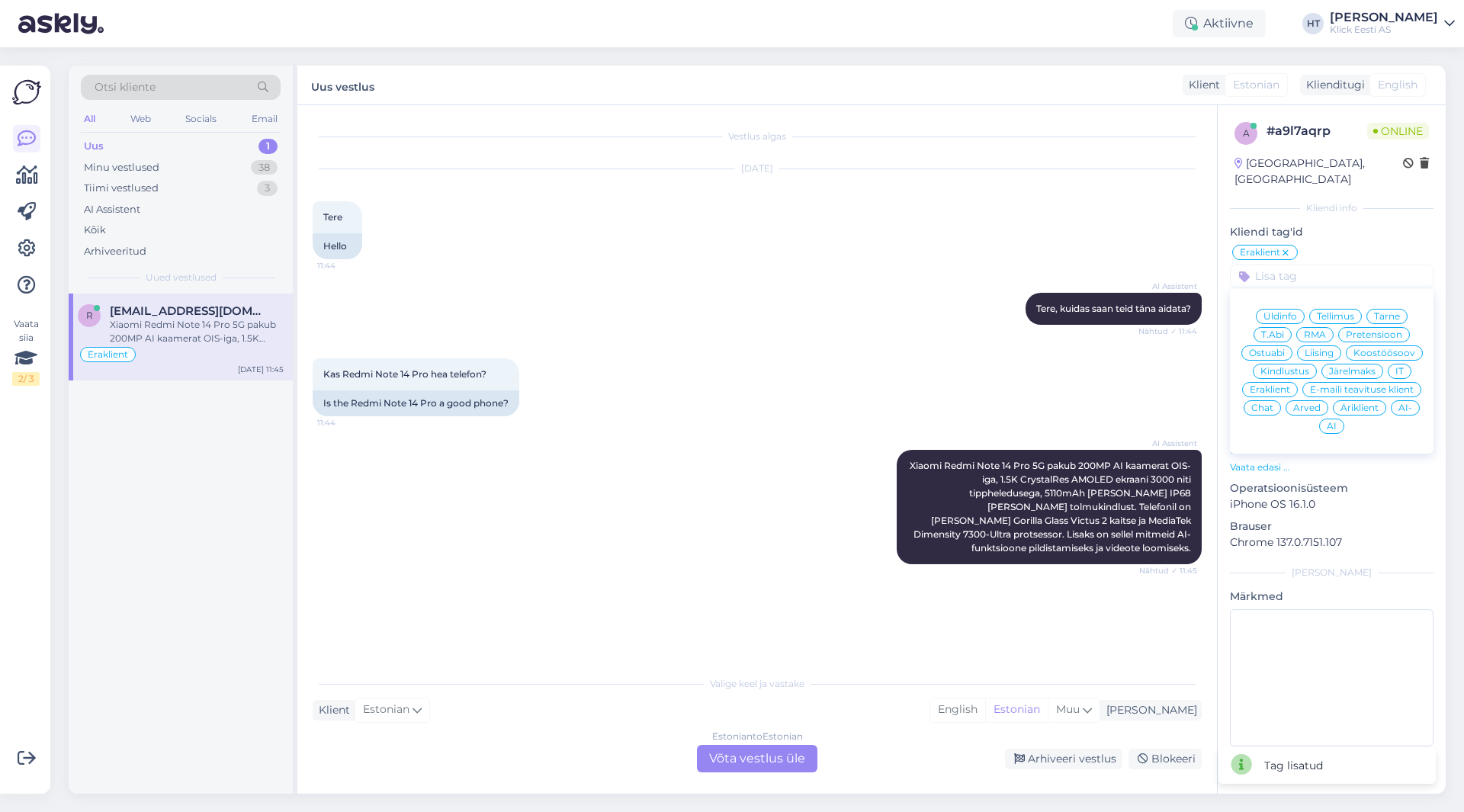
click at [1279, 345] on div "Ostuabi" at bounding box center [1268, 353] width 51 height 16
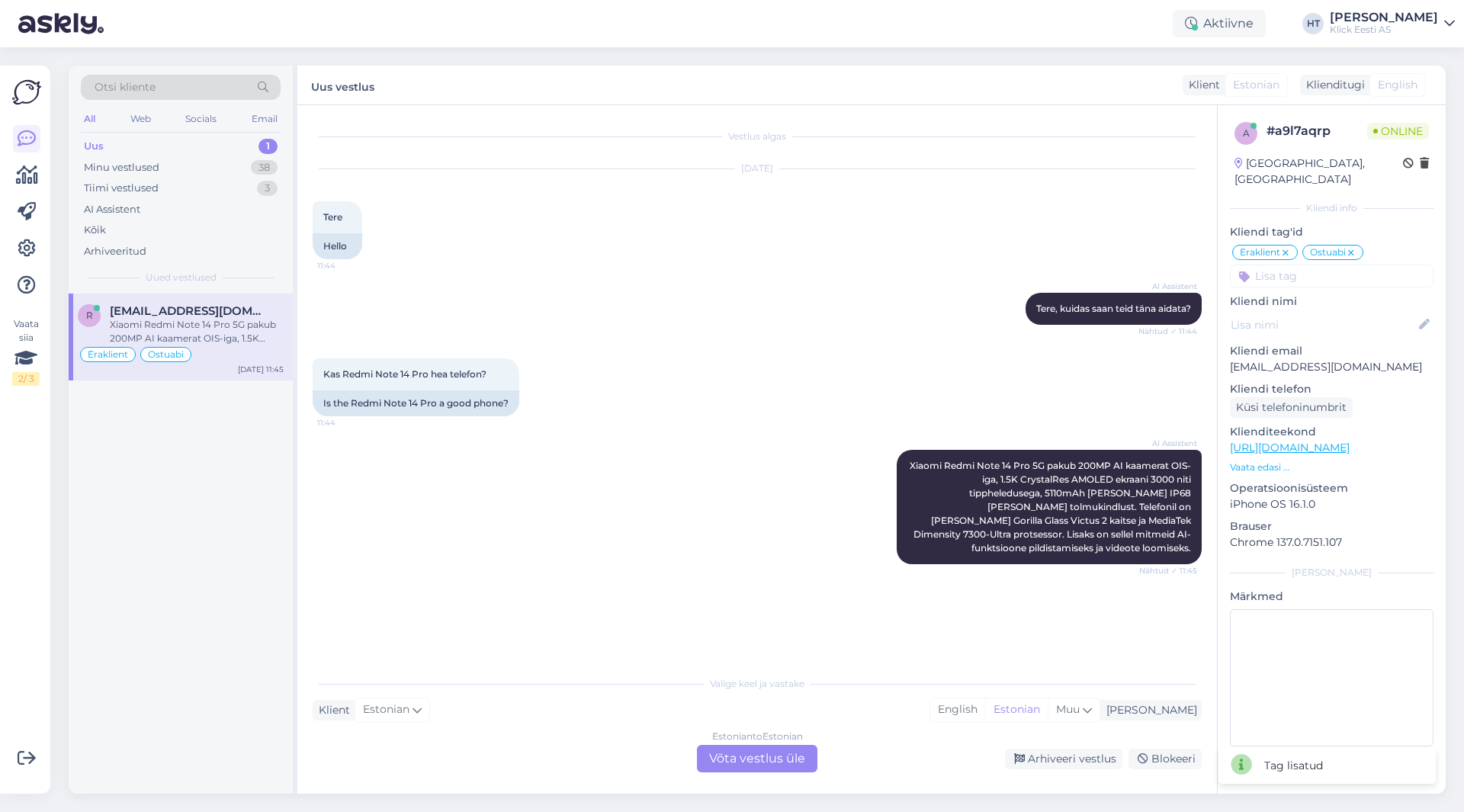
click at [1314, 264] on input at bounding box center [1331, 275] width 203 height 23
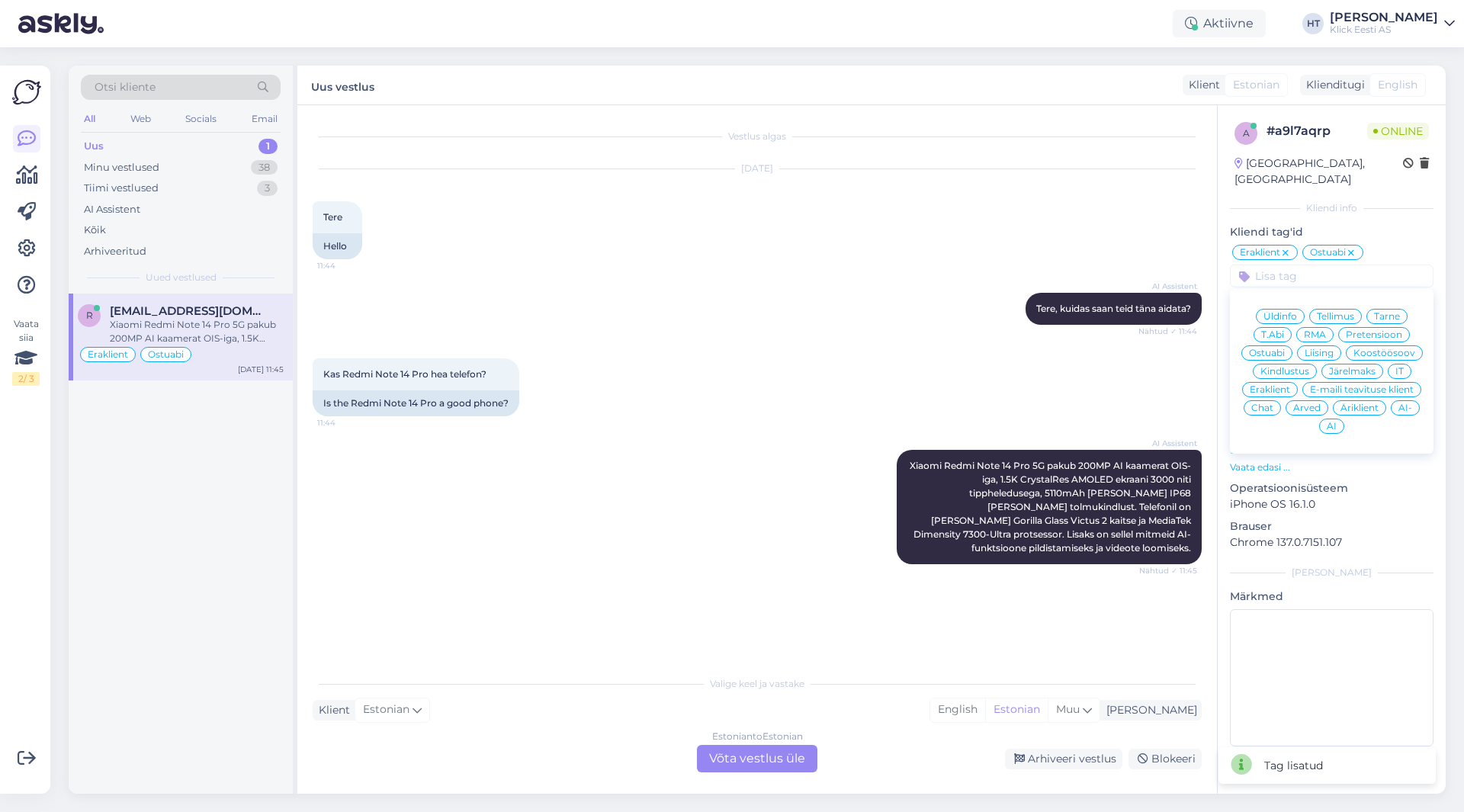
click at [981, 394] on div "Kas Redmi Note 14 Pro hea telefon? 11:44 Is the Redmi Note 14 Pro a good phone?" at bounding box center [757, 387] width 889 height 91
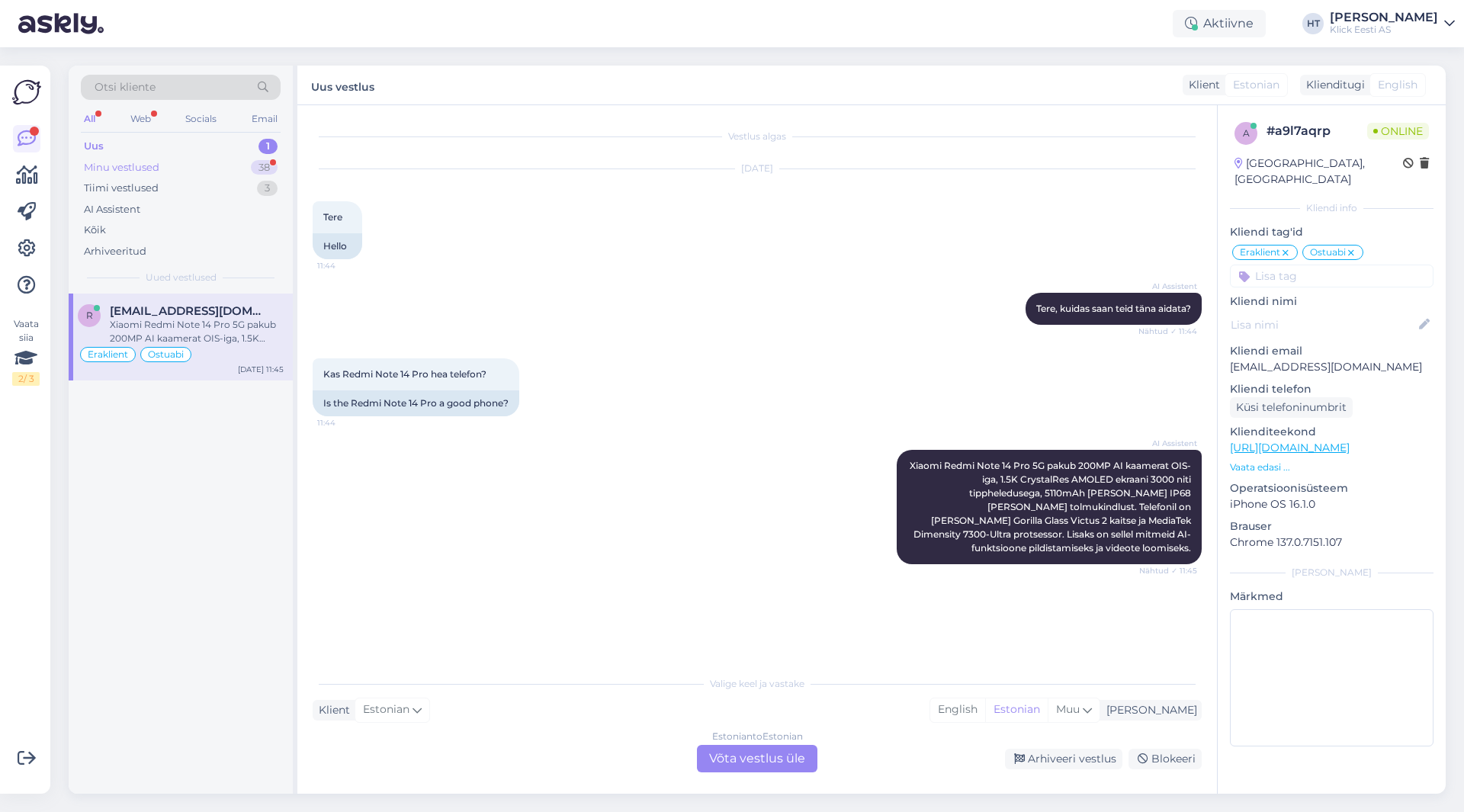
click at [247, 166] on div "Minu vestlused 38" at bounding box center [181, 168] width 200 height 21
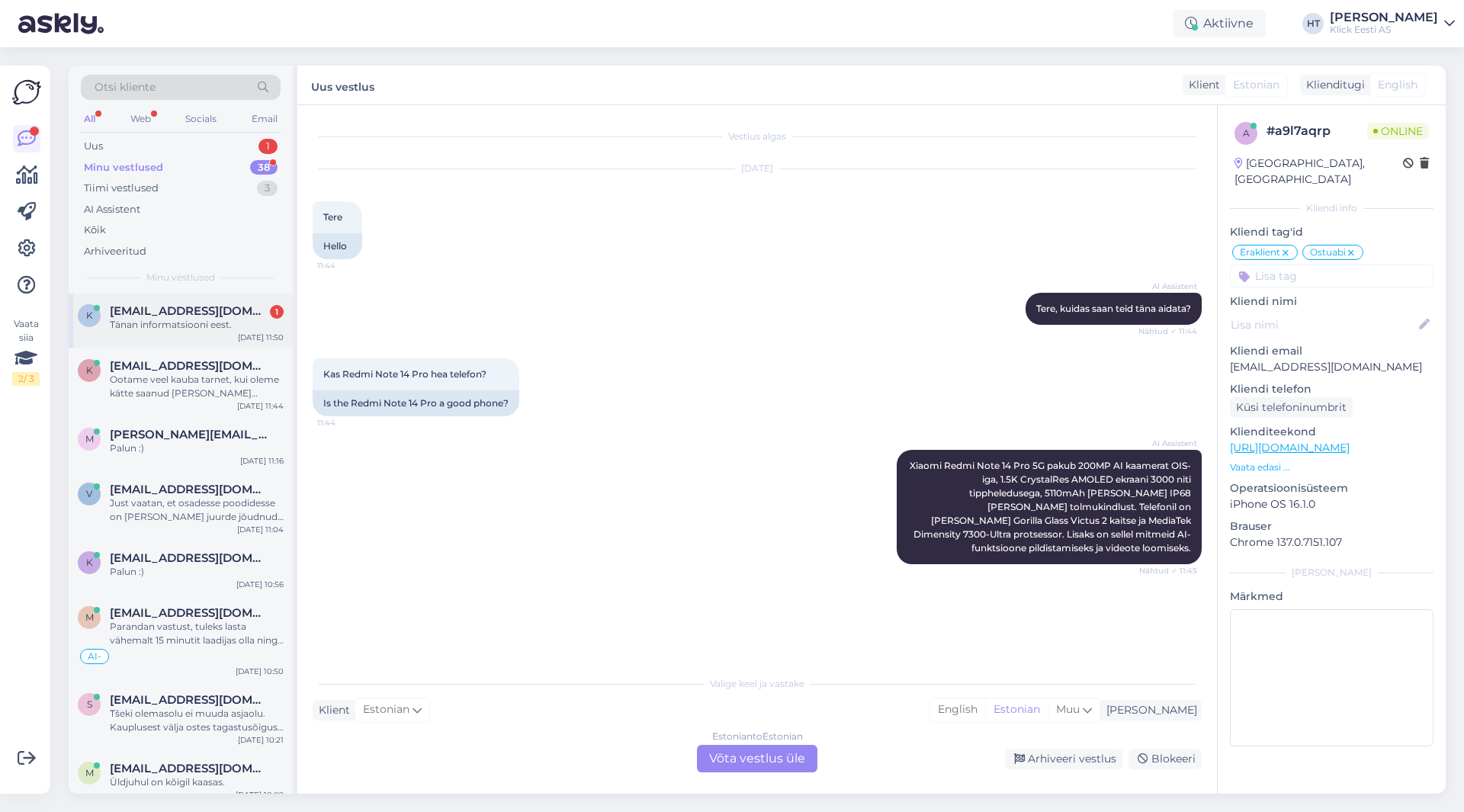
click at [242, 322] on div "Tänan informatsiooni eest." at bounding box center [196, 325] width 174 height 14
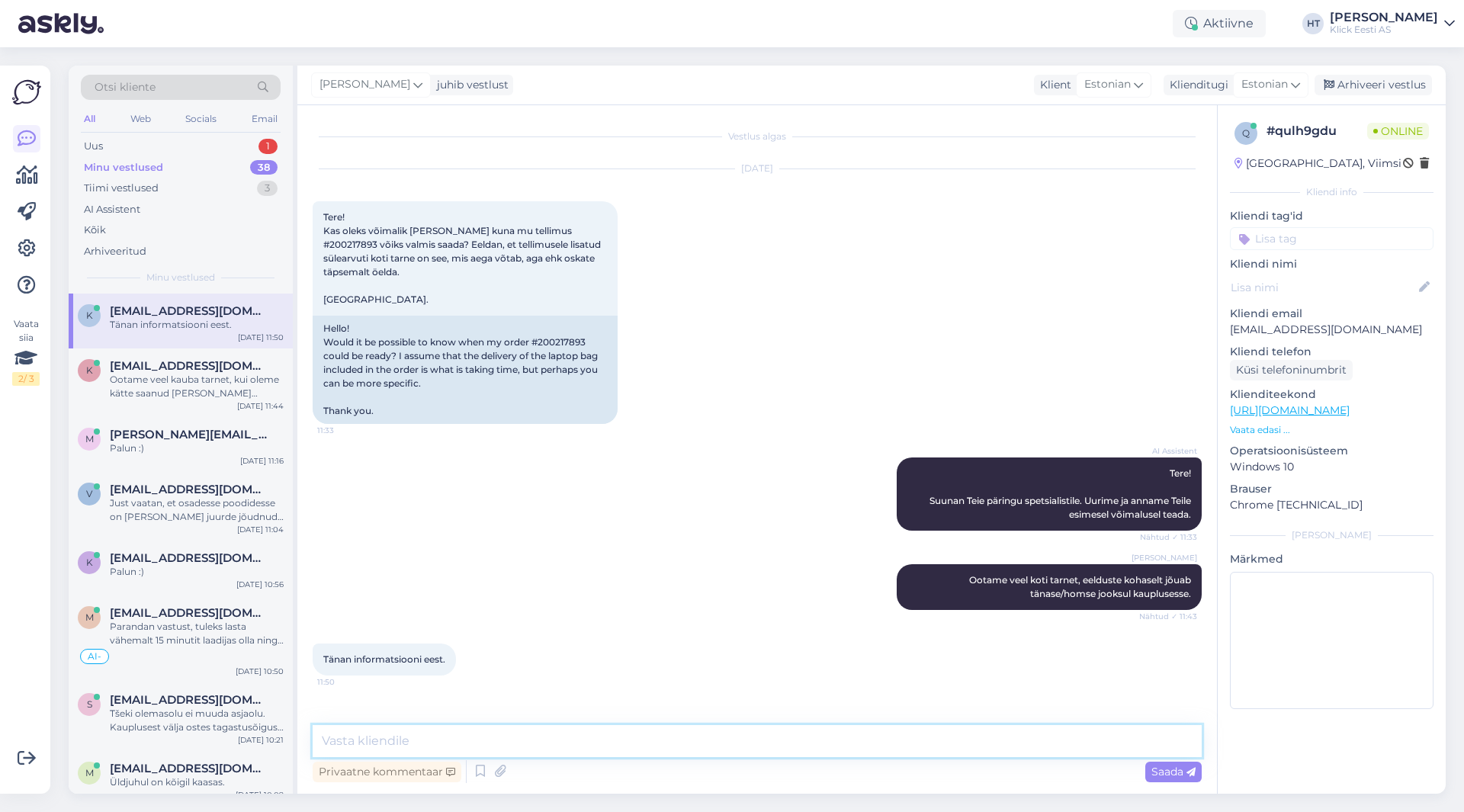
click at [735, 754] on textarea at bounding box center [757, 740] width 889 height 32
type textarea "Palun."
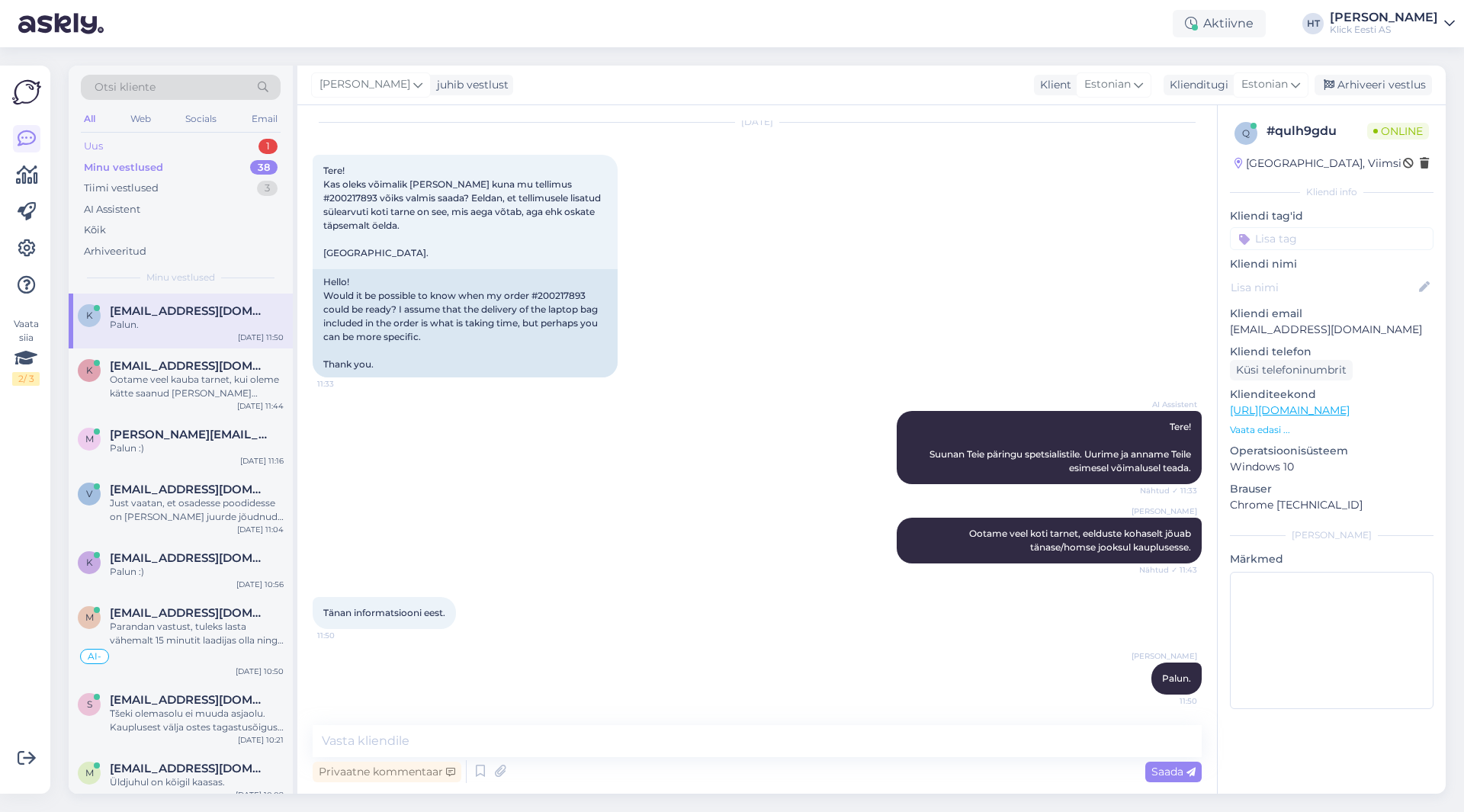
click at [257, 147] on div "Uus 1" at bounding box center [181, 146] width 200 height 21
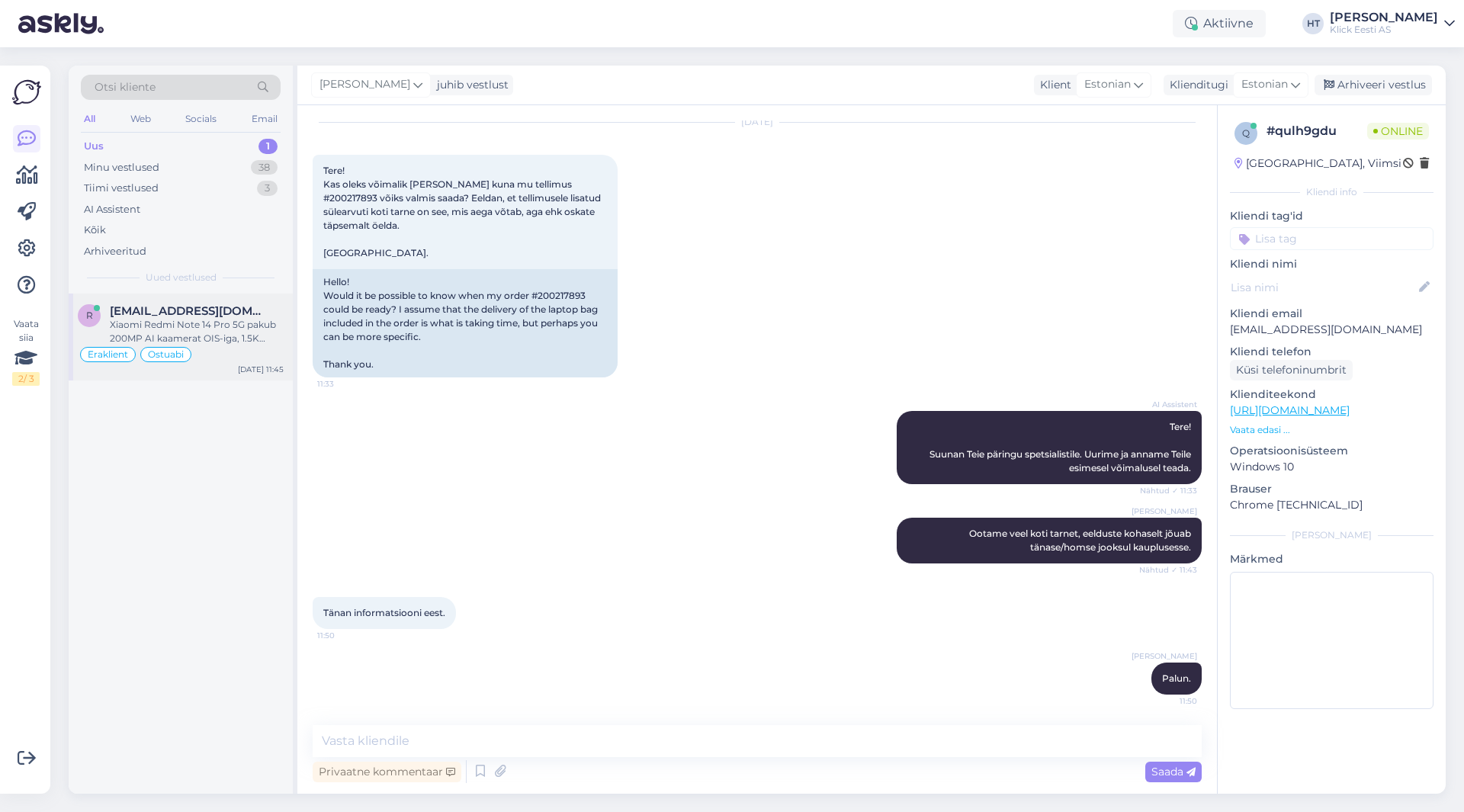
click at [225, 348] on div "Eraklient Ostuabi" at bounding box center [181, 354] width 206 height 18
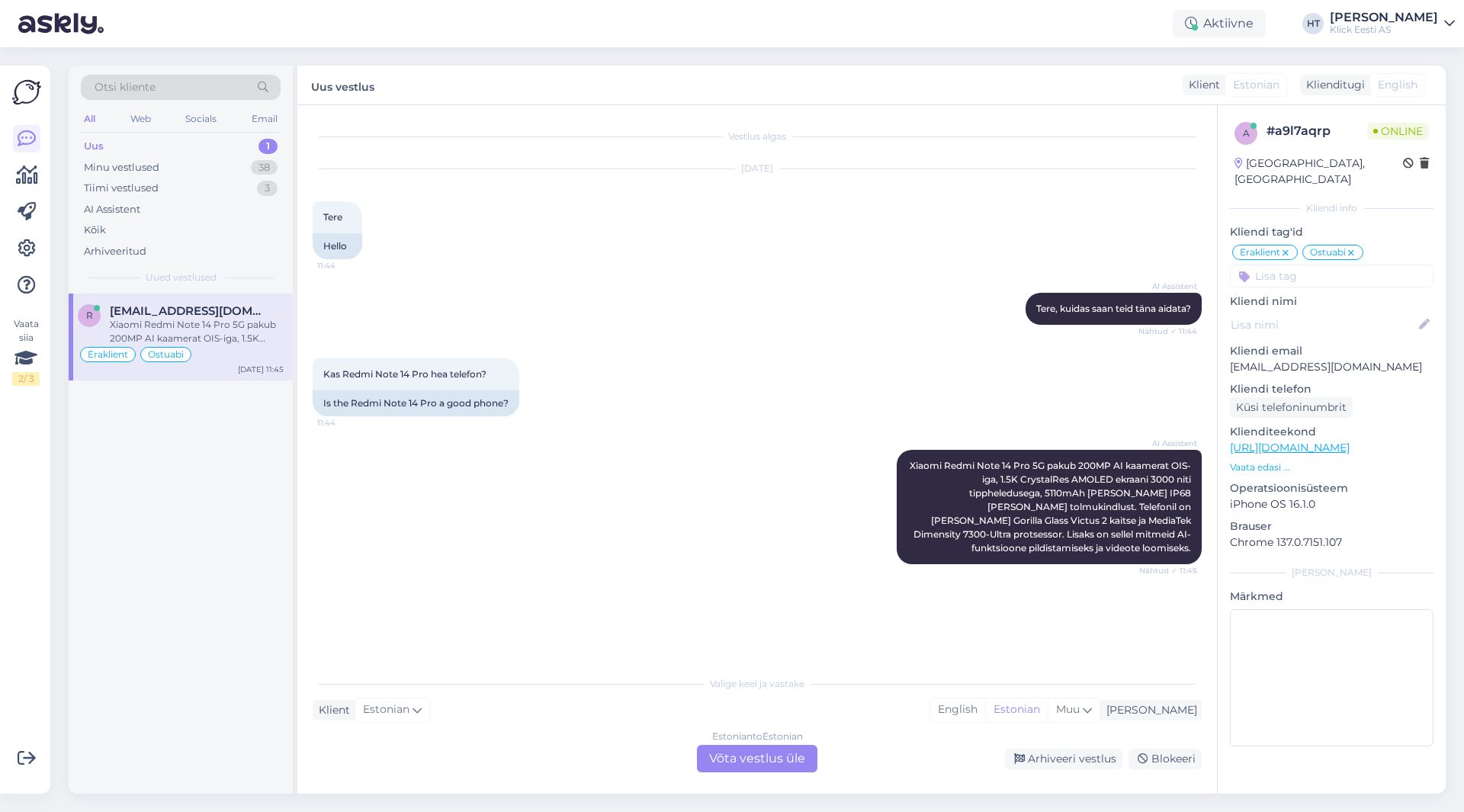
scroll to position [0, 0]
click at [791, 757] on div "Estonian to Estonian Võta vestlus üle" at bounding box center [757, 758] width 121 height 27
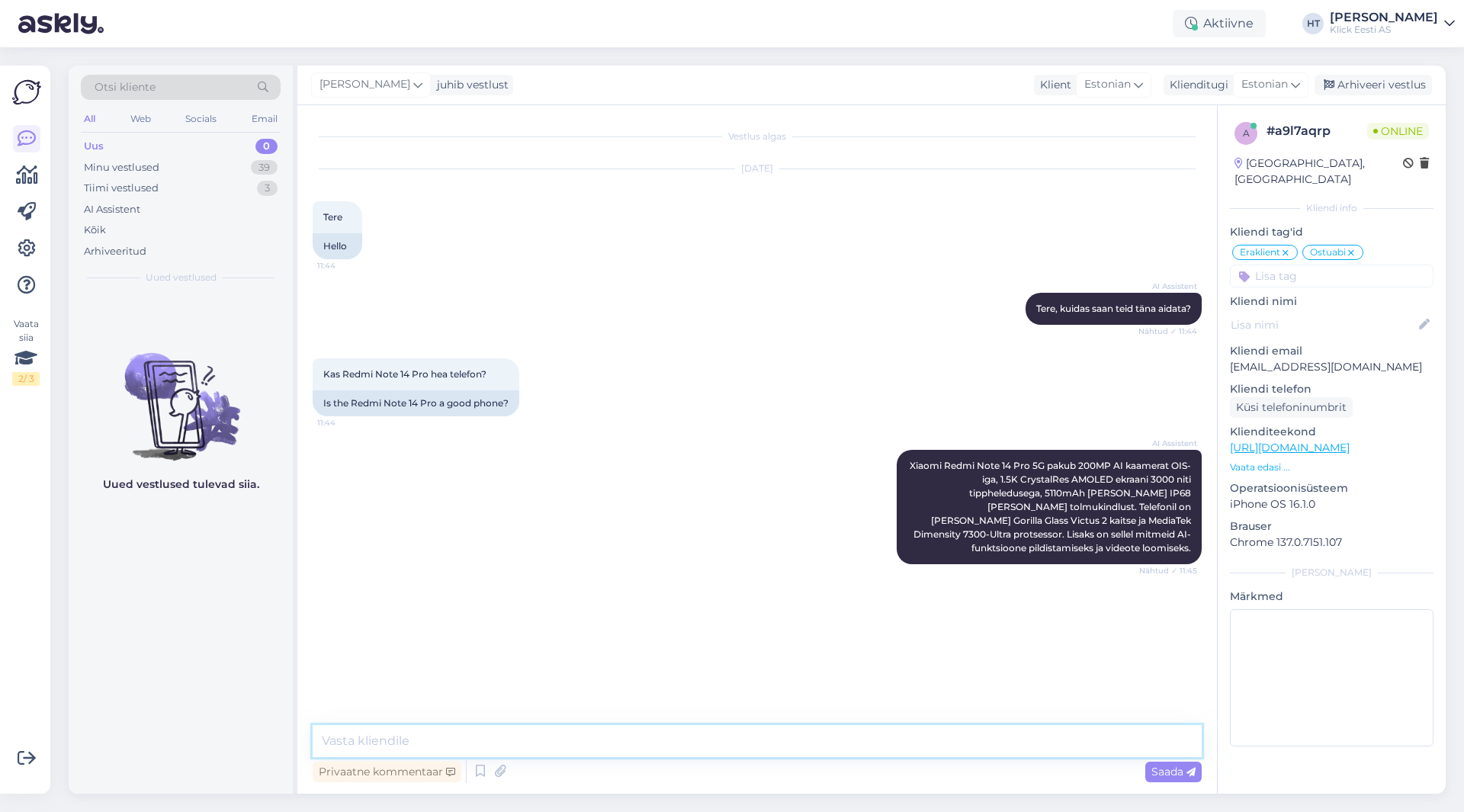
click at [794, 749] on textarea at bounding box center [757, 740] width 889 height 32
type textarea "Mis kriteeriumid telefonile on?"
click at [268, 168] on div "39" at bounding box center [264, 168] width 27 height 16
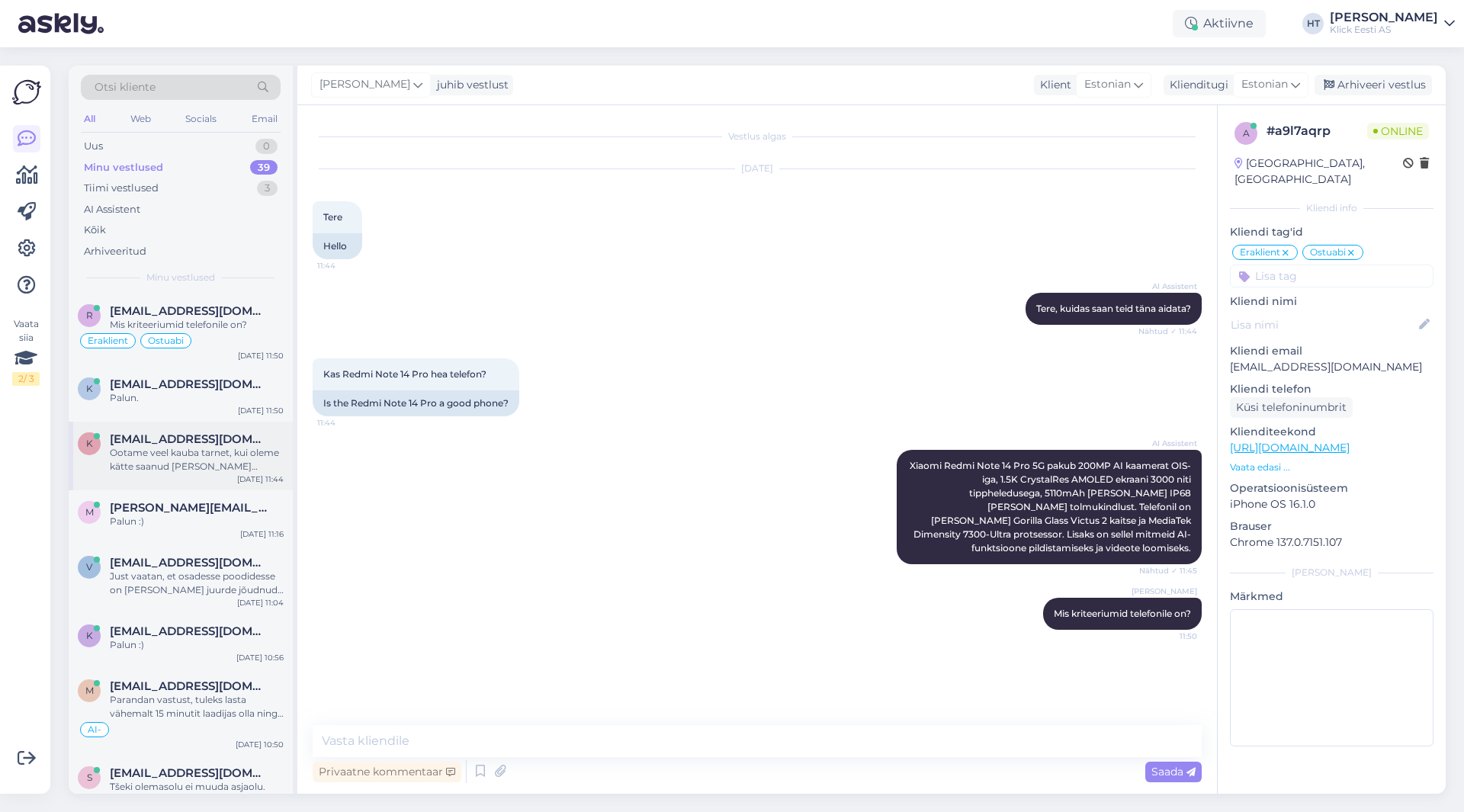
click at [225, 431] on div "k [EMAIL_ADDRESS][DOMAIN_NAME] Ootame veel kauba tarnet, kui oleme kätte saanud…" at bounding box center [181, 456] width 225 height 69
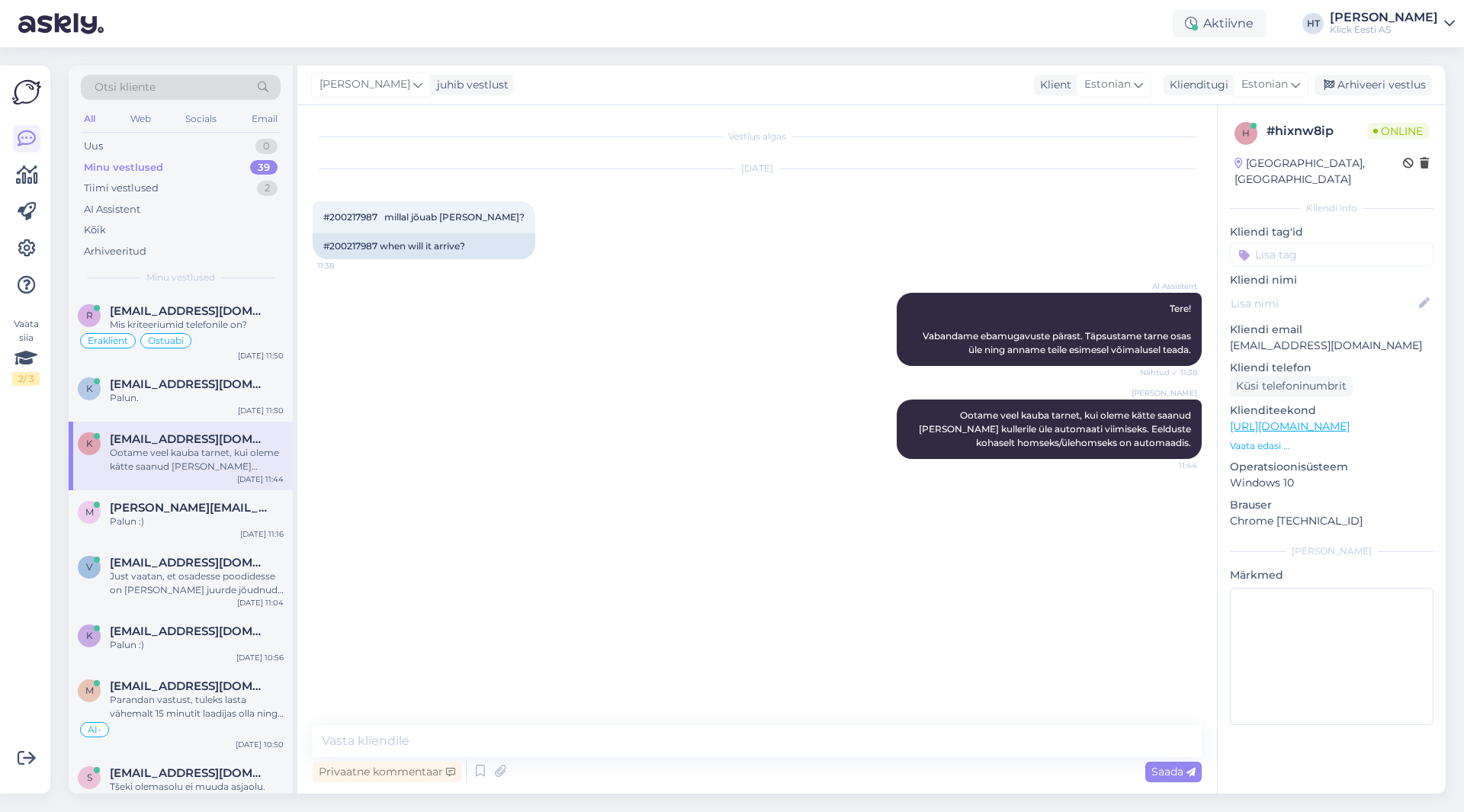
click at [345, 321] on div "AI Assistent Tere! Vabandame ebamugavuste pärast. Täpsustame tarne osas üle nin…" at bounding box center [757, 329] width 889 height 107
click at [333, 324] on div "AI Assistent Tere! Vabandame ebamugavuste pärast. Täpsustame tarne osas üle nin…" at bounding box center [757, 329] width 889 height 107
click at [295, 315] on div "Otsi kliente All Web Socials Email Uus 0 Minu vestlused 39 Tiimi vestlused 2 AI…" at bounding box center [183, 429] width 229 height 728
click at [221, 185] on div "Tiimi vestlused 2" at bounding box center [181, 188] width 200 height 21
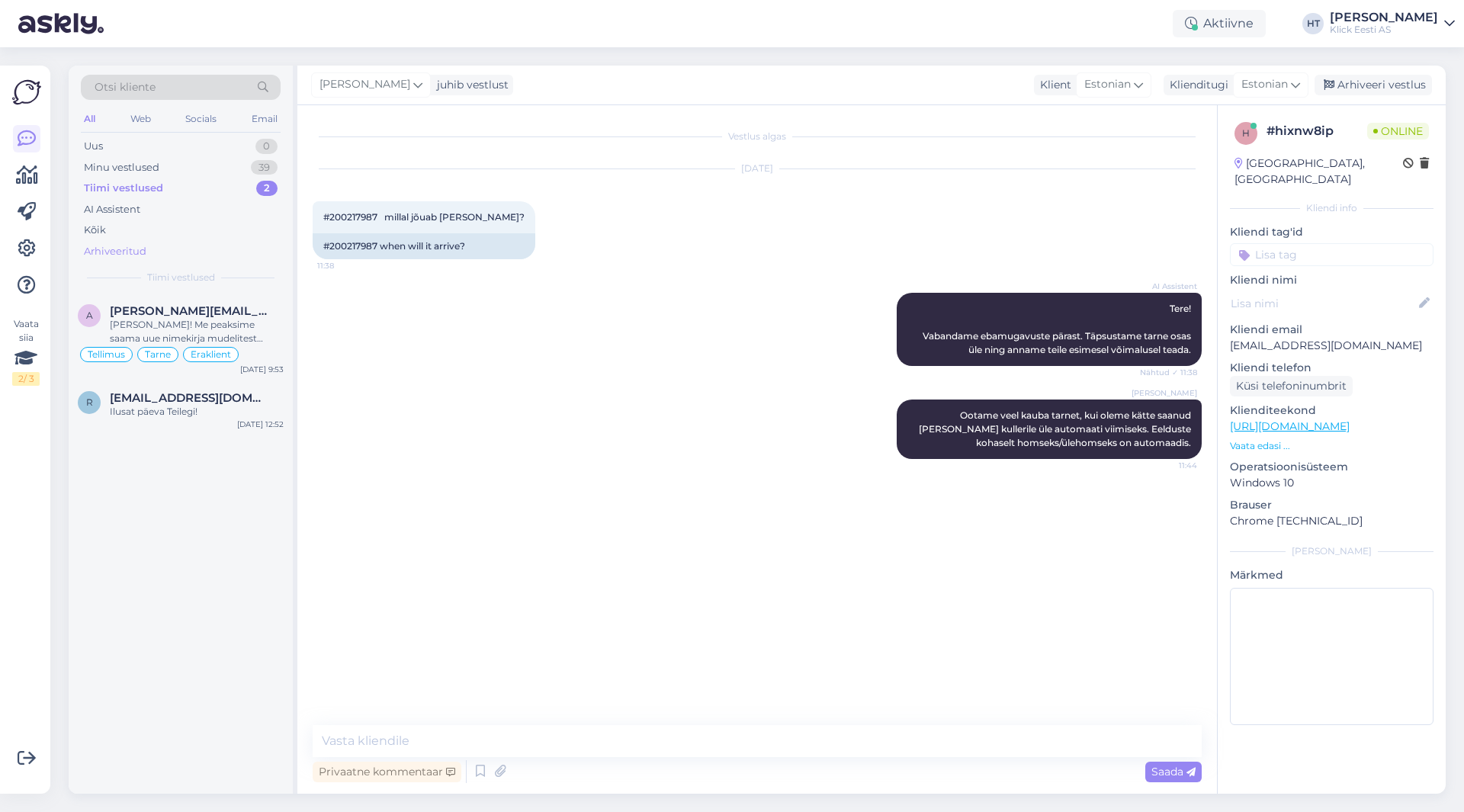
click at [194, 249] on div "Arhiveeritud" at bounding box center [181, 251] width 200 height 21
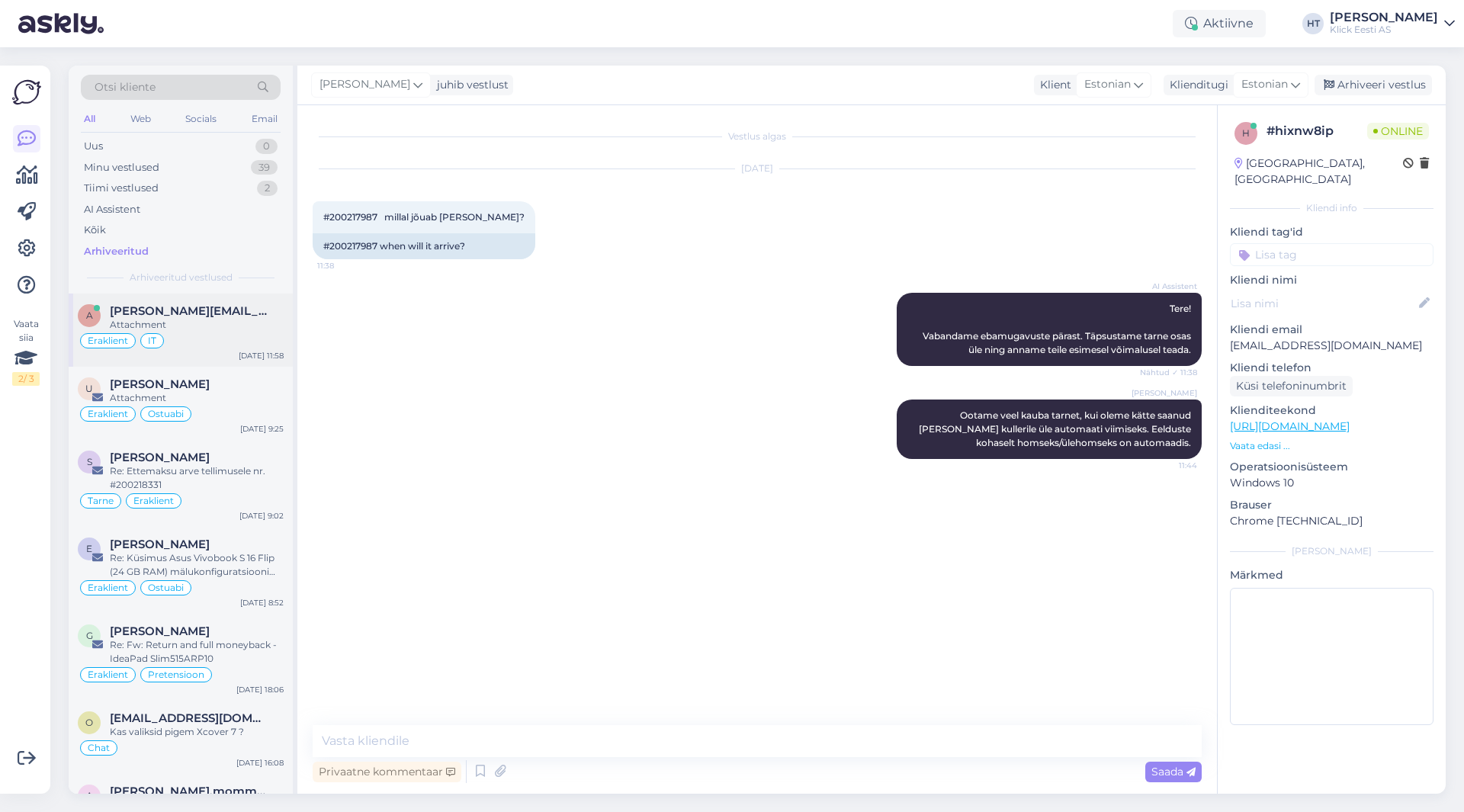
click at [228, 310] on span "[PERSON_NAME][EMAIL_ADDRESS][DOMAIN_NAME]" at bounding box center [189, 311] width 159 height 14
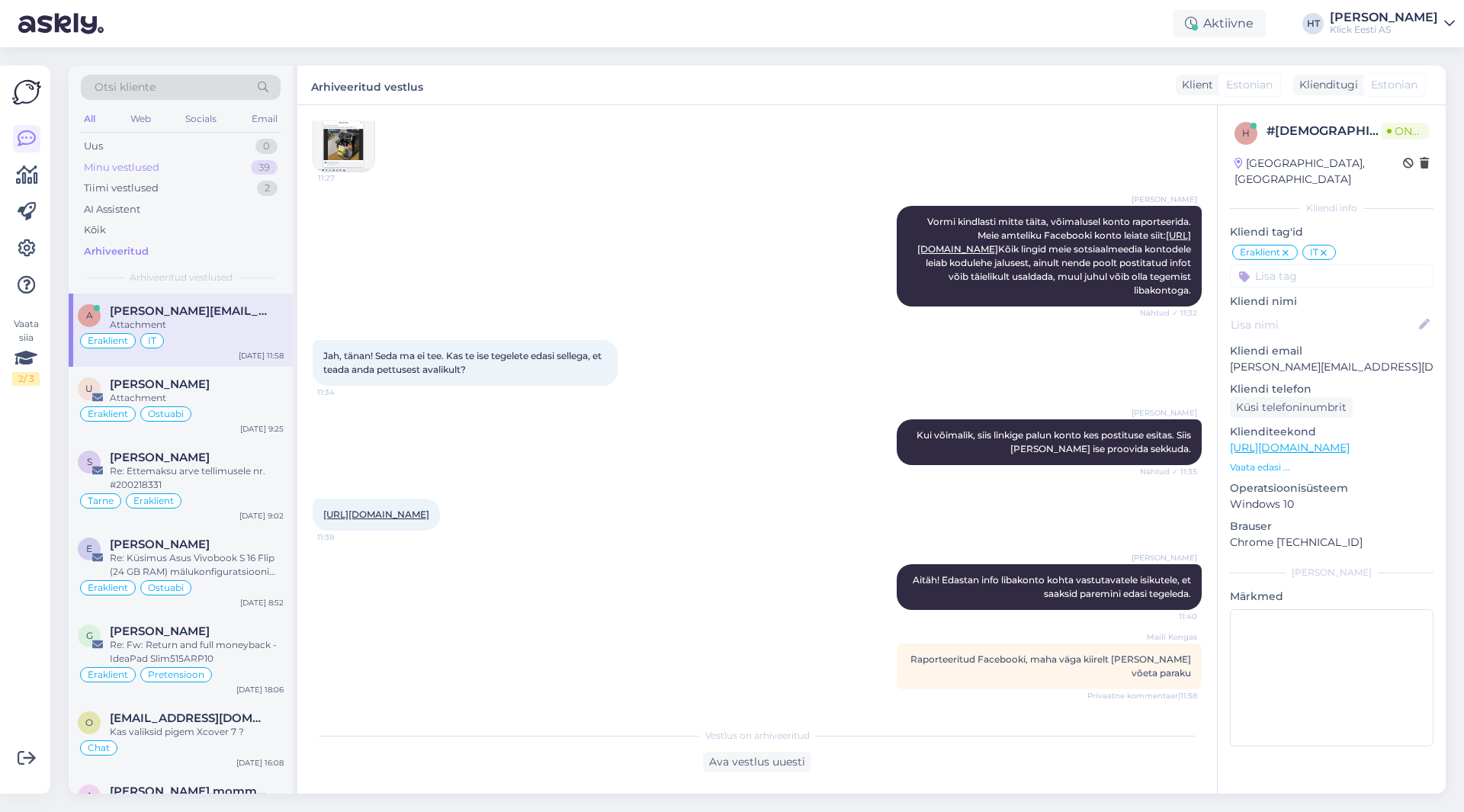
click at [196, 164] on div "Minu vestlused 39" at bounding box center [181, 168] width 200 height 21
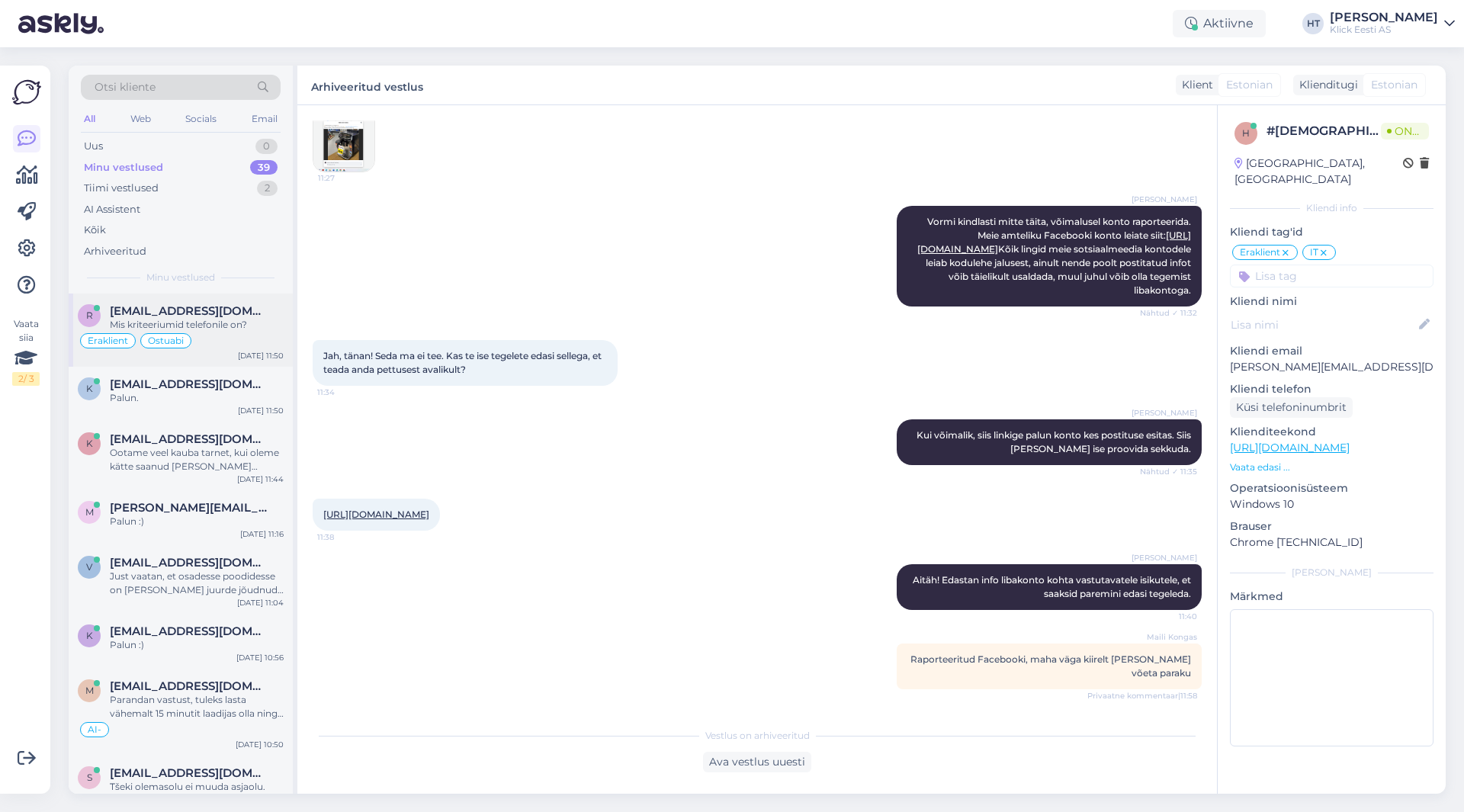
click at [256, 335] on div "Eraklient Ostuabi" at bounding box center [181, 341] width 206 height 18
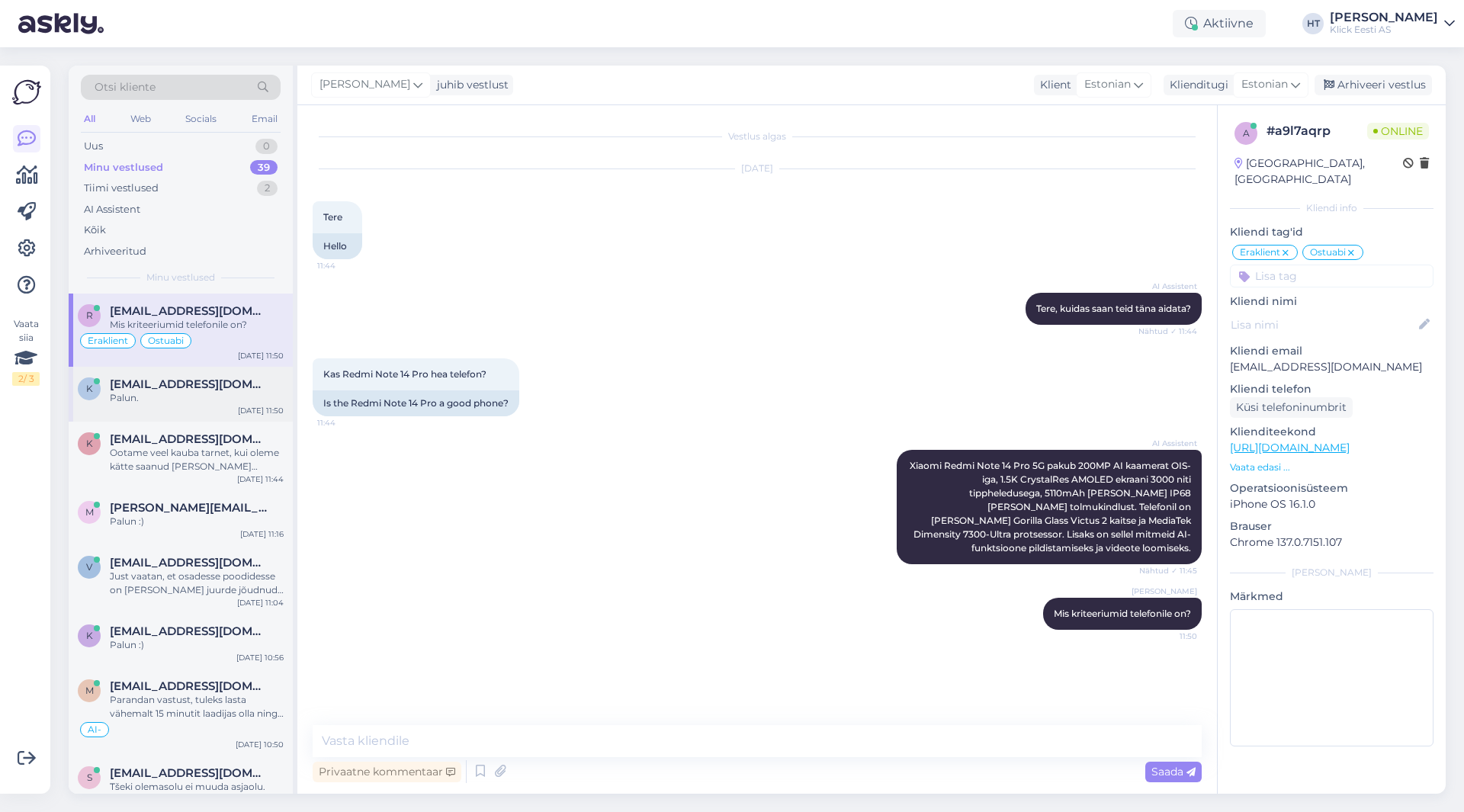
click at [248, 398] on div "Palun." at bounding box center [196, 398] width 174 height 14
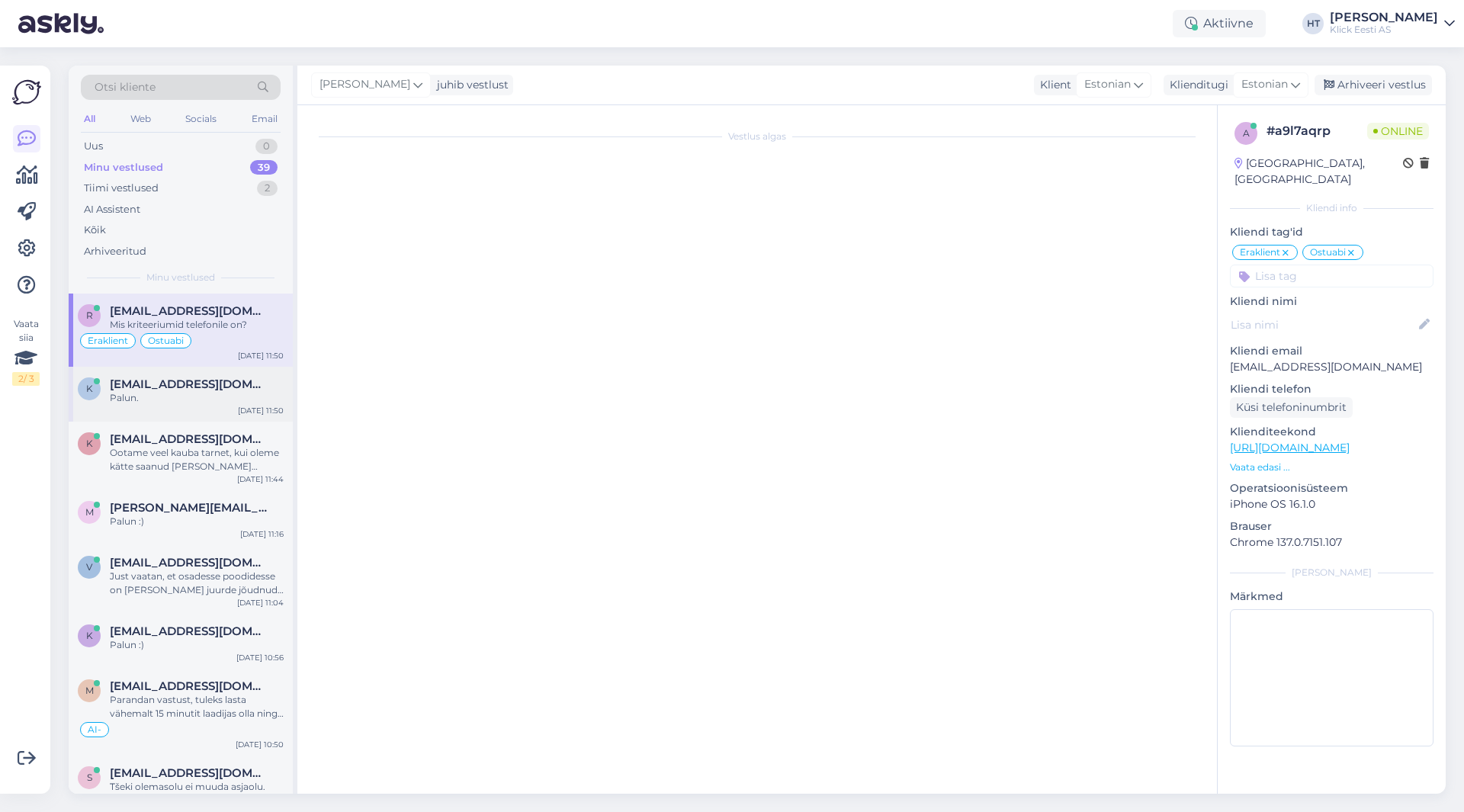
scroll to position [47, 0]
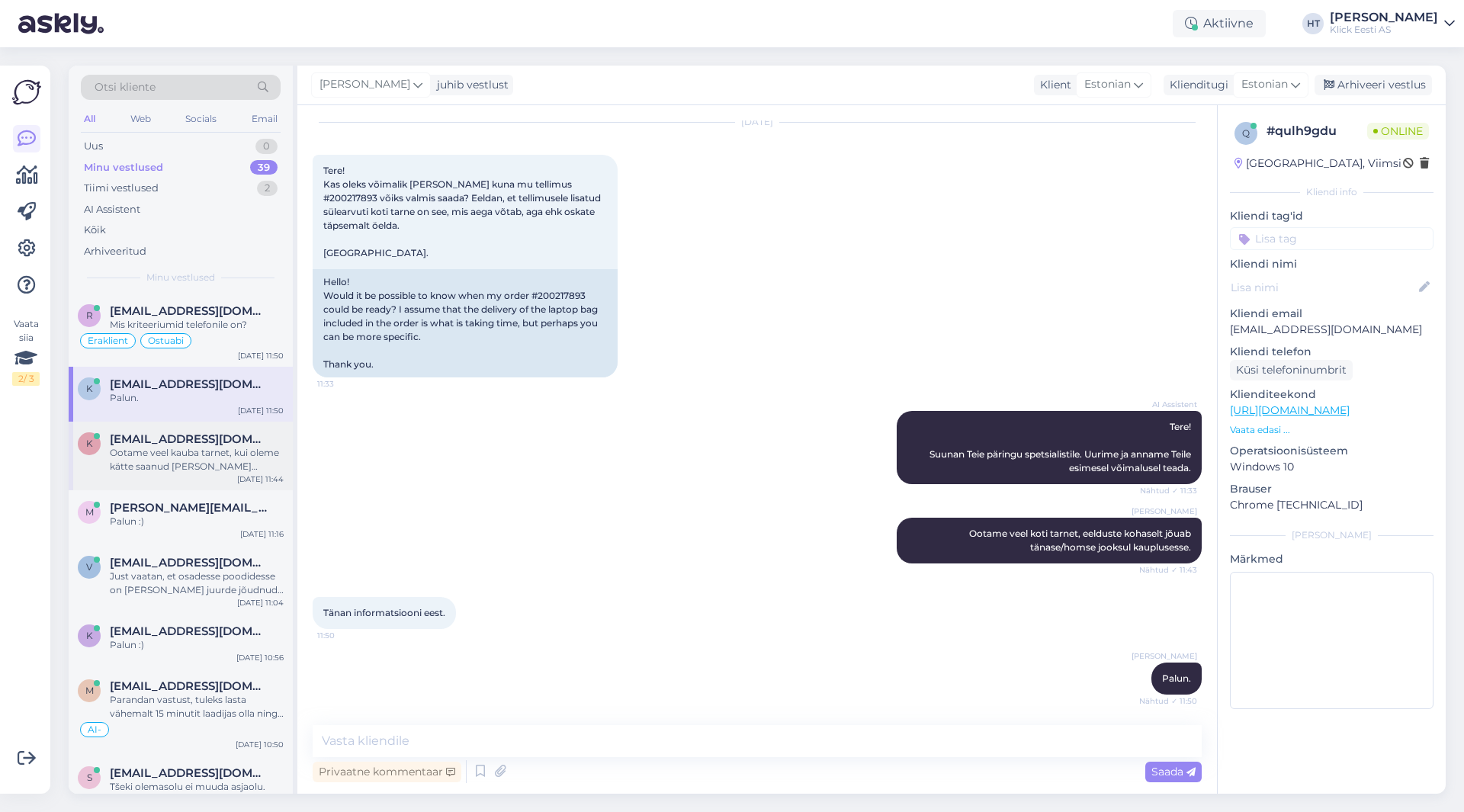
click at [231, 443] on span "[EMAIL_ADDRESS][DOMAIN_NAME]" at bounding box center [189, 440] width 159 height 14
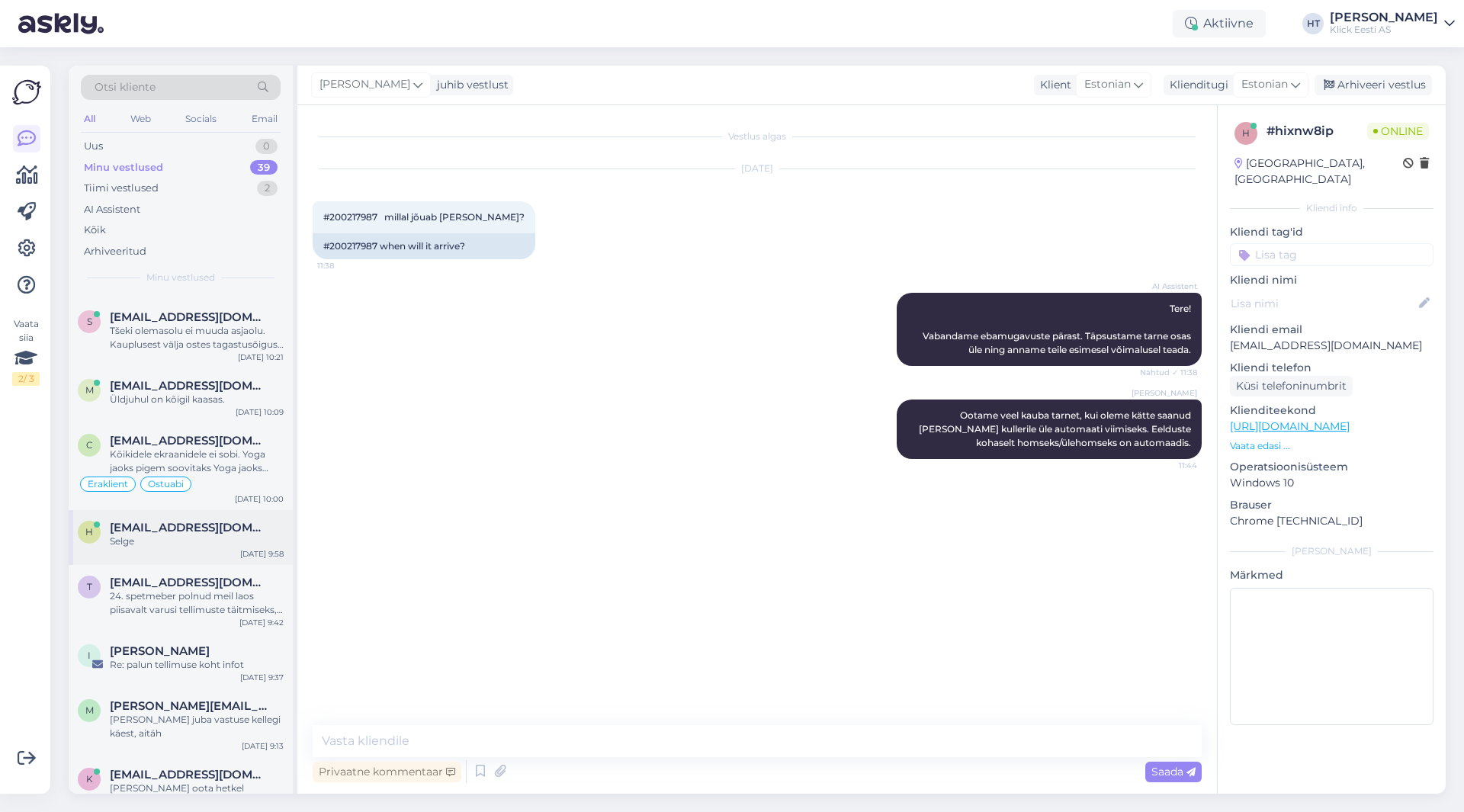
scroll to position [457, 0]
click at [266, 167] on div "39" at bounding box center [263, 168] width 27 height 16
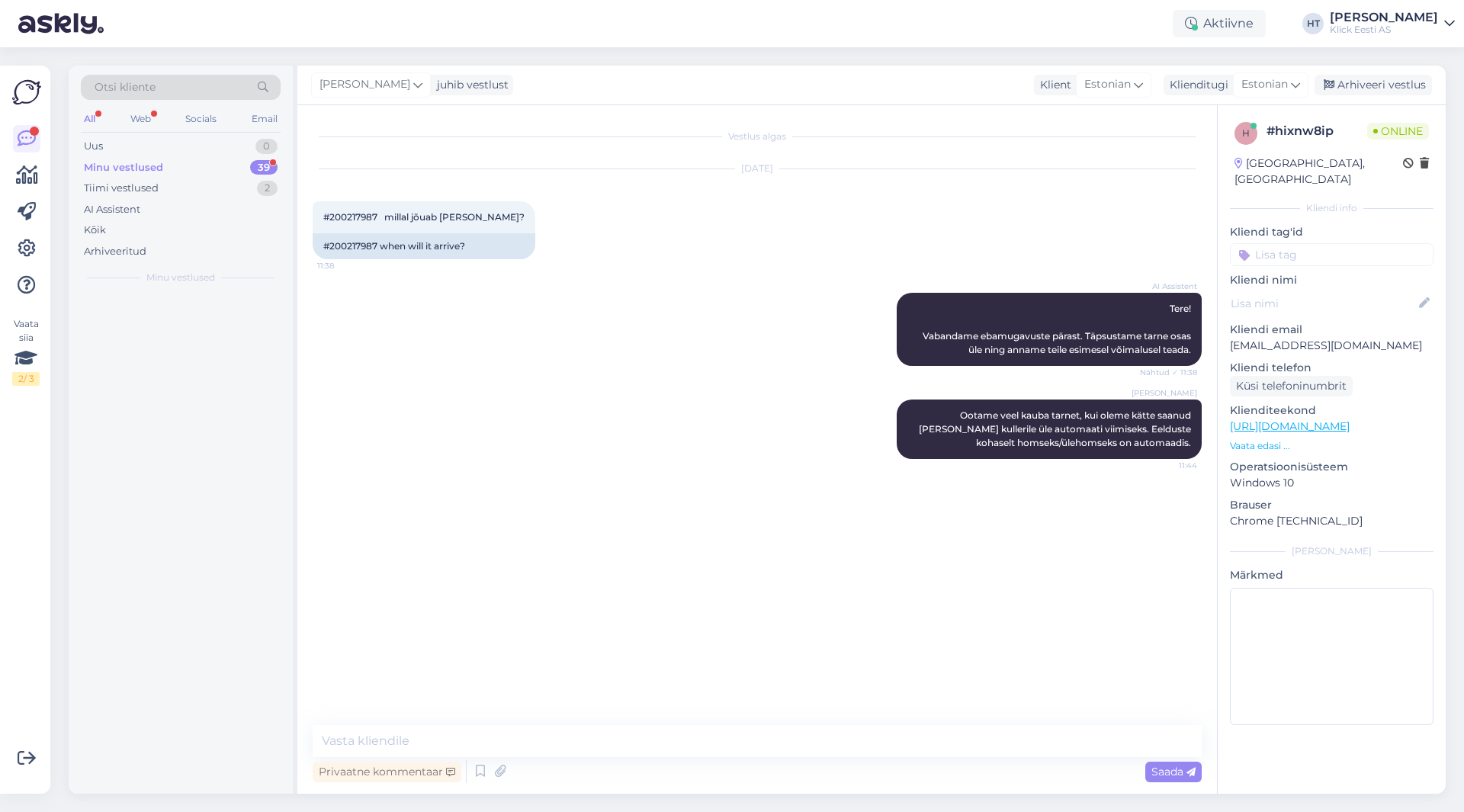
scroll to position [0, 0]
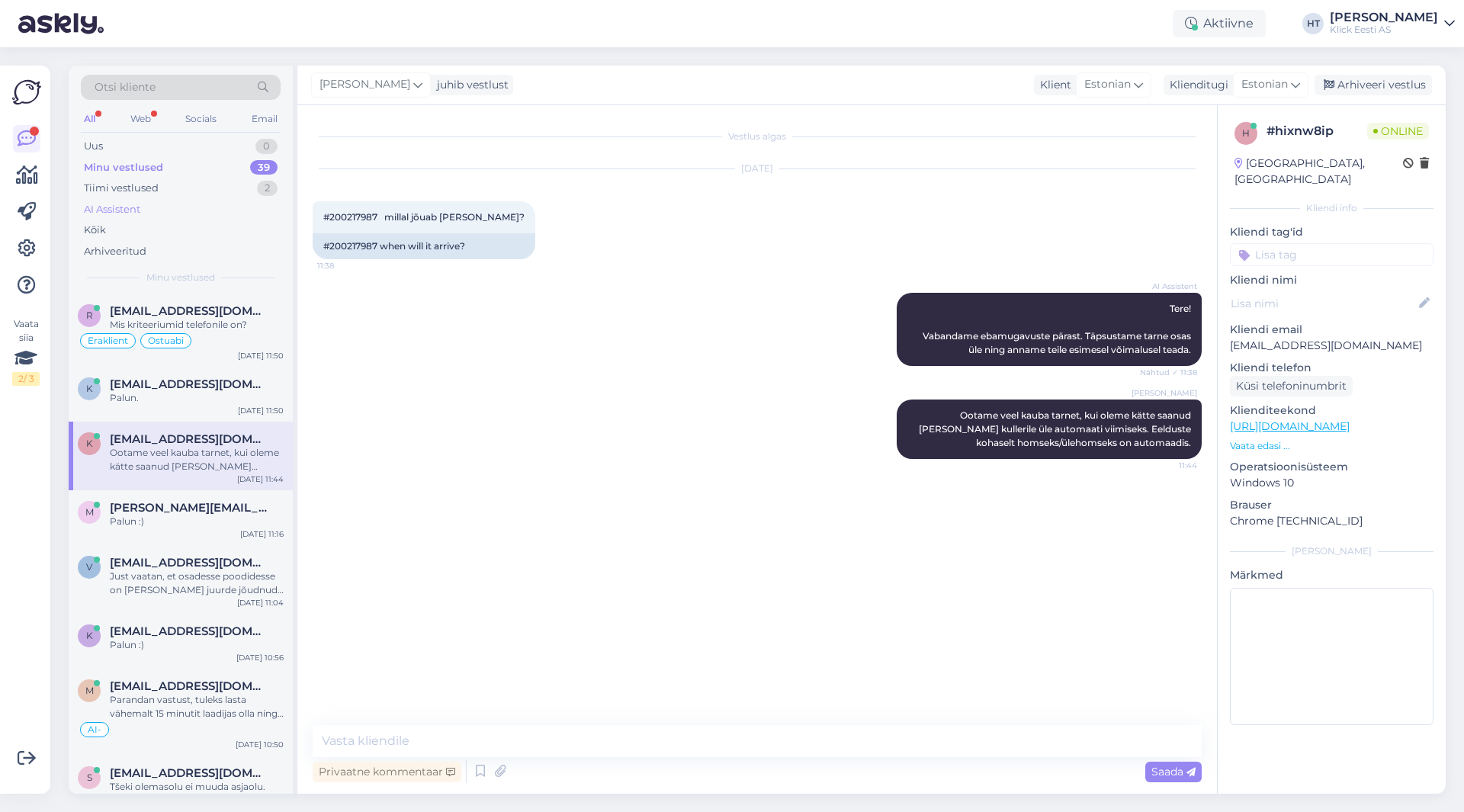
click at [203, 203] on div "AI Assistent" at bounding box center [181, 209] width 200 height 21
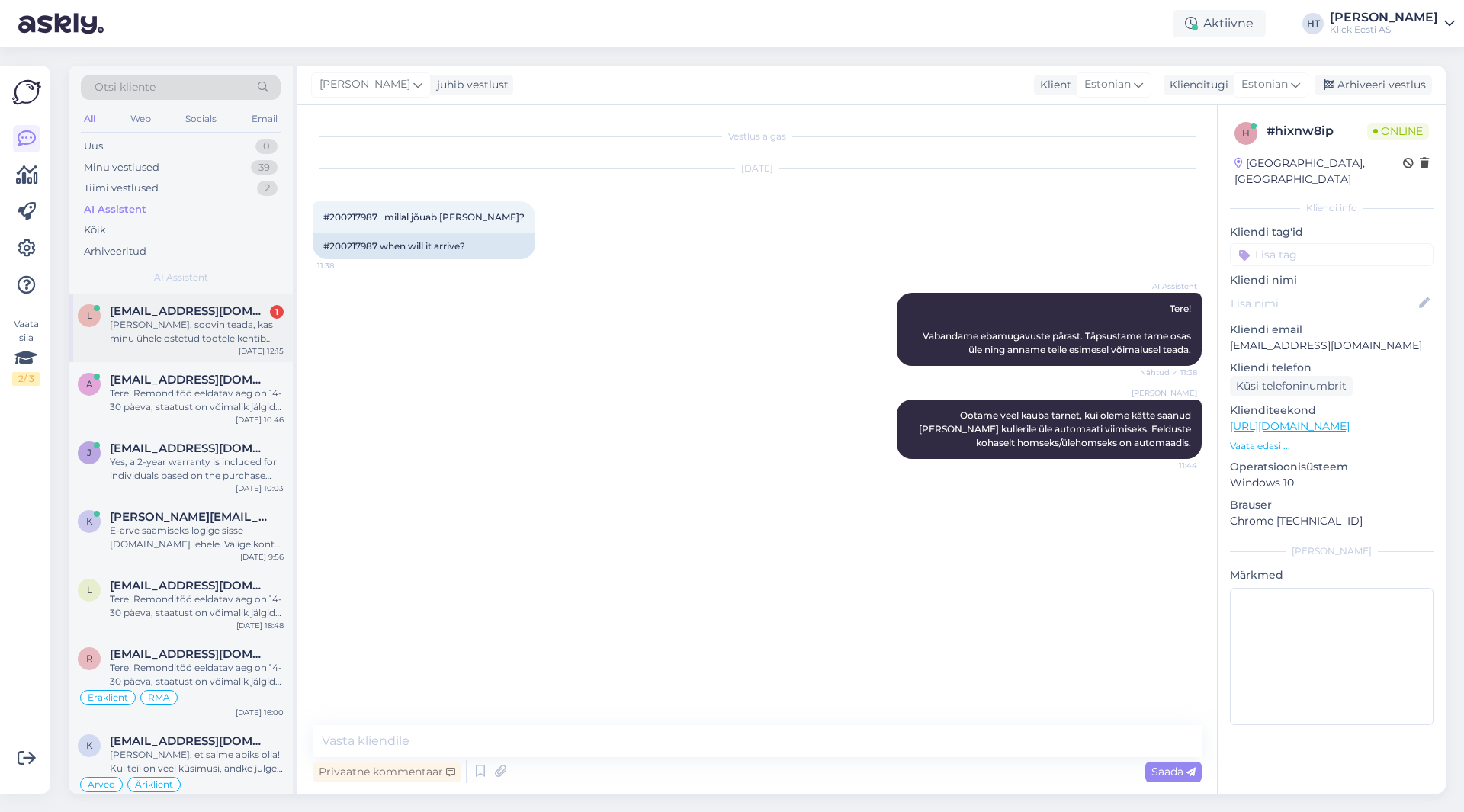
click at [215, 300] on div "l [EMAIL_ADDRESS][DOMAIN_NAME] 1 [PERSON_NAME], soovin teada, kas minu ühele os…" at bounding box center [181, 328] width 225 height 69
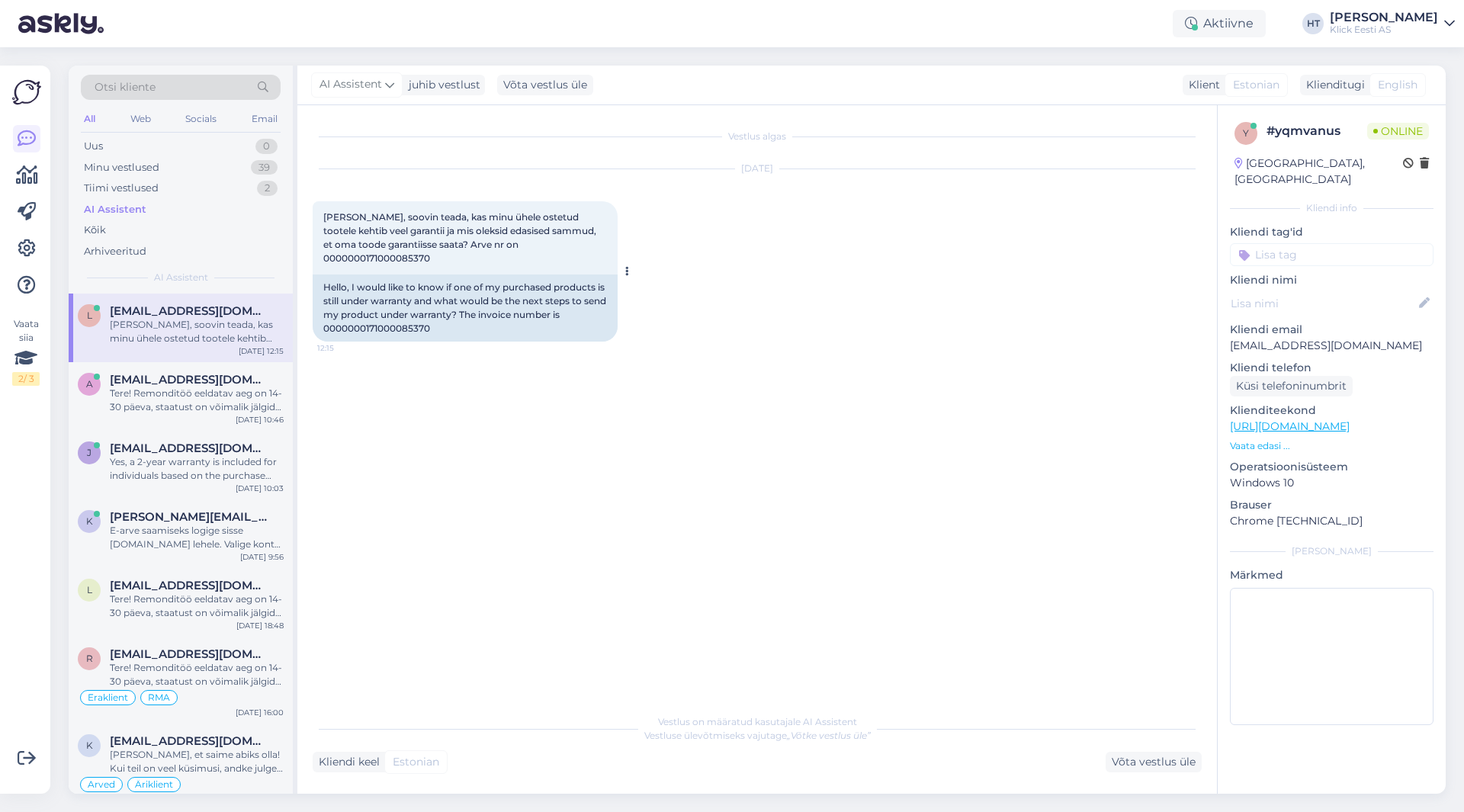
click at [357, 314] on div "Hello, I would like to know if one of my purchased products is still under warr…" at bounding box center [465, 308] width 305 height 67
click at [1264, 26] on div "Aktiivne" at bounding box center [1219, 23] width 93 height 27
click at [1140, 122] on button "1 tund" at bounding box center [1117, 118] width 44 height 17
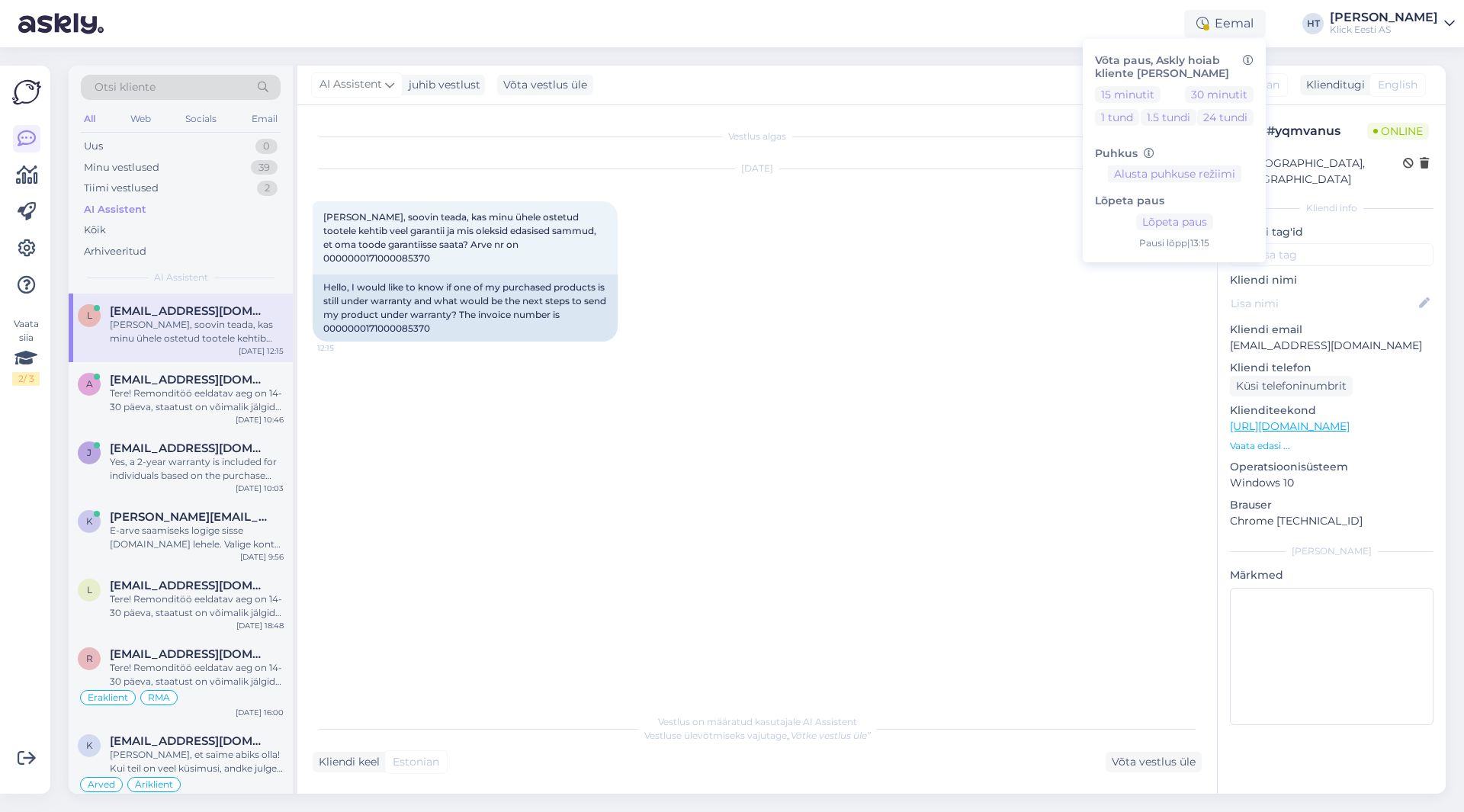
click at [990, 79] on div "AI Assistent juhib vestlust Võta vestlus üle Klient Estonian Klienditugi English" at bounding box center [872, 85] width 1148 height 40
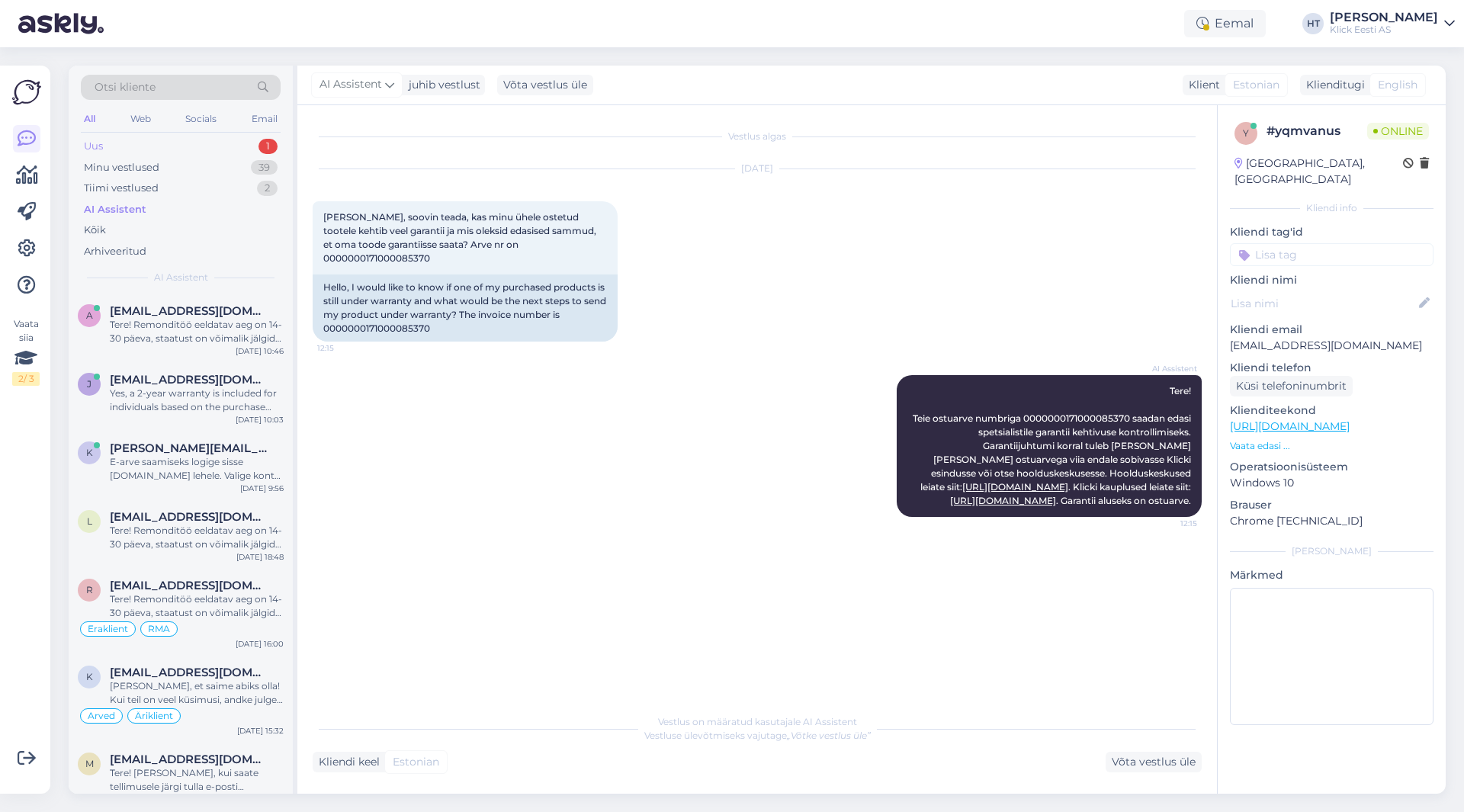
click at [237, 136] on div "Uus 1" at bounding box center [181, 146] width 200 height 21
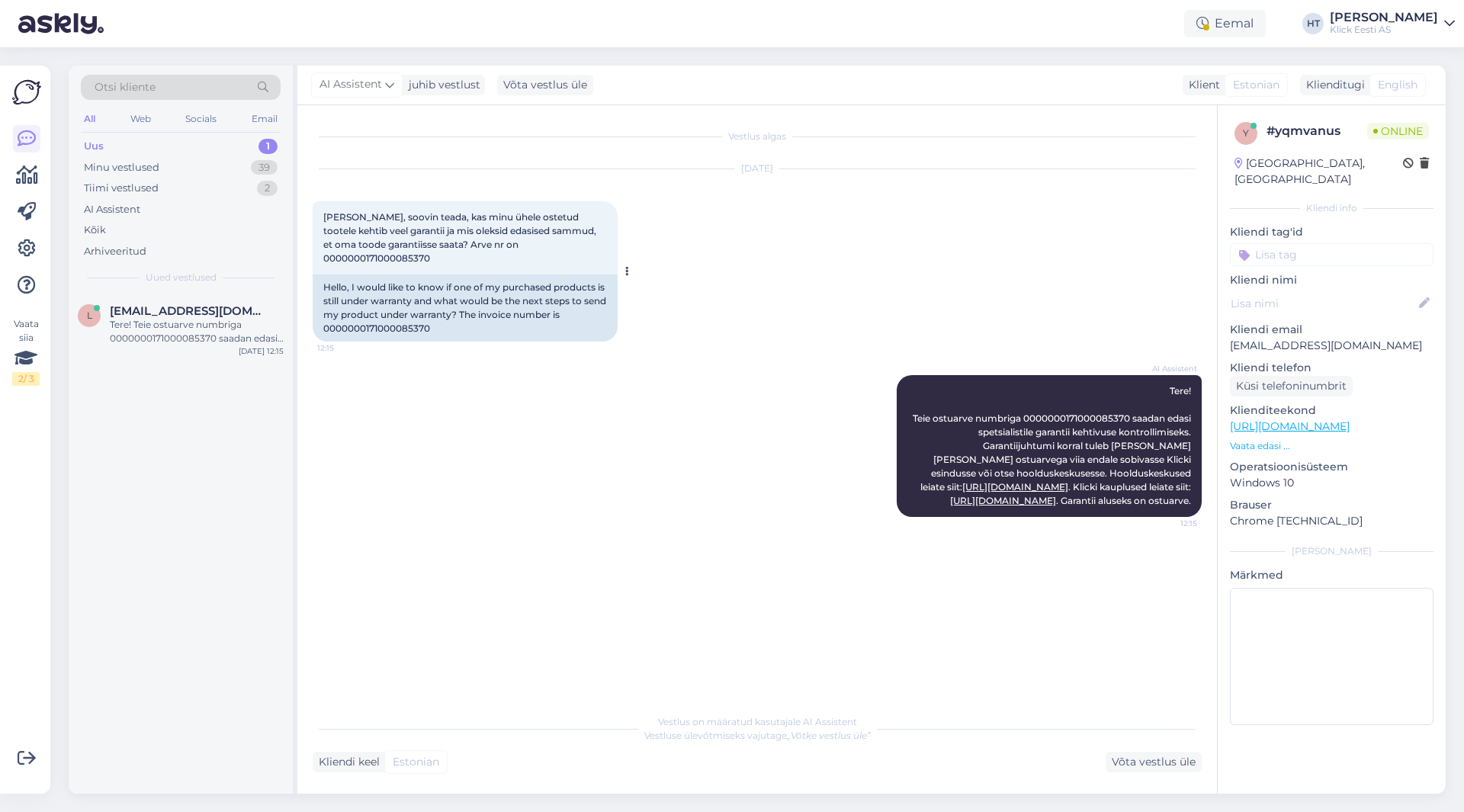
click at [394, 311] on div "Hello, I would like to know if one of my purchased products is still under warr…" at bounding box center [465, 308] width 305 height 67
click at [557, 569] on div "Vestlus algas [DATE] Tere, soovin teada, kas minu ühele ostetud tootele kehtib …" at bounding box center [764, 407] width 903 height 572
click at [223, 147] on div "Uus 1" at bounding box center [181, 146] width 200 height 21
click at [199, 302] on div "l [EMAIL_ADDRESS][DOMAIN_NAME] Tere! Teie ostuarve numbriga 0000000171000085370…" at bounding box center [181, 328] width 225 height 69
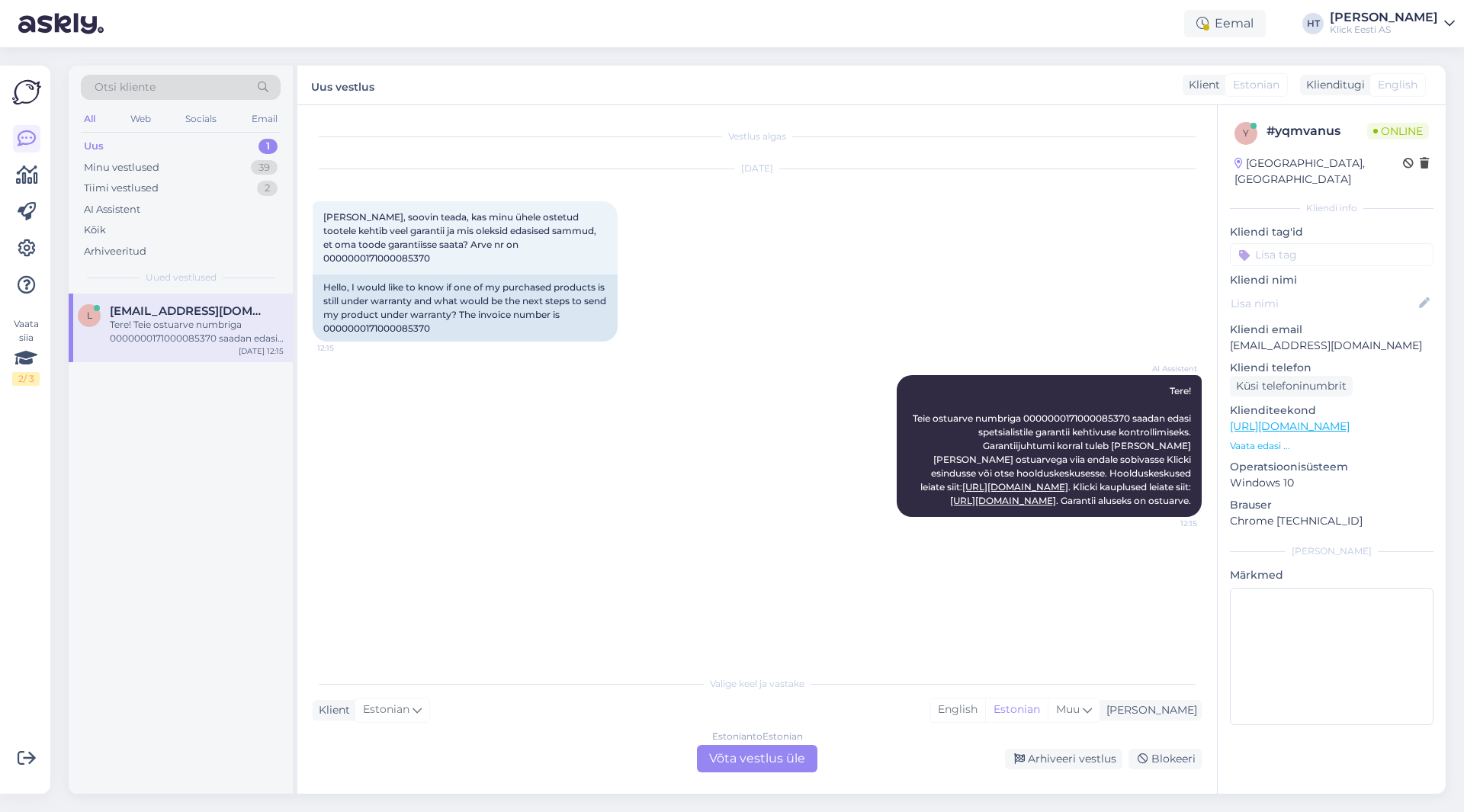
click at [778, 767] on div "Estonian to Estonian Võta vestlus üle" at bounding box center [757, 758] width 121 height 27
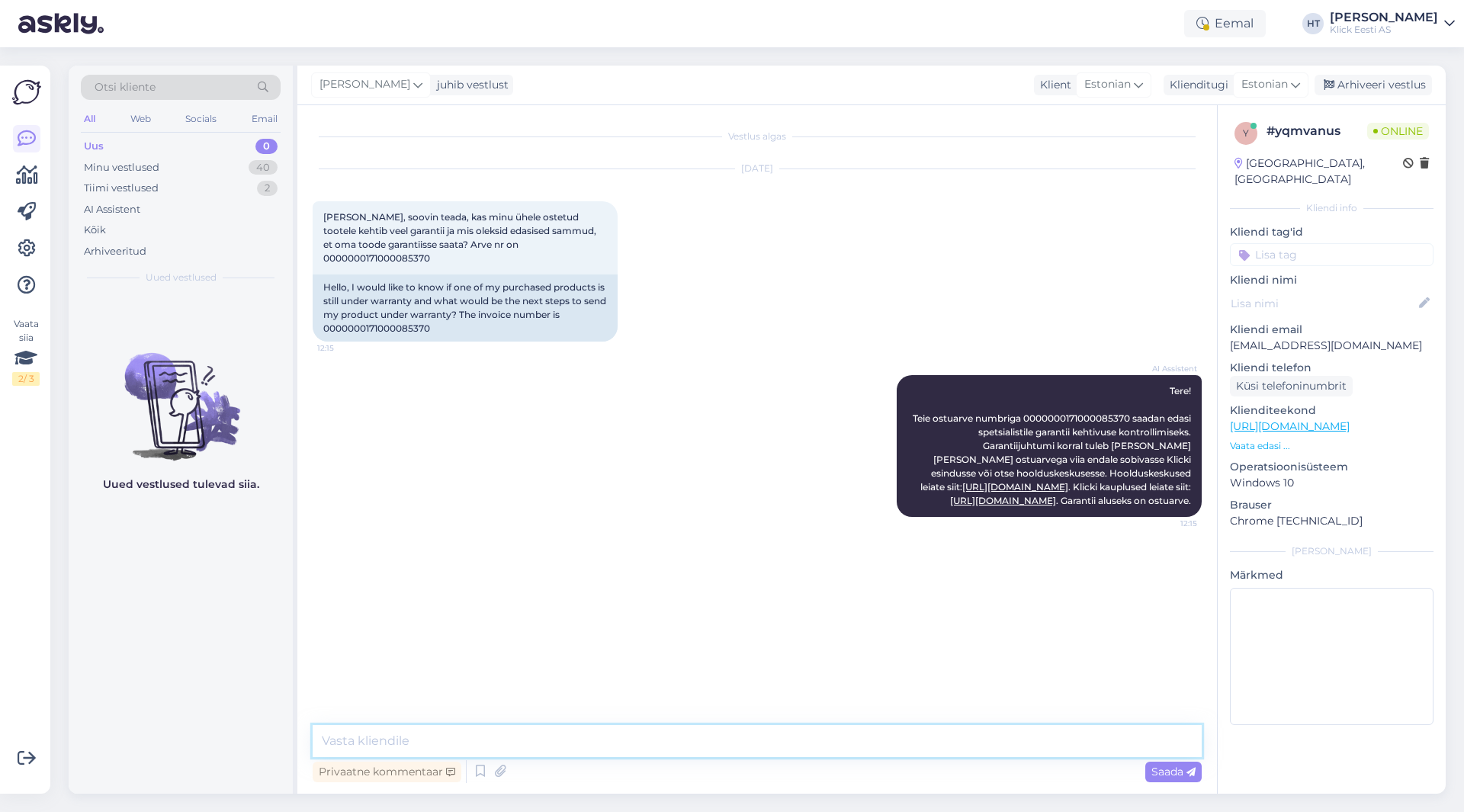
click at [776, 752] on textarea at bounding box center [757, 740] width 889 height 32
type textarea "Garantii kehtib 2a alates ostust, ehk hetkel kuni [DATE]."
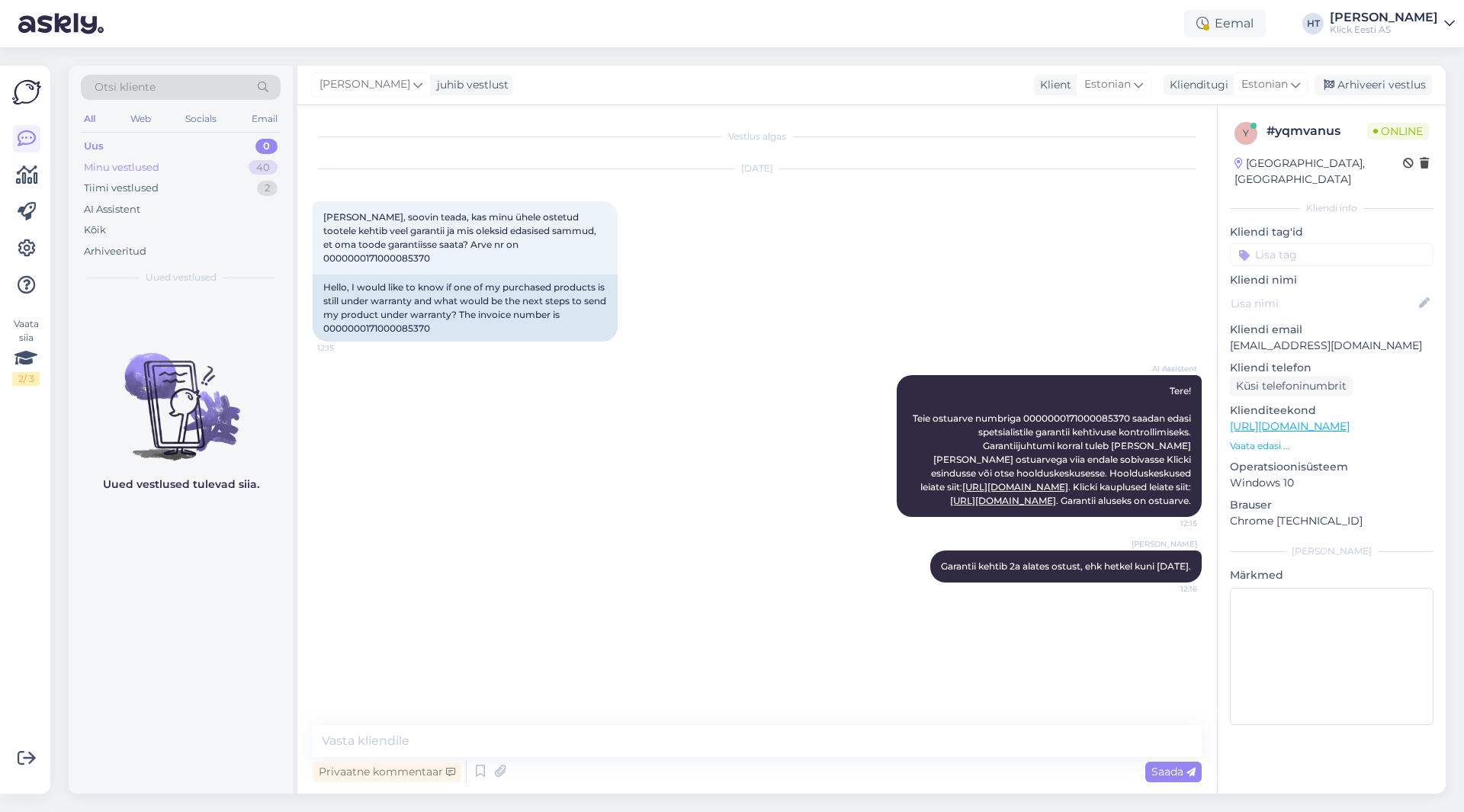
click at [246, 168] on div "Minu vestlused 40" at bounding box center [181, 168] width 200 height 21
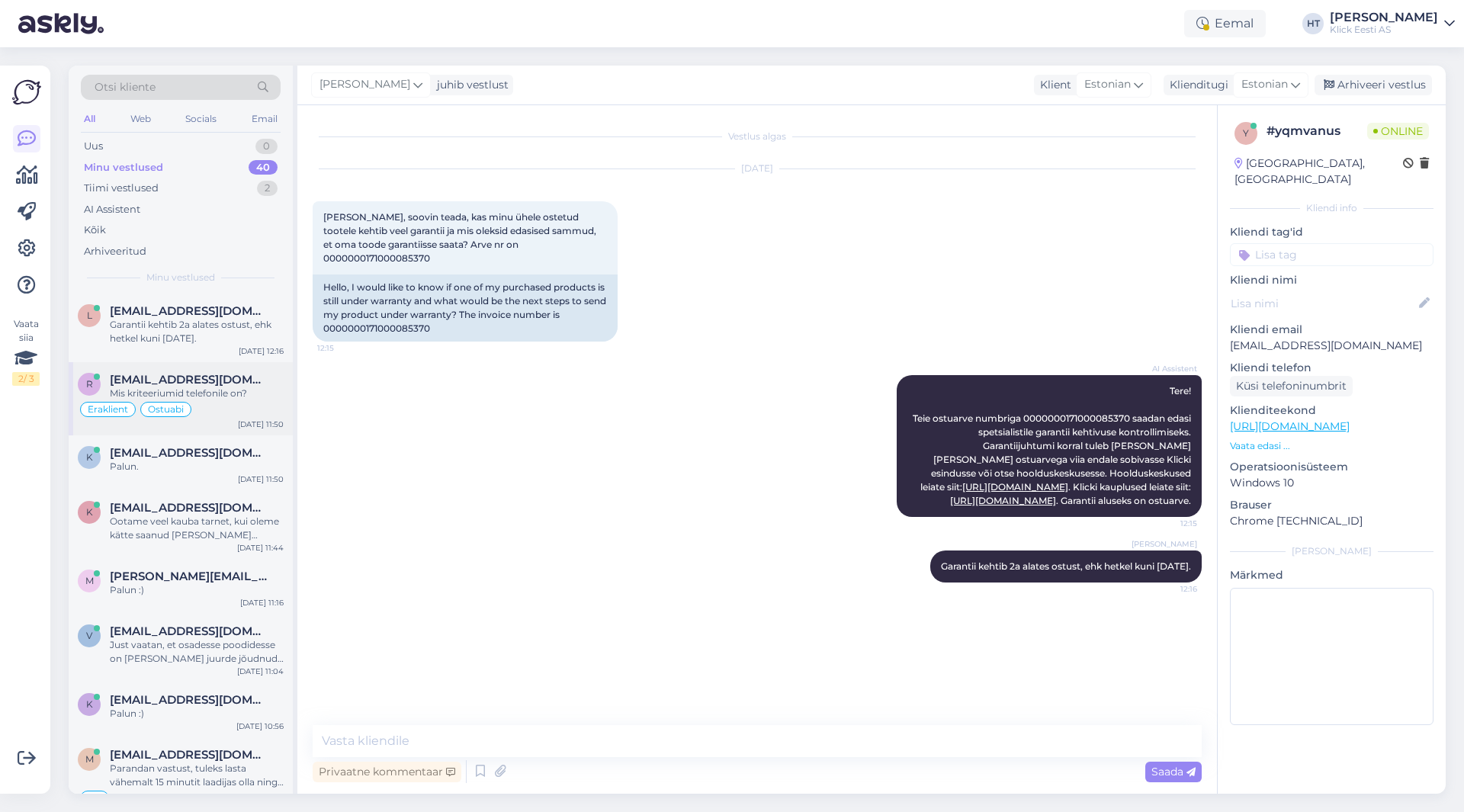
click at [236, 430] on div "r [EMAIL_ADDRESS][DOMAIN_NAME] Mis kriteeriumid telefonile on? Eraklient Ostuab…" at bounding box center [181, 399] width 225 height 73
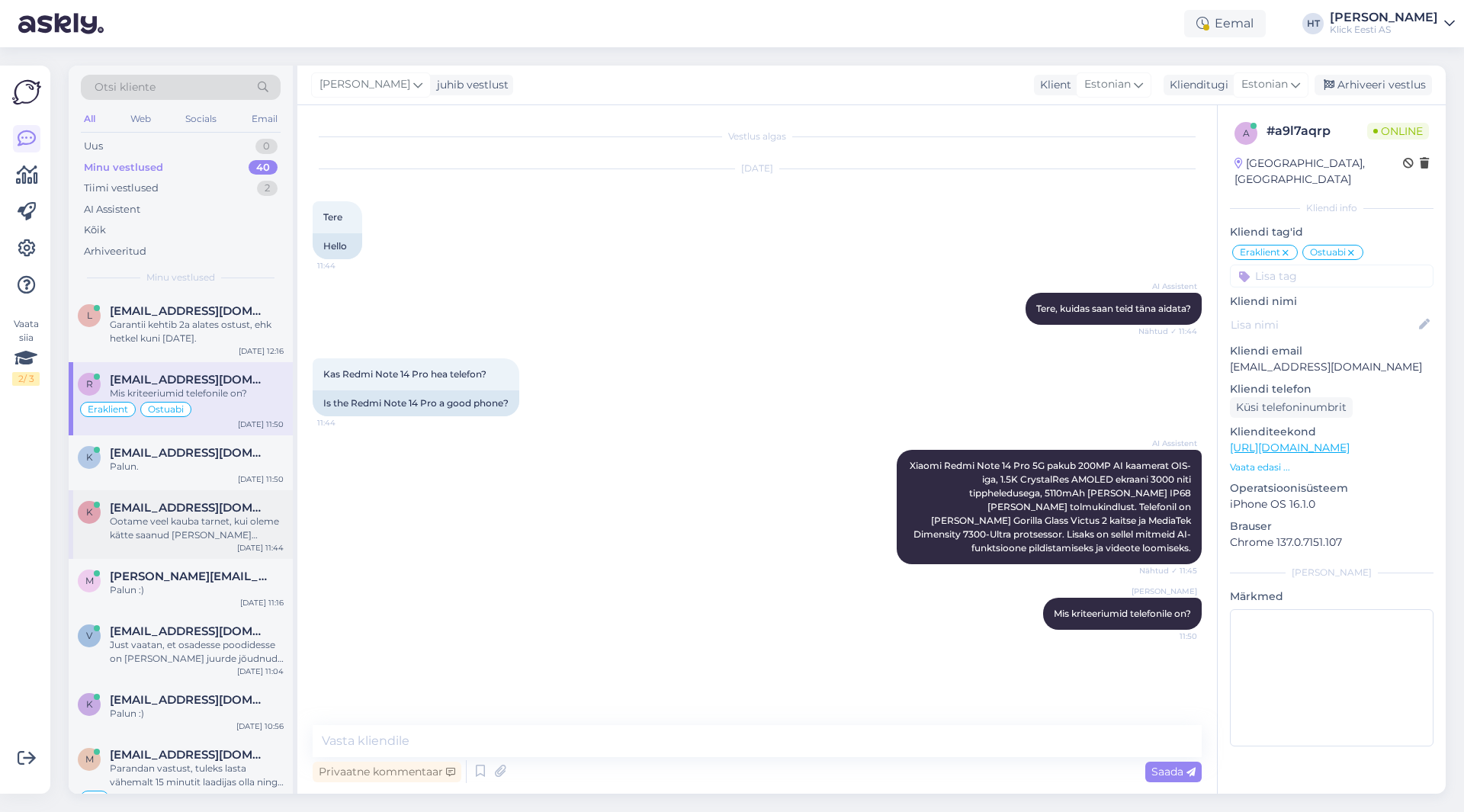
click at [253, 492] on div "k [EMAIL_ADDRESS][DOMAIN_NAME] Ootame veel kauba tarnet, kui oleme kätte saanud…" at bounding box center [181, 524] width 225 height 69
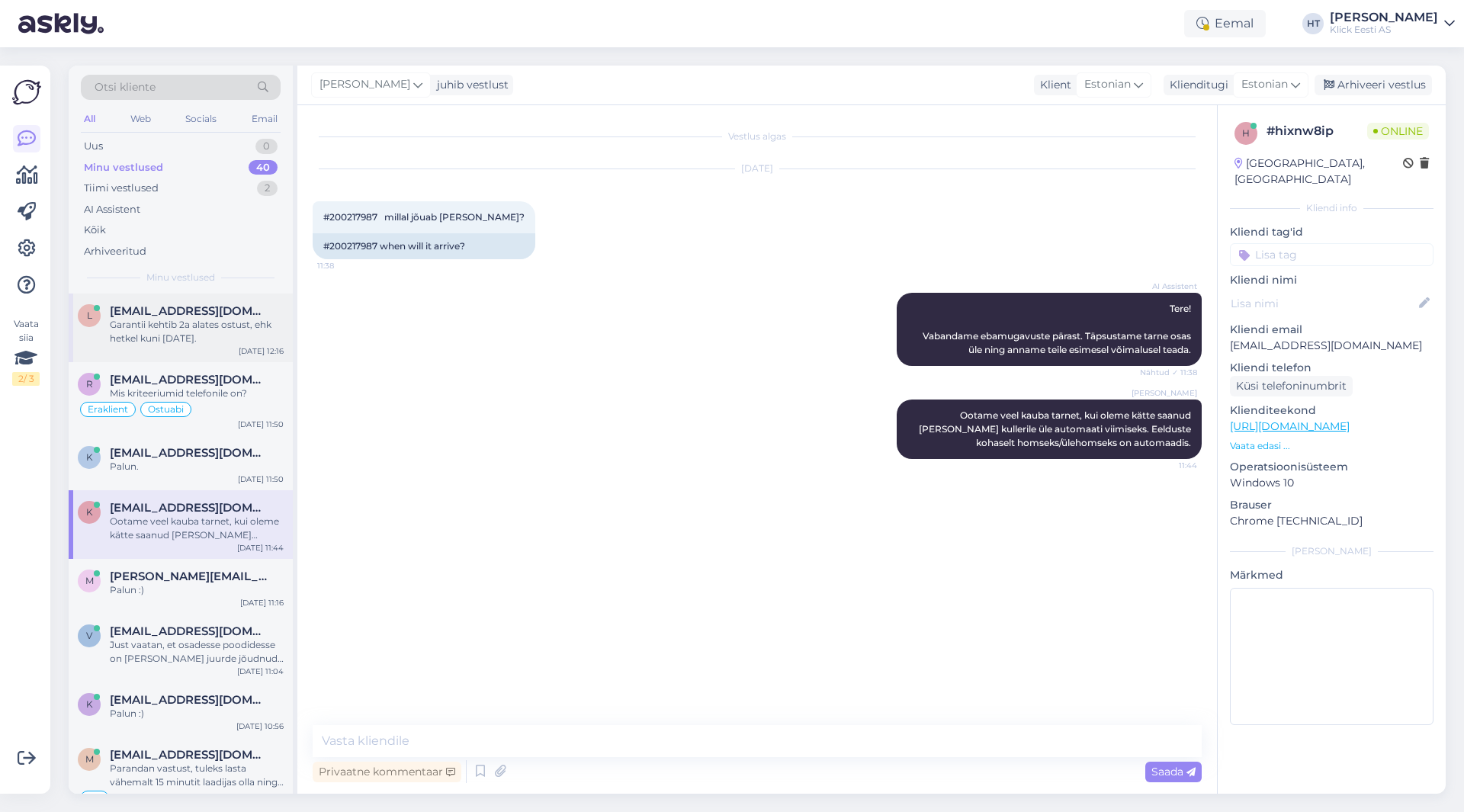
click at [200, 347] on div "l [EMAIL_ADDRESS][DOMAIN_NAME] Garantii kehtib 2a alates ostust, ehk hetkel kun…" at bounding box center [181, 328] width 225 height 69
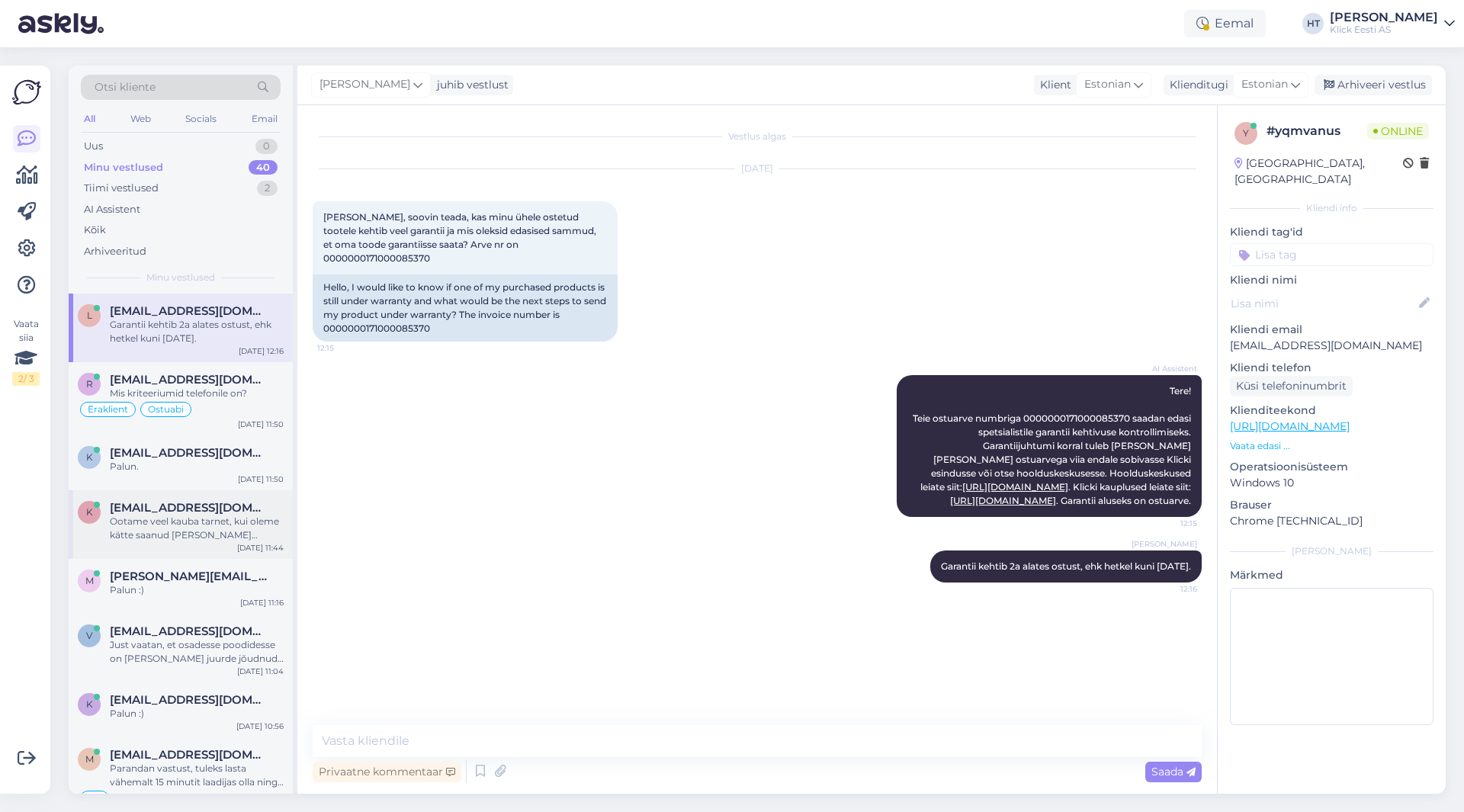
click at [214, 528] on div "Ootame veel kauba tarnet, kui oleme kätte saanud [PERSON_NAME] kullerile üle au…" at bounding box center [196, 528] width 174 height 27
